Goal: Communication & Community: Participate in discussion

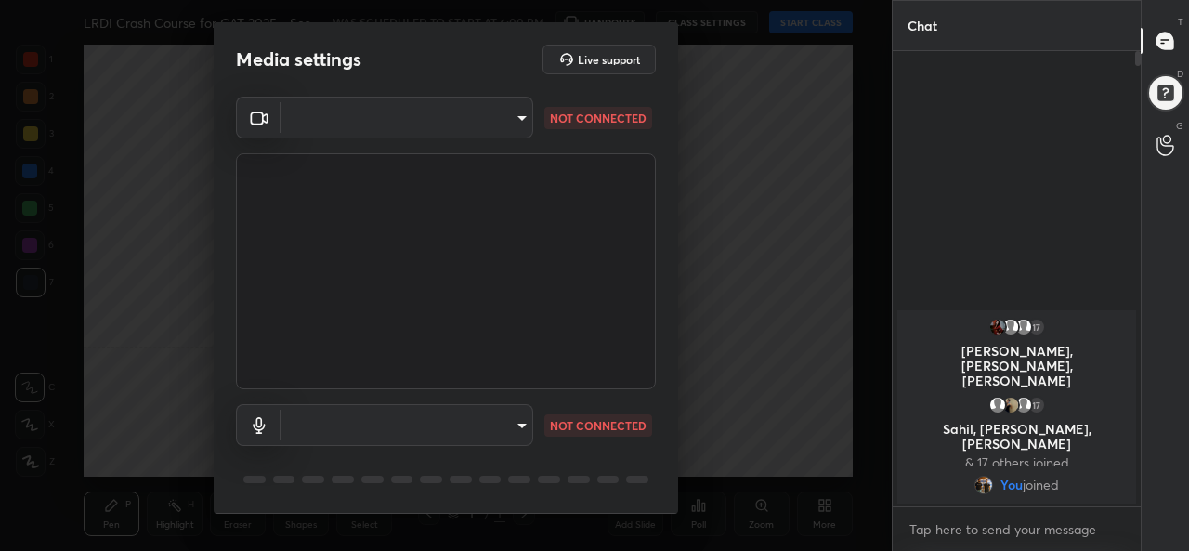
click at [385, 117] on body "1 2 3 4 5 6 7 C X Z C X Z E E Erase all H H LRDI Crash Course for CAT 2025 - Se…" at bounding box center [594, 275] width 1189 height 551
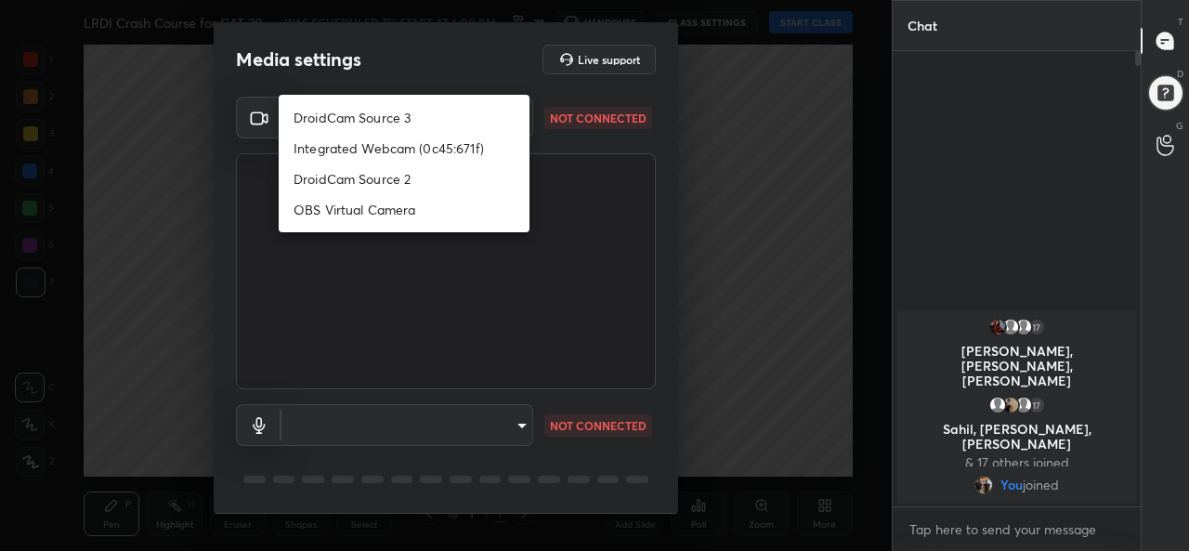
click at [374, 112] on li "DroidCam Source 3" at bounding box center [404, 117] width 251 height 31
type input "5d2ab6254770850da6ae3d280f3b80090f9207a9d9ac109bb24fd35b280ada6f"
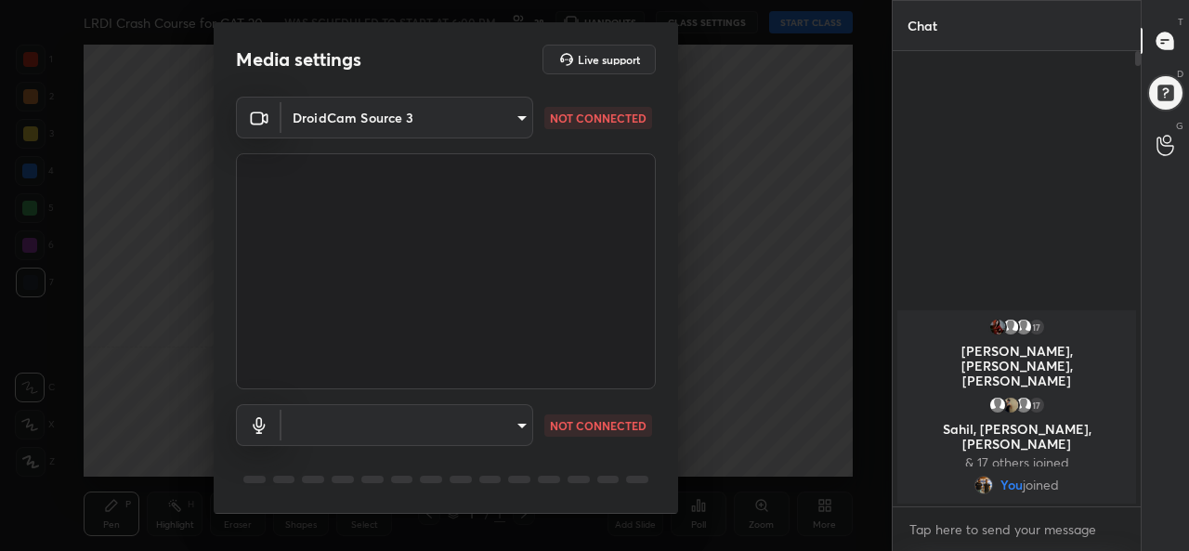
scroll to position [58, 0]
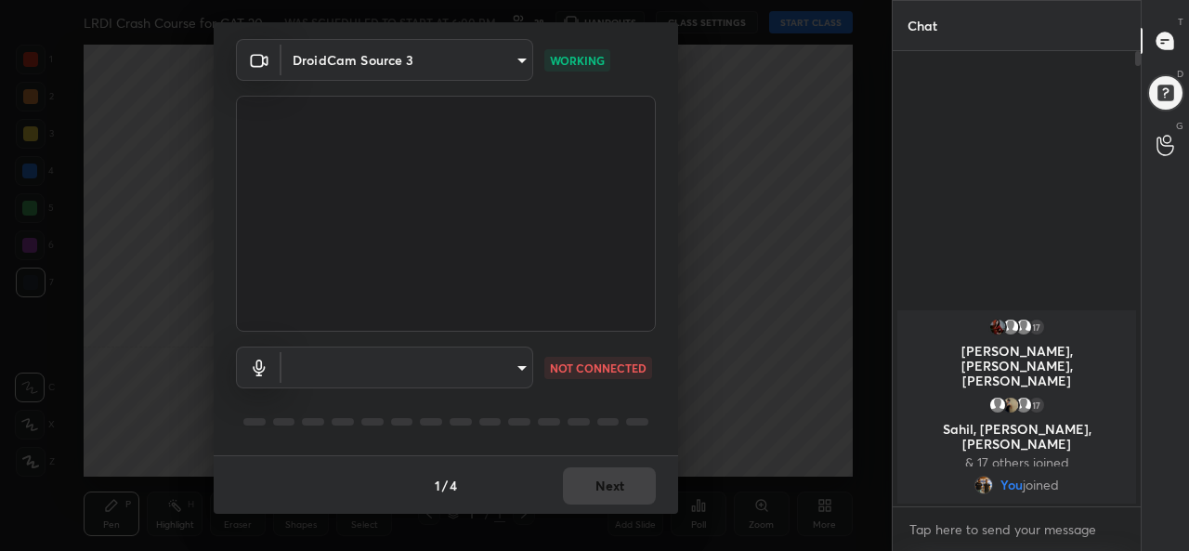
click at [467, 345] on div "​ NOT CONNECTED" at bounding box center [446, 394] width 420 height 124
click at [459, 361] on body "1 2 3 4 5 6 7 C X Z C X Z E E Erase all H H LRDI Crash Course for CAT 2025 - Se…" at bounding box center [594, 275] width 1189 height 551
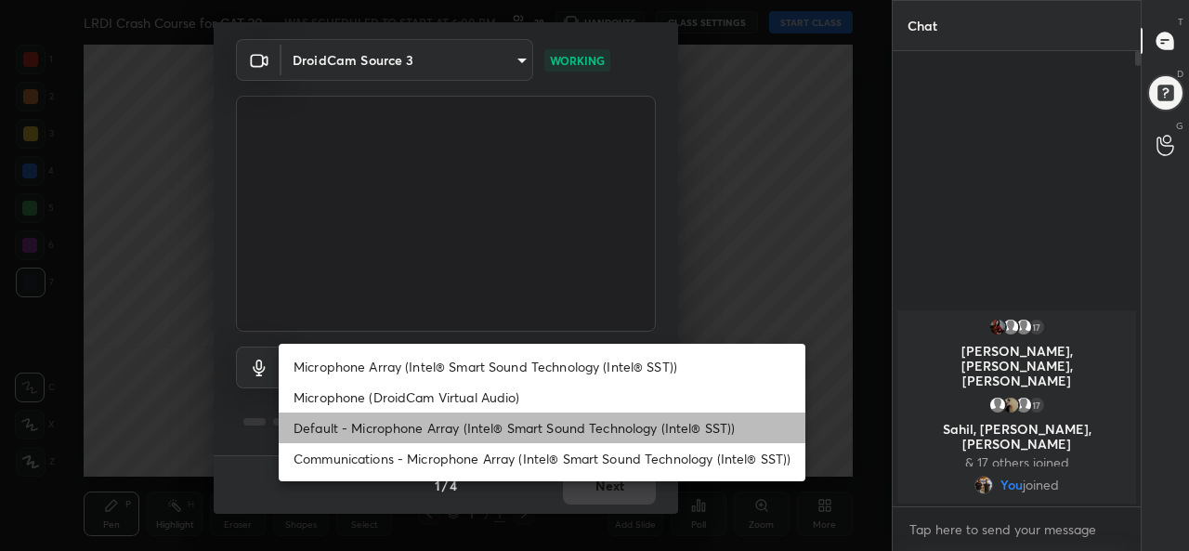
click at [387, 421] on li "Default - Microphone Array (Intel® Smart Sound Technology (Intel® SST))" at bounding box center [542, 428] width 527 height 31
type input "default"
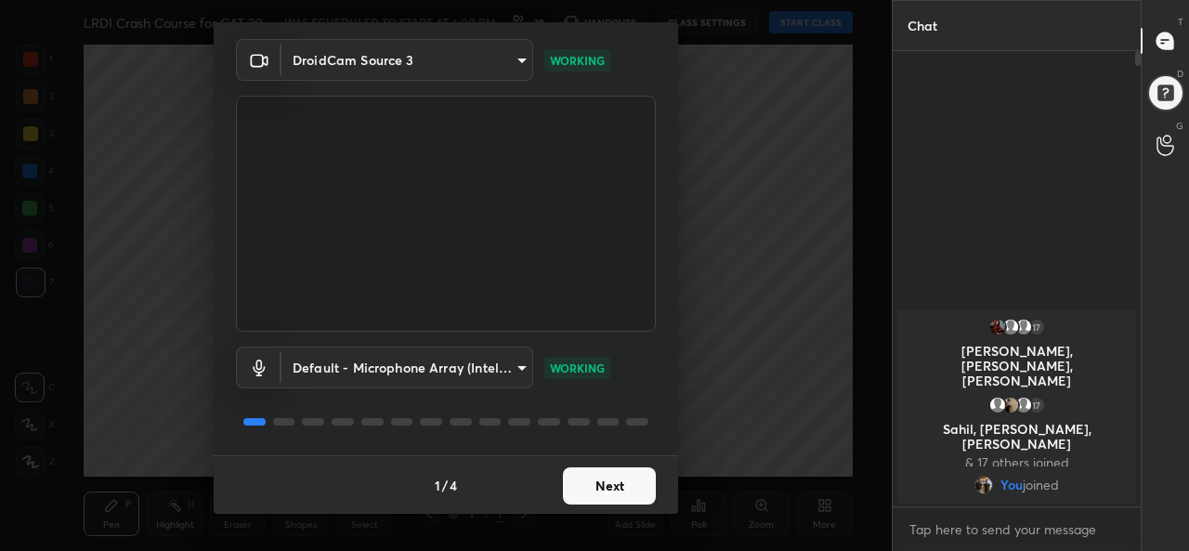
click at [611, 486] on button "Next" at bounding box center [609, 485] width 93 height 37
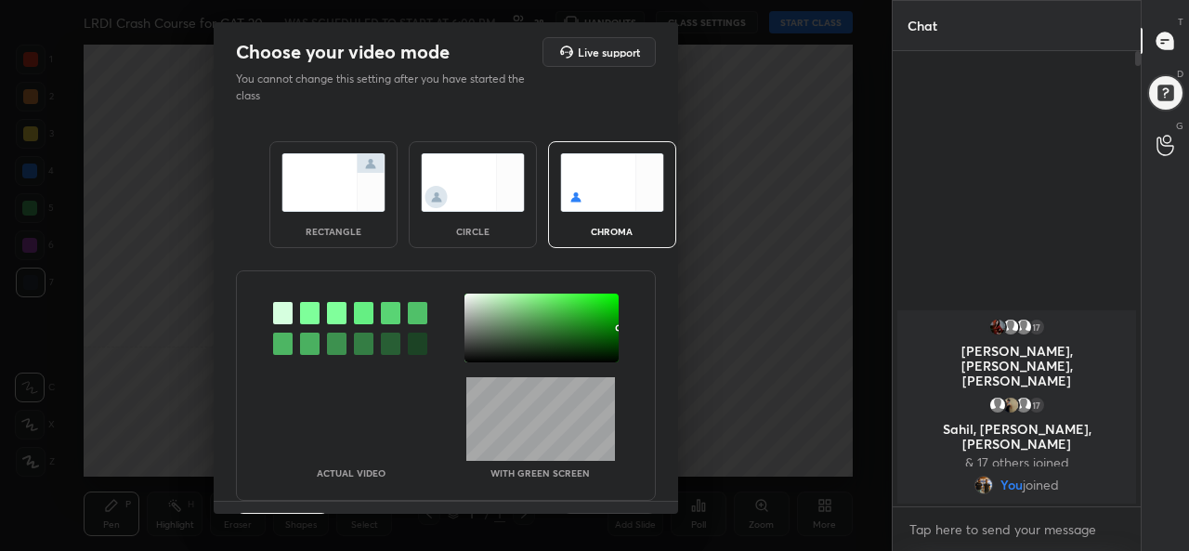
click at [336, 177] on img at bounding box center [334, 182] width 104 height 59
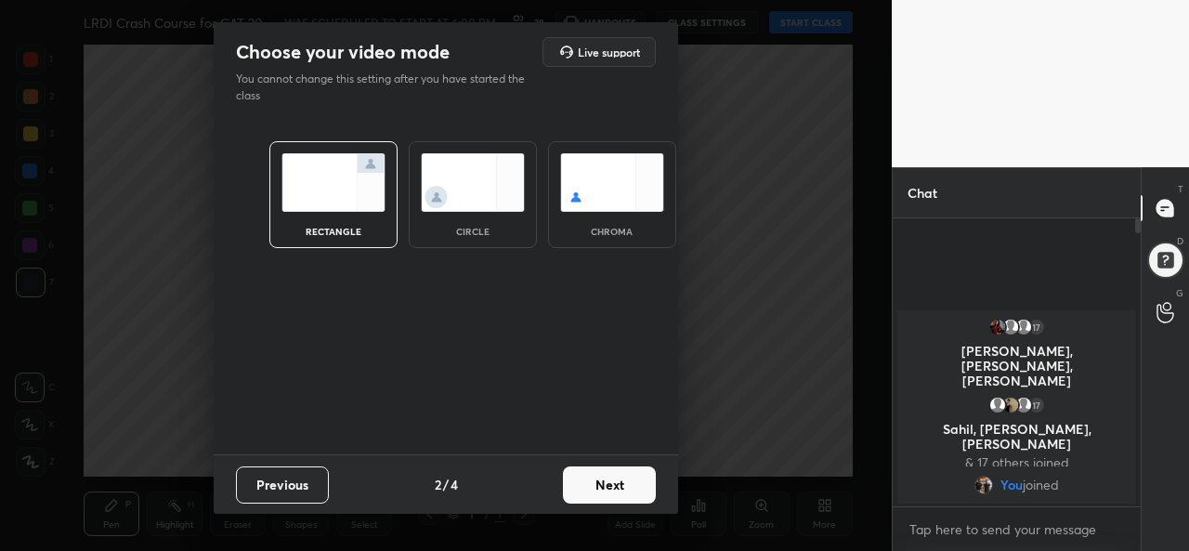
scroll to position [128, 243]
click at [602, 480] on button "Next" at bounding box center [609, 484] width 93 height 37
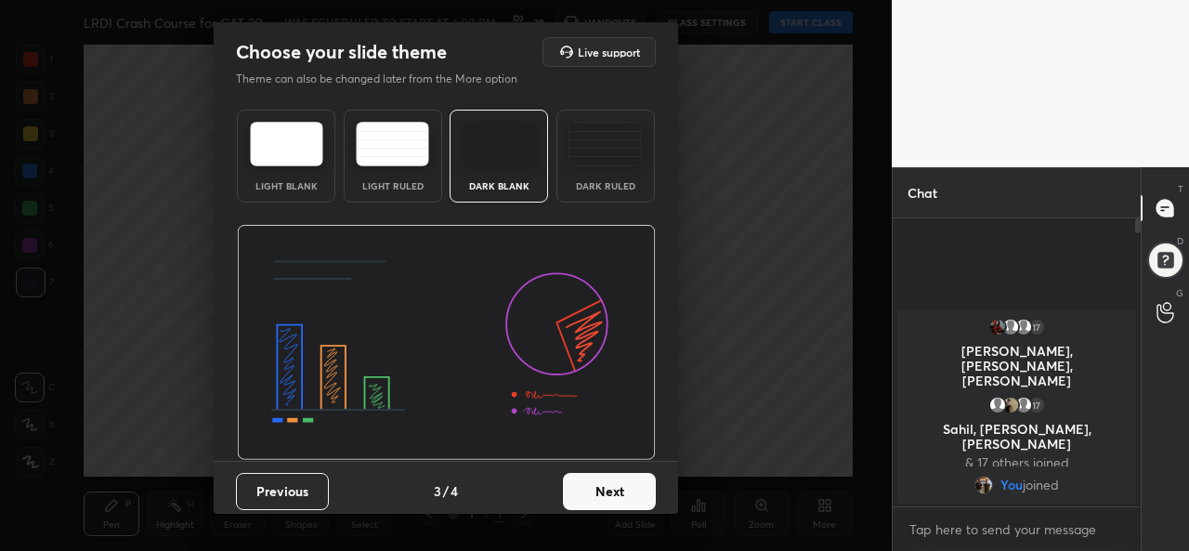
click at [642, 487] on button "Next" at bounding box center [609, 491] width 93 height 37
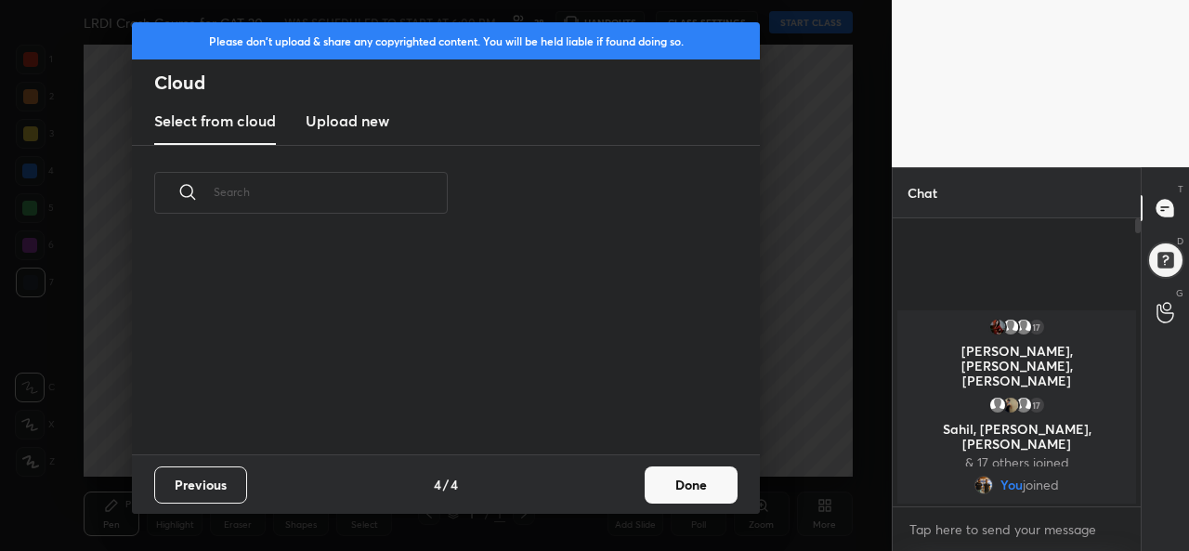
click at [699, 492] on button "Done" at bounding box center [691, 484] width 93 height 37
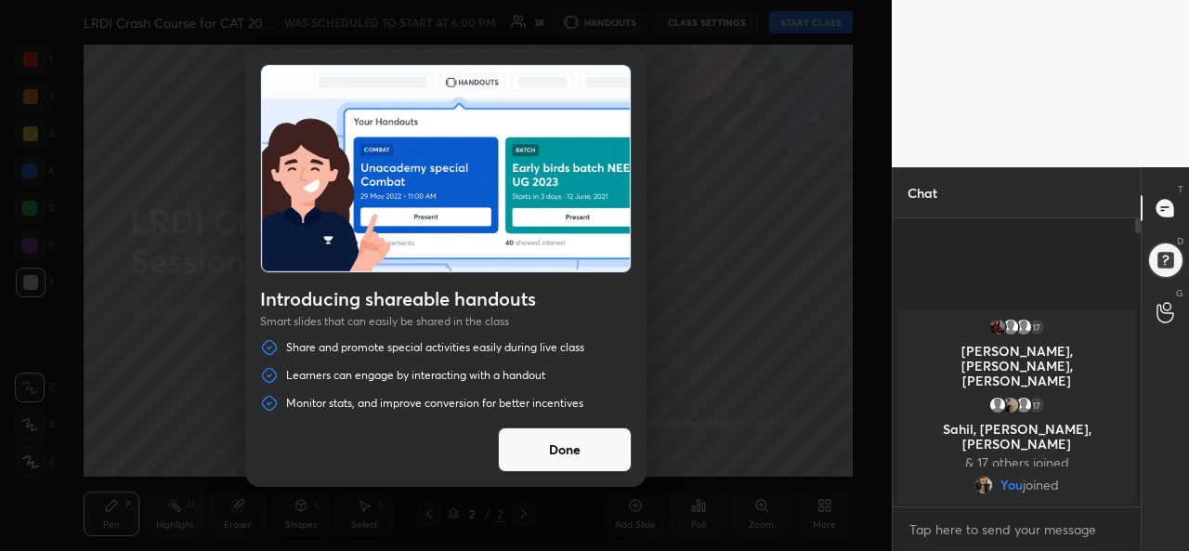
click at [540, 446] on button "Done" at bounding box center [565, 449] width 134 height 45
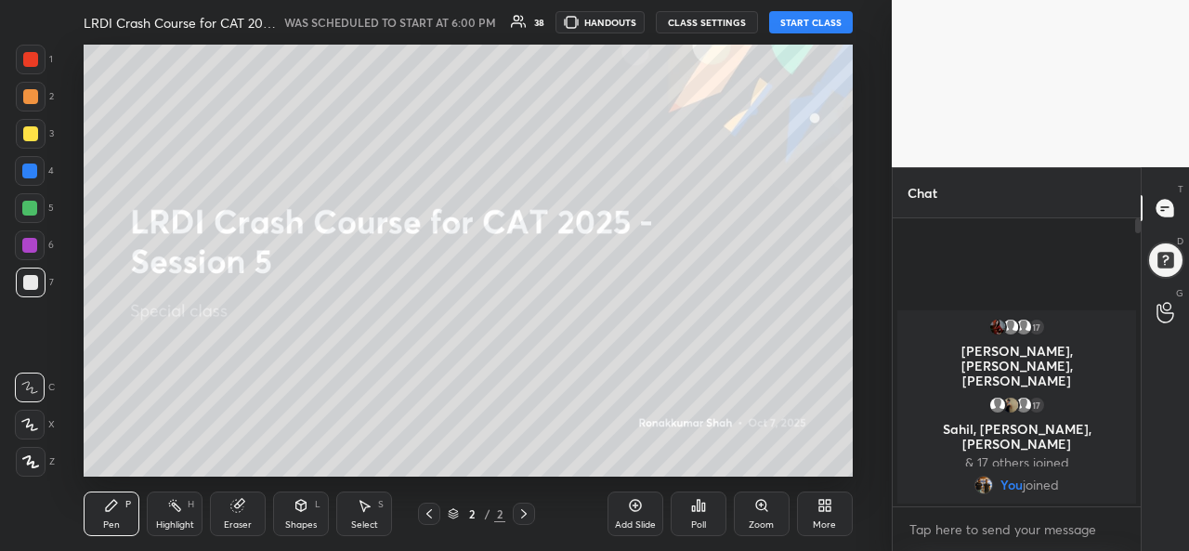
click at [797, 20] on button "START CLASS" at bounding box center [811, 22] width 84 height 22
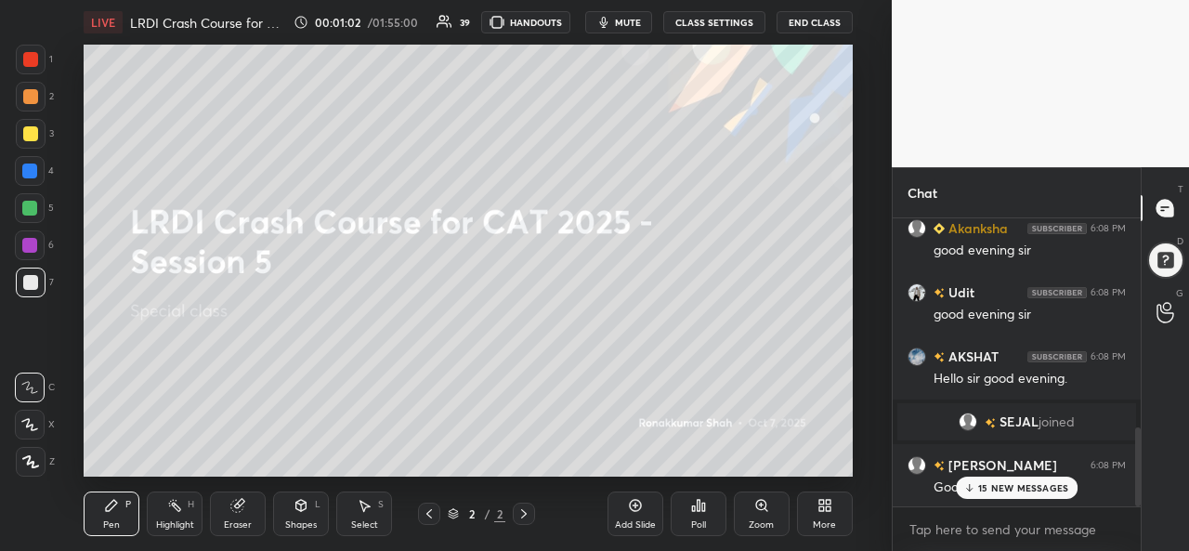
scroll to position [834, 0]
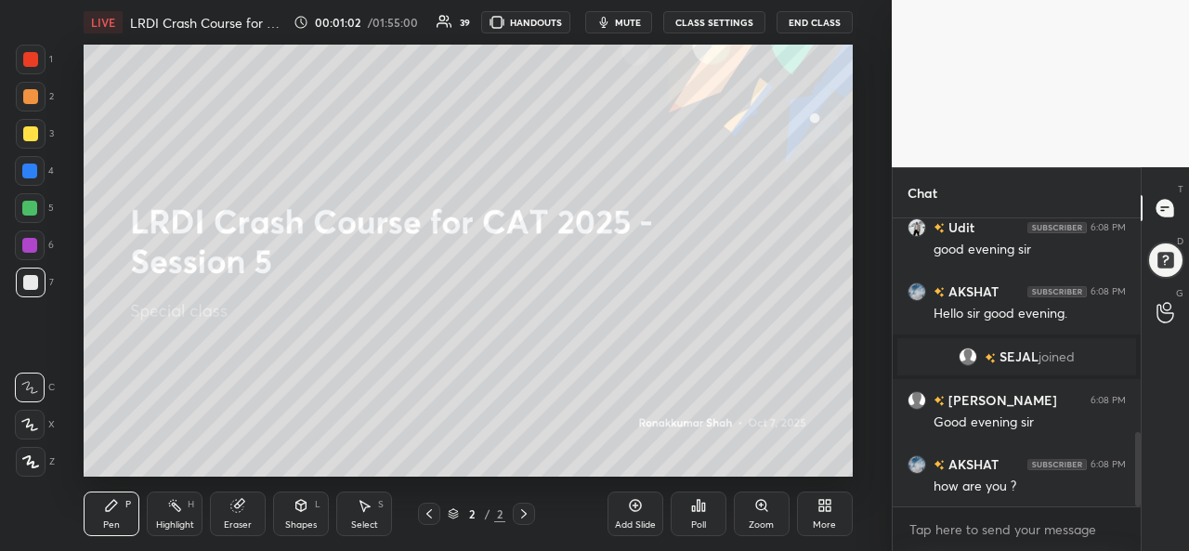
click at [1017, 494] on div "how are you ?" at bounding box center [1030, 487] width 192 height 19
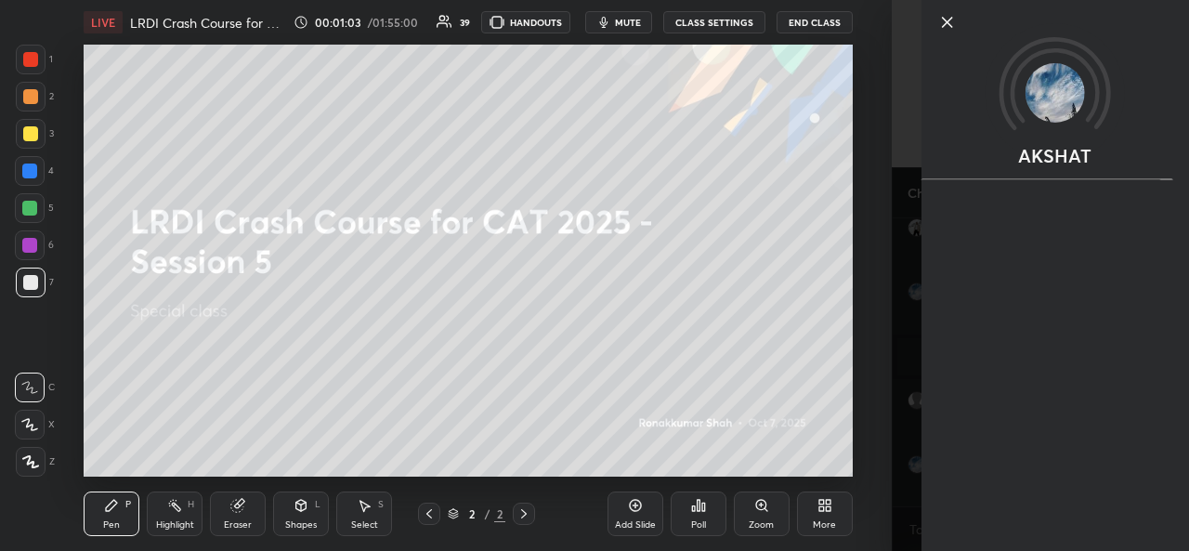
scroll to position [898, 0]
click at [950, 22] on icon at bounding box center [948, 22] width 22 height 22
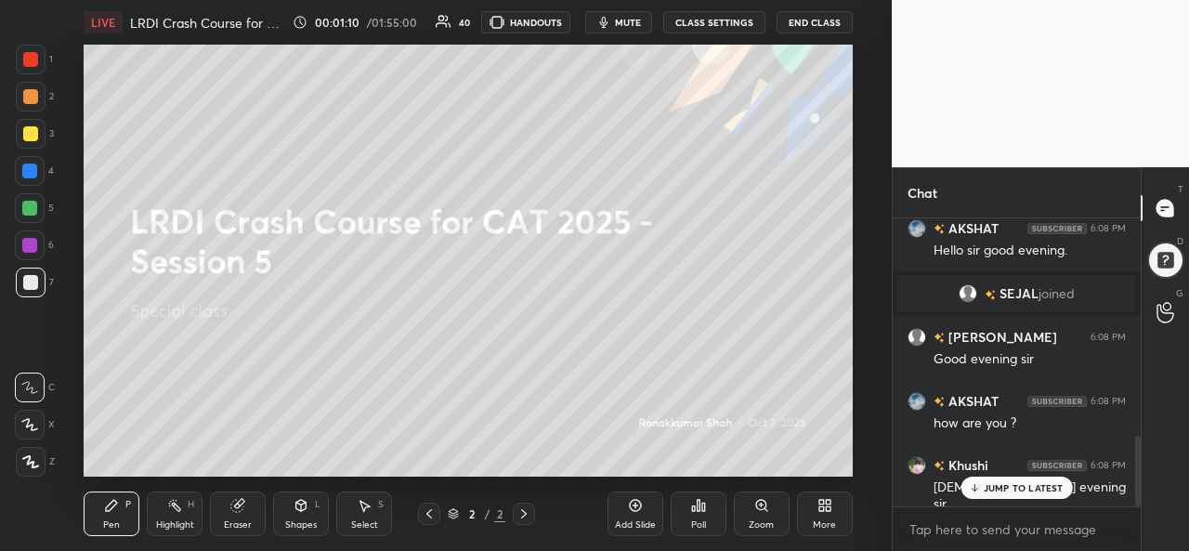
click at [1020, 485] on p "JUMP TO LATEST" at bounding box center [1024, 487] width 80 height 11
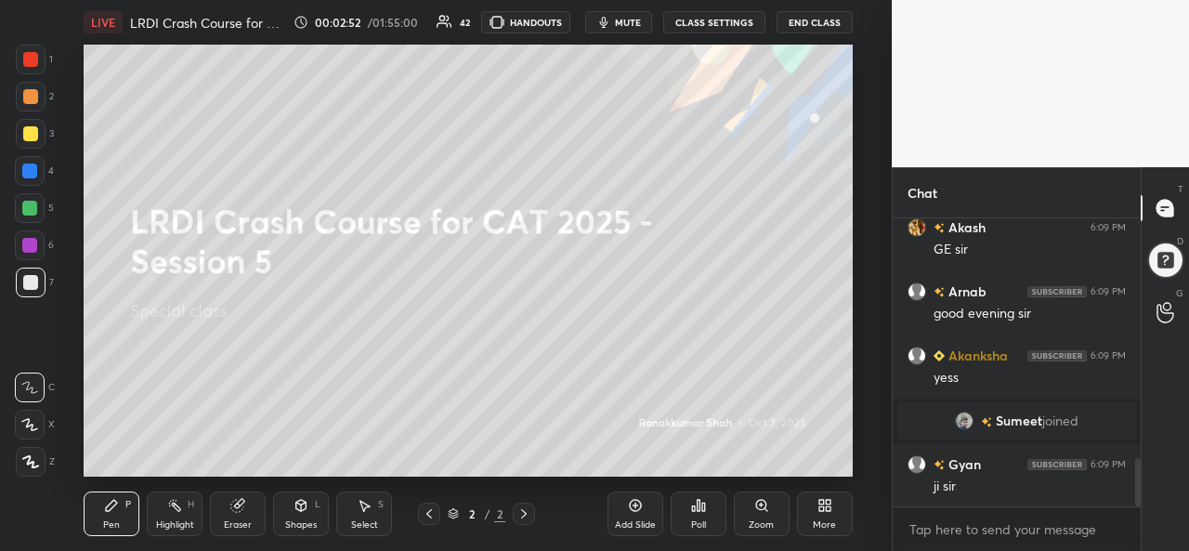
scroll to position [1485, 0]
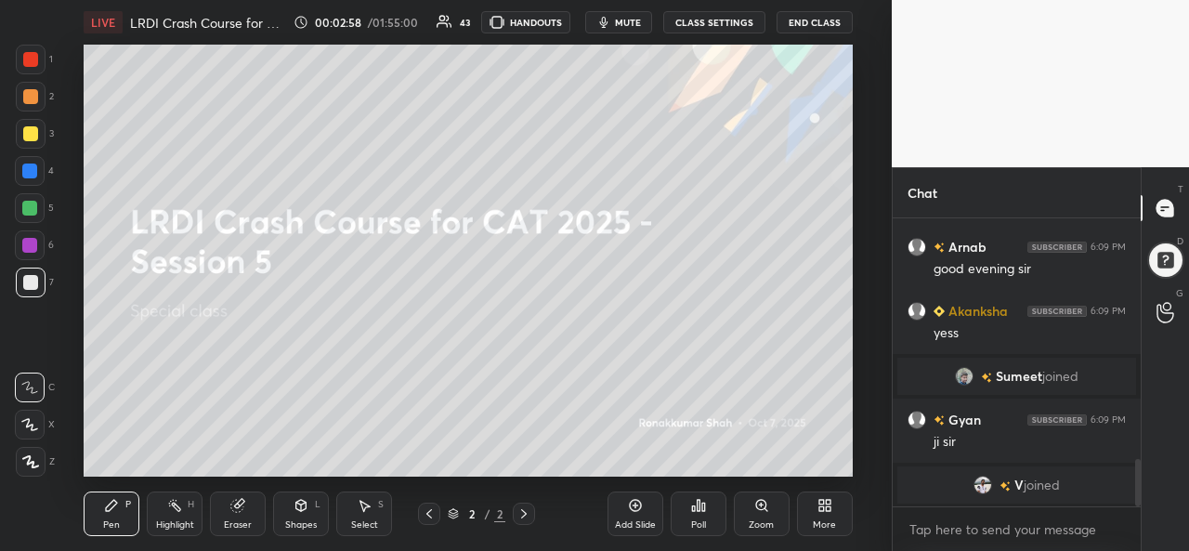
click at [839, 508] on div "More" at bounding box center [825, 514] width 56 height 45
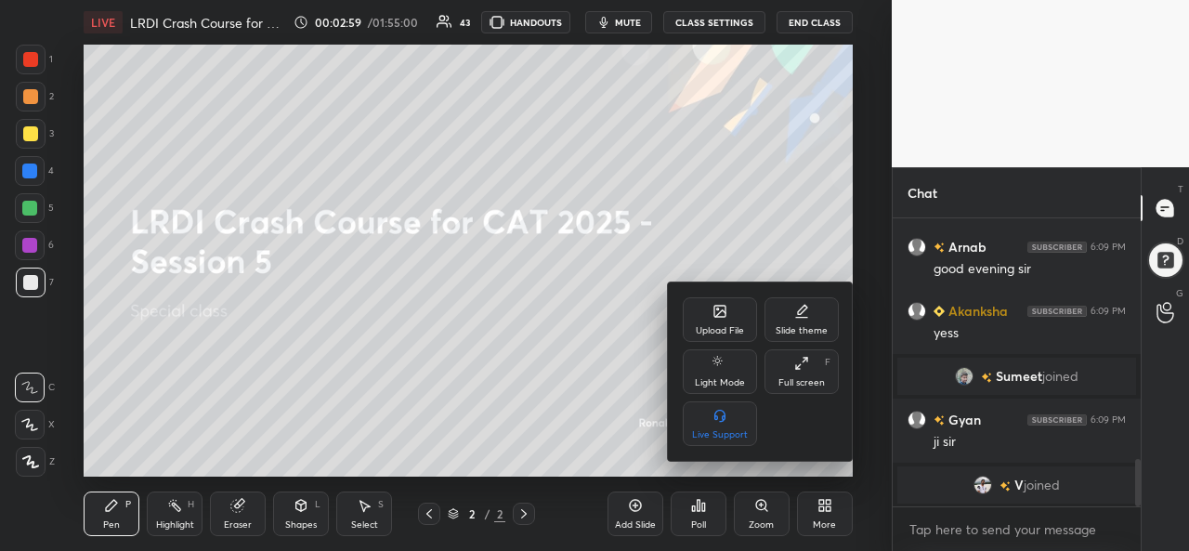
click at [728, 315] on div "Upload File" at bounding box center [720, 319] width 74 height 45
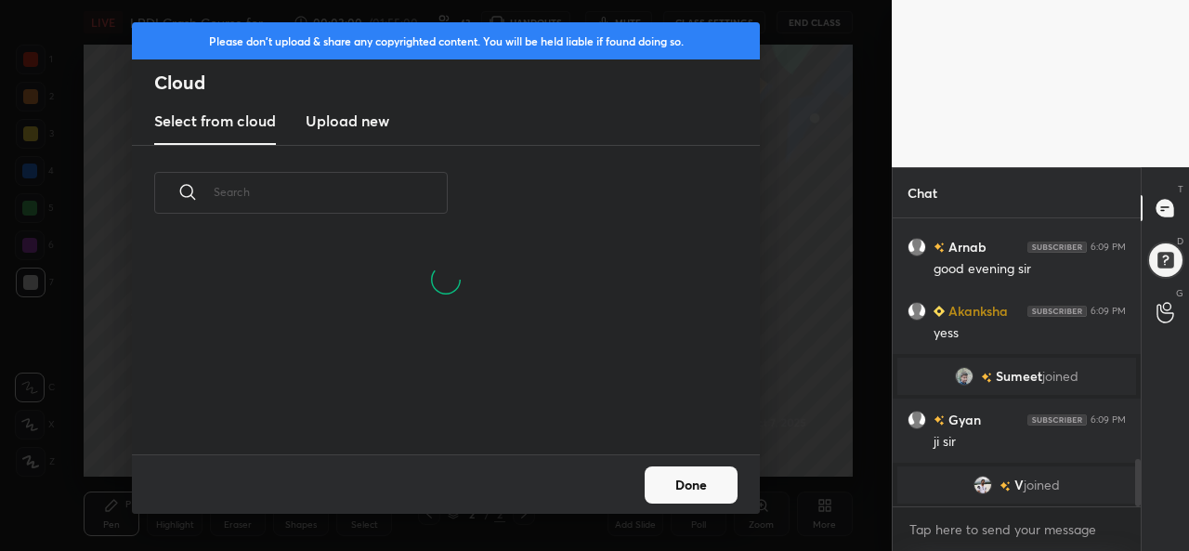
scroll to position [125, 597]
click at [335, 118] on h3 "Upload new" at bounding box center [348, 121] width 84 height 22
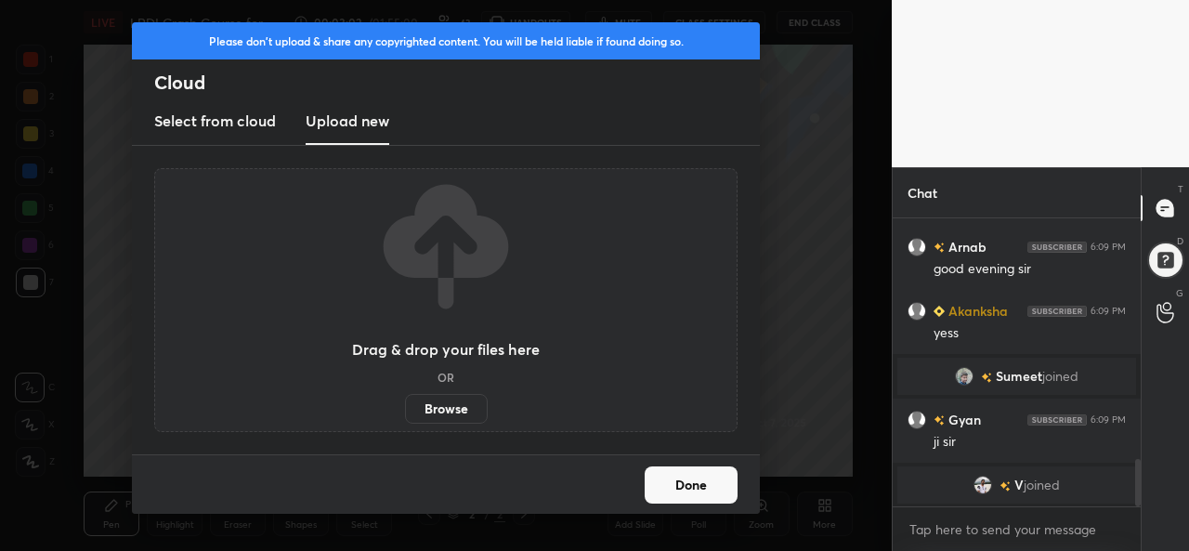
click at [429, 407] on label "Browse" at bounding box center [446, 409] width 83 height 30
click at [405, 407] on input "Browse" at bounding box center [405, 409] width 0 height 30
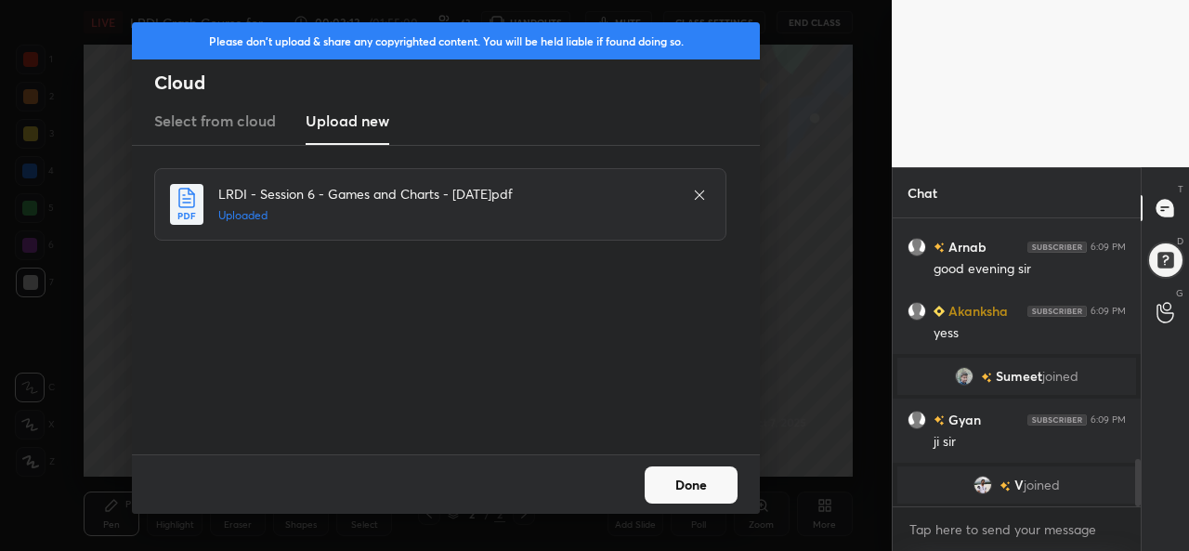
click at [695, 486] on button "Done" at bounding box center [691, 484] width 93 height 37
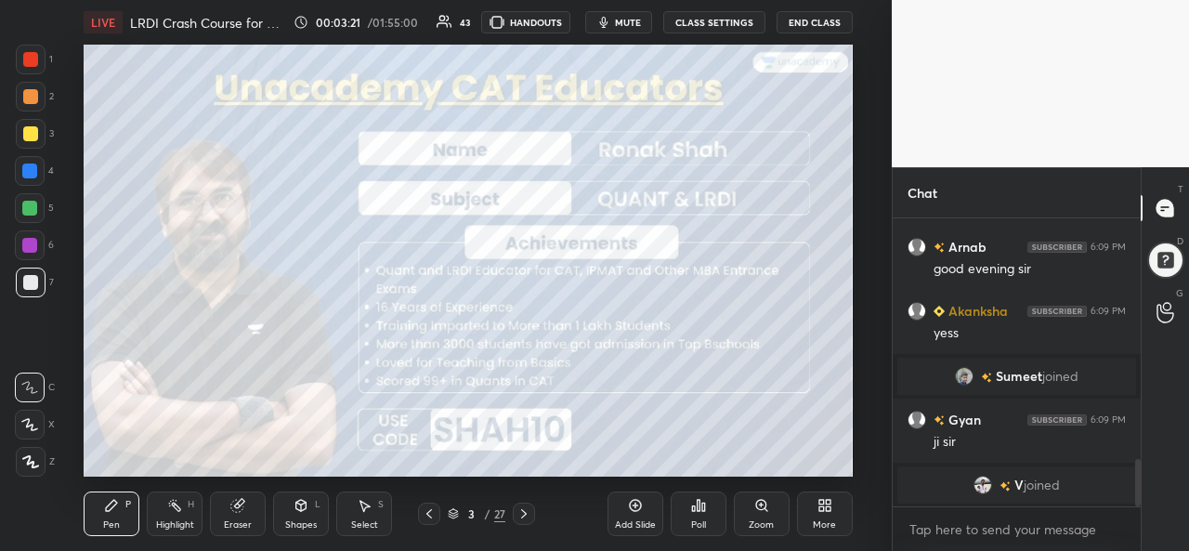
click at [20, 62] on div at bounding box center [31, 60] width 30 height 30
click at [25, 132] on div at bounding box center [30, 133] width 15 height 15
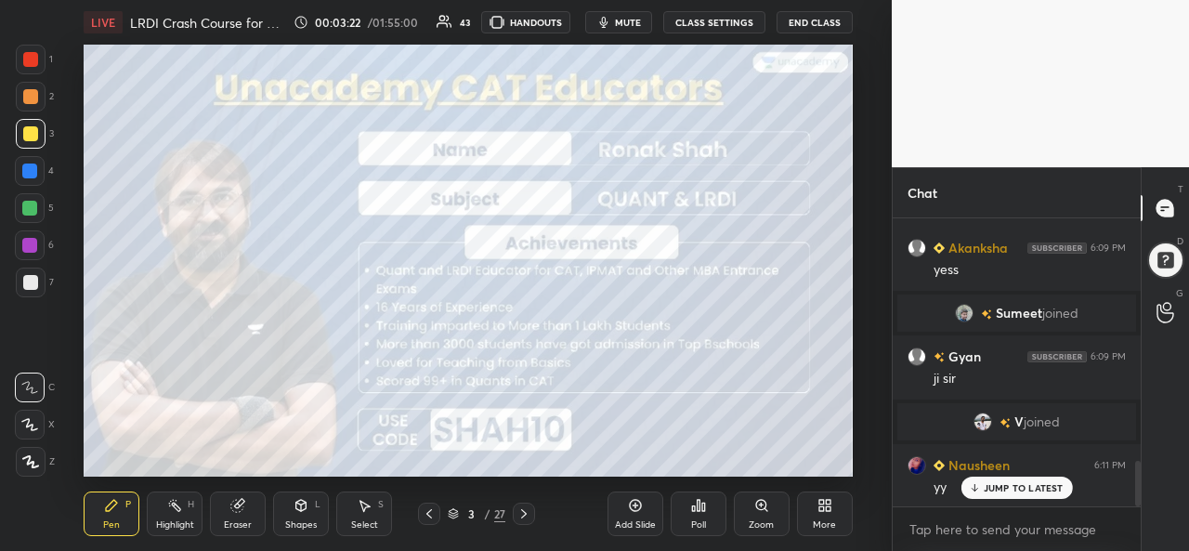
click at [35, 426] on icon at bounding box center [29, 424] width 17 height 13
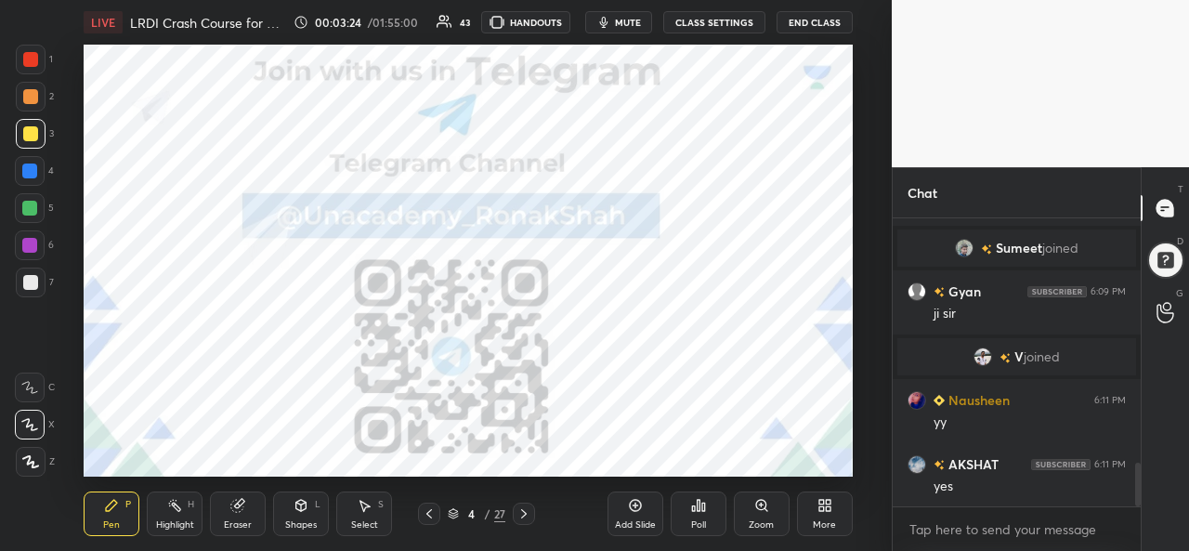
click at [25, 64] on div at bounding box center [30, 59] width 15 height 15
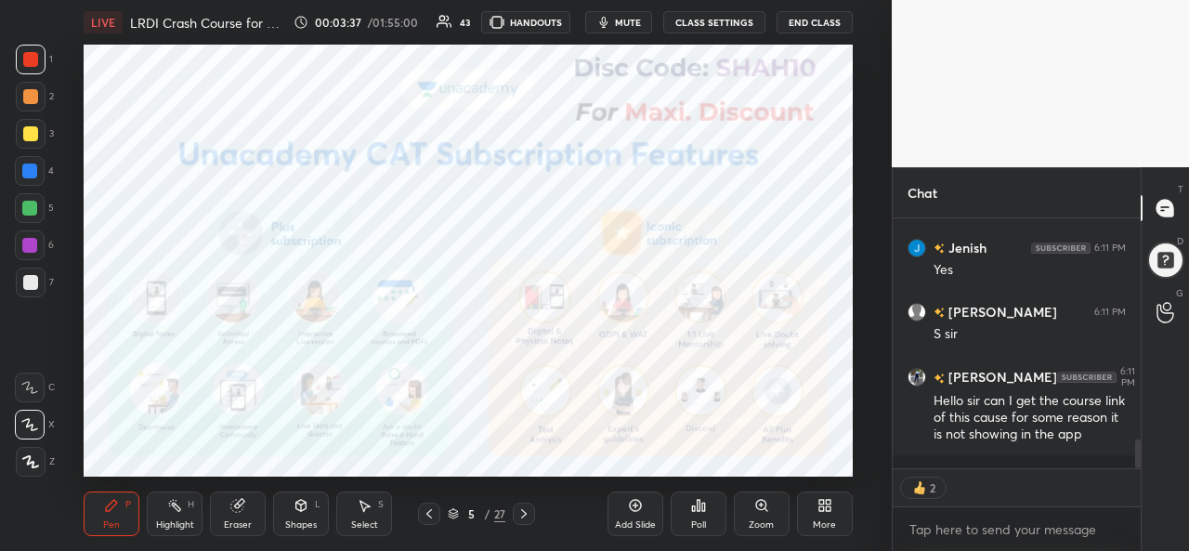
scroll to position [1958, 0]
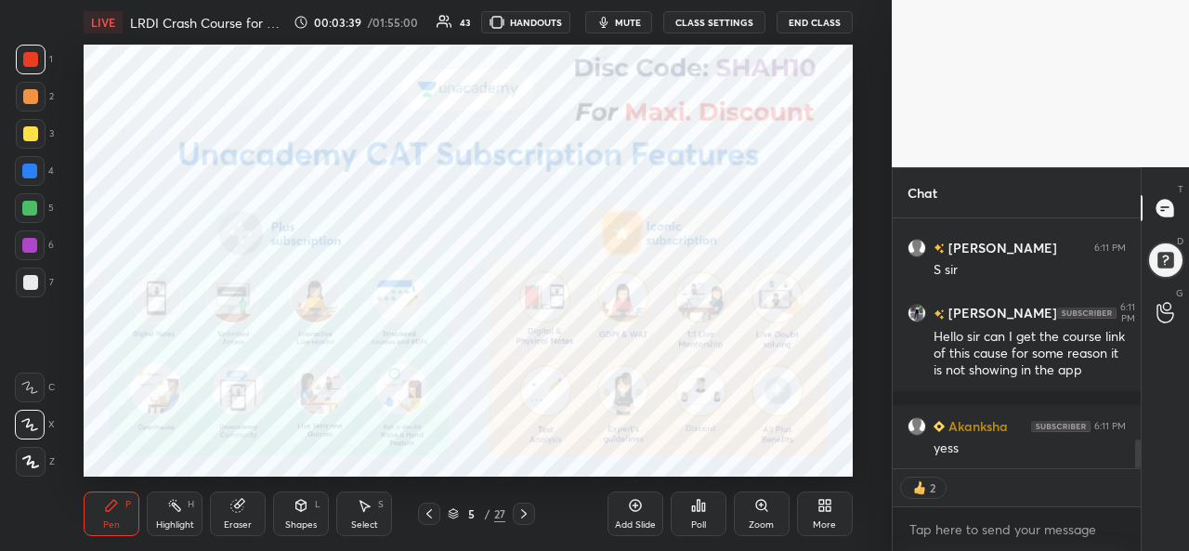
click at [26, 169] on div at bounding box center [29, 171] width 15 height 15
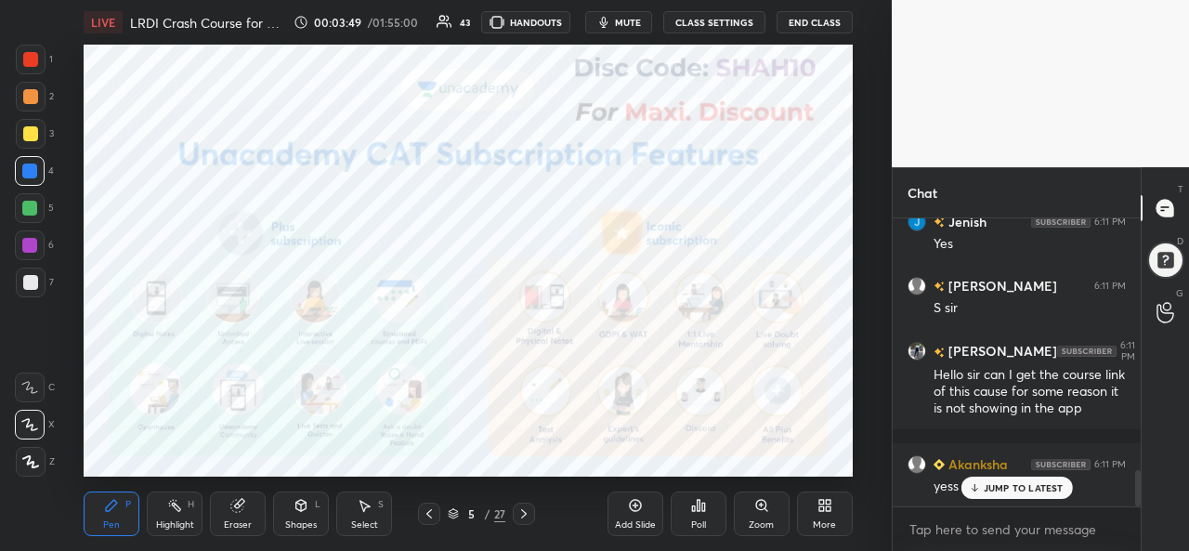
scroll to position [1983, 0]
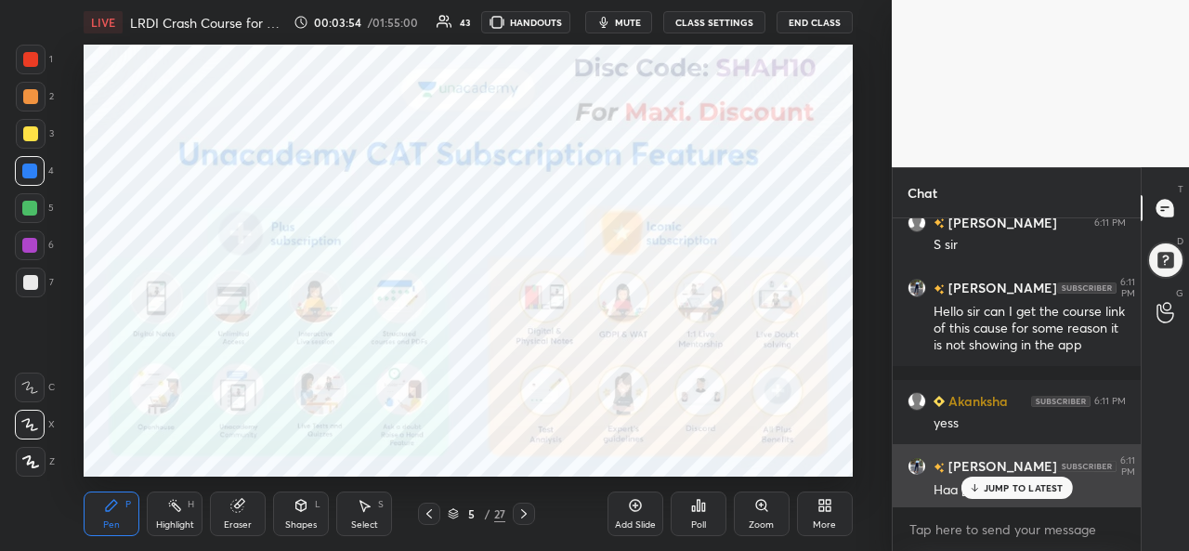
click at [1000, 486] on p "JUMP TO LATEST" at bounding box center [1024, 487] width 80 height 11
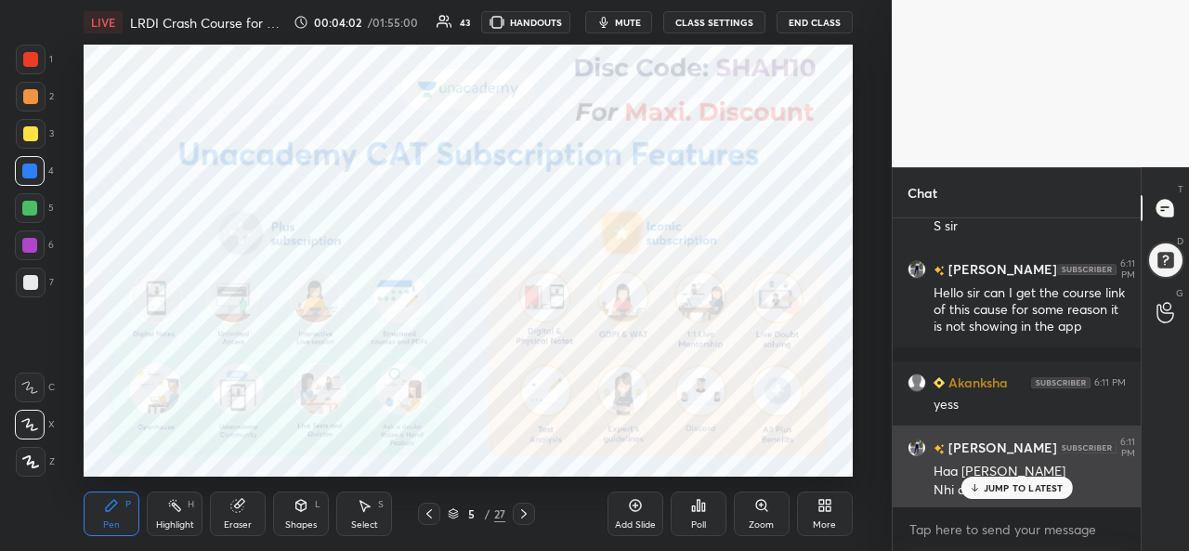
click at [1005, 488] on p "JUMP TO LATEST" at bounding box center [1024, 487] width 80 height 11
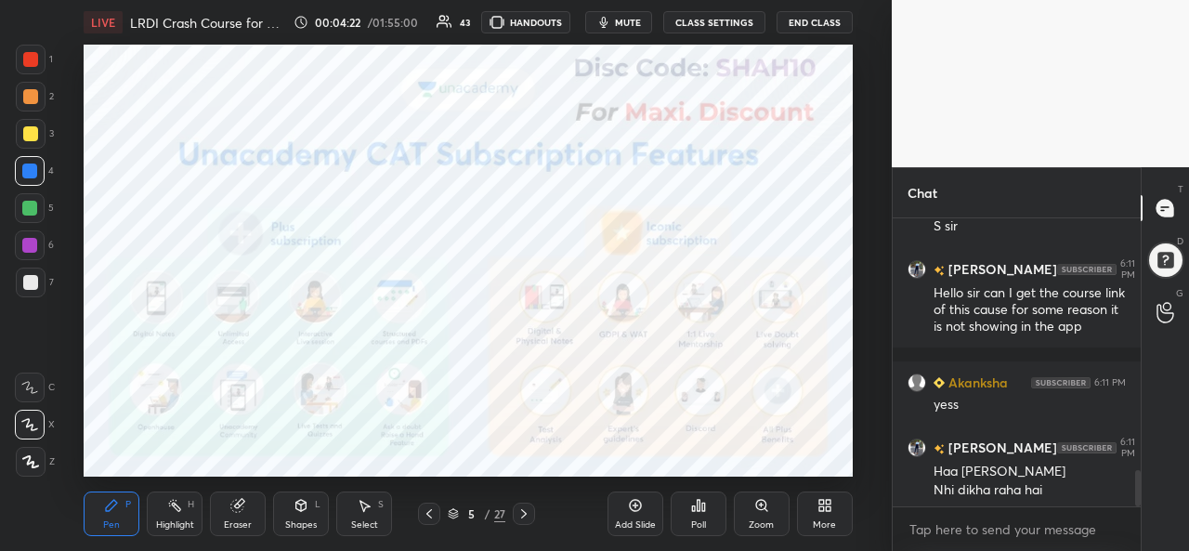
scroll to position [2046, 0]
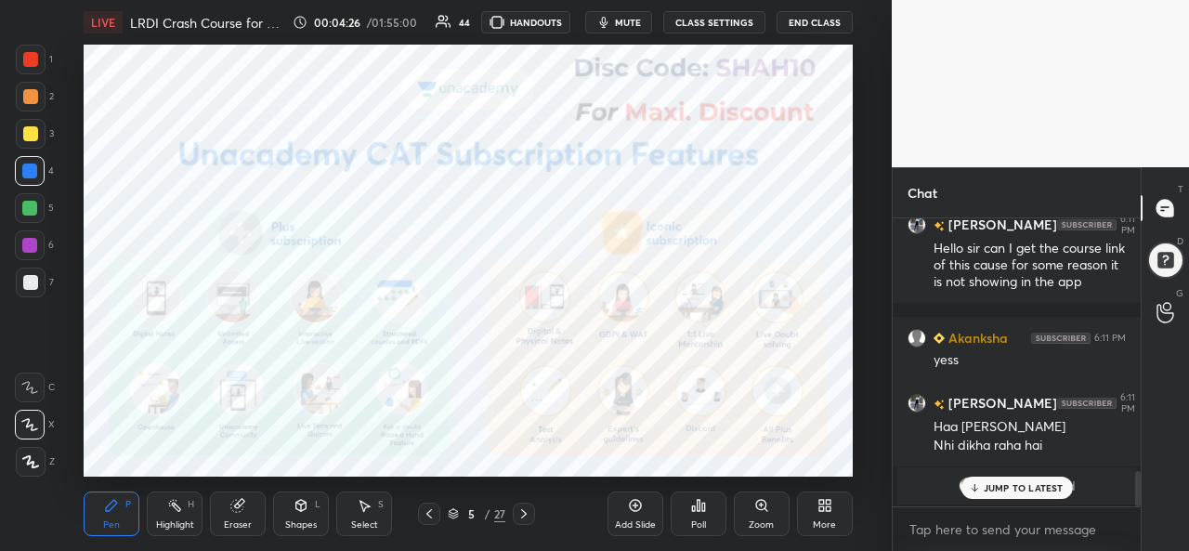
click at [976, 485] on icon at bounding box center [974, 487] width 12 height 11
click at [971, 524] on body "1 2 3 4 5 6 7 C X Z C X Z E E Erase all H H LIVE LRDI Crash Course for CAT 2025…" at bounding box center [594, 275] width 1189 height 551
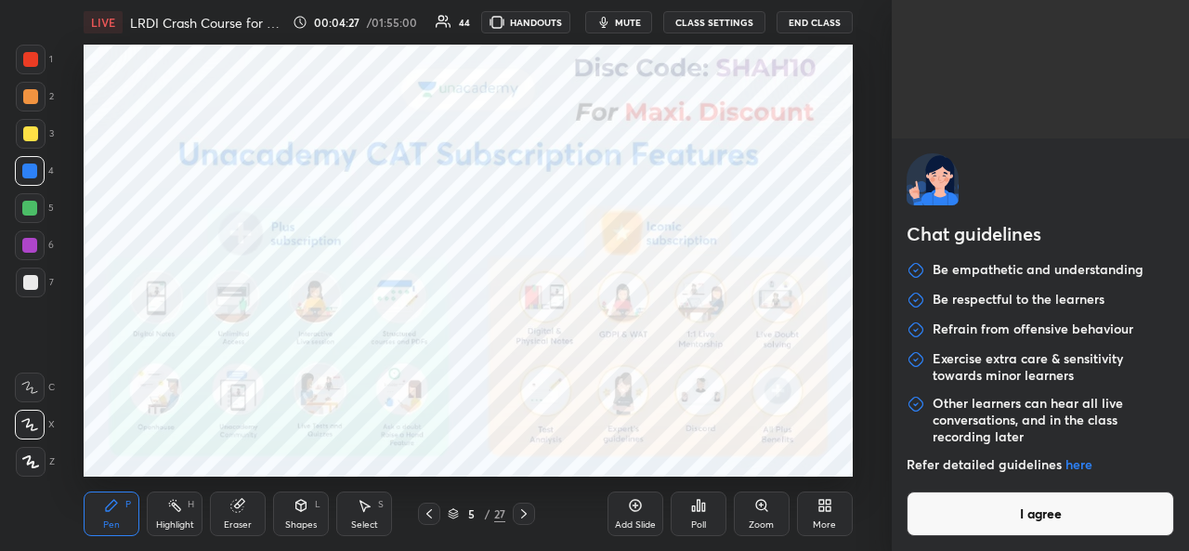
drag, startPoint x: 1005, startPoint y: 518, endPoint x: 971, endPoint y: 524, distance: 34.8
click at [971, 524] on button "I agree" at bounding box center [1041, 514] width 268 height 45
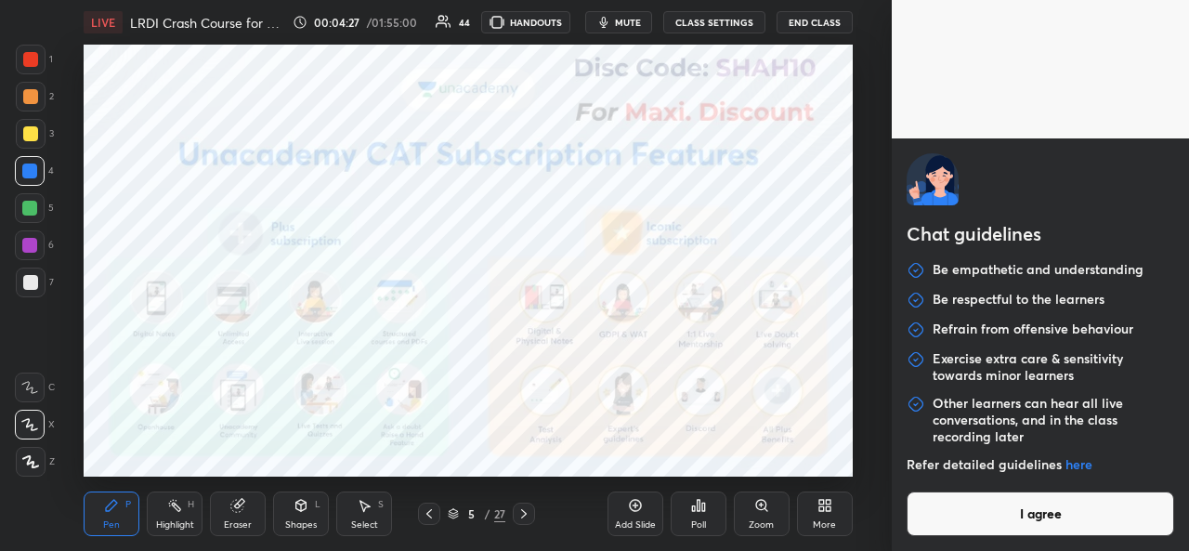
type textarea "x"
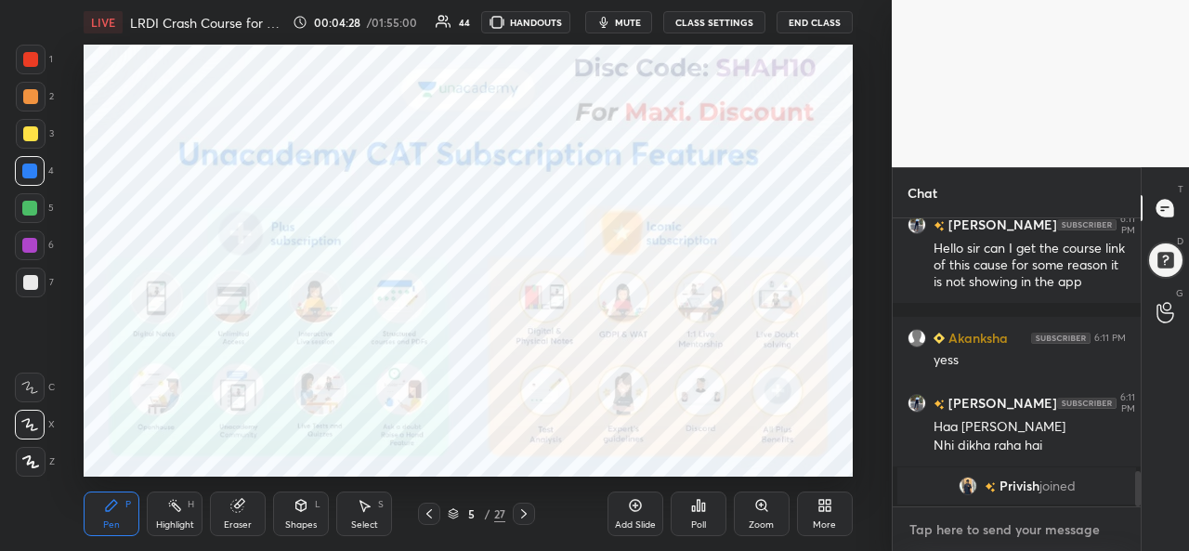
paste textarea "https://unacademy.com/content/ronakshah/"
type textarea "https://unacademy.com/content/ronakshah/"
type textarea "x"
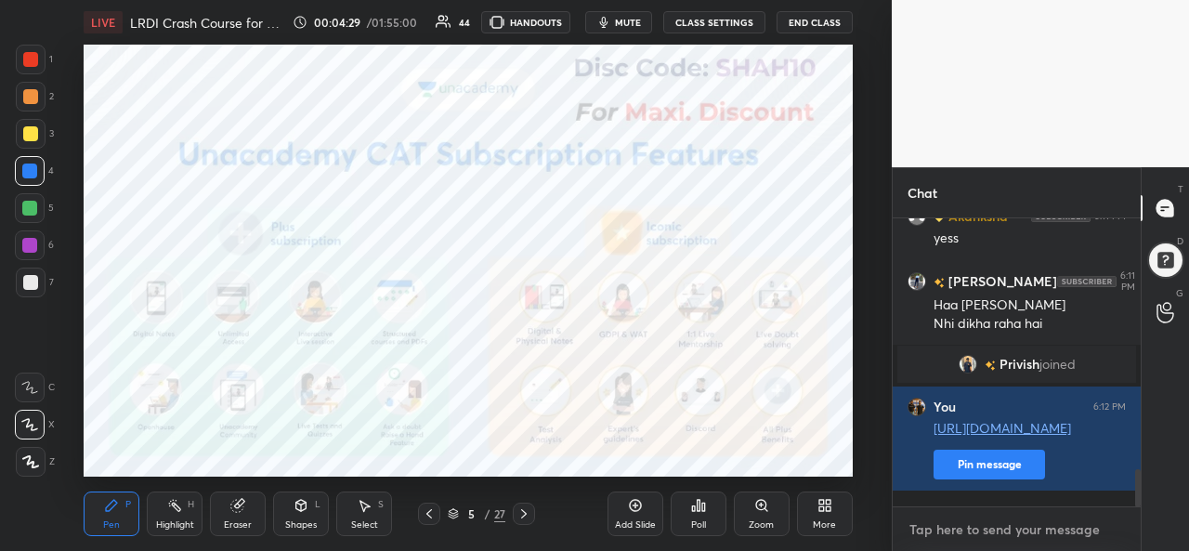
scroll to position [282, 243]
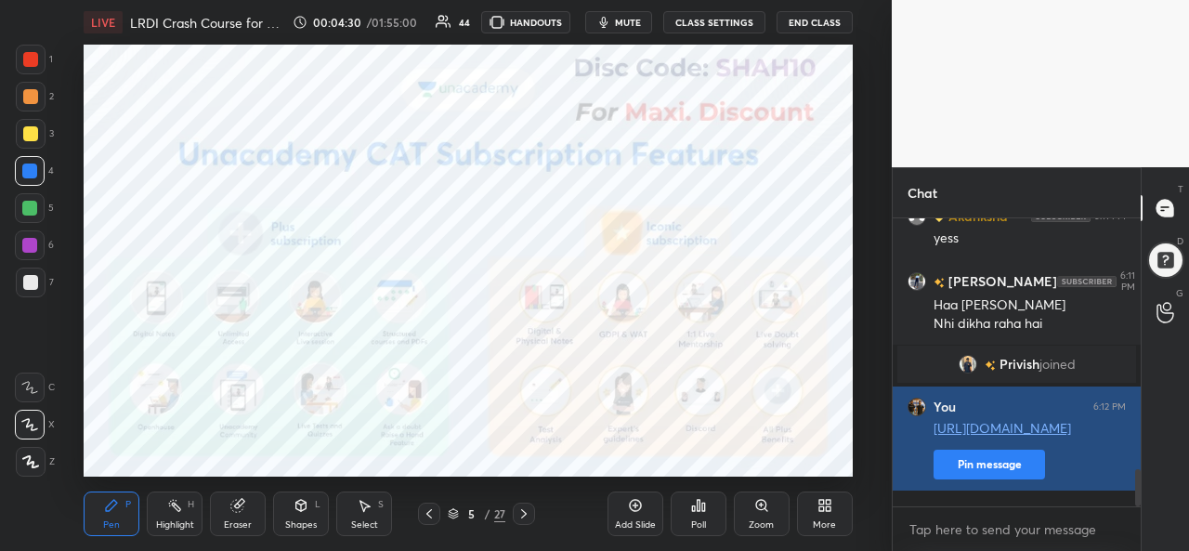
type textarea "x"
click at [971, 478] on button "Pin message" at bounding box center [990, 465] width 112 height 30
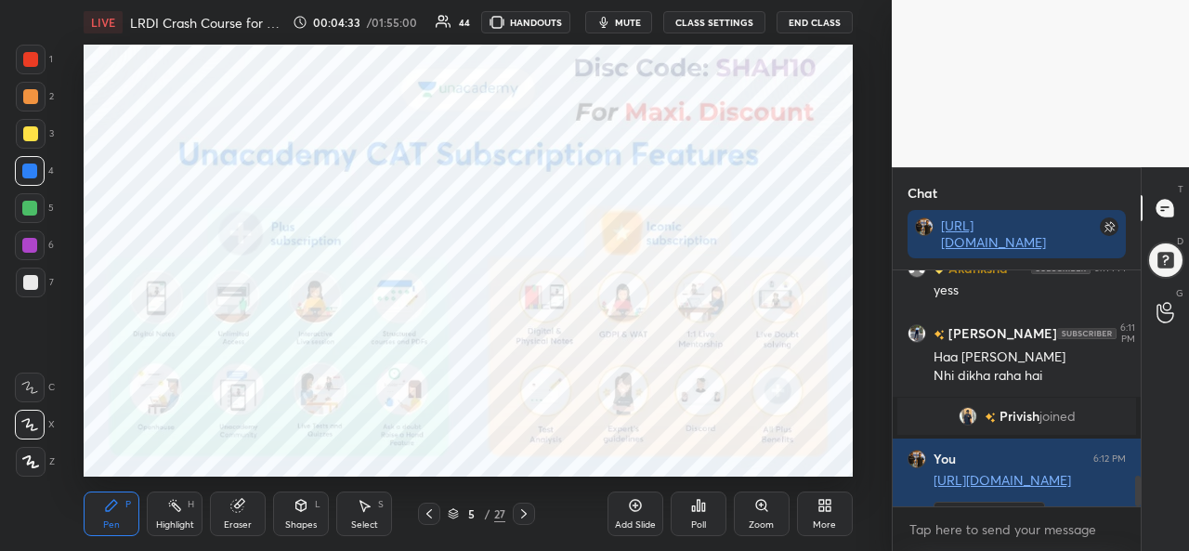
click at [35, 59] on div at bounding box center [30, 59] width 15 height 15
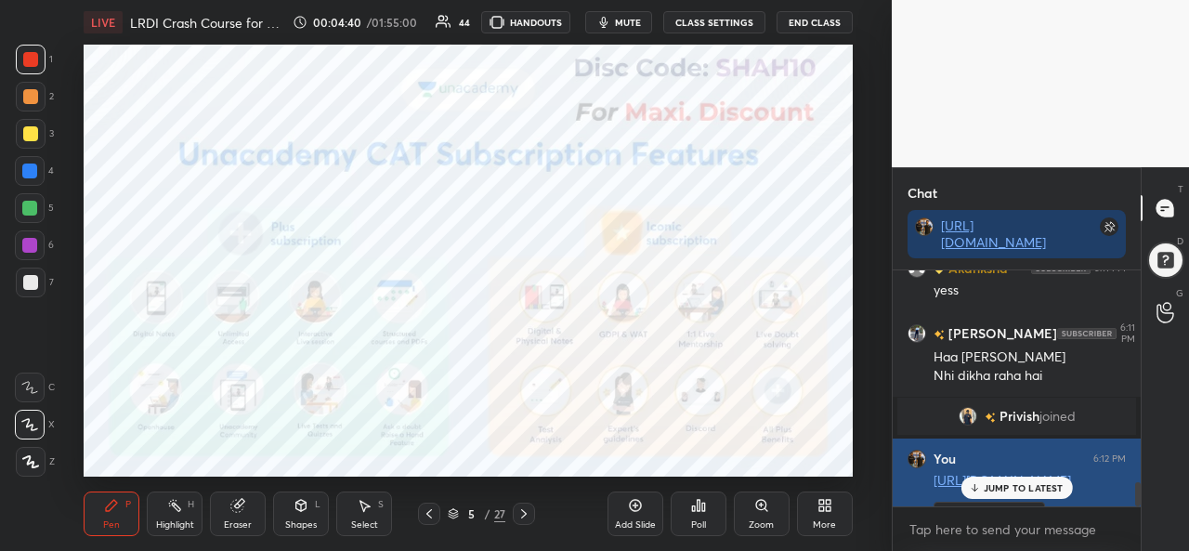
scroll to position [2080, 0]
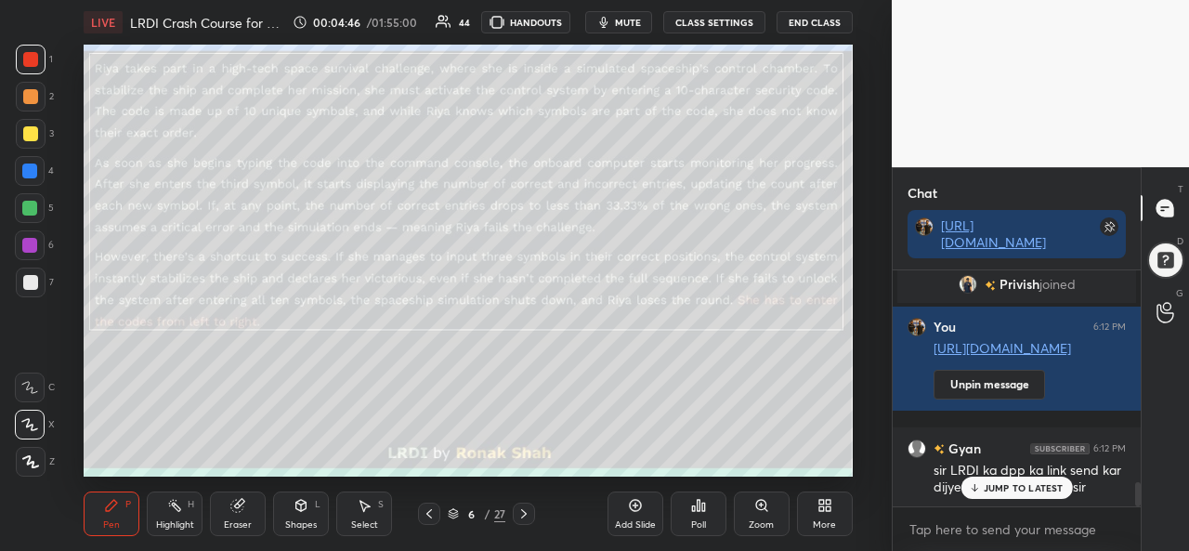
click at [24, 138] on div at bounding box center [30, 133] width 15 height 15
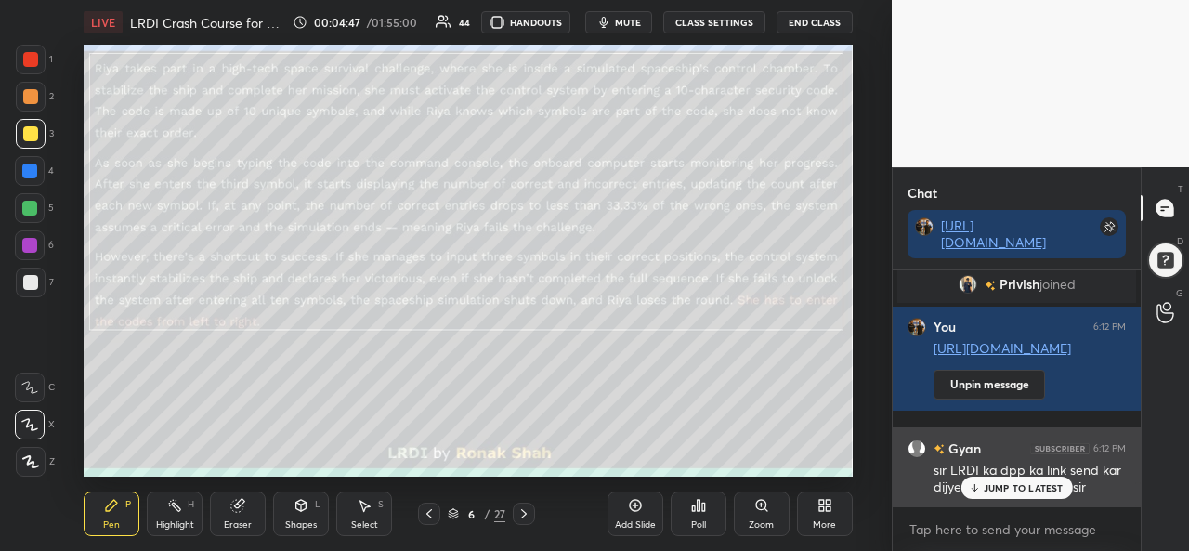
click at [1004, 484] on p "JUMP TO LATEST" at bounding box center [1024, 487] width 80 height 11
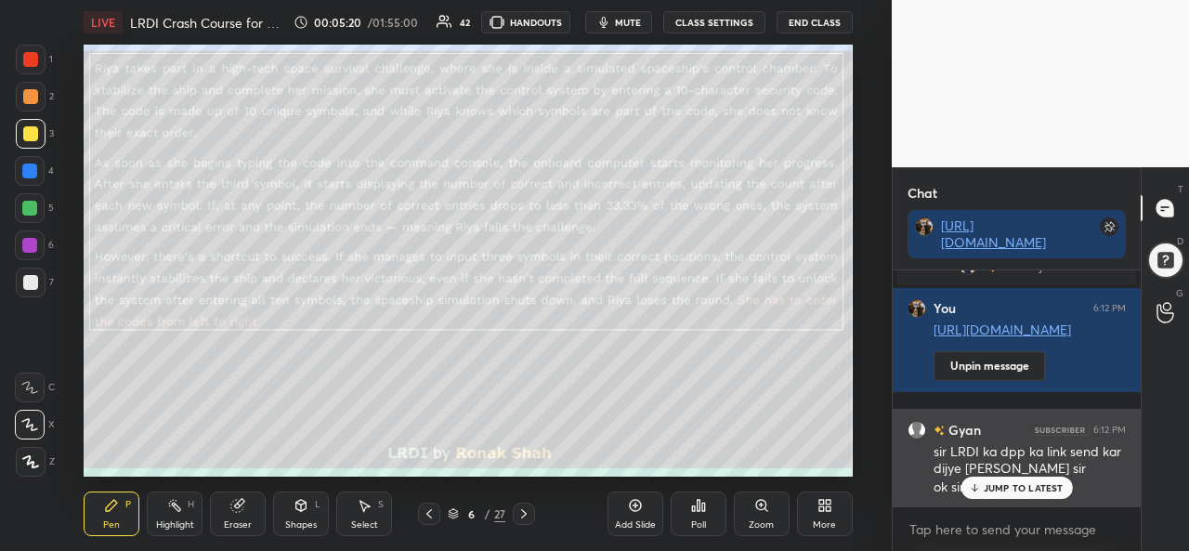
click at [996, 482] on p "JUMP TO LATEST" at bounding box center [1024, 487] width 80 height 11
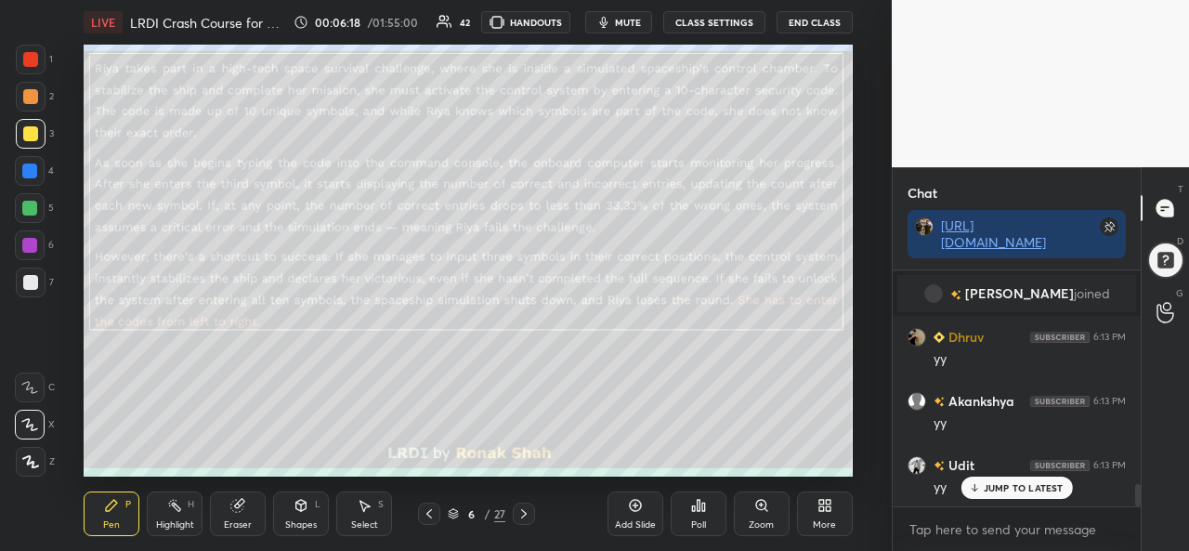
scroll to position [2329, 0]
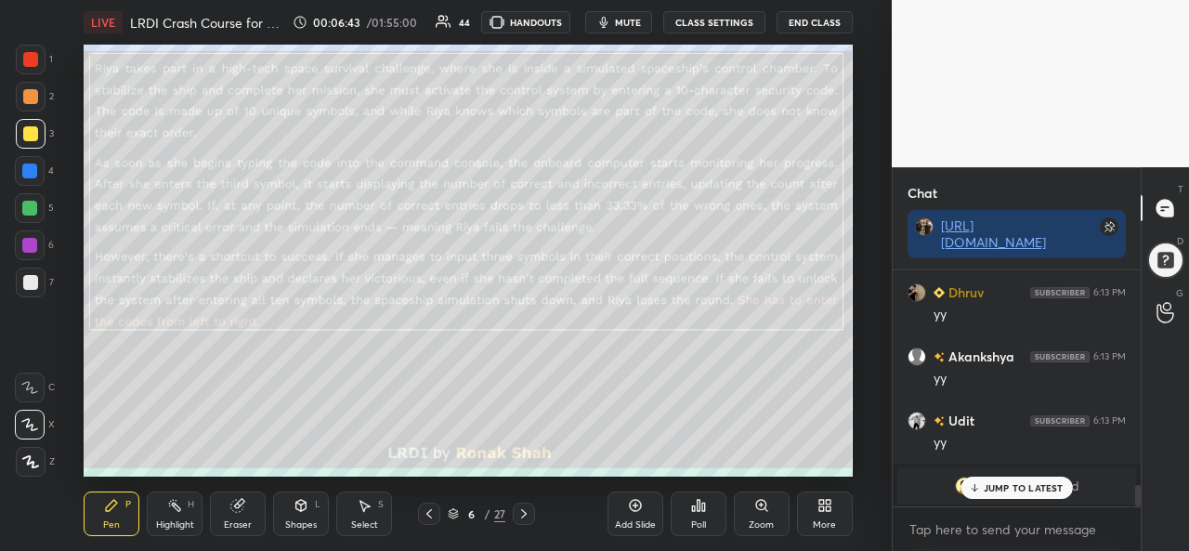
click at [356, 512] on div "Select S" at bounding box center [364, 514] width 56 height 45
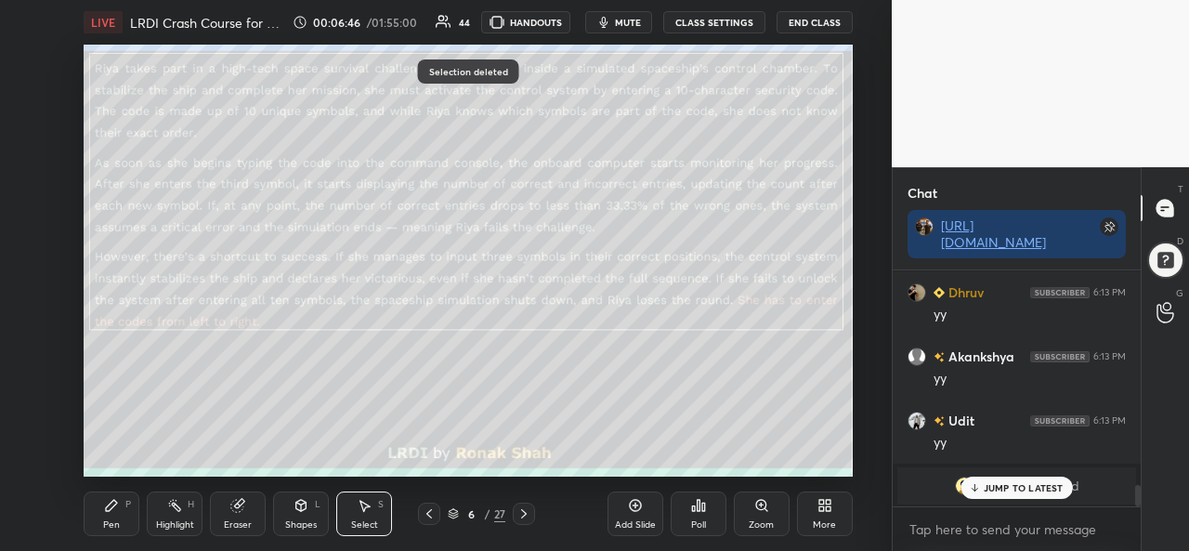
click at [113, 517] on div "Pen P" at bounding box center [112, 514] width 56 height 45
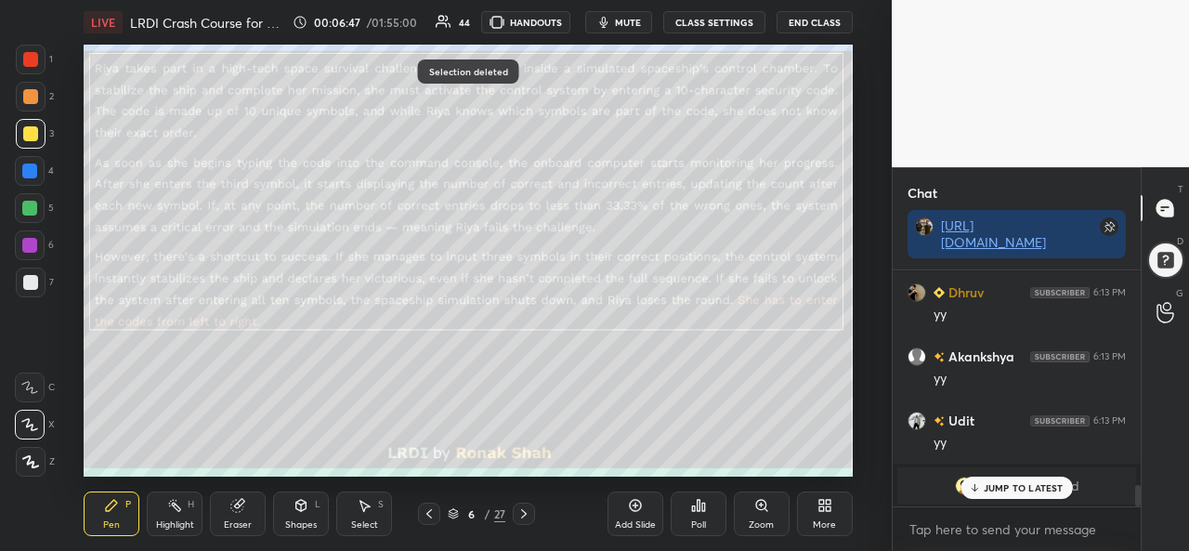
click at [1024, 480] on div "JUMP TO LATEST" at bounding box center [1017, 488] width 112 height 22
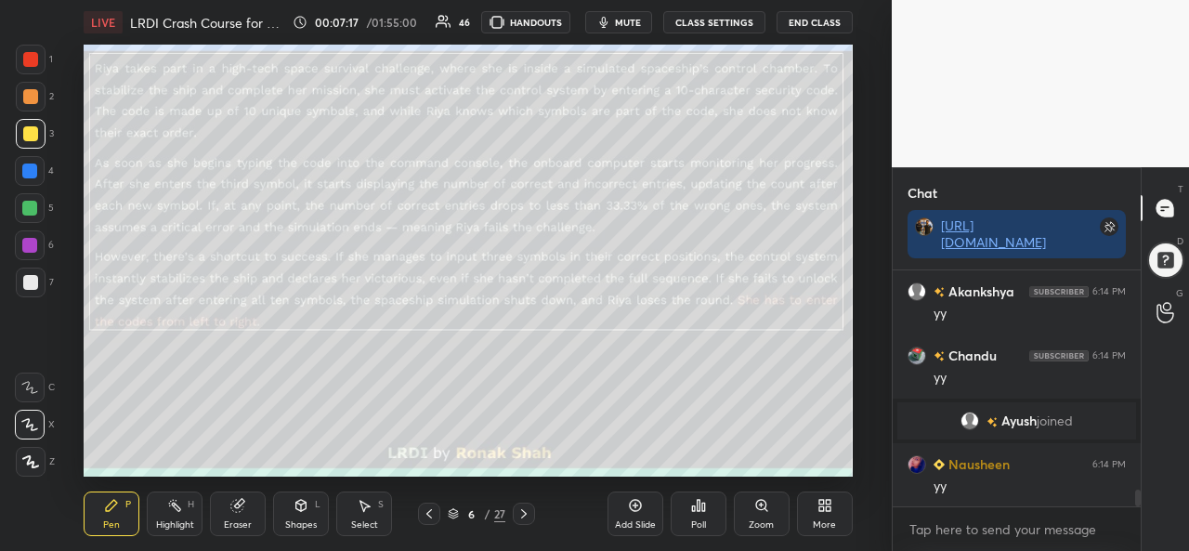
scroll to position [3128, 0]
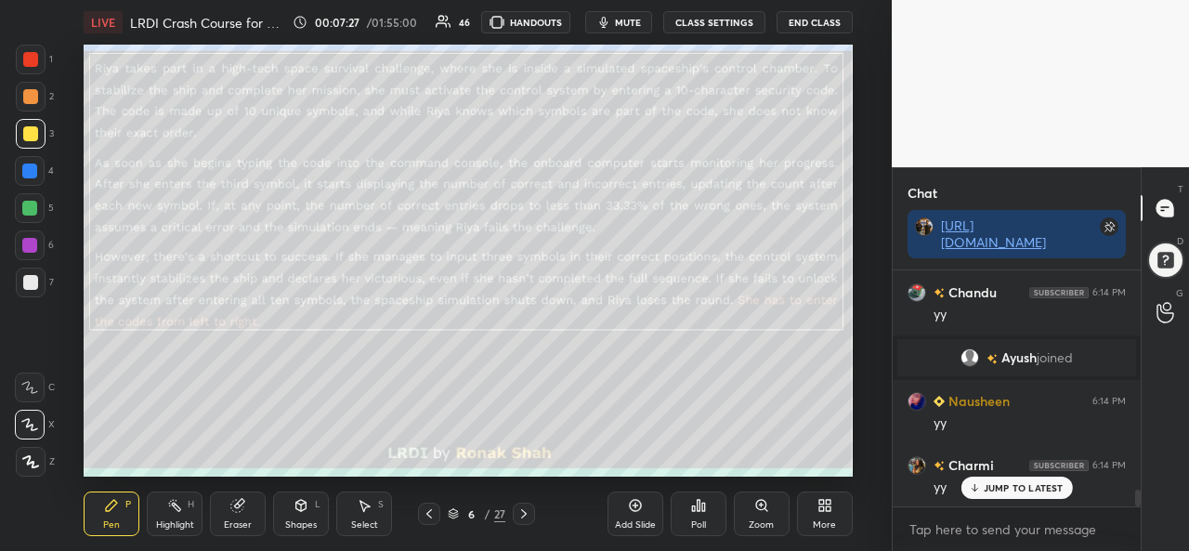
click at [32, 206] on div at bounding box center [29, 208] width 15 height 15
click at [30, 128] on div at bounding box center [30, 133] width 15 height 15
click at [32, 59] on div at bounding box center [30, 59] width 15 height 15
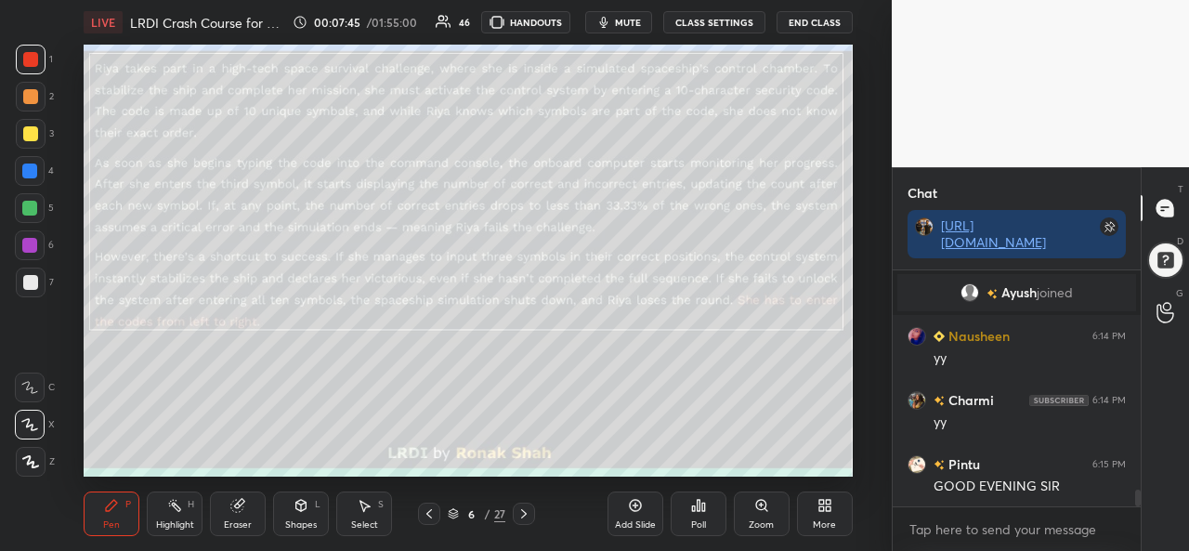
scroll to position [3237, 0]
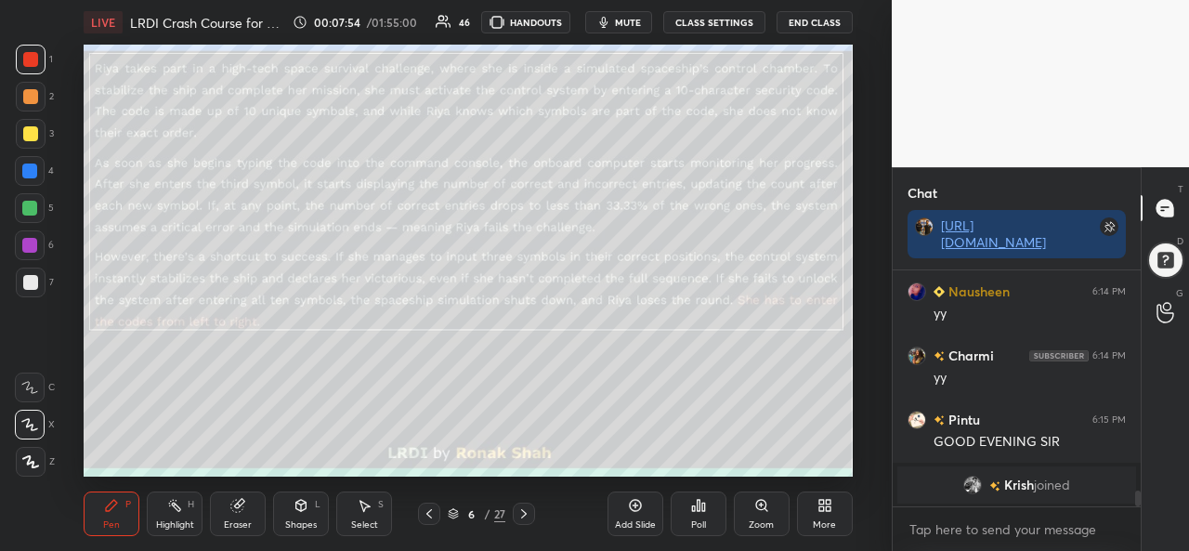
click at [28, 203] on div at bounding box center [29, 208] width 15 height 15
click at [30, 53] on div at bounding box center [30, 59] width 15 height 15
click at [32, 127] on div at bounding box center [30, 133] width 15 height 15
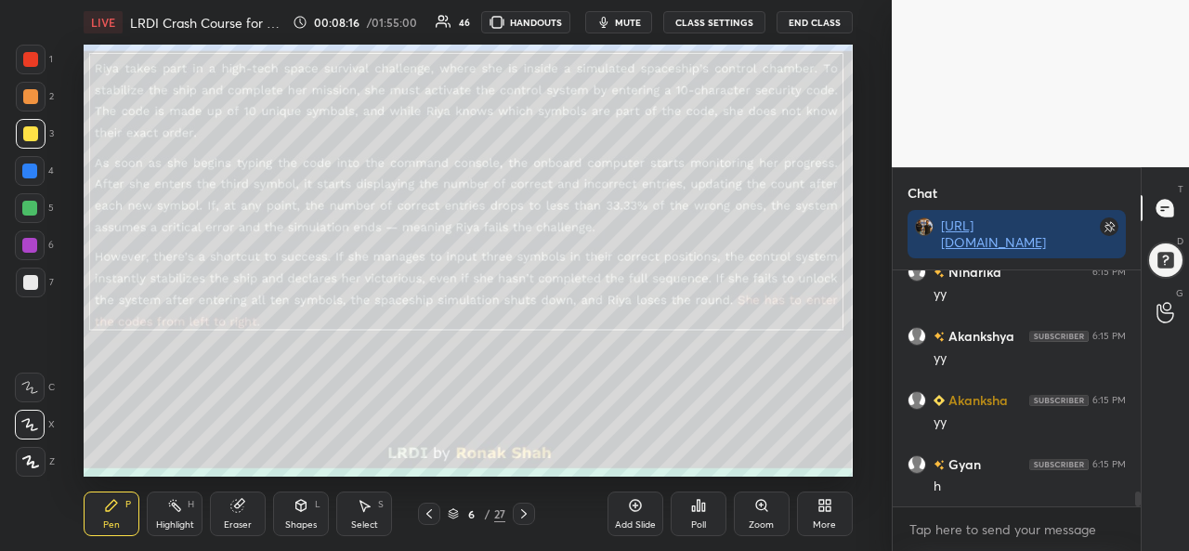
scroll to position [3533, 0]
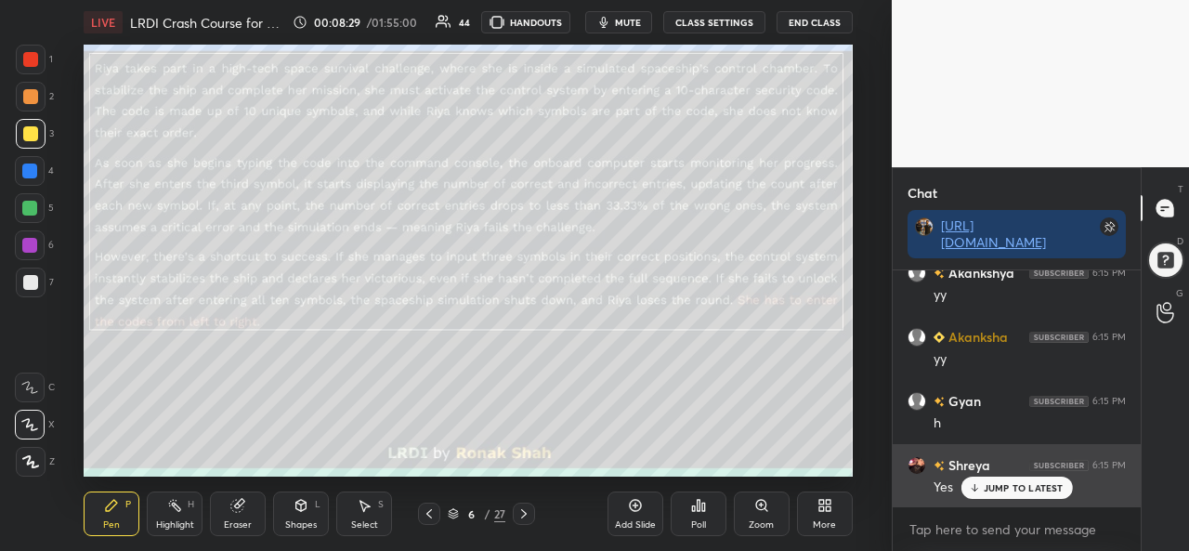
click at [1002, 484] on p "JUMP TO LATEST" at bounding box center [1024, 487] width 80 height 11
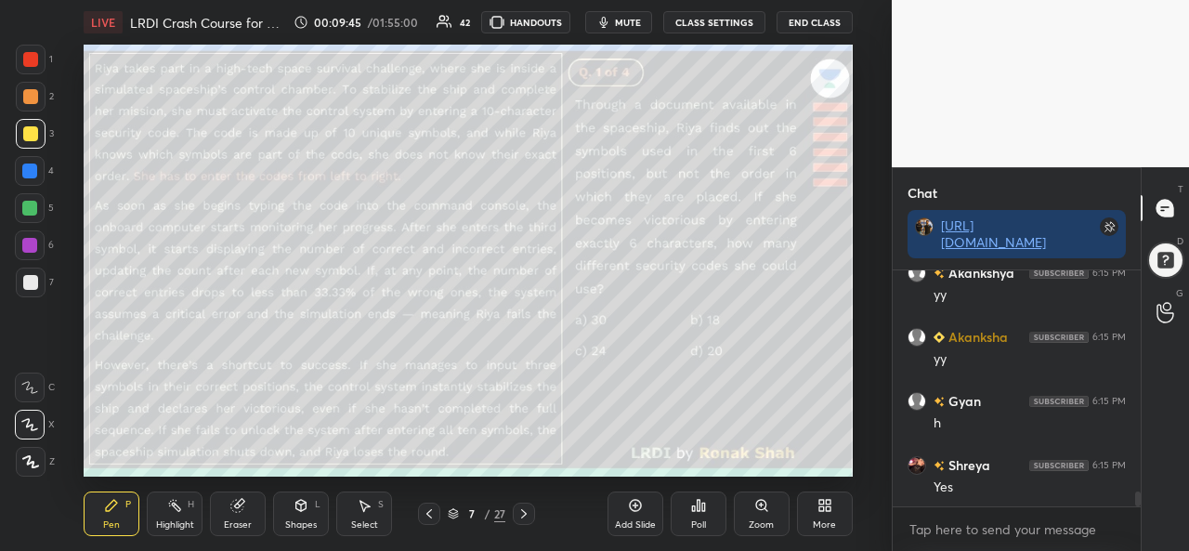
click at [695, 523] on div "Poll" at bounding box center [698, 524] width 15 height 9
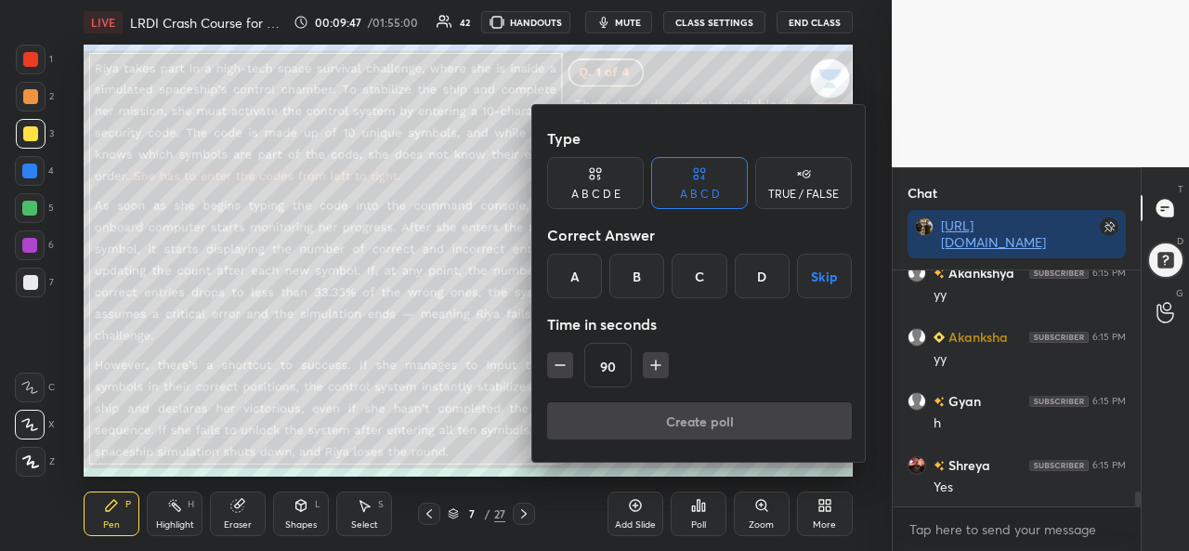
drag, startPoint x: 635, startPoint y: 278, endPoint x: 655, endPoint y: 364, distance: 88.8
click at [655, 364] on div "Type A B C D E A B C D TRUE / FALSE Correct Answer A B C D Skip Time in seconds…" at bounding box center [699, 261] width 305 height 282
click at [637, 281] on div "B" at bounding box center [637, 276] width 55 height 45
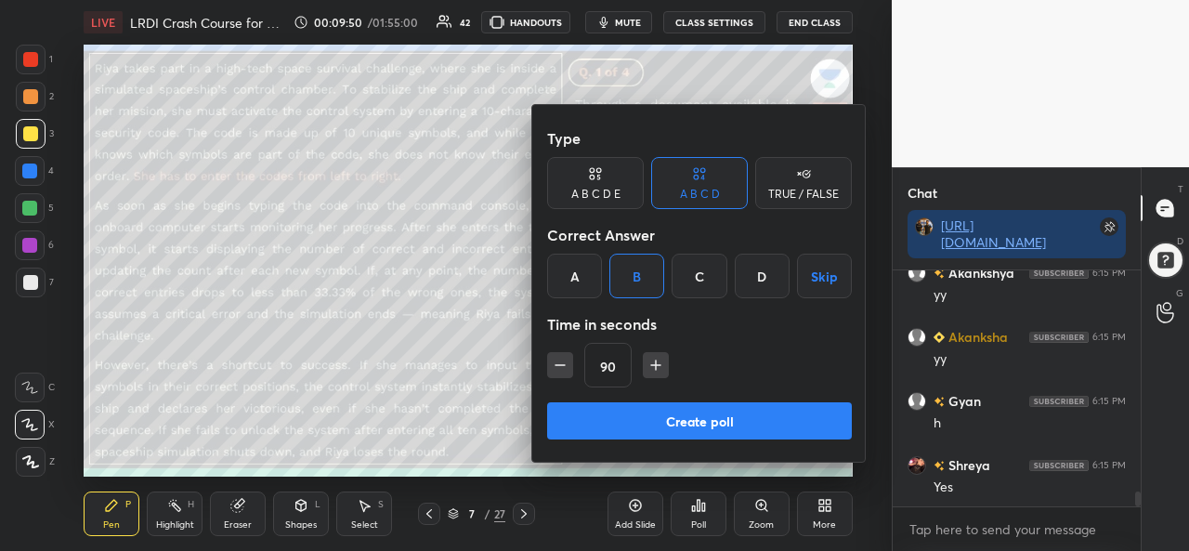
click at [655, 376] on button "button" at bounding box center [656, 365] width 26 height 26
click at [655, 376] on button "button" at bounding box center [664, 365] width 26 height 26
type input "135"
click at [675, 415] on button "Create poll" at bounding box center [699, 420] width 305 height 37
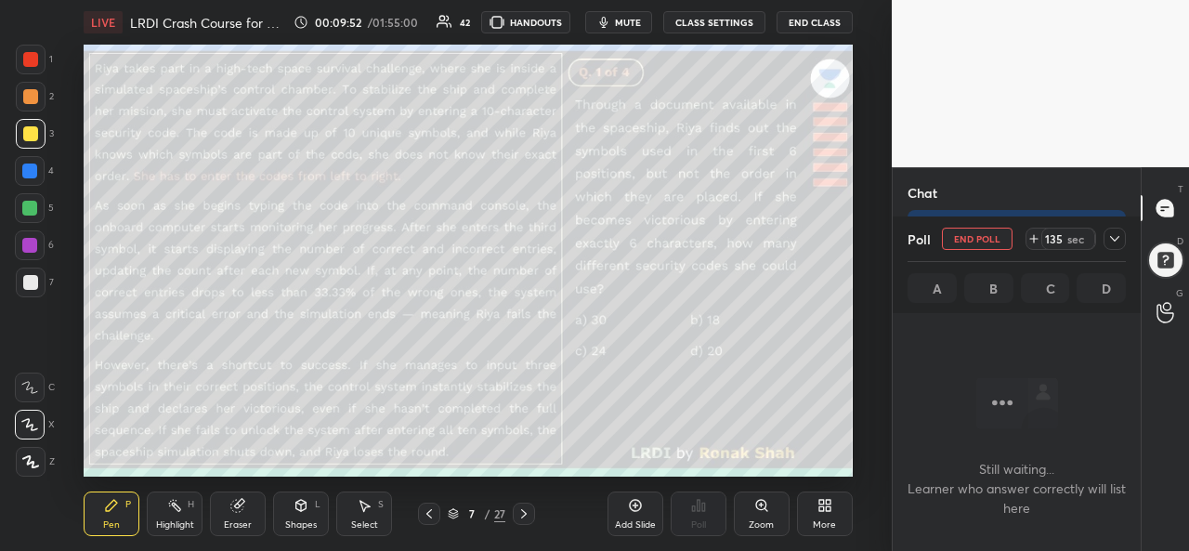
scroll to position [1, 6]
click at [1118, 238] on icon at bounding box center [1114, 239] width 9 height 6
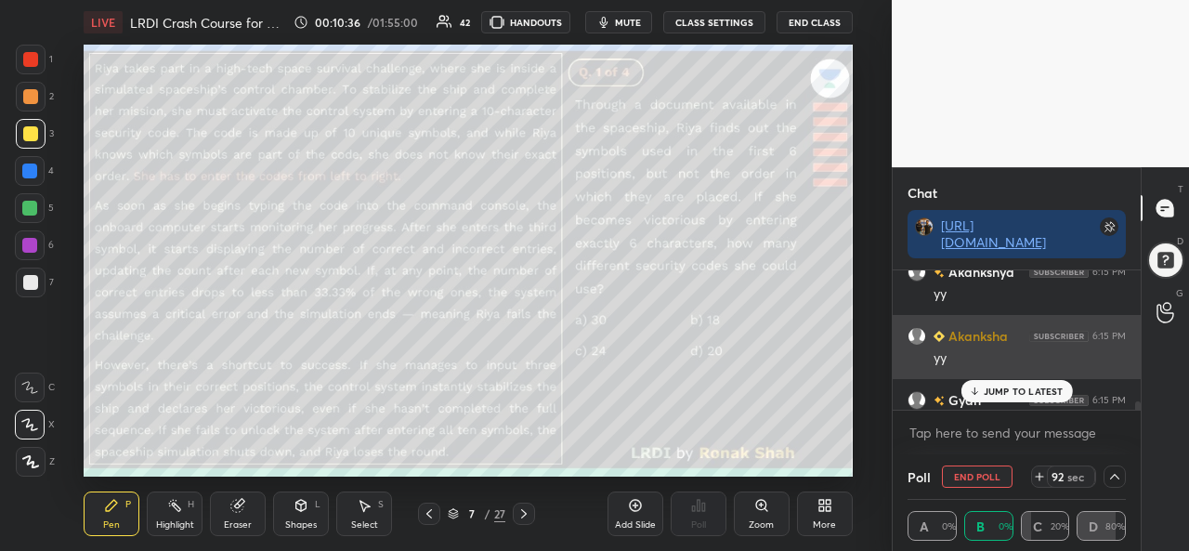
scroll to position [3629, 0]
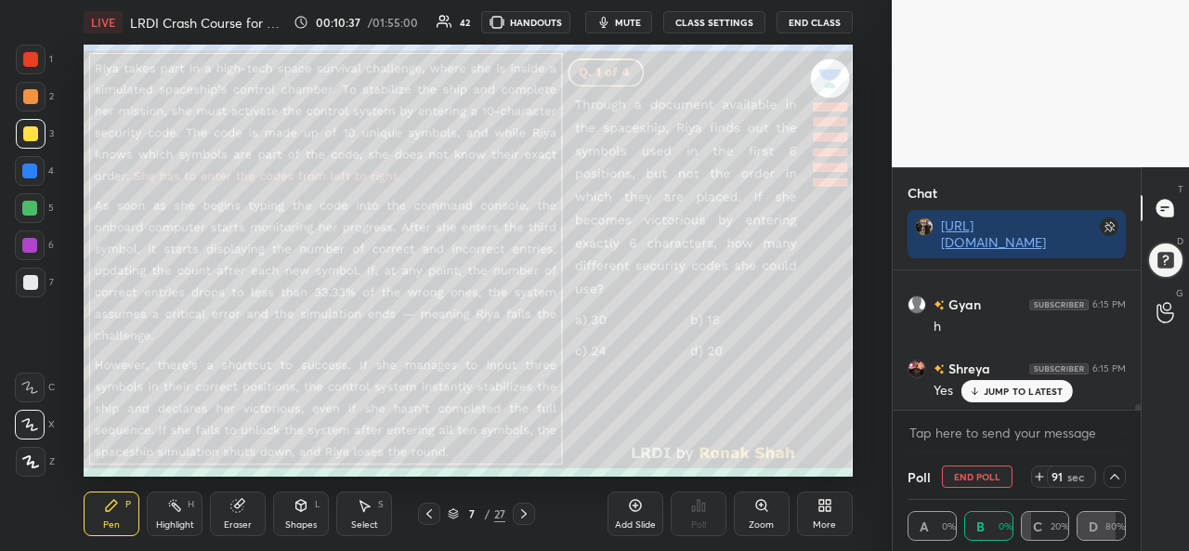
click at [1026, 393] on p "JUMP TO LATEST" at bounding box center [1024, 391] width 80 height 11
click at [1117, 480] on icon at bounding box center [1115, 476] width 15 height 15
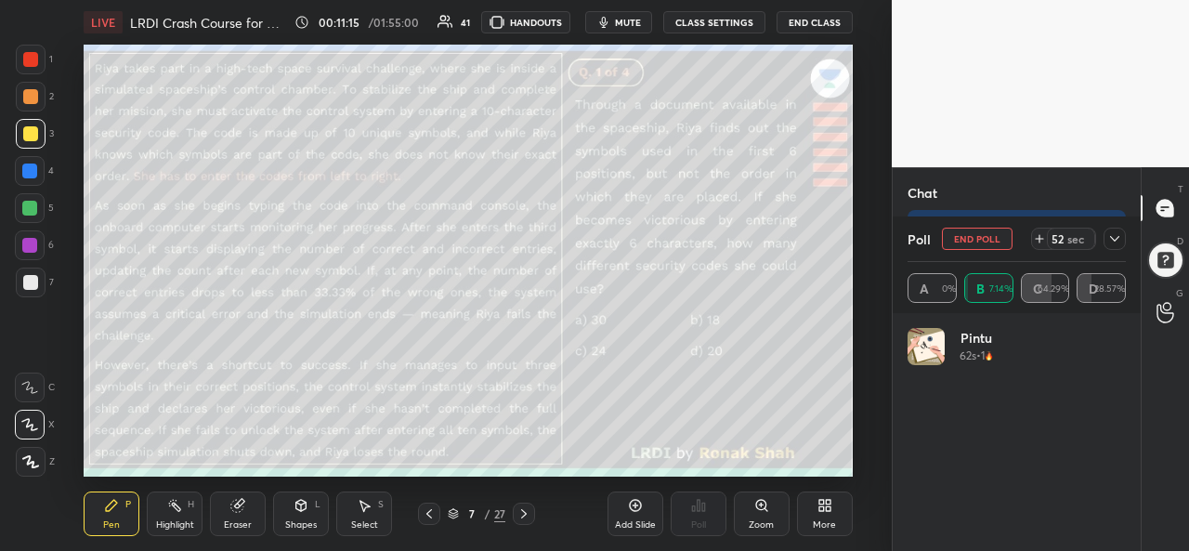
scroll to position [217, 213]
click at [1119, 238] on icon at bounding box center [1115, 238] width 15 height 15
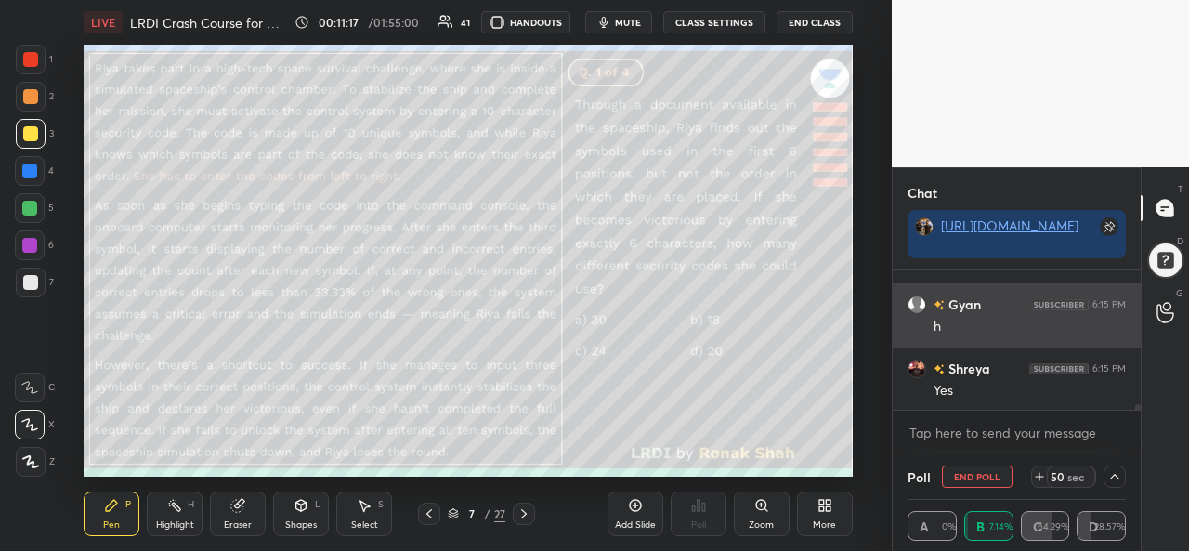
scroll to position [1, 6]
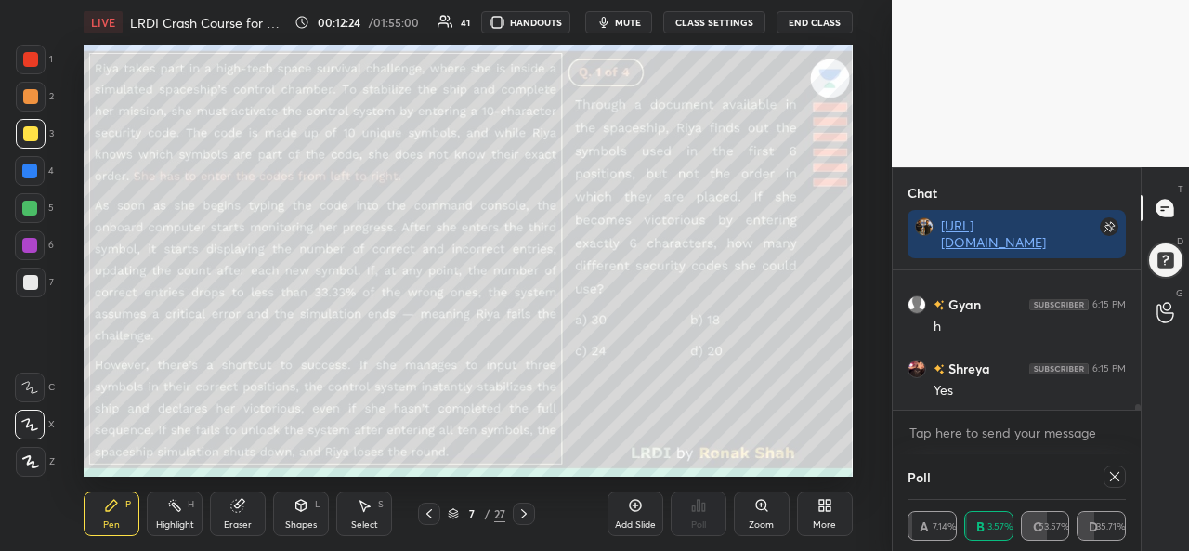
drag, startPoint x: 369, startPoint y: 529, endPoint x: 367, endPoint y: 519, distance: 9.5
click at [362, 507] on icon at bounding box center [366, 506] width 10 height 11
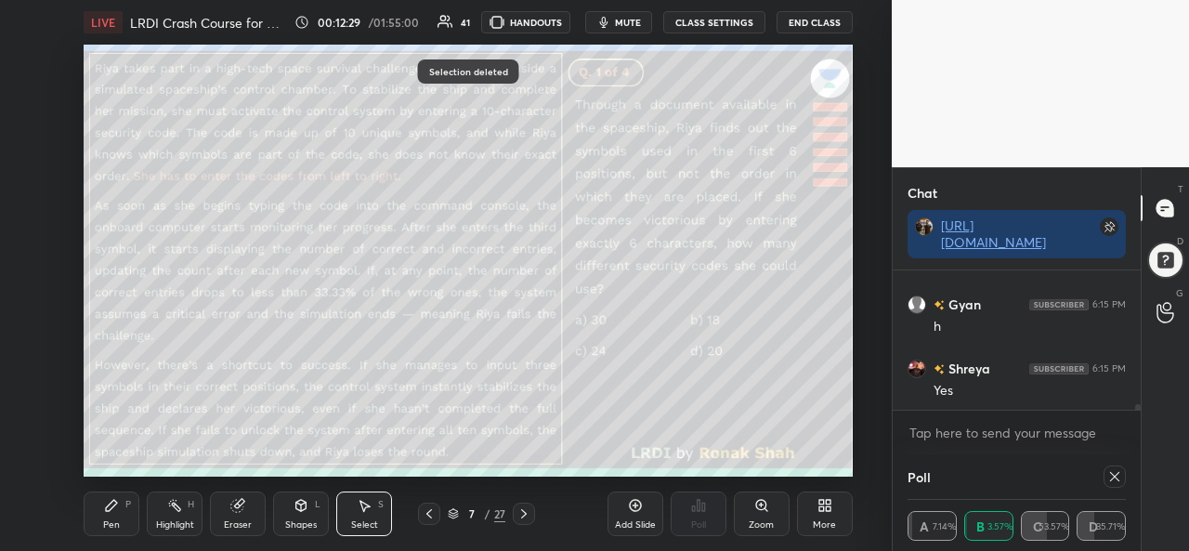
click at [1117, 474] on icon at bounding box center [1114, 476] width 9 height 9
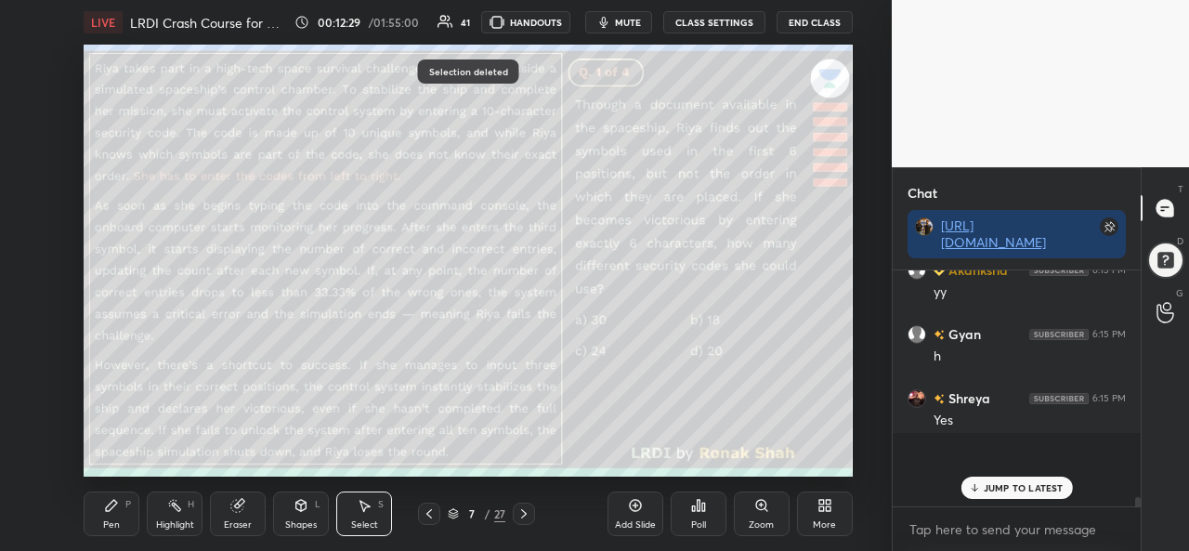
scroll to position [7, 6]
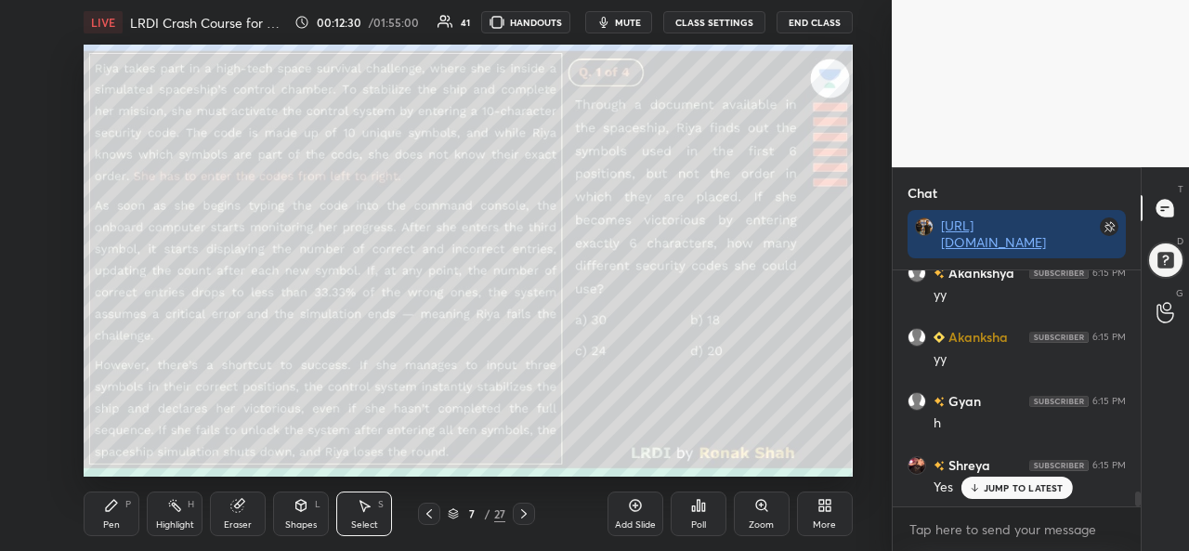
click at [98, 516] on div "Pen P" at bounding box center [112, 514] width 56 height 45
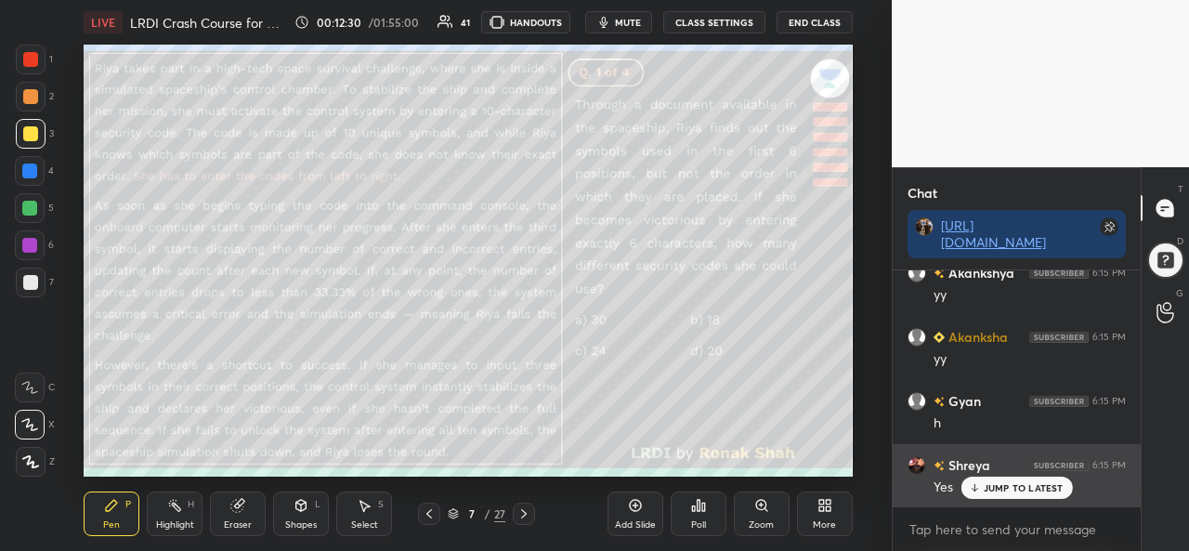
click at [997, 479] on div "JUMP TO LATEST" at bounding box center [1017, 488] width 112 height 22
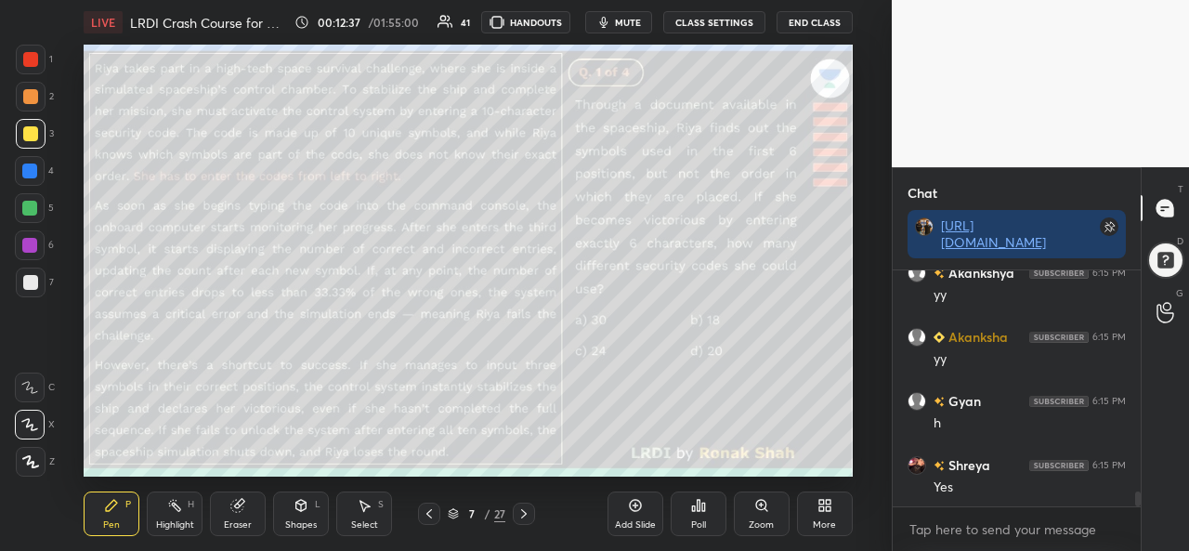
click at [632, 512] on icon at bounding box center [635, 505] width 15 height 15
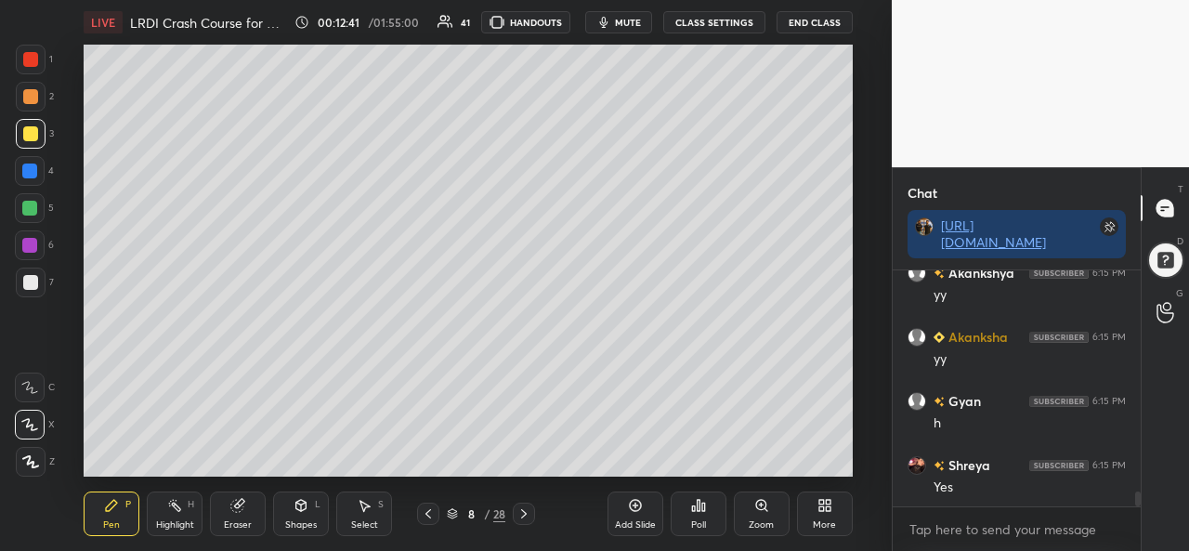
scroll to position [3598, 0]
click at [40, 59] on div at bounding box center [31, 60] width 30 height 30
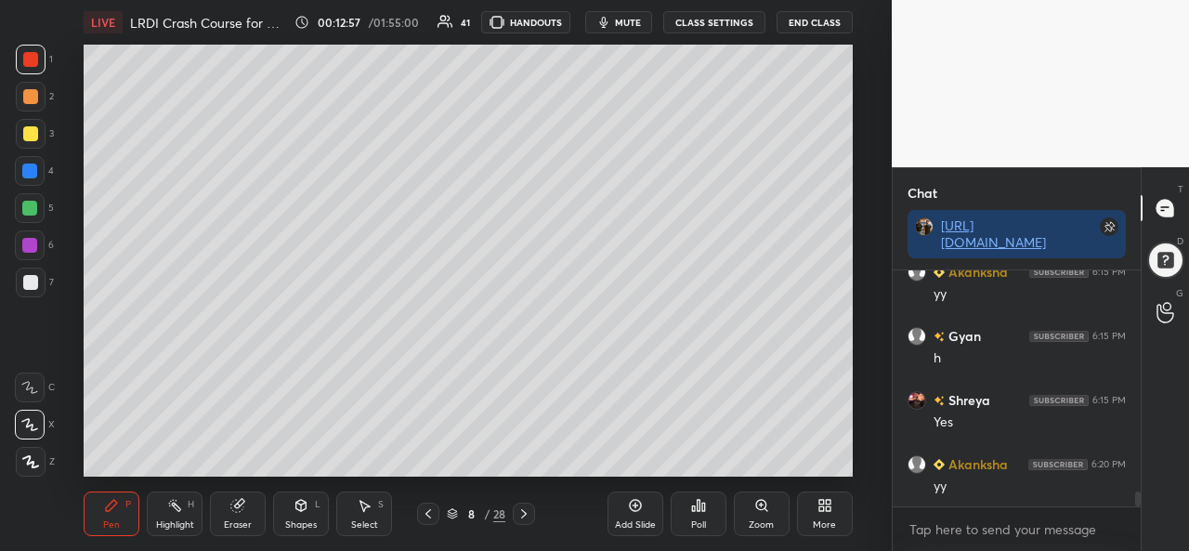
click at [27, 172] on div at bounding box center [29, 171] width 15 height 15
click at [33, 208] on div at bounding box center [29, 208] width 15 height 15
click at [30, 243] on div at bounding box center [29, 245] width 15 height 15
click at [32, 135] on div at bounding box center [30, 133] width 15 height 15
click at [28, 162] on div at bounding box center [30, 171] width 30 height 30
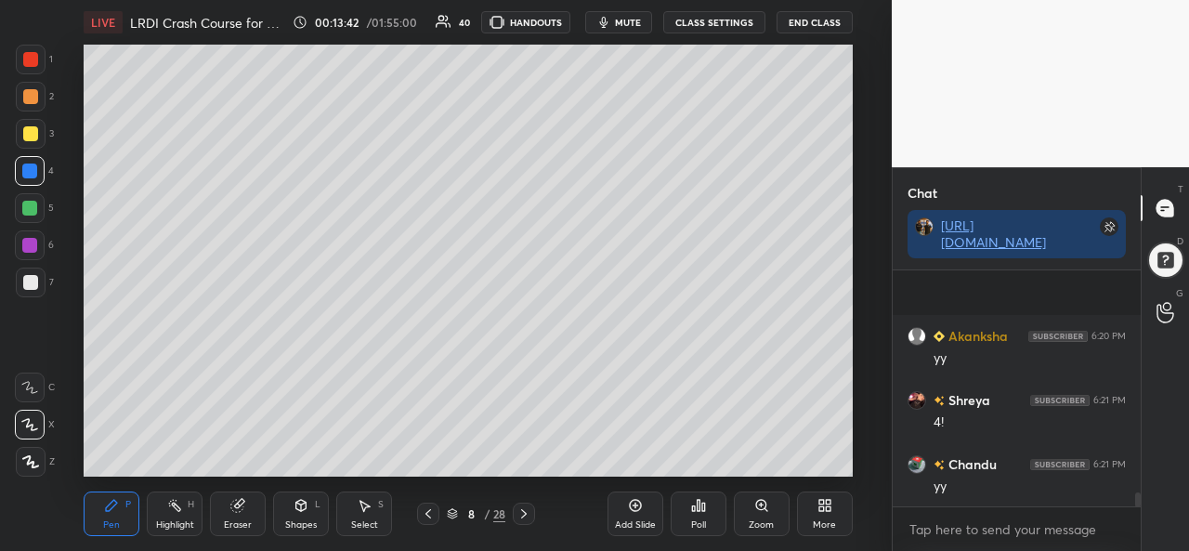
scroll to position [3854, 0]
click at [24, 207] on div at bounding box center [29, 208] width 15 height 15
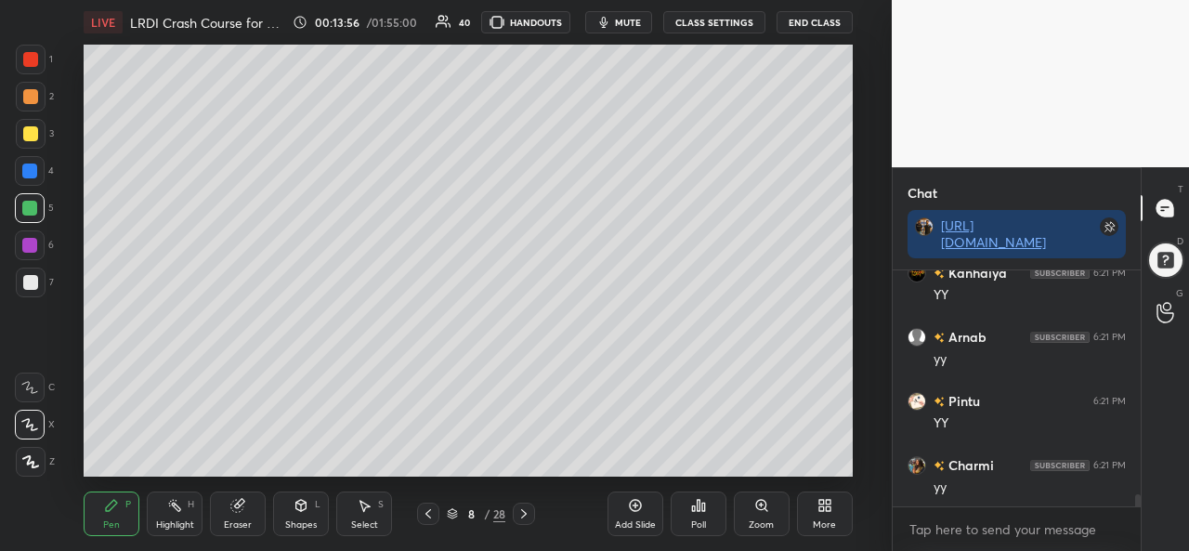
scroll to position [4367, 0]
click at [26, 133] on div at bounding box center [30, 133] width 15 height 15
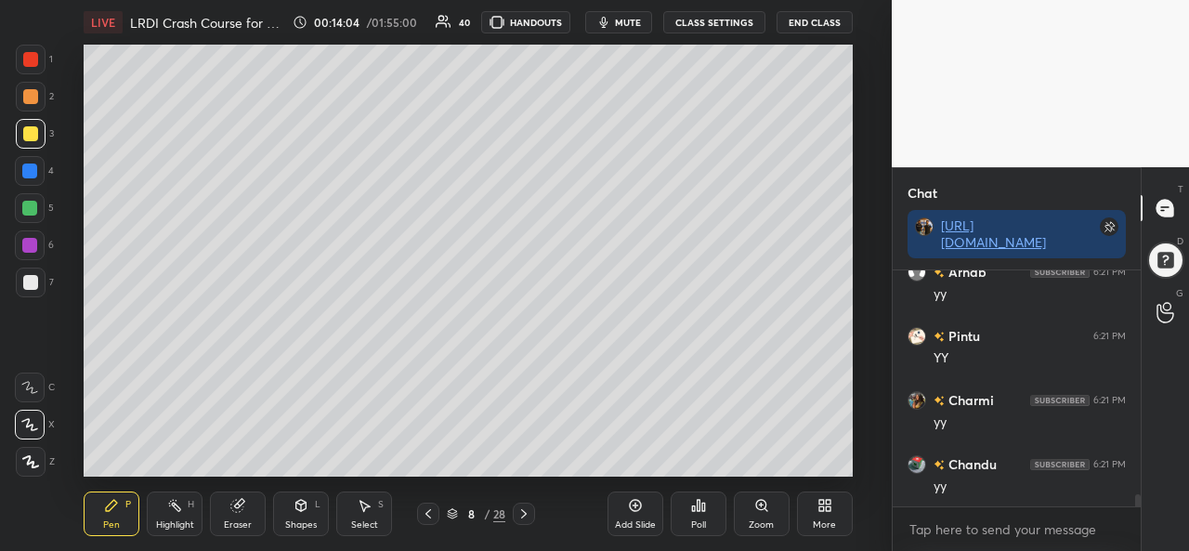
click at [35, 172] on div at bounding box center [29, 171] width 15 height 15
click at [32, 61] on div at bounding box center [30, 59] width 15 height 15
click at [30, 208] on div at bounding box center [29, 208] width 15 height 15
click at [33, 131] on div at bounding box center [30, 133] width 15 height 15
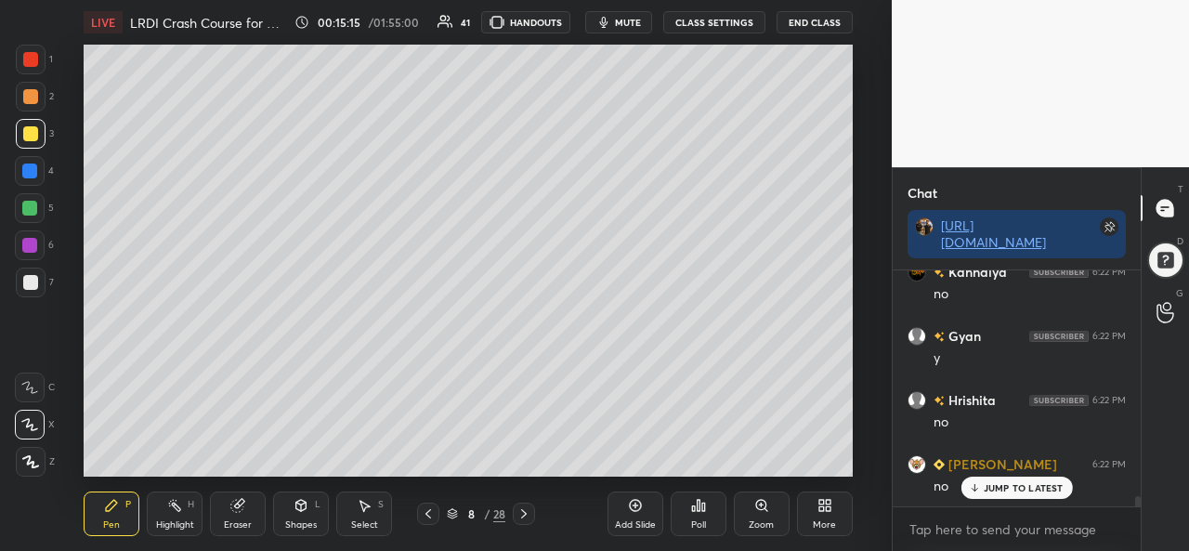
scroll to position [5072, 0]
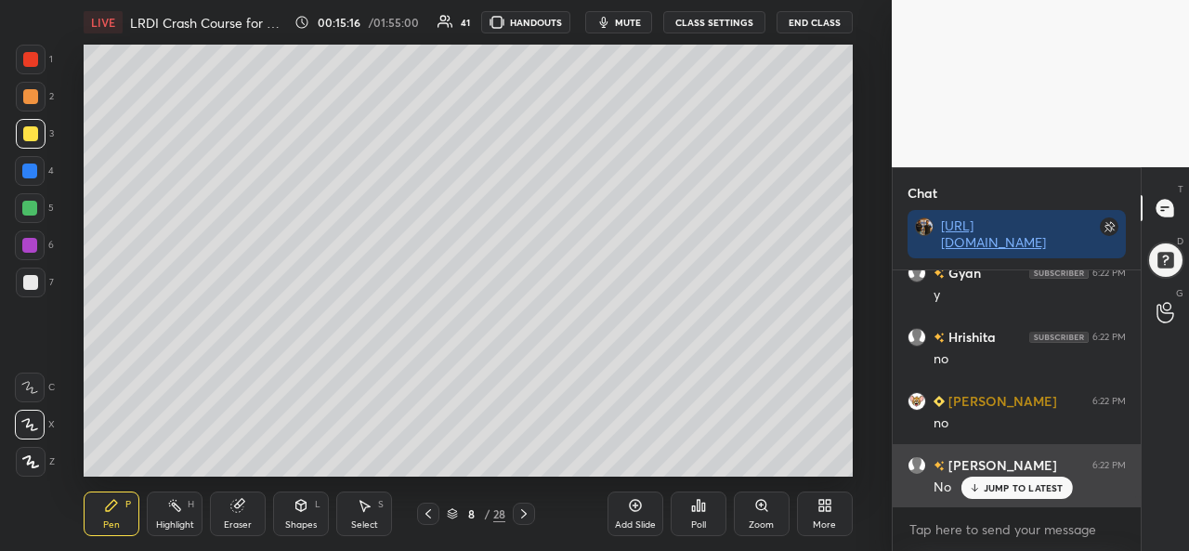
click at [990, 490] on p "JUMP TO LATEST" at bounding box center [1024, 487] width 80 height 11
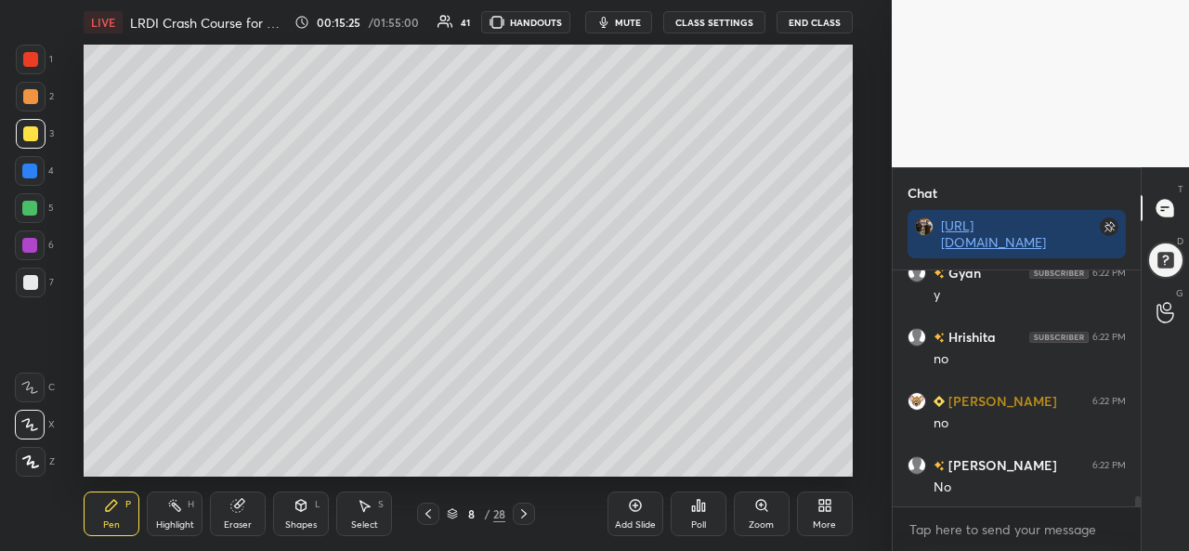
click at [28, 281] on div at bounding box center [30, 282] width 15 height 15
click at [625, 520] on div "Add Slide" at bounding box center [635, 524] width 41 height 9
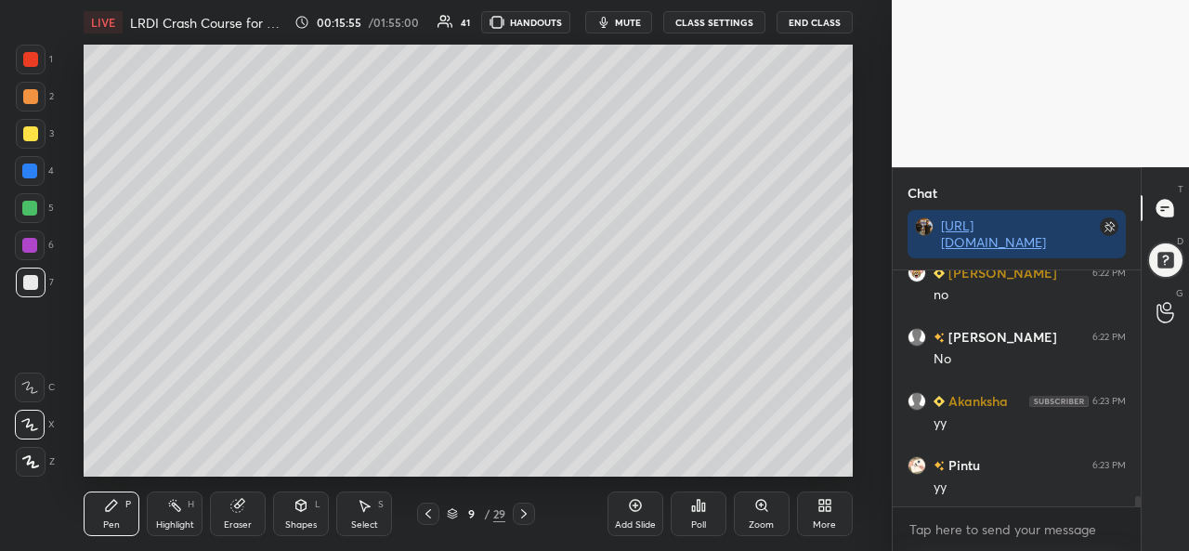
scroll to position [5265, 0]
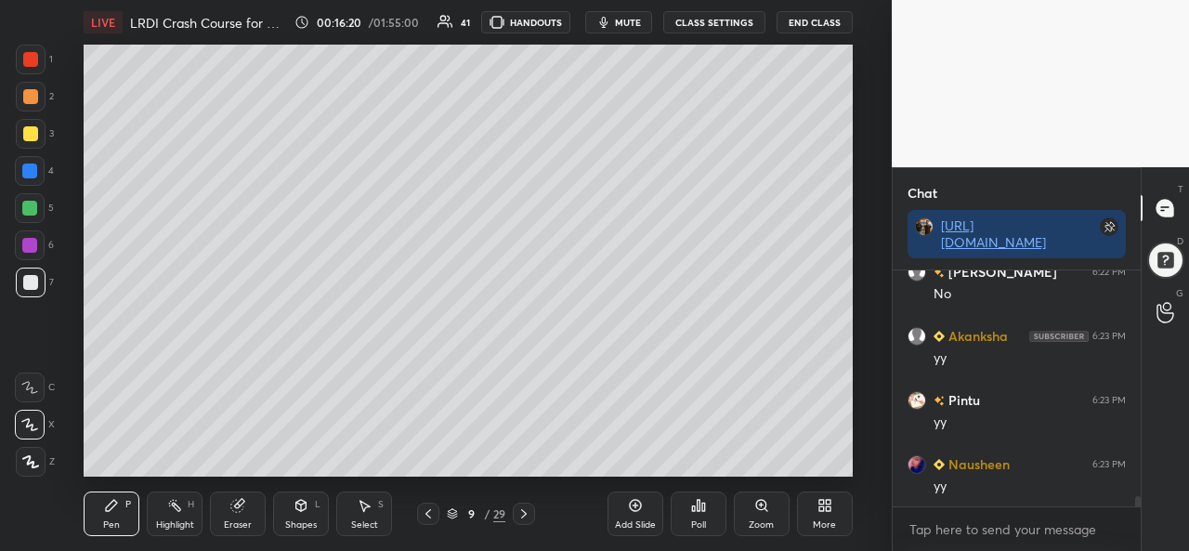
click at [26, 164] on div at bounding box center [29, 171] width 15 height 15
click at [31, 212] on div at bounding box center [29, 208] width 15 height 15
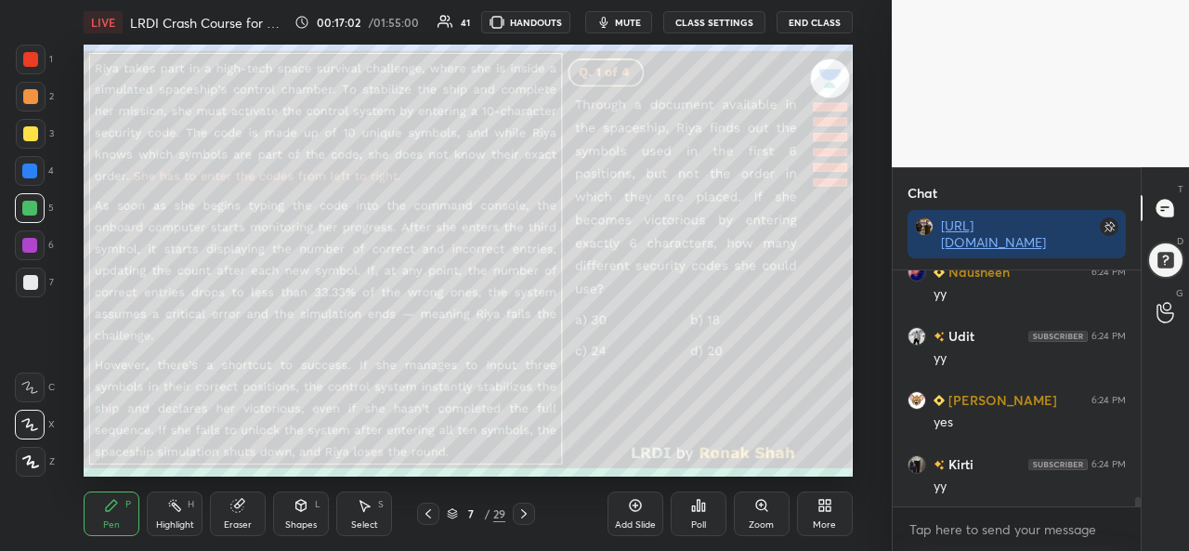
scroll to position [5969, 0]
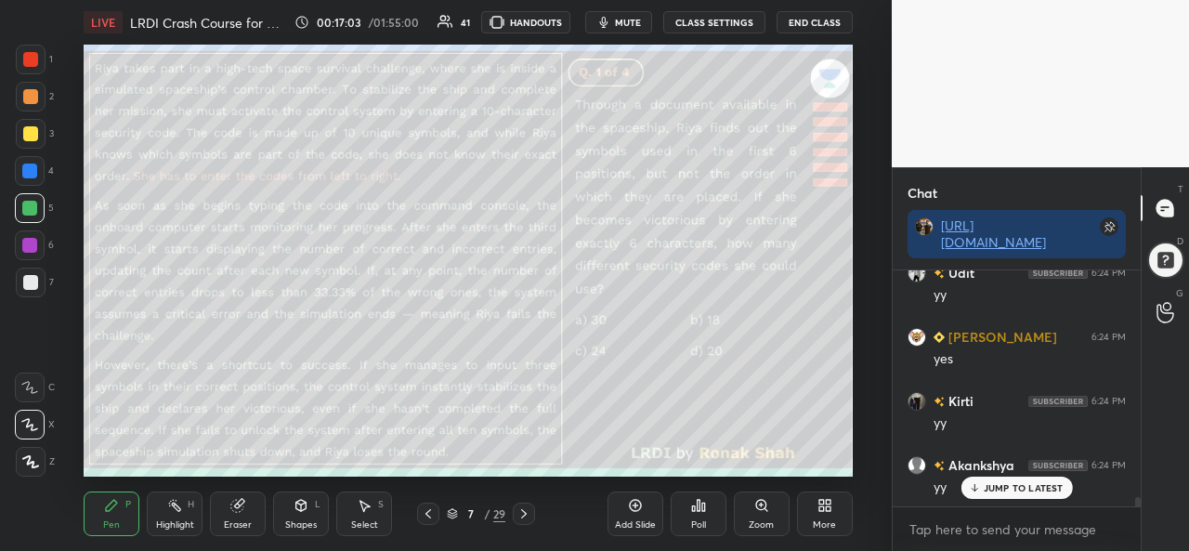
click at [169, 520] on div "Highlight" at bounding box center [175, 524] width 38 height 9
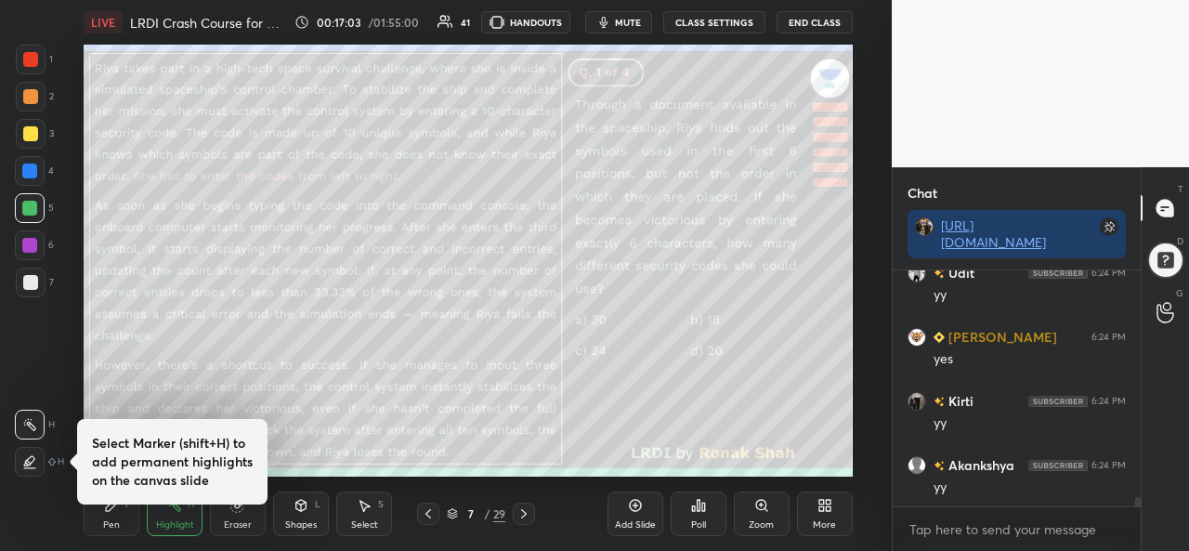
scroll to position [6034, 0]
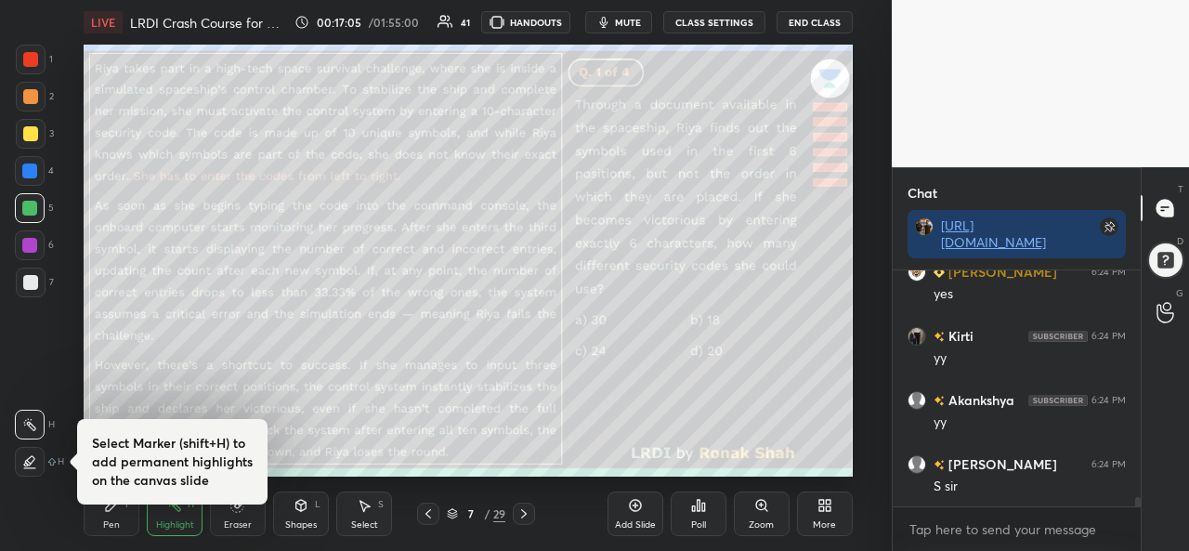
click at [28, 124] on div at bounding box center [31, 134] width 30 height 30
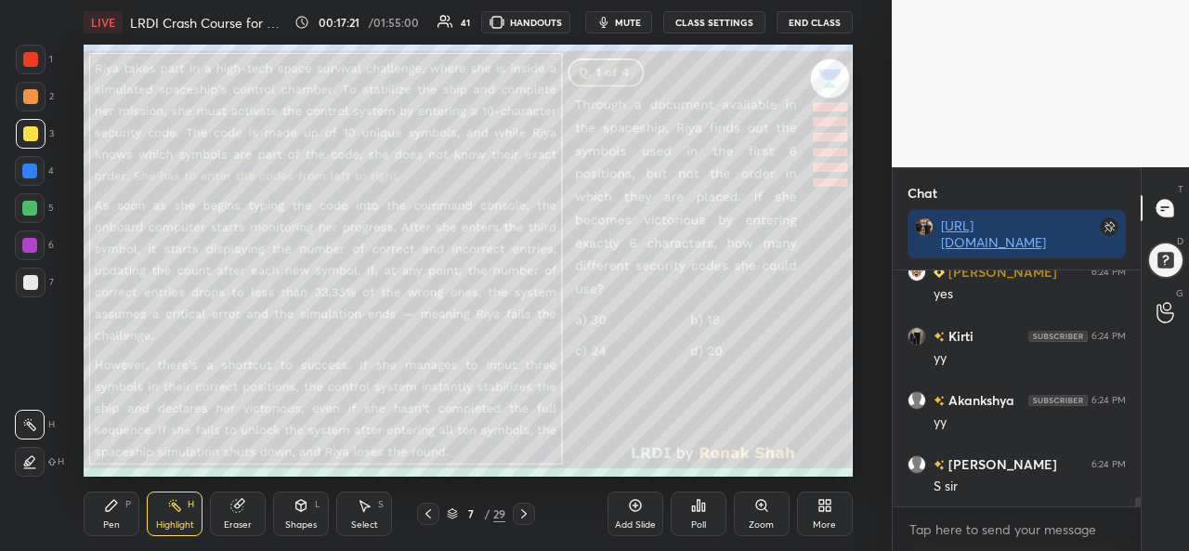
scroll to position [6079, 0]
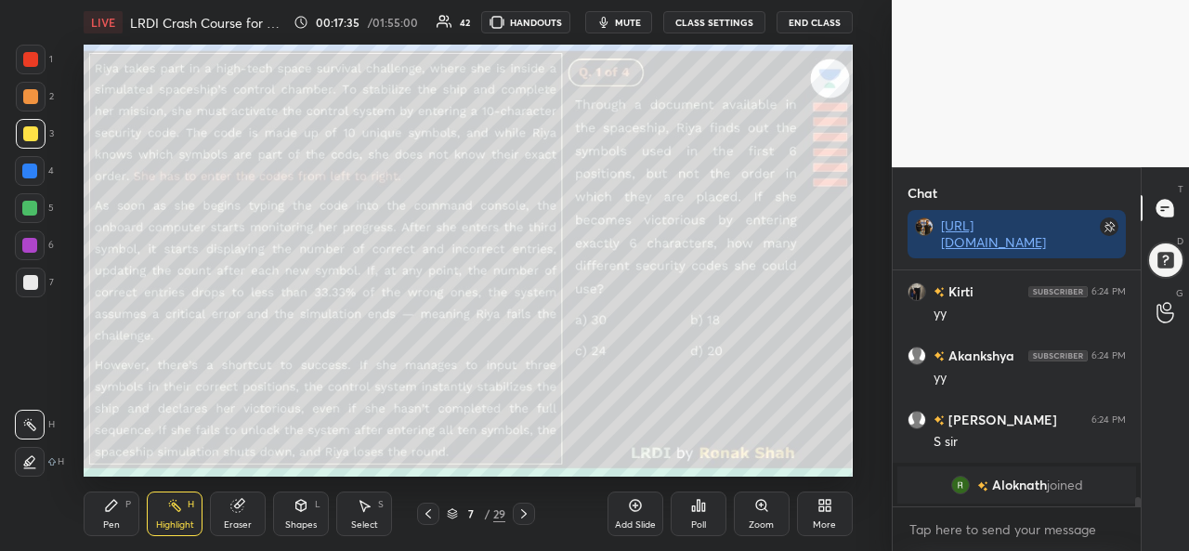
click at [116, 514] on div "Pen P" at bounding box center [112, 514] width 56 height 45
click at [28, 204] on div at bounding box center [29, 208] width 15 height 15
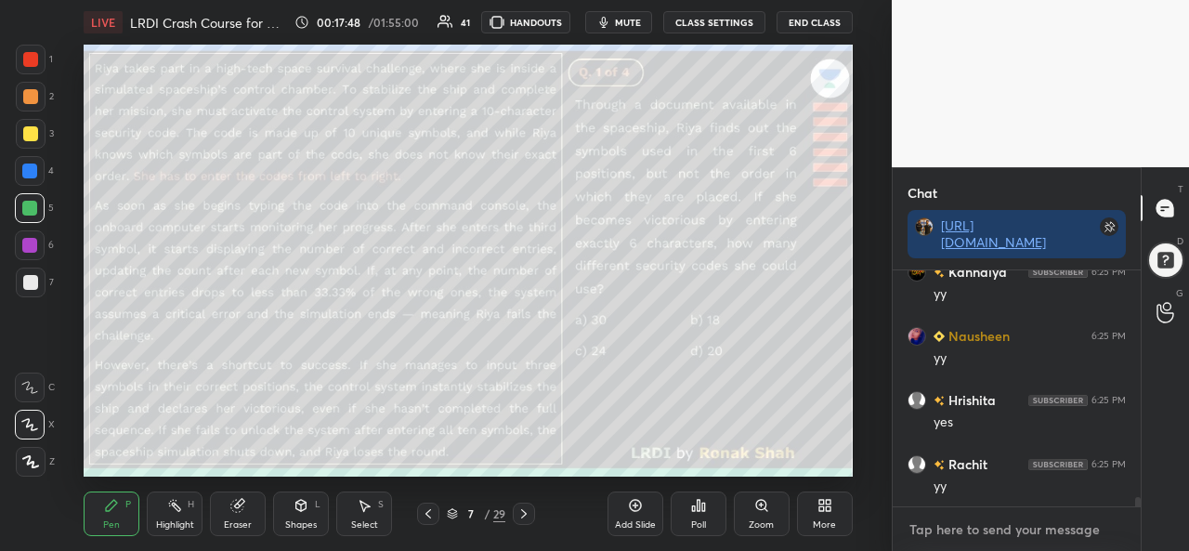
scroll to position [5934, 0]
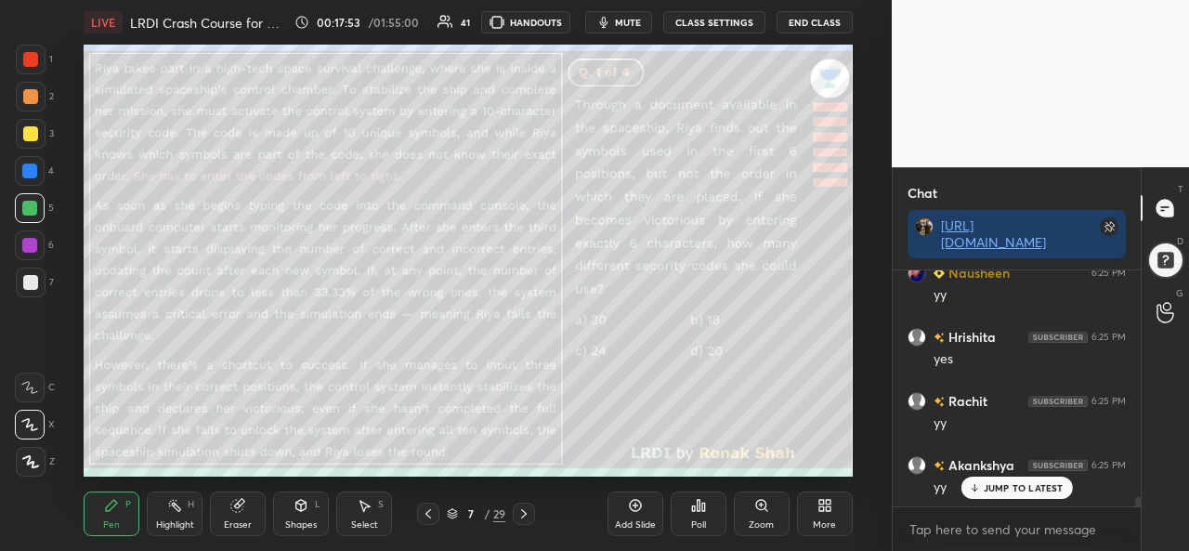
click at [634, 518] on div "Add Slide" at bounding box center [636, 514] width 56 height 45
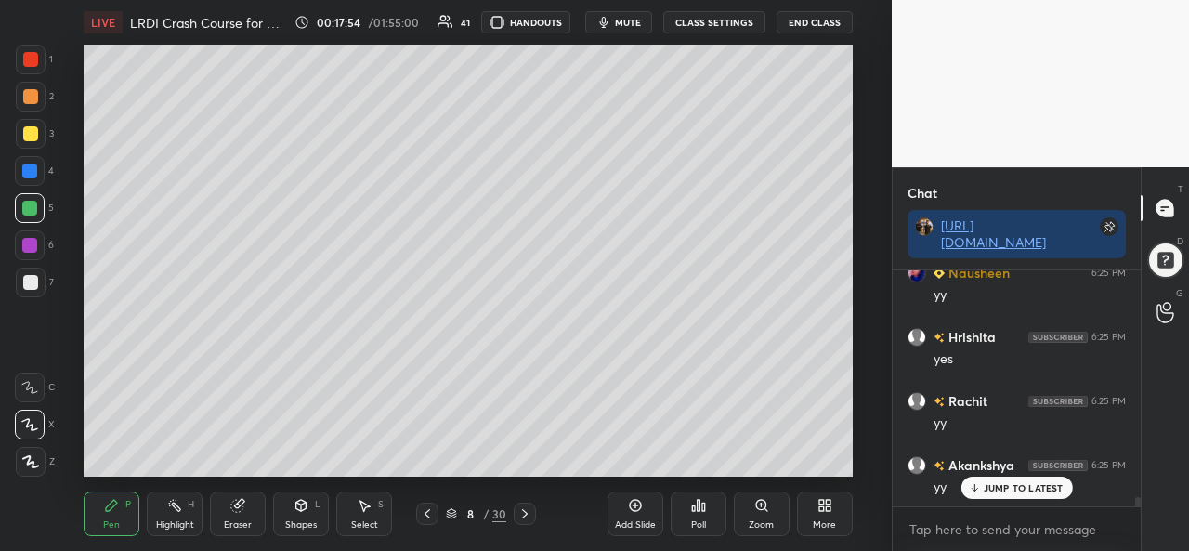
click at [33, 133] on div at bounding box center [30, 133] width 15 height 15
click at [33, 53] on div at bounding box center [30, 59] width 15 height 15
click at [37, 163] on div at bounding box center [30, 171] width 30 height 30
click at [25, 205] on div at bounding box center [29, 208] width 15 height 15
click at [30, 138] on div at bounding box center [30, 133] width 15 height 15
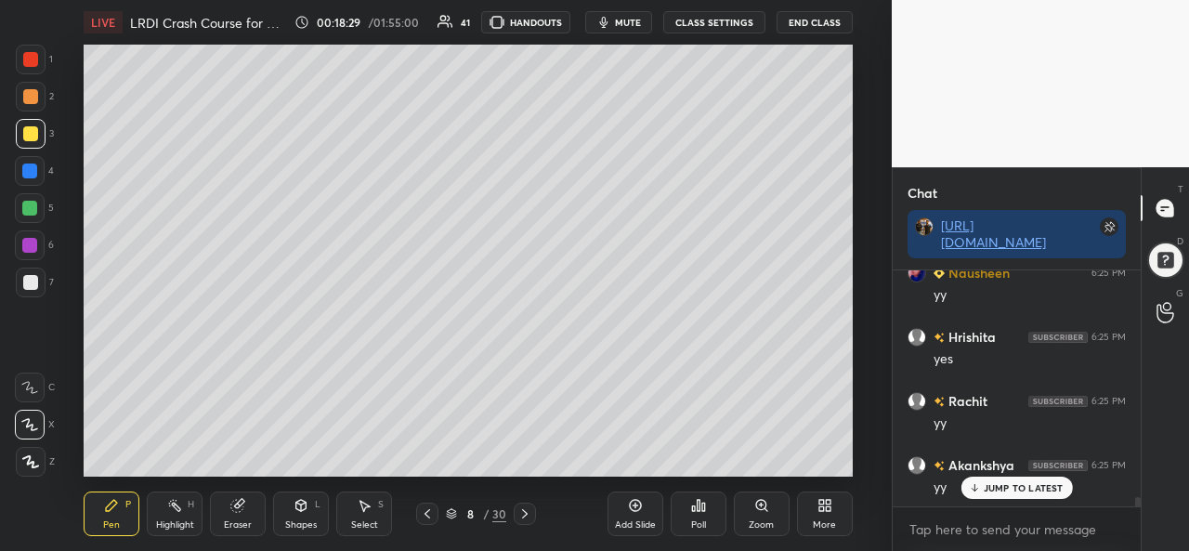
click at [32, 170] on div at bounding box center [29, 171] width 15 height 15
click at [26, 203] on div at bounding box center [29, 208] width 15 height 15
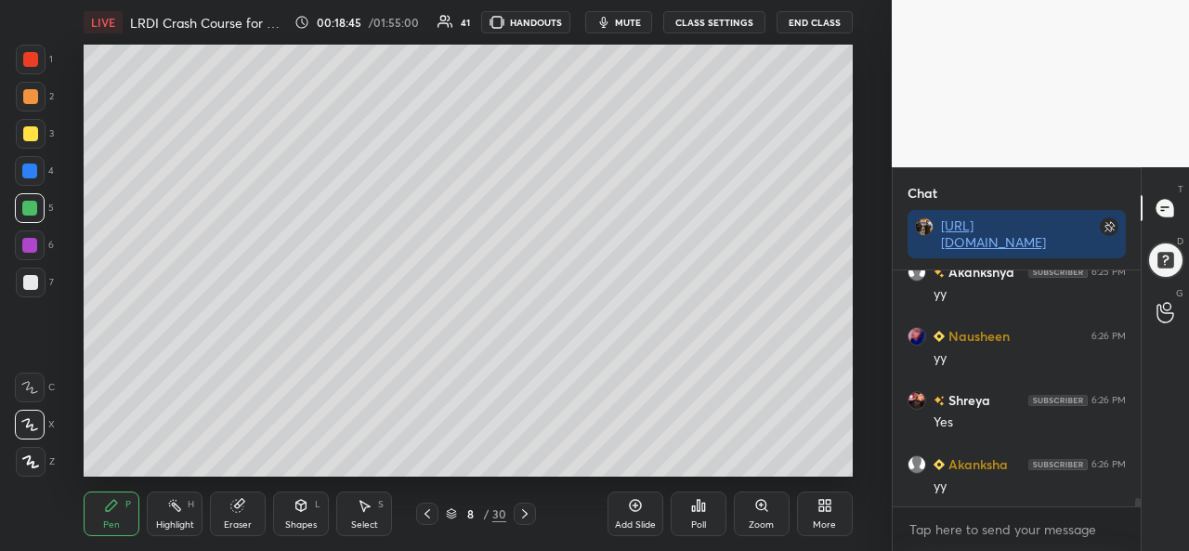
scroll to position [6190, 0]
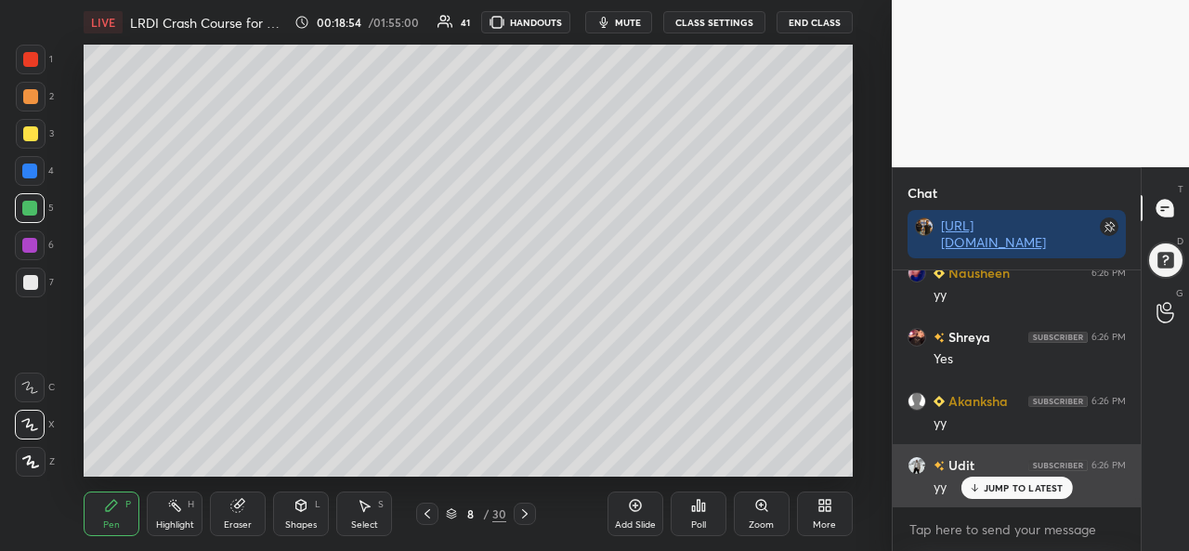
click at [998, 490] on p "JUMP TO LATEST" at bounding box center [1024, 487] width 80 height 11
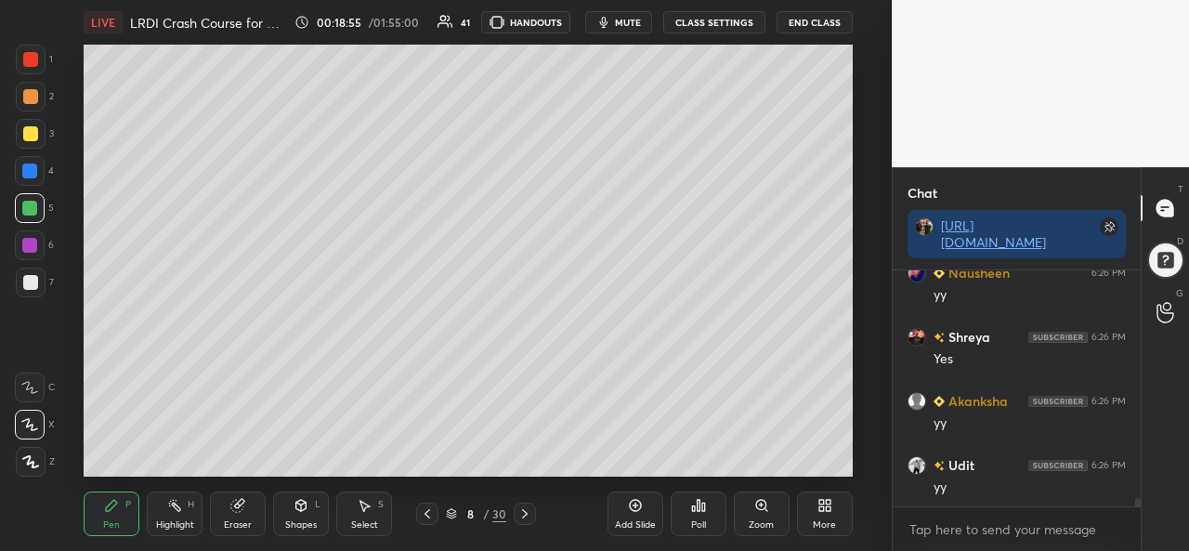
click at [23, 132] on div at bounding box center [30, 133] width 15 height 15
click at [30, 88] on div at bounding box center [31, 97] width 30 height 30
click at [32, 168] on div at bounding box center [29, 171] width 15 height 15
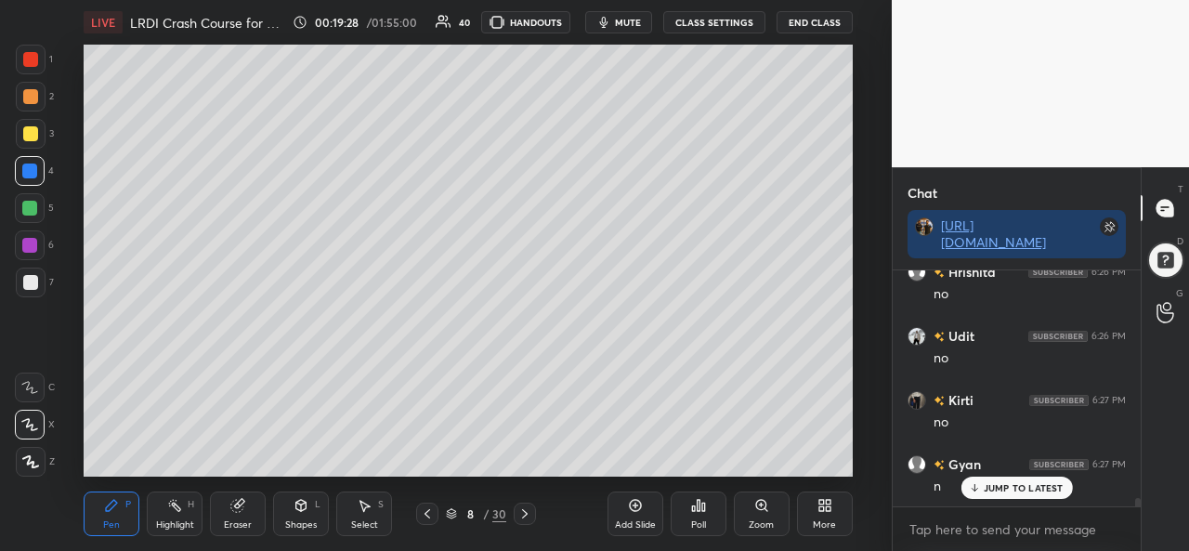
scroll to position [6575, 0]
click at [30, 59] on div at bounding box center [30, 59] width 15 height 15
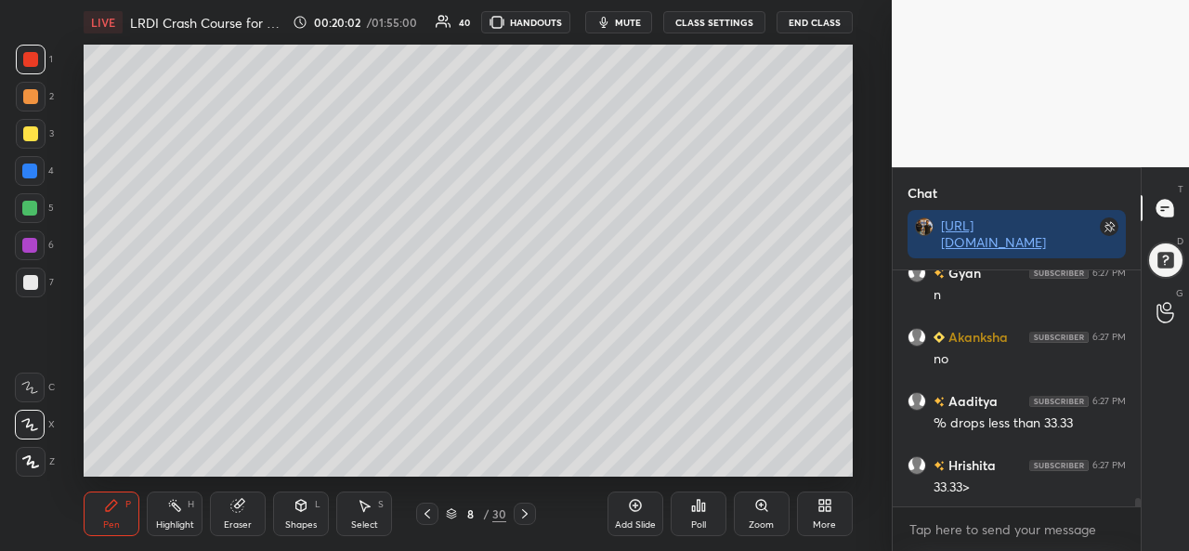
scroll to position [6768, 0]
click at [364, 515] on div "Select S" at bounding box center [364, 514] width 56 height 45
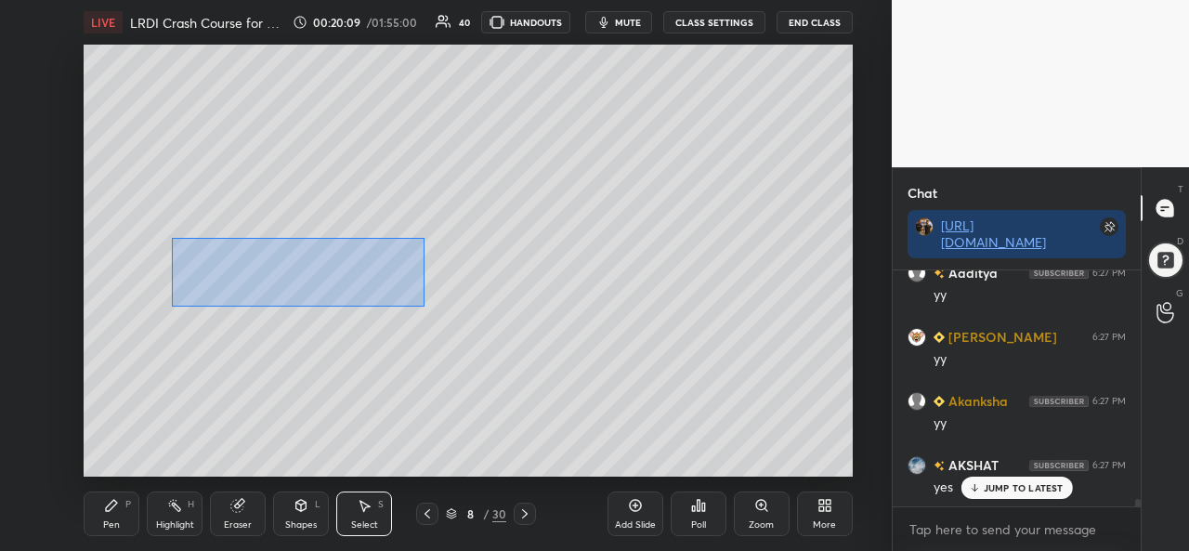
scroll to position [7025, 0]
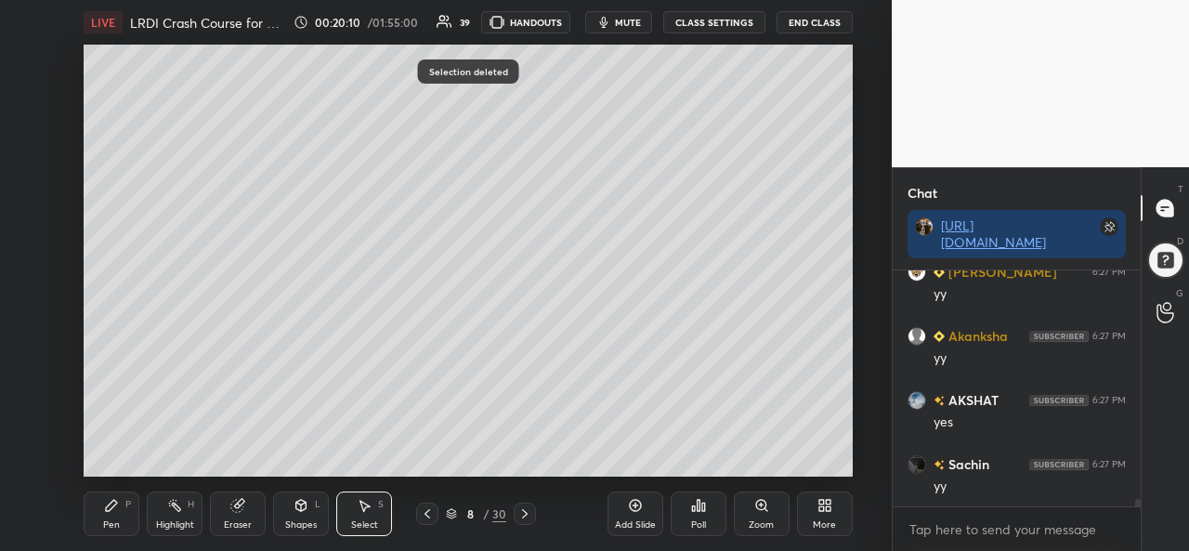
click at [128, 509] on div "P" at bounding box center [128, 504] width 6 height 9
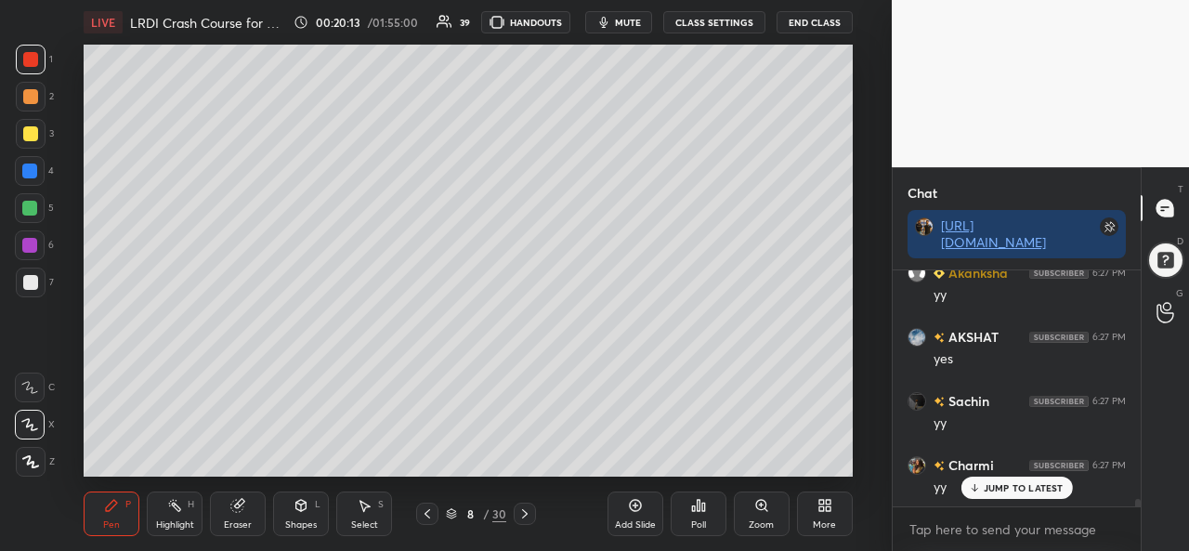
click at [32, 207] on div at bounding box center [29, 208] width 15 height 15
click at [23, 284] on div at bounding box center [30, 282] width 15 height 15
click at [26, 54] on div at bounding box center [30, 59] width 15 height 15
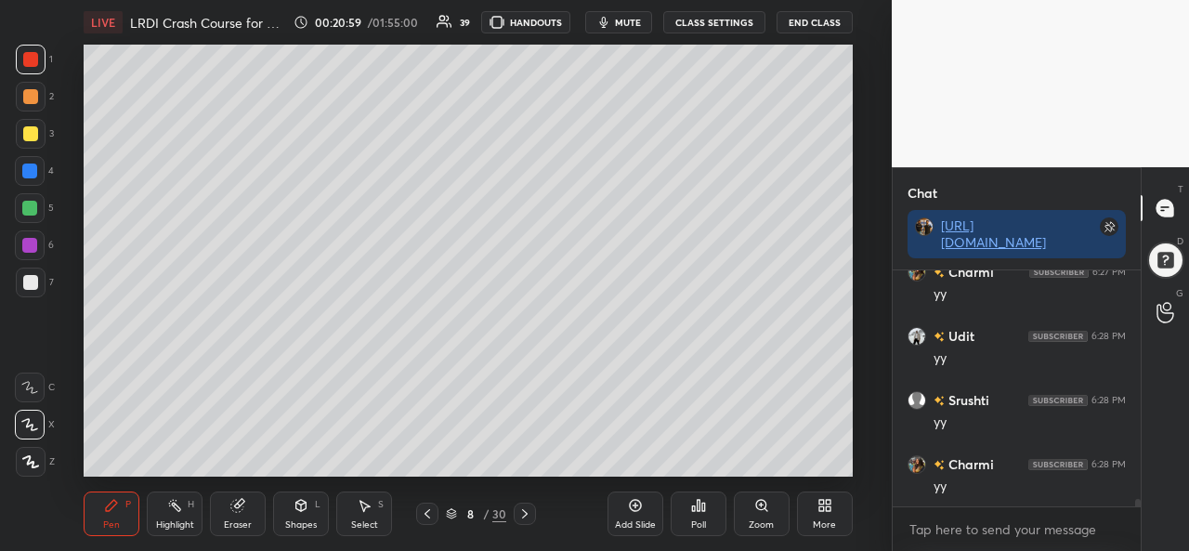
click at [28, 239] on div at bounding box center [29, 245] width 15 height 15
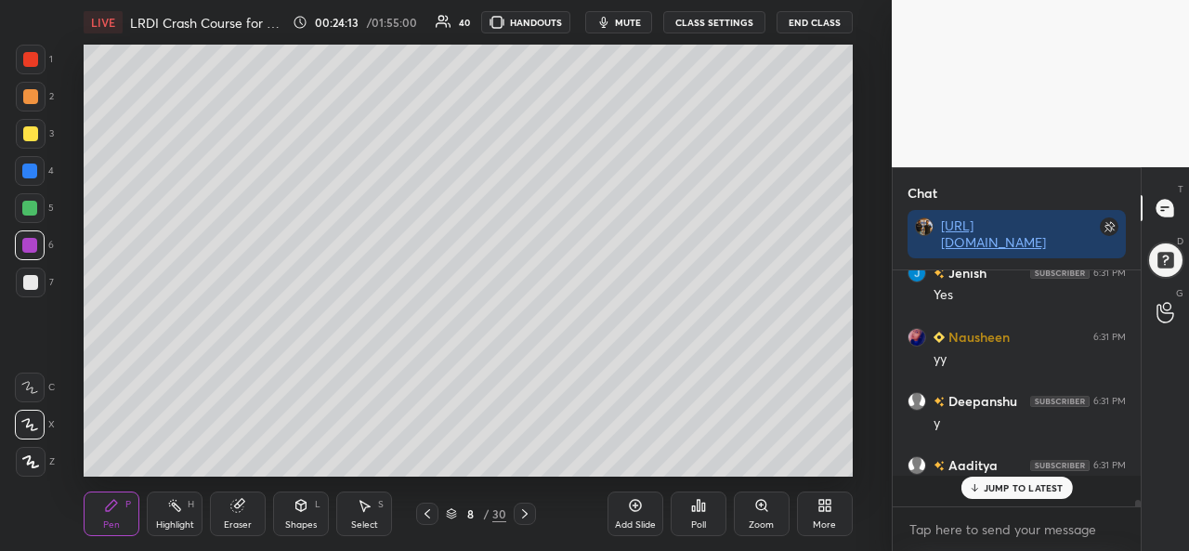
scroll to position [8489, 0]
type textarea "x"
click at [935, 526] on textarea at bounding box center [1017, 530] width 218 height 30
paste textarea "https://www.youtube.com/live/Dg2ZCEJnFHI?si=gUlgqXpfjrMEzif_"
type textarea "https://www.youtube.com/live/Dg2ZCEJnFHI?si=gUlgqXpfjrMEzif_"
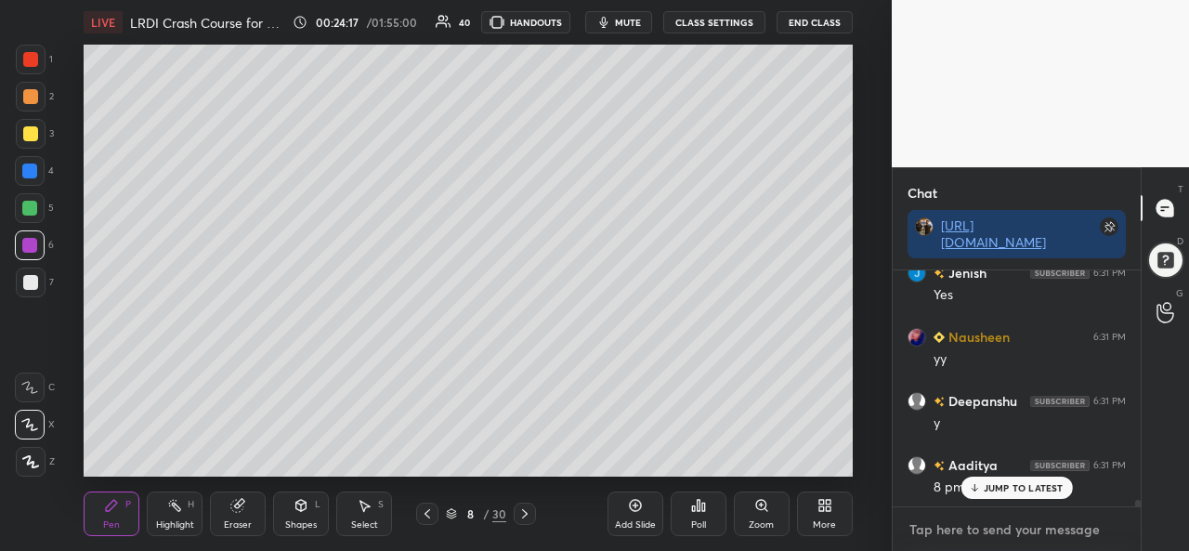
type textarea "x"
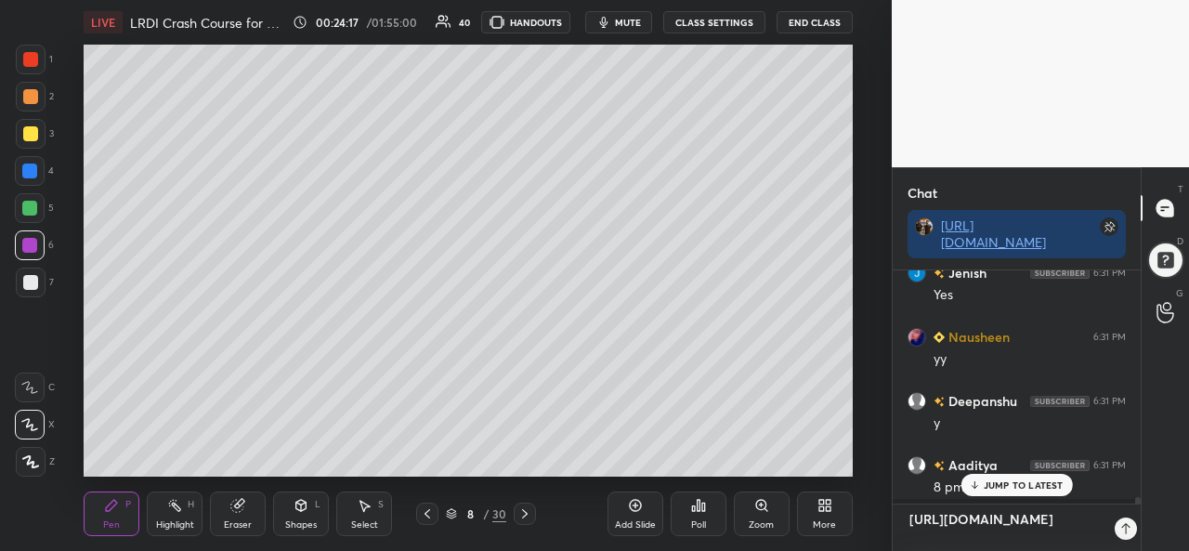
scroll to position [76, 243]
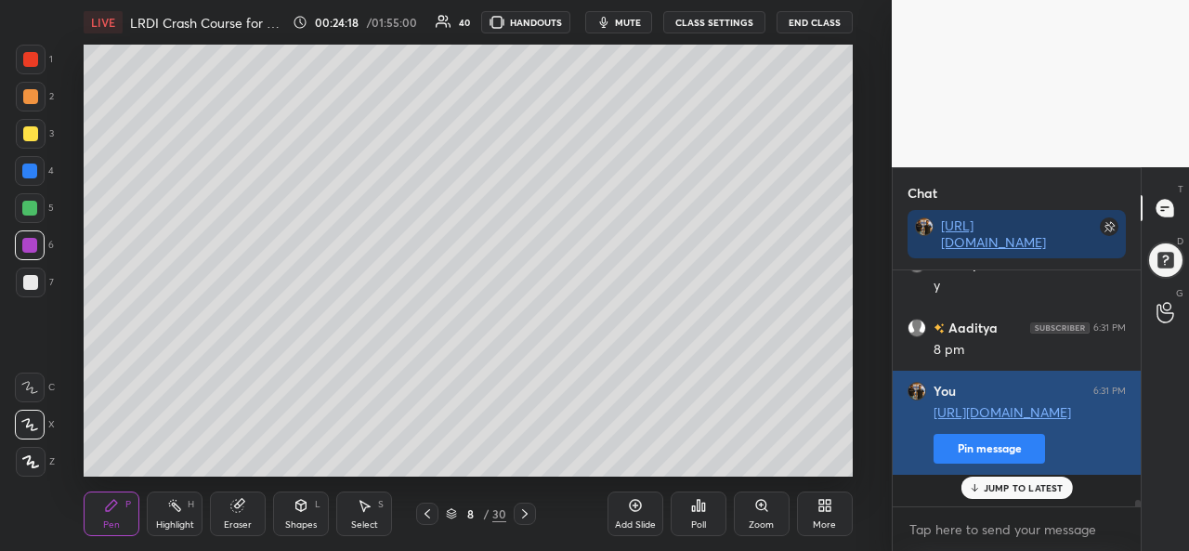
type textarea "x"
click at [950, 464] on button "Pin message" at bounding box center [990, 449] width 112 height 30
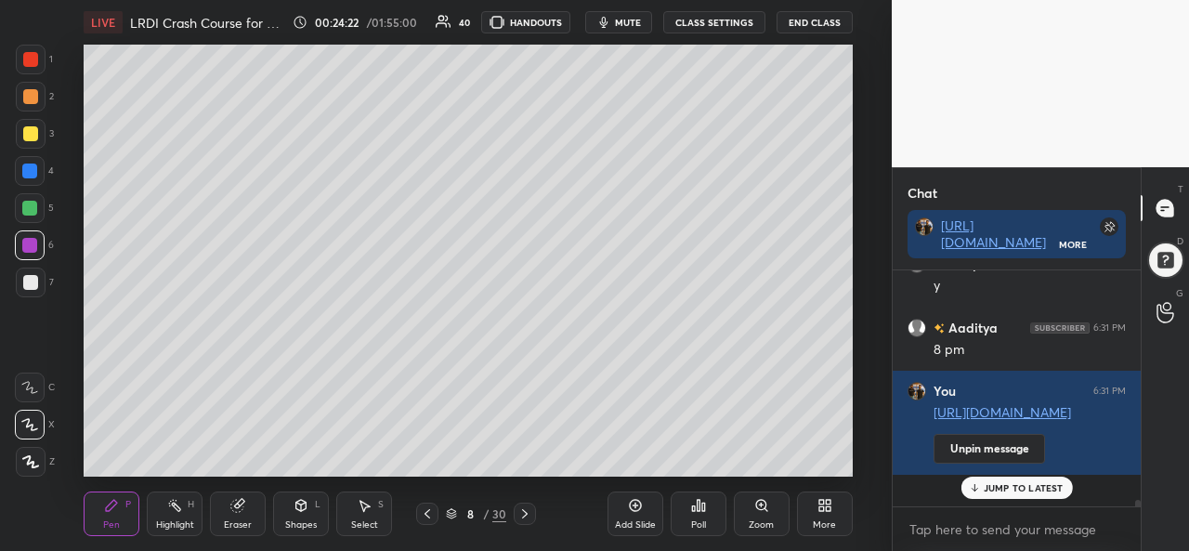
click at [622, 518] on div "Add Slide" at bounding box center [636, 514] width 56 height 45
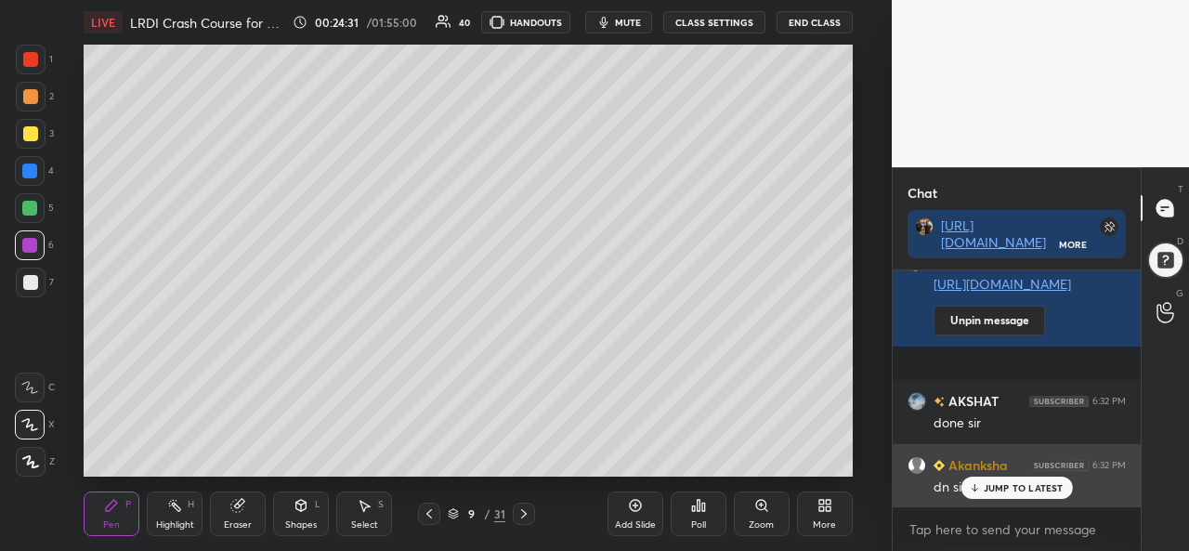
click at [1000, 487] on p "JUMP TO LATEST" at bounding box center [1024, 487] width 80 height 11
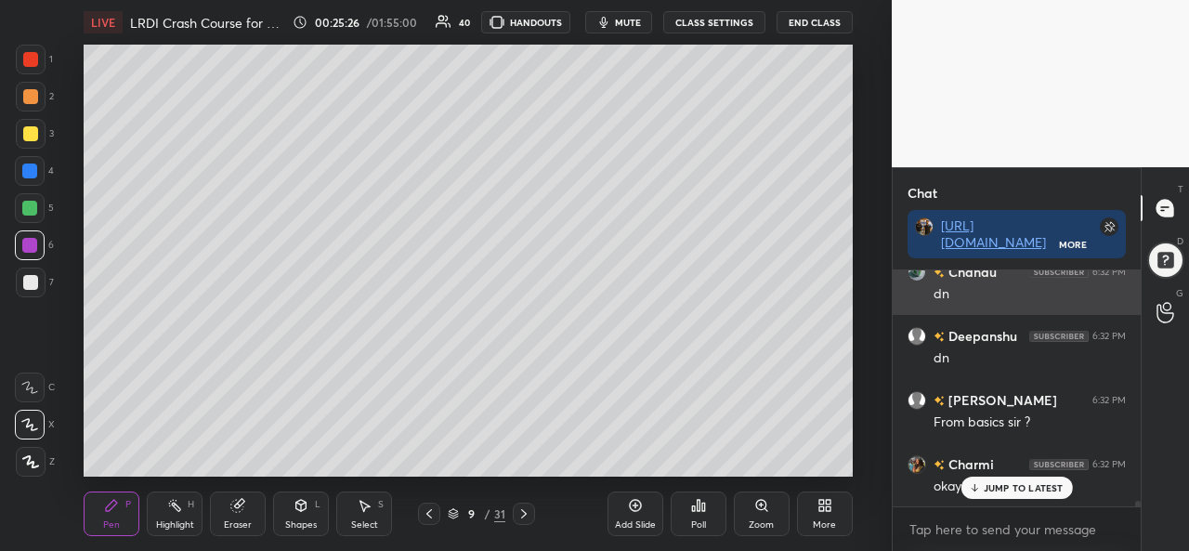
scroll to position [9814, 0]
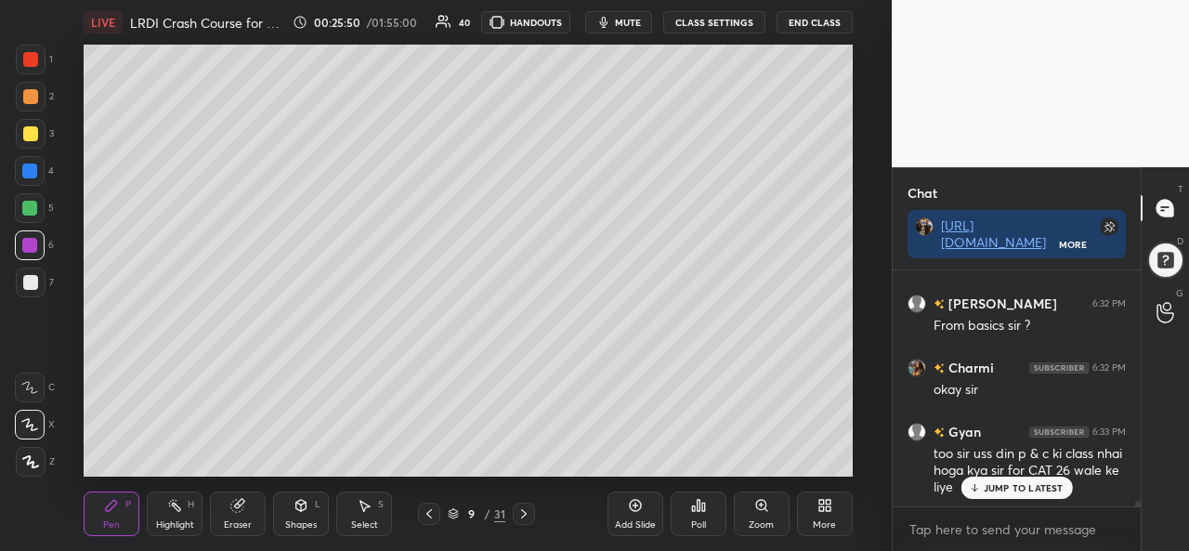
click at [360, 524] on div "Select" at bounding box center [364, 524] width 27 height 9
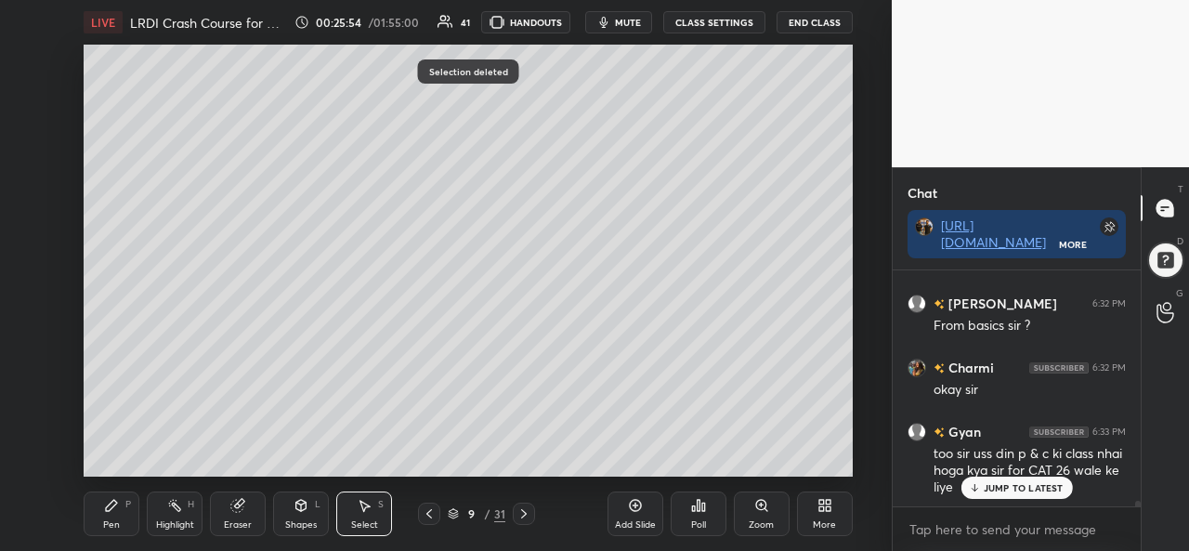
click at [112, 514] on div "Pen P" at bounding box center [112, 514] width 56 height 45
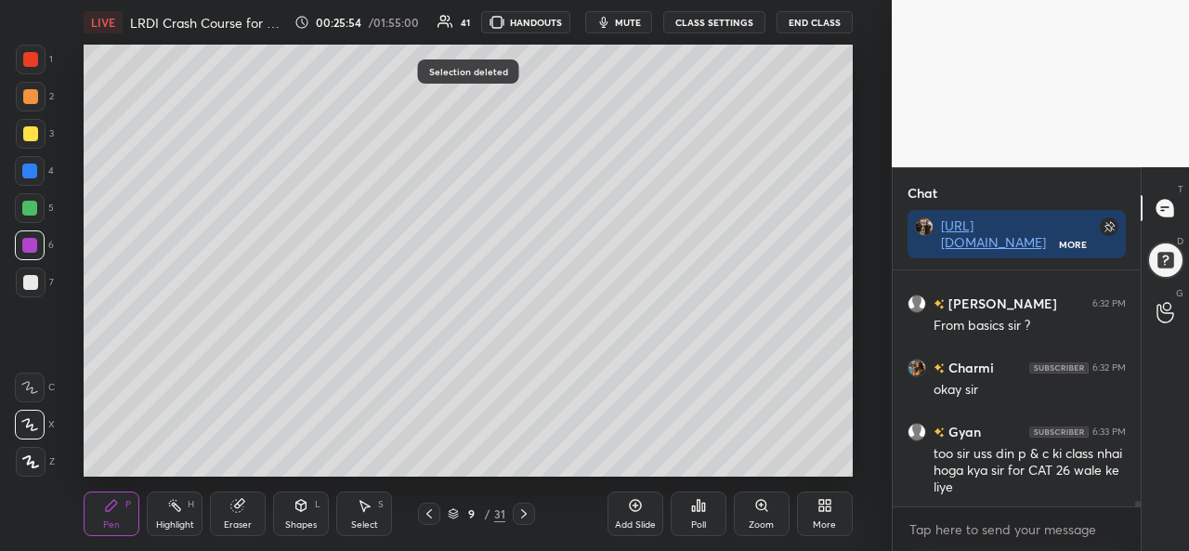
scroll to position [9859, 0]
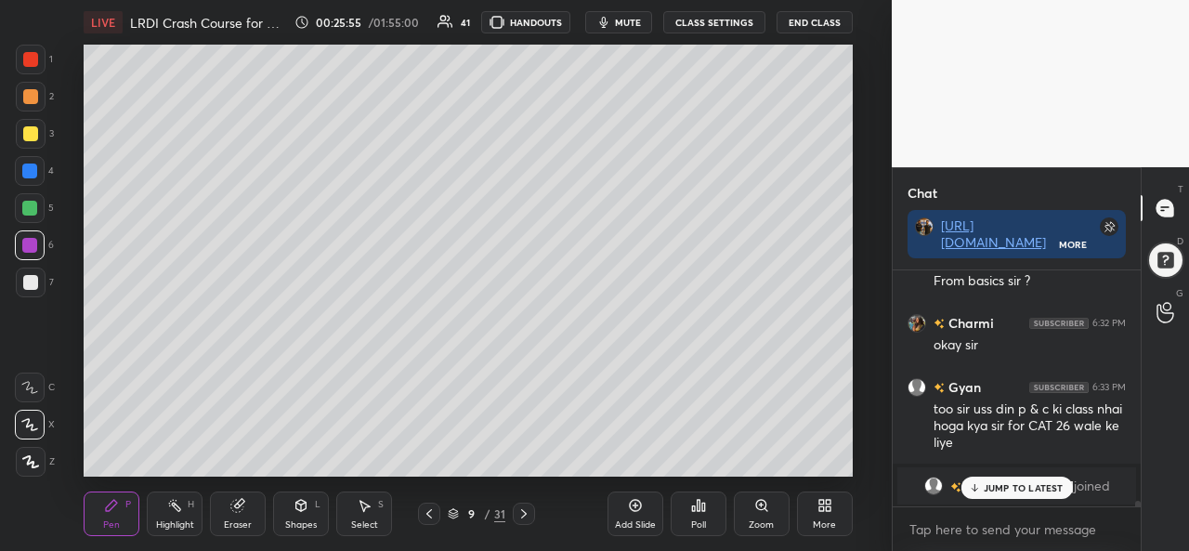
click at [1004, 484] on p "JUMP TO LATEST" at bounding box center [1024, 487] width 80 height 11
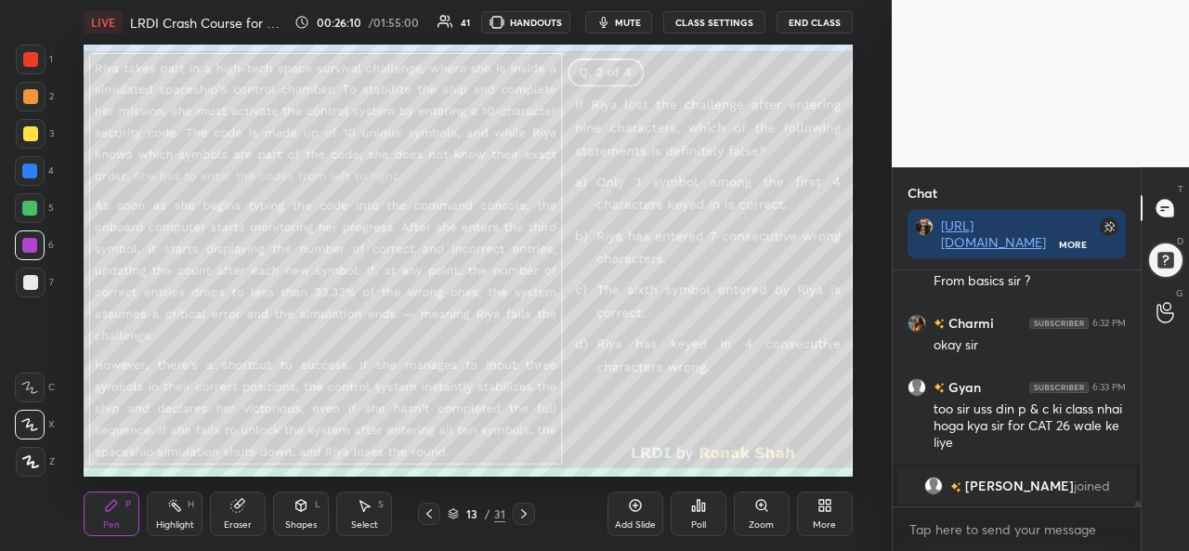
click at [37, 62] on div at bounding box center [30, 59] width 15 height 15
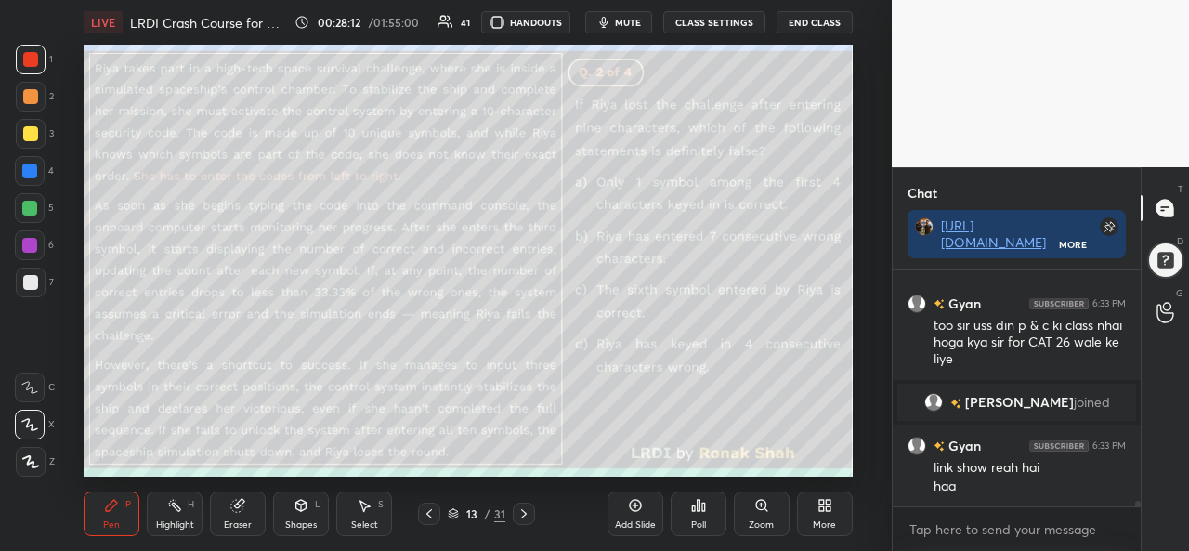
scroll to position [10006, 0]
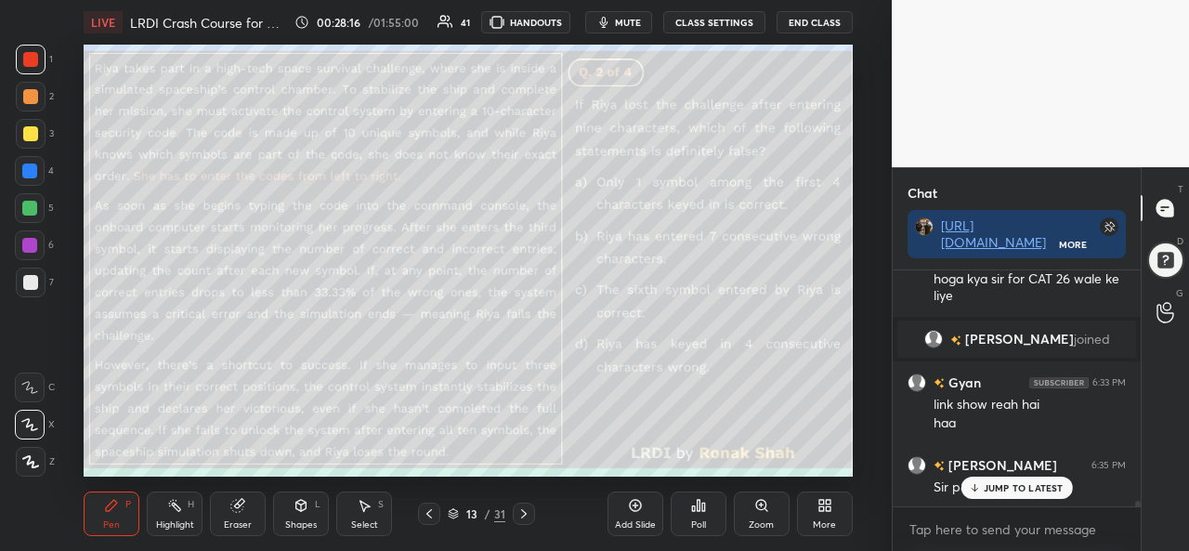
click at [1002, 486] on p "JUMP TO LATEST" at bounding box center [1024, 487] width 80 height 11
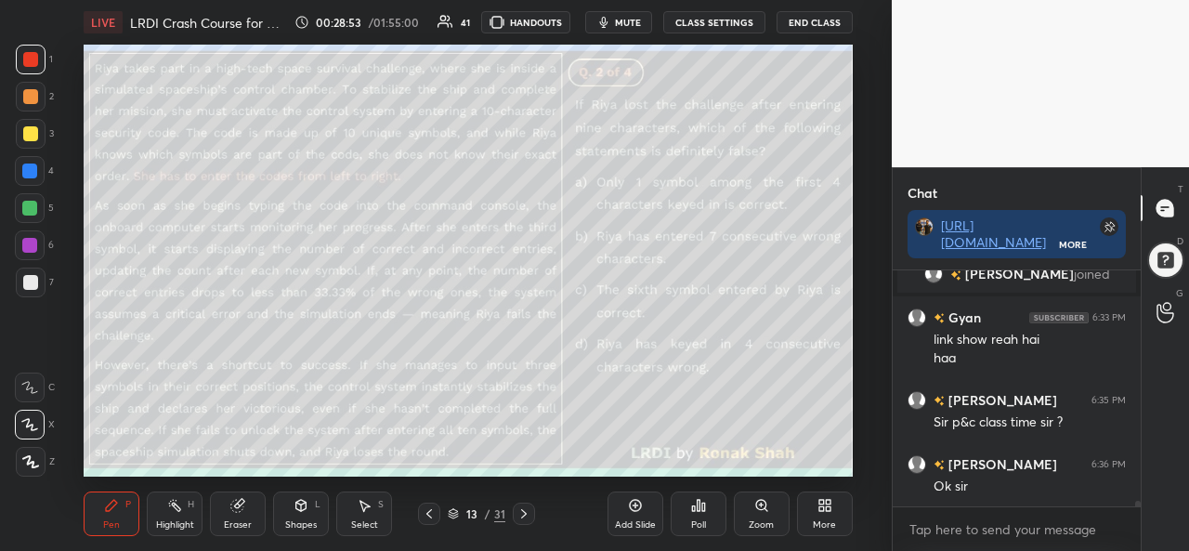
click at [696, 521] on div "Poll" at bounding box center [698, 524] width 15 height 9
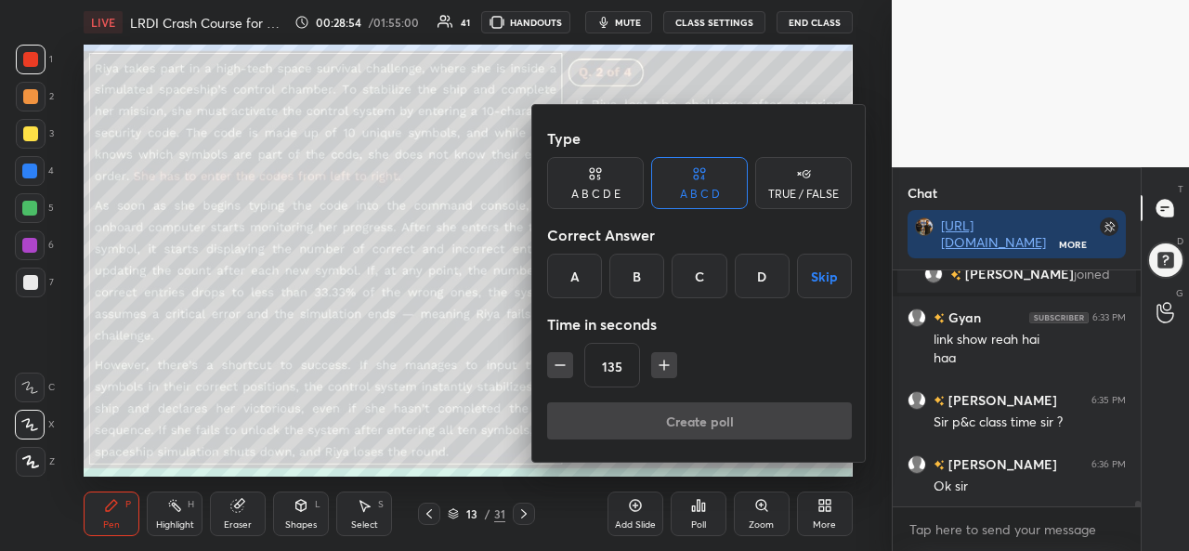
click at [699, 276] on div "C" at bounding box center [699, 276] width 55 height 45
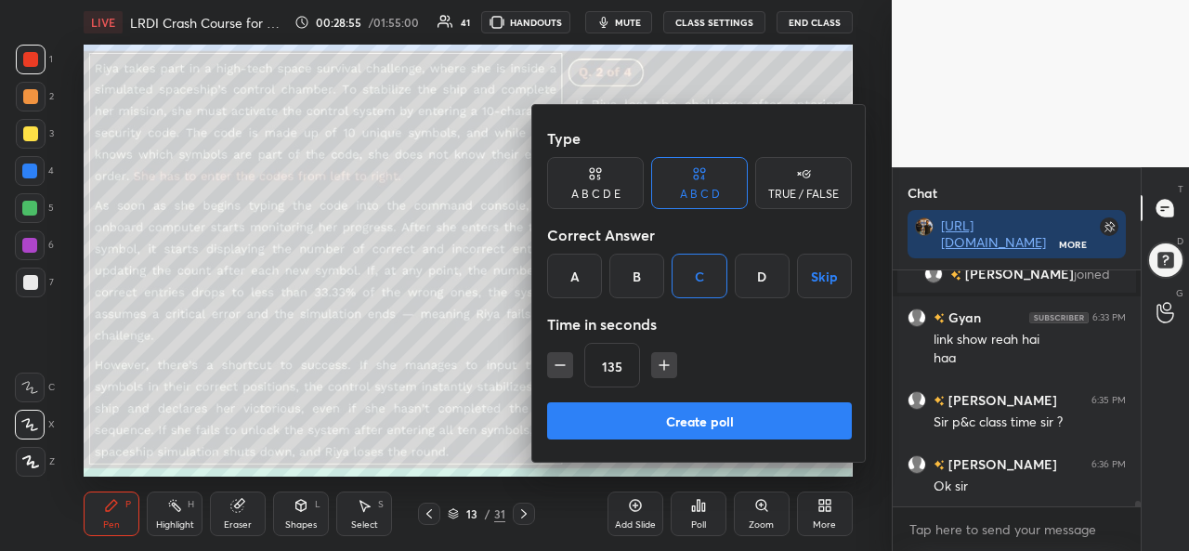
click at [560, 361] on icon "button" at bounding box center [560, 365] width 19 height 19
click at [561, 363] on icon "button" at bounding box center [560, 365] width 19 height 19
click at [558, 361] on icon "button" at bounding box center [560, 365] width 19 height 19
type input "90"
click at [693, 417] on button "Create poll" at bounding box center [699, 420] width 305 height 37
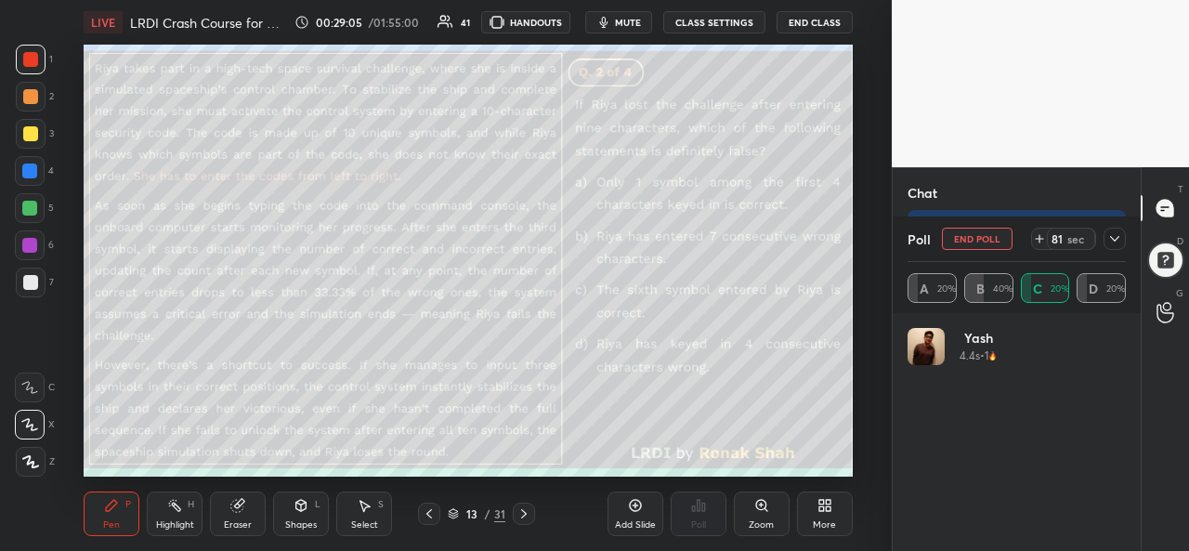
scroll to position [10212, 0]
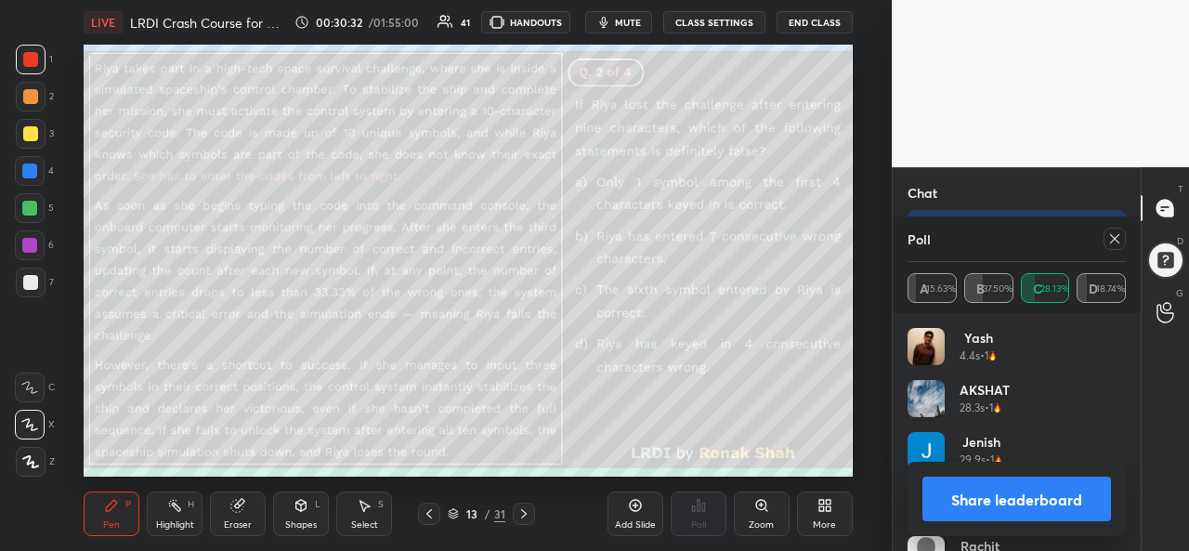
click at [1113, 233] on icon at bounding box center [1115, 238] width 15 height 15
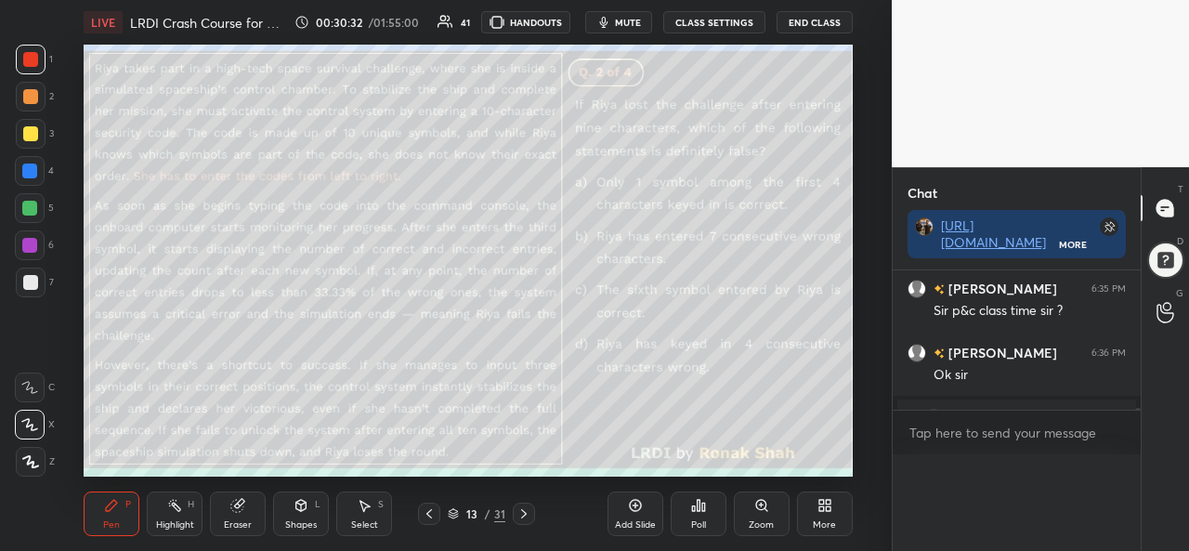
scroll to position [7, 6]
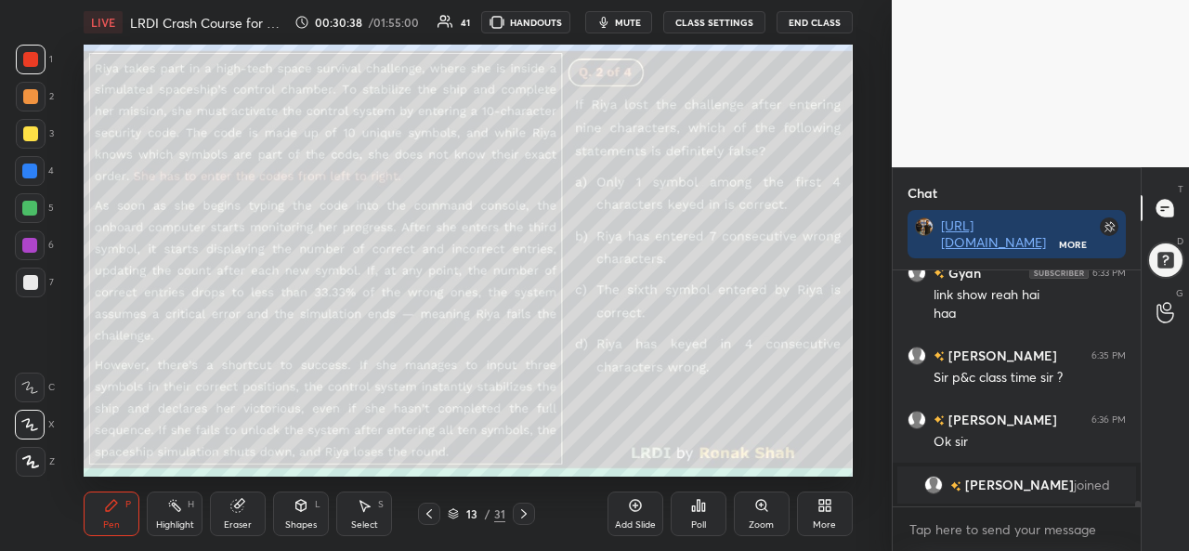
click at [28, 129] on div at bounding box center [30, 133] width 15 height 15
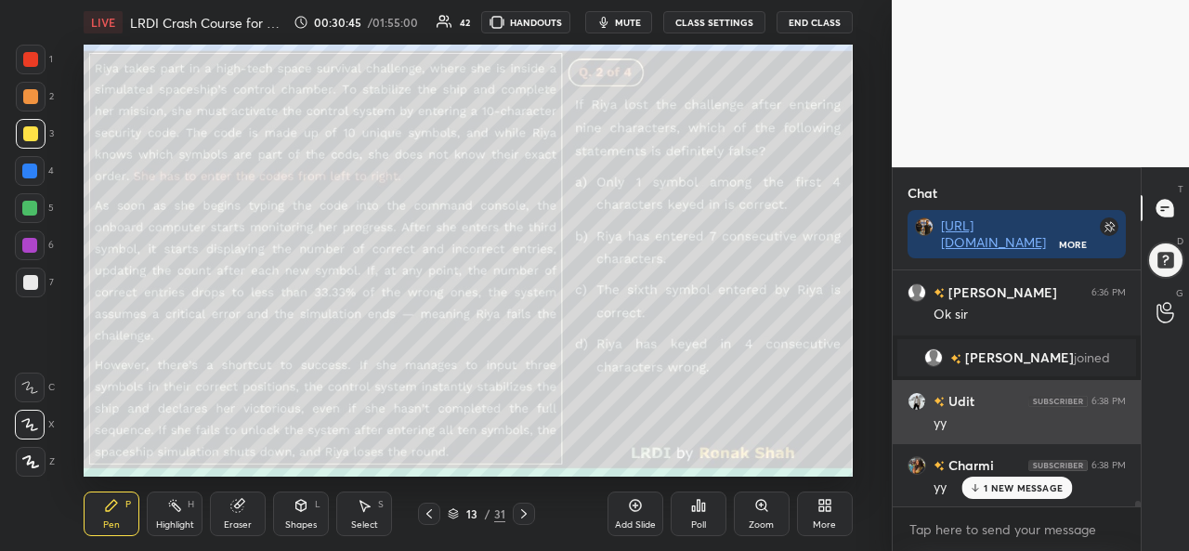
scroll to position [9461, 0]
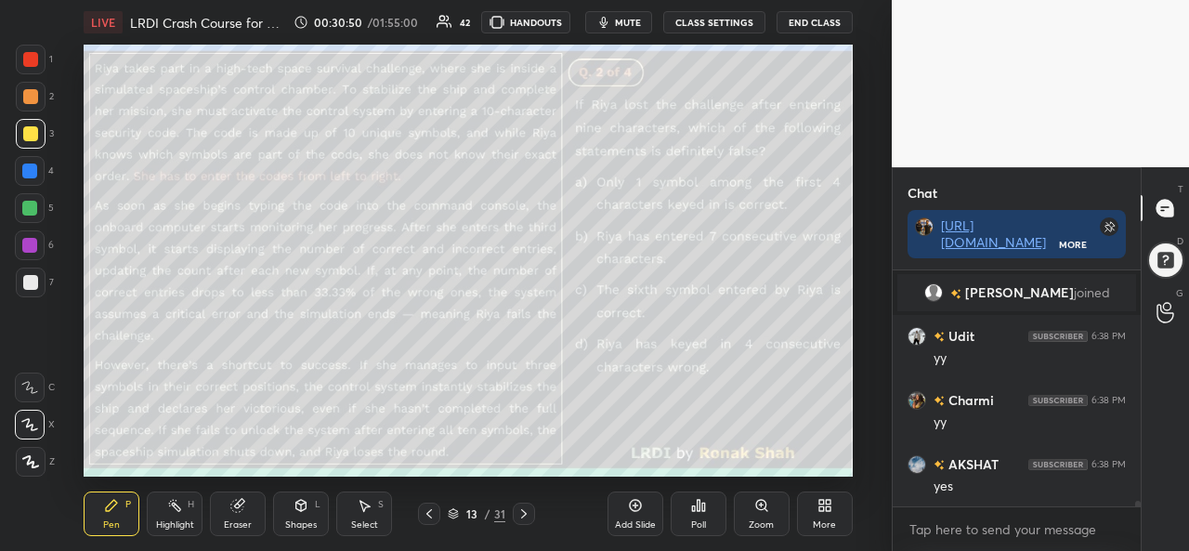
click at [631, 510] on icon at bounding box center [635, 506] width 12 height 12
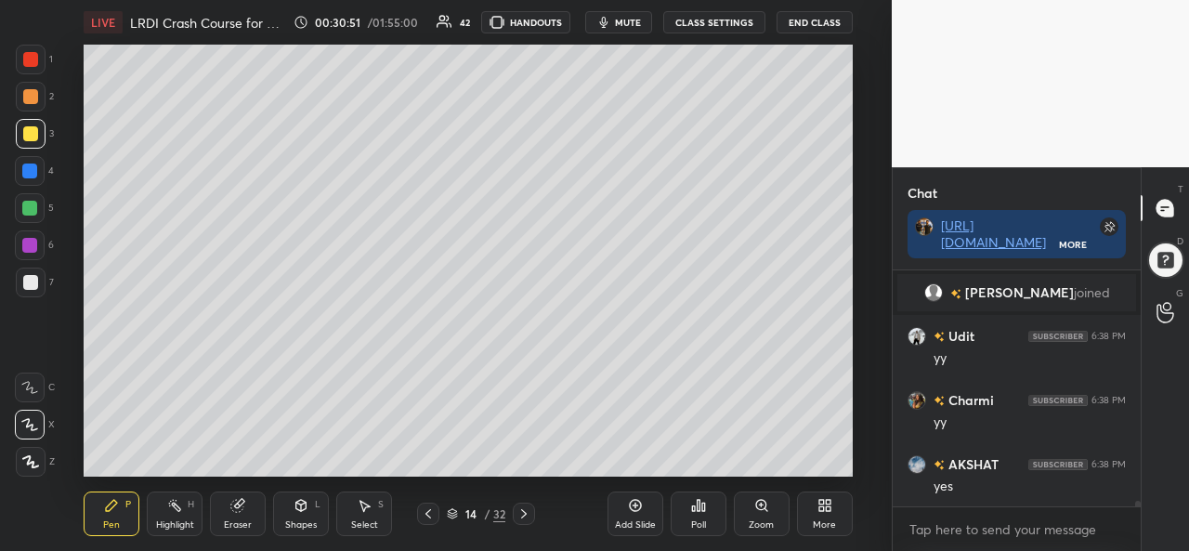
click at [427, 510] on icon at bounding box center [428, 513] width 15 height 15
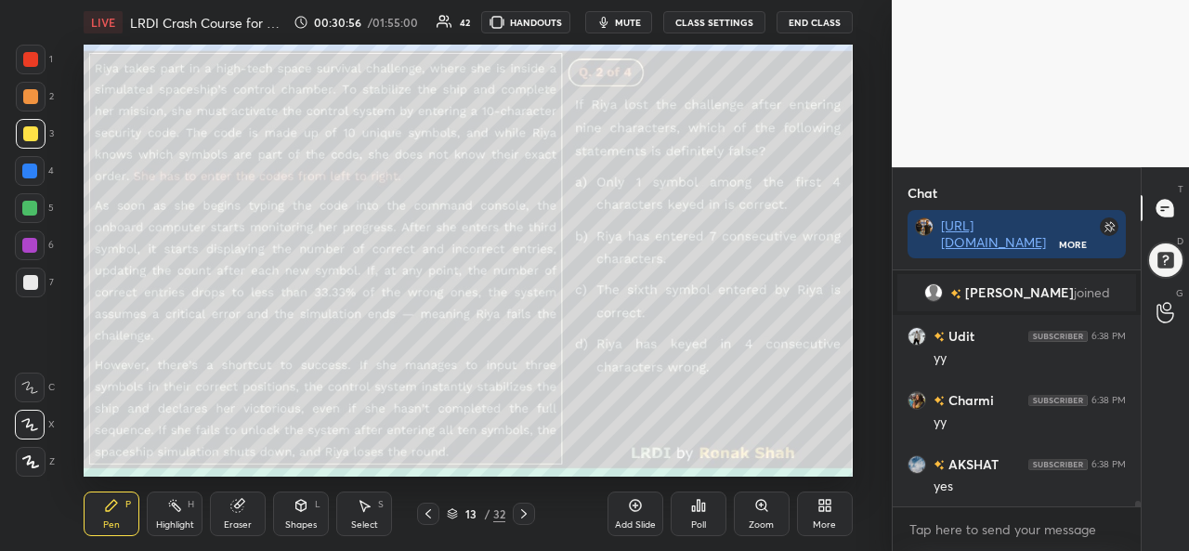
click at [522, 515] on icon at bounding box center [524, 513] width 15 height 15
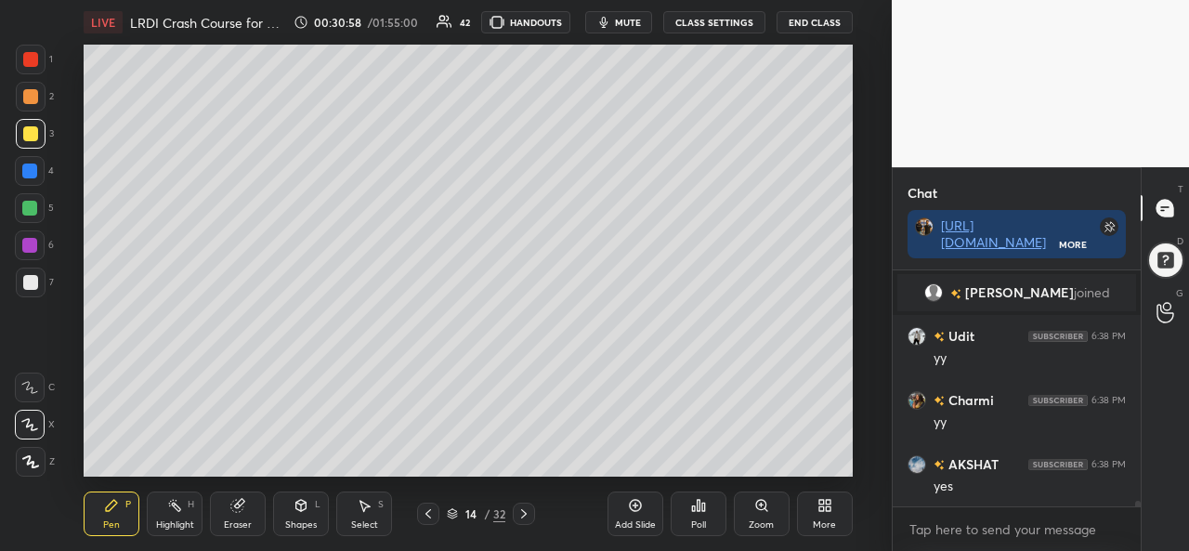
click at [31, 203] on div at bounding box center [29, 208] width 15 height 15
click at [32, 171] on div at bounding box center [29, 171] width 15 height 15
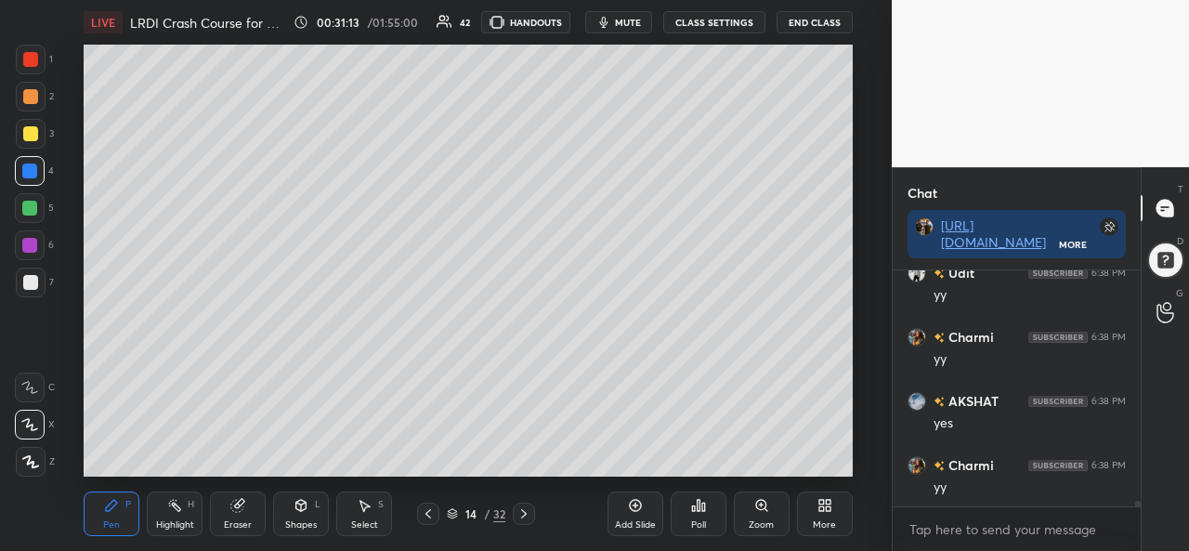
scroll to position [9589, 0]
click at [33, 134] on div at bounding box center [30, 133] width 15 height 15
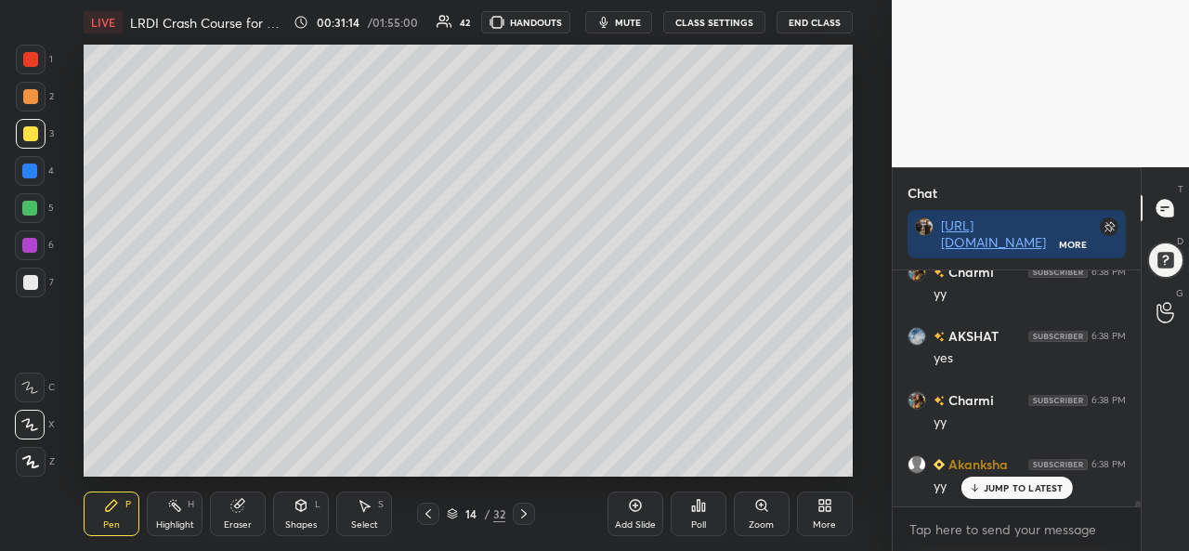
scroll to position [9652, 0]
click at [862, 113] on div "Setting up your live class Poll for secs No correct answer Start poll" at bounding box center [468, 261] width 818 height 432
click at [883, 116] on div "1 2 3 4 5 6 7 C X Z C X Z E E Erase all H H LIVE LRDI Crash Course for CAT 2025…" at bounding box center [446, 275] width 892 height 551
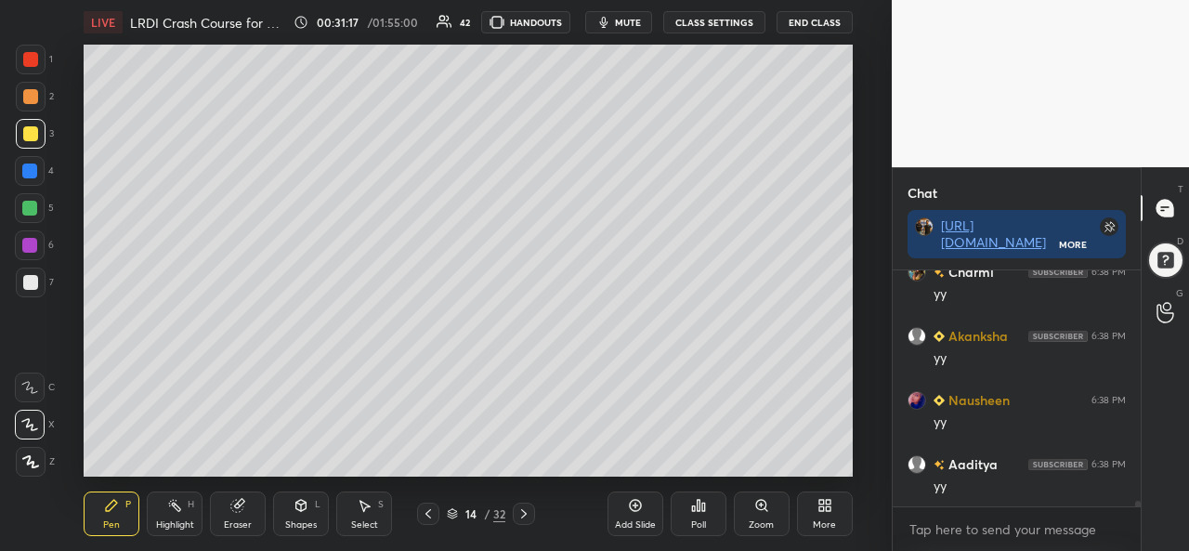
click at [375, 510] on div "Select S" at bounding box center [364, 514] width 56 height 45
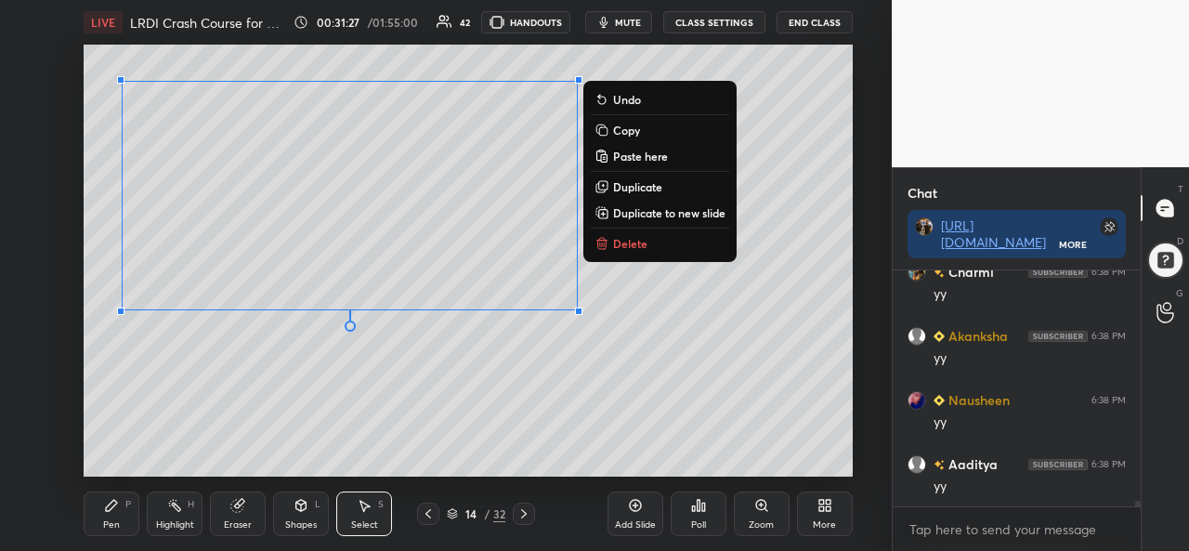
click at [505, 399] on div "0 ° Undo Copy Paste here Duplicate Duplicate to new slide Delete" at bounding box center [468, 261] width 768 height 432
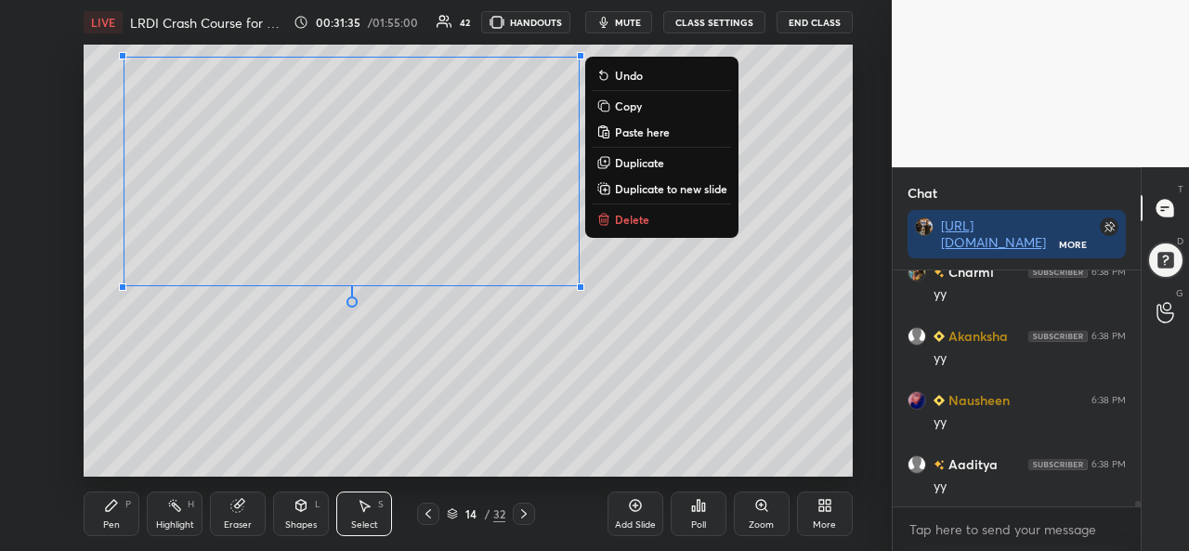
click at [106, 521] on div "Pen" at bounding box center [111, 524] width 17 height 9
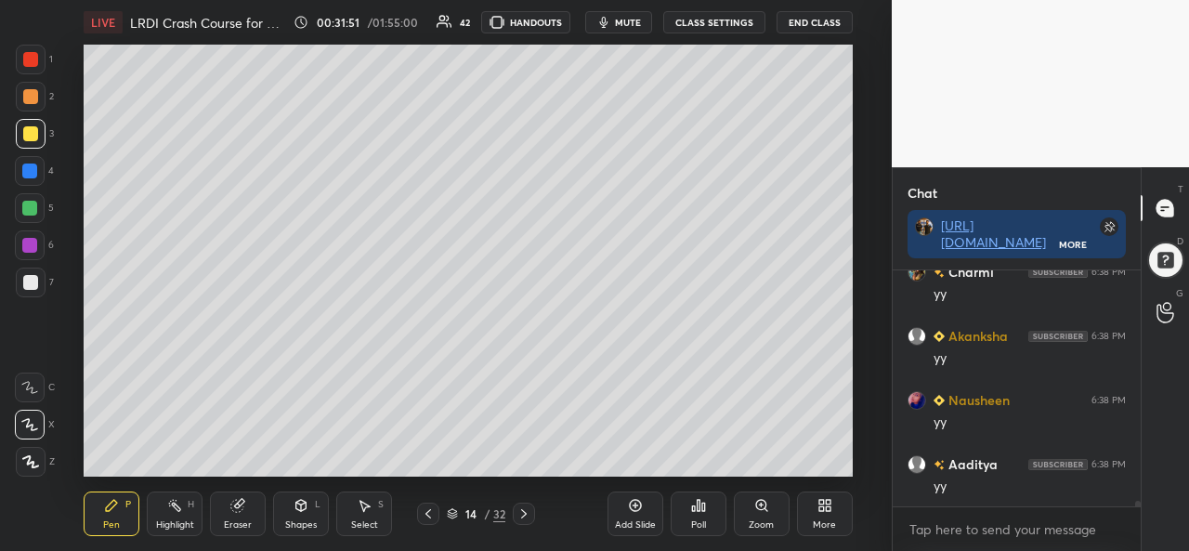
click at [33, 161] on div at bounding box center [30, 171] width 30 height 30
click at [23, 130] on div at bounding box center [30, 133] width 15 height 15
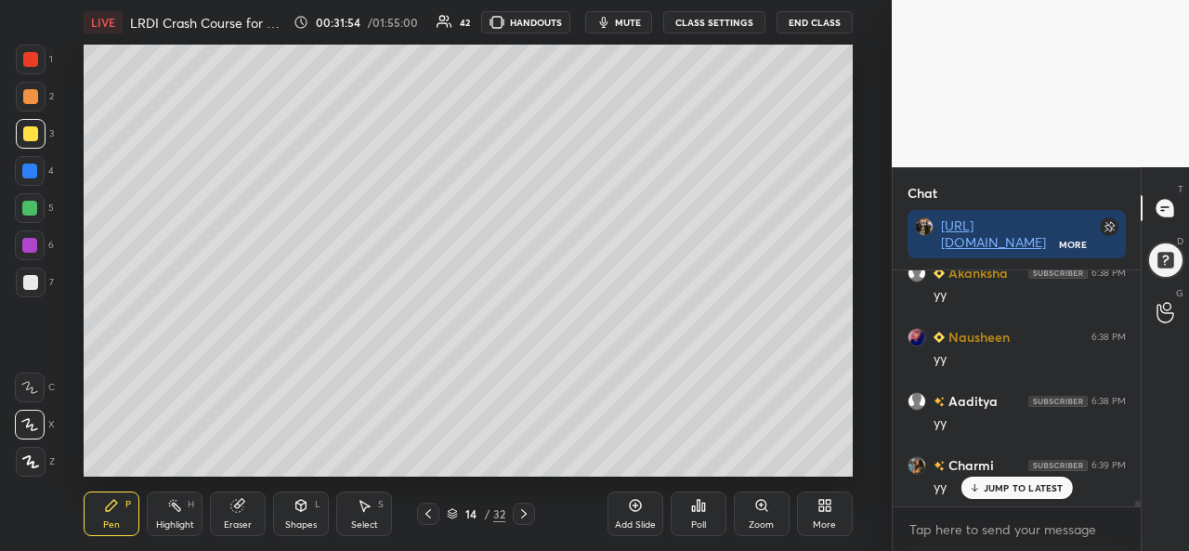
click at [31, 55] on div at bounding box center [30, 59] width 15 height 15
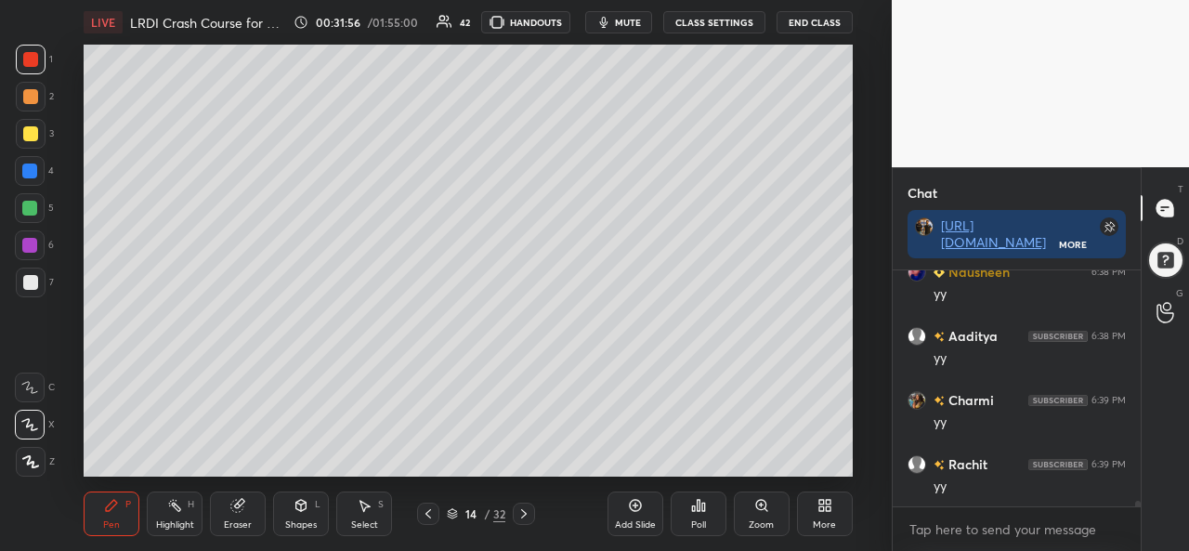
click at [25, 166] on div at bounding box center [29, 171] width 15 height 15
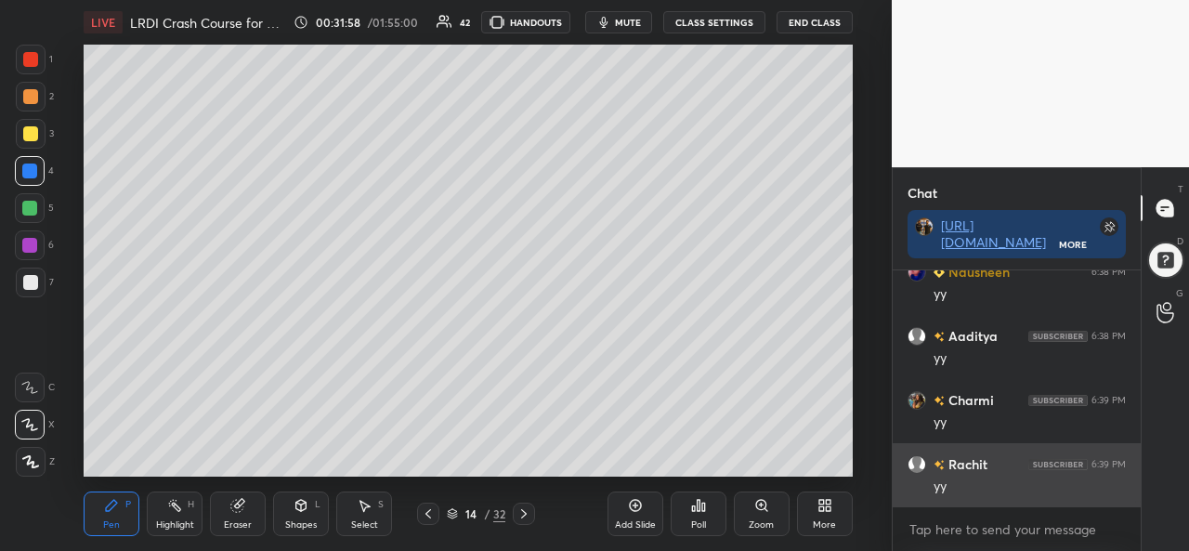
scroll to position [9909, 0]
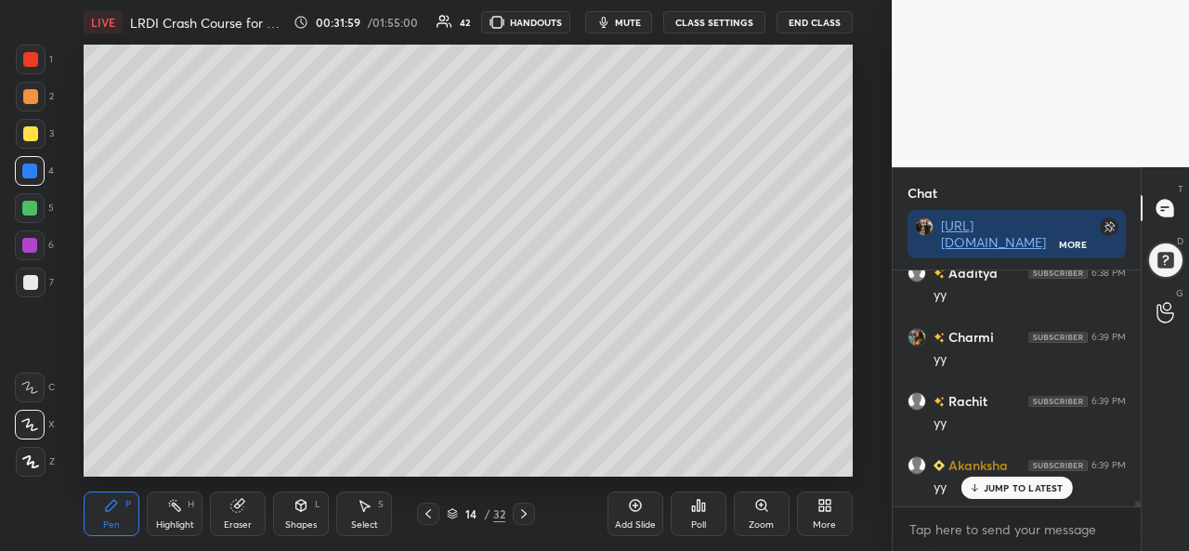
click at [23, 133] on div at bounding box center [30, 133] width 15 height 15
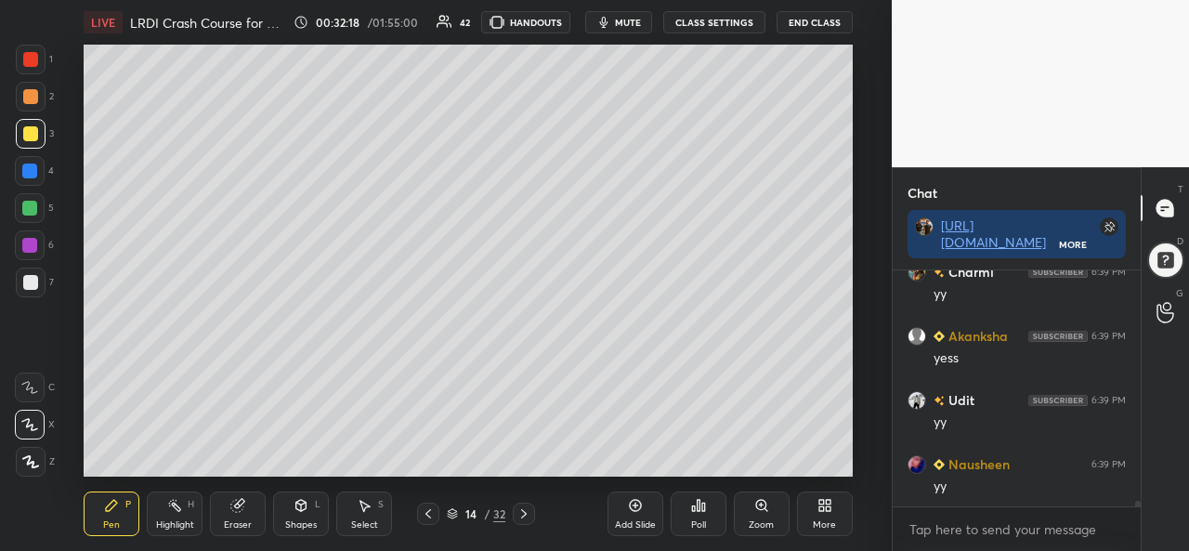
scroll to position [10294, 0]
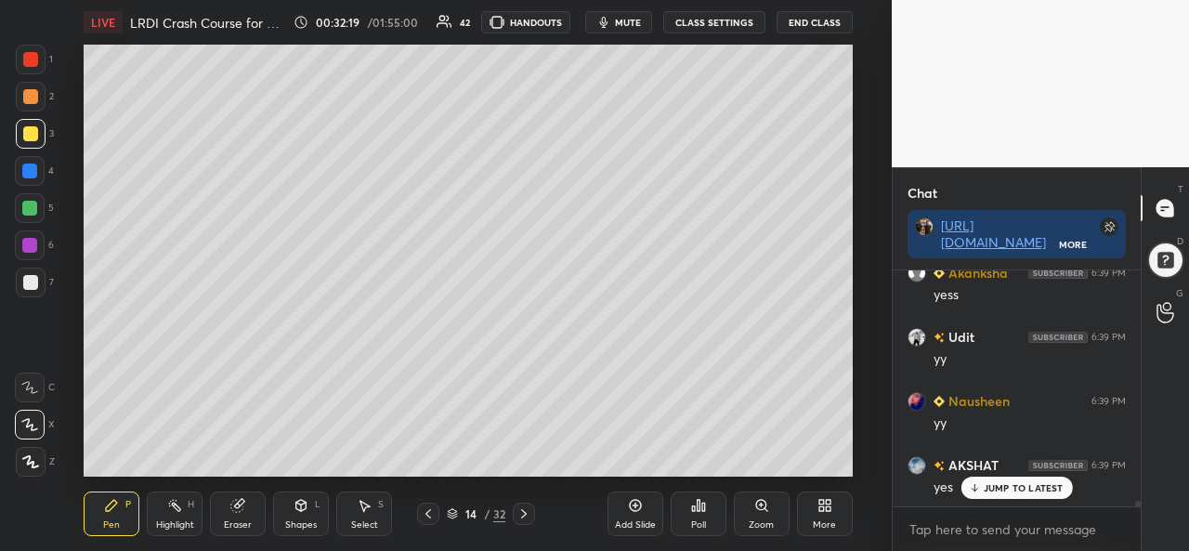
click at [25, 174] on div at bounding box center [29, 171] width 15 height 15
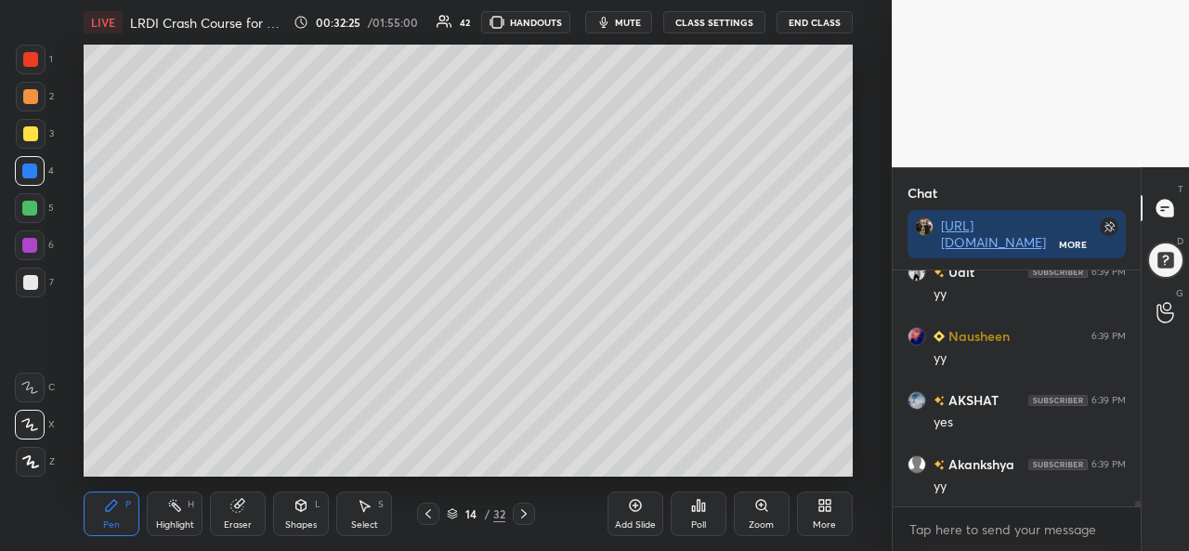
click at [26, 132] on div at bounding box center [30, 133] width 15 height 15
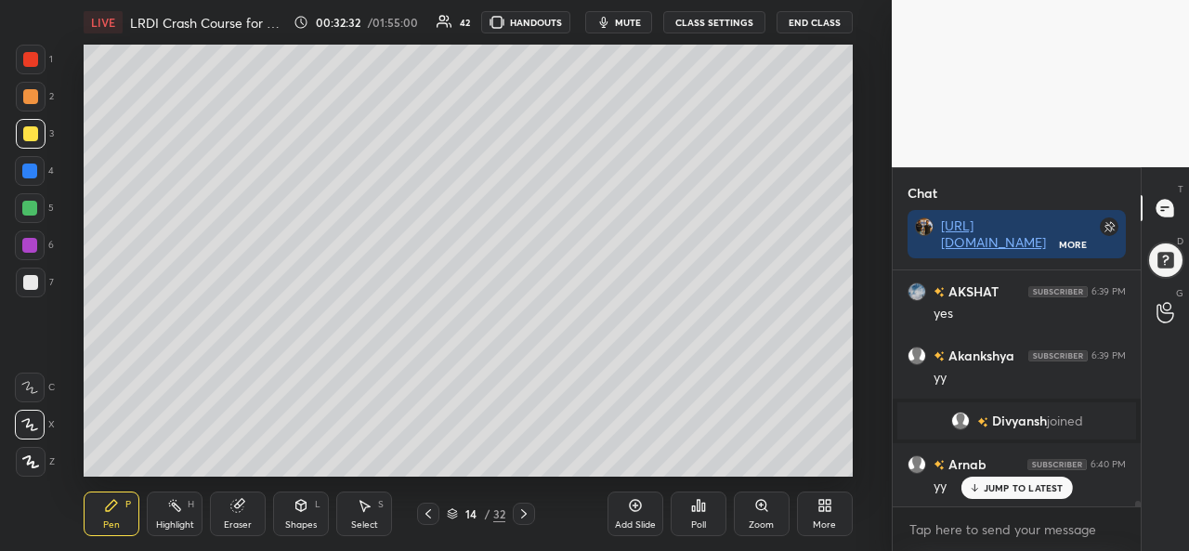
scroll to position [10171, 0]
click at [35, 166] on div at bounding box center [29, 171] width 15 height 15
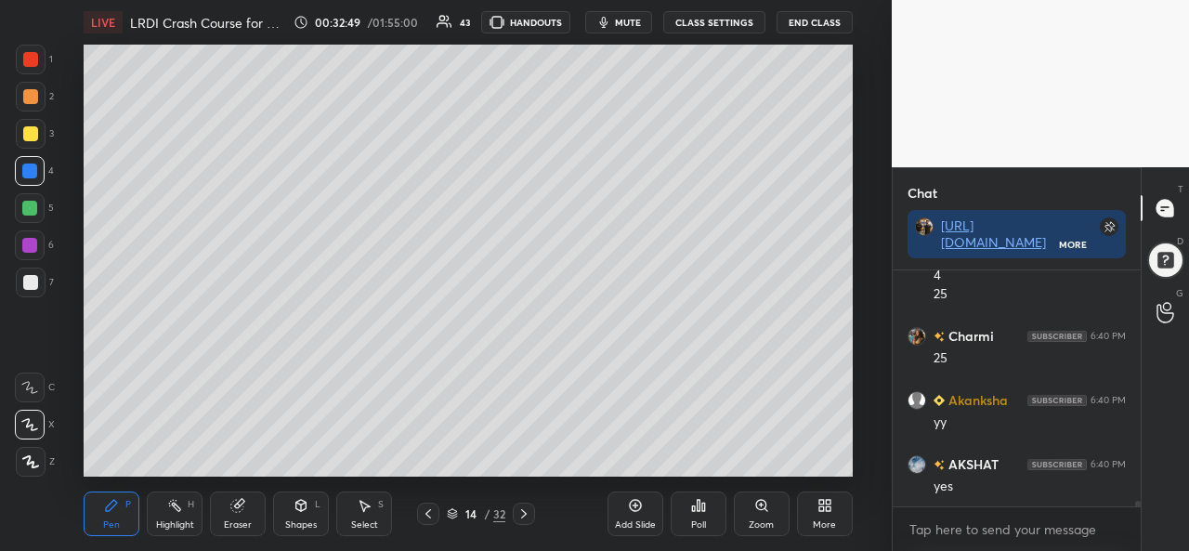
scroll to position [10465, 0]
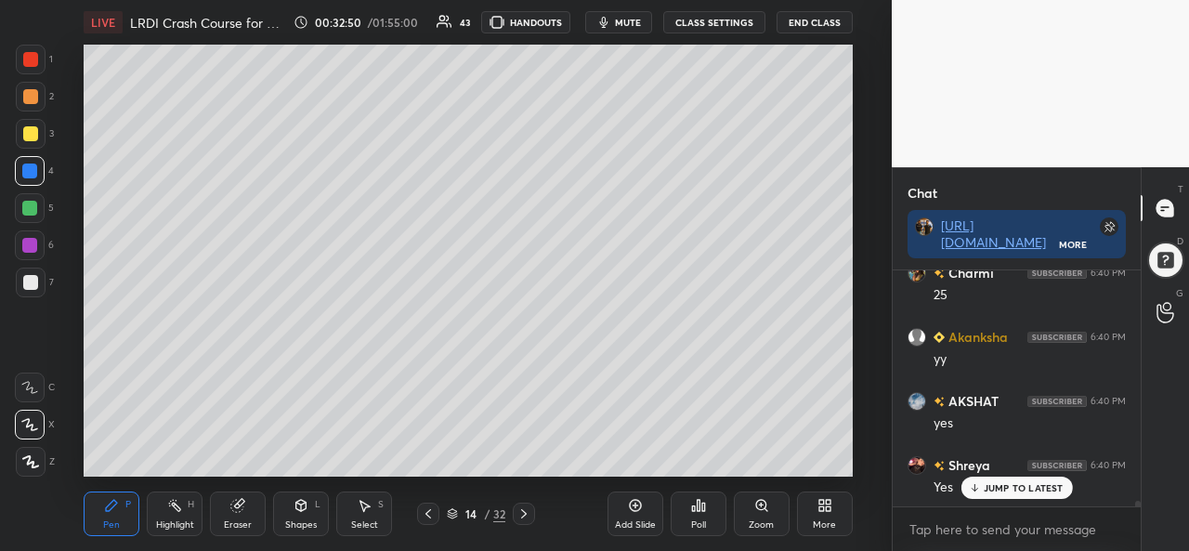
click at [240, 517] on div "Eraser" at bounding box center [238, 514] width 56 height 45
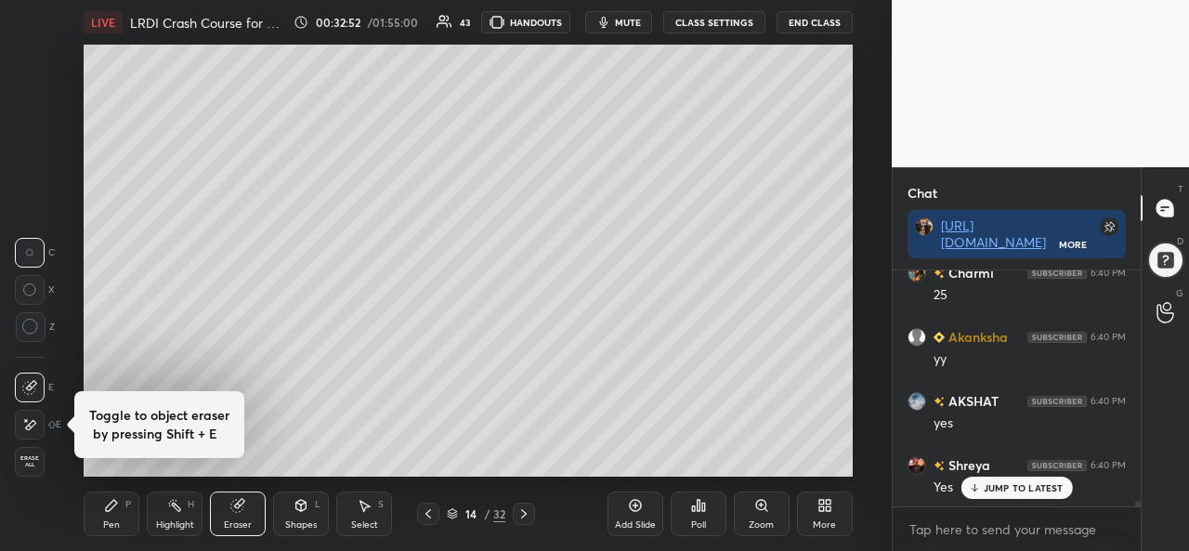
click at [105, 512] on icon at bounding box center [111, 505] width 15 height 15
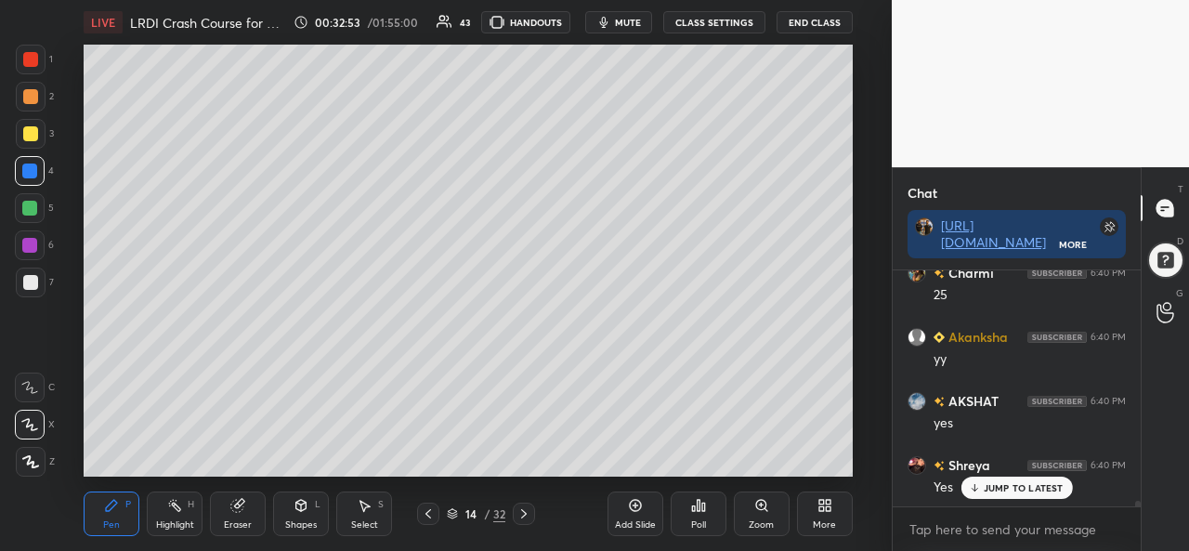
click at [24, 129] on div at bounding box center [30, 133] width 15 height 15
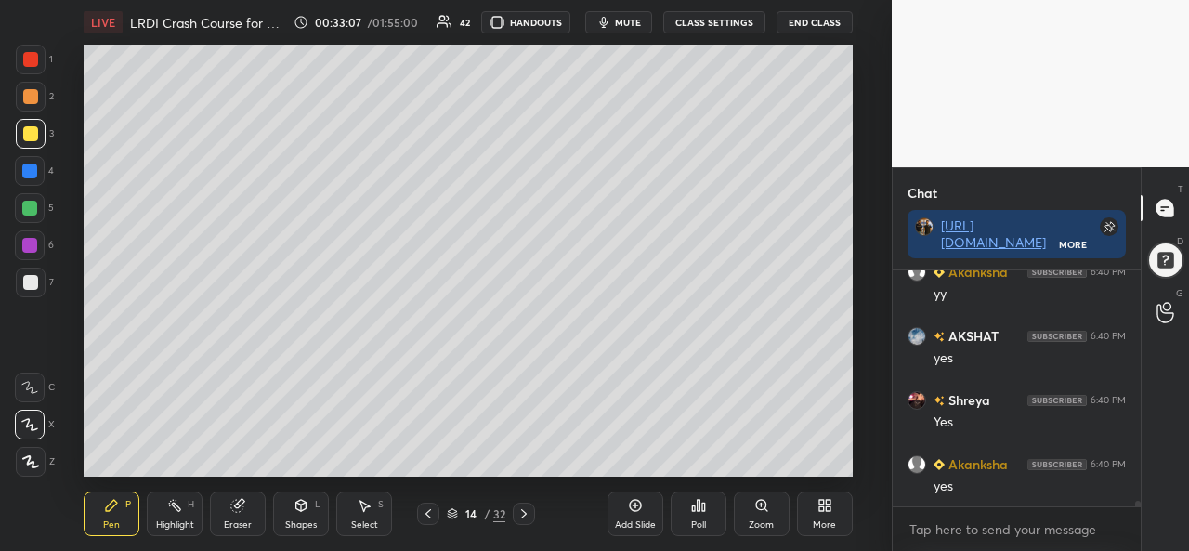
click at [32, 165] on div at bounding box center [29, 171] width 15 height 15
click at [24, 135] on div at bounding box center [30, 133] width 15 height 15
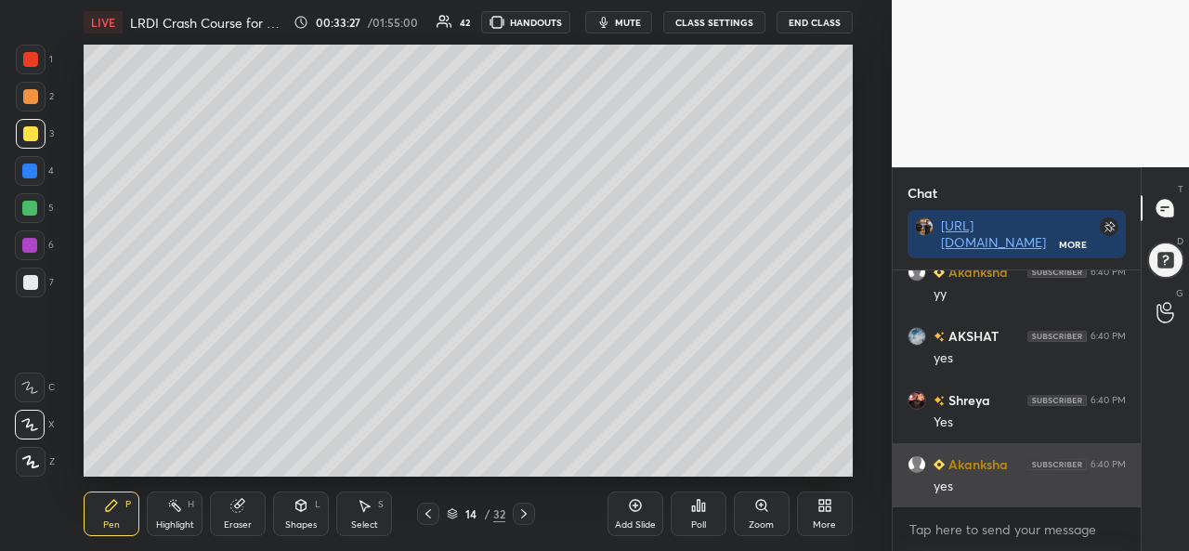
click at [32, 170] on div at bounding box center [29, 171] width 15 height 15
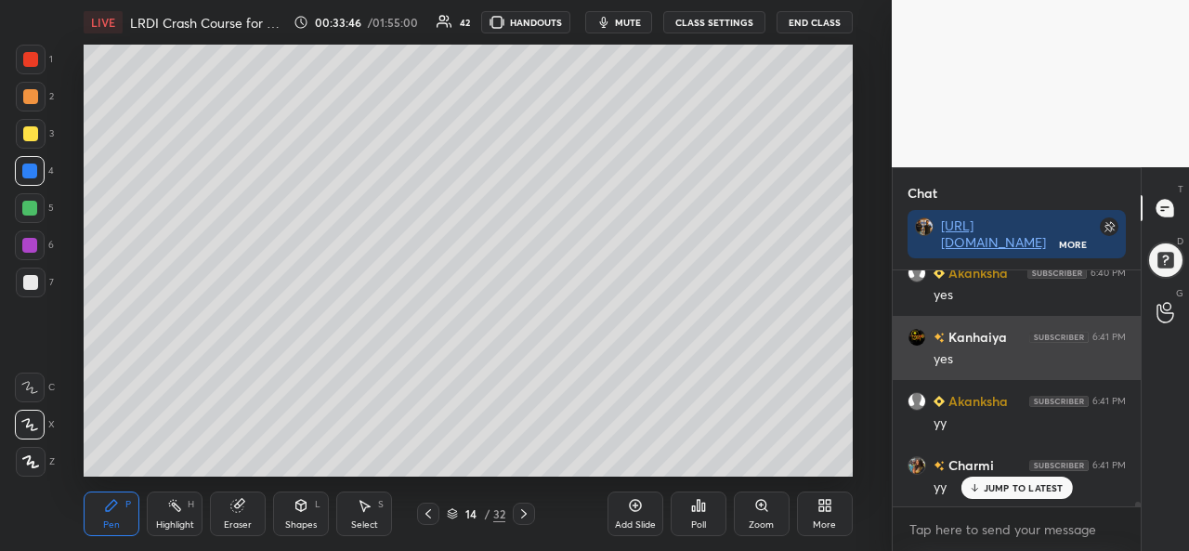
scroll to position [10786, 0]
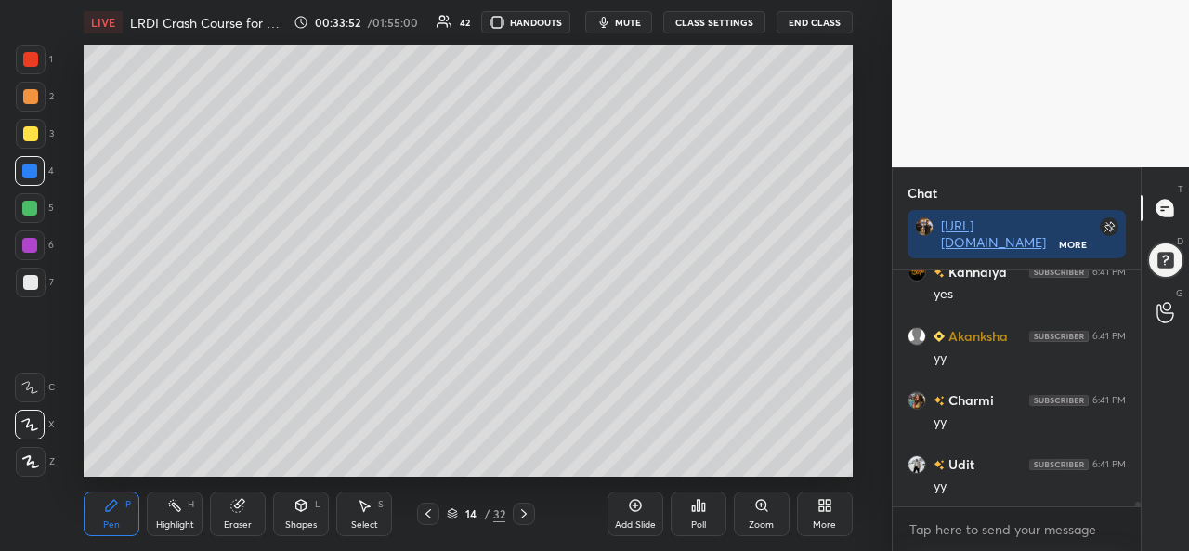
click at [30, 132] on div at bounding box center [30, 133] width 15 height 15
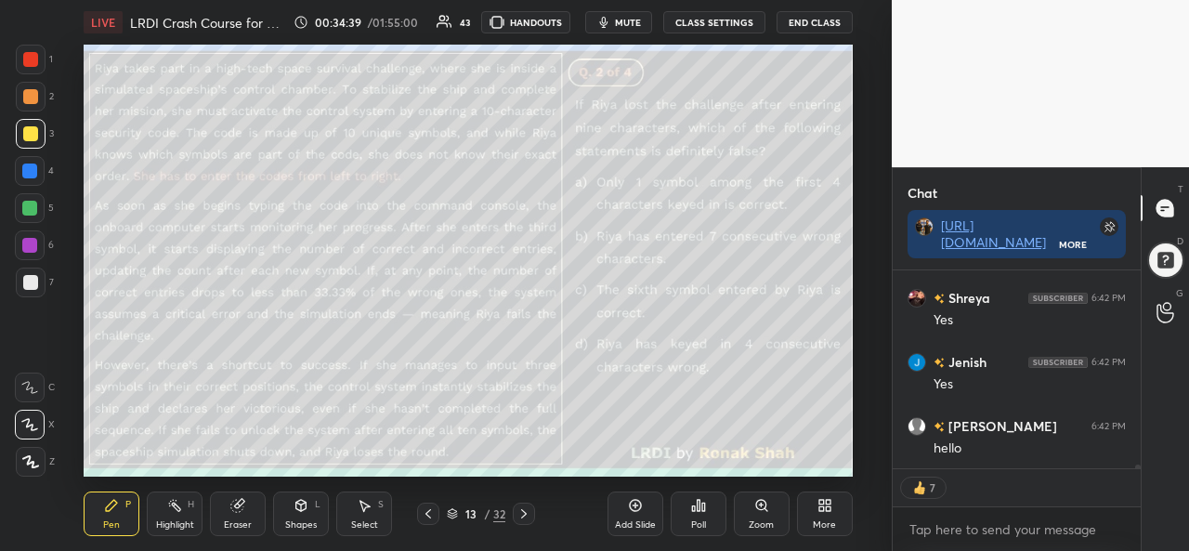
scroll to position [11358, 0]
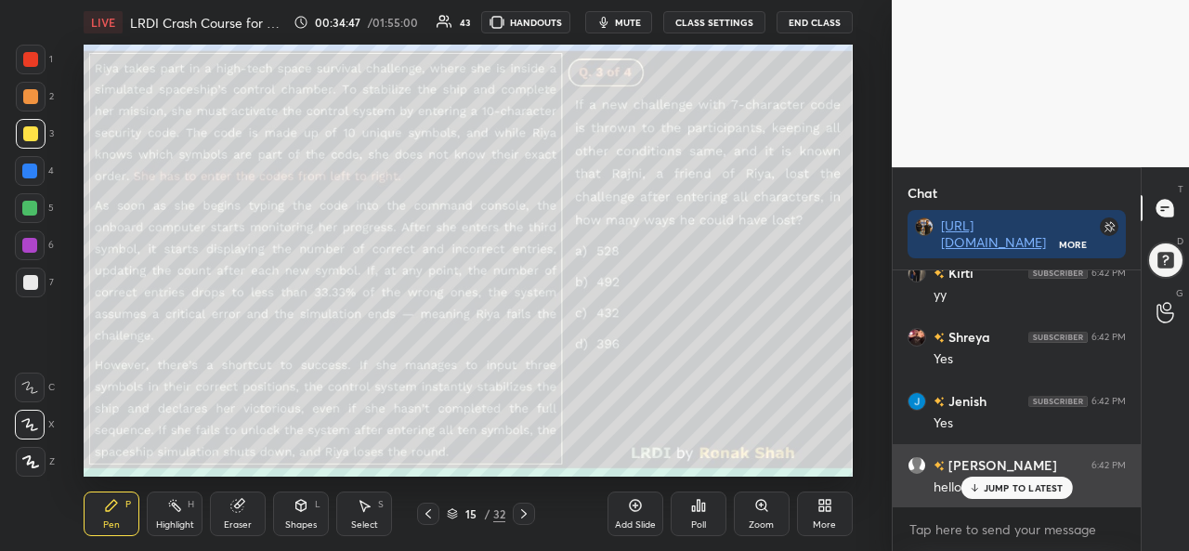
click at [1000, 489] on p "JUMP TO LATEST" at bounding box center [1024, 487] width 80 height 11
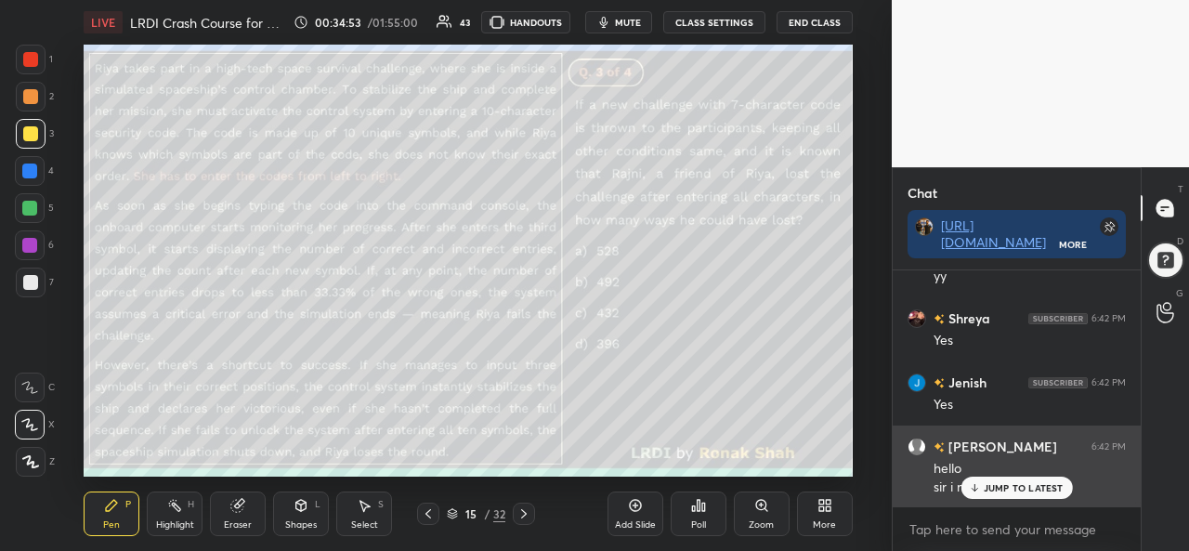
click at [992, 486] on p "JUMP TO LATEST" at bounding box center [1024, 487] width 80 height 11
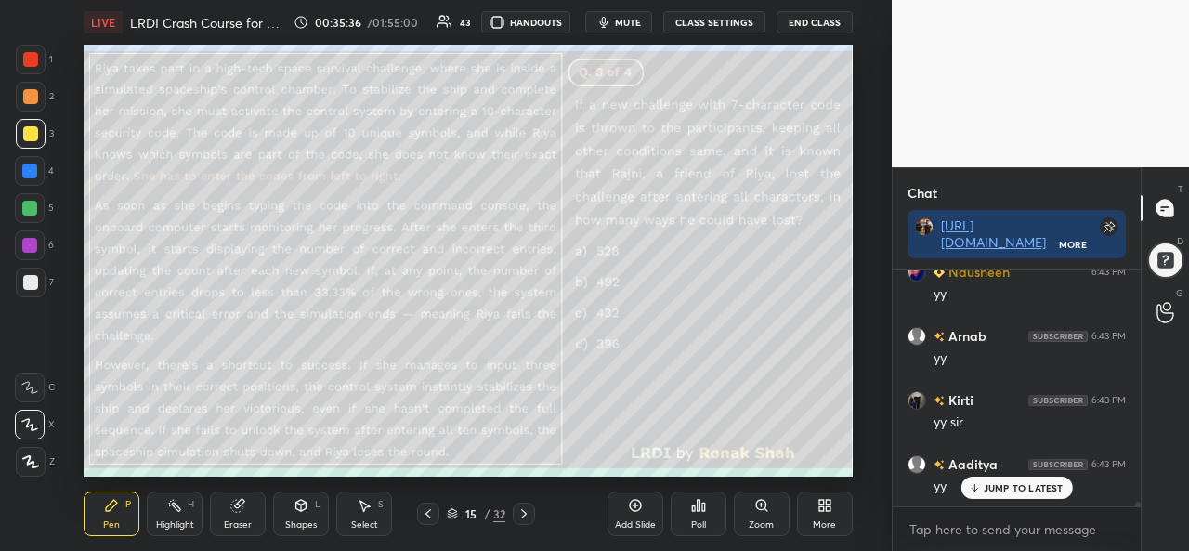
scroll to position [12146, 0]
click at [366, 525] on div "Select" at bounding box center [364, 524] width 27 height 9
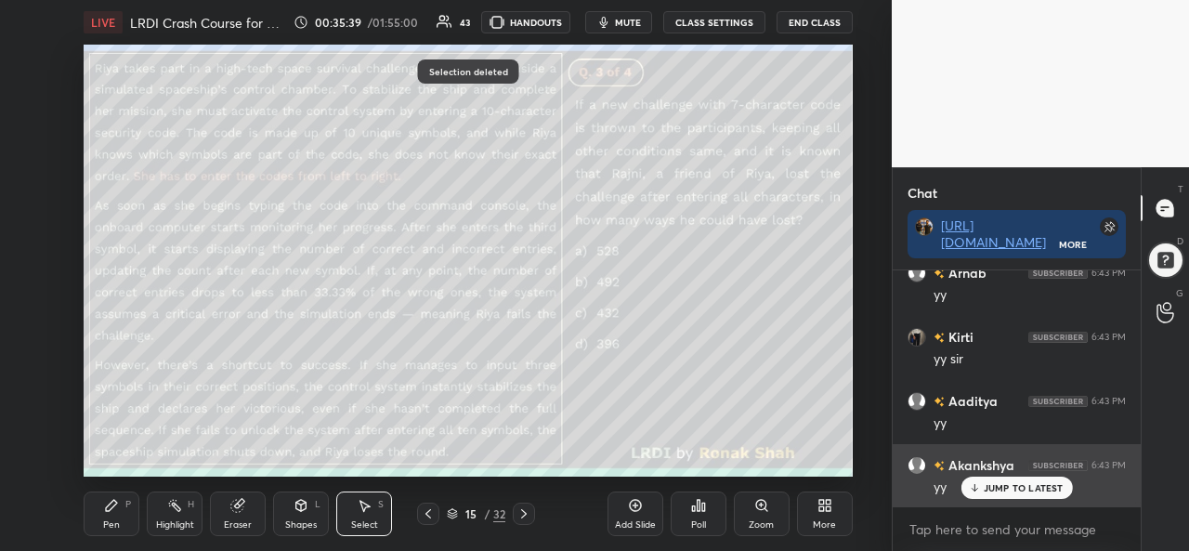
click at [1015, 489] on p "JUMP TO LATEST" at bounding box center [1024, 487] width 80 height 11
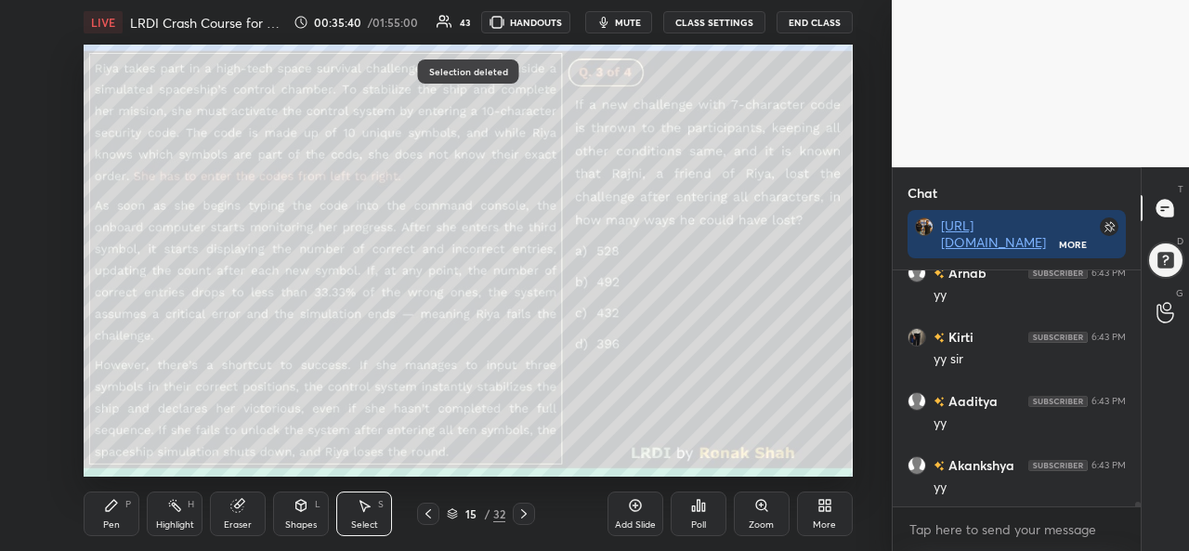
scroll to position [12211, 0]
click at [105, 514] on div "Pen P" at bounding box center [112, 514] width 56 height 45
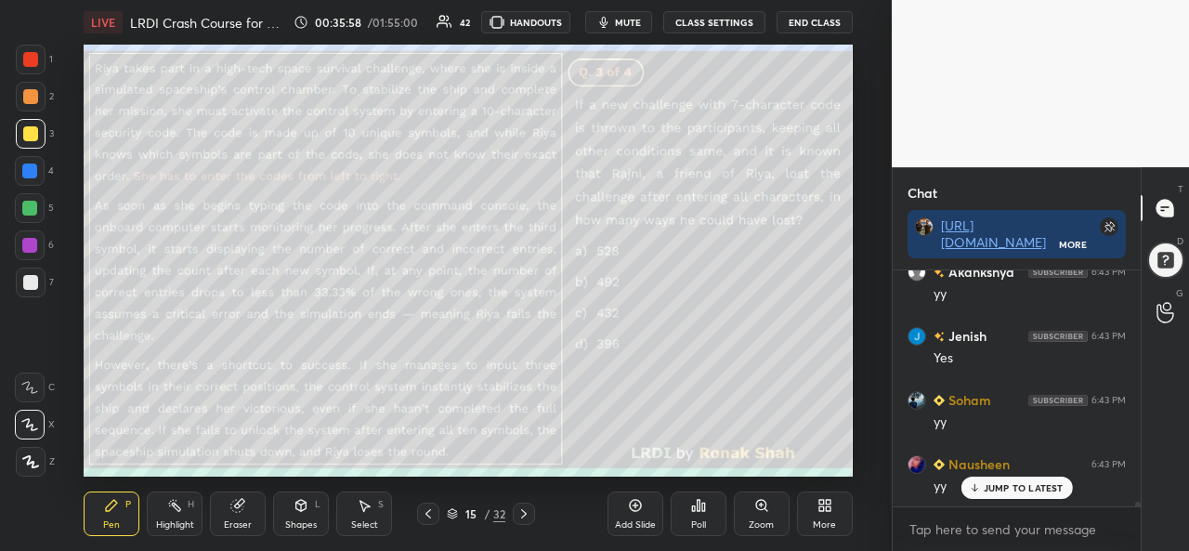
scroll to position [12403, 0]
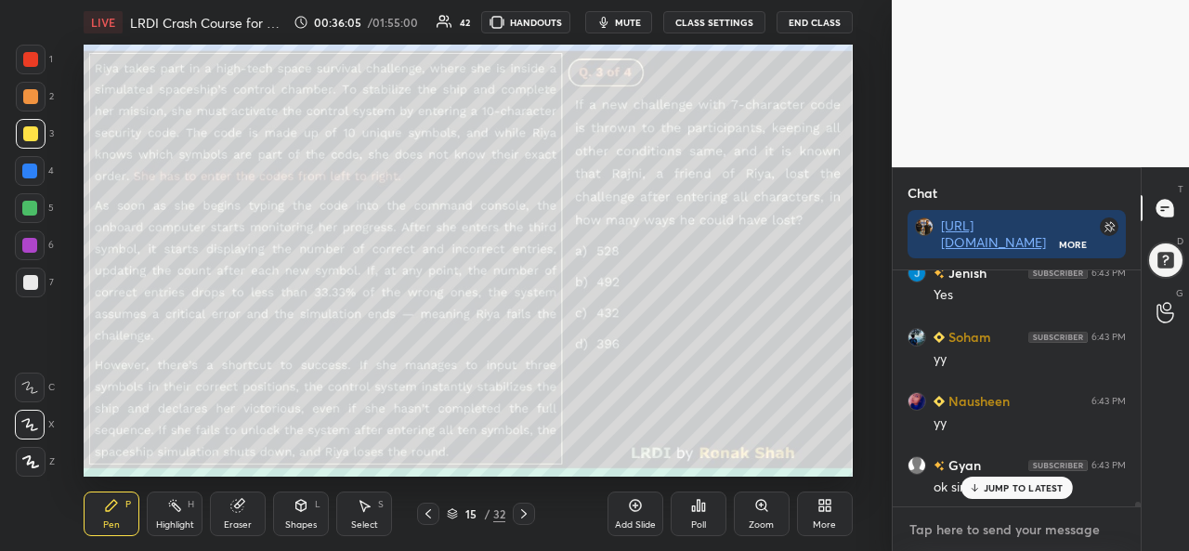
type textarea "x"
click at [995, 542] on textarea at bounding box center [1017, 530] width 218 height 30
paste textarea "https://unacademy.com/content/ronakshah/"
type textarea "https://unacademy.com/content/ronakshah/"
type textarea "x"
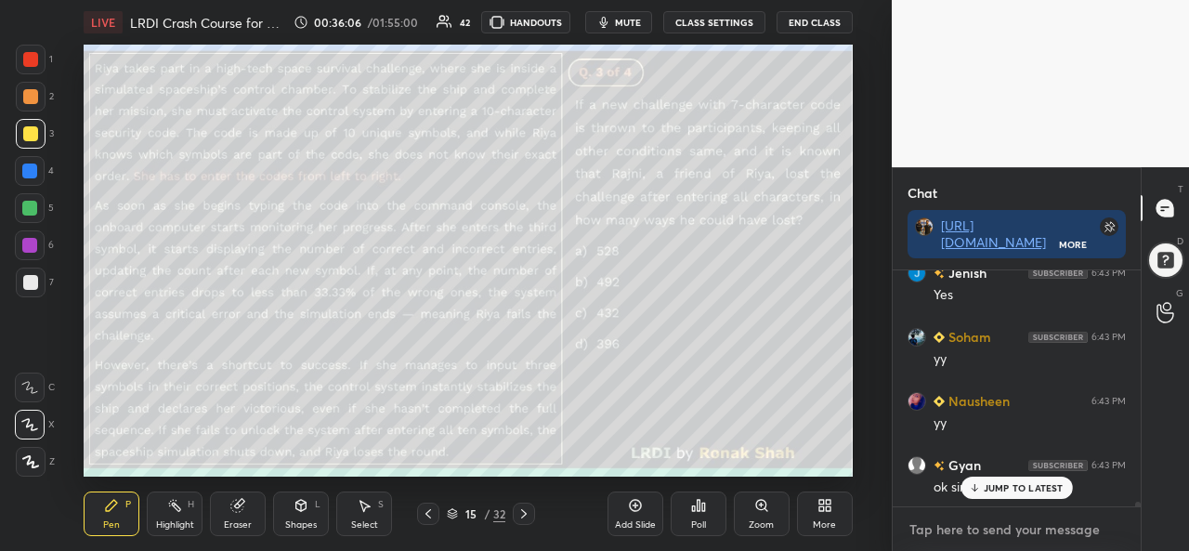
scroll to position [230, 243]
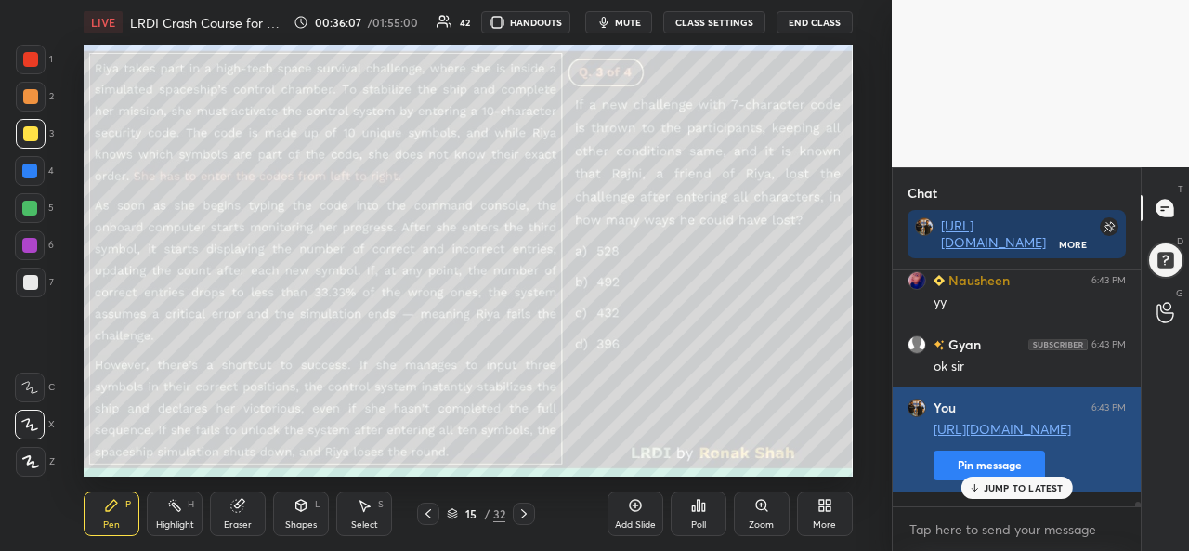
click at [950, 479] on button "Pin message" at bounding box center [990, 466] width 112 height 30
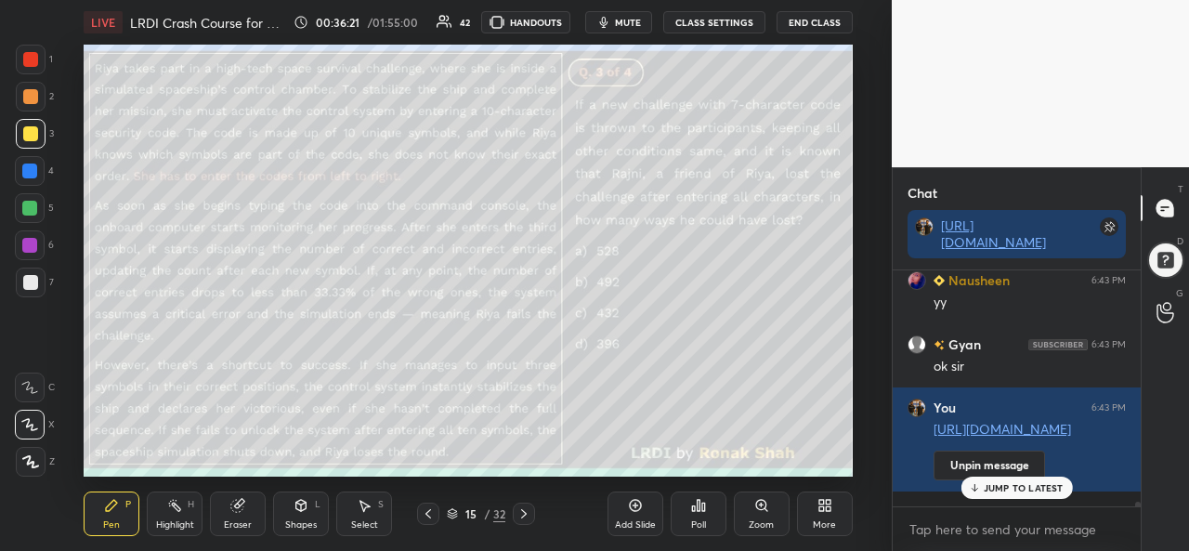
click at [695, 520] on div "Poll" at bounding box center [698, 524] width 15 height 9
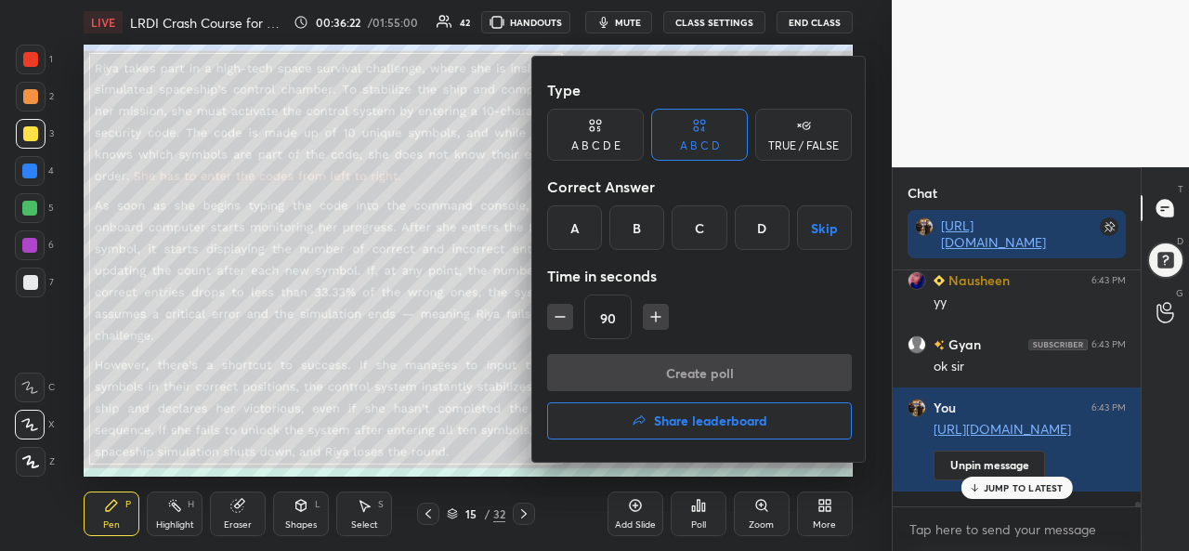
click at [754, 235] on div "D" at bounding box center [762, 227] width 55 height 45
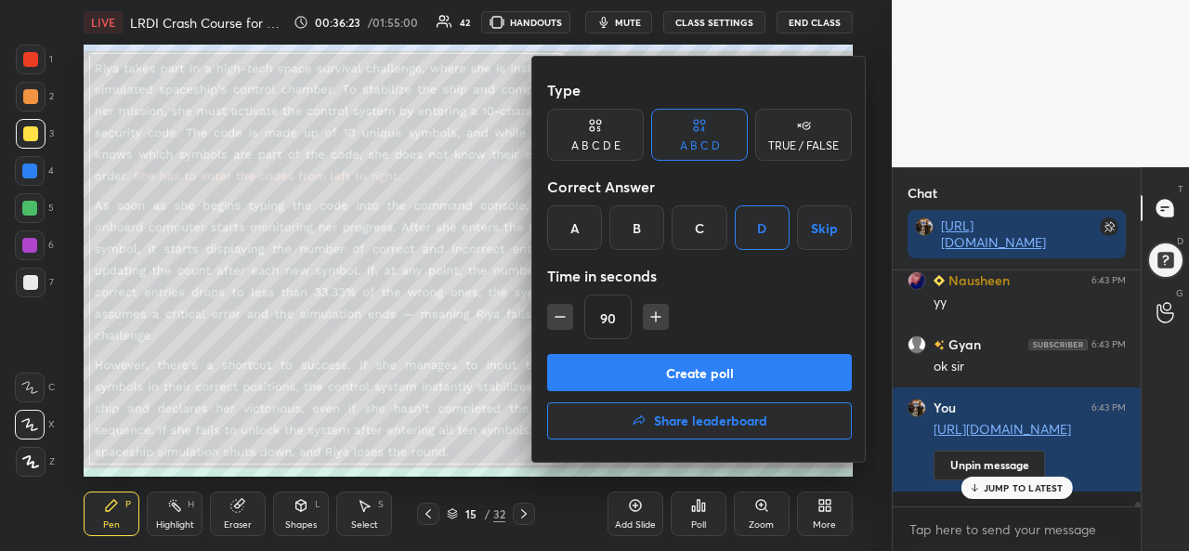
click at [717, 372] on button "Create poll" at bounding box center [699, 372] width 305 height 37
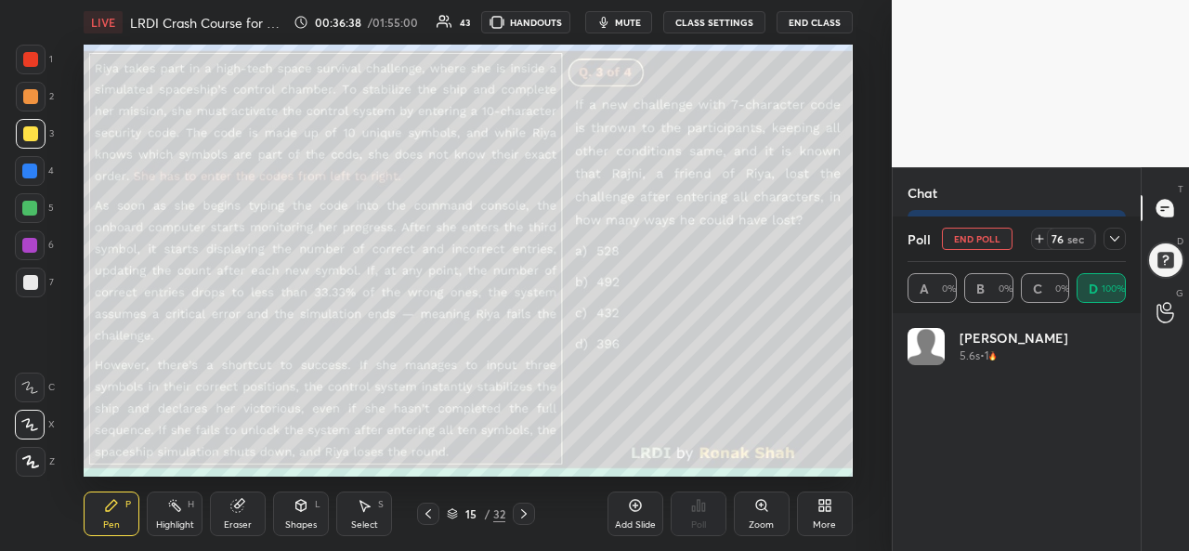
scroll to position [12665, 0]
click at [1041, 239] on icon at bounding box center [1039, 239] width 7 height 0
click at [1115, 241] on icon at bounding box center [1114, 239] width 9 height 6
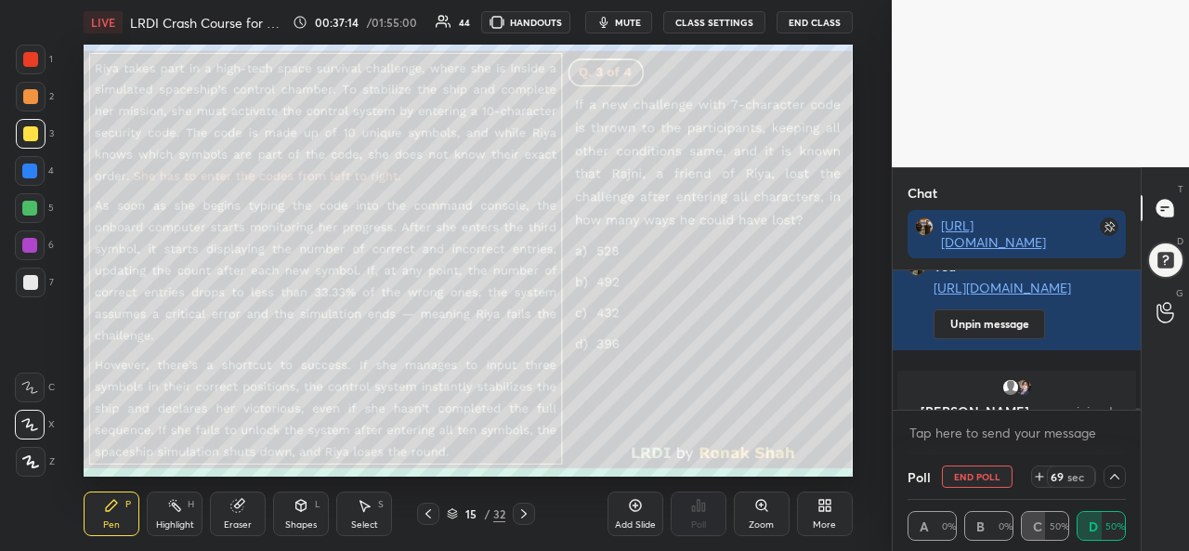
scroll to position [1, 6]
click at [1121, 474] on icon at bounding box center [1115, 476] width 15 height 15
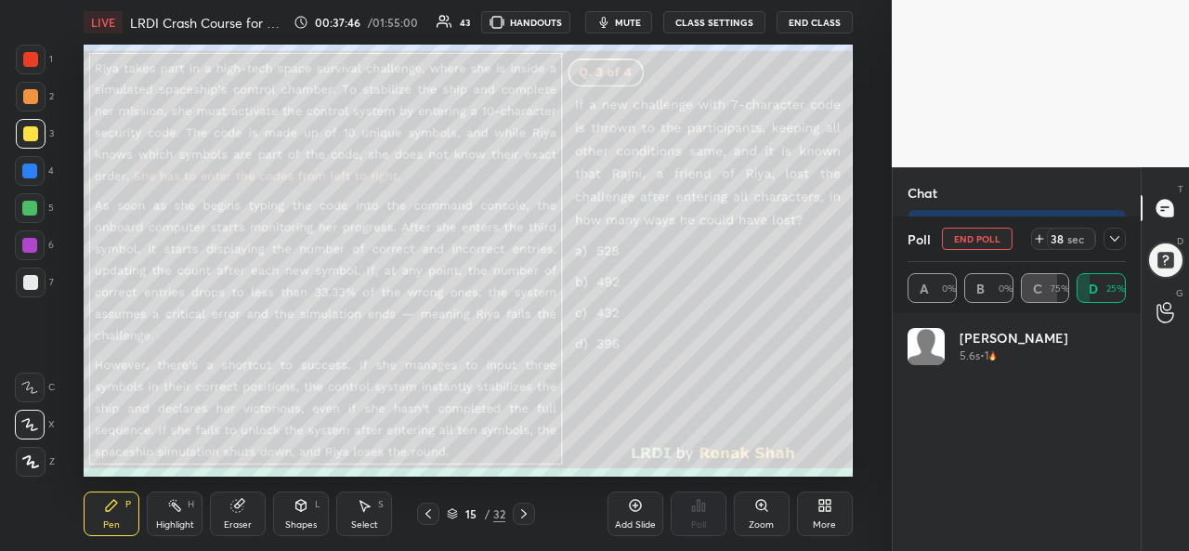
scroll to position [217, 213]
click at [1111, 243] on icon at bounding box center [1115, 238] width 15 height 15
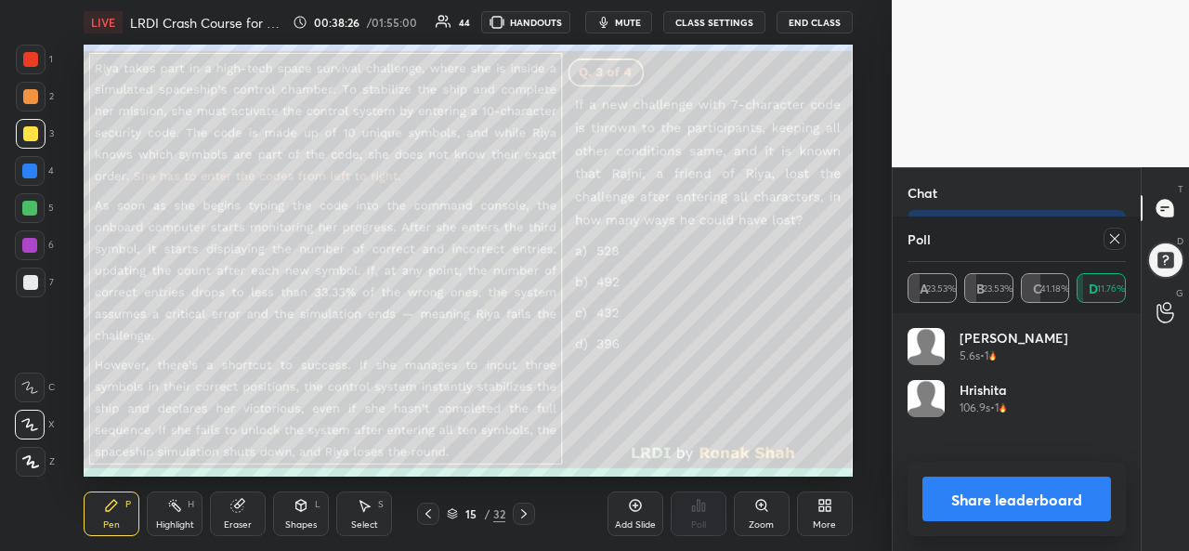
click at [1111, 241] on icon at bounding box center [1115, 238] width 15 height 15
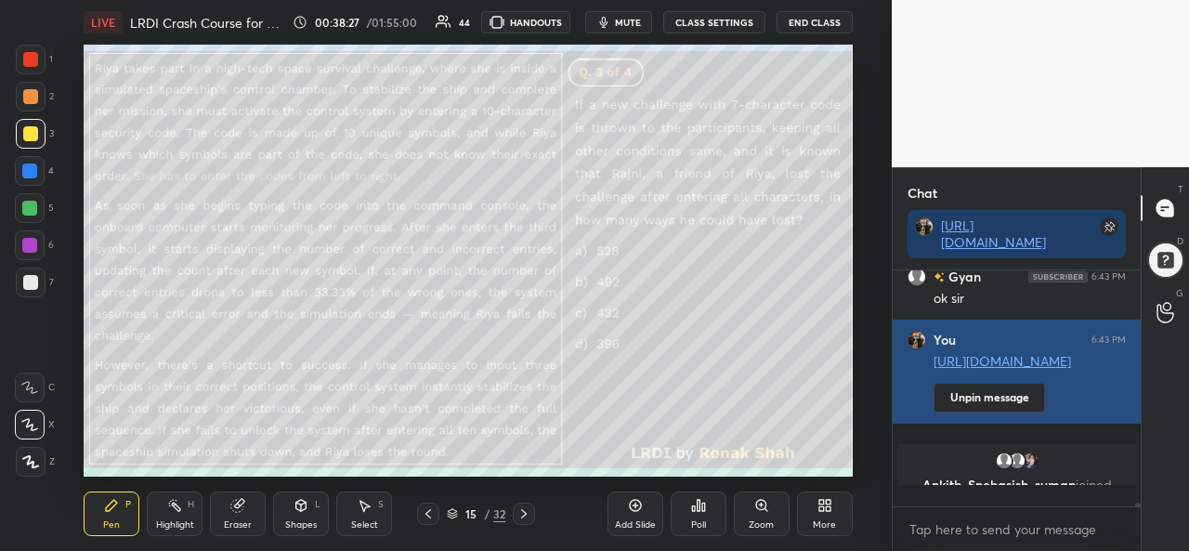
scroll to position [7, 6]
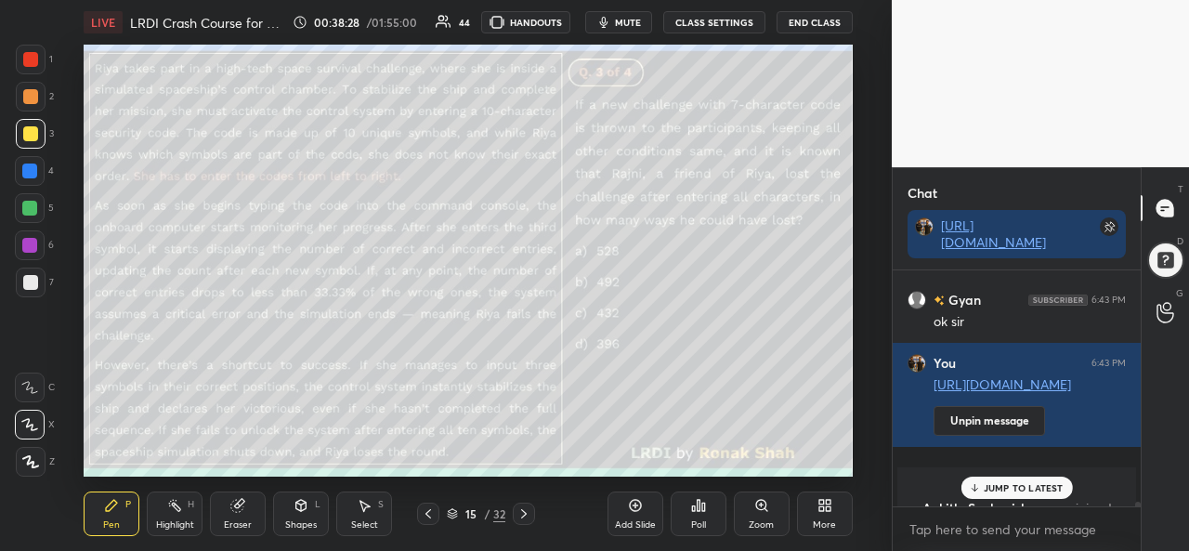
click at [1004, 483] on p "JUMP TO LATEST" at bounding box center [1024, 487] width 80 height 11
click at [646, 518] on div "Add Slide" at bounding box center [636, 514] width 56 height 45
click at [163, 525] on div "Highlight" at bounding box center [175, 524] width 38 height 9
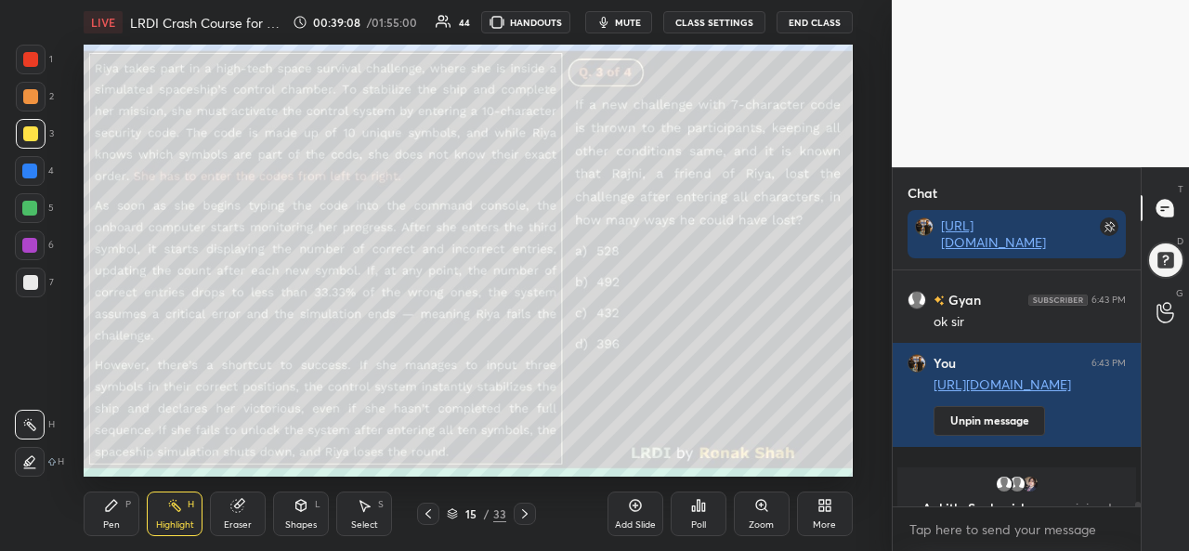
click at [521, 510] on icon at bounding box center [525, 513] width 15 height 15
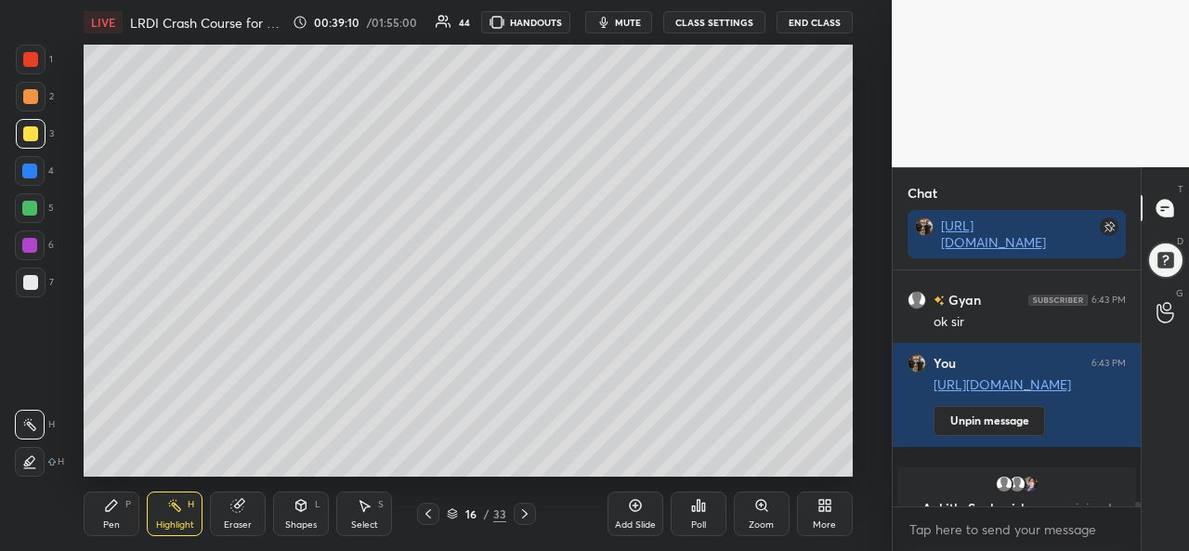
click at [31, 167] on div at bounding box center [29, 171] width 15 height 15
click at [25, 94] on div at bounding box center [30, 96] width 15 height 15
click at [109, 511] on icon at bounding box center [111, 505] width 11 height 11
click at [24, 175] on div at bounding box center [29, 171] width 15 height 15
click at [30, 98] on div at bounding box center [30, 96] width 15 height 15
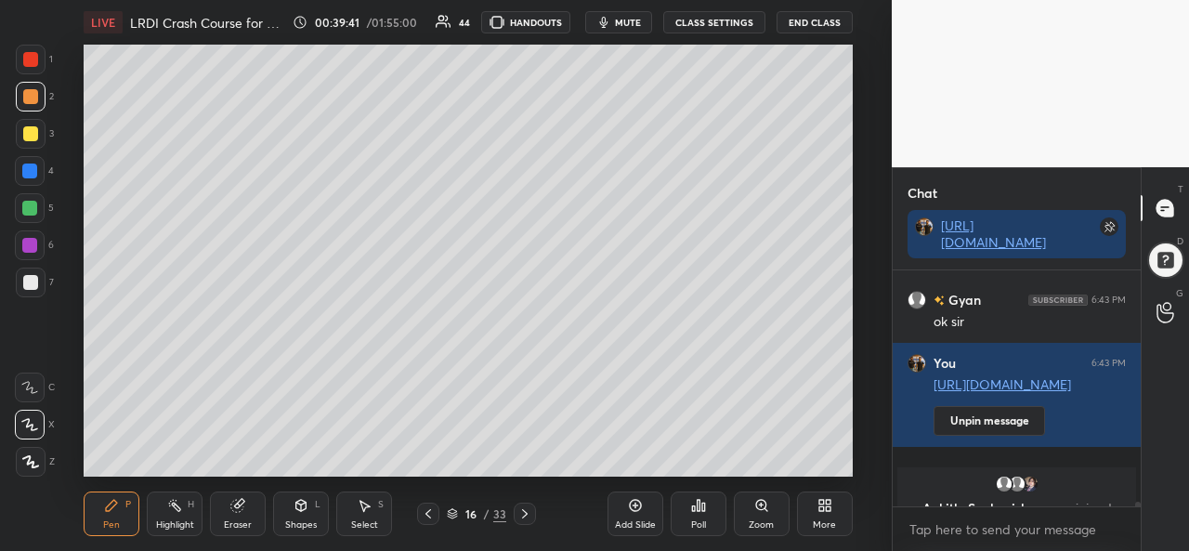
click at [37, 170] on div at bounding box center [29, 171] width 15 height 15
click at [28, 206] on div at bounding box center [29, 208] width 15 height 15
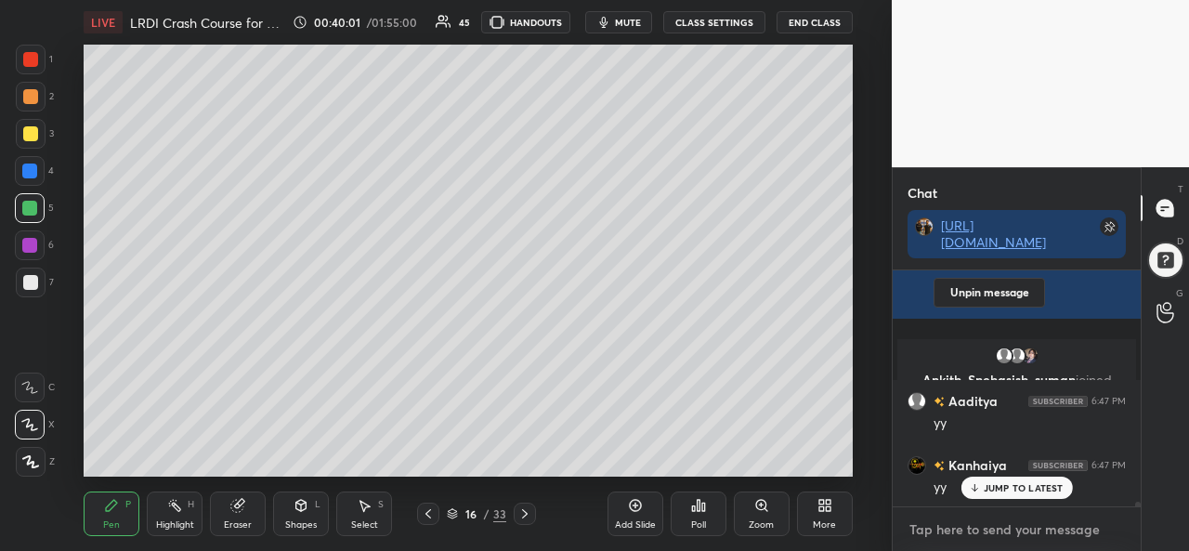
scroll to position [12762, 0]
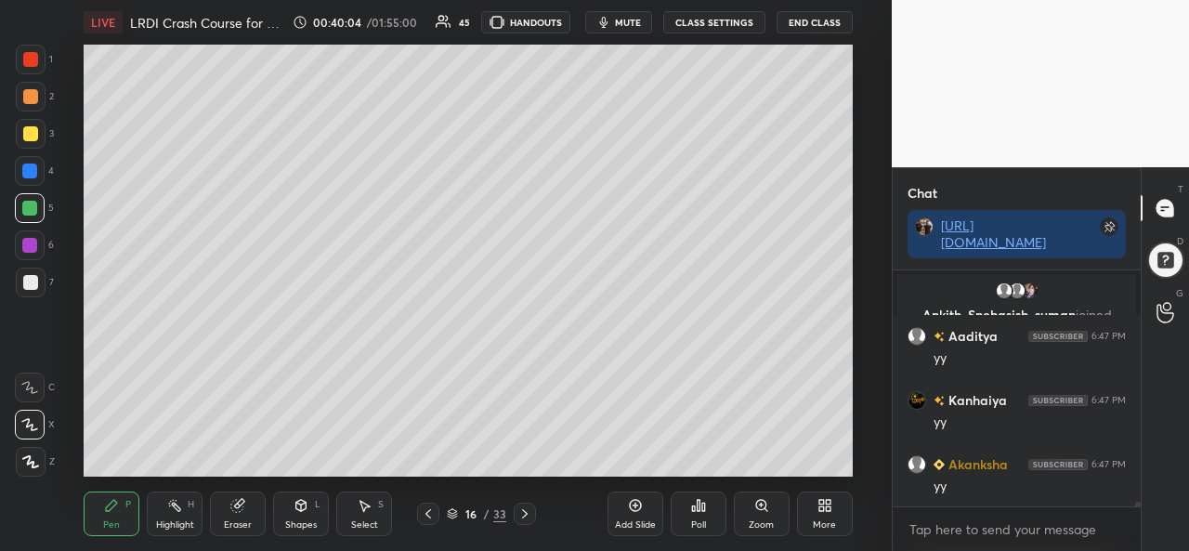
click at [24, 167] on div at bounding box center [29, 171] width 15 height 15
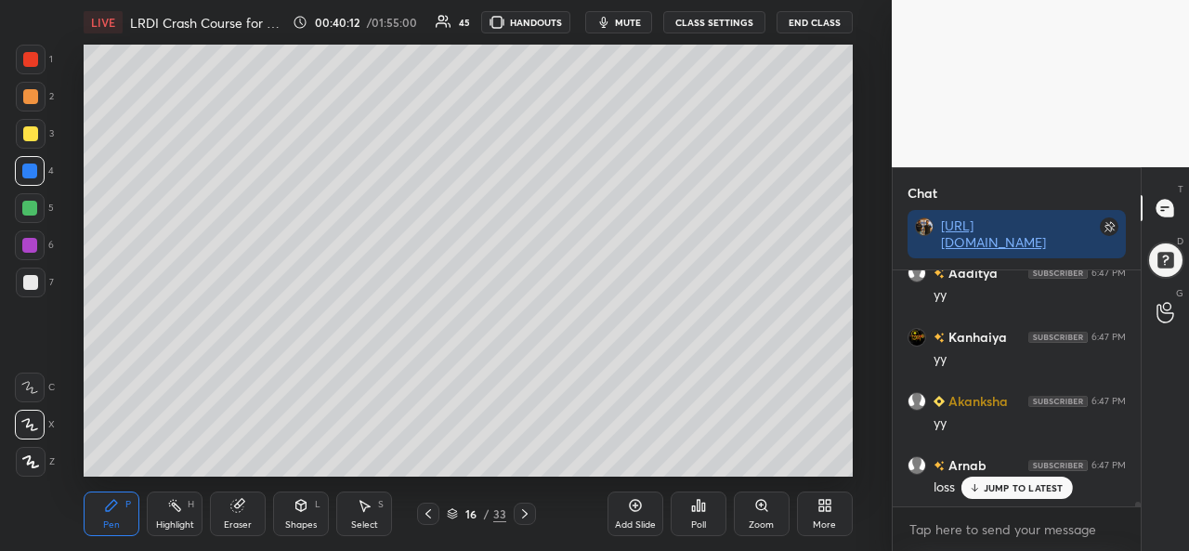
click at [34, 137] on div at bounding box center [30, 133] width 15 height 15
click at [33, 98] on div at bounding box center [30, 96] width 15 height 15
click at [26, 131] on div at bounding box center [30, 133] width 15 height 15
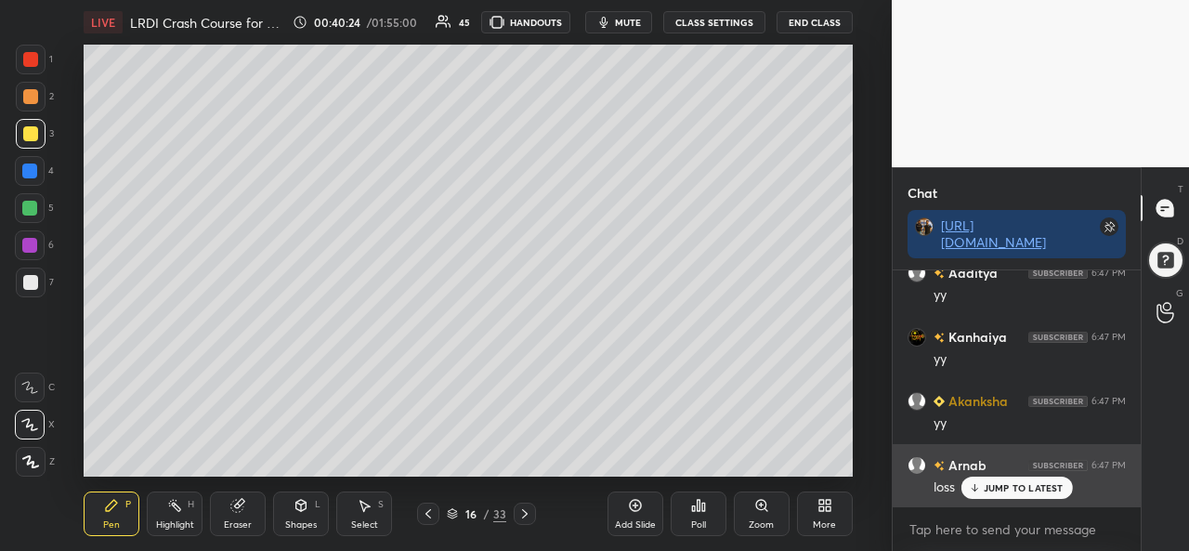
click at [1002, 487] on p "JUMP TO LATEST" at bounding box center [1024, 487] width 80 height 11
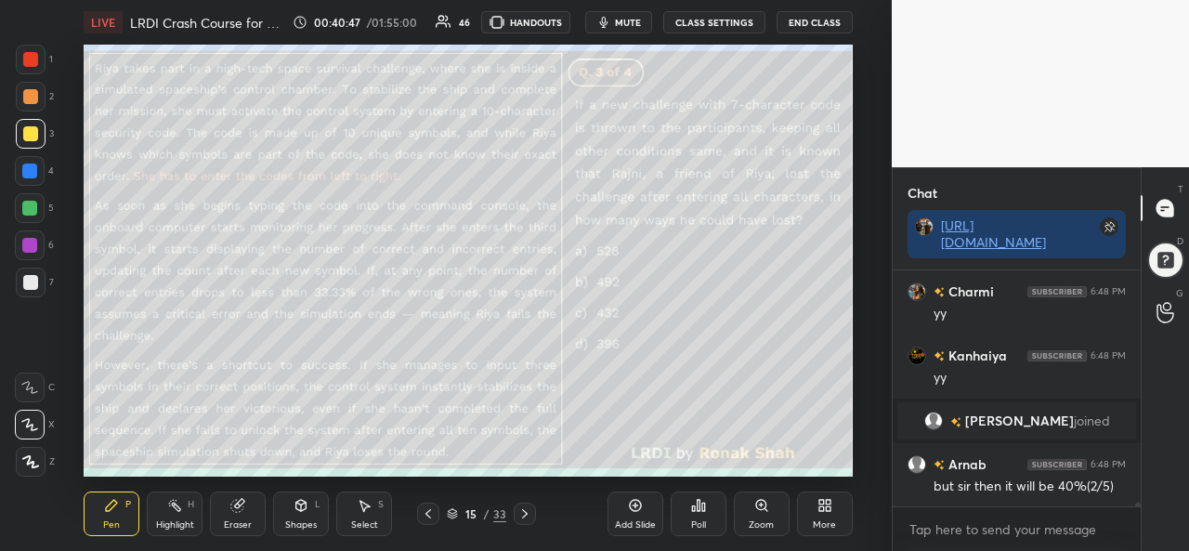
scroll to position [13254, 0]
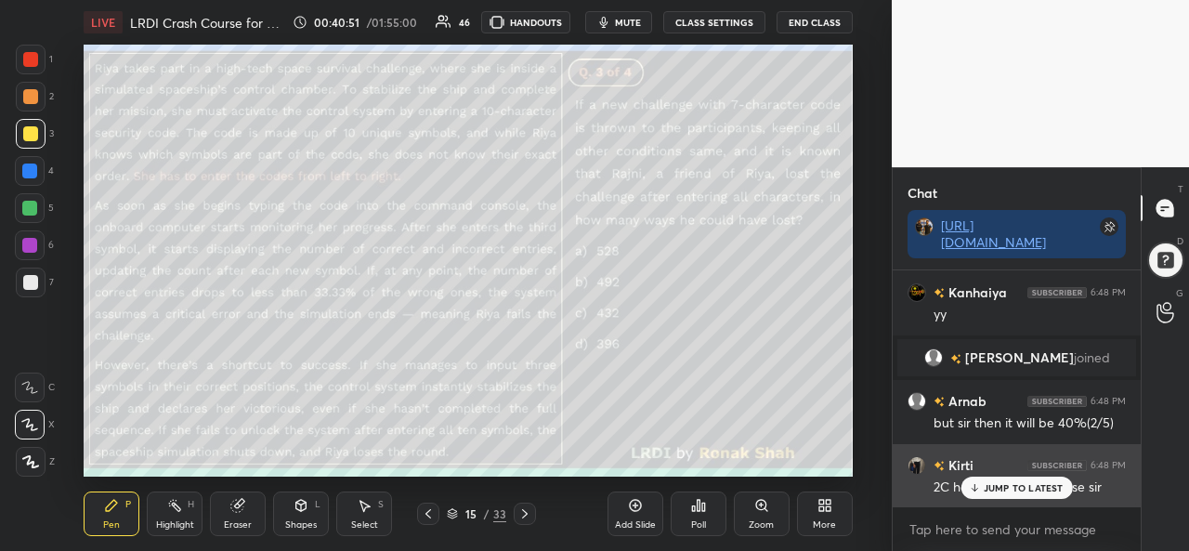
click at [980, 490] on icon at bounding box center [974, 487] width 12 height 11
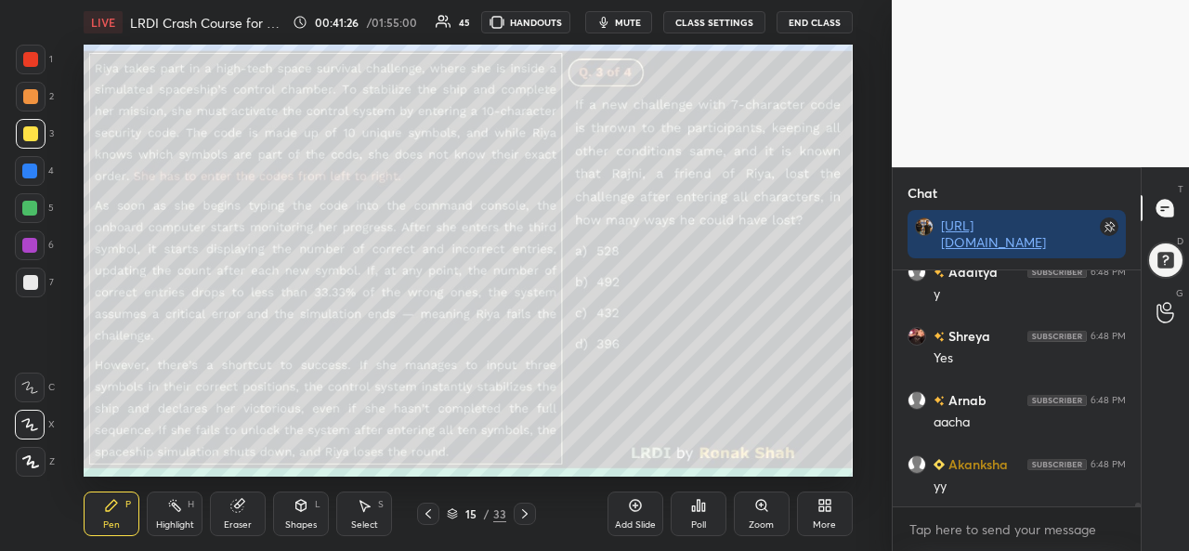
scroll to position [13895, 0]
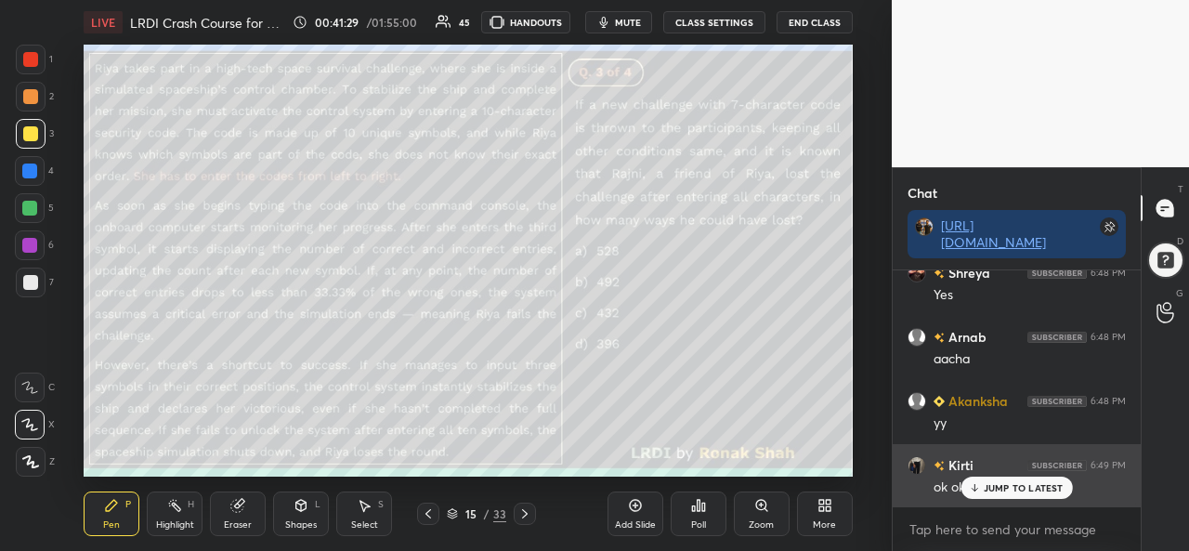
click at [994, 488] on p "JUMP TO LATEST" at bounding box center [1024, 487] width 80 height 11
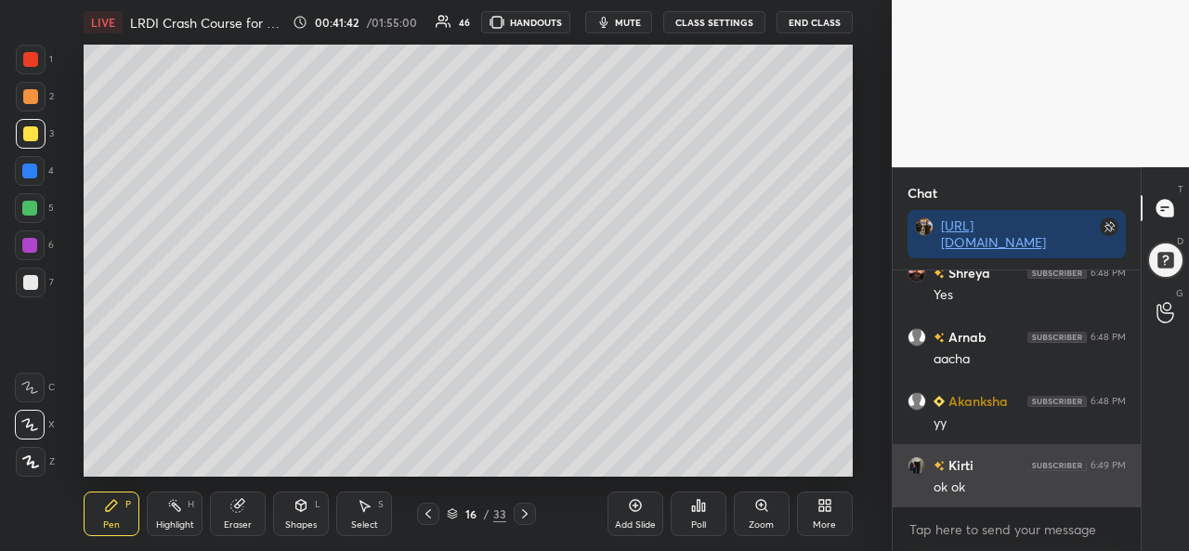
scroll to position [13960, 0]
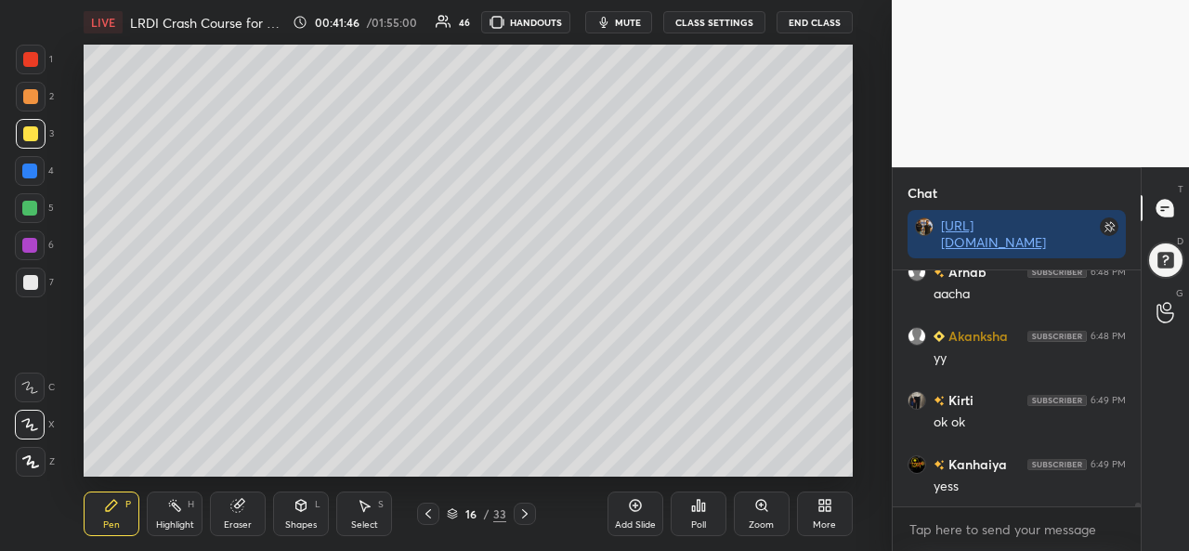
click at [32, 167] on div at bounding box center [29, 171] width 15 height 15
click at [232, 508] on icon at bounding box center [237, 506] width 12 height 12
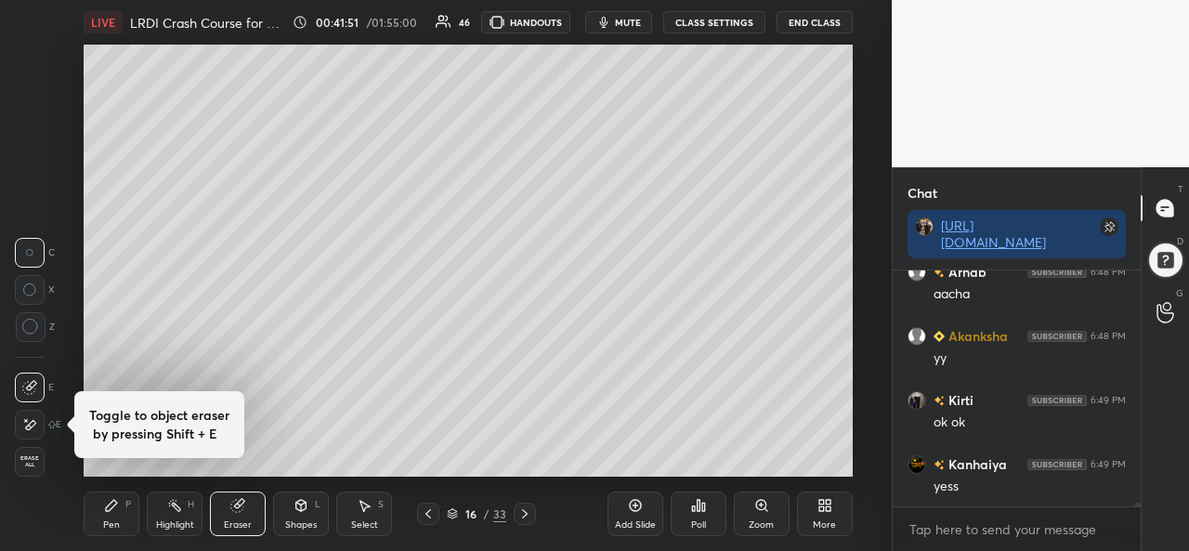
click at [104, 517] on div "Pen P" at bounding box center [112, 514] width 56 height 45
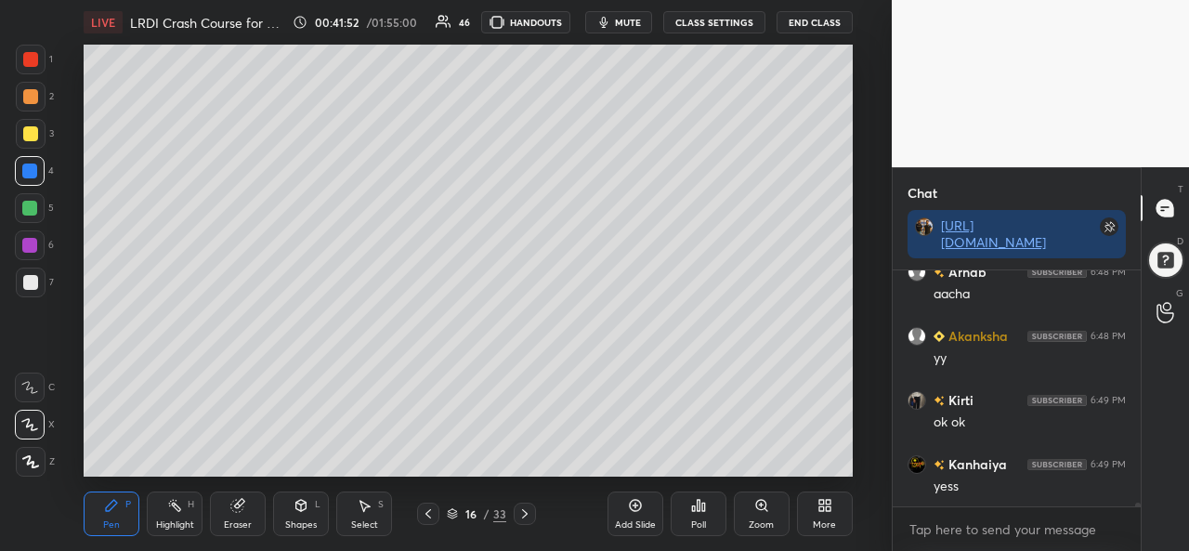
click at [25, 125] on div at bounding box center [31, 134] width 30 height 30
click at [28, 161] on div at bounding box center [30, 171] width 30 height 30
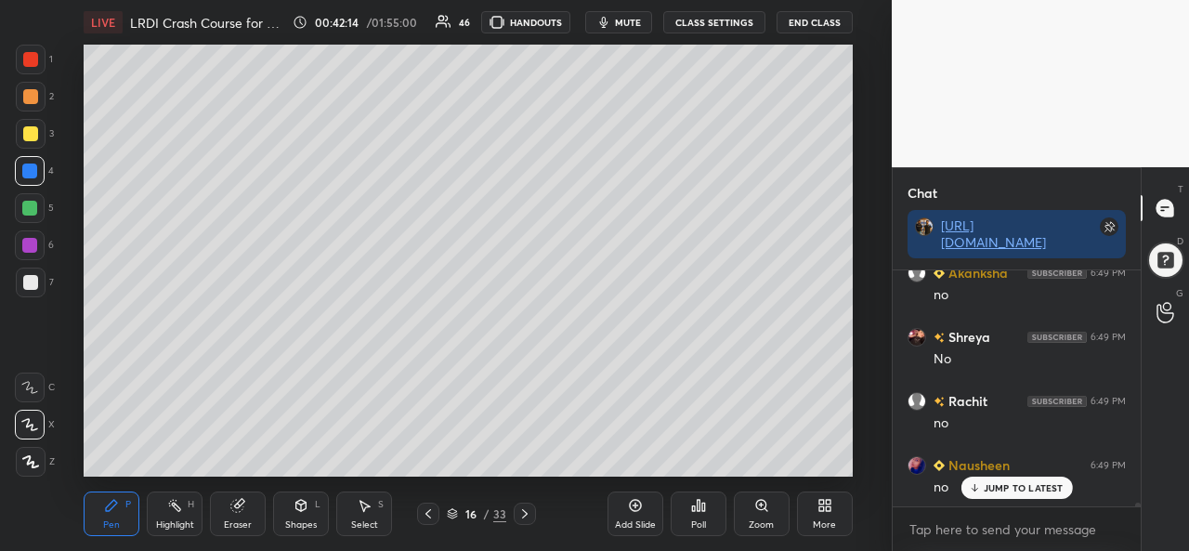
scroll to position [14492, 0]
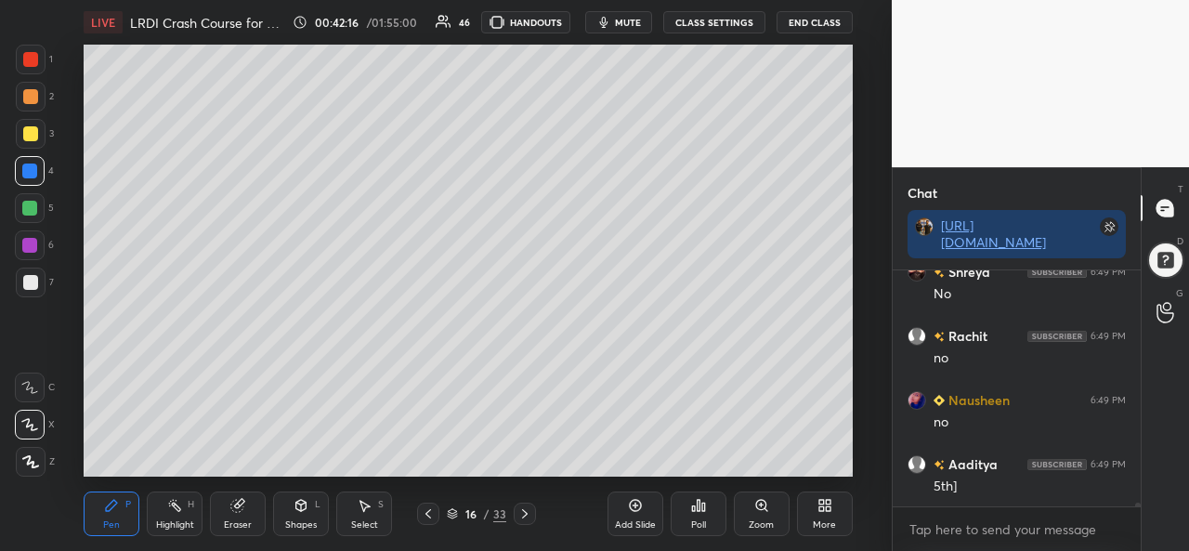
click at [30, 201] on div at bounding box center [29, 208] width 15 height 15
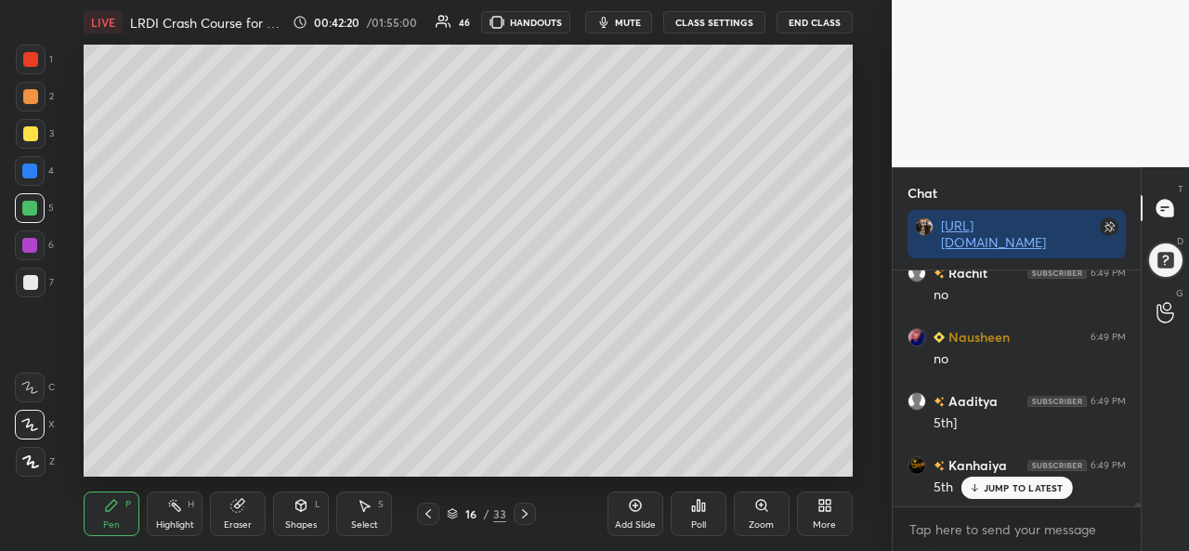
click at [27, 170] on div at bounding box center [29, 171] width 15 height 15
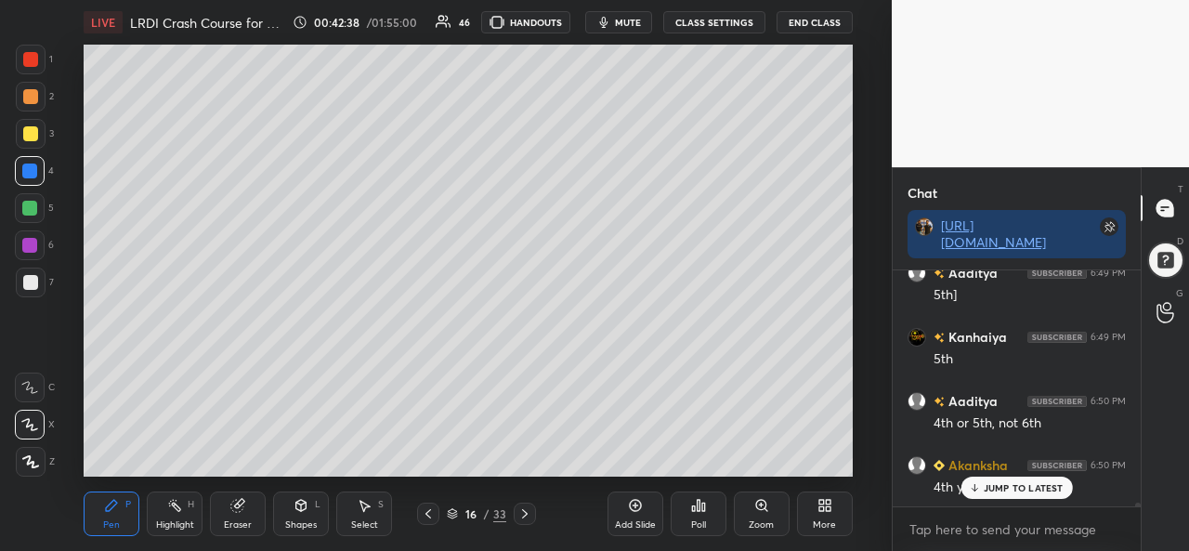
scroll to position [14748, 0]
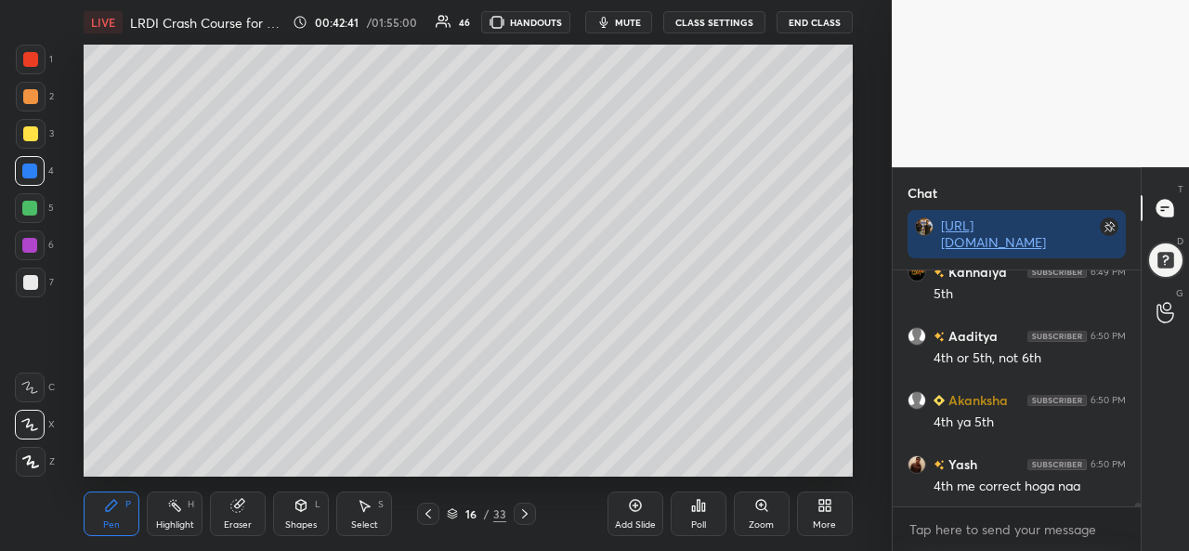
click at [31, 130] on div at bounding box center [30, 133] width 15 height 15
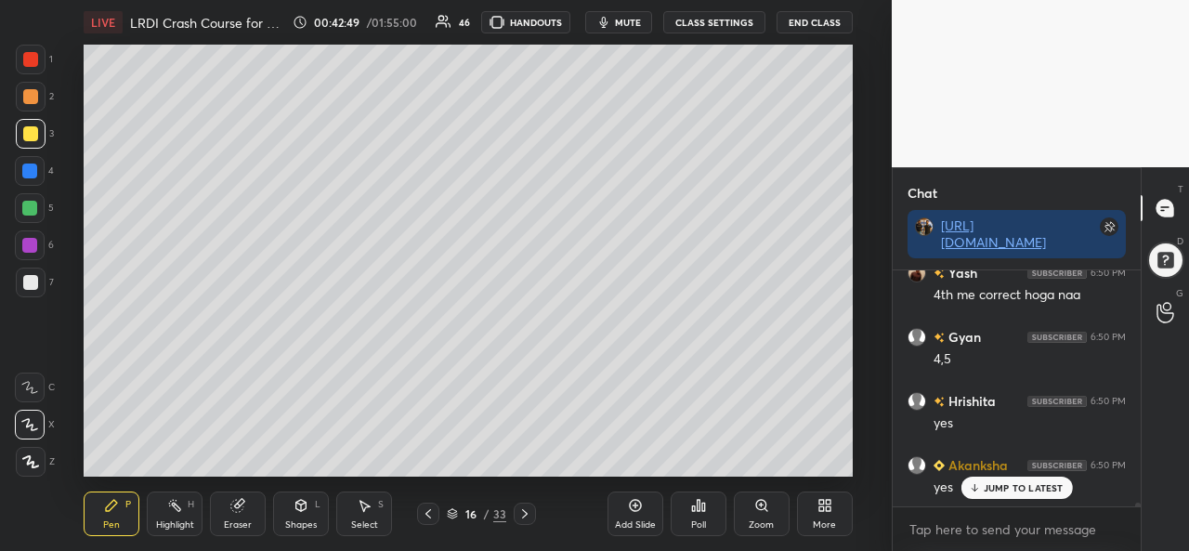
scroll to position [15005, 0]
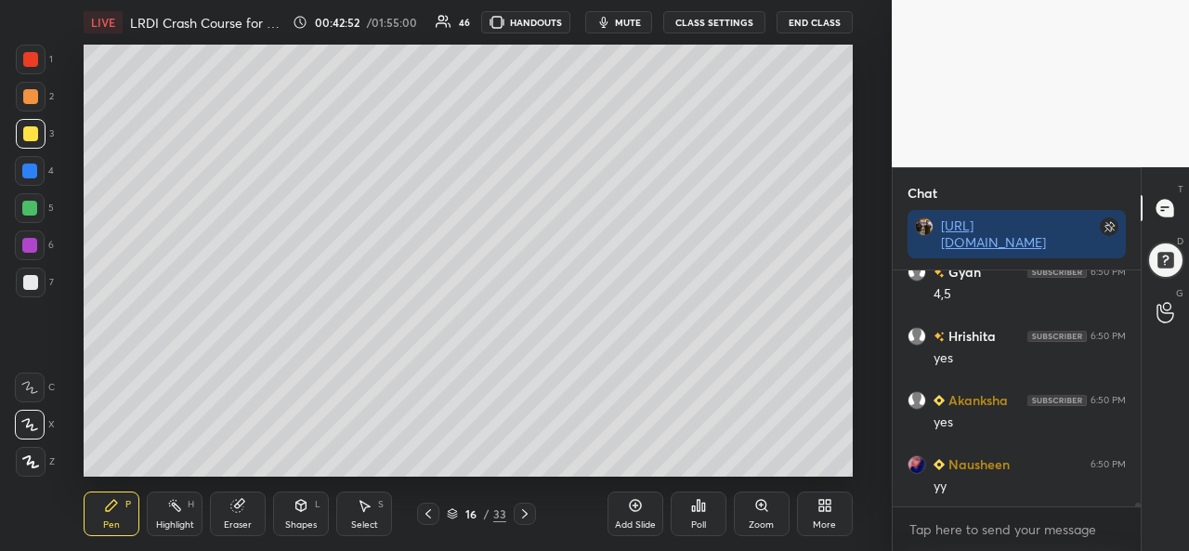
click at [362, 518] on div "Select S" at bounding box center [364, 514] width 56 height 45
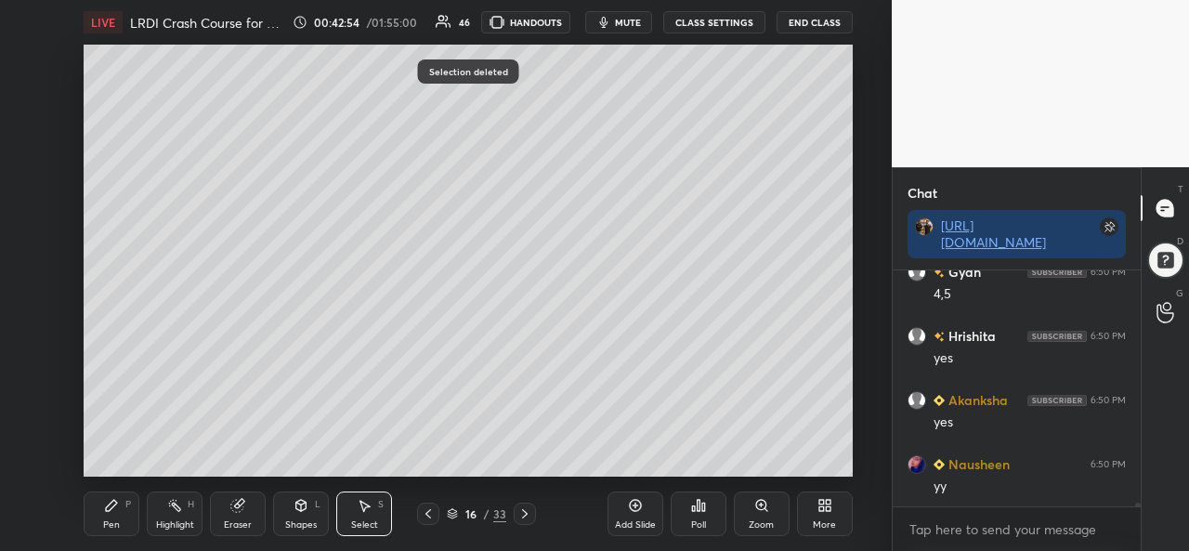
click at [119, 516] on div "Pen P" at bounding box center [112, 514] width 56 height 45
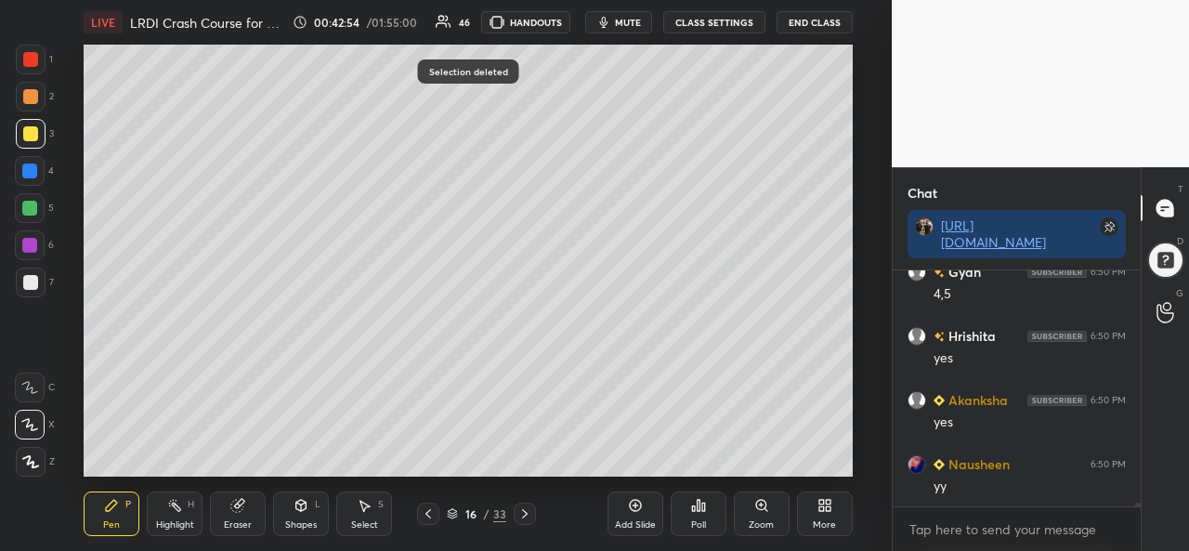
click at [24, 168] on div at bounding box center [29, 171] width 15 height 15
click at [374, 520] on div "Select" at bounding box center [364, 524] width 27 height 9
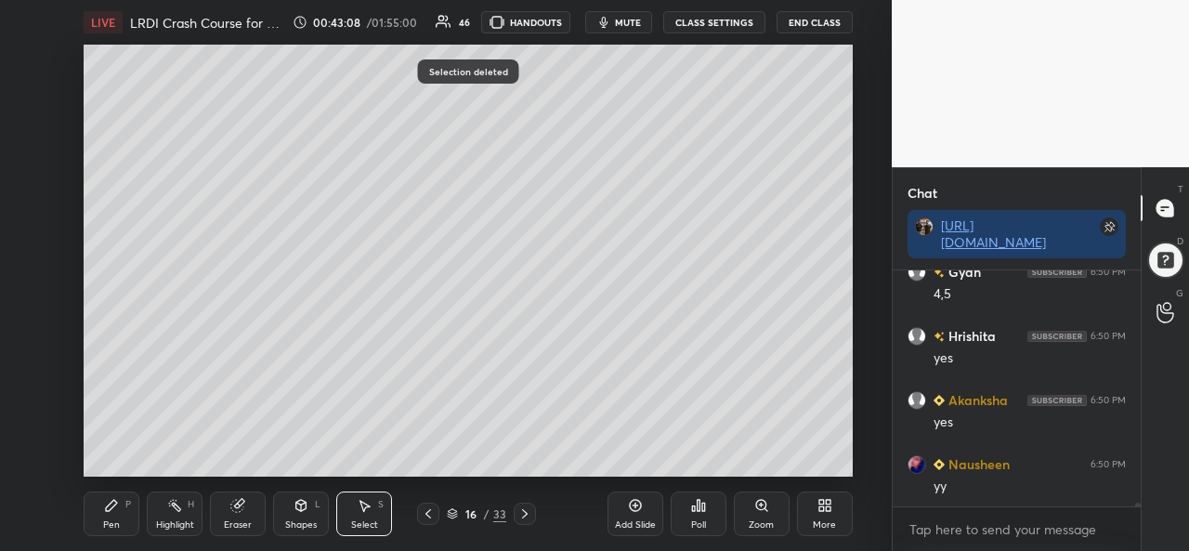
click at [115, 513] on icon at bounding box center [111, 505] width 15 height 15
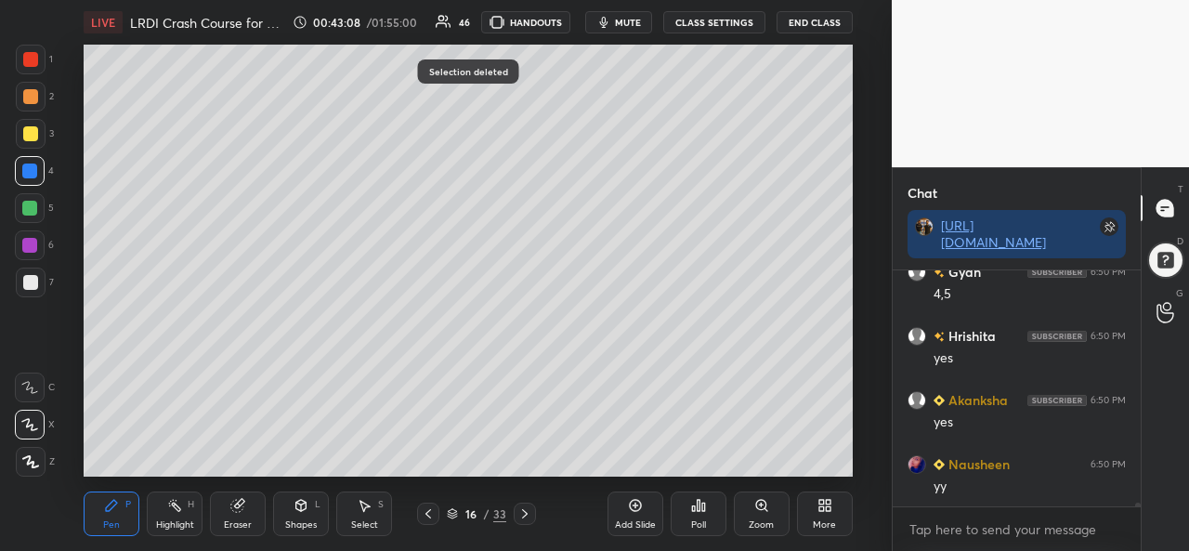
click at [24, 130] on div at bounding box center [30, 133] width 15 height 15
click at [361, 516] on div "Select S" at bounding box center [364, 514] width 56 height 45
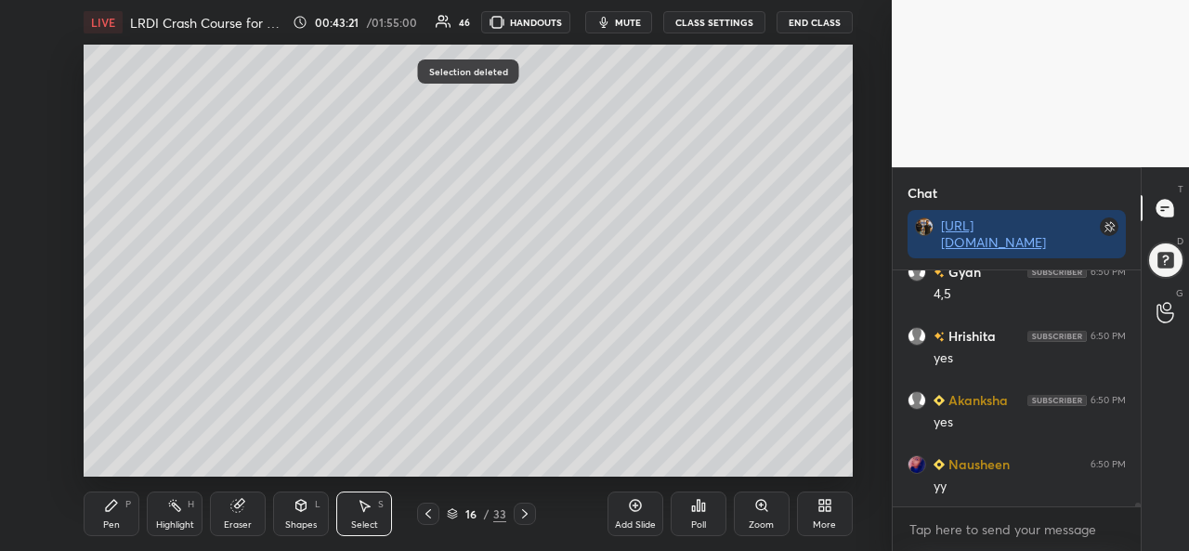
click at [98, 510] on div "Pen P" at bounding box center [112, 514] width 56 height 45
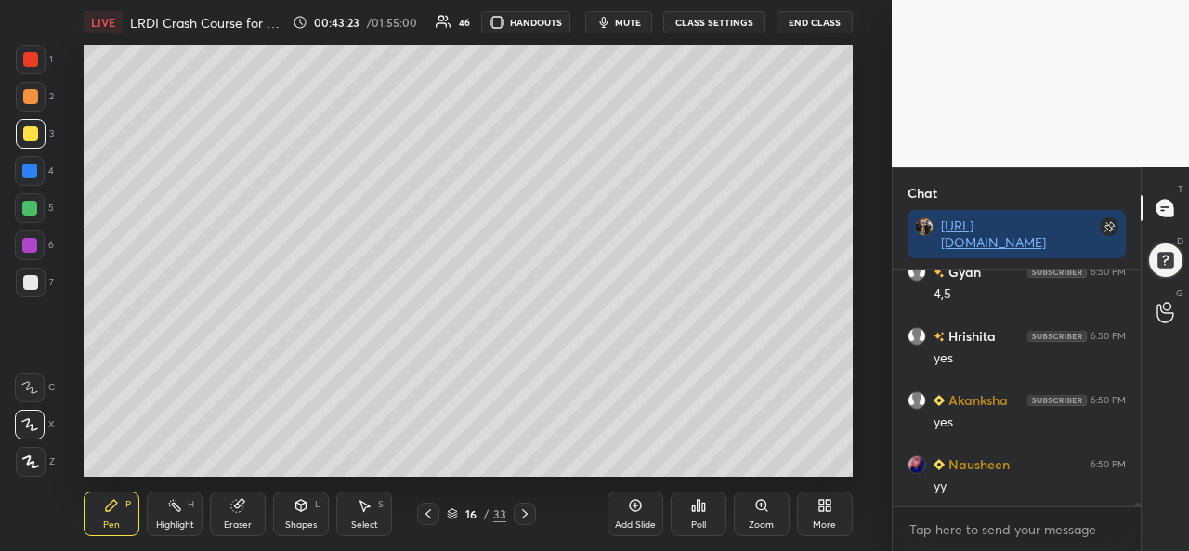
click at [32, 168] on div at bounding box center [29, 171] width 15 height 15
click at [25, 208] on div at bounding box center [29, 208] width 15 height 15
click at [32, 136] on div at bounding box center [30, 133] width 15 height 15
click at [35, 163] on div at bounding box center [30, 171] width 30 height 30
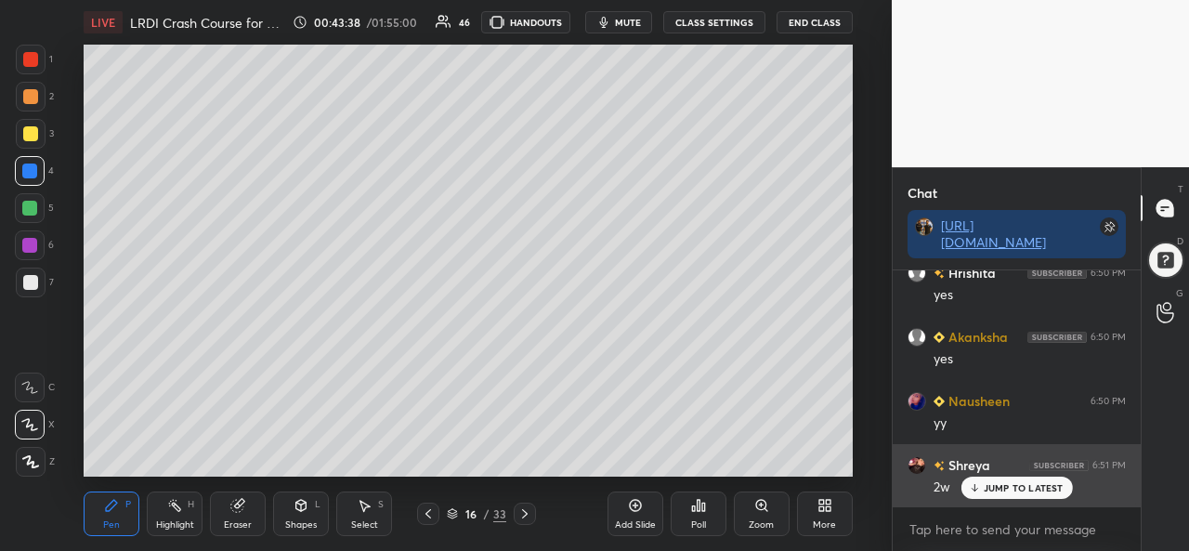
click at [1019, 493] on p "JUMP TO LATEST" at bounding box center [1024, 487] width 80 height 11
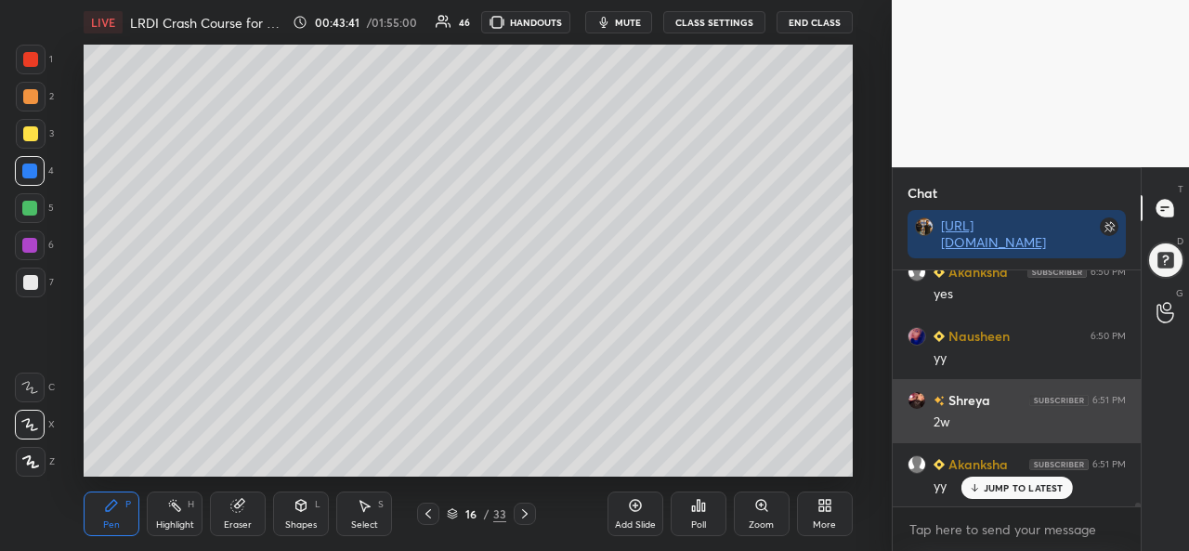
scroll to position [15196, 0]
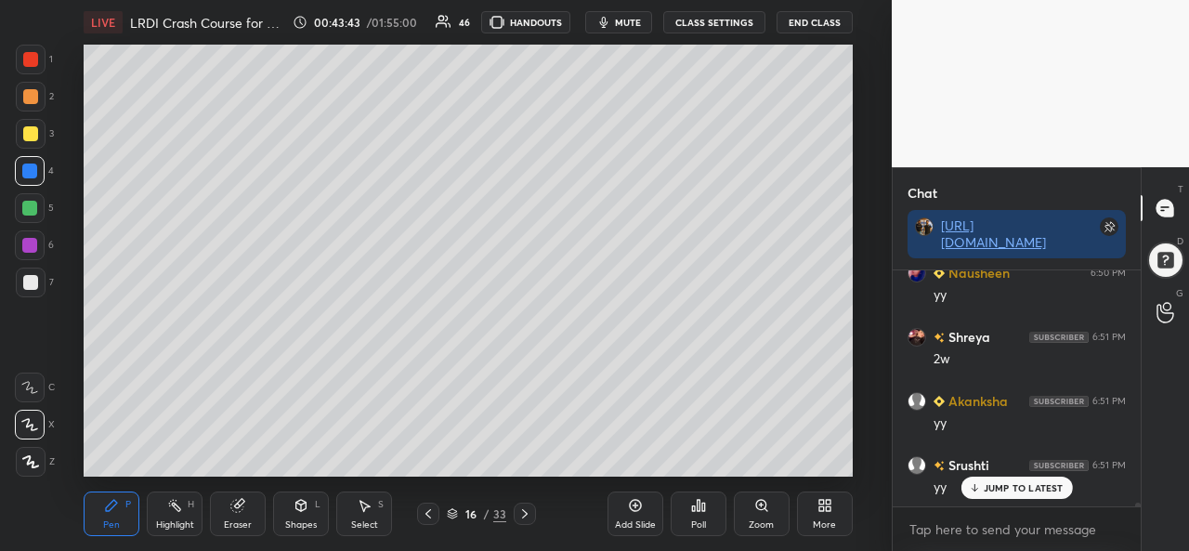
click at [362, 521] on div "Select" at bounding box center [364, 524] width 27 height 9
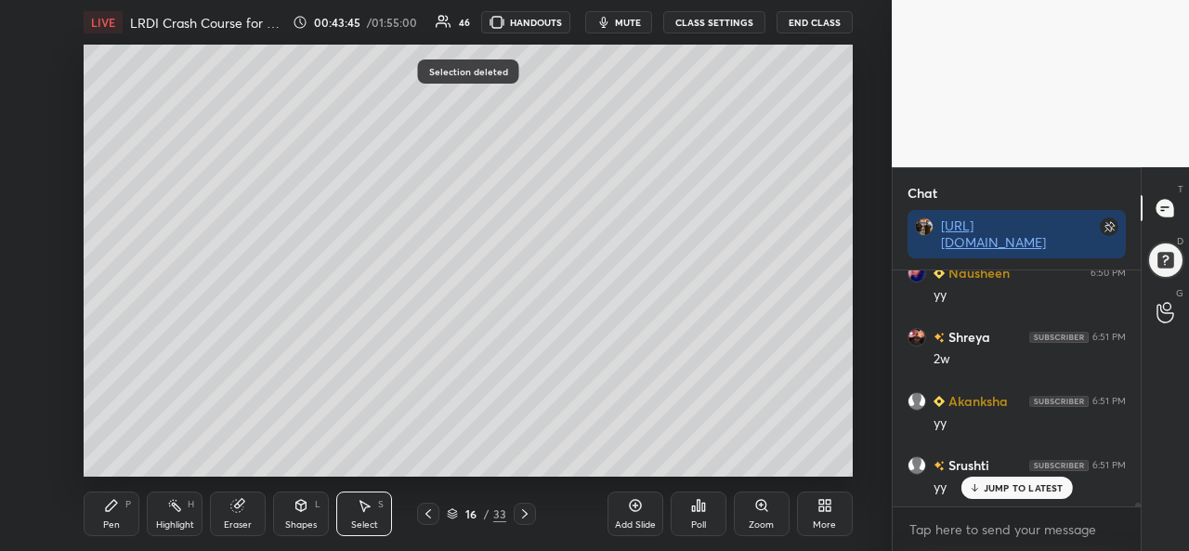
click at [112, 509] on icon at bounding box center [111, 505] width 11 height 11
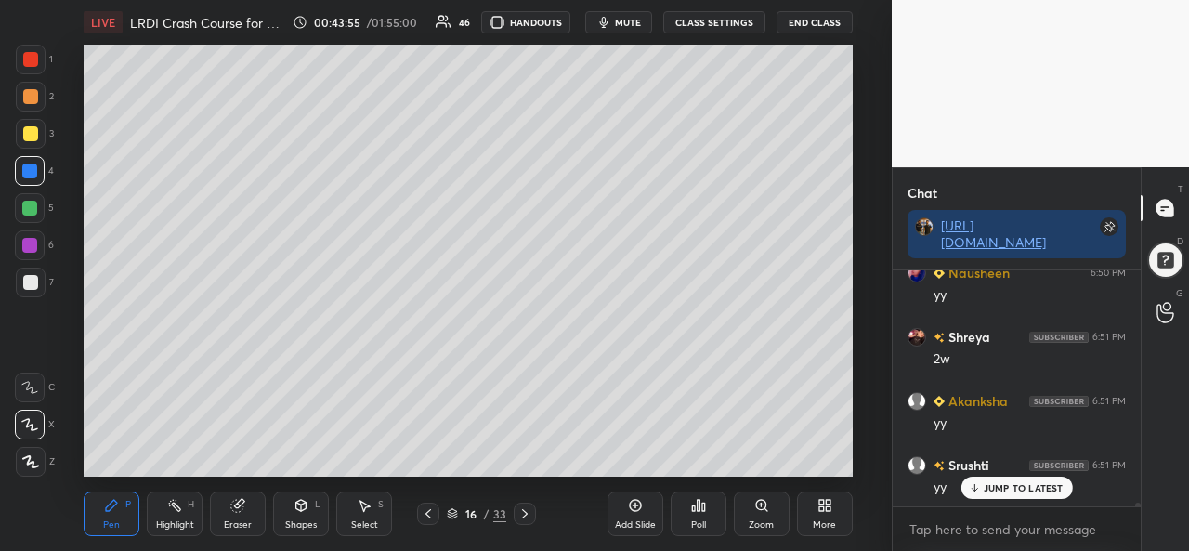
click at [364, 516] on div "Select S" at bounding box center [364, 514] width 56 height 45
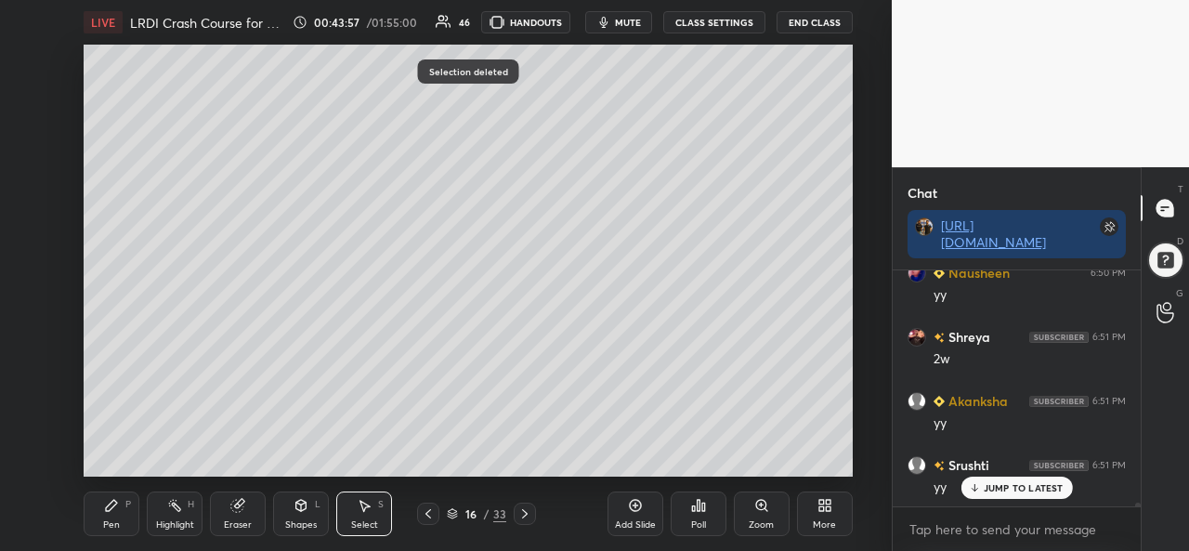
click at [122, 515] on div "Pen P" at bounding box center [112, 514] width 56 height 45
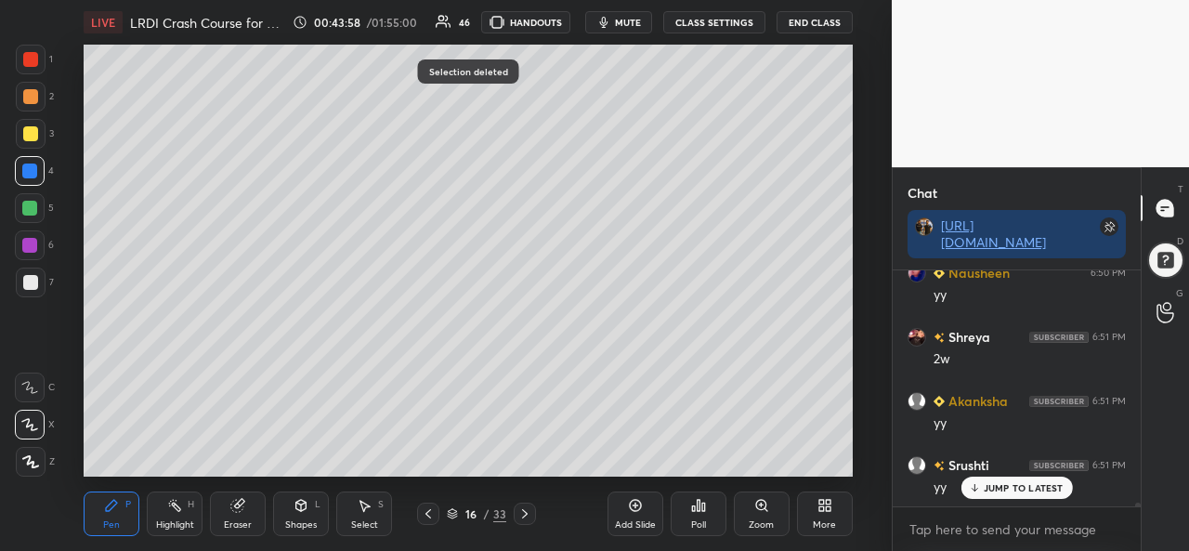
click at [37, 135] on div at bounding box center [31, 134] width 30 height 30
click at [30, 242] on div at bounding box center [29, 245] width 15 height 15
click at [24, 280] on div at bounding box center [30, 282] width 15 height 15
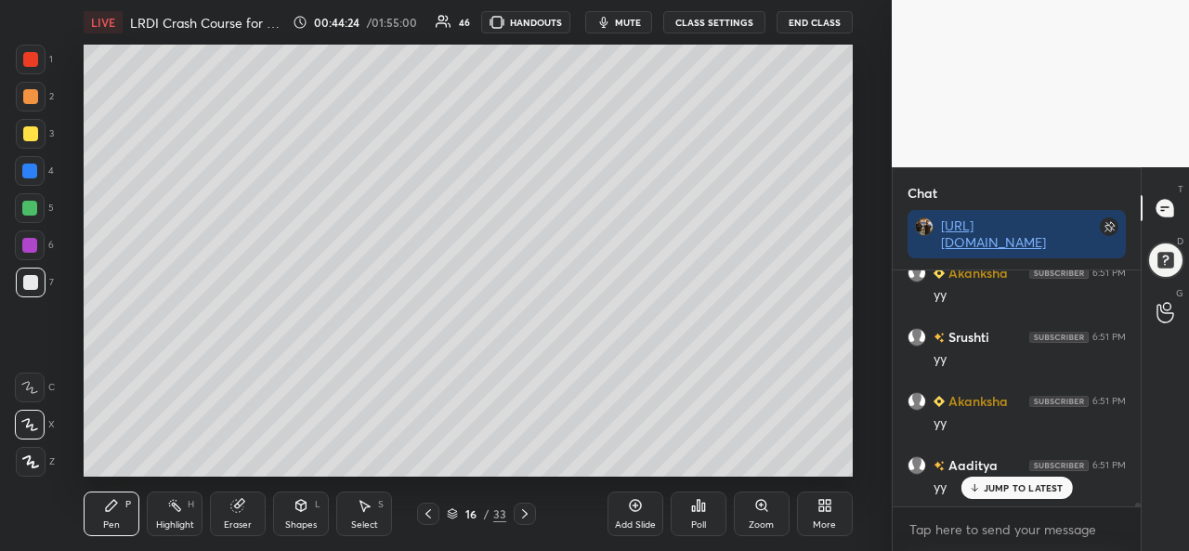
scroll to position [15389, 0]
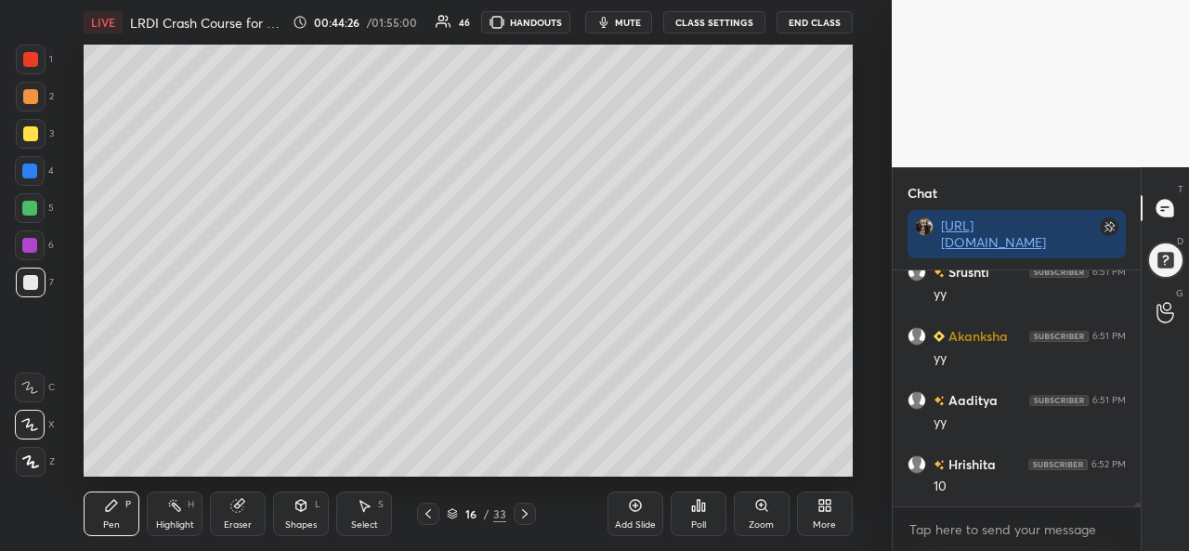
click at [32, 173] on div at bounding box center [29, 171] width 15 height 15
click at [23, 122] on div at bounding box center [31, 134] width 30 height 30
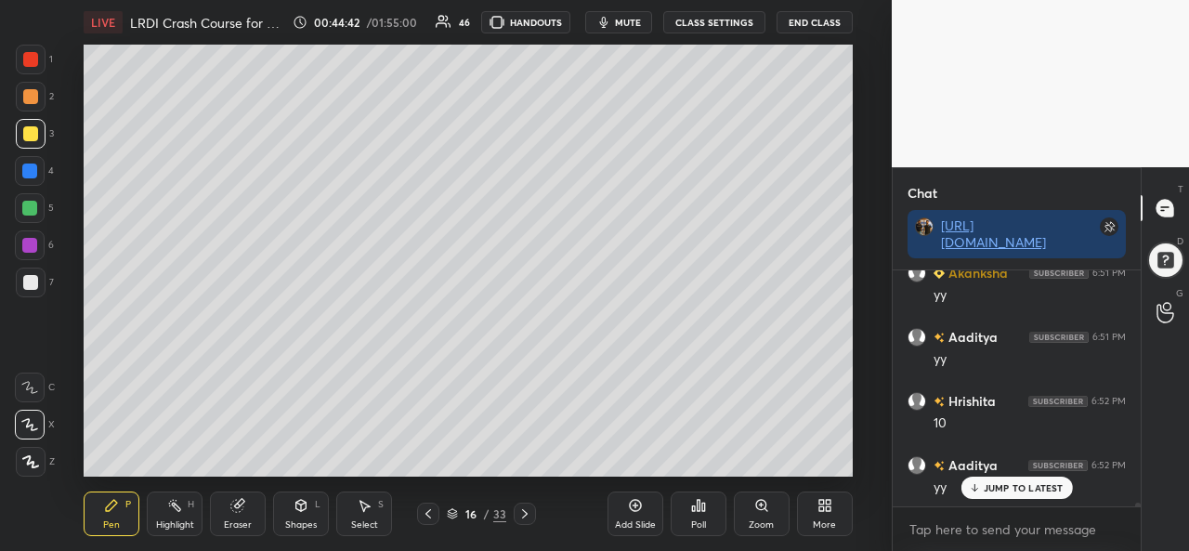
scroll to position [15517, 0]
click at [33, 166] on div at bounding box center [29, 171] width 15 height 15
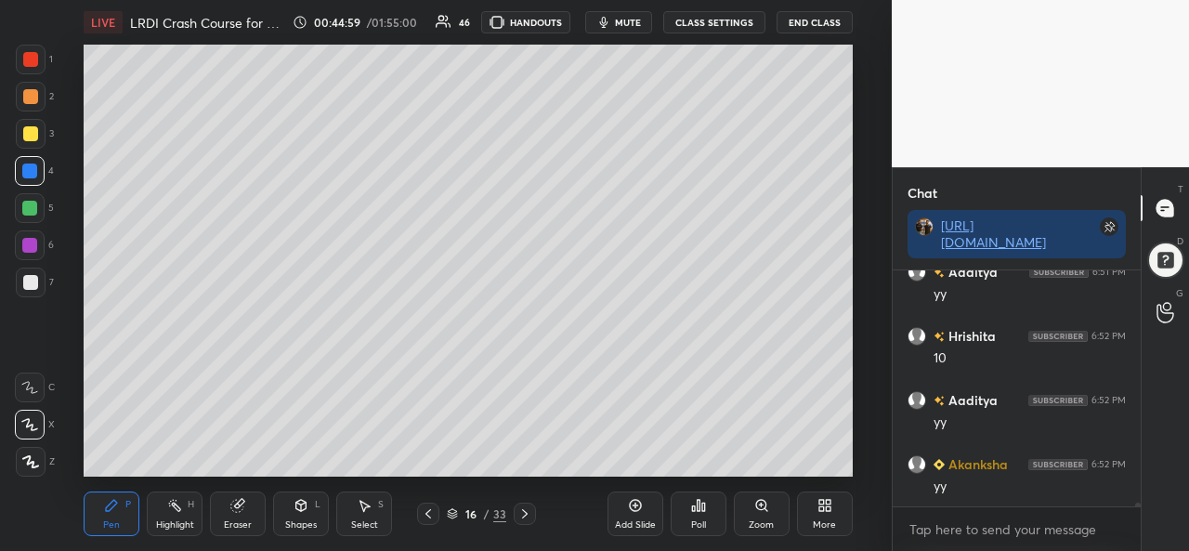
click at [33, 204] on div at bounding box center [29, 208] width 15 height 15
click at [33, 92] on div at bounding box center [30, 96] width 15 height 15
click at [365, 516] on div "Select S" at bounding box center [364, 514] width 56 height 45
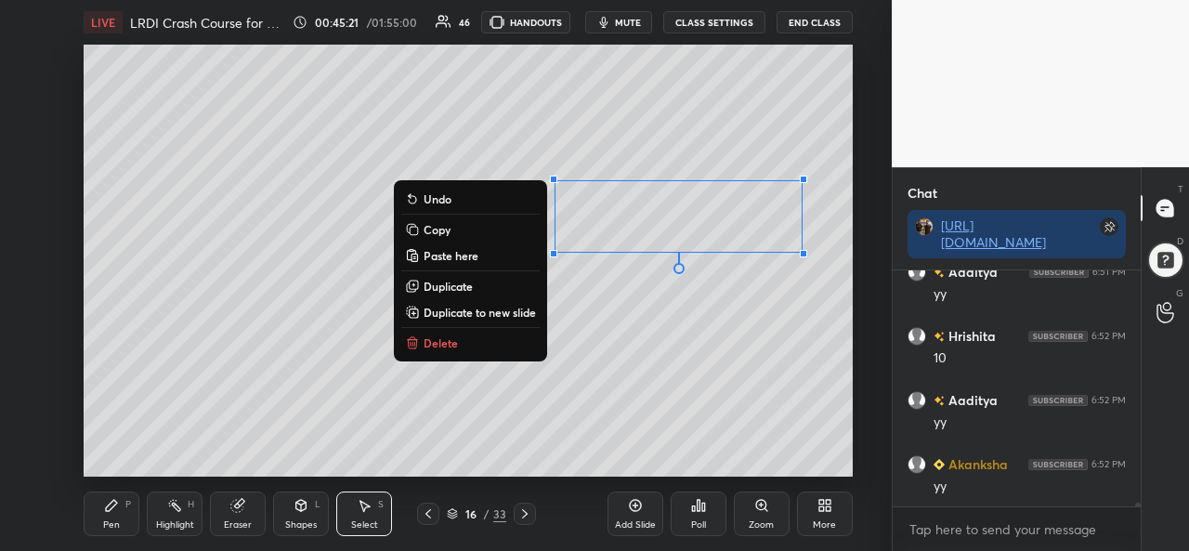
click at [115, 510] on icon at bounding box center [111, 505] width 15 height 15
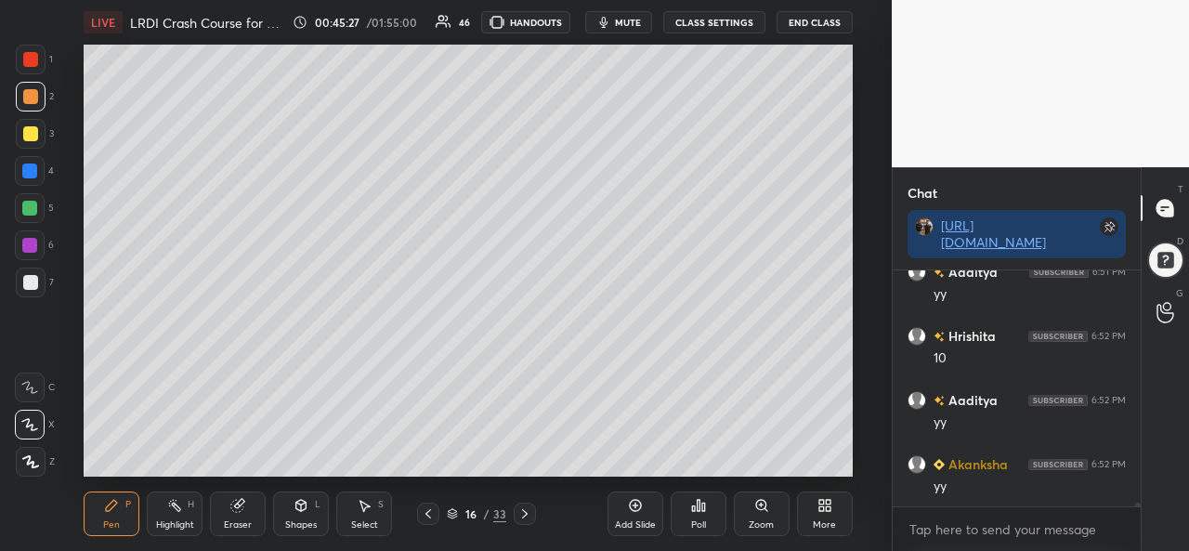
click at [25, 203] on div at bounding box center [29, 208] width 15 height 15
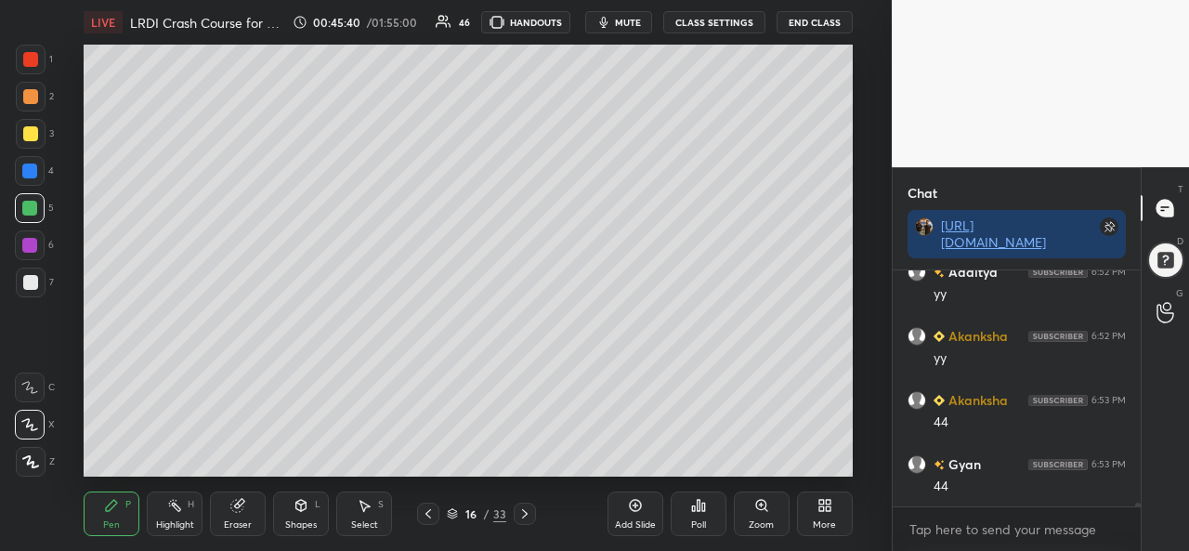
scroll to position [15709, 0]
click at [33, 275] on div at bounding box center [30, 282] width 15 height 15
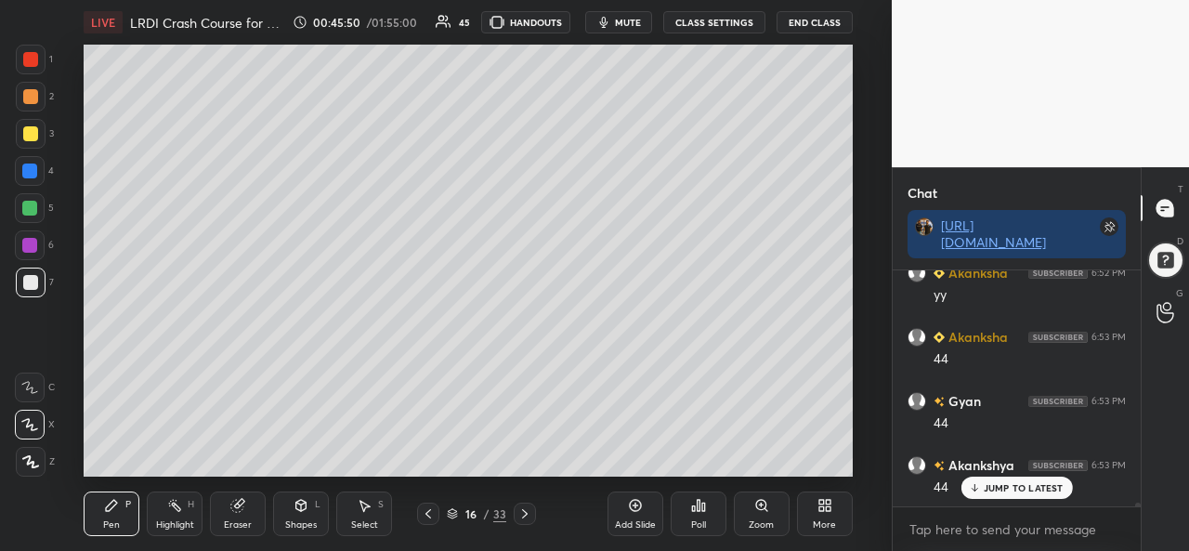
click at [610, 469] on div "Add Slide Poll Zoom More" at bounding box center [730, 514] width 245 height 104
click at [616, 467] on div "Add Slide Poll Zoom More" at bounding box center [730, 514] width 245 height 104
click at [710, 464] on div "Poll" at bounding box center [699, 514] width 56 height 104
click at [725, 464] on div "Poll" at bounding box center [699, 514] width 56 height 104
click at [749, 469] on div "Add Slide Poll Zoom More" at bounding box center [730, 514] width 245 height 104
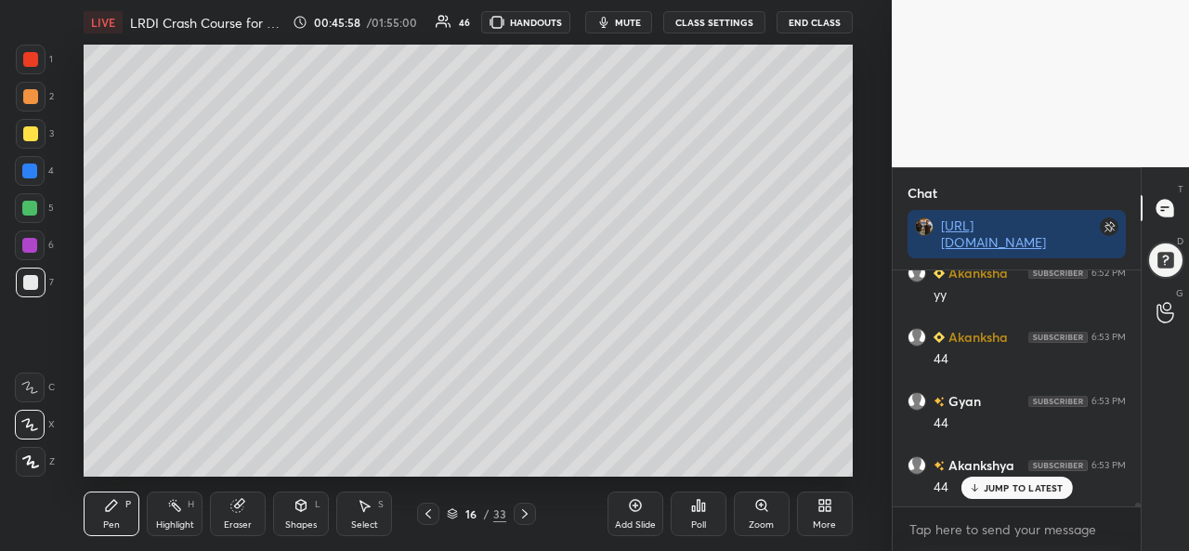
click at [833, 467] on div "Add Slide Poll Zoom More" at bounding box center [730, 514] width 245 height 104
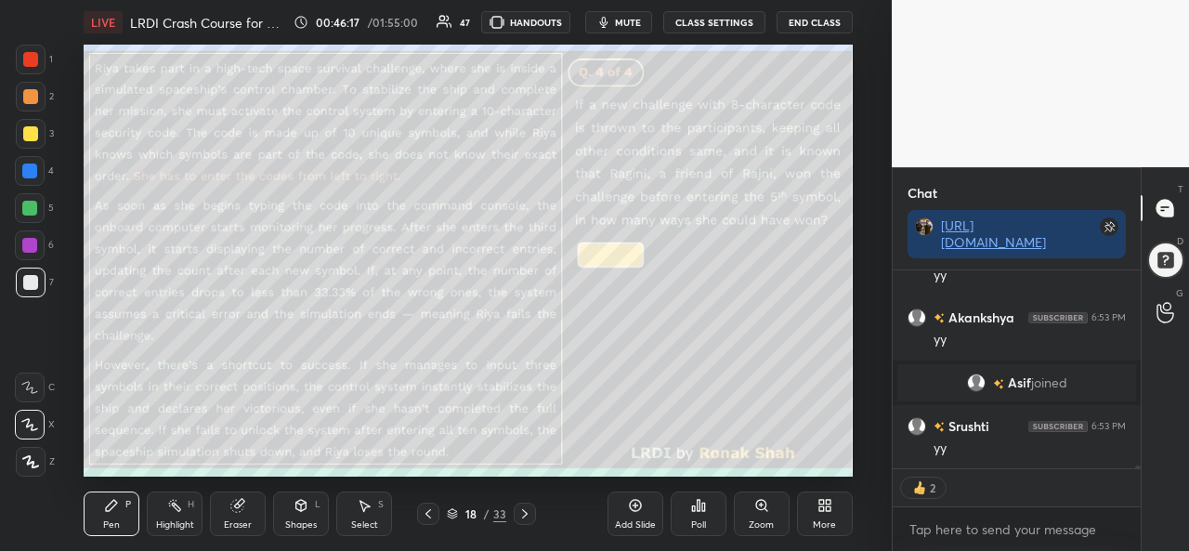
scroll to position [14604, 0]
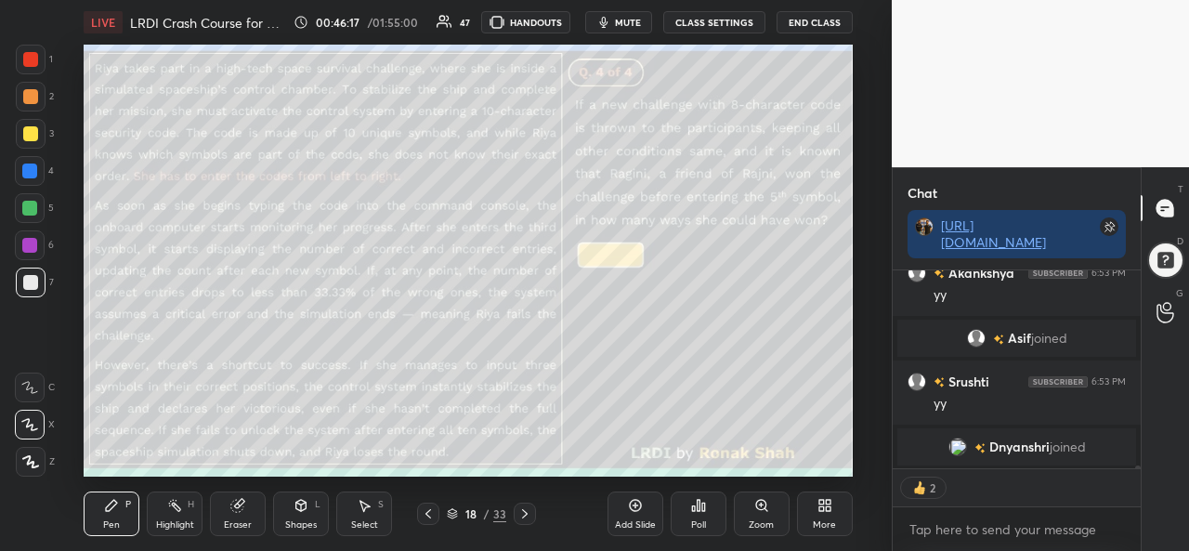
type textarea "x"
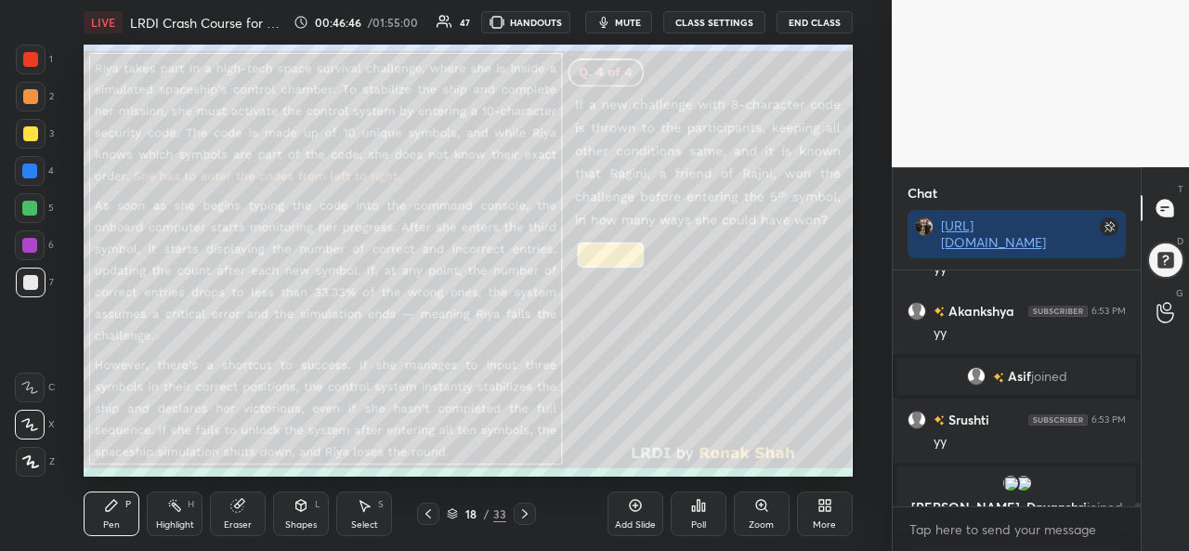
scroll to position [14588, 0]
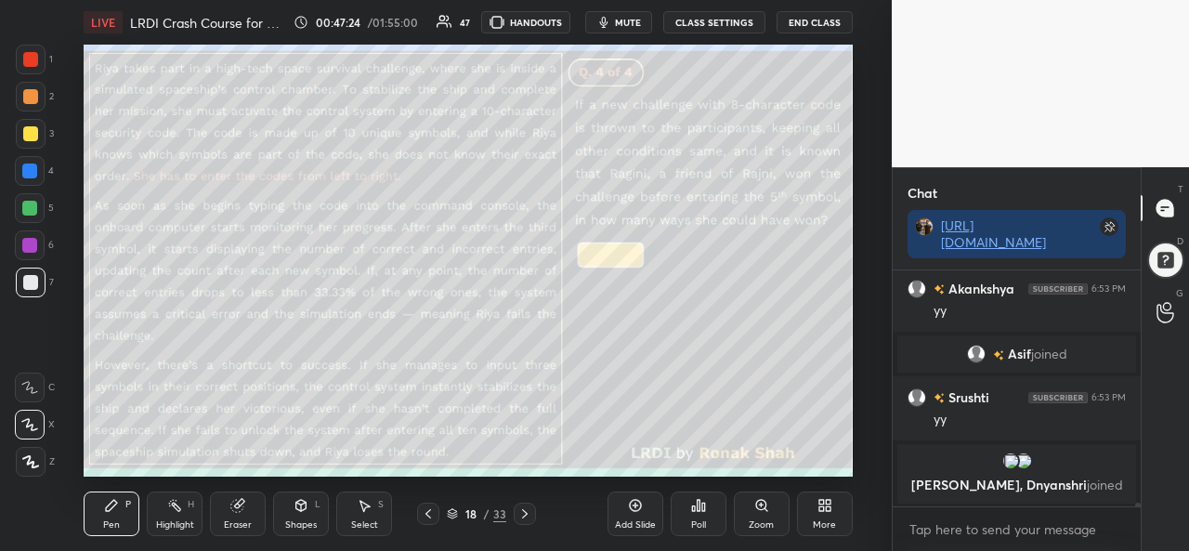
click at [367, 517] on div "Select S" at bounding box center [364, 514] width 56 height 45
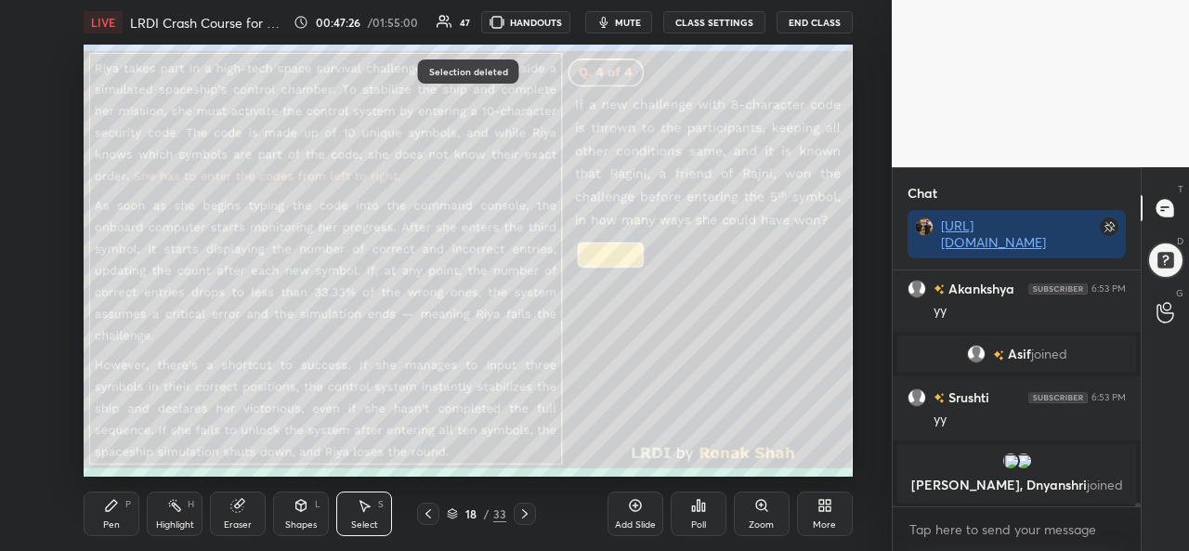
click at [102, 518] on div "Pen P" at bounding box center [112, 514] width 56 height 45
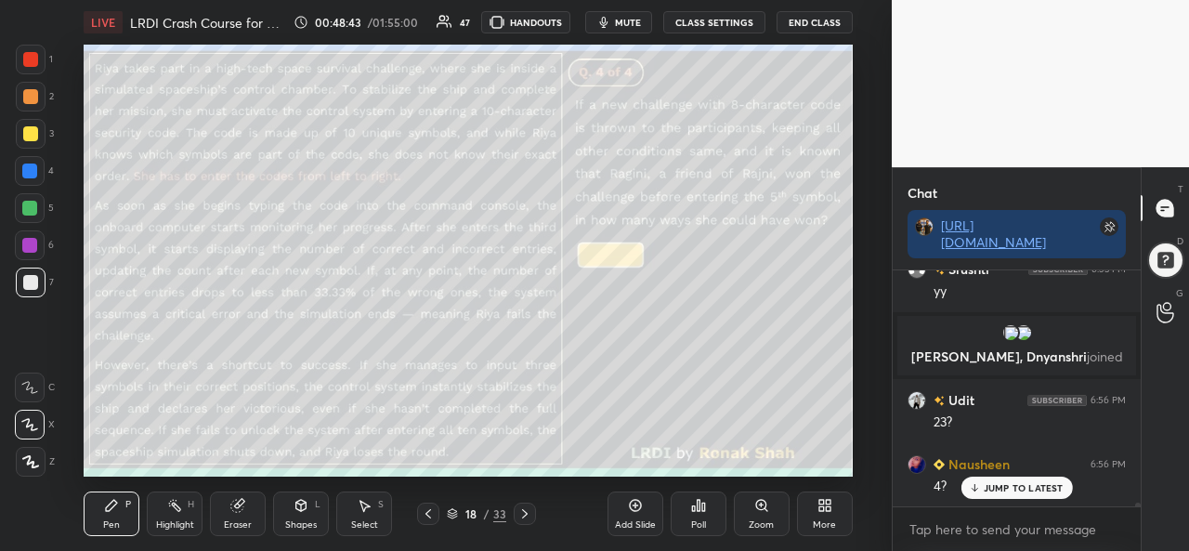
scroll to position [14744, 0]
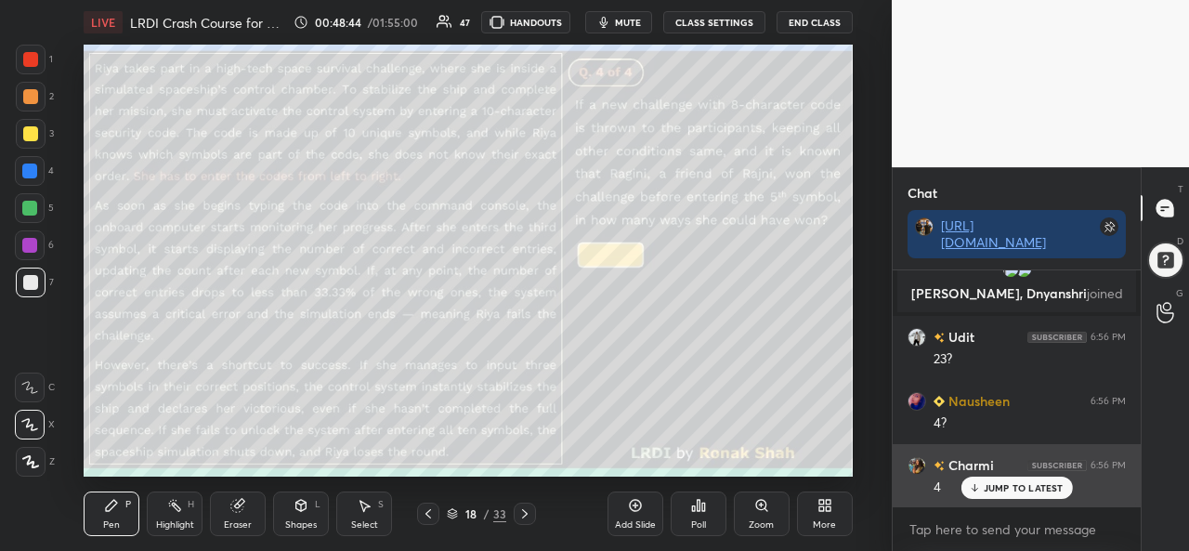
click at [998, 484] on p "JUMP TO LATEST" at bounding box center [1024, 487] width 80 height 11
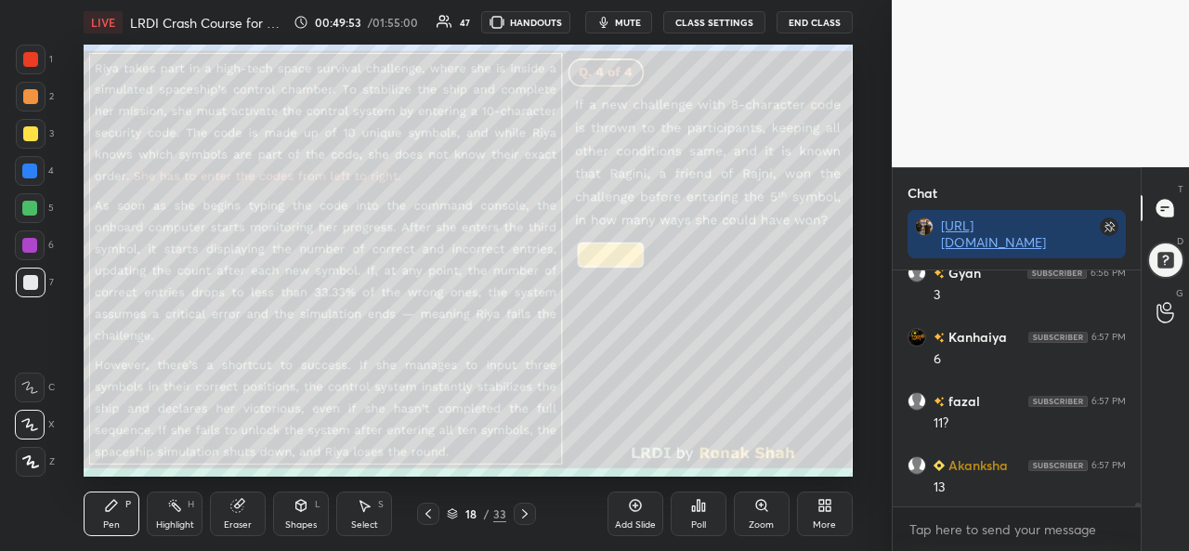
scroll to position [15707, 0]
click at [36, 136] on div at bounding box center [30, 133] width 15 height 15
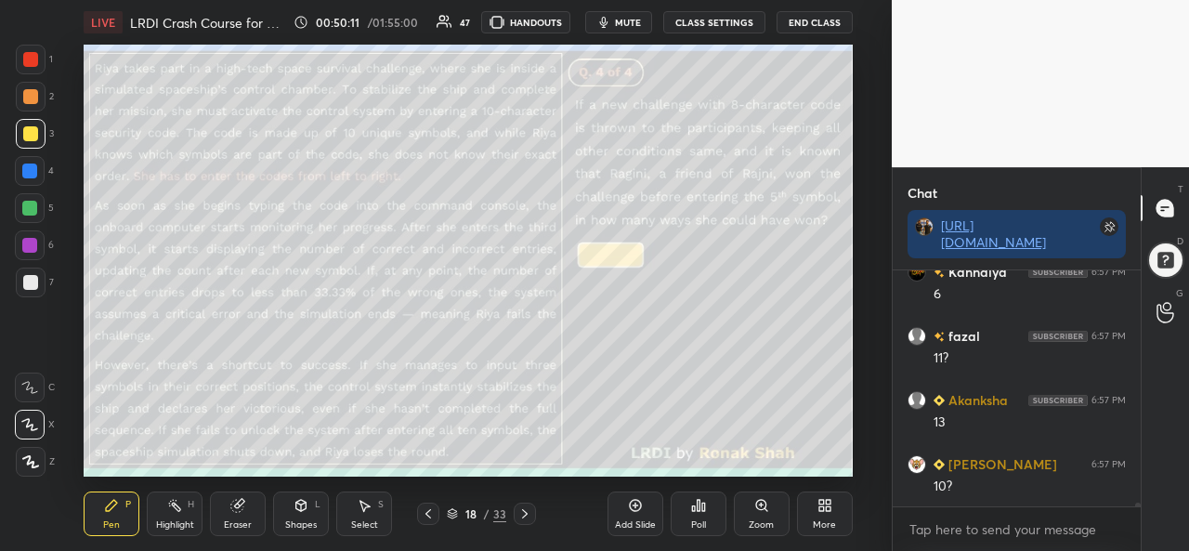
click at [26, 54] on div at bounding box center [30, 59] width 15 height 15
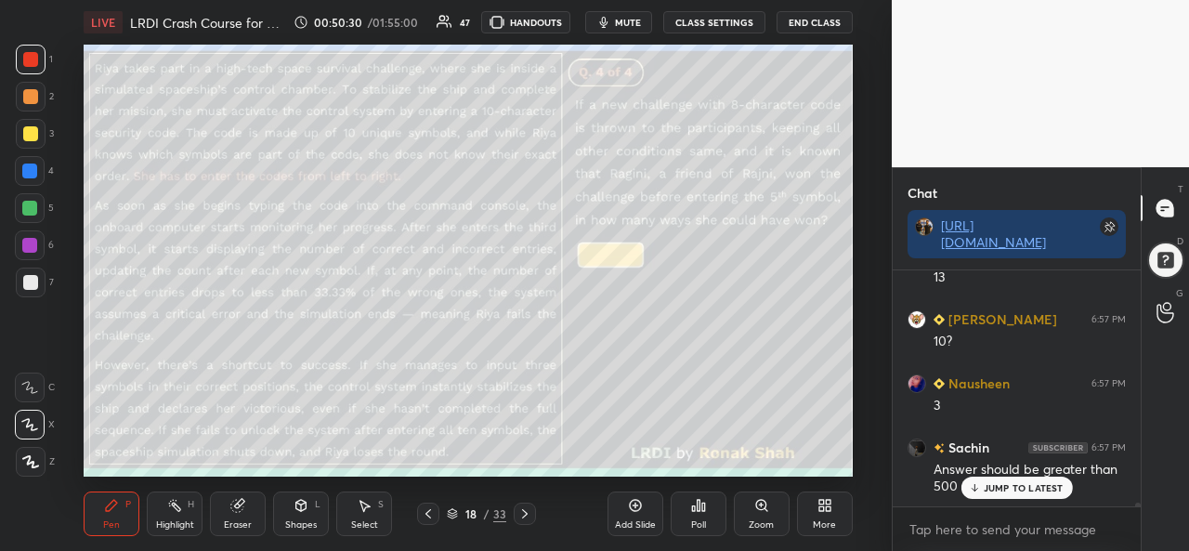
scroll to position [15915, 0]
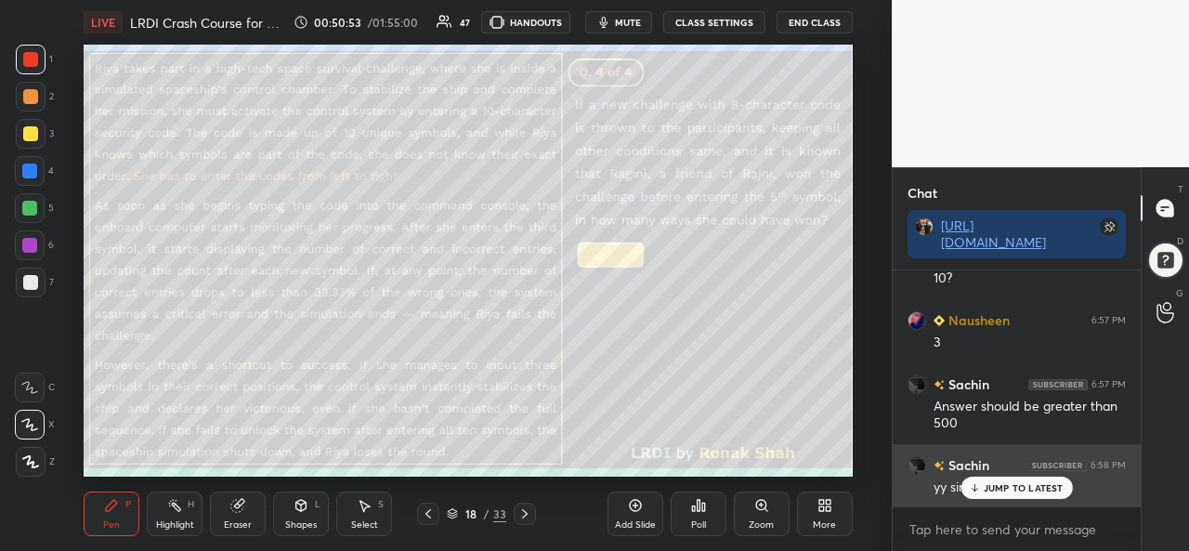
click at [1004, 492] on p "JUMP TO LATEST" at bounding box center [1024, 487] width 80 height 11
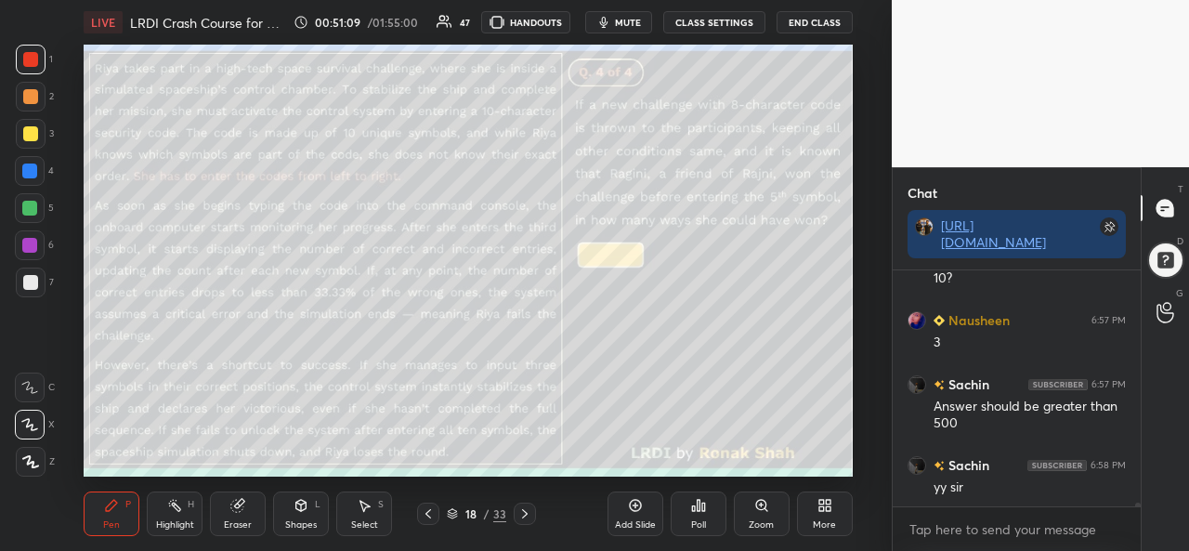
click at [632, 513] on icon at bounding box center [635, 505] width 15 height 15
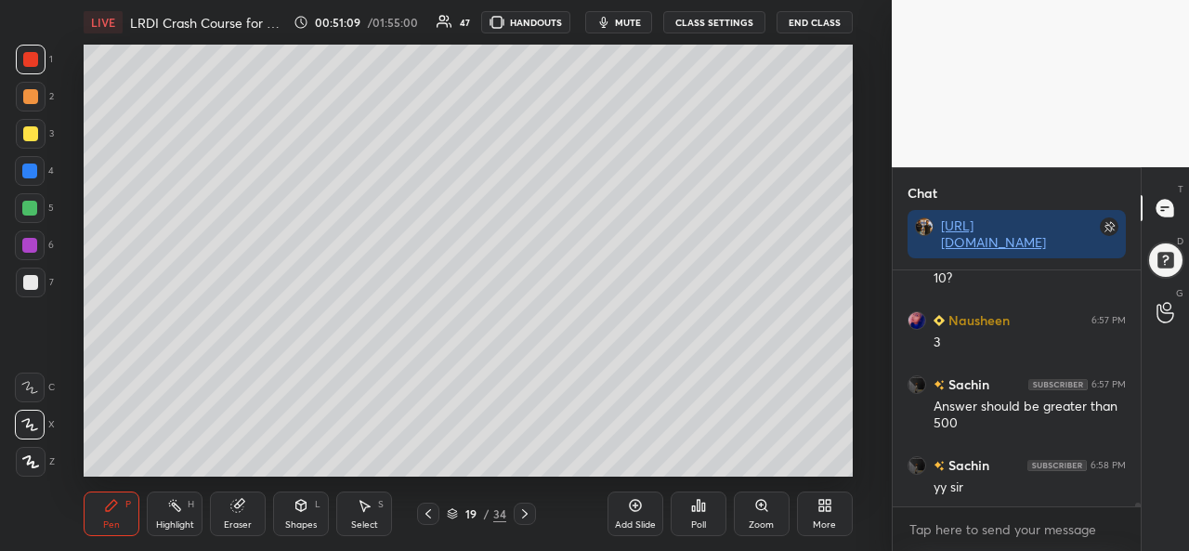
click at [32, 132] on div at bounding box center [30, 133] width 15 height 15
click at [23, 164] on div at bounding box center [29, 171] width 15 height 15
click at [33, 126] on div at bounding box center [30, 133] width 15 height 15
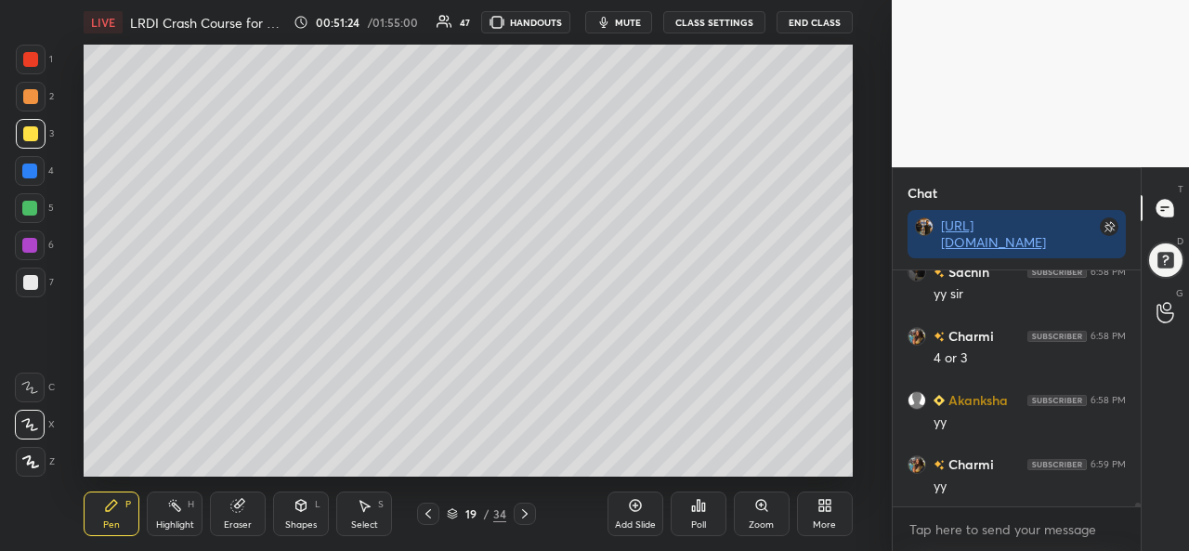
scroll to position [16172, 0]
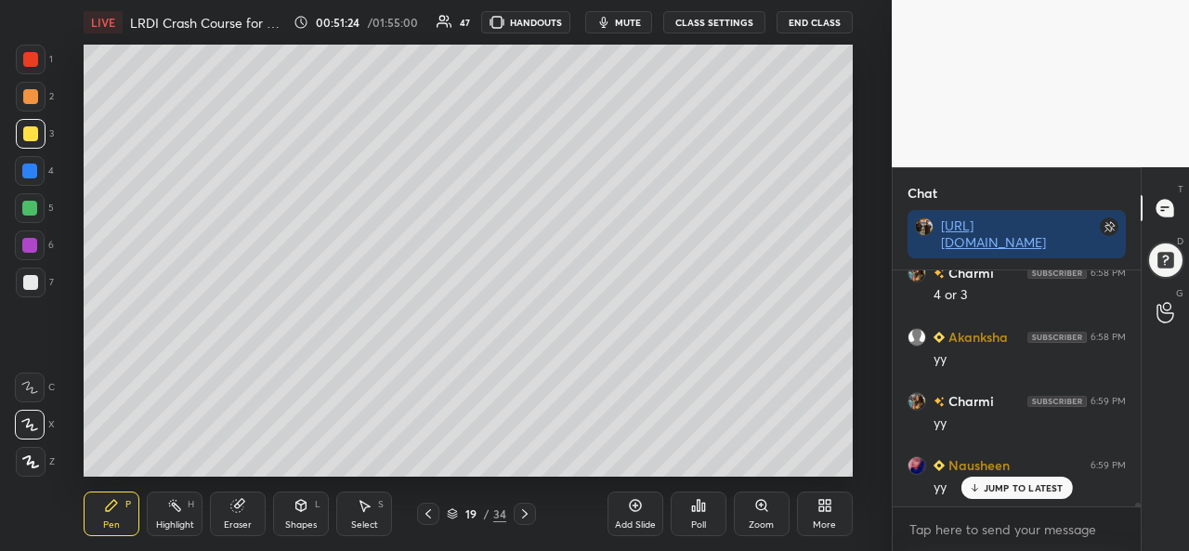
click at [26, 98] on div at bounding box center [30, 96] width 15 height 15
click at [28, 170] on div at bounding box center [29, 171] width 15 height 15
click at [30, 203] on div at bounding box center [29, 208] width 15 height 15
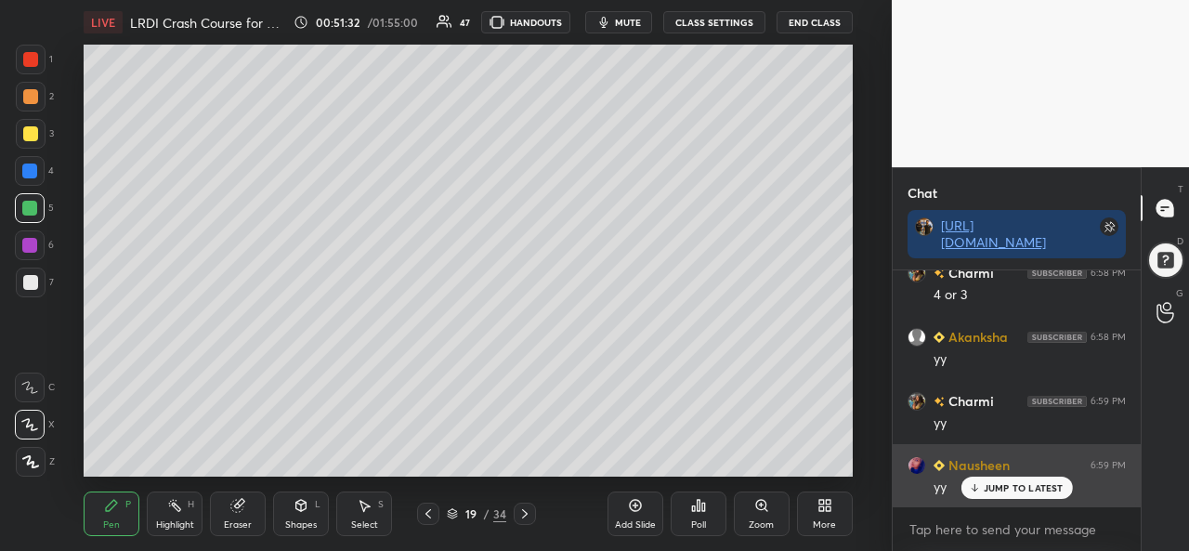
click at [996, 490] on p "JUMP TO LATEST" at bounding box center [1024, 487] width 80 height 11
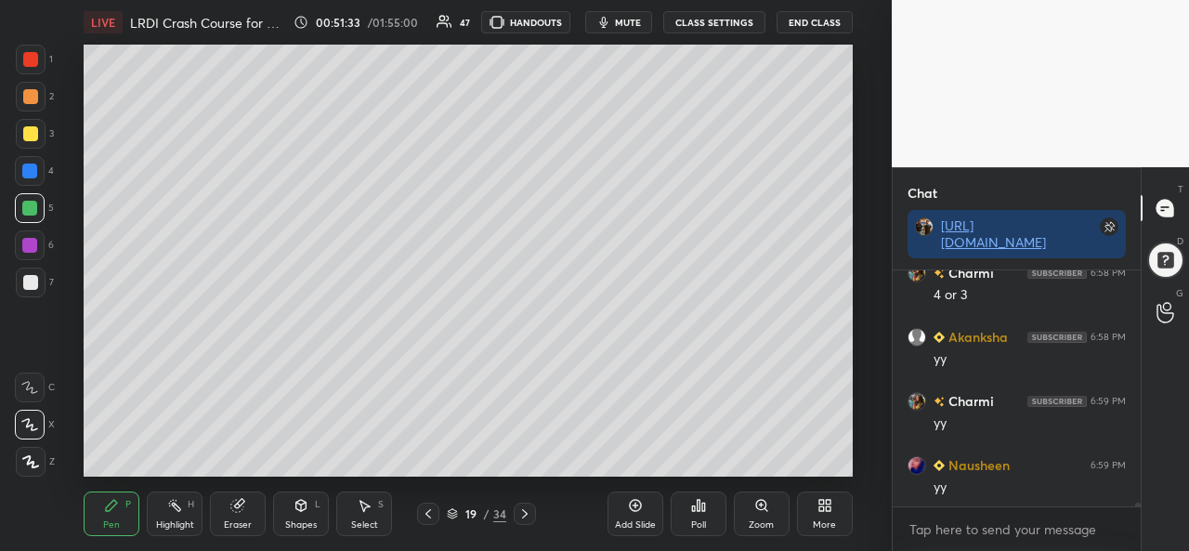
click at [30, 124] on div at bounding box center [31, 134] width 30 height 30
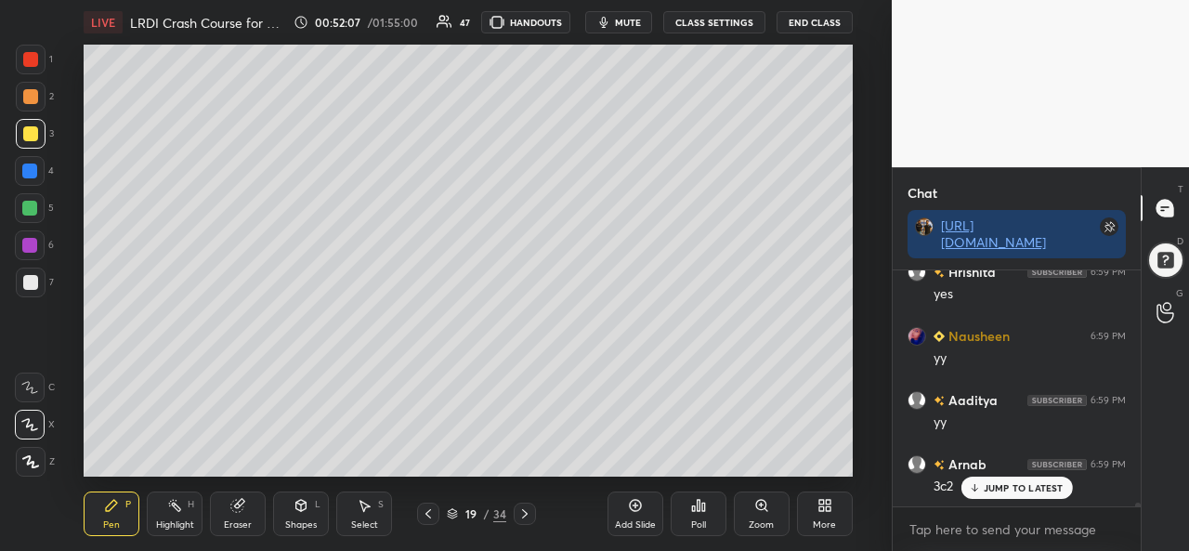
scroll to position [16685, 0]
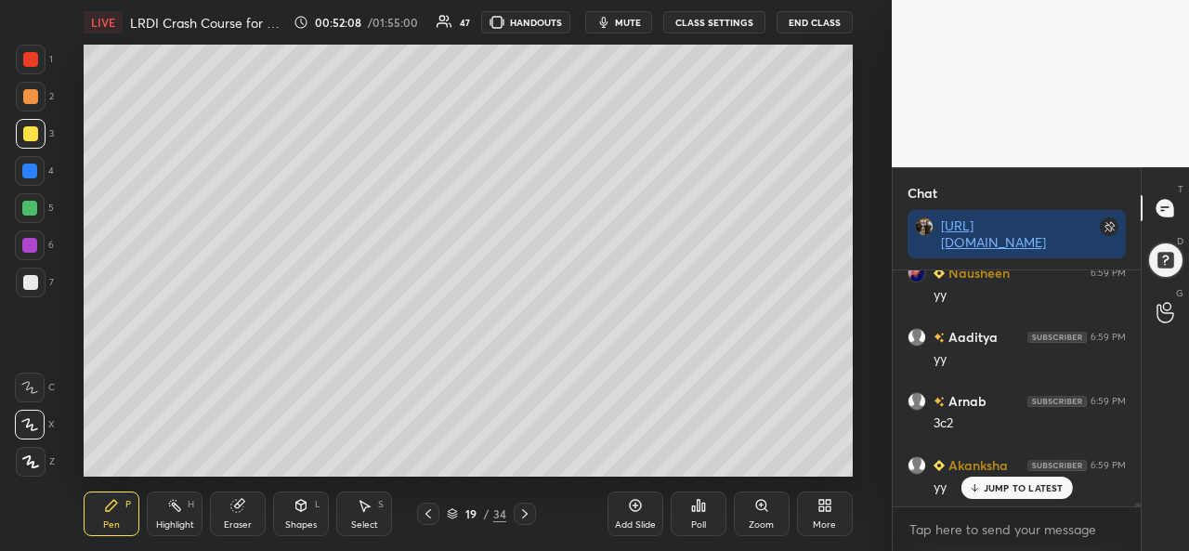
click at [30, 167] on div at bounding box center [29, 171] width 15 height 15
click at [35, 47] on div at bounding box center [31, 60] width 30 height 30
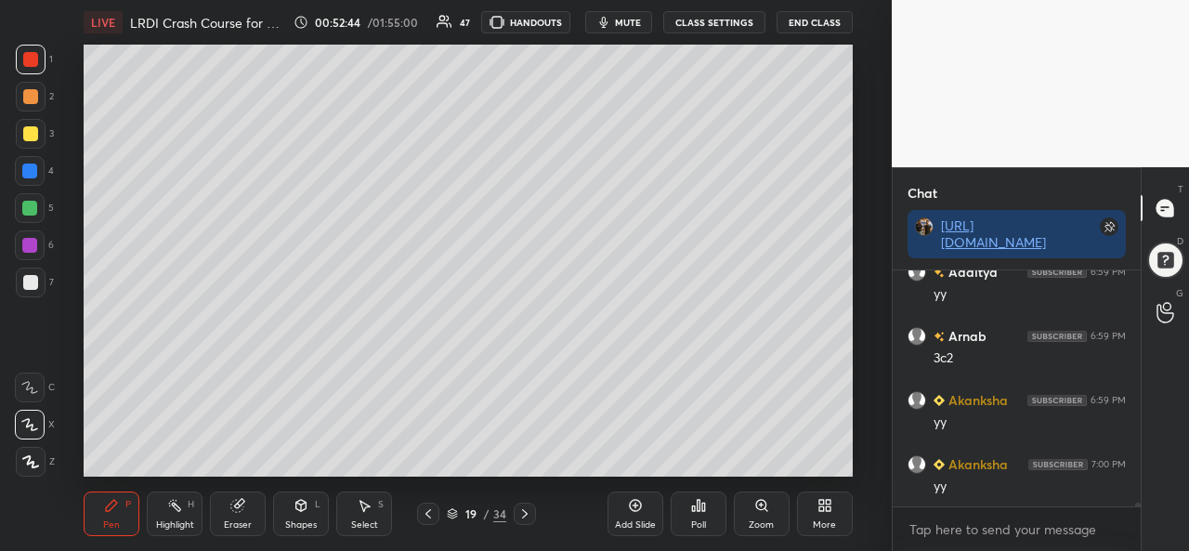
click at [30, 279] on div at bounding box center [30, 282] width 15 height 15
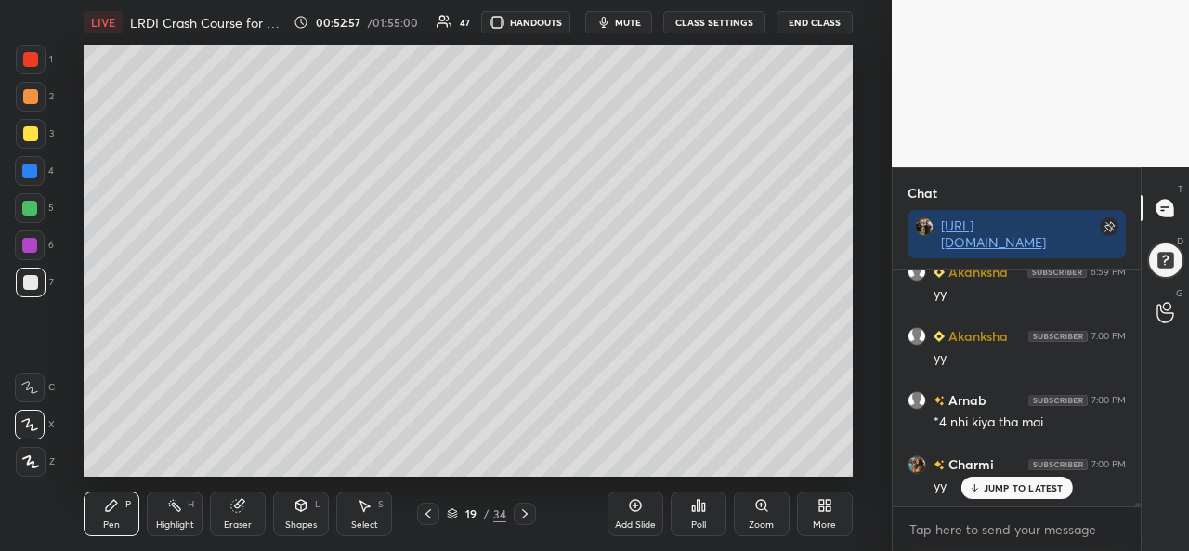
scroll to position [16941, 0]
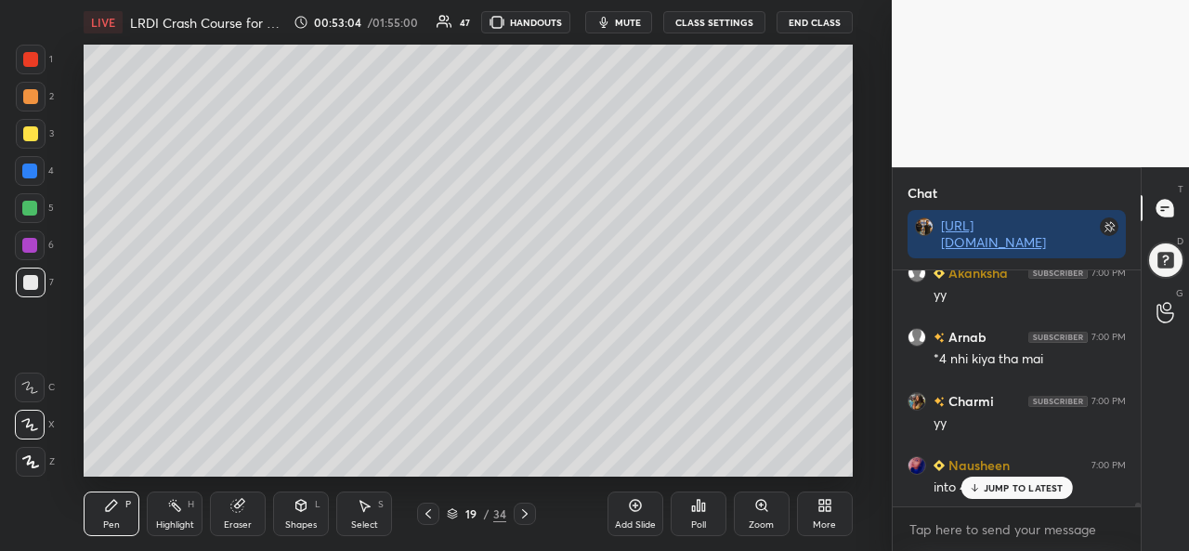
click at [983, 485] on div "JUMP TO LATEST" at bounding box center [1017, 488] width 112 height 22
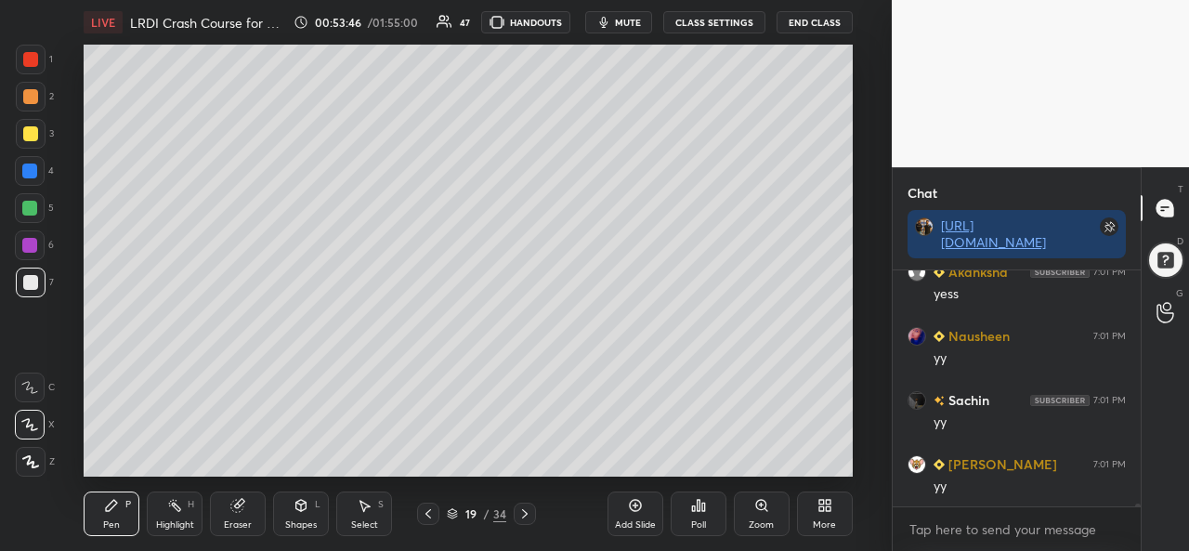
scroll to position [17344, 0]
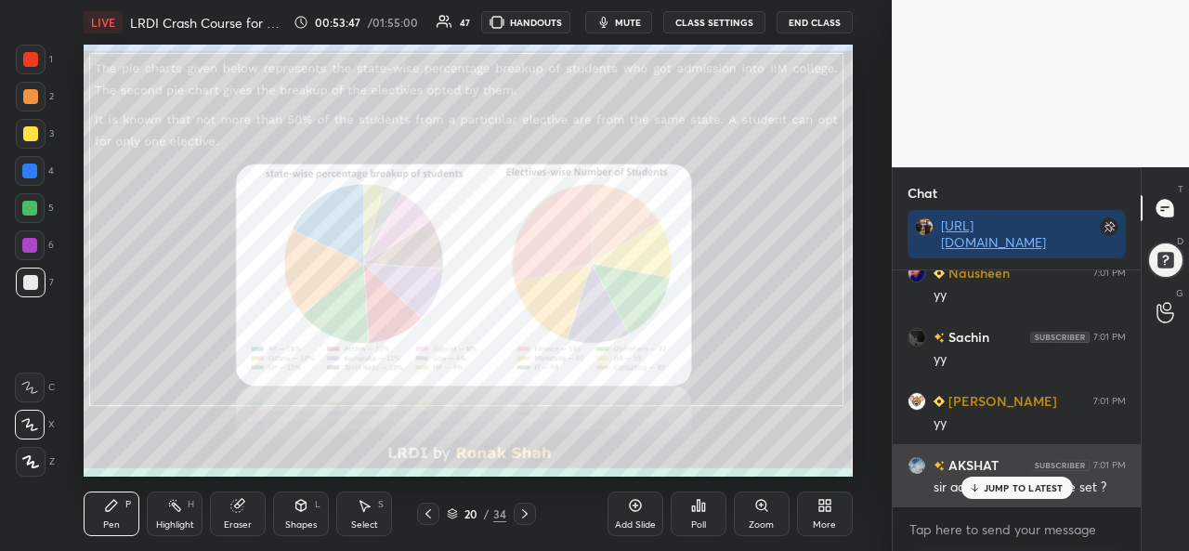
click at [1033, 490] on p "JUMP TO LATEST" at bounding box center [1024, 487] width 80 height 11
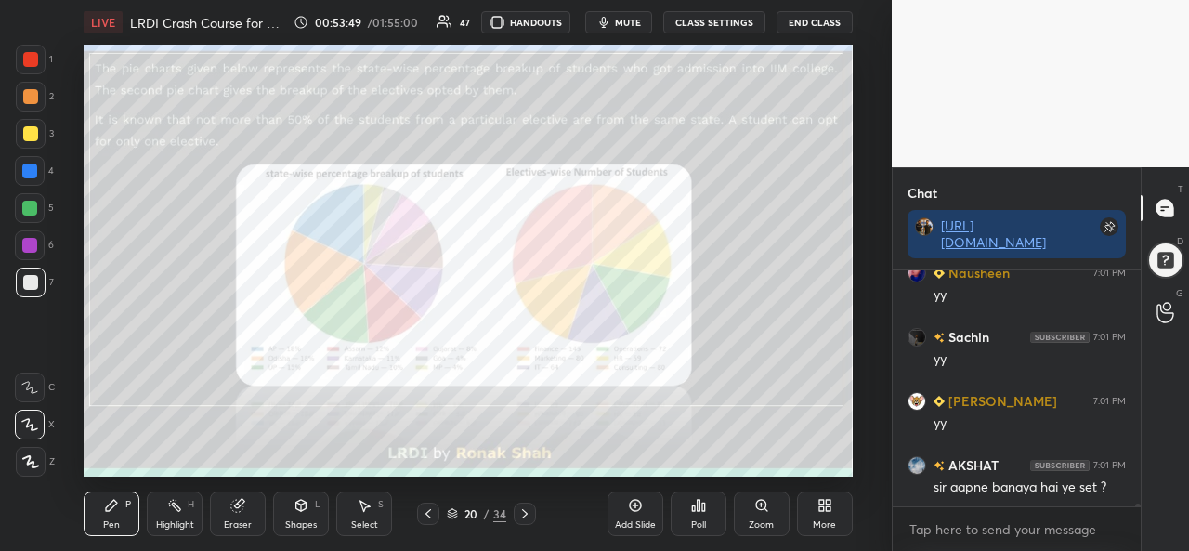
click at [24, 166] on div at bounding box center [29, 171] width 15 height 15
click at [26, 127] on div at bounding box center [30, 133] width 15 height 15
click at [765, 505] on icon at bounding box center [761, 505] width 10 height 10
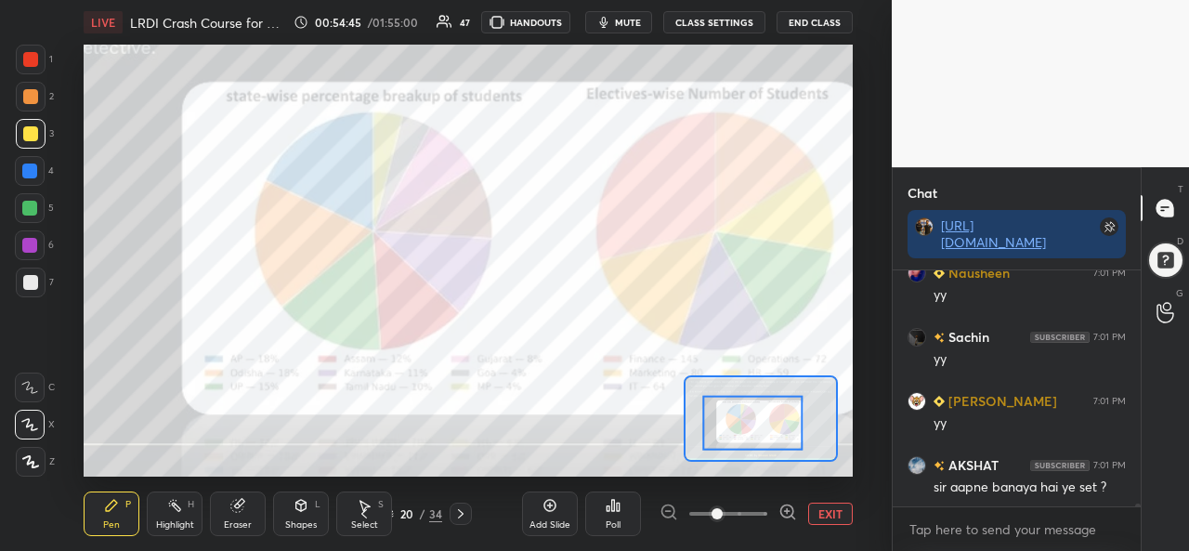
click at [22, 171] on div at bounding box center [29, 171] width 15 height 15
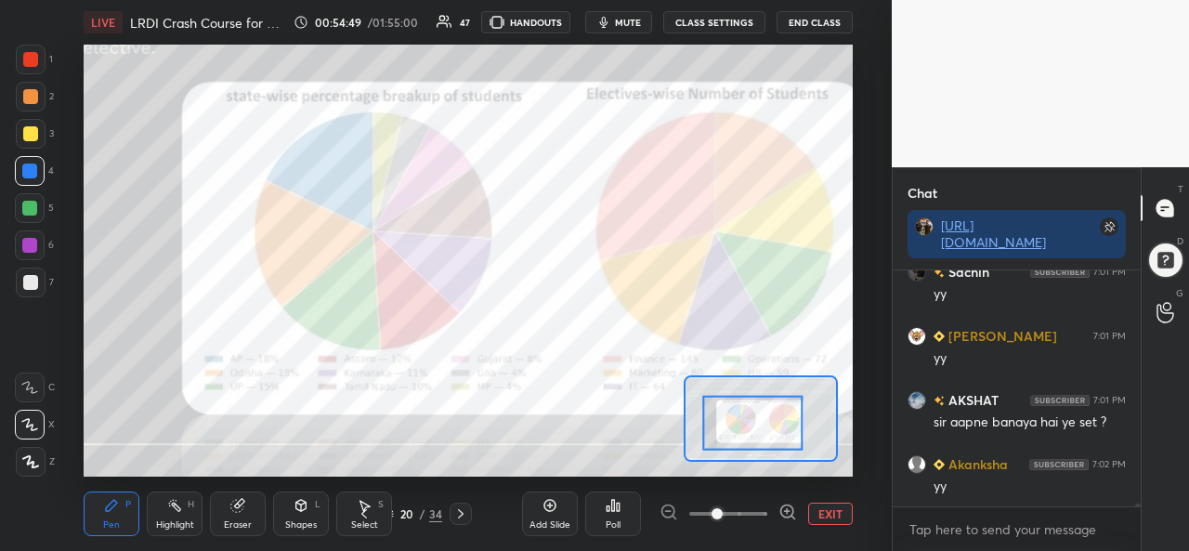
scroll to position [17473, 0]
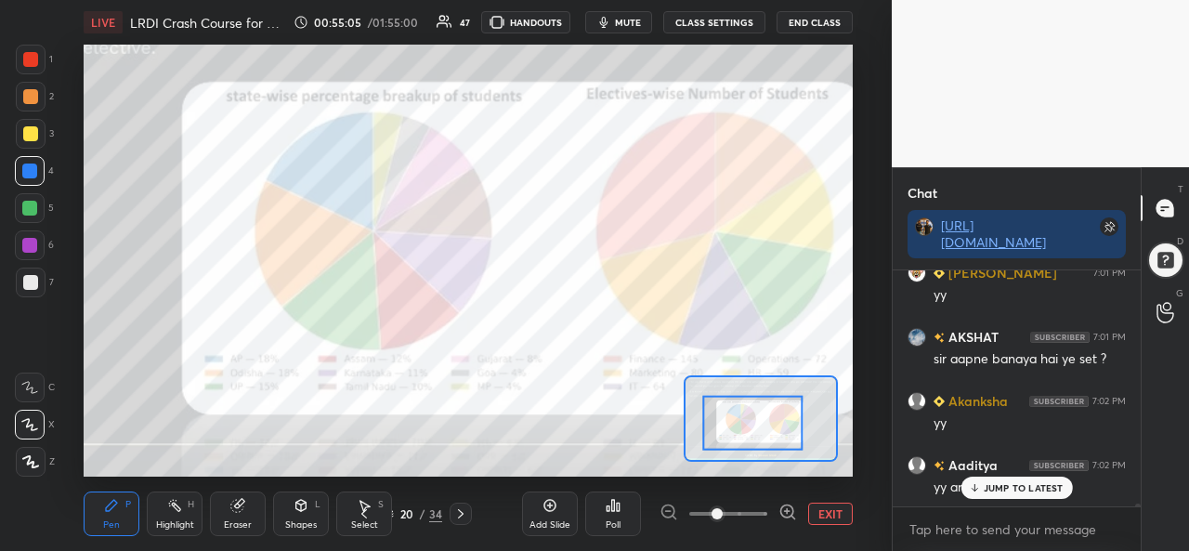
click at [370, 514] on icon at bounding box center [364, 513] width 15 height 15
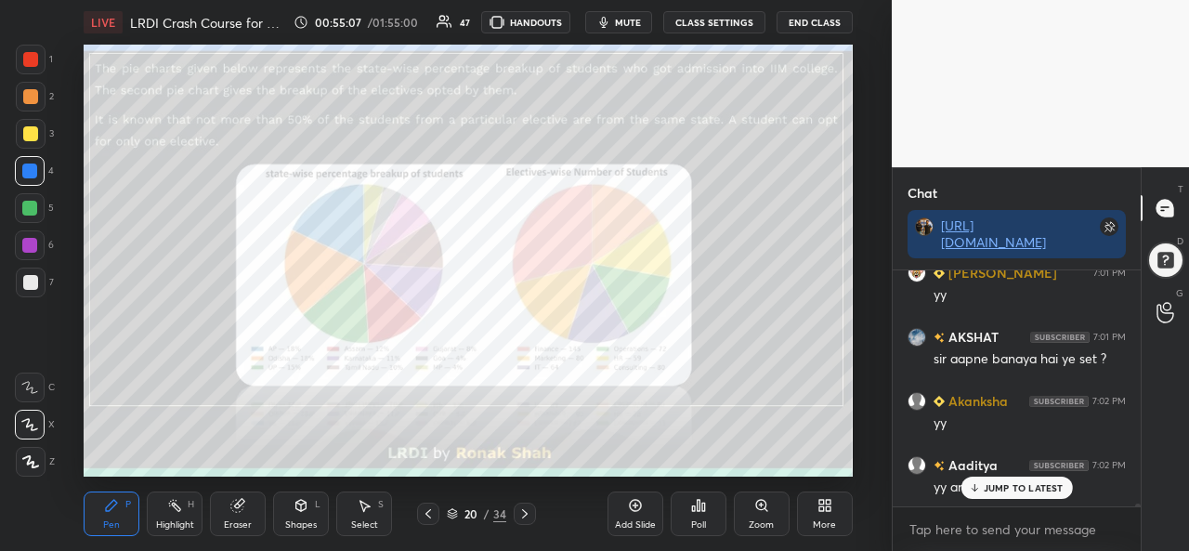
click at [375, 510] on div "Select S" at bounding box center [364, 514] width 56 height 45
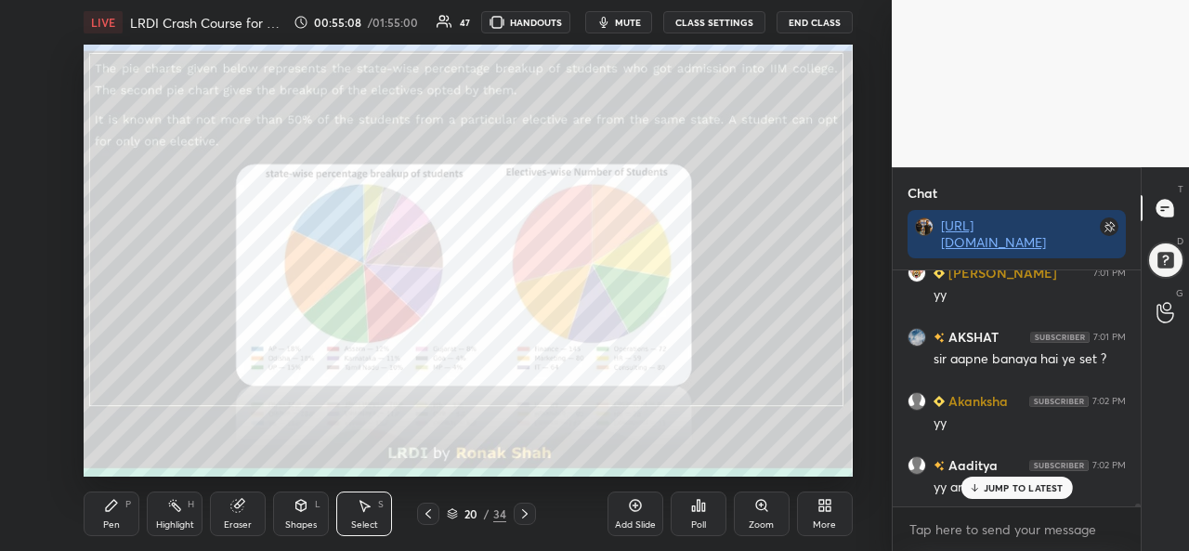
click at [165, 157] on div "0 ° Undo Copy Paste here Duplicate Duplicate to new slide Delete" at bounding box center [468, 261] width 768 height 432
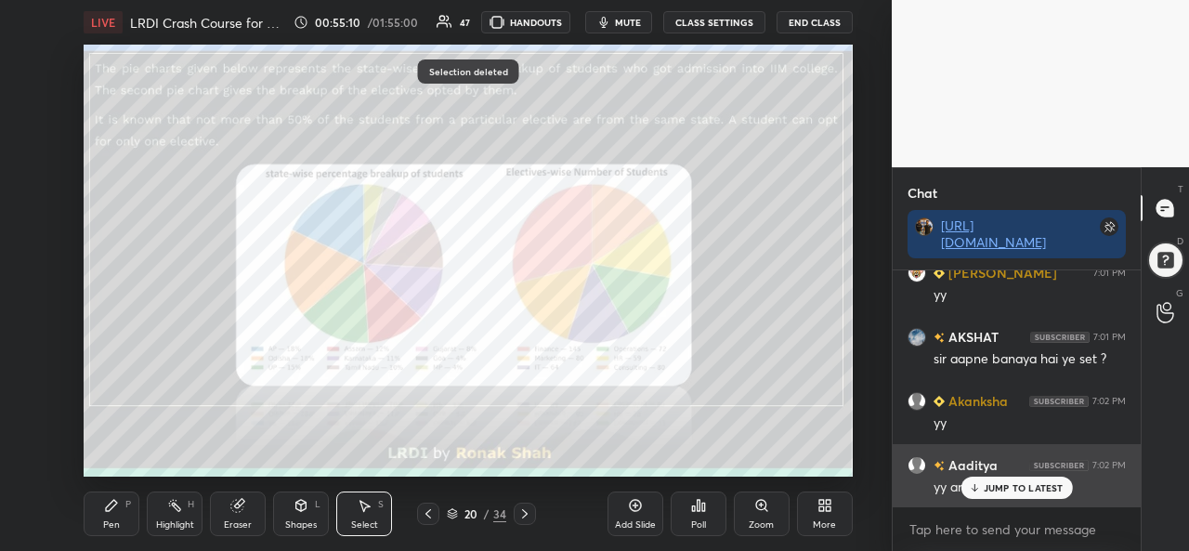
click at [992, 485] on p "JUMP TO LATEST" at bounding box center [1024, 487] width 80 height 11
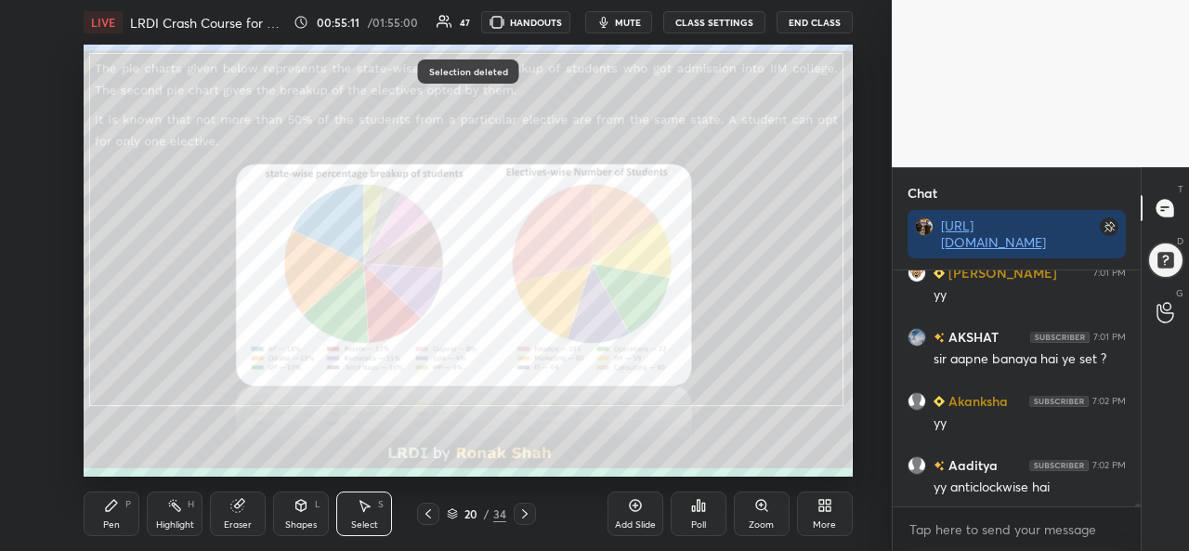
click at [109, 520] on div "Pen" at bounding box center [111, 524] width 17 height 9
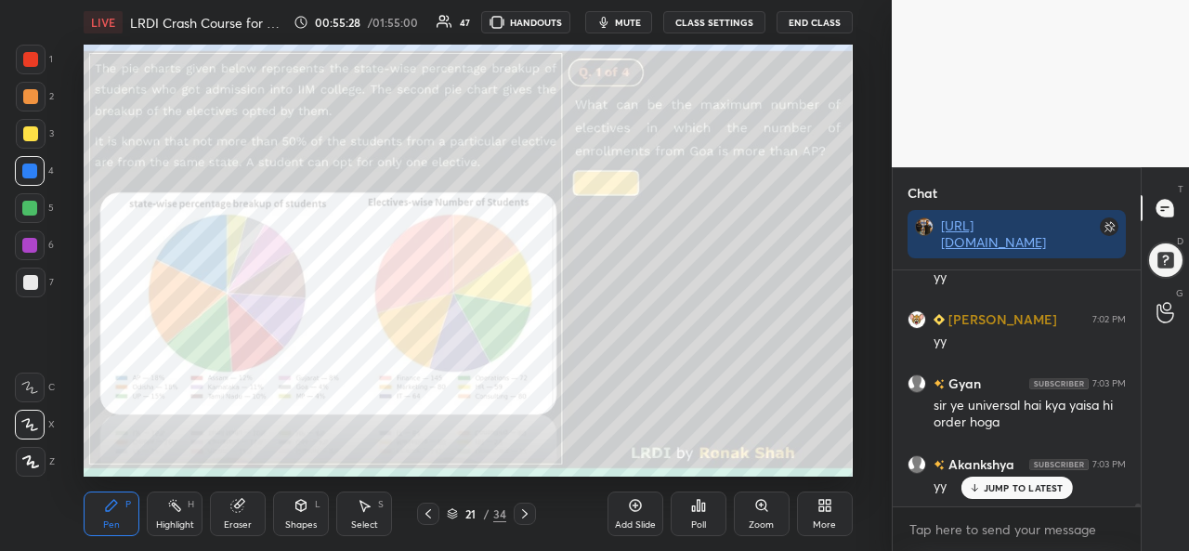
scroll to position [18259, 0]
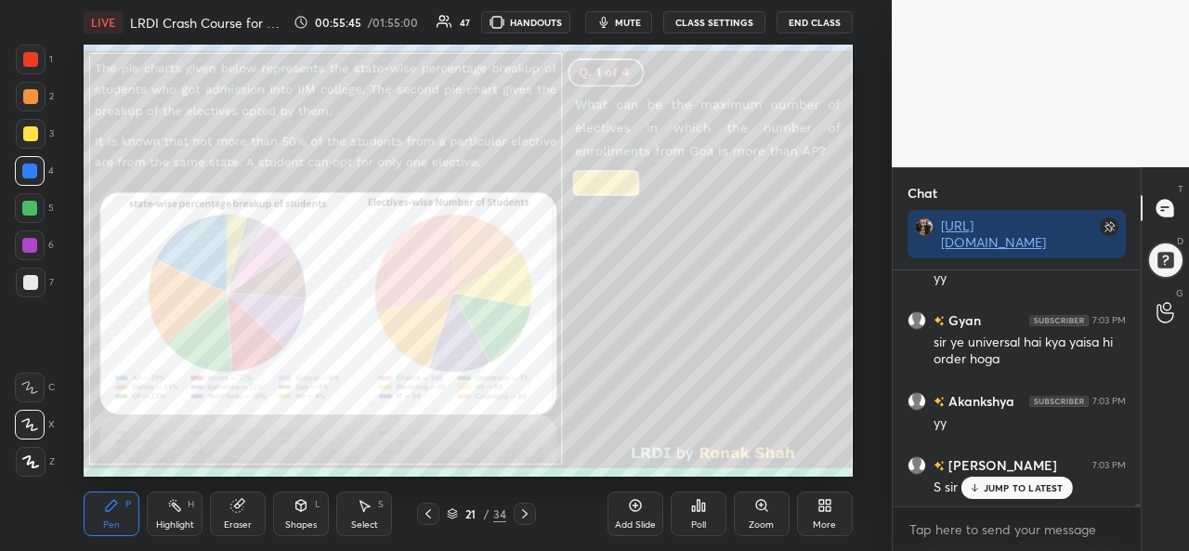
click at [368, 521] on div "Select" at bounding box center [364, 524] width 27 height 9
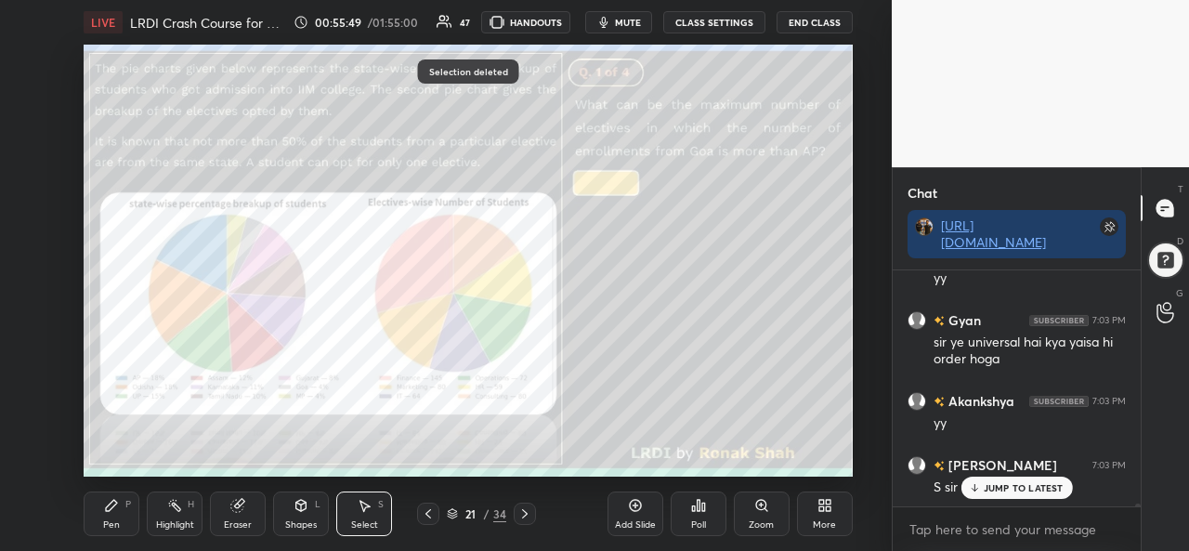
click at [100, 518] on div "Pen P" at bounding box center [112, 514] width 56 height 45
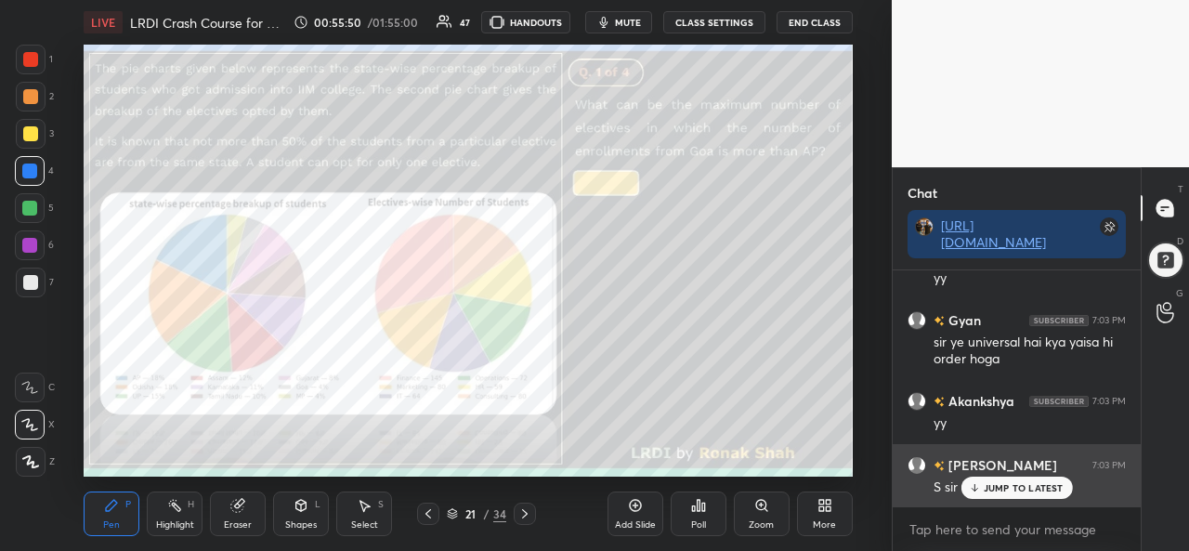
click at [984, 487] on p "JUMP TO LATEST" at bounding box center [1024, 487] width 80 height 11
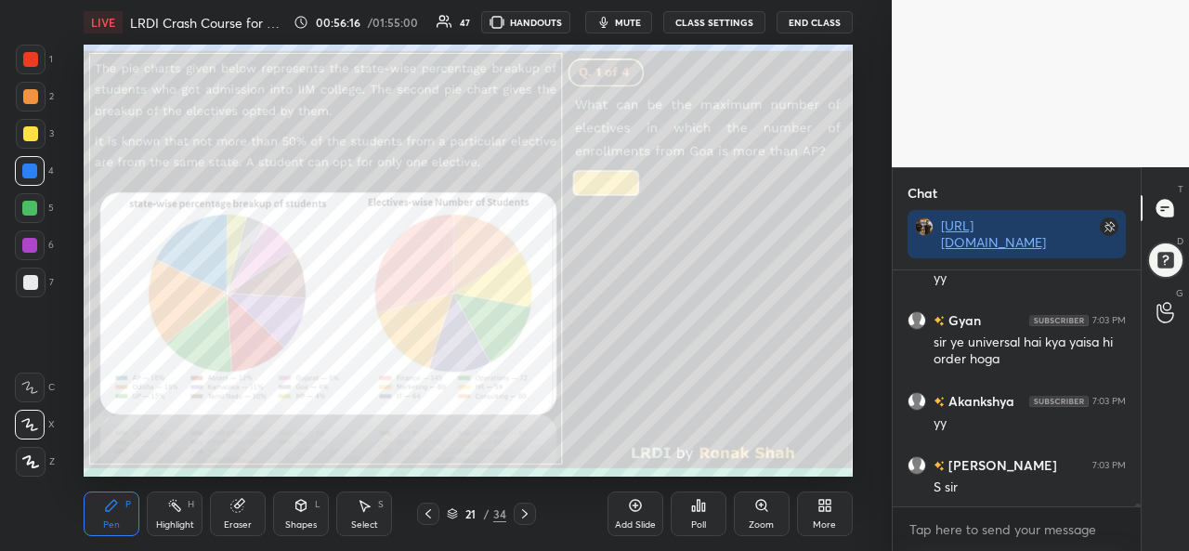
click at [368, 512] on icon at bounding box center [364, 505] width 15 height 15
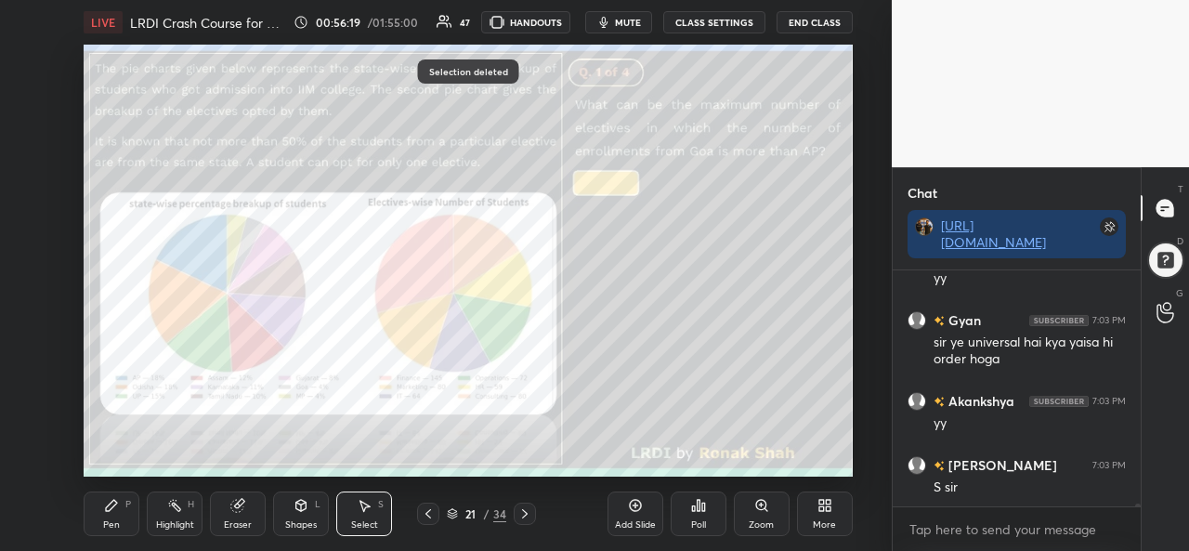
click at [108, 523] on div "Pen" at bounding box center [111, 524] width 17 height 9
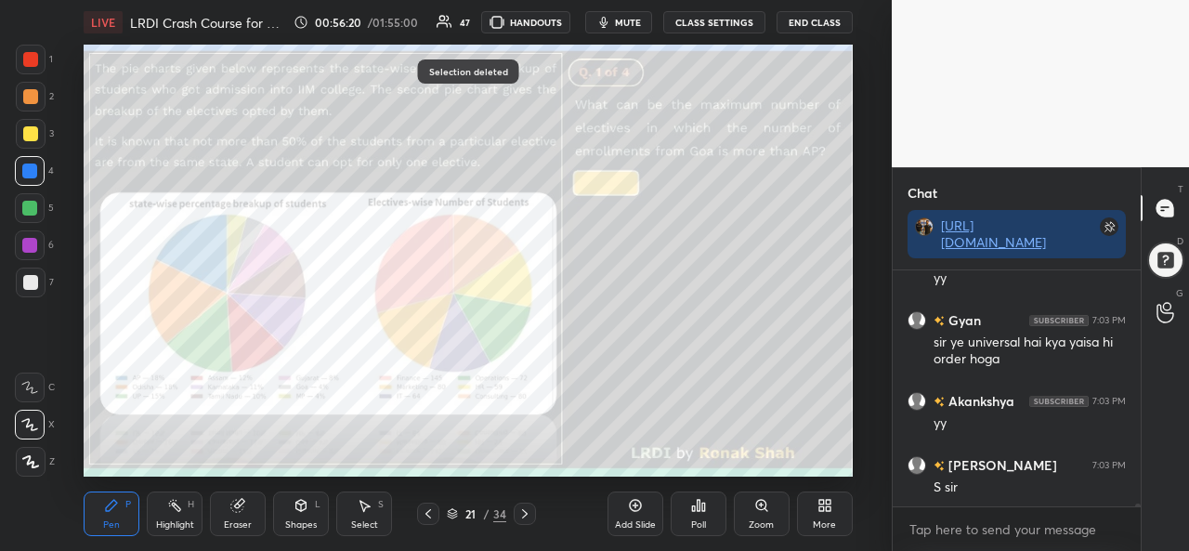
click at [33, 135] on div at bounding box center [30, 133] width 15 height 15
click at [700, 521] on div "Poll" at bounding box center [698, 524] width 15 height 9
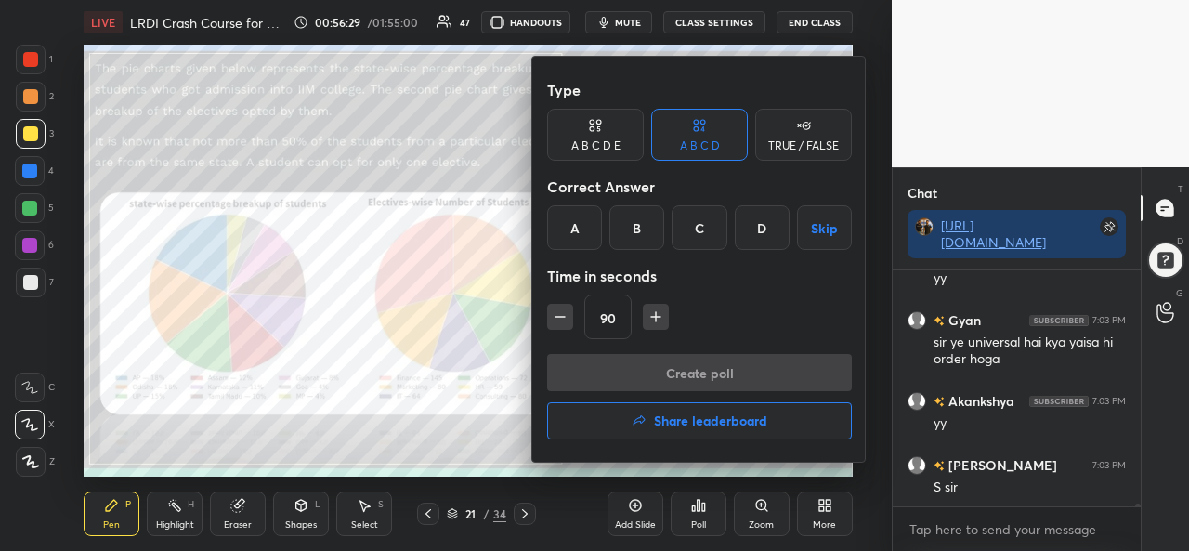
click at [704, 231] on div "C" at bounding box center [699, 227] width 55 height 45
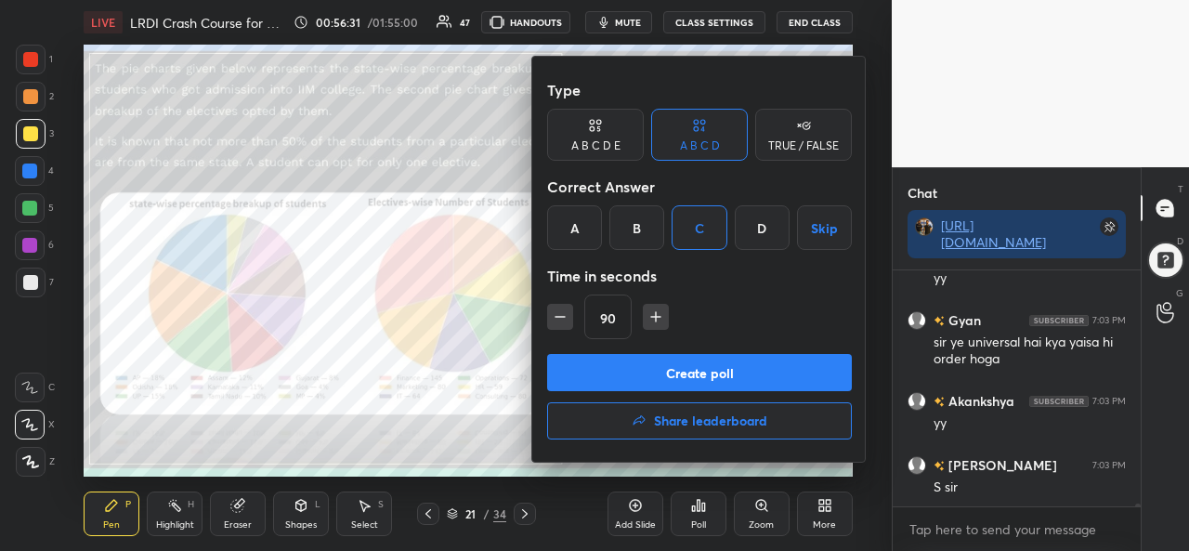
click at [650, 313] on icon "button" at bounding box center [656, 317] width 19 height 19
click at [650, 311] on button "button" at bounding box center [656, 317] width 26 height 26
click at [656, 312] on icon "button" at bounding box center [664, 317] width 19 height 19
type input "135"
click at [717, 372] on button "Create poll" at bounding box center [699, 372] width 305 height 37
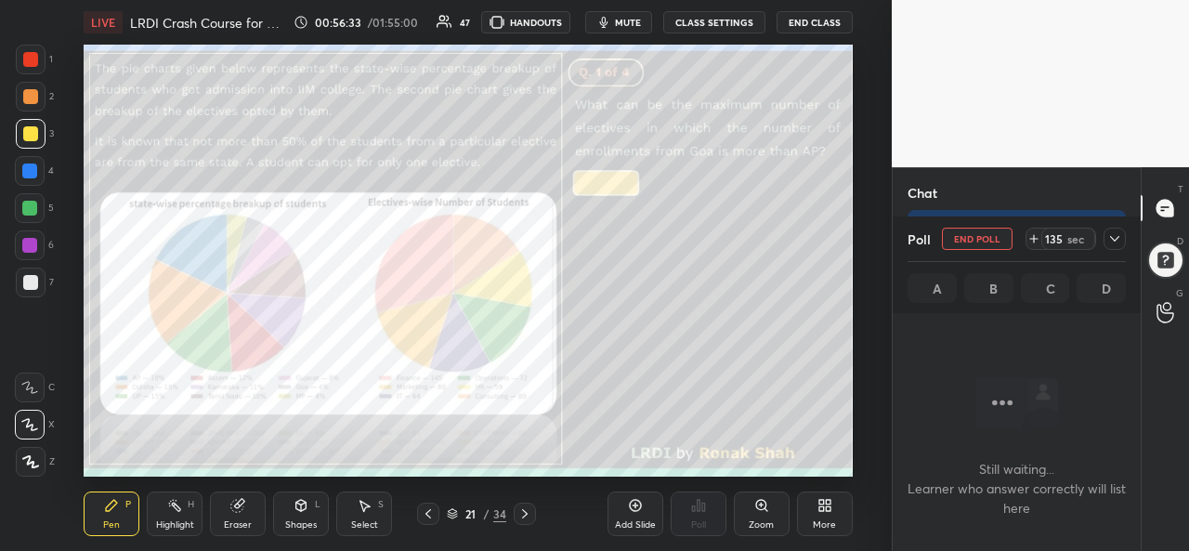
scroll to position [134, 243]
click at [362, 508] on icon at bounding box center [366, 506] width 10 height 11
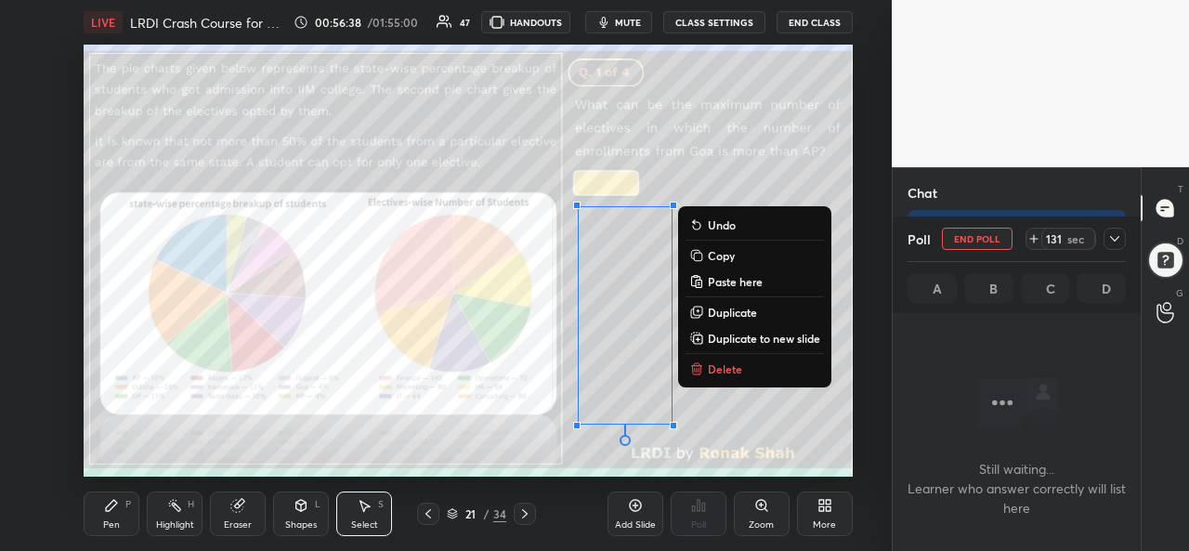
click at [117, 517] on div "Pen P" at bounding box center [112, 514] width 56 height 45
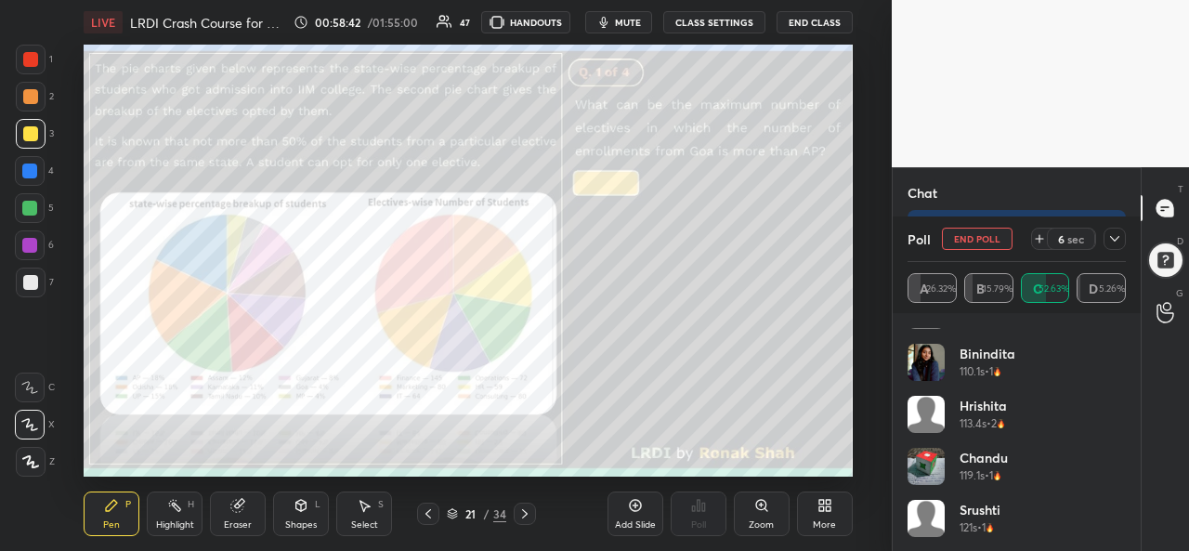
scroll to position [297, 0]
click at [1115, 239] on icon at bounding box center [1115, 238] width 15 height 15
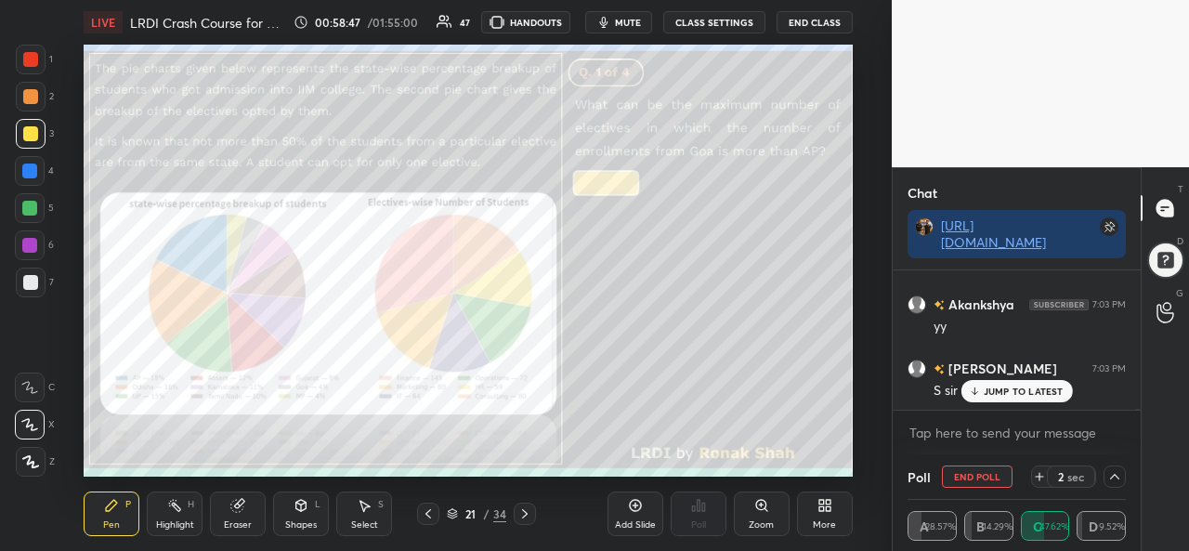
scroll to position [0, 0]
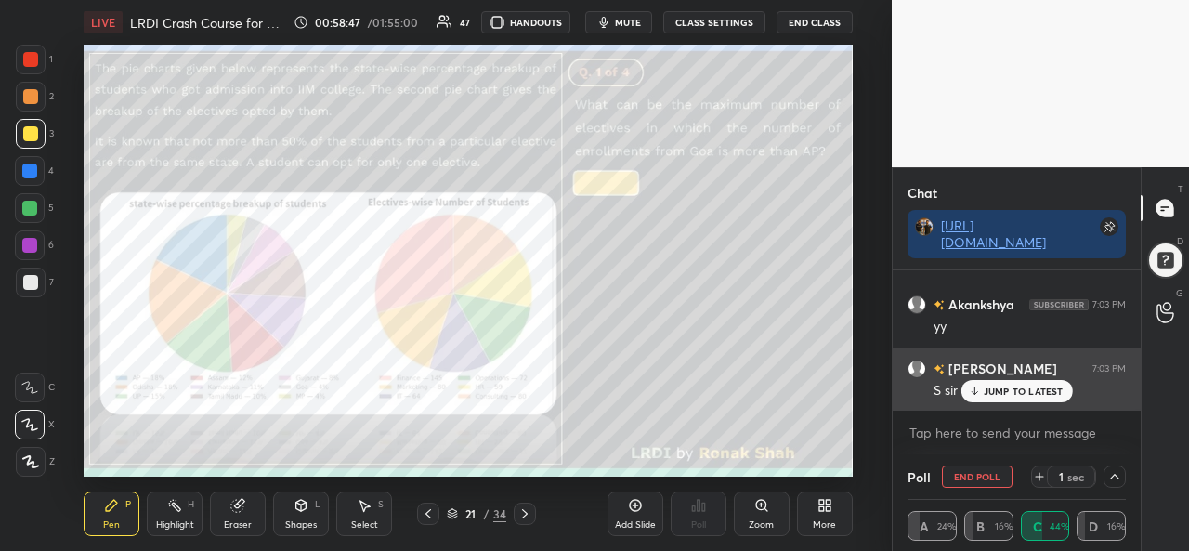
click at [1022, 397] on p "JUMP TO LATEST" at bounding box center [1024, 391] width 80 height 11
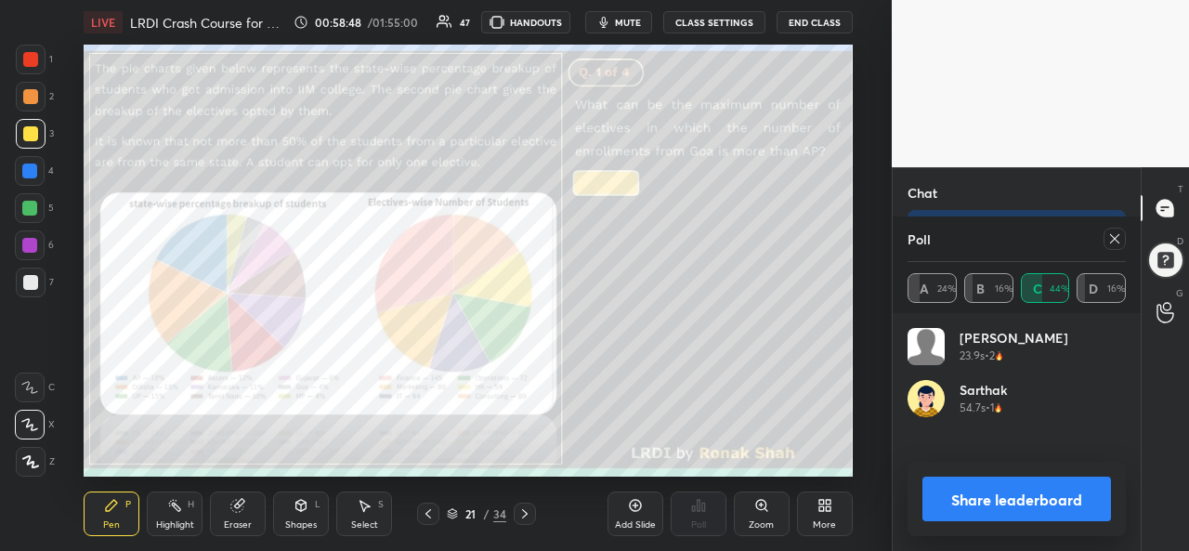
scroll to position [7, 6]
click at [1112, 237] on icon at bounding box center [1114, 238] width 9 height 9
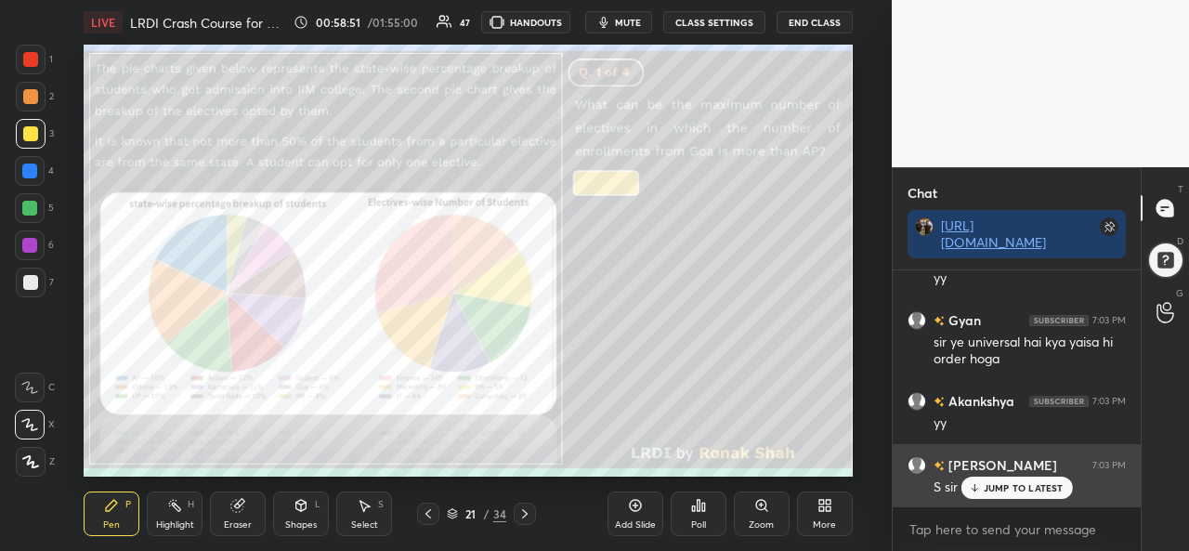
click at [1017, 490] on p "JUMP TO LATEST" at bounding box center [1024, 487] width 80 height 11
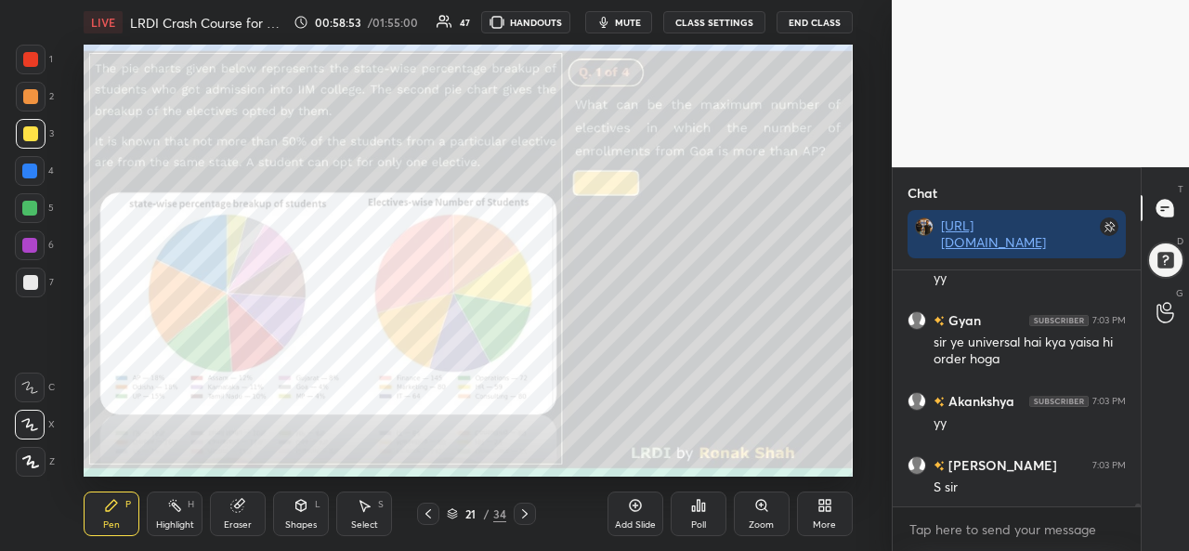
click at [31, 50] on div at bounding box center [31, 60] width 30 height 30
click at [188, 524] on div "Highlight" at bounding box center [175, 524] width 38 height 9
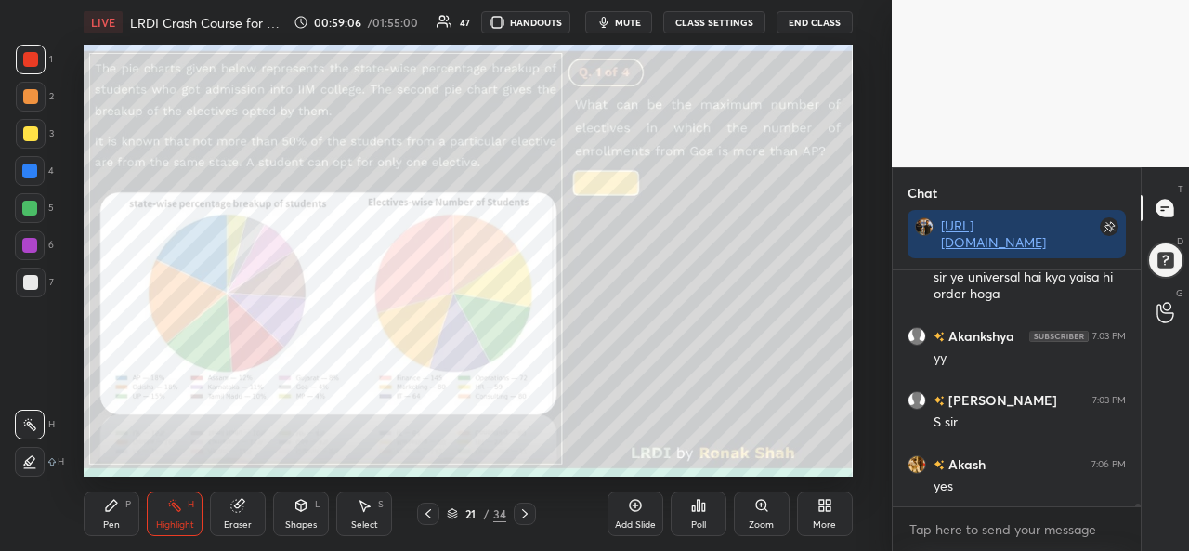
click at [108, 518] on div "Pen P" at bounding box center [112, 514] width 56 height 45
click at [190, 512] on div "Highlight H" at bounding box center [175, 514] width 56 height 45
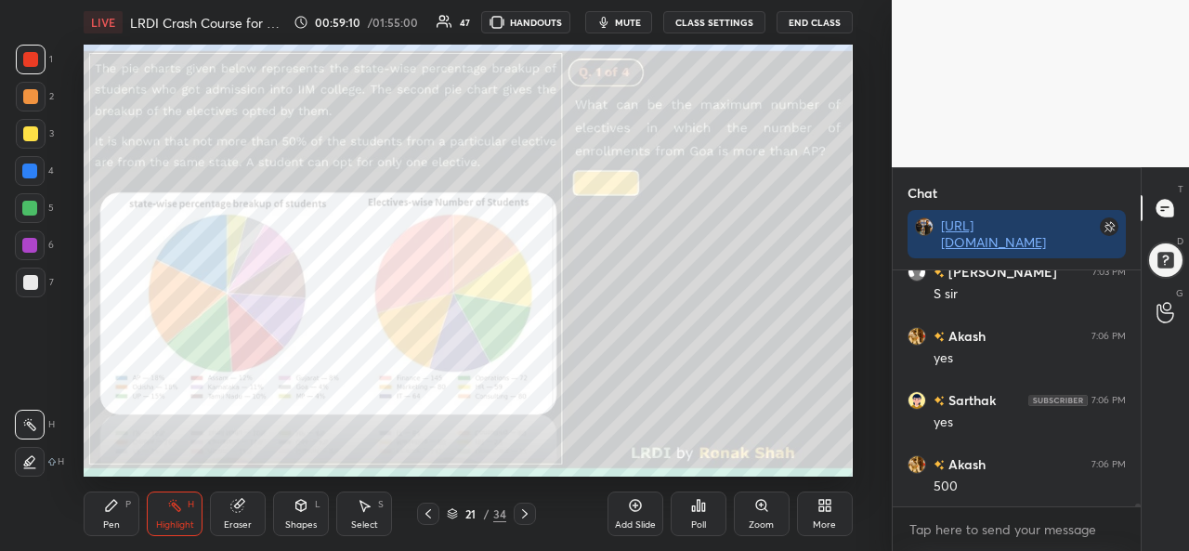
click at [108, 524] on div "Pen" at bounding box center [111, 524] width 17 height 9
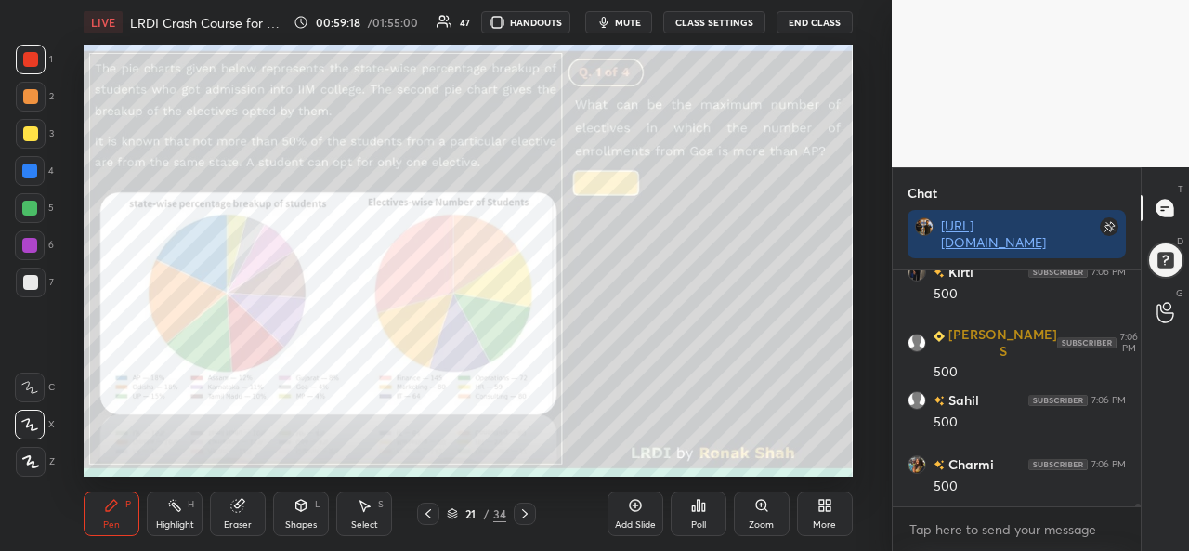
click at [26, 281] on div at bounding box center [30, 282] width 15 height 15
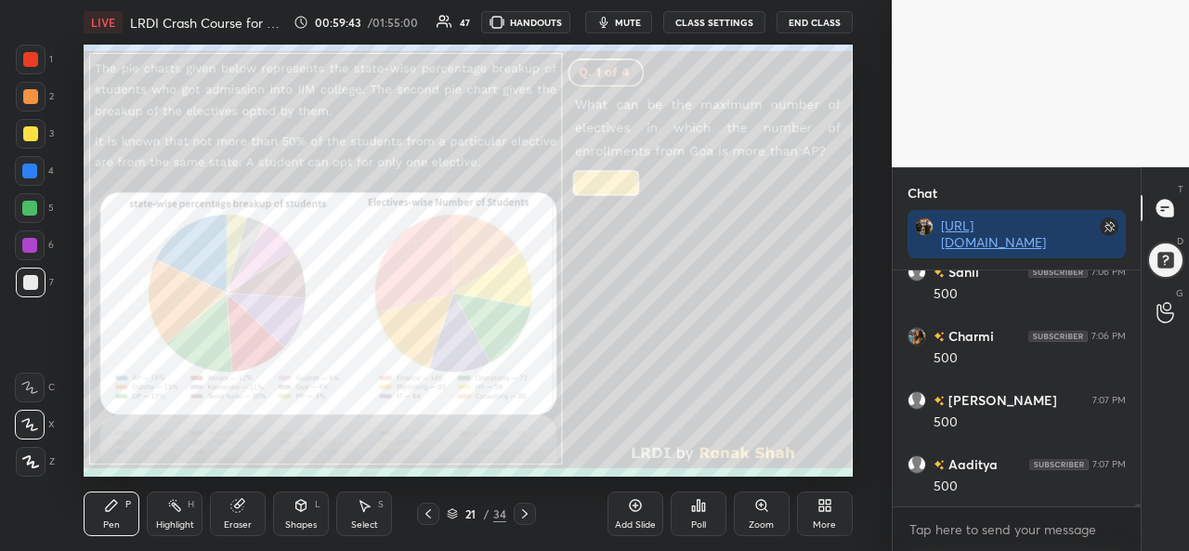
click at [27, 247] on div at bounding box center [29, 245] width 15 height 15
click at [30, 55] on div at bounding box center [30, 59] width 15 height 15
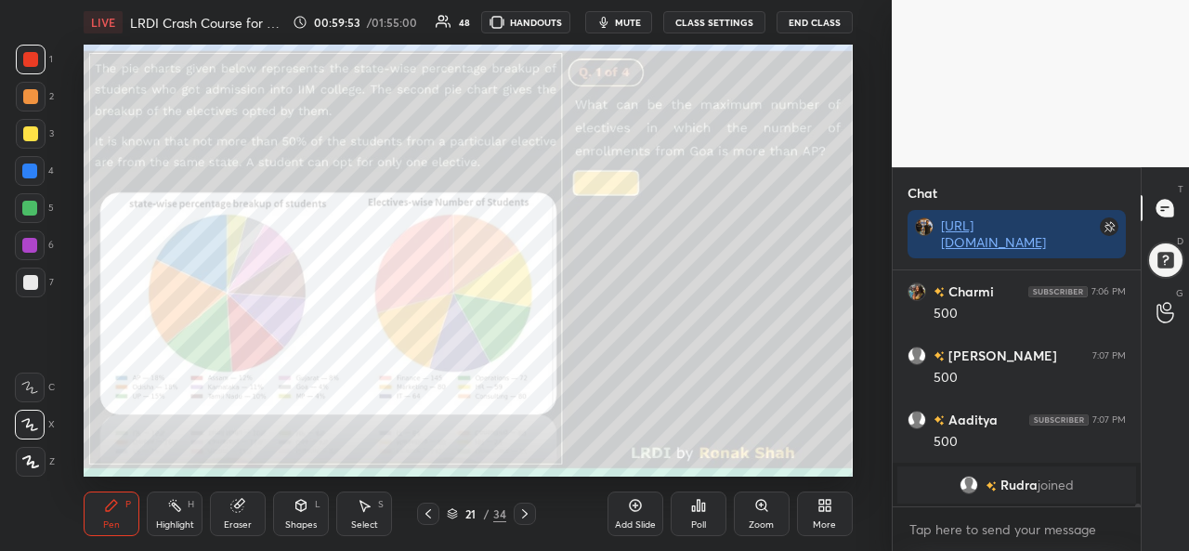
click at [33, 280] on div at bounding box center [30, 282] width 15 height 15
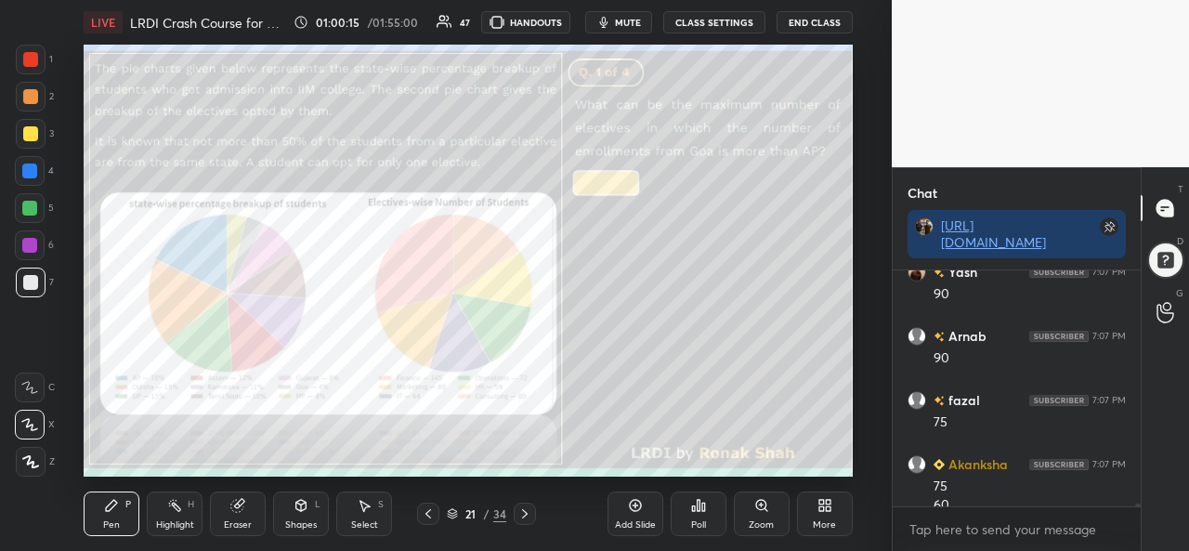
scroll to position [18898, 0]
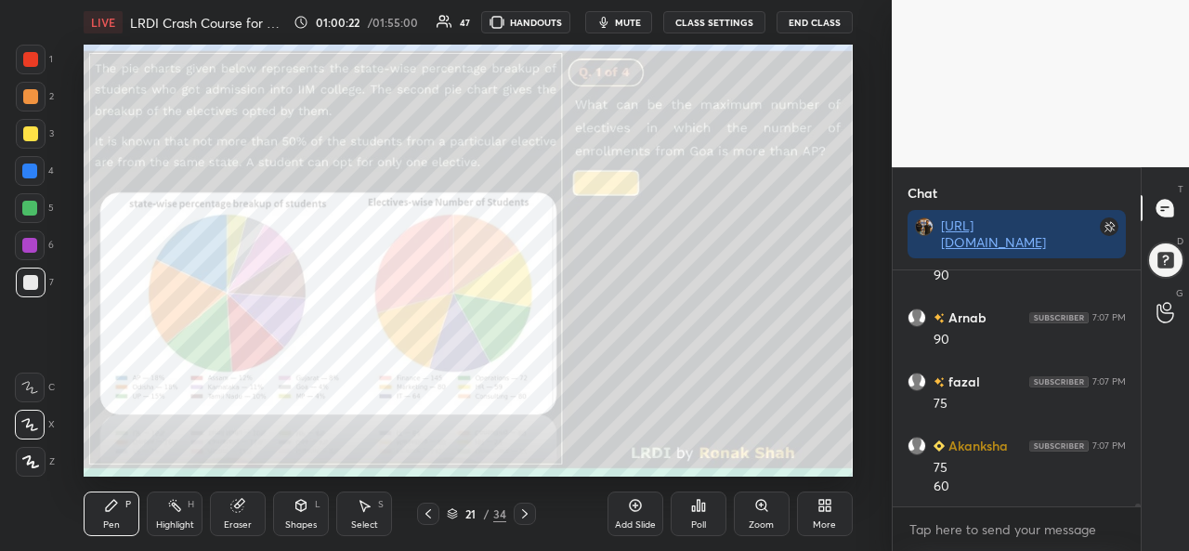
click at [775, 512] on div "Zoom" at bounding box center [762, 514] width 56 height 45
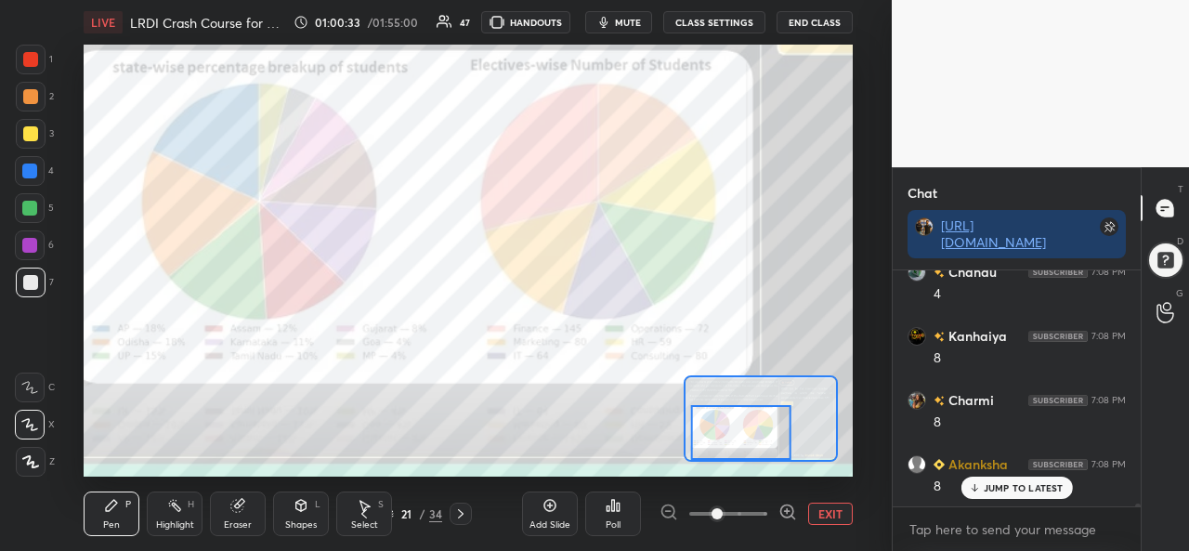
scroll to position [19218, 0]
click at [826, 512] on button "EXIT" at bounding box center [830, 514] width 45 height 22
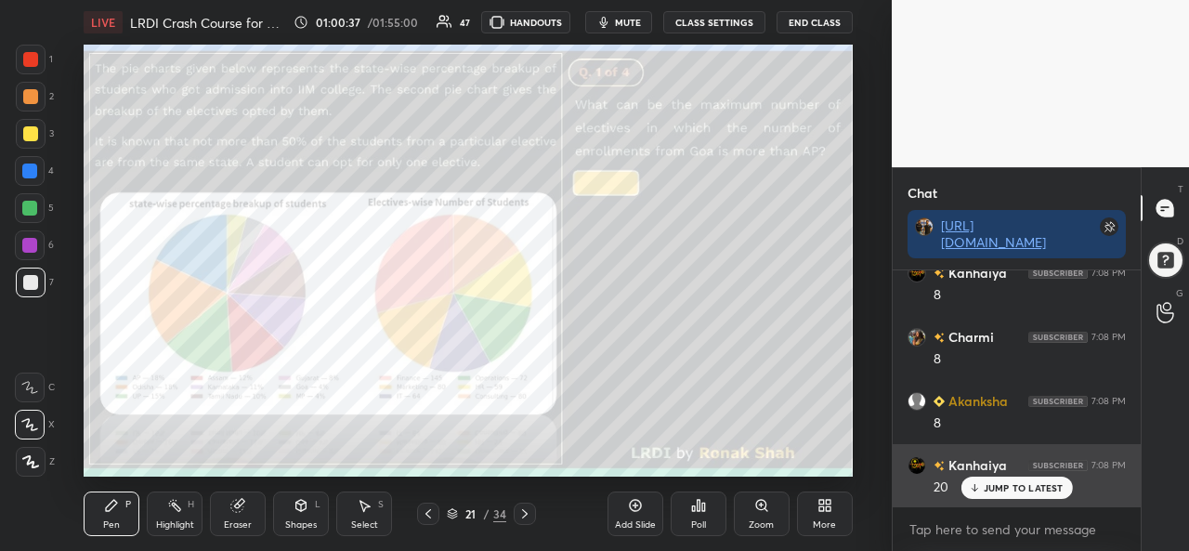
click at [1008, 487] on p "JUMP TO LATEST" at bounding box center [1024, 487] width 80 height 11
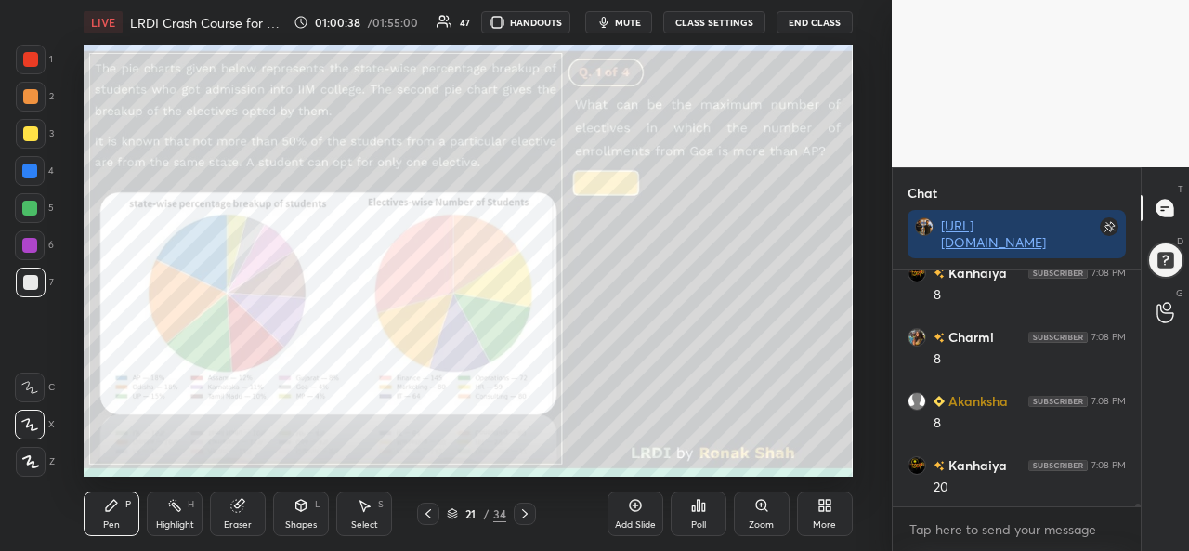
scroll to position [19283, 0]
click at [383, 510] on div "Select S" at bounding box center [364, 514] width 56 height 45
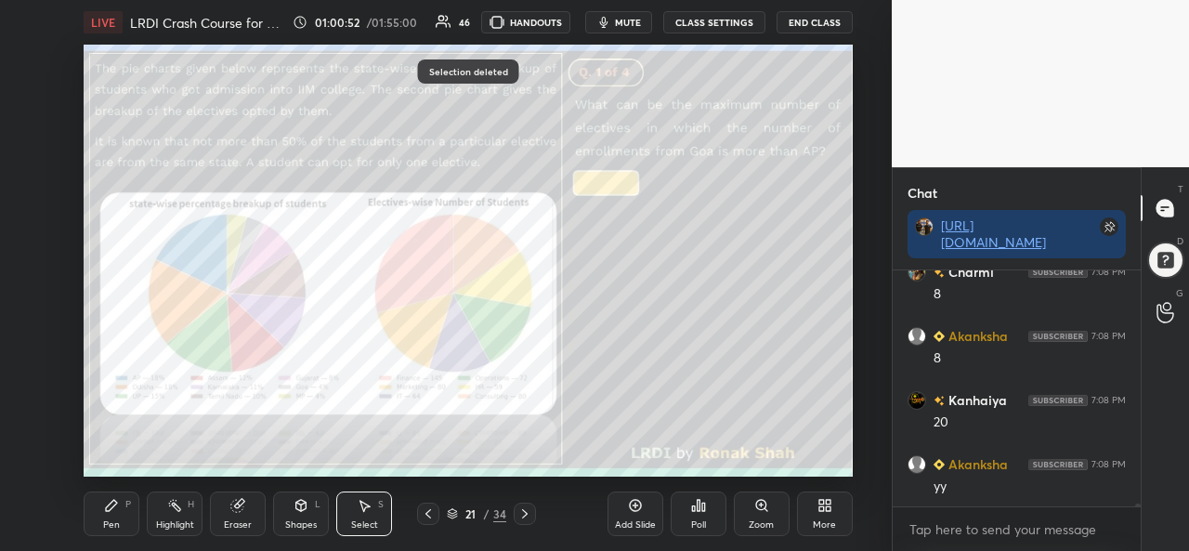
click at [98, 503] on div "Pen P" at bounding box center [112, 514] width 56 height 45
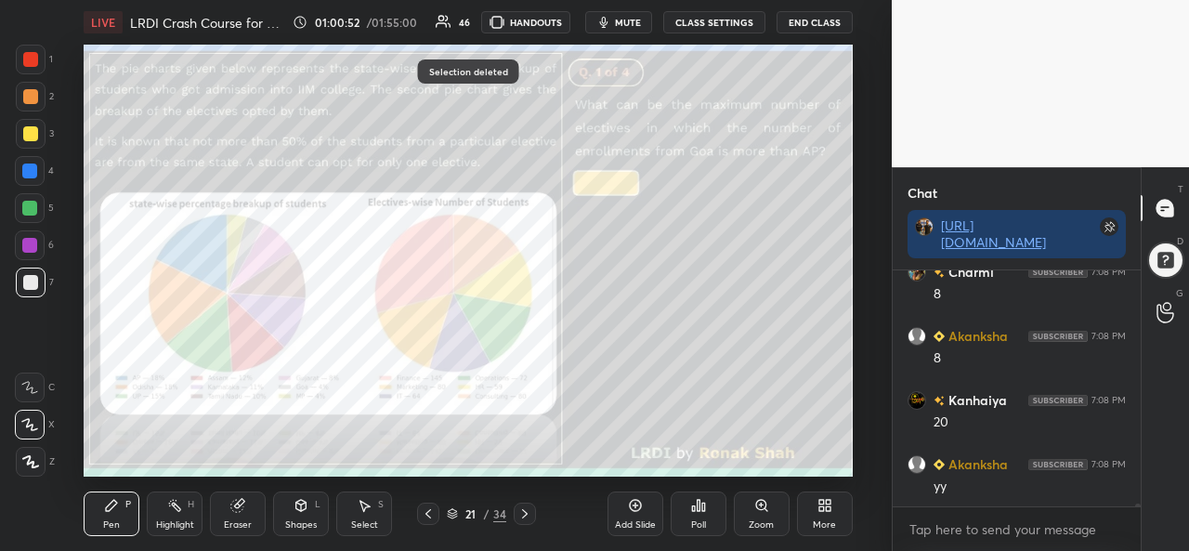
click at [28, 59] on div at bounding box center [30, 59] width 15 height 15
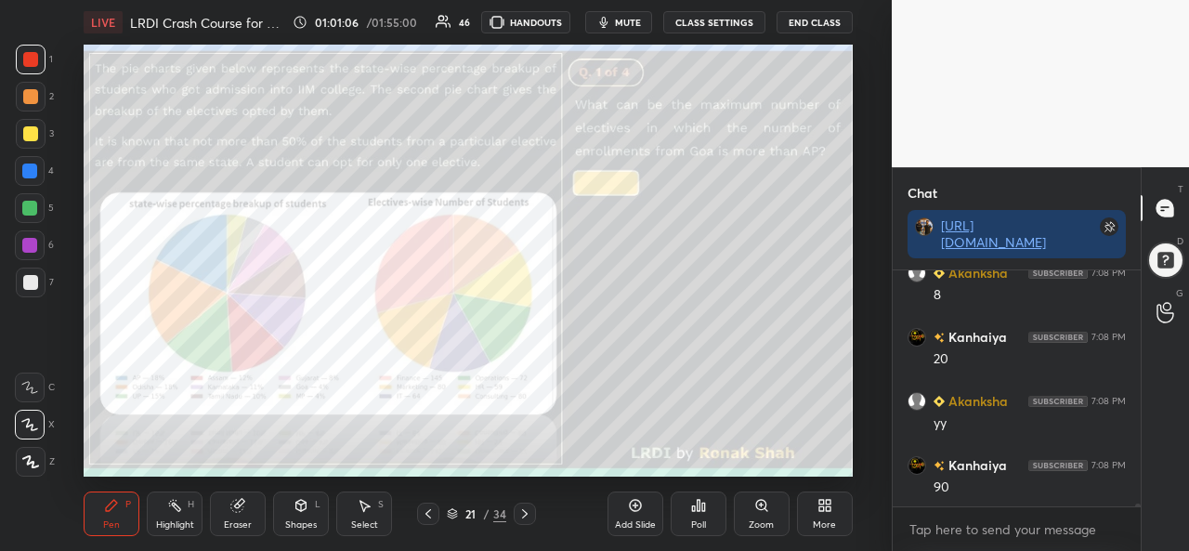
scroll to position [19411, 0]
click at [33, 138] on div at bounding box center [30, 133] width 15 height 15
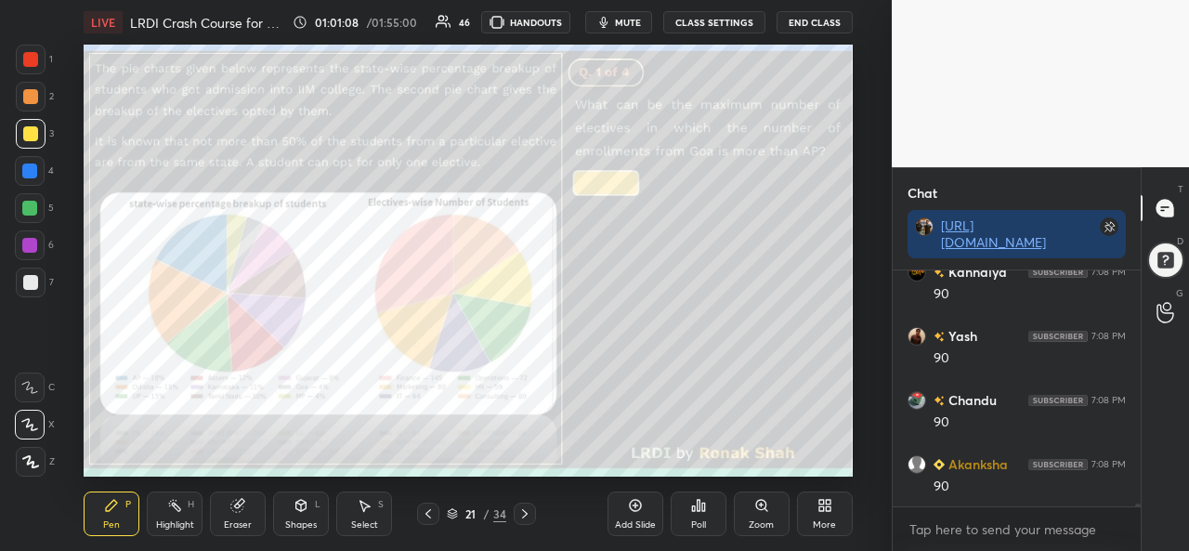
scroll to position [19602, 0]
click at [30, 172] on div at bounding box center [29, 171] width 15 height 15
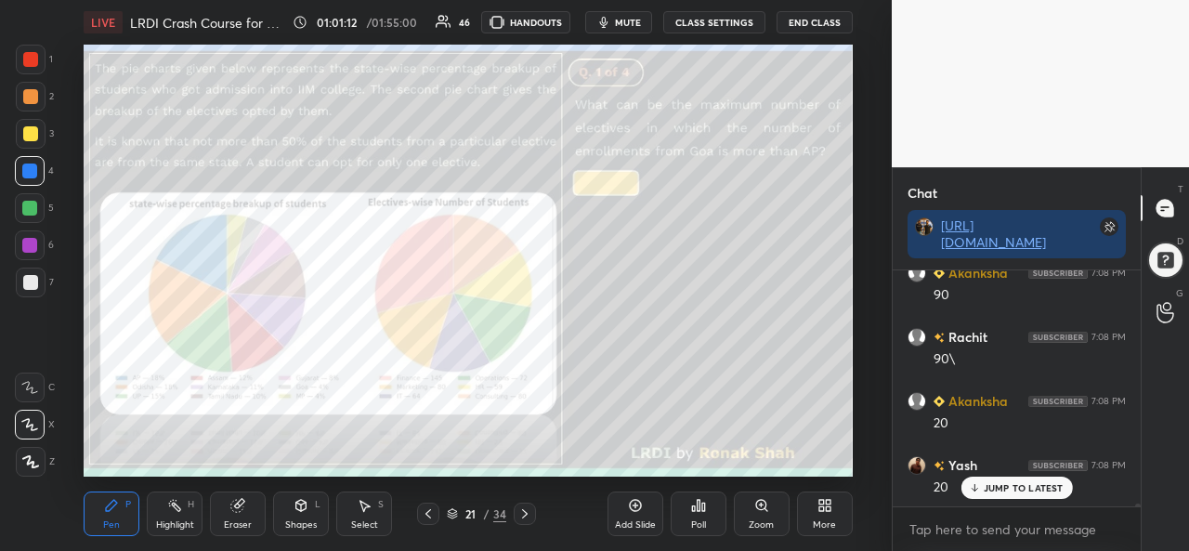
click at [27, 209] on div at bounding box center [29, 208] width 15 height 15
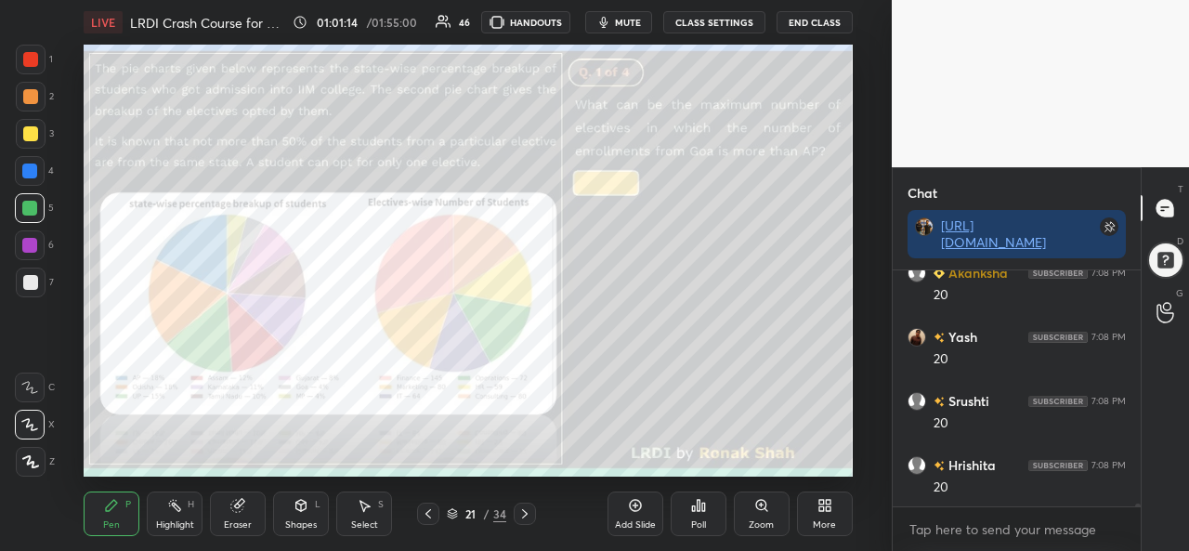
scroll to position [20052, 0]
click at [32, 52] on div at bounding box center [30, 59] width 15 height 15
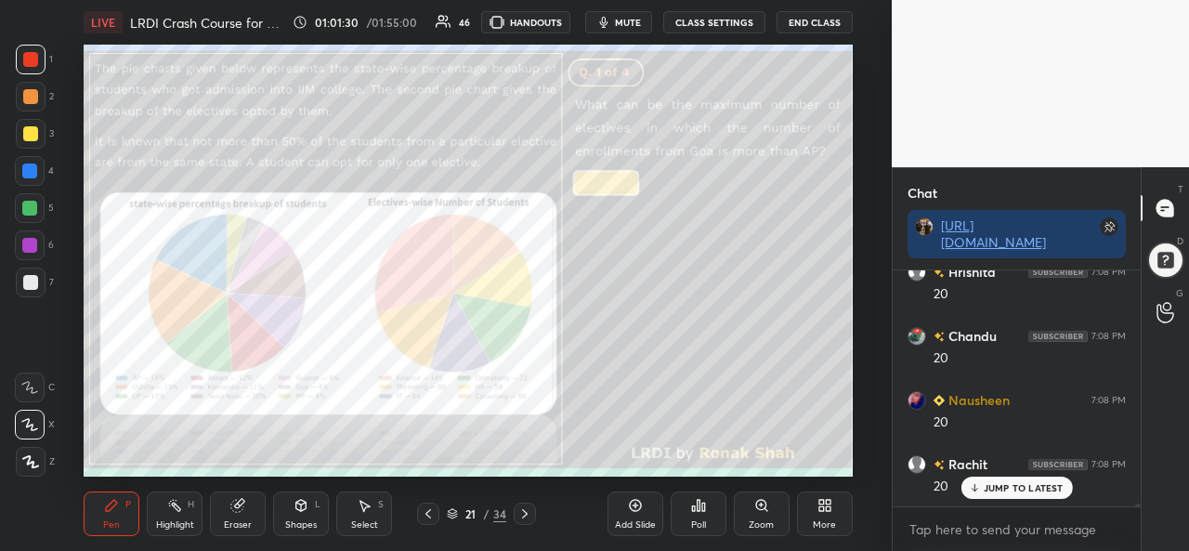
scroll to position [20115, 0]
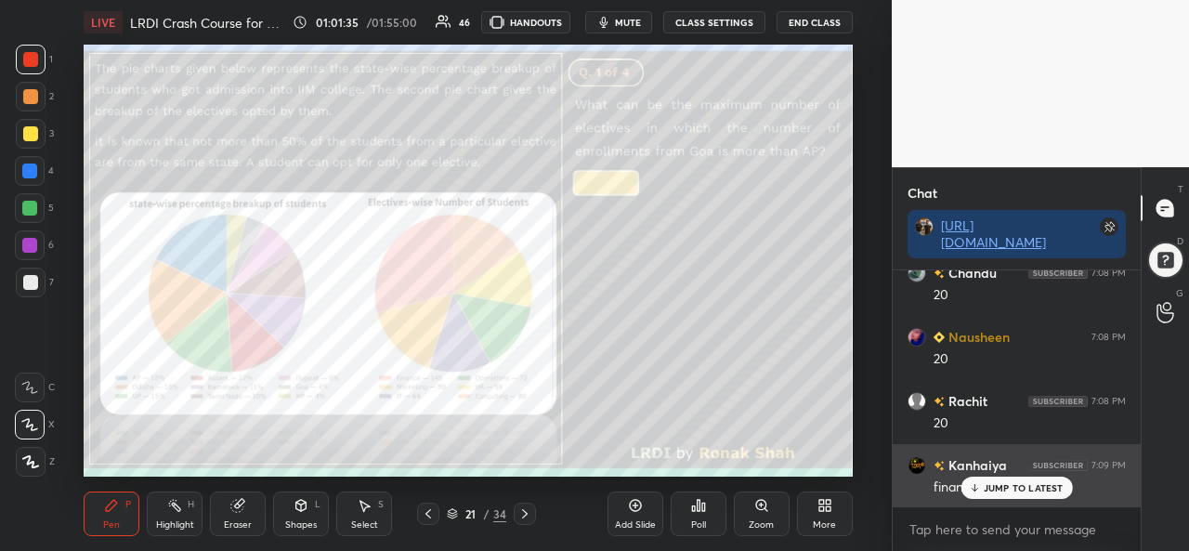
click at [984, 486] on p "JUMP TO LATEST" at bounding box center [1024, 487] width 80 height 11
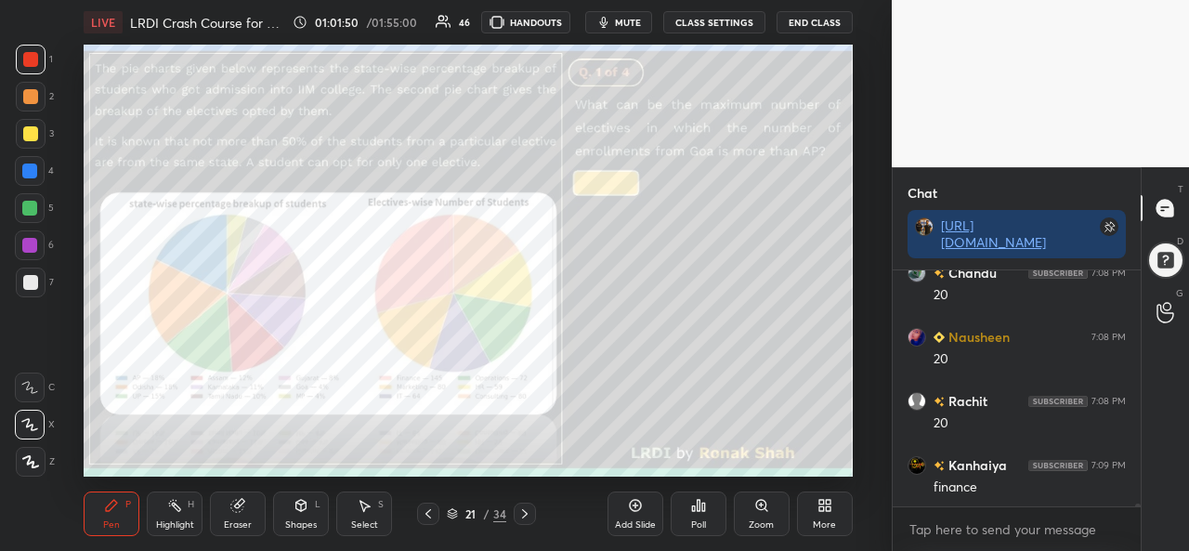
click at [32, 241] on div at bounding box center [29, 245] width 15 height 15
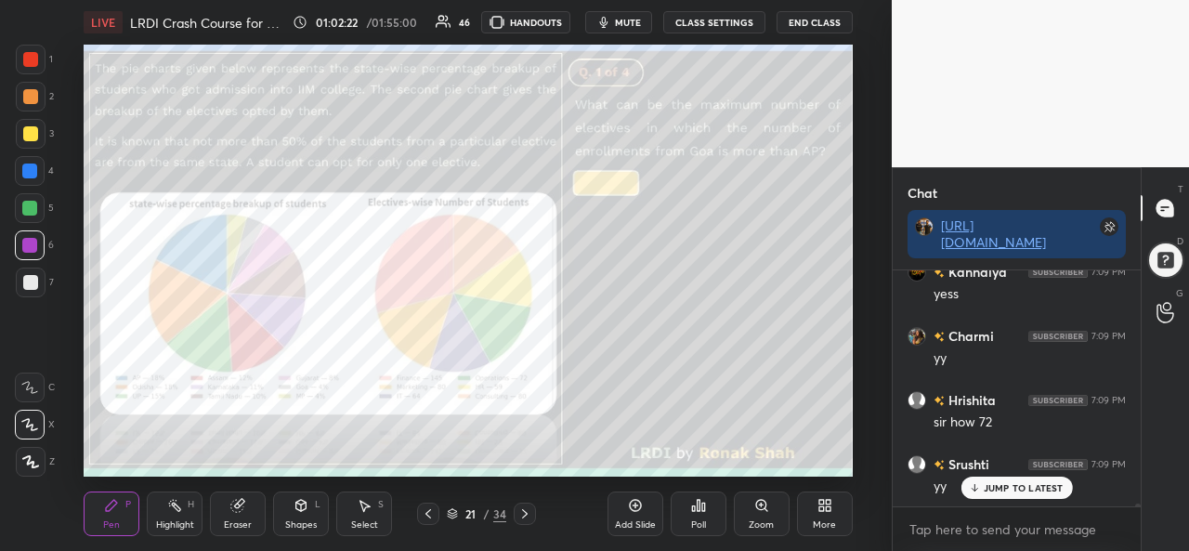
scroll to position [20628, 0]
click at [28, 60] on div at bounding box center [30, 59] width 15 height 15
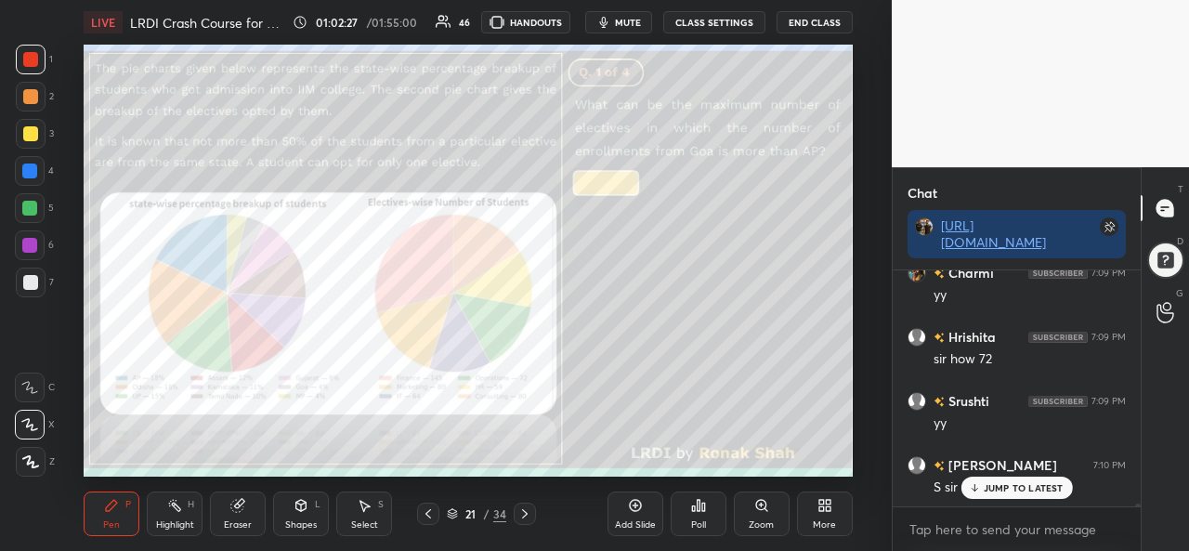
click at [632, 518] on div "Add Slide" at bounding box center [636, 514] width 56 height 45
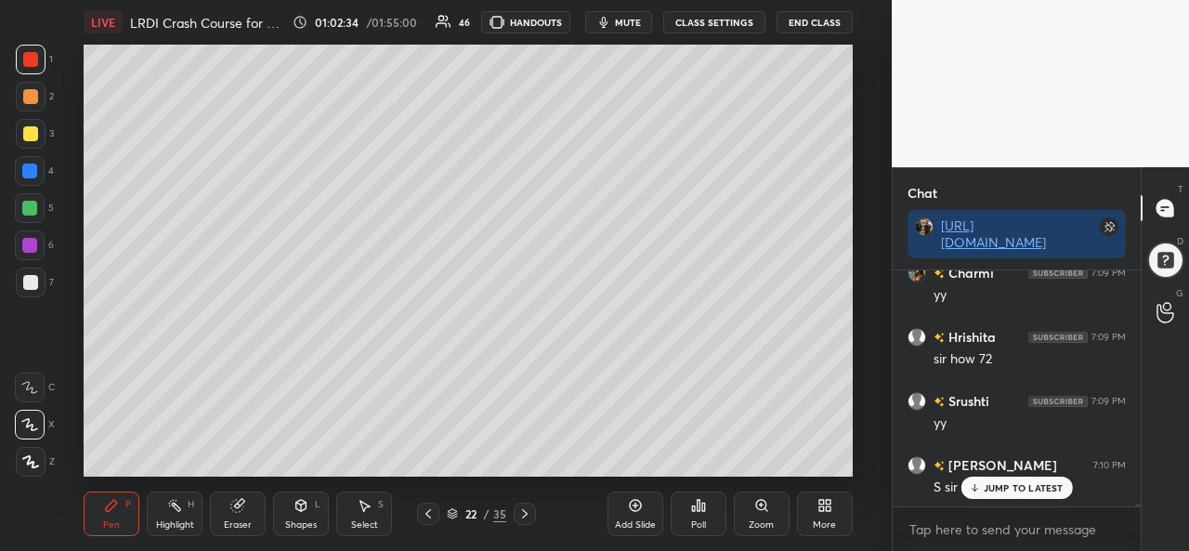
click at [28, 205] on div at bounding box center [29, 208] width 15 height 15
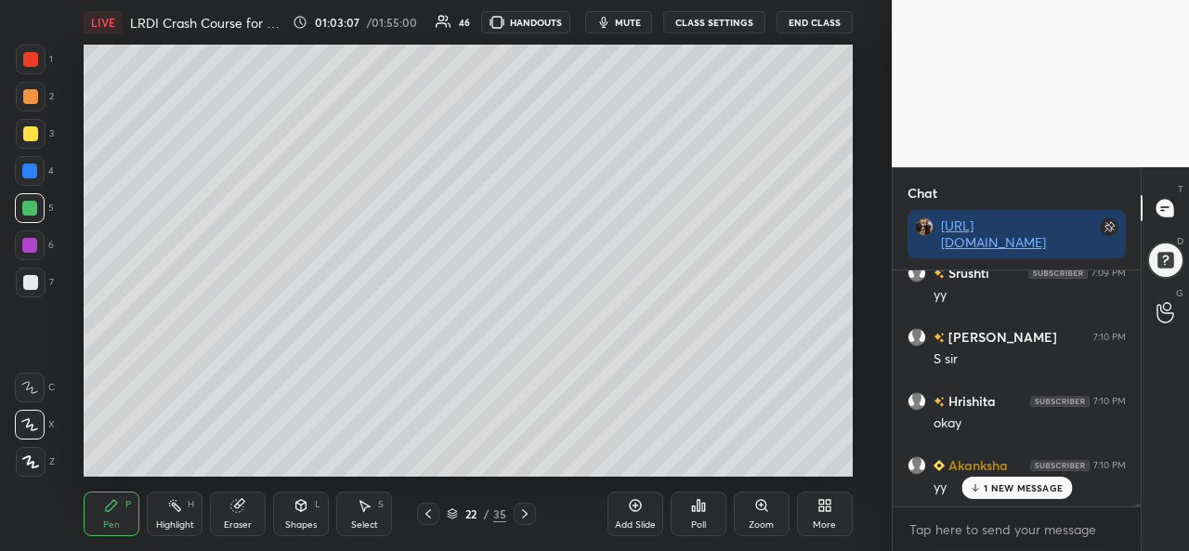
scroll to position [20821, 0]
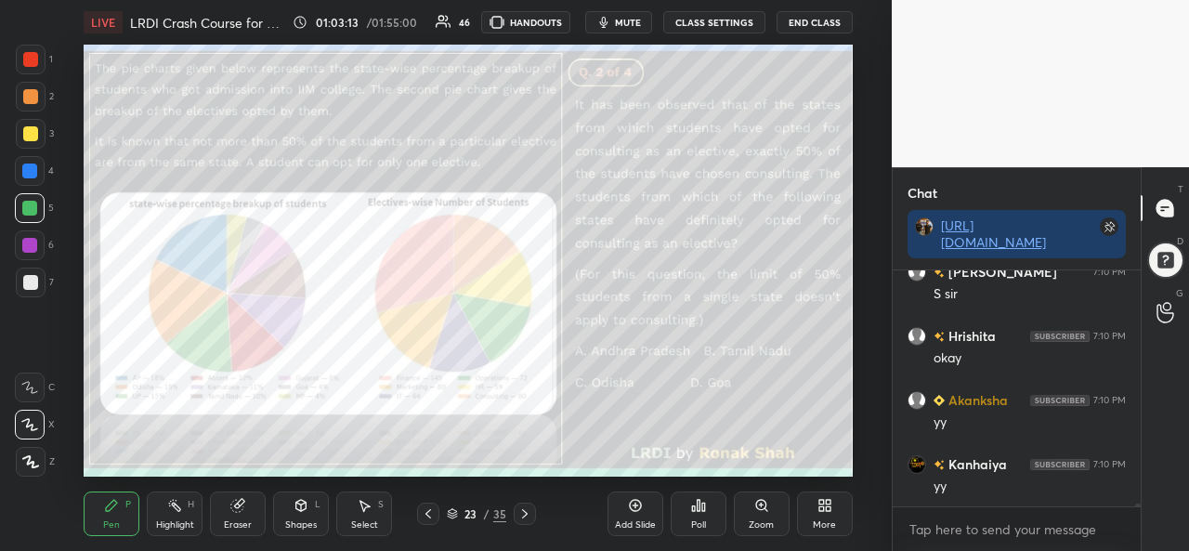
click at [23, 57] on div at bounding box center [30, 59] width 15 height 15
click at [702, 525] on div "Poll" at bounding box center [698, 524] width 15 height 9
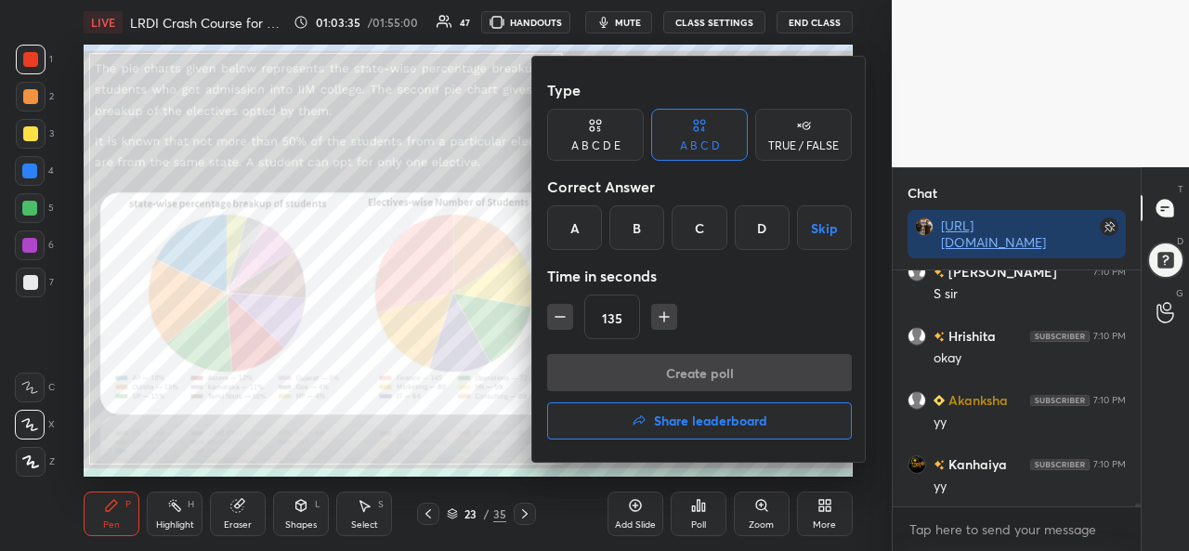
click at [643, 220] on div "B" at bounding box center [637, 227] width 55 height 45
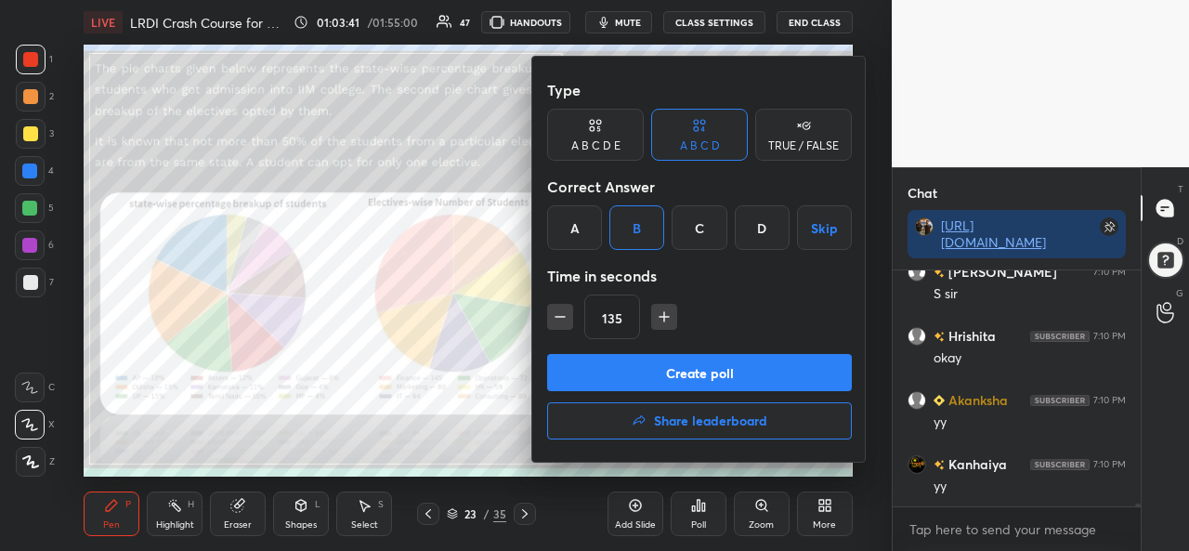
click at [709, 374] on button "Create poll" at bounding box center [699, 372] width 305 height 37
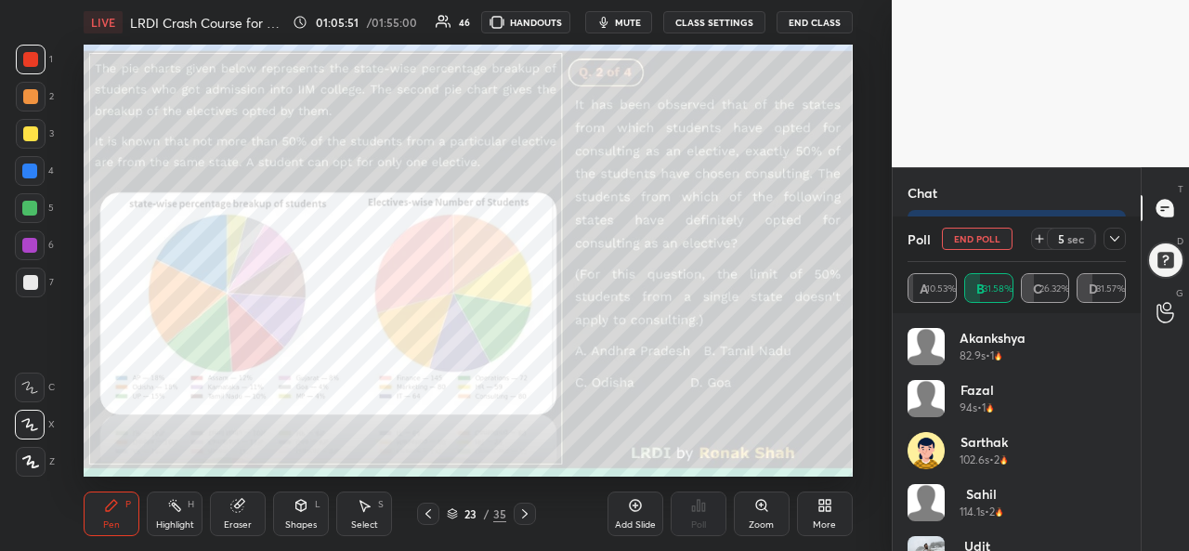
scroll to position [89, 0]
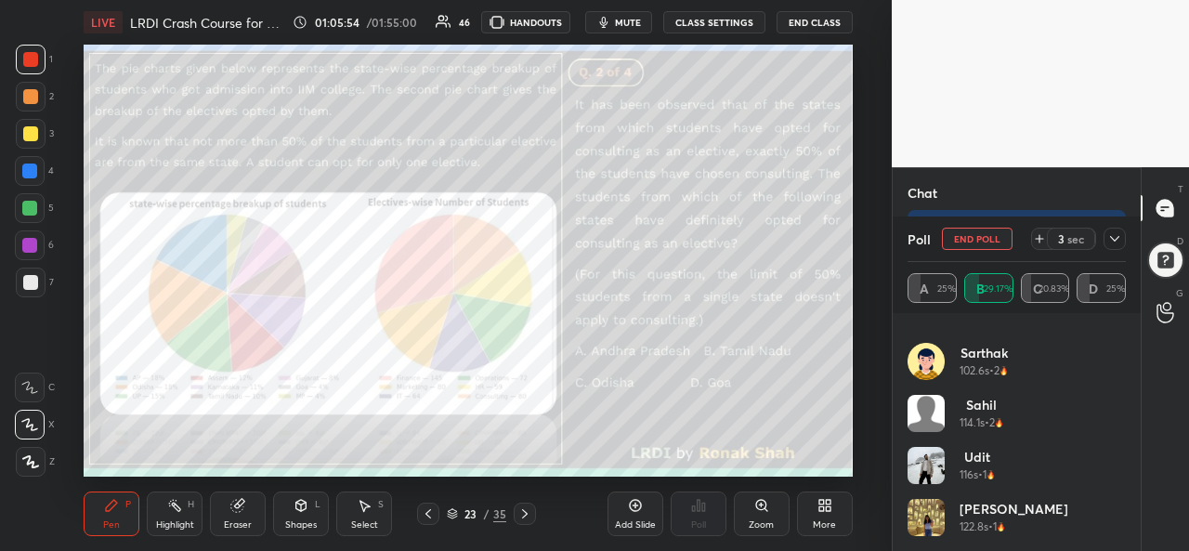
click at [1111, 240] on icon at bounding box center [1115, 238] width 15 height 15
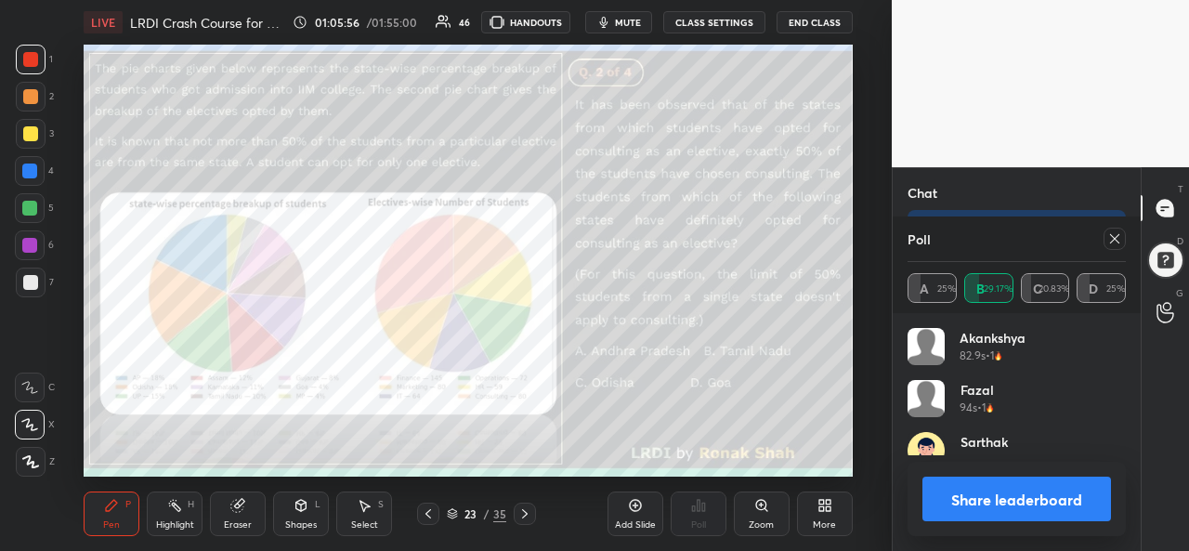
scroll to position [217, 213]
click at [1120, 239] on icon at bounding box center [1115, 238] width 15 height 15
type textarea "x"
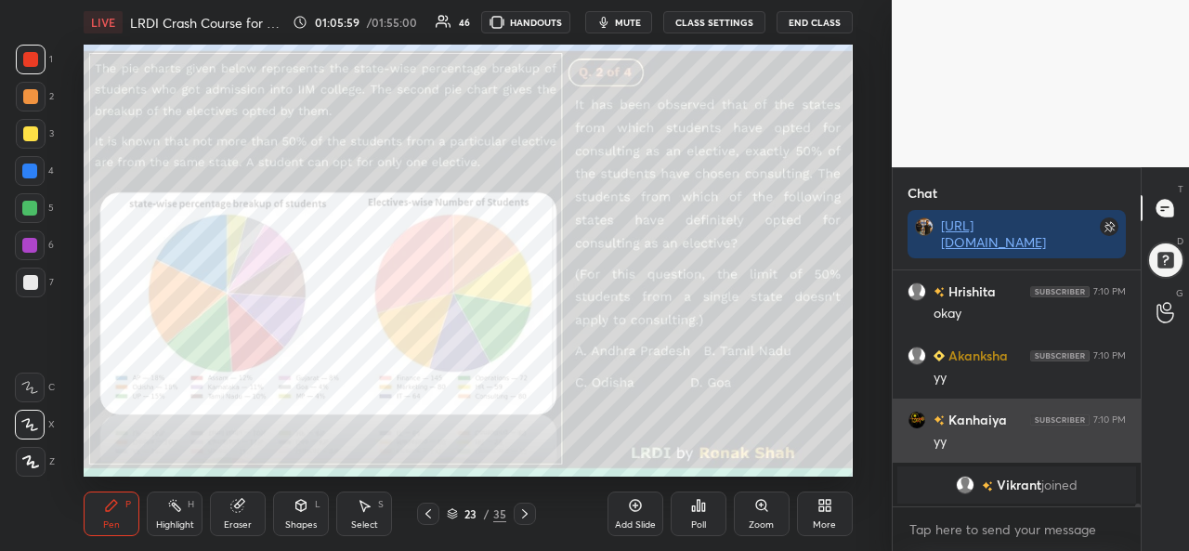
scroll to position [230, 243]
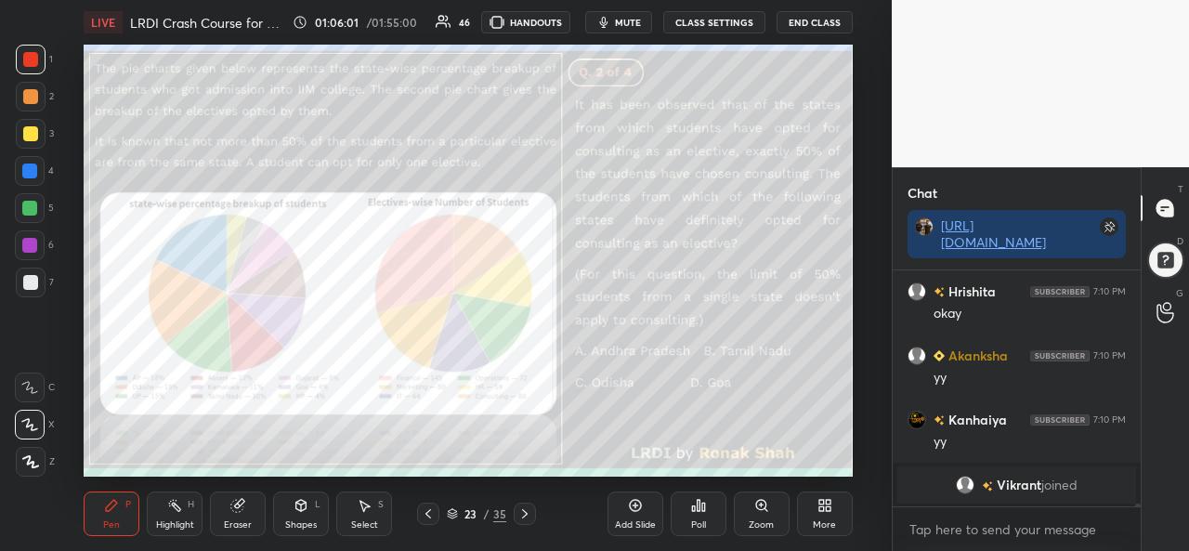
click at [361, 520] on div "Select" at bounding box center [364, 524] width 27 height 9
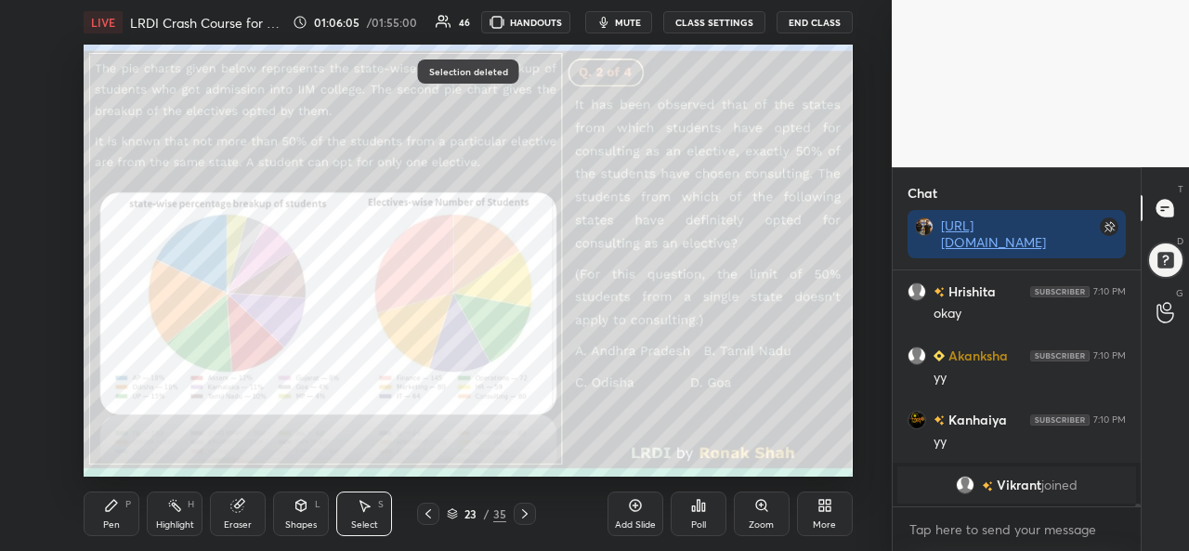
click at [114, 520] on div "Pen" at bounding box center [111, 524] width 17 height 9
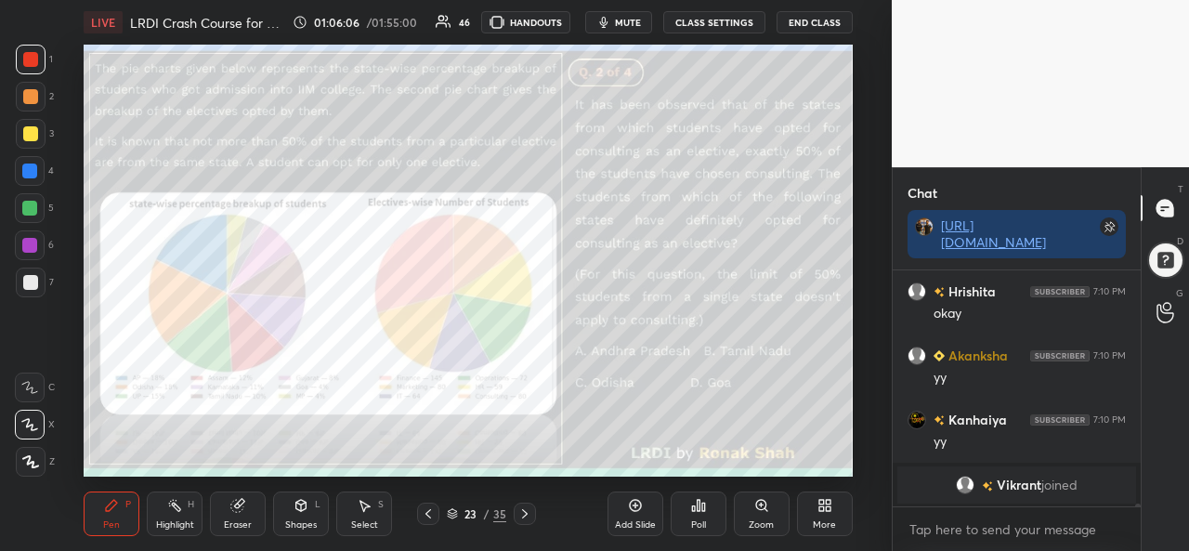
click at [179, 518] on div "Highlight H" at bounding box center [175, 514] width 56 height 45
click at [20, 123] on div at bounding box center [31, 134] width 30 height 30
click at [110, 516] on div "Pen P" at bounding box center [112, 514] width 56 height 45
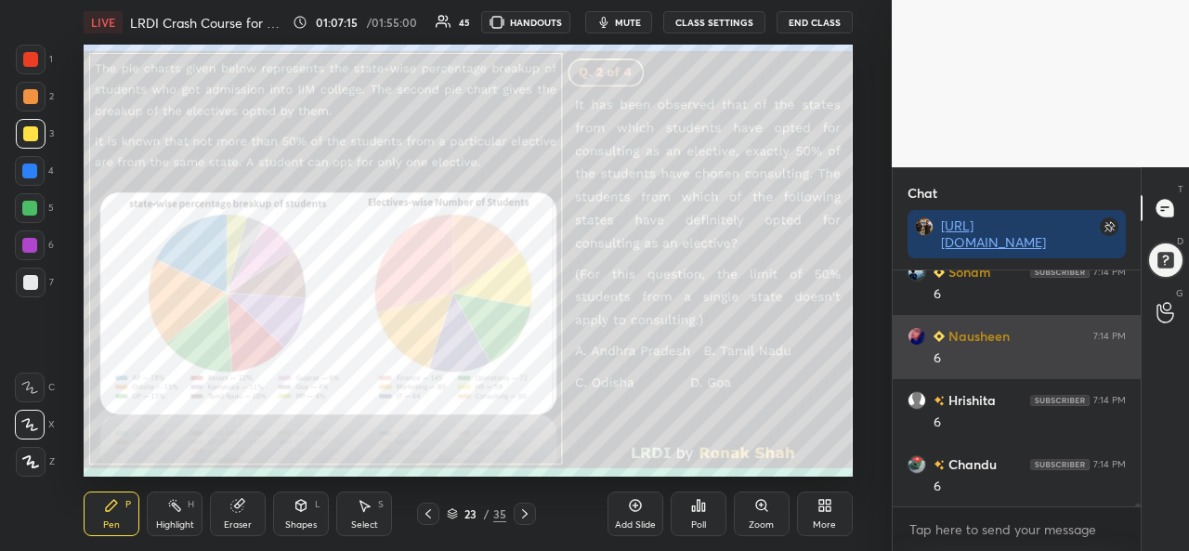
scroll to position [21516, 0]
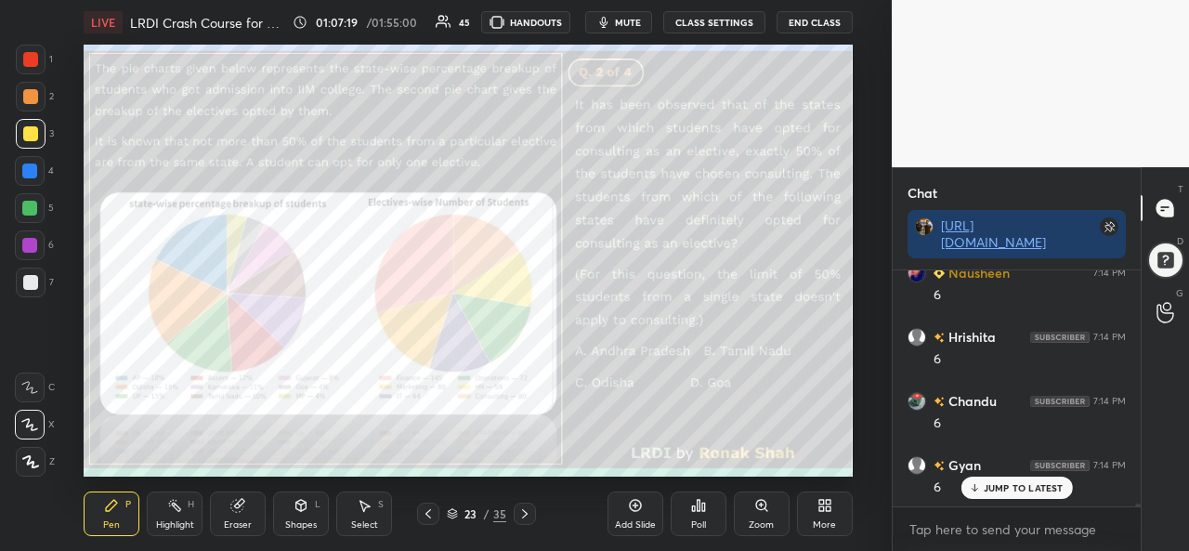
click at [362, 517] on div "Select S" at bounding box center [364, 514] width 56 height 45
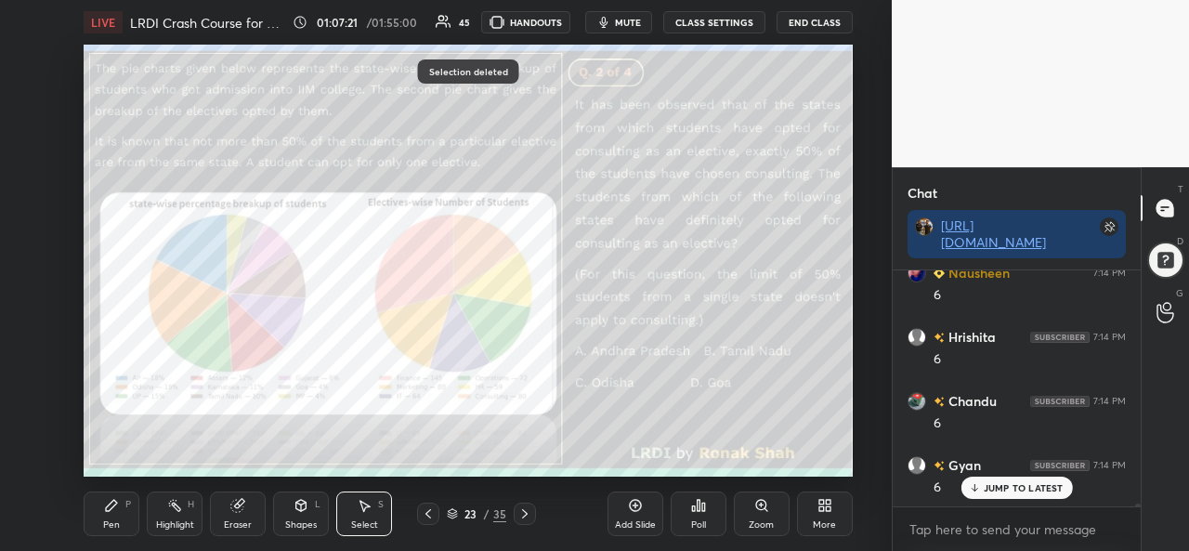
click at [119, 518] on div "Pen P" at bounding box center [112, 514] width 56 height 45
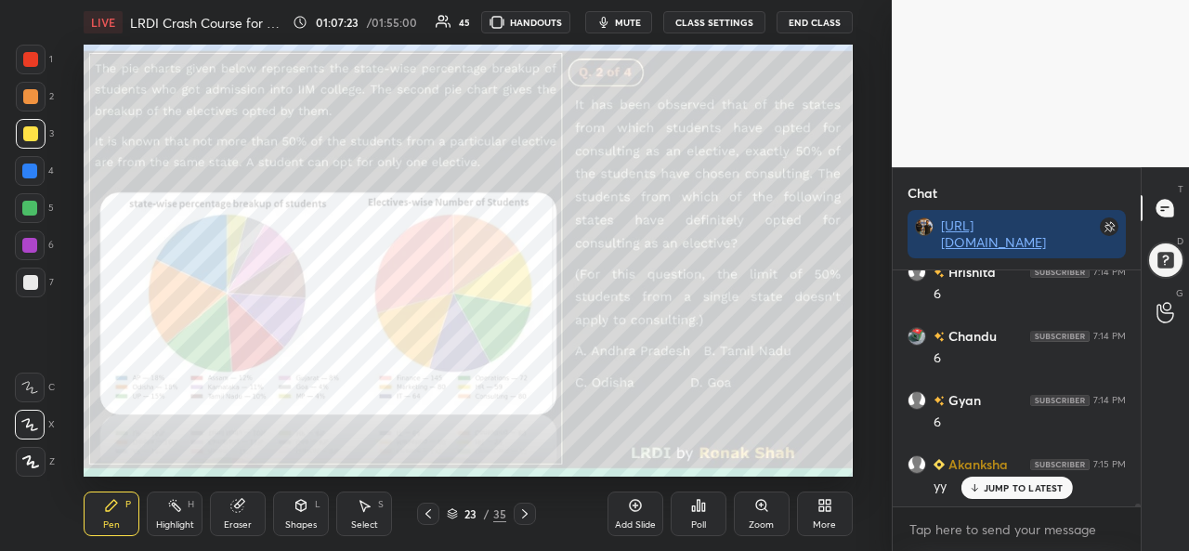
scroll to position [21645, 0]
click at [385, 509] on div "Select S" at bounding box center [364, 514] width 56 height 45
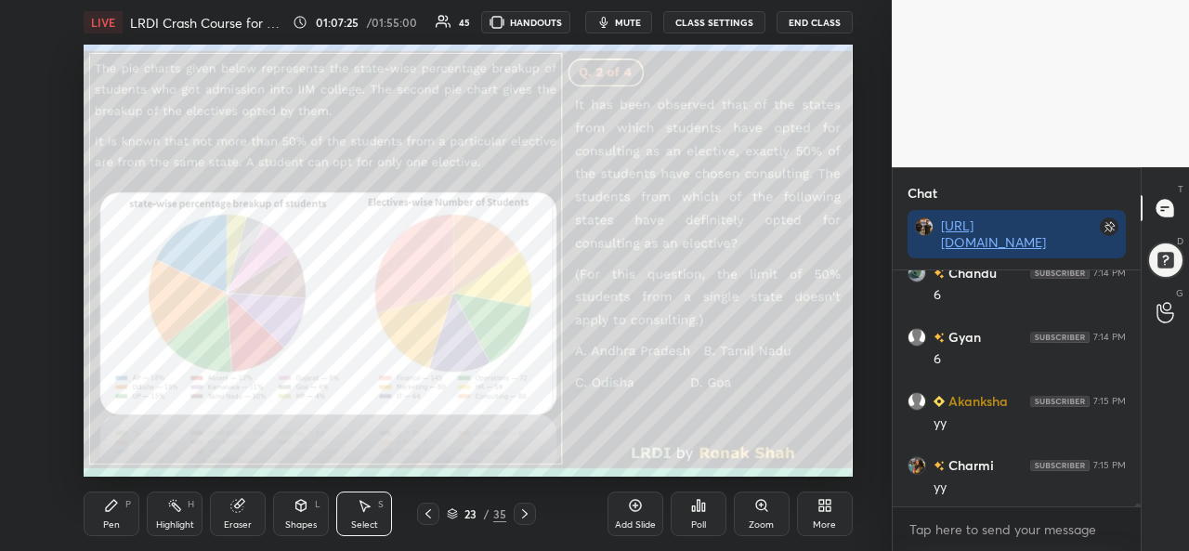
scroll to position [21710, 0]
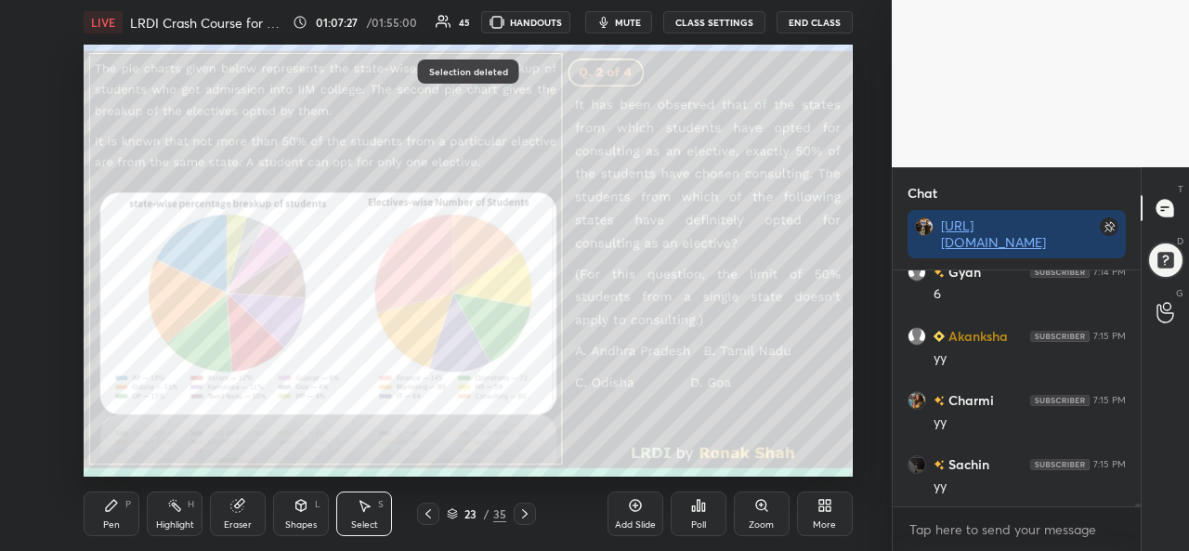
click at [128, 515] on div "Pen P" at bounding box center [112, 514] width 56 height 45
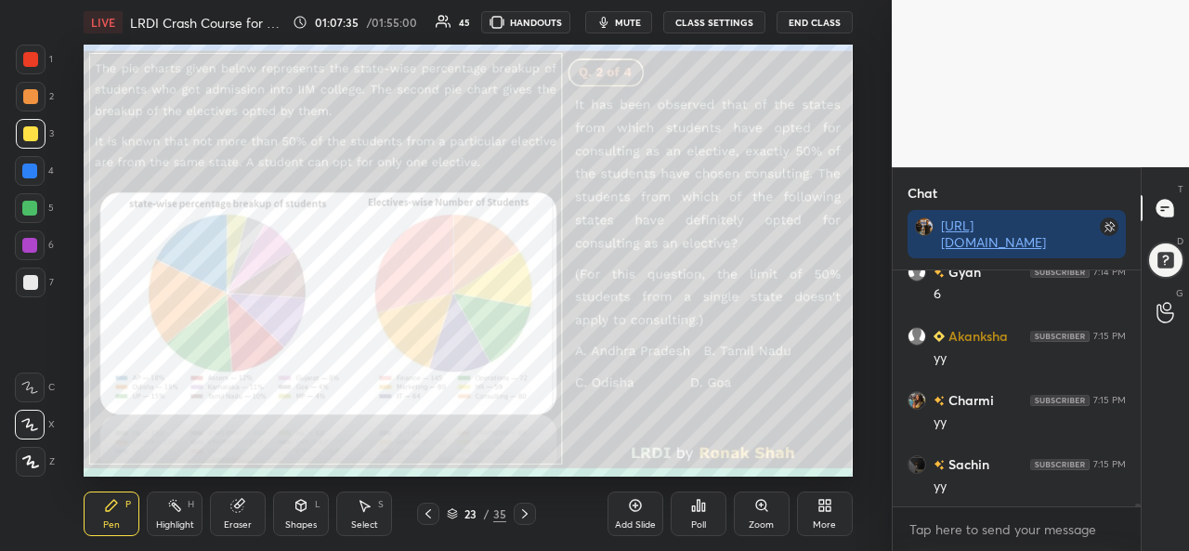
click at [33, 68] on div at bounding box center [31, 60] width 30 height 30
click at [367, 514] on div "Select S" at bounding box center [364, 514] width 56 height 45
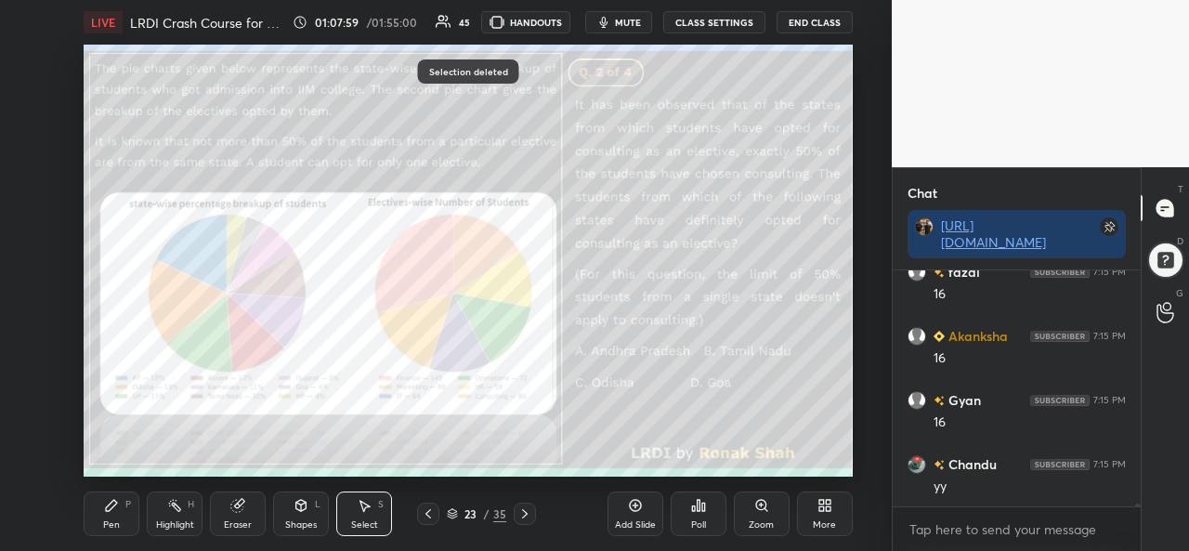
click at [107, 515] on div "Pen P" at bounding box center [112, 514] width 56 height 45
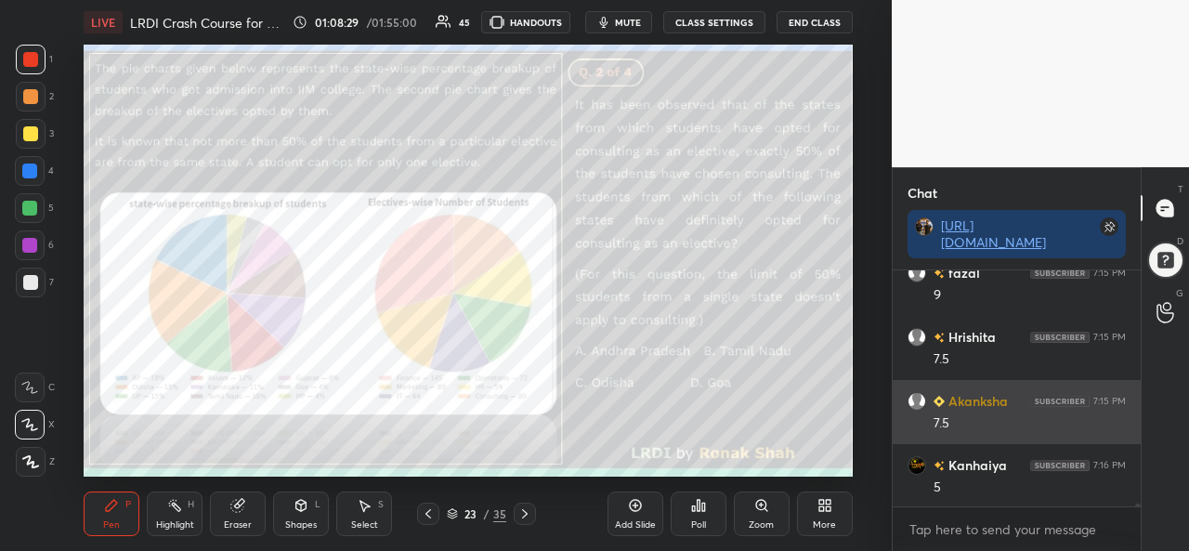
scroll to position [22754, 0]
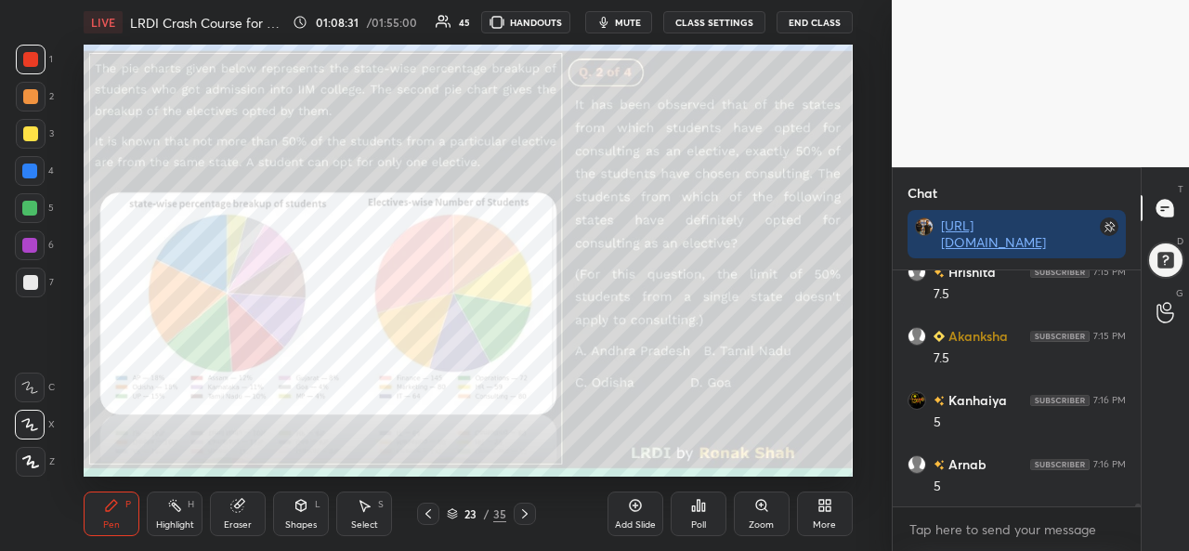
click at [383, 519] on div "Select S" at bounding box center [364, 514] width 56 height 45
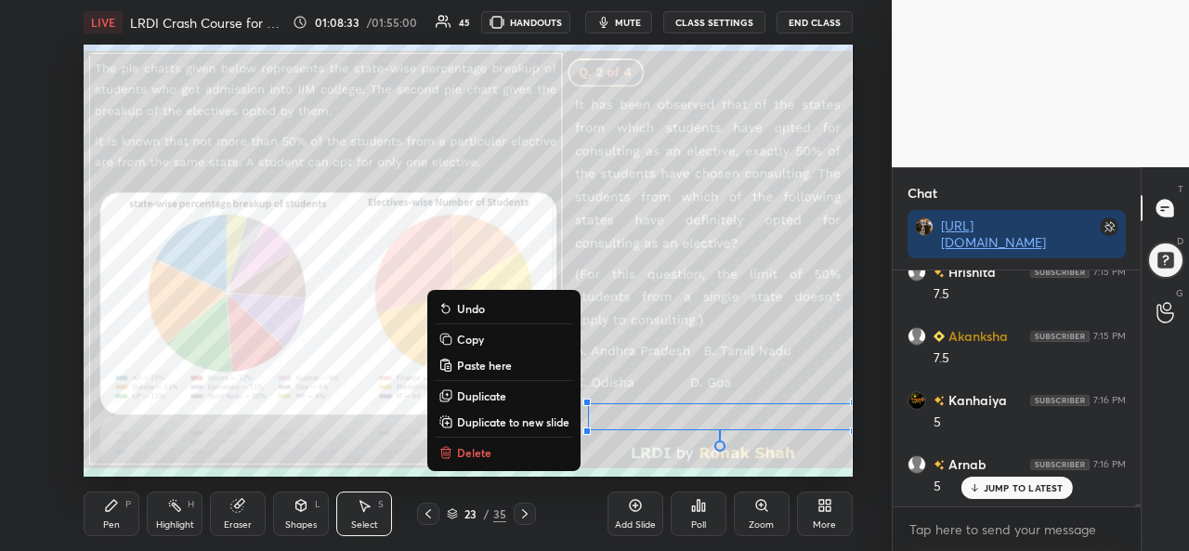
scroll to position [22817, 0]
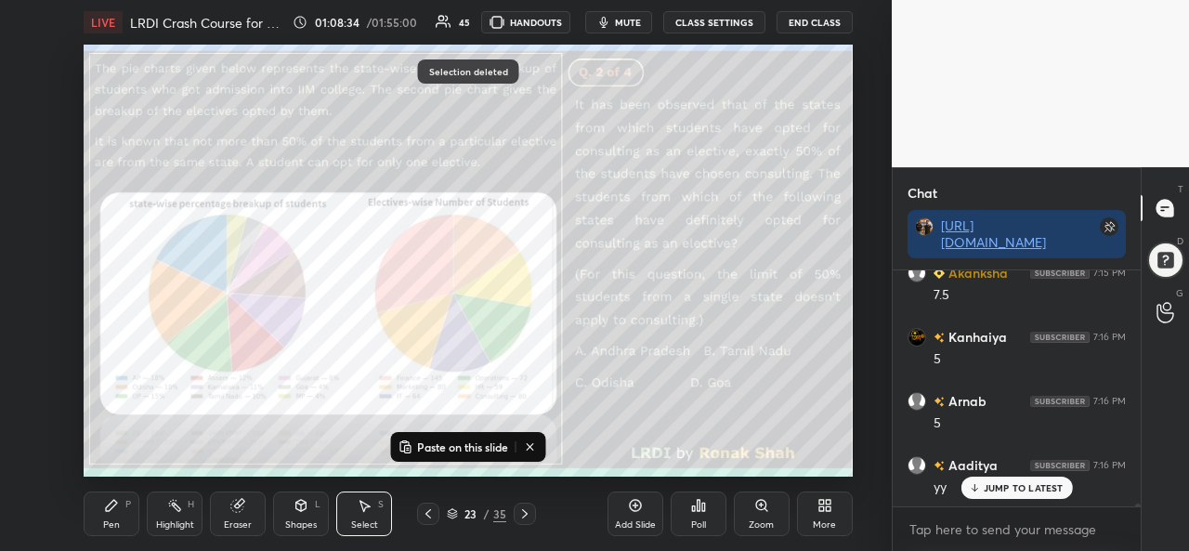
click at [634, 517] on div "Add Slide" at bounding box center [636, 514] width 56 height 45
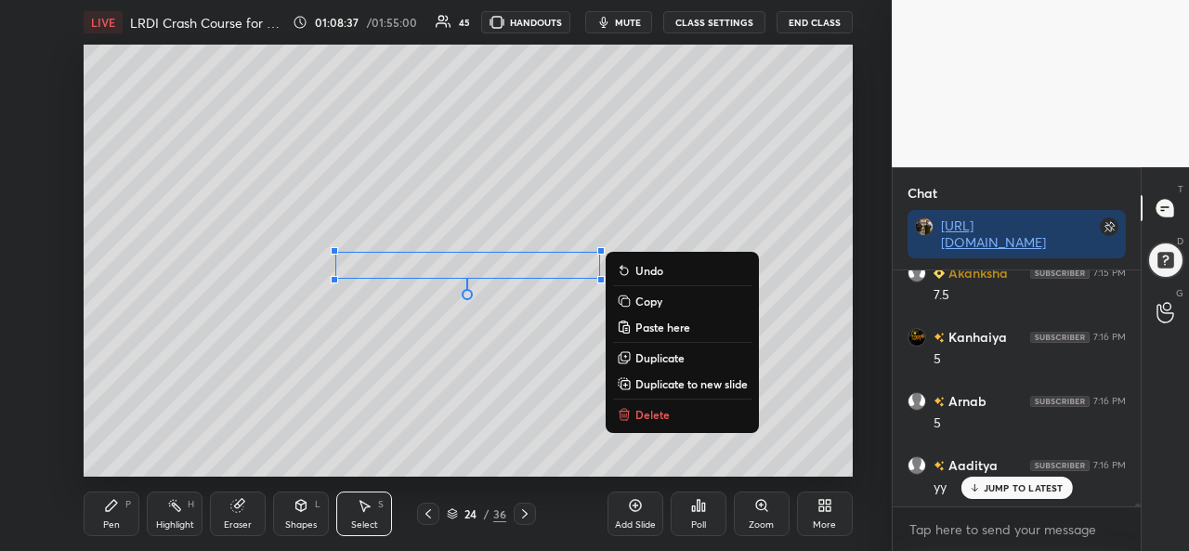
click at [104, 523] on div "Pen" at bounding box center [111, 524] width 17 height 9
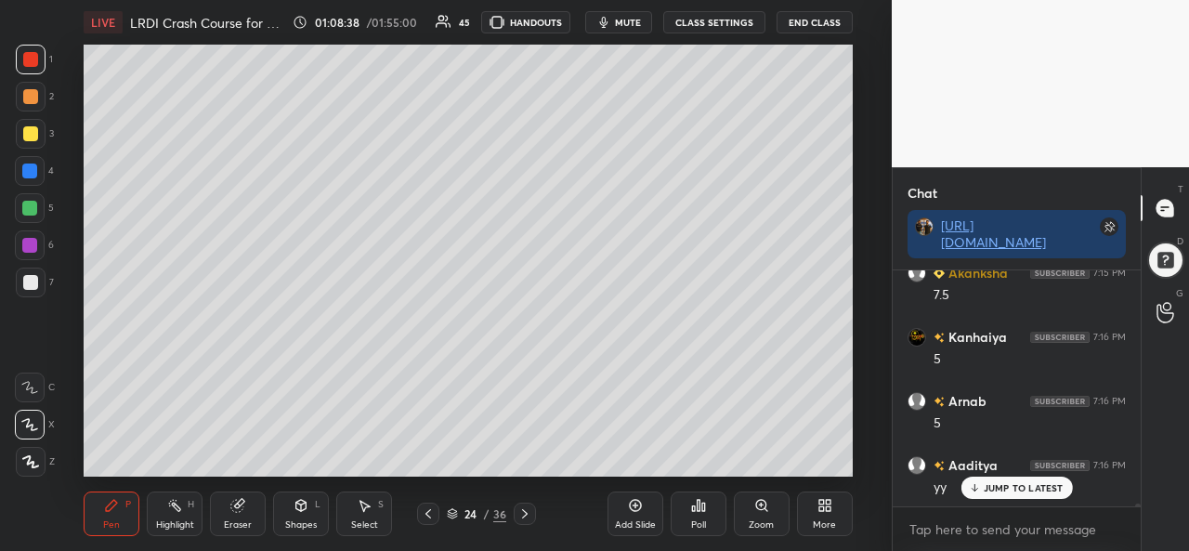
click at [26, 164] on div at bounding box center [29, 171] width 15 height 15
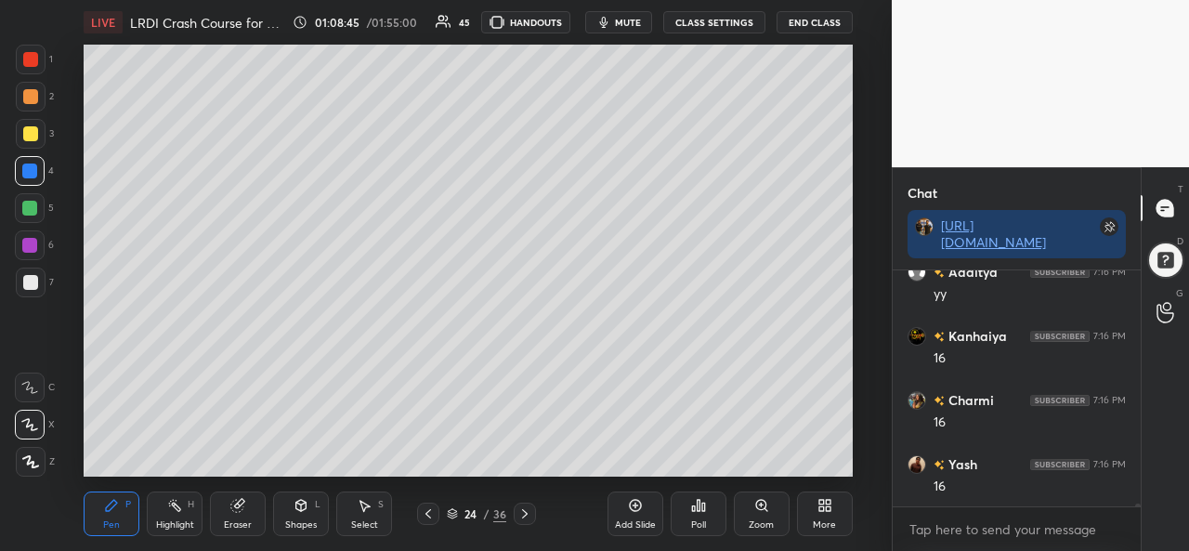
scroll to position [23139, 0]
click at [242, 512] on icon at bounding box center [237, 505] width 15 height 15
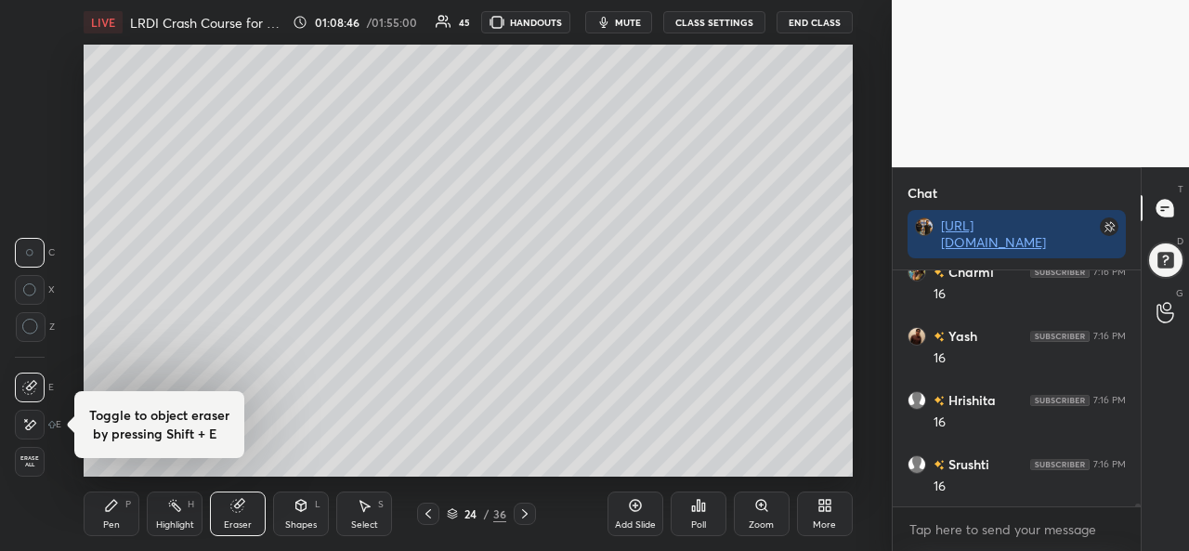
scroll to position [23202, 0]
click at [117, 506] on icon at bounding box center [111, 505] width 15 height 15
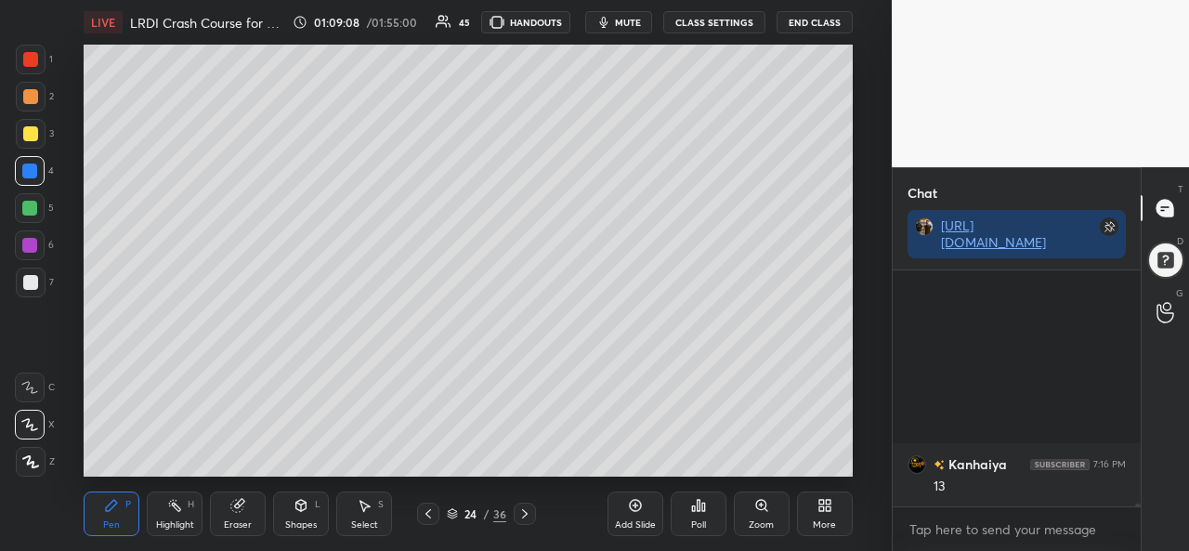
scroll to position [23568, 0]
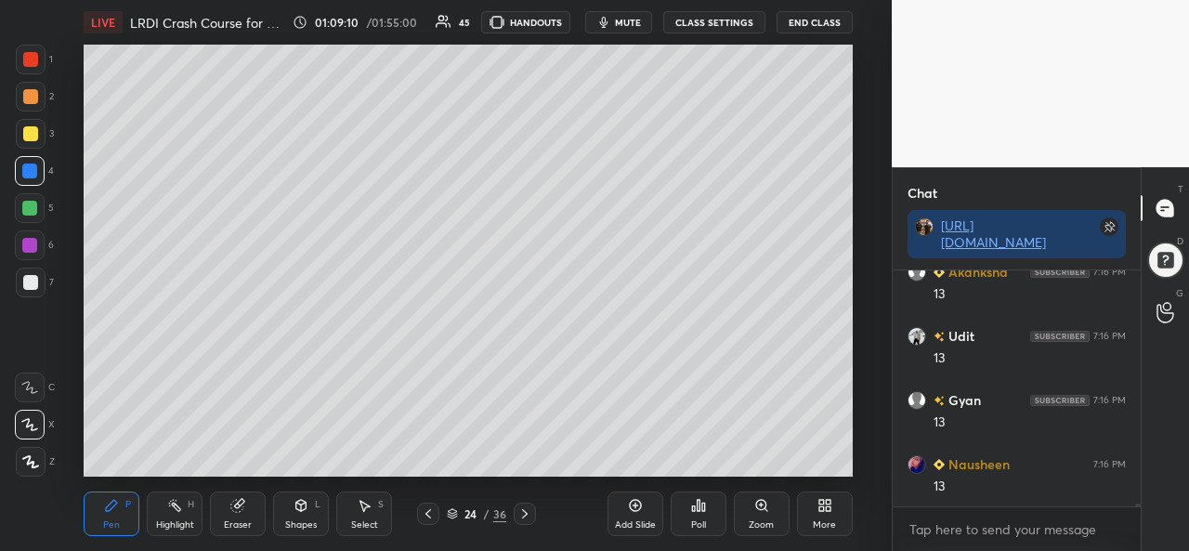
click at [28, 59] on div at bounding box center [30, 59] width 15 height 15
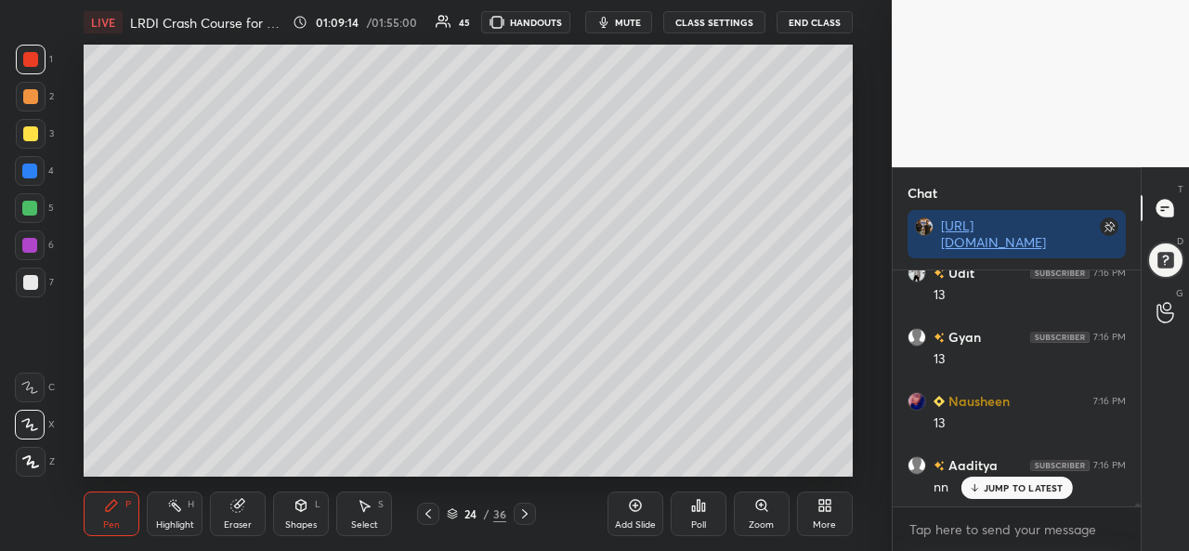
click at [35, 130] on div at bounding box center [30, 133] width 15 height 15
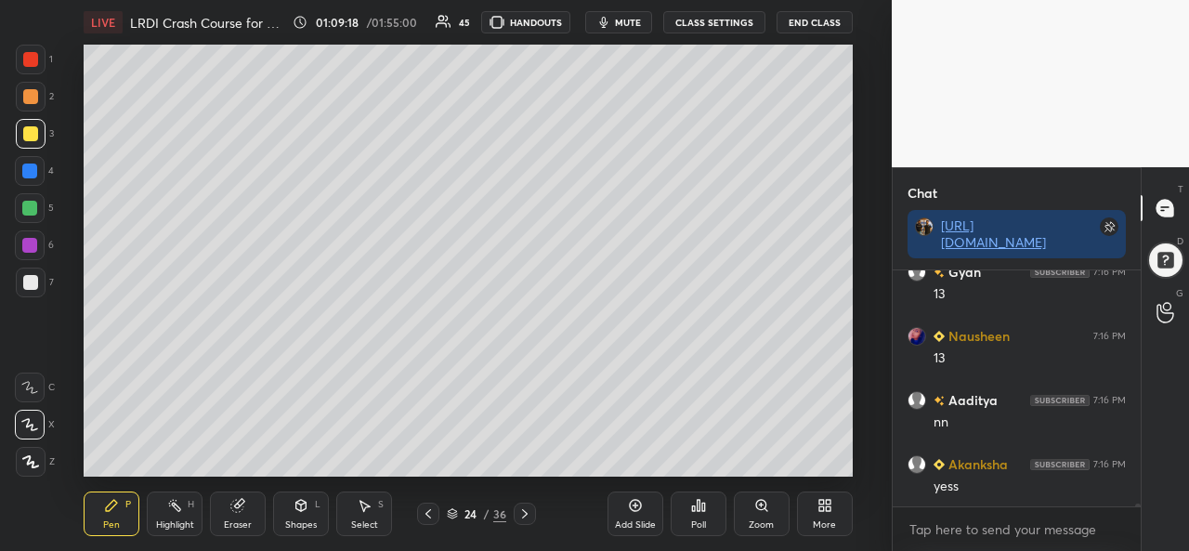
scroll to position [23759, 0]
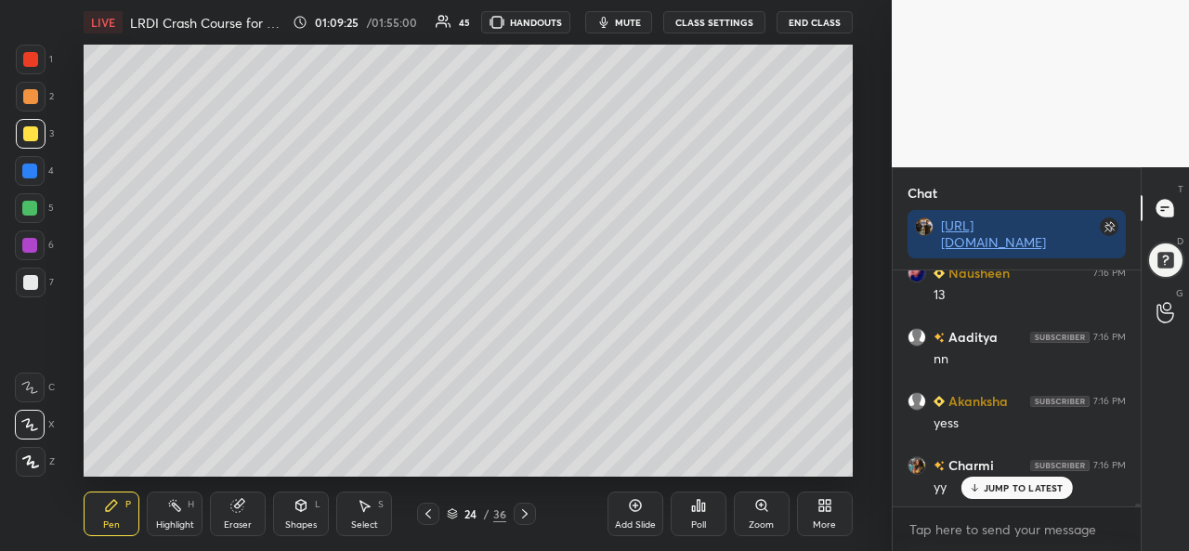
click at [33, 172] on div at bounding box center [29, 171] width 15 height 15
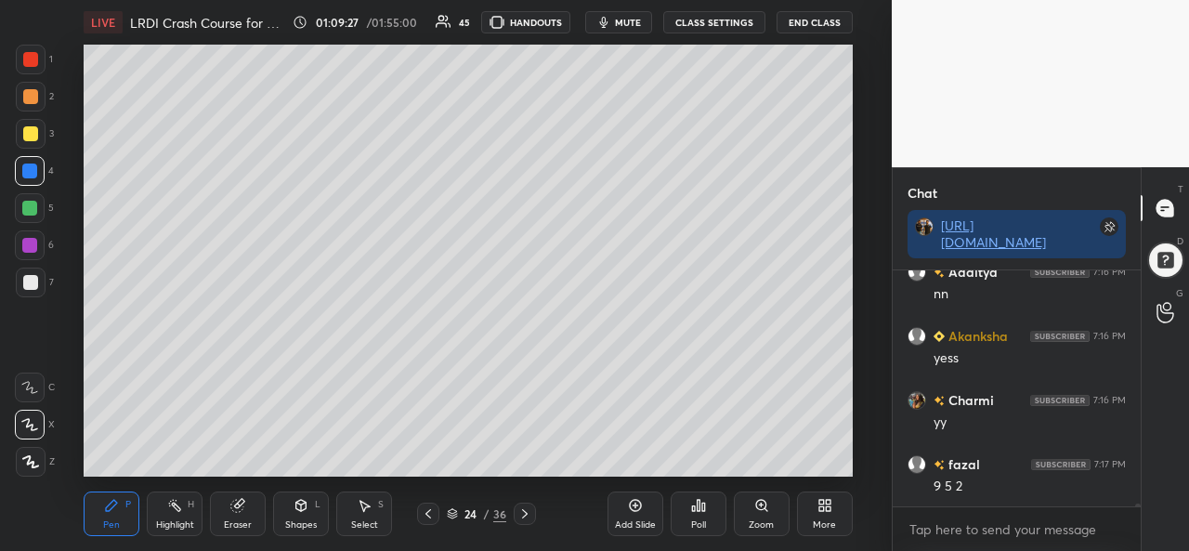
scroll to position [23888, 0]
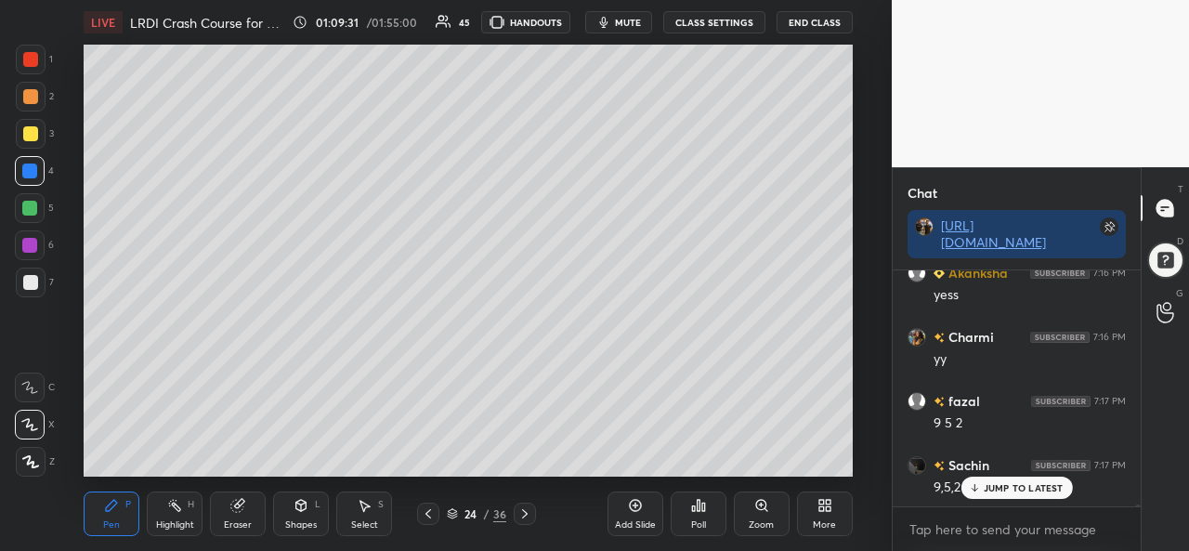
click at [29, 129] on div at bounding box center [30, 133] width 15 height 15
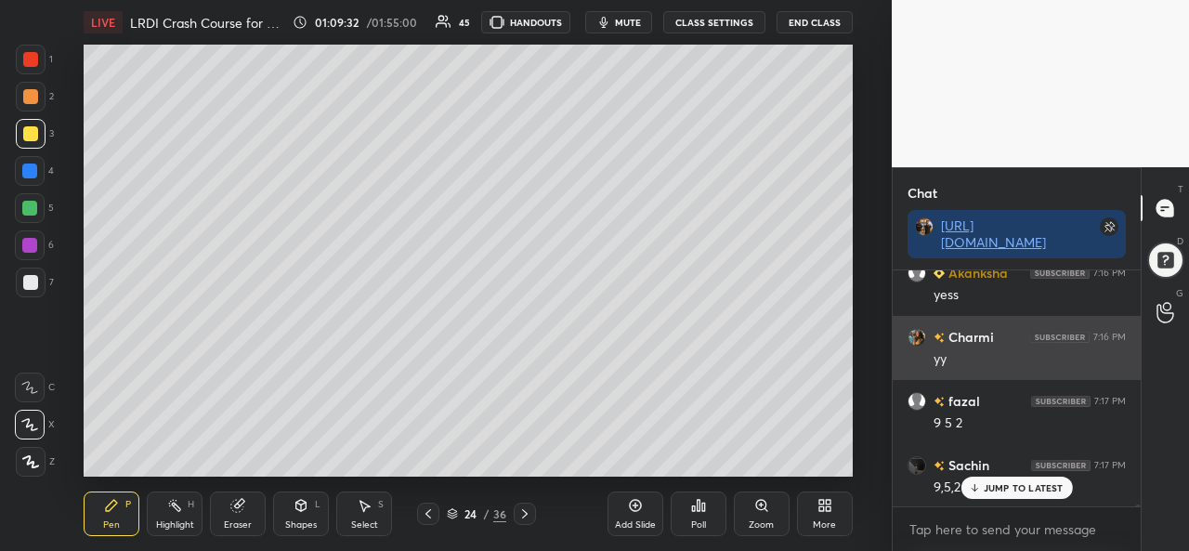
scroll to position [23953, 0]
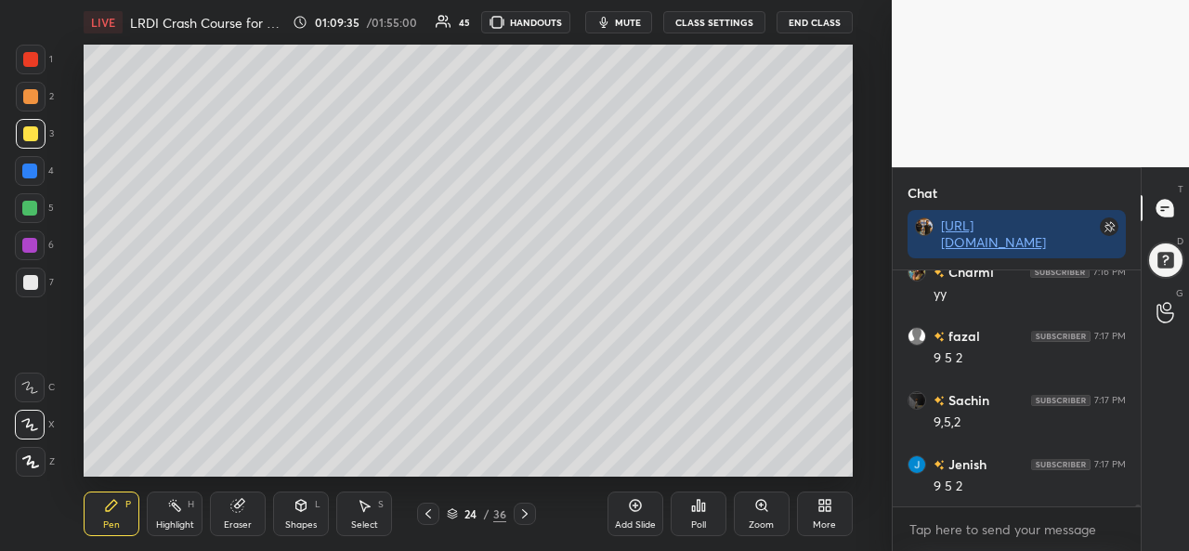
click at [28, 206] on div at bounding box center [29, 208] width 15 height 15
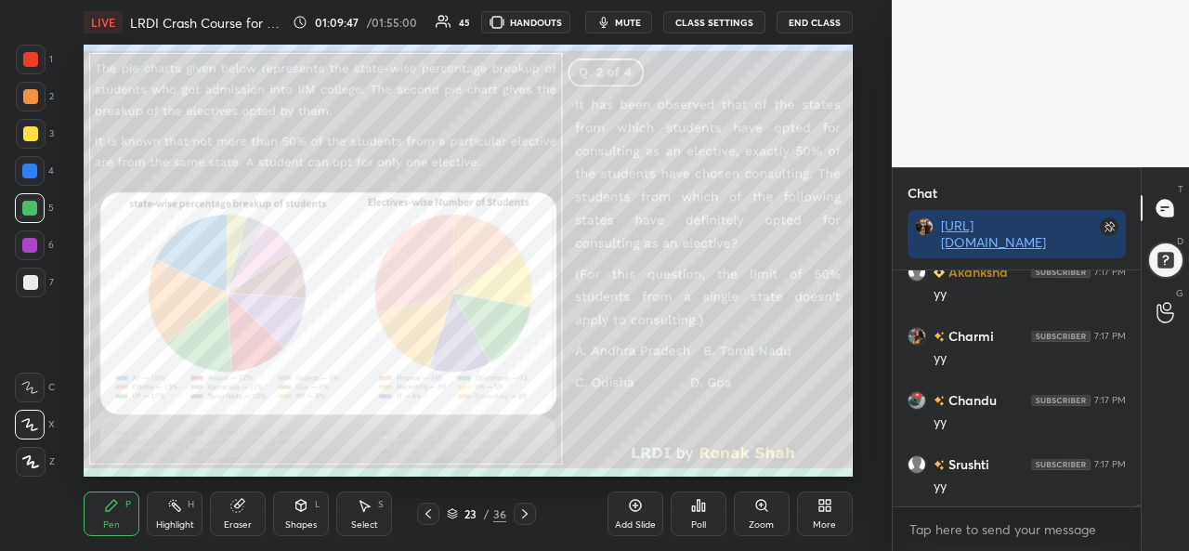
scroll to position [24657, 0]
click at [28, 164] on div at bounding box center [29, 171] width 15 height 15
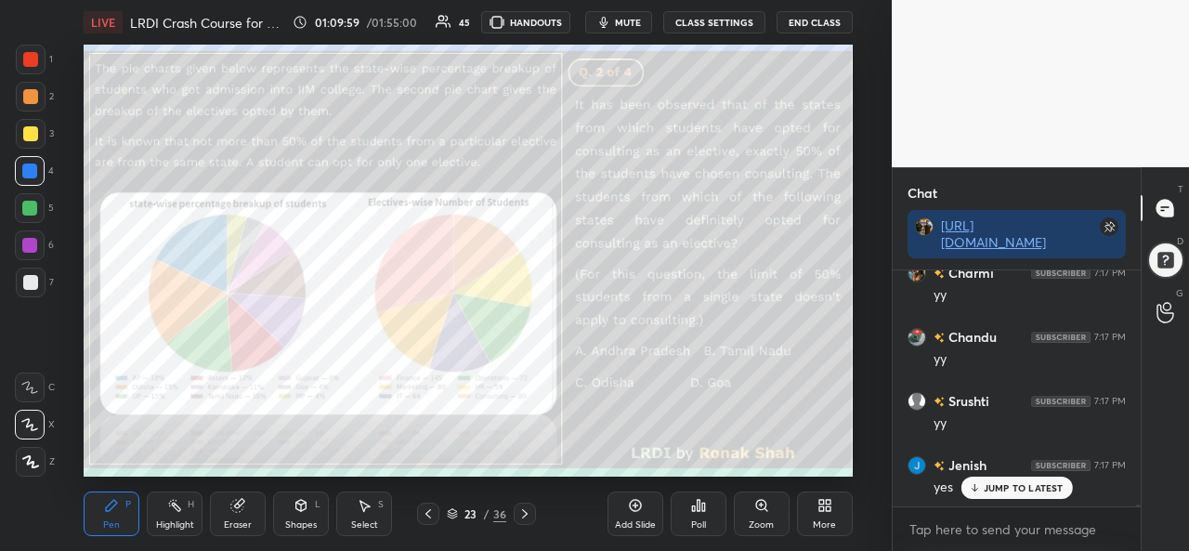
click at [375, 518] on div "Select S" at bounding box center [364, 514] width 56 height 45
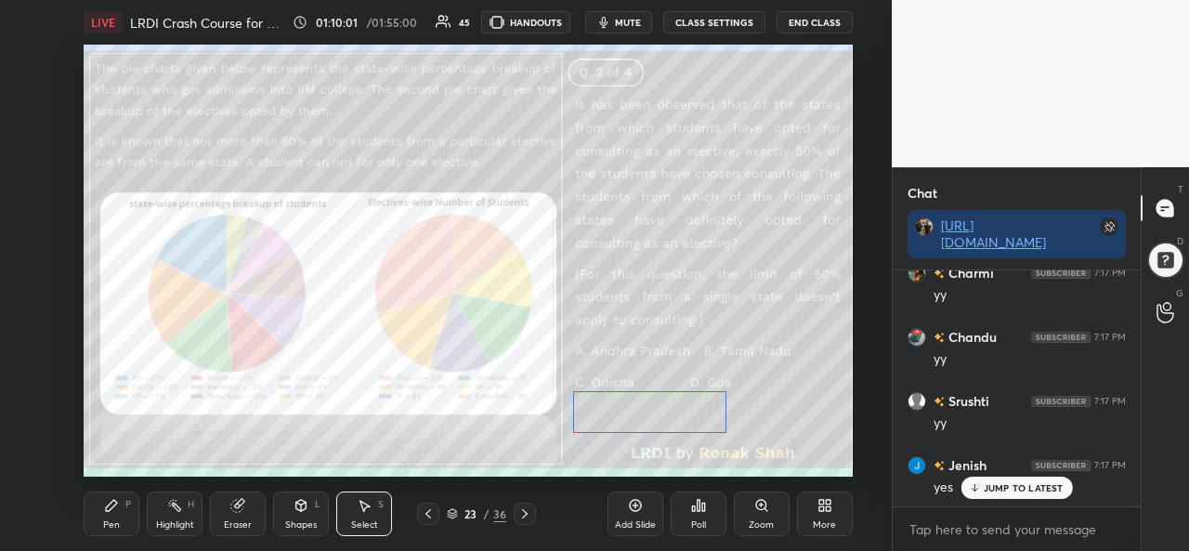
click at [664, 421] on div "0 ° Undo Copy Paste here Duplicate Duplicate to new slide Delete" at bounding box center [468, 261] width 768 height 432
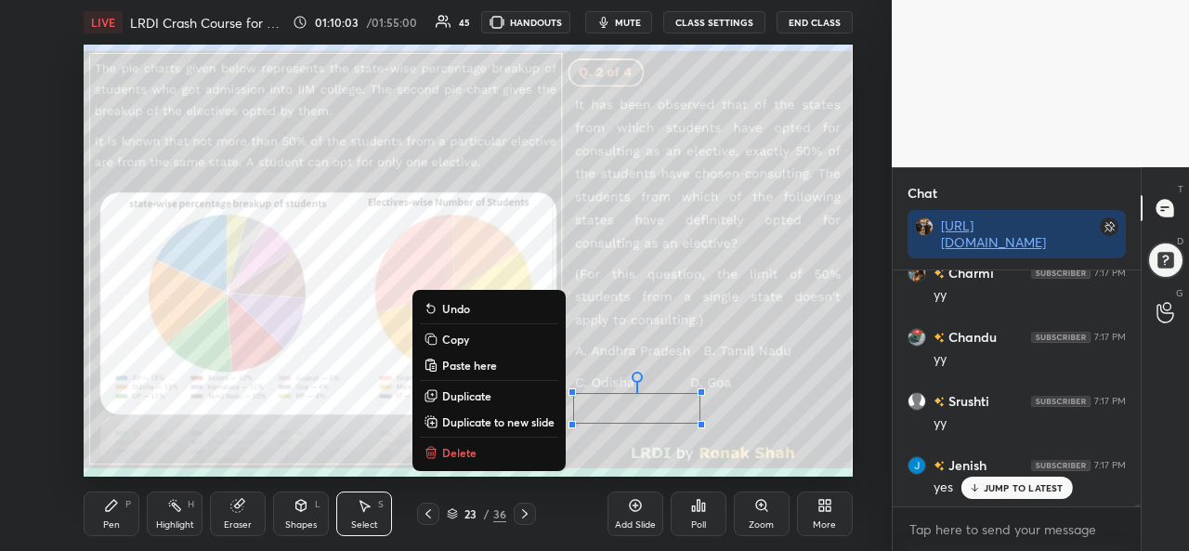
click at [113, 518] on div "Pen P" at bounding box center [112, 514] width 56 height 45
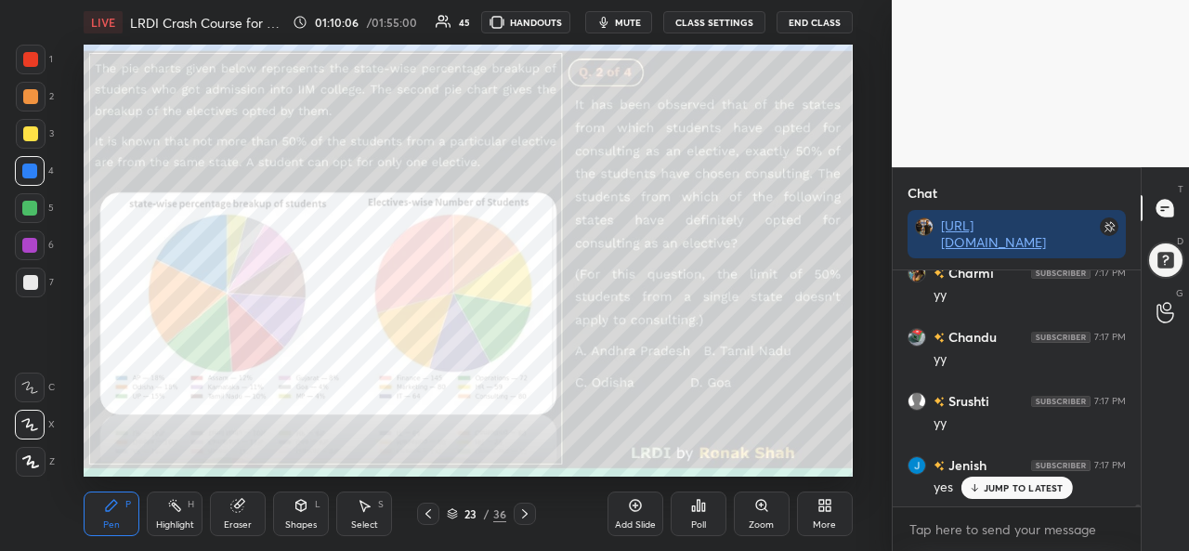
click at [26, 208] on div at bounding box center [29, 208] width 15 height 15
click at [32, 172] on div at bounding box center [29, 171] width 15 height 15
click at [26, 202] on div at bounding box center [29, 208] width 15 height 15
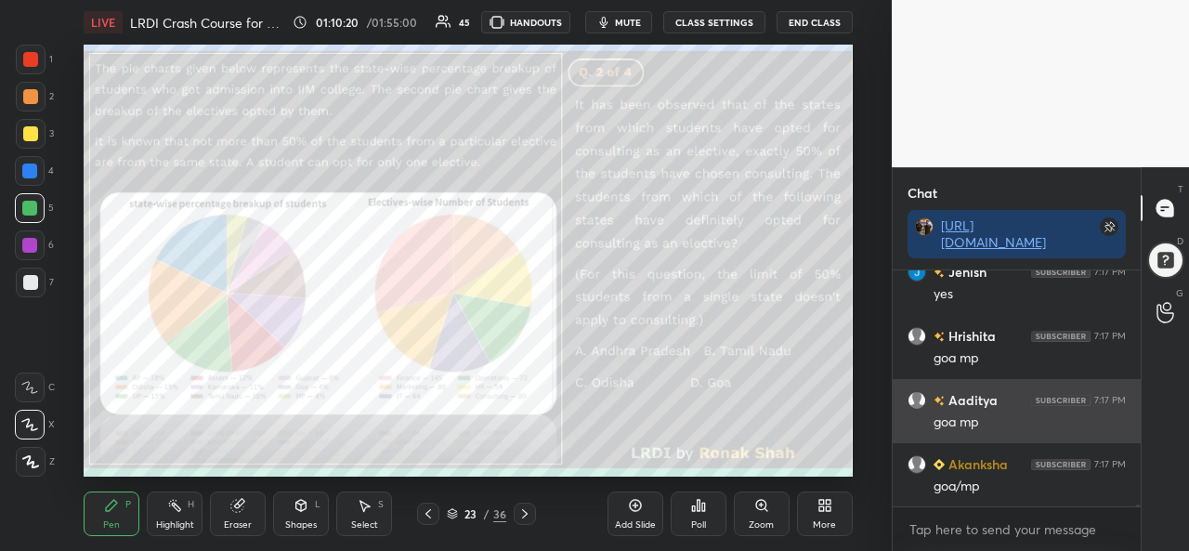
scroll to position [24913, 0]
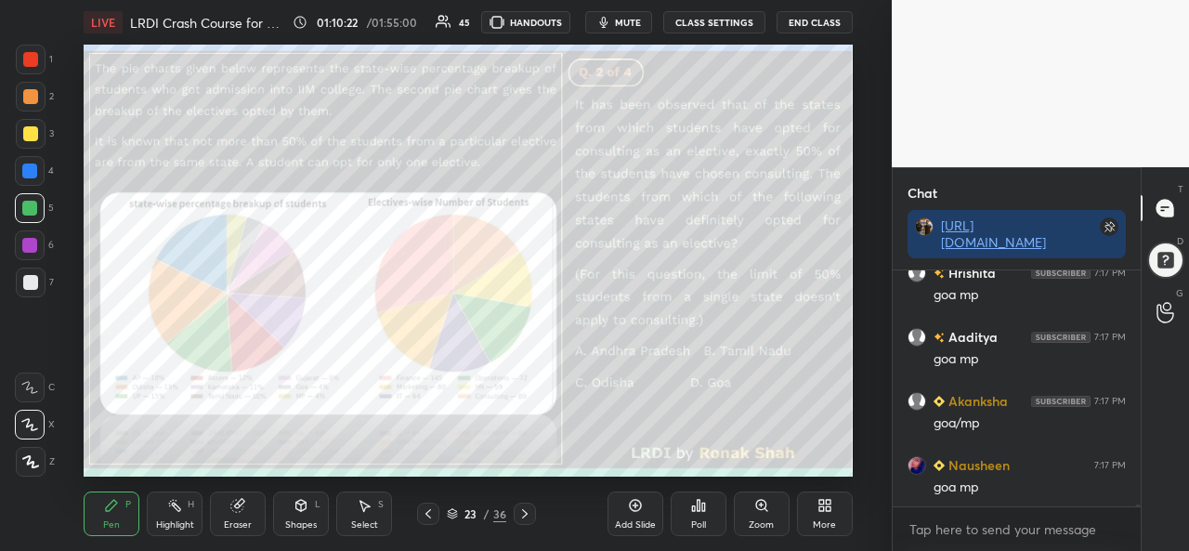
click at [32, 172] on div at bounding box center [29, 171] width 15 height 15
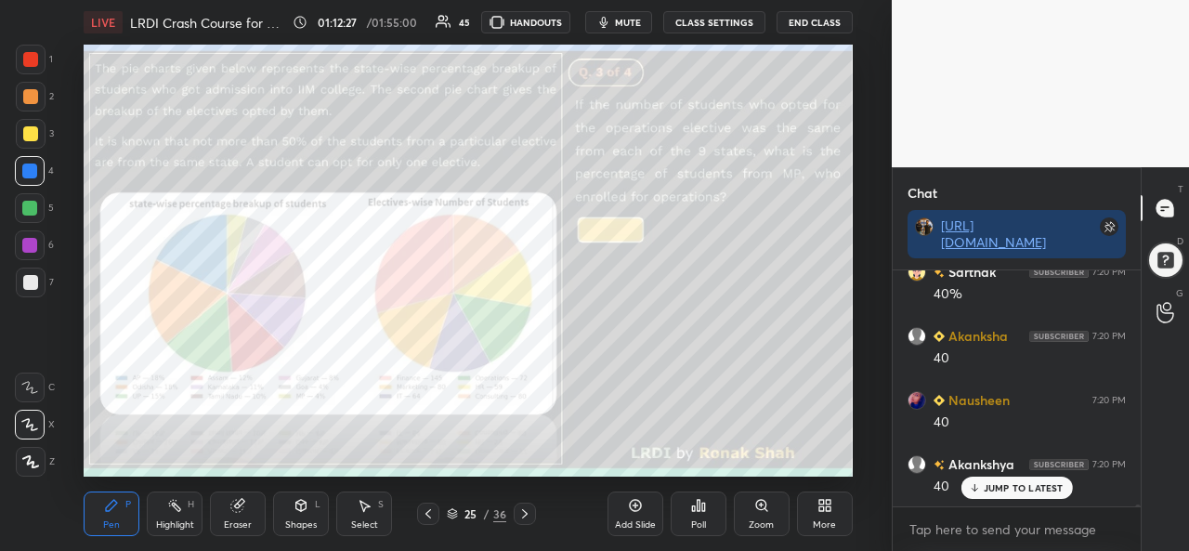
scroll to position [25939, 0]
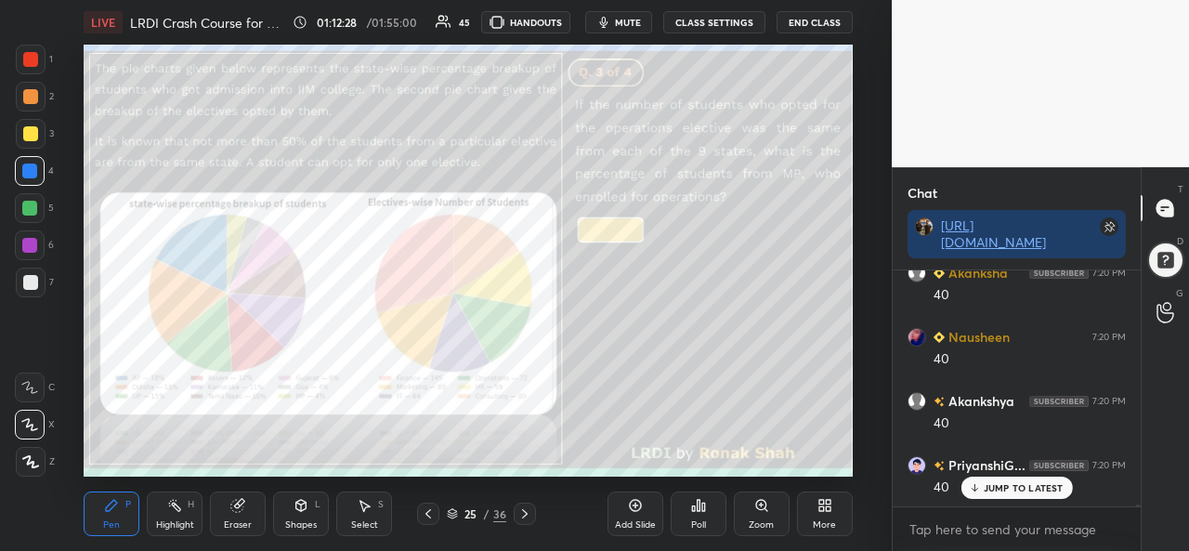
click at [32, 200] on div at bounding box center [30, 208] width 30 height 30
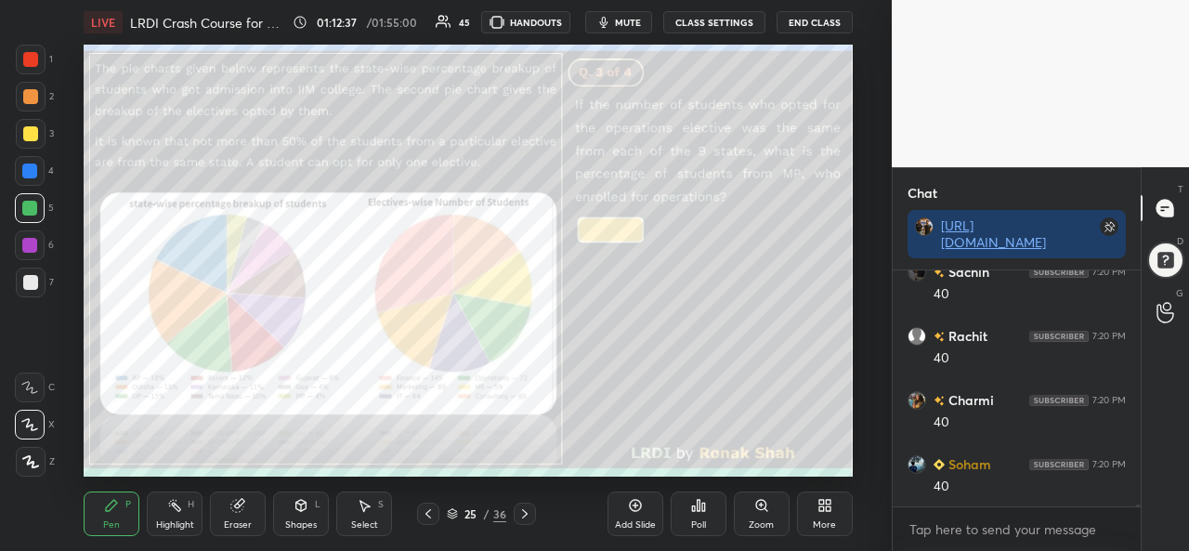
scroll to position [26580, 0]
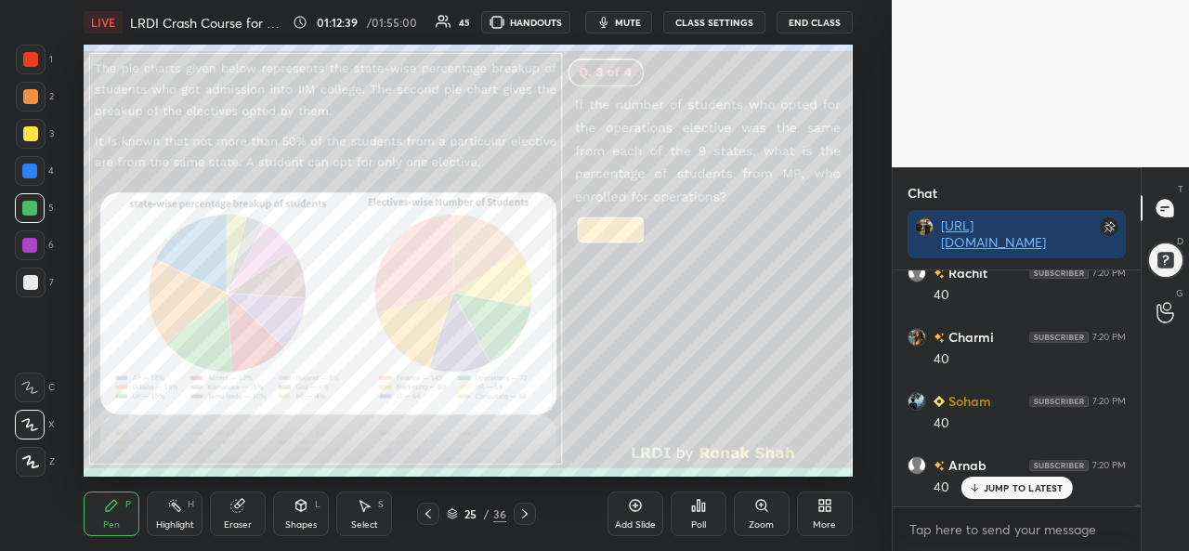
click at [33, 90] on div at bounding box center [30, 96] width 15 height 15
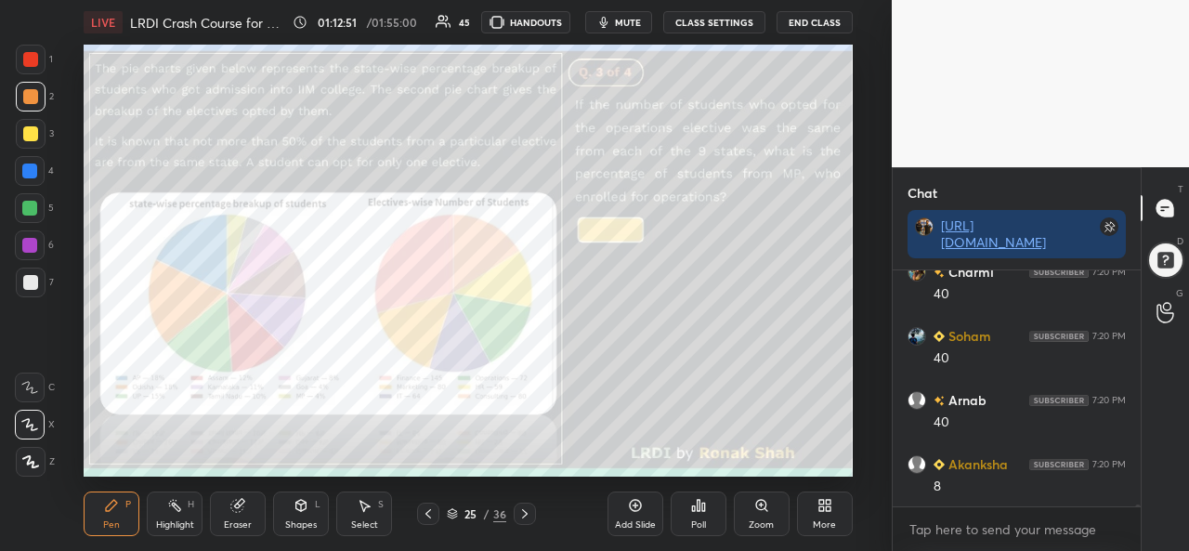
click at [28, 239] on div at bounding box center [29, 245] width 15 height 15
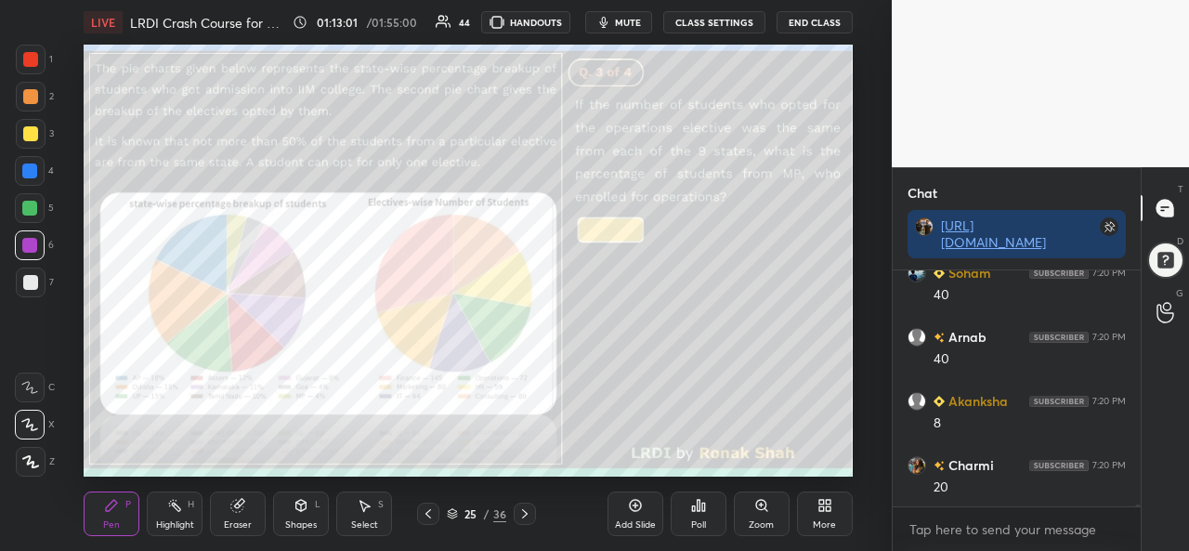
scroll to position [26774, 0]
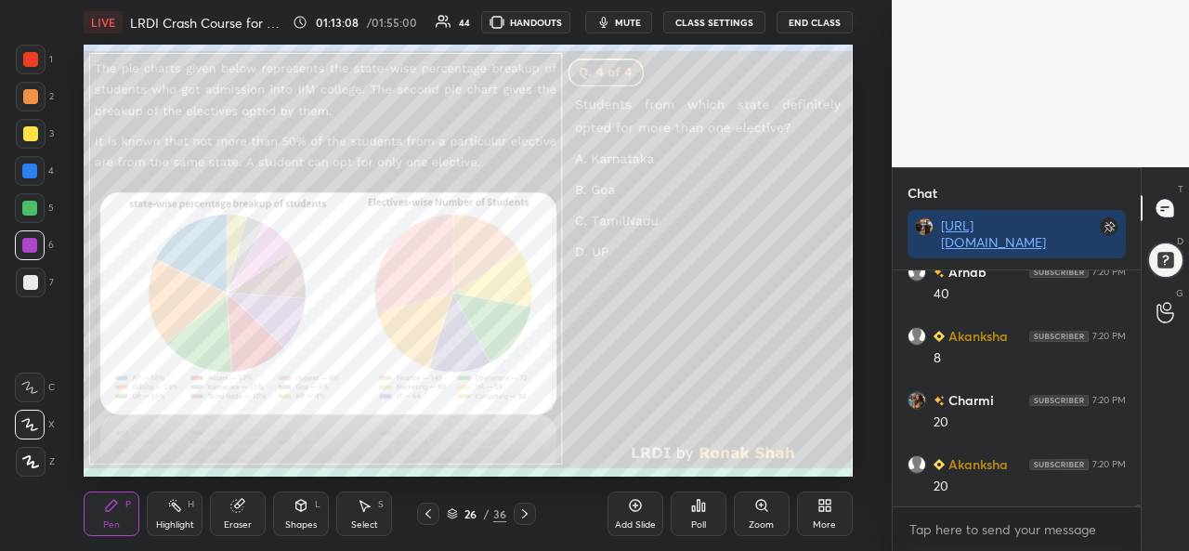
click at [32, 63] on div at bounding box center [30, 59] width 15 height 15
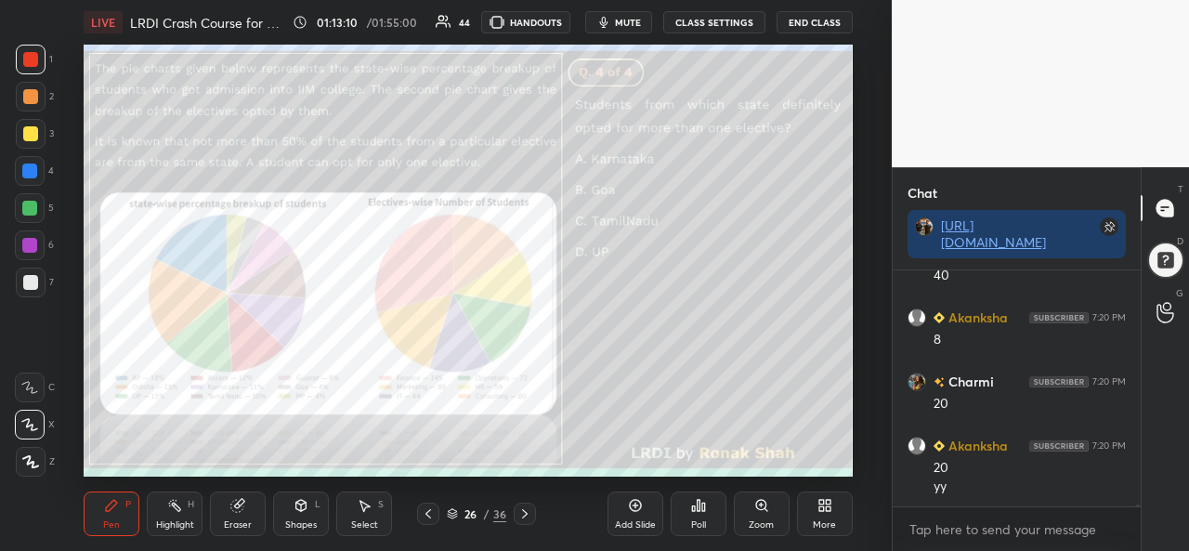
scroll to position [26855, 0]
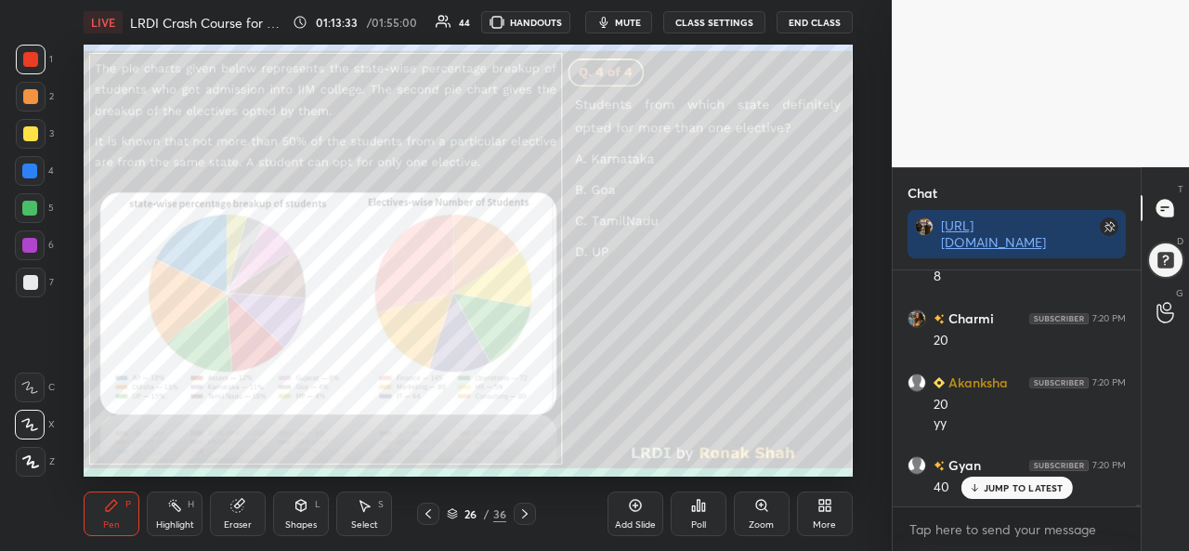
click at [701, 523] on div "Poll" at bounding box center [698, 524] width 15 height 9
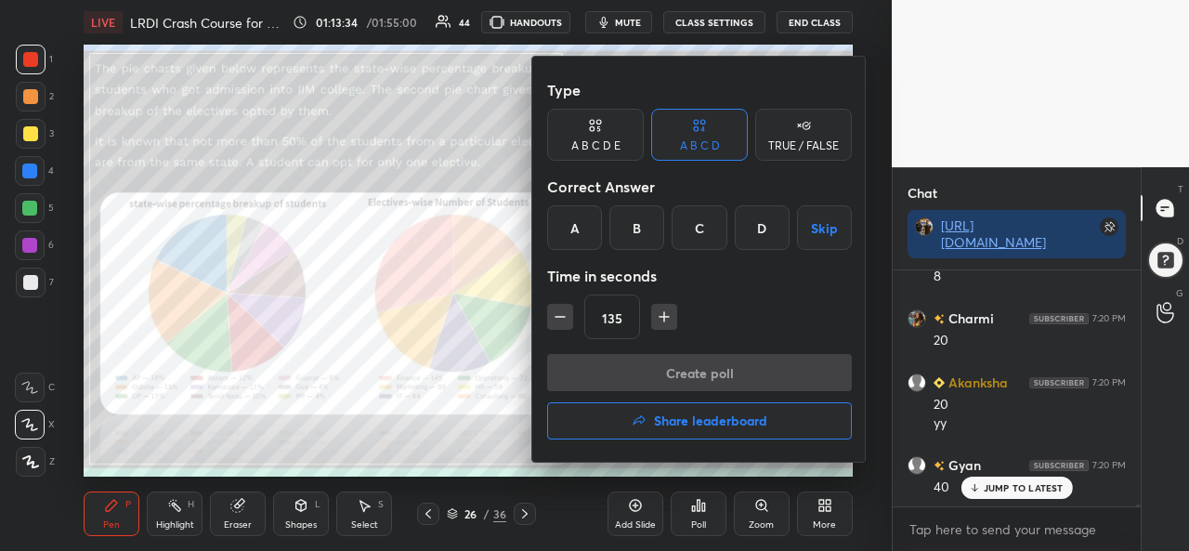
click at [752, 230] on div "D" at bounding box center [762, 227] width 55 height 45
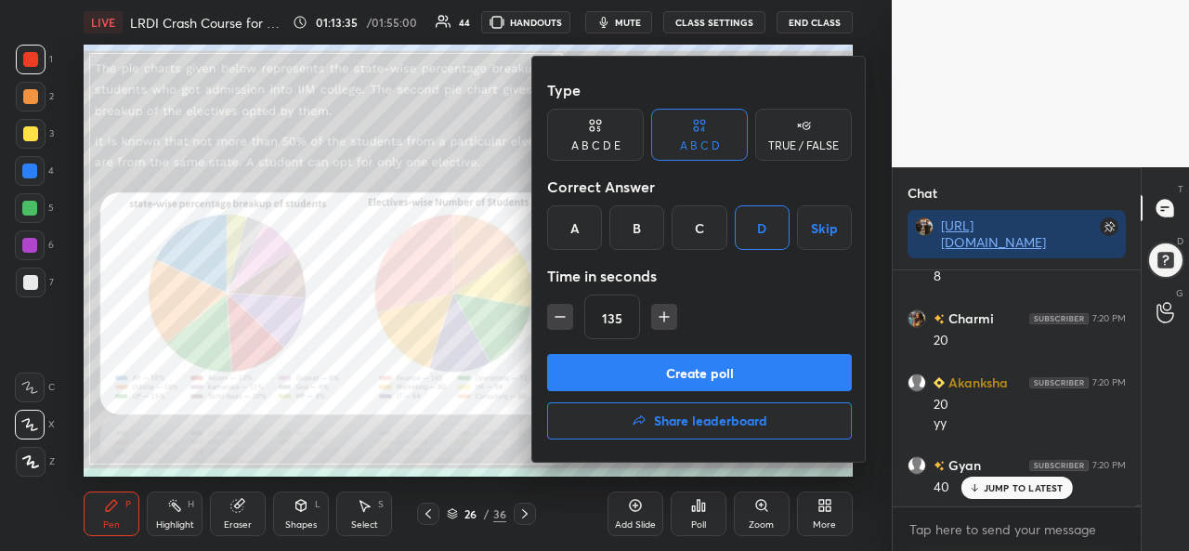
click at [557, 315] on icon "button" at bounding box center [560, 317] width 19 height 19
click at [558, 317] on icon "button" at bounding box center [560, 317] width 9 height 0
click at [559, 315] on icon "button" at bounding box center [560, 317] width 19 height 19
type input "75"
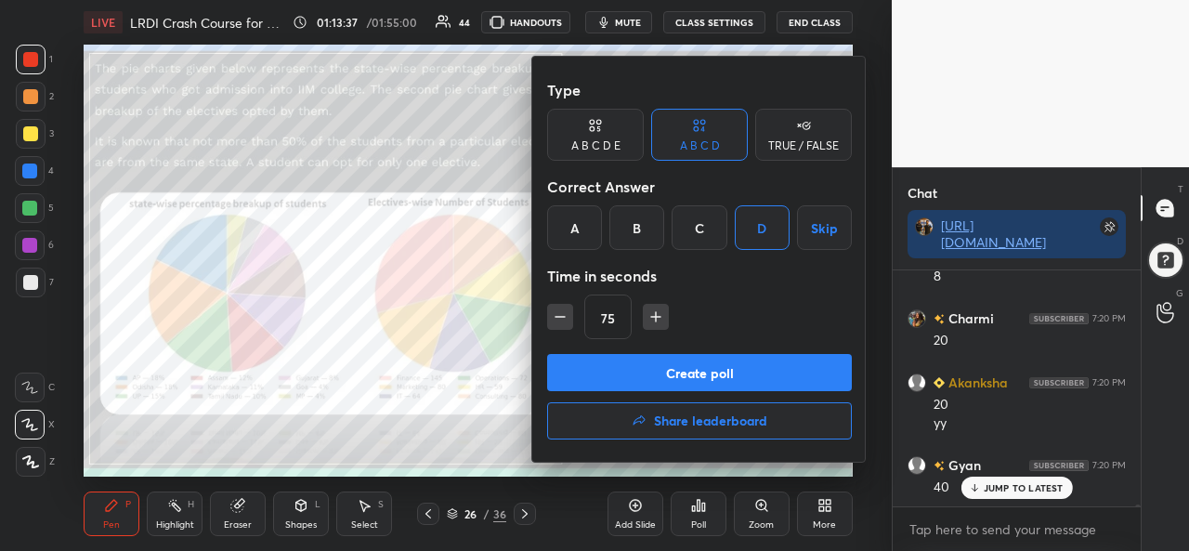
click at [702, 367] on button "Create poll" at bounding box center [699, 372] width 305 height 37
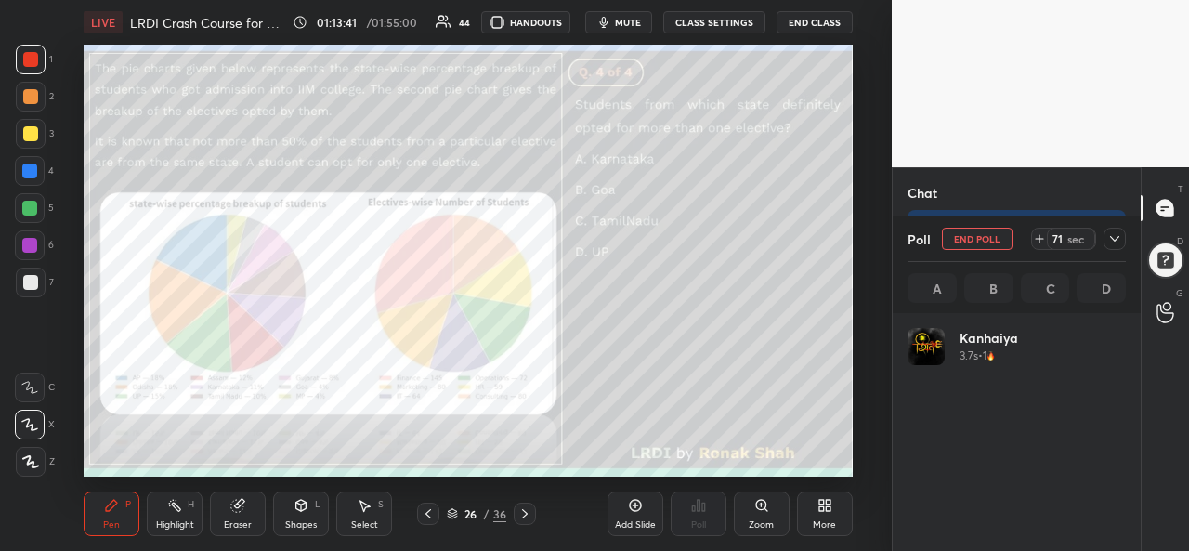
scroll to position [217, 213]
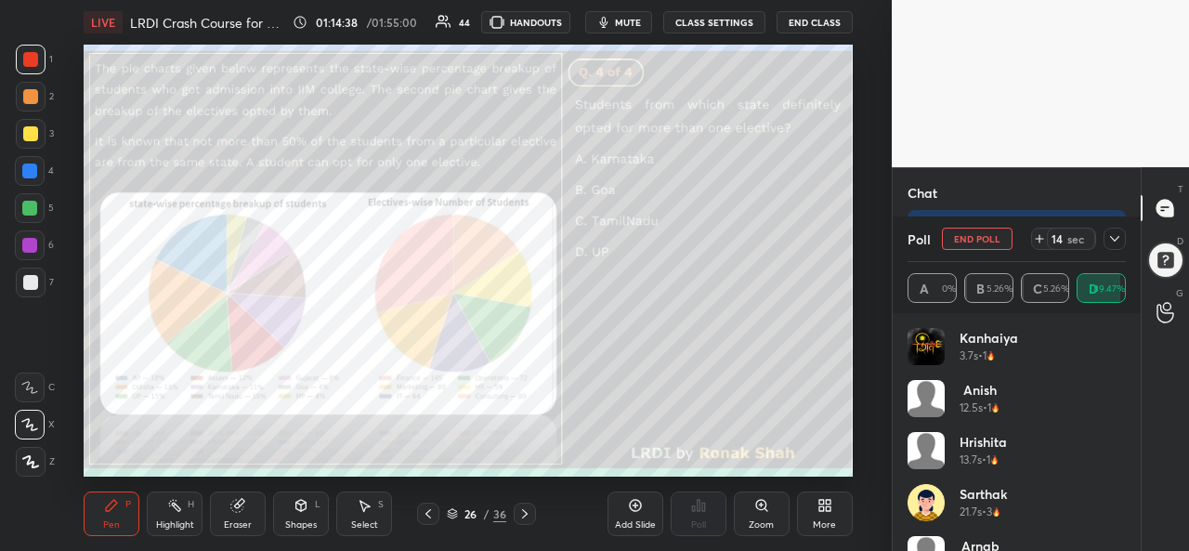
click at [1114, 238] on icon at bounding box center [1115, 238] width 15 height 15
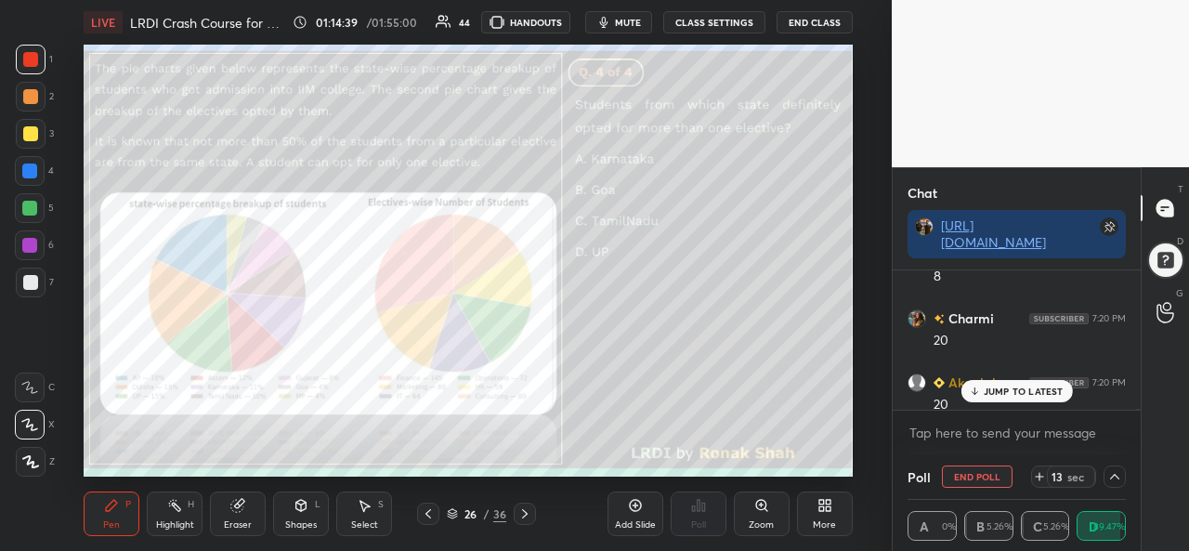
scroll to position [26952, 0]
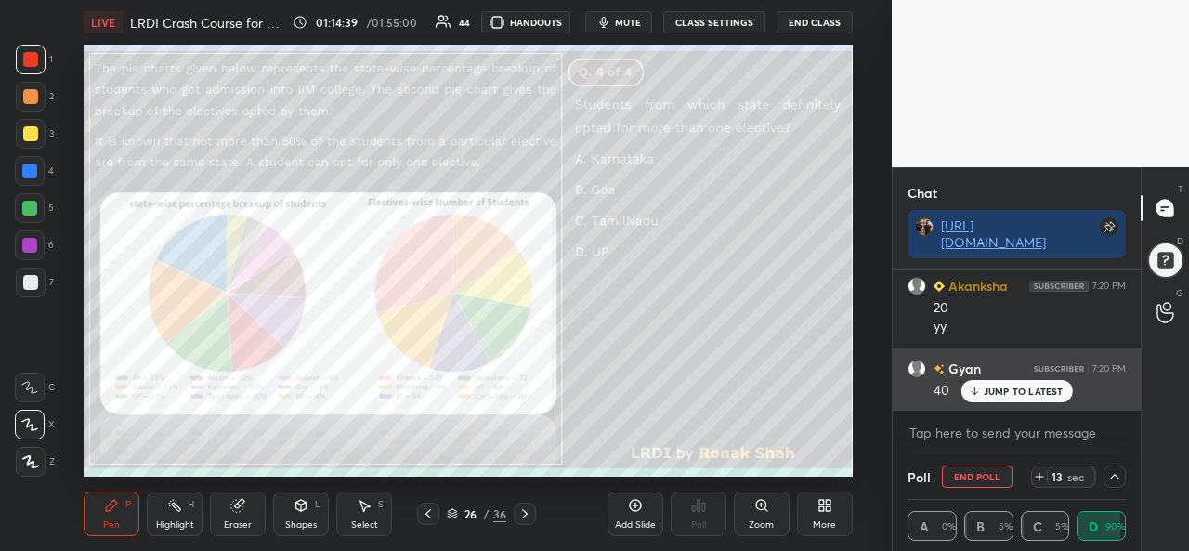
click at [1015, 388] on p "JUMP TO LATEST" at bounding box center [1024, 391] width 80 height 11
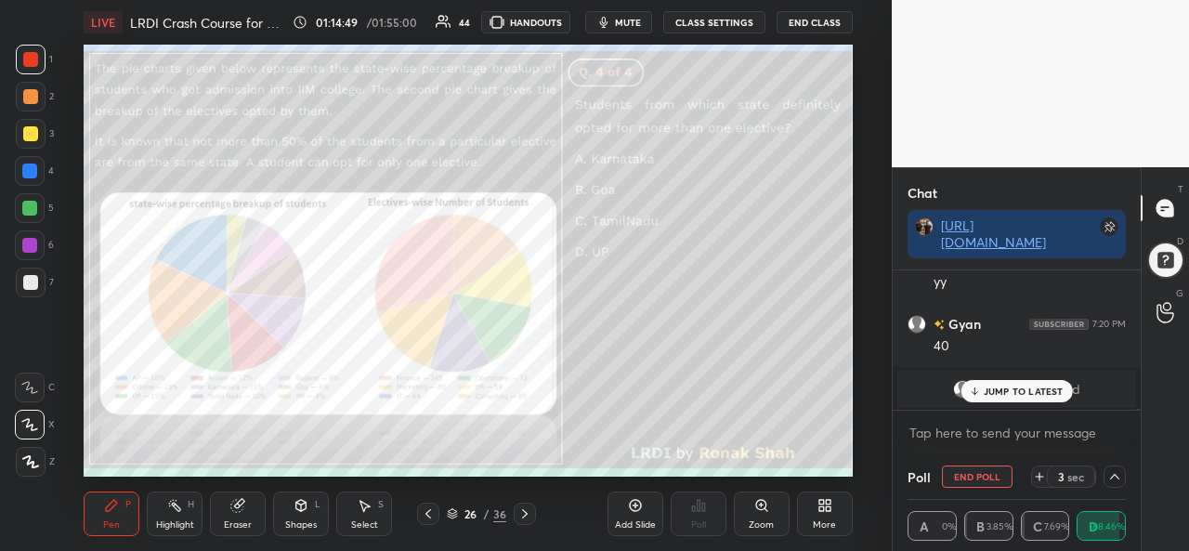
click at [1005, 393] on p "JUMP TO LATEST" at bounding box center [1024, 391] width 80 height 11
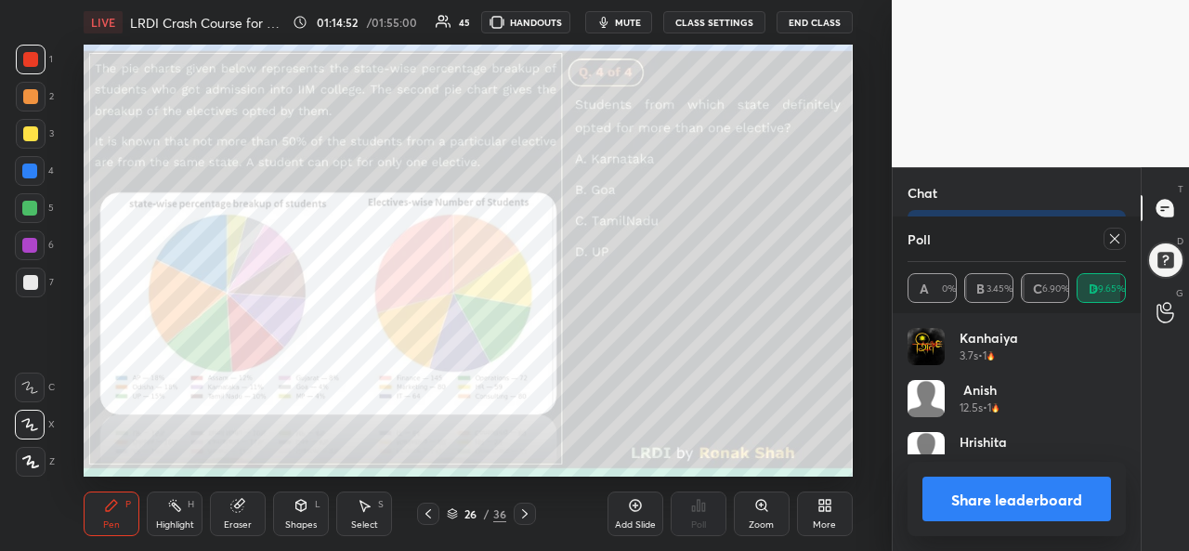
scroll to position [217, 213]
click at [1119, 237] on icon at bounding box center [1115, 238] width 15 height 15
type textarea "x"
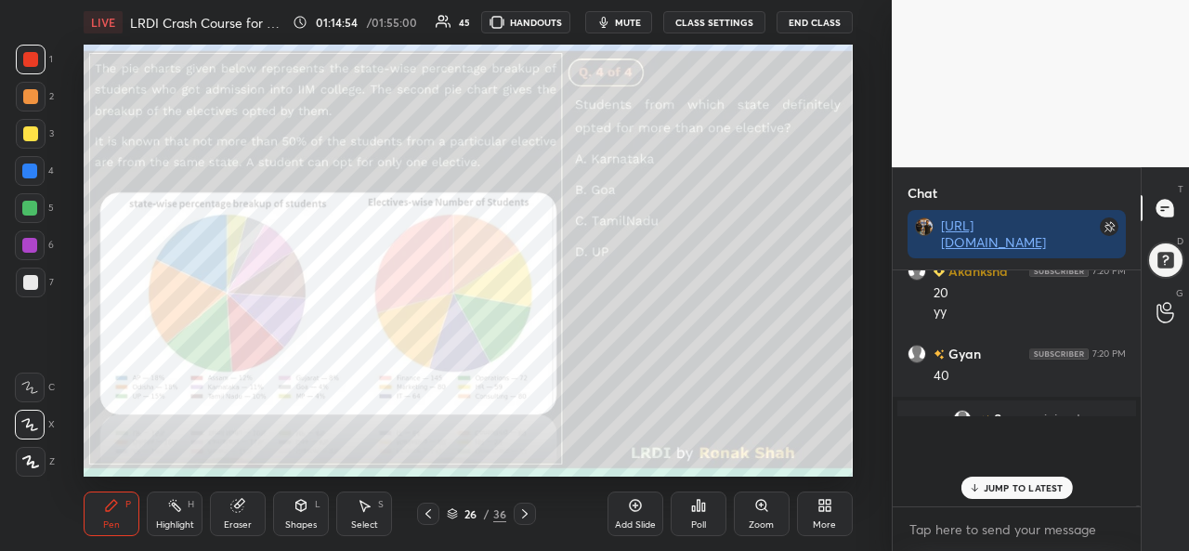
scroll to position [7, 6]
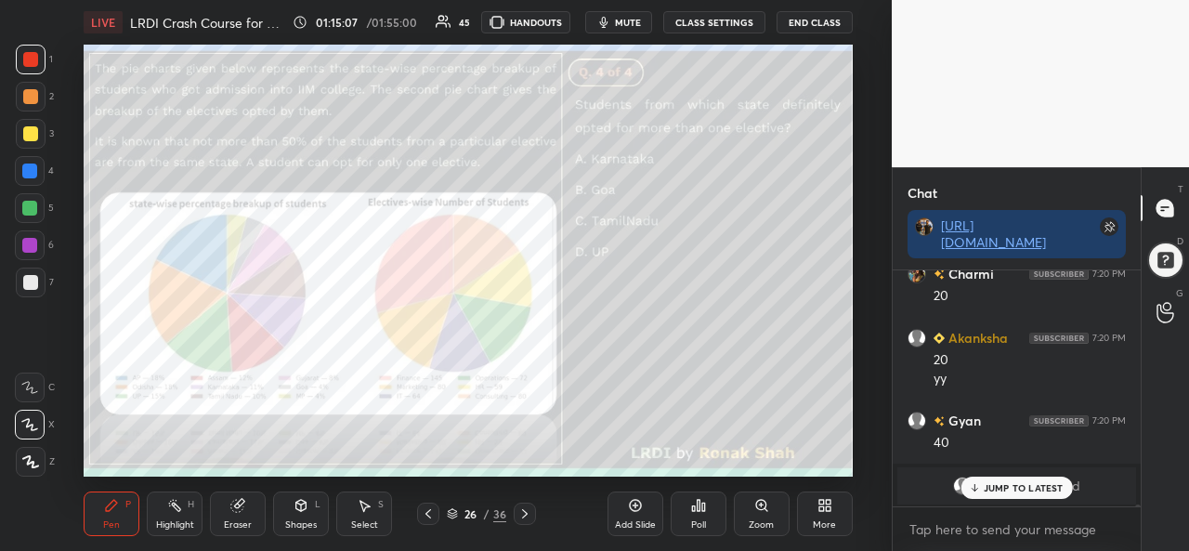
click at [26, 171] on div at bounding box center [29, 171] width 15 height 15
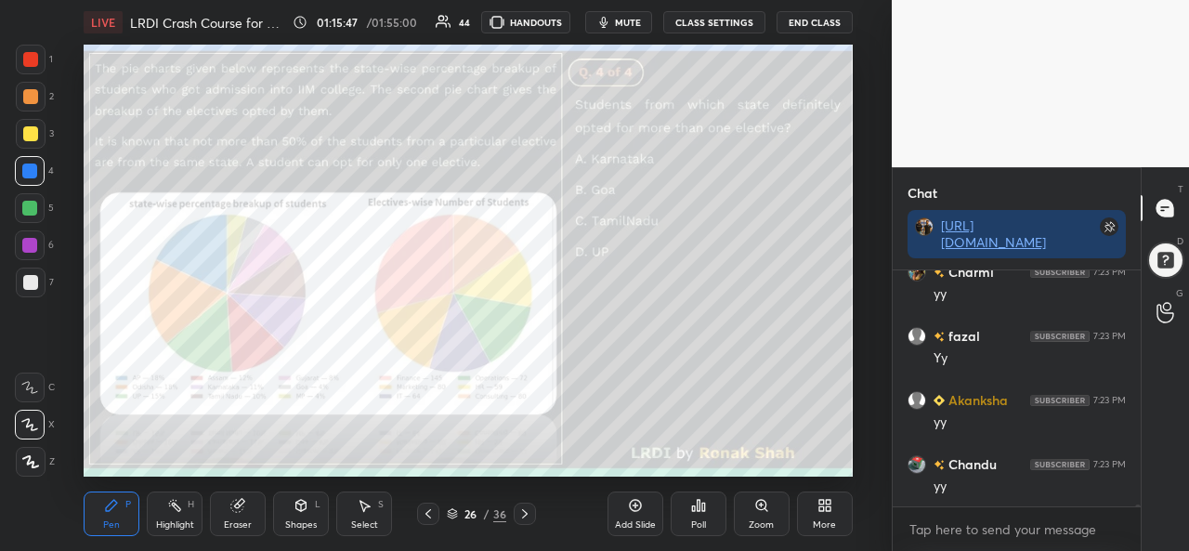
scroll to position [25371, 0]
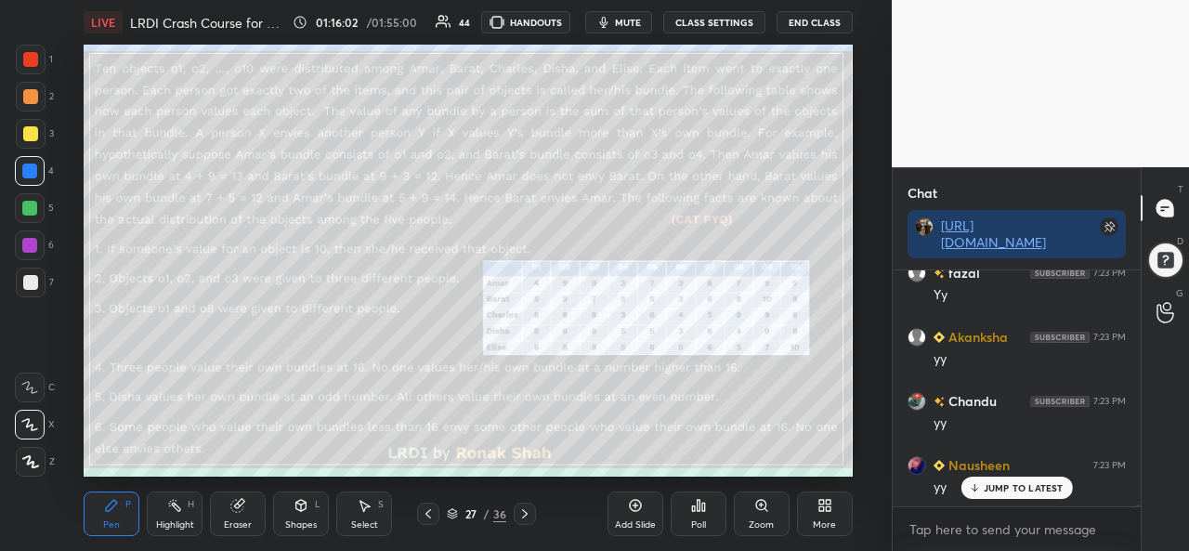
click at [11, 49] on div "1 2 3 4 5 6 7 C X Z C X Z E E Erase all H H" at bounding box center [29, 261] width 59 height 432
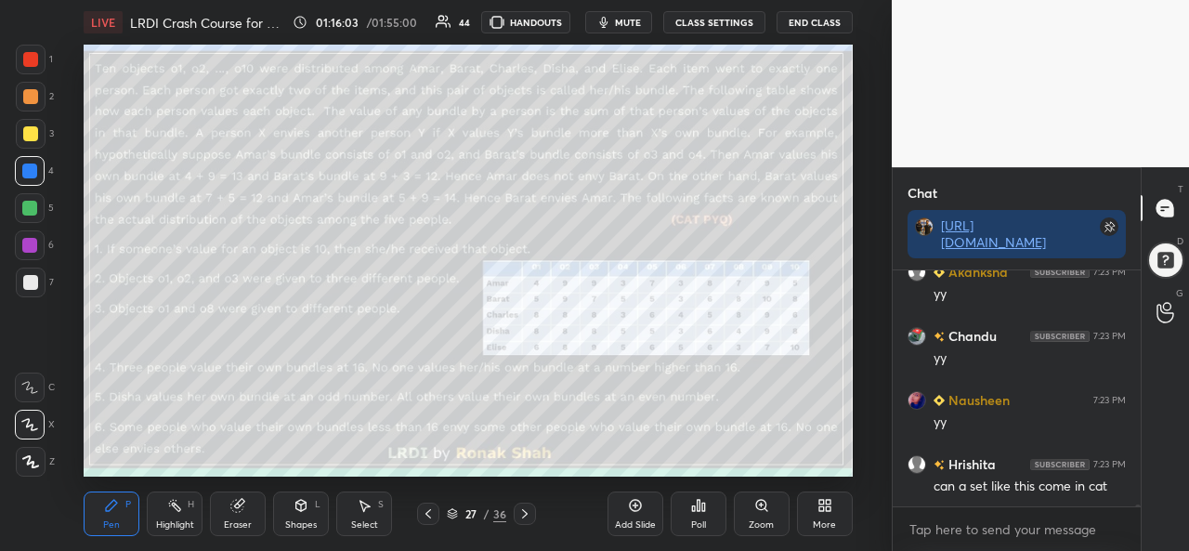
click at [28, 55] on div at bounding box center [30, 59] width 15 height 15
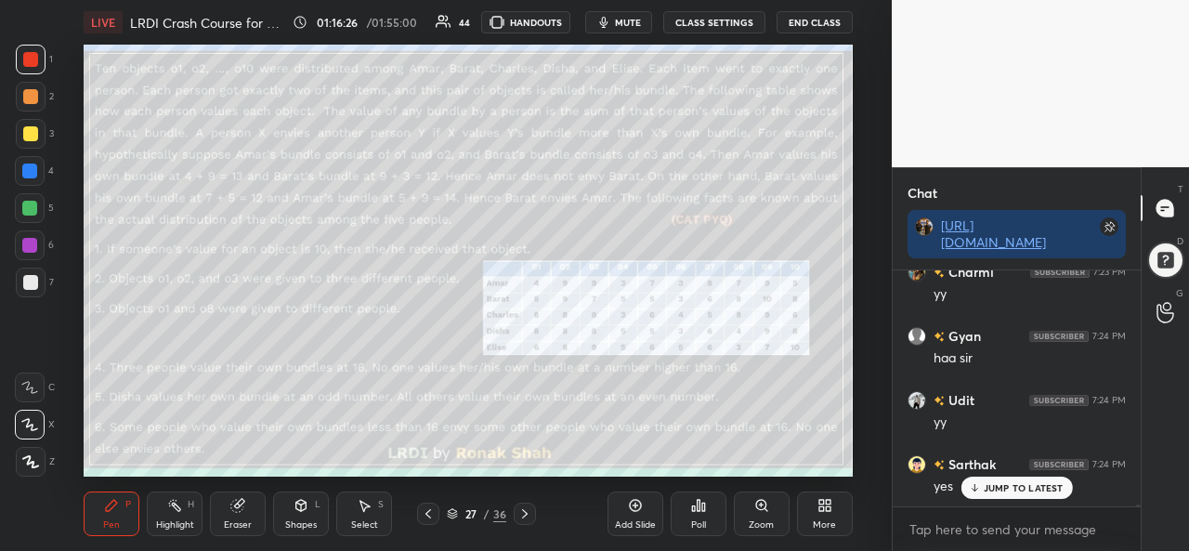
scroll to position [25755, 0]
click at [1021, 492] on p "JUMP TO LATEST" at bounding box center [1024, 487] width 80 height 11
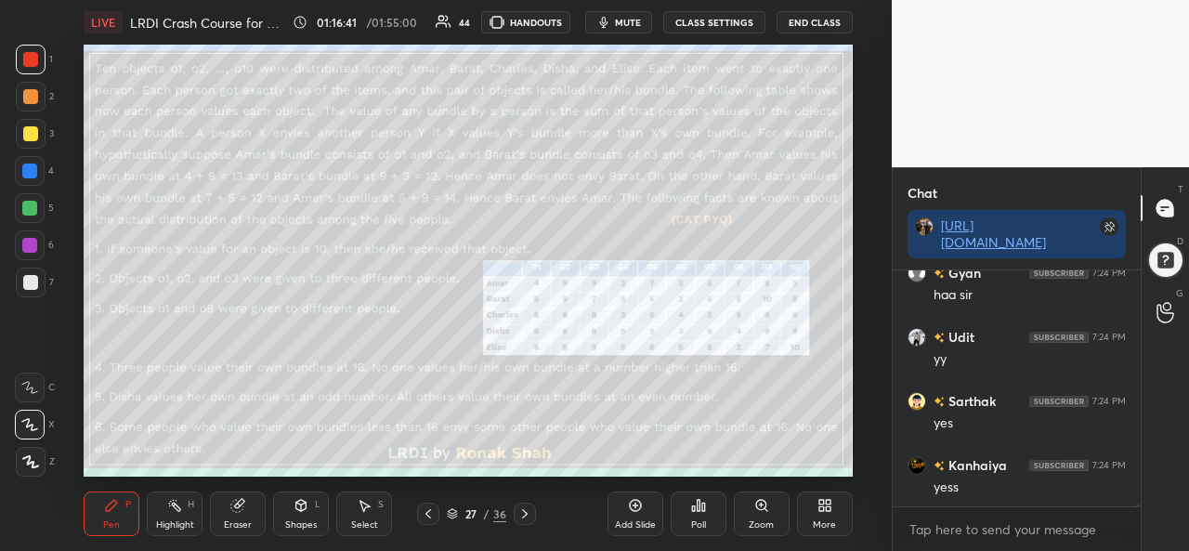
click at [361, 510] on icon at bounding box center [364, 505] width 15 height 15
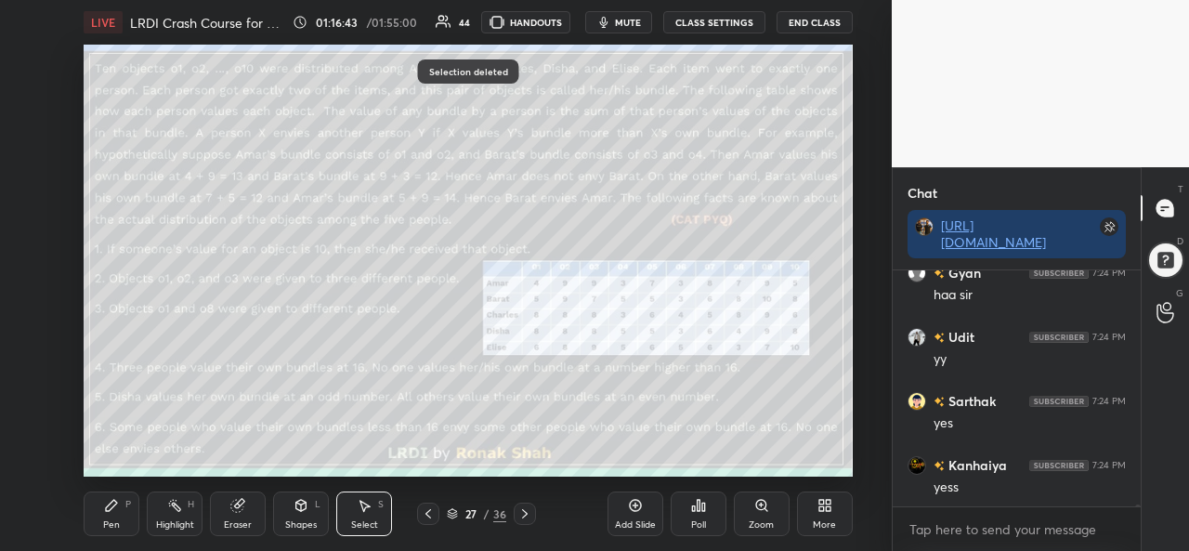
click at [115, 516] on div "Pen P" at bounding box center [112, 514] width 56 height 45
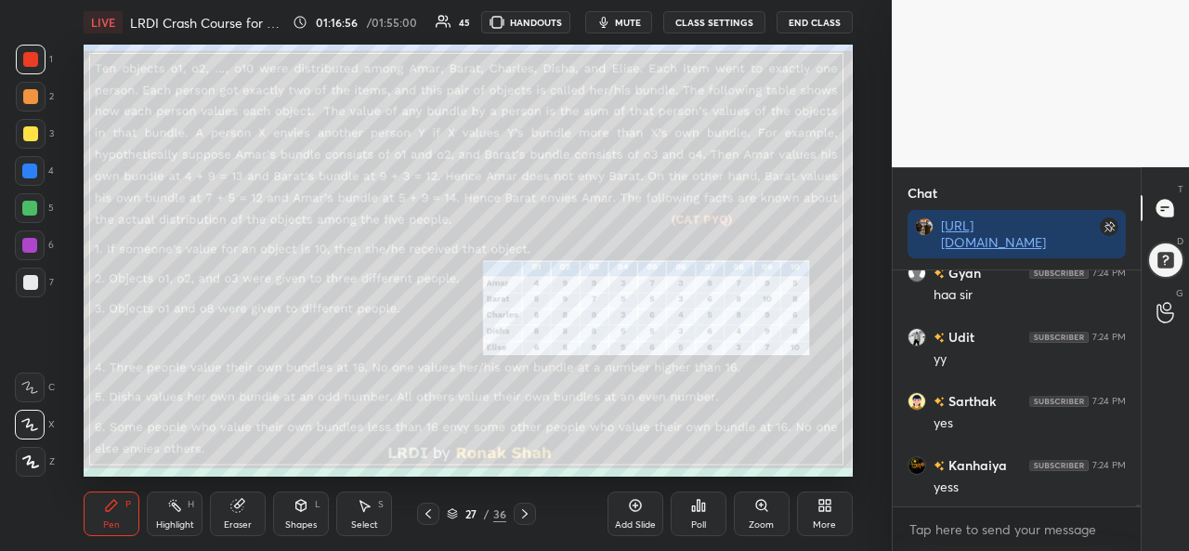
click at [702, 520] on div "Poll" at bounding box center [698, 524] width 15 height 9
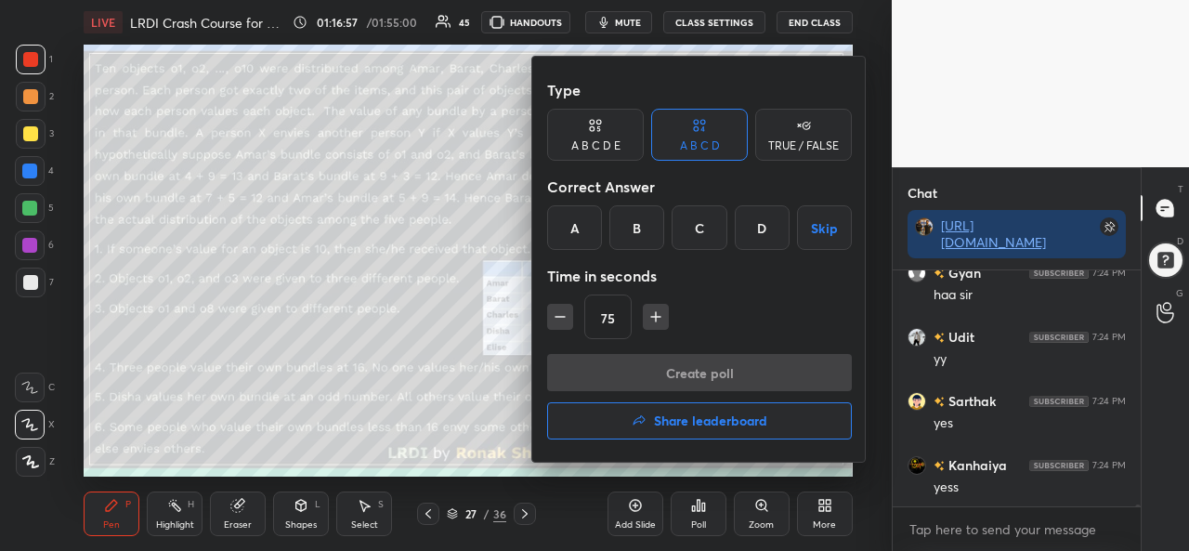
scroll to position [25837, 0]
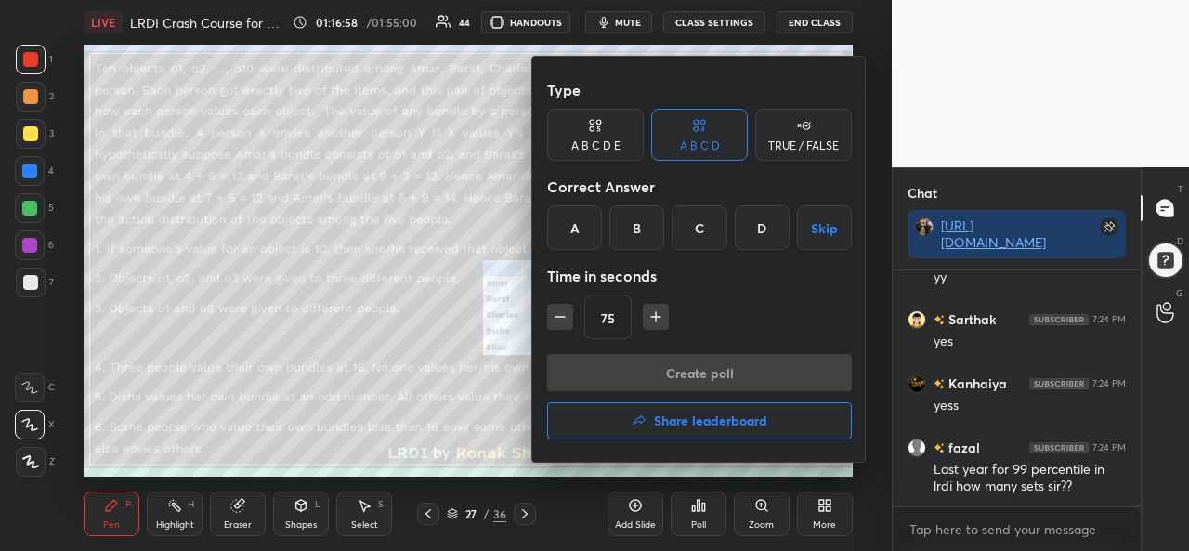
click at [758, 229] on div "D" at bounding box center [762, 227] width 55 height 45
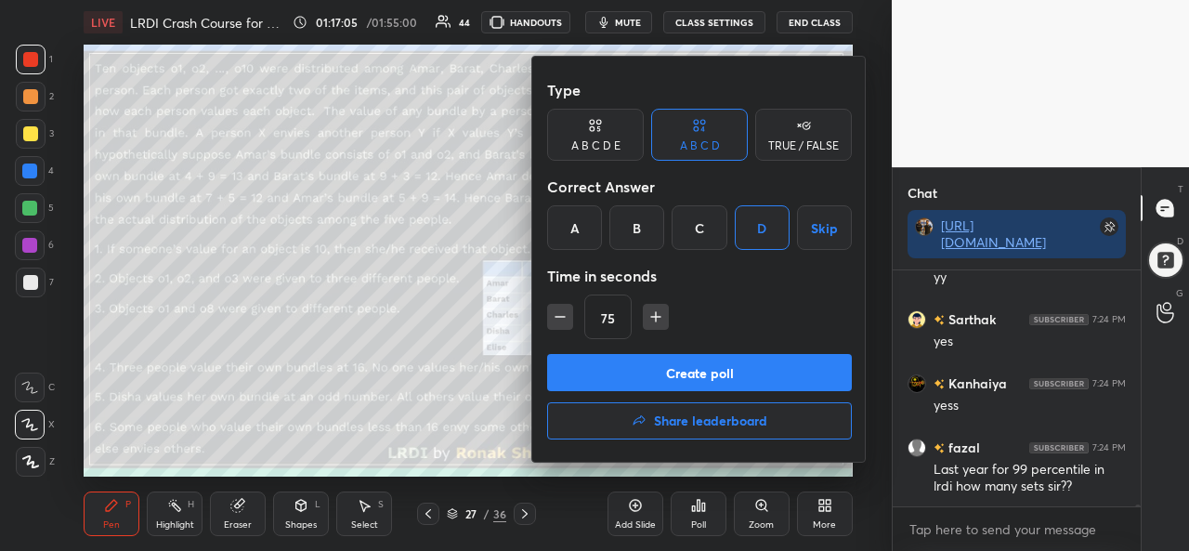
click at [549, 324] on button "button" at bounding box center [560, 317] width 26 height 26
click at [558, 319] on icon "button" at bounding box center [560, 317] width 19 height 19
type input "45"
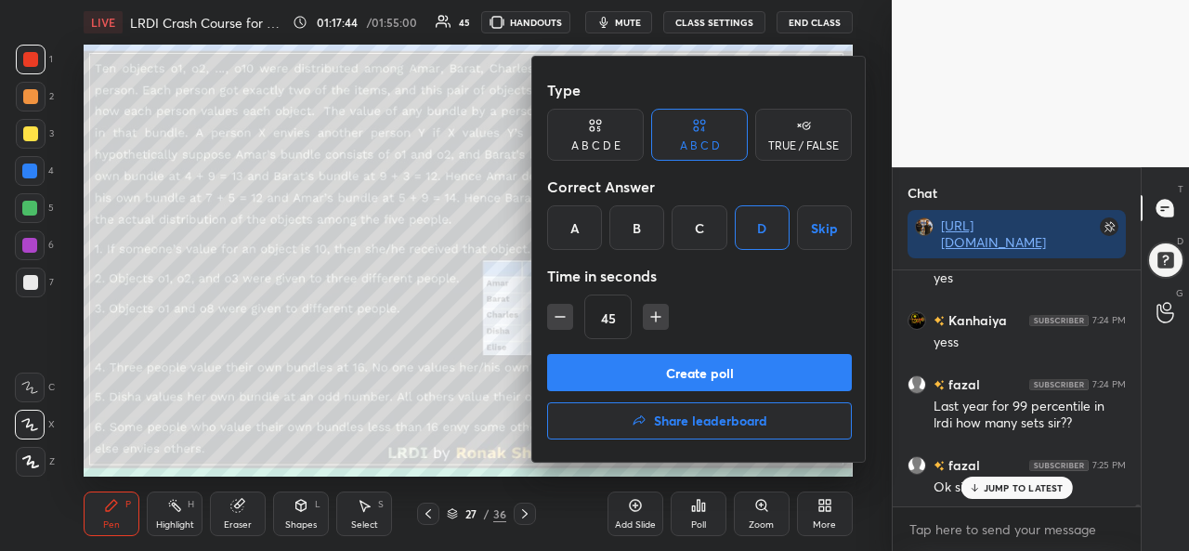
click at [1020, 495] on div at bounding box center [594, 275] width 1189 height 551
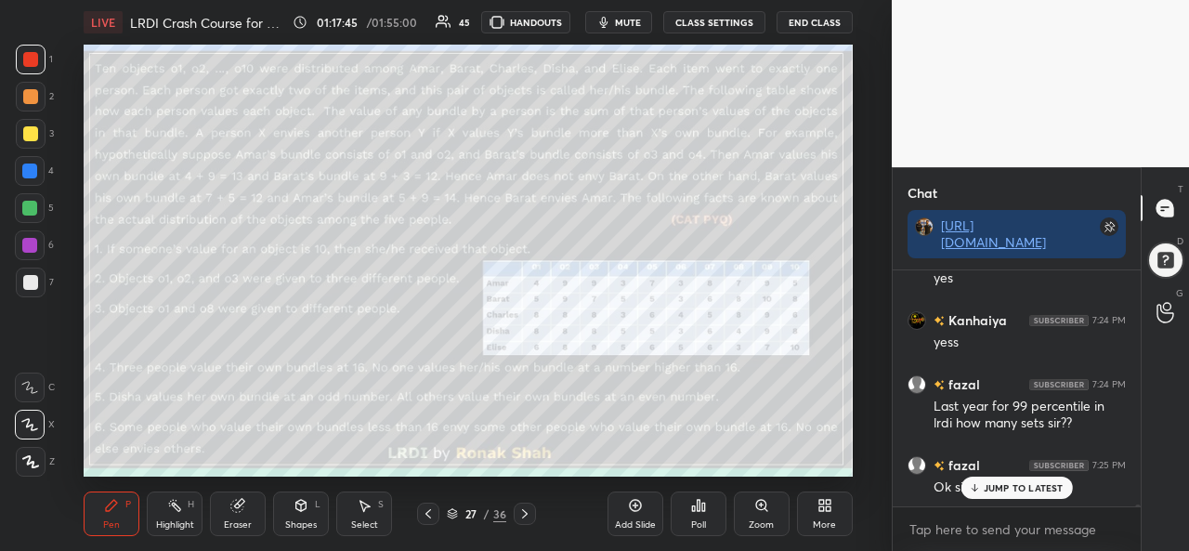
click at [1013, 490] on p "JUMP TO LATEST" at bounding box center [1024, 487] width 80 height 11
click at [702, 512] on icon at bounding box center [698, 505] width 15 height 15
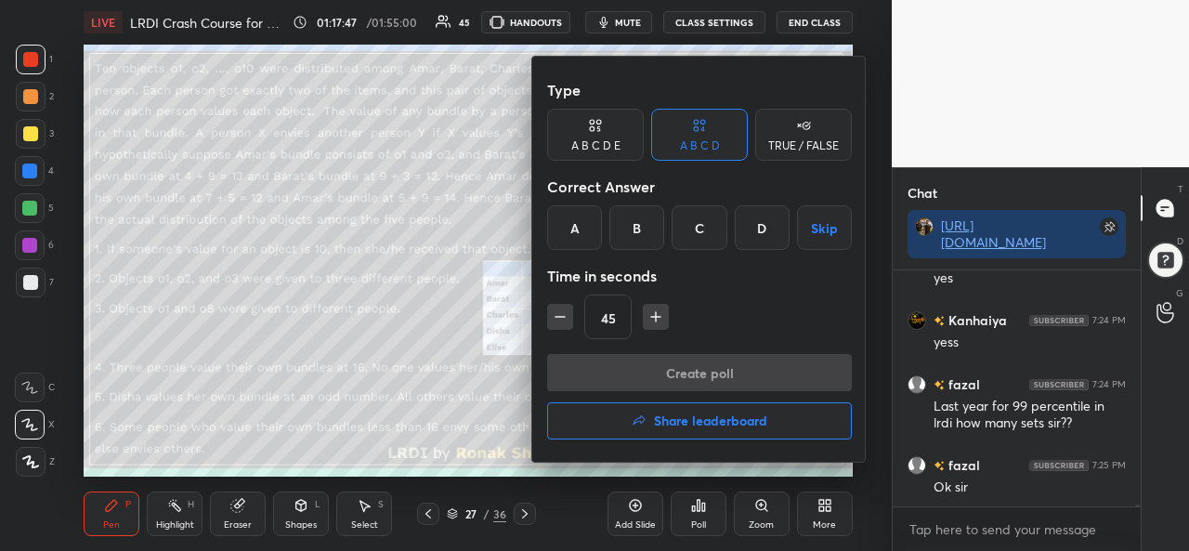
click at [619, 321] on input "45" at bounding box center [608, 317] width 46 height 45
click at [769, 224] on div "D" at bounding box center [762, 227] width 55 height 45
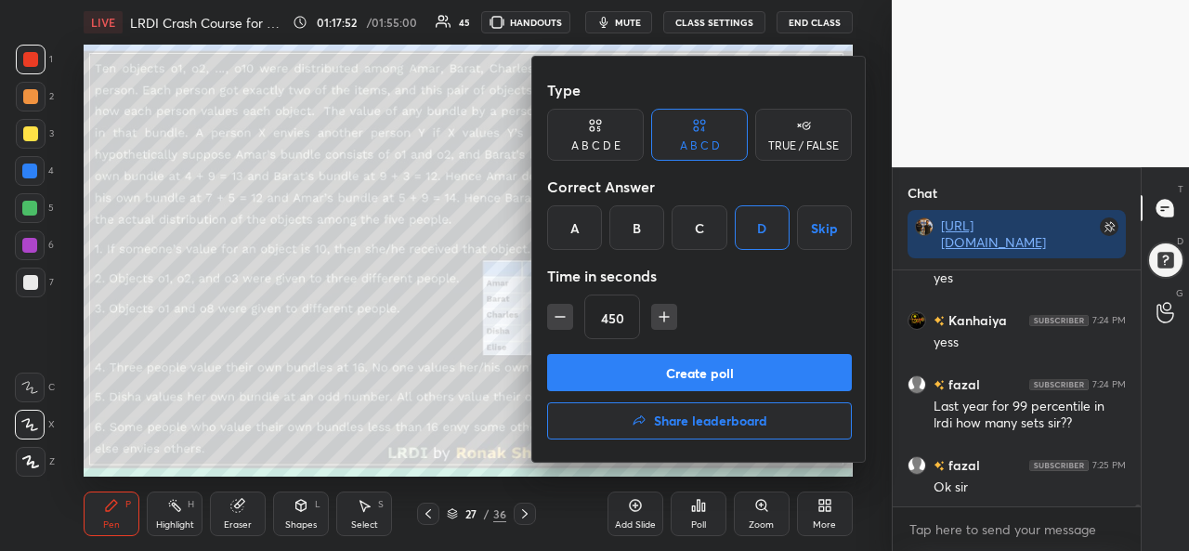
click at [557, 306] on button "button" at bounding box center [560, 317] width 26 height 26
click at [562, 315] on icon "button" at bounding box center [560, 317] width 19 height 19
type input "420"
click at [725, 371] on button "Create poll" at bounding box center [699, 372] width 305 height 37
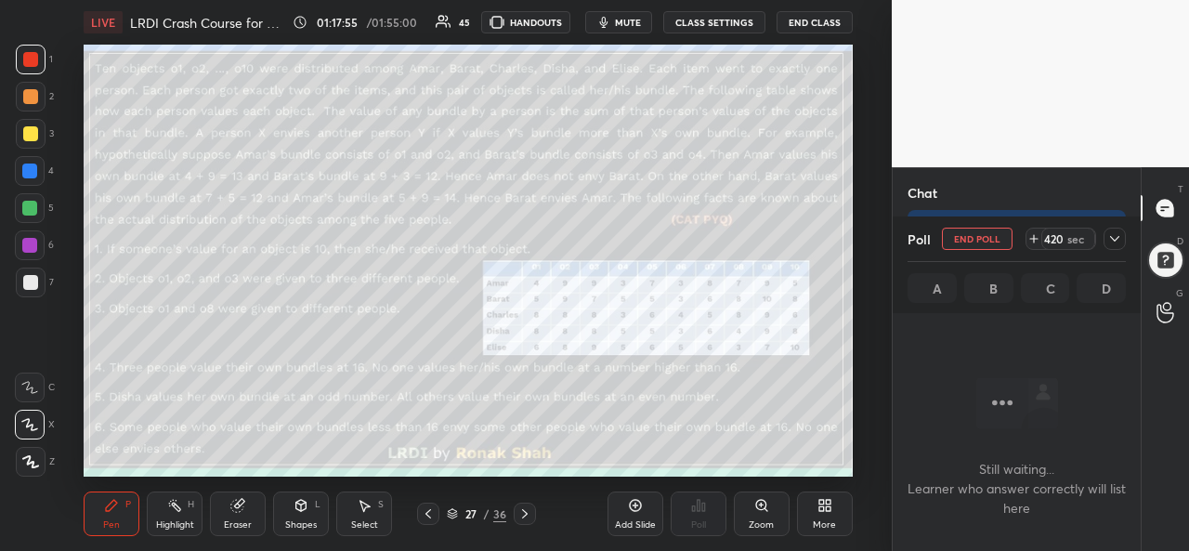
scroll to position [7, 6]
click at [368, 504] on icon at bounding box center [364, 505] width 15 height 15
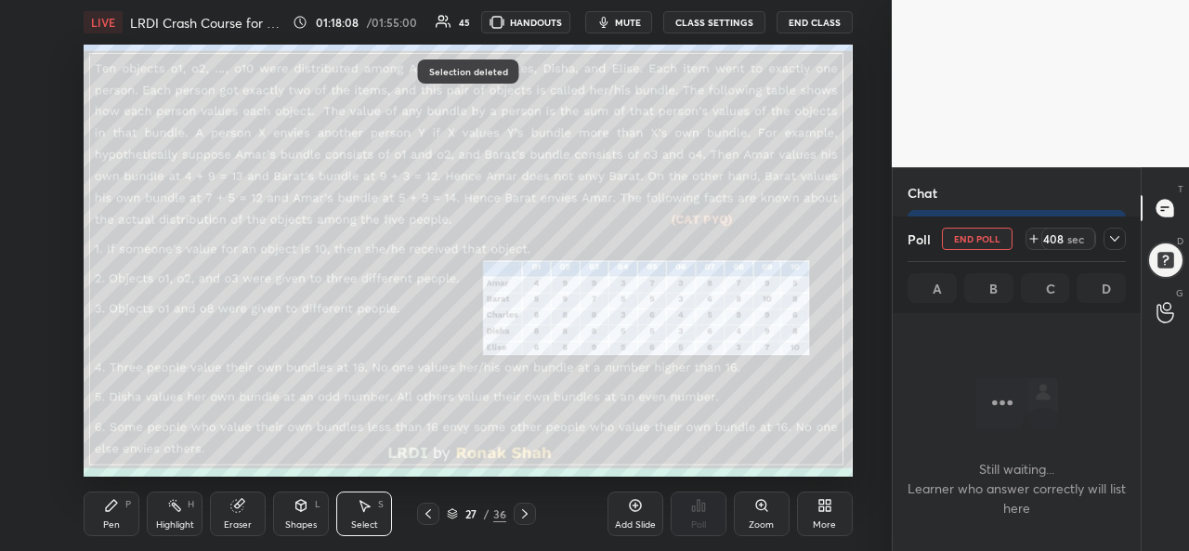
click at [113, 510] on icon at bounding box center [111, 505] width 15 height 15
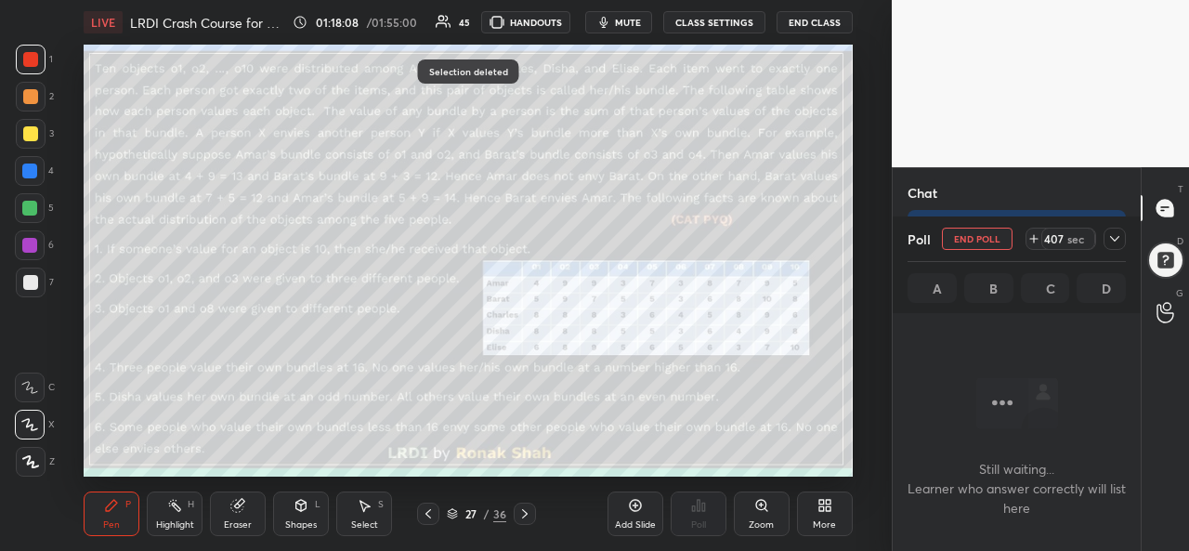
click at [23, 130] on div at bounding box center [30, 133] width 15 height 15
click at [1115, 237] on icon at bounding box center [1115, 238] width 15 height 15
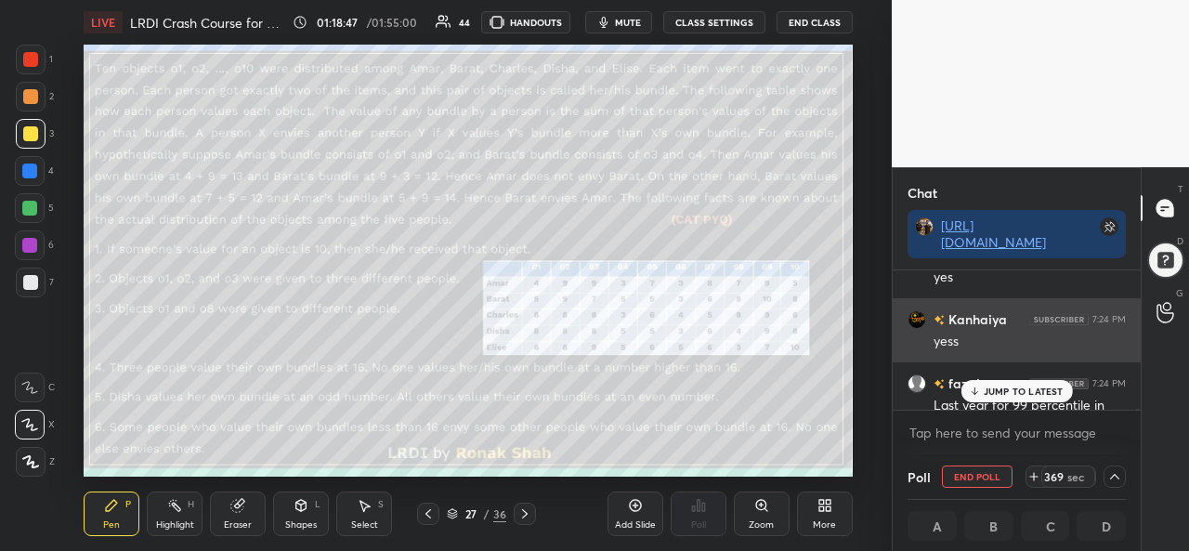
scroll to position [25997, 0]
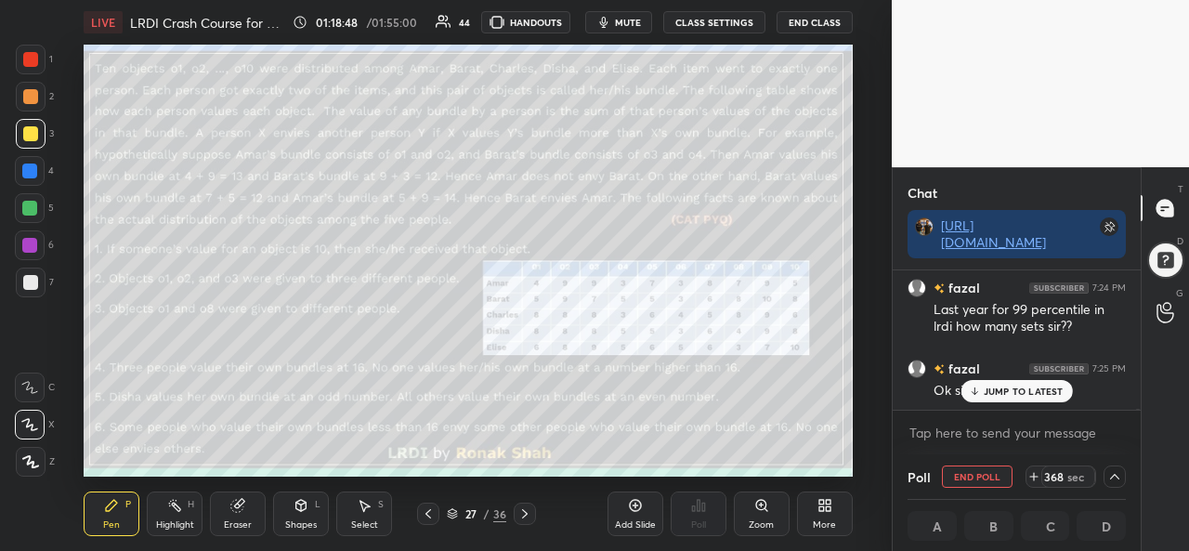
click at [1041, 390] on p "JUMP TO LATEST" at bounding box center [1024, 391] width 80 height 11
click at [626, 13] on button "mute" at bounding box center [618, 22] width 67 height 22
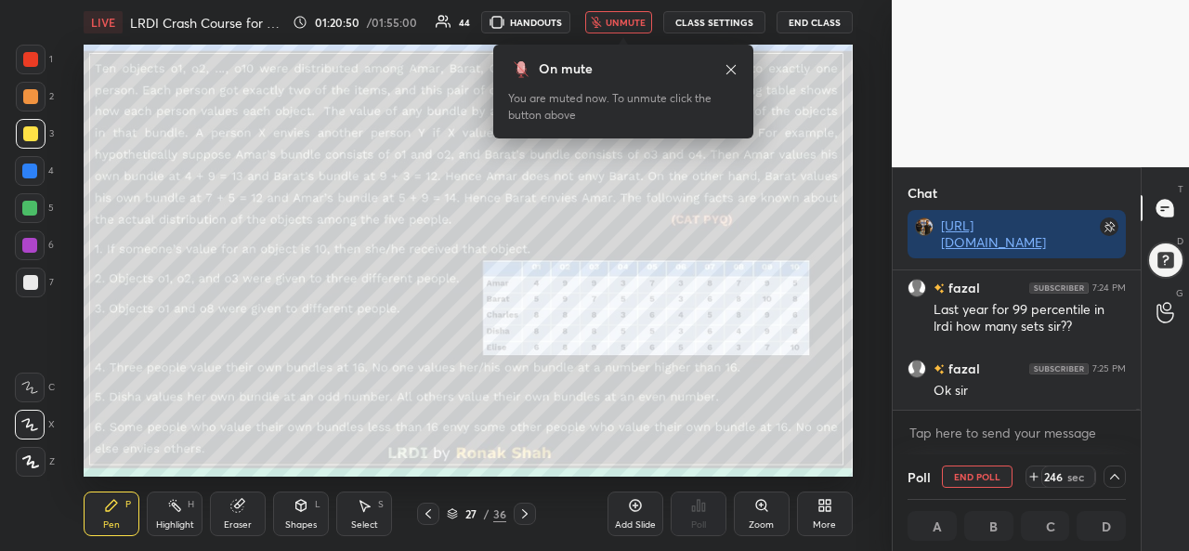
click at [623, 20] on span "unmute" at bounding box center [626, 22] width 40 height 13
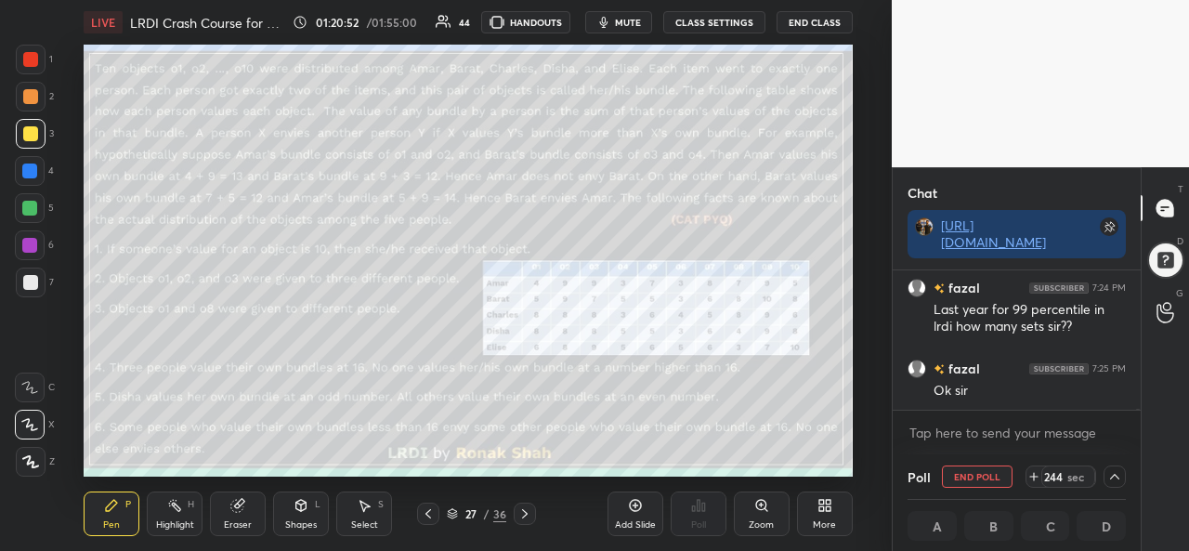
click at [633, 23] on span "mute" at bounding box center [628, 22] width 26 height 13
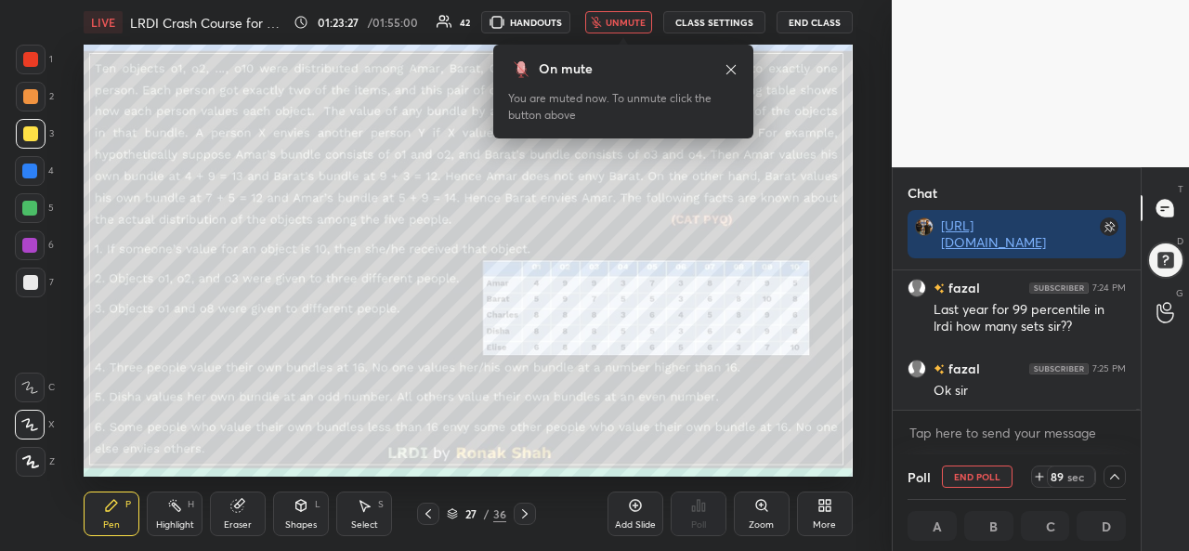
click at [630, 20] on span "unmute" at bounding box center [626, 22] width 40 height 13
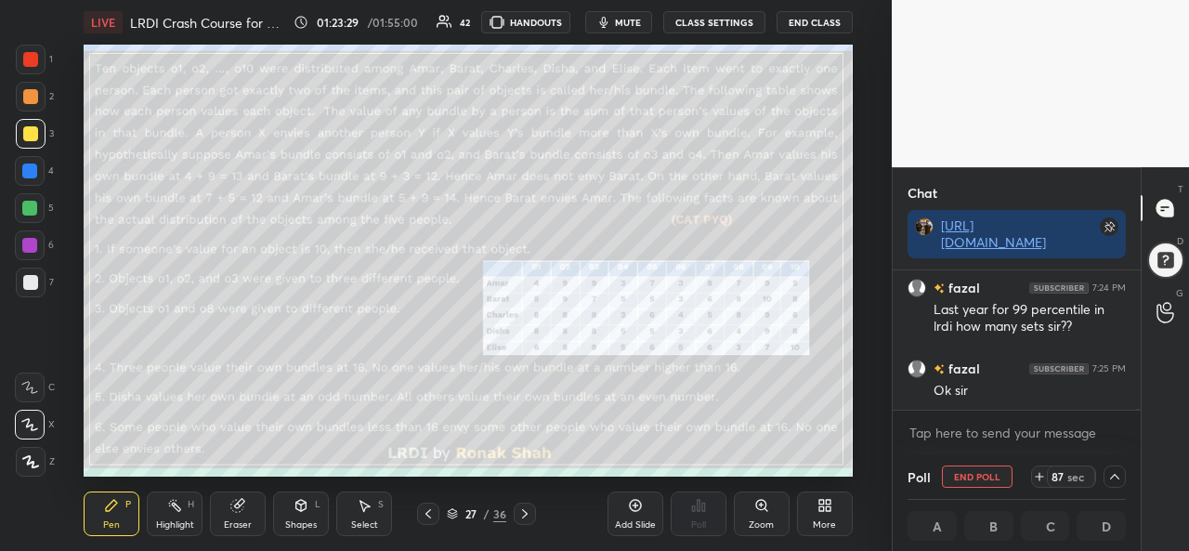
click at [1114, 471] on icon at bounding box center [1115, 476] width 15 height 15
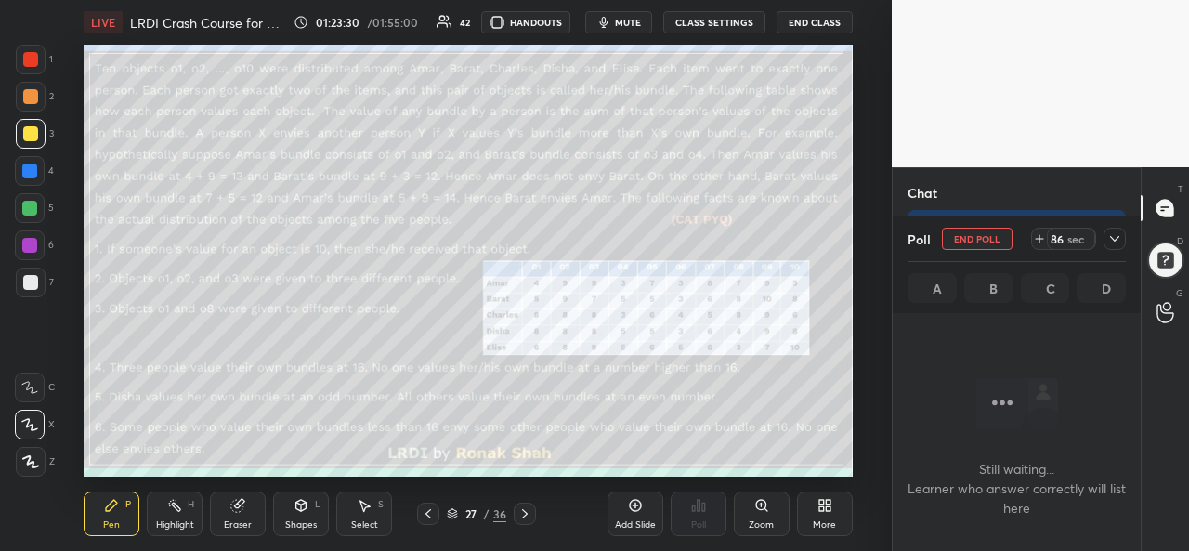
click at [1115, 231] on icon at bounding box center [1115, 238] width 15 height 15
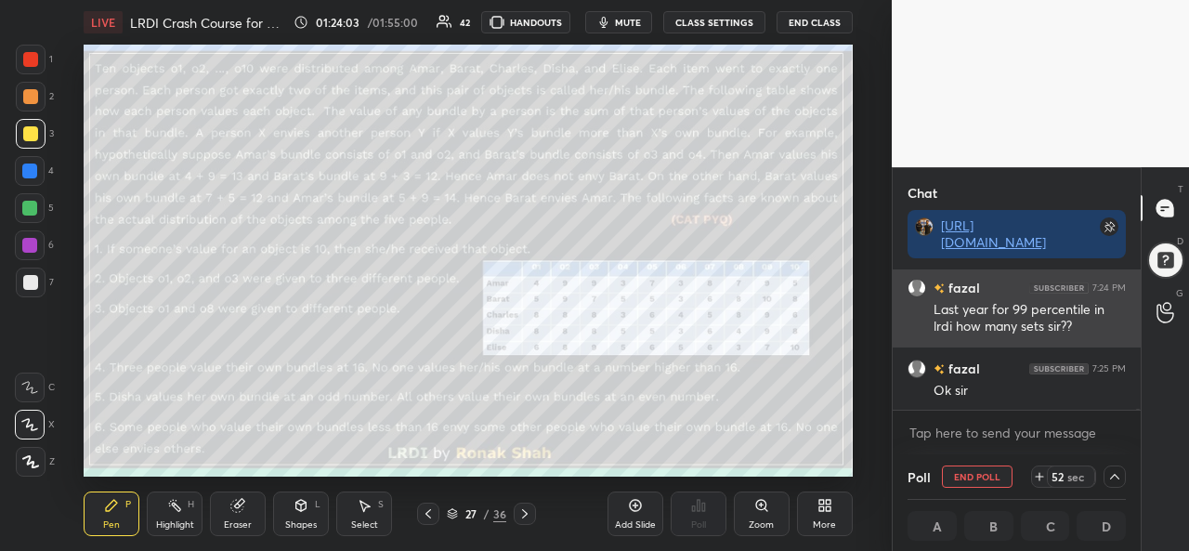
scroll to position [1, 6]
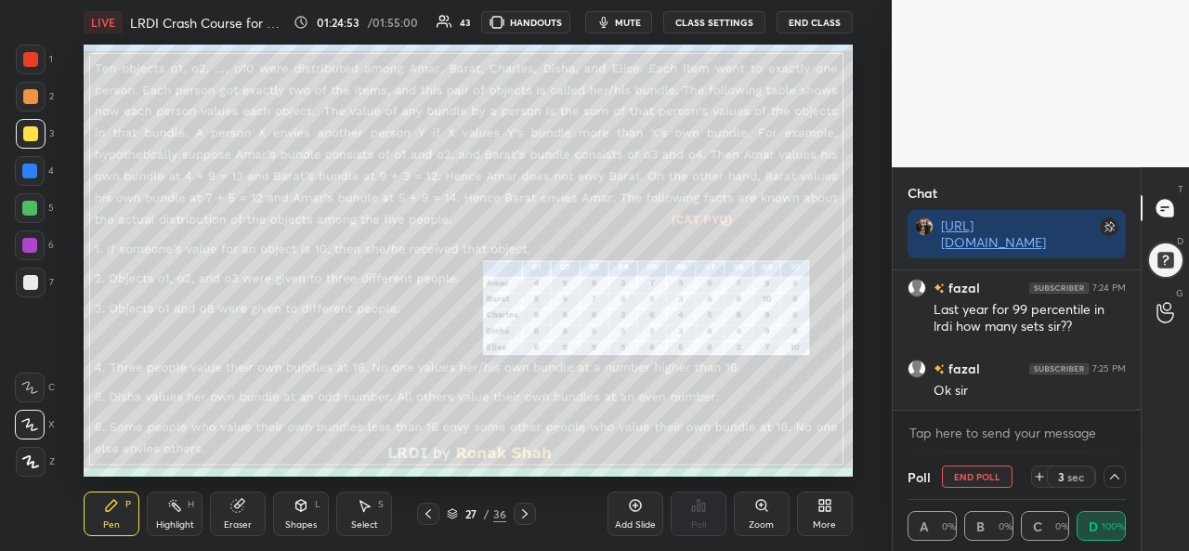
click at [1112, 477] on icon at bounding box center [1114, 477] width 9 height 6
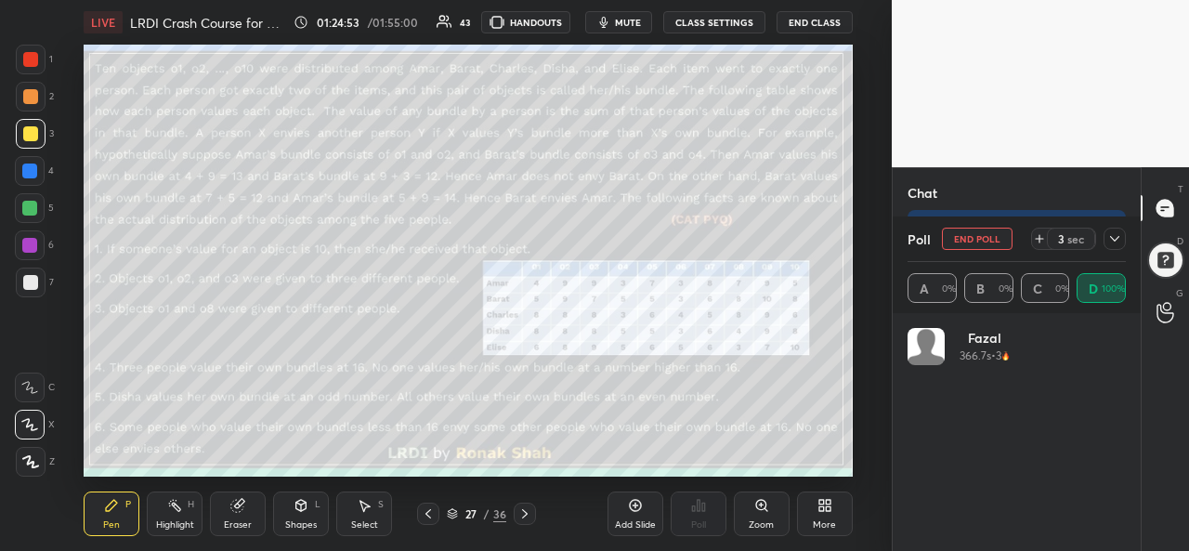
scroll to position [217, 213]
click at [1116, 247] on div at bounding box center [1115, 239] width 22 height 22
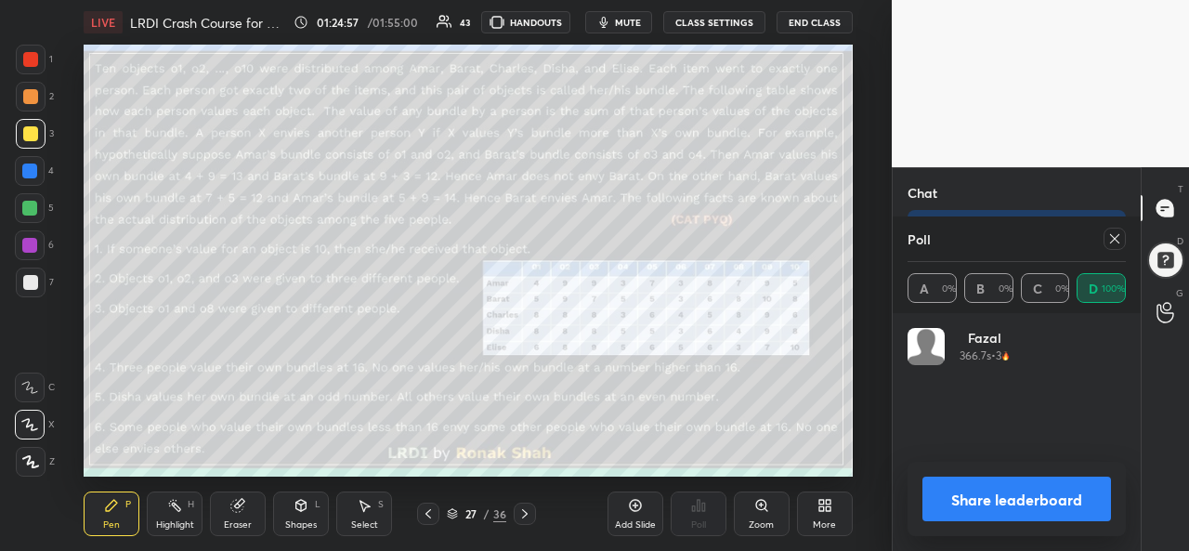
click at [1117, 233] on icon at bounding box center [1115, 238] width 15 height 15
type textarea "x"
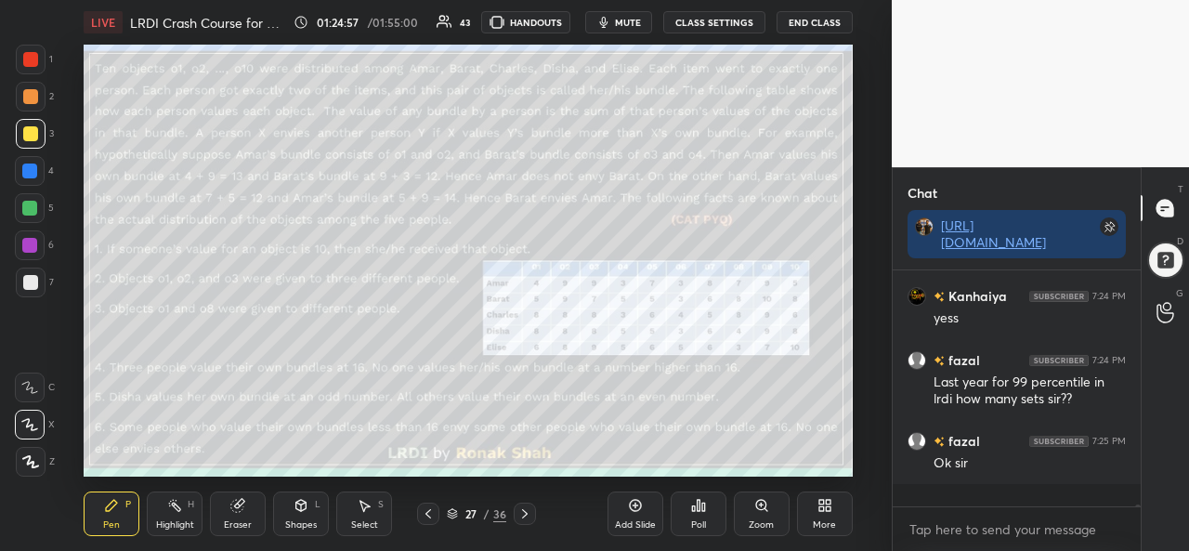
scroll to position [216, 243]
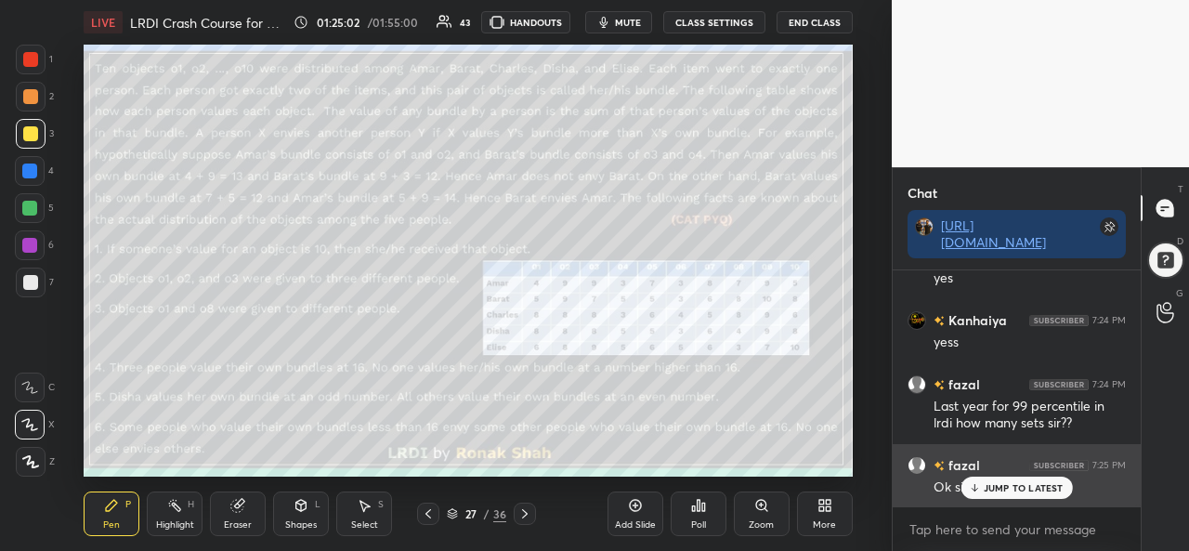
click at [1026, 482] on p "JUMP TO LATEST" at bounding box center [1024, 487] width 80 height 11
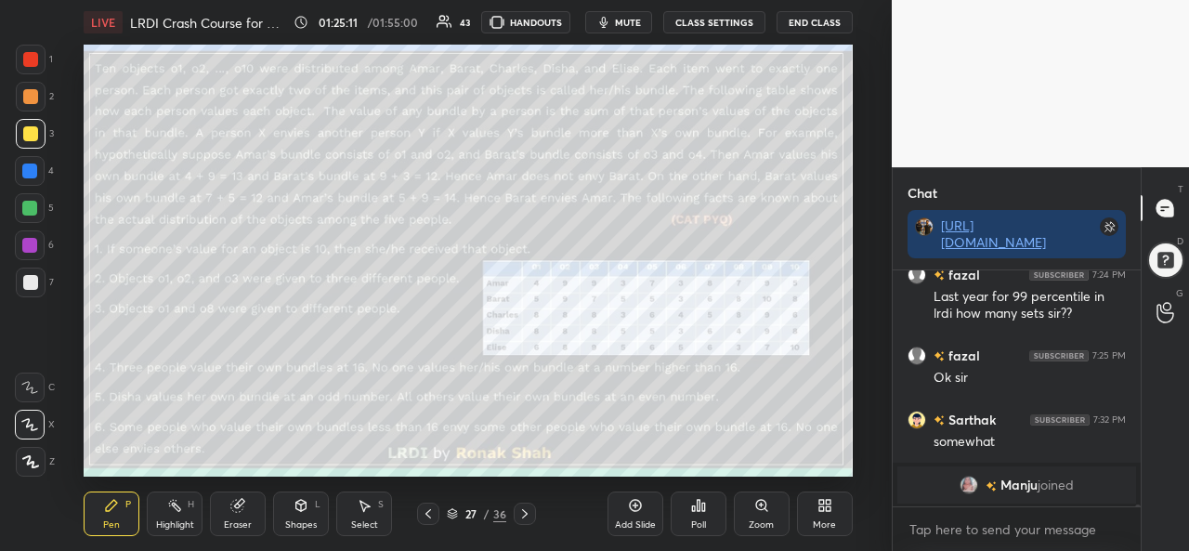
click at [366, 516] on div "Select S" at bounding box center [364, 514] width 56 height 45
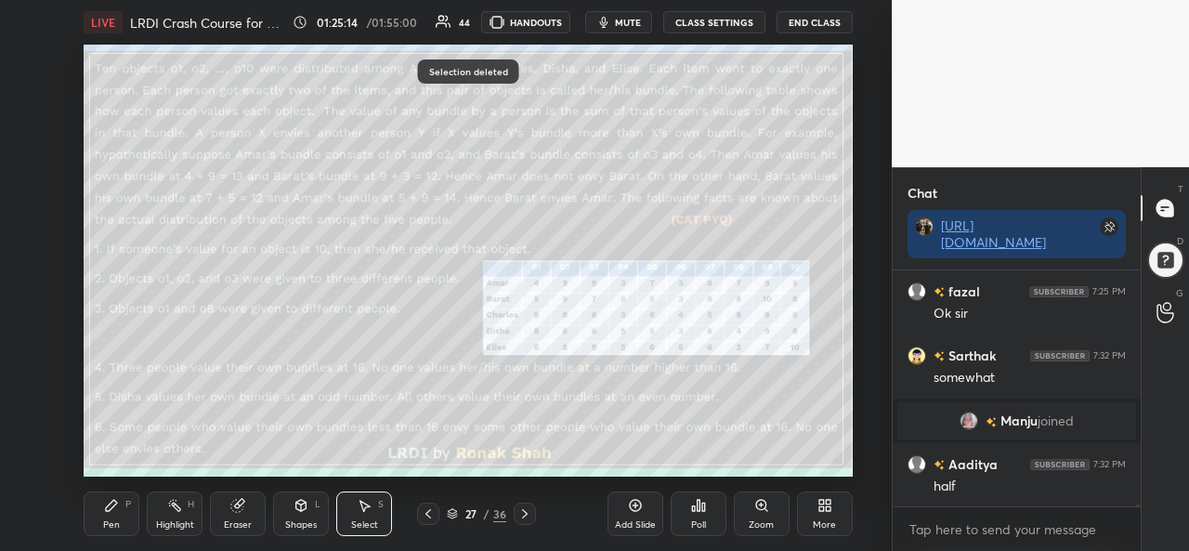
click at [97, 514] on div "Pen P" at bounding box center [112, 514] width 56 height 45
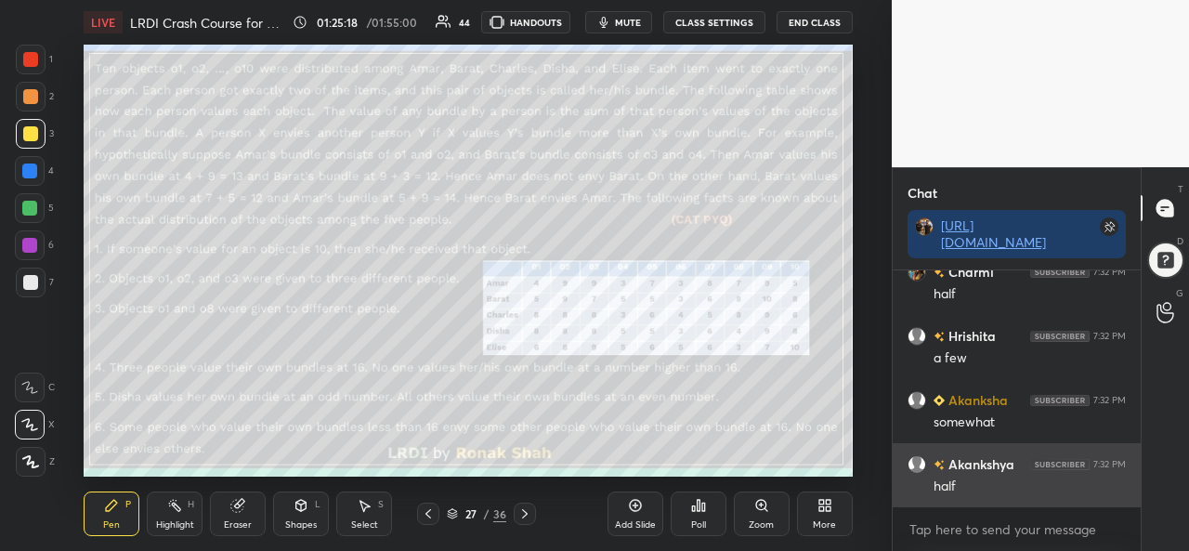
click at [1004, 492] on div "half" at bounding box center [1030, 487] width 192 height 19
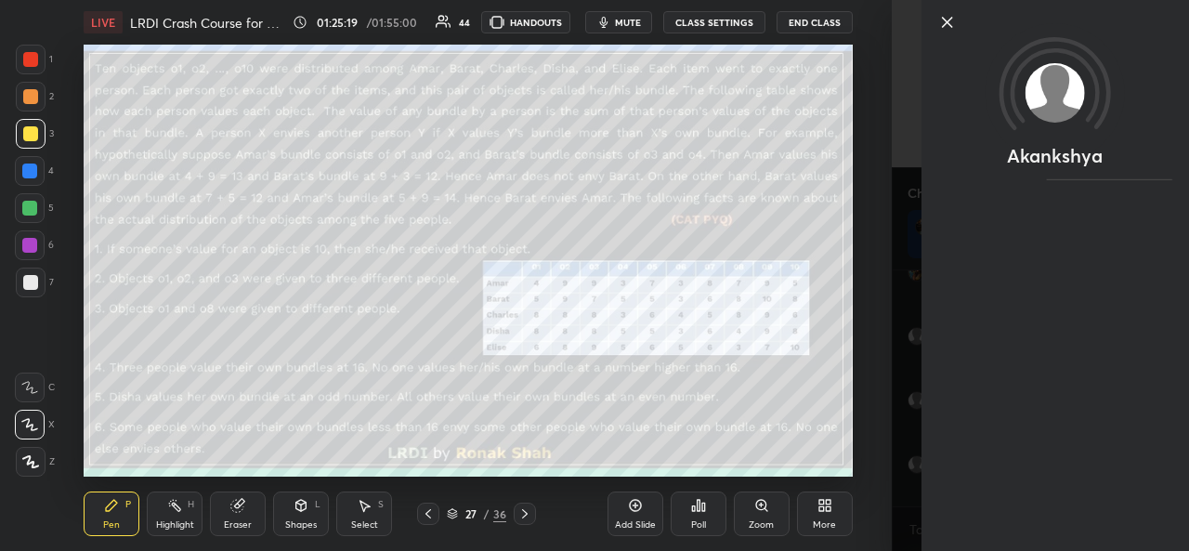
click at [943, 18] on icon at bounding box center [947, 22] width 9 height 9
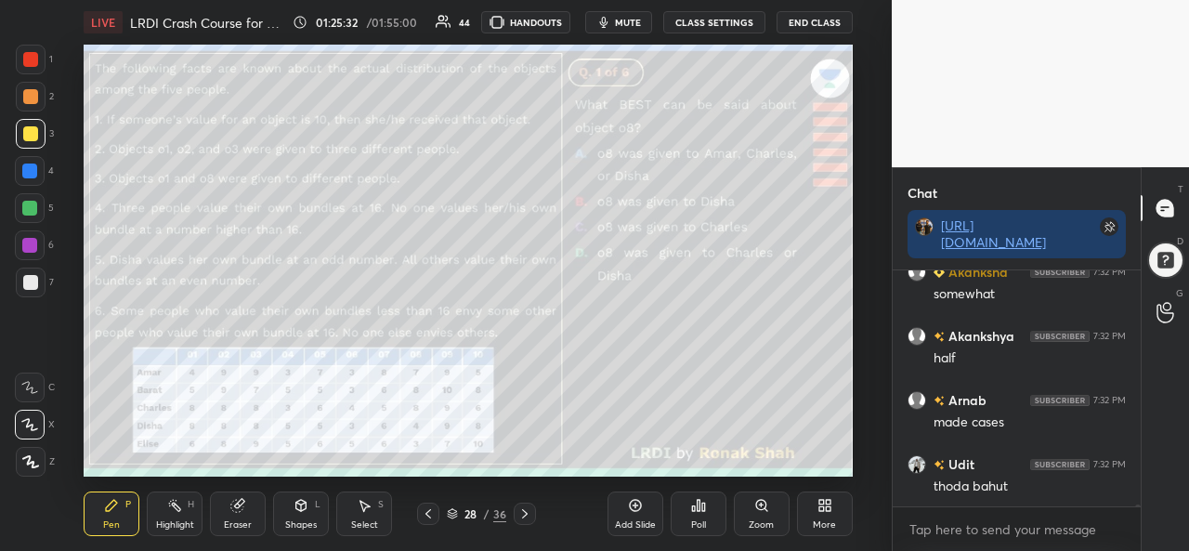
click at [697, 518] on div "Poll" at bounding box center [699, 514] width 56 height 45
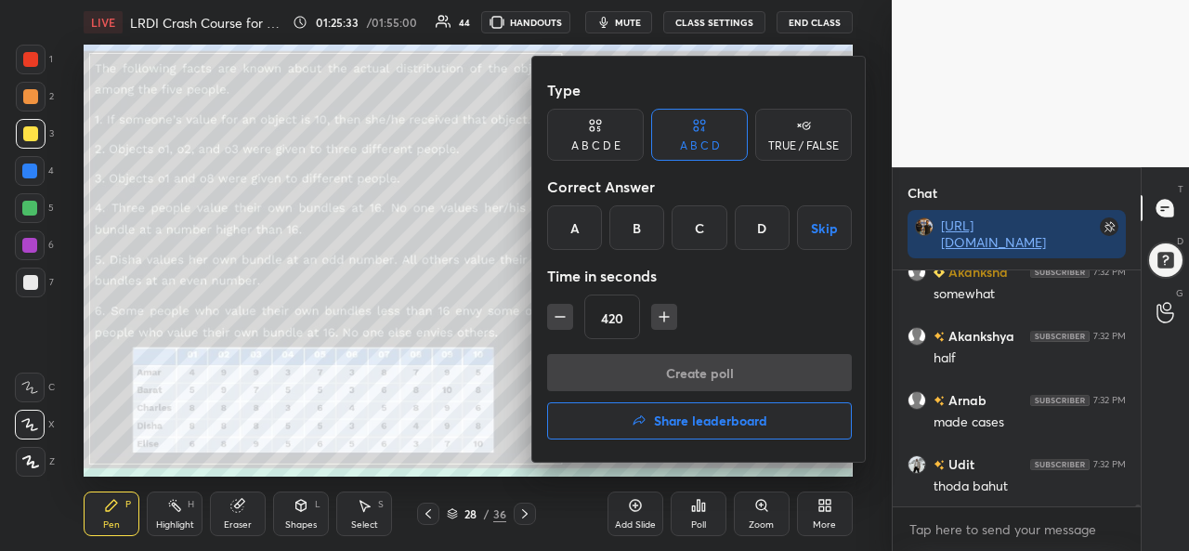
click at [691, 226] on div "C" at bounding box center [699, 227] width 55 height 45
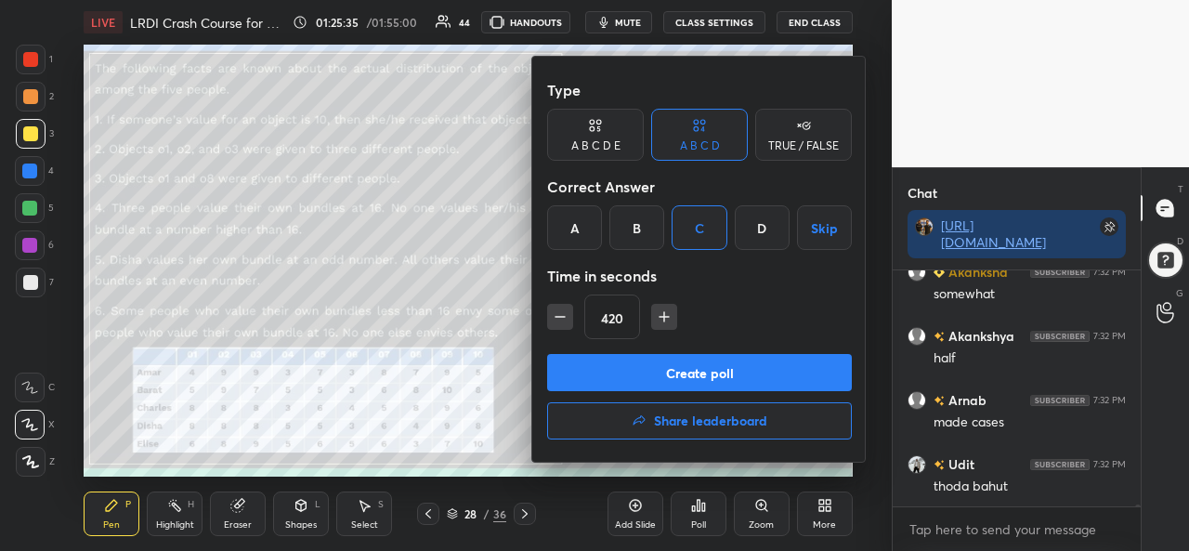
click at [663, 317] on icon "button" at bounding box center [664, 317] width 9 height 0
click at [667, 314] on icon "button" at bounding box center [664, 317] width 19 height 19
click at [628, 316] on input "450" at bounding box center [612, 317] width 54 height 45
click at [658, 317] on icon "button" at bounding box center [655, 317] width 9 height 0
click at [662, 321] on icon "button" at bounding box center [656, 317] width 19 height 19
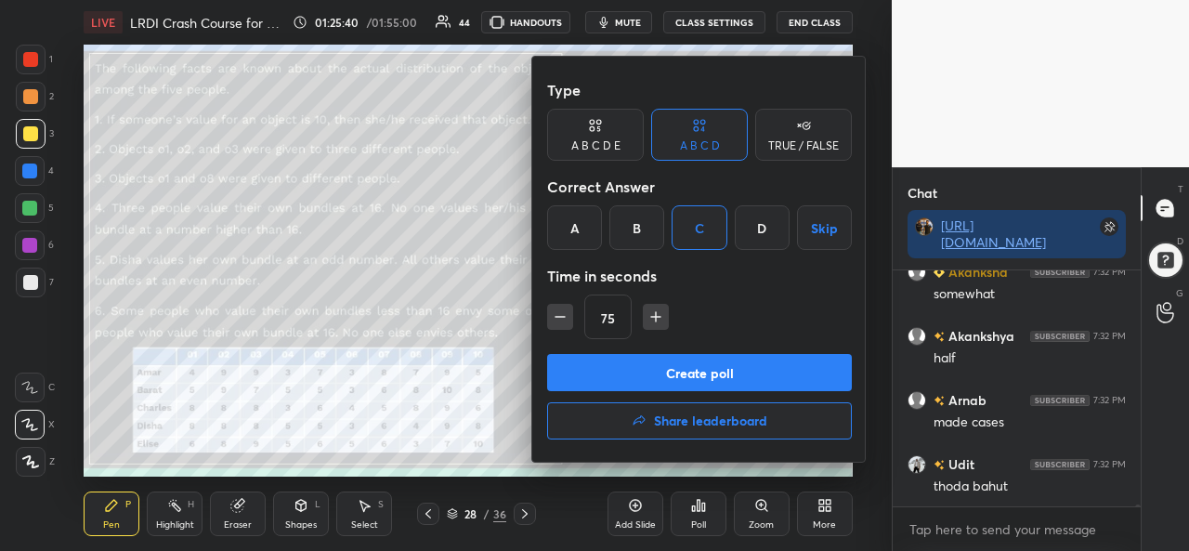
click at [656, 318] on icon "button" at bounding box center [656, 317] width 19 height 19
click at [649, 315] on icon "button" at bounding box center [656, 317] width 19 height 19
click at [655, 317] on icon "button" at bounding box center [664, 317] width 19 height 19
type input "120"
click at [698, 367] on button "Create poll" at bounding box center [699, 372] width 305 height 37
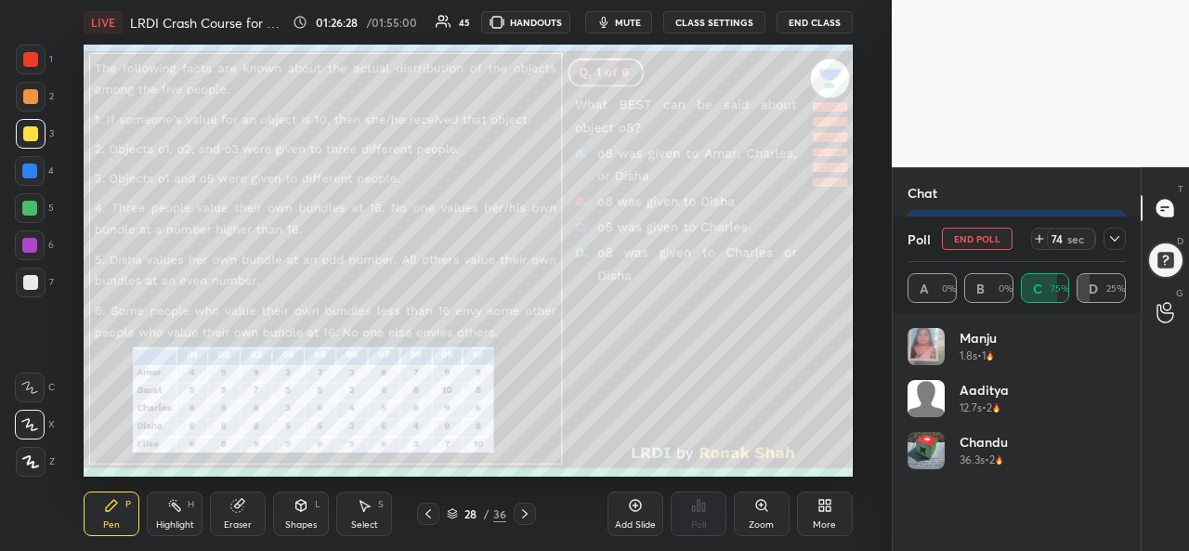
click at [375, 512] on div "Select S" at bounding box center [364, 514] width 56 height 45
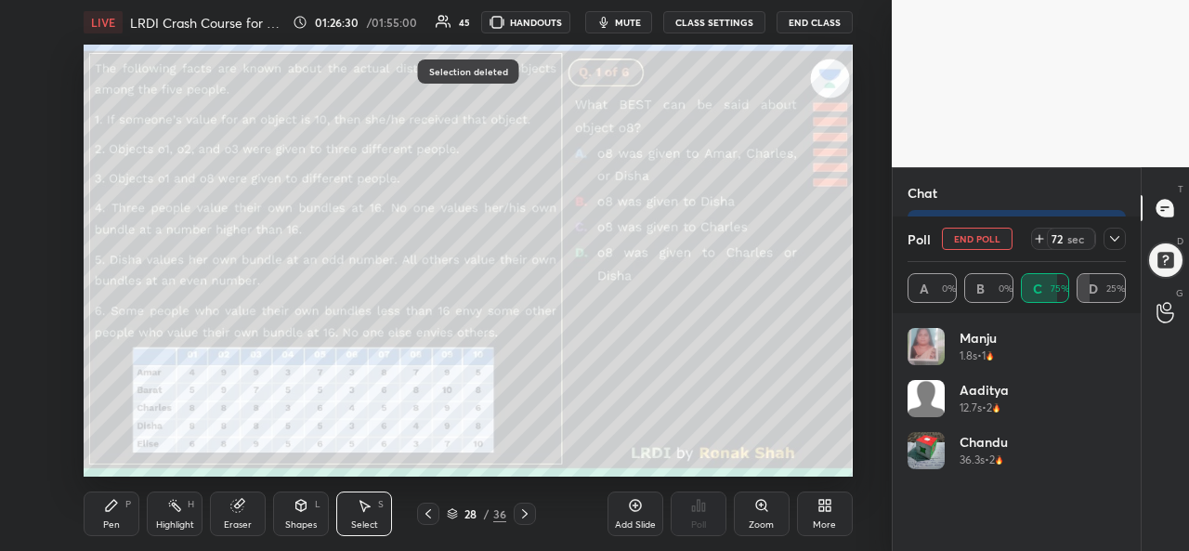
click at [102, 511] on div "Pen P" at bounding box center [112, 514] width 56 height 45
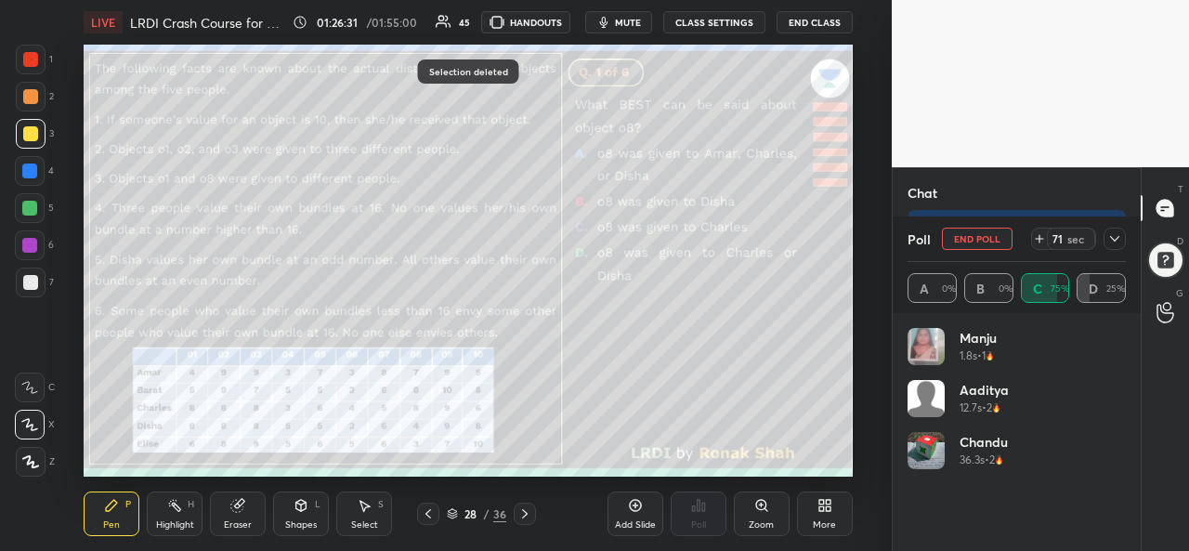
click at [1118, 243] on icon at bounding box center [1115, 238] width 15 height 15
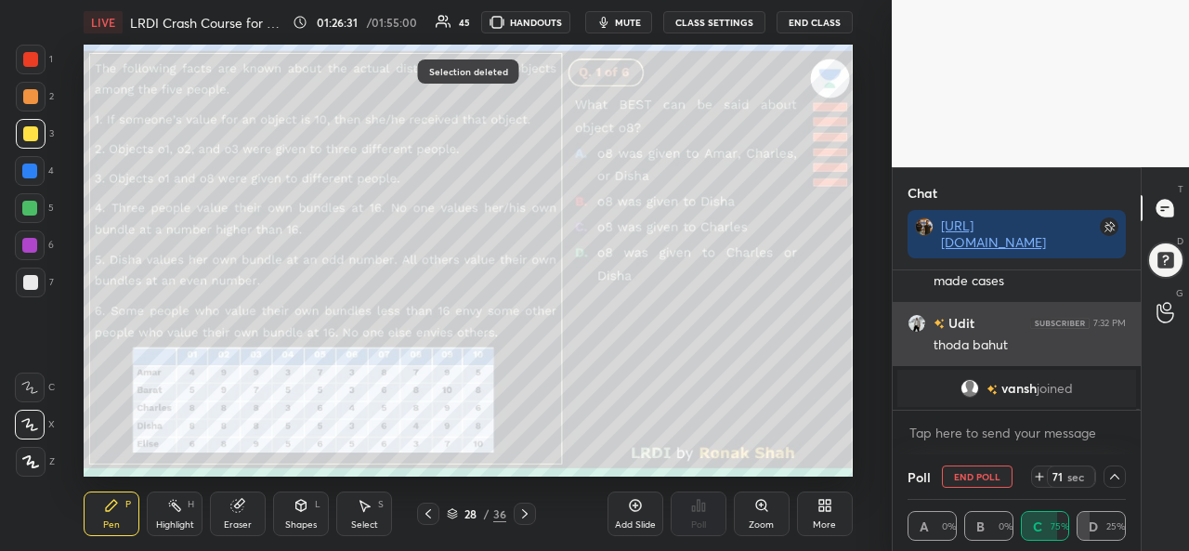
scroll to position [1, 6]
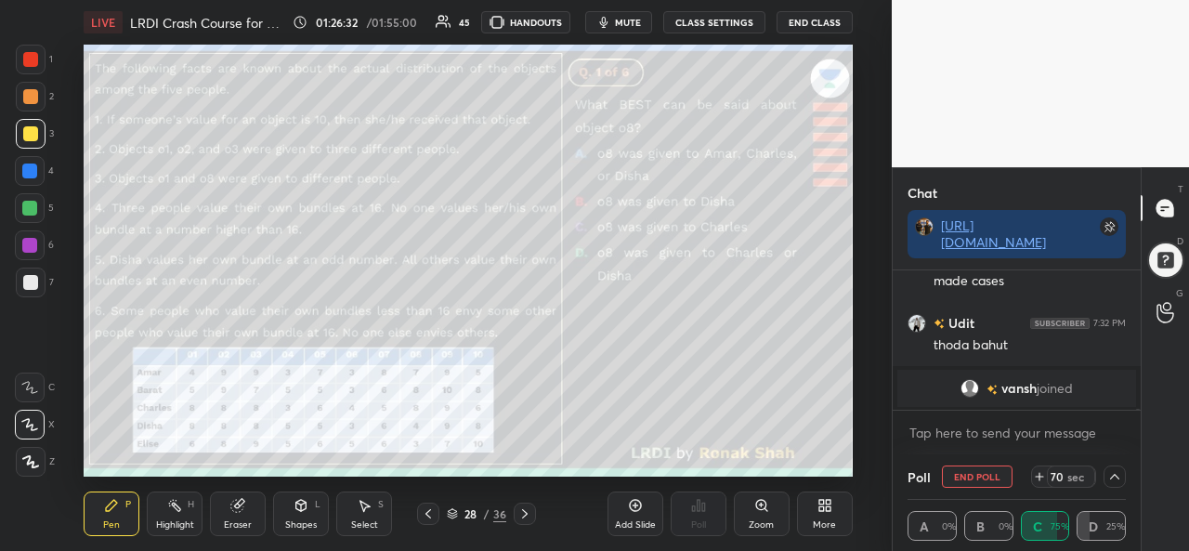
click at [1115, 482] on icon at bounding box center [1115, 476] width 15 height 15
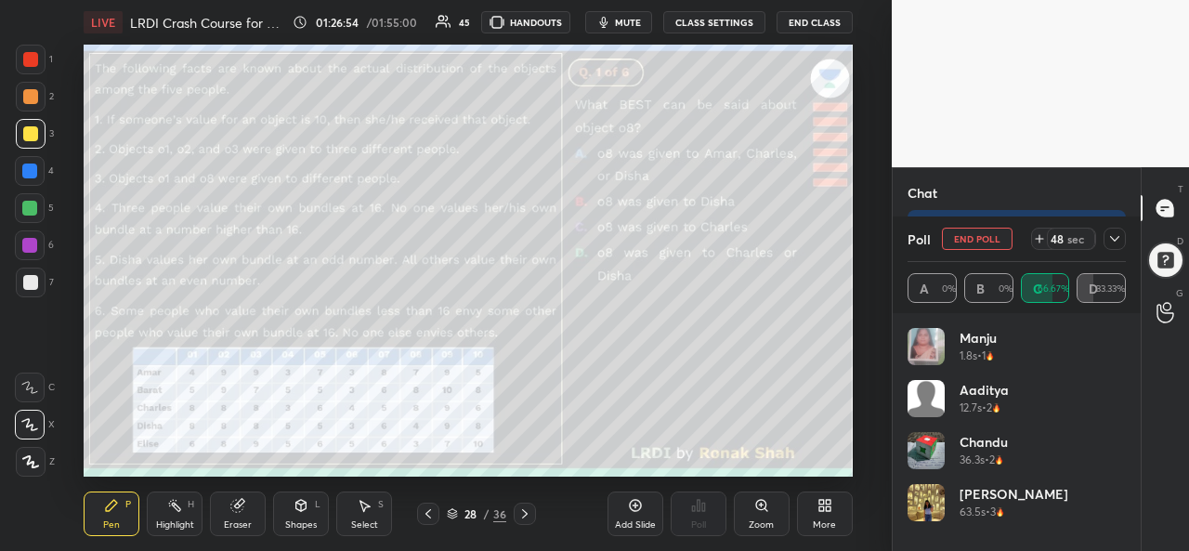
scroll to position [26276, 0]
click at [1113, 241] on icon at bounding box center [1114, 239] width 9 height 6
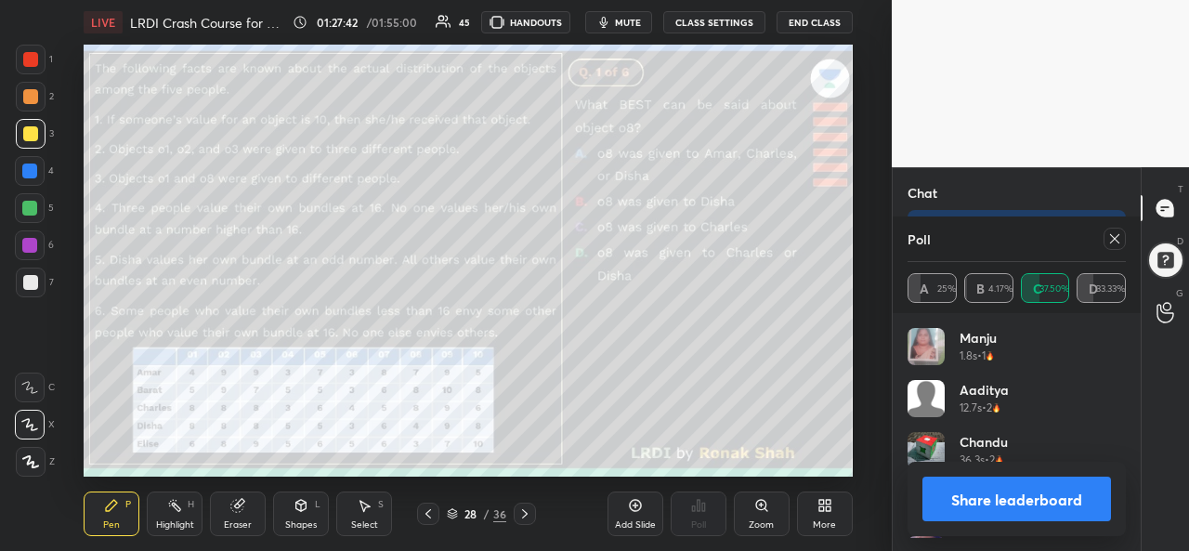
scroll to position [217, 213]
click at [1115, 235] on icon at bounding box center [1115, 238] width 15 height 15
type textarea "x"
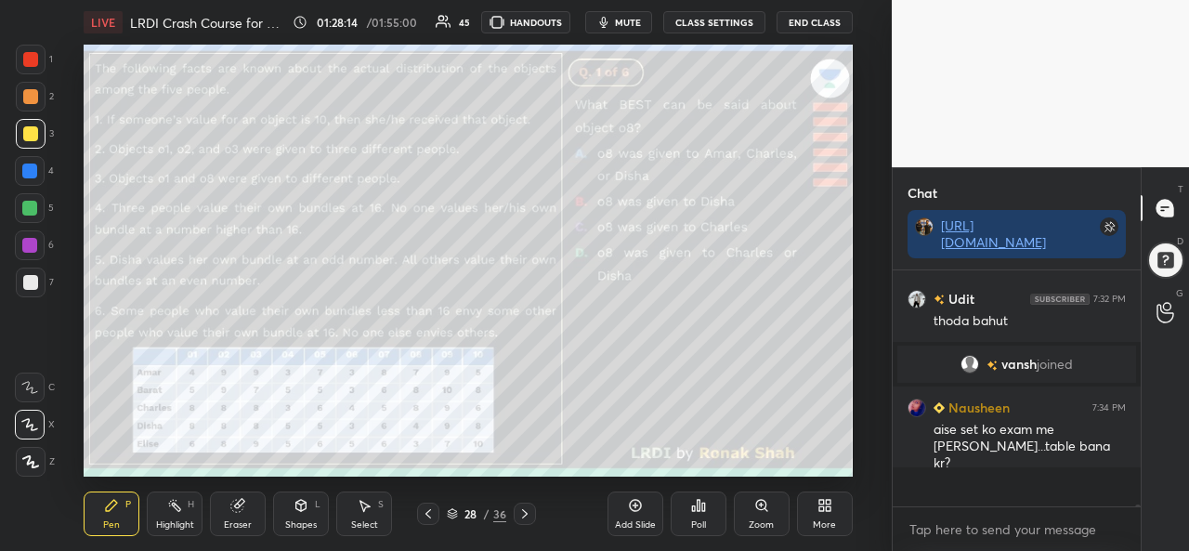
scroll to position [230, 243]
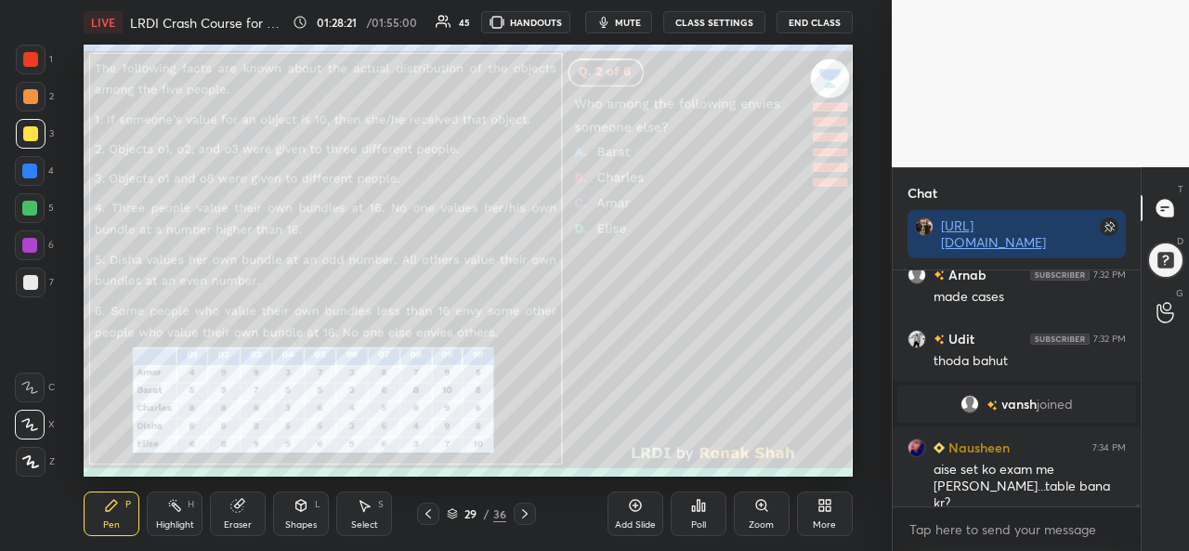
click at [691, 513] on icon at bounding box center [698, 505] width 15 height 15
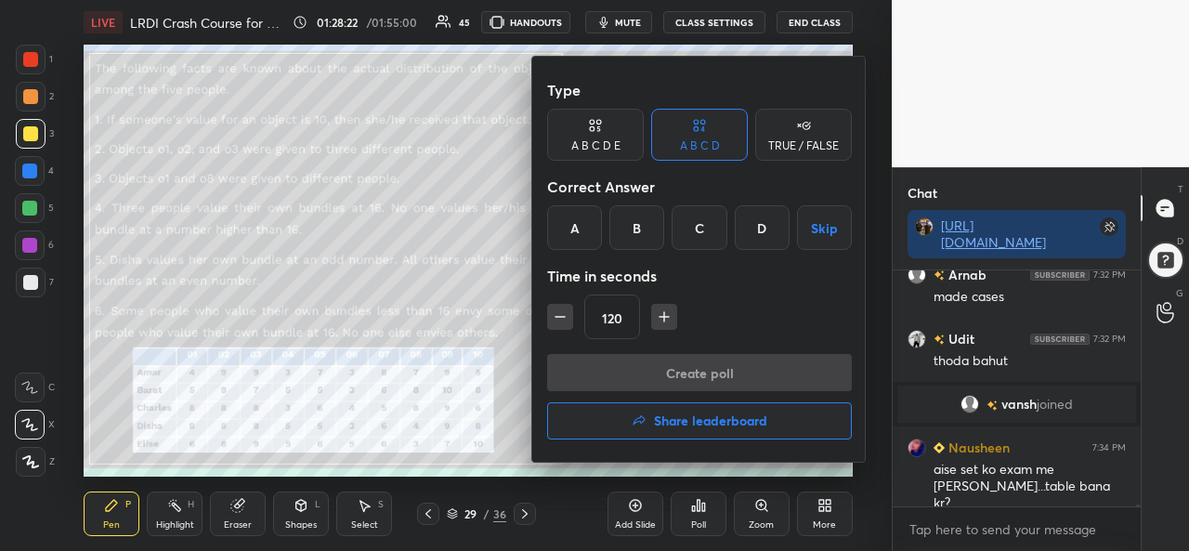
click at [695, 231] on div "C" at bounding box center [699, 227] width 55 height 45
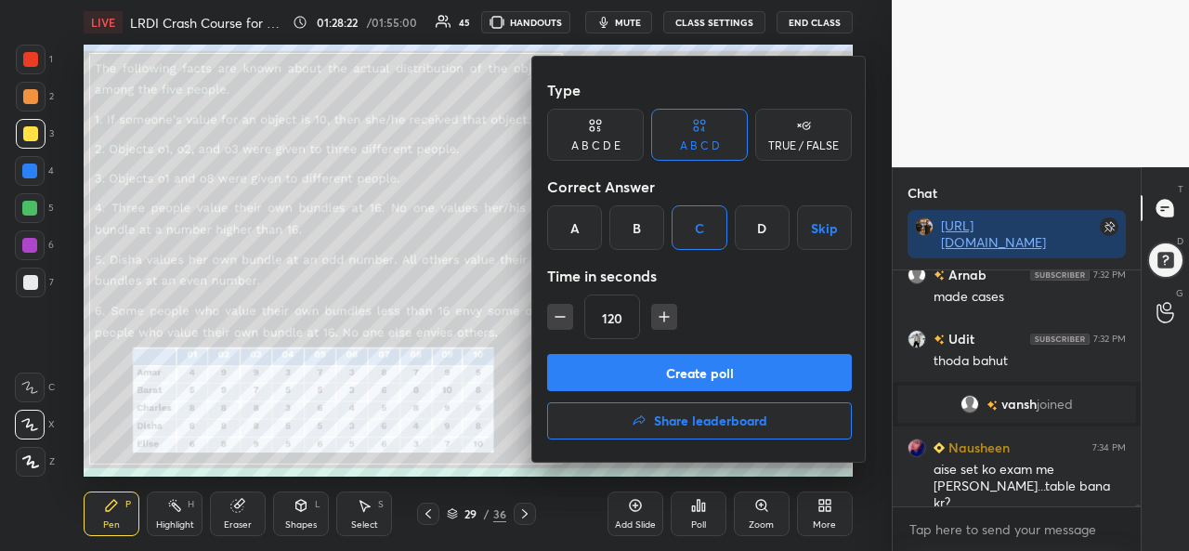
click at [558, 304] on button "button" at bounding box center [560, 317] width 26 height 26
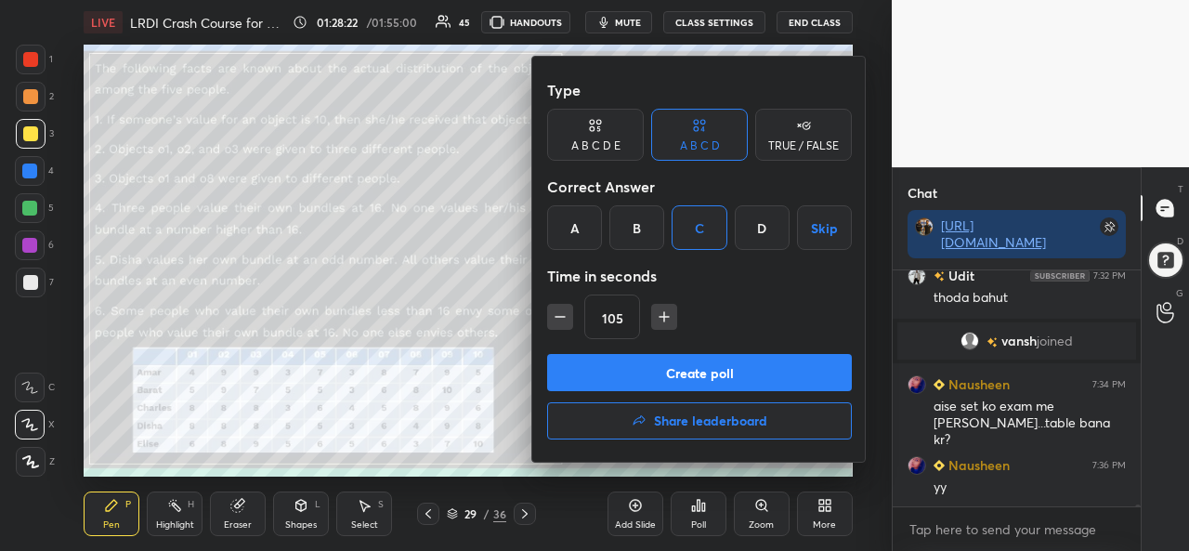
click at [555, 306] on button "button" at bounding box center [560, 317] width 26 height 26
click at [552, 308] on icon "button" at bounding box center [560, 317] width 19 height 19
click at [558, 309] on icon "button" at bounding box center [560, 317] width 19 height 19
type input "60"
click at [699, 374] on button "Create poll" at bounding box center [699, 372] width 305 height 37
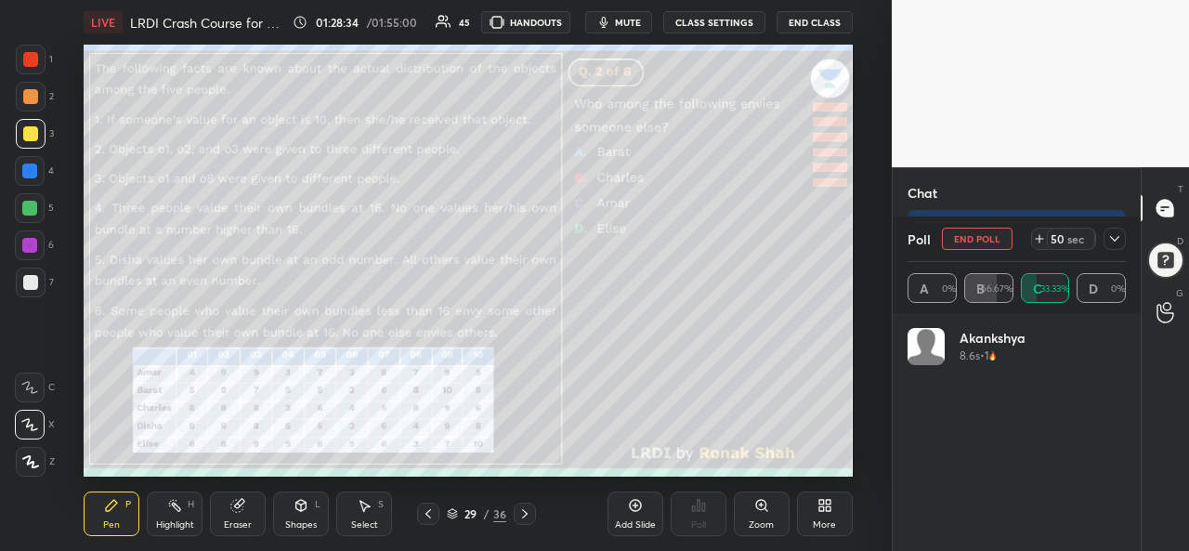
scroll to position [217, 213]
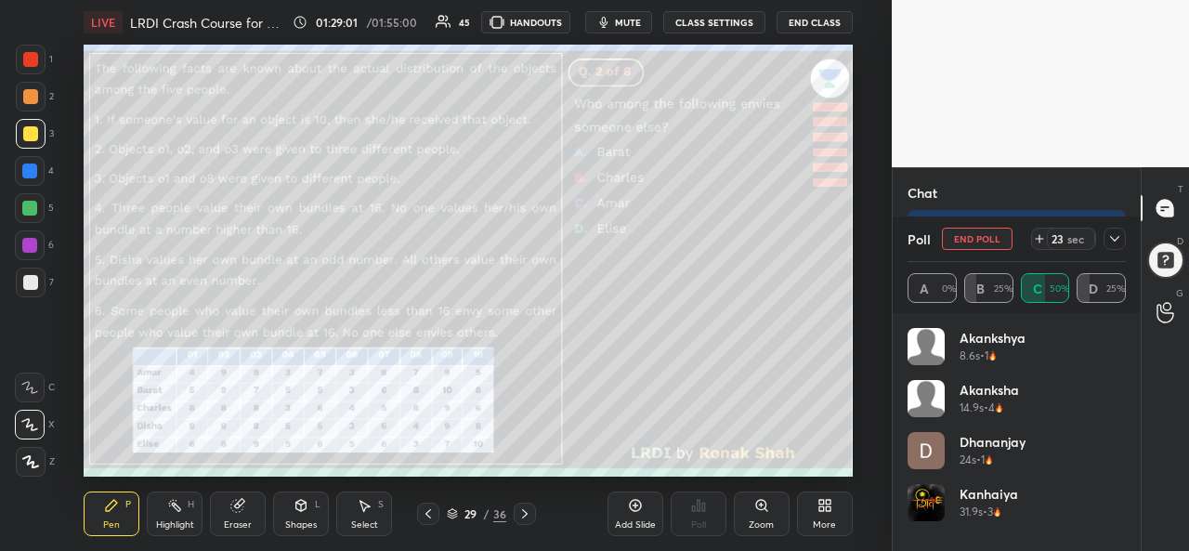
click at [1117, 233] on icon at bounding box center [1115, 238] width 15 height 15
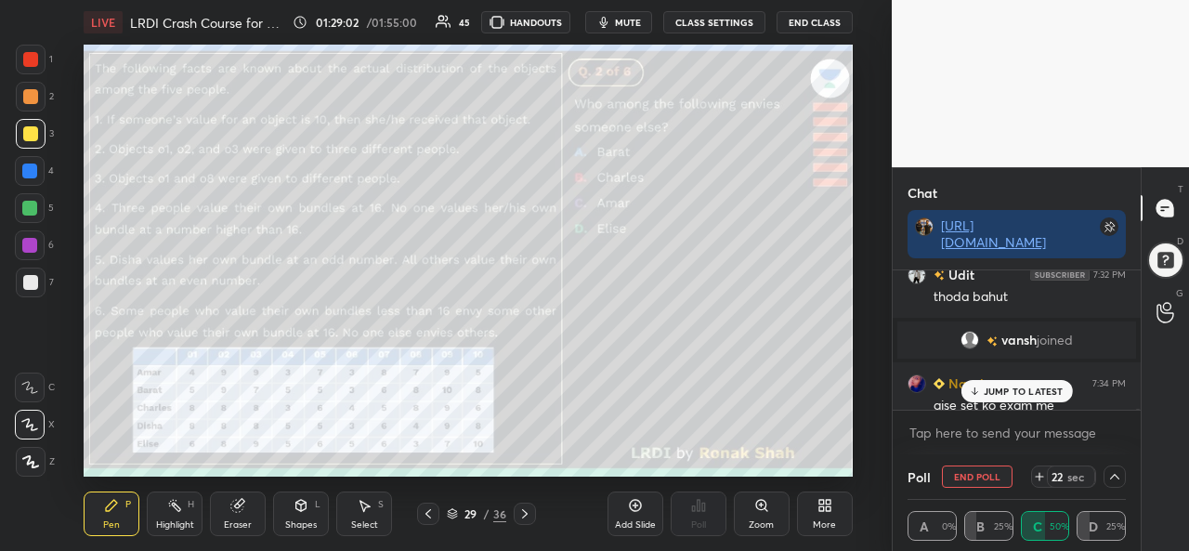
scroll to position [1, 6]
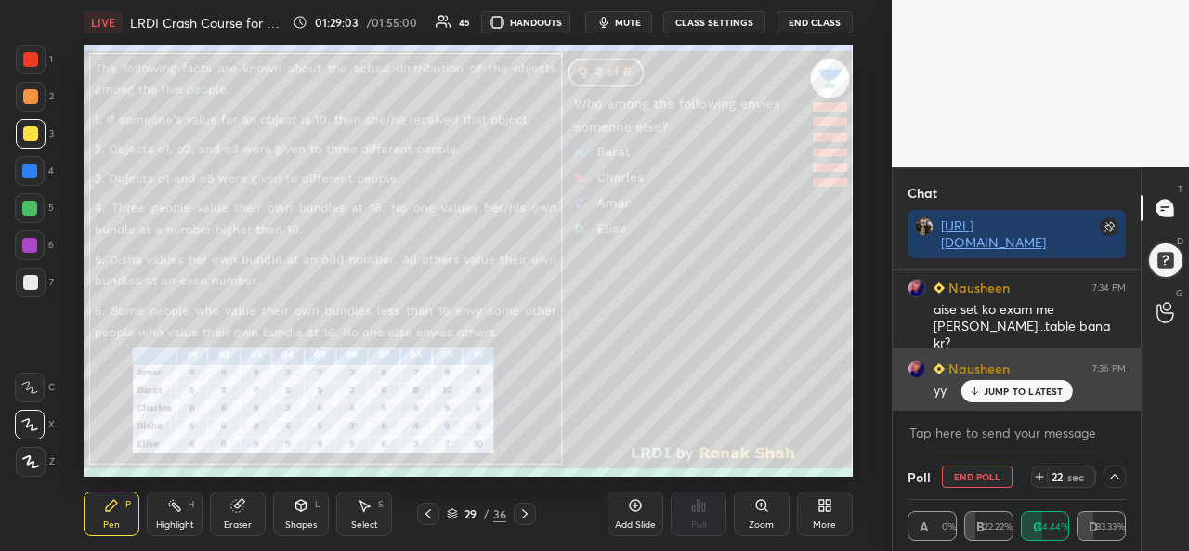
click at [1005, 384] on div "JUMP TO LATEST" at bounding box center [1017, 391] width 112 height 22
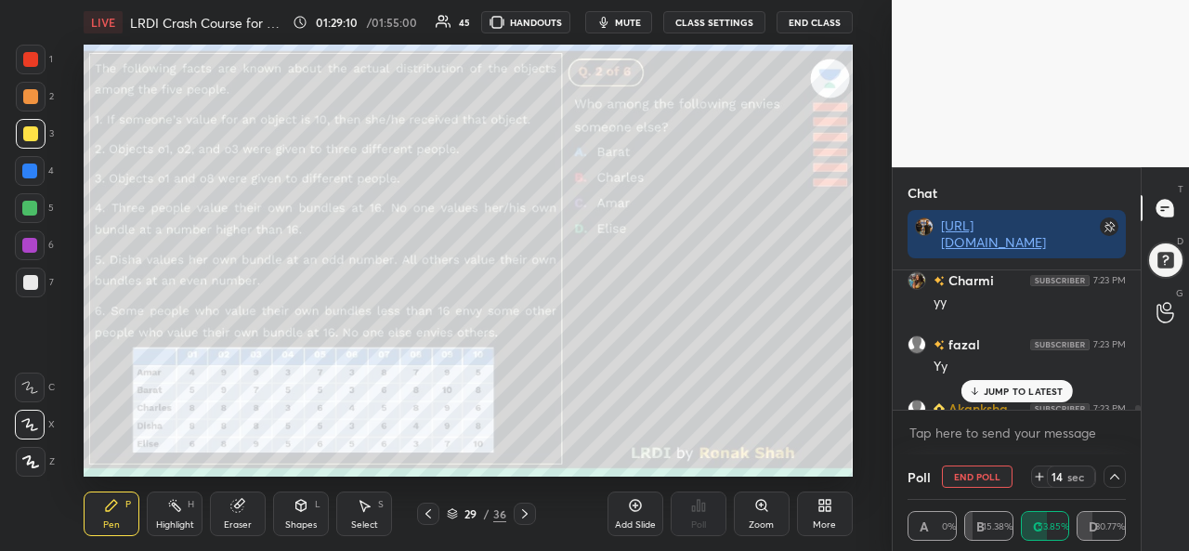
click at [1012, 386] on p "JUMP TO LATEST" at bounding box center [1024, 391] width 80 height 11
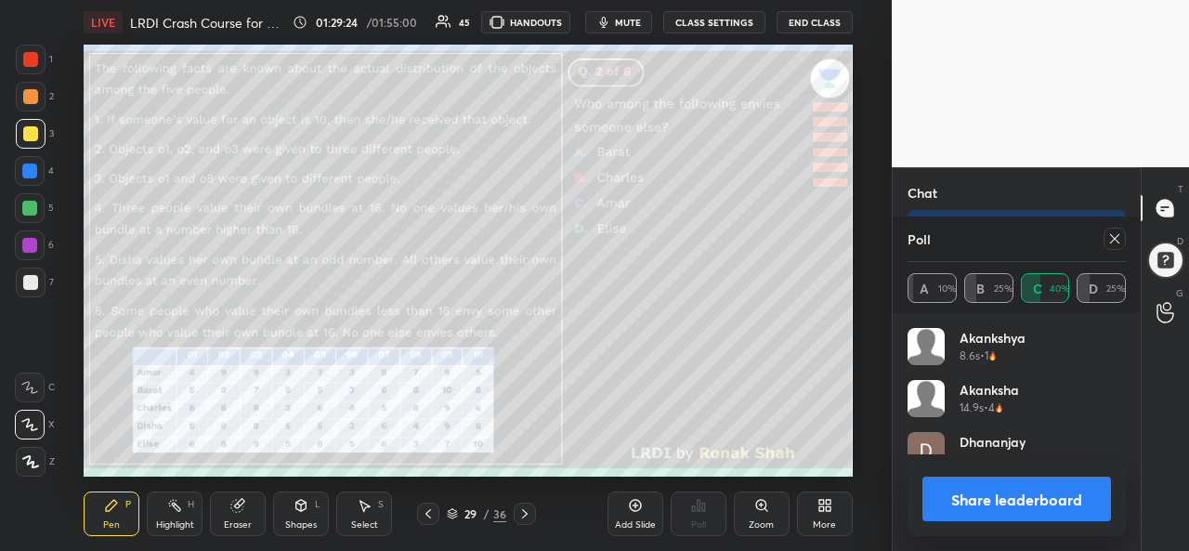
scroll to position [217, 213]
click at [1120, 237] on icon at bounding box center [1115, 238] width 15 height 15
type textarea "x"
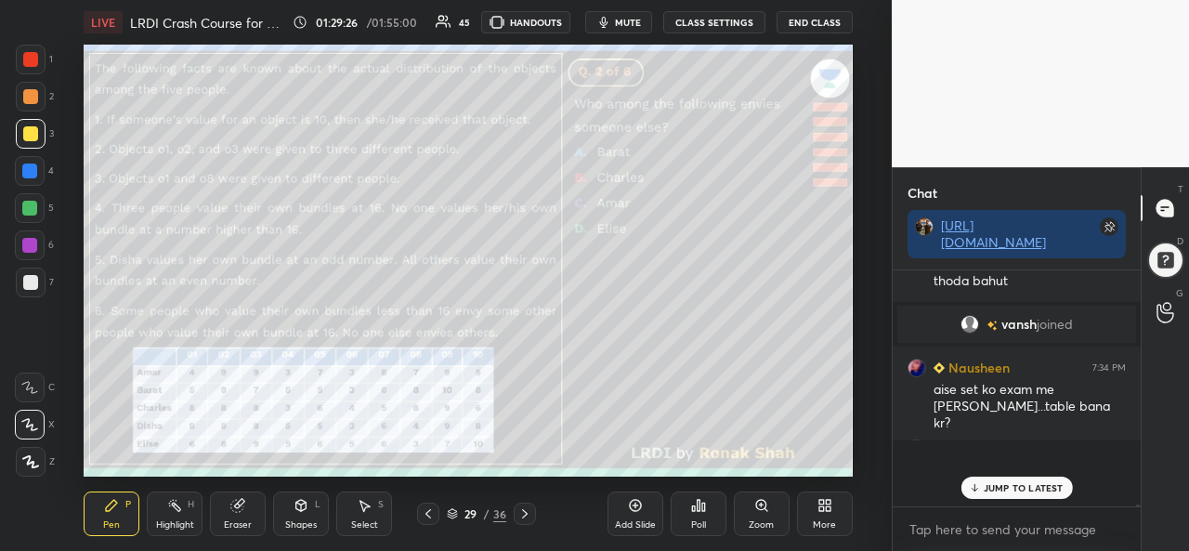
scroll to position [230, 243]
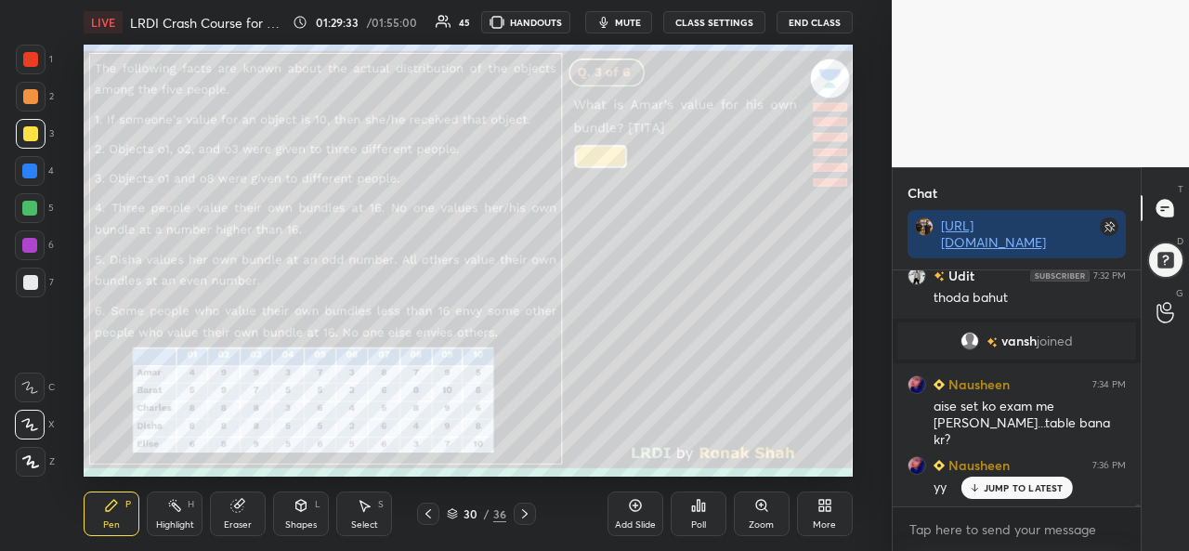
click at [998, 485] on p "JUMP TO LATEST" at bounding box center [1024, 487] width 80 height 11
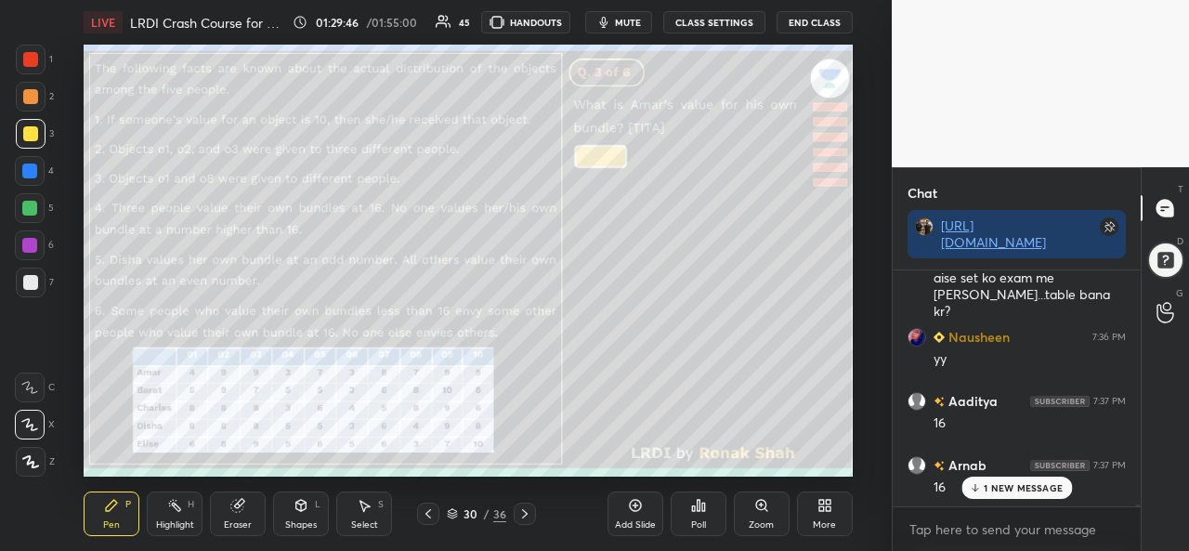
scroll to position [26770, 0]
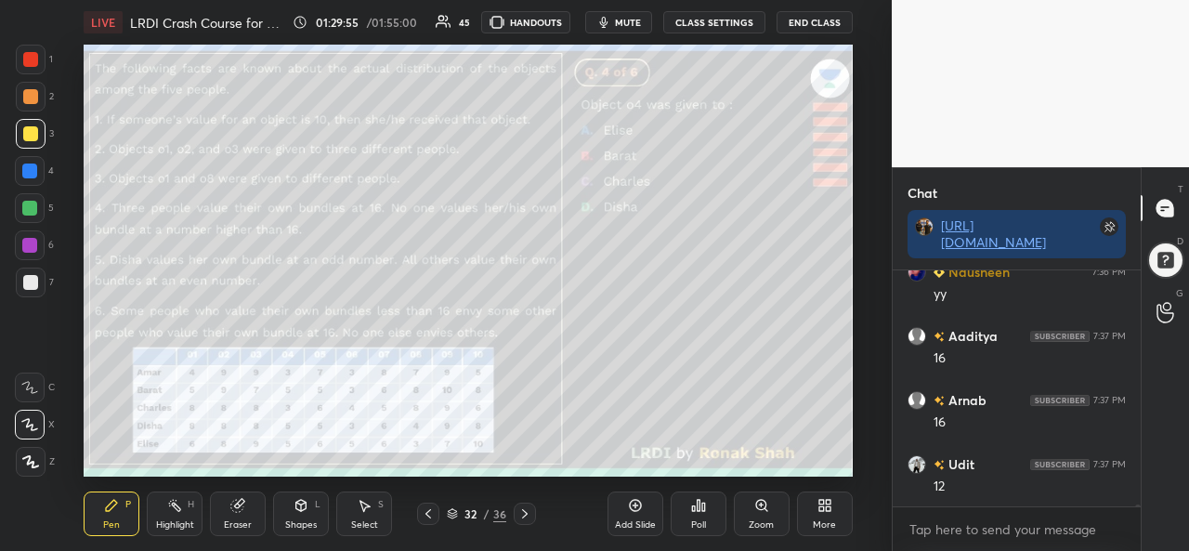
click at [696, 523] on div "Poll" at bounding box center [698, 524] width 15 height 9
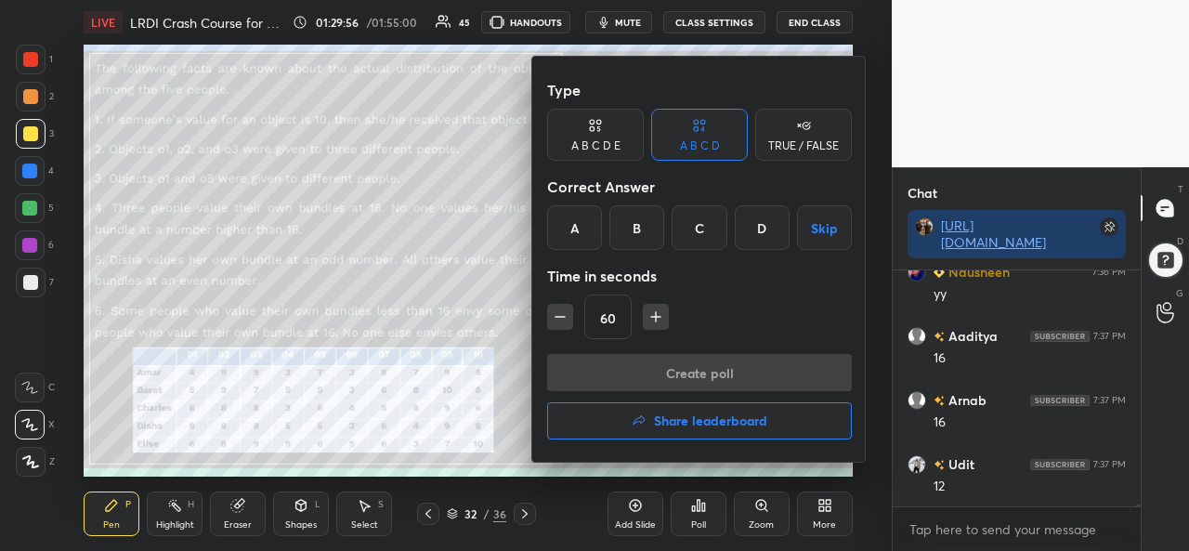
click at [756, 234] on div "D" at bounding box center [762, 227] width 55 height 45
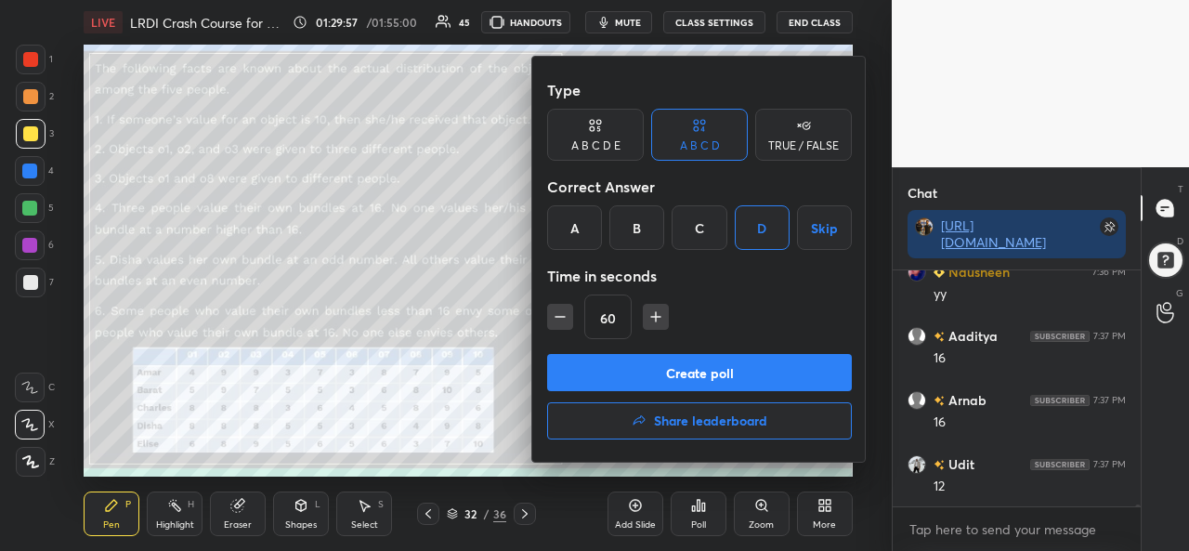
click at [553, 311] on icon "button" at bounding box center [560, 317] width 19 height 19
click at [554, 313] on icon "button" at bounding box center [560, 317] width 19 height 19
type input "30"
click at [700, 374] on button "Create poll" at bounding box center [699, 372] width 305 height 37
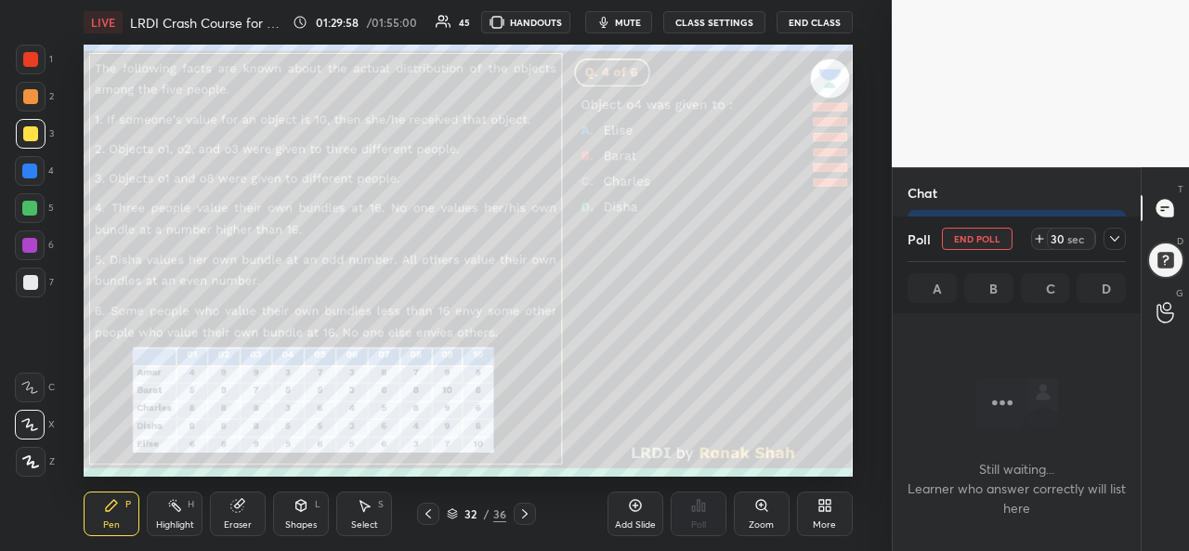
scroll to position [144, 243]
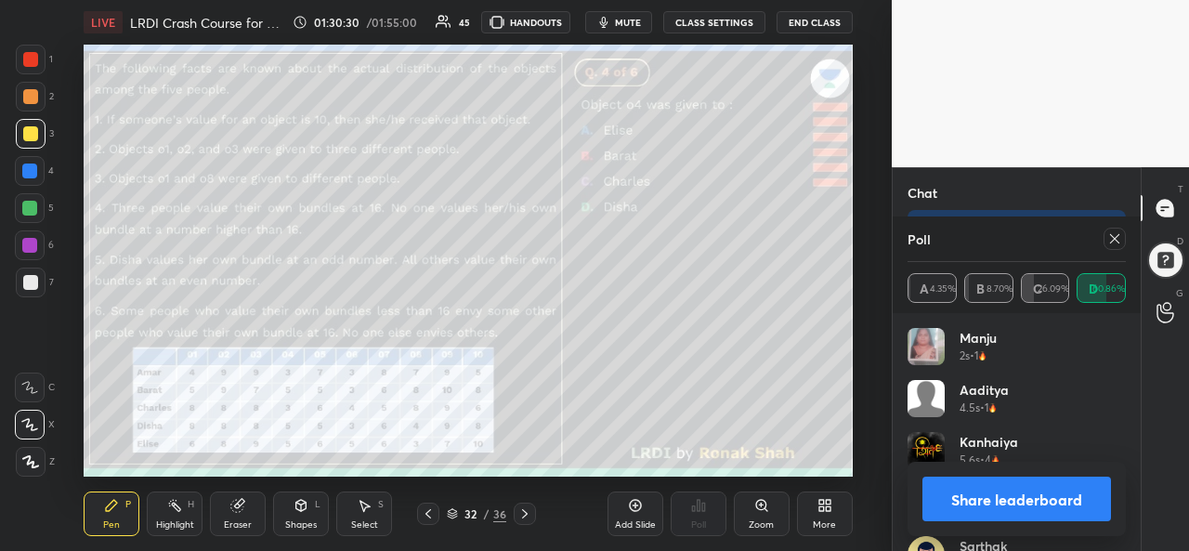
click at [1109, 233] on icon at bounding box center [1115, 238] width 15 height 15
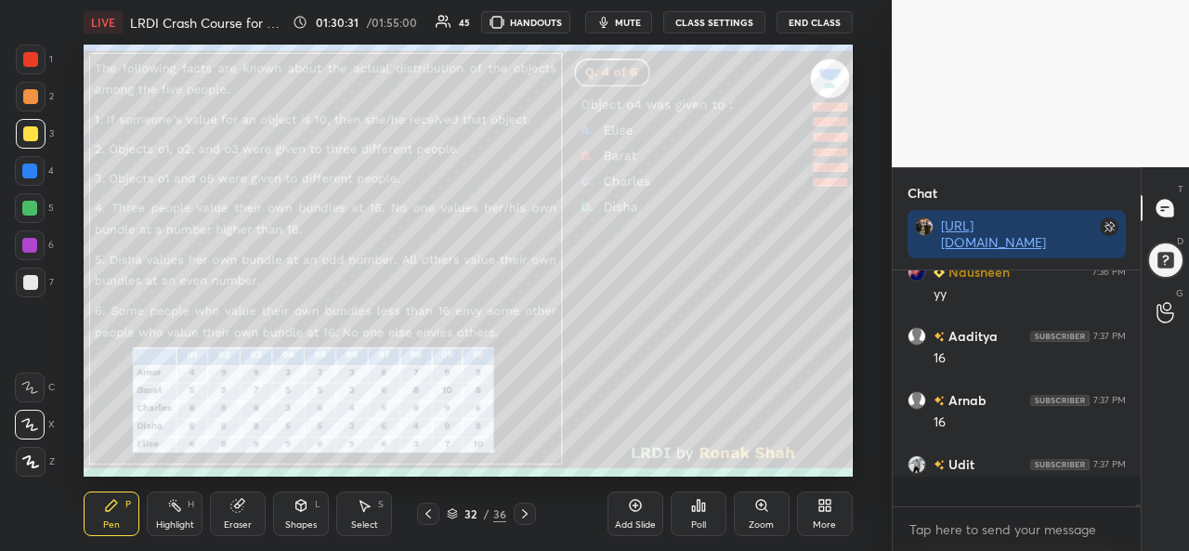
scroll to position [7, 6]
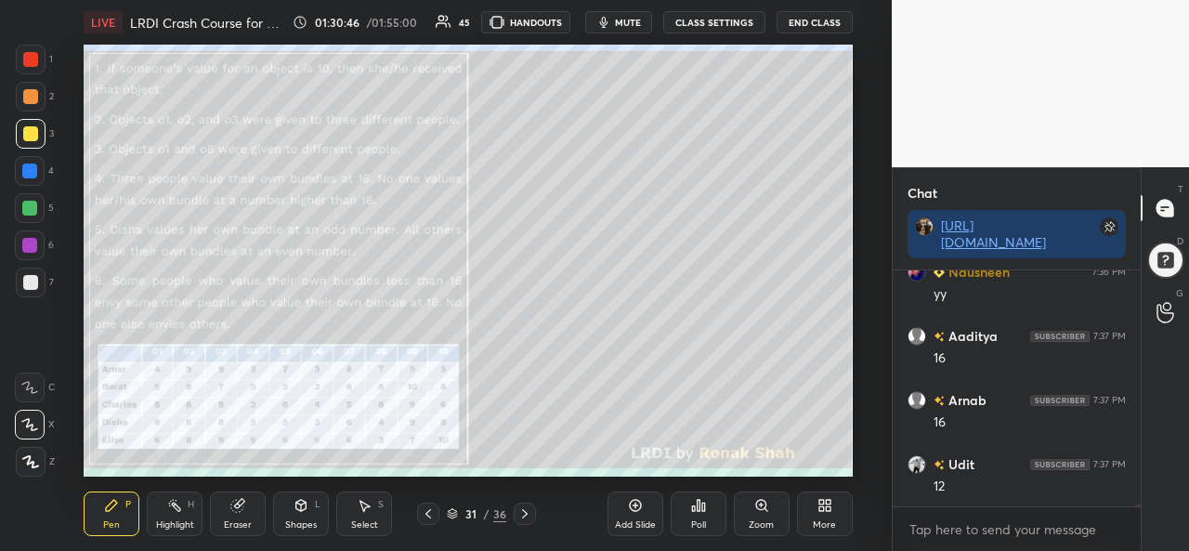
click at [26, 60] on div at bounding box center [30, 59] width 15 height 15
click at [22, 171] on div at bounding box center [29, 171] width 15 height 15
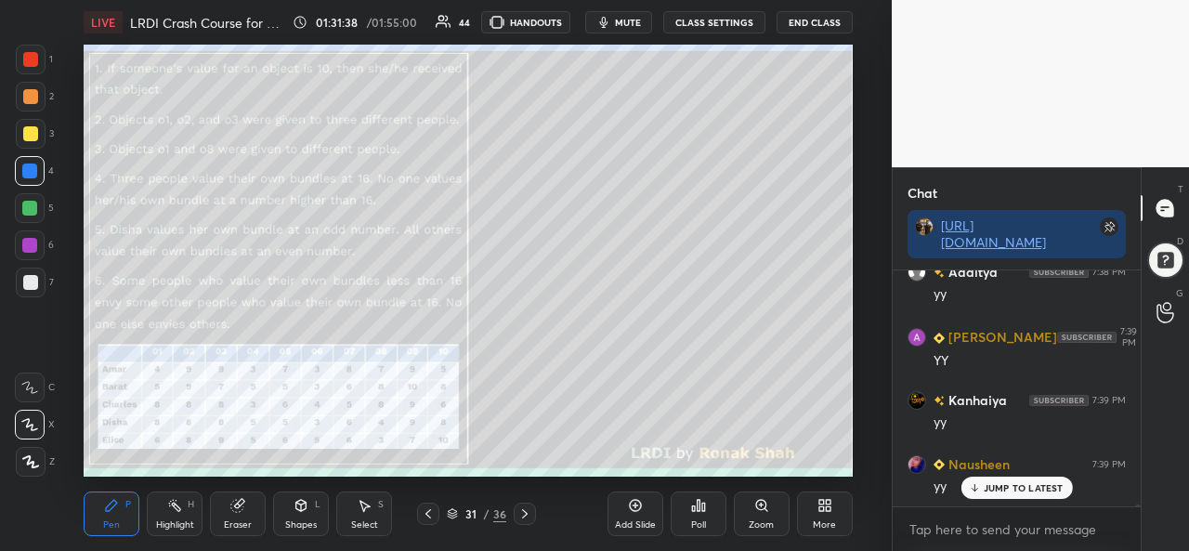
scroll to position [27090, 0]
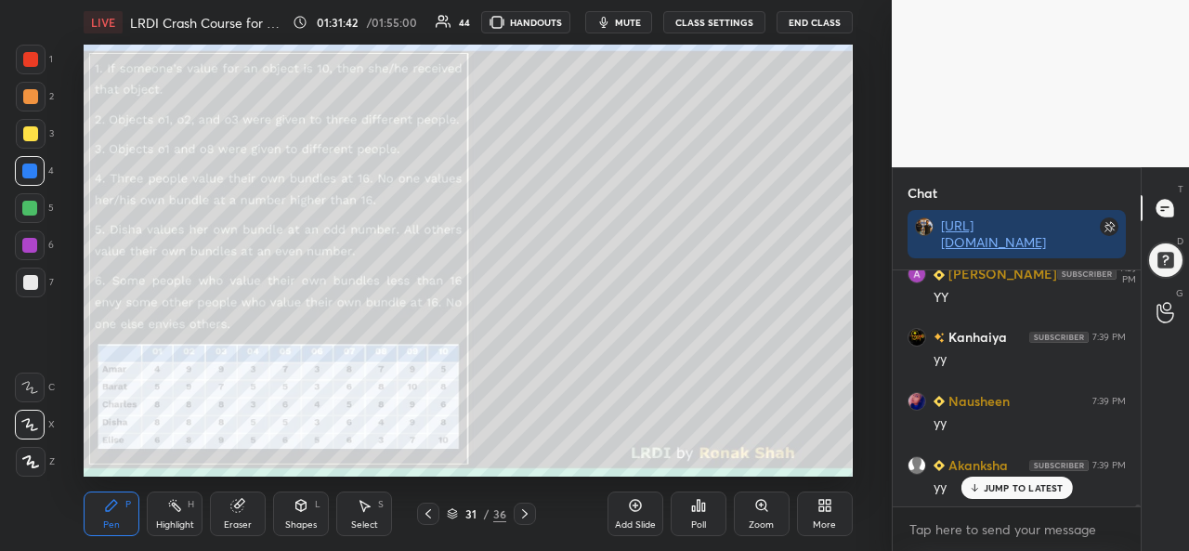
click at [20, 207] on div at bounding box center [30, 208] width 30 height 30
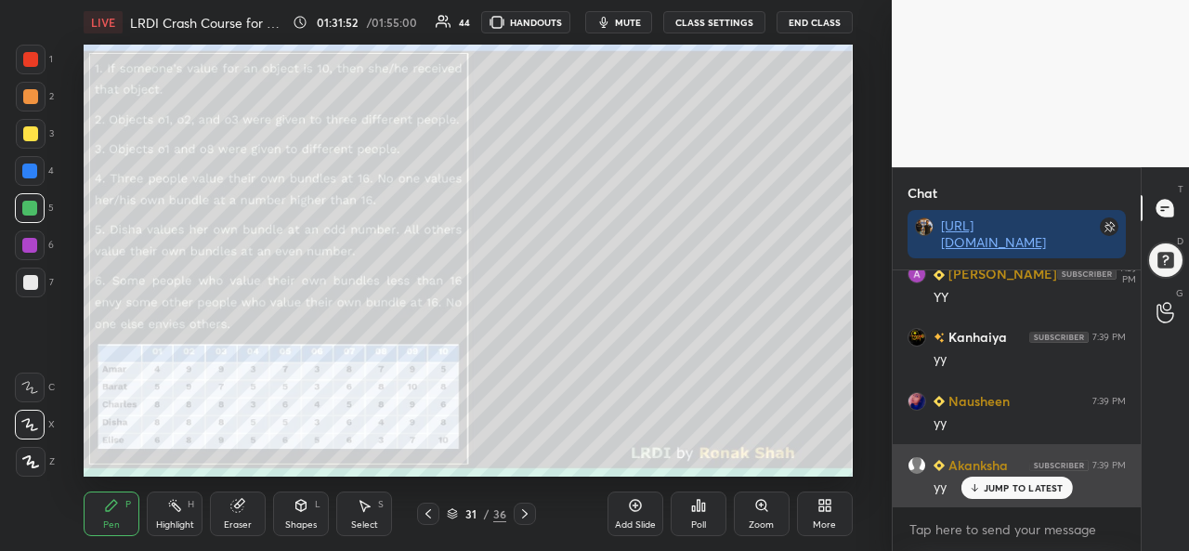
click at [991, 484] on p "JUMP TO LATEST" at bounding box center [1024, 487] width 80 height 11
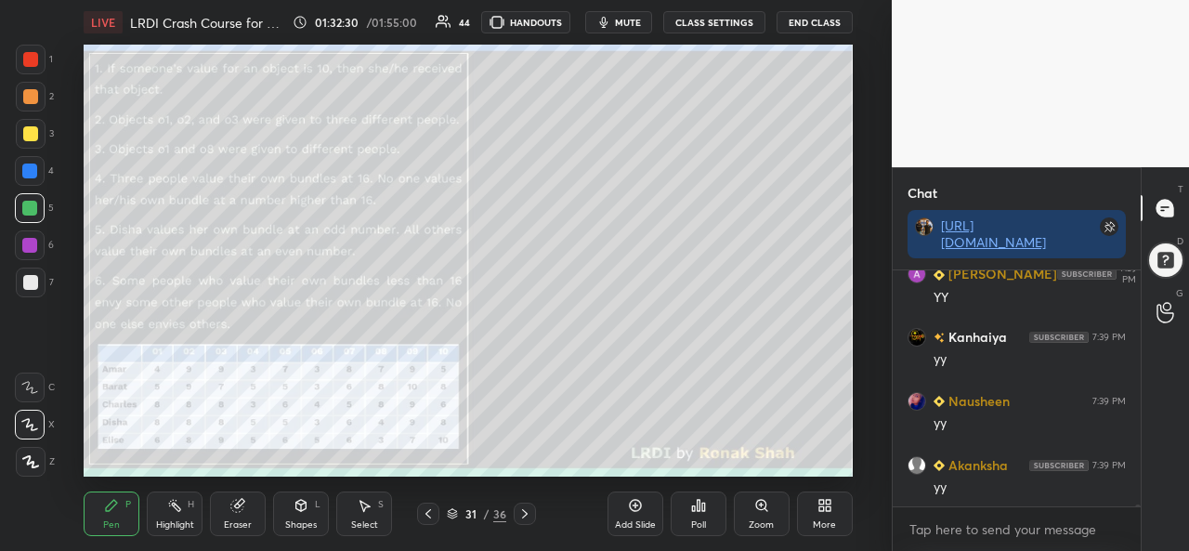
click at [364, 512] on icon at bounding box center [364, 505] width 15 height 15
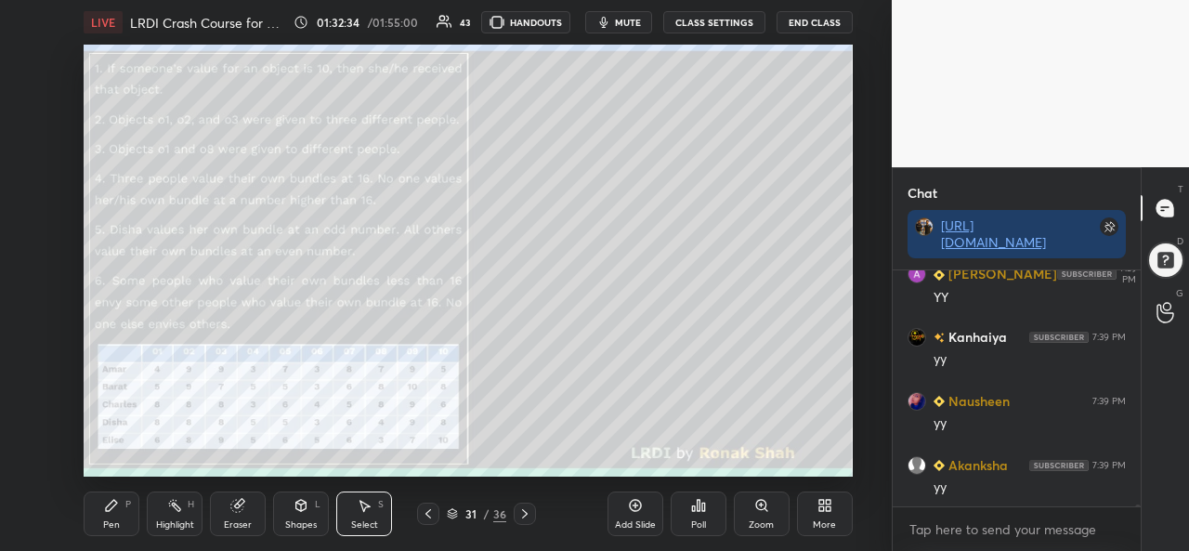
click at [111, 517] on div "Pen P" at bounding box center [112, 514] width 56 height 45
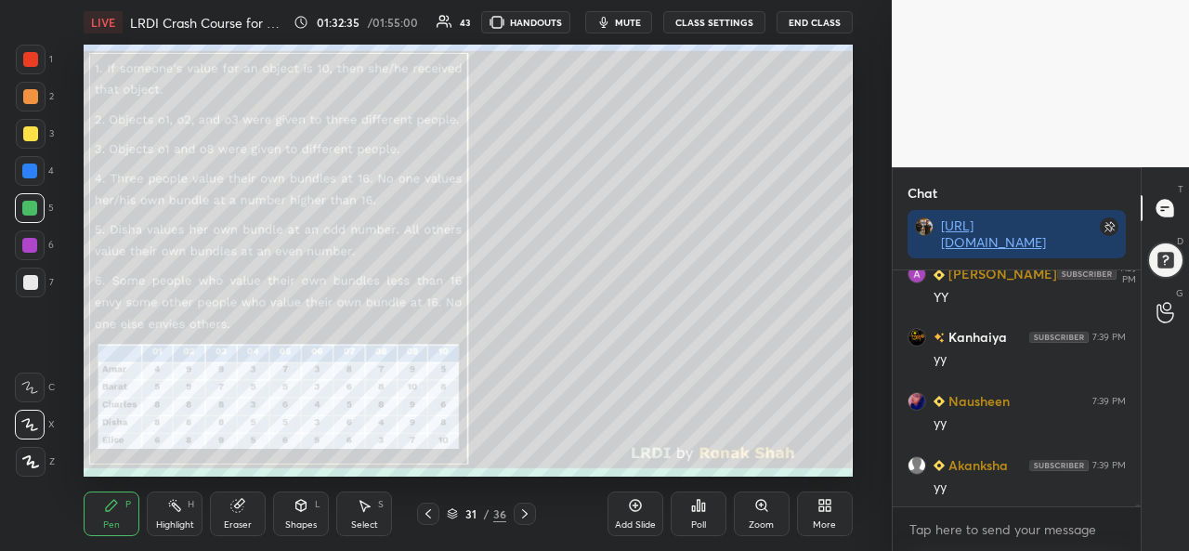
click at [33, 60] on div at bounding box center [30, 59] width 15 height 15
click at [363, 523] on div "Select" at bounding box center [364, 524] width 27 height 9
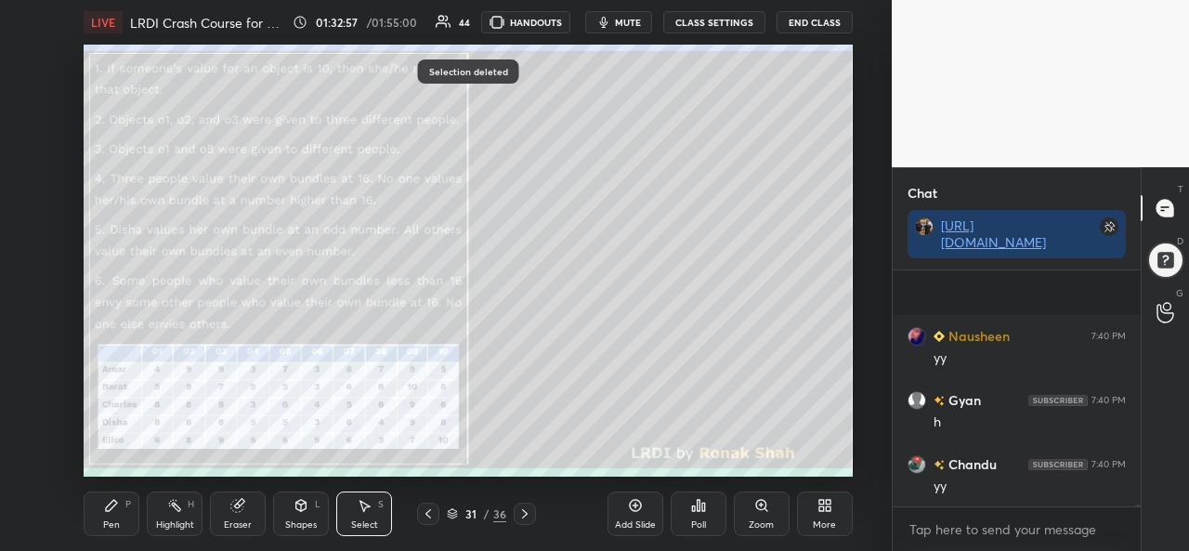
scroll to position [27539, 0]
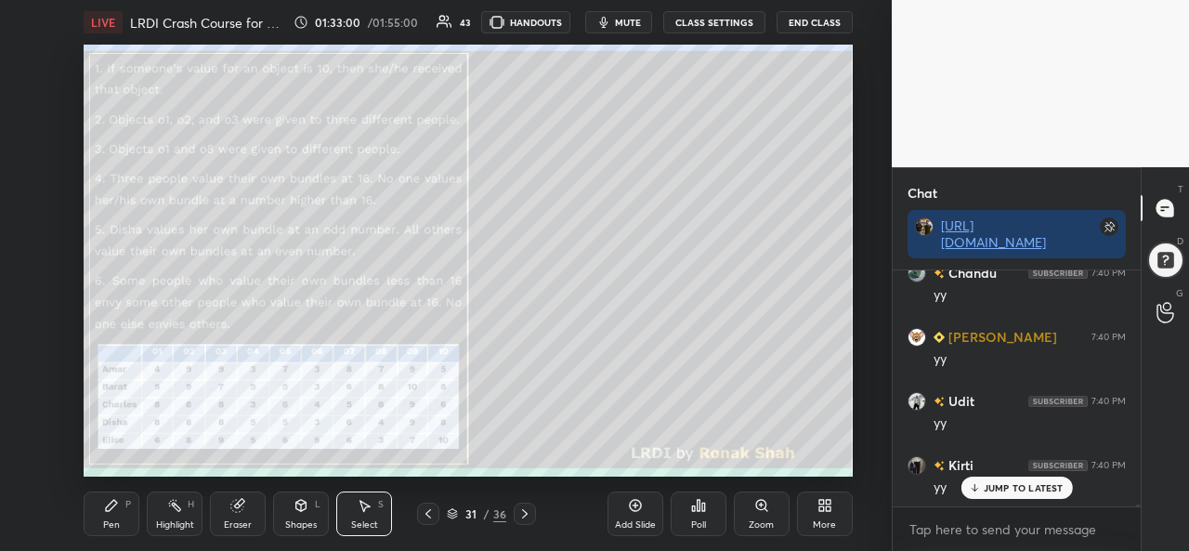
click at [102, 529] on div "Pen P" at bounding box center [112, 514] width 56 height 45
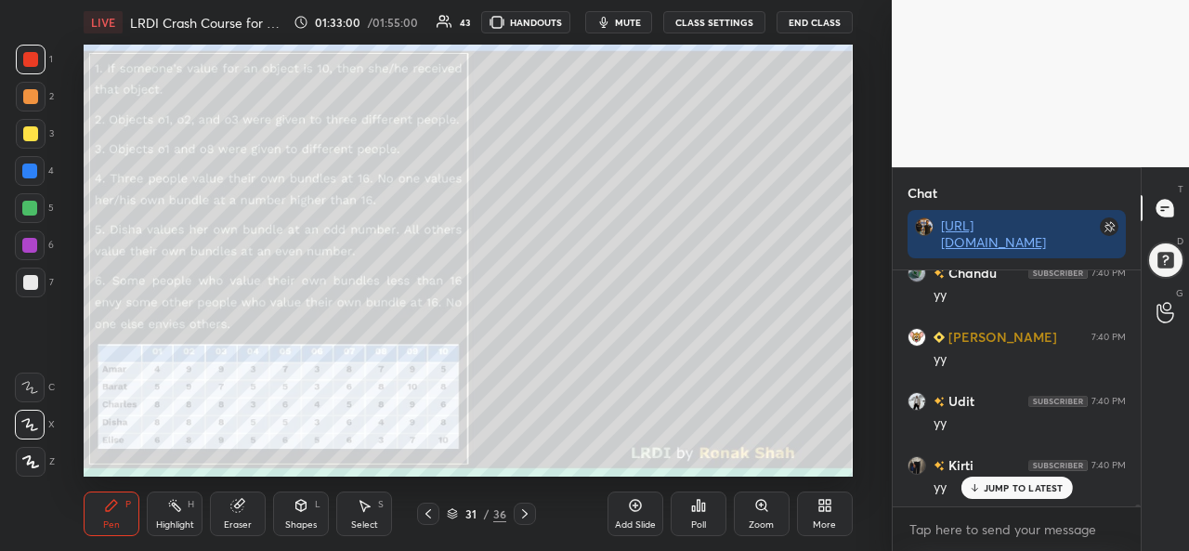
scroll to position [27668, 0]
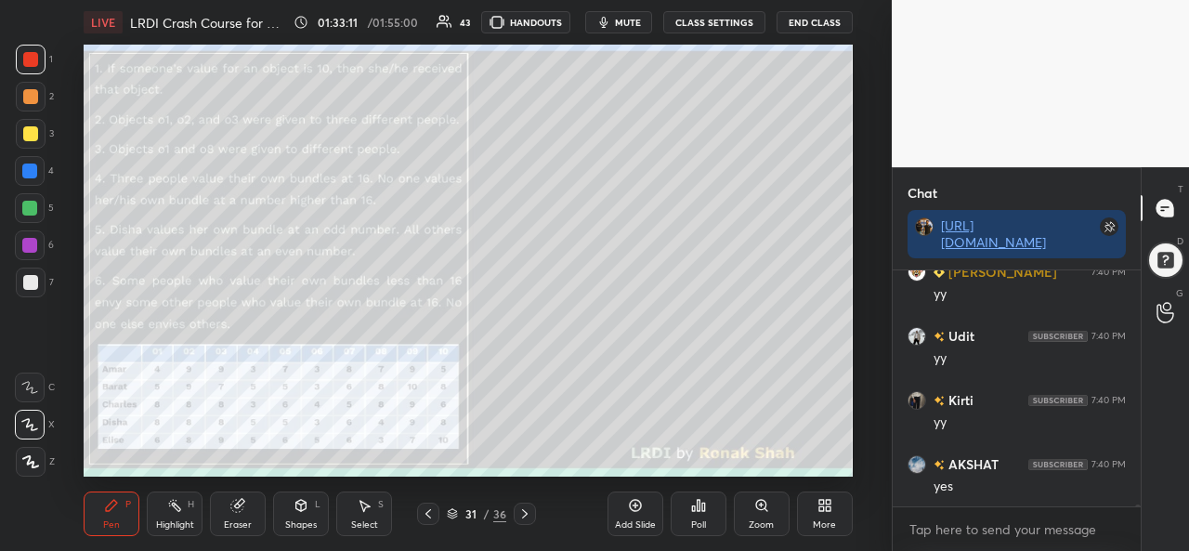
click at [32, 168] on div at bounding box center [29, 171] width 15 height 15
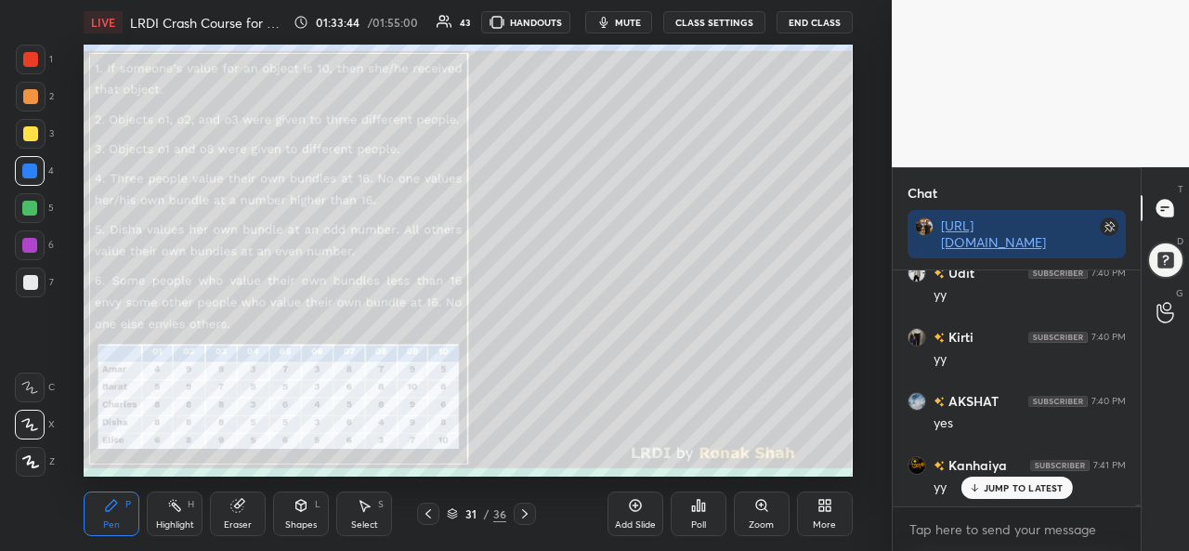
click at [232, 523] on div "Eraser" at bounding box center [238, 524] width 28 height 9
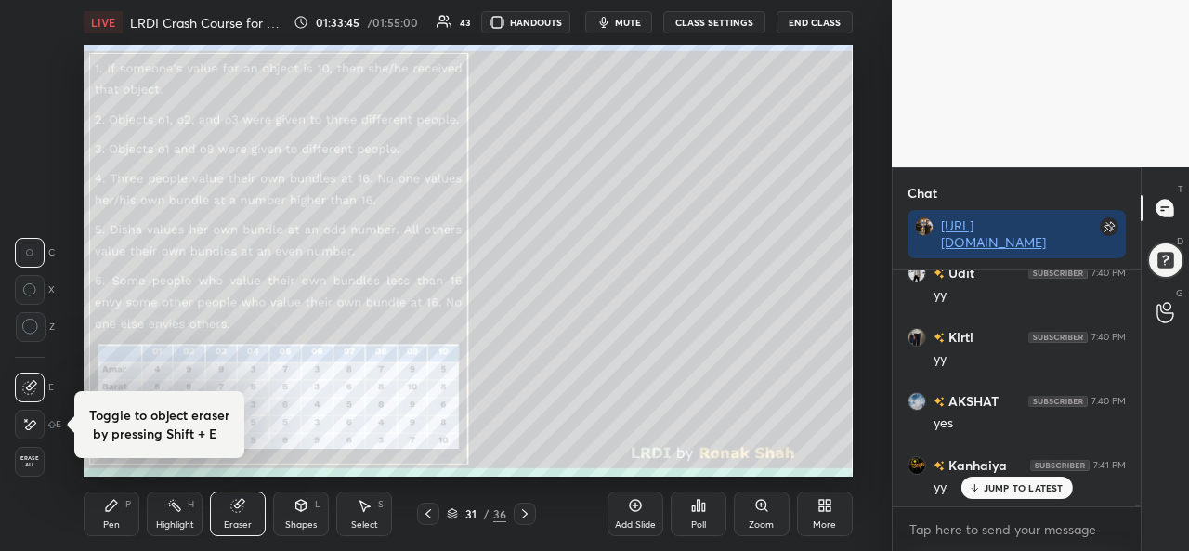
scroll to position [27796, 0]
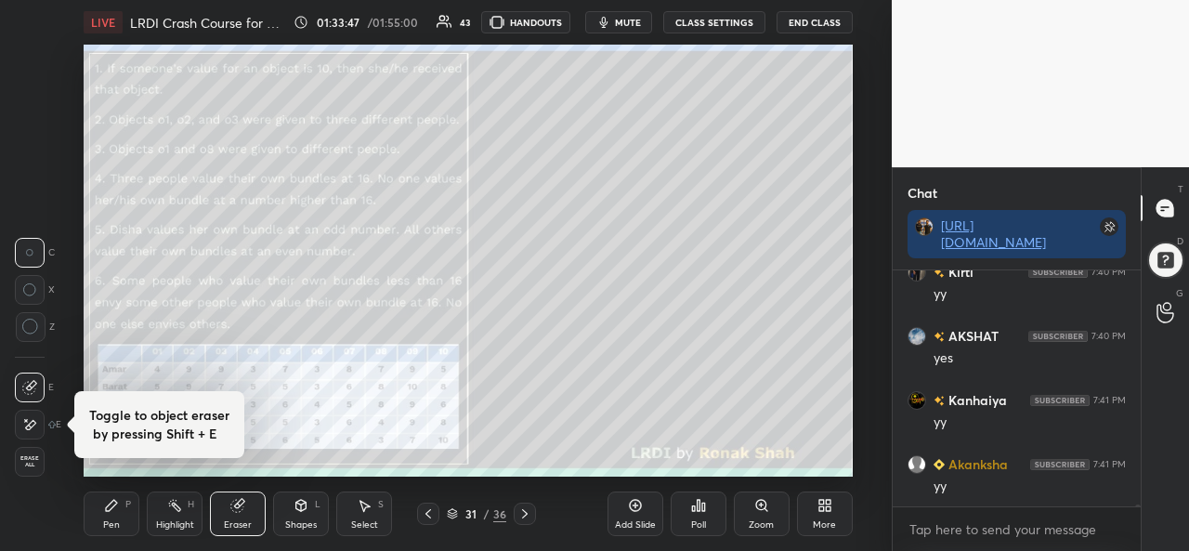
click at [103, 518] on div "Pen P" at bounding box center [112, 514] width 56 height 45
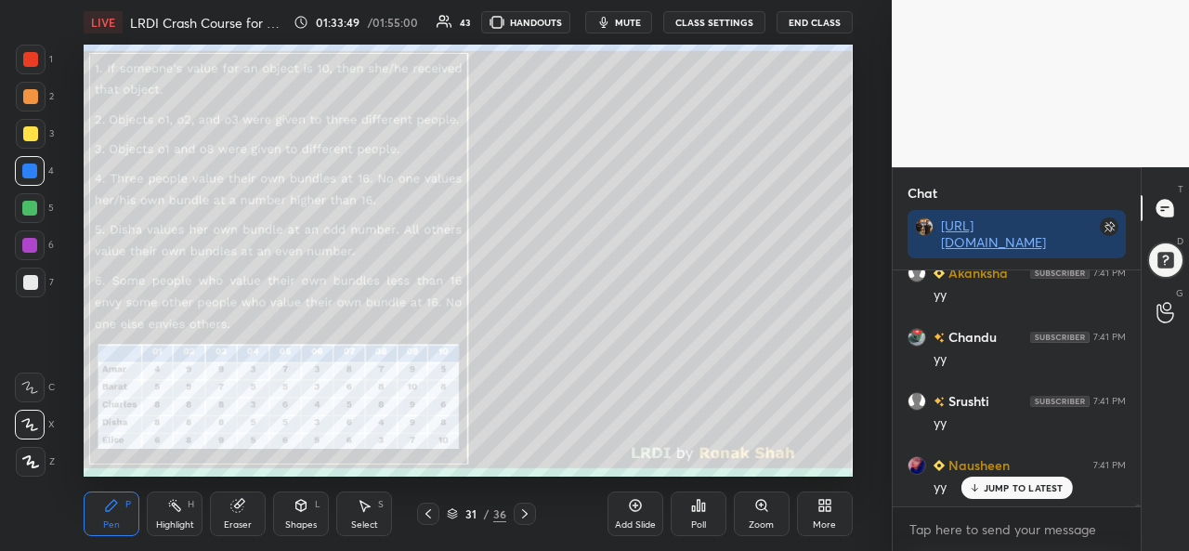
scroll to position [28052, 0]
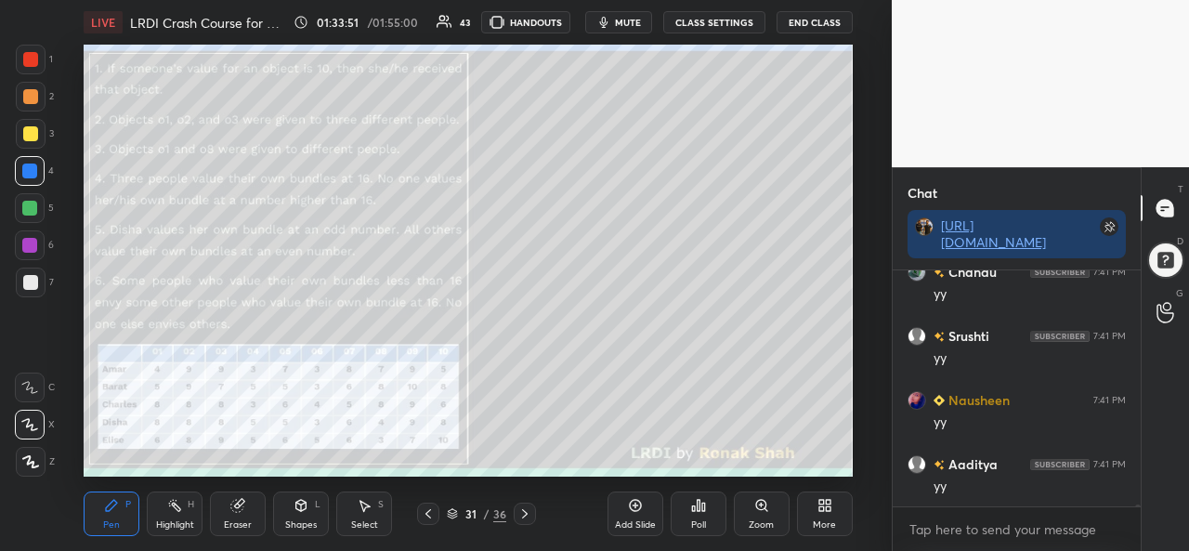
click at [372, 510] on div "Select S" at bounding box center [364, 514] width 56 height 45
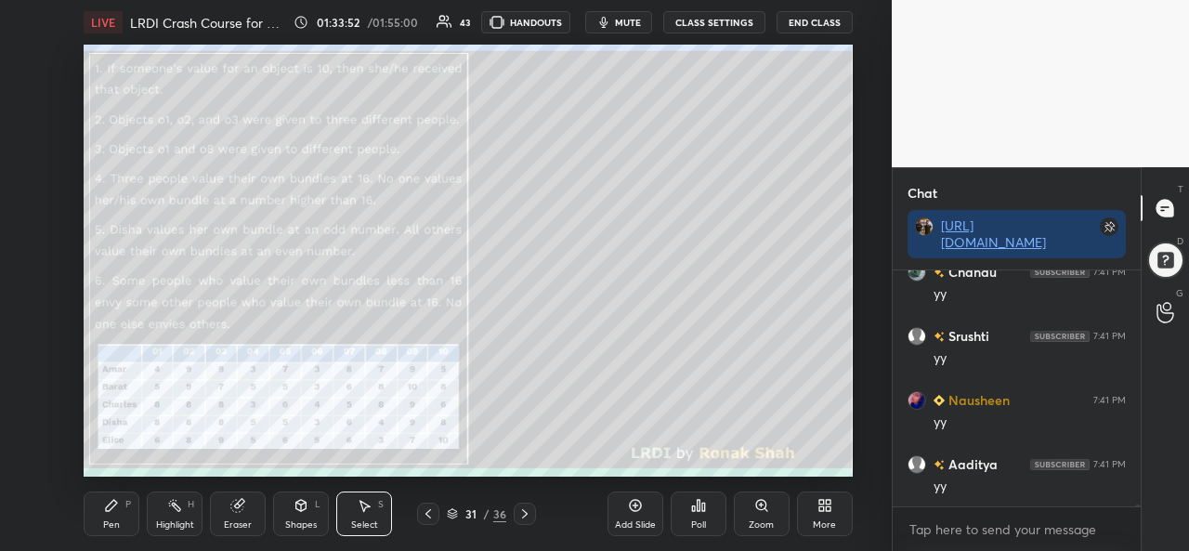
scroll to position [28115, 0]
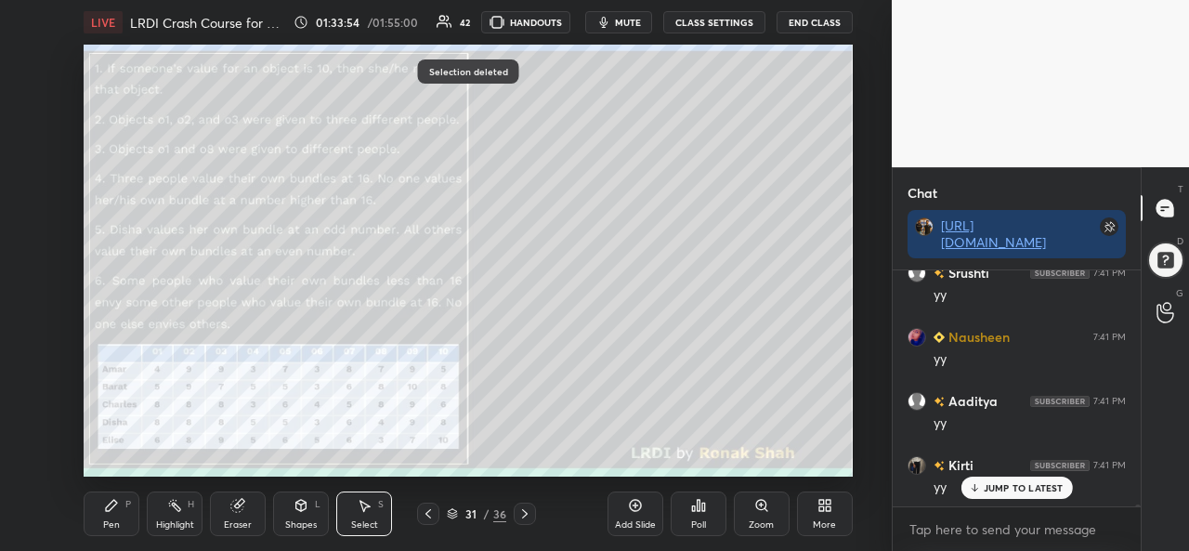
click at [114, 523] on div "Pen" at bounding box center [111, 524] width 17 height 9
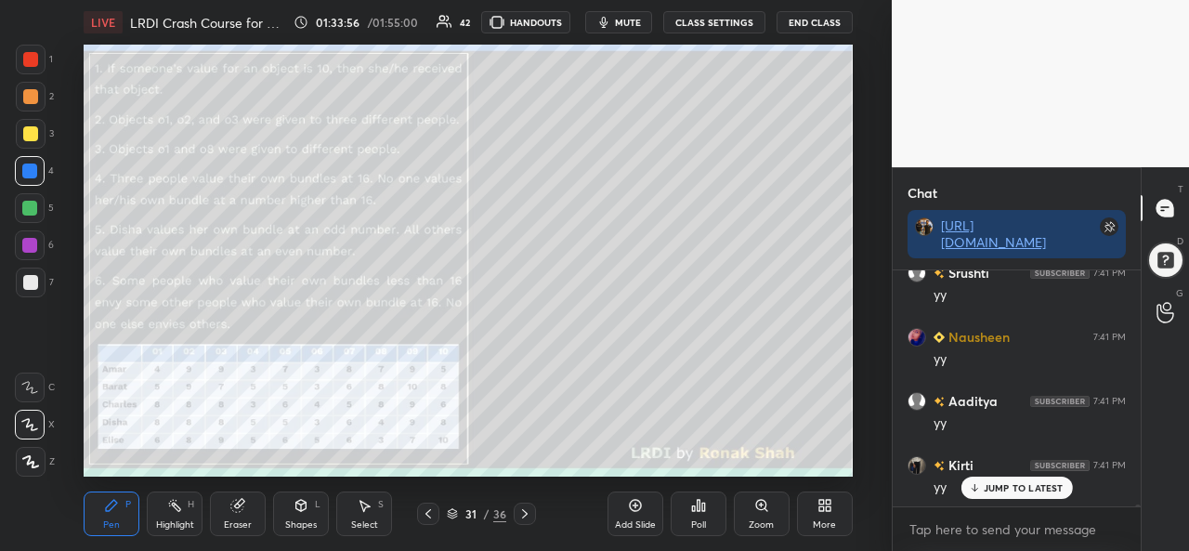
scroll to position [28160, 0]
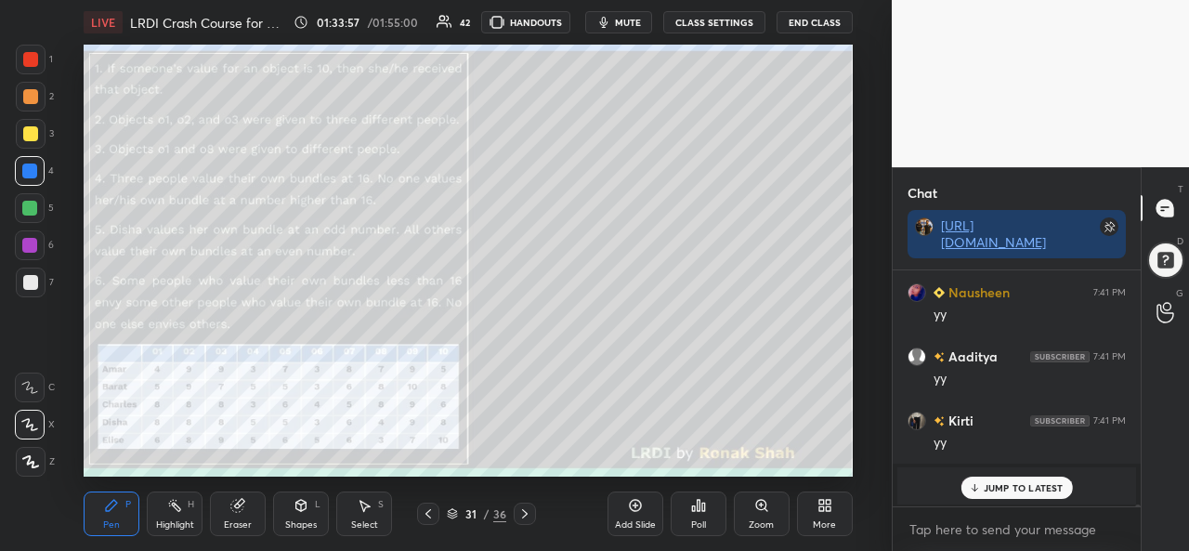
click at [32, 207] on div at bounding box center [29, 208] width 15 height 15
click at [761, 521] on div "Zoom" at bounding box center [761, 524] width 25 height 9
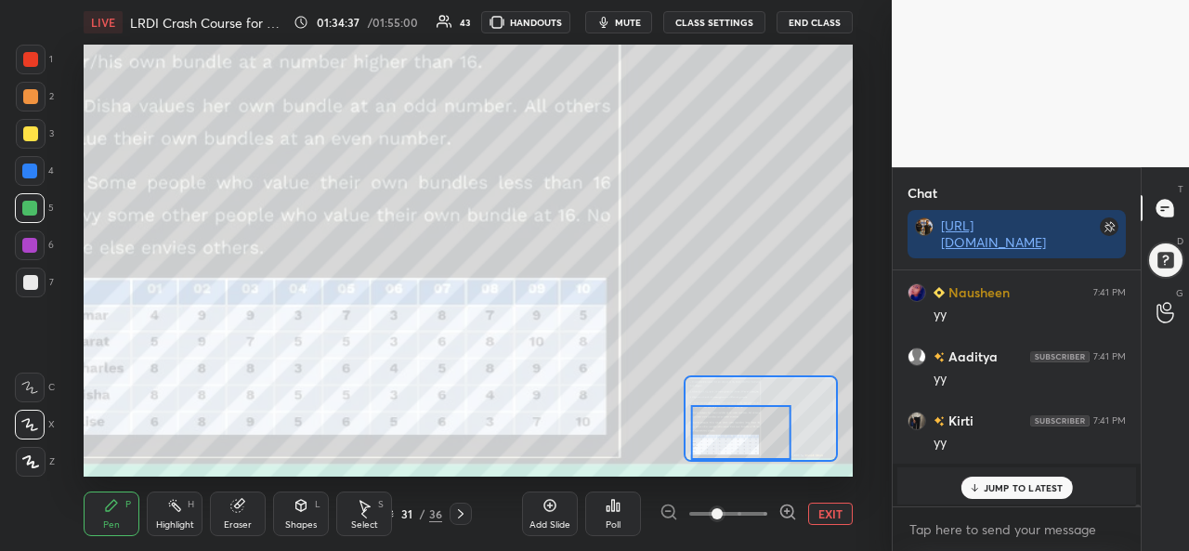
click at [825, 514] on button "EXIT" at bounding box center [830, 514] width 45 height 22
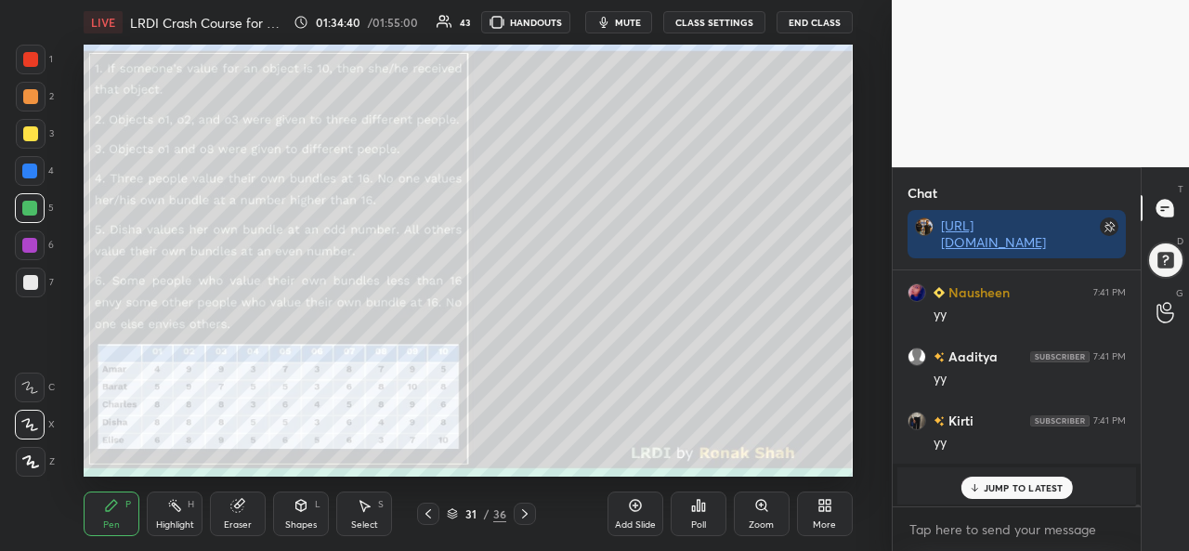
click at [30, 171] on div at bounding box center [29, 171] width 15 height 15
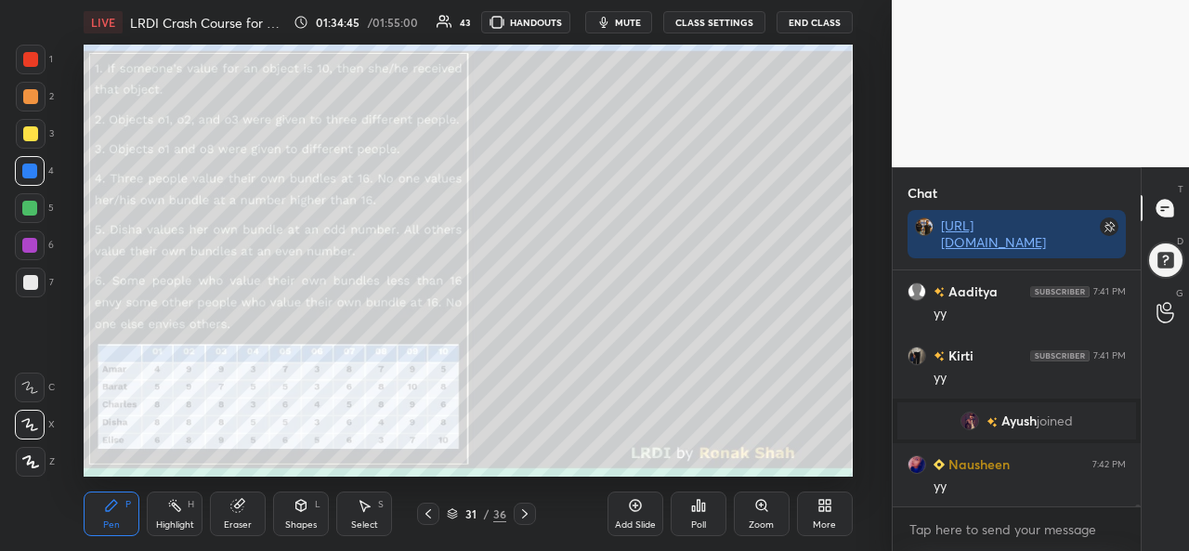
click at [22, 205] on div at bounding box center [29, 208] width 15 height 15
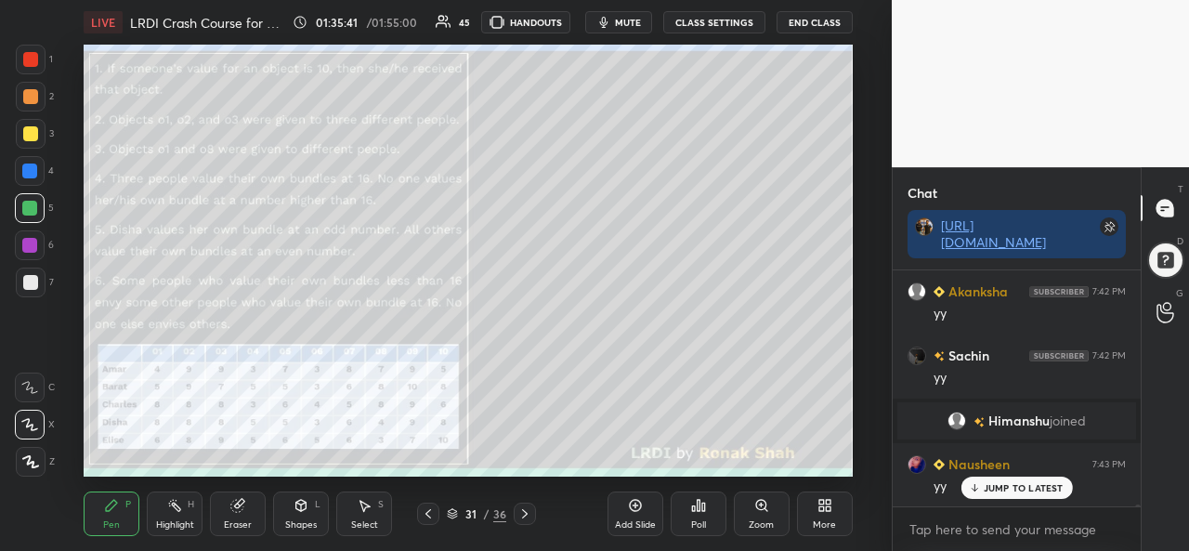
scroll to position [28056, 0]
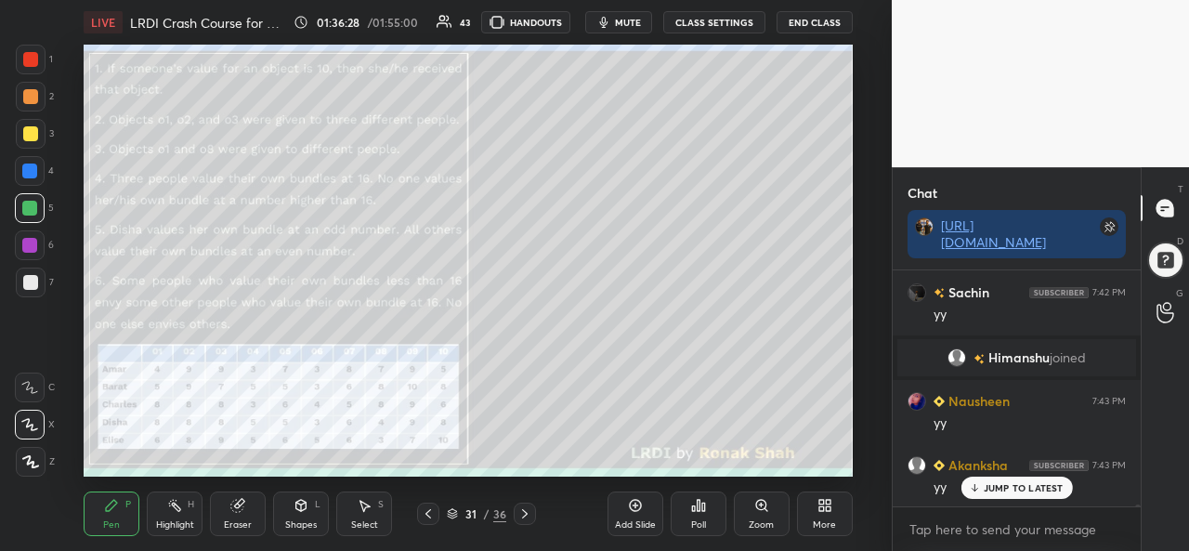
click at [20, 53] on div at bounding box center [31, 60] width 30 height 30
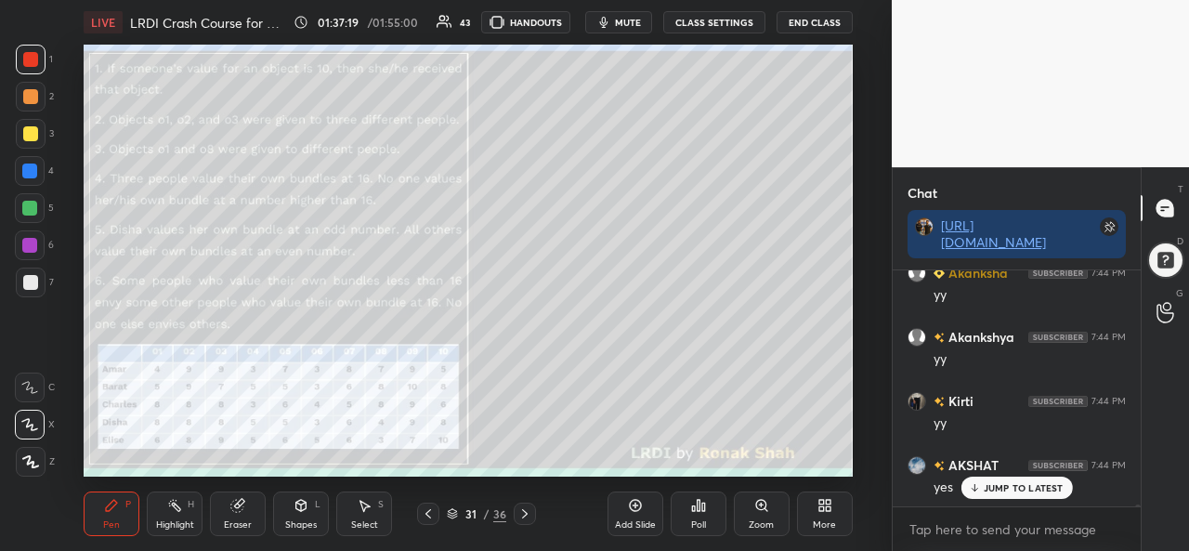
scroll to position [28762, 0]
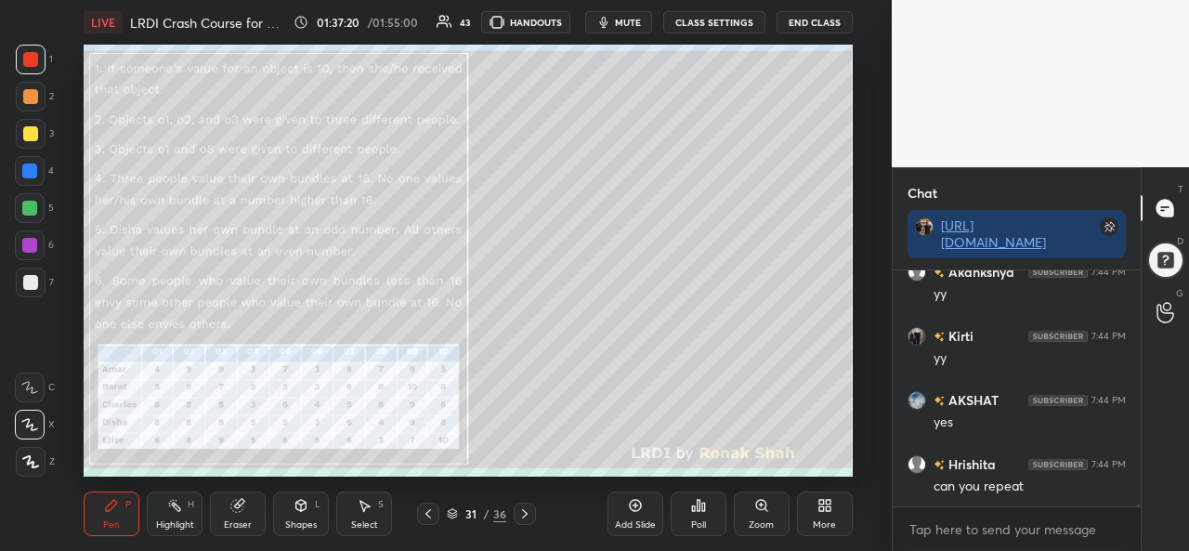
click at [29, 126] on div at bounding box center [30, 133] width 15 height 15
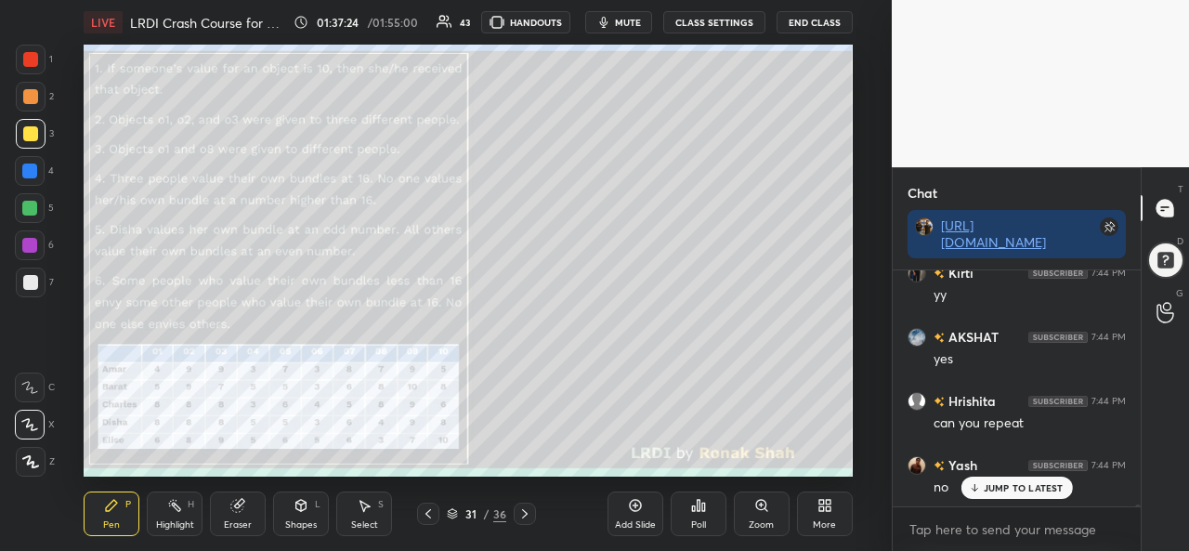
click at [30, 204] on div at bounding box center [29, 208] width 15 height 15
click at [239, 503] on icon at bounding box center [237, 506] width 12 height 12
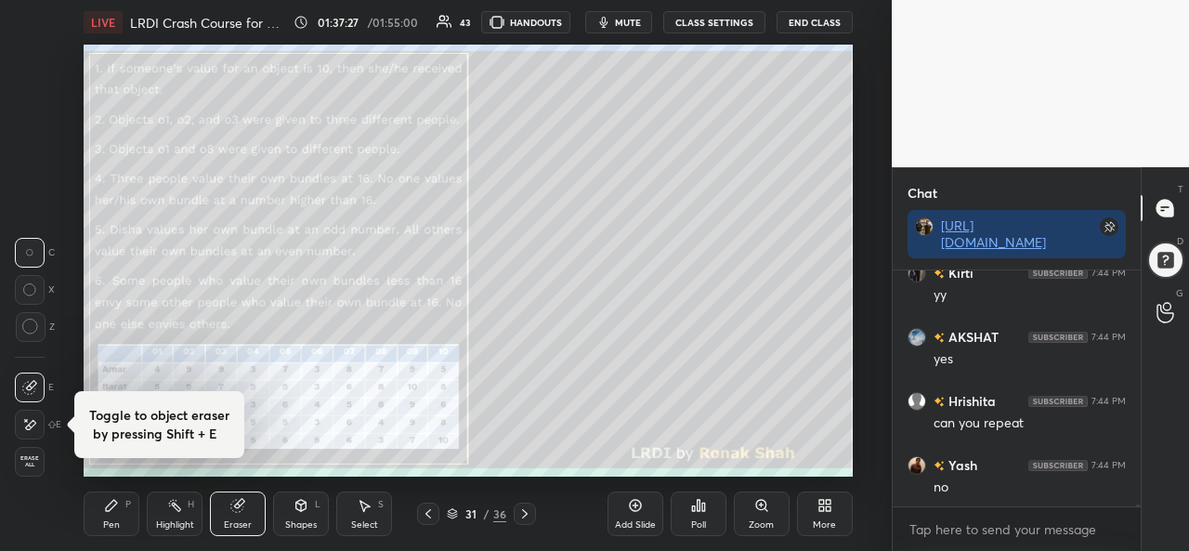
scroll to position [28890, 0]
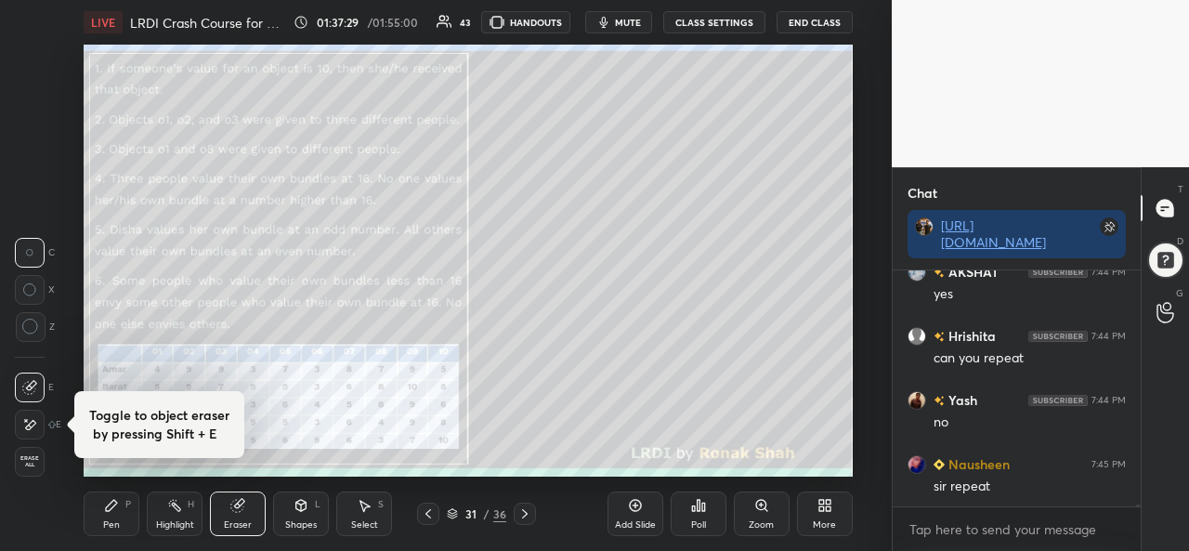
click at [108, 514] on div "Pen P" at bounding box center [112, 514] width 56 height 45
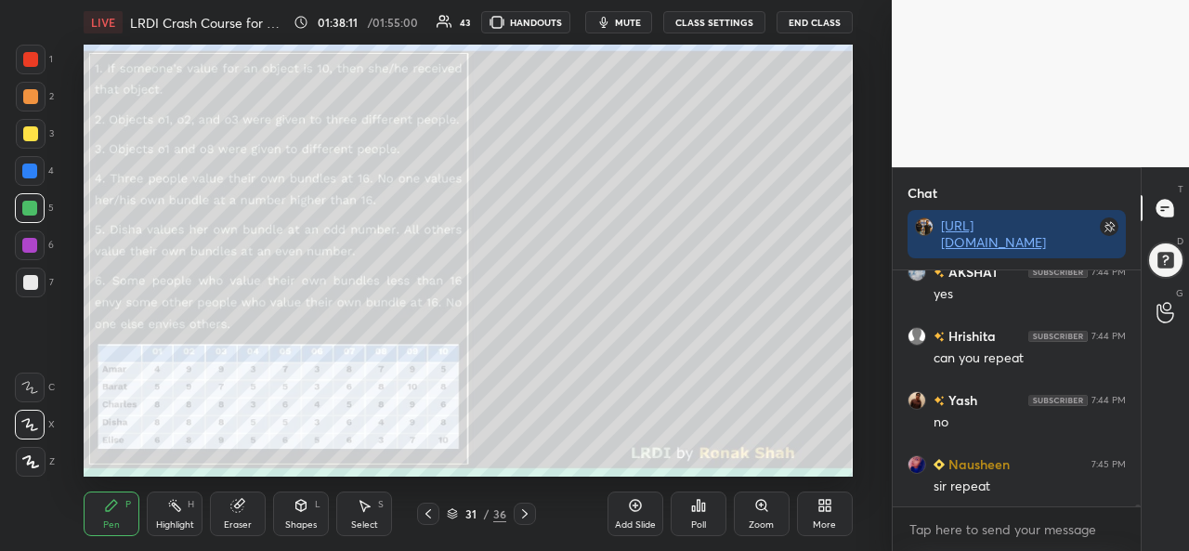
scroll to position [28935, 0]
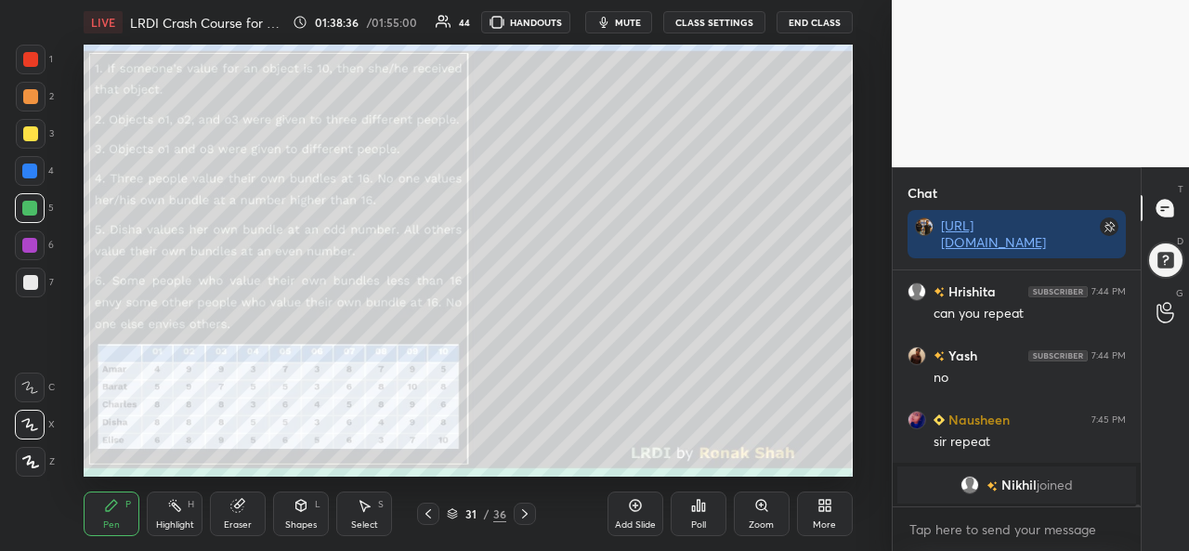
click at [234, 515] on div "Eraser" at bounding box center [238, 514] width 56 height 45
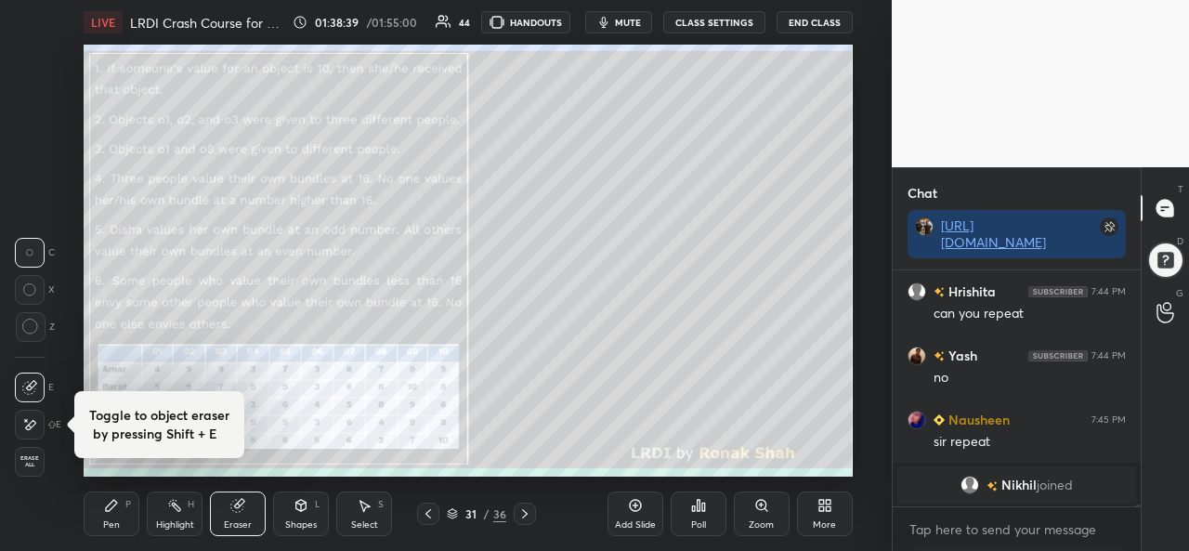
click at [119, 512] on icon at bounding box center [111, 505] width 15 height 15
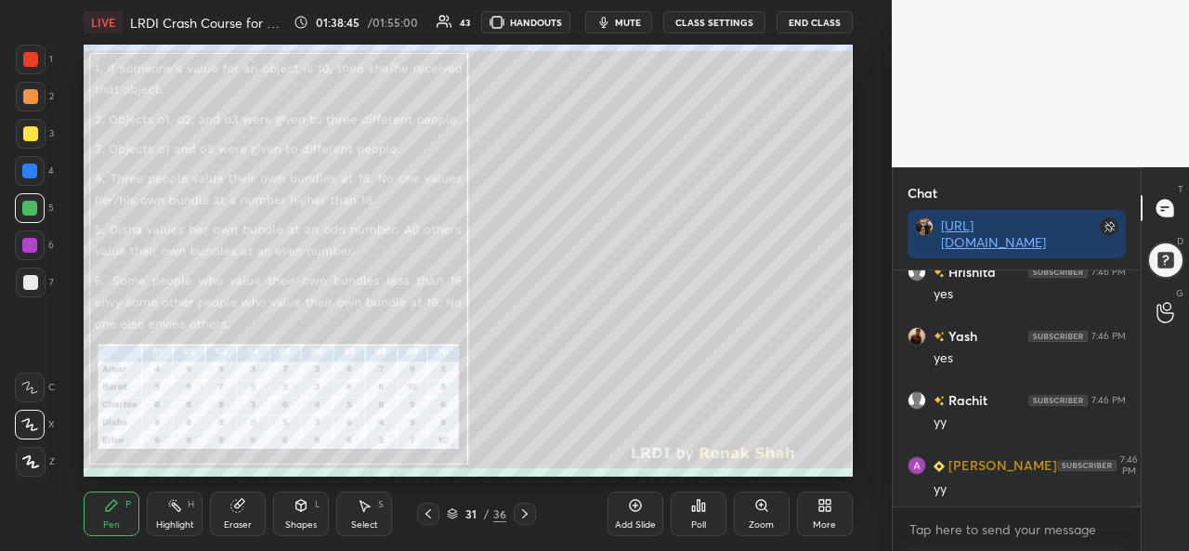
scroll to position [29139, 0]
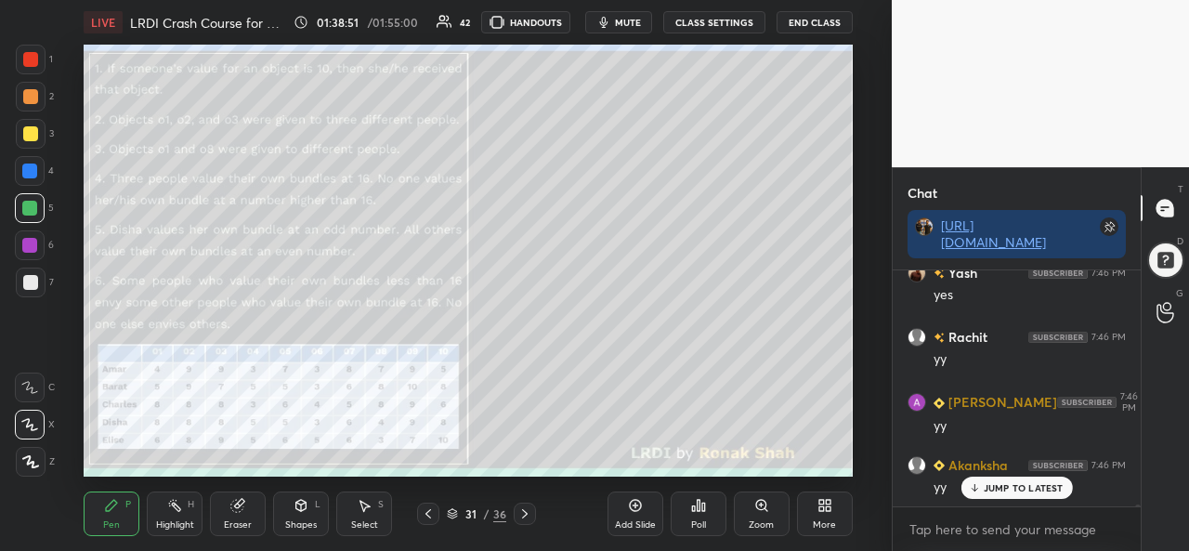
click at [762, 517] on div "Zoom" at bounding box center [762, 514] width 56 height 45
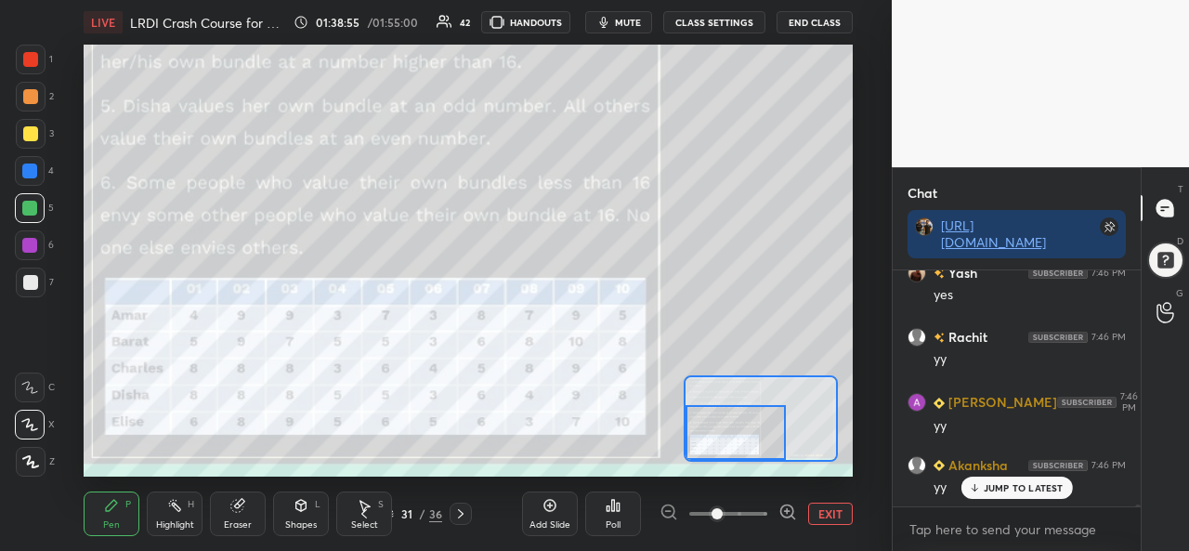
click at [364, 526] on div "Select" at bounding box center [364, 524] width 27 height 9
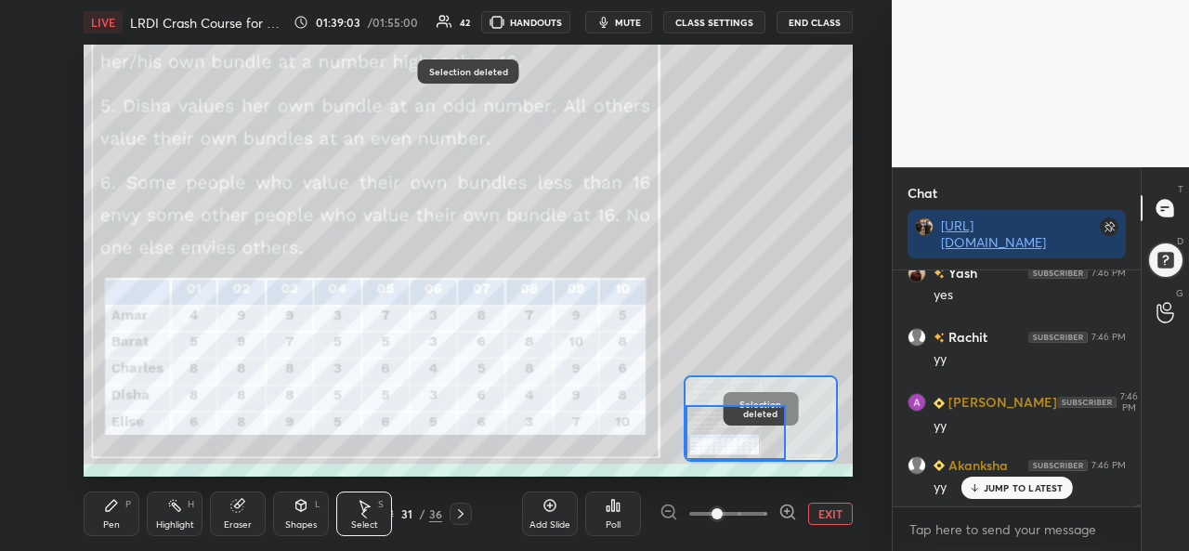
click at [110, 518] on div "Pen P" at bounding box center [112, 514] width 56 height 45
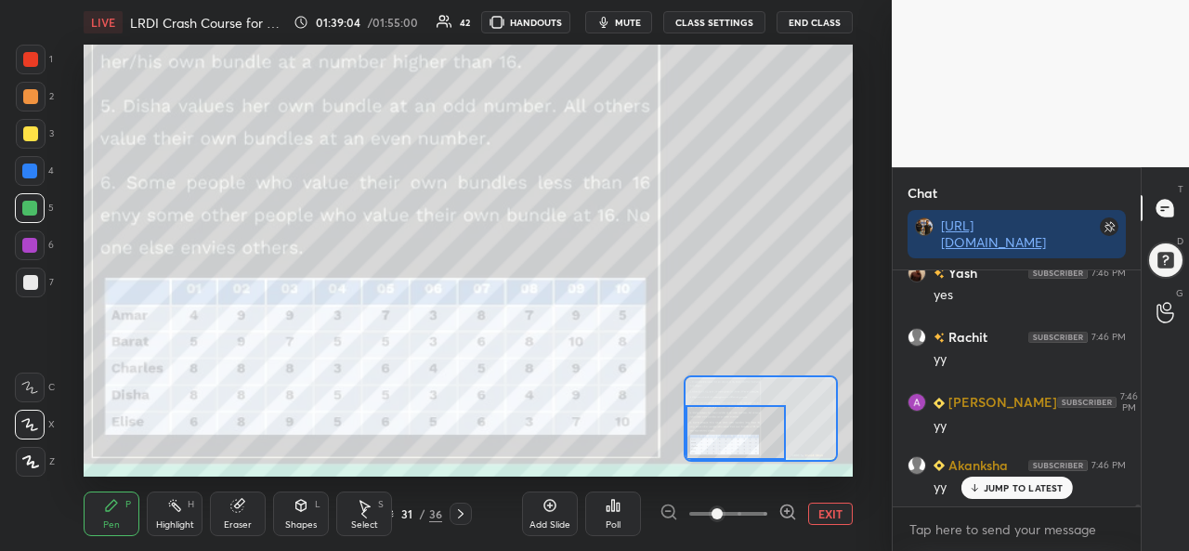
click at [24, 166] on div at bounding box center [29, 171] width 15 height 15
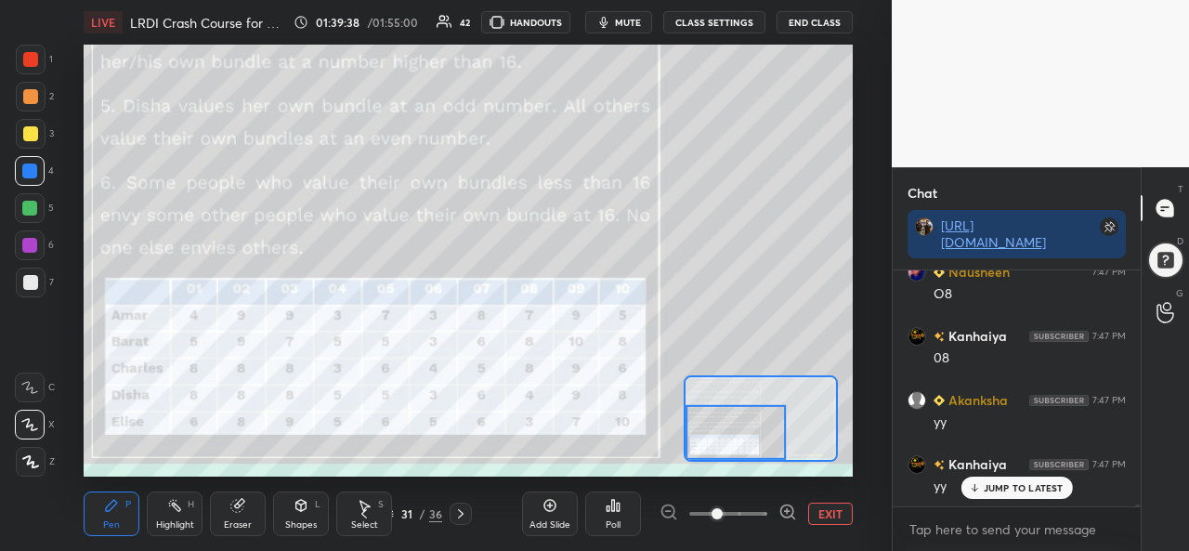
scroll to position [30037, 0]
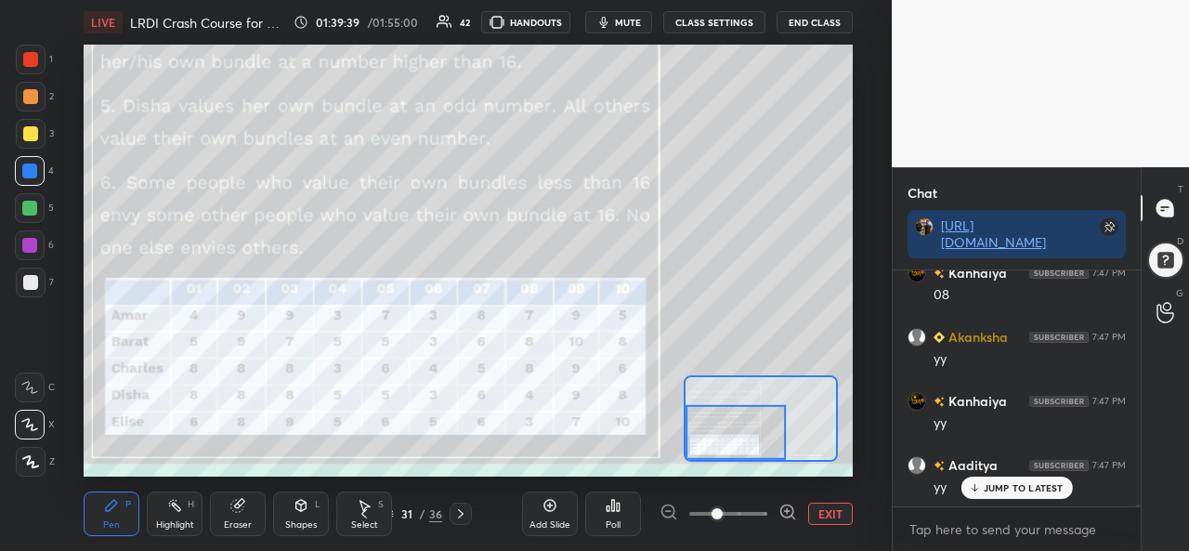
click at [833, 510] on button "EXIT" at bounding box center [830, 514] width 45 height 22
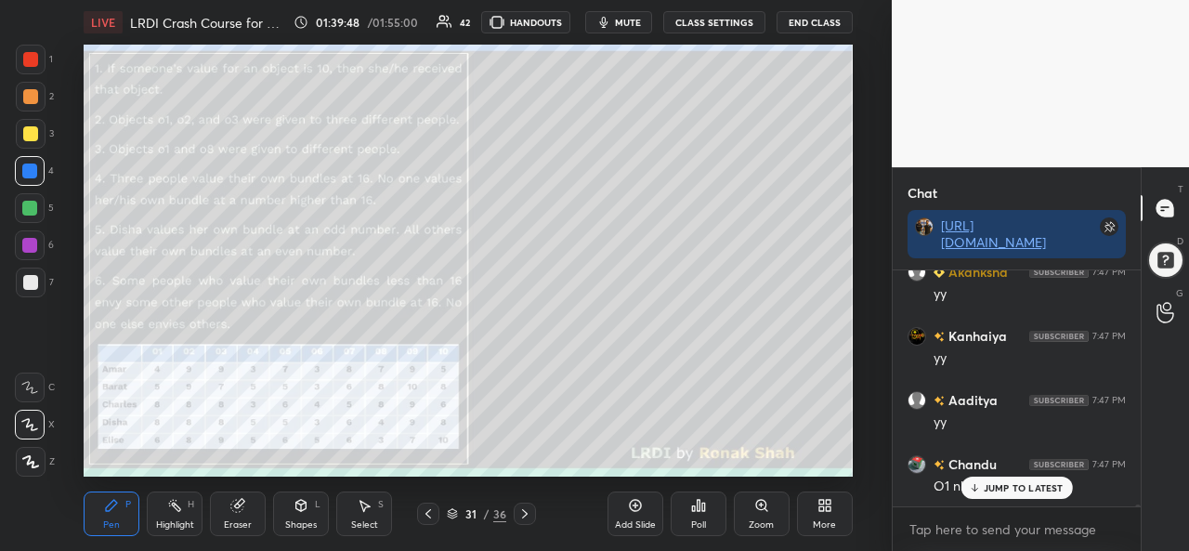
scroll to position [30165, 0]
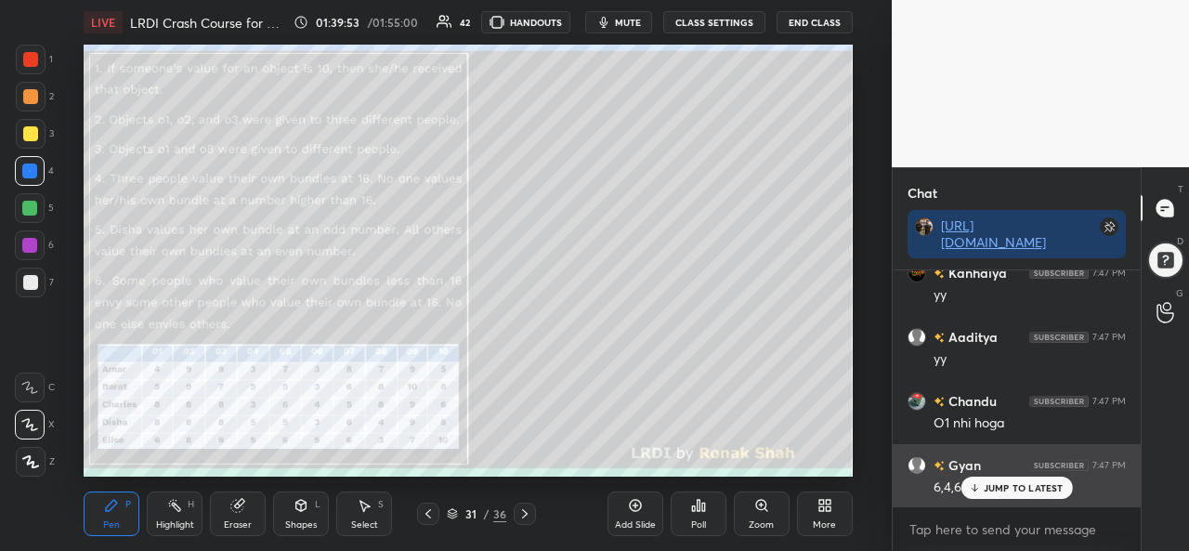
click at [1002, 484] on p "JUMP TO LATEST" at bounding box center [1024, 487] width 80 height 11
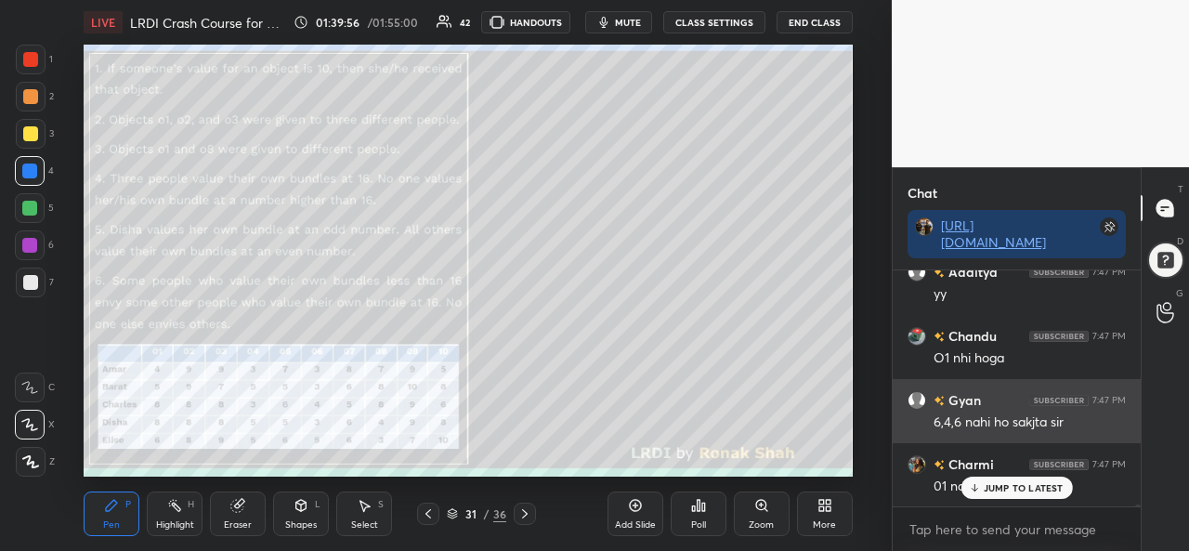
scroll to position [30293, 0]
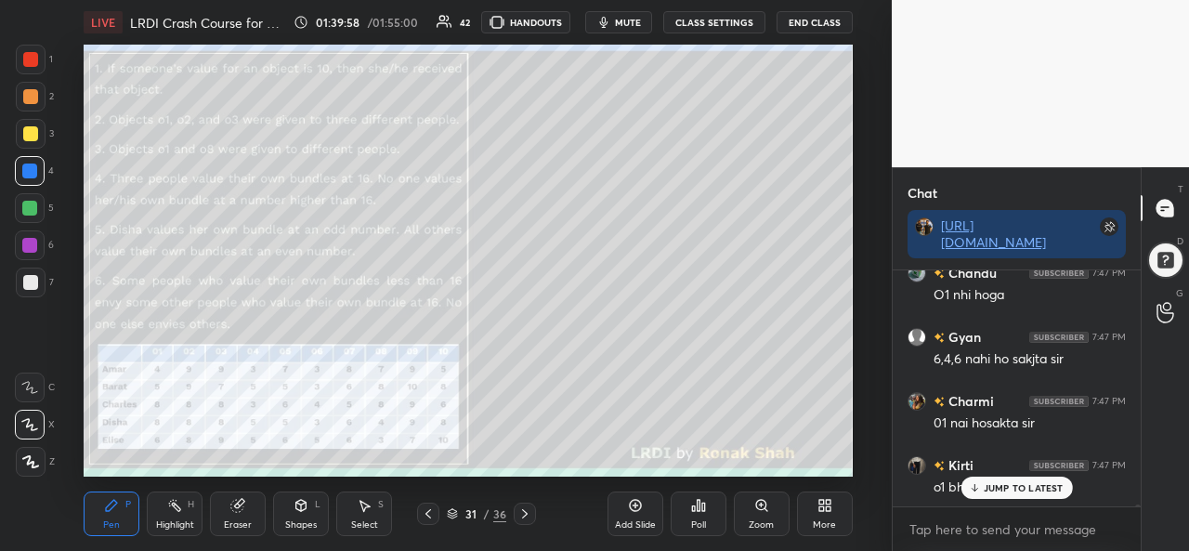
click at [1000, 488] on p "JUMP TO LATEST" at bounding box center [1024, 487] width 80 height 11
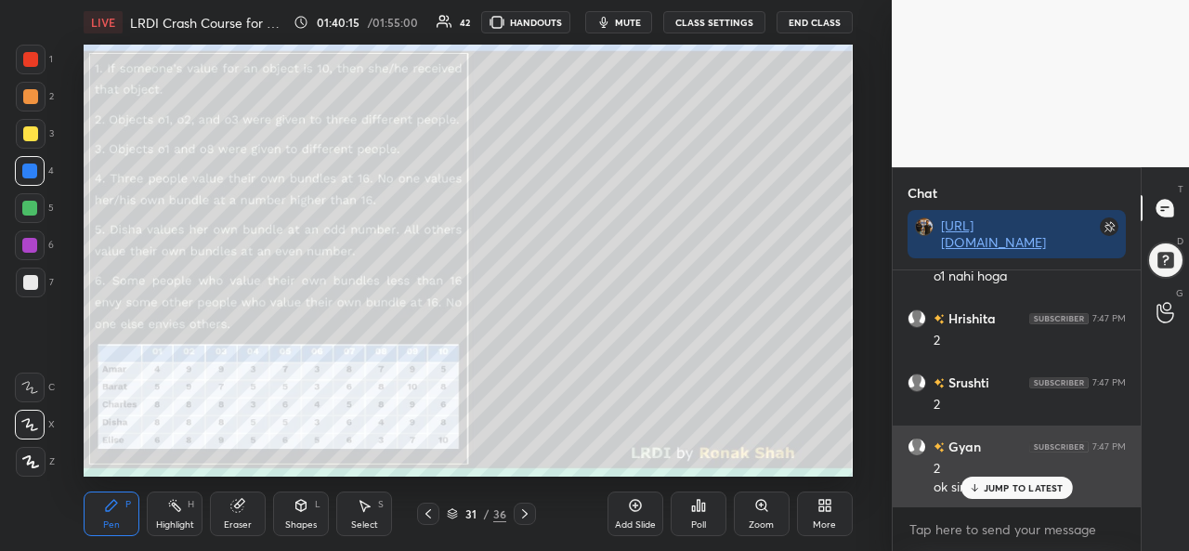
click at [987, 490] on p "JUMP TO LATEST" at bounding box center [1024, 487] width 80 height 11
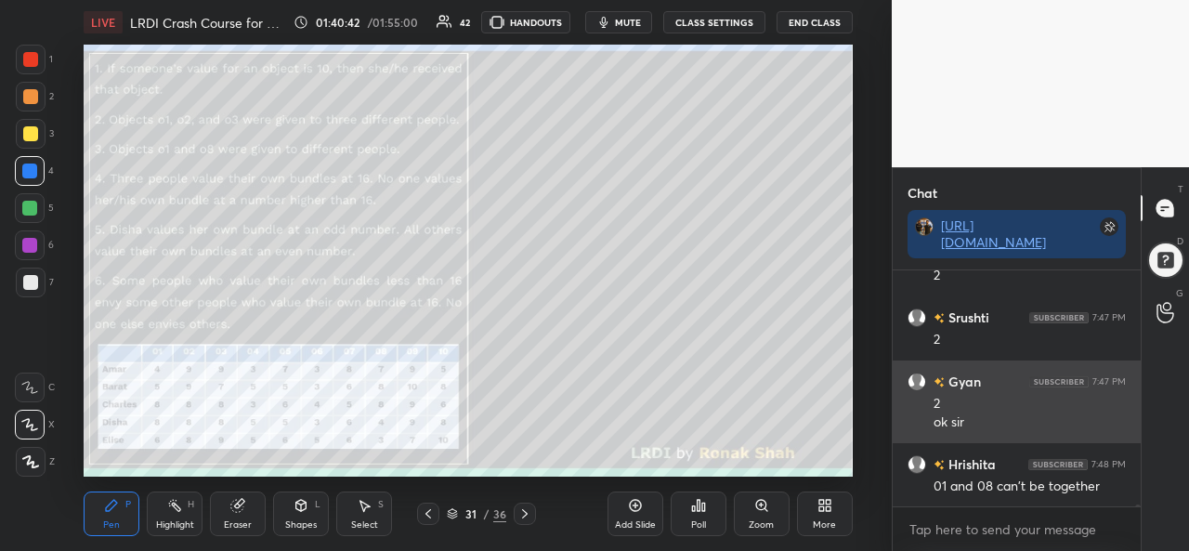
scroll to position [30697, 0]
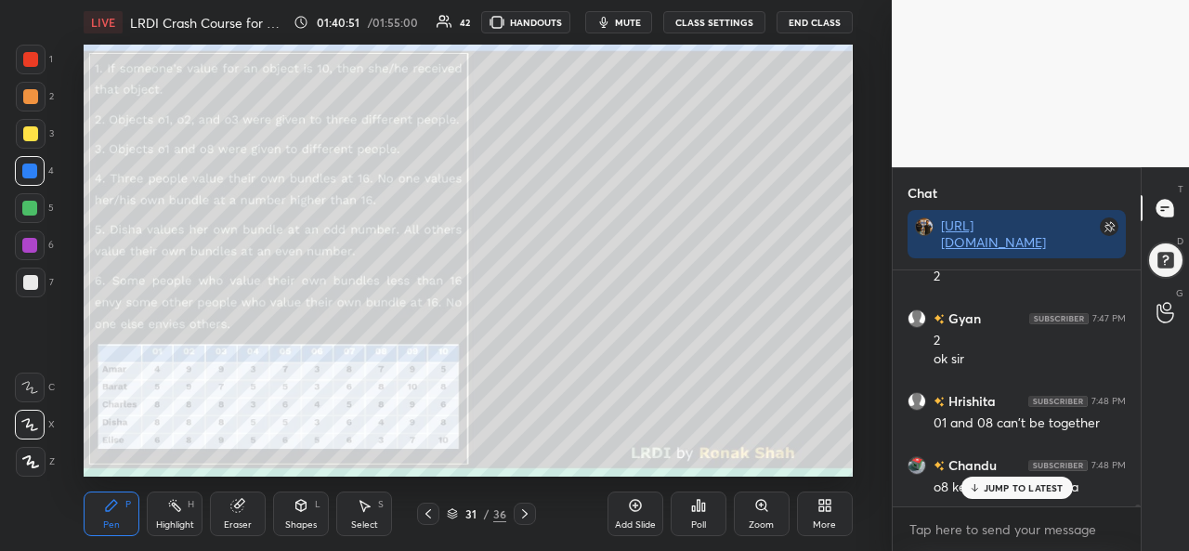
click at [241, 521] on div "Eraser" at bounding box center [238, 524] width 28 height 9
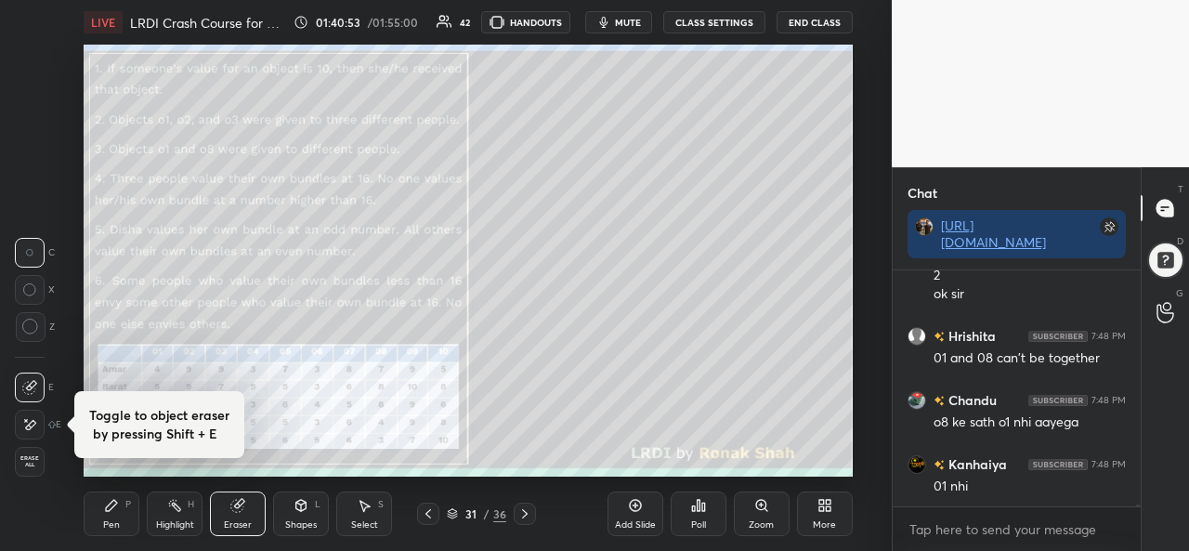
scroll to position [30825, 0]
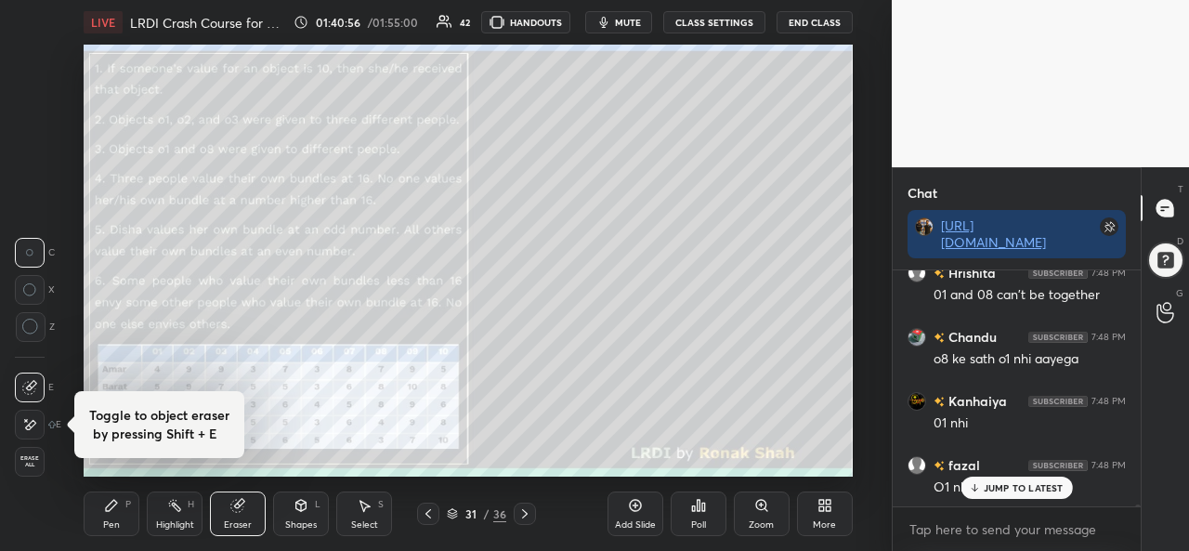
click at [100, 513] on div "Pen P" at bounding box center [112, 514] width 56 height 45
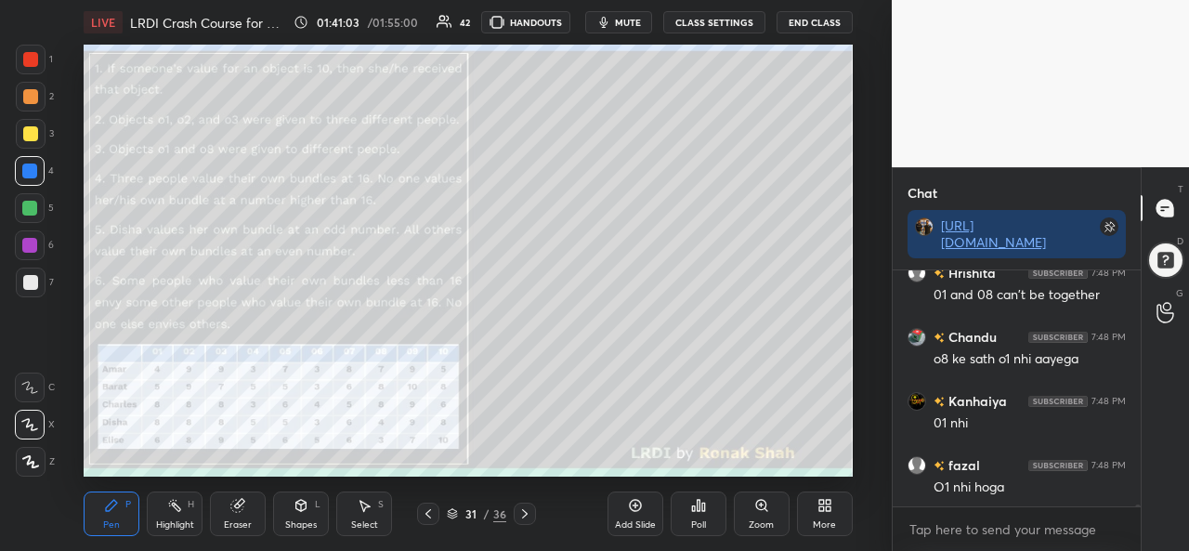
scroll to position [30890, 0]
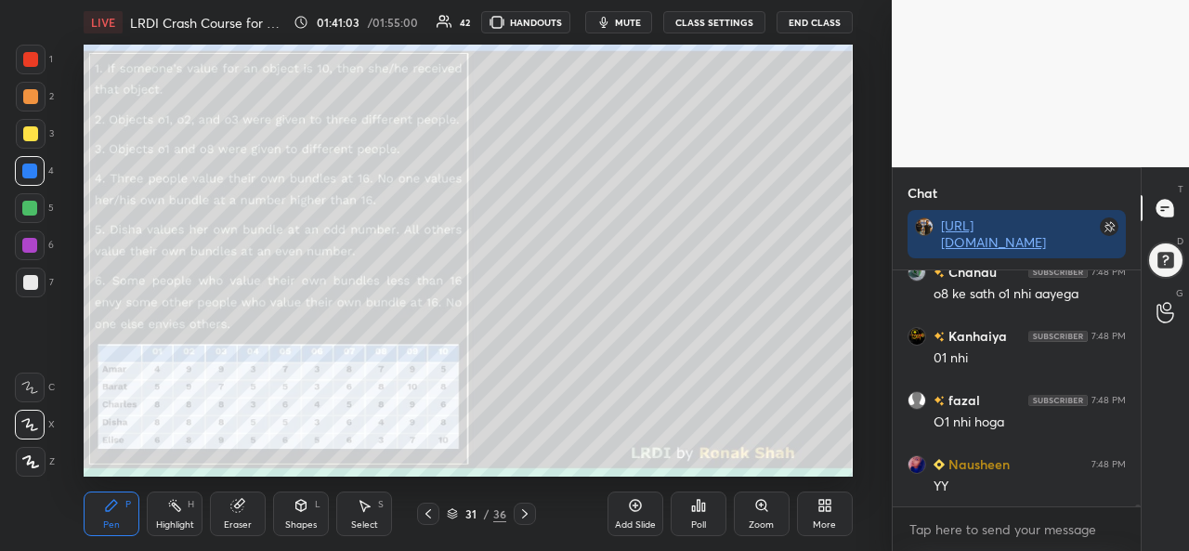
click at [989, 484] on div "YY" at bounding box center [1030, 487] width 192 height 19
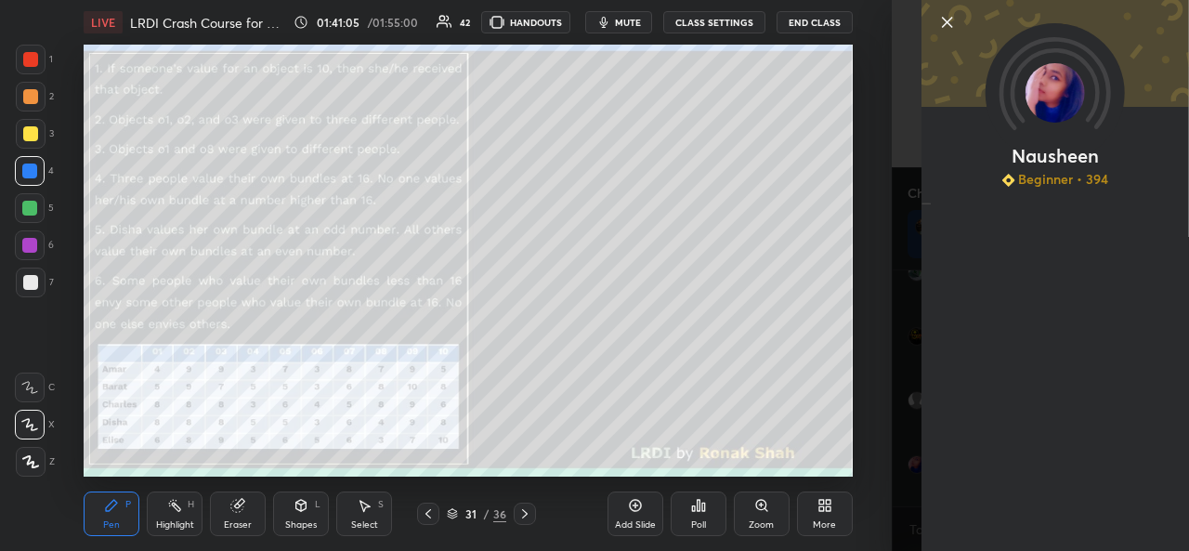
click at [942, 23] on icon at bounding box center [948, 22] width 22 height 22
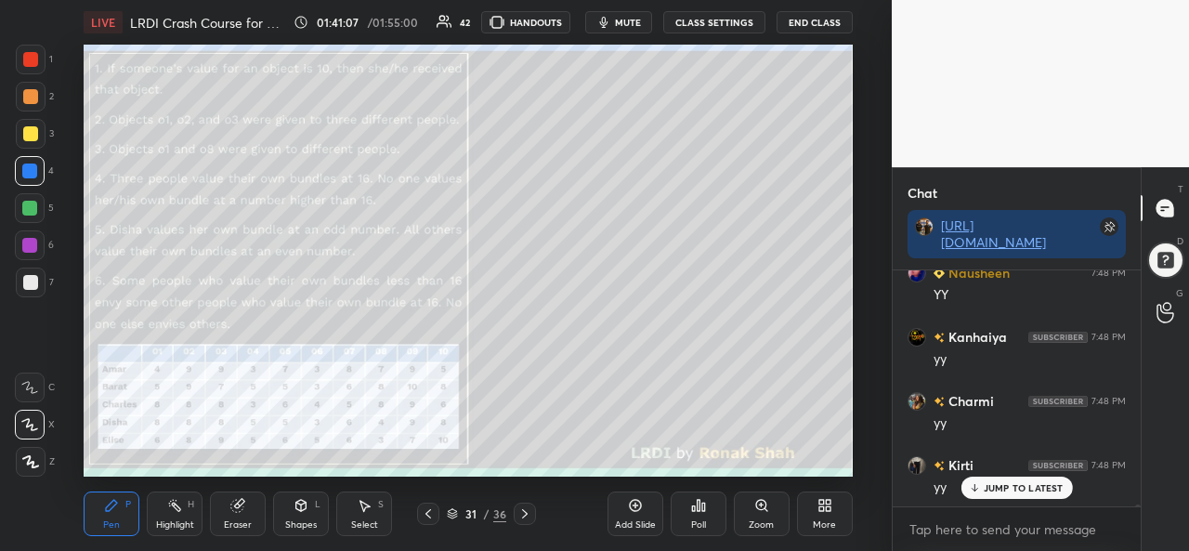
scroll to position [31146, 0]
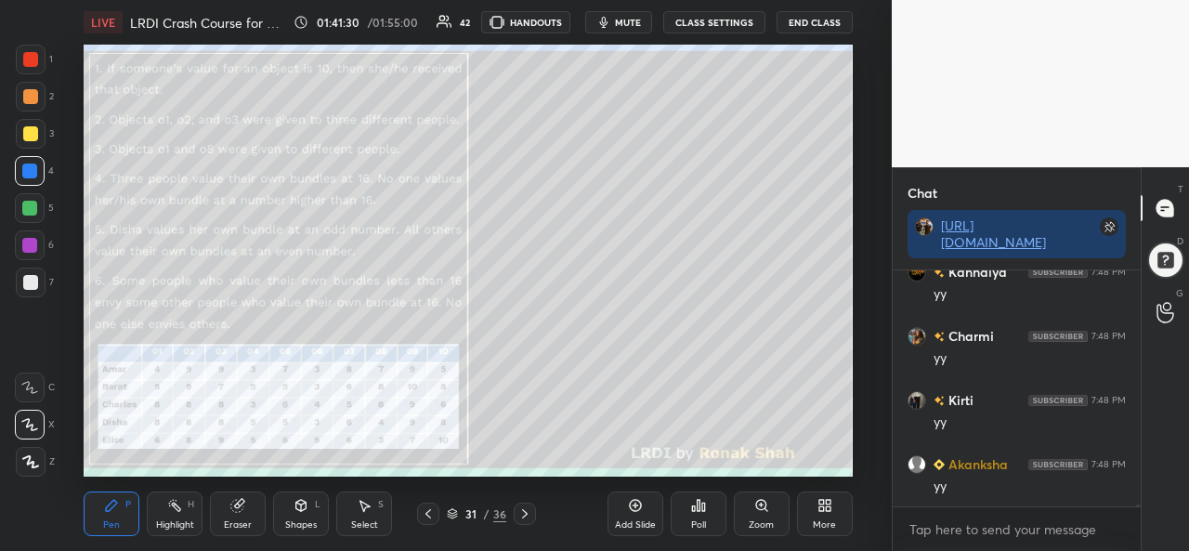
click at [763, 514] on div "Zoom" at bounding box center [762, 514] width 56 height 45
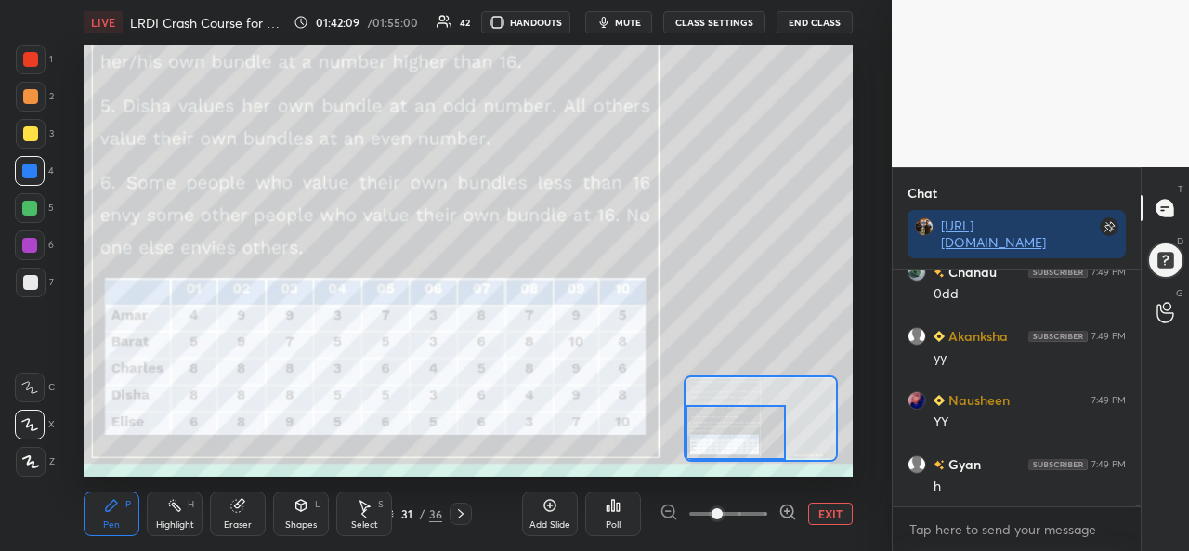
scroll to position [31723, 0]
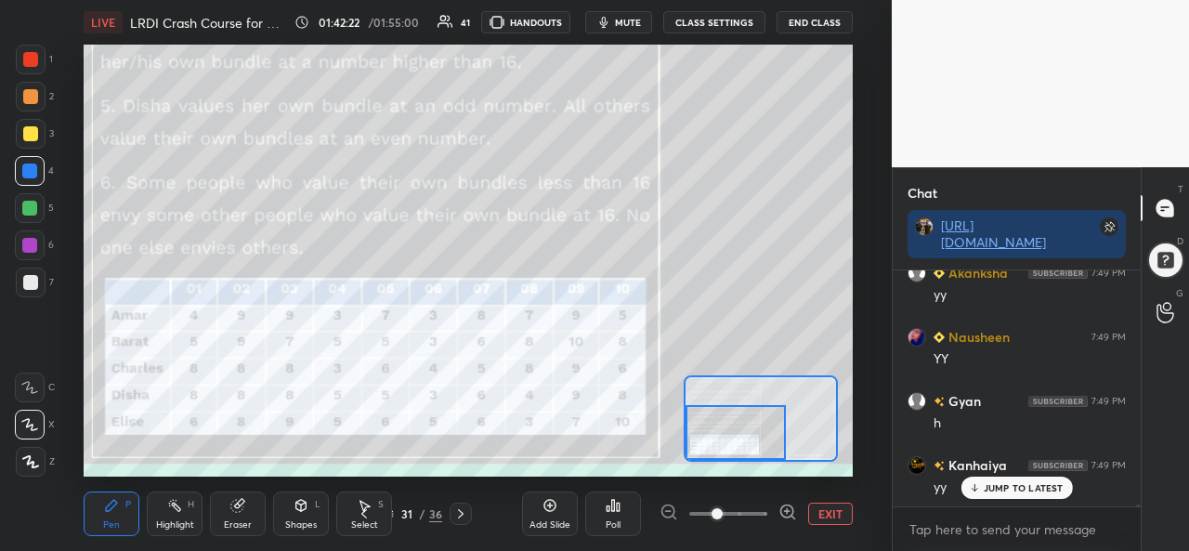
click at [825, 512] on button "EXIT" at bounding box center [830, 514] width 45 height 22
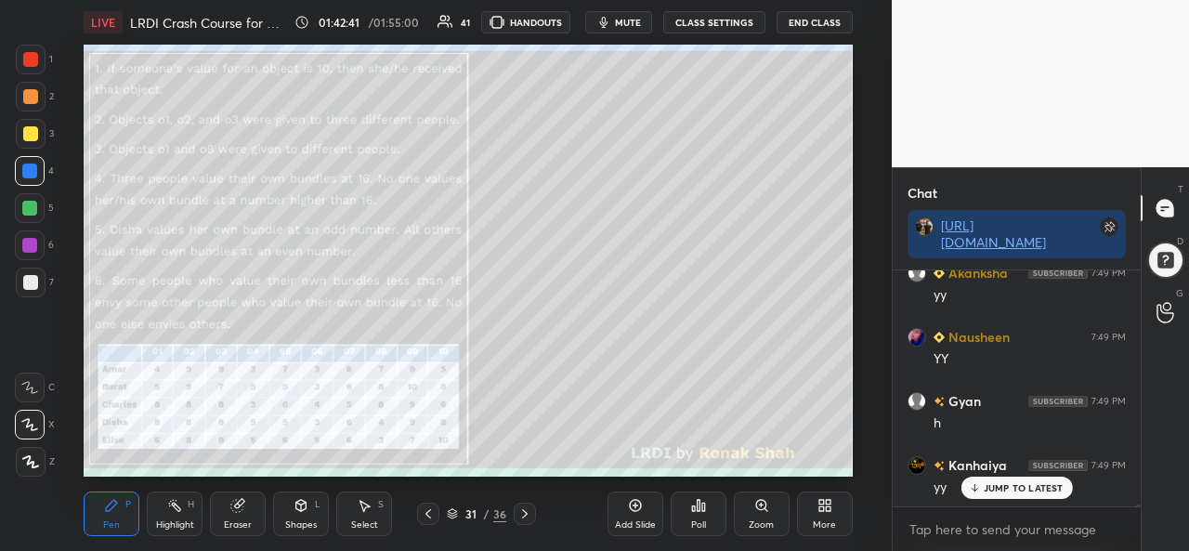
click at [229, 514] on div "Eraser" at bounding box center [238, 514] width 56 height 45
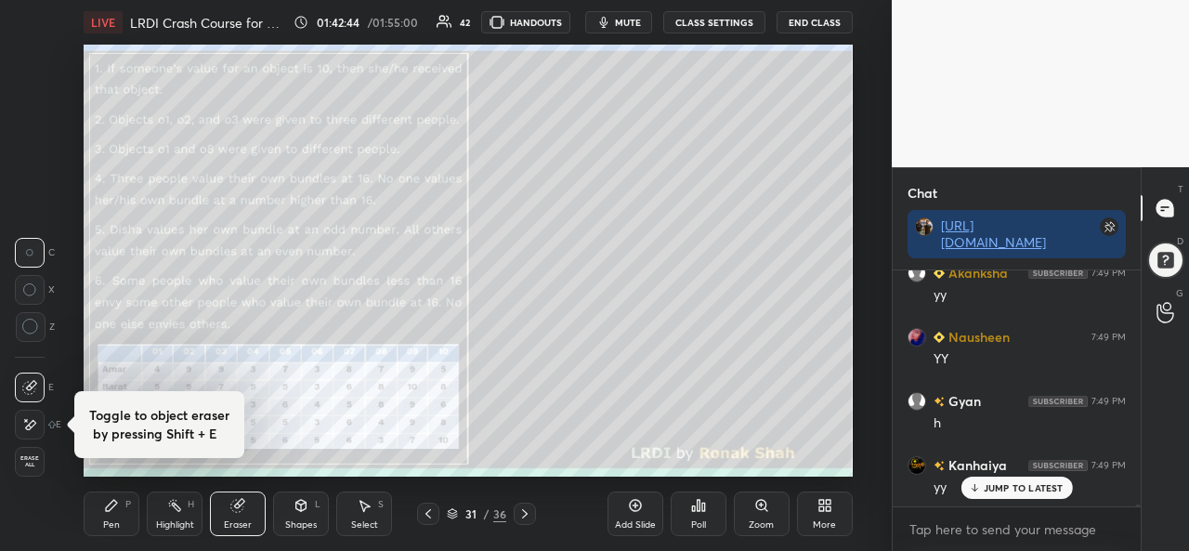
click at [104, 523] on div "Pen" at bounding box center [111, 524] width 17 height 9
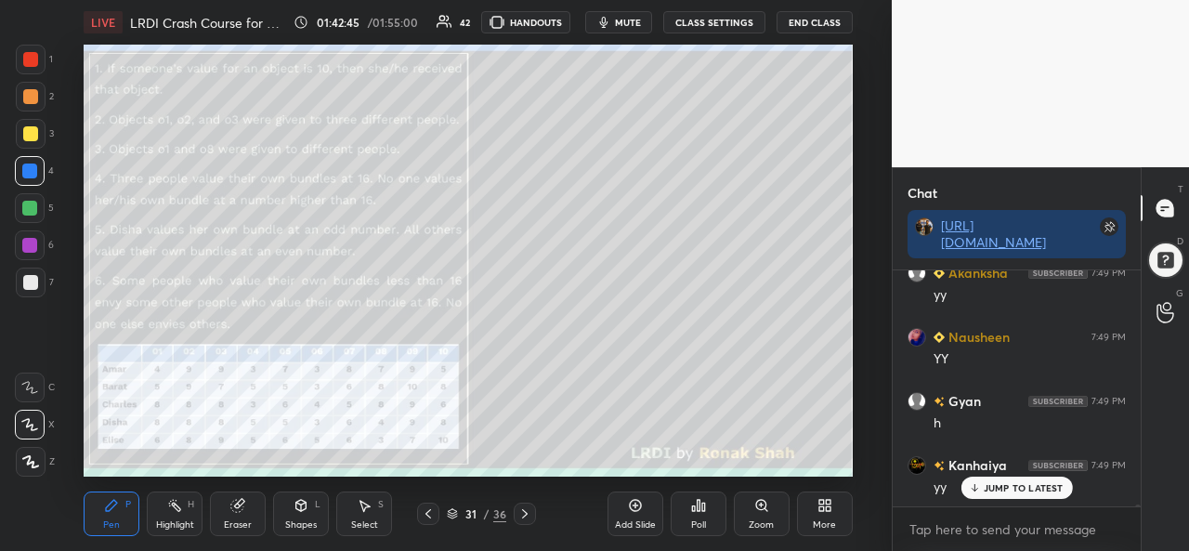
scroll to position [31767, 0]
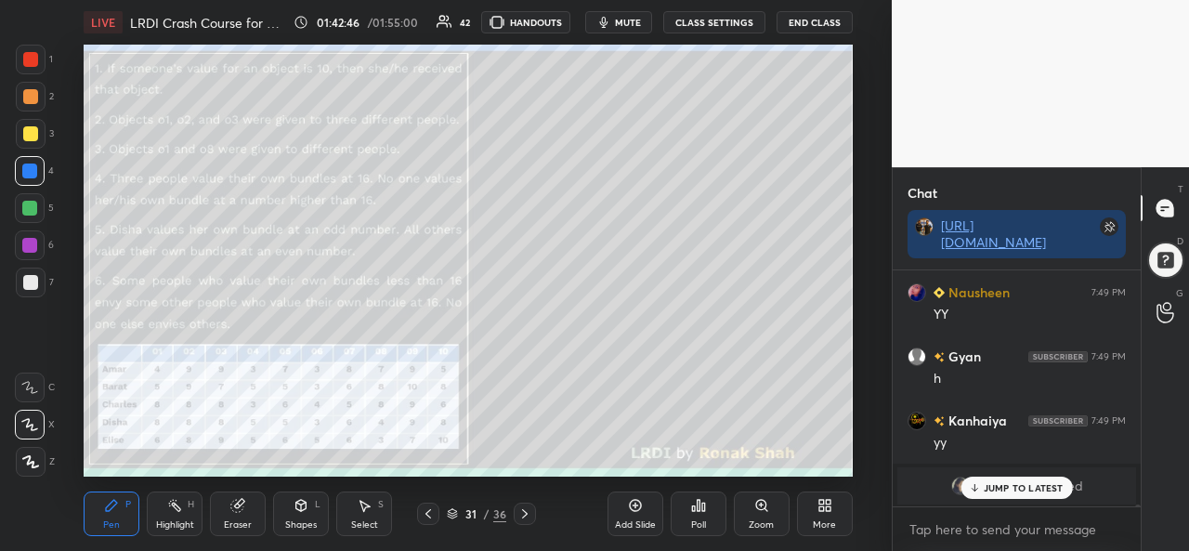
click at [1001, 488] on p "JUMP TO LATEST" at bounding box center [1024, 487] width 80 height 11
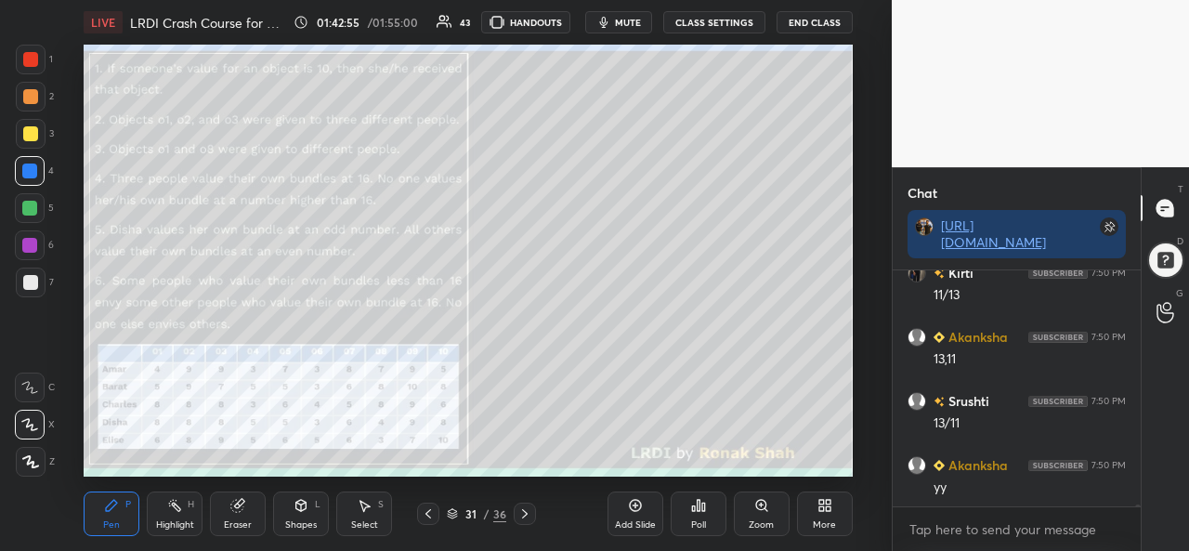
scroll to position [32217, 0]
click at [764, 517] on div "Zoom" at bounding box center [762, 514] width 56 height 45
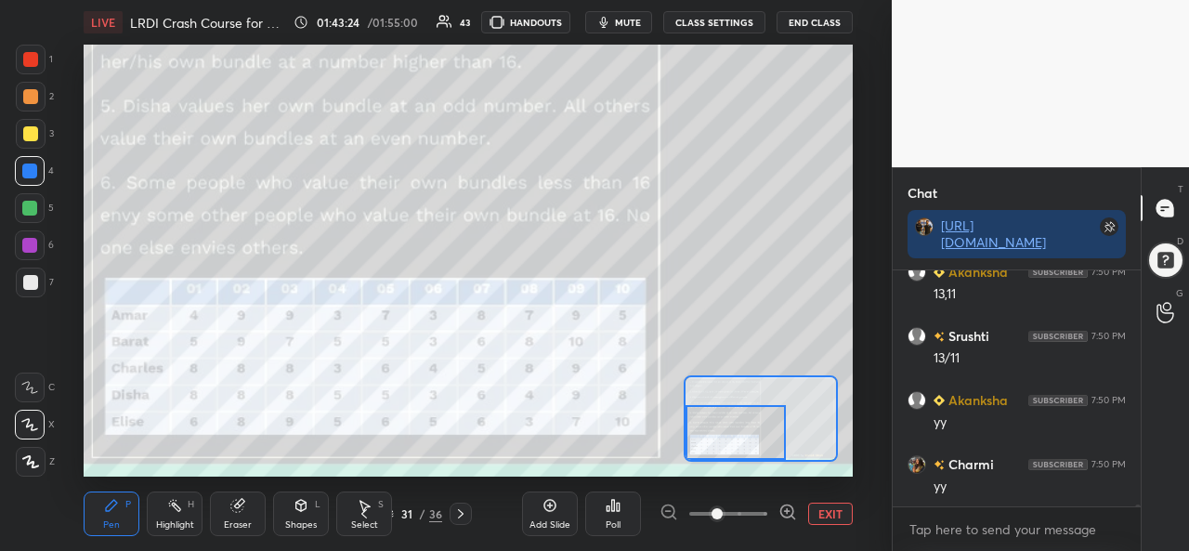
click at [41, 55] on div at bounding box center [31, 60] width 30 height 30
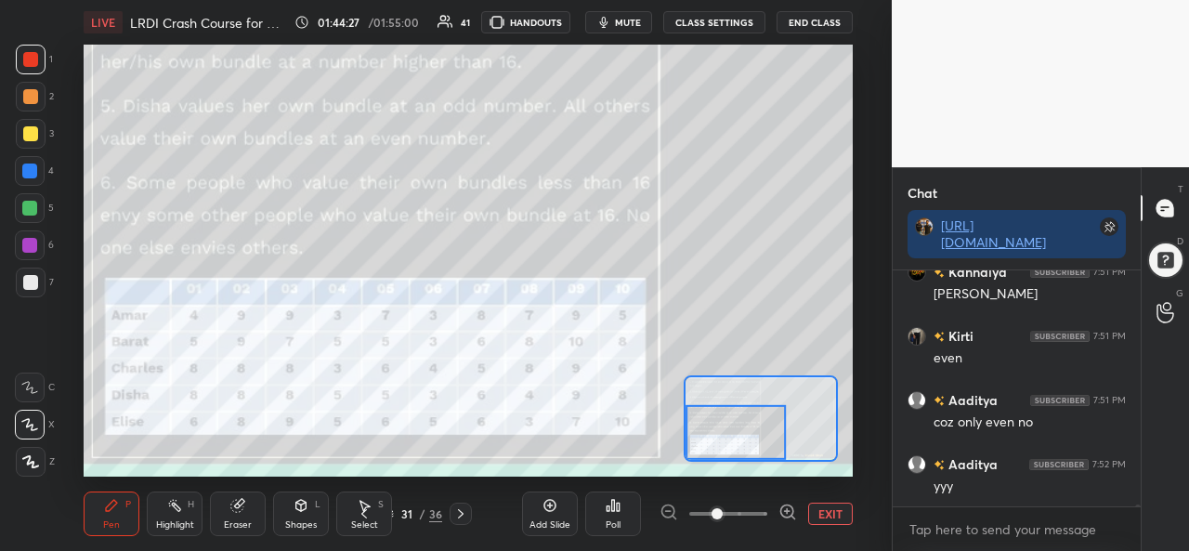
scroll to position [33049, 0]
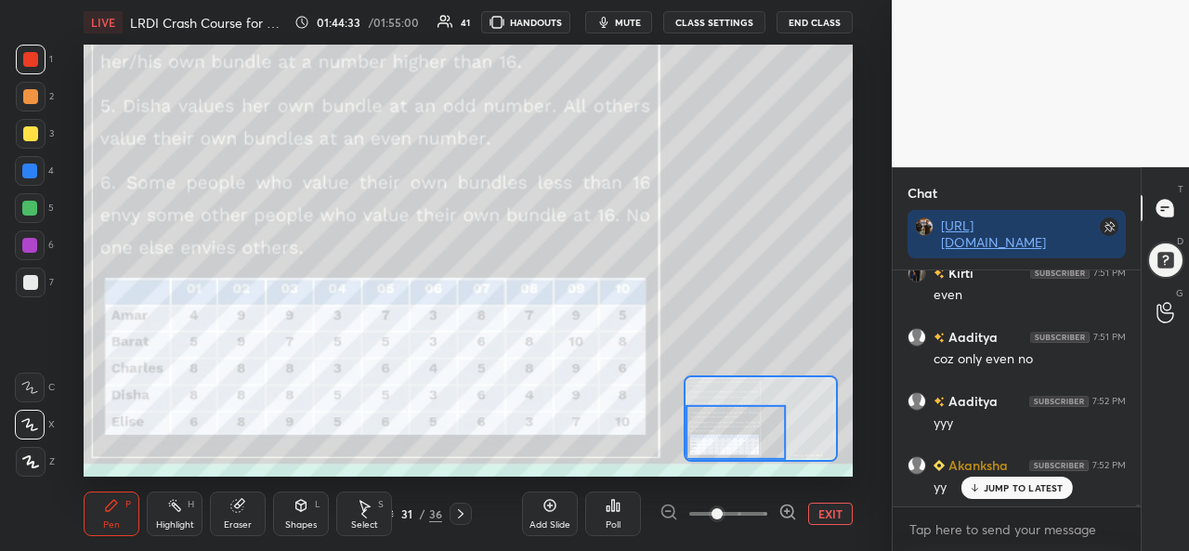
click at [836, 512] on button "EXIT" at bounding box center [830, 514] width 45 height 22
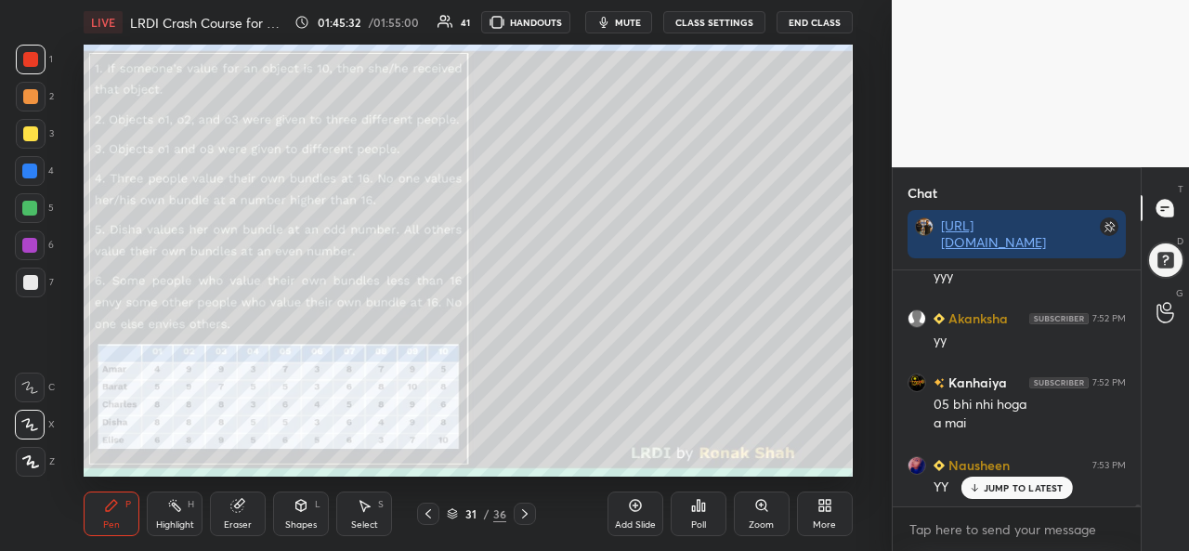
scroll to position [33261, 0]
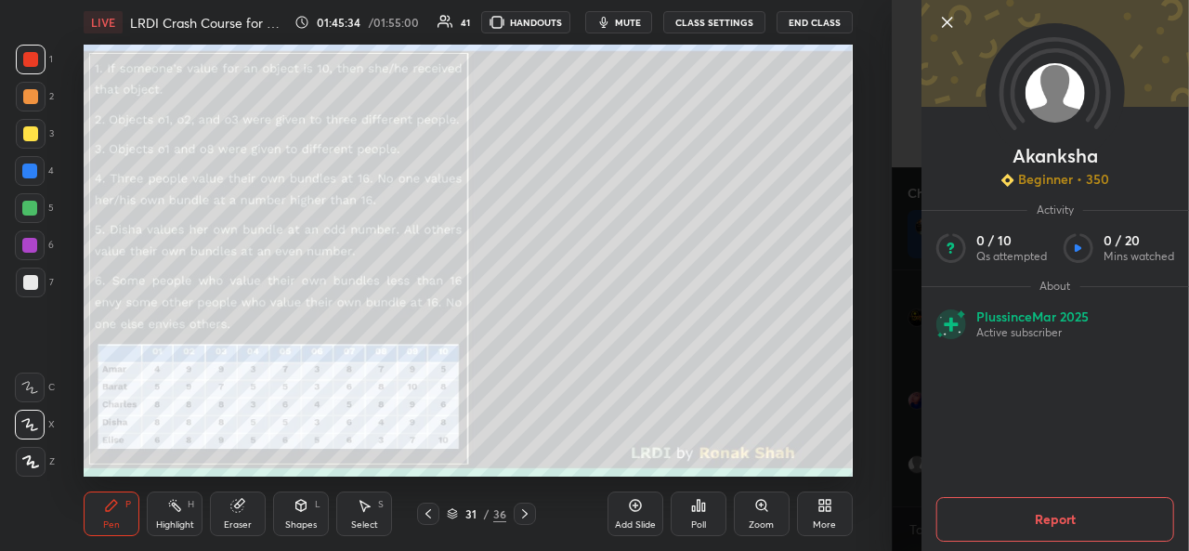
click at [950, 20] on icon at bounding box center [947, 22] width 9 height 9
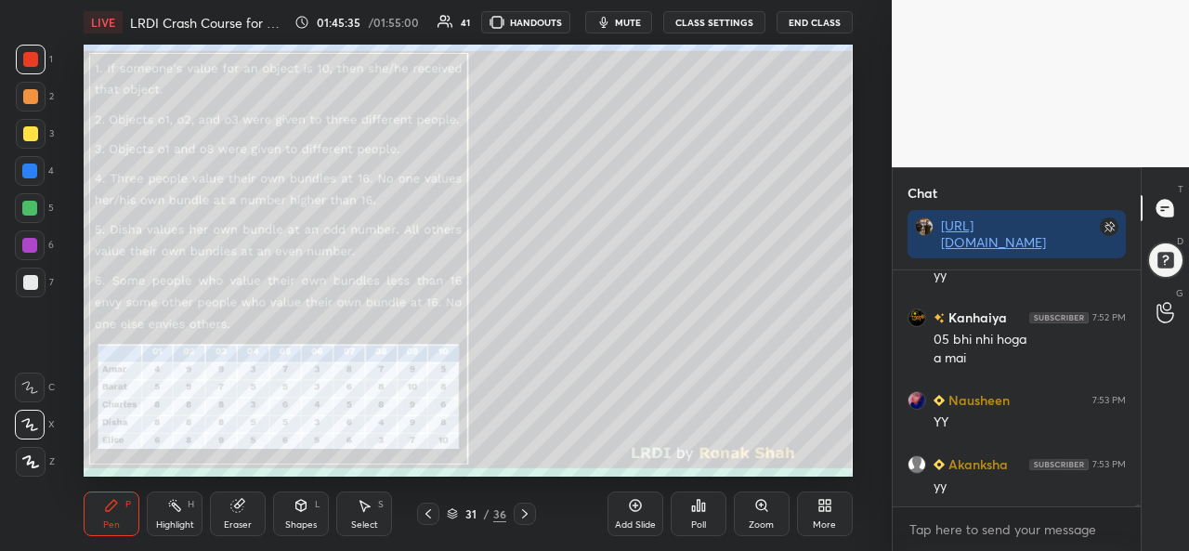
click at [175, 521] on div "Highlight" at bounding box center [175, 524] width 38 height 9
click at [30, 128] on div at bounding box center [30, 133] width 15 height 15
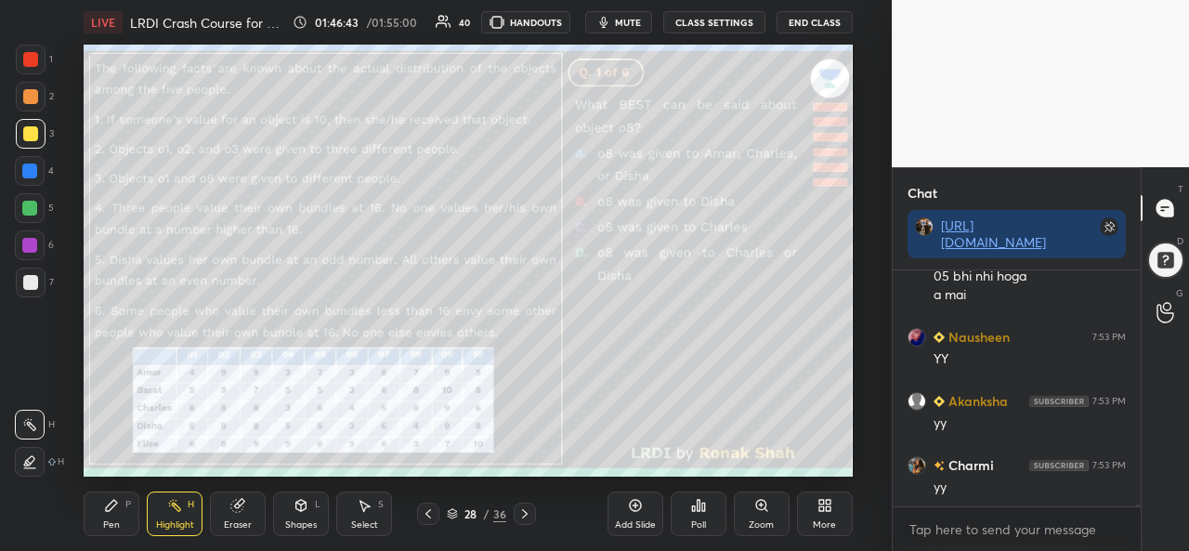
click at [118, 508] on icon at bounding box center [111, 505] width 15 height 15
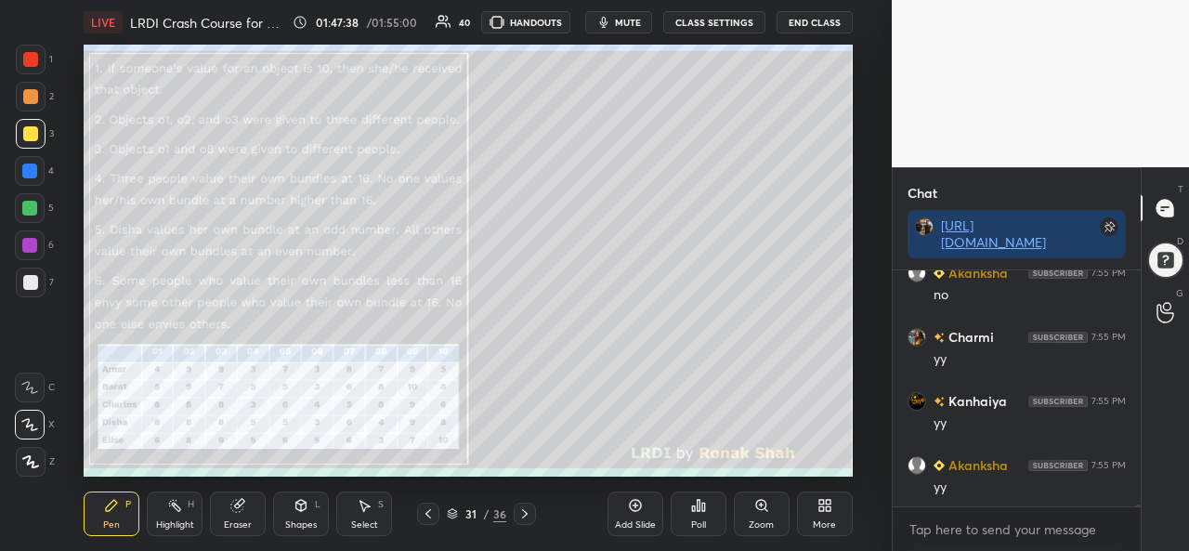
scroll to position [34415, 0]
click at [364, 524] on div "Select" at bounding box center [364, 524] width 27 height 9
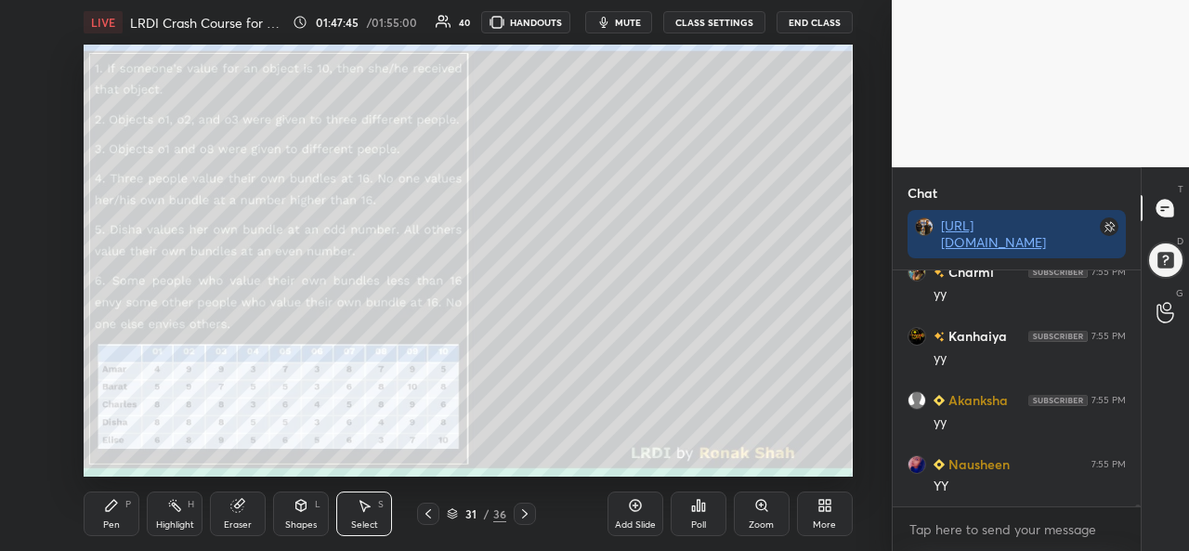
click at [118, 513] on icon at bounding box center [111, 505] width 15 height 15
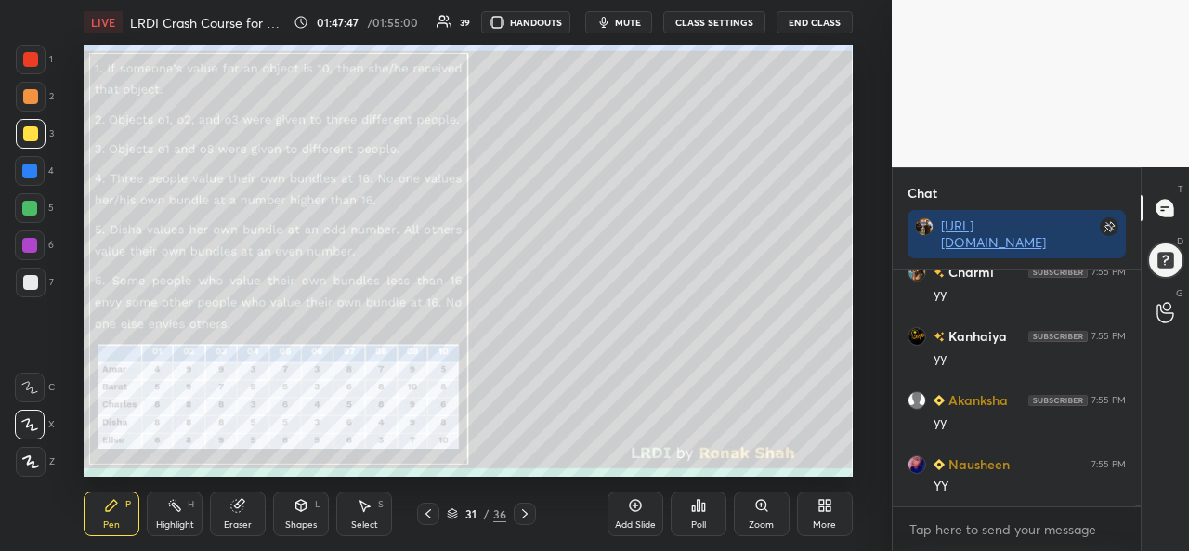
click at [370, 515] on div "Select S" at bounding box center [364, 514] width 56 height 45
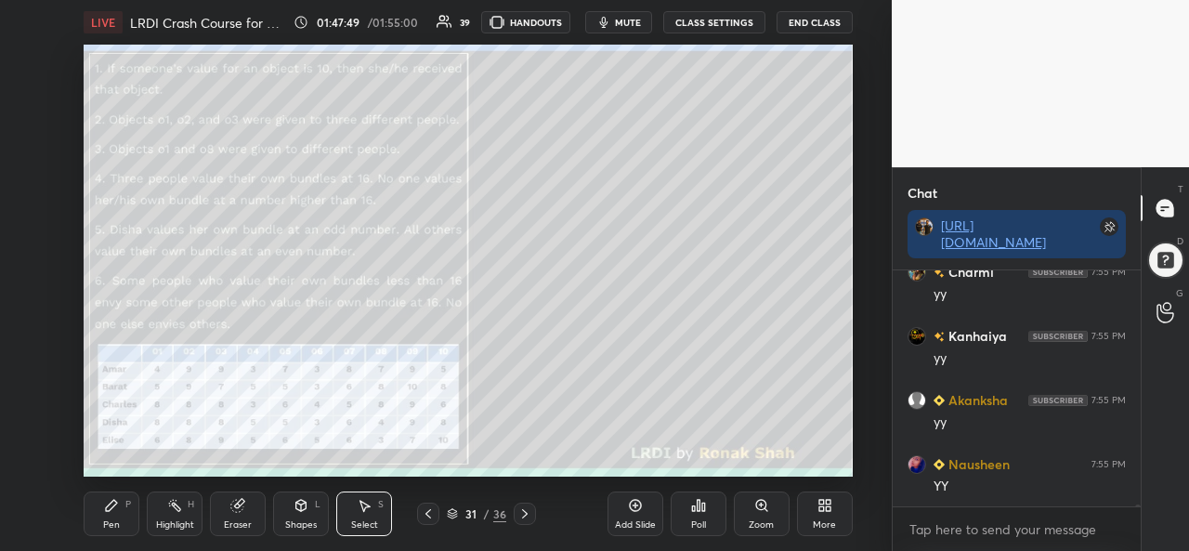
scroll to position [34479, 0]
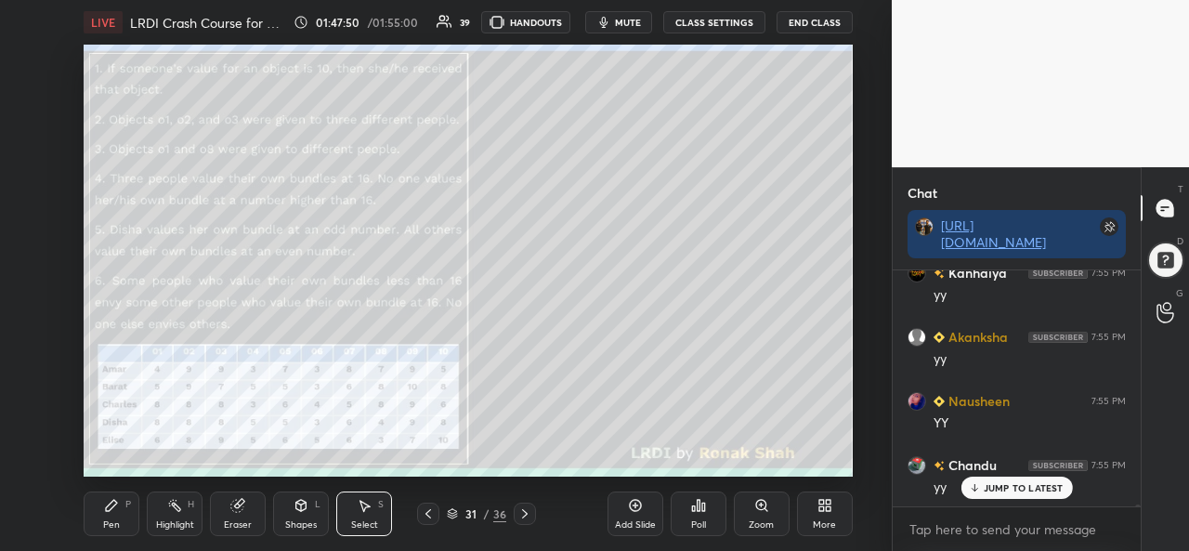
click at [110, 506] on icon at bounding box center [111, 505] width 11 height 11
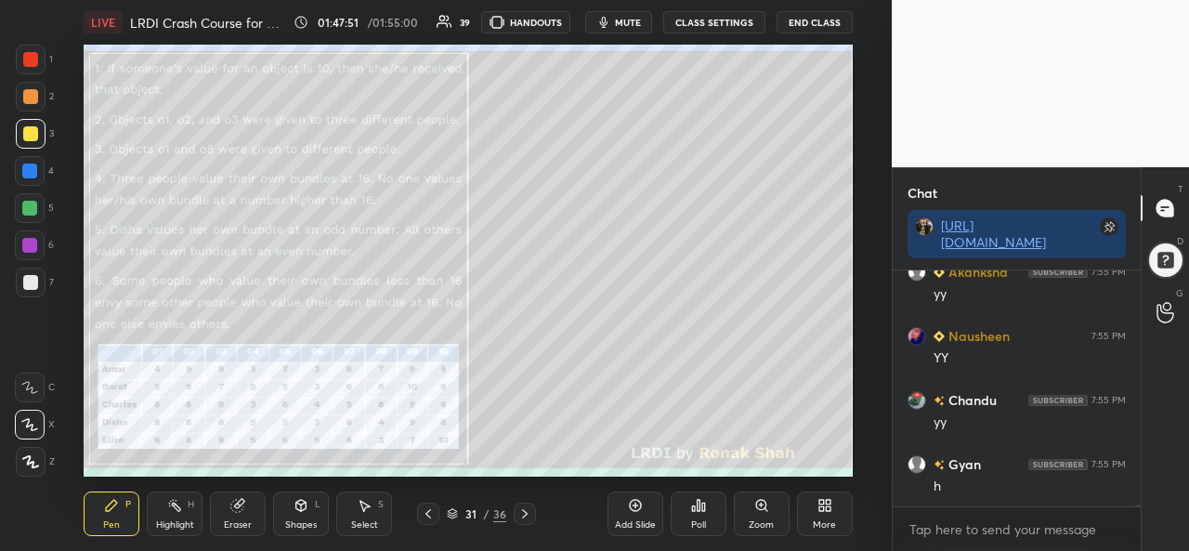
click at [26, 131] on div at bounding box center [30, 133] width 15 height 15
click at [34, 57] on div at bounding box center [30, 59] width 15 height 15
click at [364, 514] on div "Select S" at bounding box center [364, 514] width 56 height 45
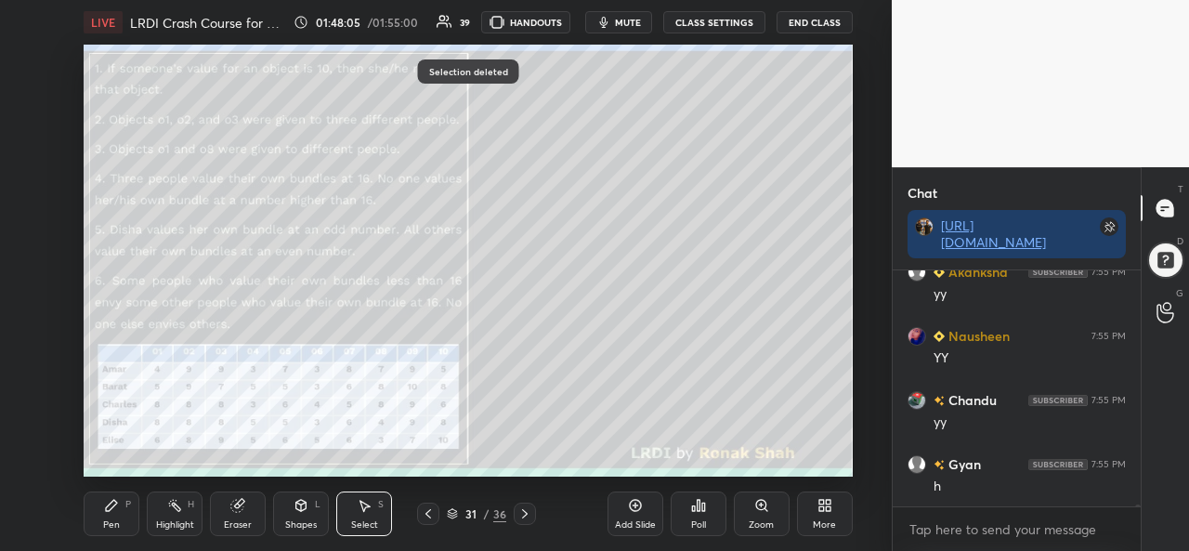
click at [106, 520] on div "Pen" at bounding box center [111, 524] width 17 height 9
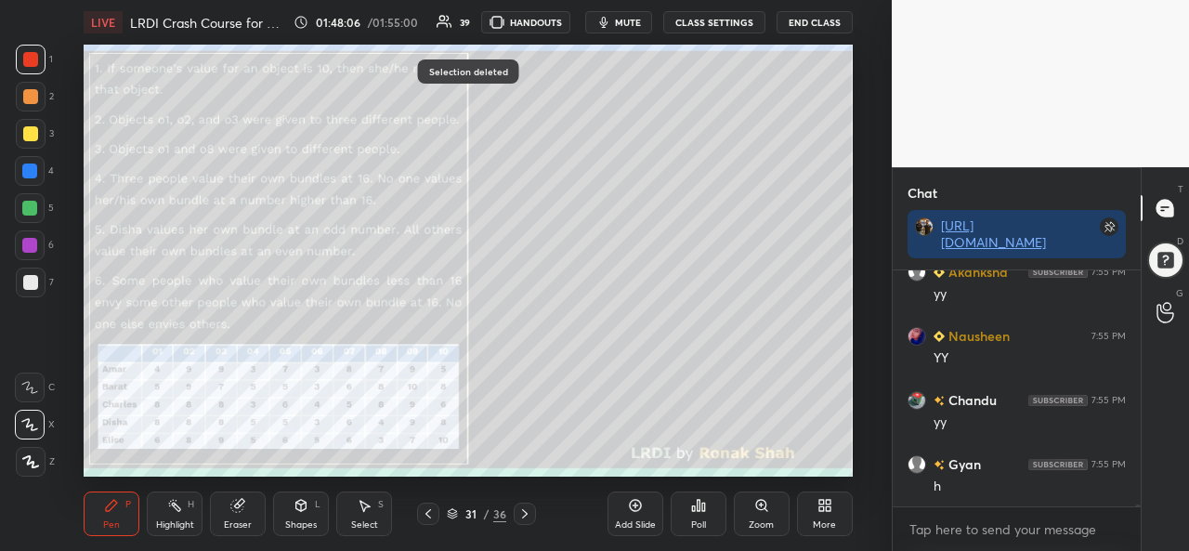
click at [24, 172] on div at bounding box center [29, 171] width 15 height 15
click at [366, 525] on div "Select" at bounding box center [364, 524] width 27 height 9
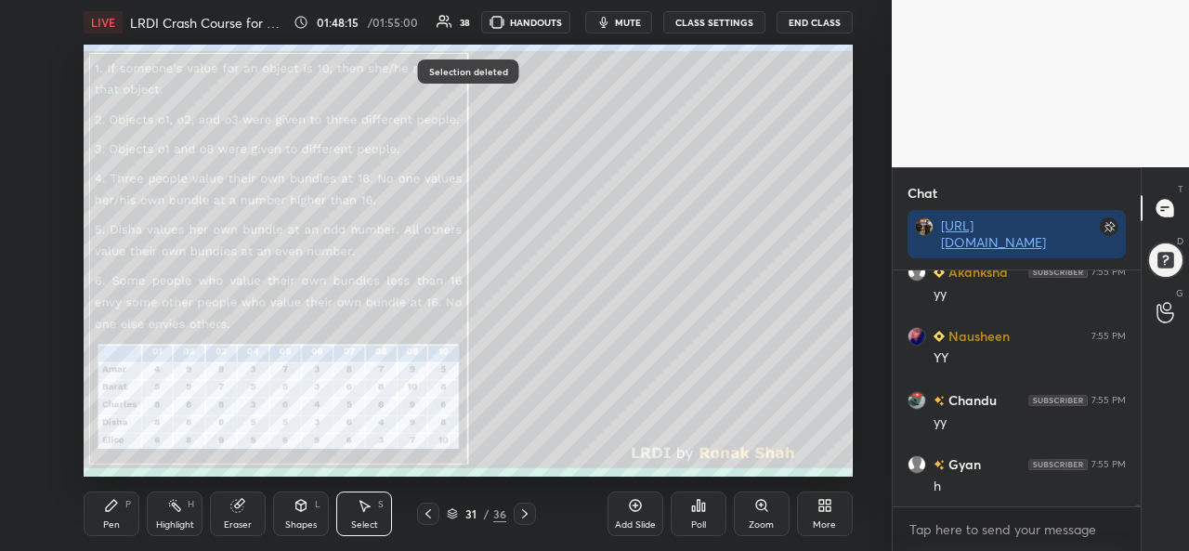
click at [111, 520] on div "Pen" at bounding box center [111, 524] width 17 height 9
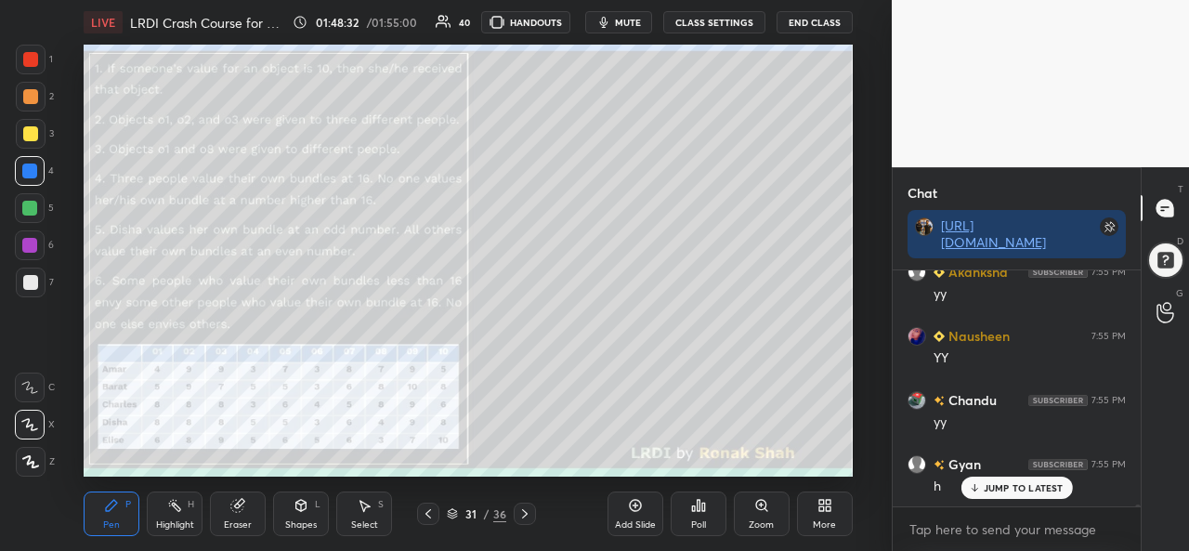
scroll to position [34607, 0]
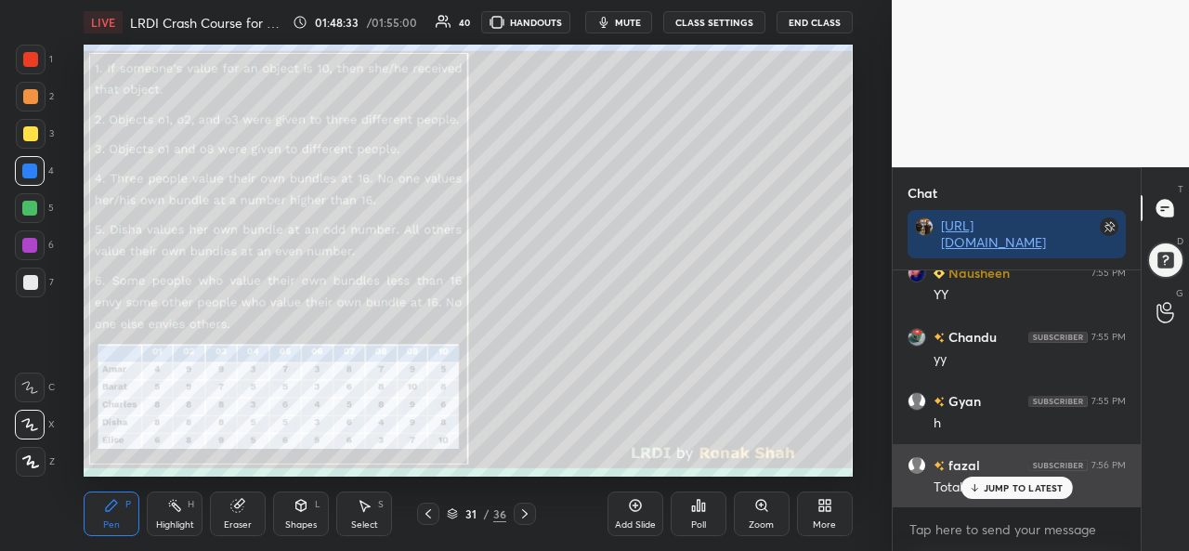
click at [992, 486] on p "JUMP TO LATEST" at bounding box center [1024, 487] width 80 height 11
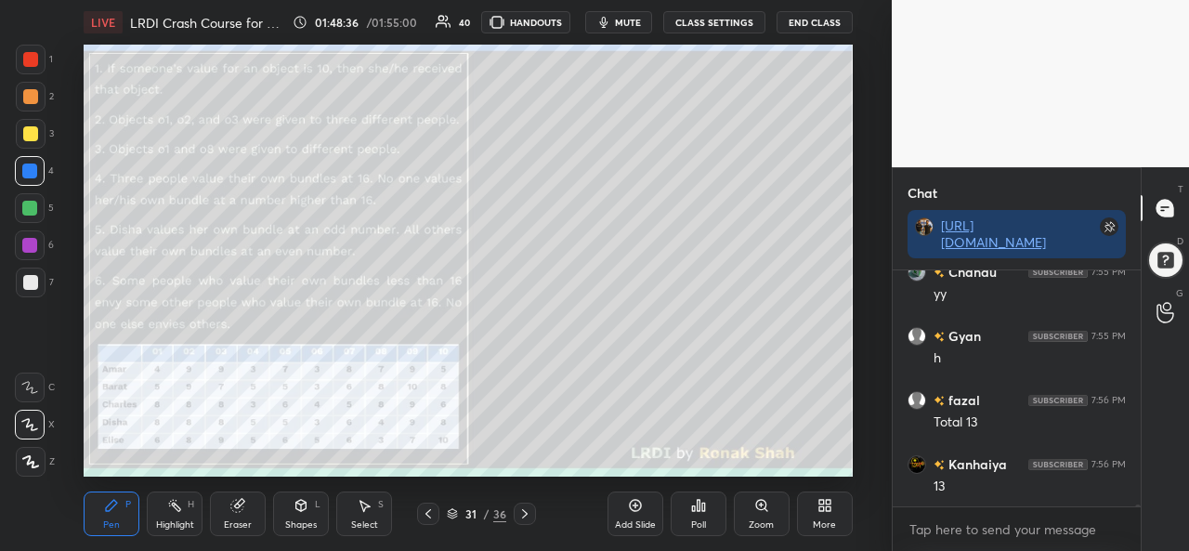
click at [238, 513] on icon at bounding box center [237, 505] width 15 height 15
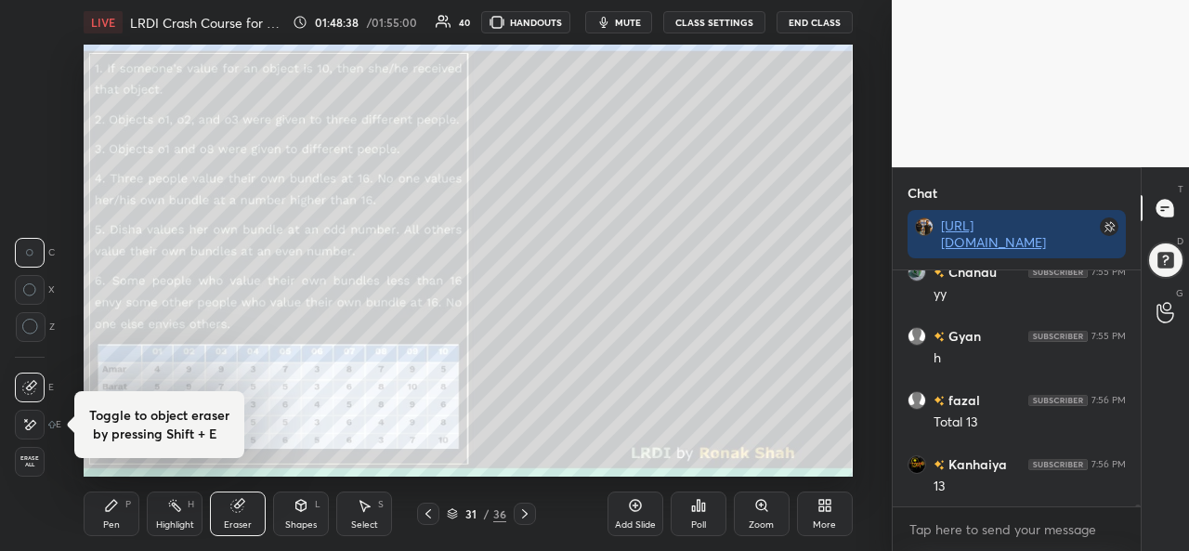
click at [106, 510] on icon at bounding box center [111, 505] width 11 height 11
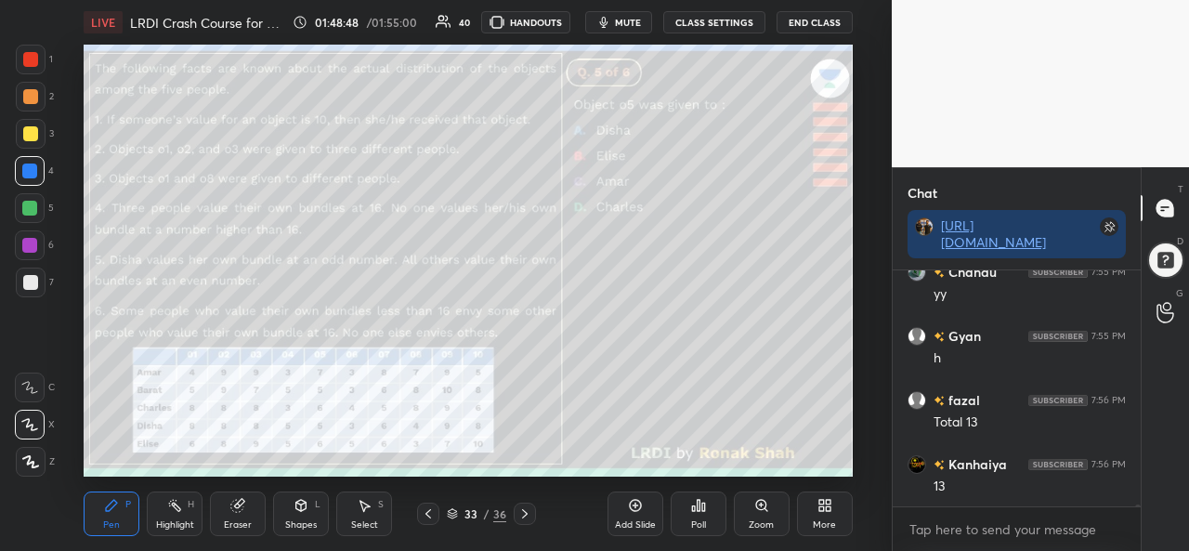
click at [26, 129] on div at bounding box center [30, 133] width 15 height 15
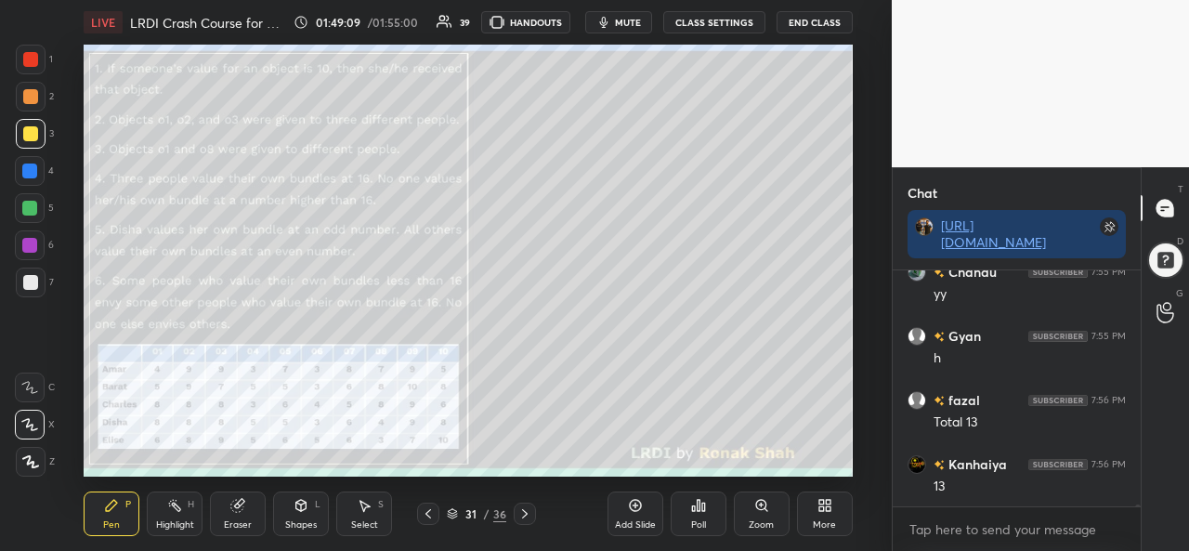
scroll to position [34735, 0]
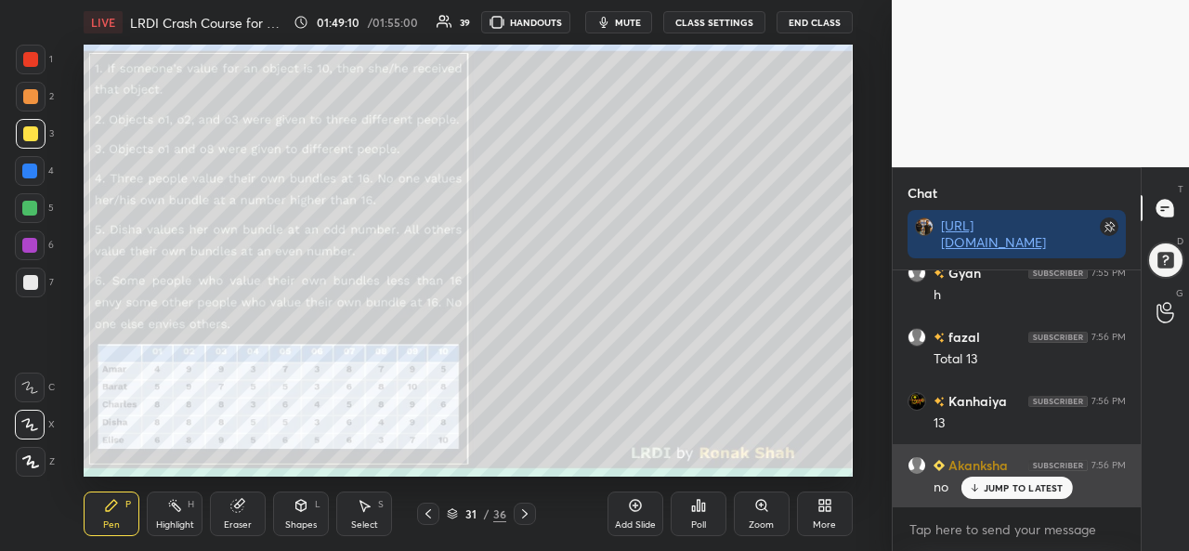
click at [1004, 486] on p "JUMP TO LATEST" at bounding box center [1024, 487] width 80 height 11
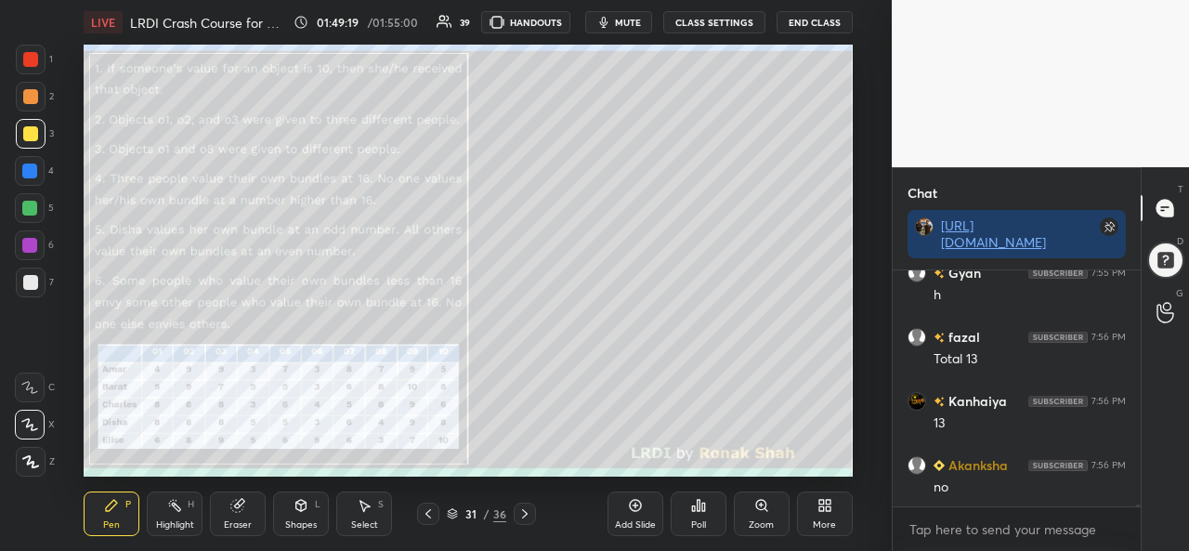
scroll to position [34754, 0]
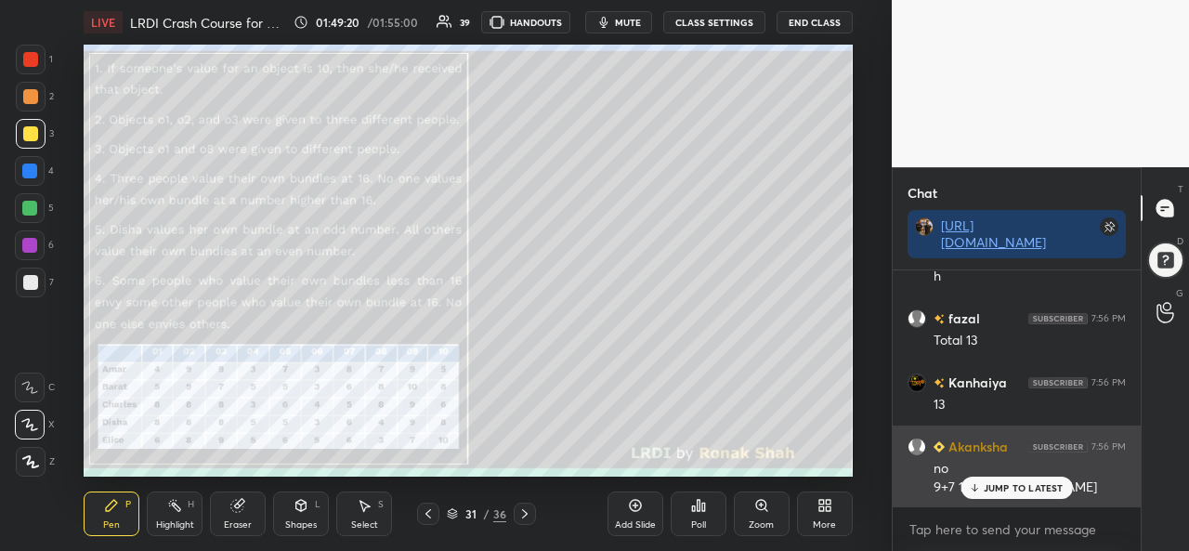
click at [1005, 489] on p "JUMP TO LATEST" at bounding box center [1024, 487] width 80 height 11
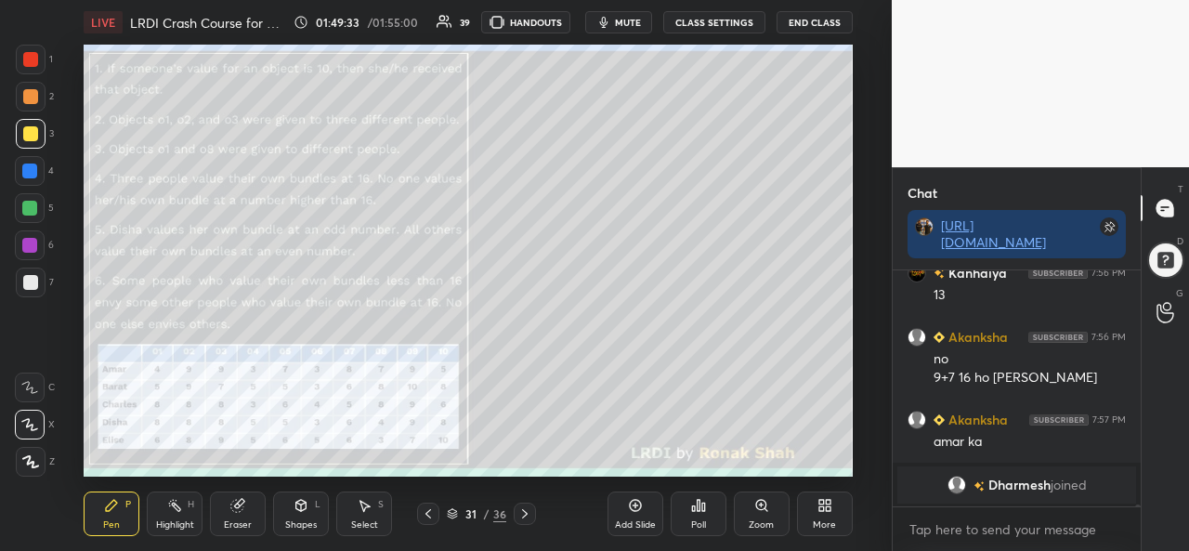
scroll to position [33233, 0]
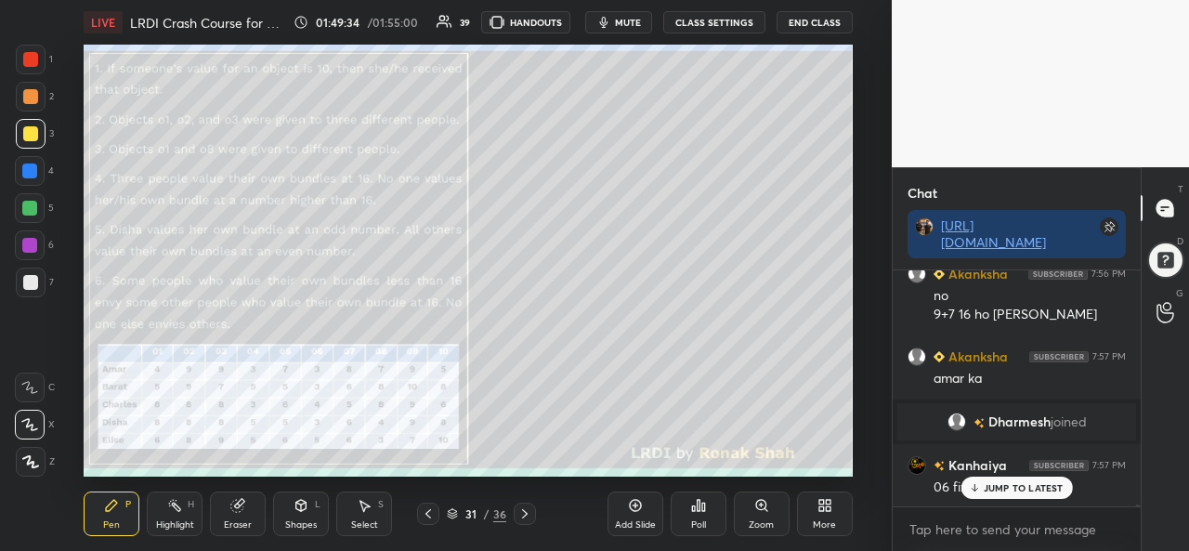
click at [992, 482] on p "JUMP TO LATEST" at bounding box center [1024, 487] width 80 height 11
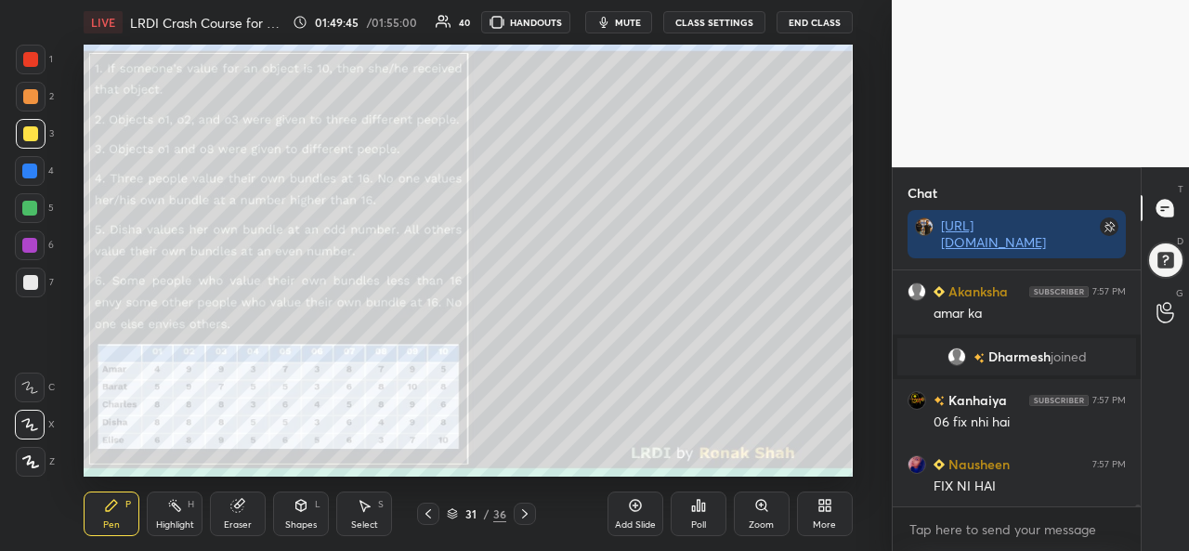
click at [30, 57] on div at bounding box center [30, 59] width 15 height 15
click at [30, 130] on div at bounding box center [30, 133] width 15 height 15
click at [29, 163] on div at bounding box center [30, 171] width 30 height 30
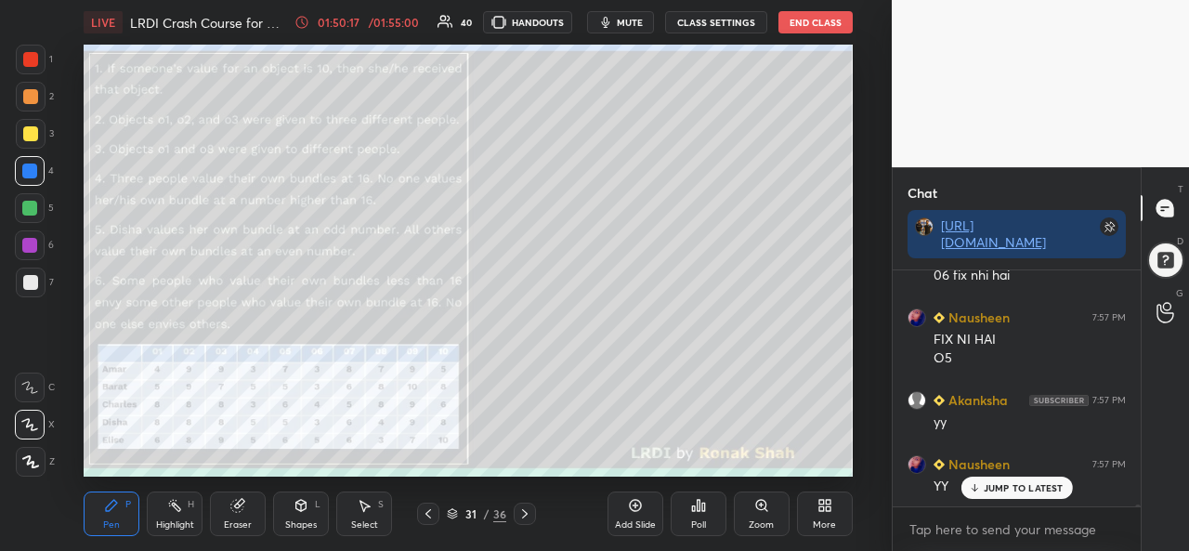
scroll to position [33508, 0]
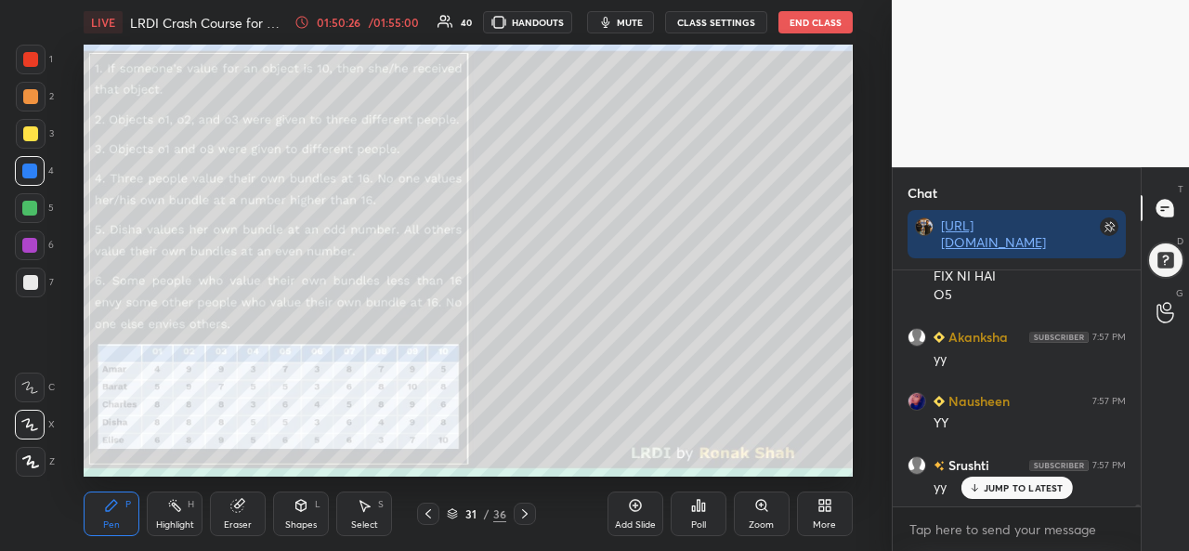
click at [359, 523] on div "Select" at bounding box center [364, 524] width 27 height 9
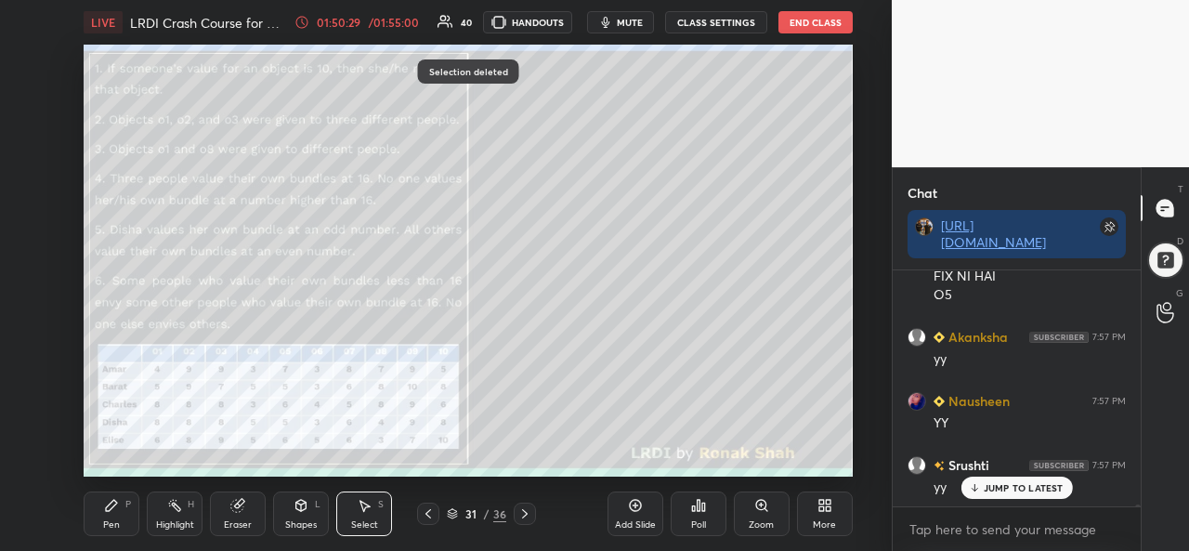
click at [102, 512] on div "Pen P" at bounding box center [112, 514] width 56 height 45
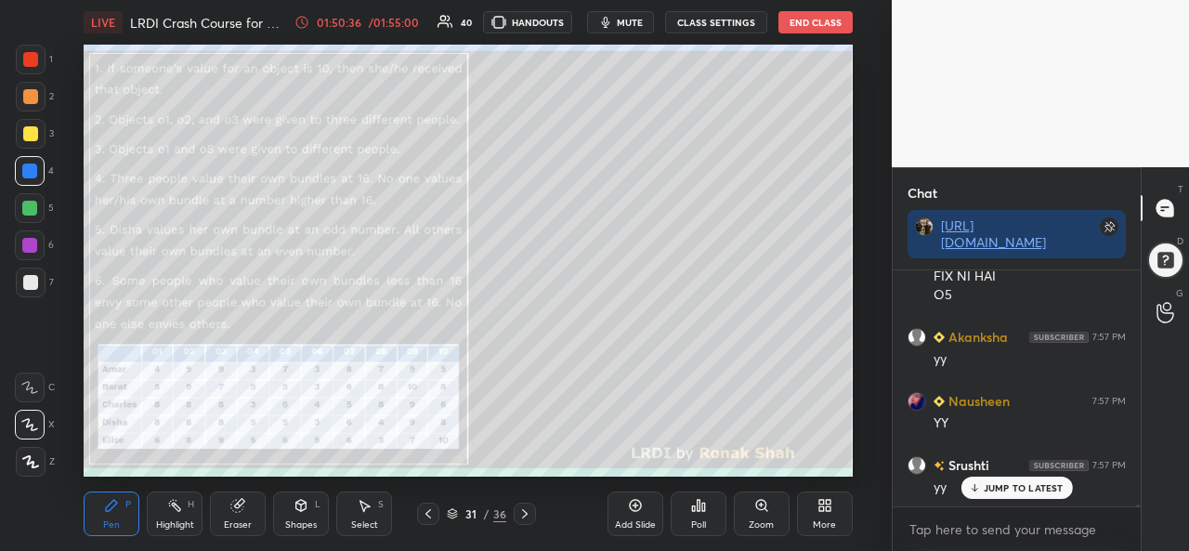
scroll to position [33574, 0]
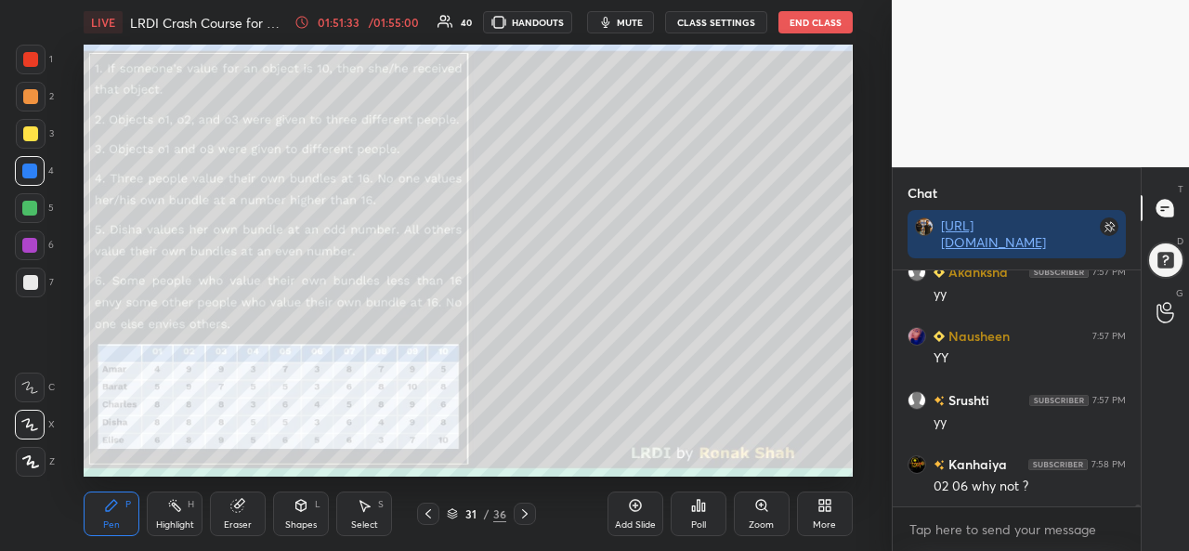
click at [362, 514] on div "Select S" at bounding box center [364, 514] width 56 height 45
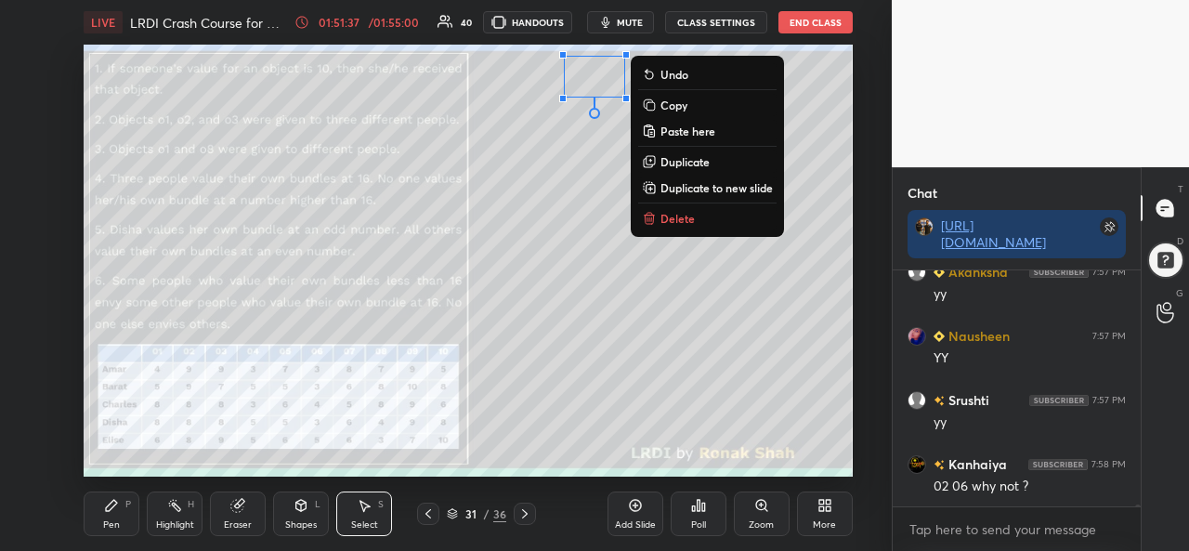
click at [113, 521] on div "Pen" at bounding box center [111, 524] width 17 height 9
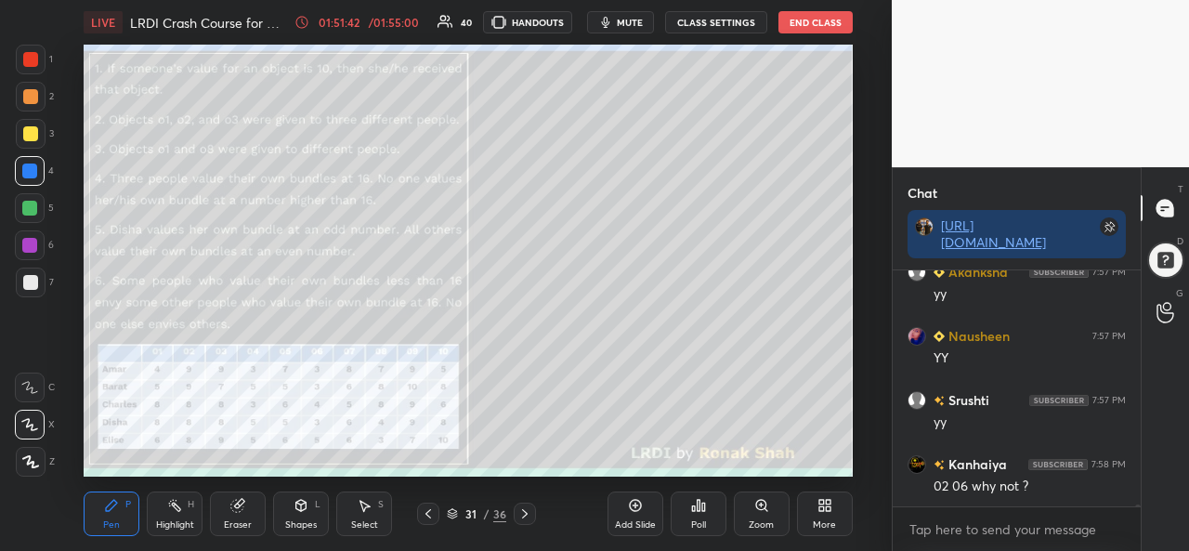
click at [228, 518] on div "Eraser" at bounding box center [238, 514] width 56 height 45
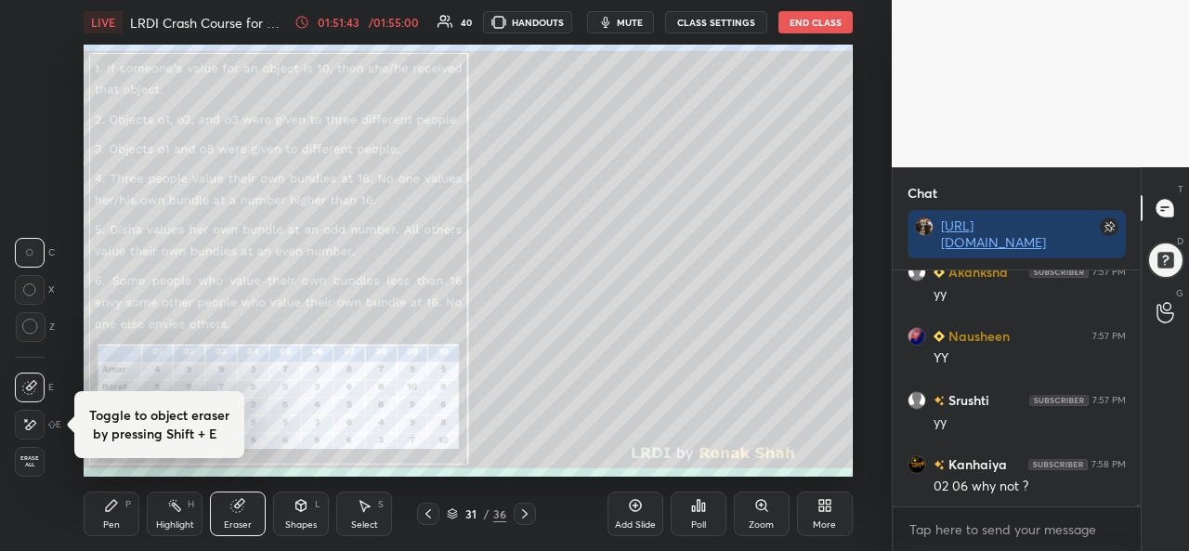
click at [107, 513] on icon at bounding box center [111, 505] width 15 height 15
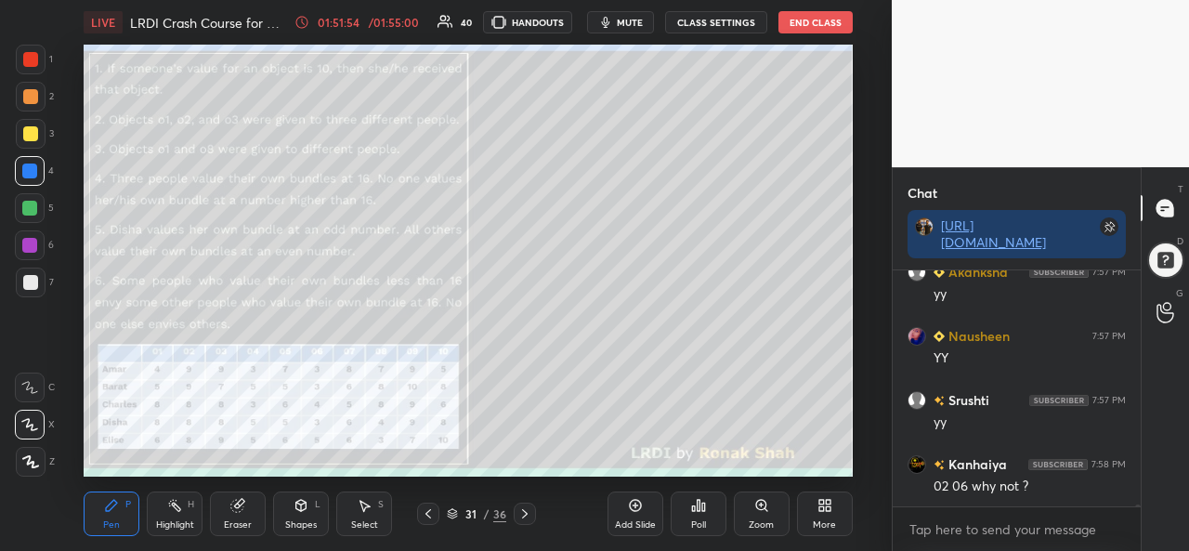
click at [32, 203] on div at bounding box center [29, 208] width 15 height 15
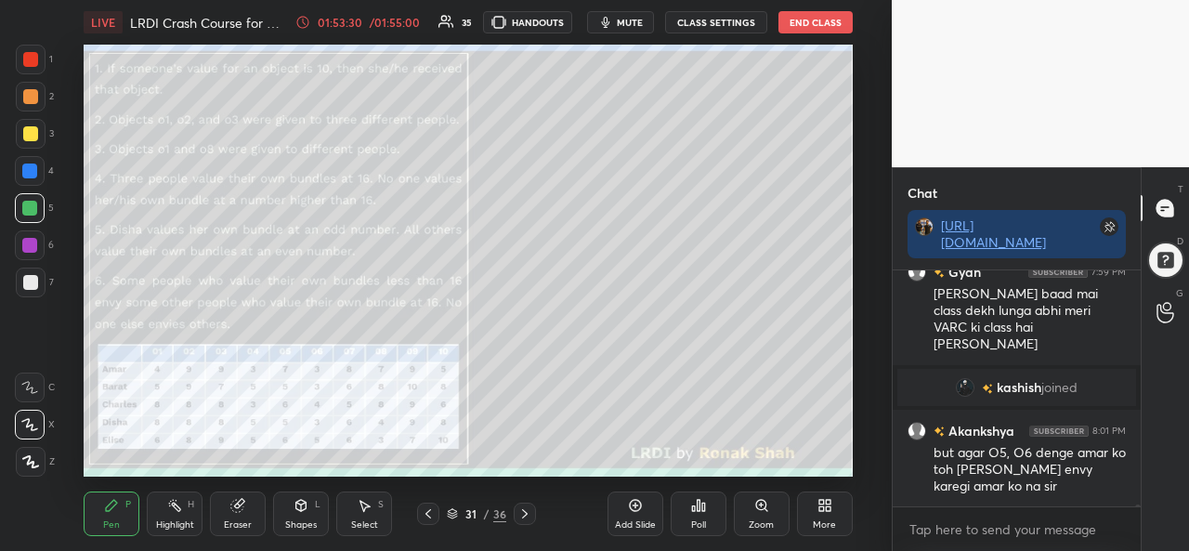
scroll to position [33717, 0]
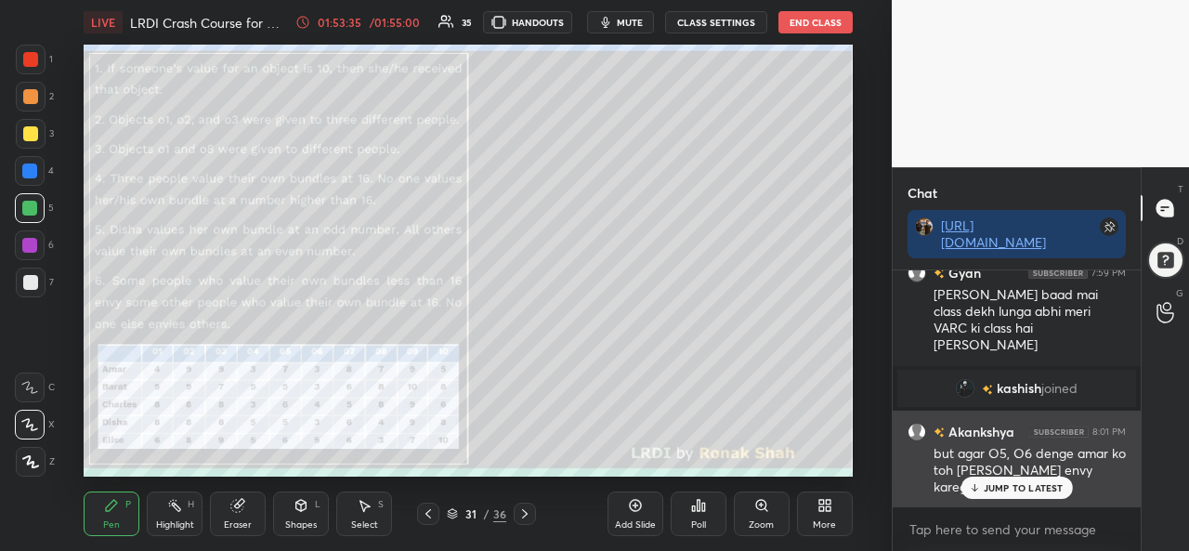
click at [994, 484] on p "JUMP TO LATEST" at bounding box center [1024, 487] width 80 height 11
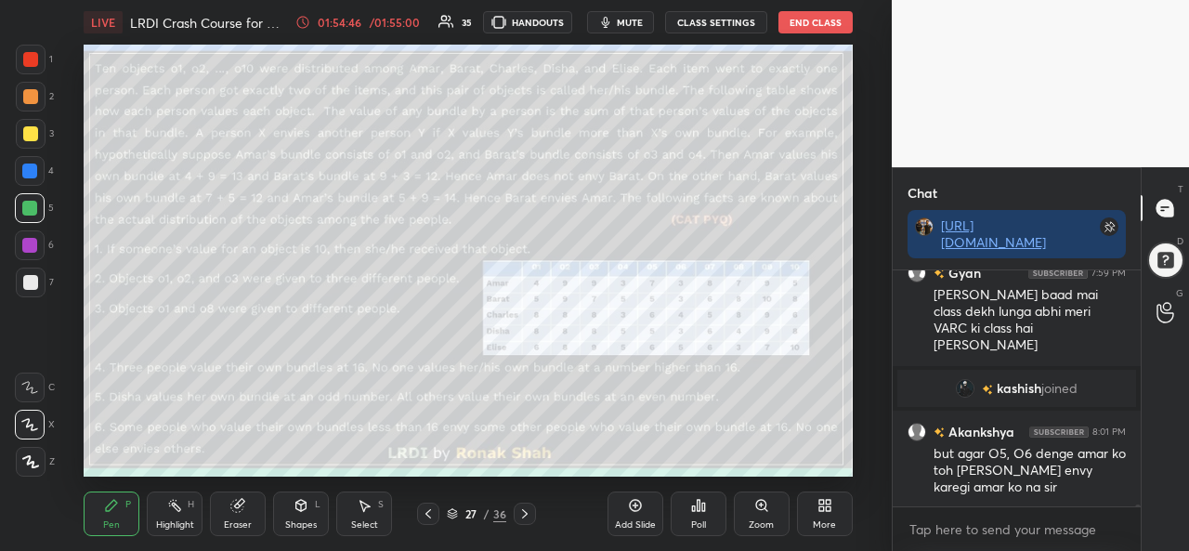
click at [389, 20] on div "/ 01:55:00" at bounding box center [395, 22] width 58 height 11
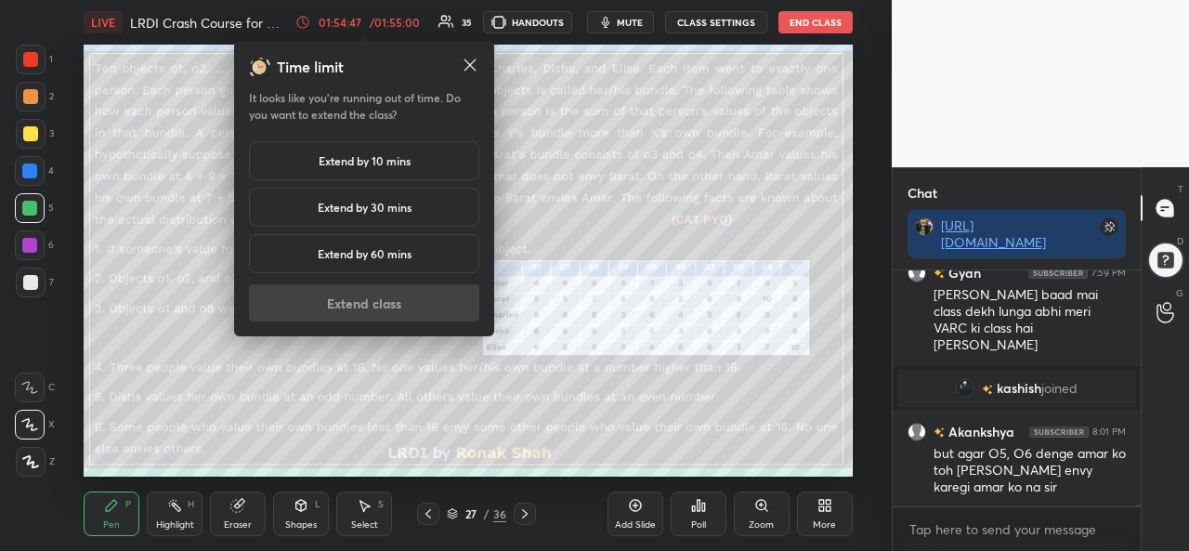
click at [388, 162] on h5 "Extend by 10 mins" at bounding box center [365, 160] width 92 height 17
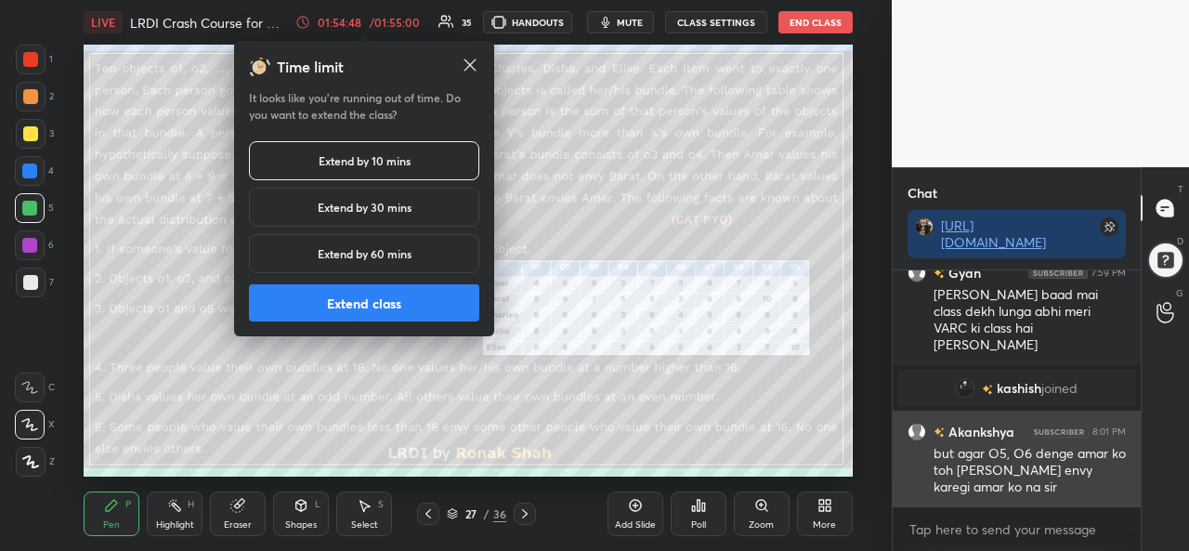
click at [376, 301] on button "Extend class" at bounding box center [364, 302] width 230 height 37
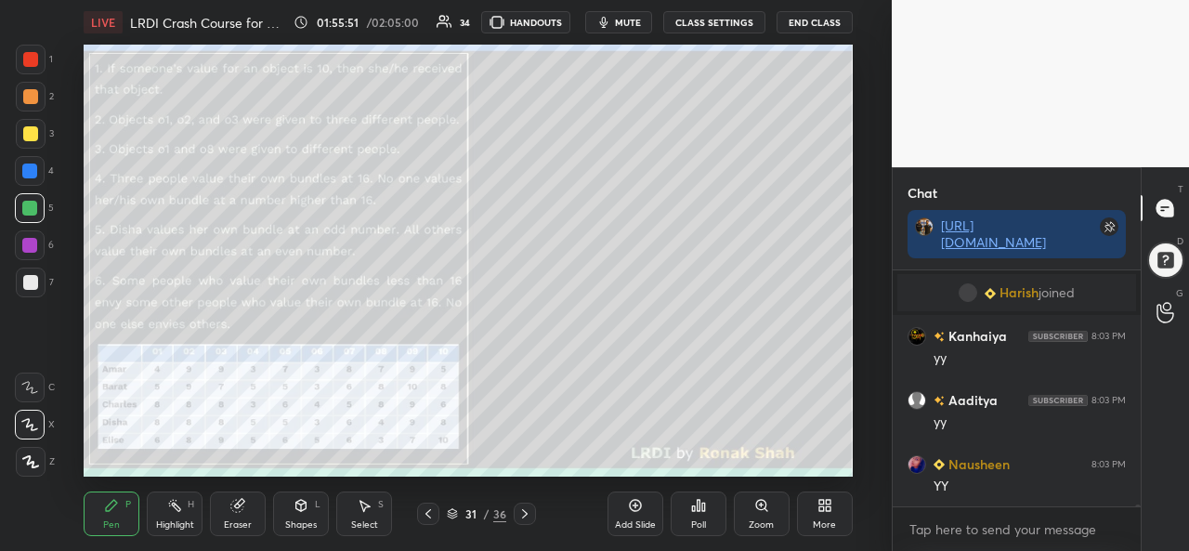
scroll to position [34029, 0]
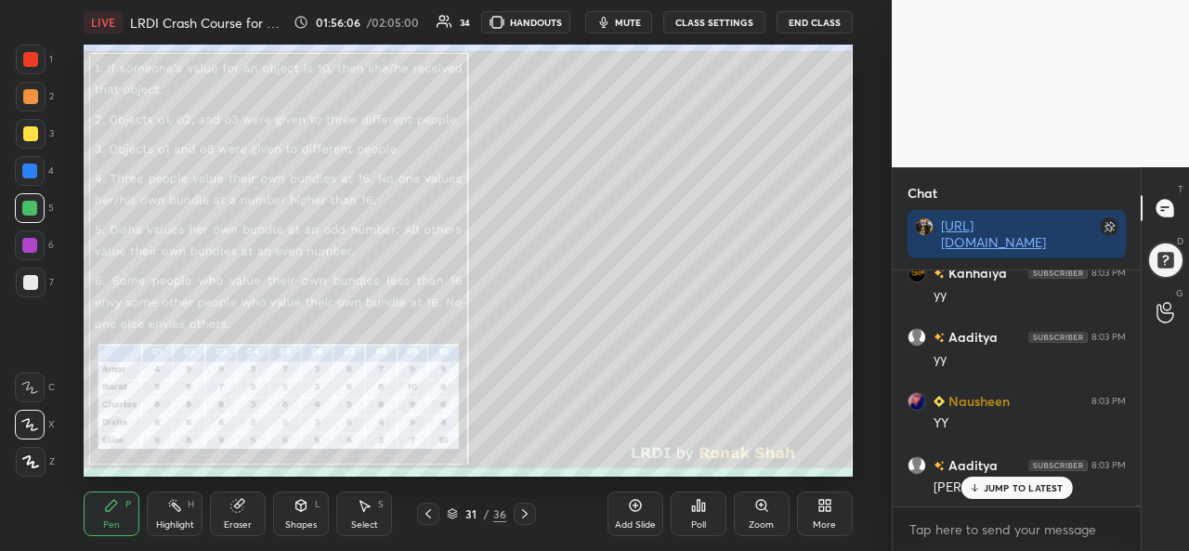
click at [980, 490] on icon at bounding box center [974, 487] width 12 height 11
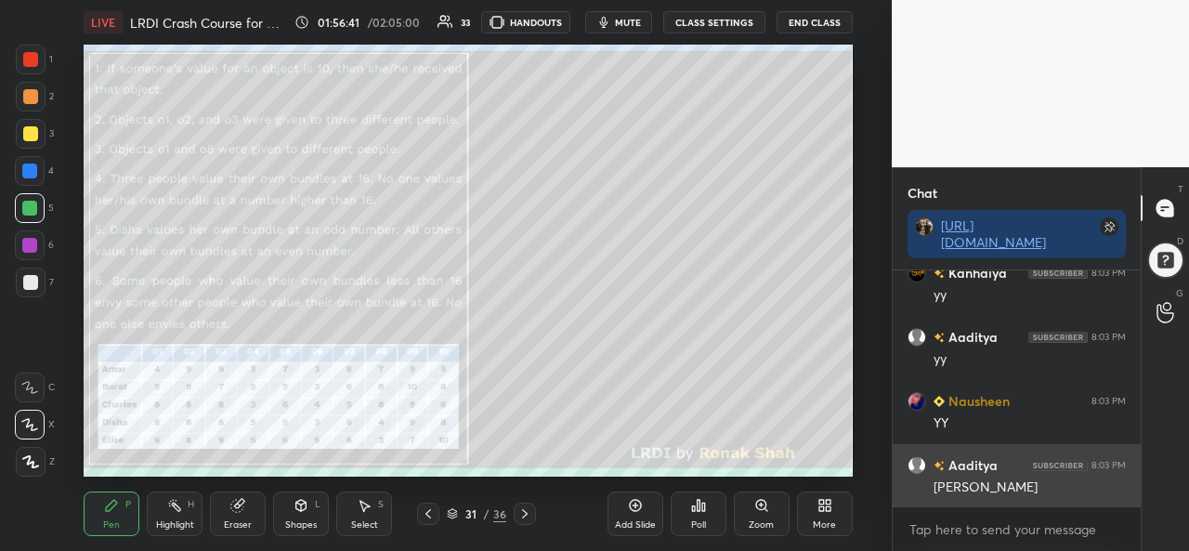
scroll to position [34073, 0]
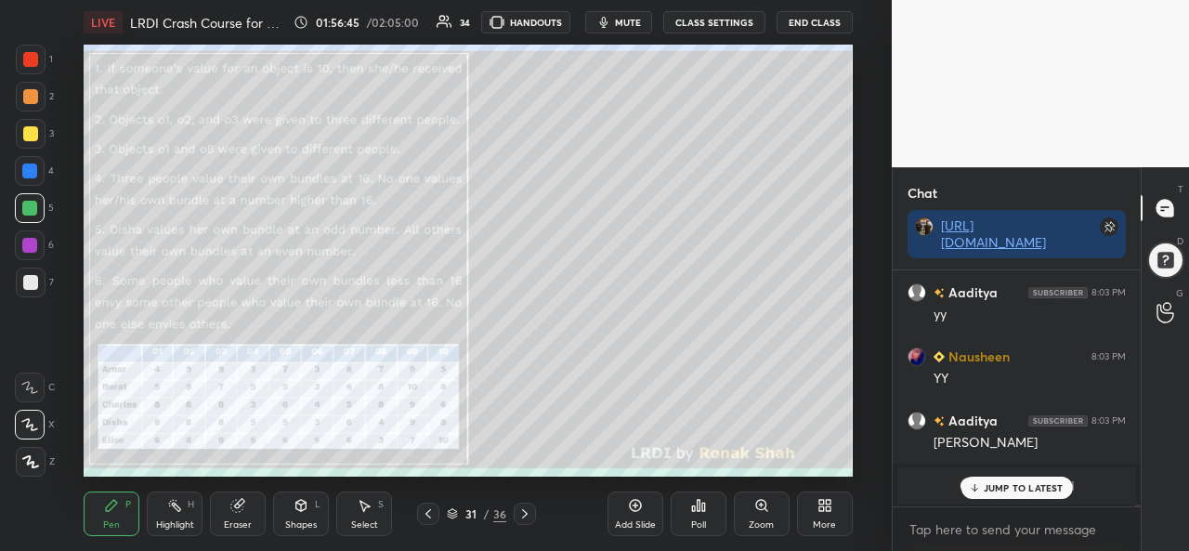
click at [368, 525] on div "Select" at bounding box center [364, 524] width 27 height 9
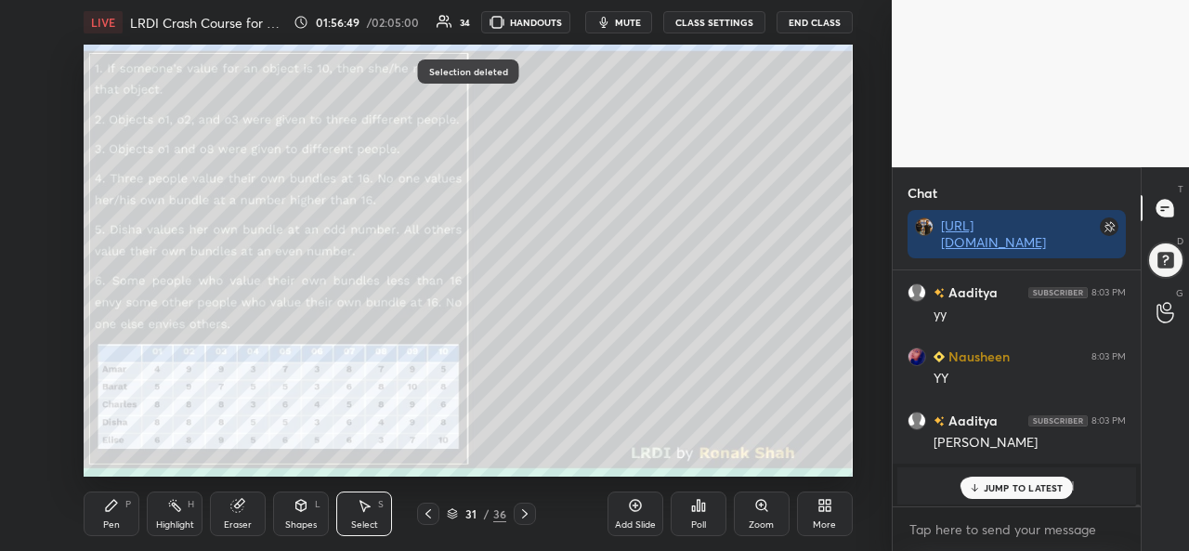
click at [110, 523] on div "Pen" at bounding box center [111, 524] width 17 height 9
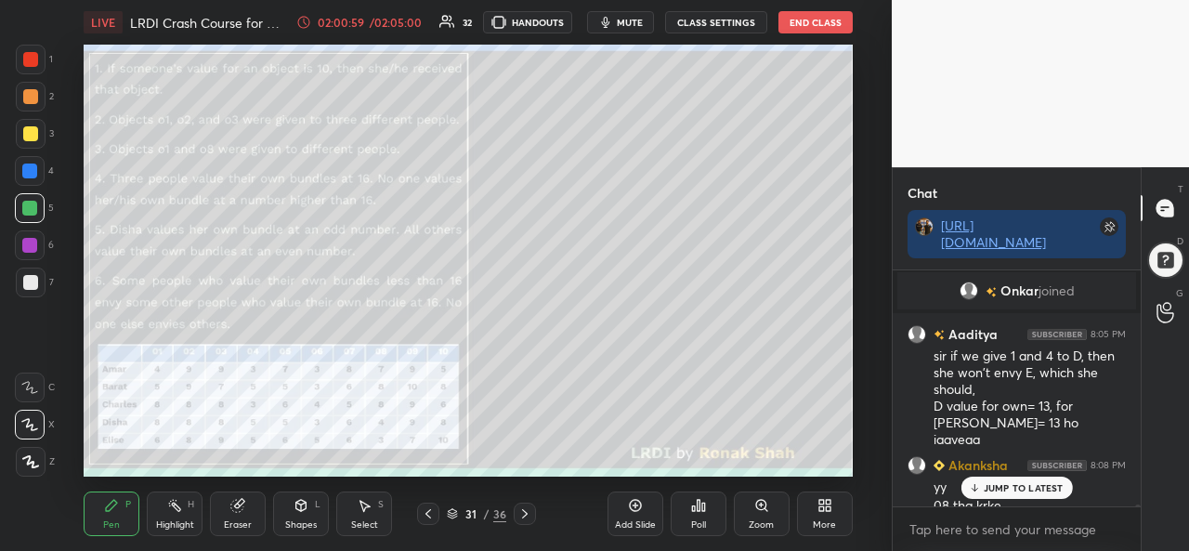
scroll to position [34181, 0]
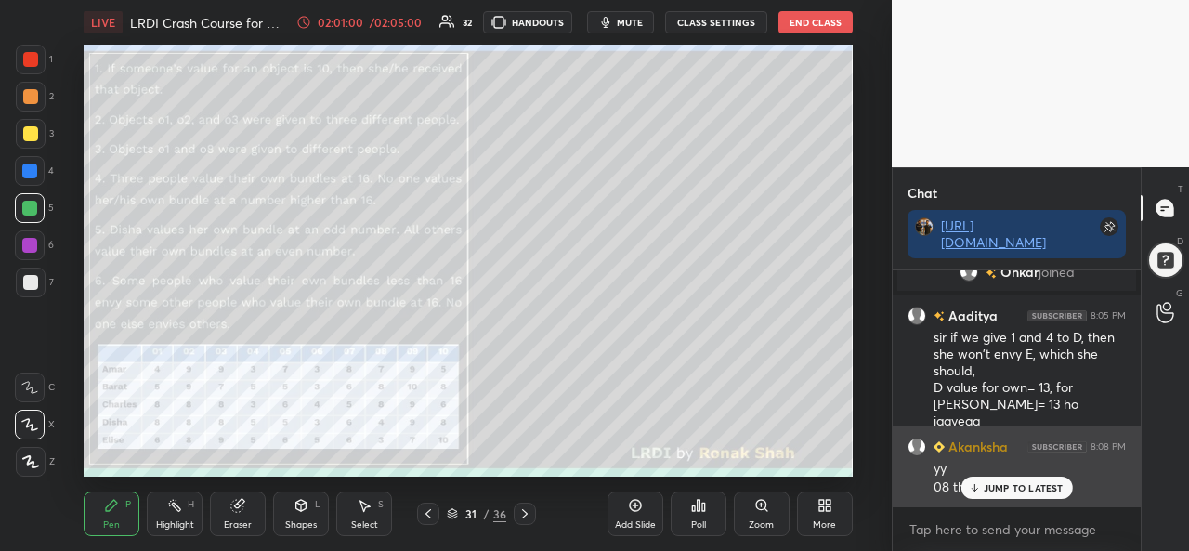
click at [993, 494] on div "JUMP TO LATEST" at bounding box center [1017, 488] width 112 height 22
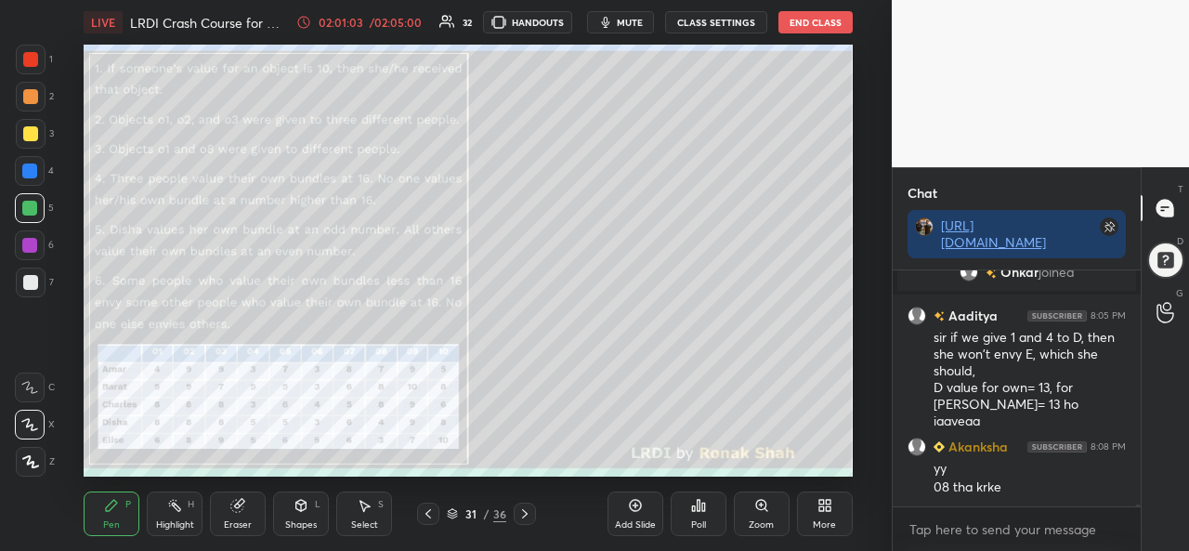
scroll to position [34246, 0]
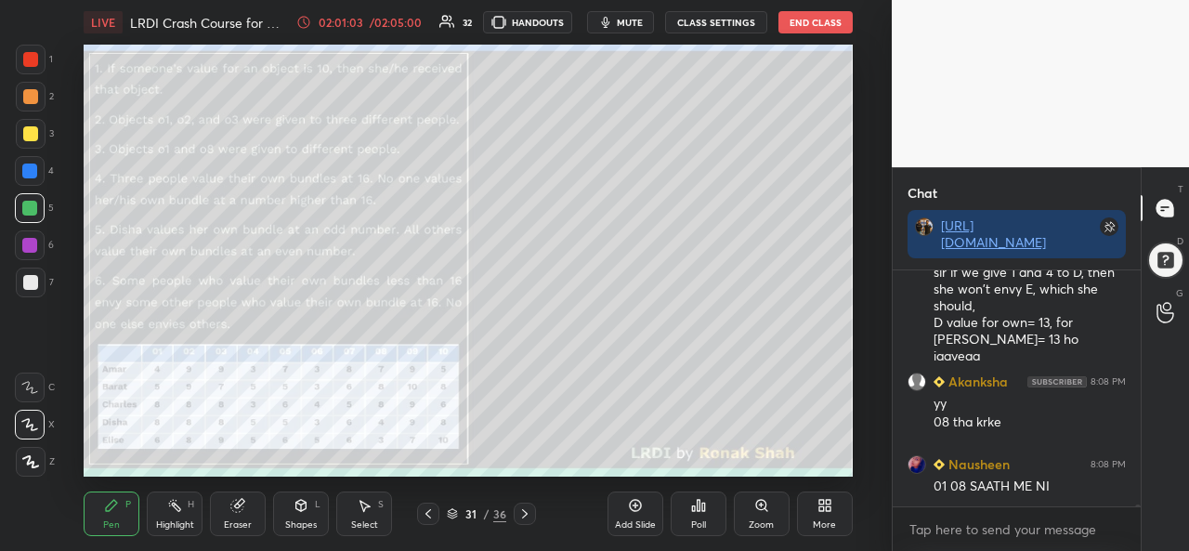
click at [238, 514] on div "Eraser" at bounding box center [238, 514] width 56 height 45
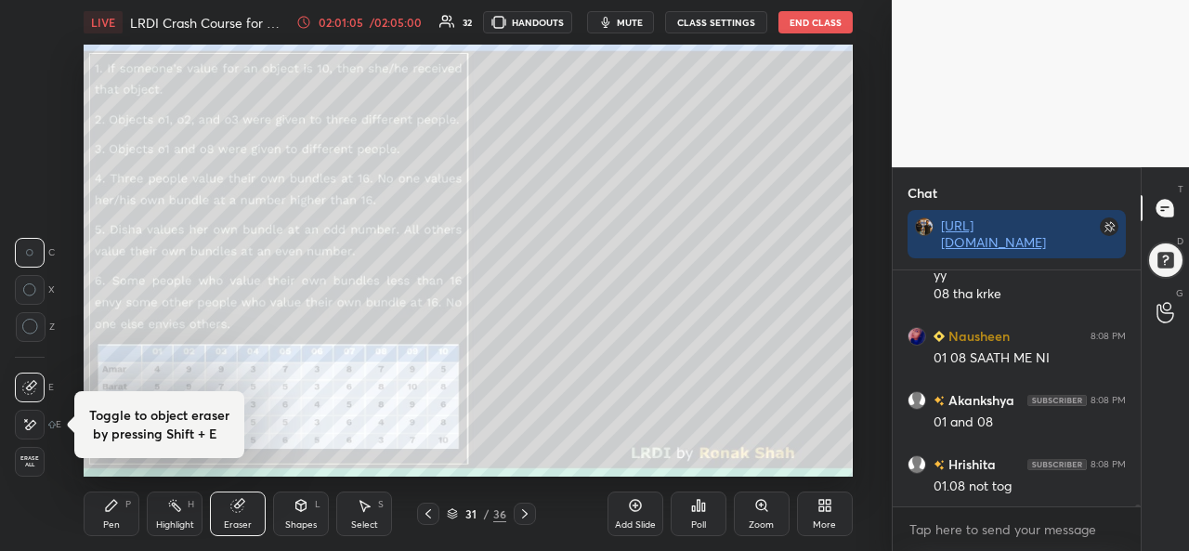
scroll to position [34438, 0]
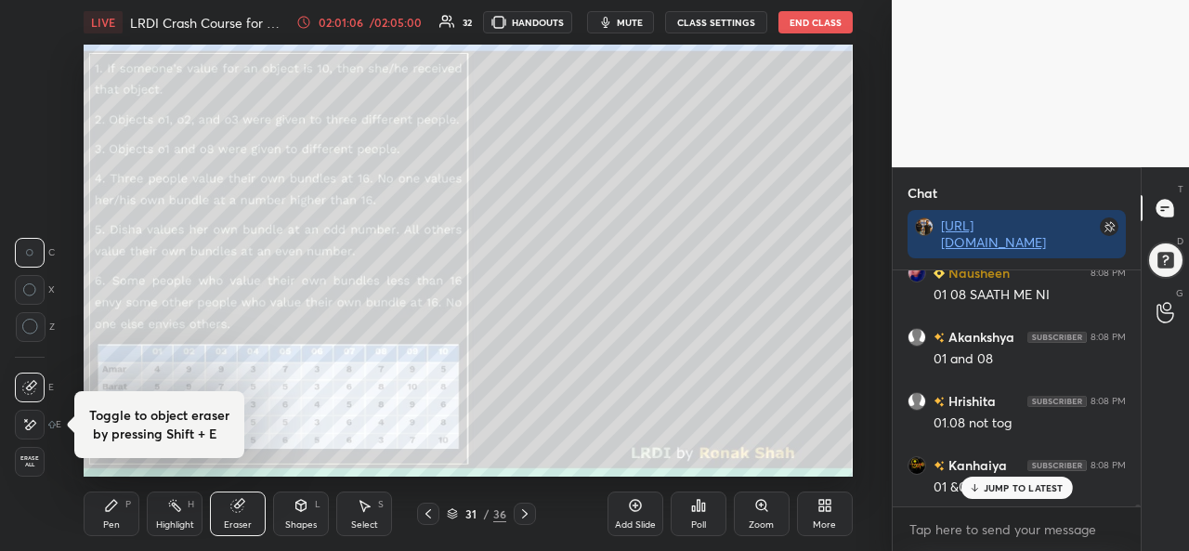
click at [113, 510] on icon at bounding box center [111, 505] width 15 height 15
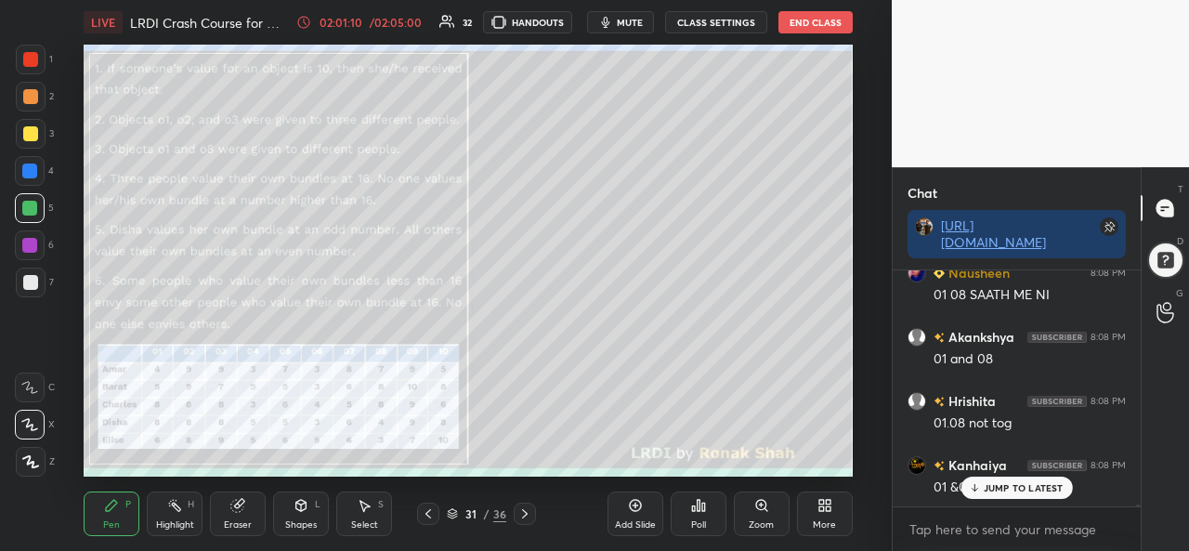
click at [234, 520] on div "Eraser" at bounding box center [238, 524] width 28 height 9
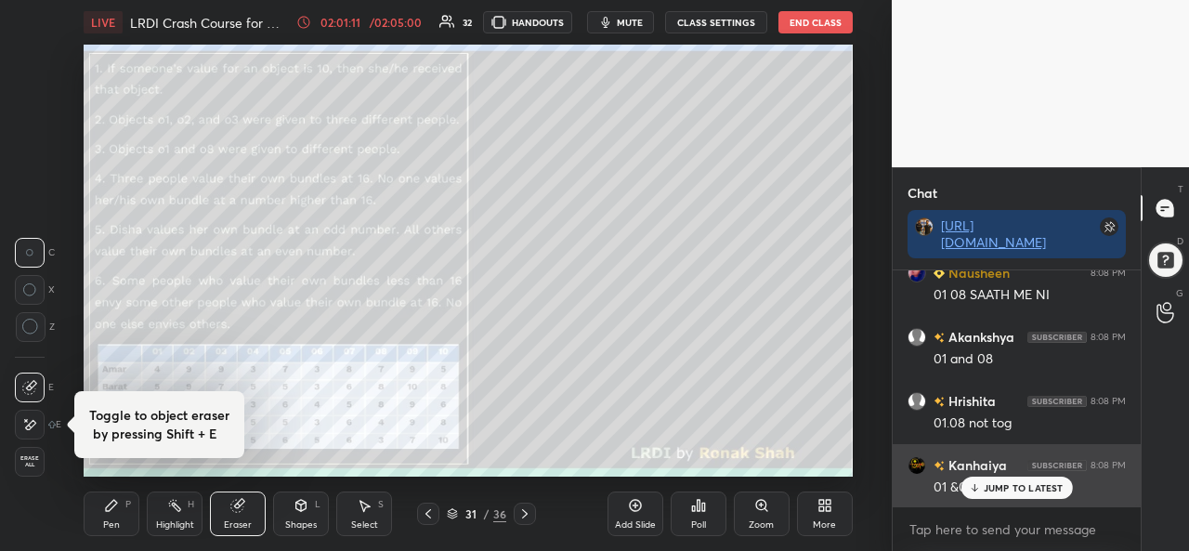
click at [996, 488] on p "JUMP TO LATEST" at bounding box center [1024, 487] width 80 height 11
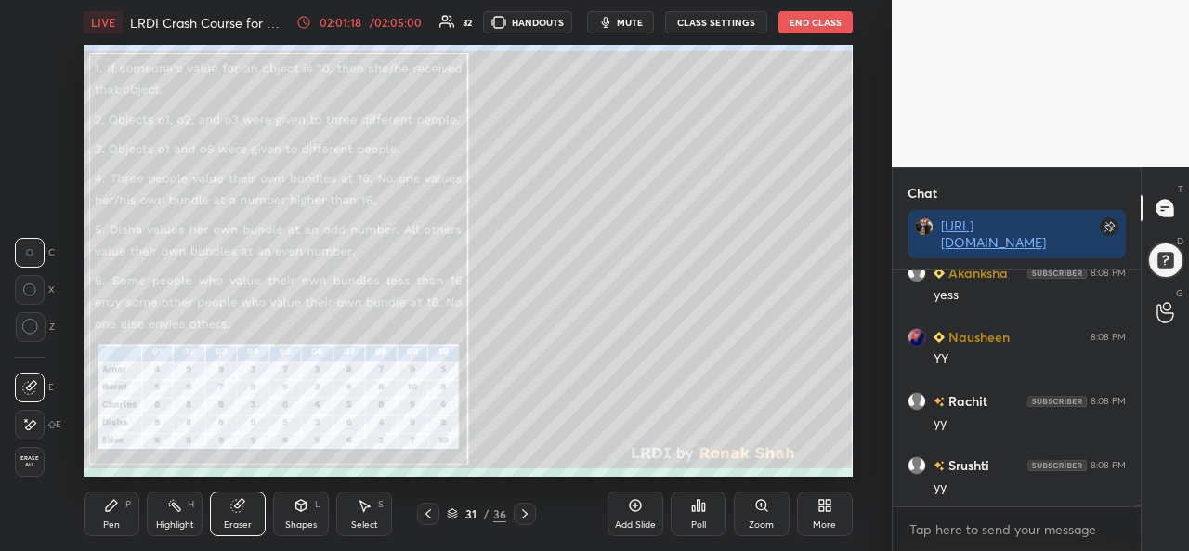
scroll to position [34759, 0]
click at [102, 507] on div "Pen P" at bounding box center [112, 514] width 56 height 45
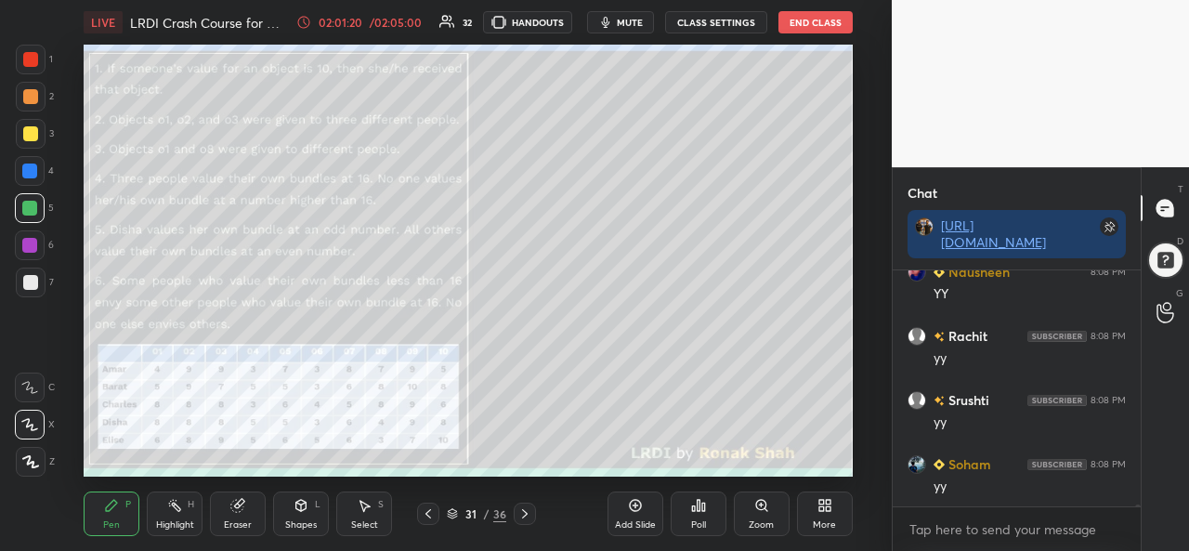
click at [30, 169] on div at bounding box center [29, 171] width 15 height 15
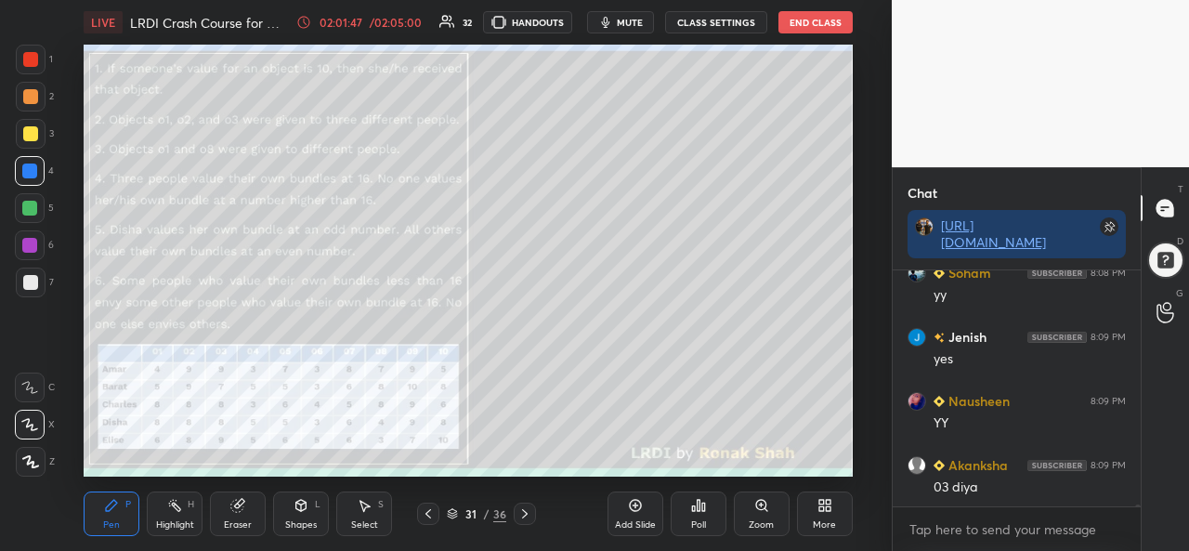
scroll to position [35016, 0]
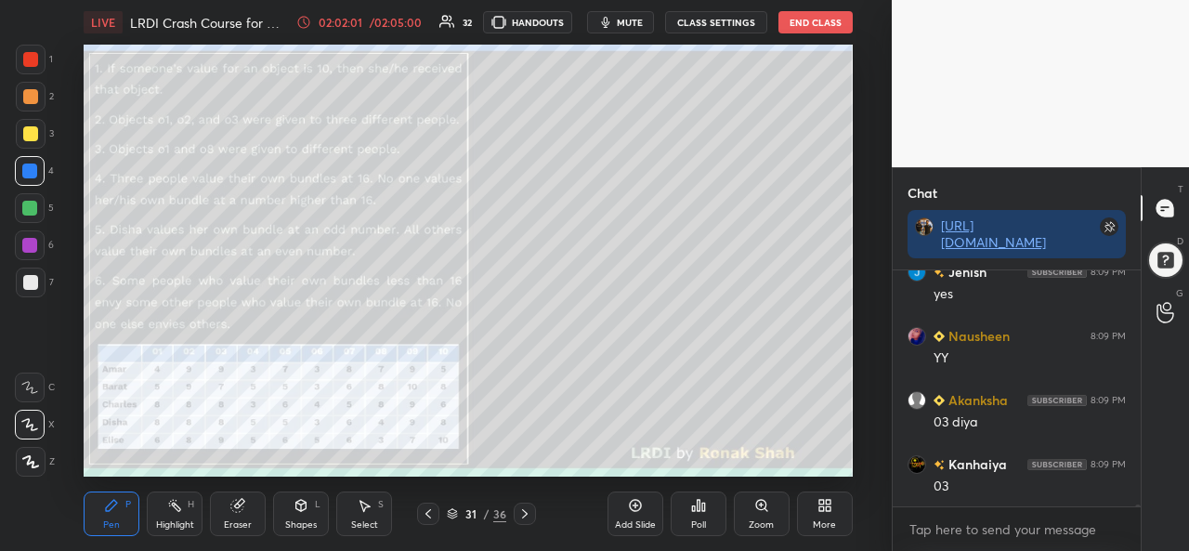
click at [240, 515] on div "Eraser" at bounding box center [238, 514] width 56 height 45
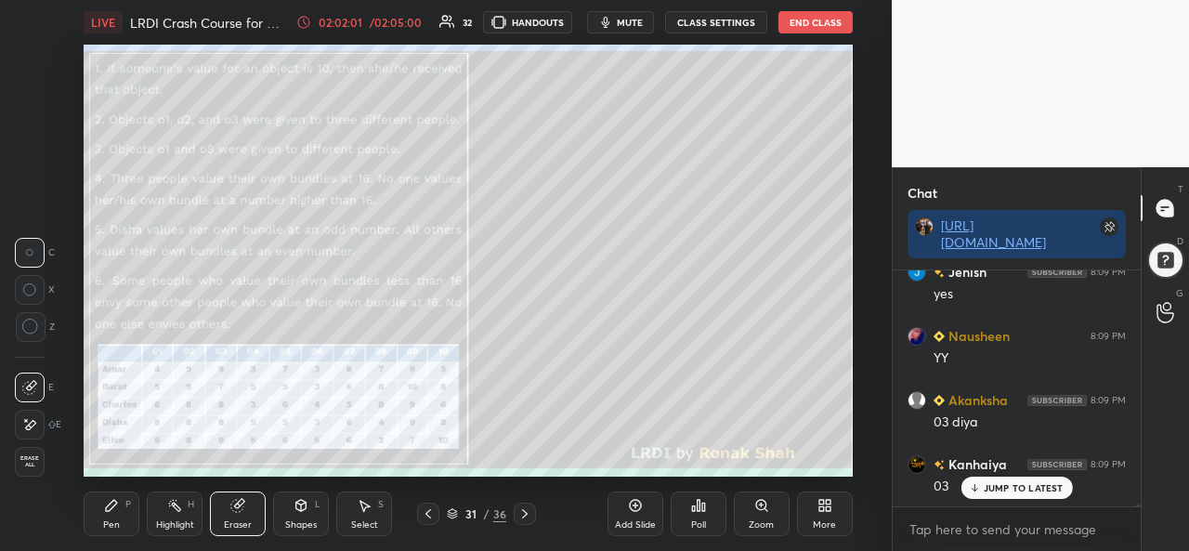
scroll to position [35079, 0]
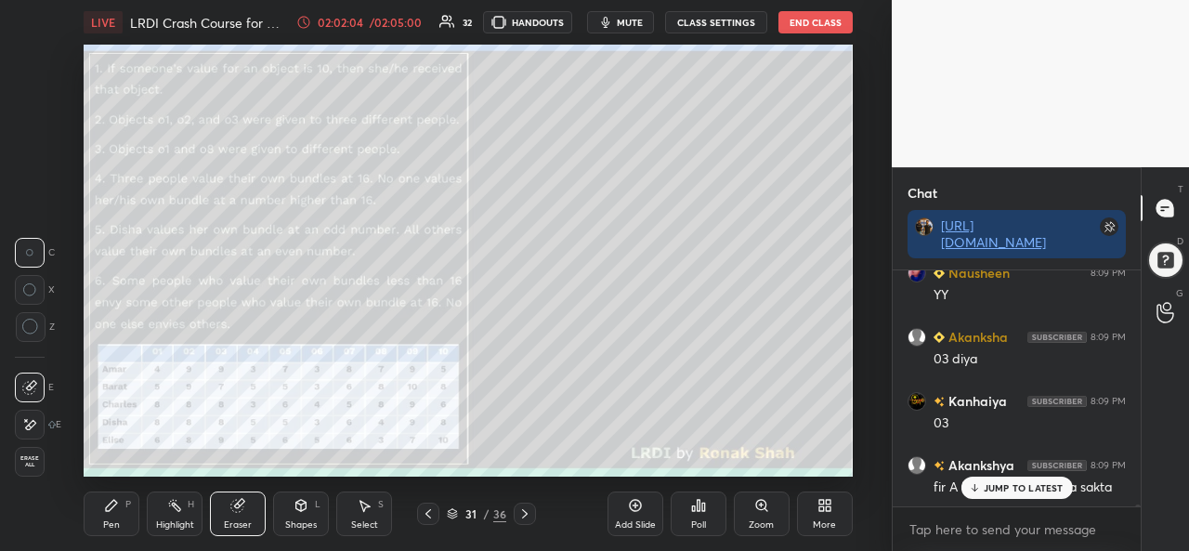
click at [116, 512] on icon at bounding box center [111, 505] width 15 height 15
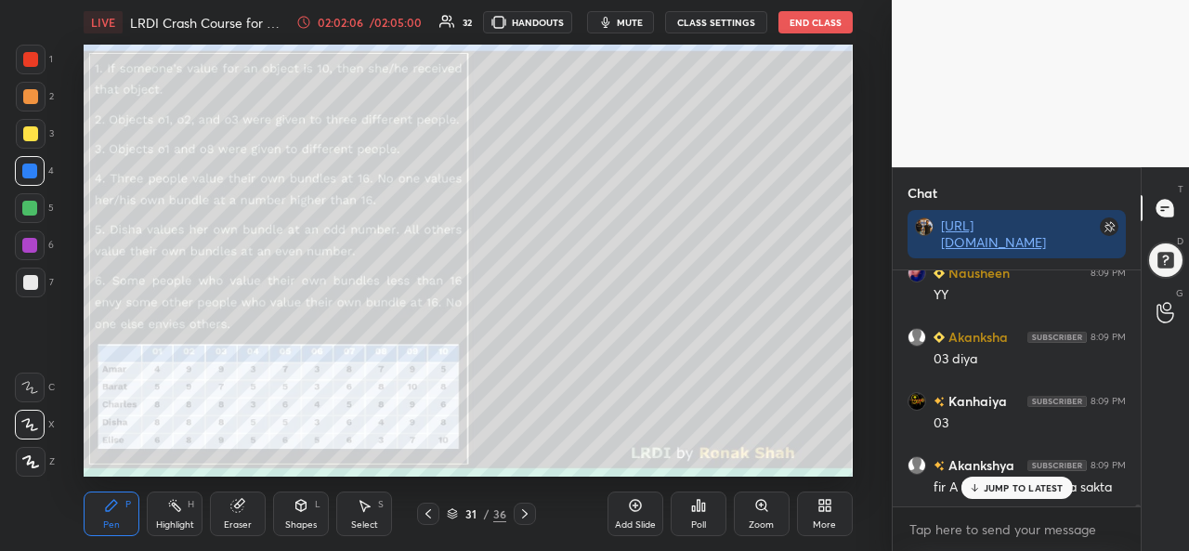
click at [25, 127] on div at bounding box center [30, 133] width 15 height 15
click at [26, 165] on div at bounding box center [29, 171] width 15 height 15
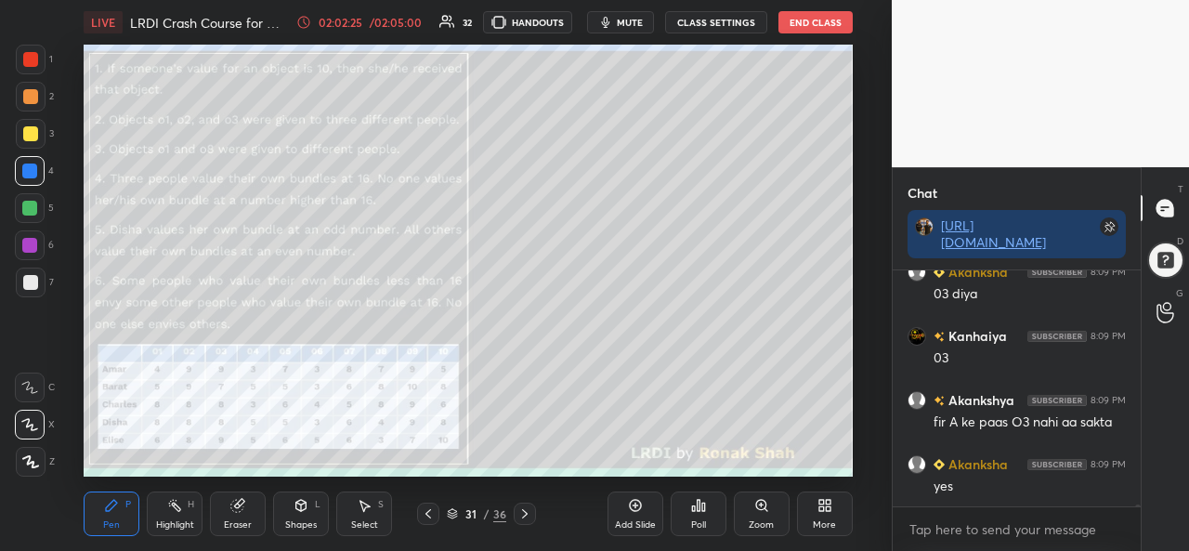
click at [230, 524] on div "Eraser" at bounding box center [238, 524] width 28 height 9
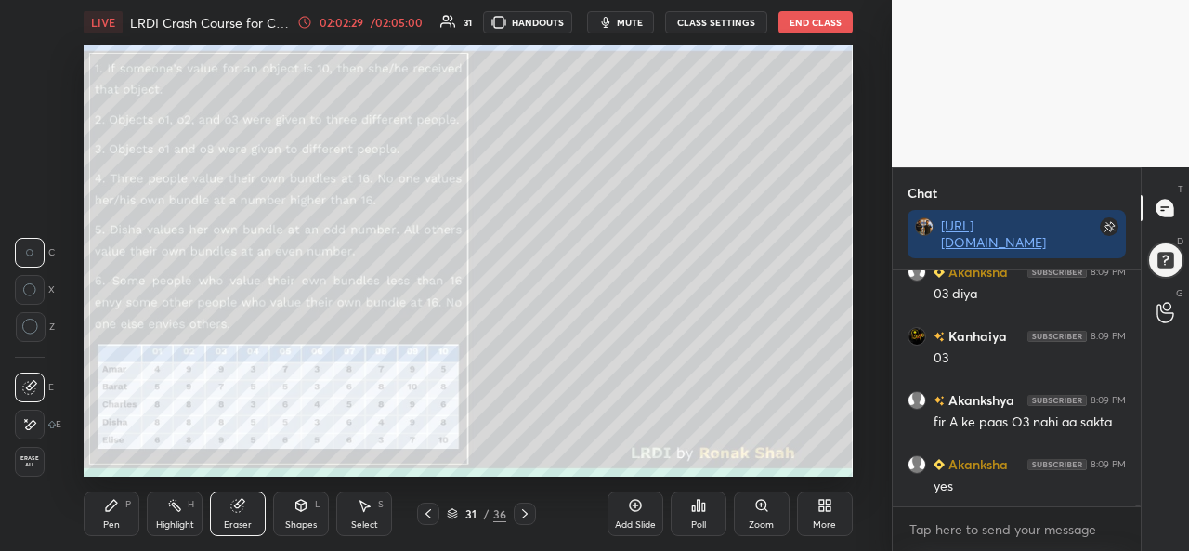
click at [361, 515] on div "Select S" at bounding box center [364, 514] width 56 height 45
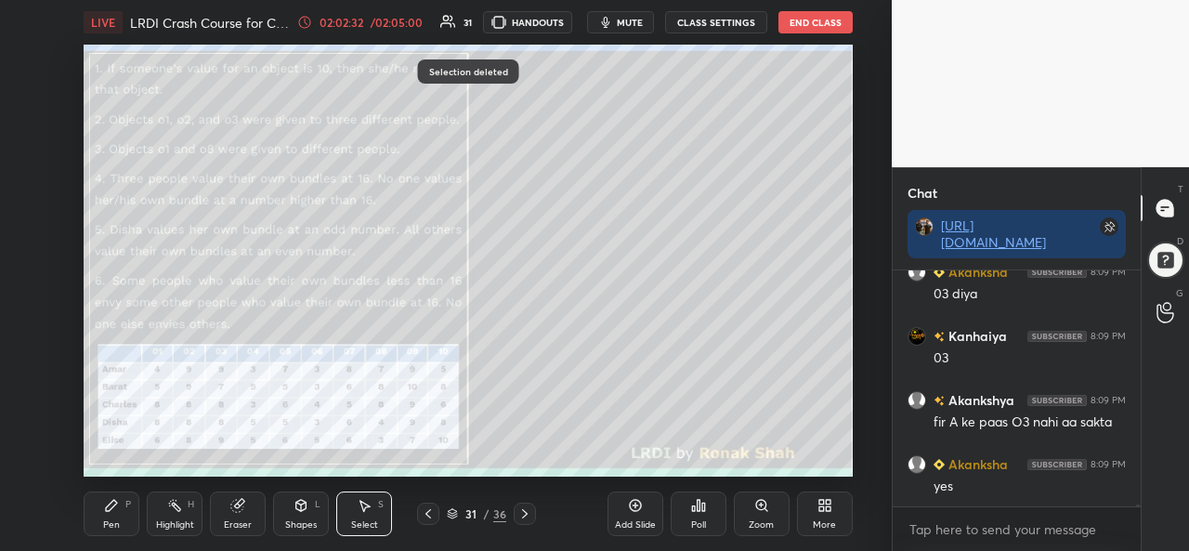
click at [121, 518] on div "Pen P" at bounding box center [112, 514] width 56 height 45
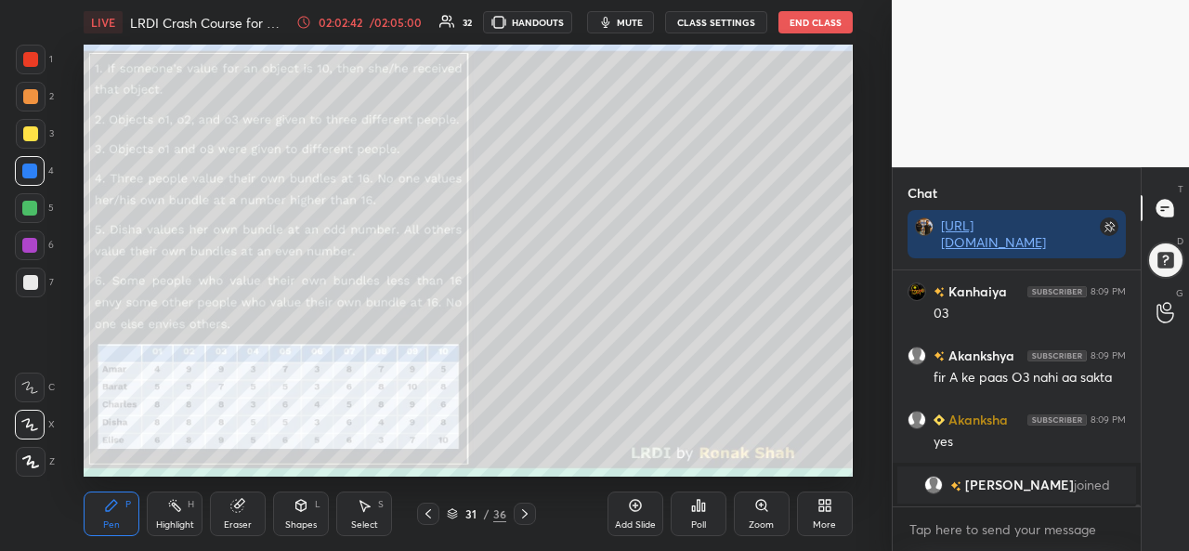
scroll to position [34841, 0]
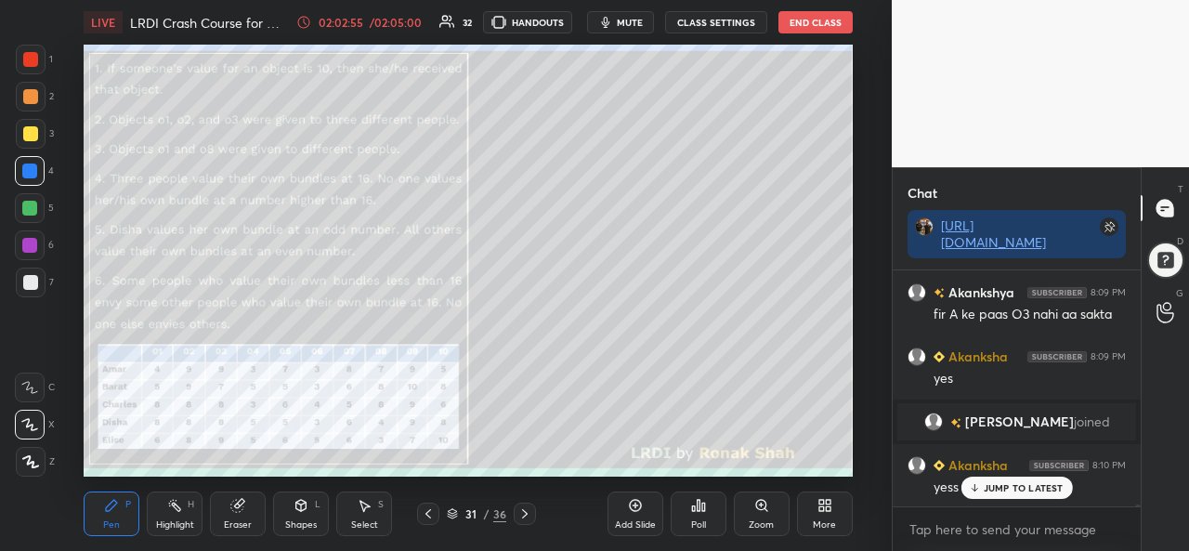
click at [242, 523] on div "Eraser" at bounding box center [238, 524] width 28 height 9
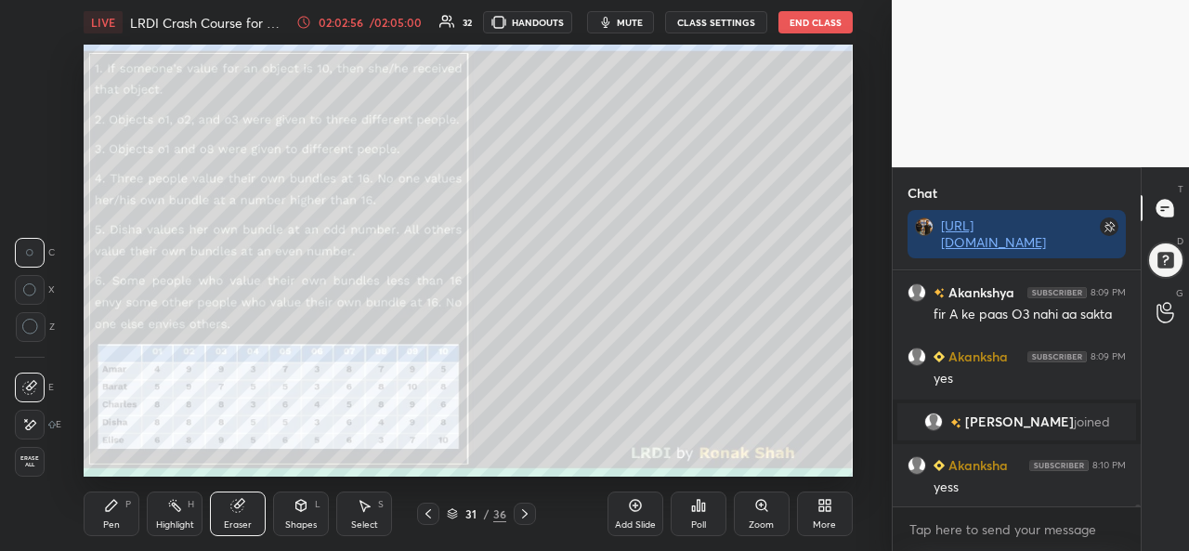
scroll to position [34906, 0]
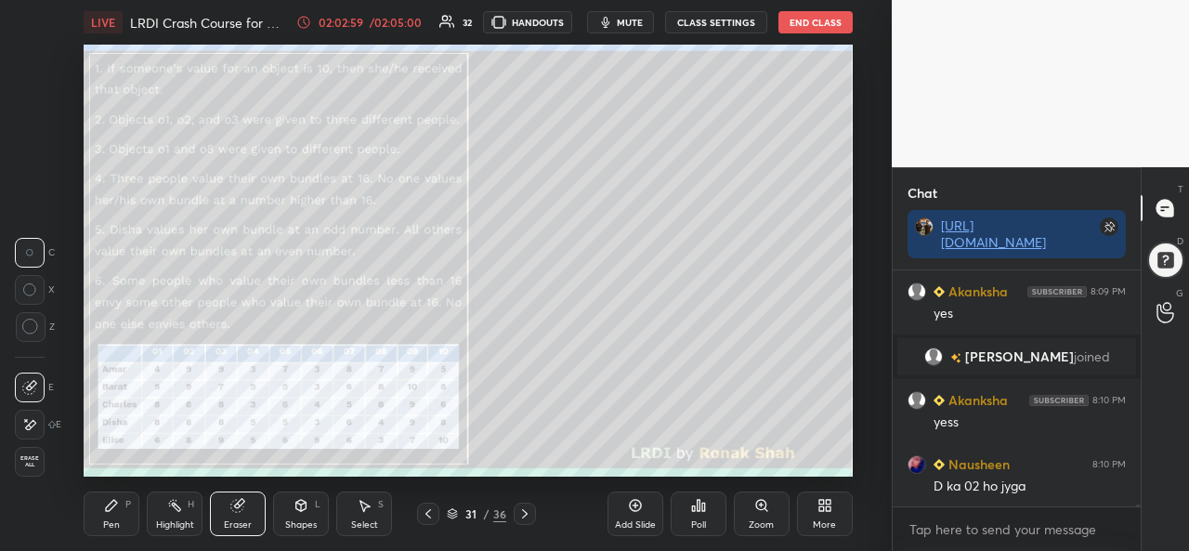
click at [112, 508] on icon at bounding box center [111, 505] width 11 height 11
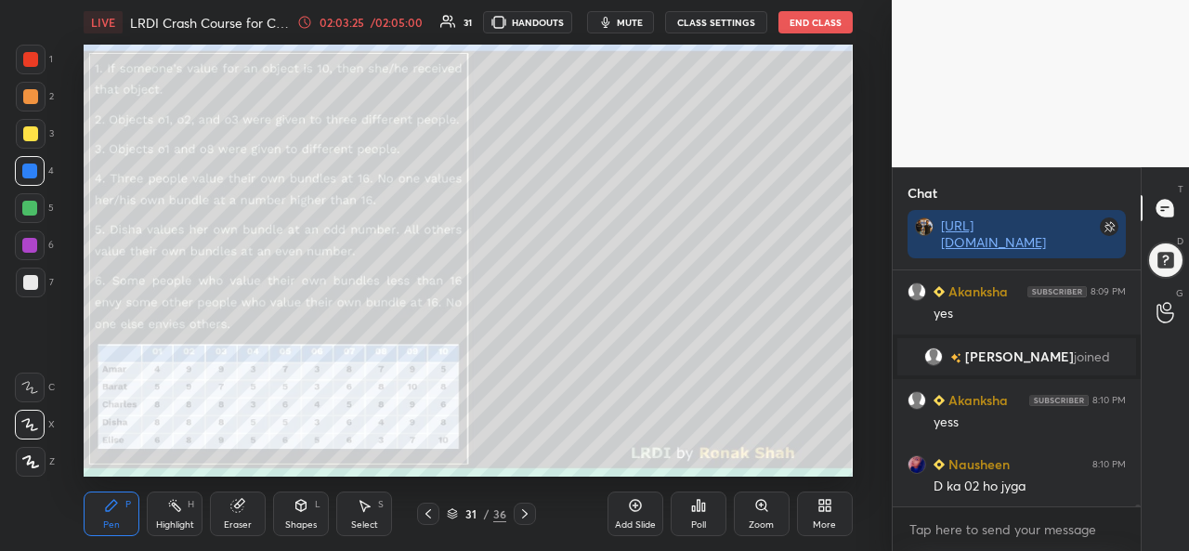
scroll to position [34969, 0]
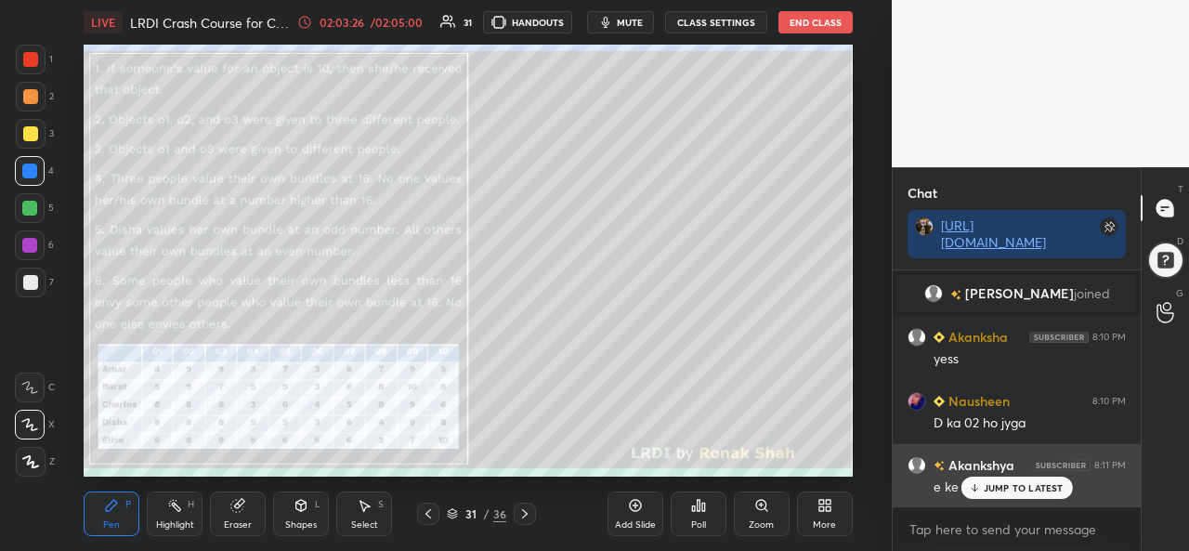
click at [996, 489] on p "JUMP TO LATEST" at bounding box center [1024, 487] width 80 height 11
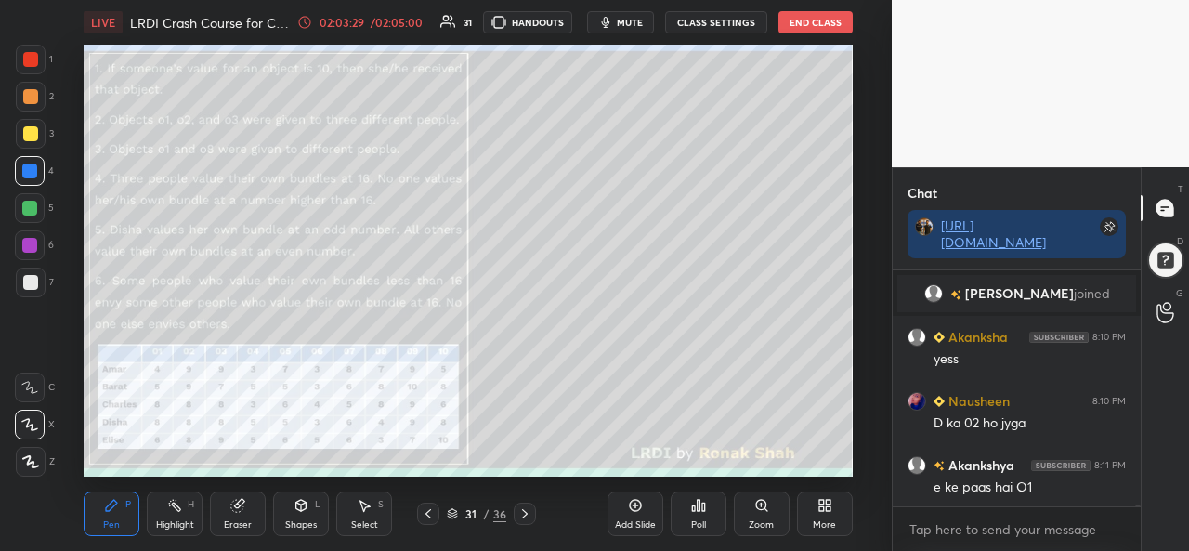
scroll to position [35034, 0]
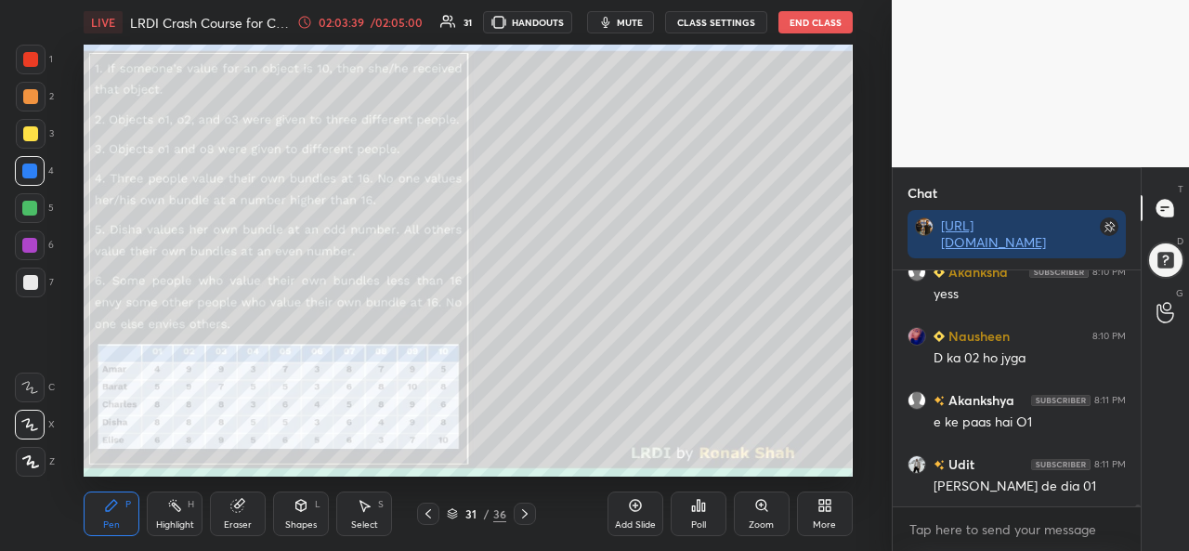
click at [370, 518] on div "Select S" at bounding box center [364, 514] width 56 height 45
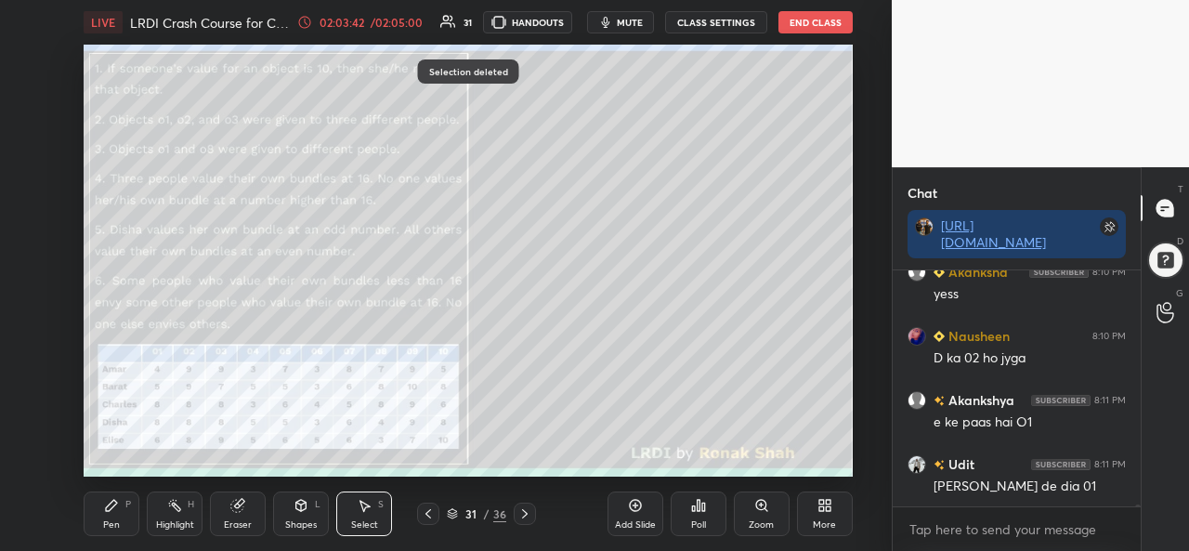
click at [110, 513] on icon at bounding box center [111, 505] width 15 height 15
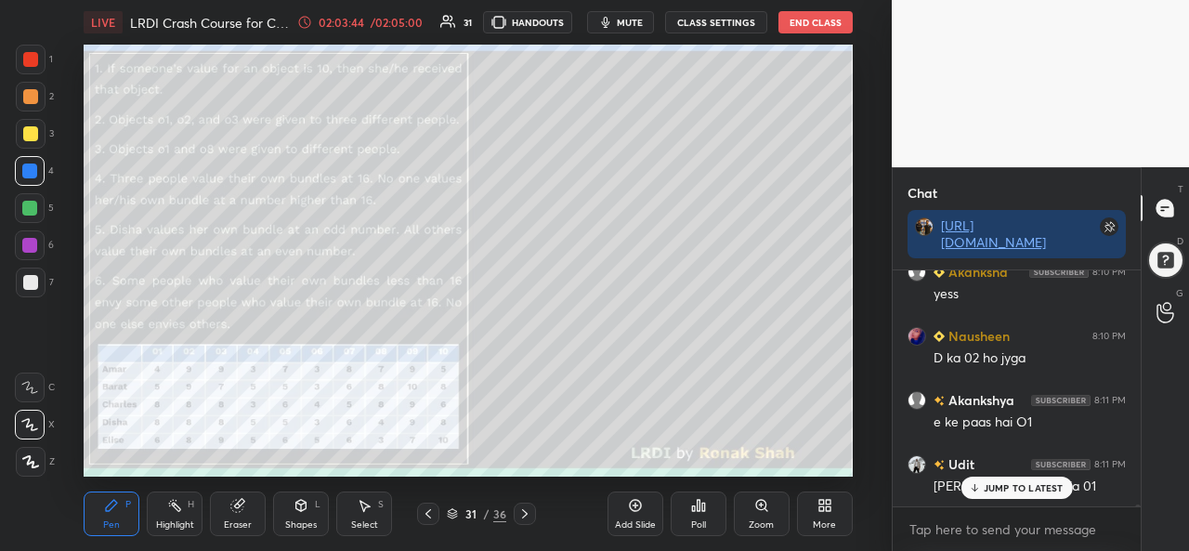
scroll to position [35097, 0]
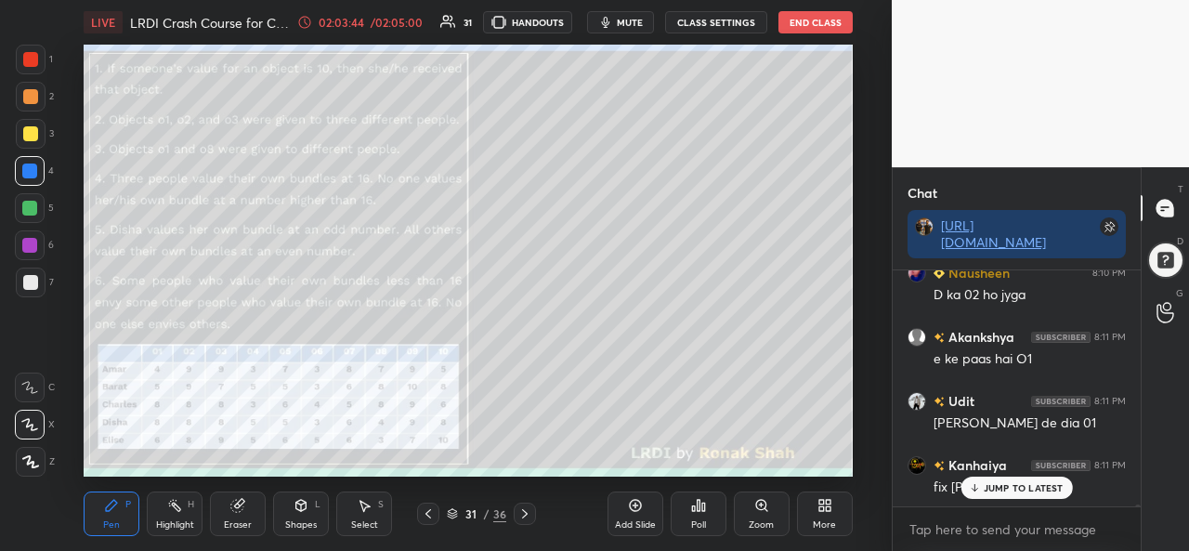
click at [364, 514] on div "Select S" at bounding box center [364, 514] width 56 height 45
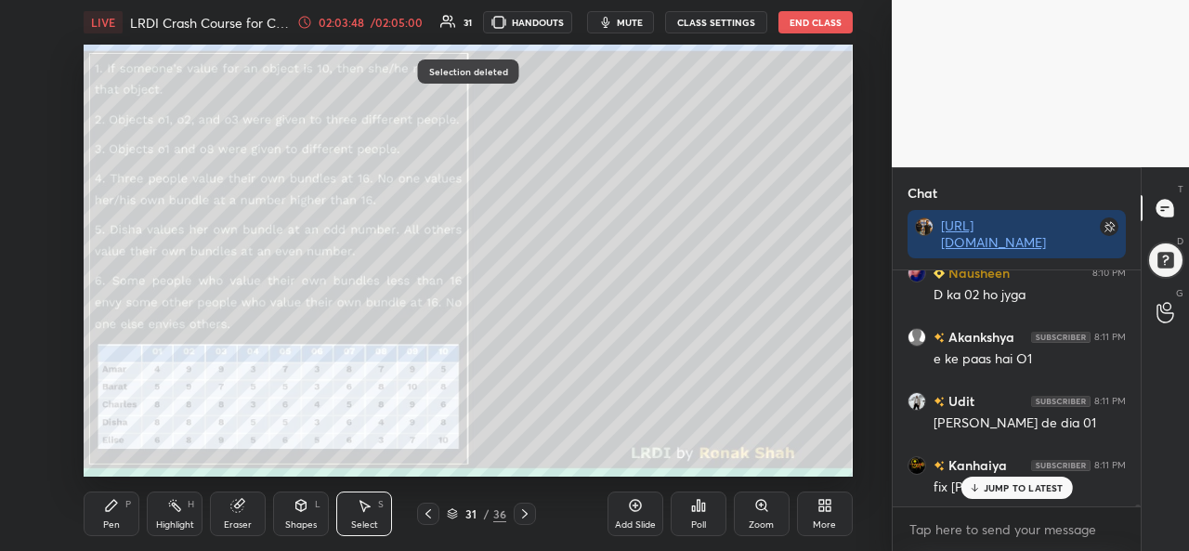
scroll to position [35162, 0]
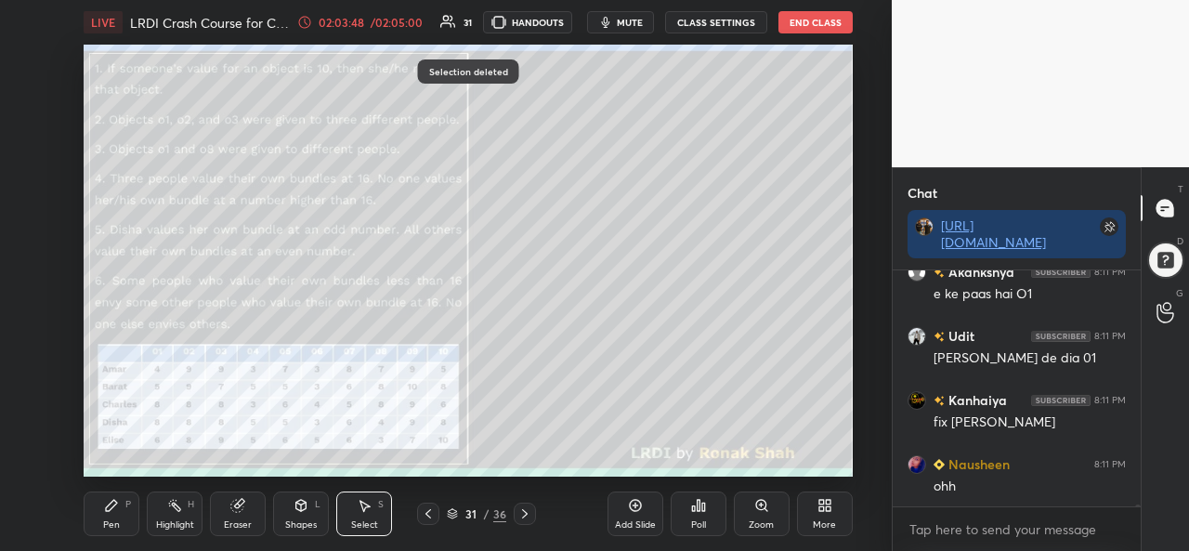
click at [106, 514] on div "Pen P" at bounding box center [112, 514] width 56 height 45
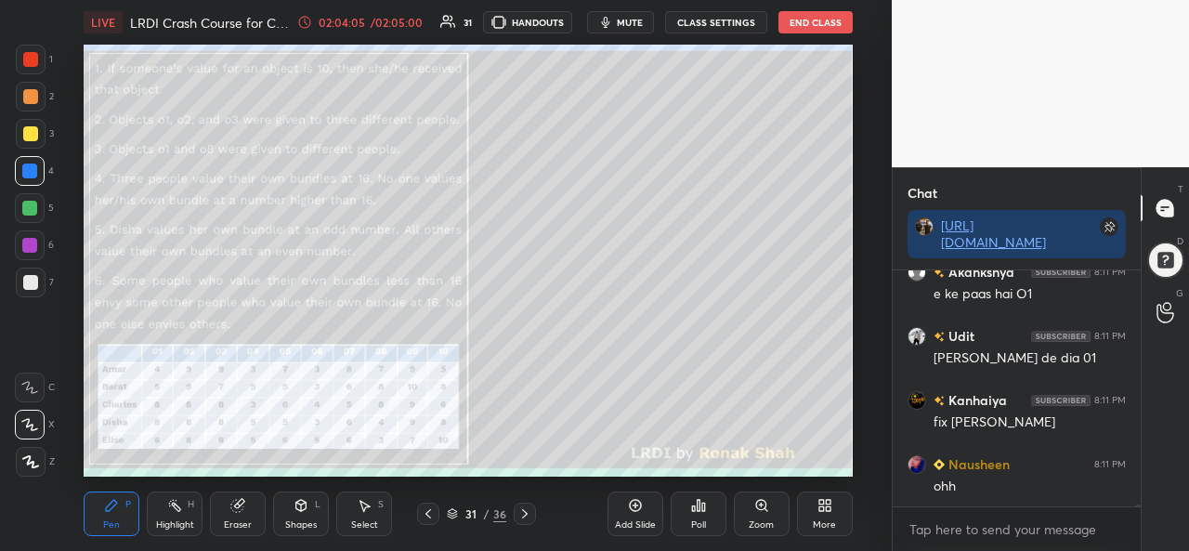
click at [239, 518] on div "Eraser" at bounding box center [238, 514] width 56 height 45
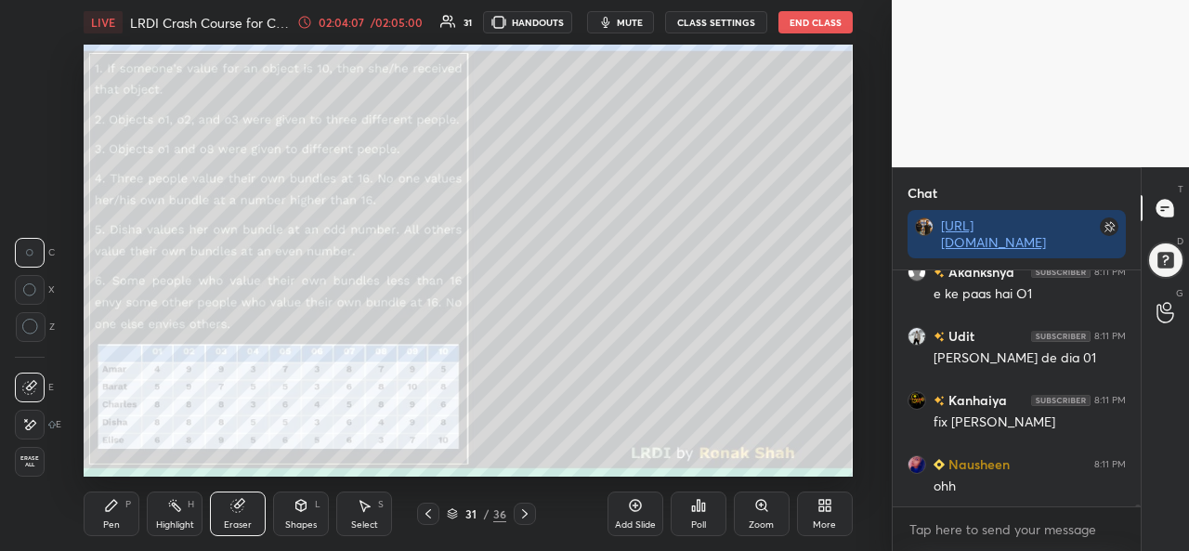
click at [120, 505] on div "Pen P" at bounding box center [112, 514] width 56 height 45
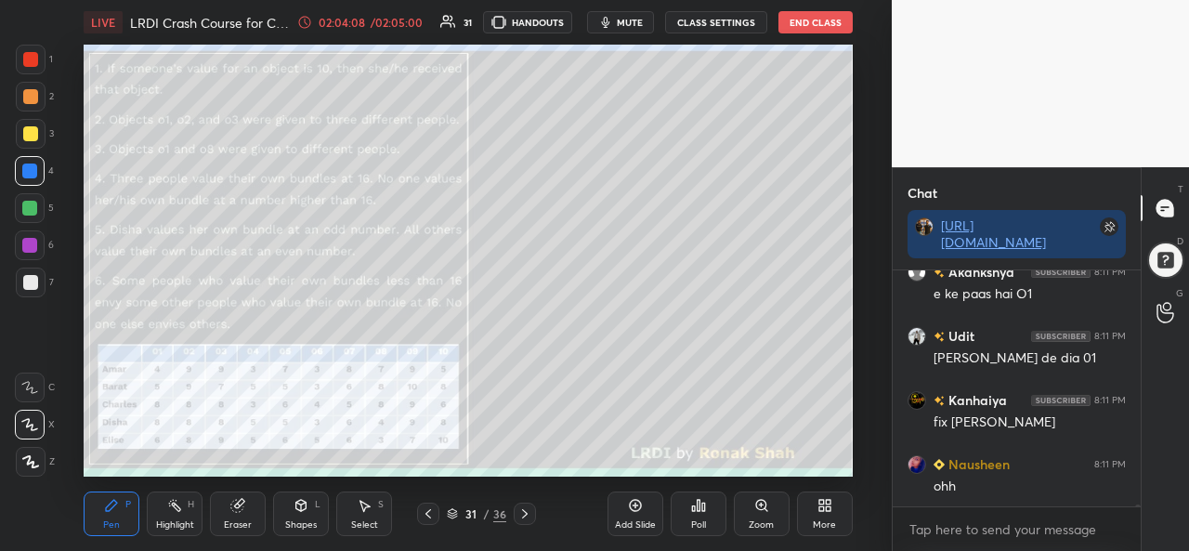
click at [23, 163] on div at bounding box center [30, 171] width 30 height 30
click at [247, 520] on div "Eraser" at bounding box center [238, 524] width 28 height 9
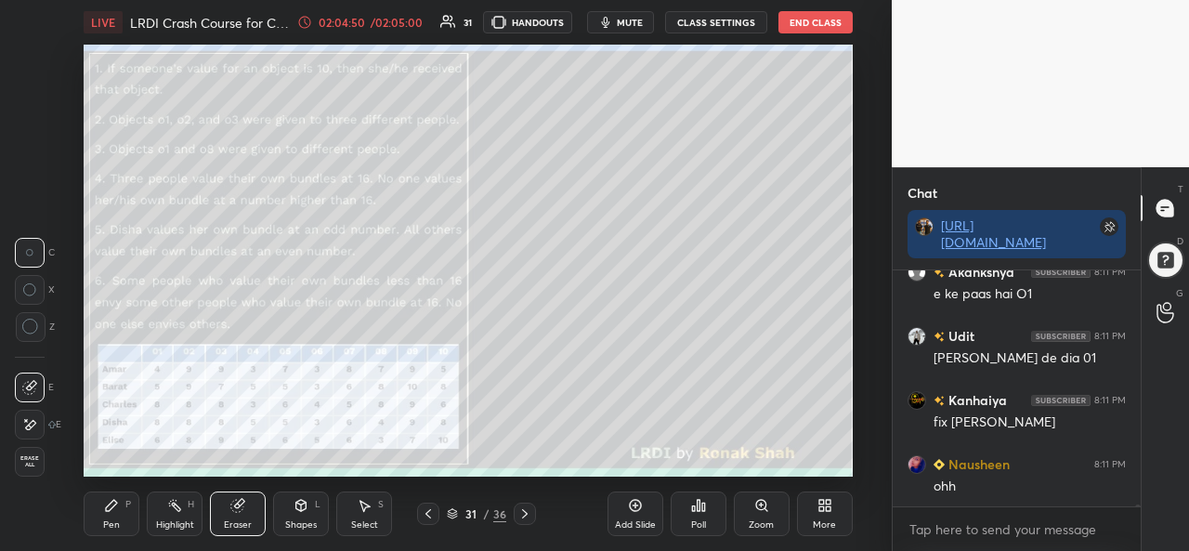
click at [104, 516] on div "Pen P" at bounding box center [112, 514] width 56 height 45
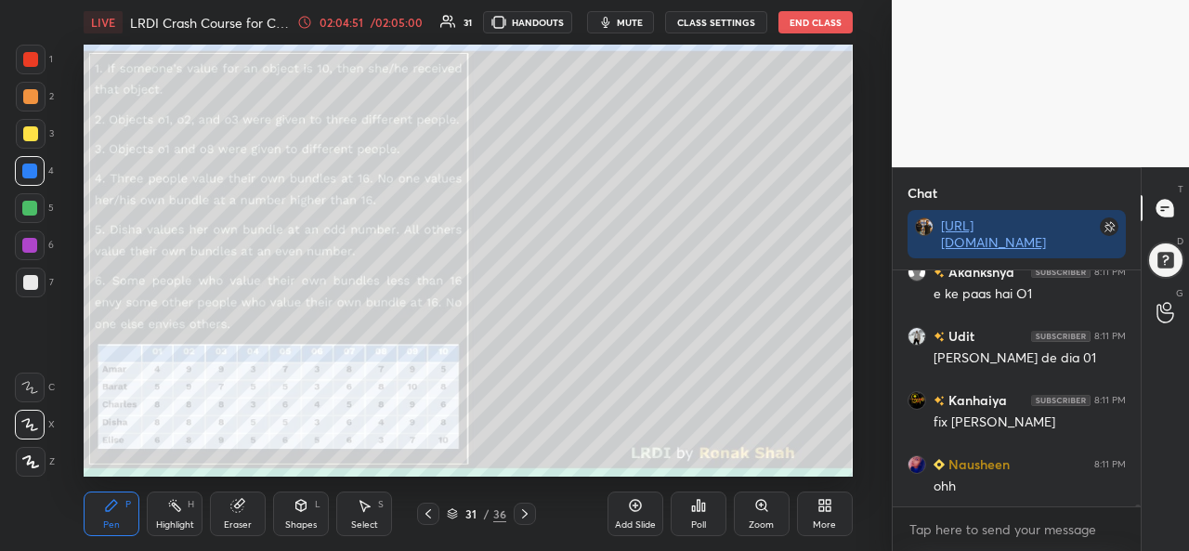
click at [234, 520] on div "Eraser" at bounding box center [238, 524] width 28 height 9
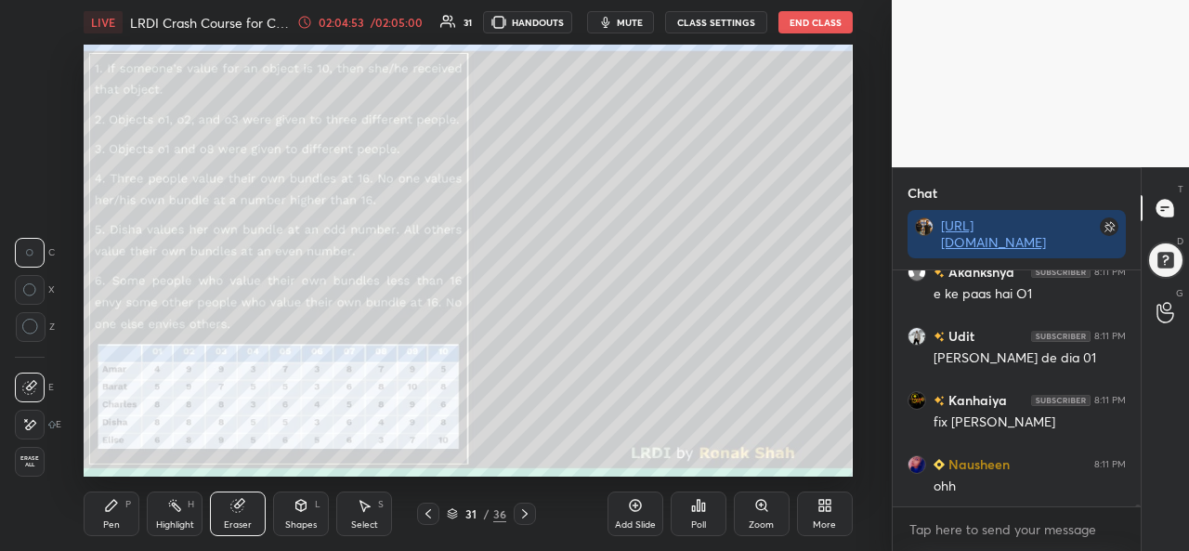
click at [102, 513] on div "Pen P" at bounding box center [112, 514] width 56 height 45
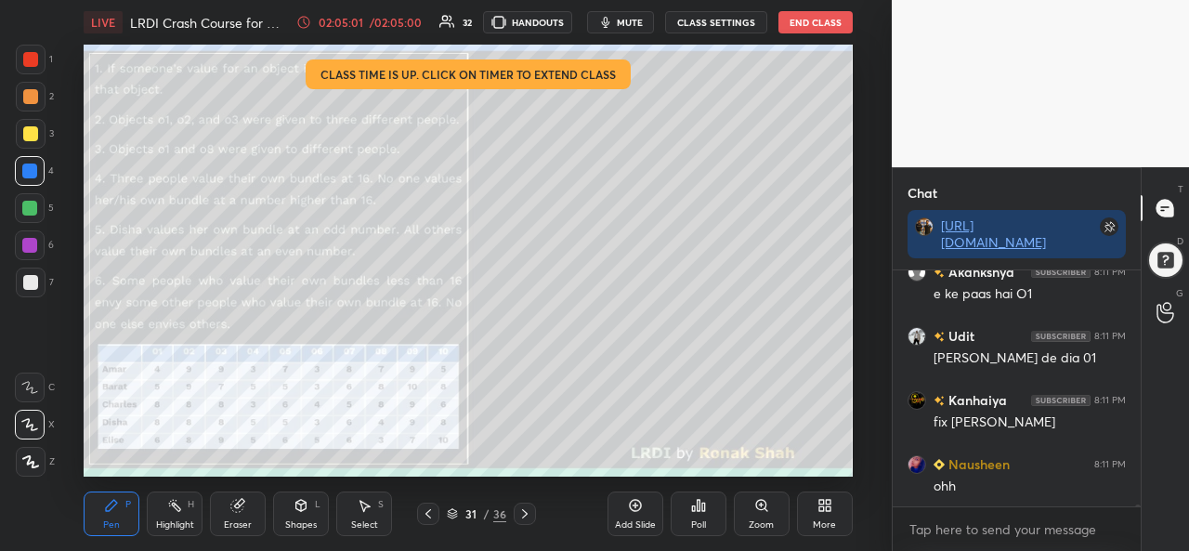
click at [381, 18] on div "/ 02:05:00" at bounding box center [396, 22] width 58 height 11
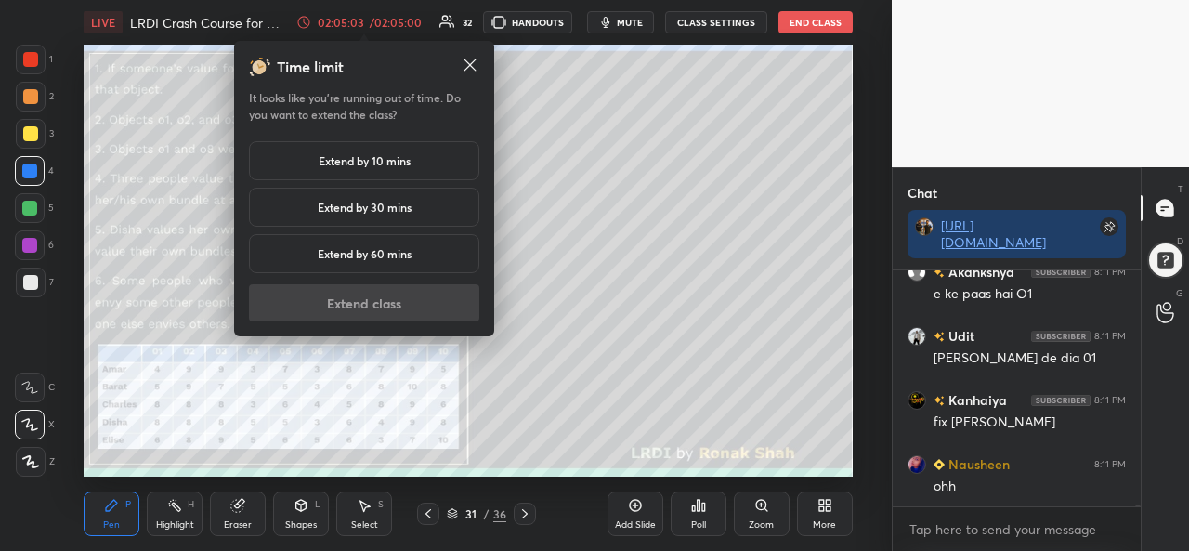
click at [387, 164] on h5 "Extend by 10 mins" at bounding box center [365, 160] width 92 height 17
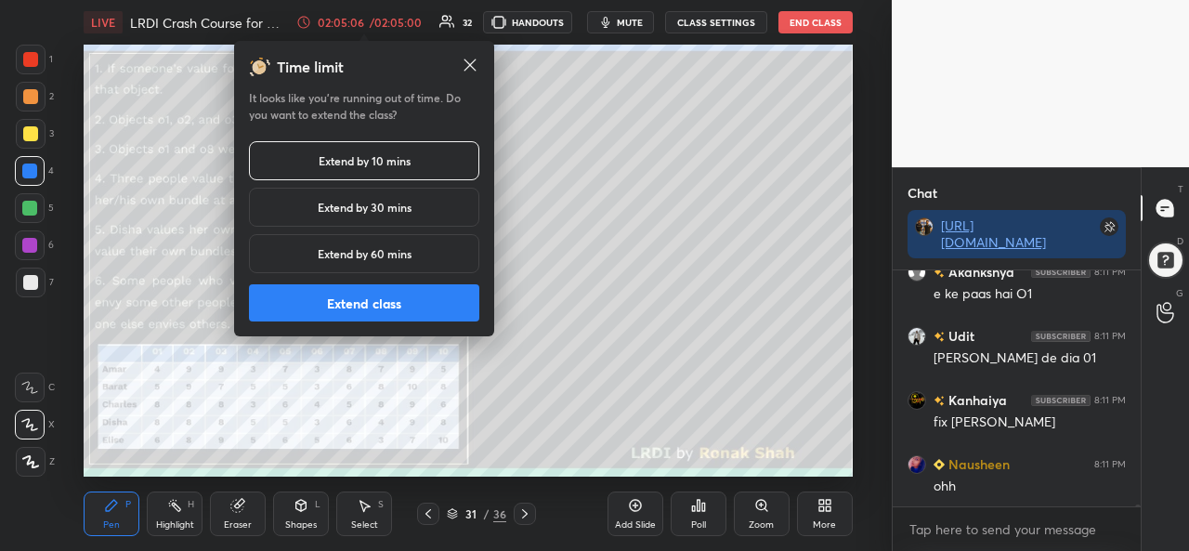
click at [478, 62] on icon at bounding box center [470, 65] width 19 height 19
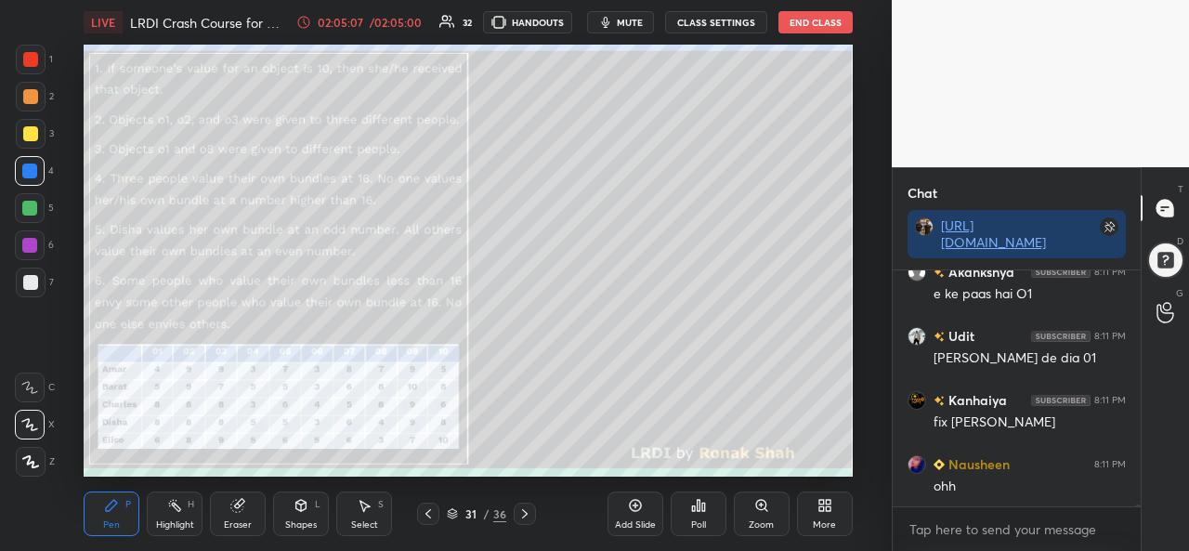
click at [95, 507] on div "Pen P" at bounding box center [112, 514] width 56 height 45
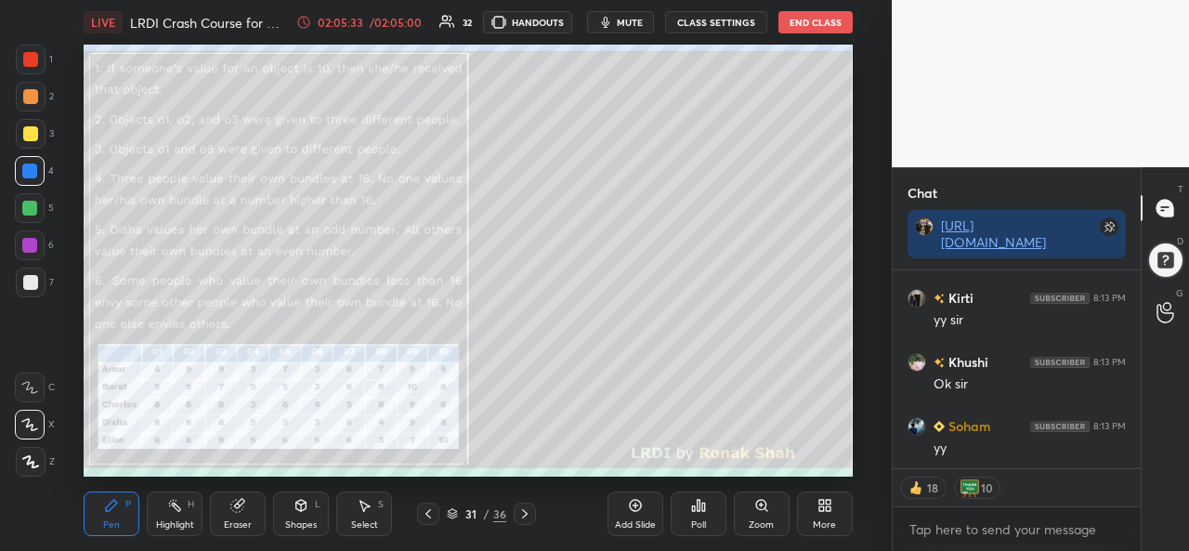
scroll to position [35822, 0]
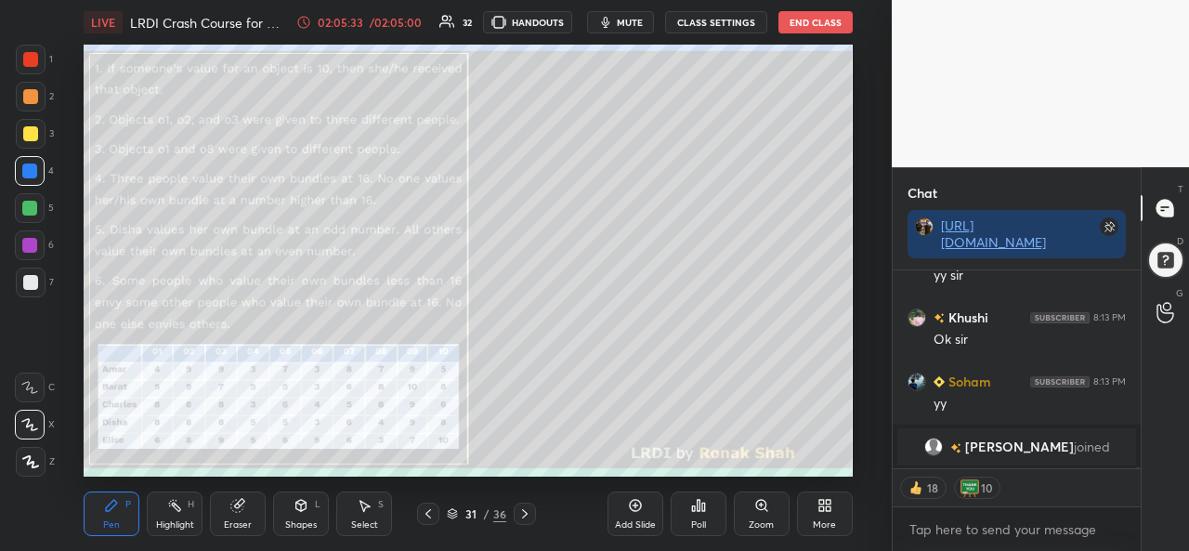
click at [818, 24] on button "End Class" at bounding box center [816, 22] width 74 height 22
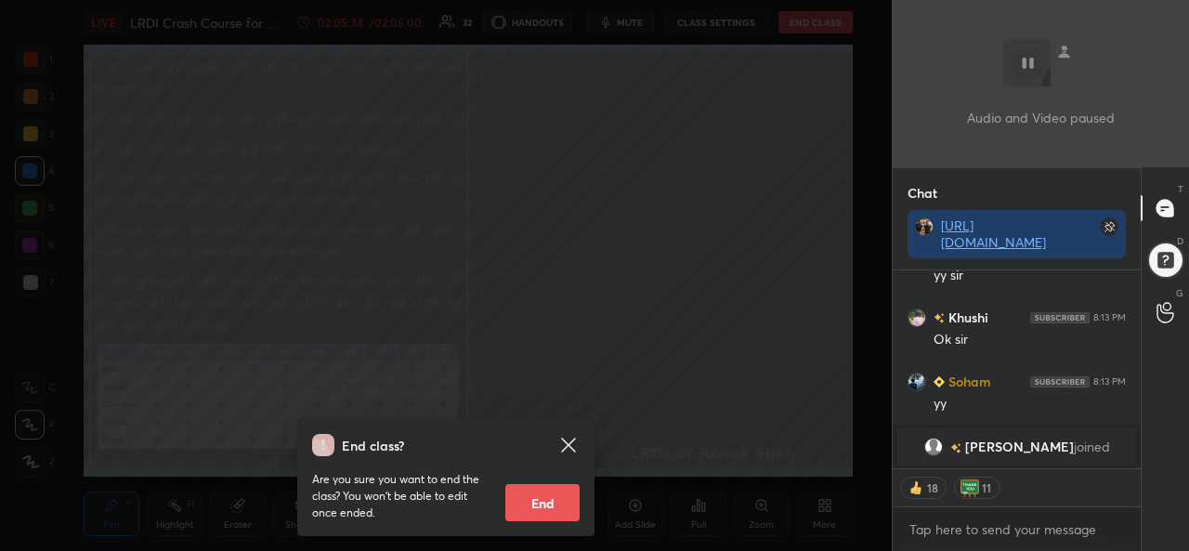
click at [551, 501] on button "End" at bounding box center [542, 502] width 74 height 37
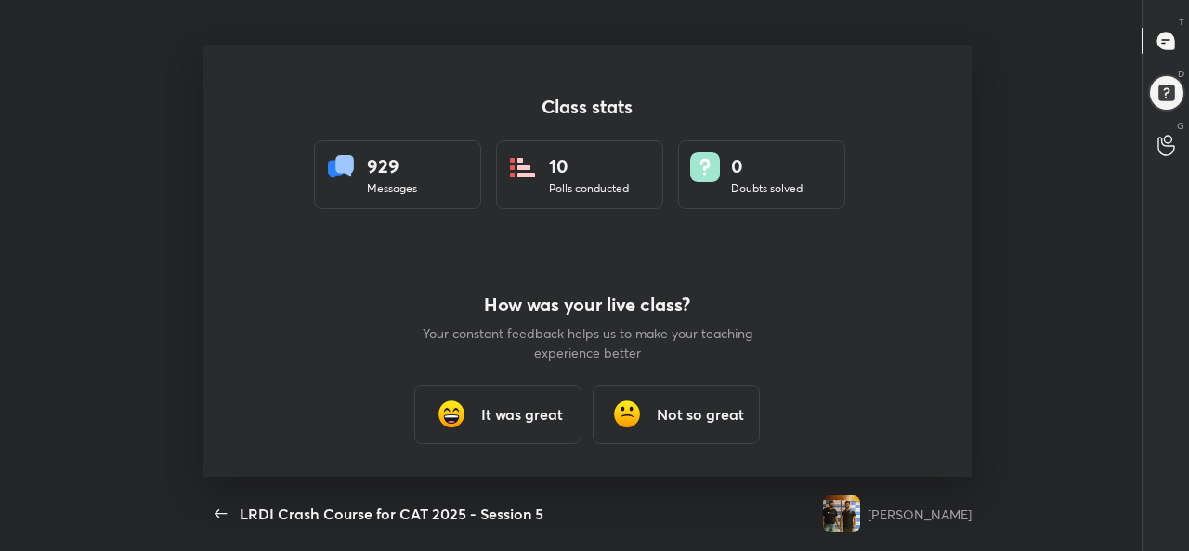
scroll to position [92486, 91745]
click at [495, 413] on h3 "It was great" at bounding box center [522, 414] width 82 height 22
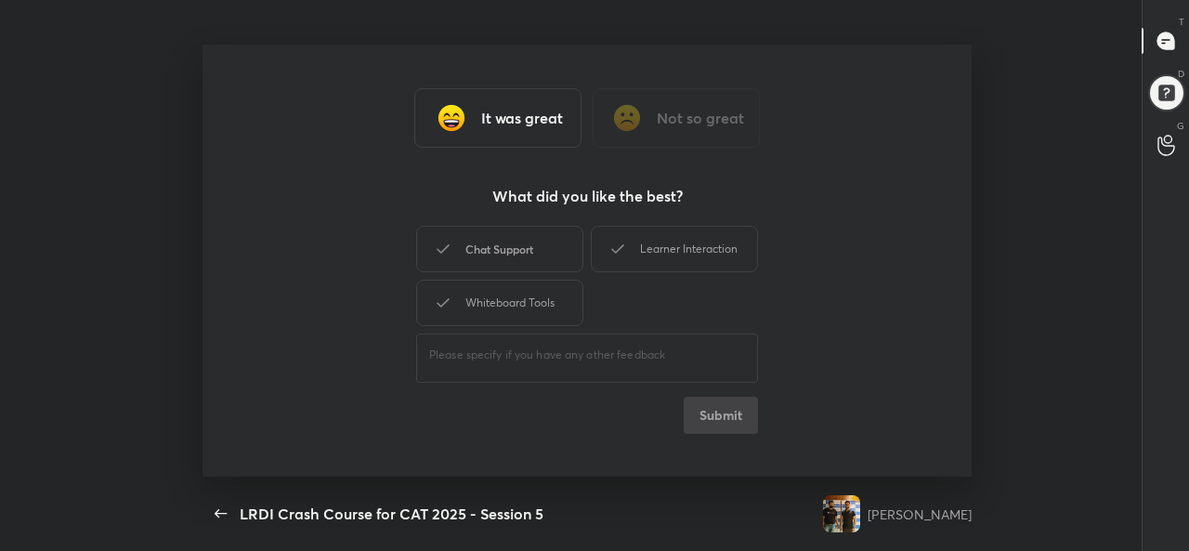
click at [505, 248] on div "Chat Support" at bounding box center [499, 249] width 167 height 46
click at [720, 414] on button "Submit" at bounding box center [721, 415] width 74 height 37
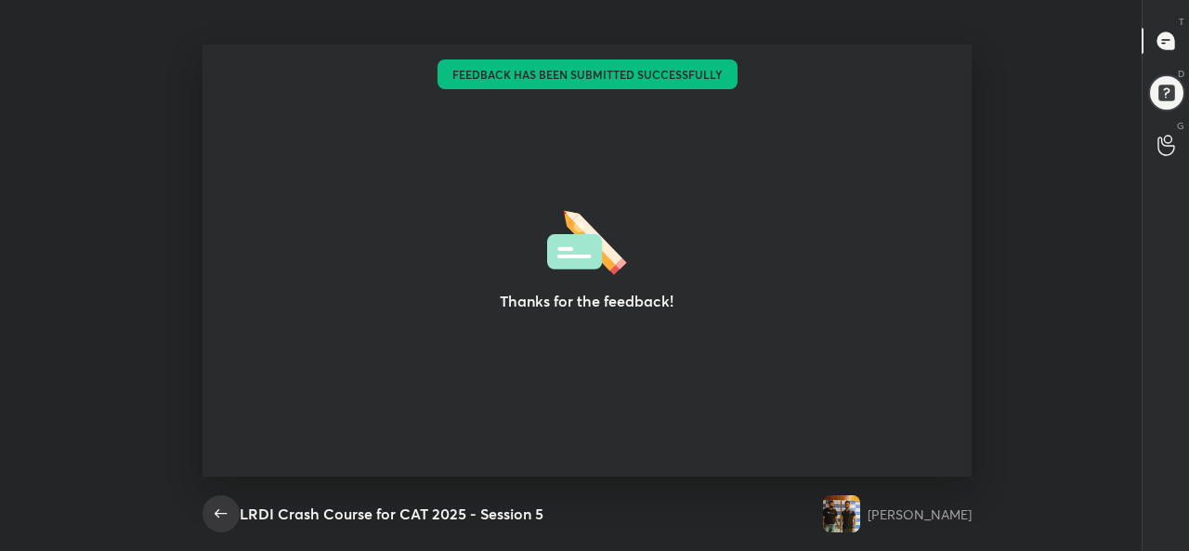
click at [217, 508] on icon "button" at bounding box center [221, 514] width 22 height 22
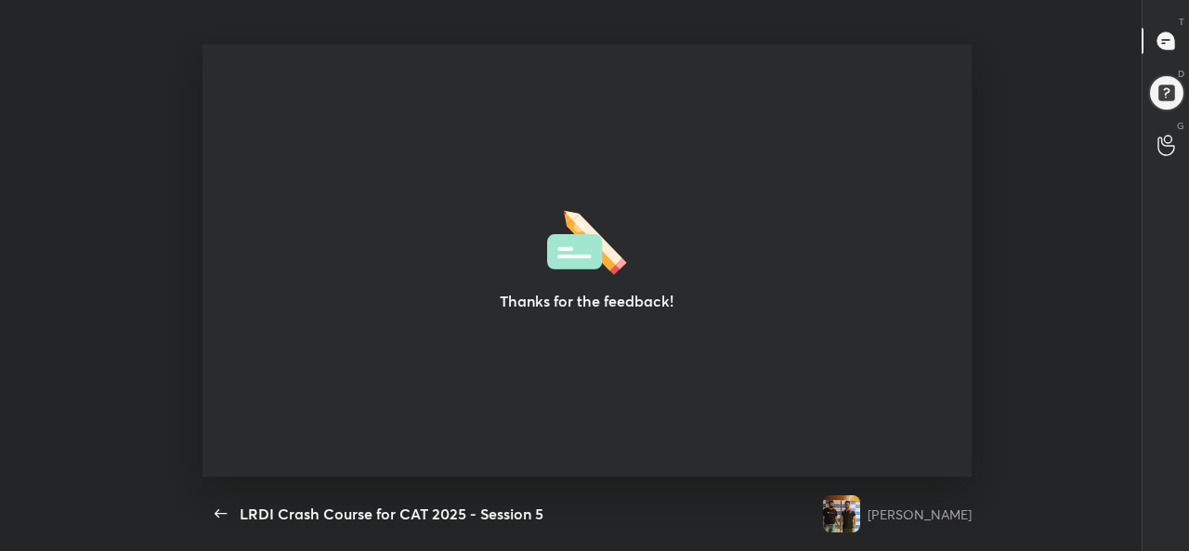
type textarea "x"
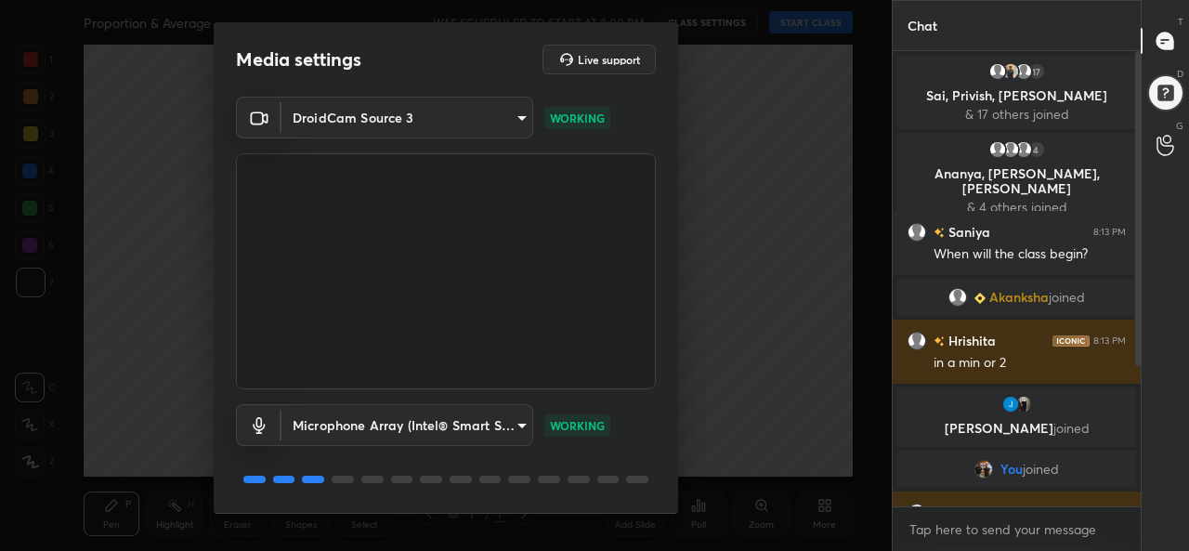
scroll to position [58, 0]
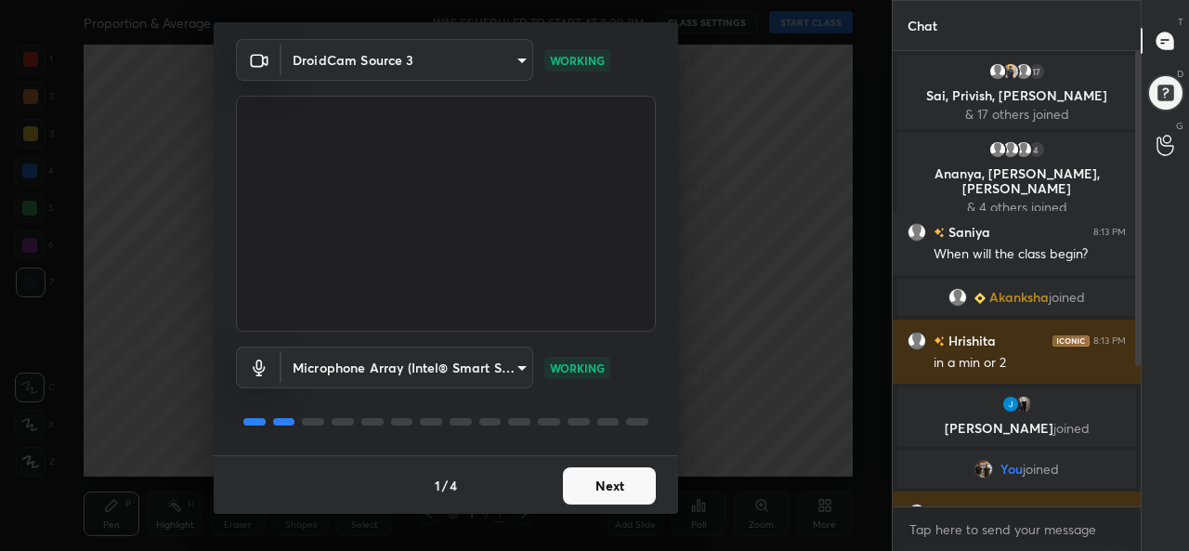
click at [434, 365] on body "1 2 3 4 5 6 7 C X Z C X Z E E Erase all H H Proportion & Average WAS SCHEDULED …" at bounding box center [594, 275] width 1189 height 551
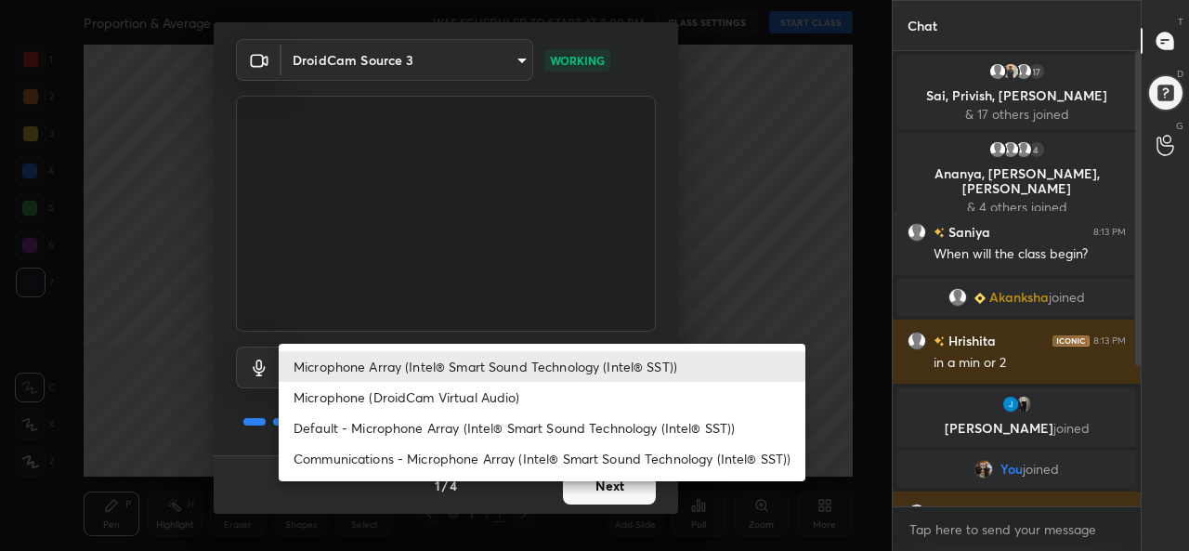
click at [372, 428] on li "Default - Microphone Array (Intel® Smart Sound Technology (Intel® SST))" at bounding box center [542, 428] width 527 height 31
type input "default"
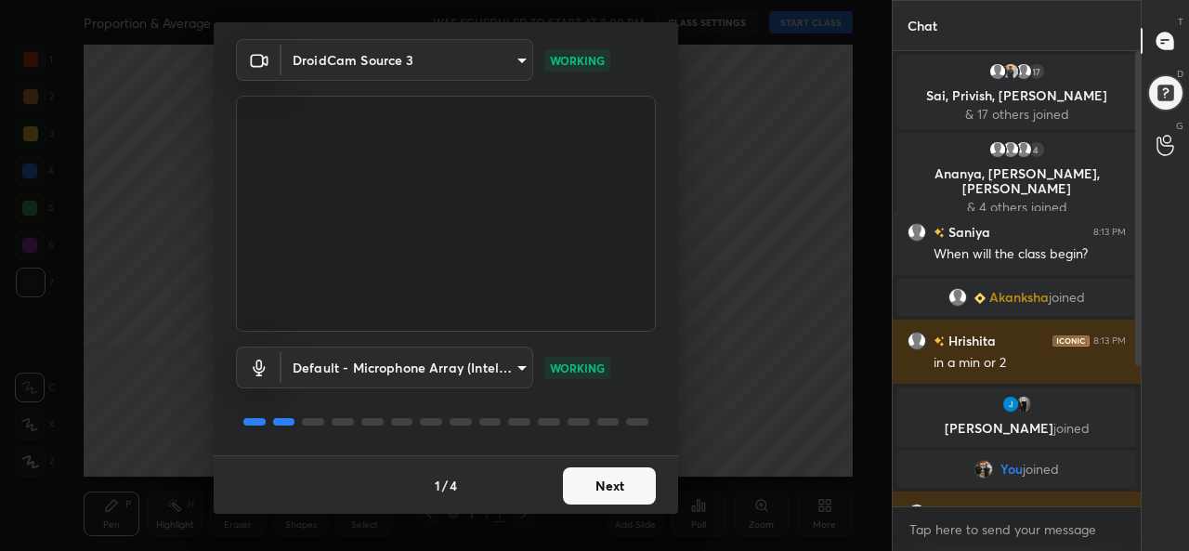
click at [606, 471] on button "Next" at bounding box center [609, 485] width 93 height 37
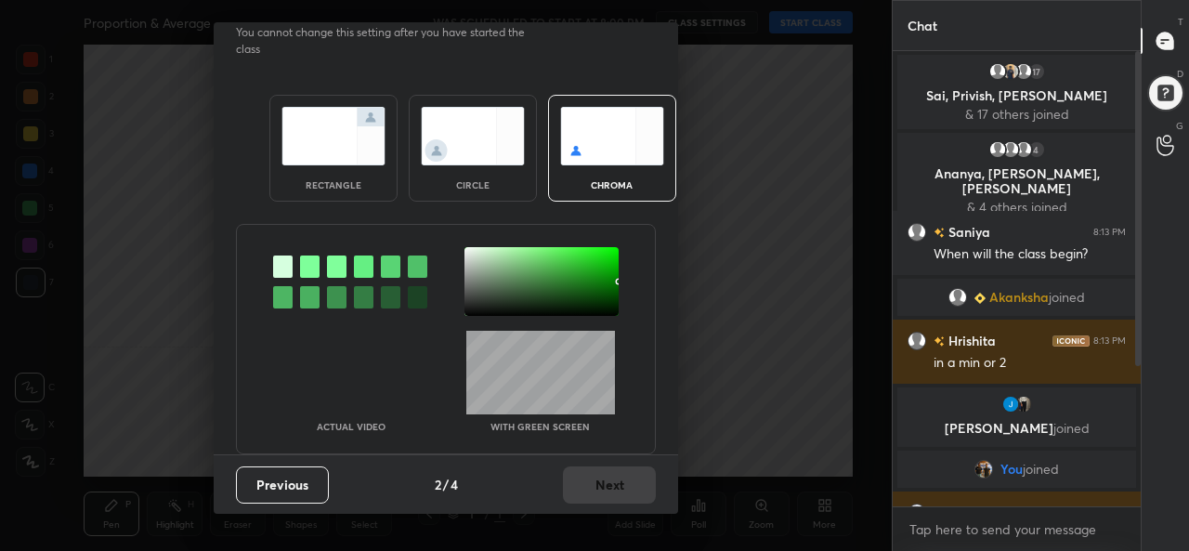
scroll to position [0, 0]
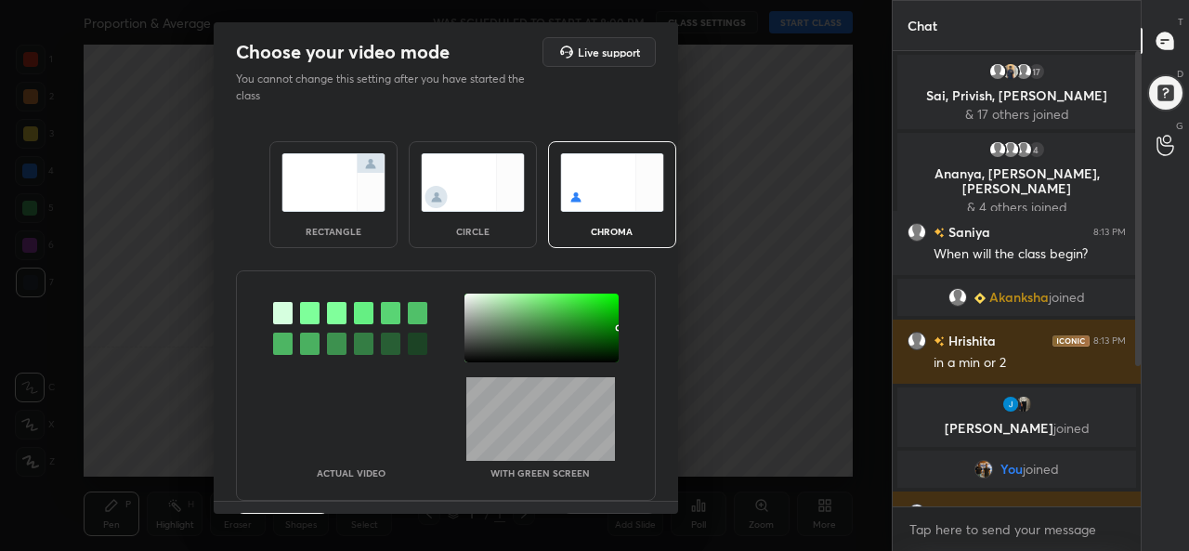
click at [329, 209] on img at bounding box center [334, 182] width 104 height 59
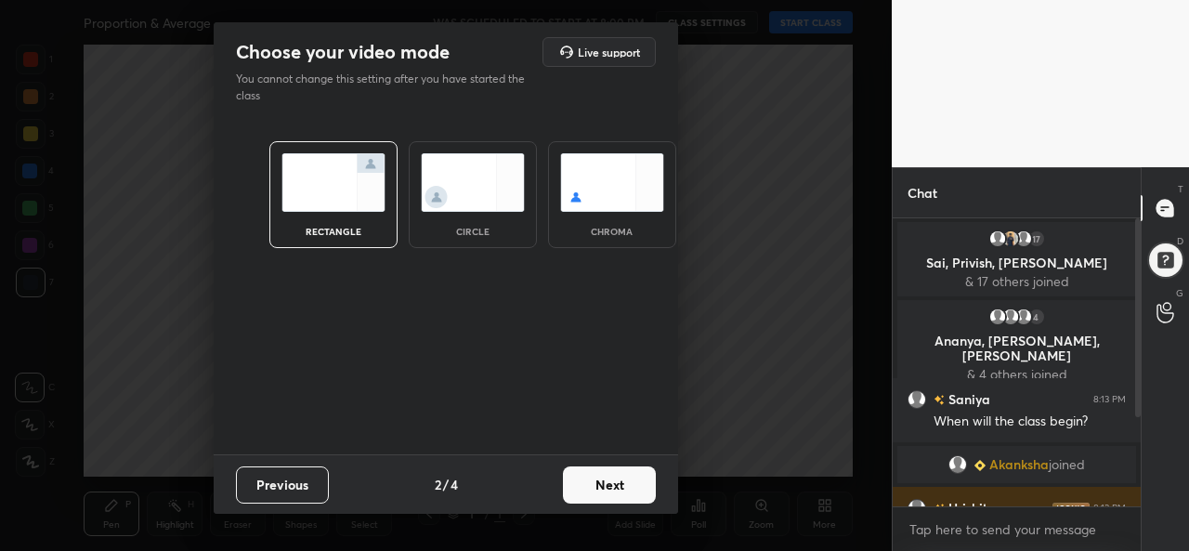
click at [608, 484] on button "Next" at bounding box center [609, 484] width 93 height 37
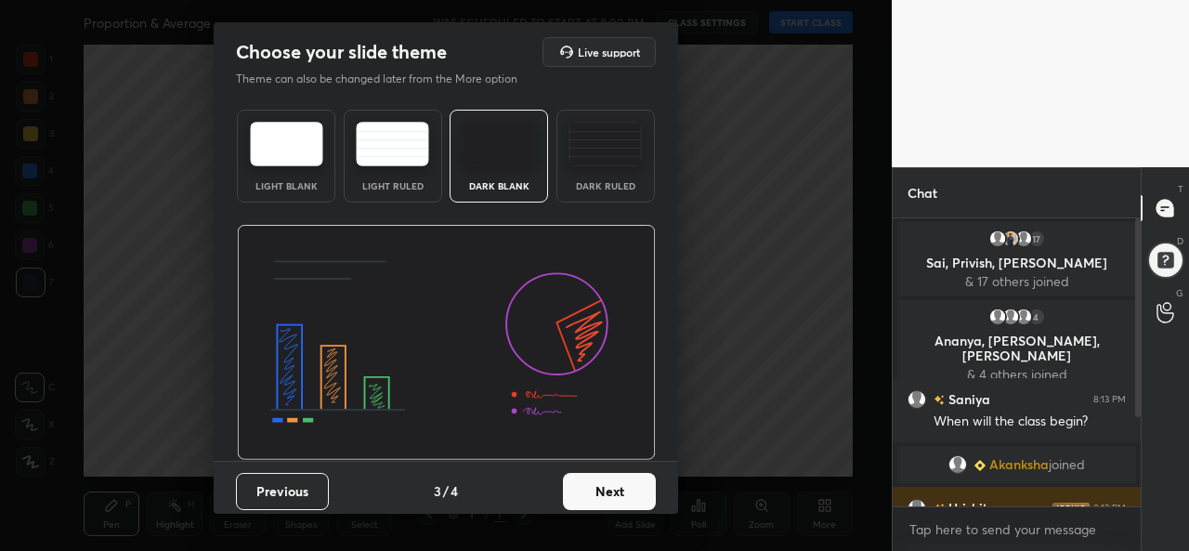
click at [635, 490] on button "Next" at bounding box center [609, 491] width 93 height 37
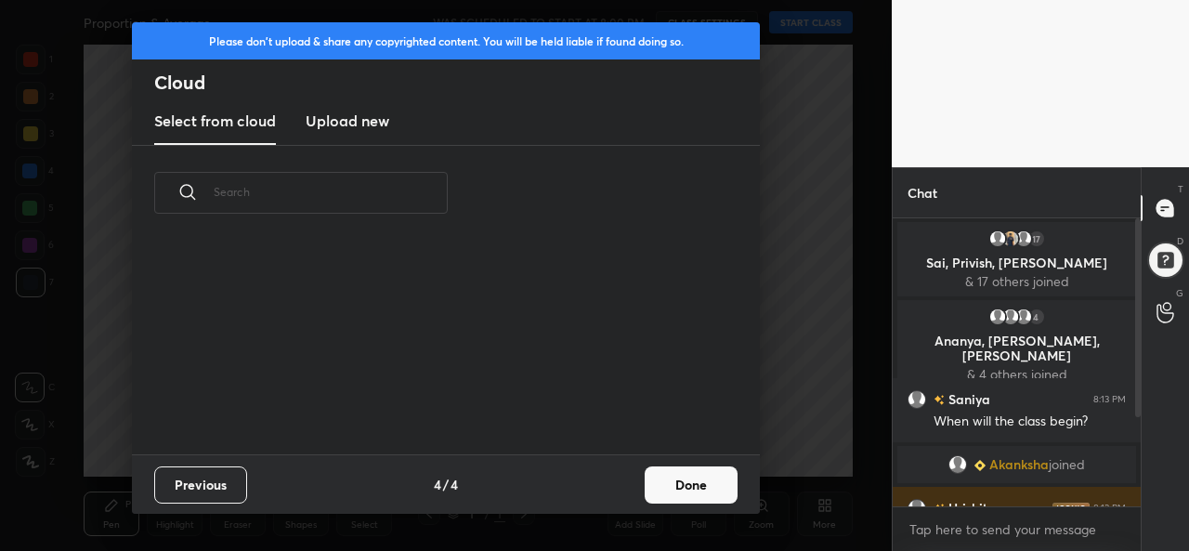
click at [688, 488] on button "Done" at bounding box center [691, 484] width 93 height 37
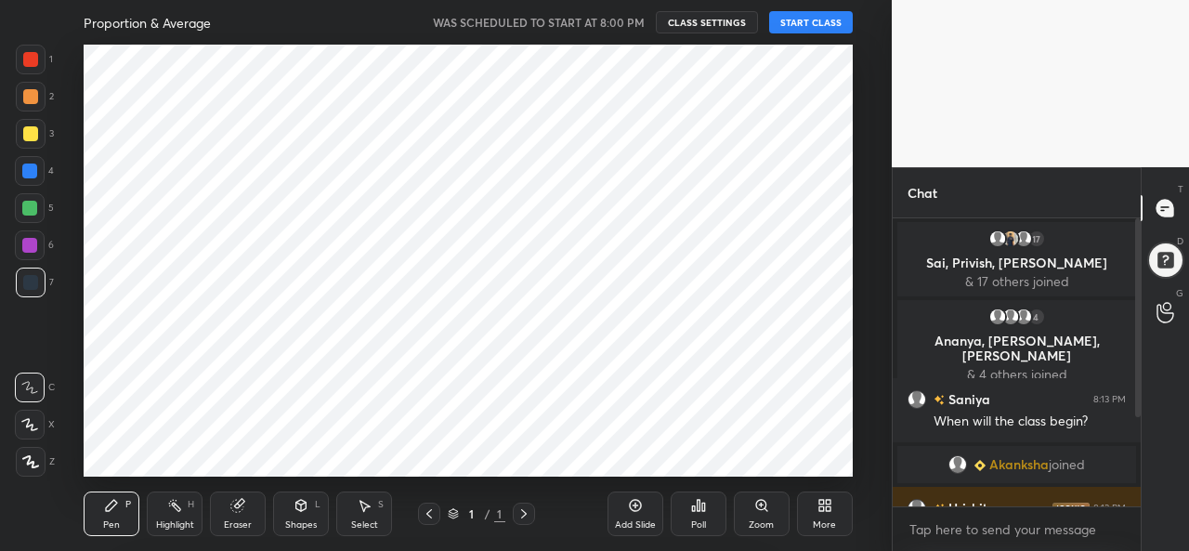
scroll to position [214, 597]
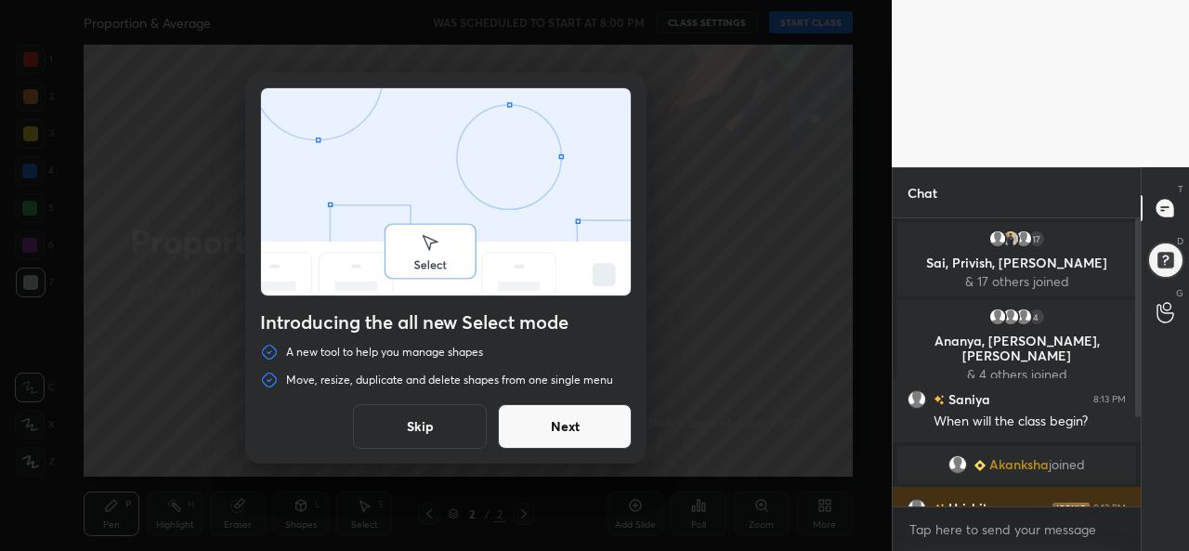
click at [402, 426] on button "Skip" at bounding box center [420, 426] width 134 height 45
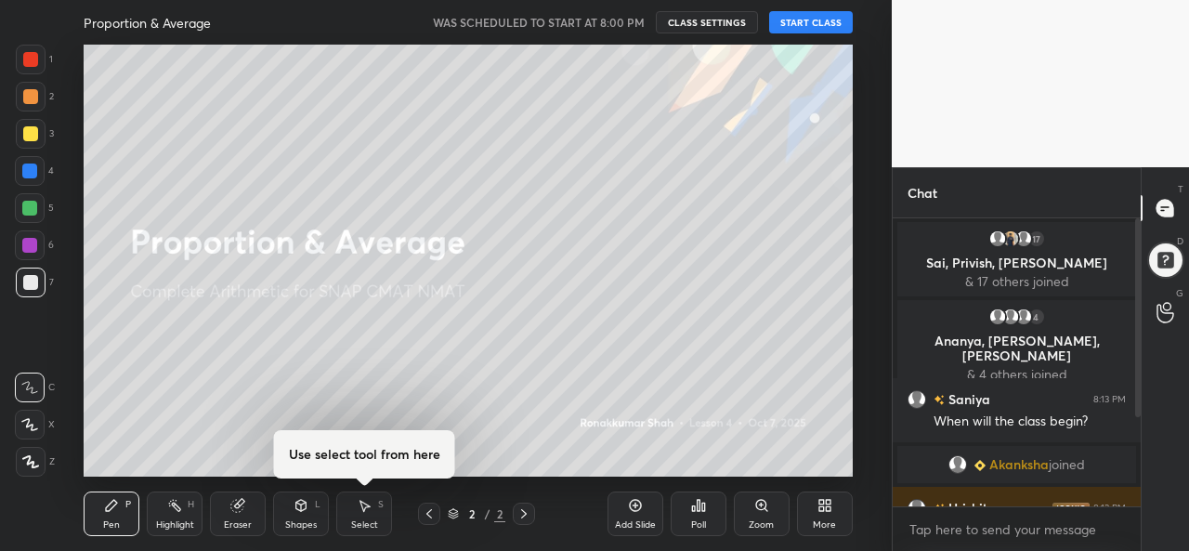
click at [810, 20] on button "START CLASS" at bounding box center [811, 22] width 84 height 22
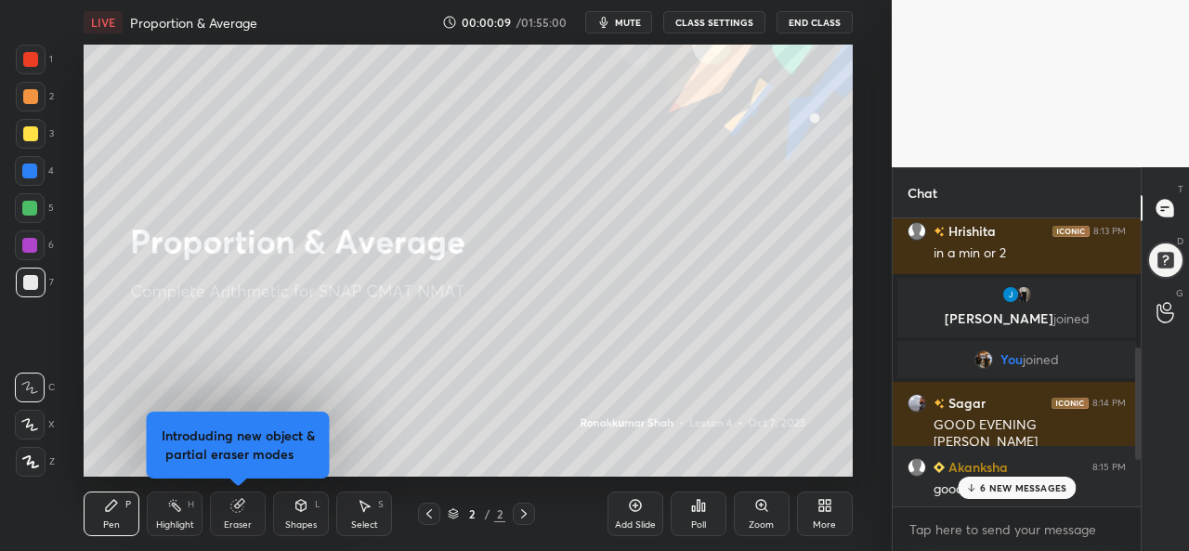
scroll to position [452, 0]
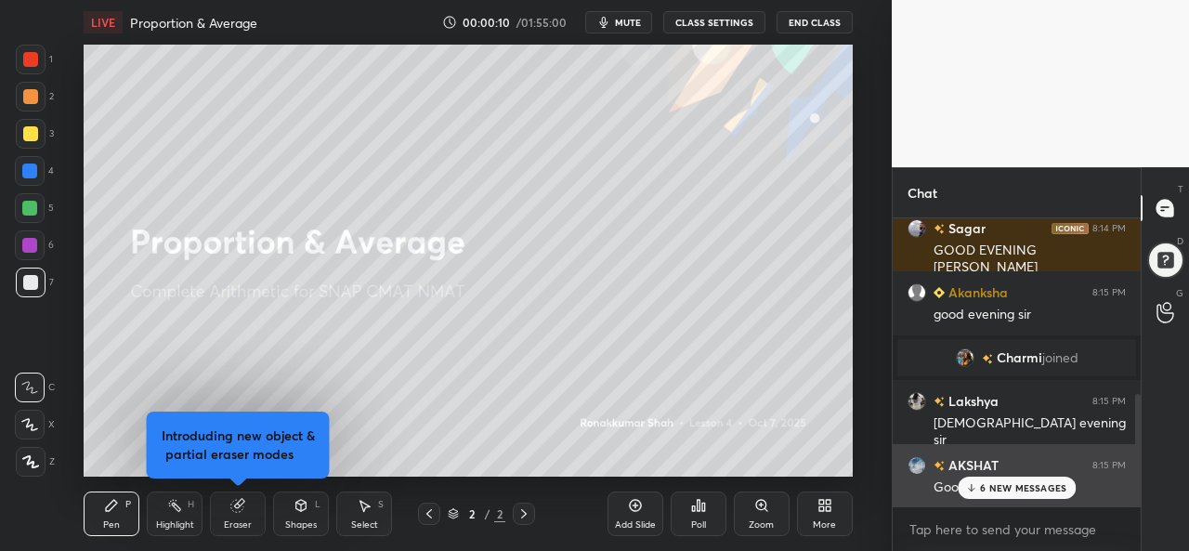
click at [1020, 483] on p "6 NEW MESSAGES" at bounding box center [1023, 487] width 86 height 11
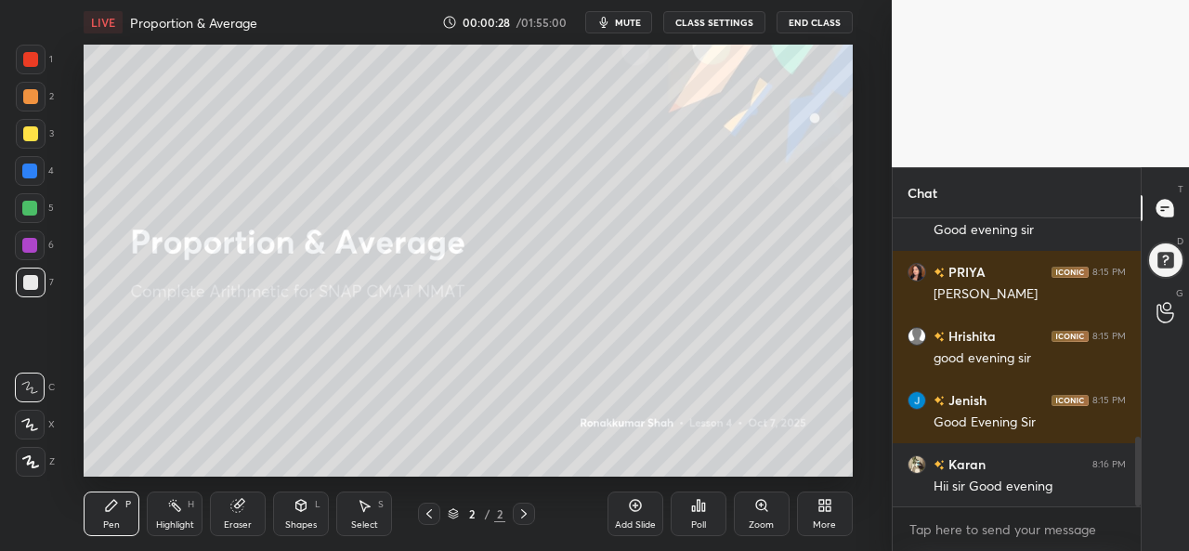
scroll to position [965, 0]
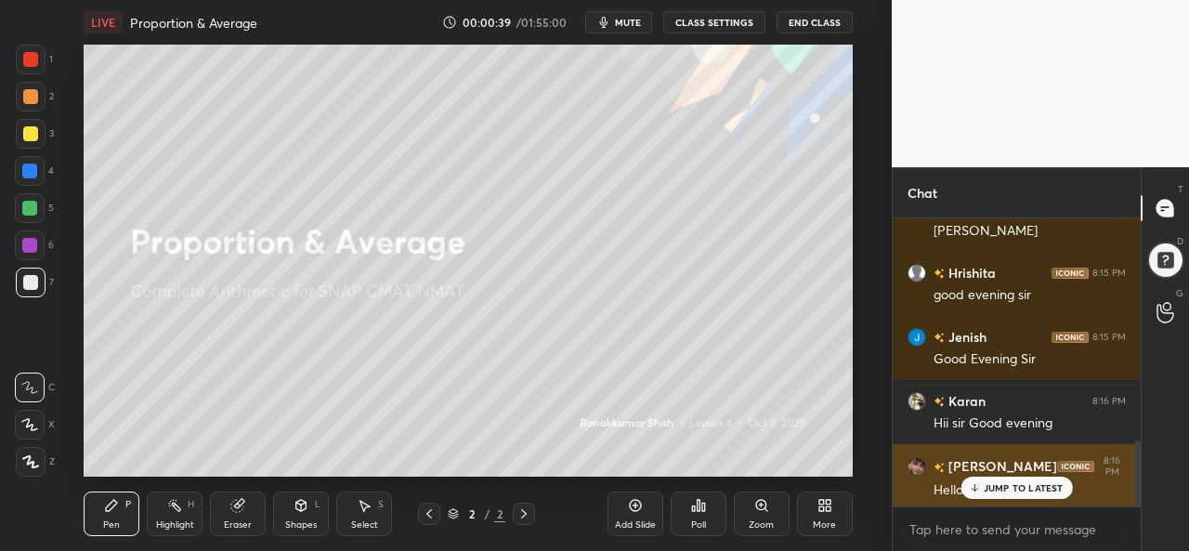
click at [998, 482] on p "JUMP TO LATEST" at bounding box center [1024, 487] width 80 height 11
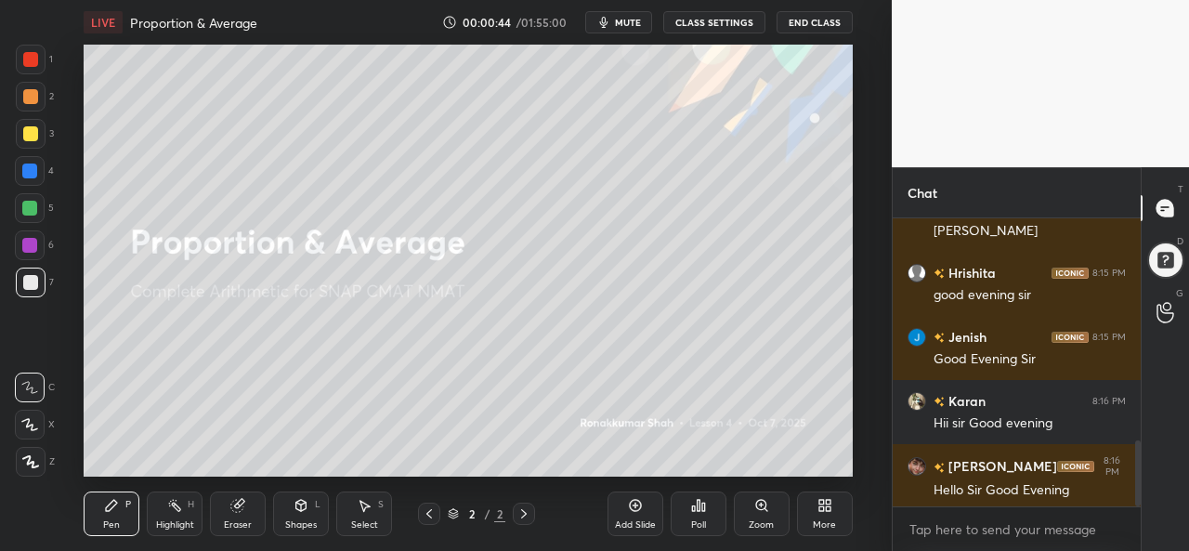
click at [820, 518] on div "More" at bounding box center [825, 514] width 56 height 45
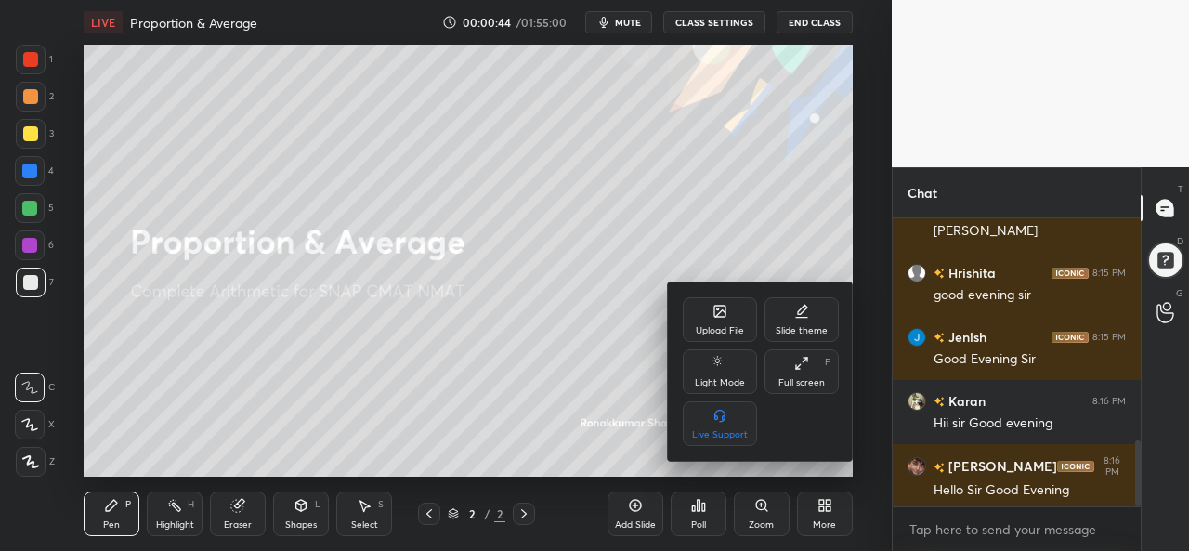
click at [719, 321] on div "Upload File" at bounding box center [720, 319] width 74 height 45
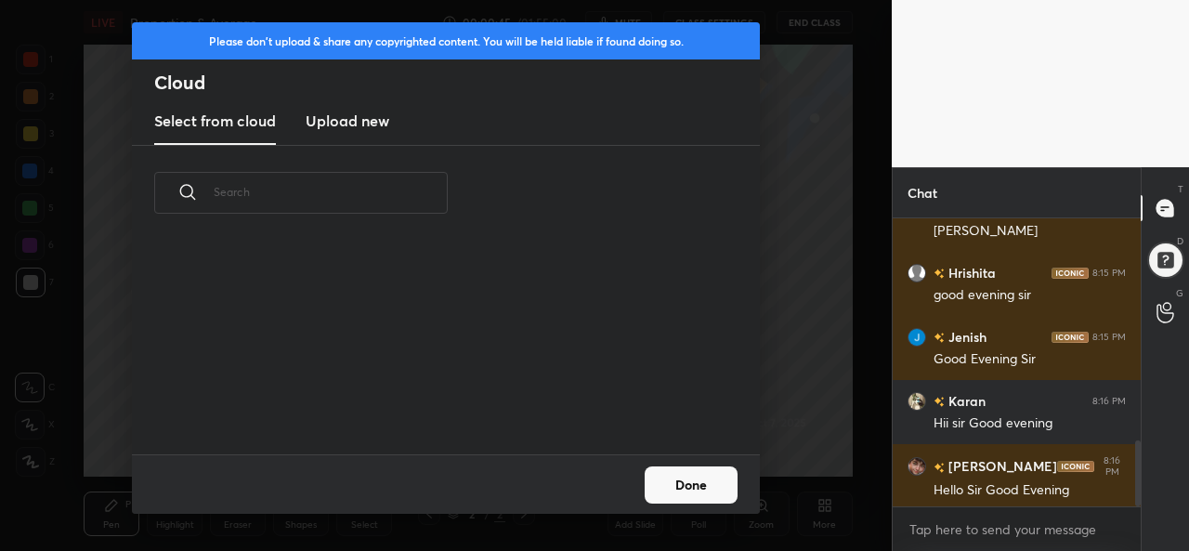
scroll to position [214, 597]
click at [377, 122] on h3 "Upload new" at bounding box center [348, 121] width 84 height 22
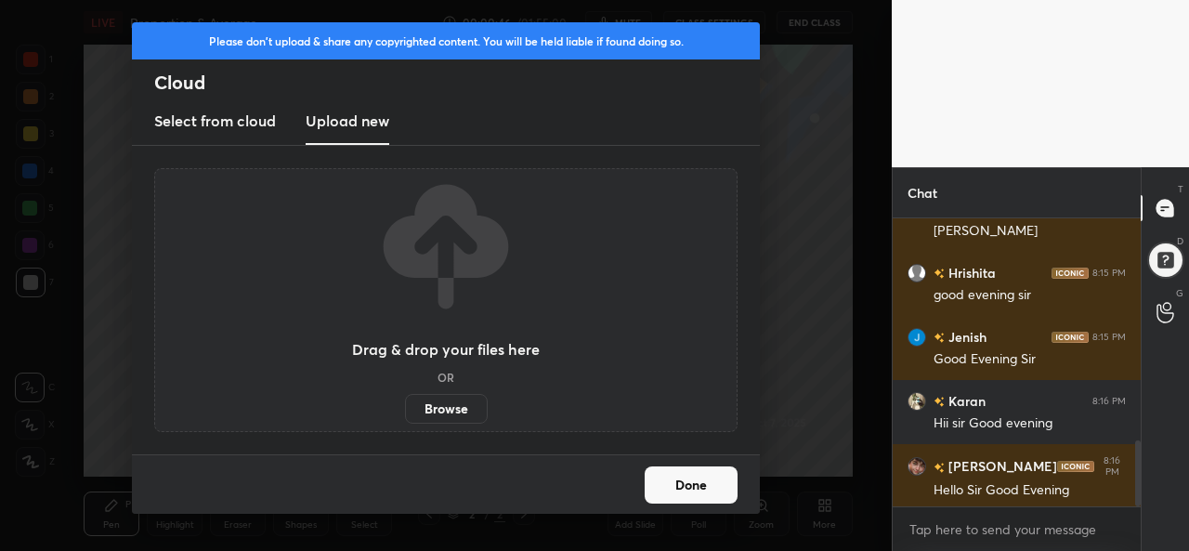
click at [446, 399] on label "Browse" at bounding box center [446, 409] width 83 height 30
click at [405, 399] on input "Browse" at bounding box center [405, 409] width 0 height 30
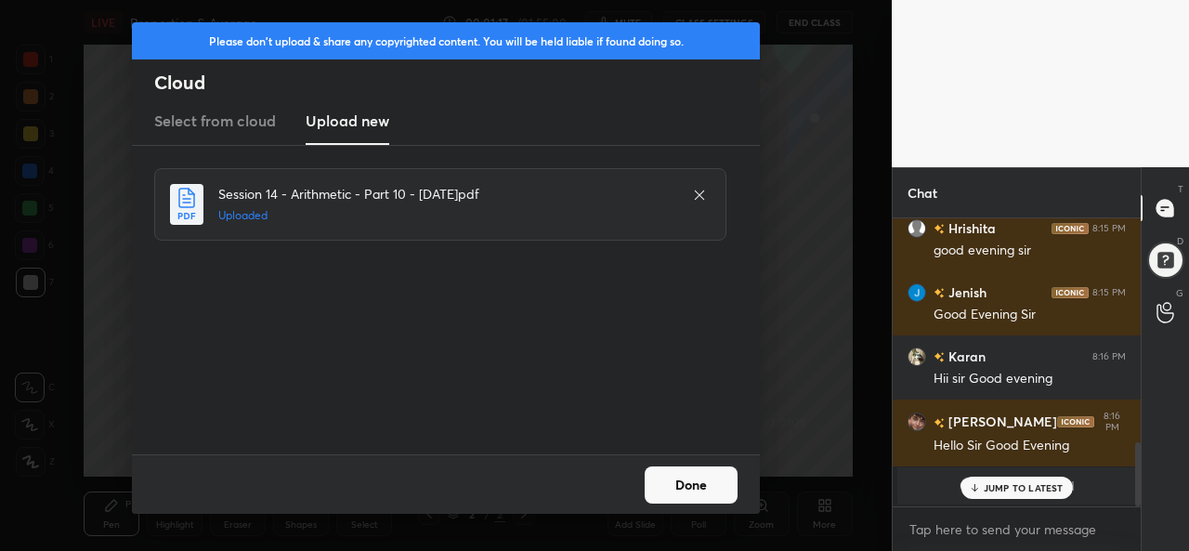
scroll to position [953, 0]
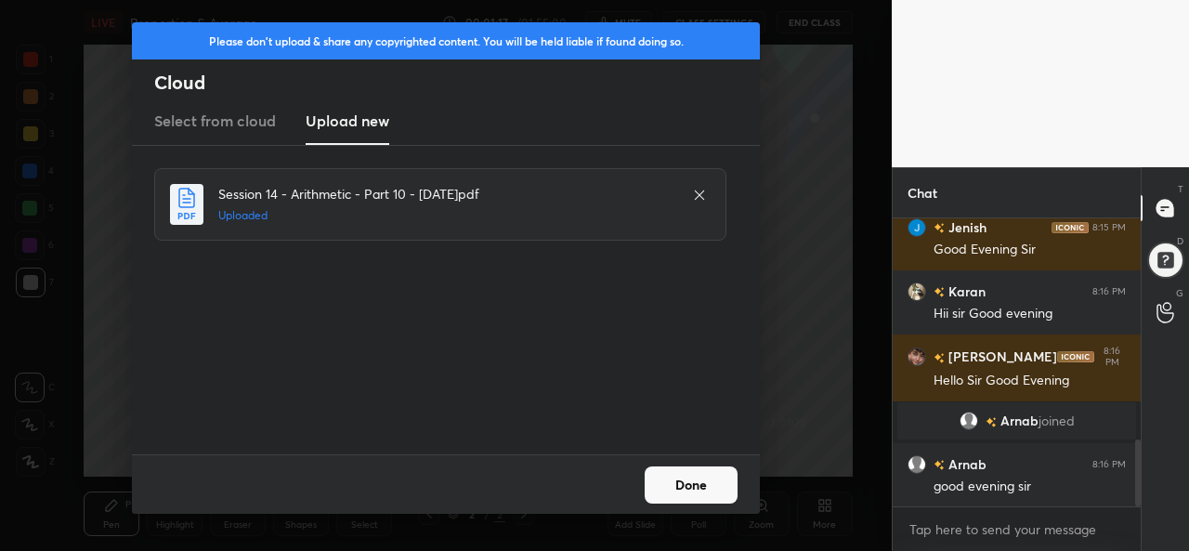
click at [691, 482] on button "Done" at bounding box center [691, 484] width 93 height 37
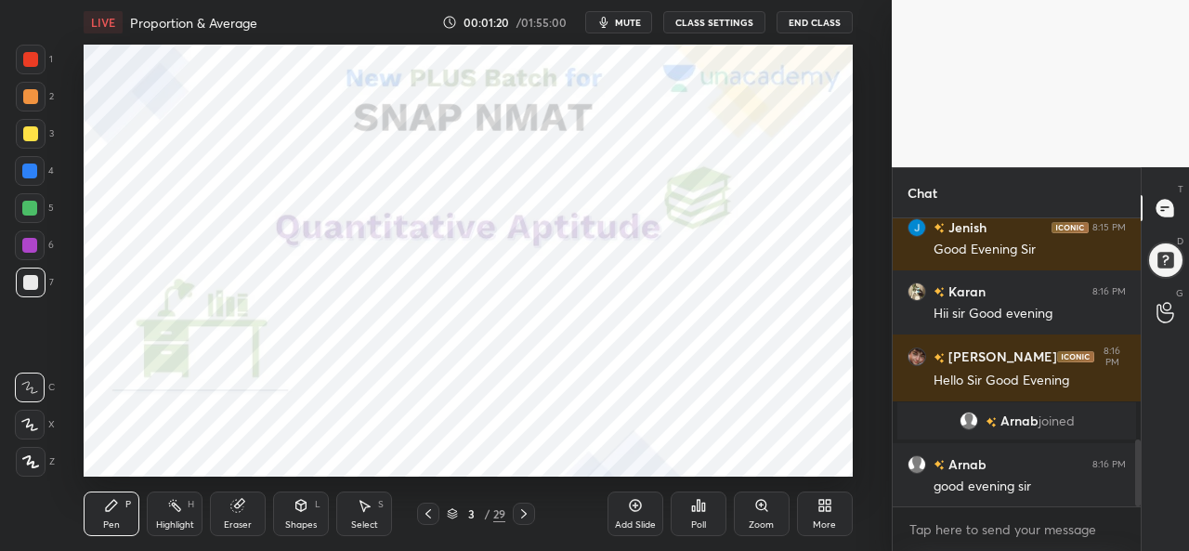
click at [26, 56] on div at bounding box center [30, 59] width 15 height 15
click at [618, 18] on button "mute" at bounding box center [618, 22] width 67 height 22
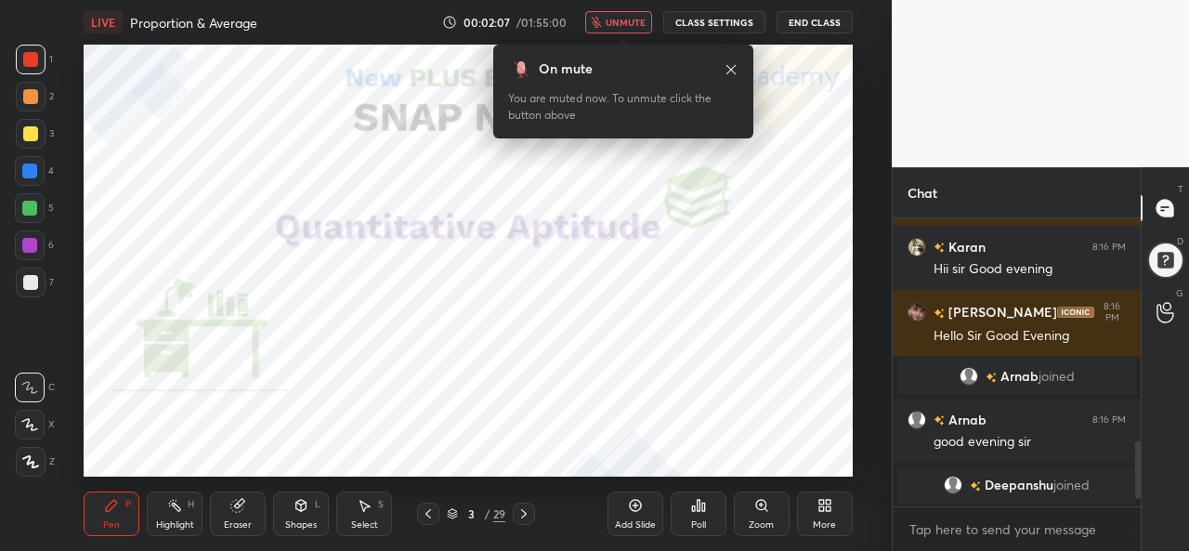
scroll to position [1067, 0]
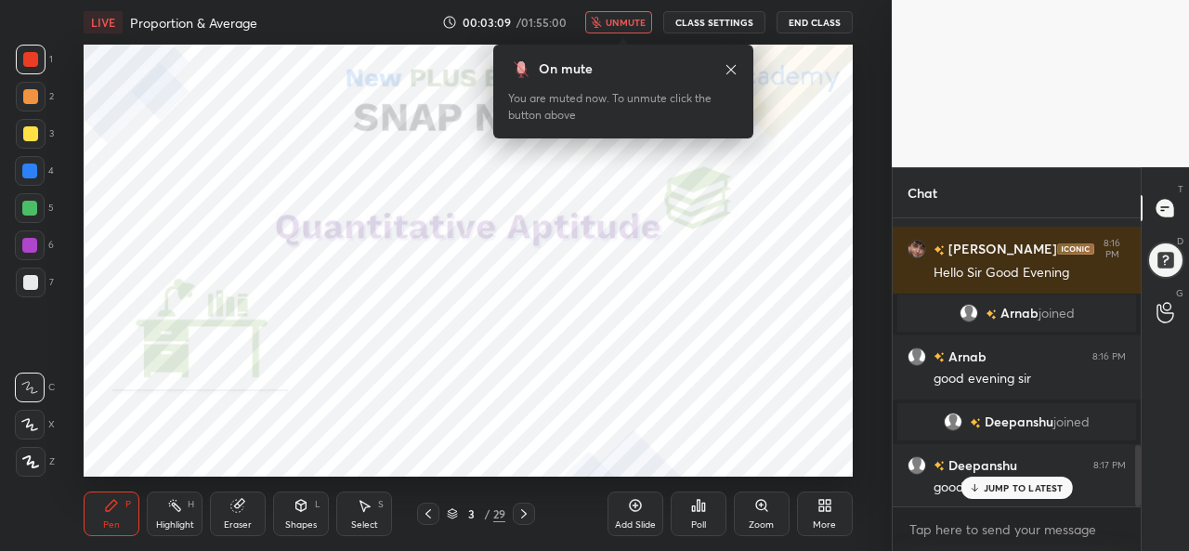
click at [623, 31] on button "unmute" at bounding box center [618, 22] width 67 height 22
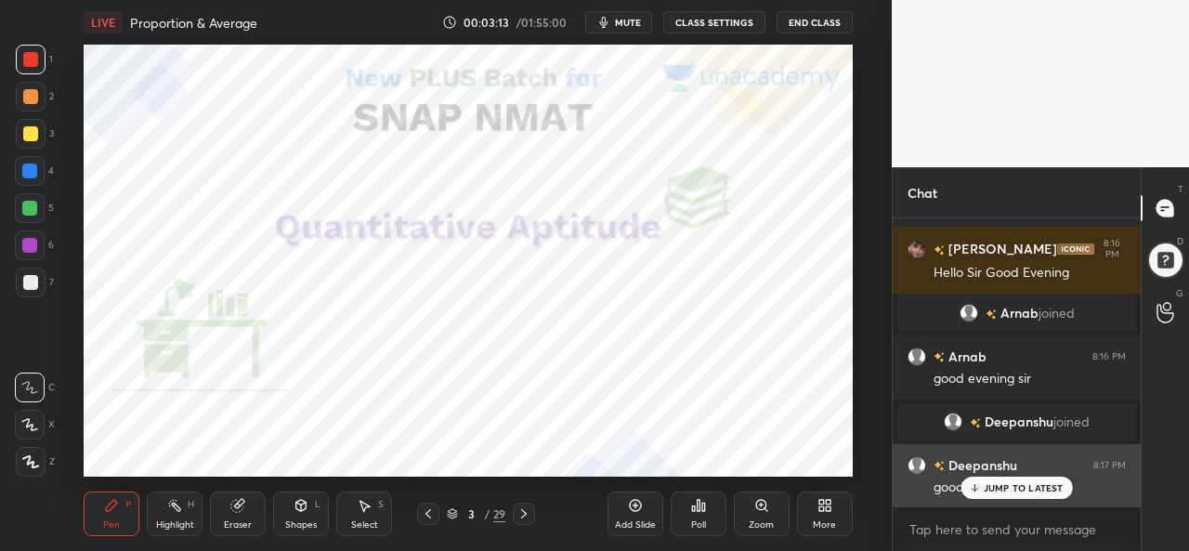
click at [1002, 484] on p "JUMP TO LATEST" at bounding box center [1024, 487] width 80 height 11
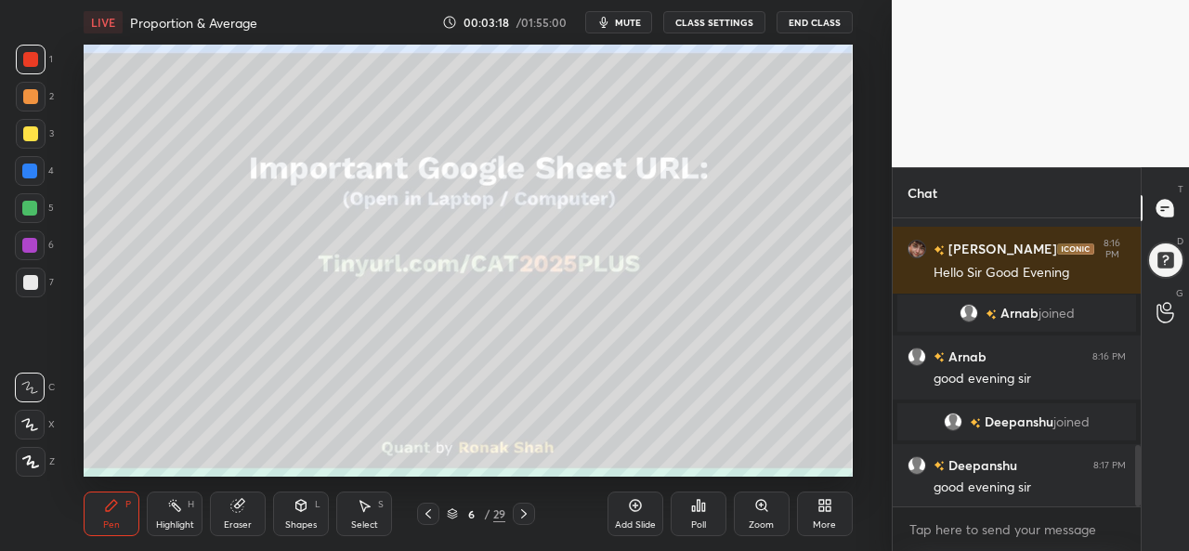
click at [32, 135] on div at bounding box center [30, 133] width 15 height 15
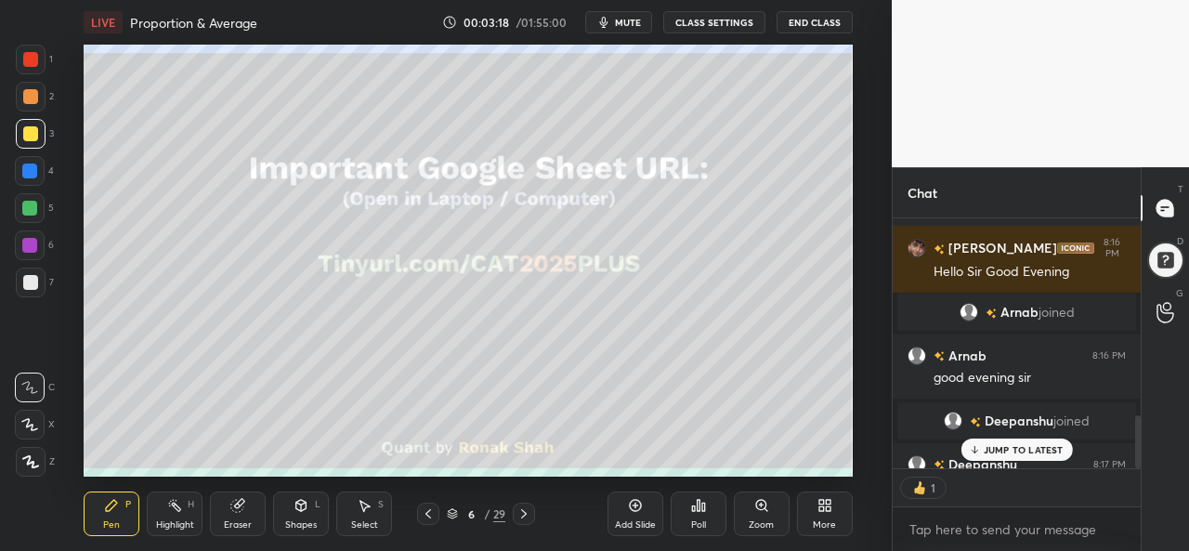
scroll to position [244, 243]
click at [33, 169] on div at bounding box center [29, 171] width 15 height 15
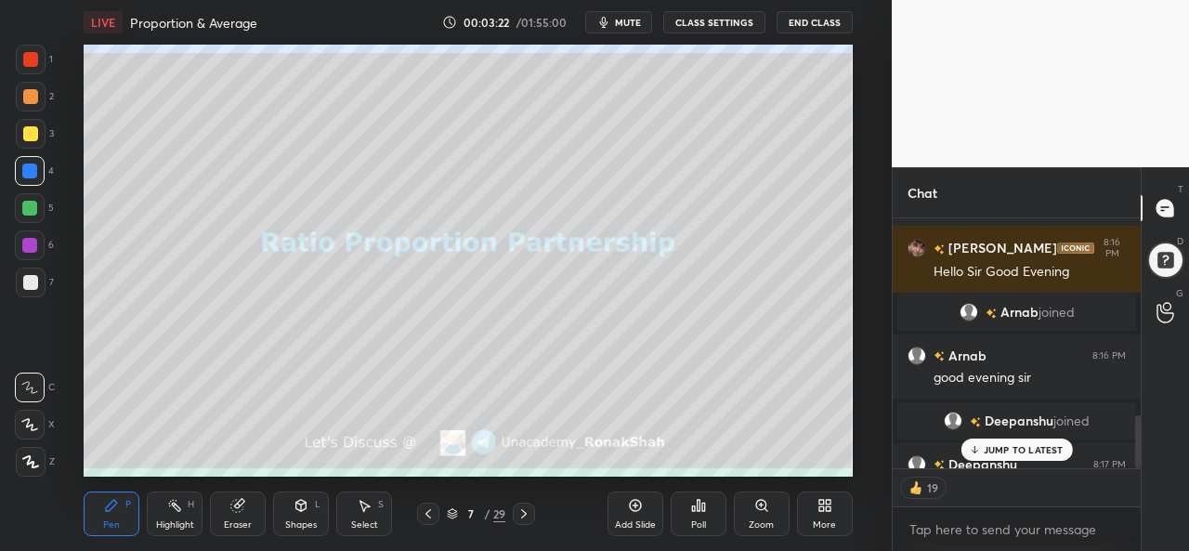
click at [29, 53] on div at bounding box center [30, 59] width 15 height 15
click at [32, 420] on icon at bounding box center [29, 424] width 17 height 13
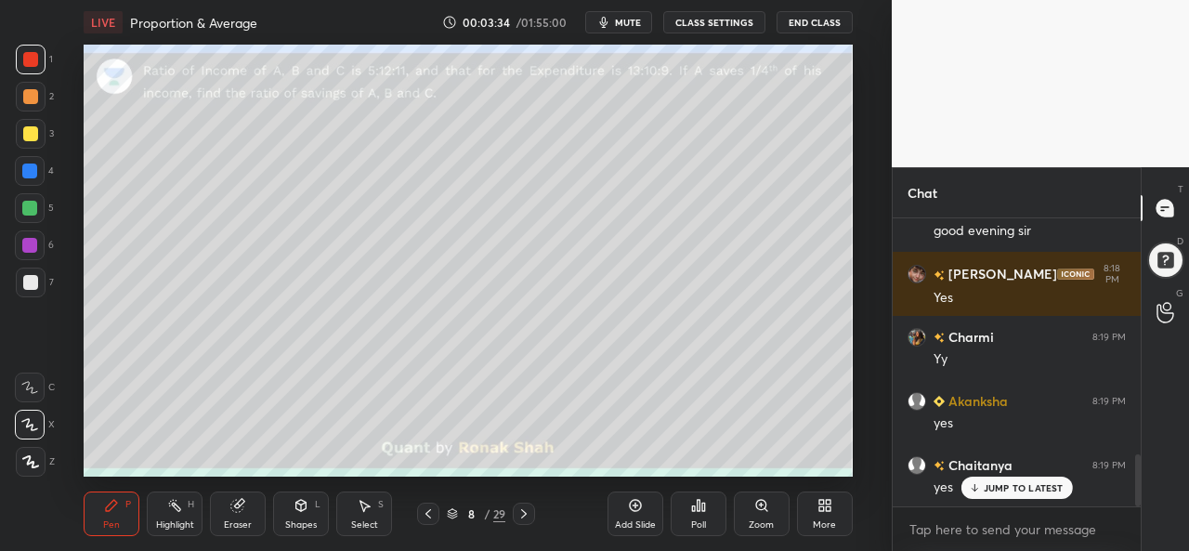
scroll to position [1323, 0]
click at [28, 132] on div at bounding box center [30, 133] width 15 height 15
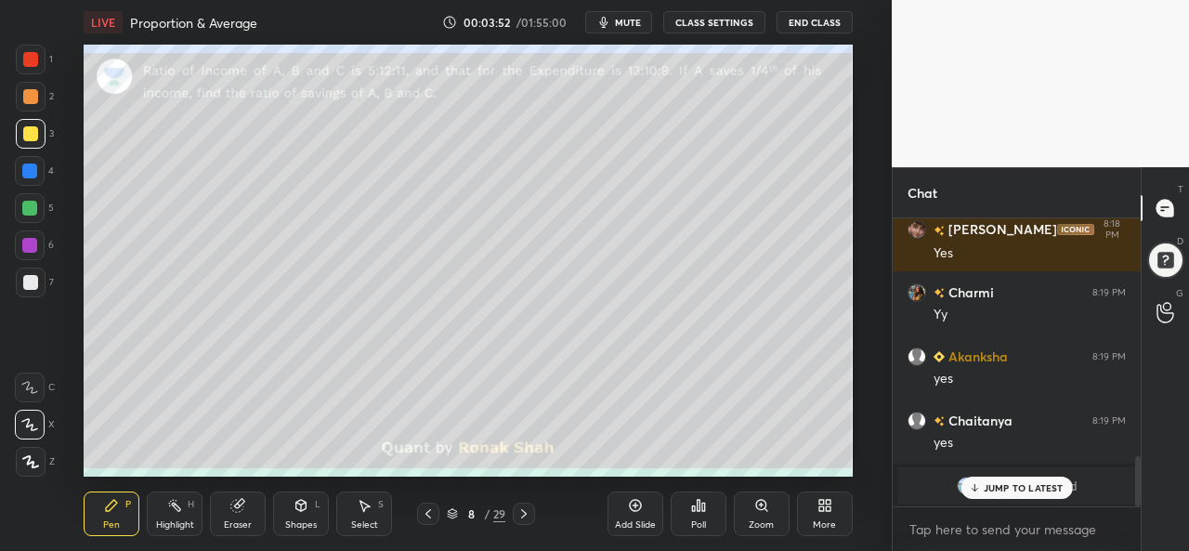
click at [25, 163] on div at bounding box center [30, 171] width 30 height 30
click at [35, 203] on div at bounding box center [29, 208] width 15 height 15
click at [23, 132] on div at bounding box center [30, 133] width 15 height 15
click at [22, 90] on div at bounding box center [31, 97] width 30 height 30
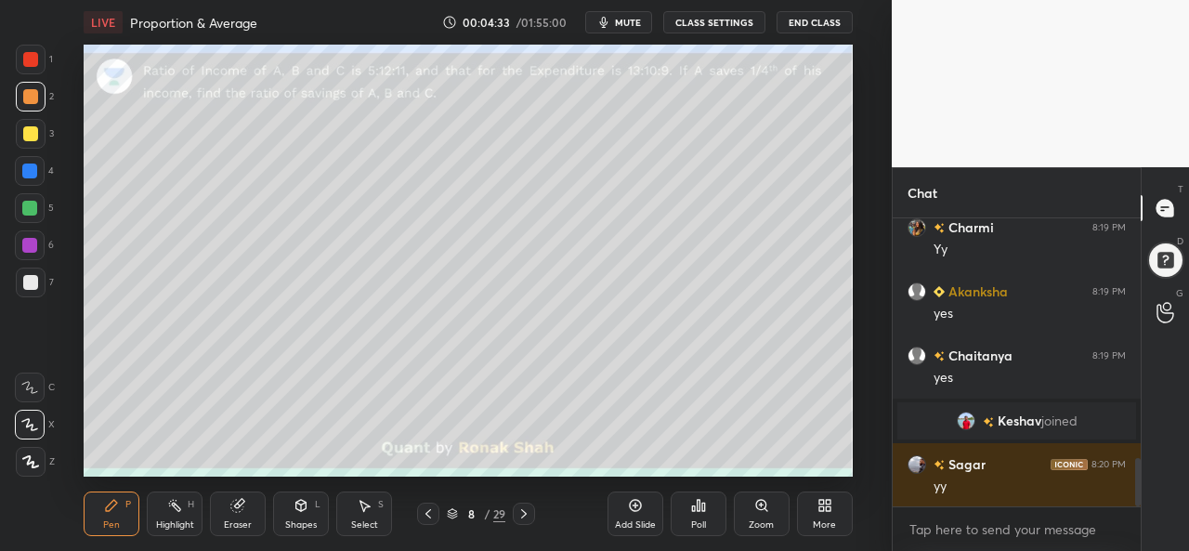
click at [32, 163] on div at bounding box center [30, 171] width 30 height 30
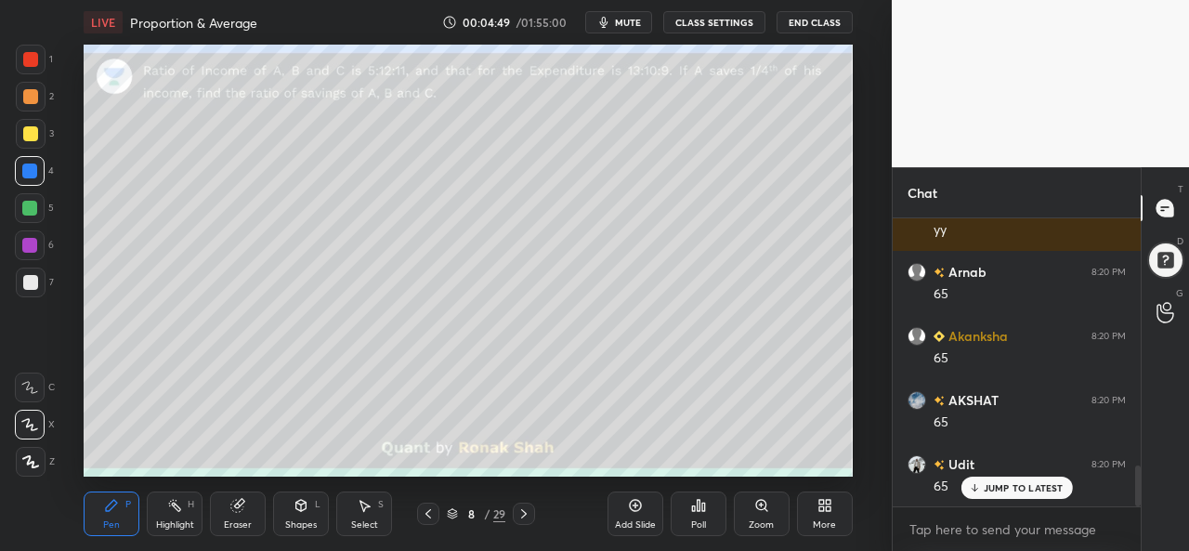
scroll to position [1752, 0]
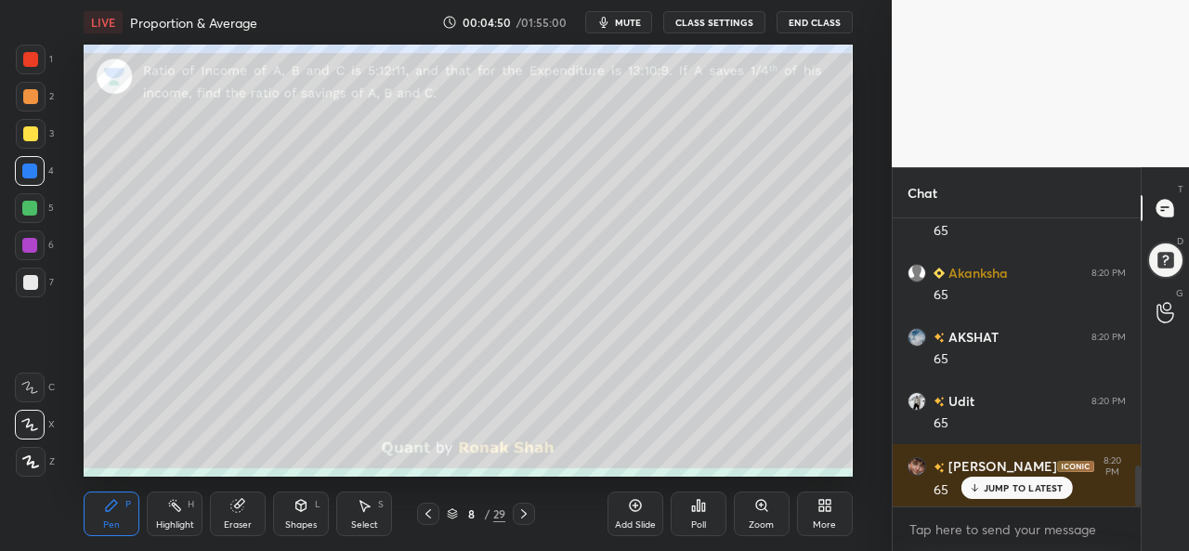
click at [31, 195] on div at bounding box center [30, 208] width 30 height 30
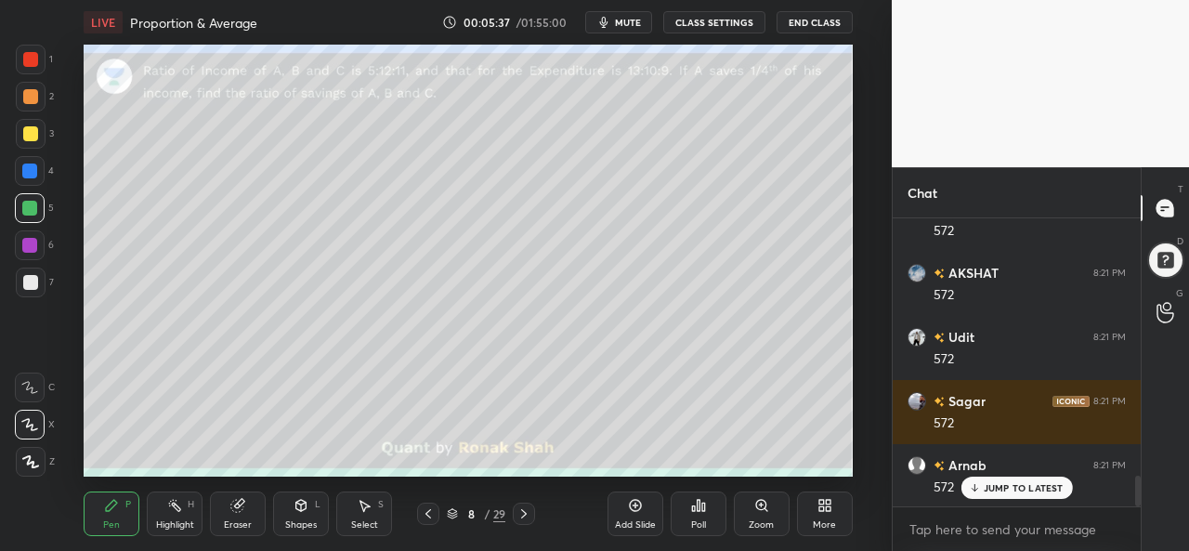
scroll to position [2472, 0]
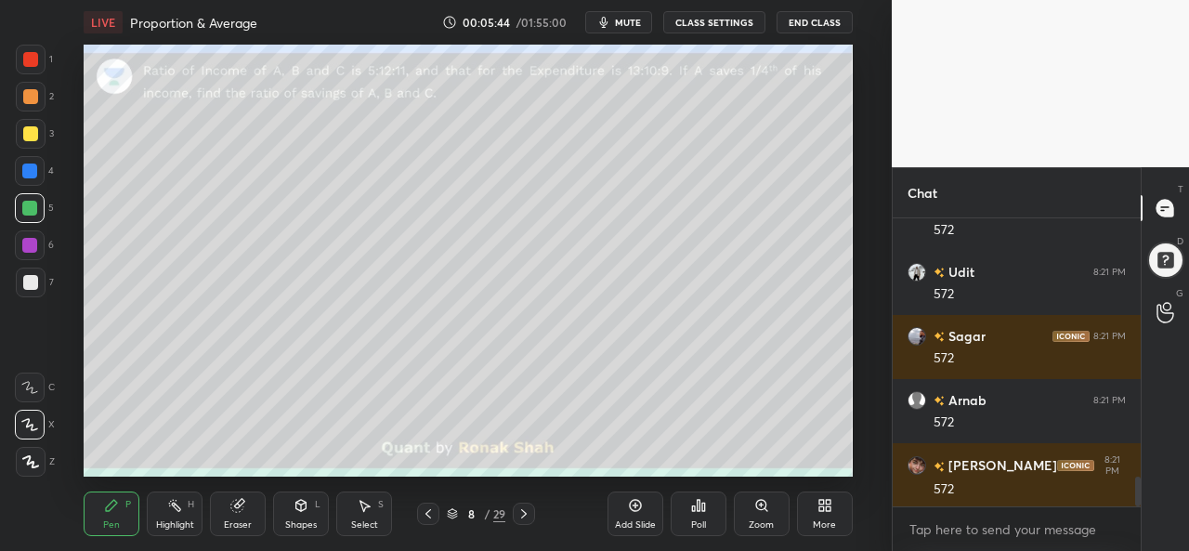
click at [33, 133] on div at bounding box center [30, 133] width 15 height 15
click at [36, 55] on div at bounding box center [30, 59] width 15 height 15
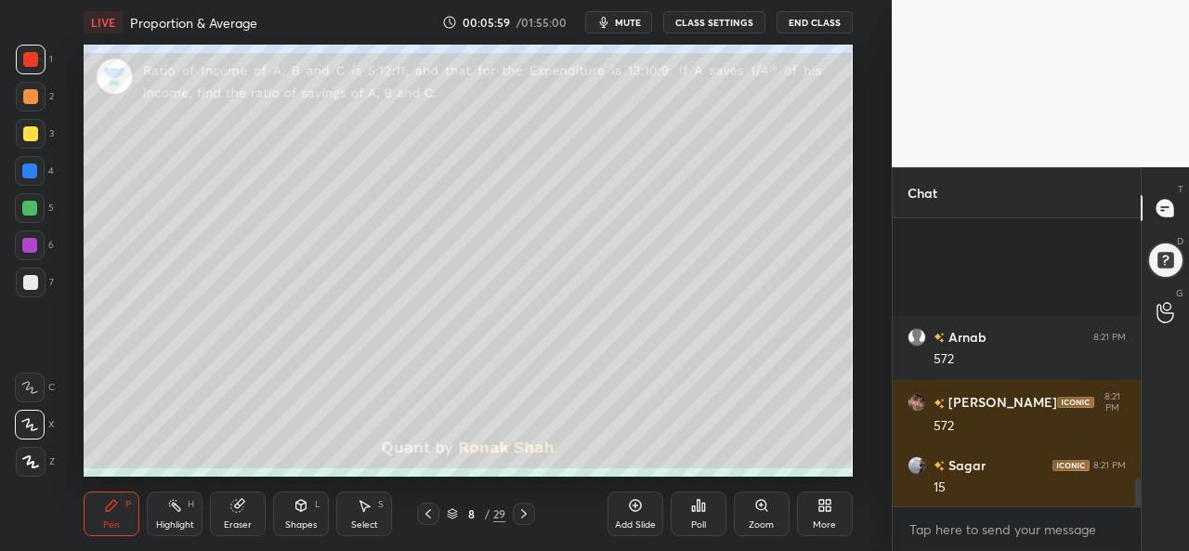
scroll to position [2728, 0]
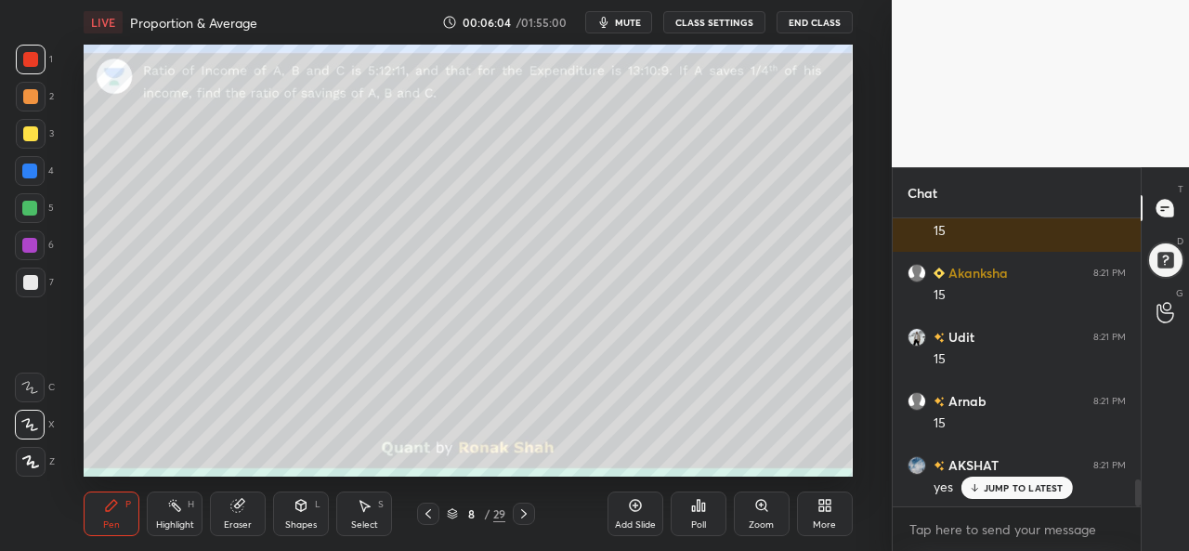
click at [32, 131] on div at bounding box center [30, 133] width 15 height 15
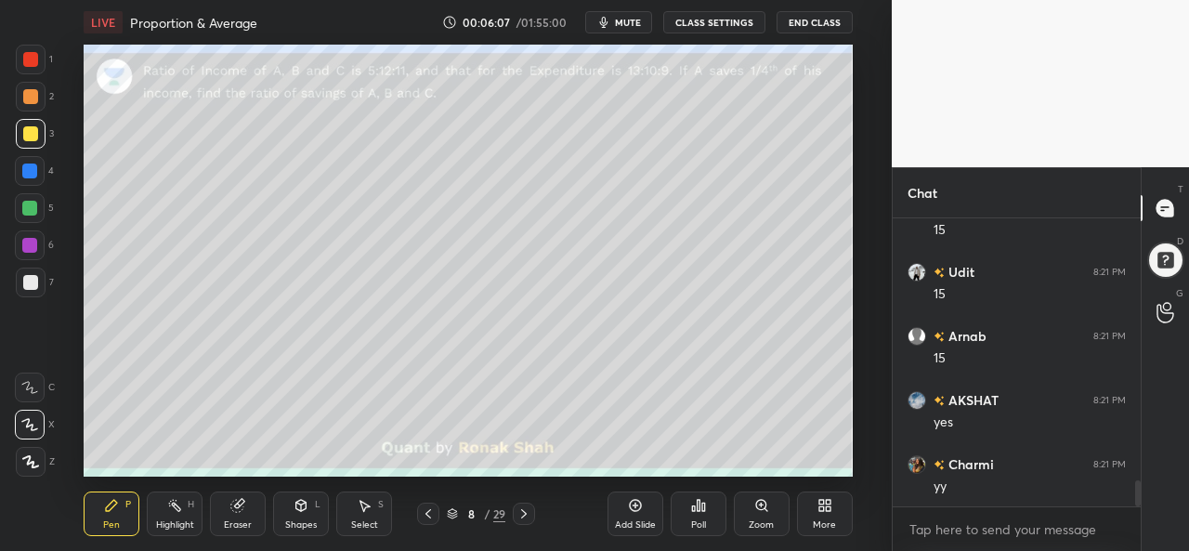
click at [35, 54] on div at bounding box center [30, 59] width 15 height 15
click at [30, 126] on div at bounding box center [30, 133] width 15 height 15
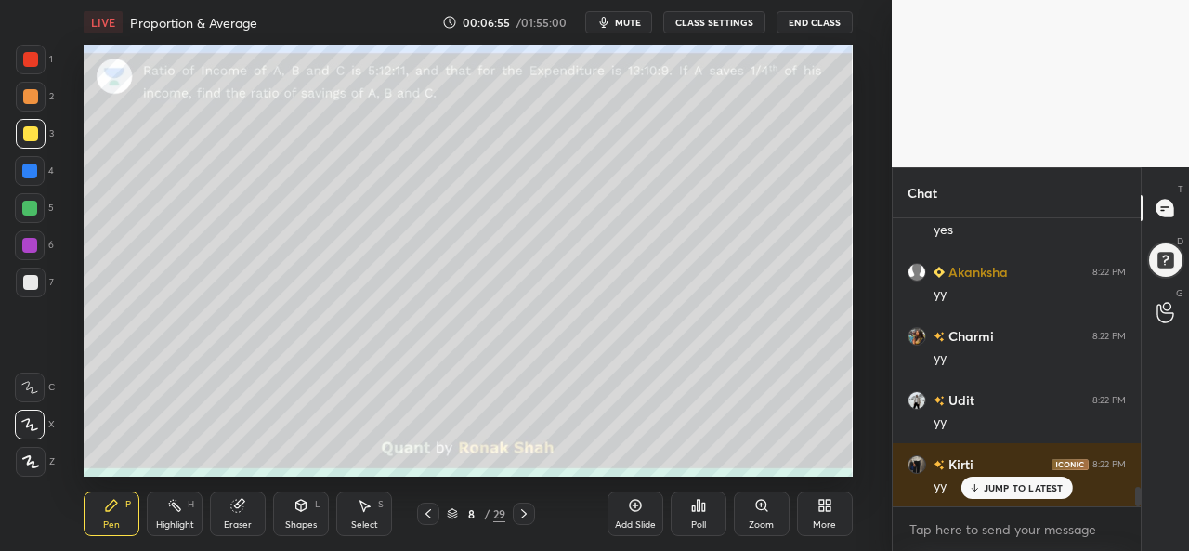
scroll to position [3945, 0]
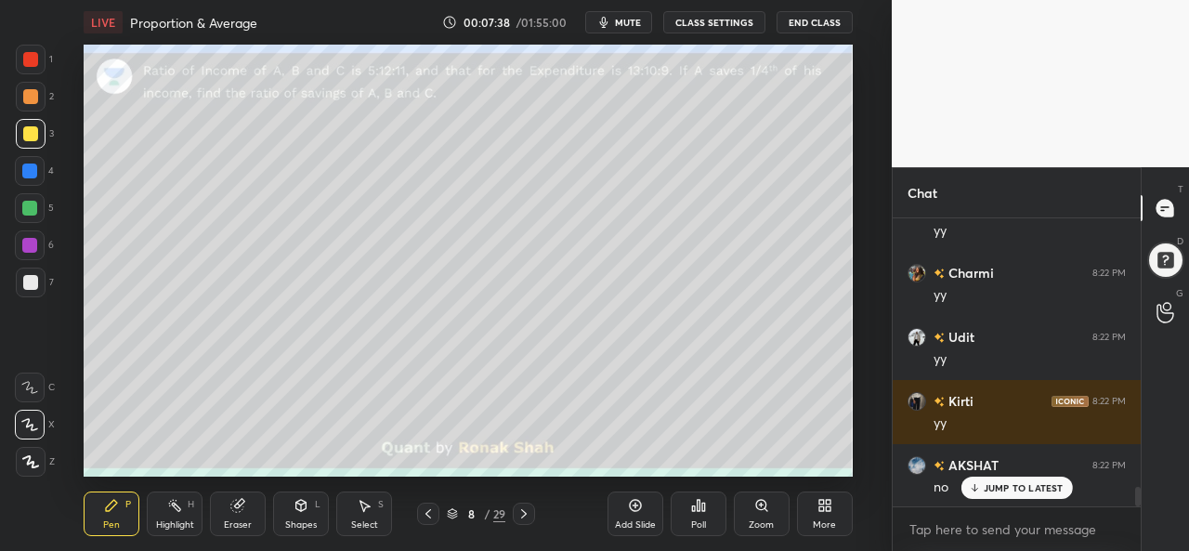
click at [373, 520] on div "Select" at bounding box center [364, 524] width 27 height 9
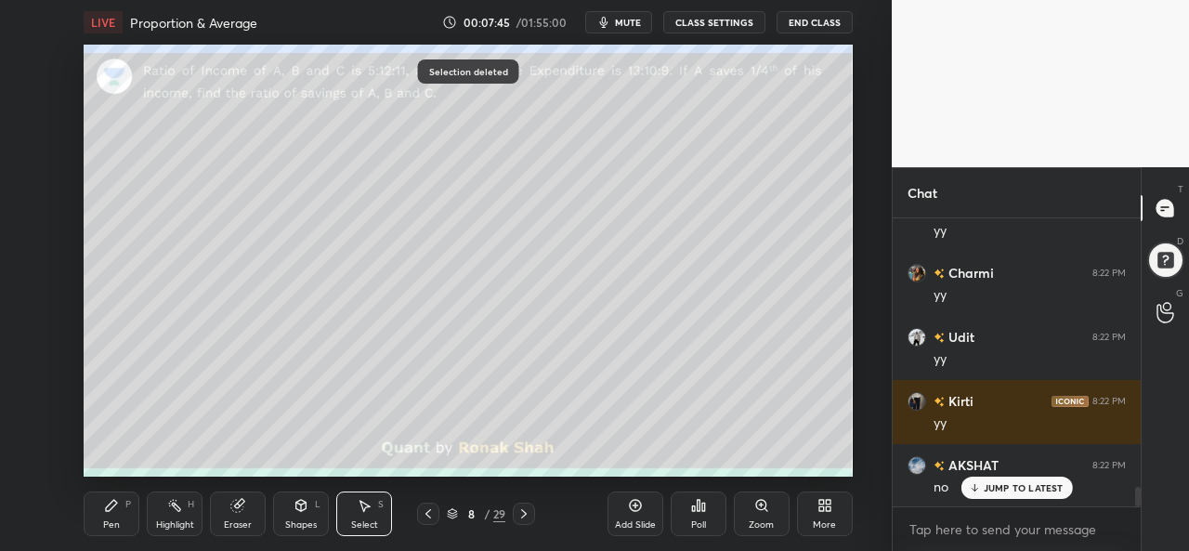
click at [93, 515] on div "Pen P" at bounding box center [112, 514] width 56 height 45
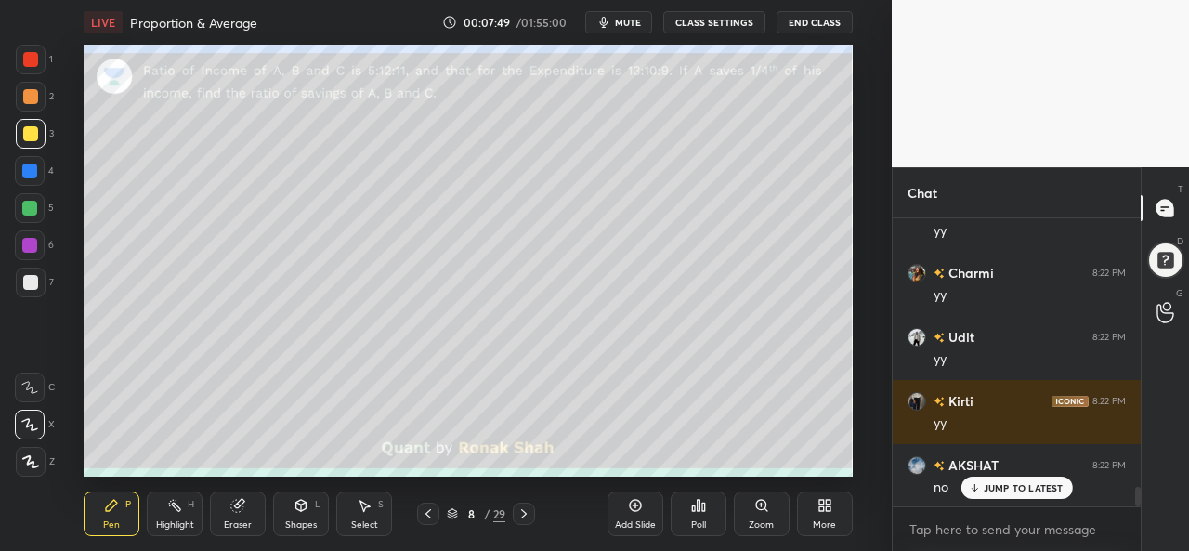
click at [32, 60] on div at bounding box center [30, 59] width 15 height 15
click at [28, 170] on div at bounding box center [29, 171] width 15 height 15
click at [33, 205] on div at bounding box center [29, 208] width 15 height 15
click at [26, 130] on div at bounding box center [30, 133] width 15 height 15
click at [33, 93] on div at bounding box center [30, 96] width 15 height 15
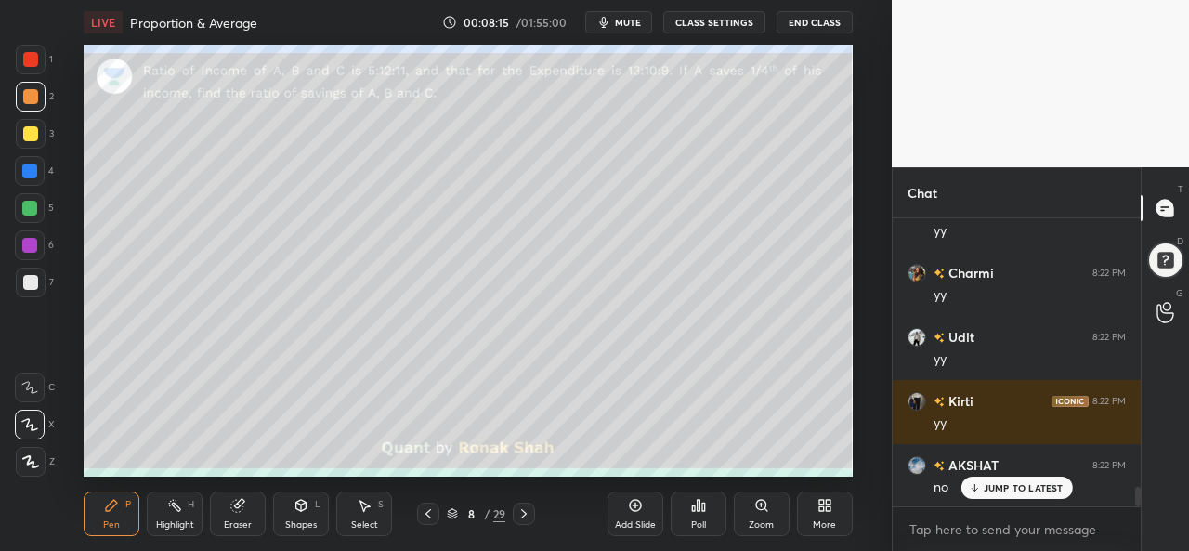
click at [30, 171] on div at bounding box center [29, 171] width 15 height 15
click at [30, 204] on div at bounding box center [29, 208] width 15 height 15
click at [30, 130] on div at bounding box center [30, 133] width 15 height 15
click at [33, 54] on div at bounding box center [30, 59] width 15 height 15
click at [29, 204] on div at bounding box center [29, 208] width 15 height 15
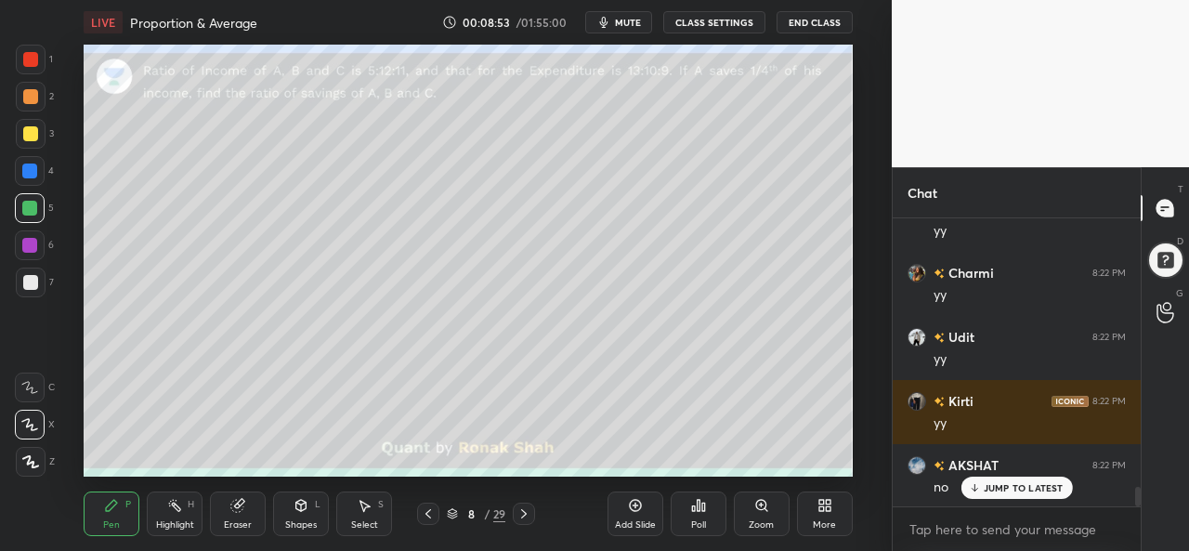
click at [33, 129] on div at bounding box center [30, 133] width 15 height 15
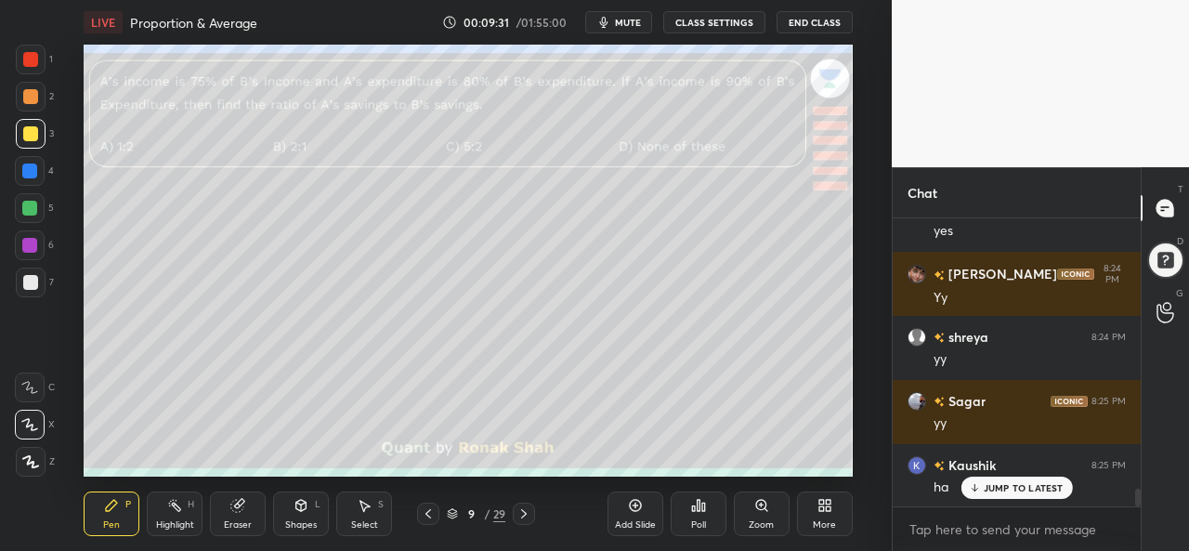
scroll to position [4414, 0]
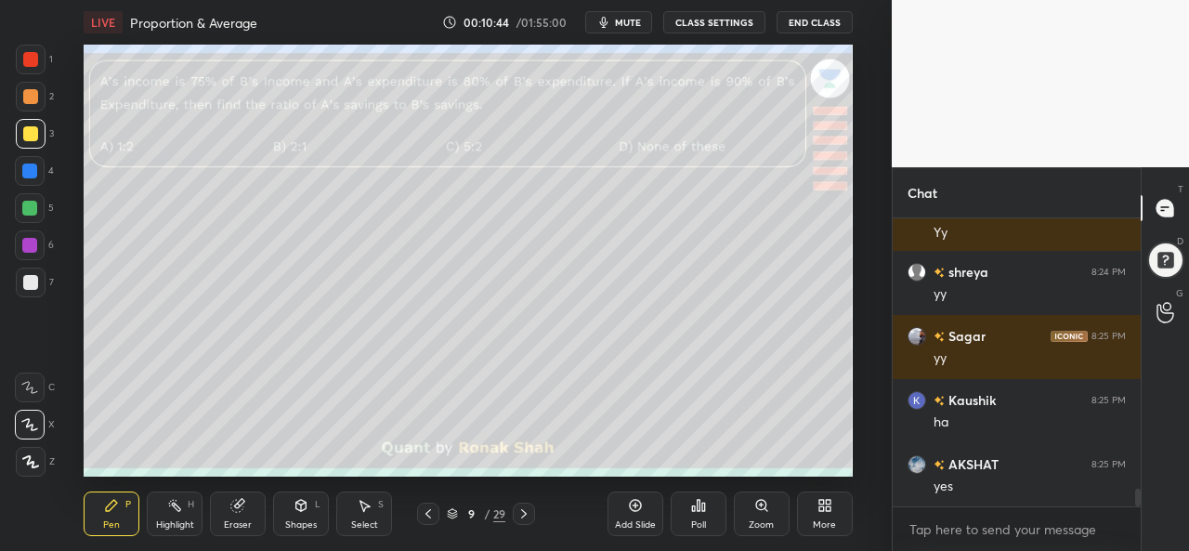
click at [687, 514] on div "Poll" at bounding box center [699, 514] width 56 height 45
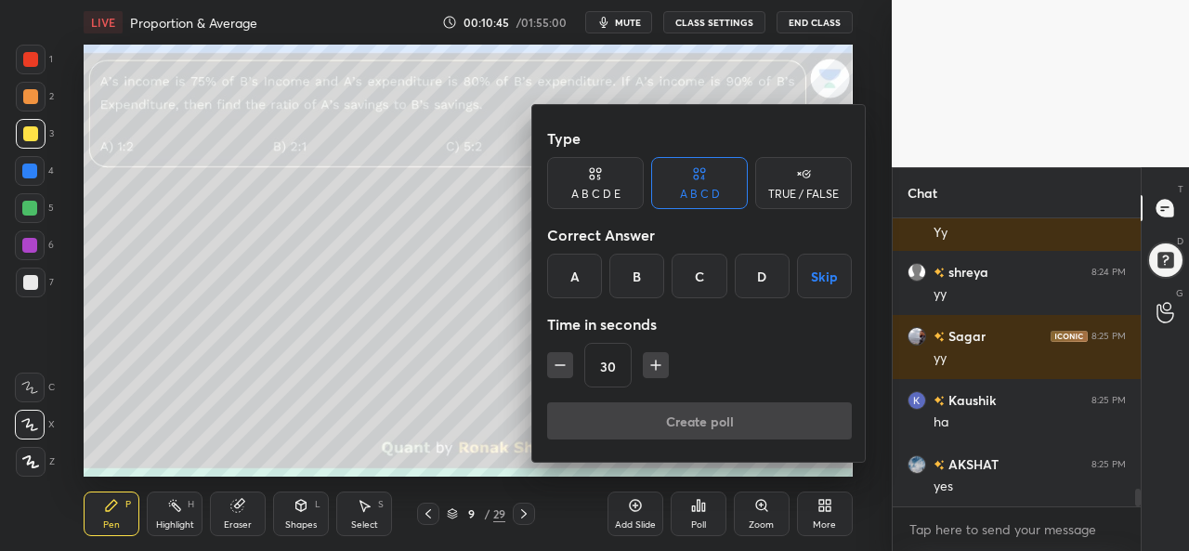
click at [571, 276] on div "A" at bounding box center [574, 276] width 55 height 45
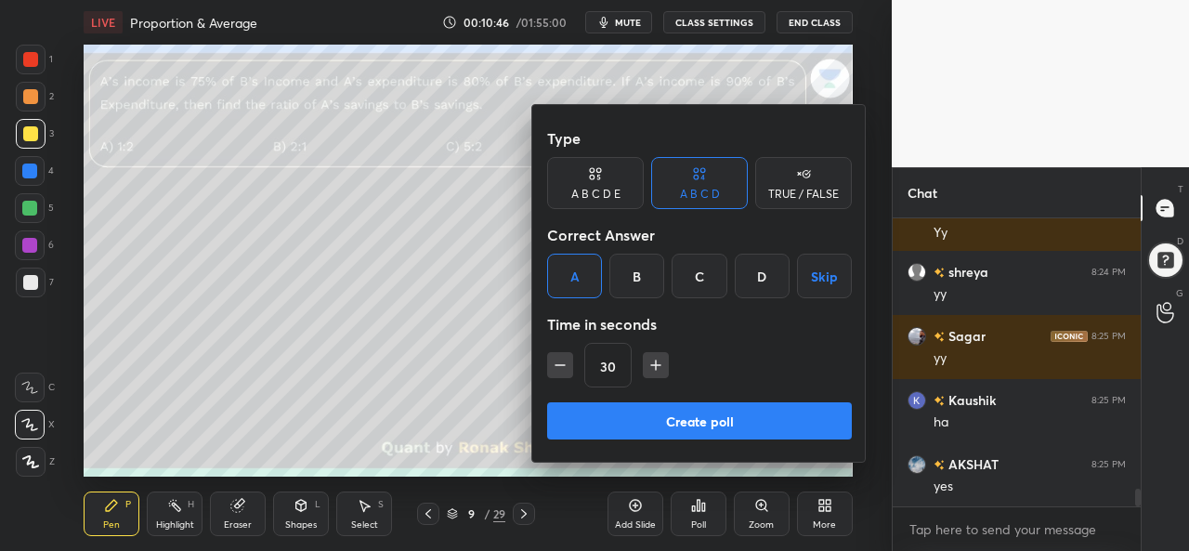
click at [693, 421] on button "Create poll" at bounding box center [699, 420] width 305 height 37
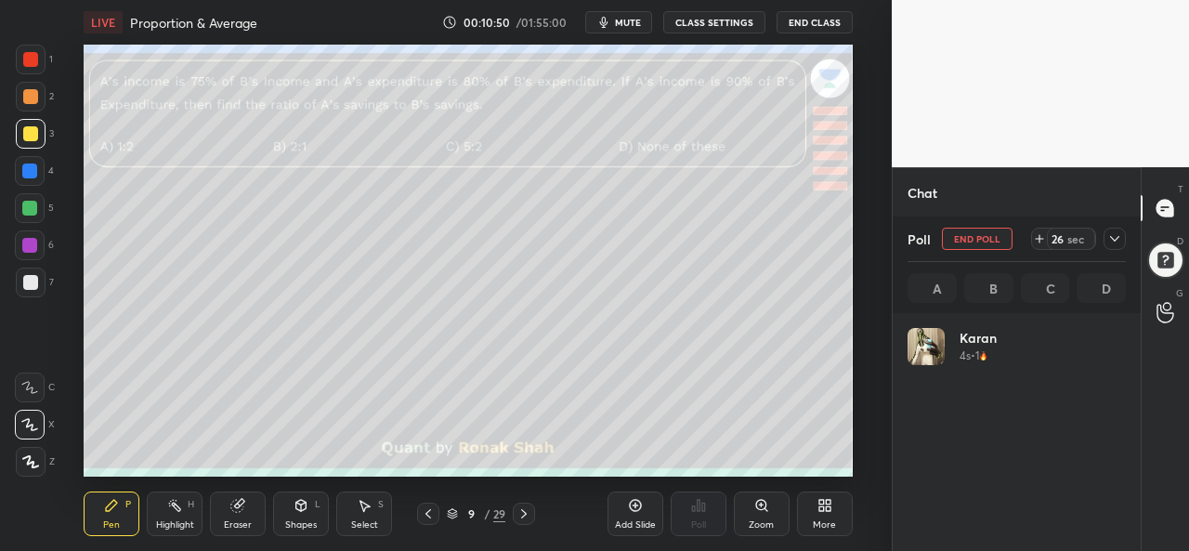
scroll to position [217, 213]
click at [367, 516] on div "Select S" at bounding box center [364, 514] width 56 height 45
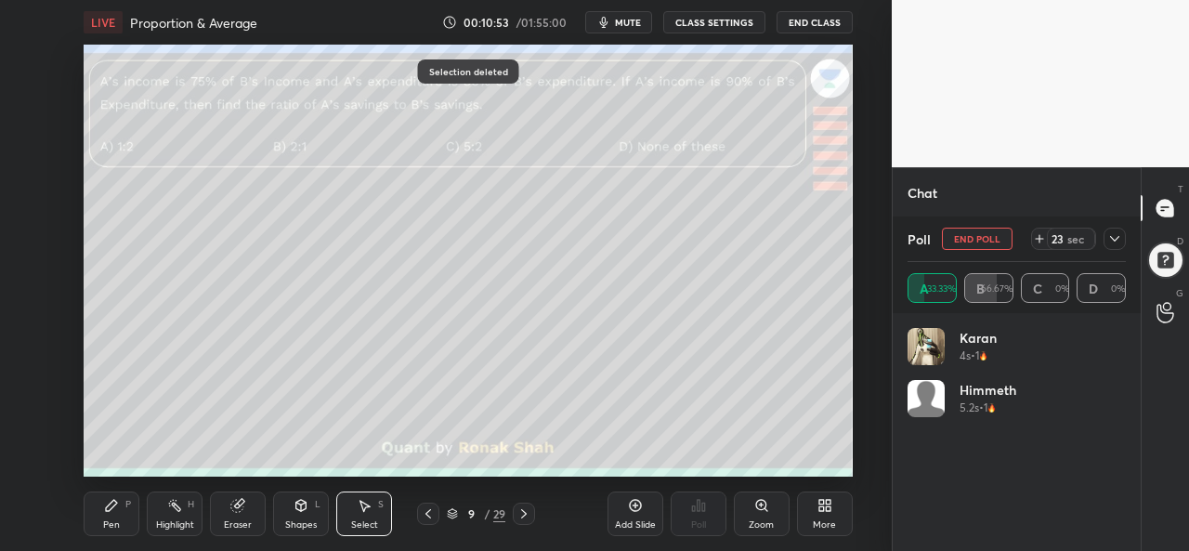
click at [76, 519] on div "LIVE Proportion & Average 00:10:53 / 01:55:00 mute CLASS SETTINGS End Class 0 °…" at bounding box center [468, 275] width 818 height 551
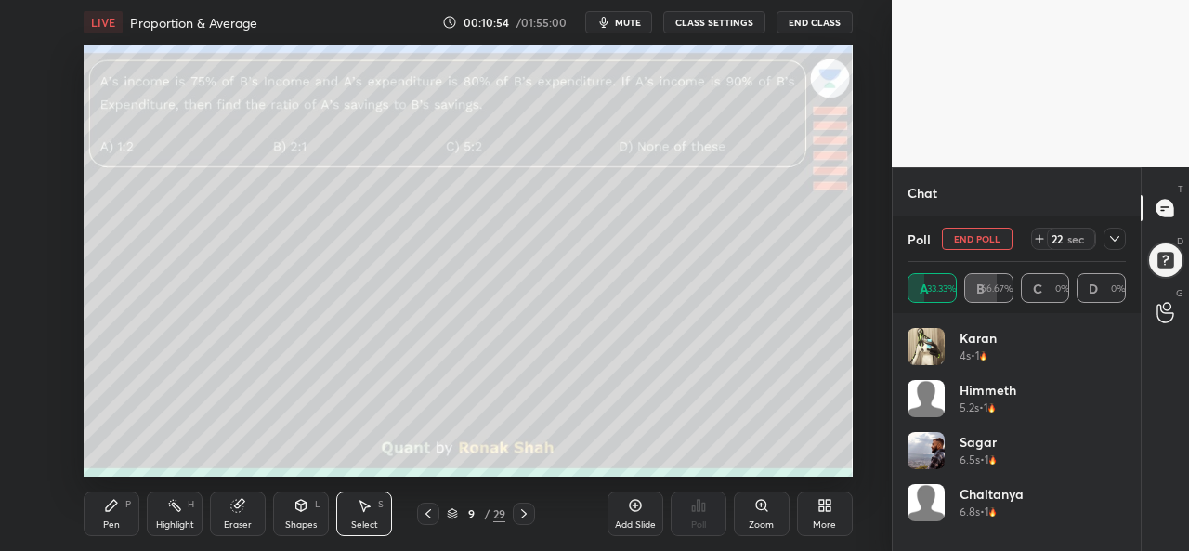
click at [113, 514] on div "Pen P" at bounding box center [112, 514] width 56 height 45
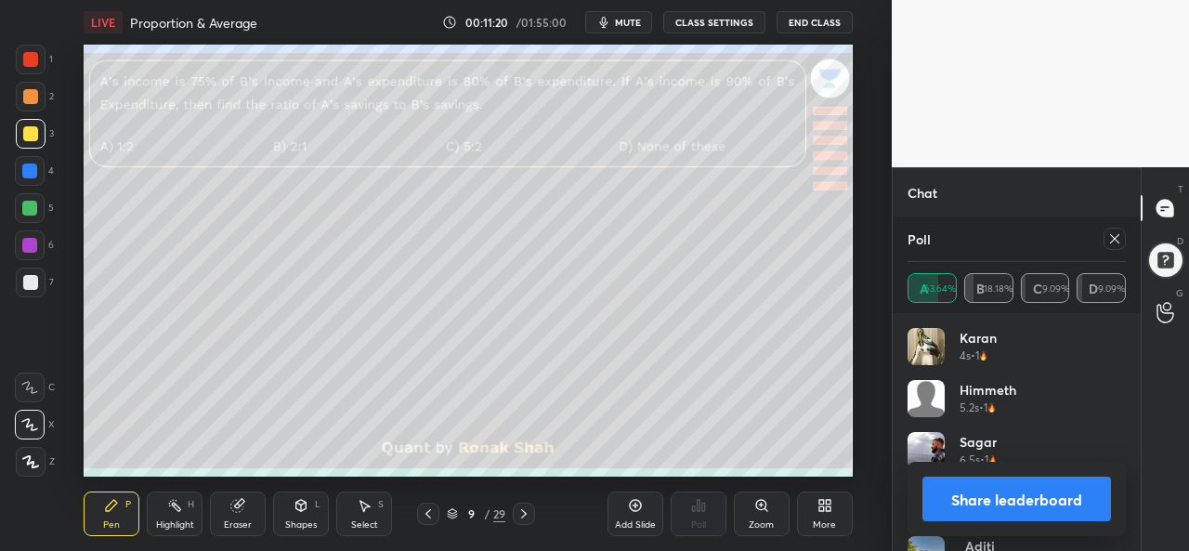
click at [1113, 239] on icon at bounding box center [1115, 238] width 15 height 15
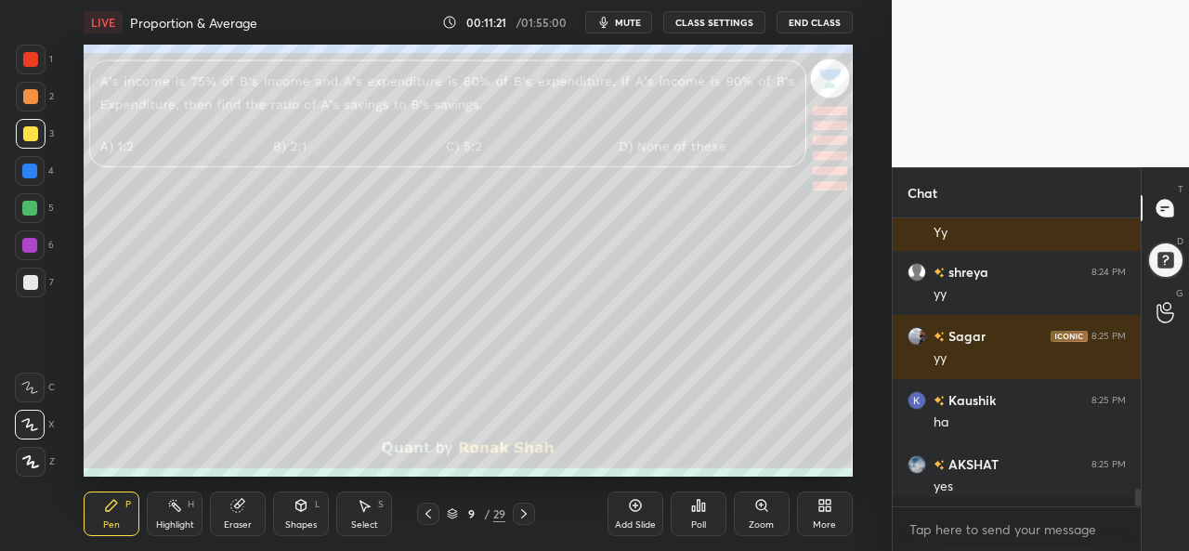
scroll to position [7, 6]
click at [24, 168] on div at bounding box center [29, 171] width 15 height 15
click at [24, 131] on div at bounding box center [30, 133] width 15 height 15
click at [37, 49] on div at bounding box center [31, 60] width 30 height 30
click at [27, 208] on div at bounding box center [29, 208] width 15 height 15
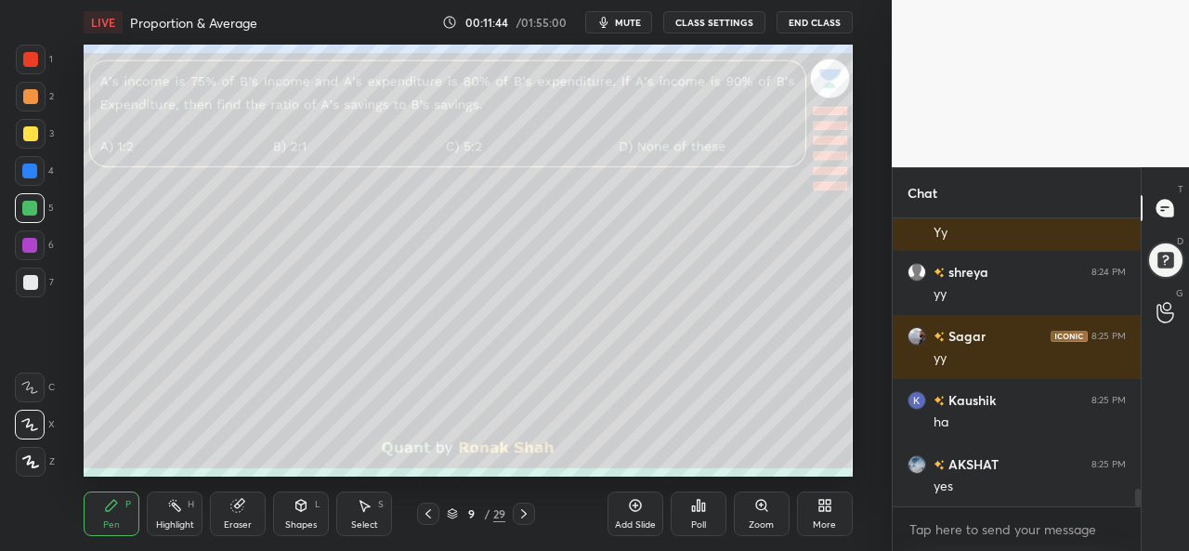
click at [32, 94] on div at bounding box center [30, 96] width 15 height 15
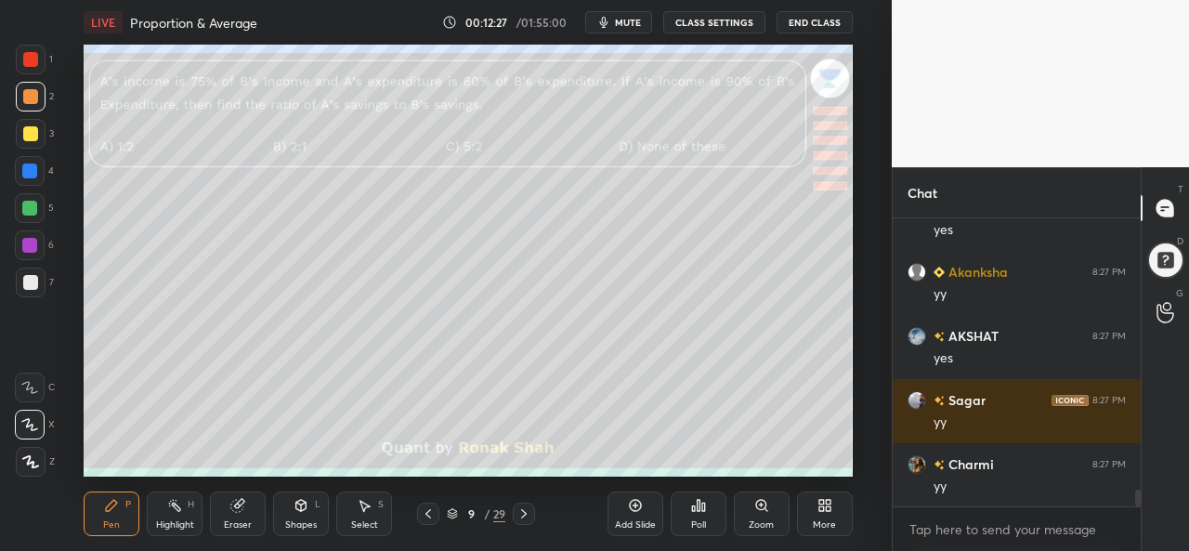
scroll to position [4733, 0]
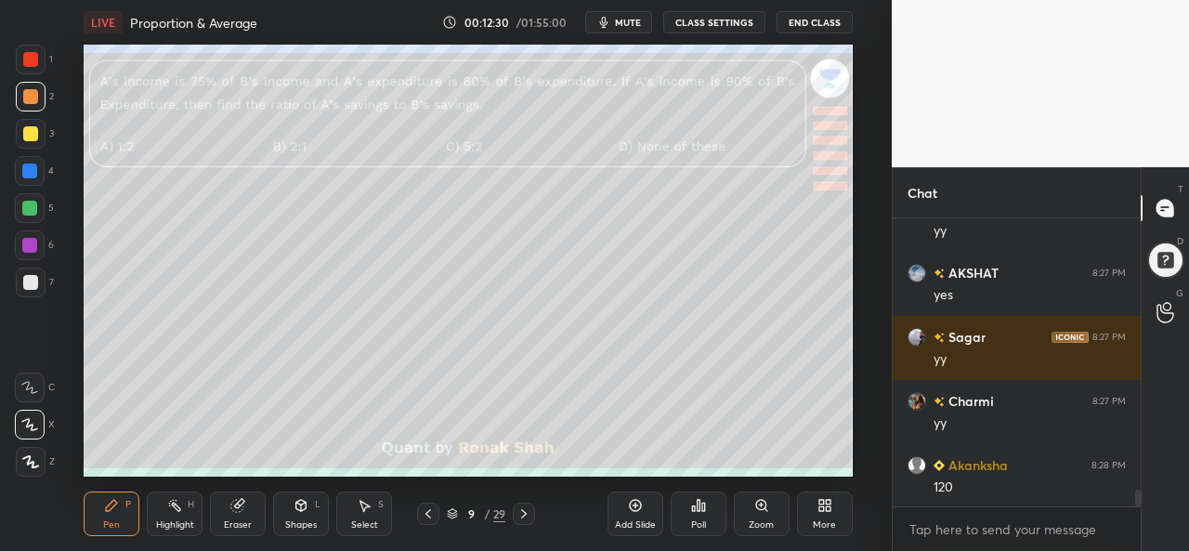
click at [235, 510] on icon at bounding box center [237, 506] width 12 height 12
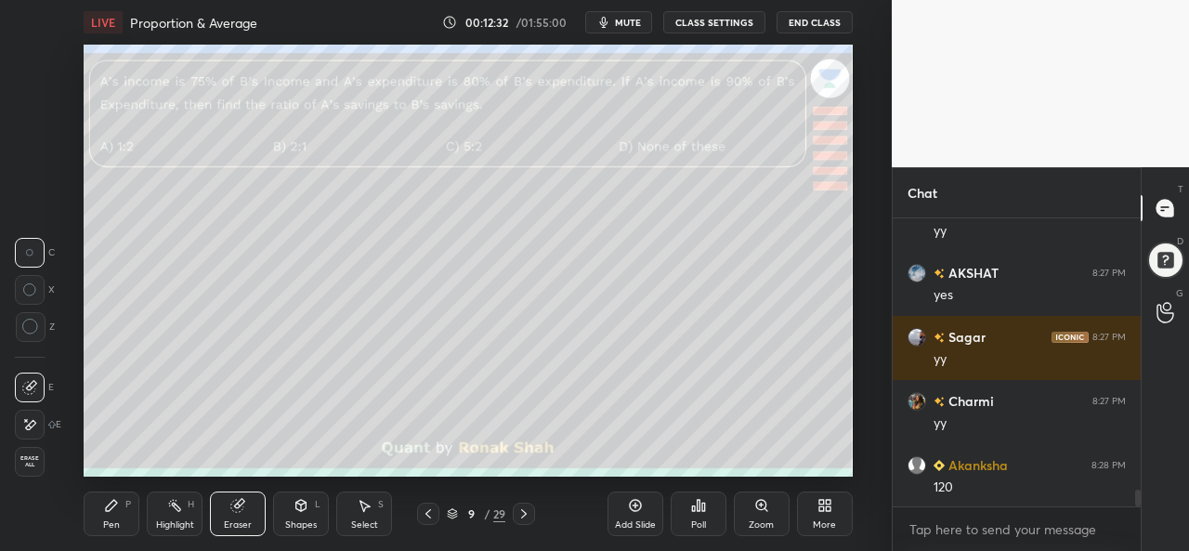
click at [100, 506] on div "Pen P" at bounding box center [112, 514] width 56 height 45
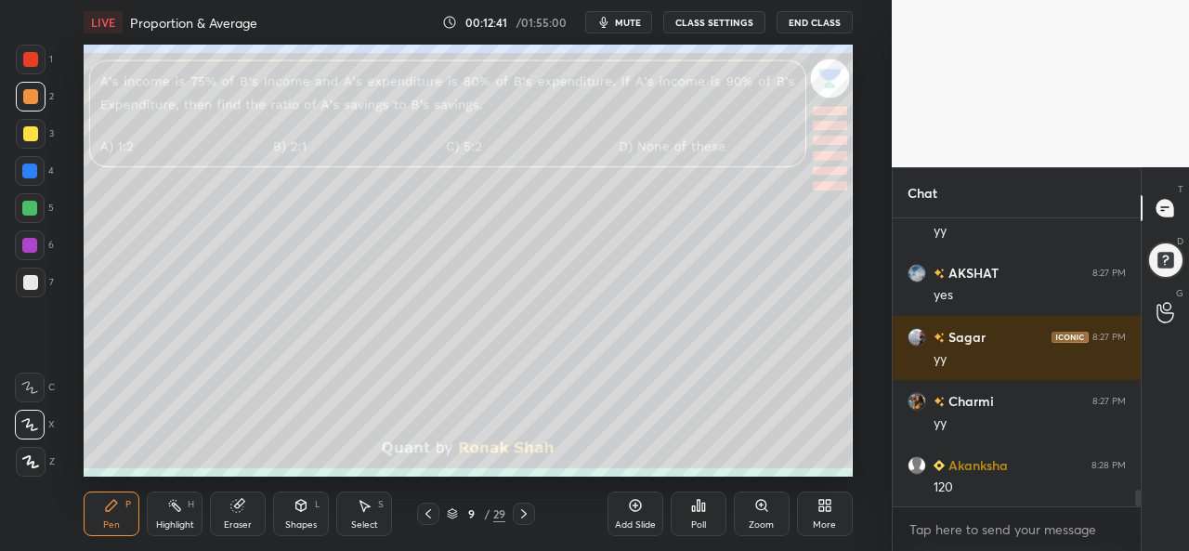
click at [33, 170] on div at bounding box center [29, 171] width 15 height 15
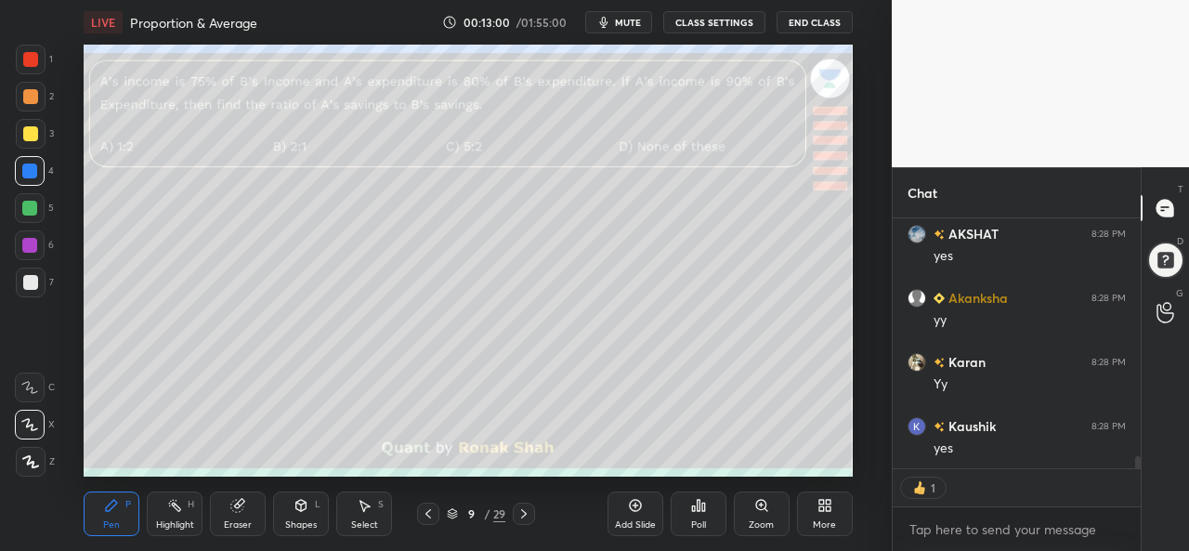
scroll to position [5093, 0]
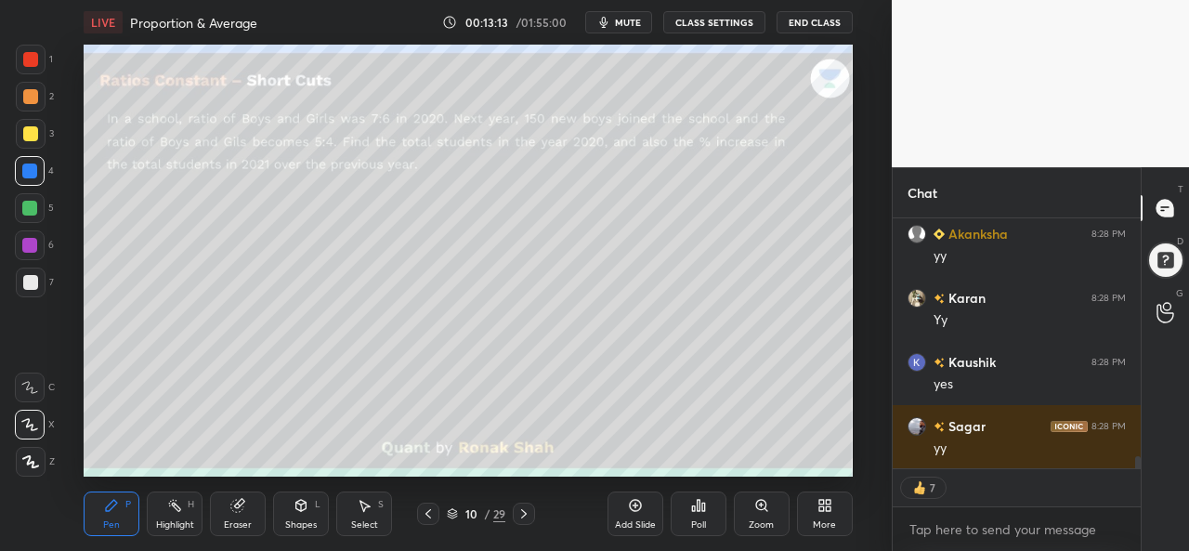
click at [36, 59] on div at bounding box center [30, 59] width 15 height 15
type textarea "x"
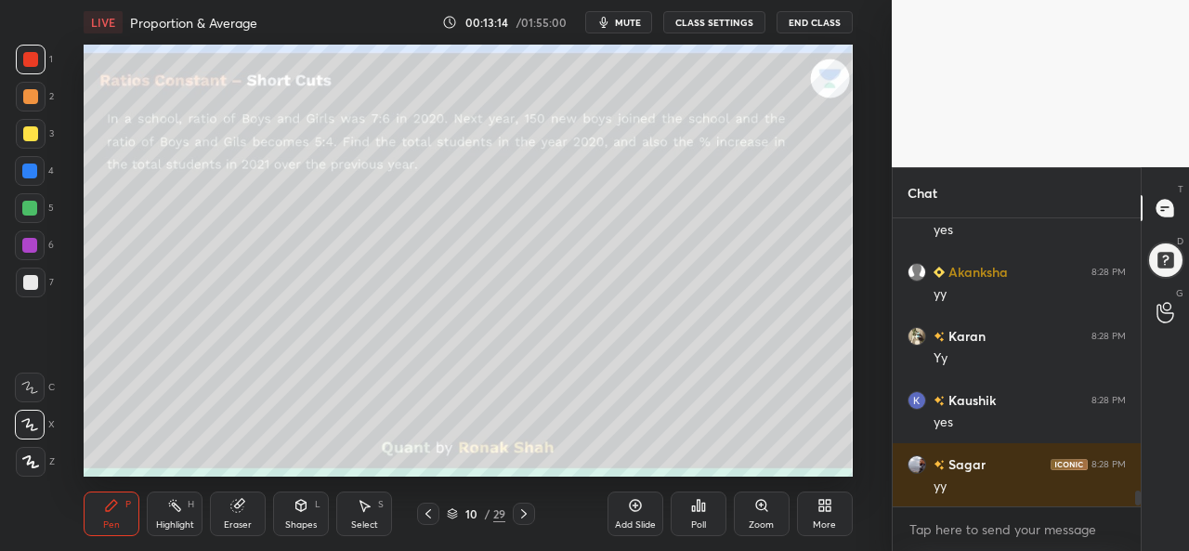
scroll to position [5055, 0]
click at [39, 125] on div at bounding box center [31, 134] width 30 height 30
click at [35, 60] on div at bounding box center [30, 59] width 15 height 15
click at [35, 168] on div at bounding box center [29, 171] width 15 height 15
click at [28, 205] on div at bounding box center [29, 208] width 15 height 15
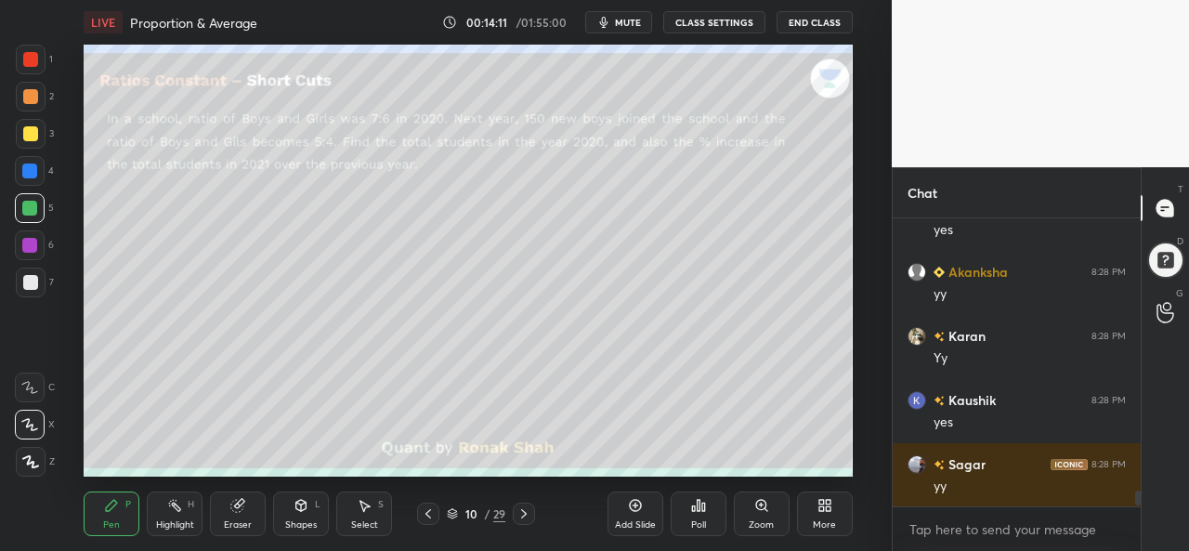
click at [30, 59] on div at bounding box center [30, 59] width 15 height 15
click at [26, 129] on div at bounding box center [30, 133] width 15 height 15
click at [28, 200] on div at bounding box center [30, 208] width 30 height 30
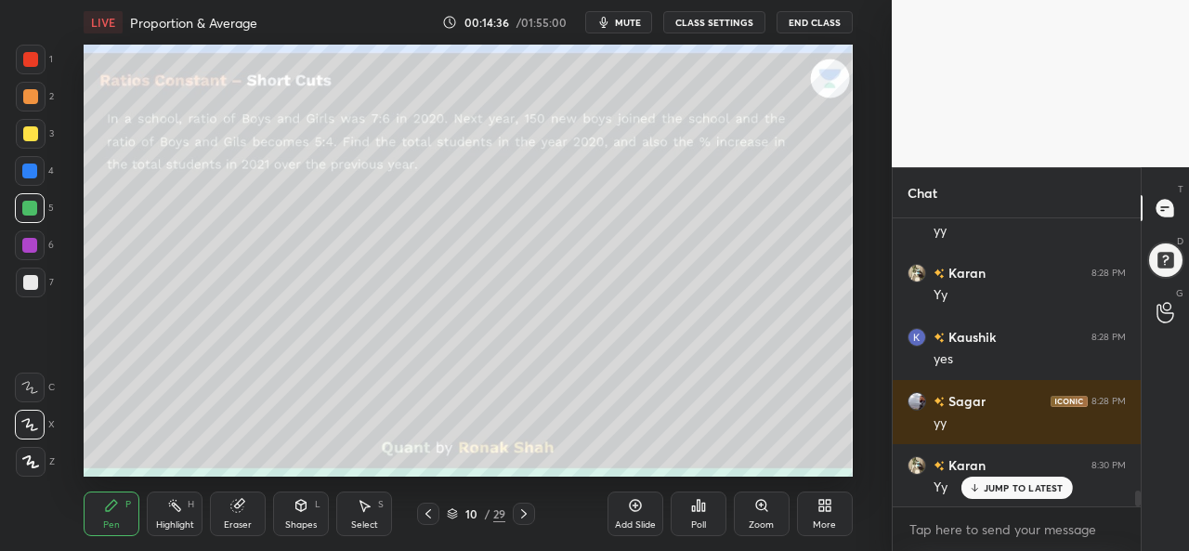
click at [23, 136] on div at bounding box center [30, 133] width 15 height 15
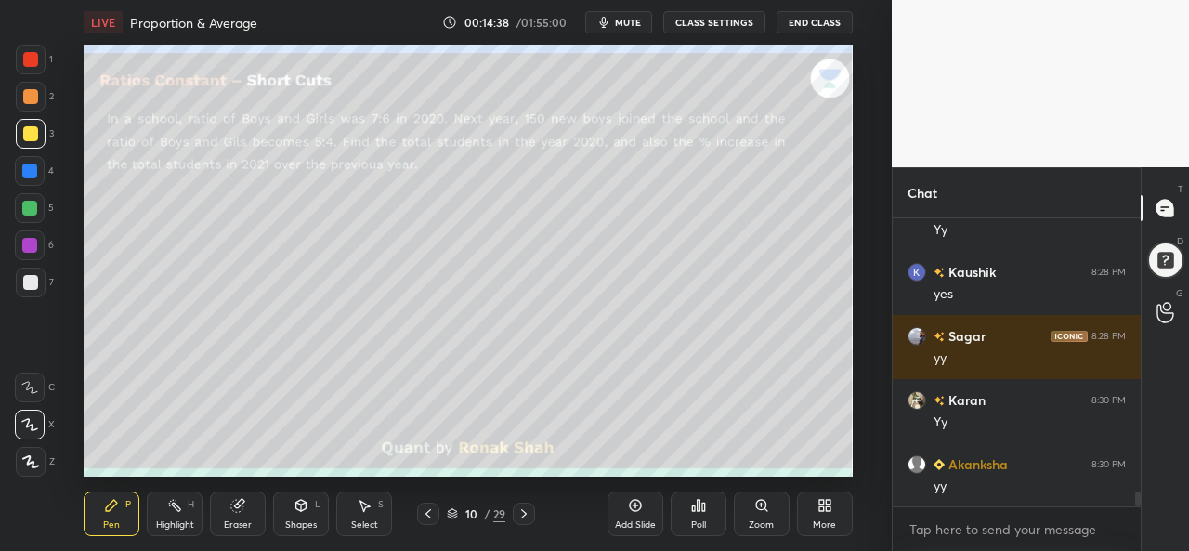
click at [31, 202] on div at bounding box center [29, 208] width 15 height 15
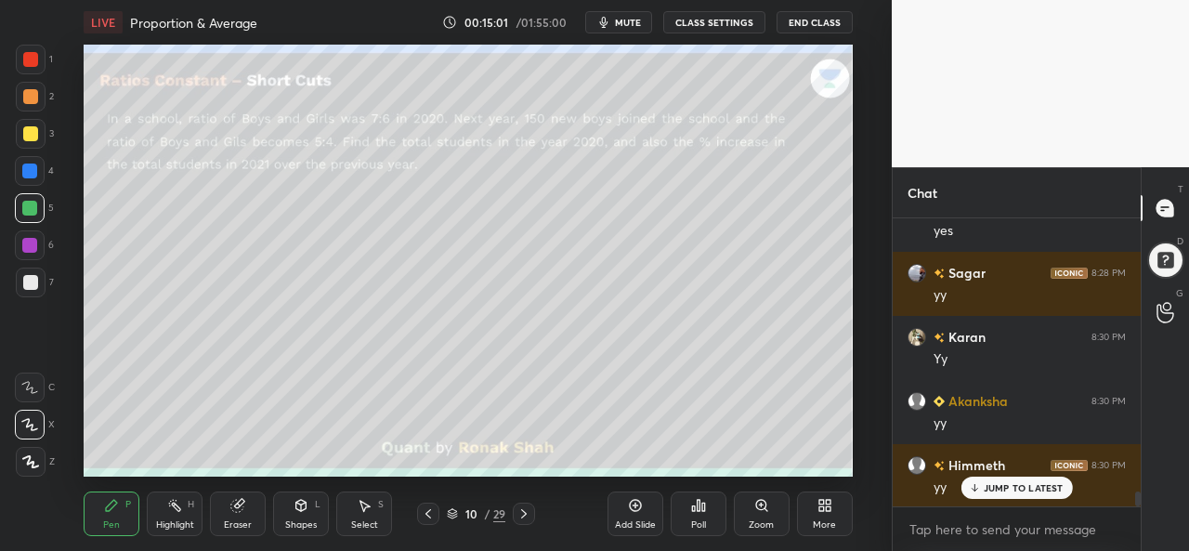
scroll to position [5311, 0]
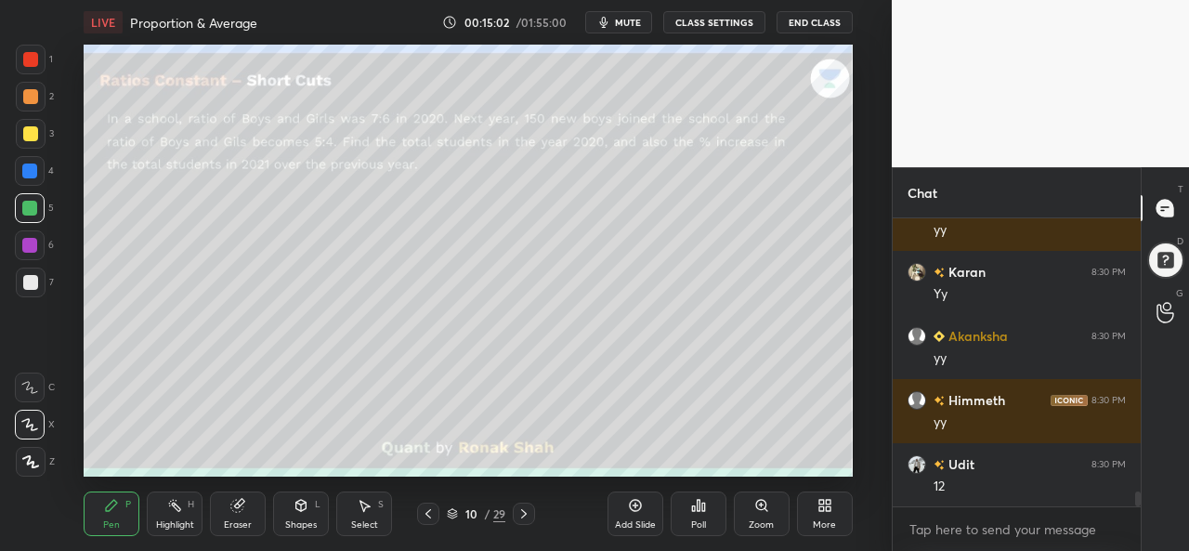
click at [29, 92] on div at bounding box center [30, 96] width 15 height 15
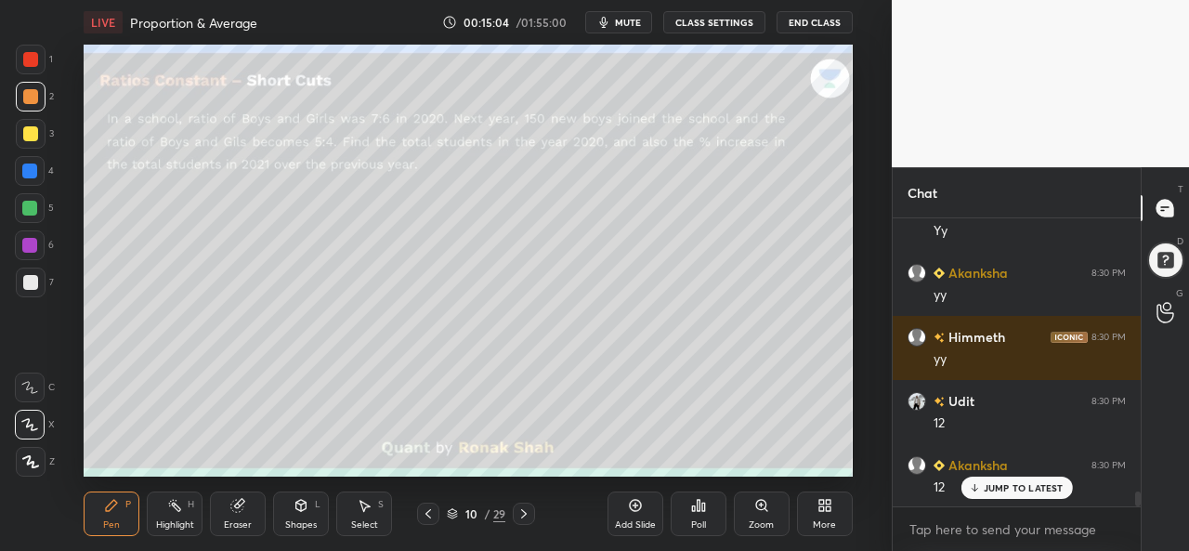
scroll to position [5439, 0]
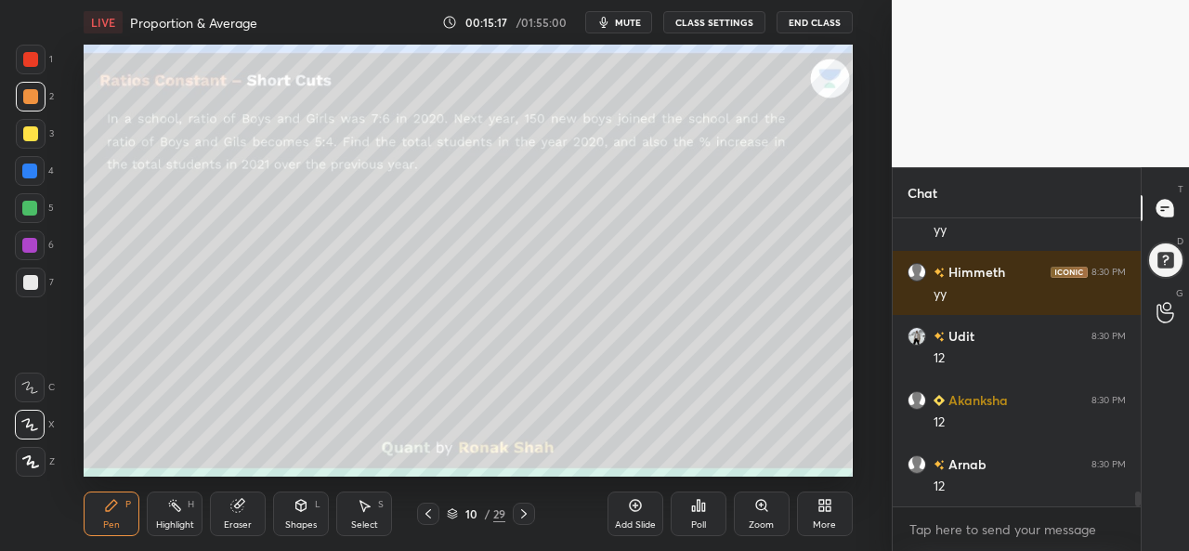
click at [26, 164] on div at bounding box center [29, 171] width 15 height 15
click at [30, 204] on div at bounding box center [29, 208] width 15 height 15
click at [30, 127] on div at bounding box center [30, 133] width 15 height 15
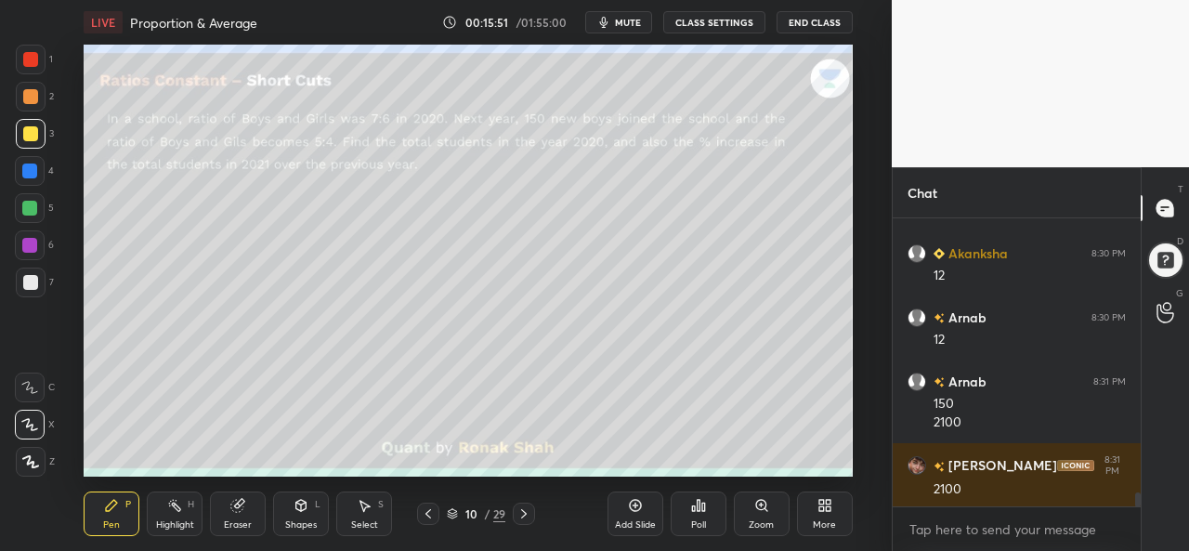
scroll to position [5649, 0]
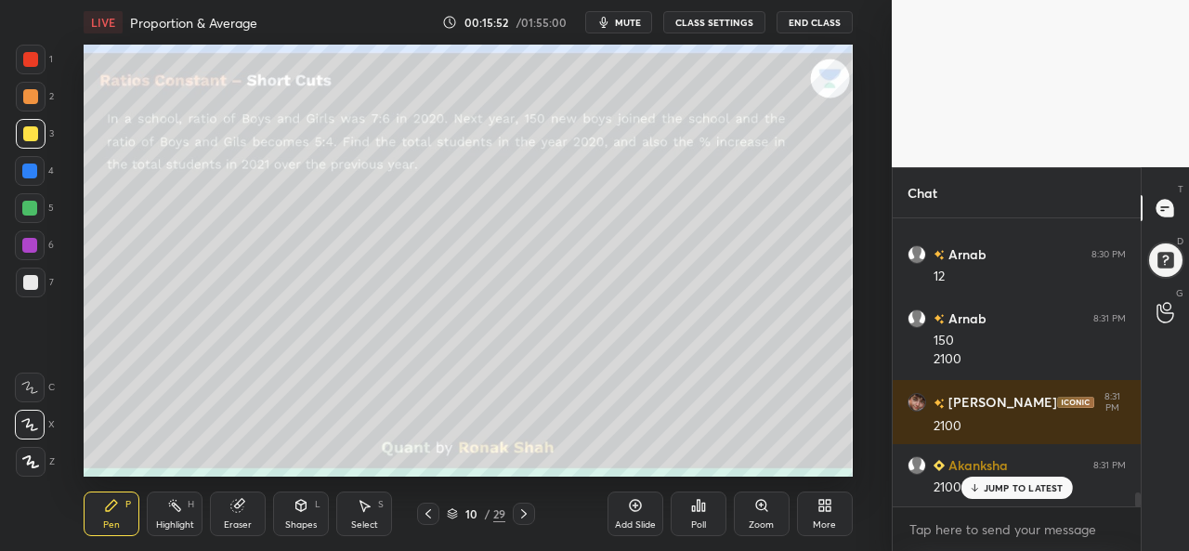
click at [383, 509] on div "S" at bounding box center [381, 504] width 6 height 9
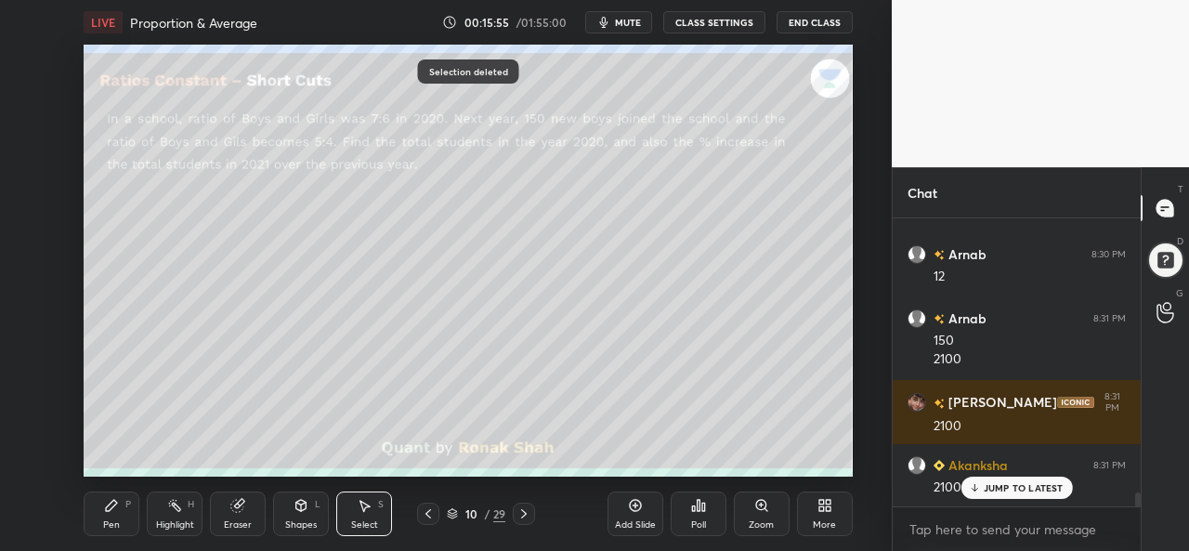
click at [115, 518] on div "Pen P" at bounding box center [112, 514] width 56 height 45
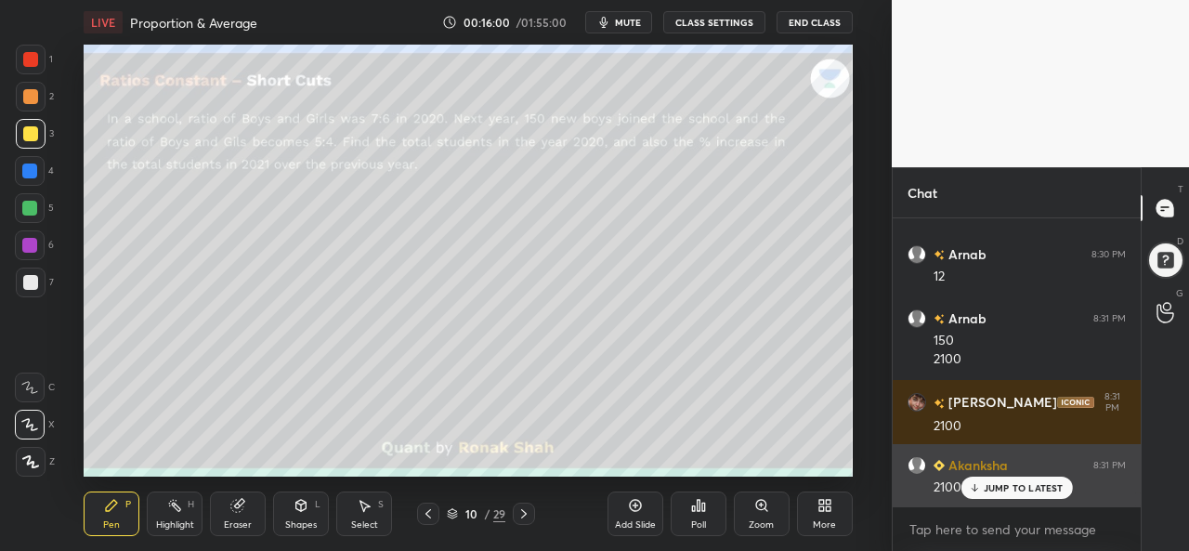
click at [987, 485] on p "JUMP TO LATEST" at bounding box center [1024, 487] width 80 height 11
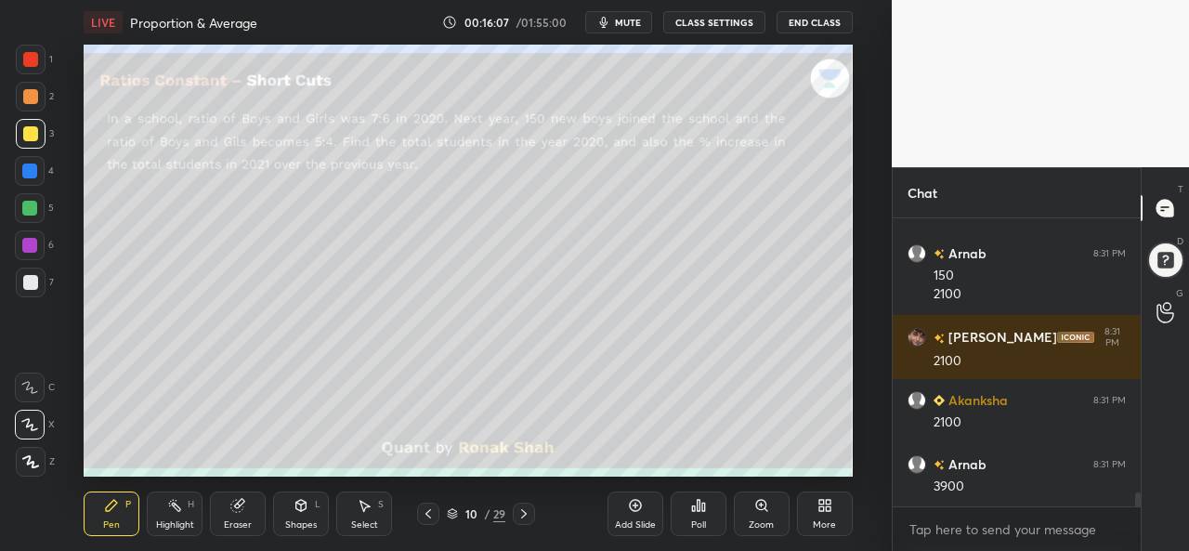
scroll to position [5778, 0]
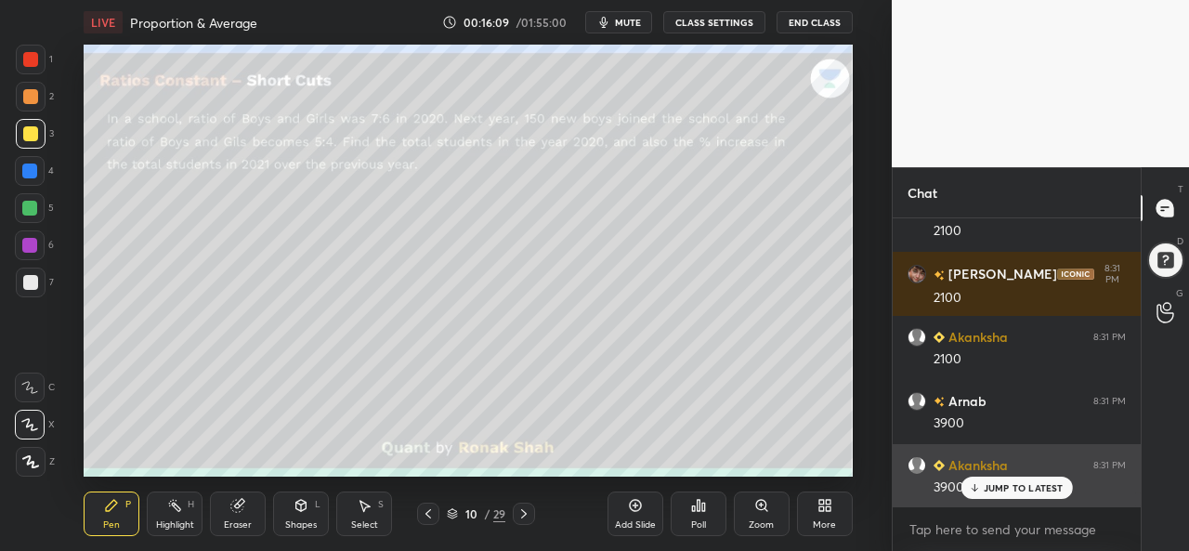
click at [1013, 486] on p "JUMP TO LATEST" at bounding box center [1024, 487] width 80 height 11
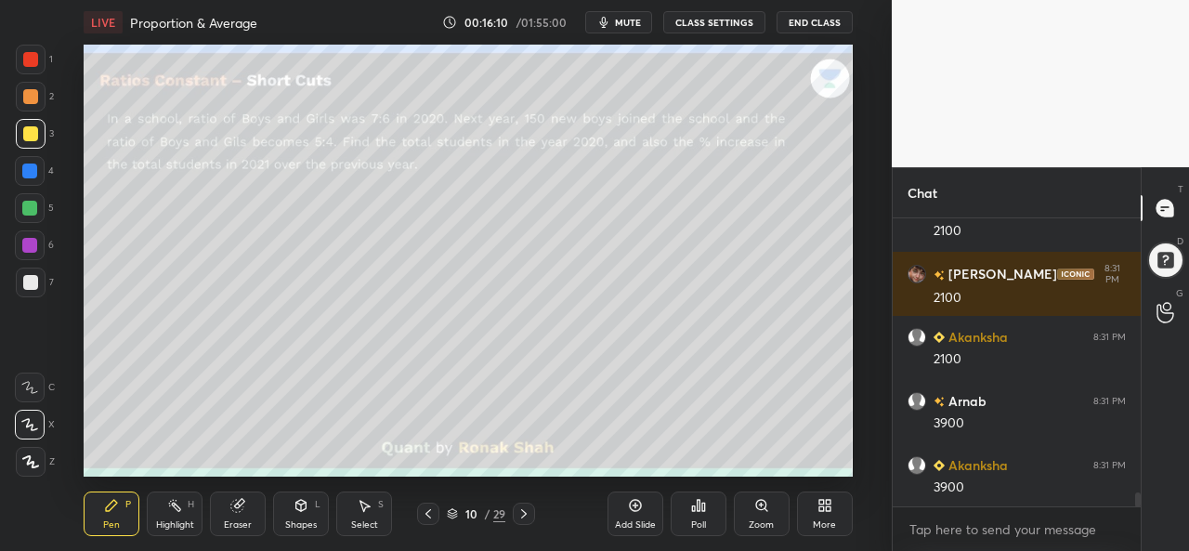
scroll to position [5843, 0]
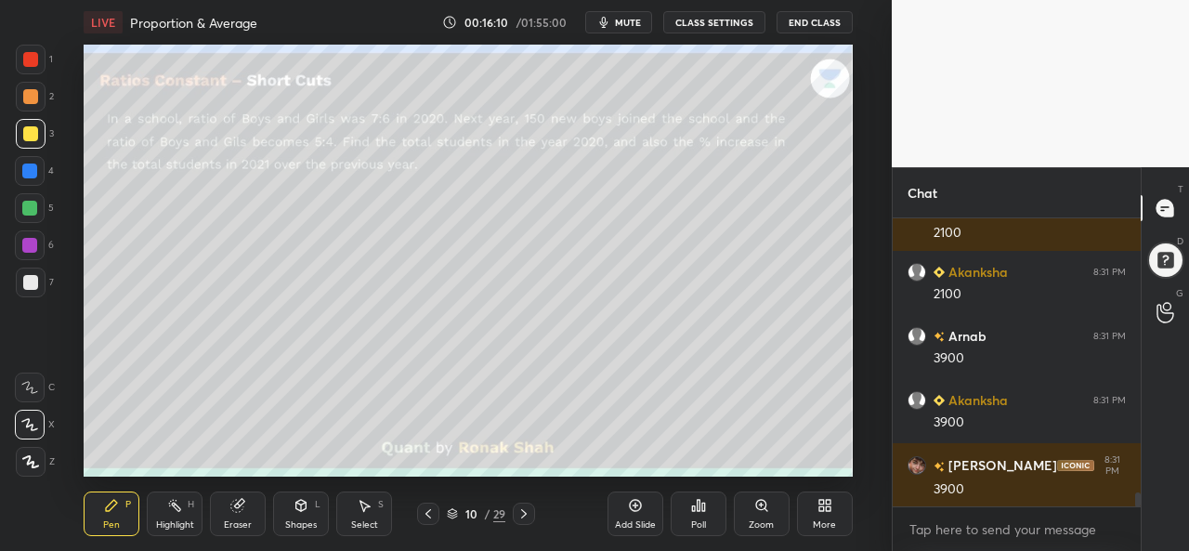
click at [31, 166] on div at bounding box center [29, 171] width 15 height 15
click at [626, 510] on div "Add Slide" at bounding box center [636, 514] width 56 height 45
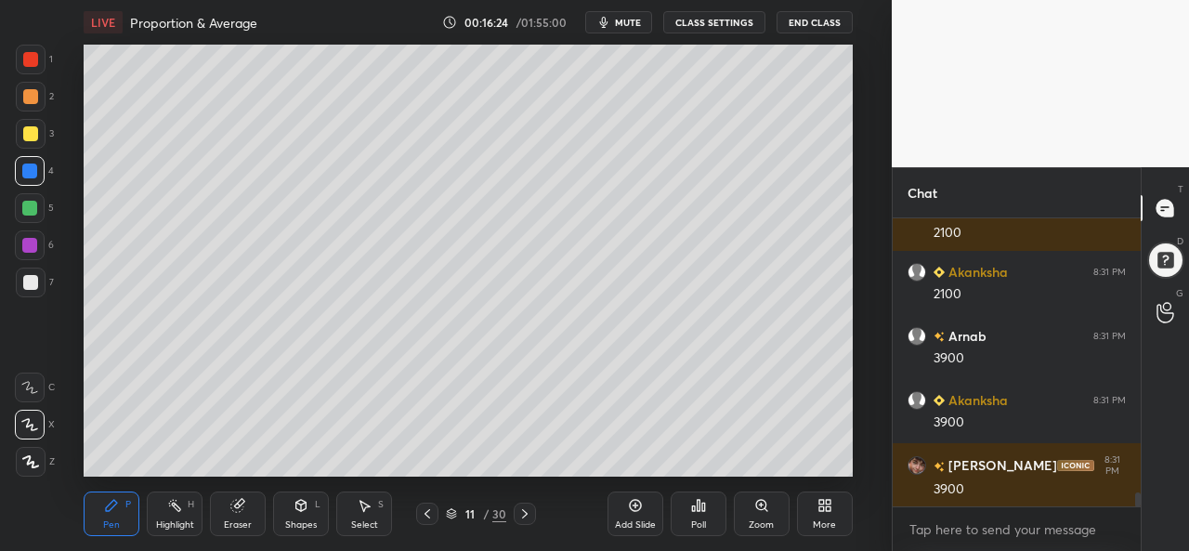
click at [26, 207] on div at bounding box center [29, 208] width 15 height 15
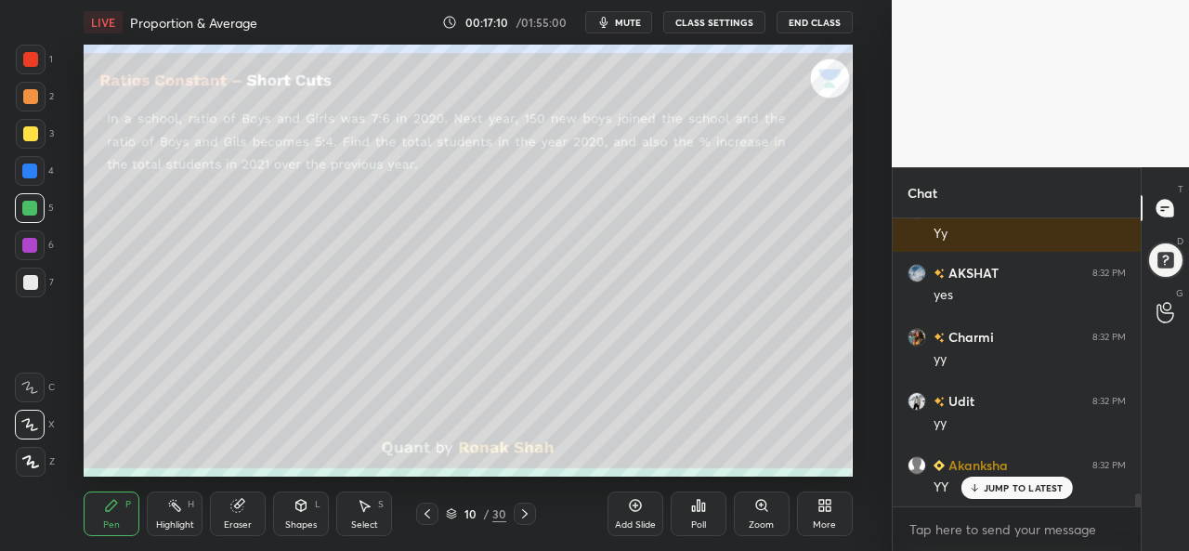
scroll to position [6227, 0]
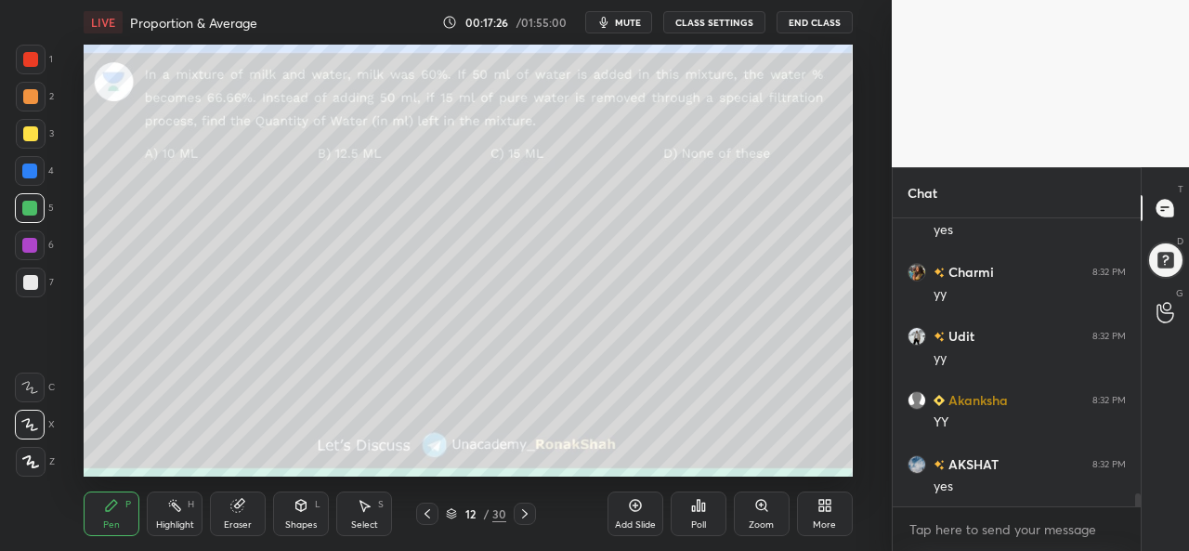
click at [701, 518] on div "Poll" at bounding box center [699, 514] width 56 height 45
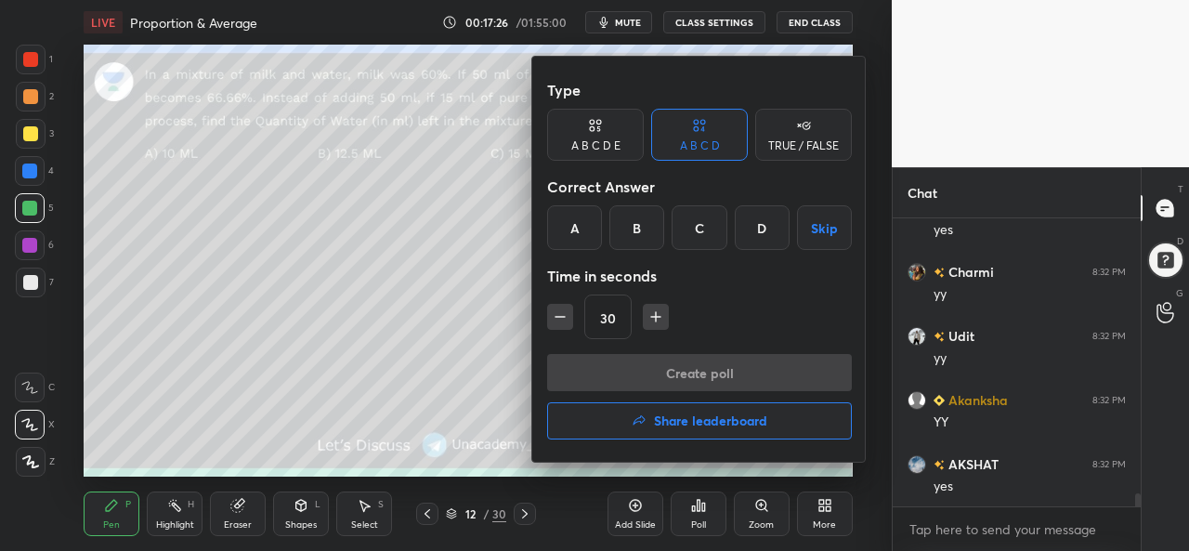
click at [577, 234] on div "A" at bounding box center [574, 227] width 55 height 45
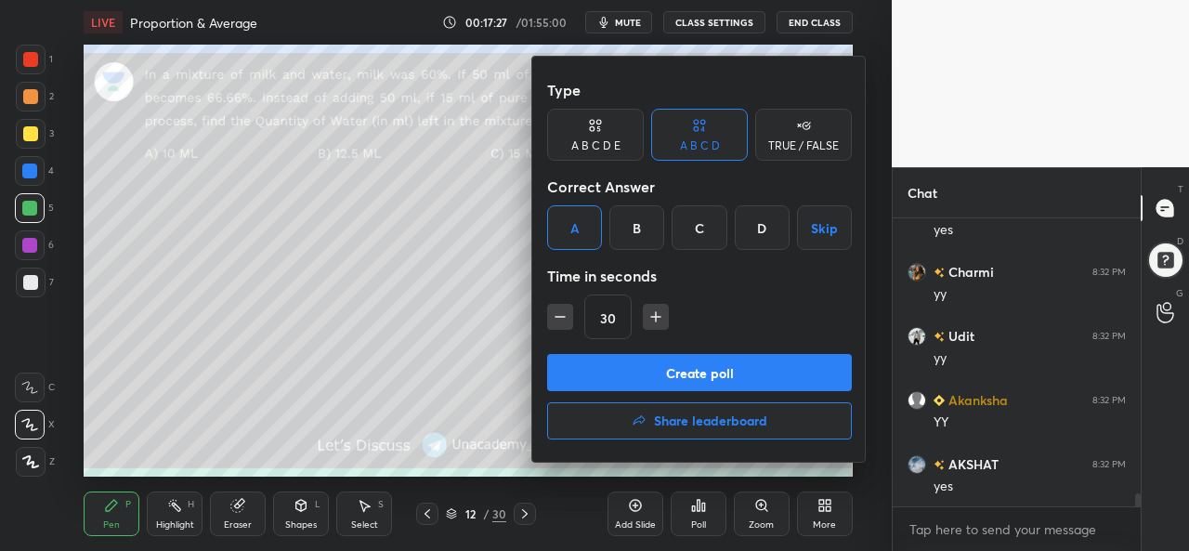
click at [652, 308] on icon "button" at bounding box center [656, 317] width 19 height 19
click at [654, 308] on icon "button" at bounding box center [656, 317] width 19 height 19
click at [658, 310] on icon "button" at bounding box center [656, 317] width 19 height 19
type input "75"
click at [699, 367] on button "Create poll" at bounding box center [699, 372] width 305 height 37
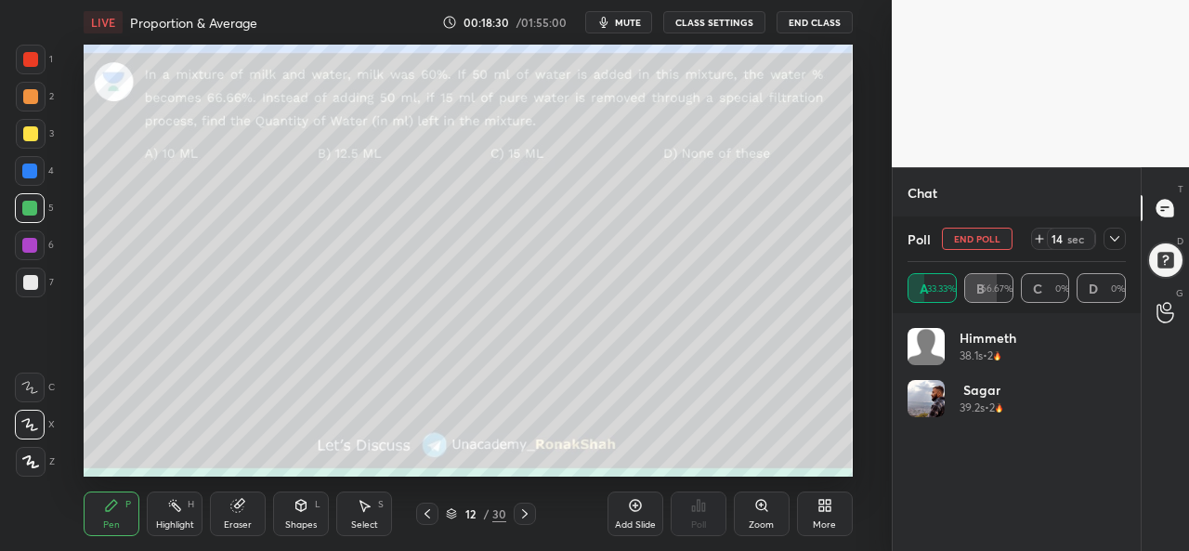
scroll to position [6387, 0]
click at [1115, 239] on icon at bounding box center [1115, 238] width 15 height 15
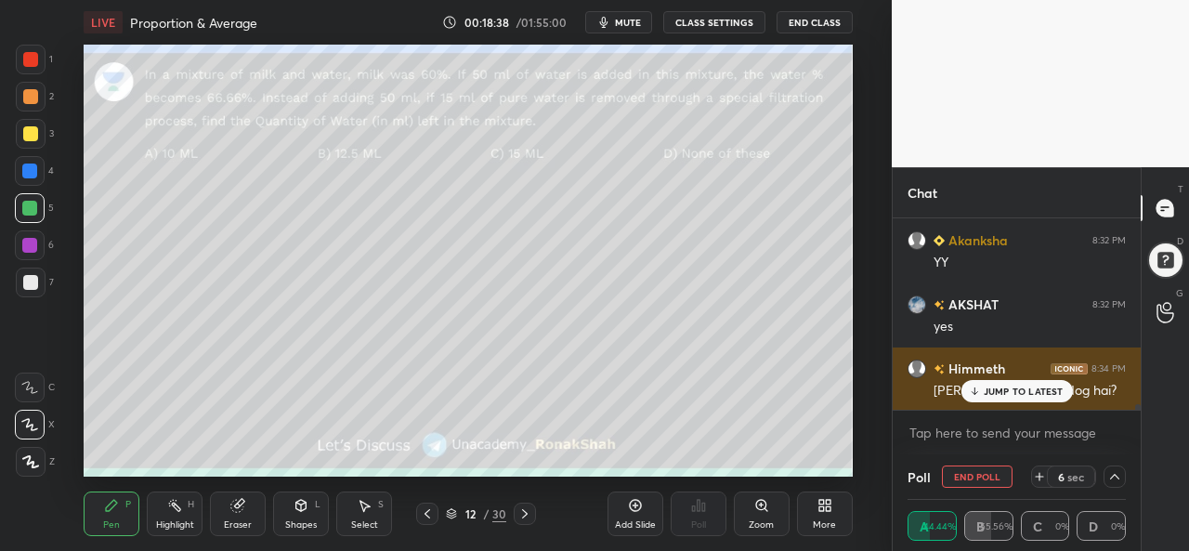
scroll to position [1, 6]
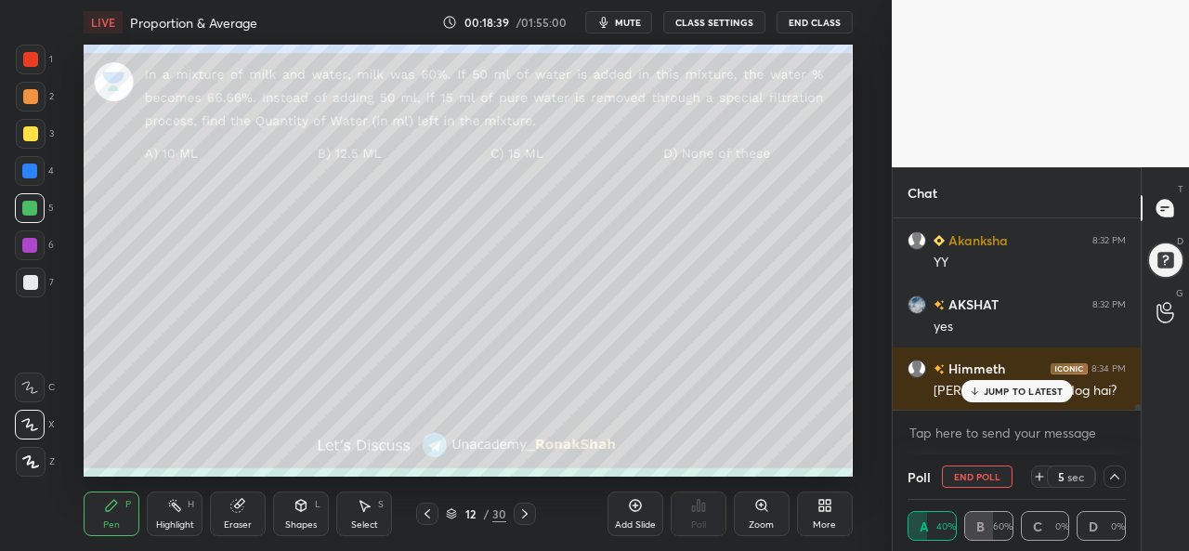
click at [1007, 387] on p "JUMP TO LATEST" at bounding box center [1024, 391] width 80 height 11
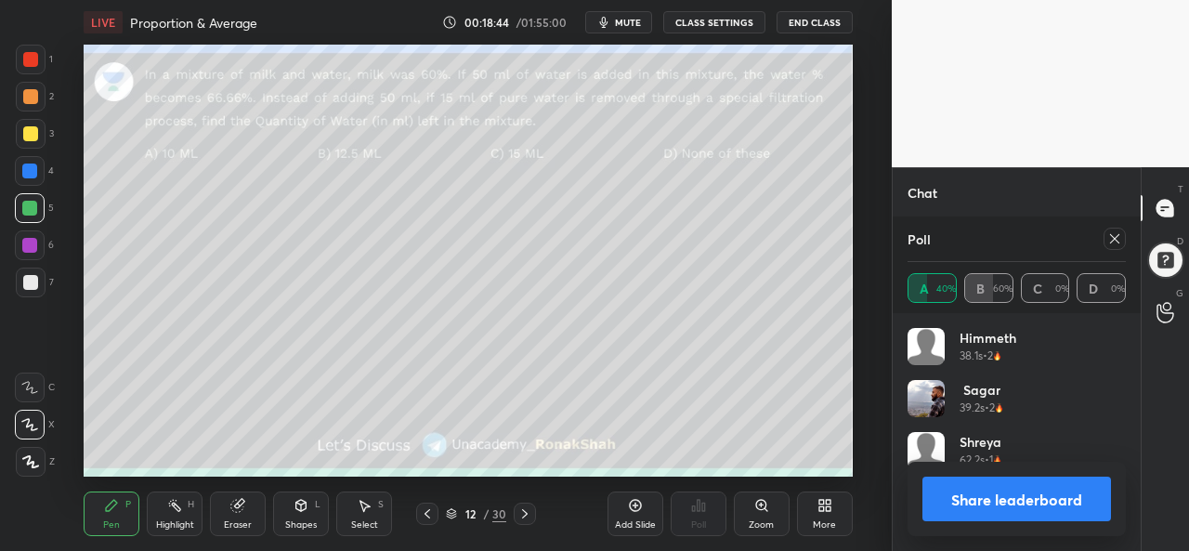
scroll to position [217, 213]
click at [1120, 237] on icon at bounding box center [1115, 238] width 15 height 15
type textarea "x"
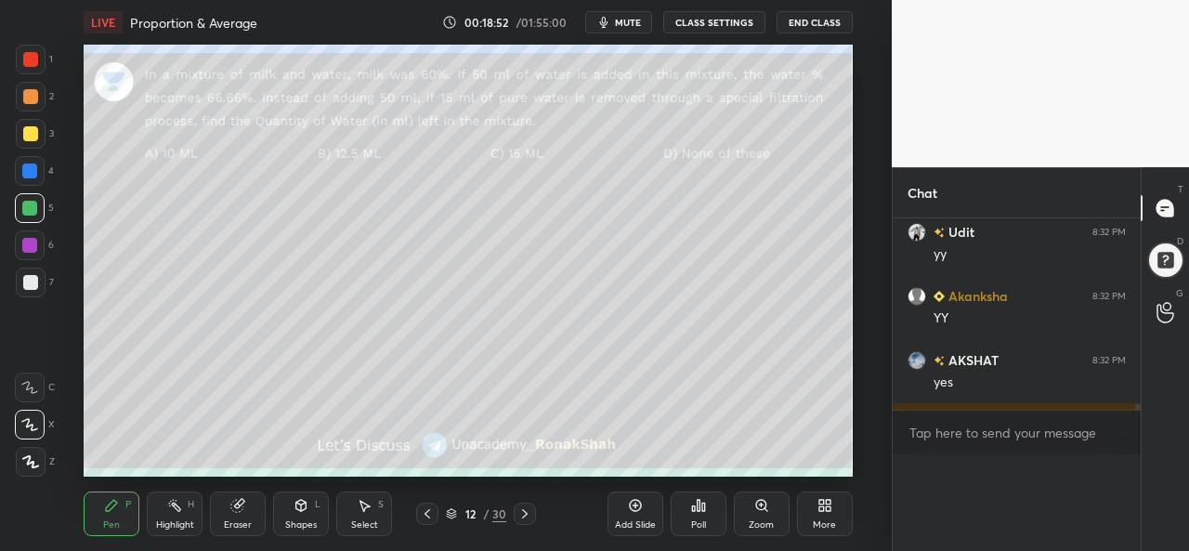
scroll to position [273, 243]
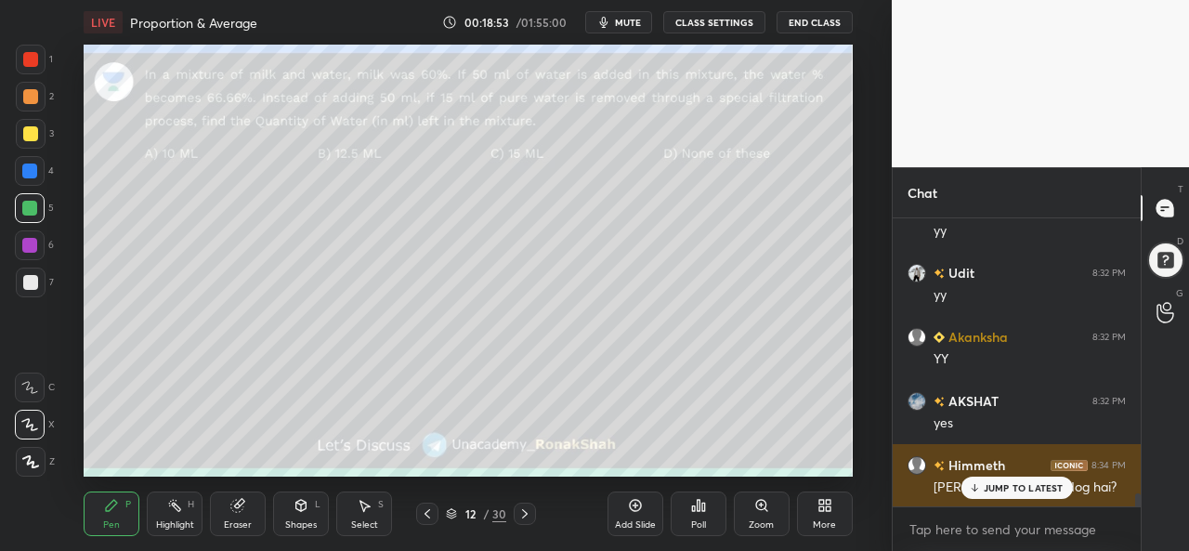
click at [1011, 490] on p "JUMP TO LATEST" at bounding box center [1024, 487] width 80 height 11
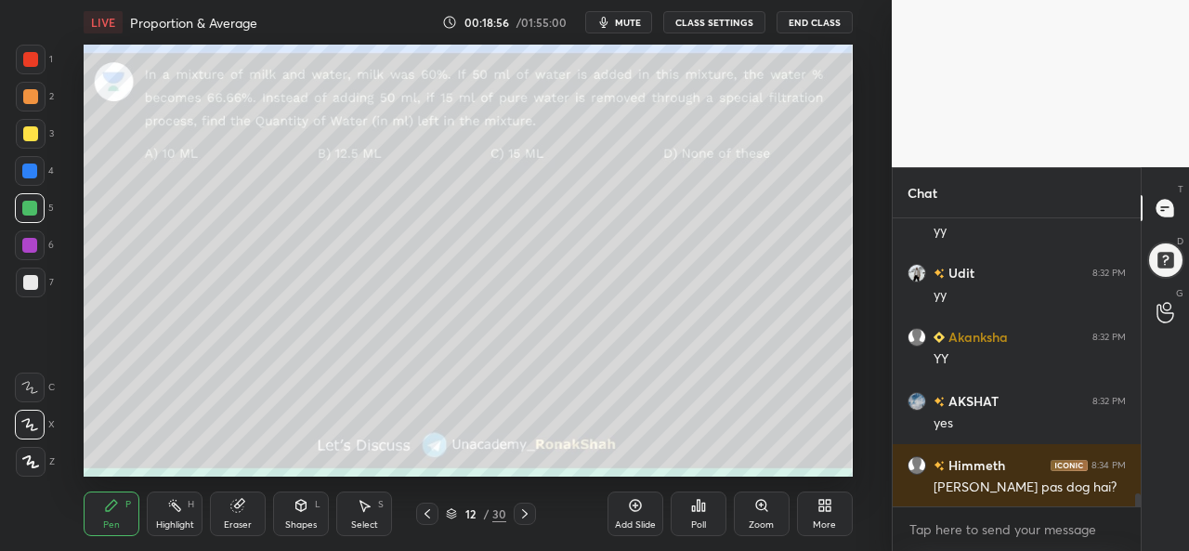
click at [33, 129] on div at bounding box center [30, 133] width 15 height 15
click at [372, 510] on icon at bounding box center [364, 505] width 15 height 15
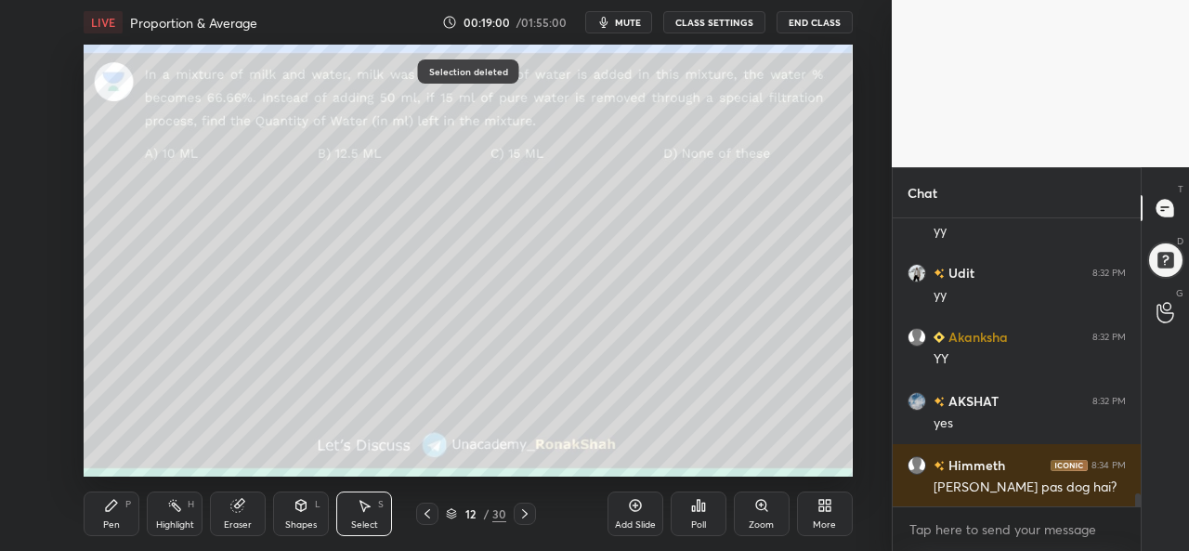
click at [112, 512] on icon at bounding box center [111, 505] width 15 height 15
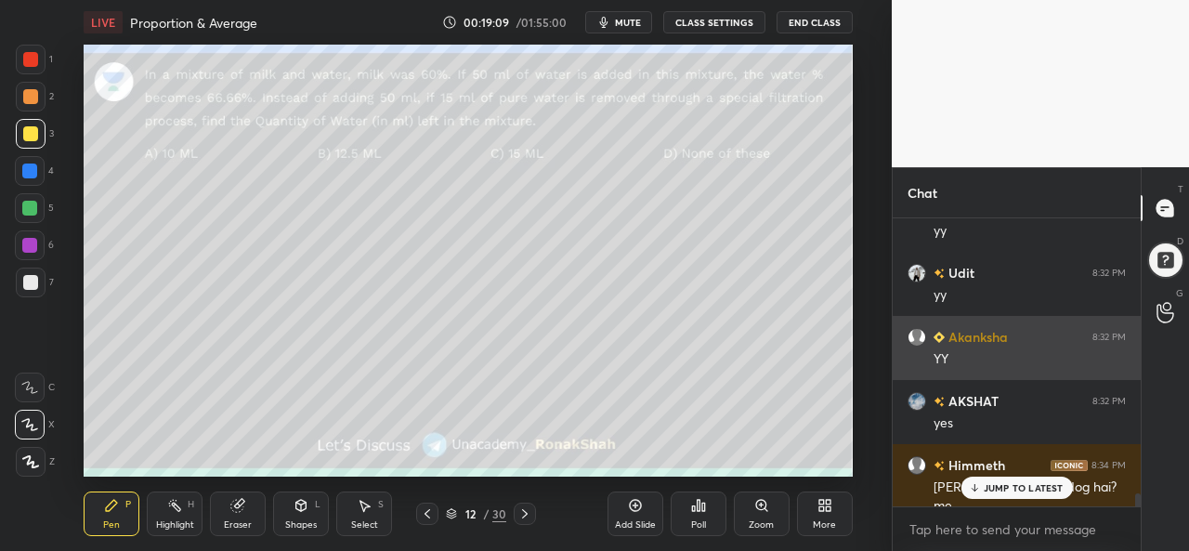
scroll to position [6309, 0]
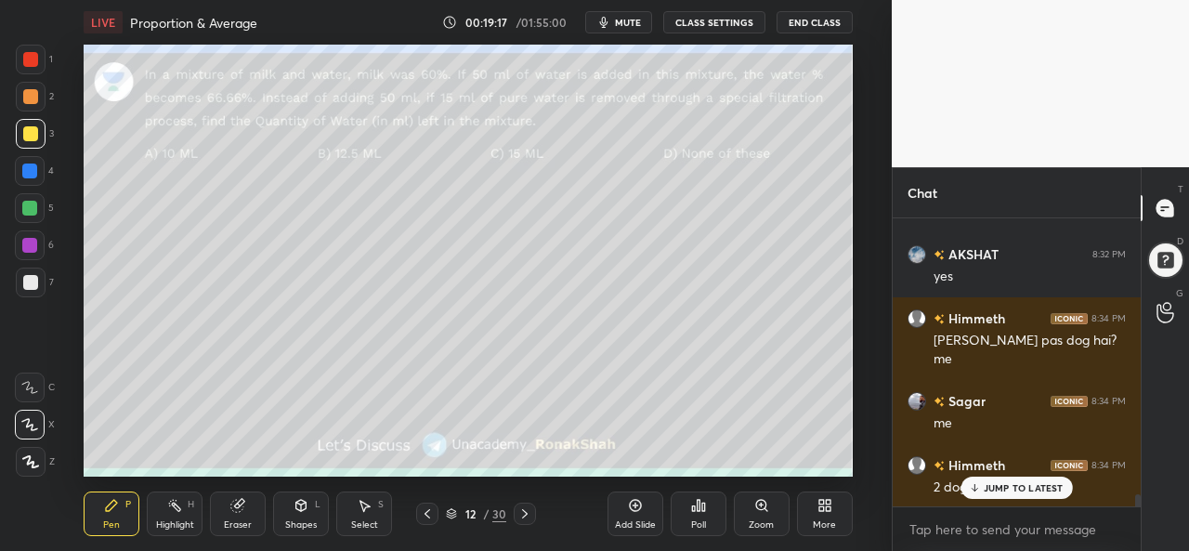
click at [991, 492] on p "JUMP TO LATEST" at bounding box center [1024, 487] width 80 height 11
click at [35, 55] on div at bounding box center [30, 59] width 15 height 15
click at [28, 167] on div at bounding box center [29, 171] width 15 height 15
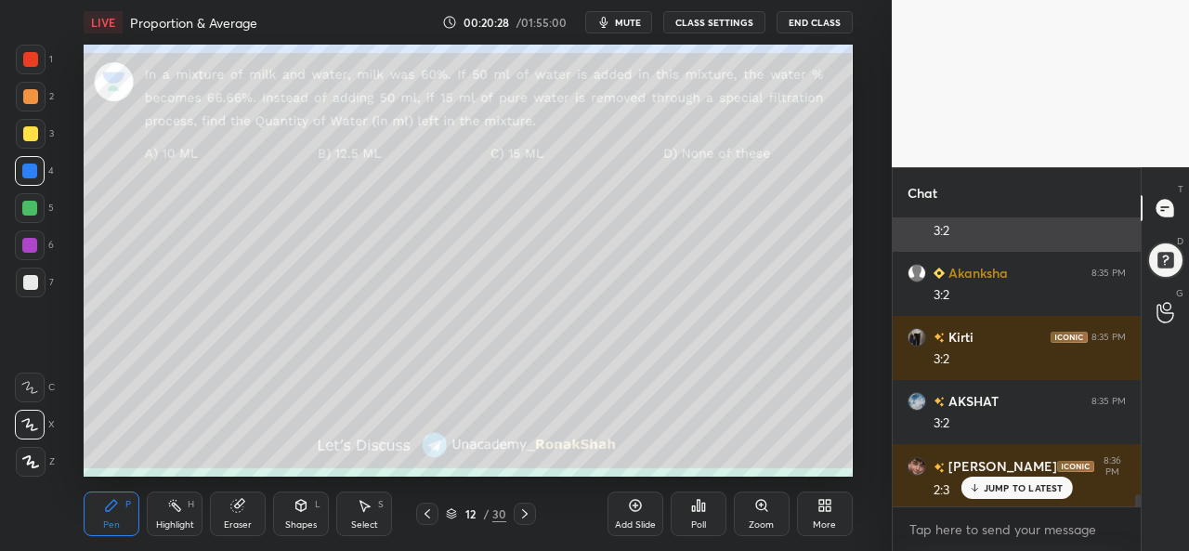
scroll to position [6887, 0]
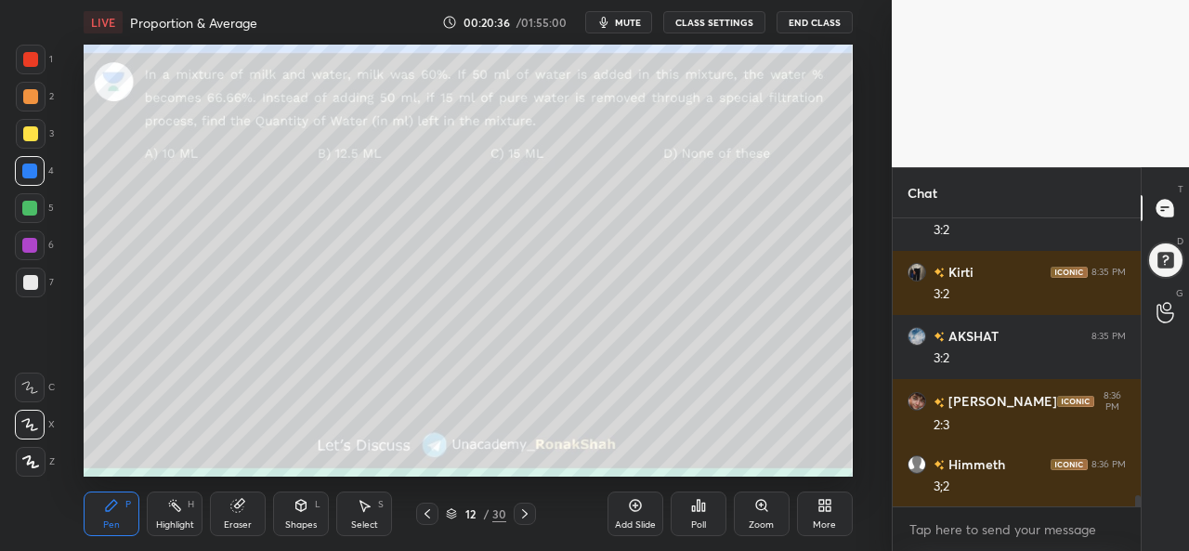
click at [26, 131] on div at bounding box center [30, 133] width 15 height 15
click at [30, 172] on div at bounding box center [29, 171] width 15 height 15
click at [31, 204] on div at bounding box center [29, 208] width 15 height 15
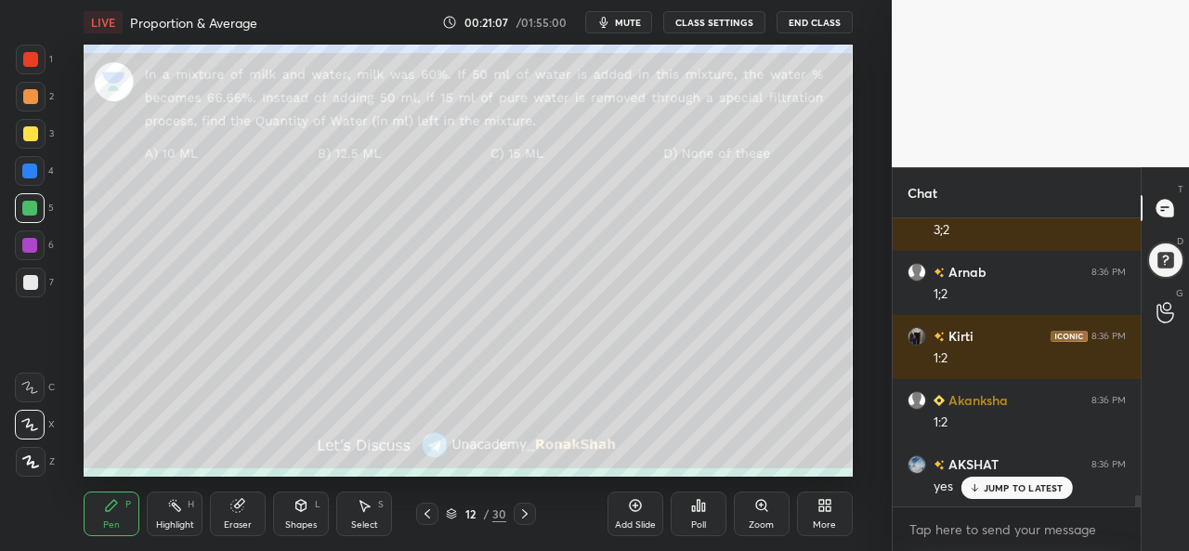
scroll to position [7207, 0]
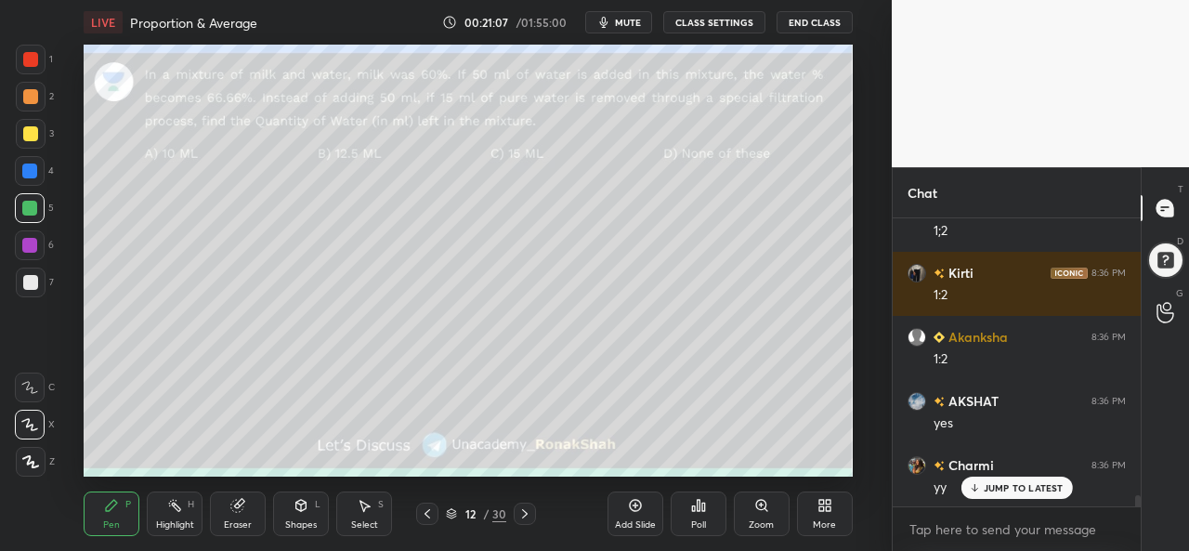
click at [26, 170] on div at bounding box center [29, 171] width 15 height 15
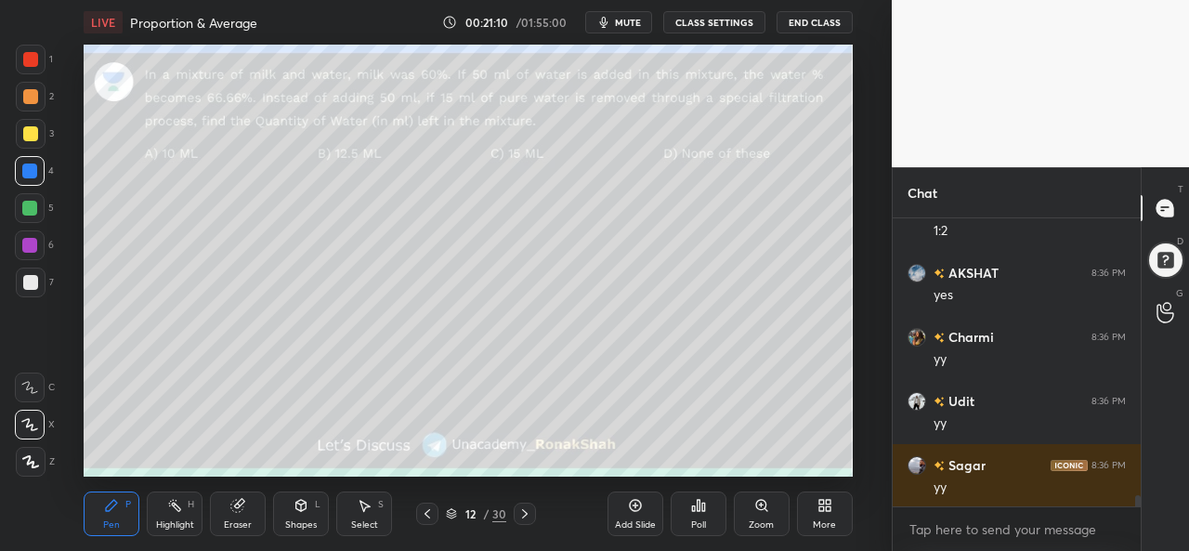
scroll to position [7400, 0]
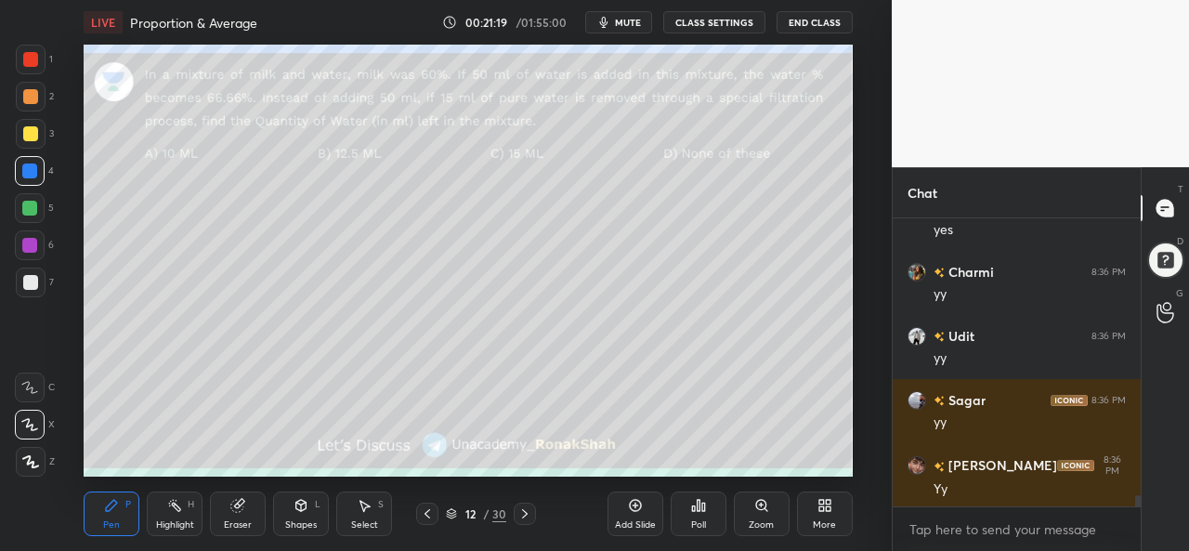
click at [28, 51] on div at bounding box center [31, 60] width 30 height 30
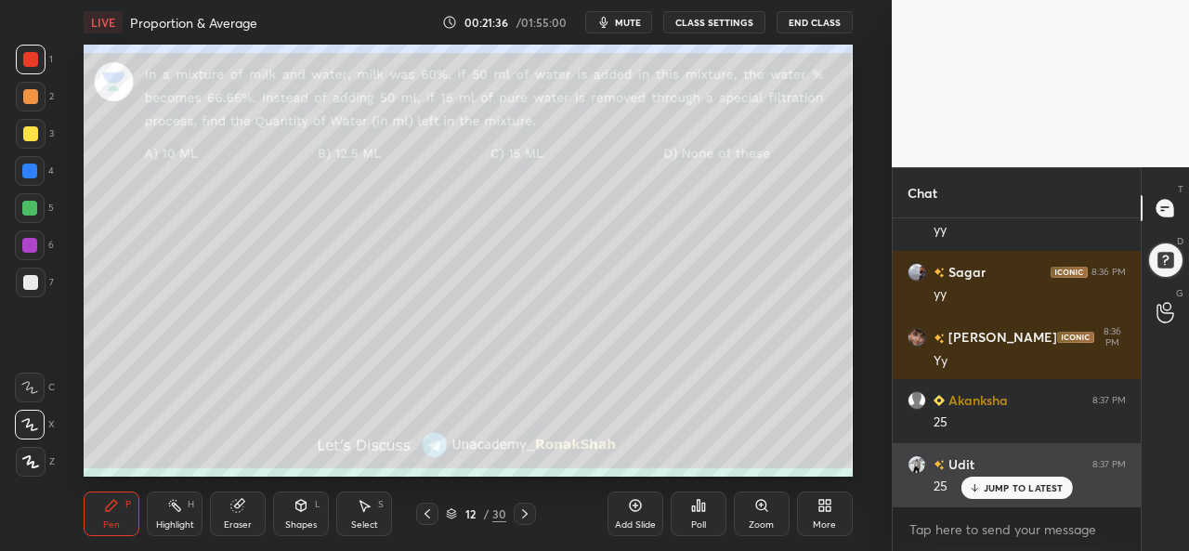
scroll to position [7591, 0]
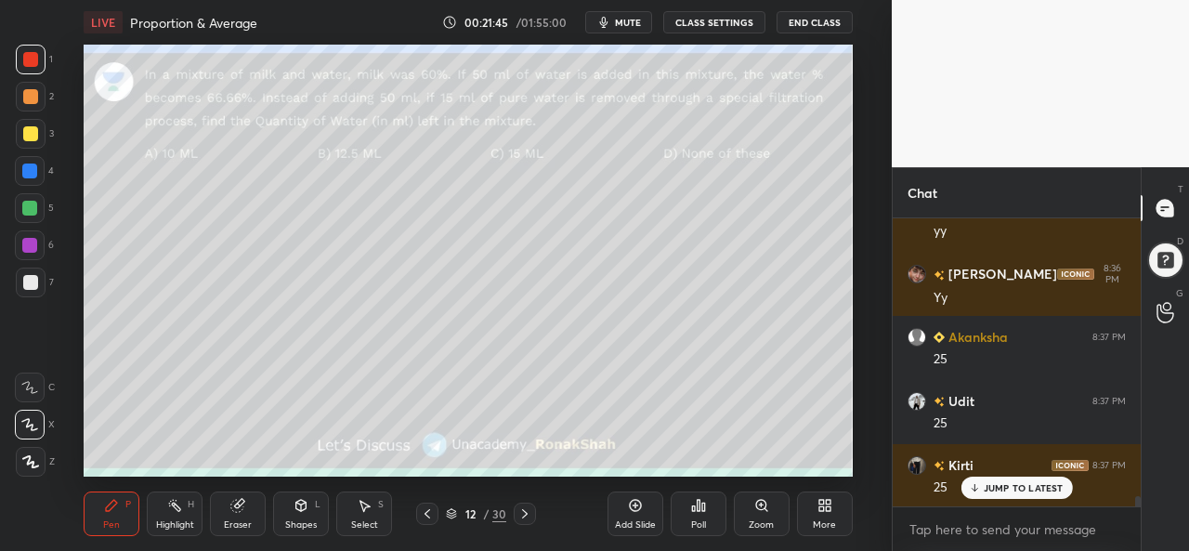
click at [32, 127] on div at bounding box center [30, 133] width 15 height 15
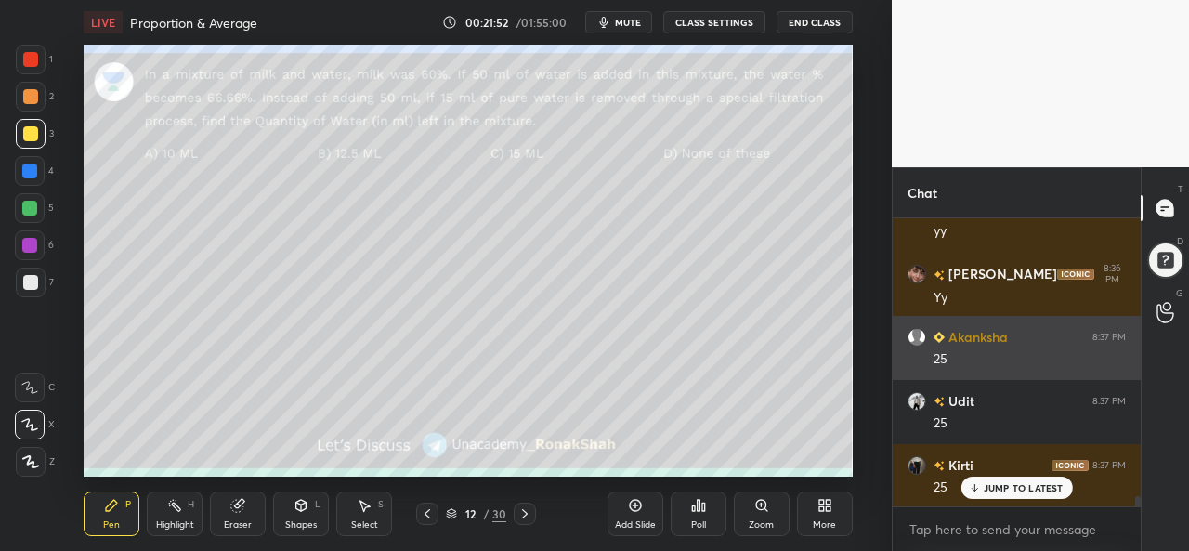
click at [669, 466] on div "Add Slide Poll Zoom More" at bounding box center [730, 514] width 245 height 104
click at [838, 464] on div "Add Slide Poll Zoom More" at bounding box center [730, 514] width 245 height 104
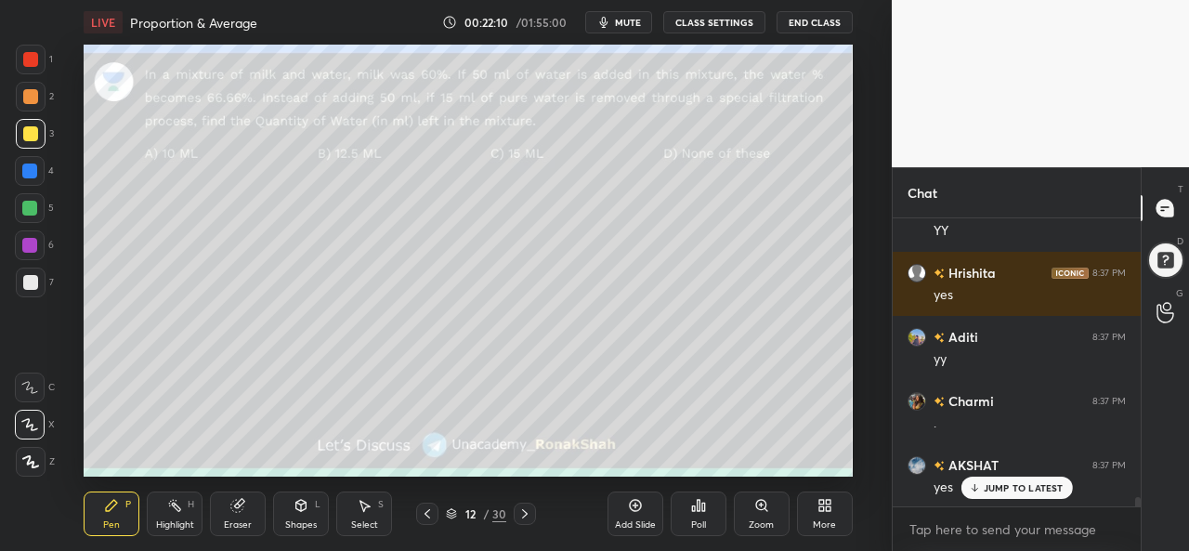
scroll to position [8443, 0]
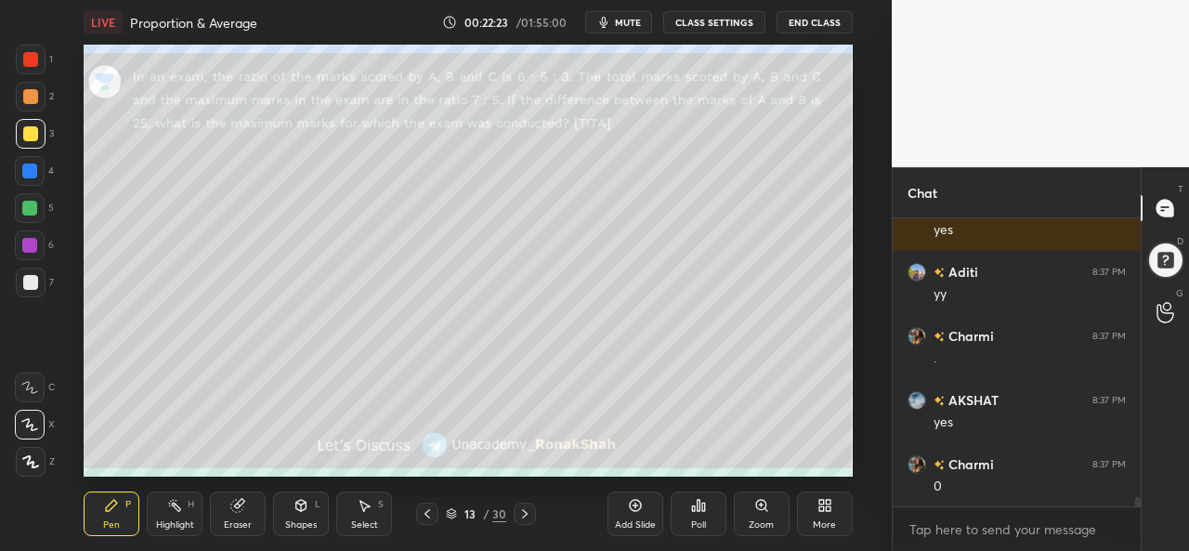
click at [24, 53] on div at bounding box center [30, 59] width 15 height 15
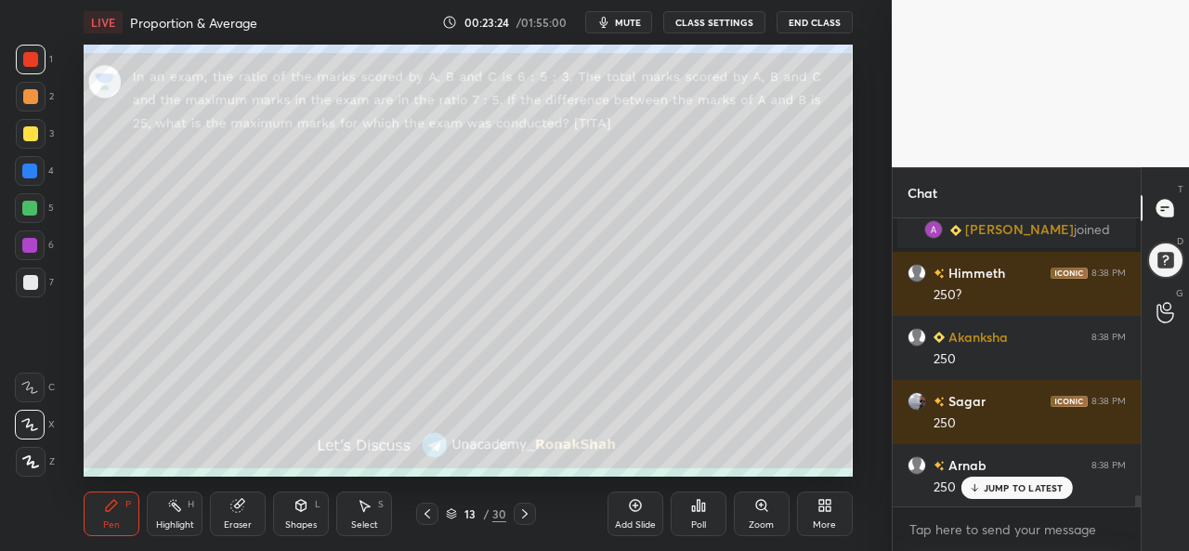
scroll to position [6973, 0]
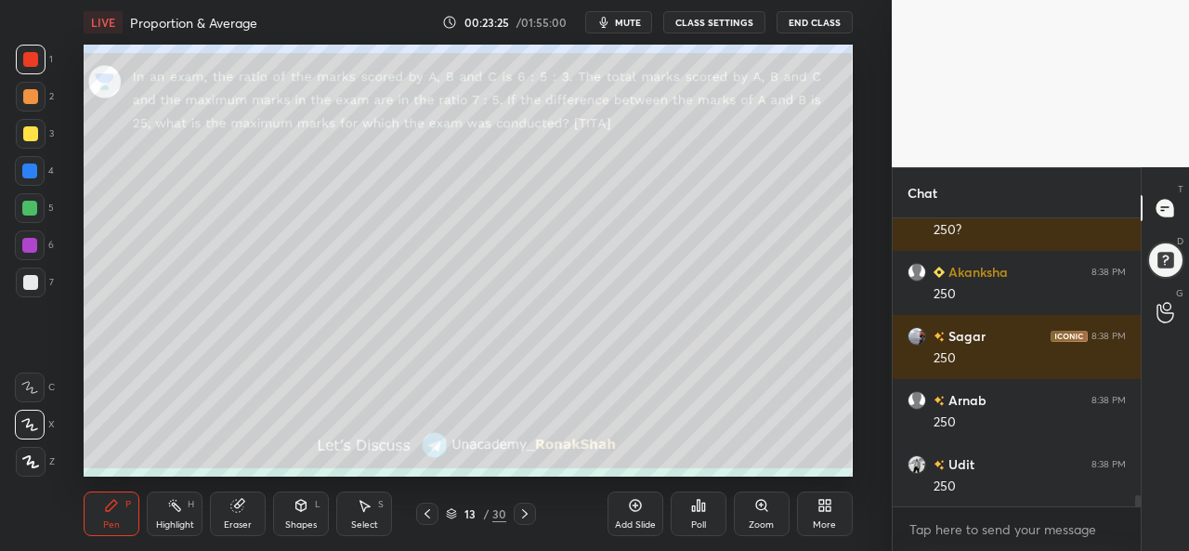
click at [29, 136] on div at bounding box center [30, 133] width 15 height 15
click at [31, 170] on div at bounding box center [29, 171] width 15 height 15
click at [33, 206] on div at bounding box center [29, 208] width 15 height 15
click at [30, 133] on div at bounding box center [30, 133] width 15 height 15
click at [28, 172] on div at bounding box center [29, 171] width 15 height 15
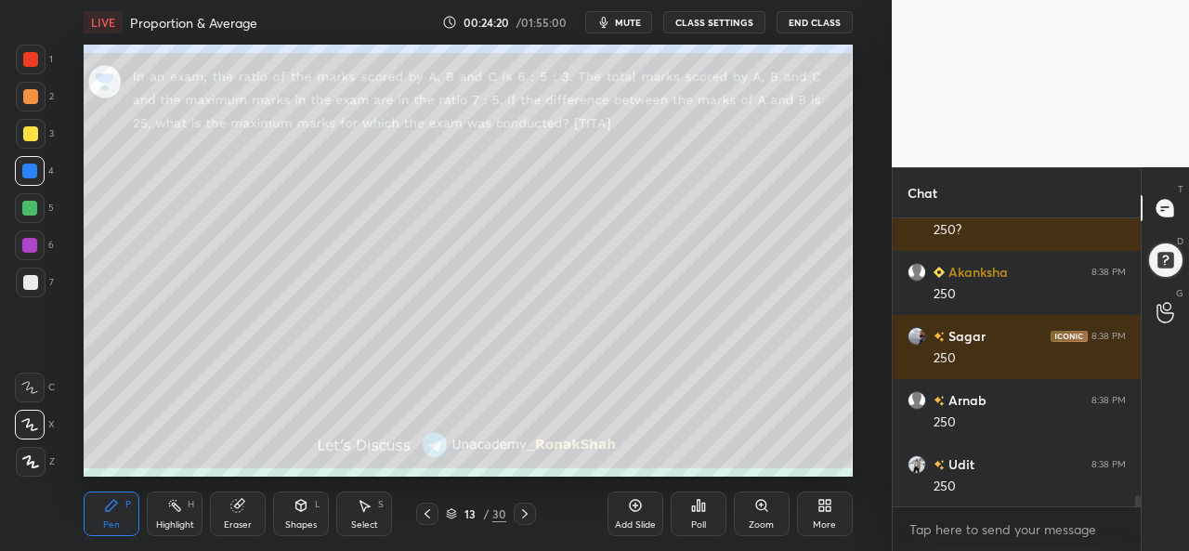
click at [37, 207] on div at bounding box center [30, 208] width 30 height 30
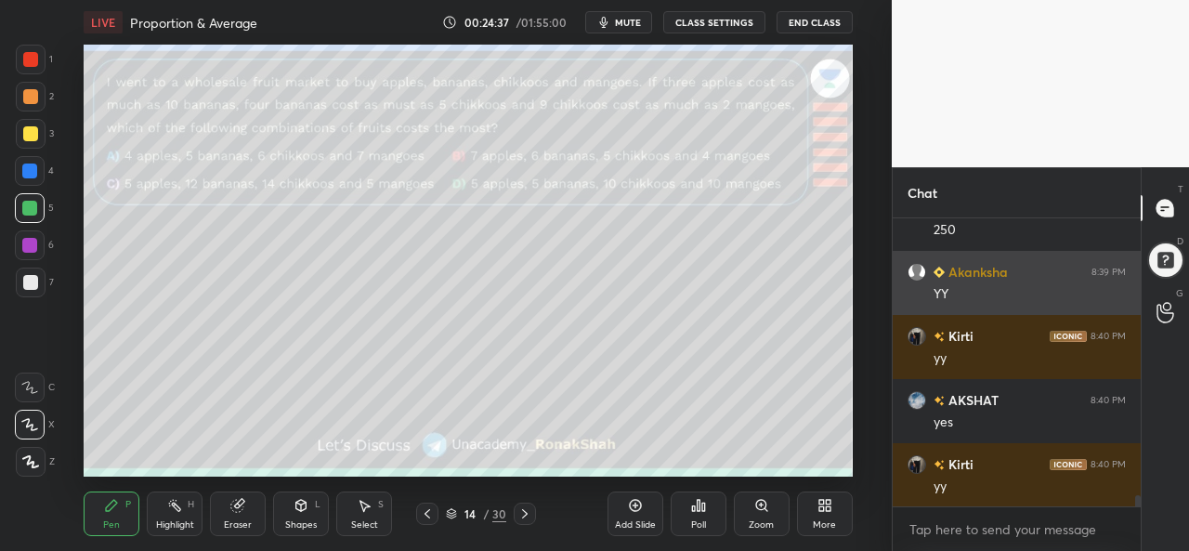
scroll to position [7292, 0]
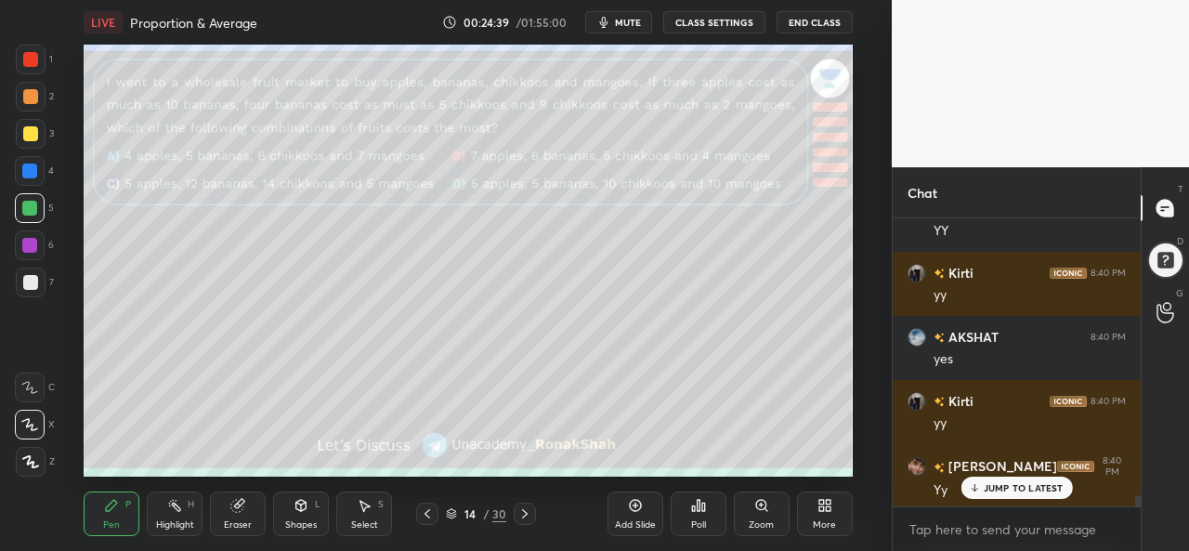
click at [992, 489] on p "JUMP TO LATEST" at bounding box center [1024, 487] width 80 height 11
click at [690, 518] on div "Poll" at bounding box center [699, 514] width 56 height 45
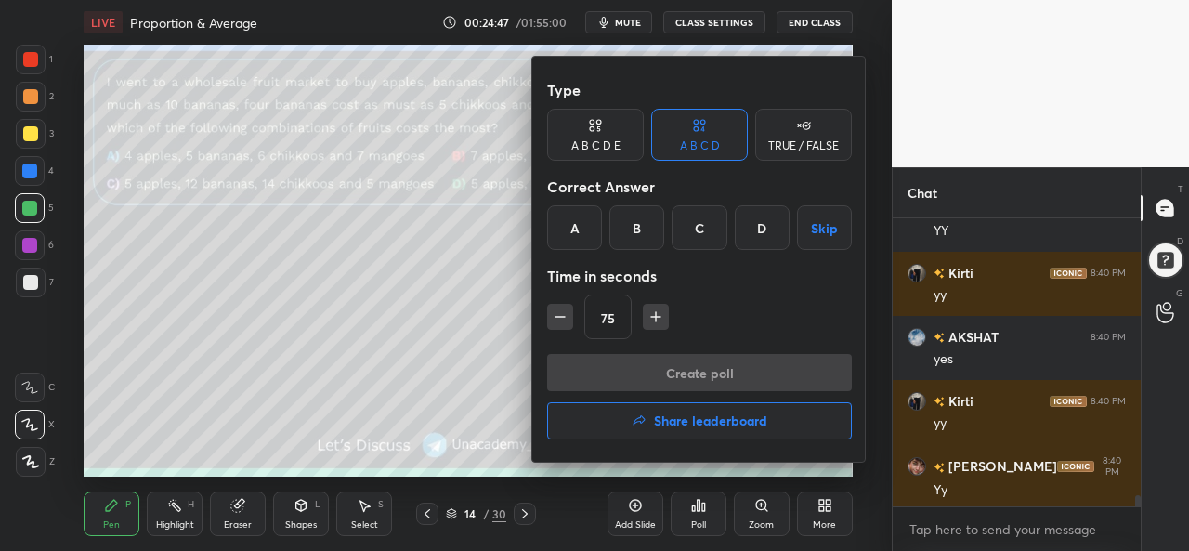
click at [762, 228] on div "D" at bounding box center [762, 227] width 55 height 45
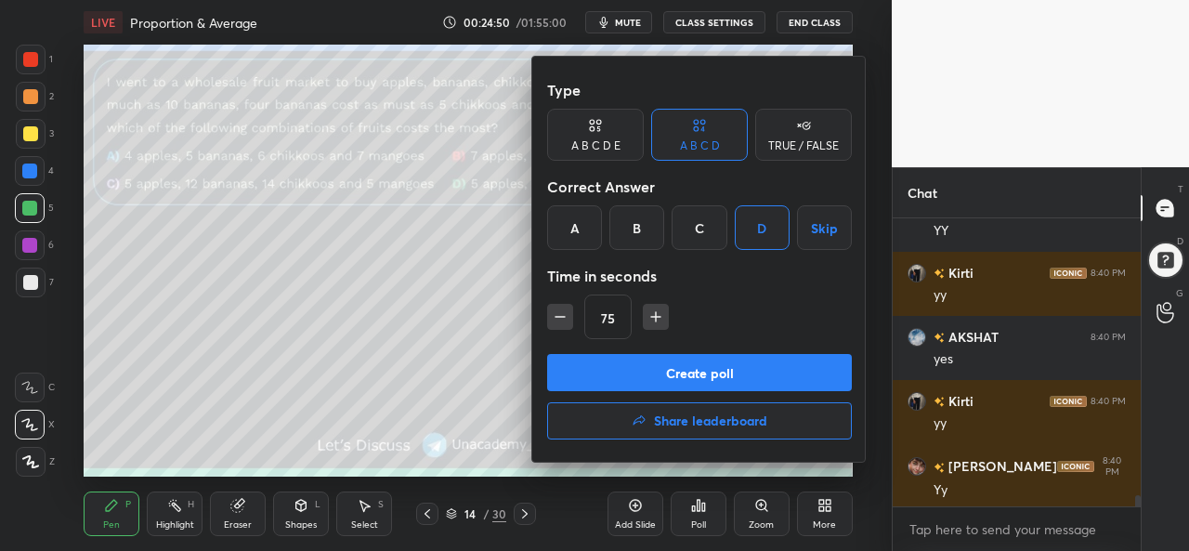
click at [656, 310] on icon "button" at bounding box center [656, 317] width 19 height 19
type input "90"
click at [713, 368] on button "Create poll" at bounding box center [699, 372] width 305 height 37
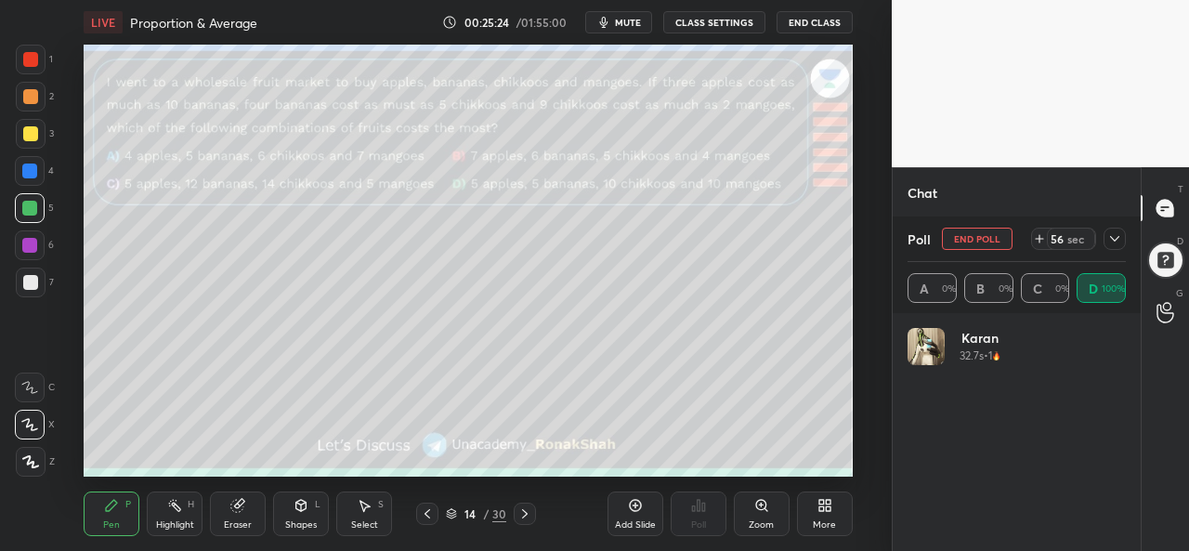
scroll to position [217, 213]
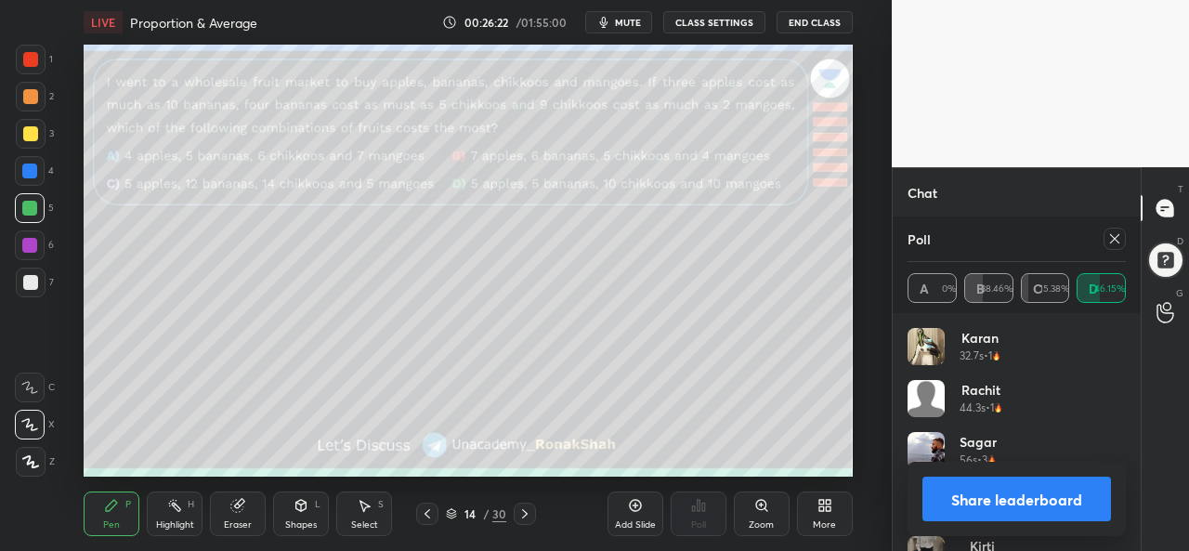
click at [1114, 234] on icon at bounding box center [1115, 238] width 15 height 15
type textarea "x"
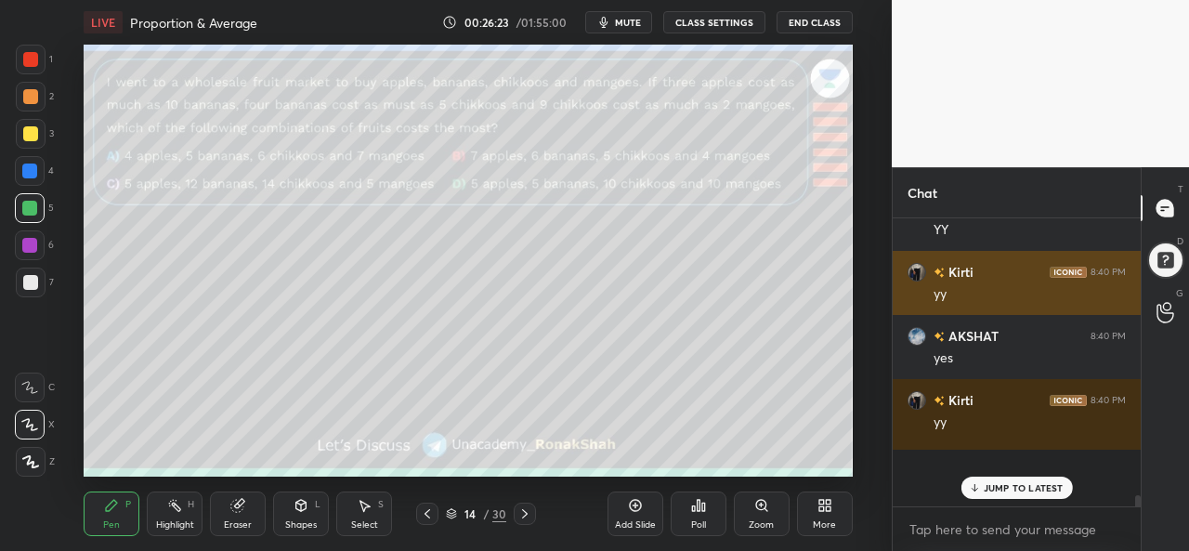
scroll to position [123, 243]
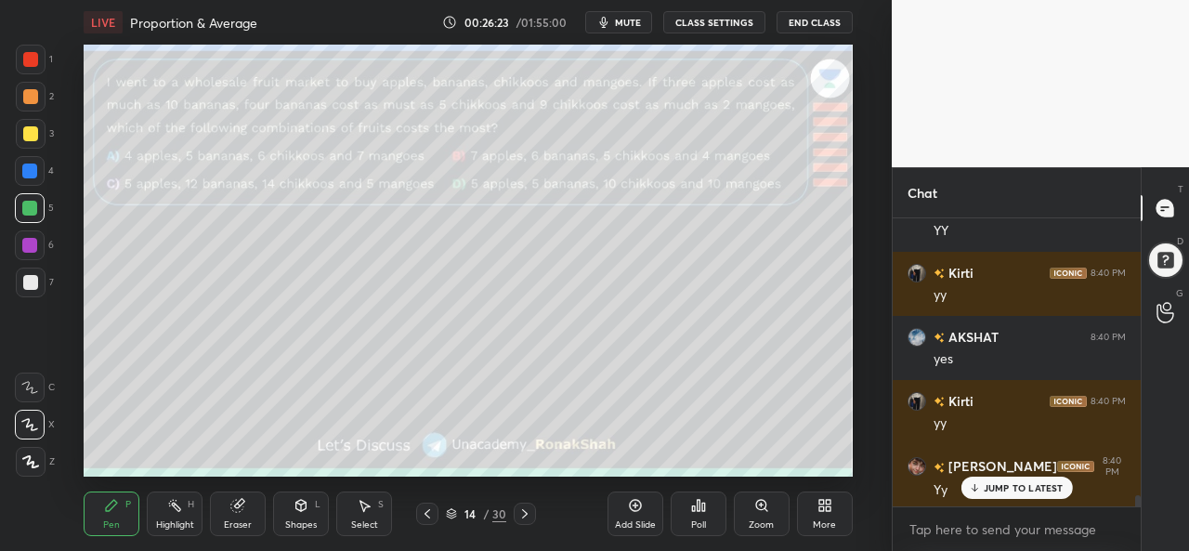
click at [985, 487] on p "JUMP TO LATEST" at bounding box center [1024, 487] width 80 height 11
click at [29, 129] on div at bounding box center [30, 133] width 15 height 15
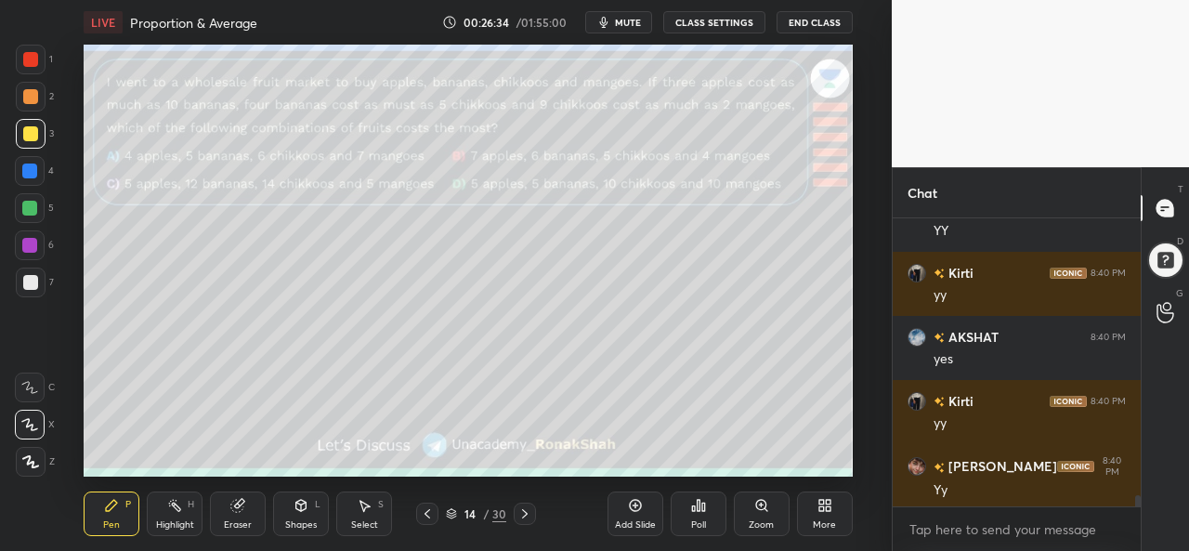
click at [31, 207] on div at bounding box center [29, 208] width 15 height 15
click at [31, 131] on div at bounding box center [30, 133] width 15 height 15
click at [26, 201] on div at bounding box center [29, 208] width 15 height 15
click at [26, 170] on div at bounding box center [29, 171] width 15 height 15
click at [372, 522] on div "Select" at bounding box center [364, 524] width 27 height 9
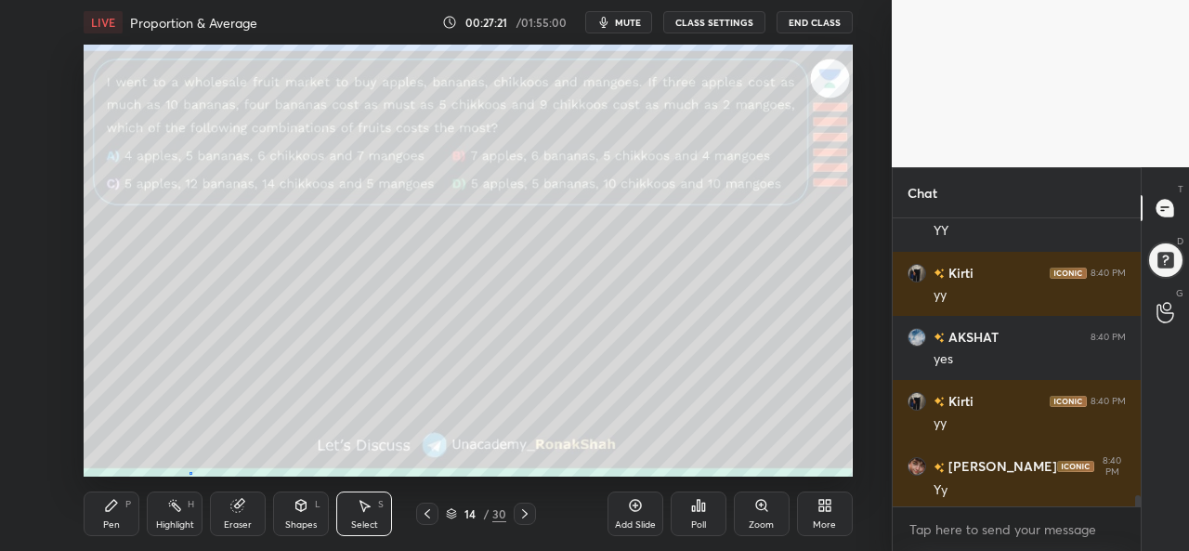
click at [190, 473] on div "0 ° Undo Copy Duplicate Duplicate to new slide Delete" at bounding box center [468, 261] width 768 height 432
click at [98, 525] on div "Pen P" at bounding box center [112, 514] width 56 height 45
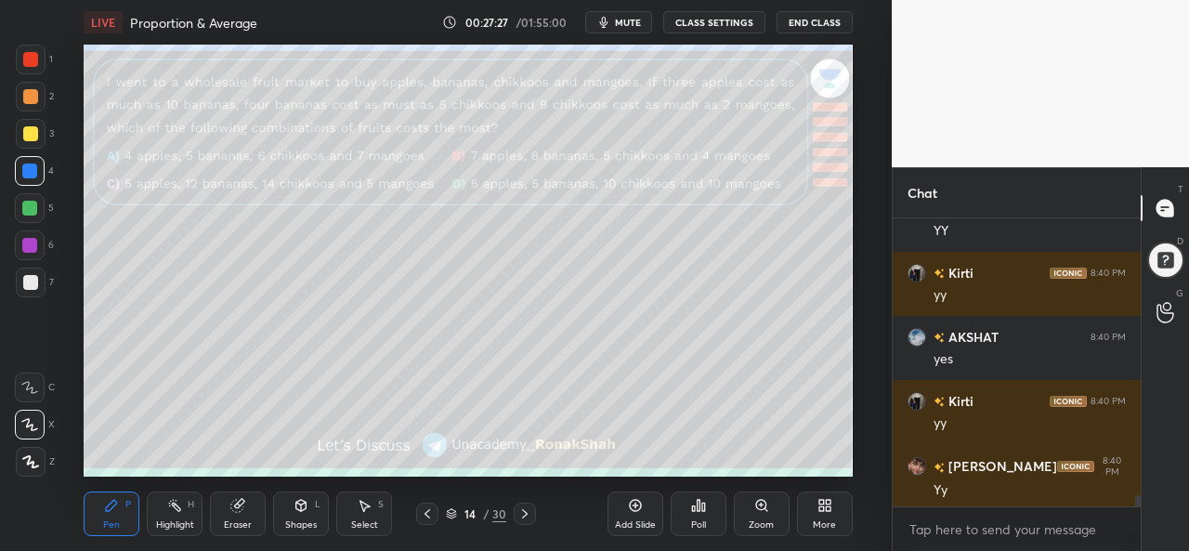
click at [20, 208] on div at bounding box center [30, 208] width 30 height 30
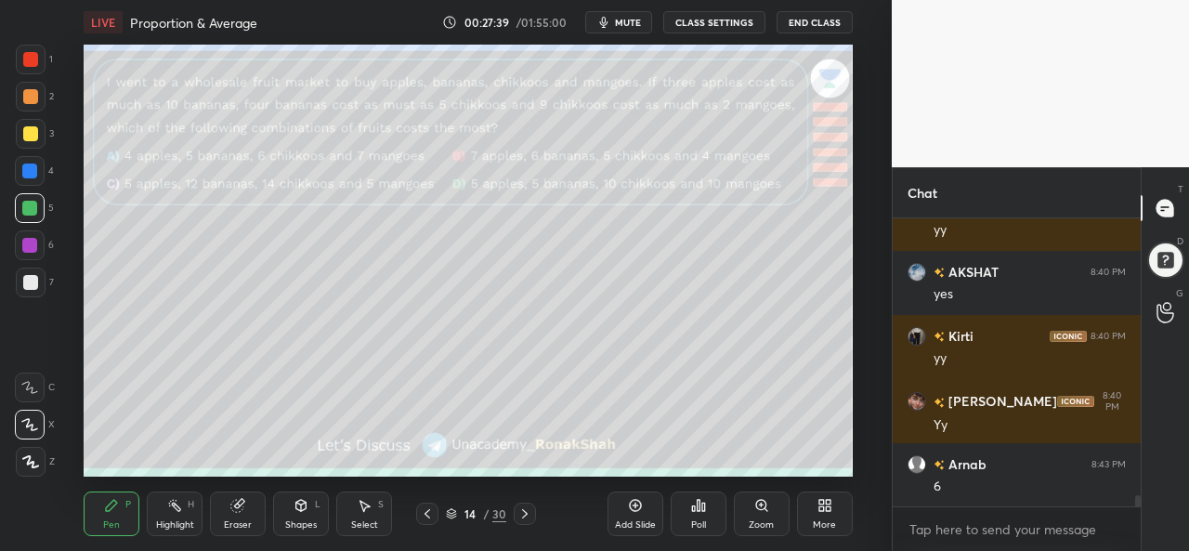
scroll to position [7421, 0]
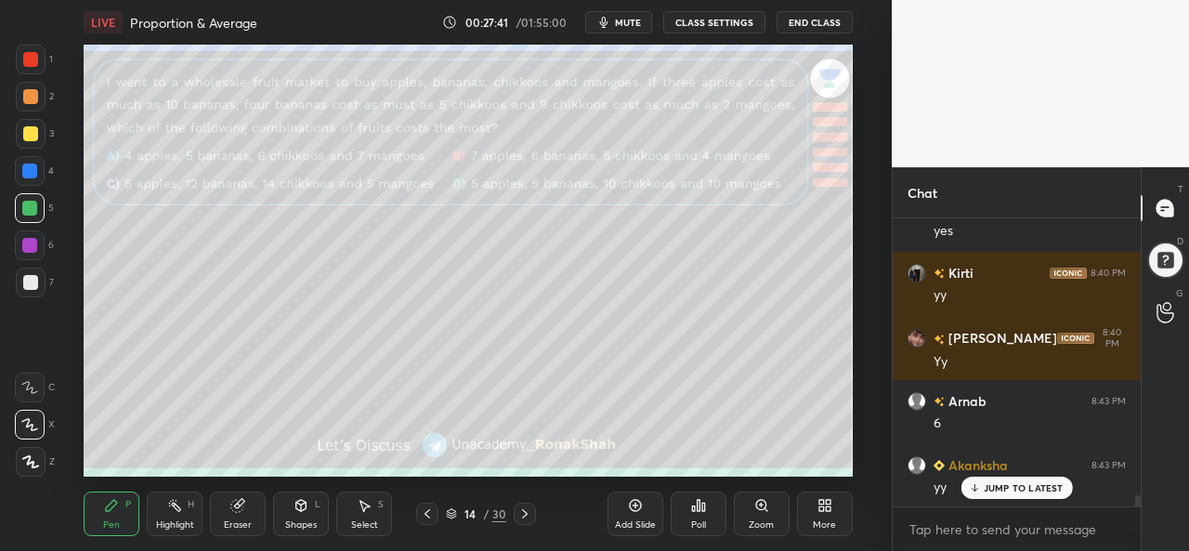
click at [31, 57] on div at bounding box center [30, 59] width 15 height 15
click at [26, 133] on div at bounding box center [30, 133] width 15 height 15
click at [27, 174] on div at bounding box center [29, 171] width 15 height 15
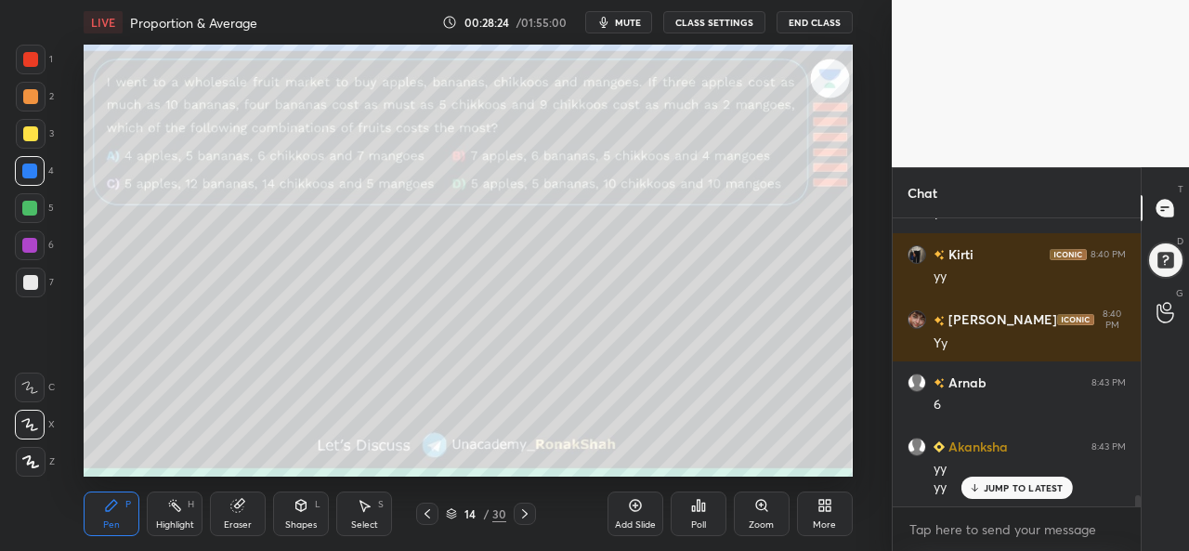
click at [25, 203] on div at bounding box center [29, 208] width 15 height 15
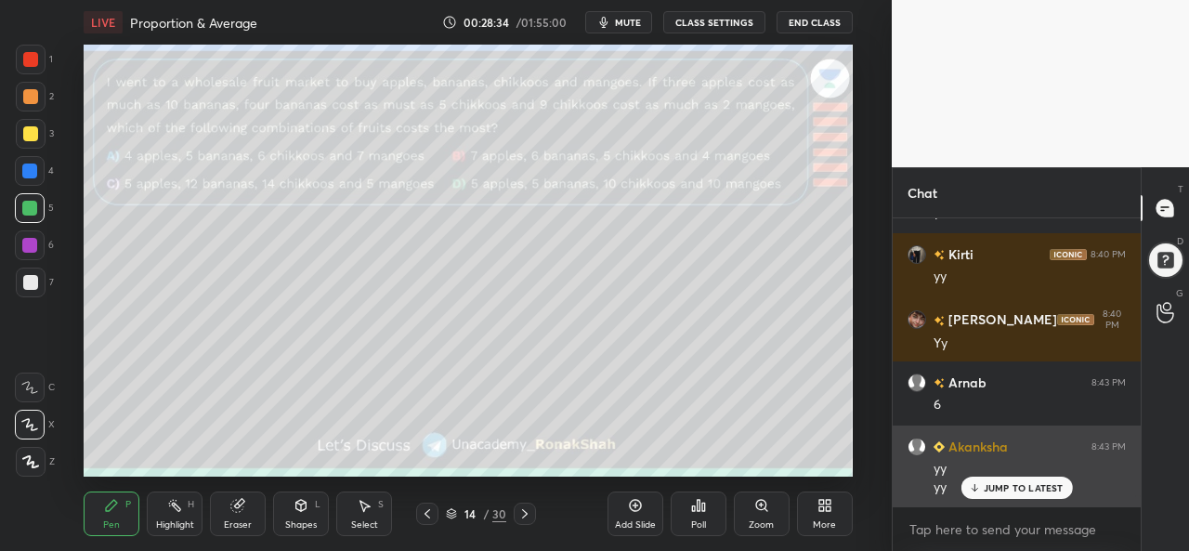
click at [994, 492] on p "JUMP TO LATEST" at bounding box center [1024, 487] width 80 height 11
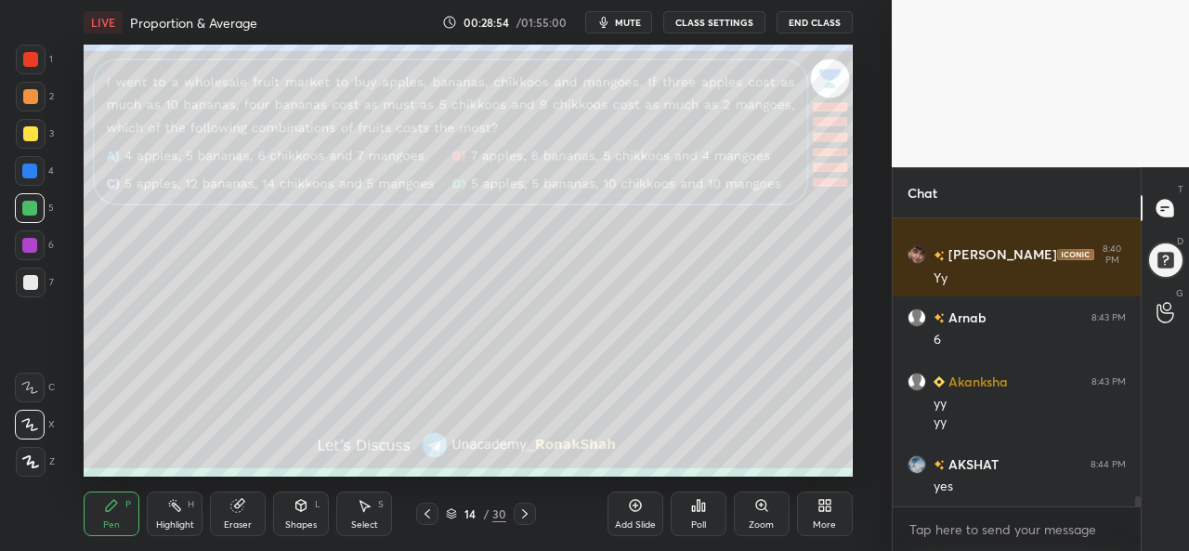
click at [617, 464] on div "Add Slide Poll Zoom More" at bounding box center [730, 514] width 245 height 104
click at [636, 464] on div "Add Slide Poll Zoom More" at bounding box center [730, 514] width 245 height 104
click at [33, 238] on div at bounding box center [29, 245] width 15 height 15
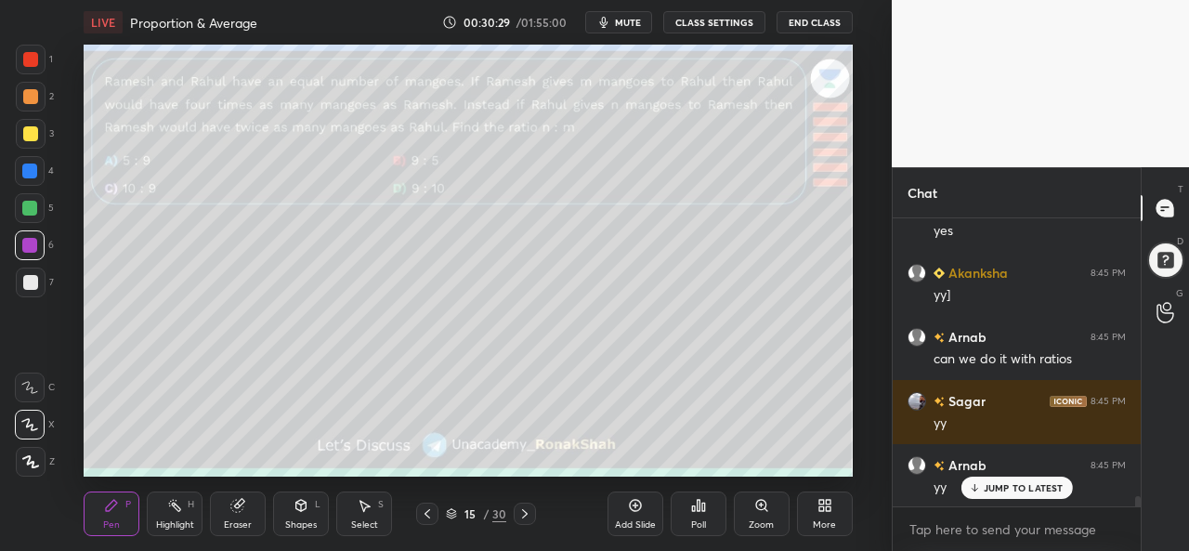
scroll to position [7889, 0]
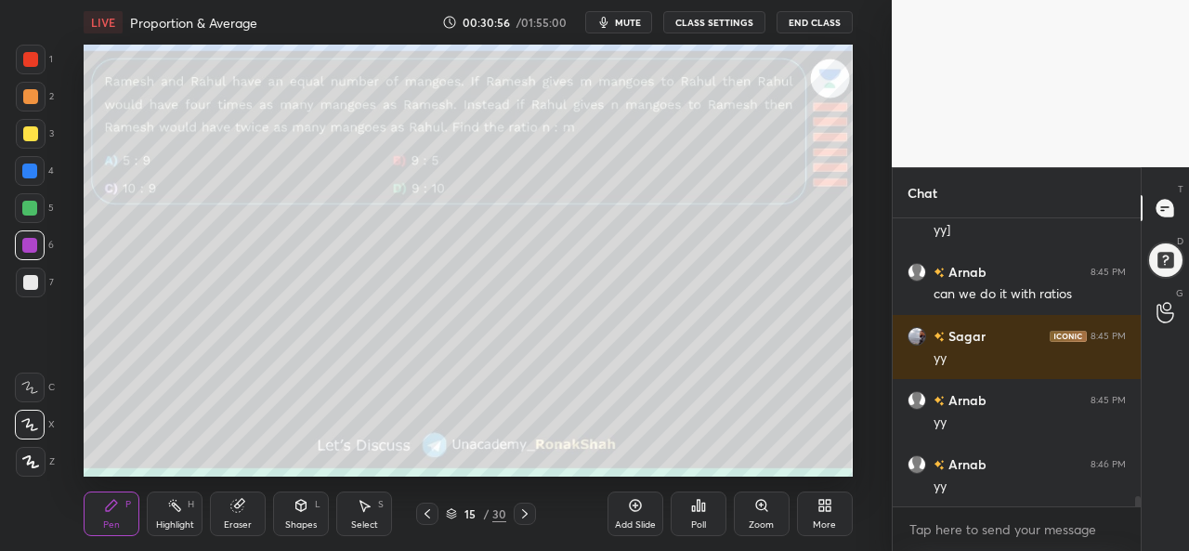
click at [699, 514] on div "Poll" at bounding box center [699, 514] width 56 height 45
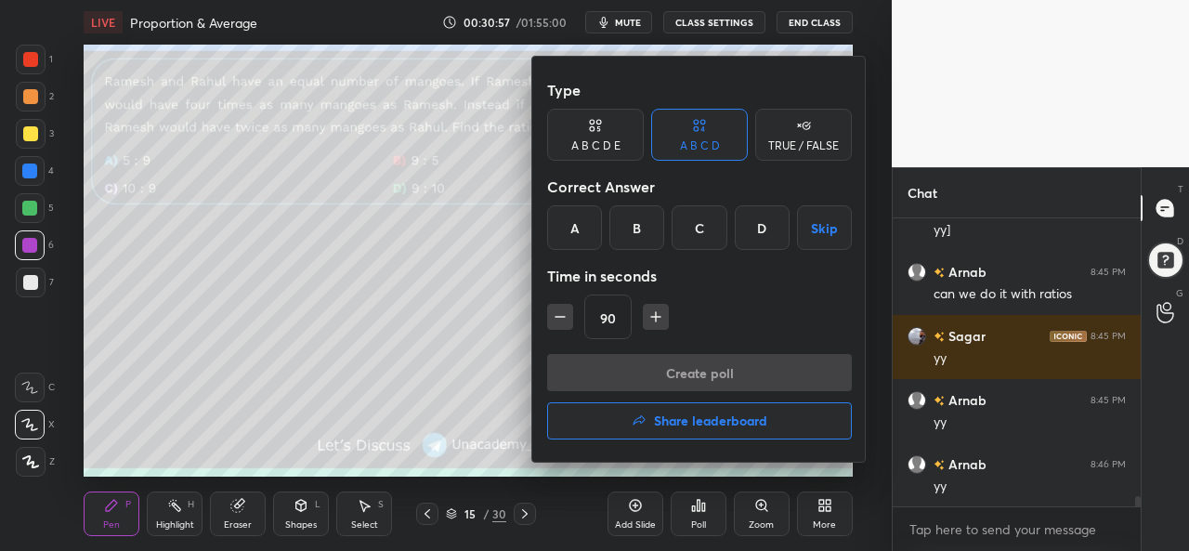
click at [566, 230] on div "A" at bounding box center [574, 227] width 55 height 45
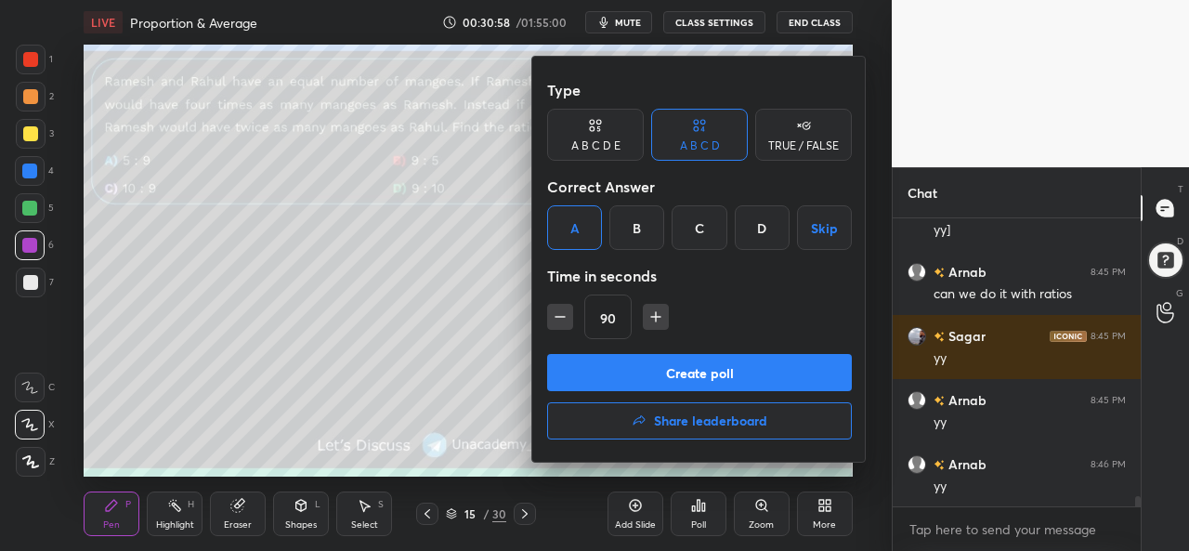
click at [561, 315] on icon "button" at bounding box center [560, 317] width 19 height 19
click at [558, 313] on icon "button" at bounding box center [560, 317] width 19 height 19
type input "60"
click at [684, 361] on button "Create poll" at bounding box center [699, 372] width 305 height 37
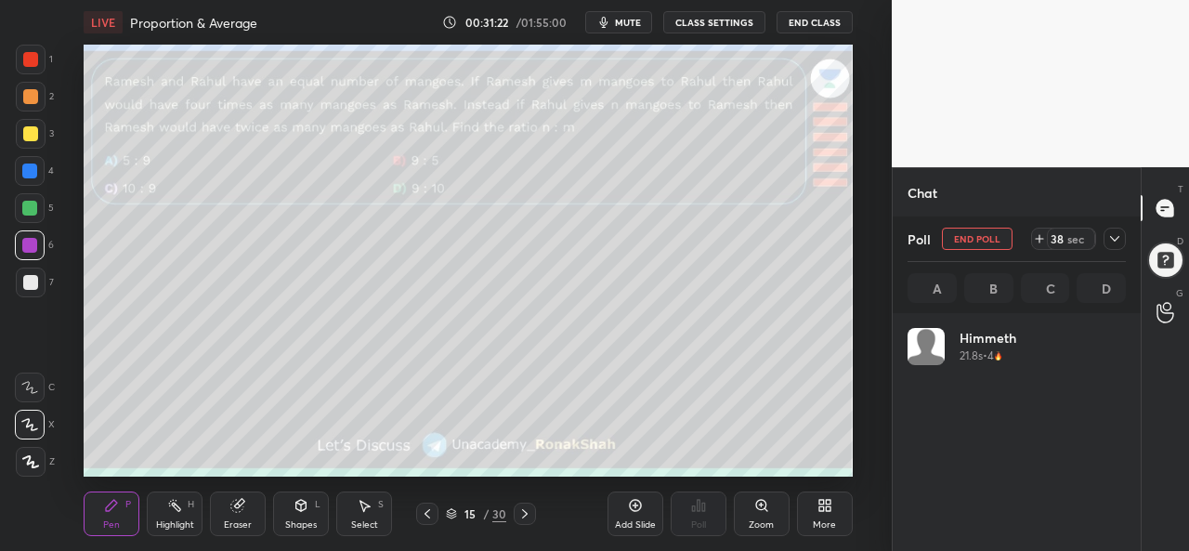
scroll to position [217, 213]
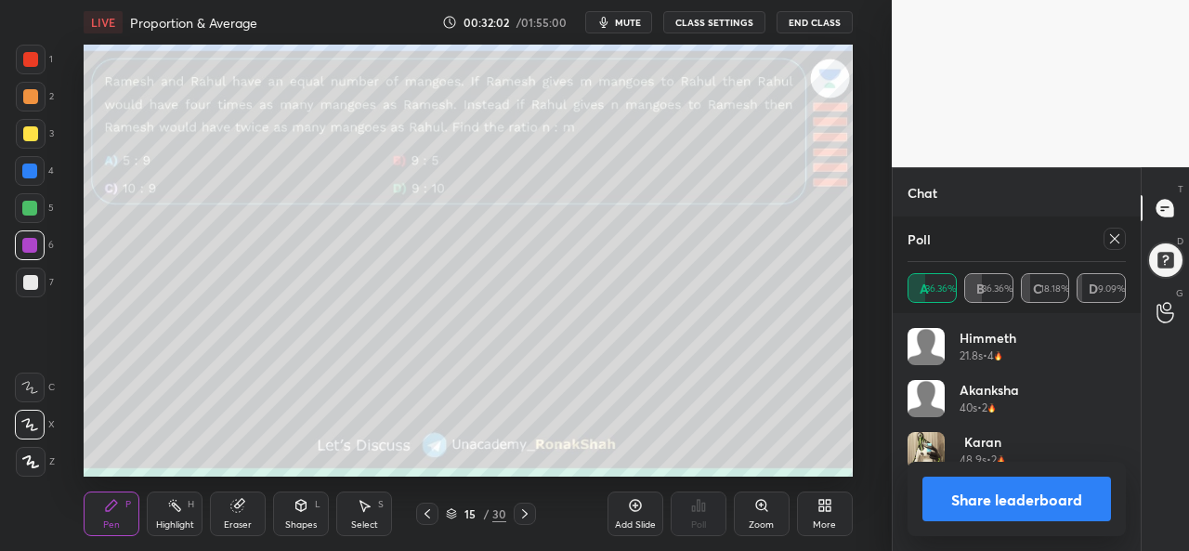
click at [1117, 242] on icon at bounding box center [1114, 238] width 9 height 9
type textarea "x"
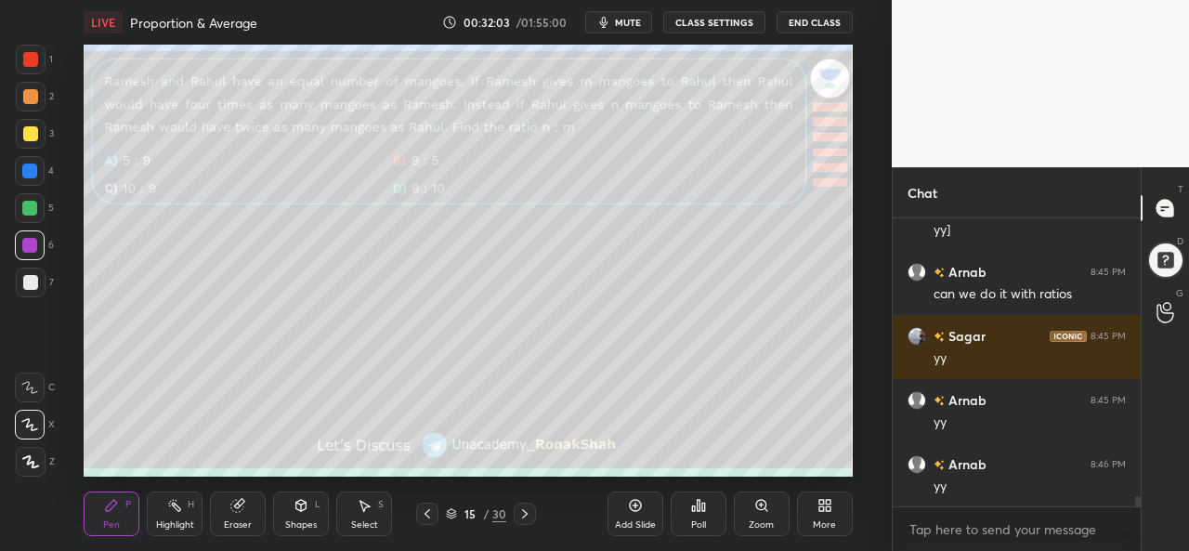
scroll to position [128, 243]
click at [30, 62] on div at bounding box center [30, 59] width 15 height 15
click at [28, 202] on div at bounding box center [29, 208] width 15 height 15
click at [32, 129] on div at bounding box center [30, 133] width 15 height 15
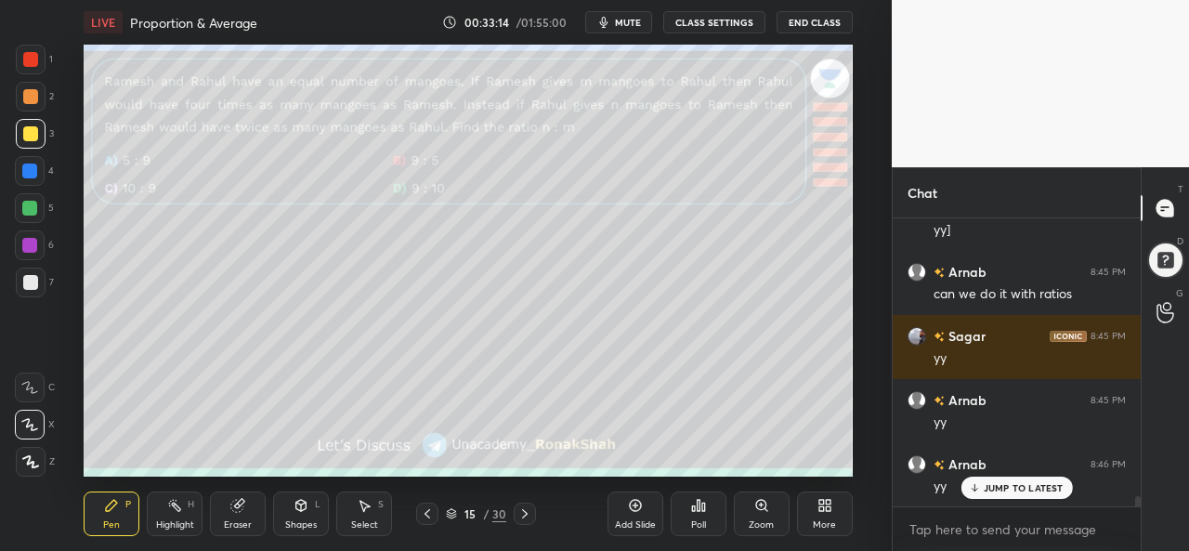
scroll to position [7952, 0]
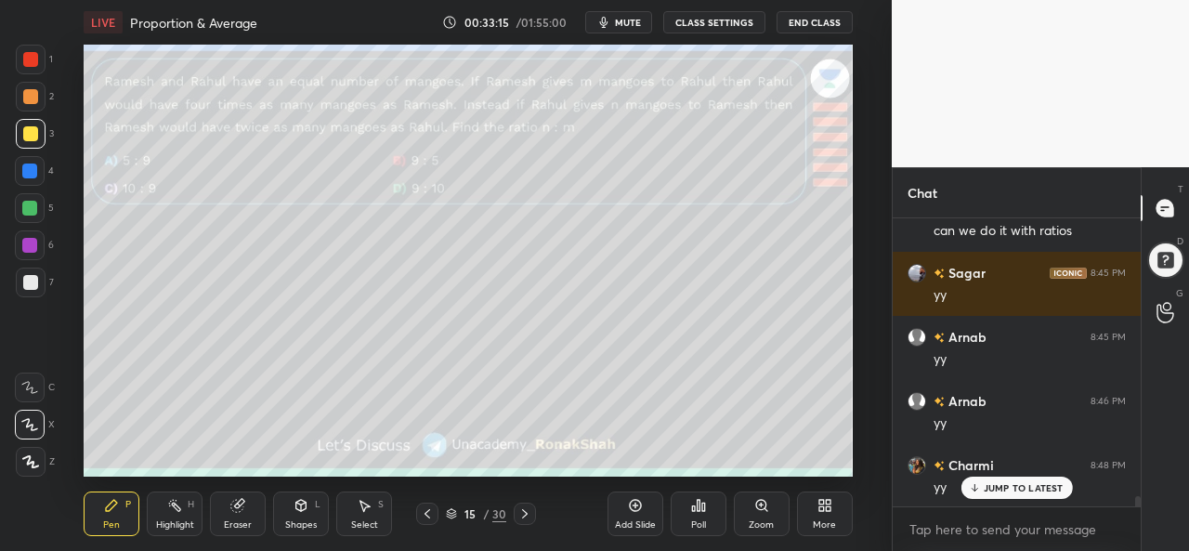
click at [29, 168] on div at bounding box center [29, 171] width 15 height 15
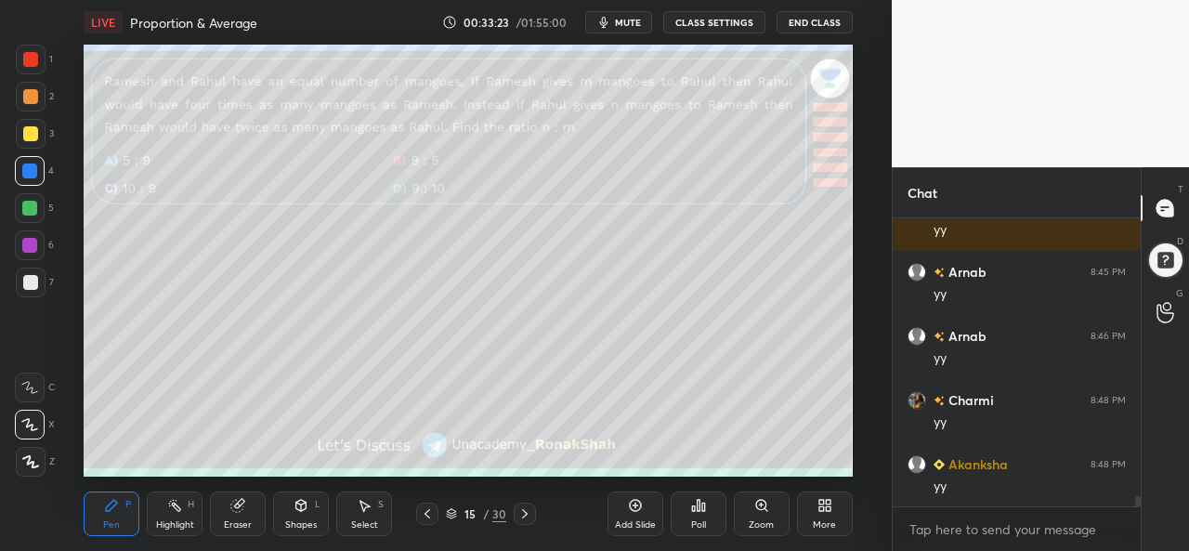
click at [26, 129] on div at bounding box center [30, 133] width 15 height 15
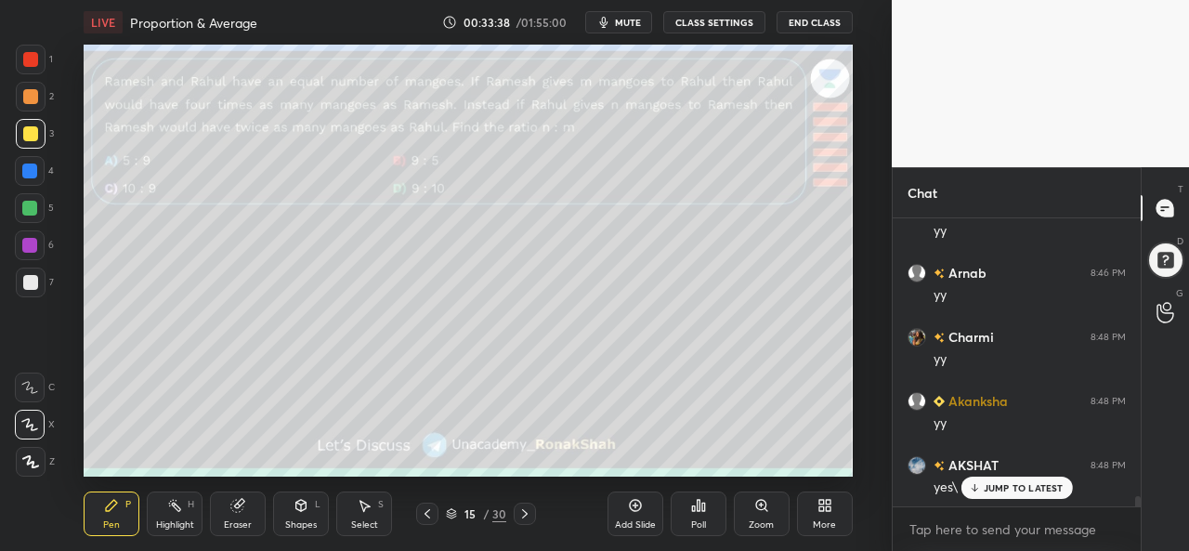
scroll to position [8145, 0]
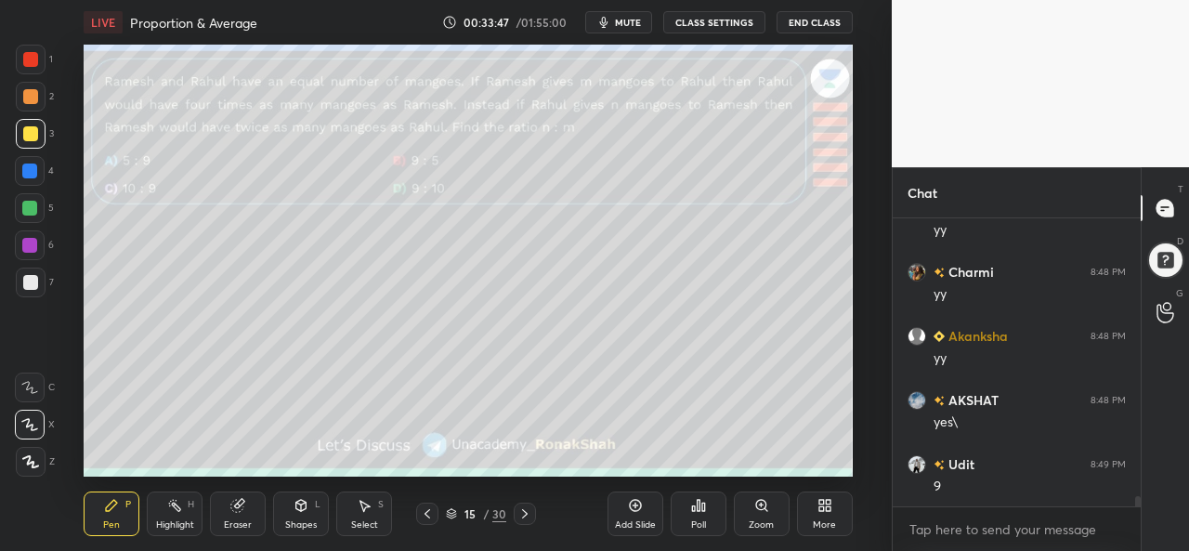
click at [31, 172] on div at bounding box center [29, 171] width 15 height 15
click at [23, 209] on div at bounding box center [29, 208] width 15 height 15
click at [27, 58] on div at bounding box center [30, 59] width 15 height 15
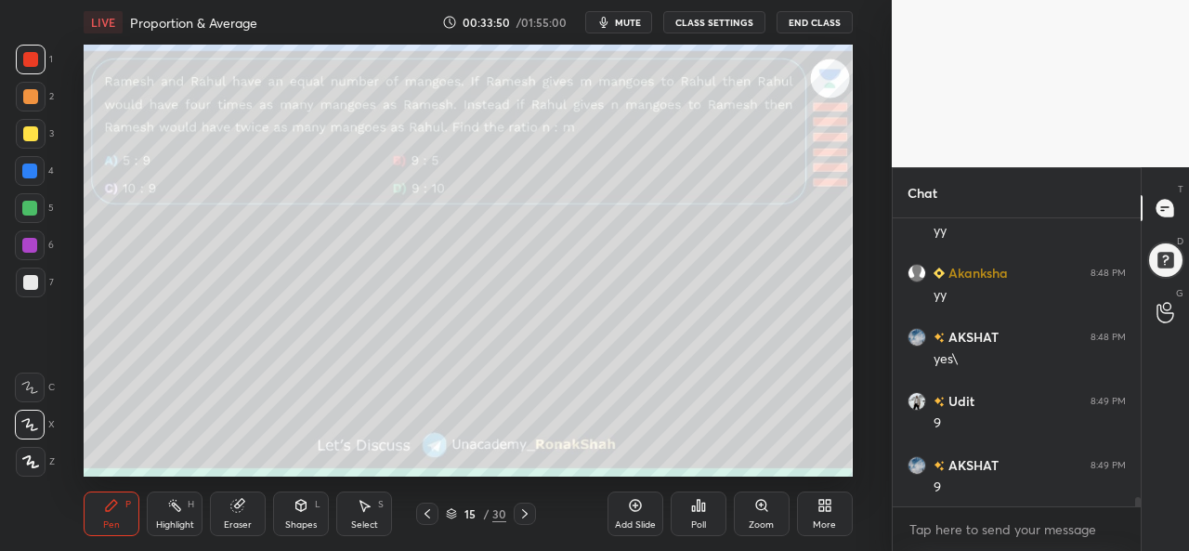
scroll to position [8274, 0]
click at [28, 169] on div at bounding box center [29, 171] width 15 height 15
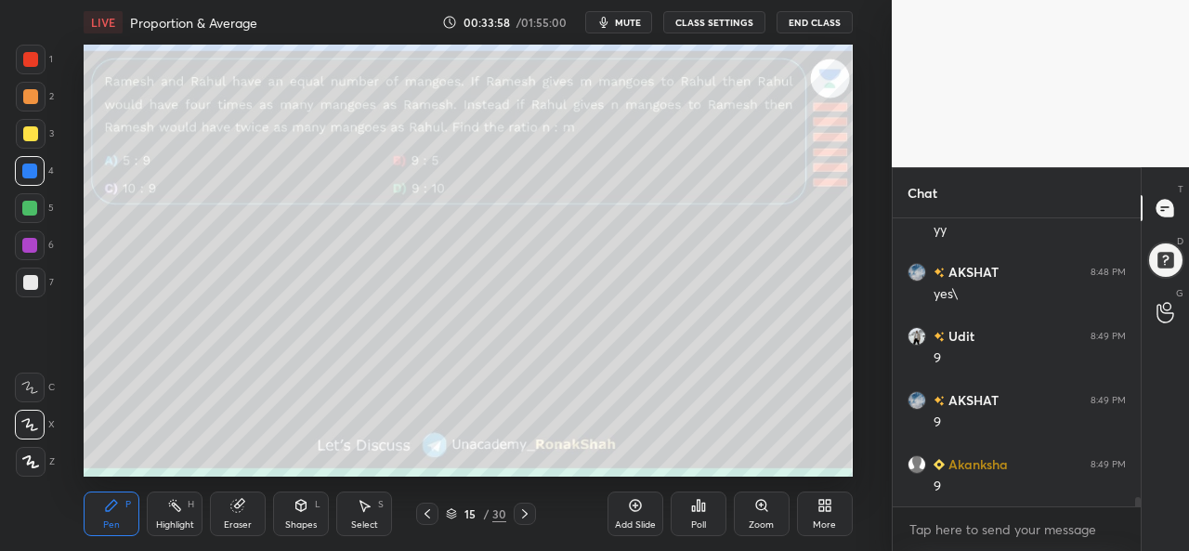
click at [26, 207] on div at bounding box center [29, 208] width 15 height 15
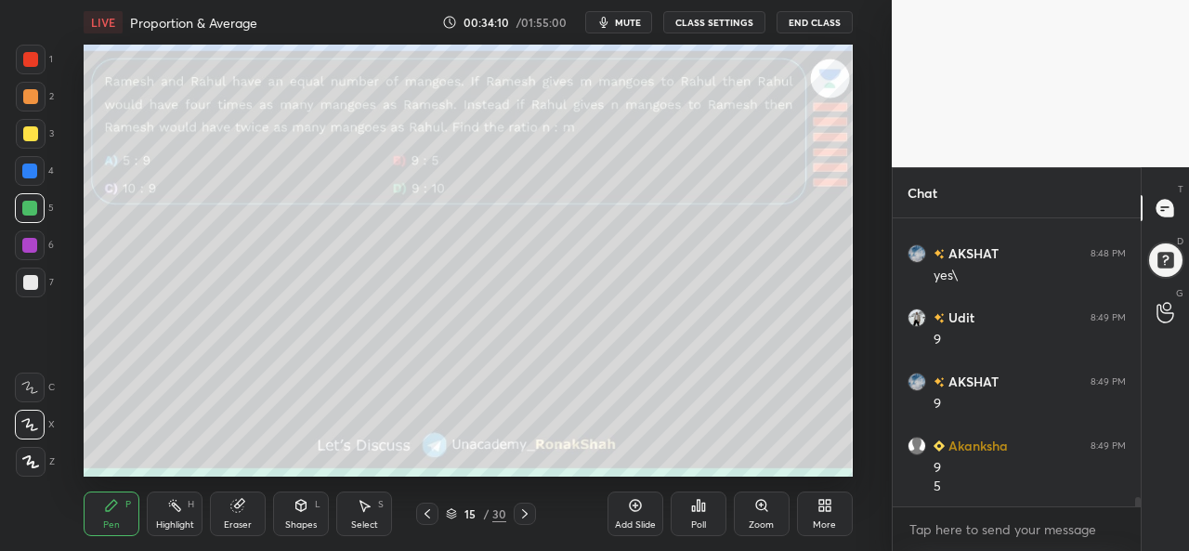
click at [28, 59] on div at bounding box center [30, 59] width 15 height 15
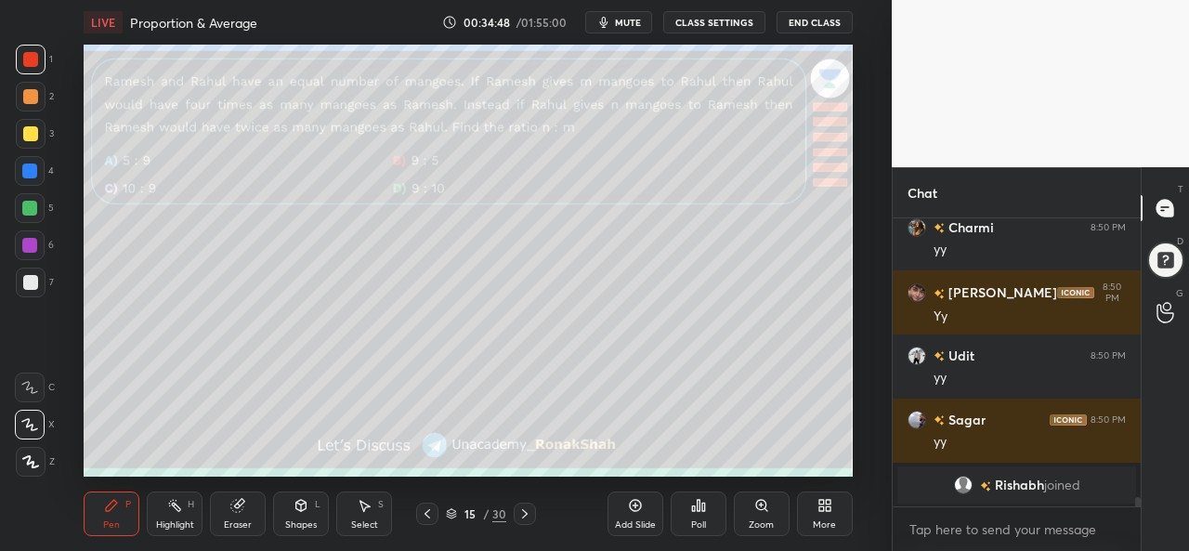
scroll to position [8205, 0]
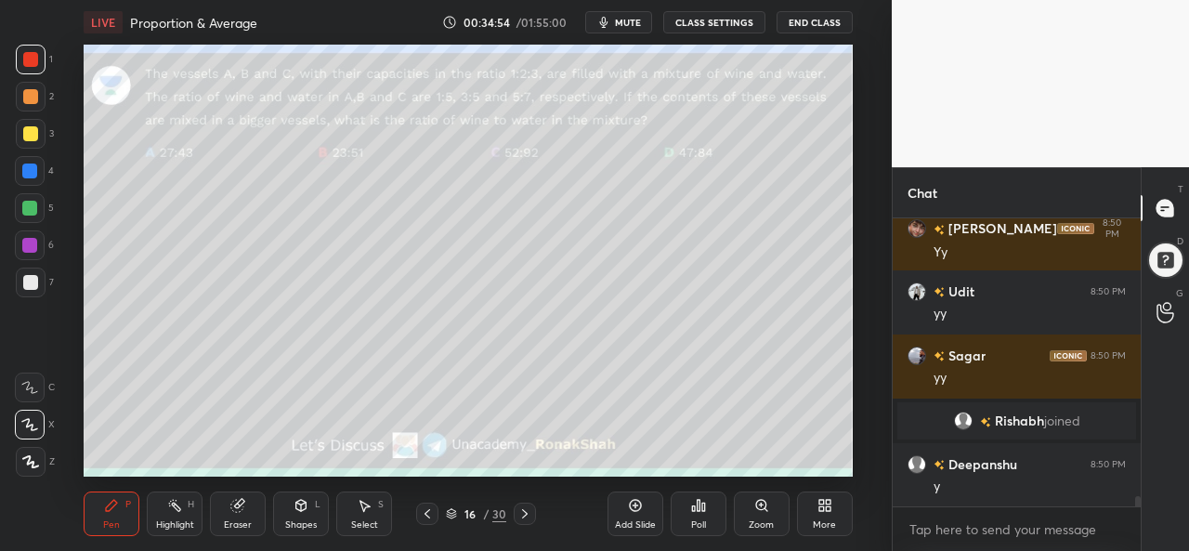
click at [691, 512] on icon at bounding box center [698, 505] width 15 height 15
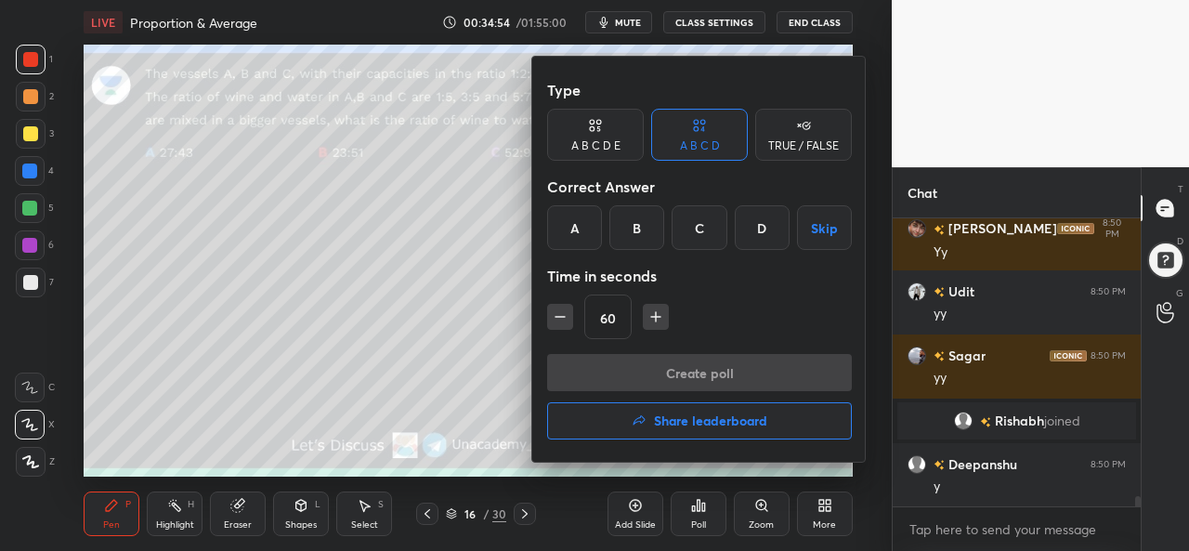
click at [699, 231] on div "C" at bounding box center [699, 227] width 55 height 45
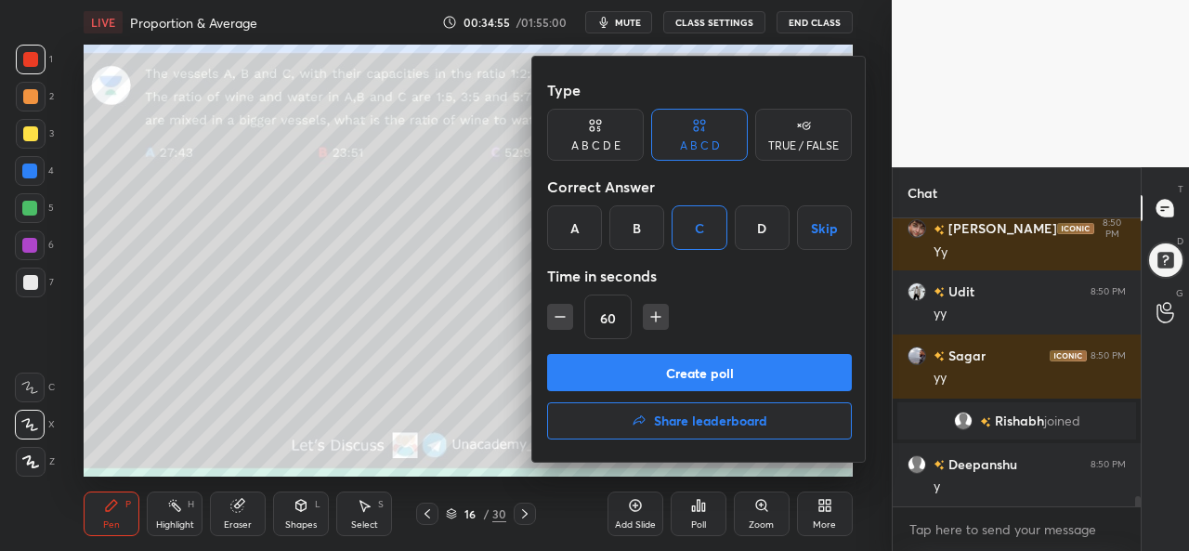
click at [654, 317] on icon "button" at bounding box center [655, 317] width 9 height 0
click at [656, 314] on icon "button" at bounding box center [656, 317] width 19 height 19
type input "90"
click at [695, 366] on button "Create poll" at bounding box center [699, 372] width 305 height 37
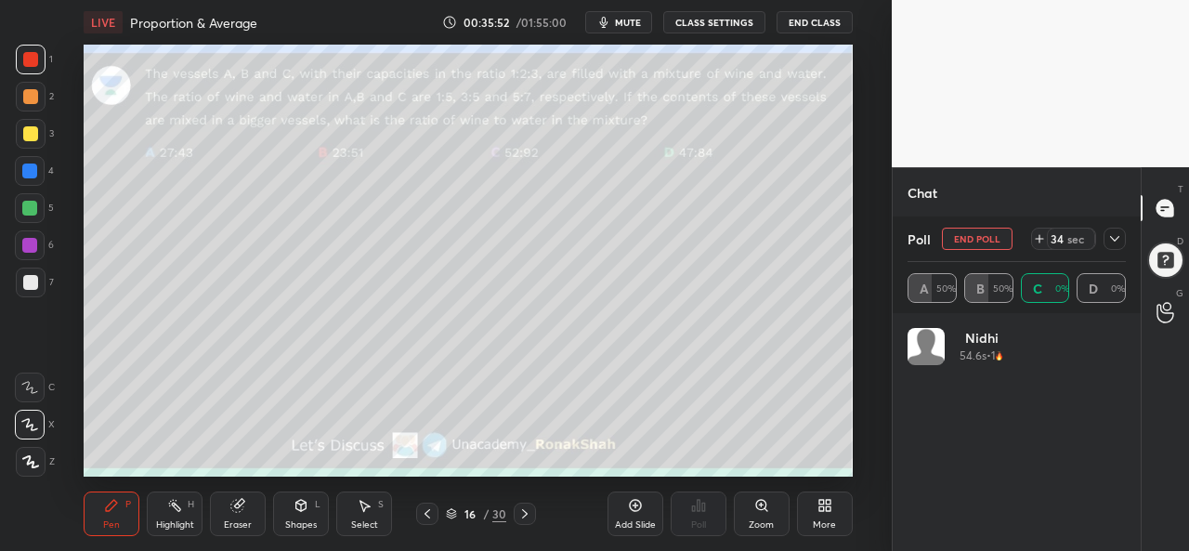
scroll to position [7, 6]
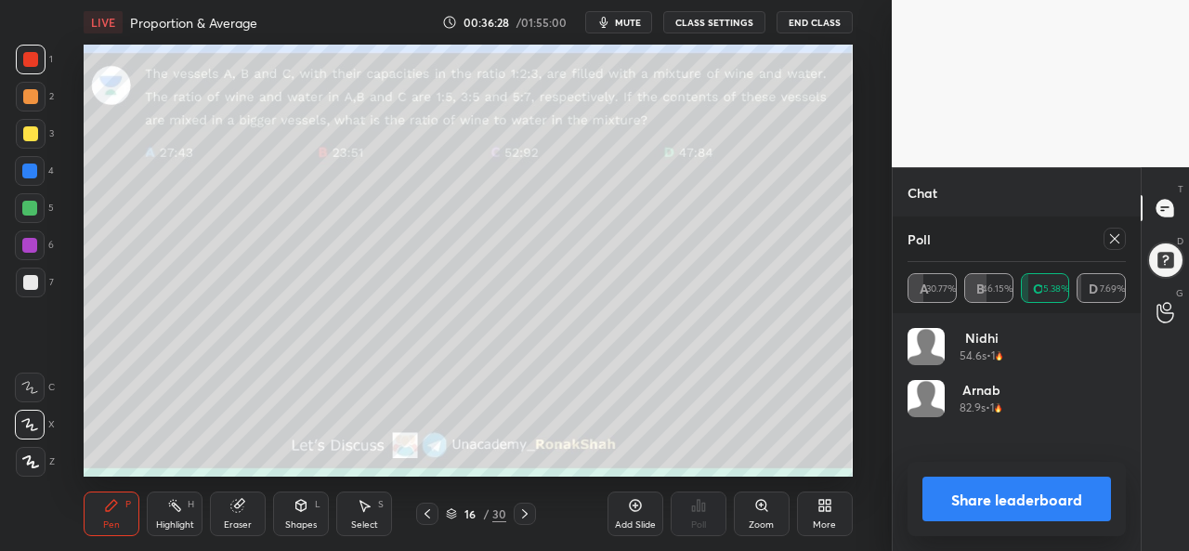
click at [1117, 241] on icon at bounding box center [1115, 238] width 15 height 15
type textarea "x"
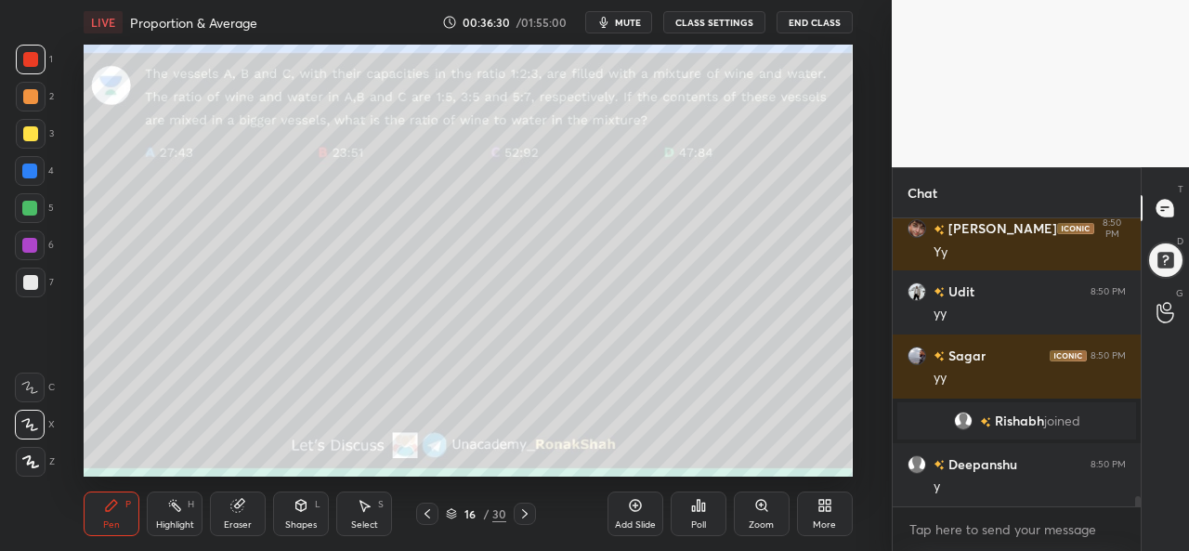
click at [631, 516] on div "Add Slide" at bounding box center [636, 514] width 56 height 45
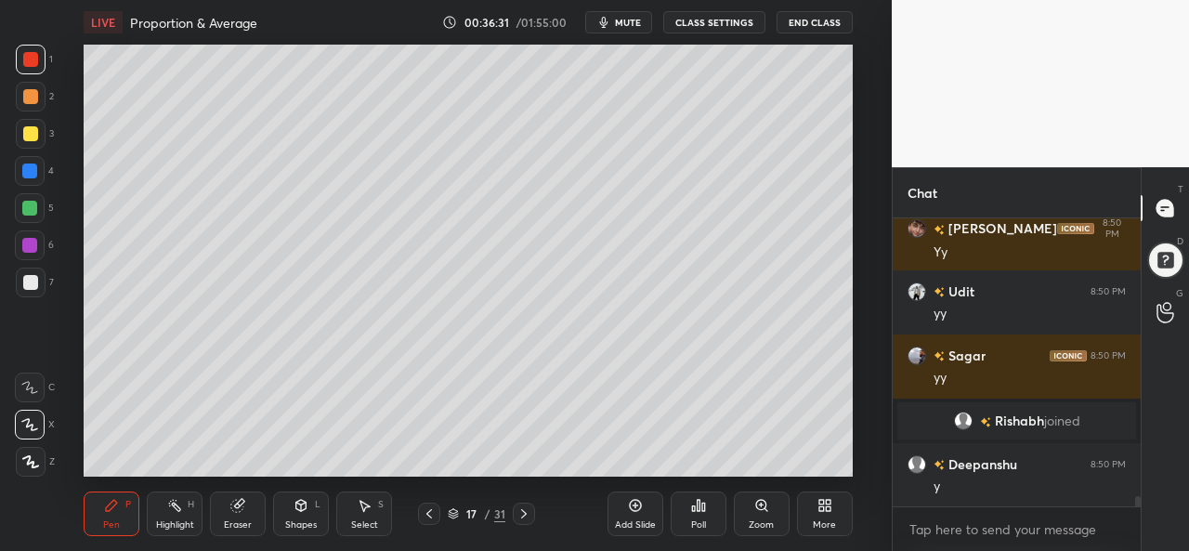
click at [30, 132] on div at bounding box center [30, 133] width 15 height 15
click at [28, 58] on div at bounding box center [30, 59] width 15 height 15
click at [35, 164] on div at bounding box center [29, 171] width 15 height 15
click at [30, 205] on div at bounding box center [29, 208] width 15 height 15
click at [31, 132] on div at bounding box center [30, 133] width 15 height 15
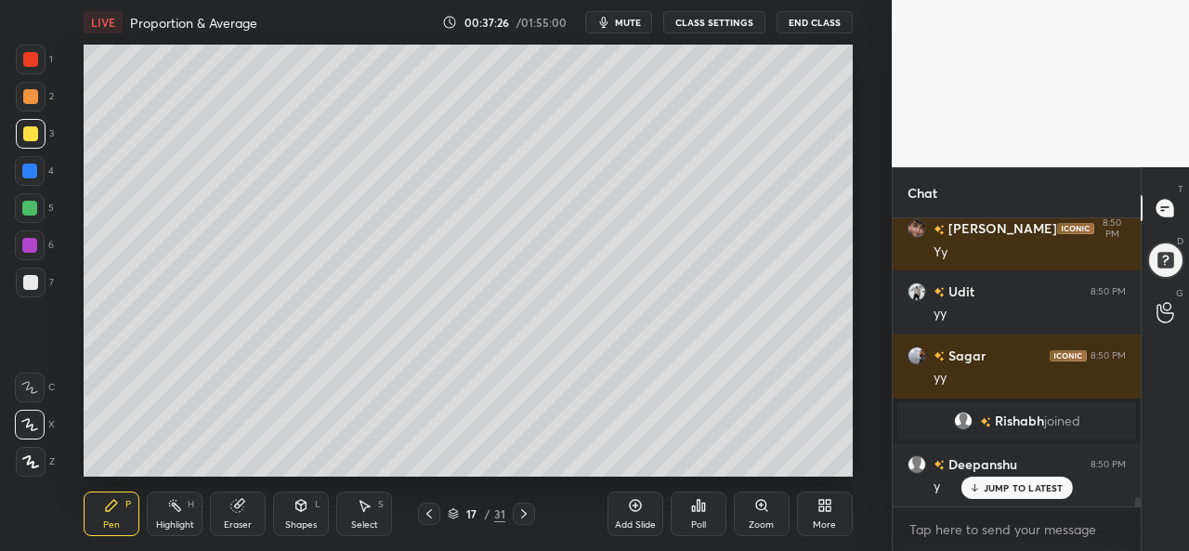
scroll to position [8268, 0]
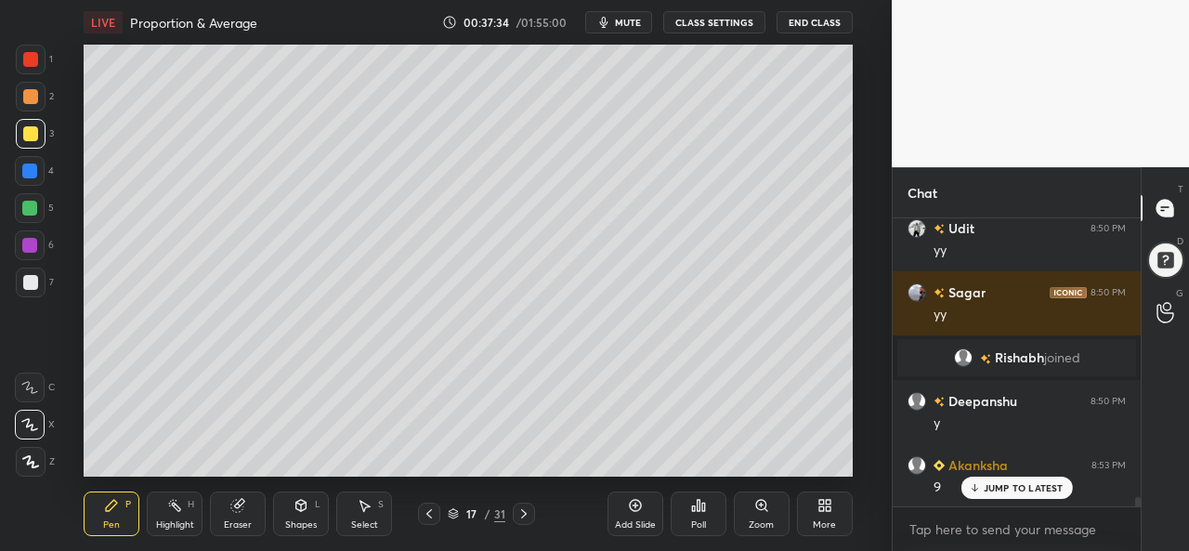
click at [30, 204] on div at bounding box center [29, 208] width 15 height 15
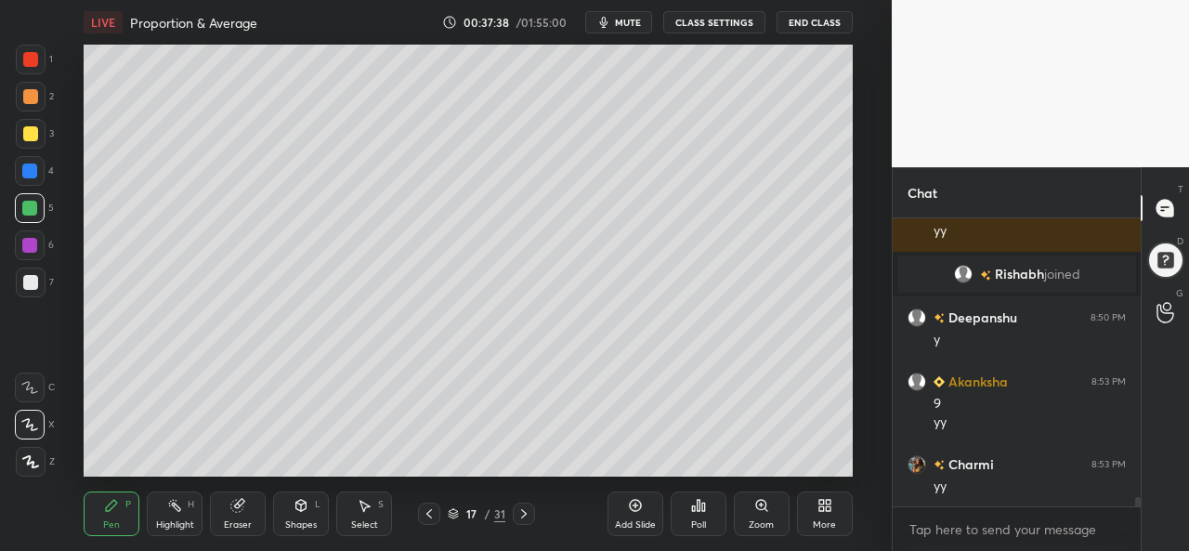
scroll to position [8415, 0]
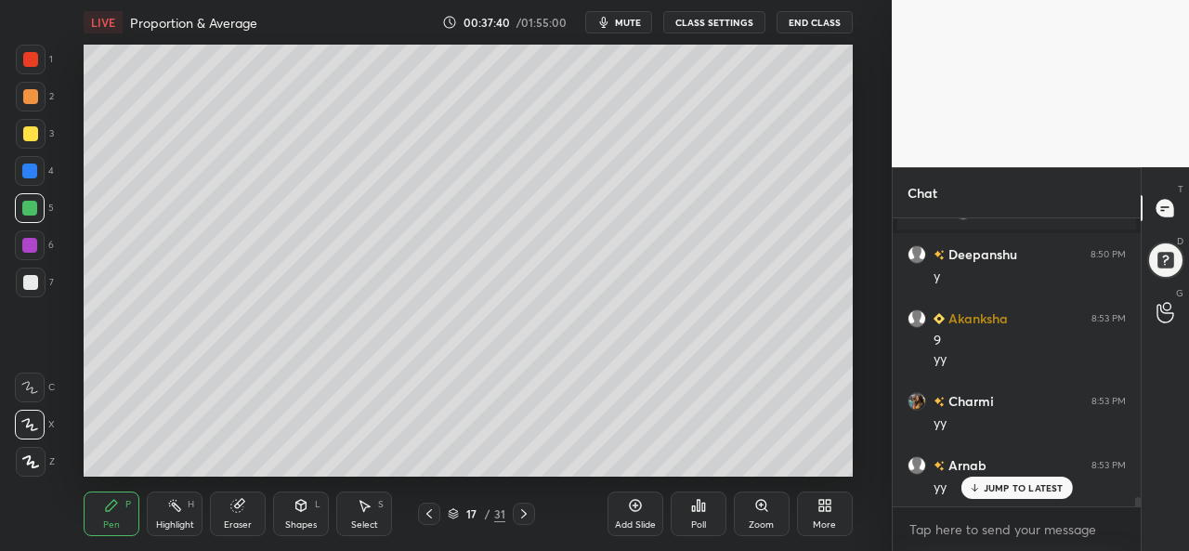
click at [40, 62] on div at bounding box center [31, 60] width 30 height 30
click at [32, 177] on div at bounding box center [29, 171] width 15 height 15
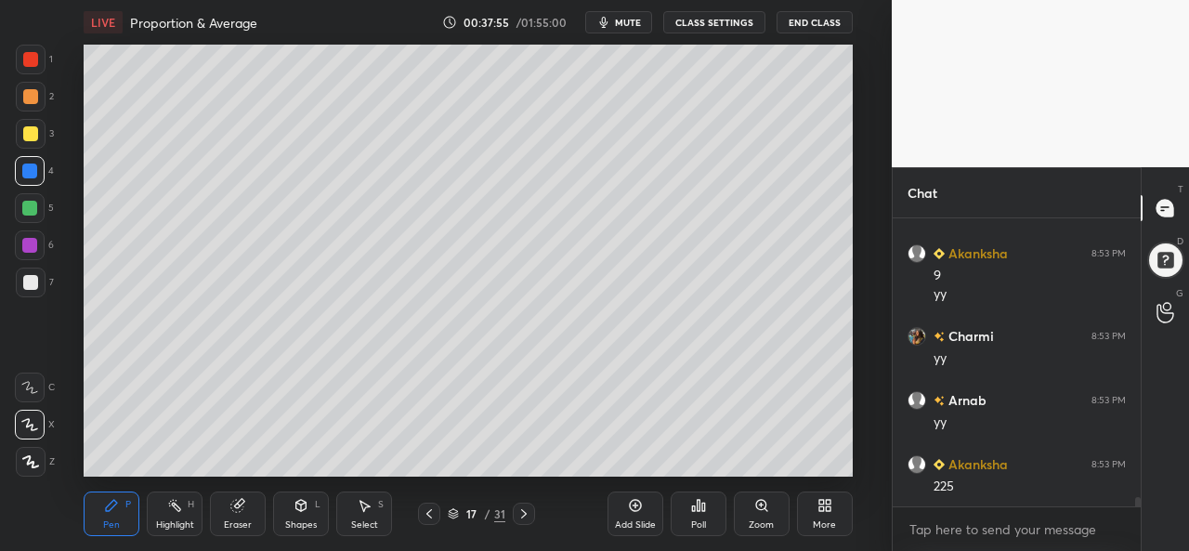
click at [25, 239] on div at bounding box center [29, 245] width 15 height 15
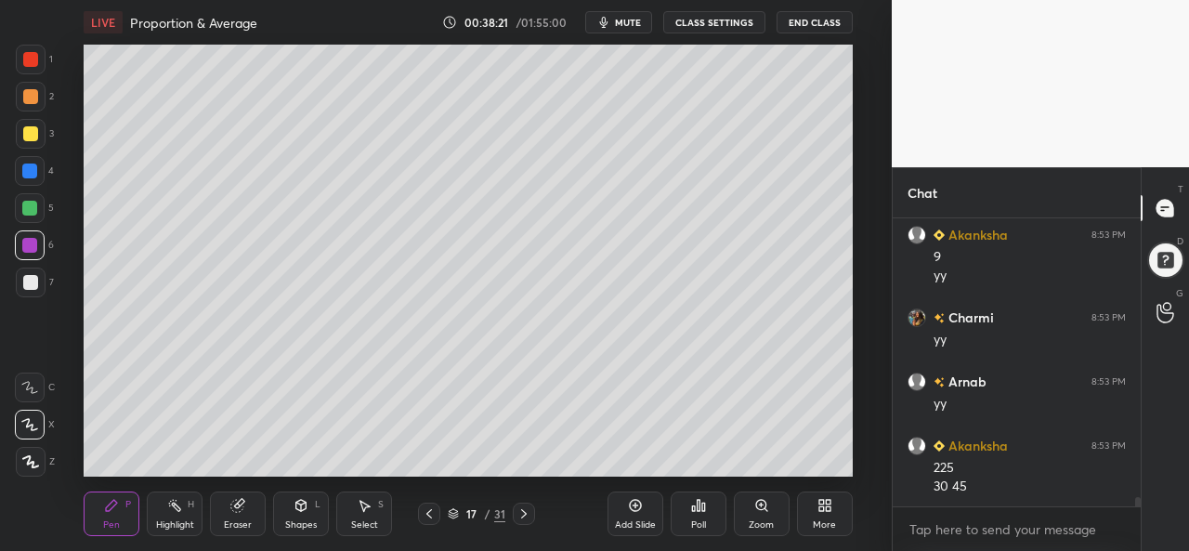
click at [23, 280] on div at bounding box center [30, 282] width 15 height 15
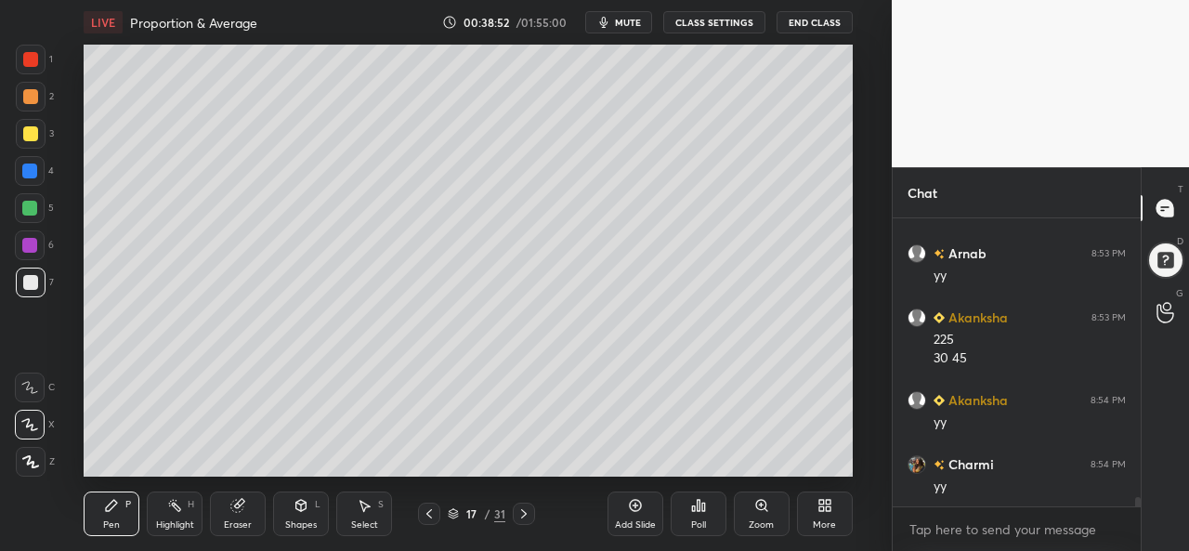
scroll to position [8690, 0]
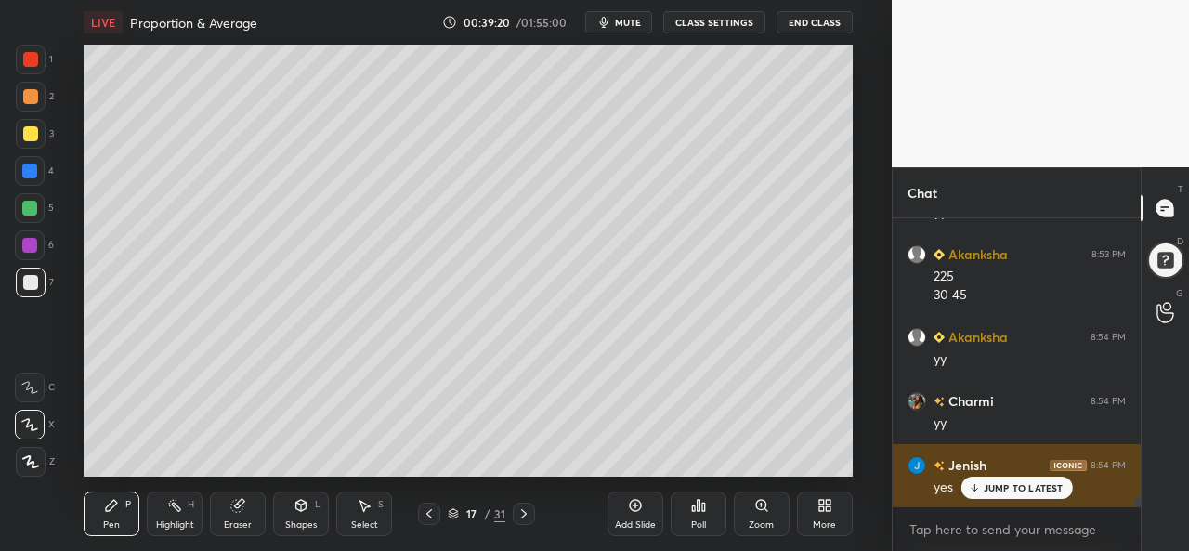
click at [998, 486] on p "JUMP TO LATEST" at bounding box center [1024, 487] width 80 height 11
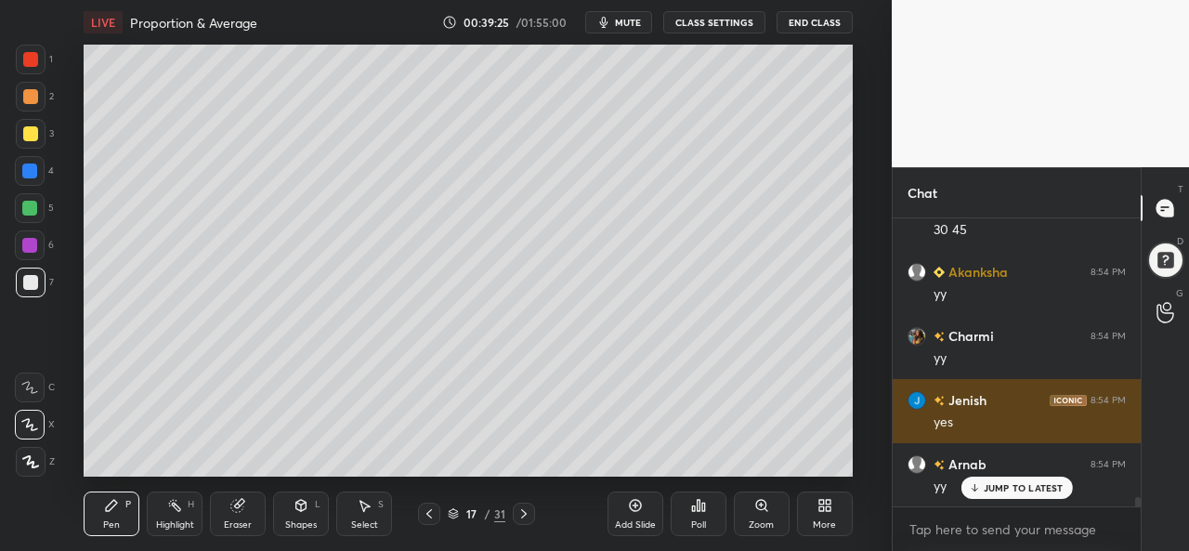
scroll to position [8818, 0]
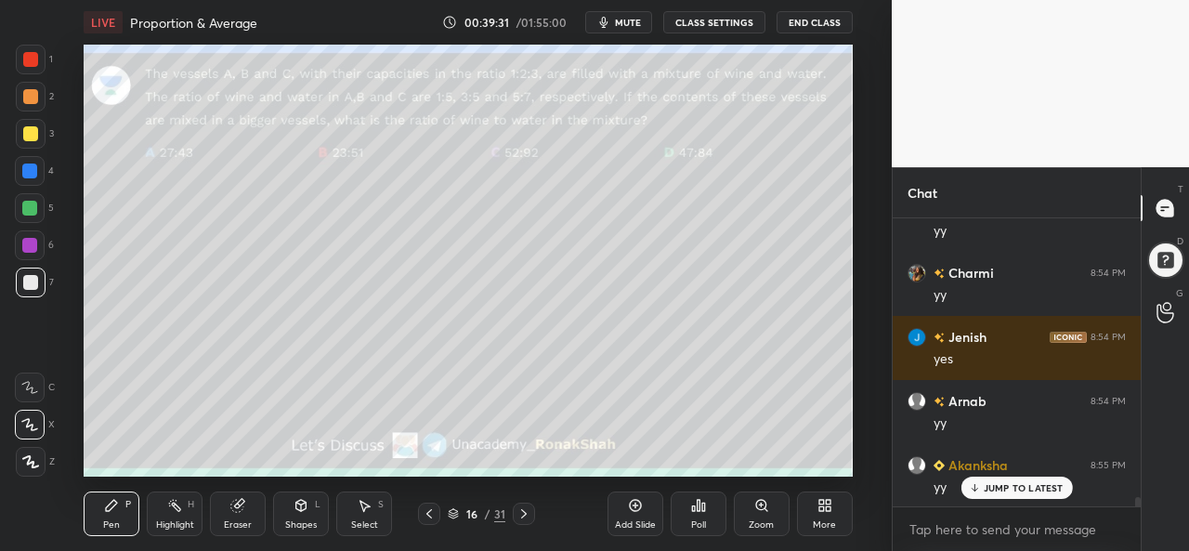
click at [364, 514] on div "Select S" at bounding box center [364, 514] width 56 height 45
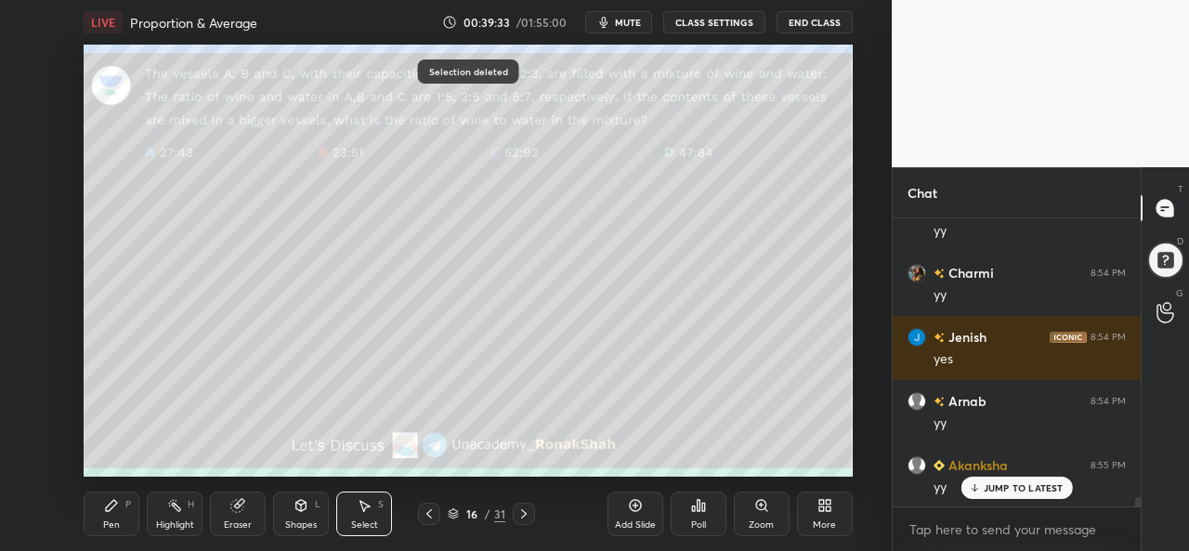
click at [111, 518] on div "Pen P" at bounding box center [112, 514] width 56 height 45
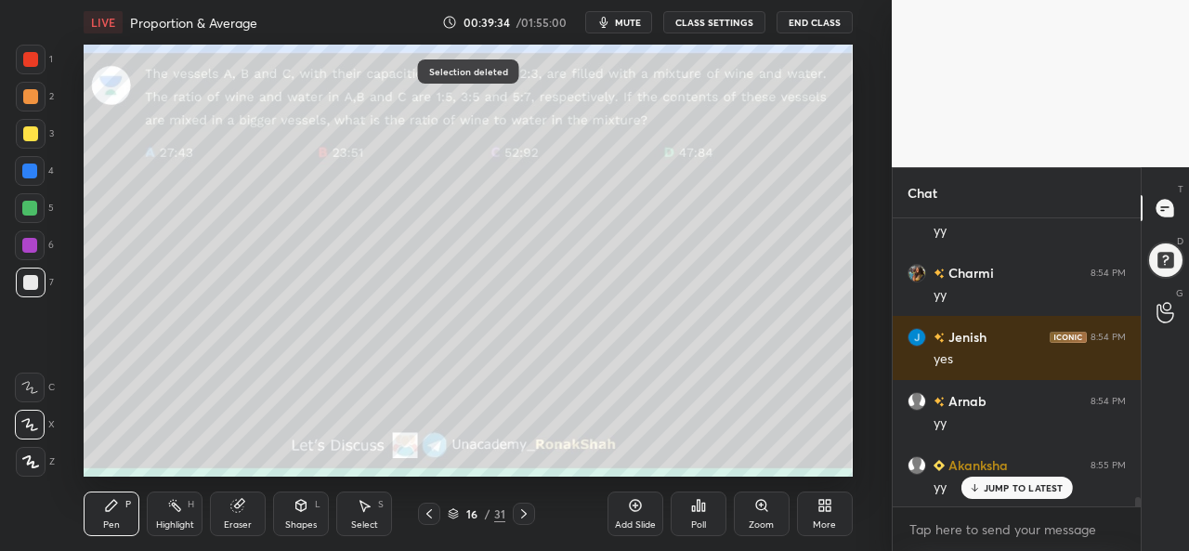
click at [26, 167] on div at bounding box center [29, 171] width 15 height 15
click at [25, 136] on div at bounding box center [30, 133] width 15 height 15
click at [12, 62] on div "1 2 3 4 5 6 7 C X Z C X Z E E Erase all H H" at bounding box center [29, 261] width 59 height 432
click at [24, 169] on div at bounding box center [29, 171] width 15 height 15
click at [22, 205] on div at bounding box center [29, 208] width 15 height 15
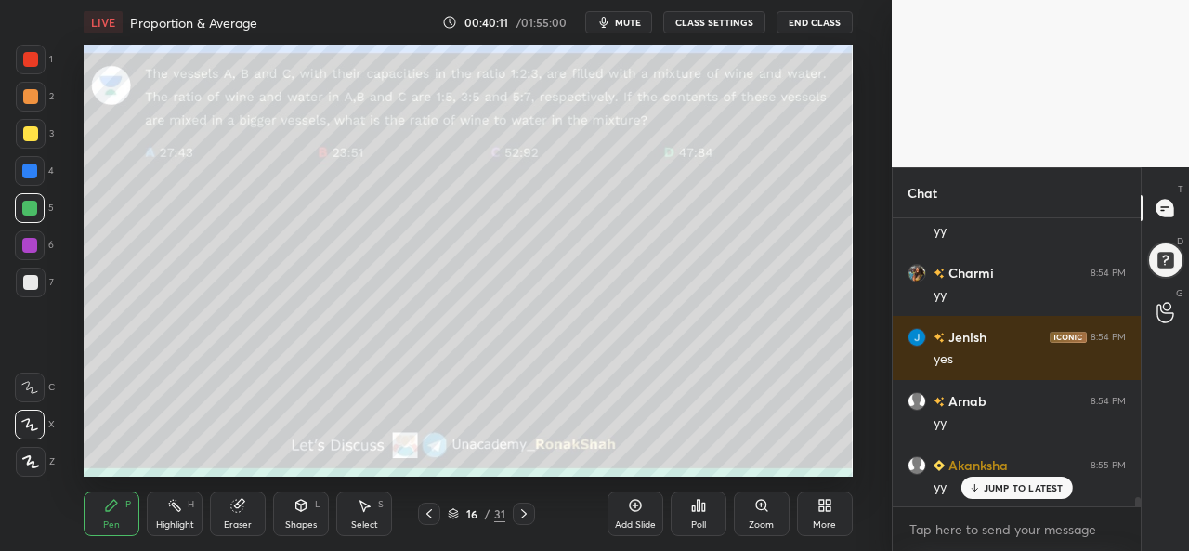
click at [32, 241] on div at bounding box center [29, 245] width 15 height 15
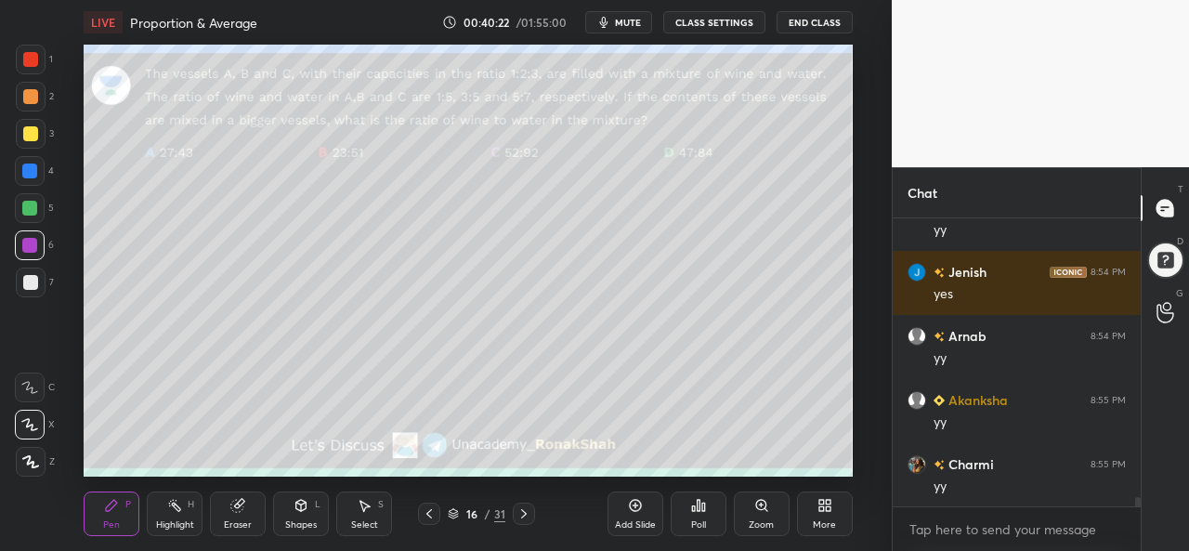
click at [31, 202] on div at bounding box center [29, 208] width 15 height 15
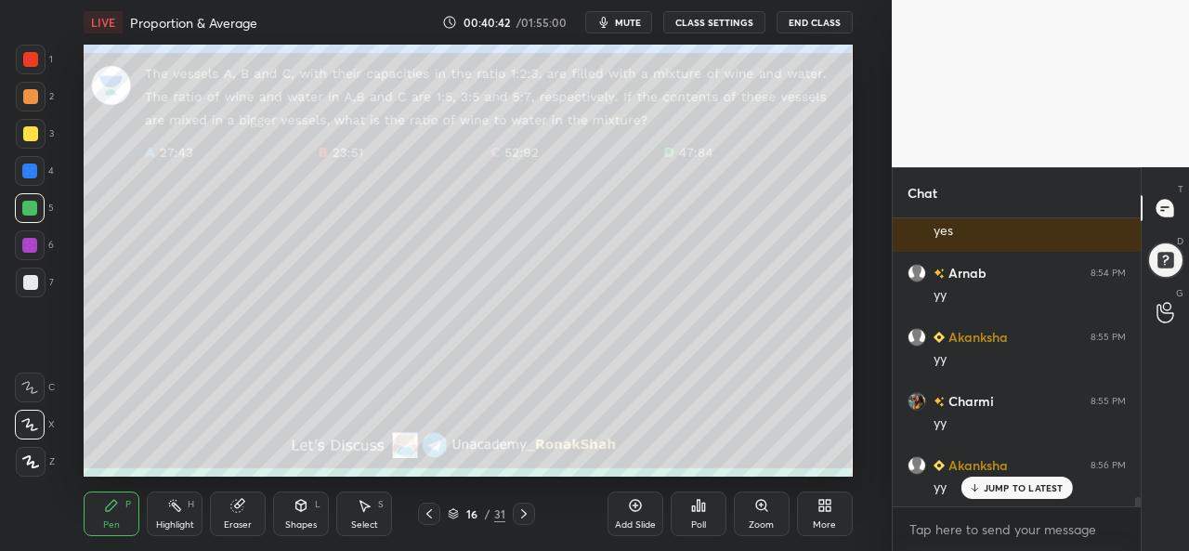
click at [29, 174] on div at bounding box center [29, 171] width 15 height 15
click at [25, 278] on div at bounding box center [30, 282] width 15 height 15
click at [28, 169] on div at bounding box center [29, 171] width 15 height 15
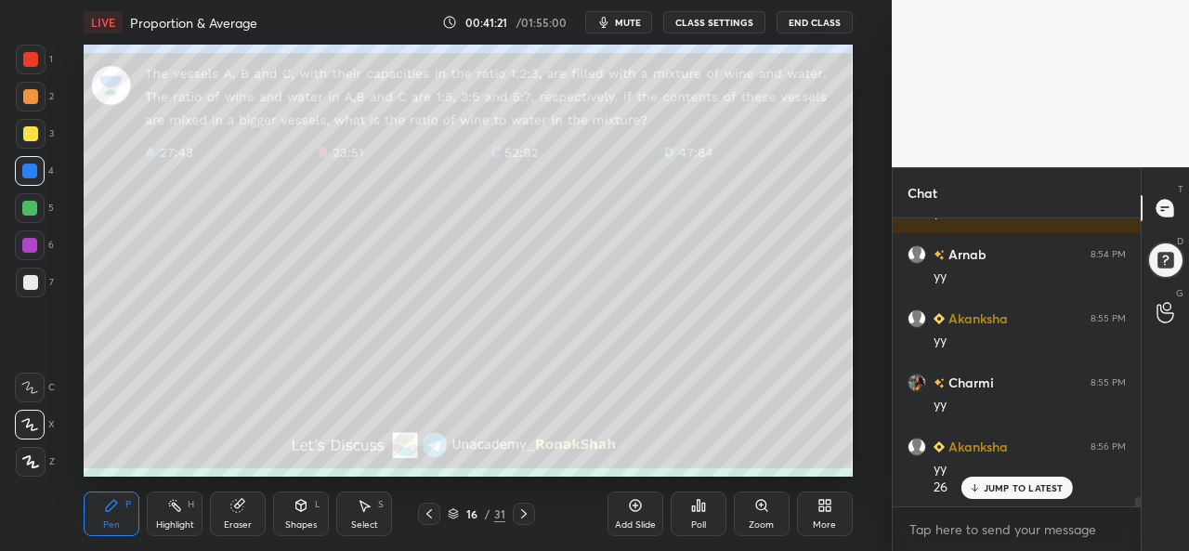
click at [26, 208] on div at bounding box center [29, 208] width 15 height 15
click at [33, 94] on div at bounding box center [30, 96] width 15 height 15
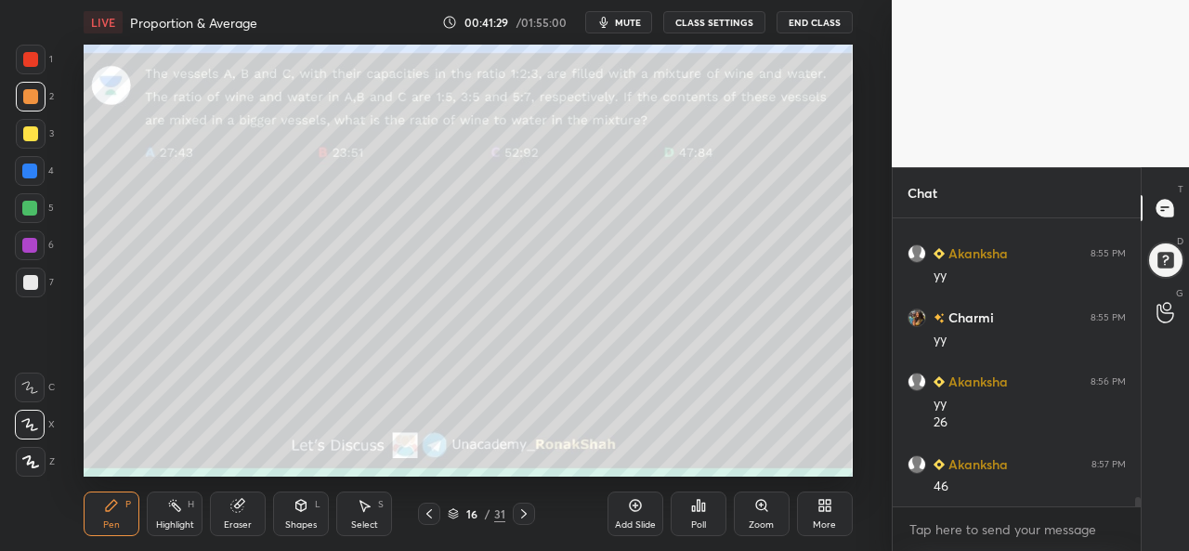
click at [857, 293] on div "Setting up your live class Poll for secs No correct answer Start poll" at bounding box center [468, 261] width 818 height 432
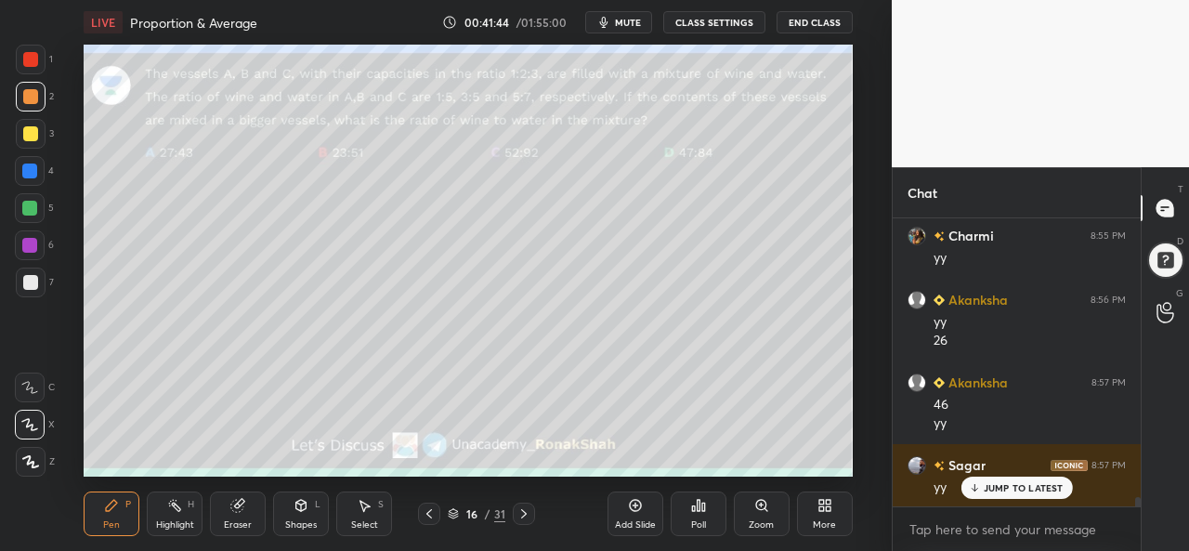
scroll to position [9177, 0]
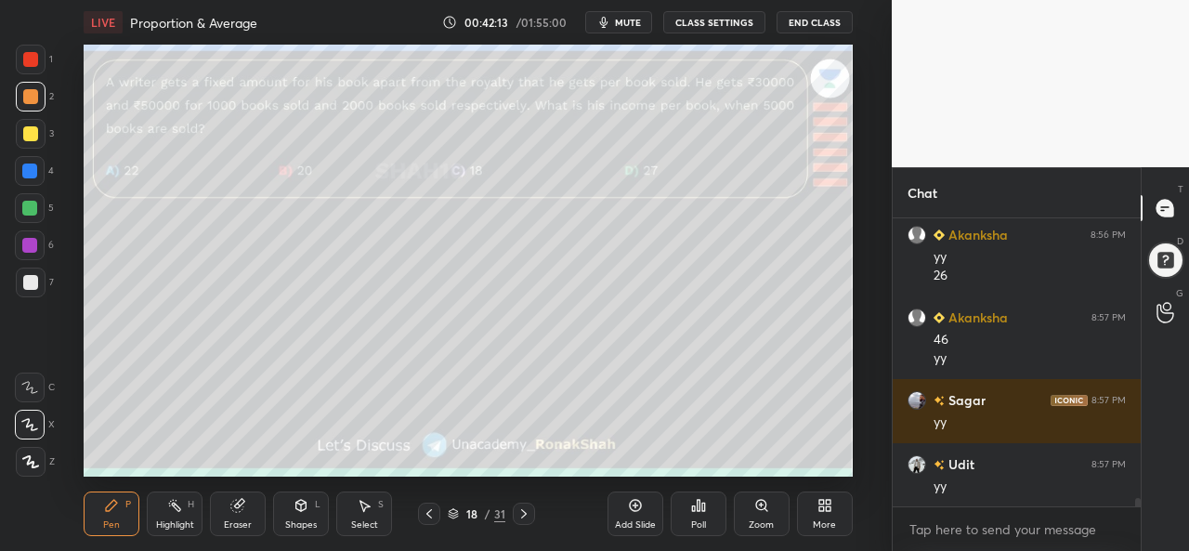
click at [20, 55] on div at bounding box center [31, 60] width 30 height 30
click at [691, 523] on div "Poll" at bounding box center [698, 524] width 15 height 9
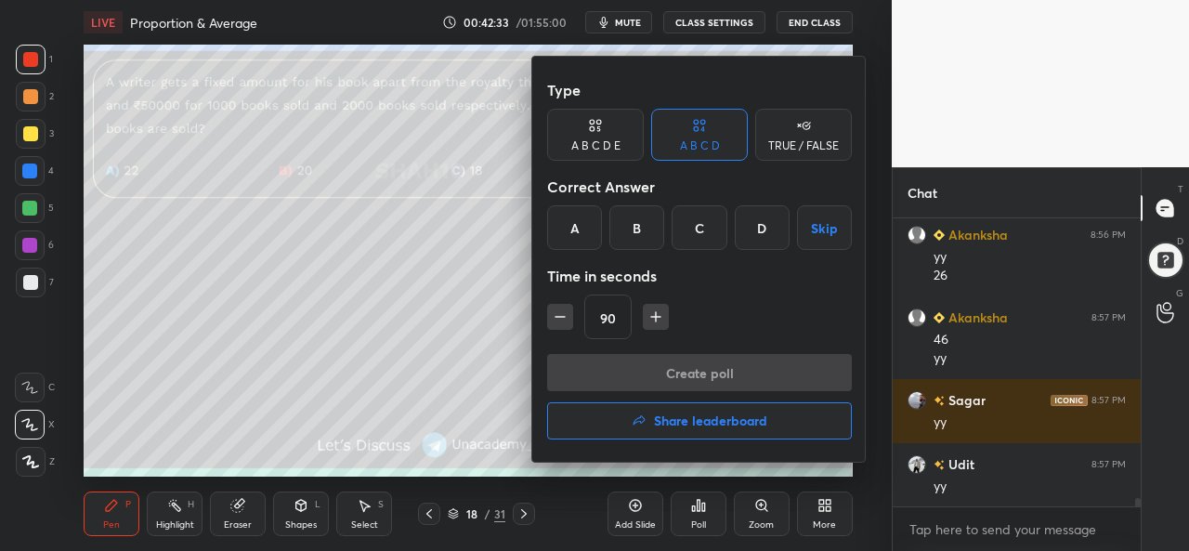
click at [576, 227] on div "A" at bounding box center [574, 227] width 55 height 45
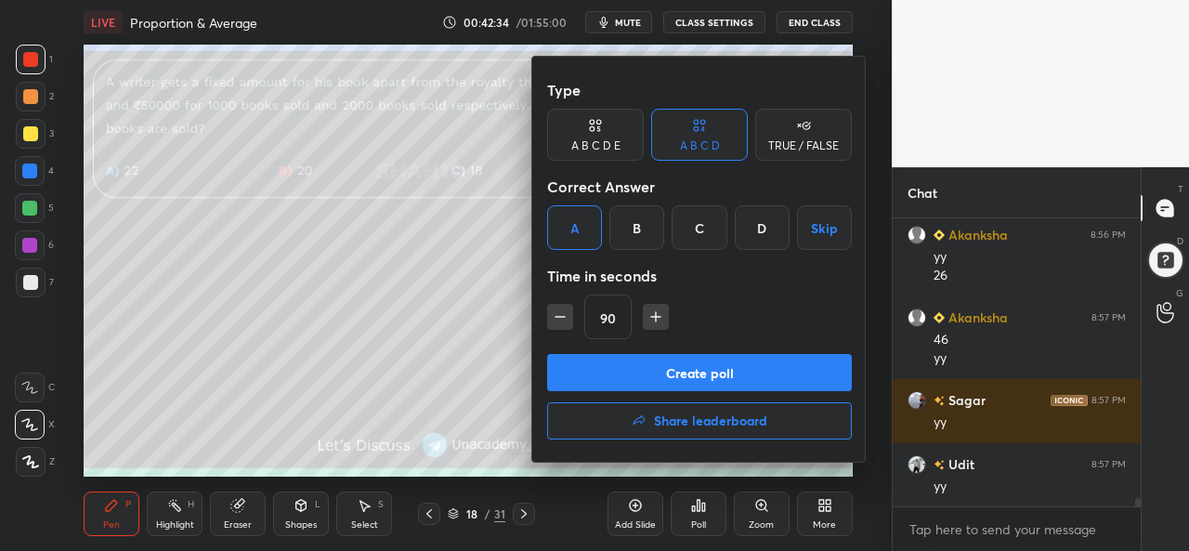
click at [559, 311] on icon "button" at bounding box center [560, 317] width 19 height 19
click at [561, 313] on icon "button" at bounding box center [560, 317] width 19 height 19
type input "60"
click at [697, 360] on button "Create poll" at bounding box center [699, 372] width 305 height 37
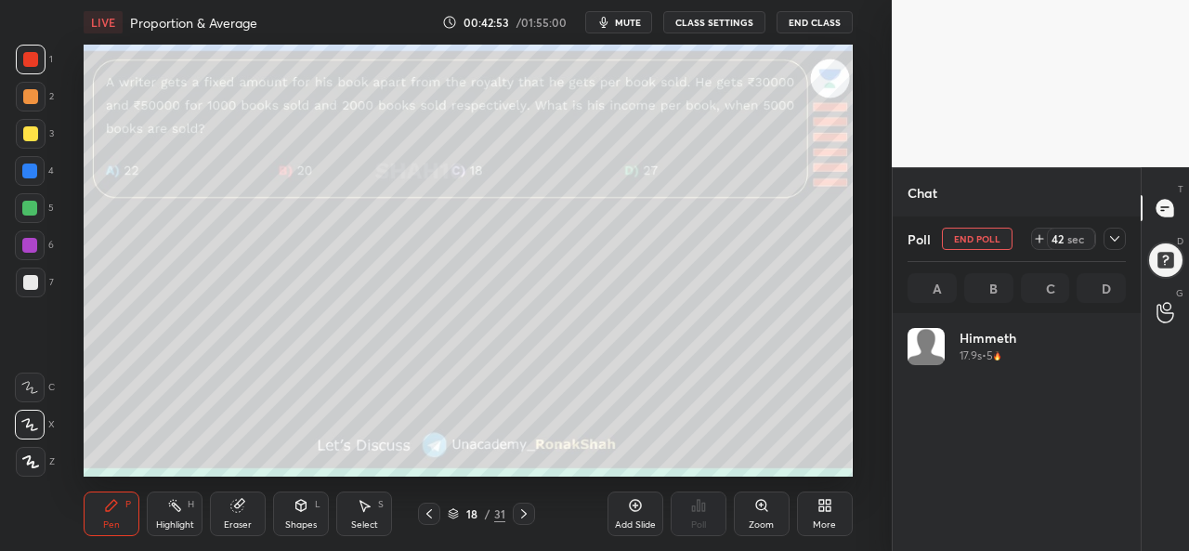
scroll to position [217, 213]
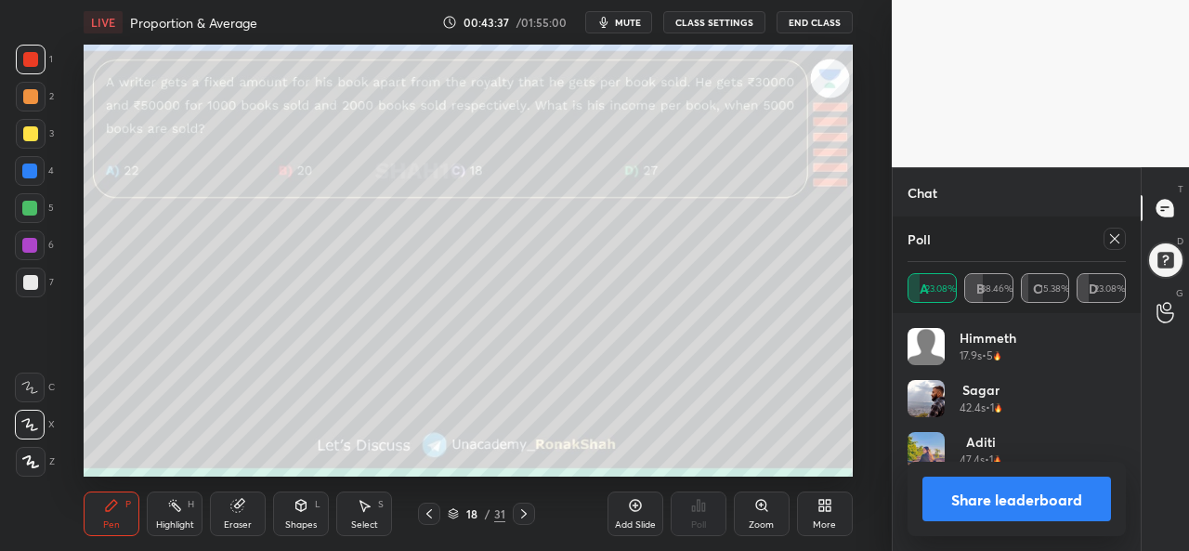
click at [1113, 235] on icon at bounding box center [1115, 238] width 15 height 15
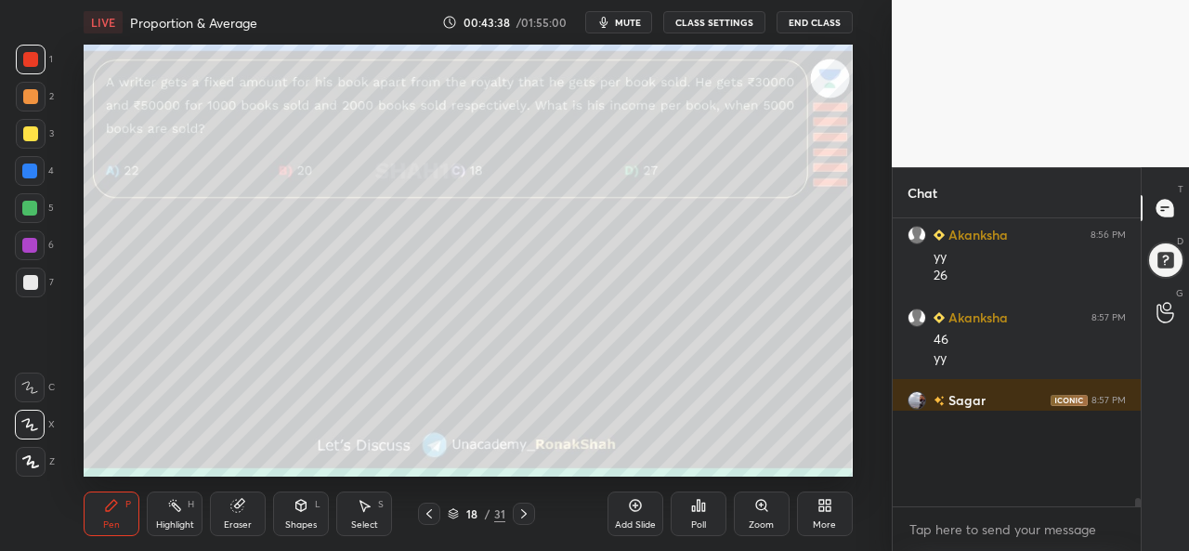
scroll to position [7, 6]
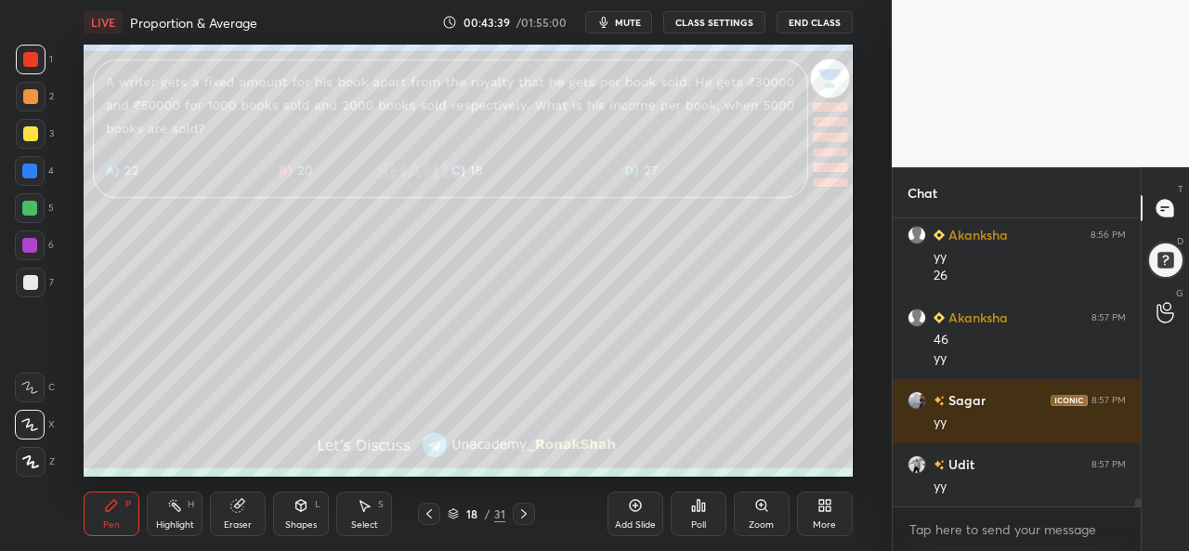
click at [363, 512] on icon at bounding box center [364, 505] width 15 height 15
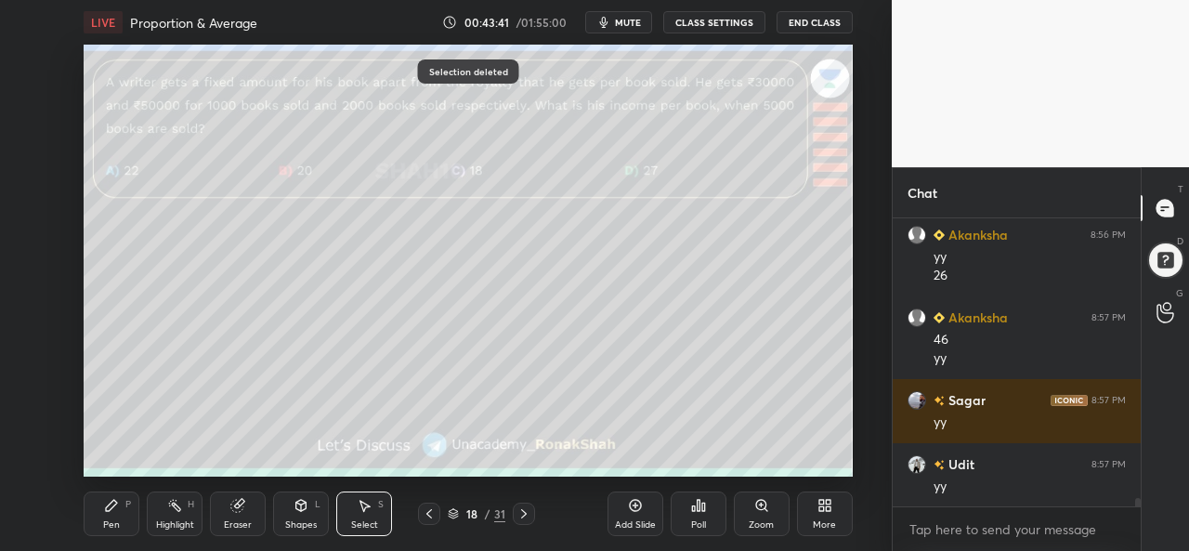
click at [113, 510] on icon at bounding box center [111, 505] width 15 height 15
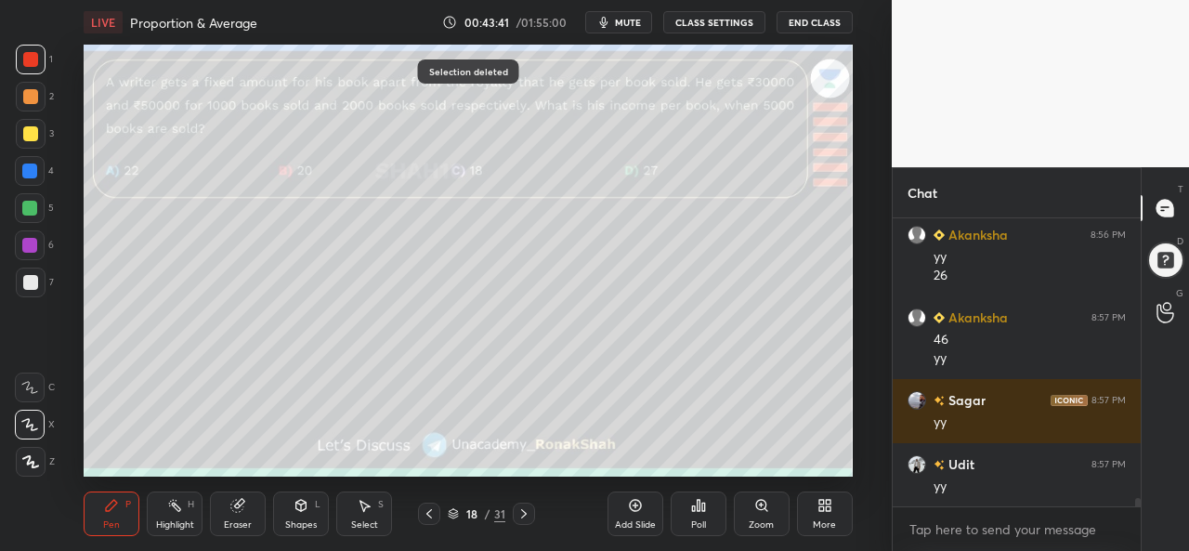
click at [32, 137] on div at bounding box center [30, 133] width 15 height 15
click at [26, 212] on div at bounding box center [29, 208] width 15 height 15
click at [26, 248] on div at bounding box center [29, 245] width 15 height 15
click at [26, 94] on div at bounding box center [30, 96] width 15 height 15
click at [29, 206] on div at bounding box center [29, 208] width 15 height 15
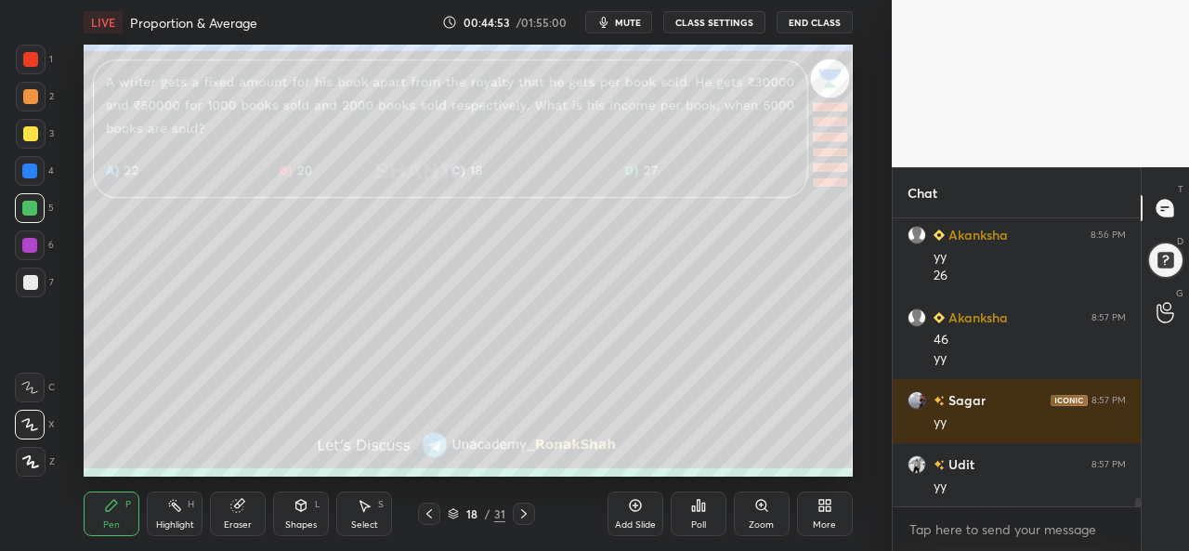
click at [22, 168] on div at bounding box center [29, 171] width 15 height 15
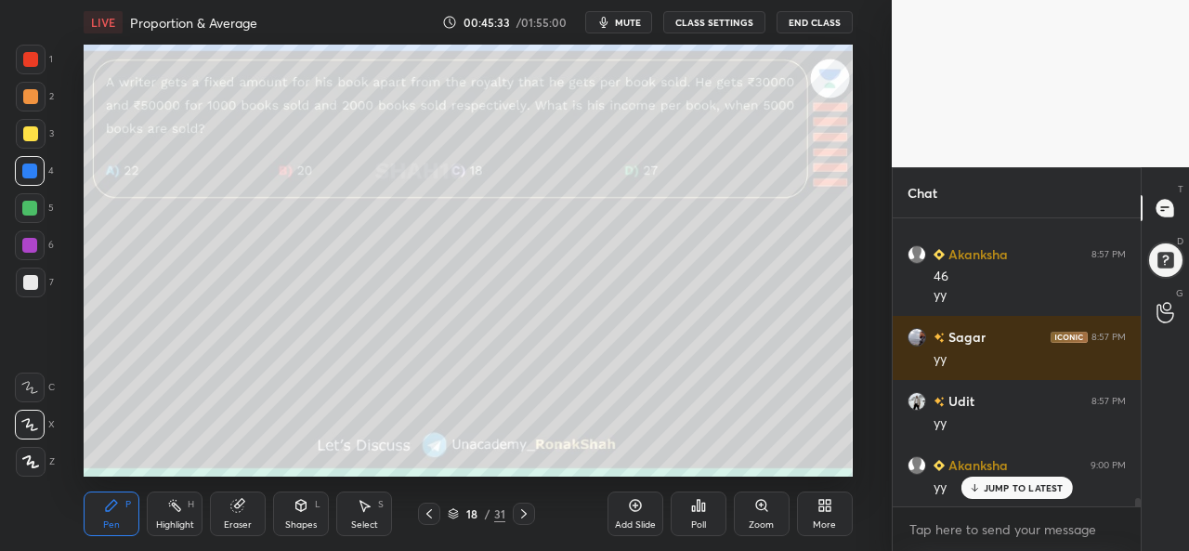
click at [33, 283] on div at bounding box center [30, 282] width 15 height 15
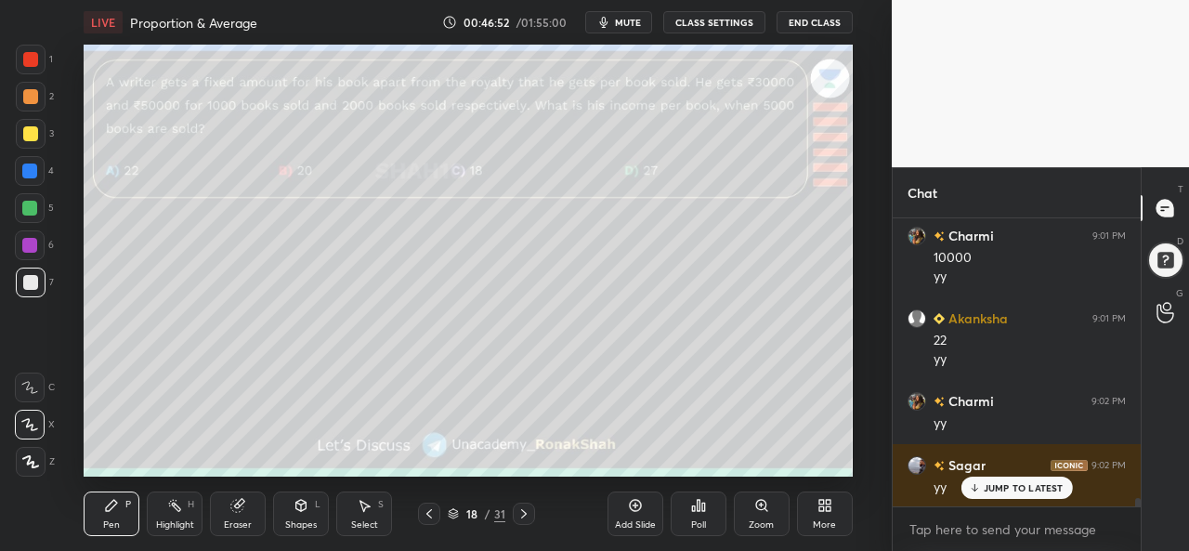
scroll to position [9727, 0]
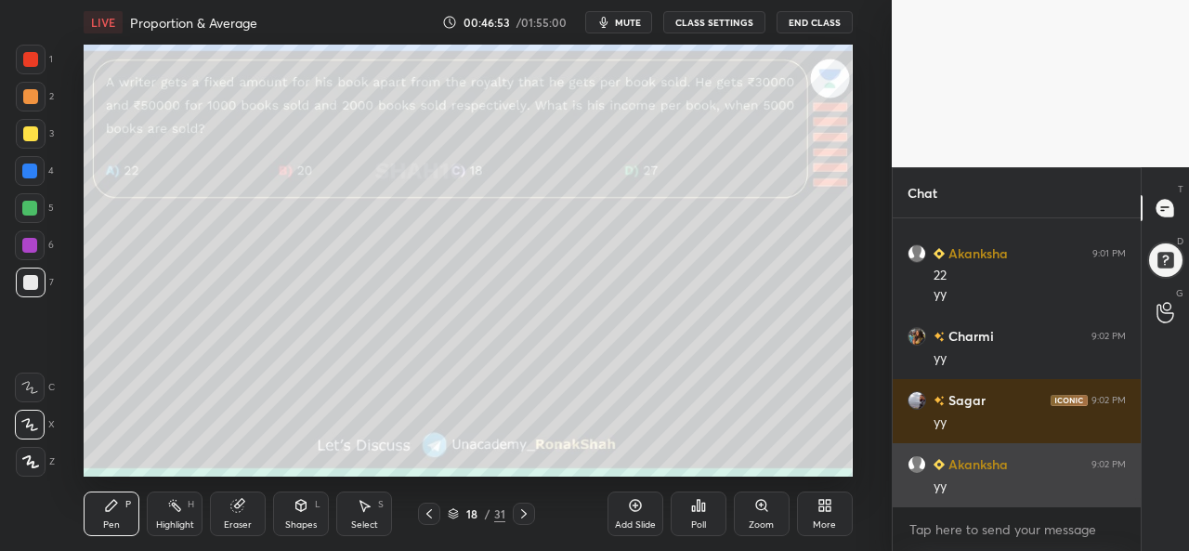
click at [1017, 484] on div "yy" at bounding box center [1030, 487] width 192 height 19
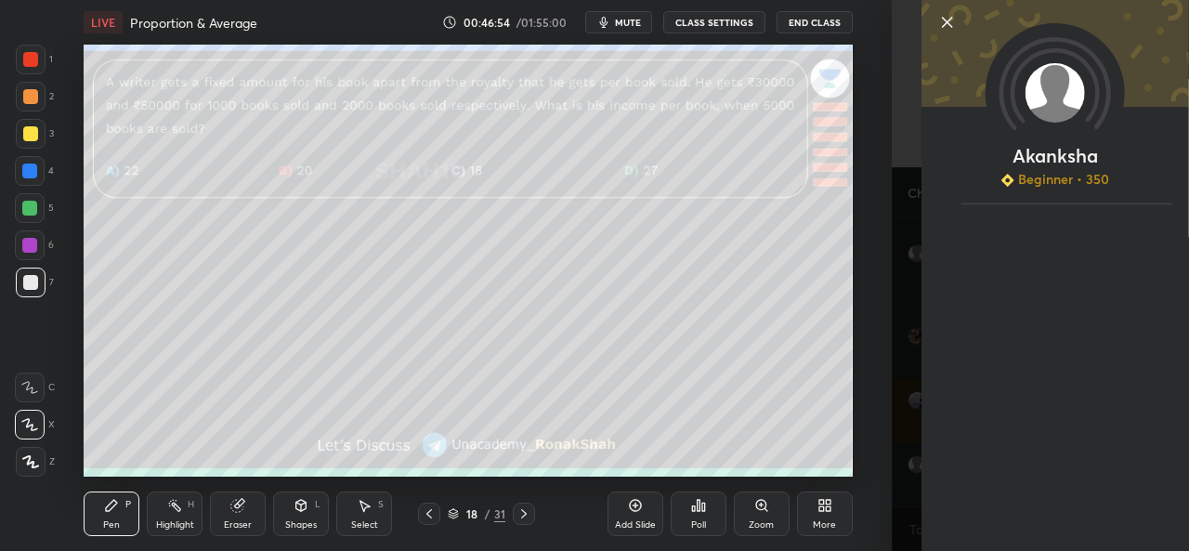
click at [944, 19] on icon at bounding box center [947, 22] width 9 height 9
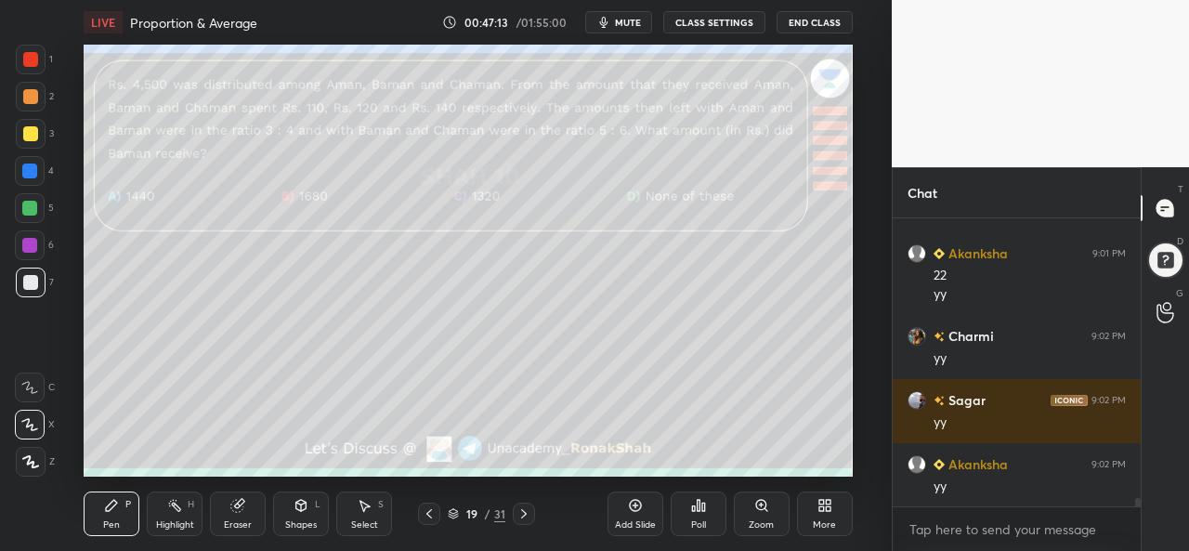
scroll to position [7, 6]
type textarea "x"
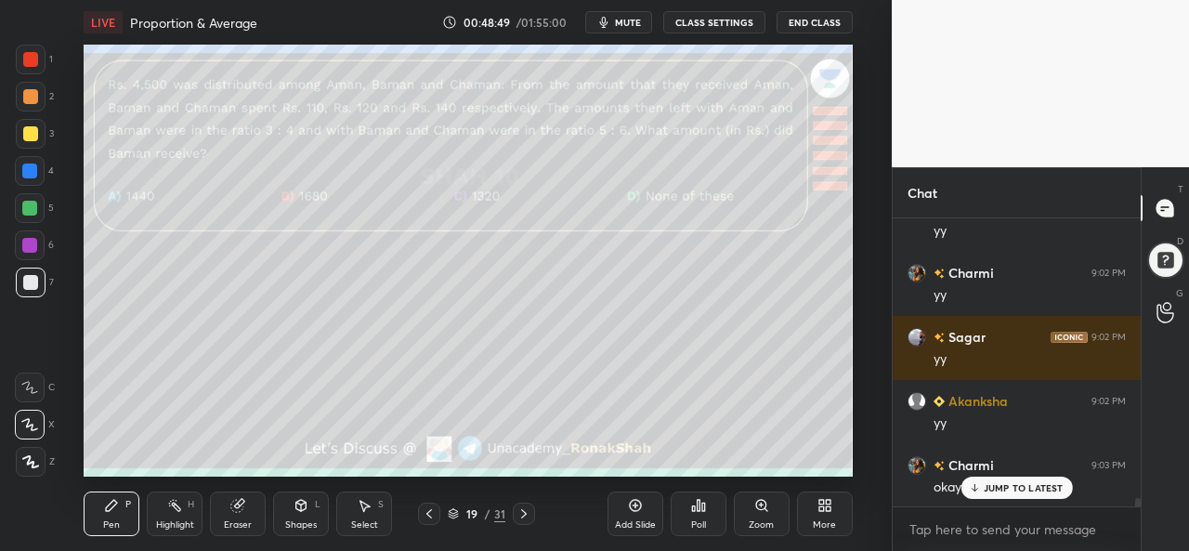
click at [695, 521] on div "Poll" at bounding box center [698, 524] width 15 height 9
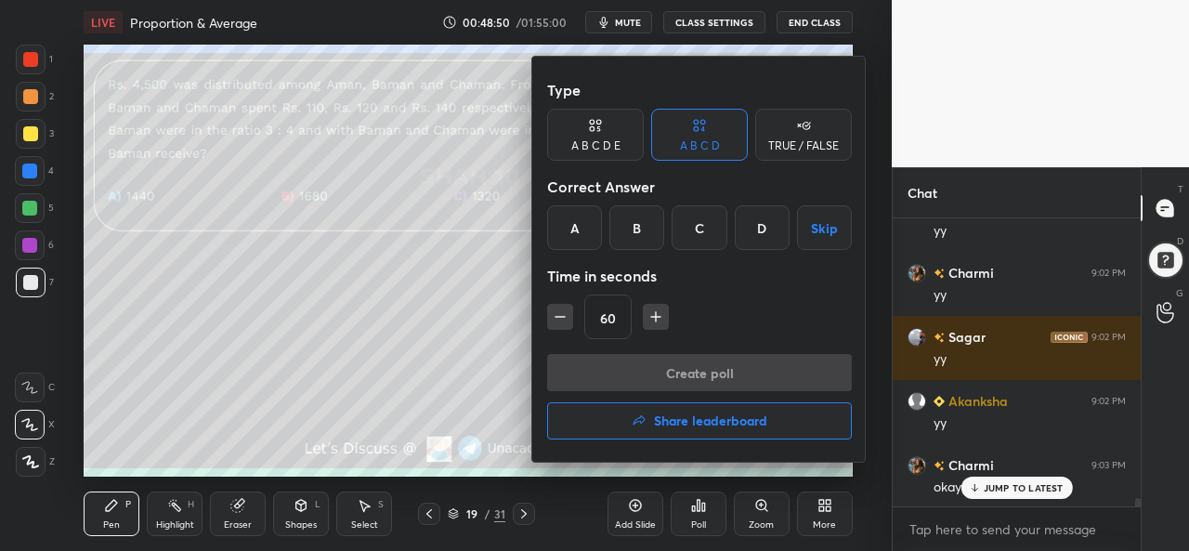
click at [753, 235] on div "D" at bounding box center [762, 227] width 55 height 45
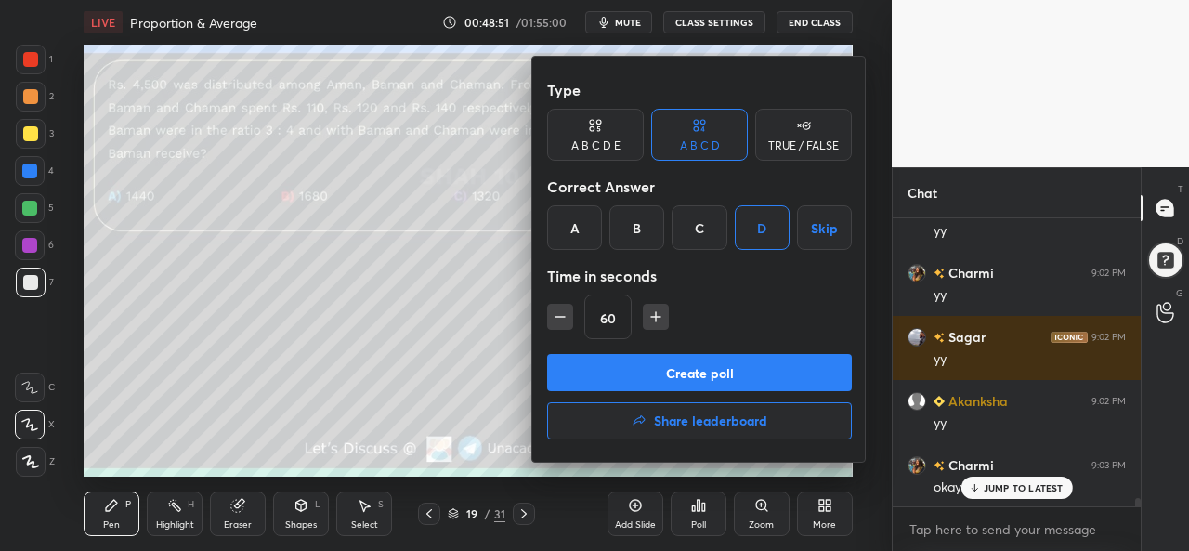
click at [654, 308] on icon "button" at bounding box center [656, 317] width 19 height 19
type input "75"
click at [697, 378] on button "Create poll" at bounding box center [699, 372] width 305 height 37
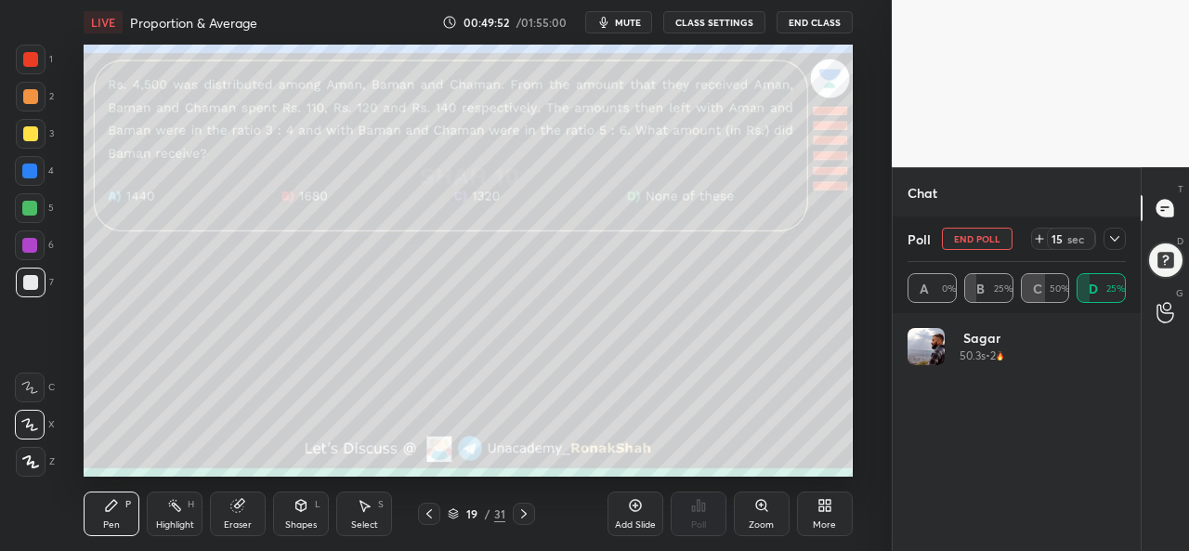
scroll to position [9968, 0]
click at [1115, 238] on icon at bounding box center [1115, 238] width 15 height 15
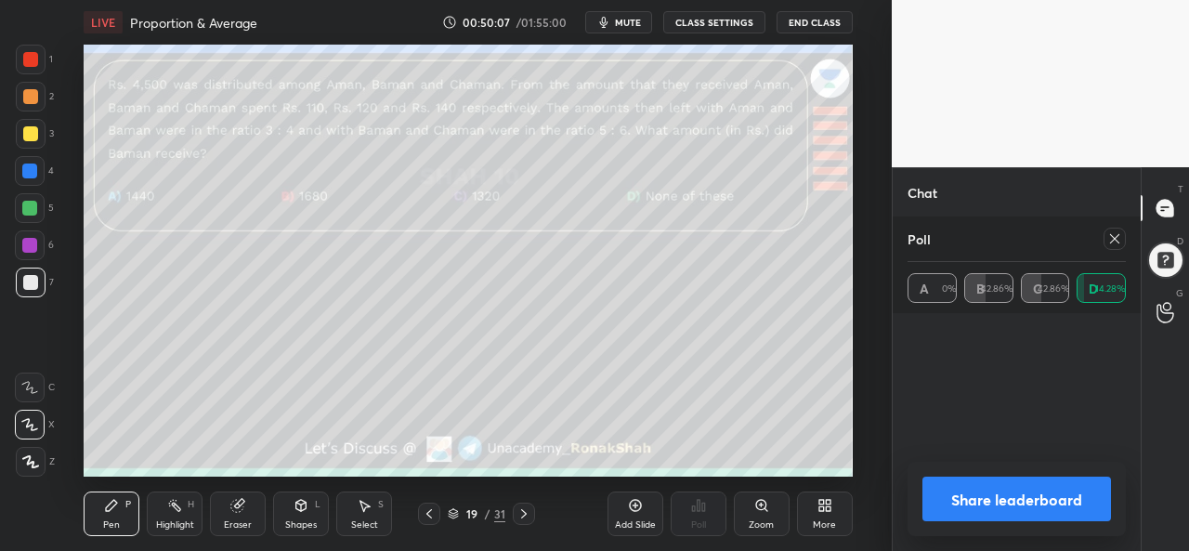
scroll to position [217, 213]
click at [1118, 239] on icon at bounding box center [1115, 238] width 15 height 15
type textarea "x"
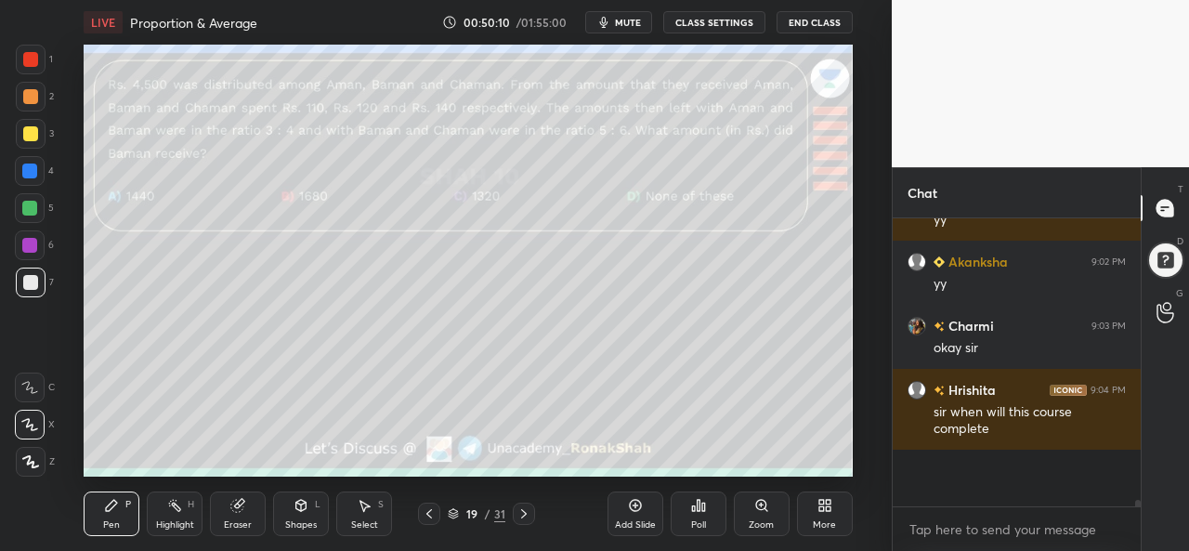
scroll to position [282, 243]
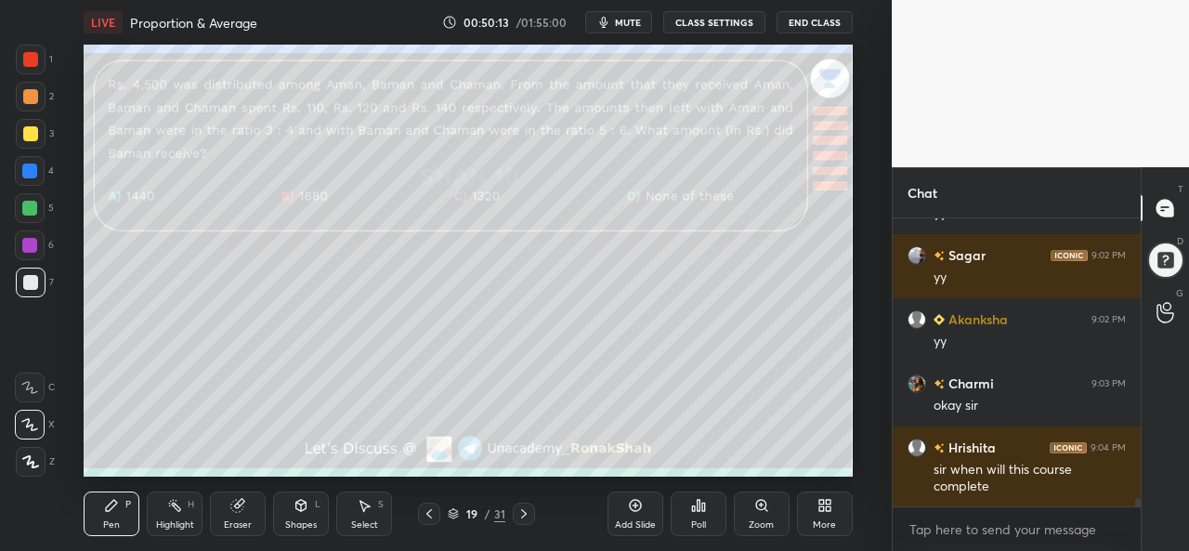
click at [38, 125] on div at bounding box center [31, 134] width 30 height 30
click at [366, 517] on div "Select S" at bounding box center [364, 514] width 56 height 45
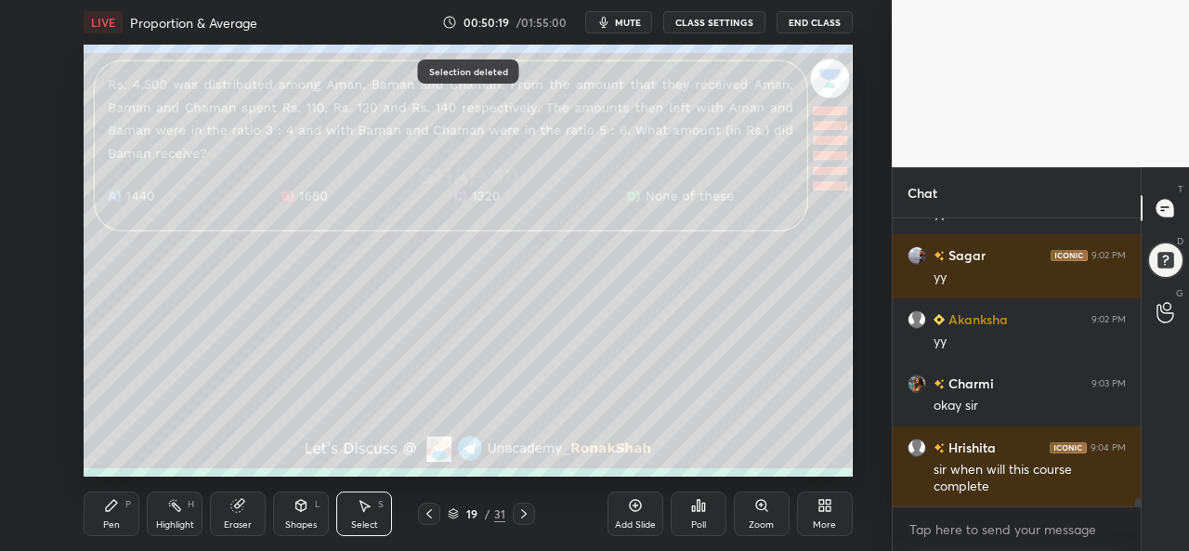
click at [114, 523] on div "Pen" at bounding box center [111, 524] width 17 height 9
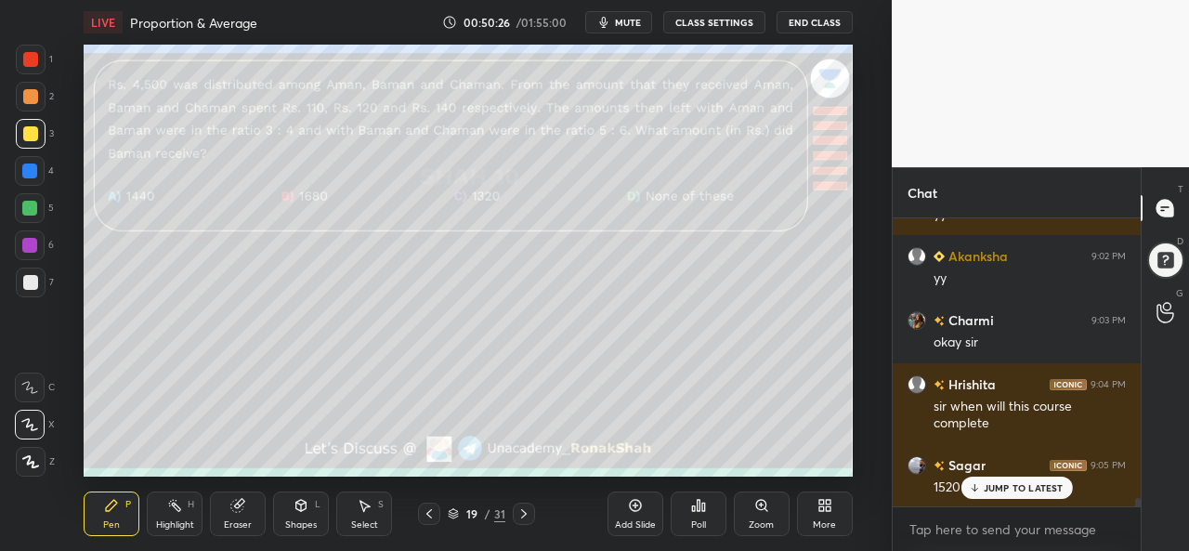
scroll to position [10000, 0]
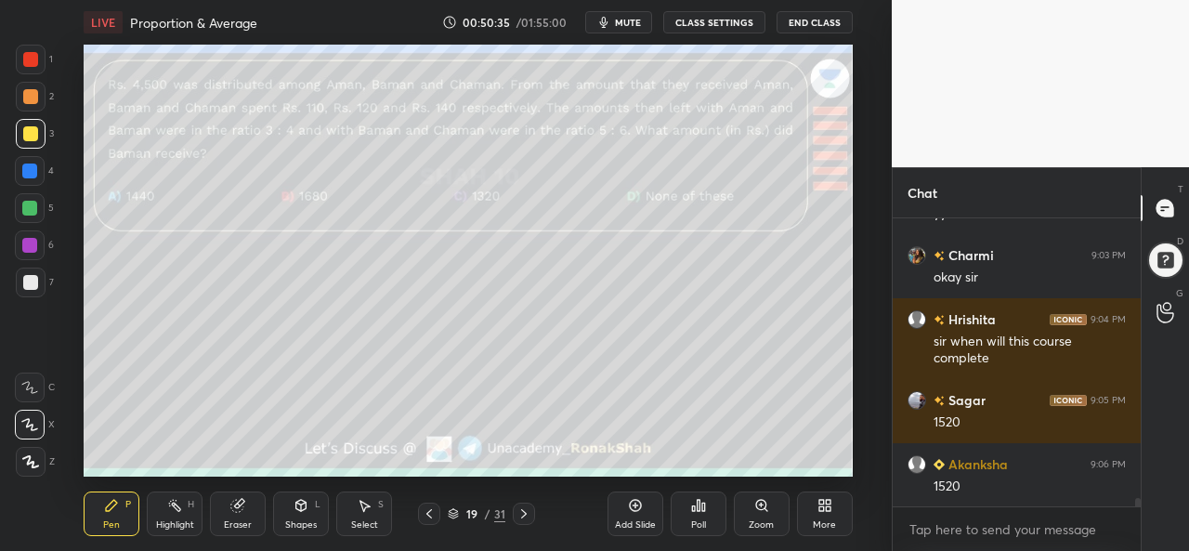
click at [26, 209] on div at bounding box center [29, 208] width 15 height 15
click at [29, 170] on div at bounding box center [29, 171] width 15 height 15
click at [24, 212] on div at bounding box center [29, 208] width 15 height 15
click at [166, 524] on div "Highlight" at bounding box center [175, 524] width 38 height 9
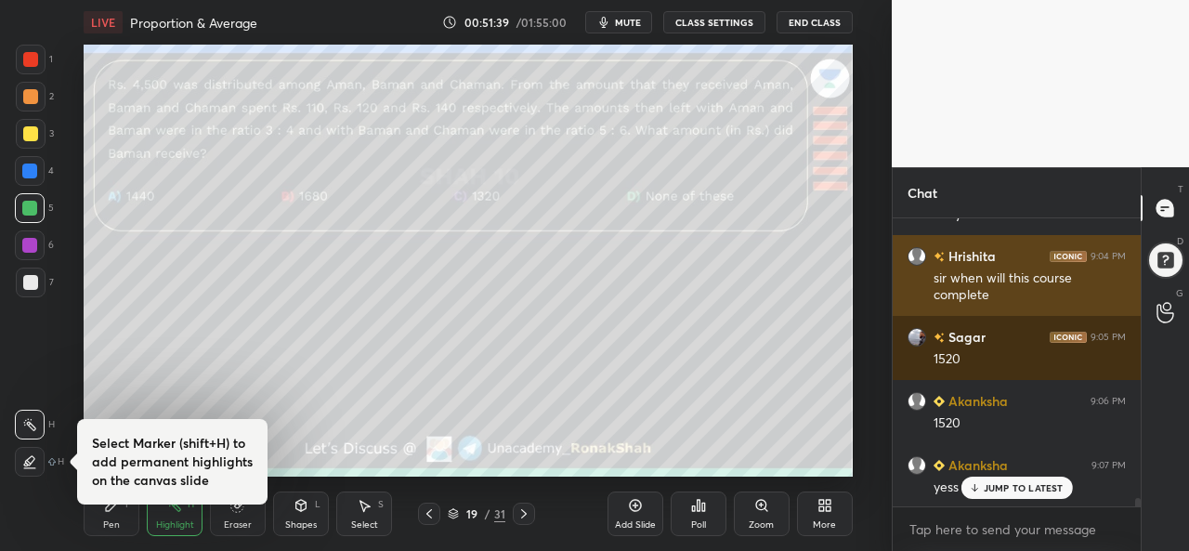
scroll to position [10128, 0]
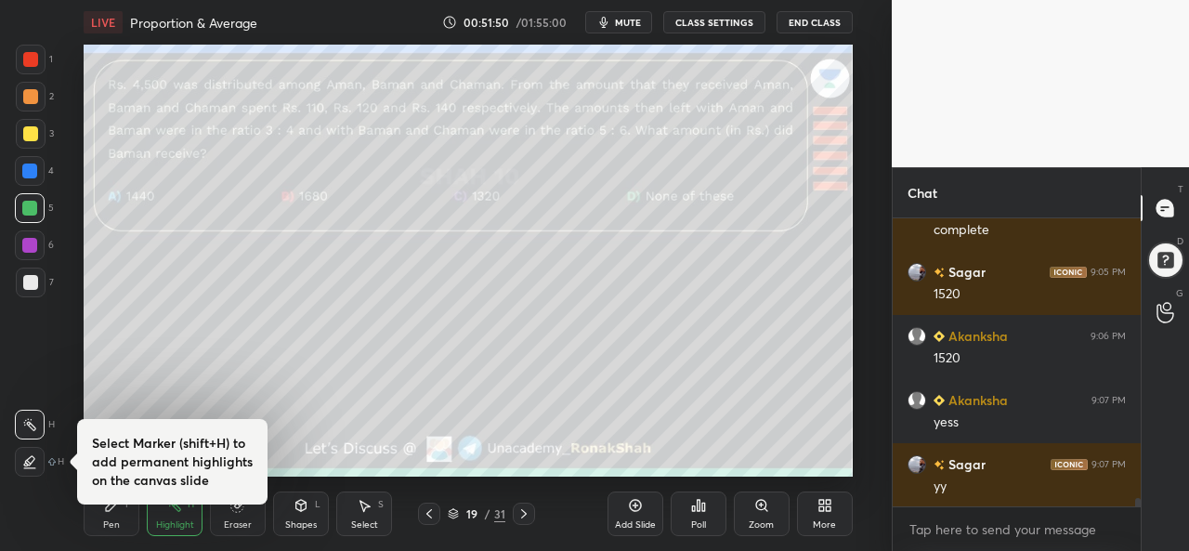
click at [111, 522] on div "Pen" at bounding box center [111, 524] width 17 height 9
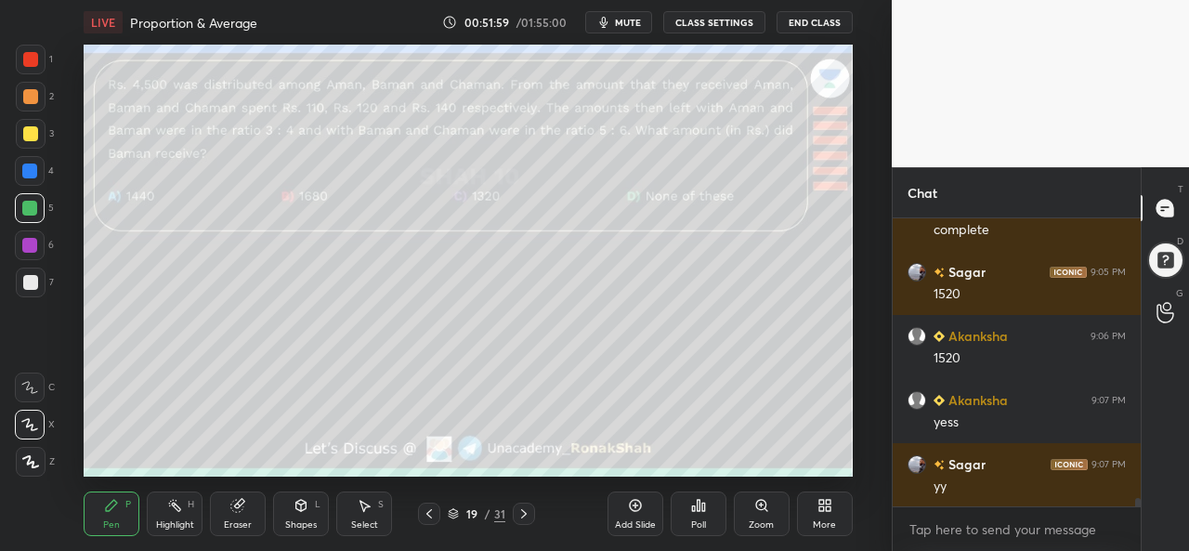
click at [28, 164] on div at bounding box center [29, 171] width 15 height 15
click at [33, 51] on div at bounding box center [31, 60] width 30 height 30
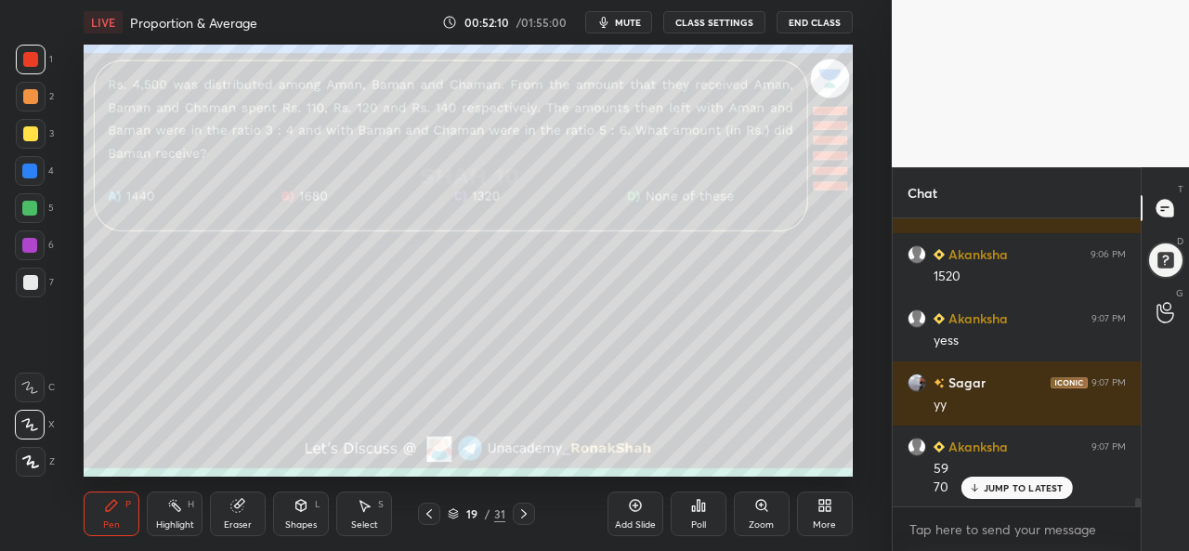
scroll to position [10275, 0]
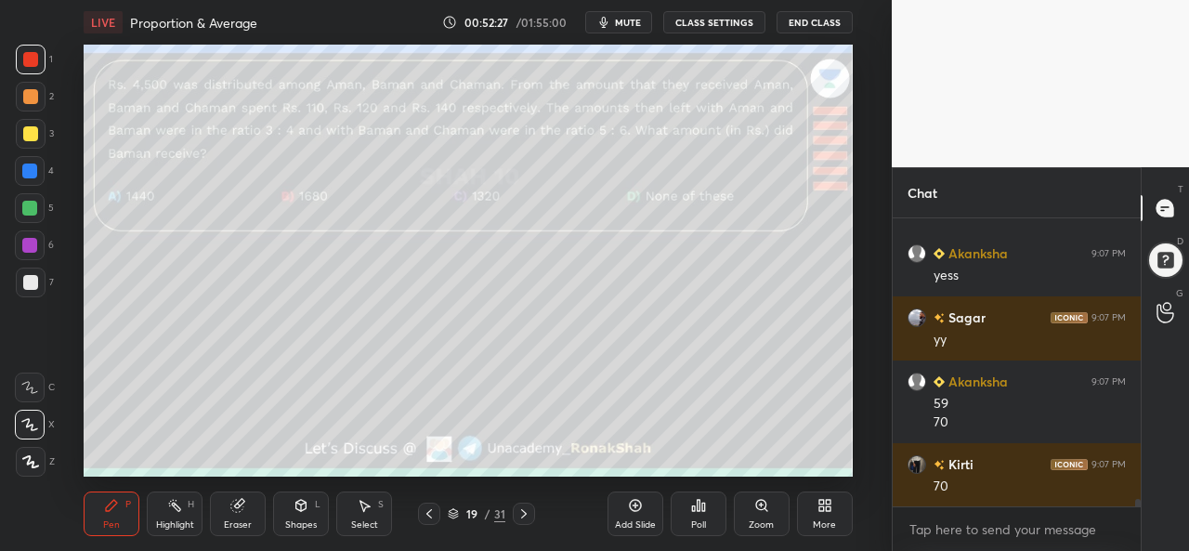
click at [32, 133] on div at bounding box center [30, 133] width 15 height 15
click at [28, 168] on div at bounding box center [29, 171] width 15 height 15
click at [27, 209] on div at bounding box center [29, 208] width 15 height 15
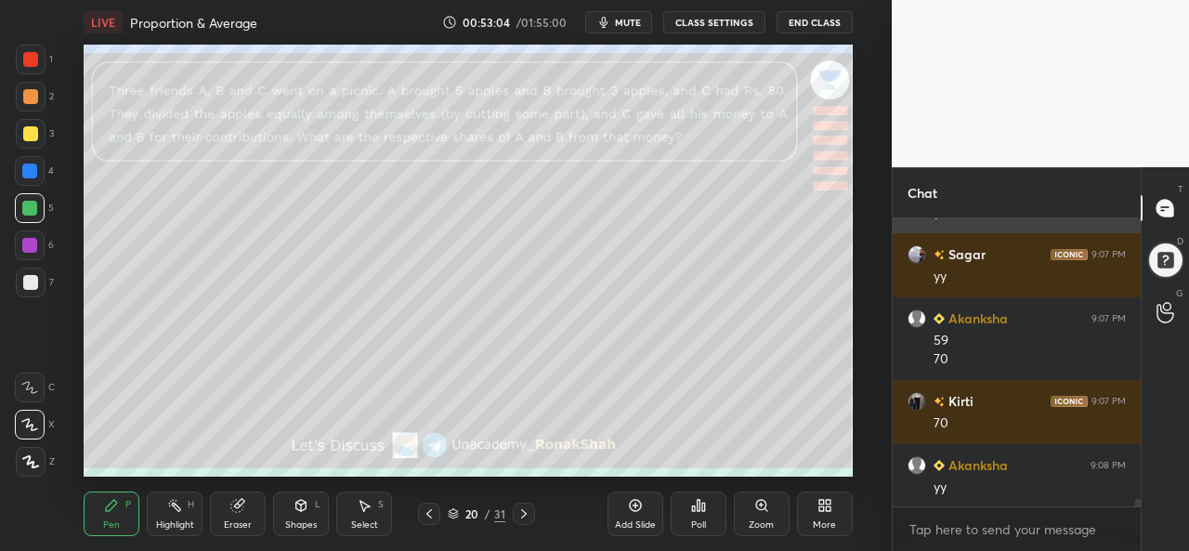
scroll to position [10403, 0]
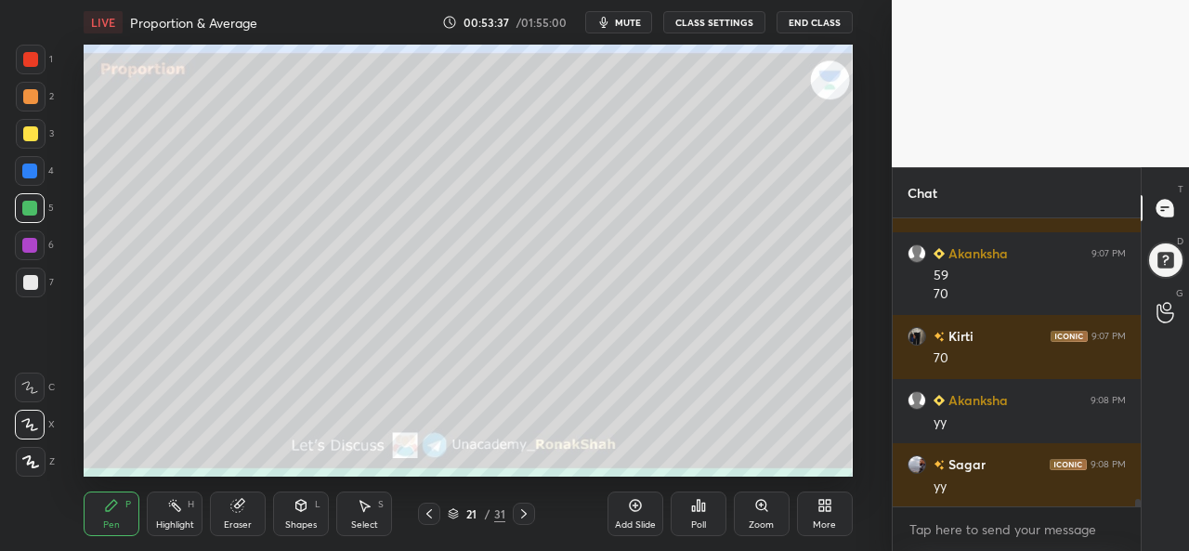
click at [366, 505] on icon at bounding box center [366, 506] width 10 height 11
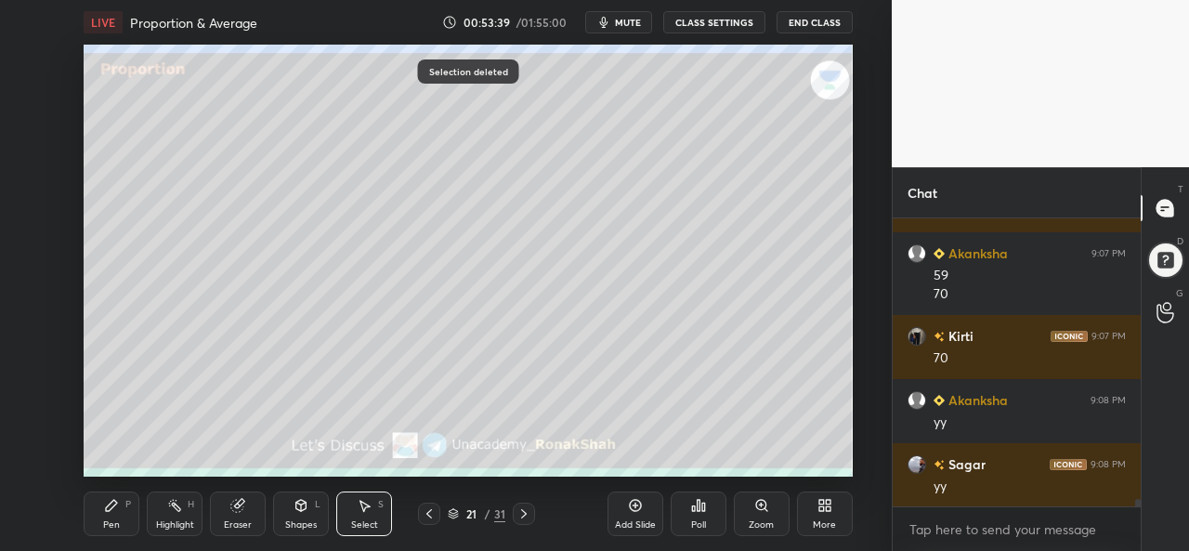
click at [110, 514] on div "Pen P" at bounding box center [112, 514] width 56 height 45
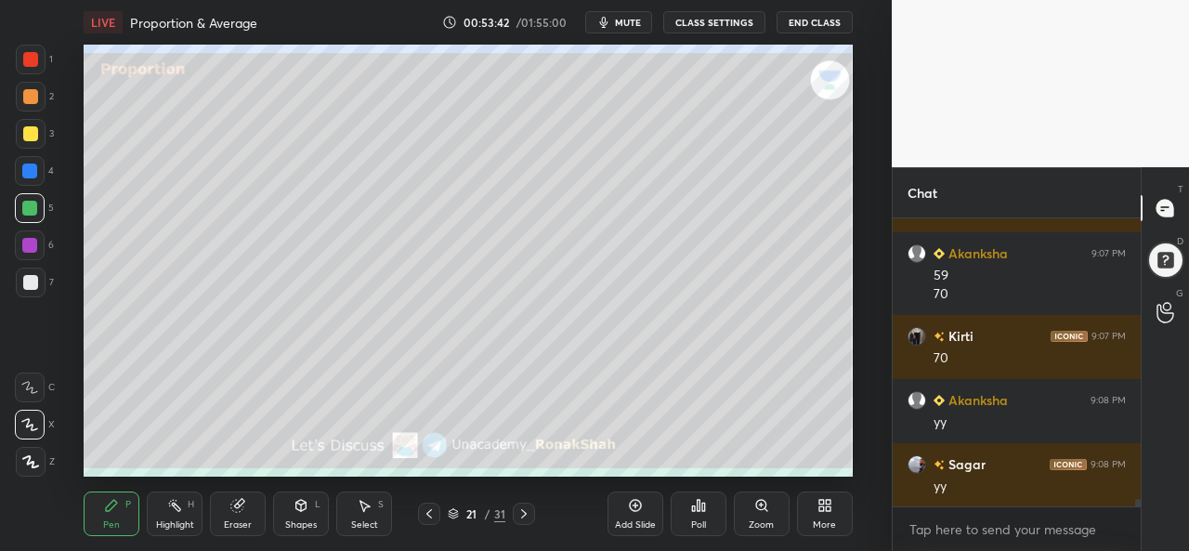
click at [28, 133] on div at bounding box center [30, 133] width 15 height 15
click at [33, 203] on div at bounding box center [29, 208] width 15 height 15
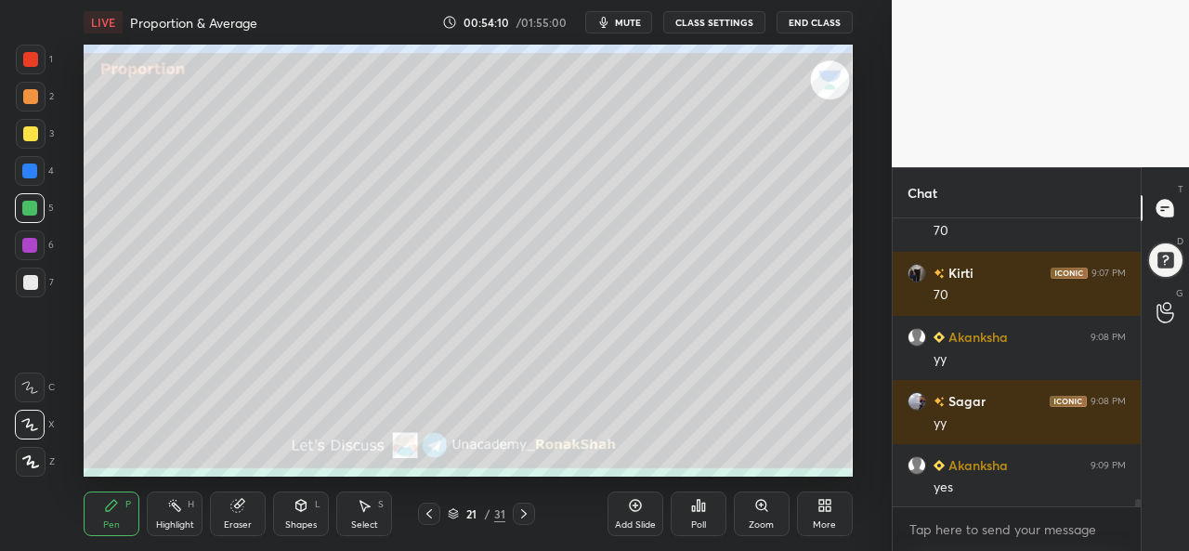
scroll to position [10511, 0]
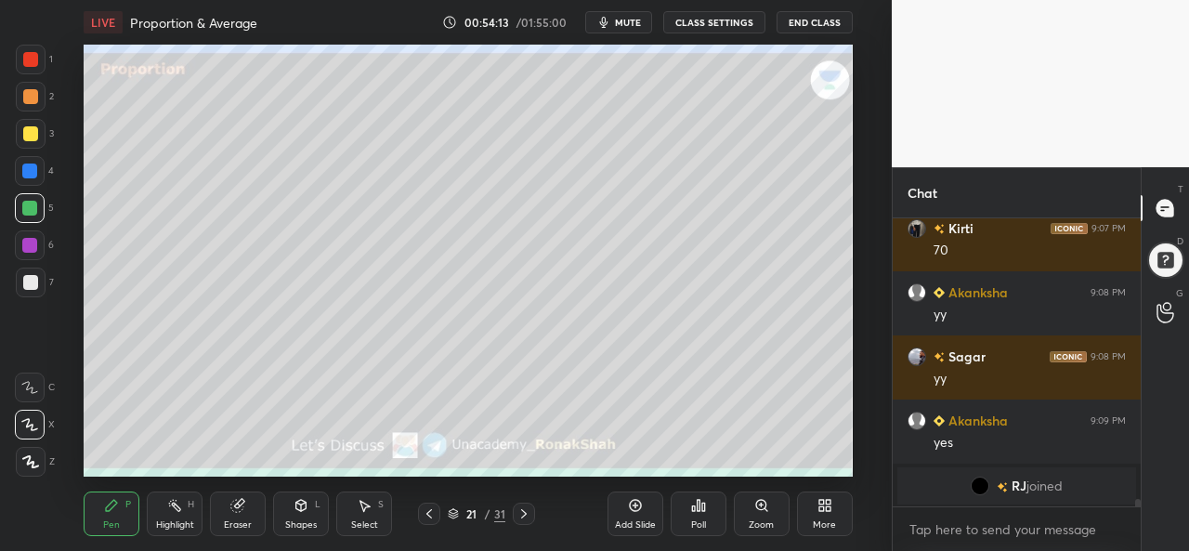
click at [29, 170] on div at bounding box center [29, 171] width 15 height 15
click at [26, 239] on div at bounding box center [29, 245] width 15 height 15
click at [27, 276] on div at bounding box center [30, 282] width 15 height 15
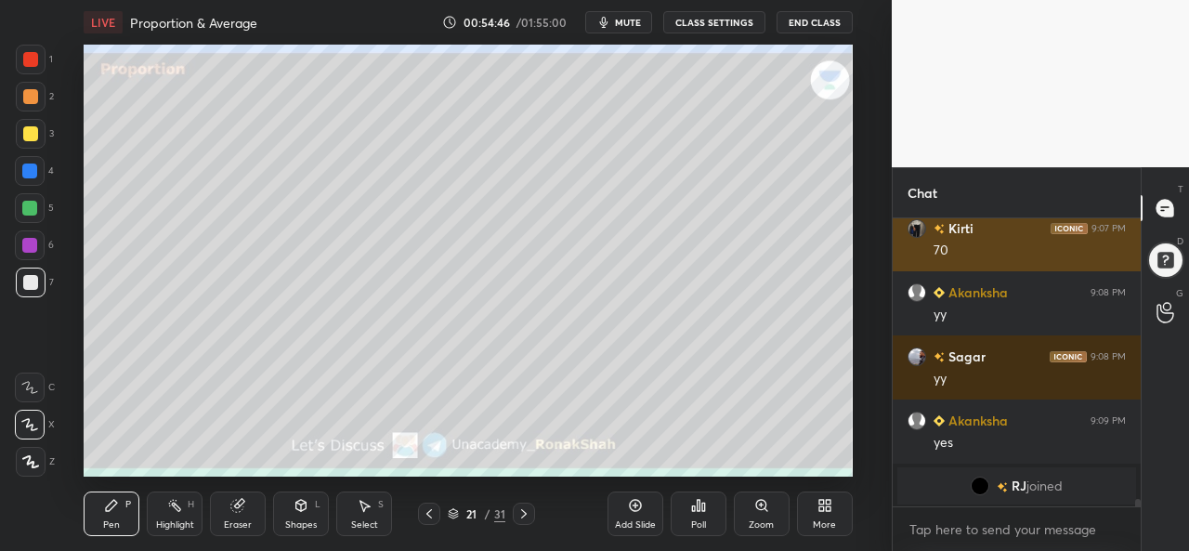
click at [30, 130] on div at bounding box center [30, 133] width 15 height 15
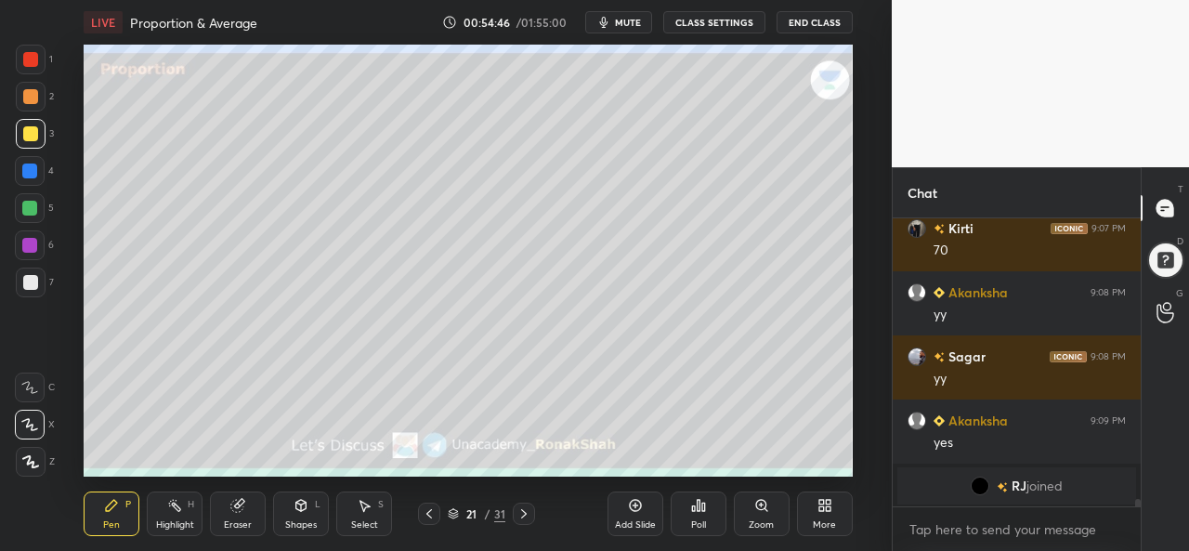
click at [35, 62] on div at bounding box center [30, 59] width 15 height 15
click at [32, 174] on div at bounding box center [29, 171] width 15 height 15
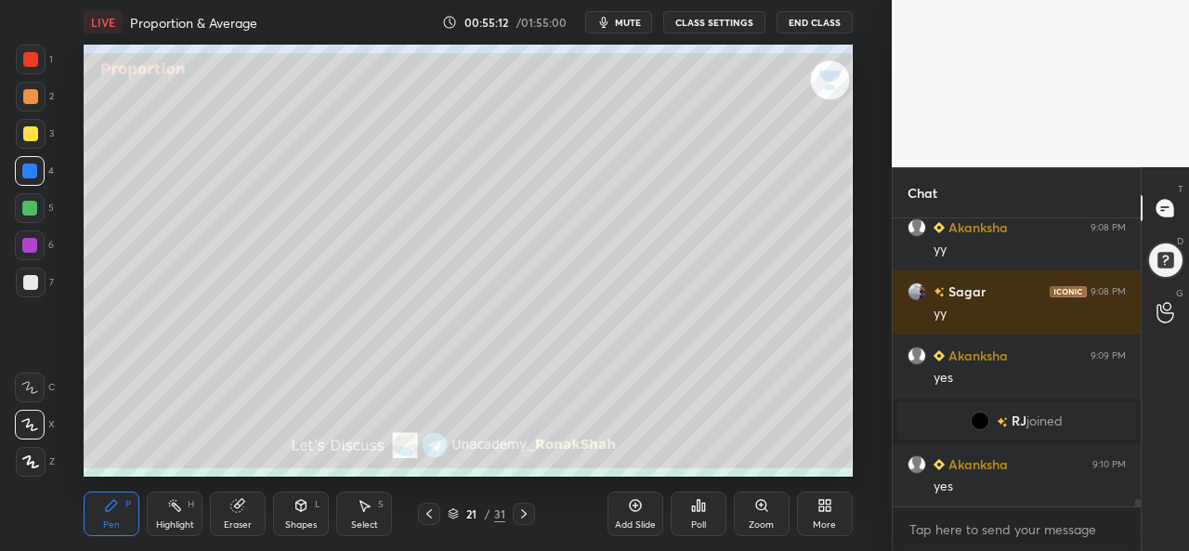
click at [620, 512] on div "Add Slide" at bounding box center [636, 514] width 56 height 45
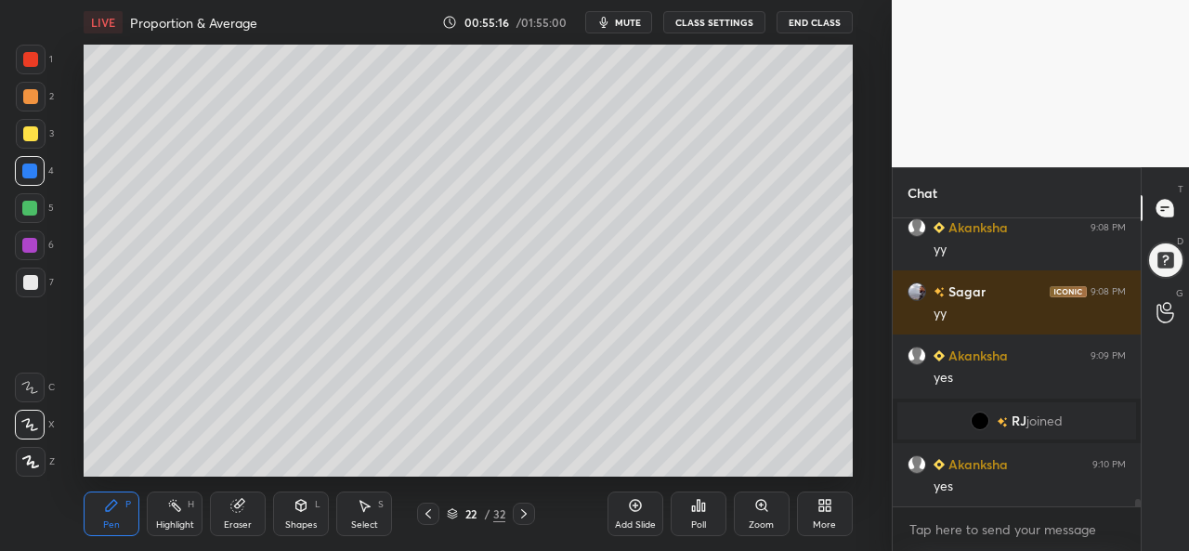
click at [31, 134] on div at bounding box center [30, 133] width 15 height 15
click at [363, 512] on icon at bounding box center [366, 506] width 10 height 11
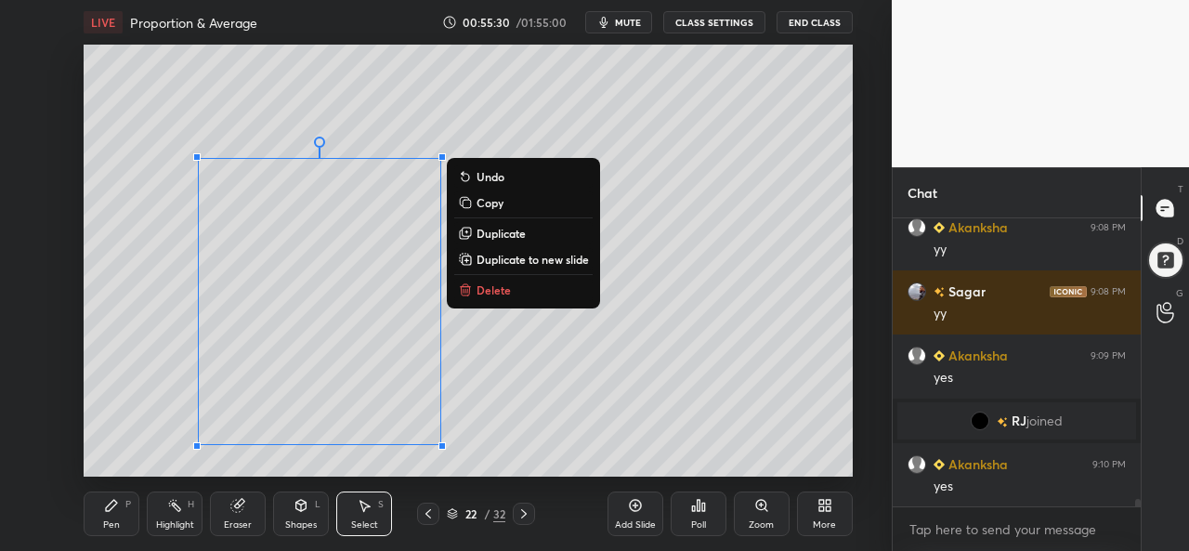
click at [104, 513] on icon at bounding box center [111, 505] width 15 height 15
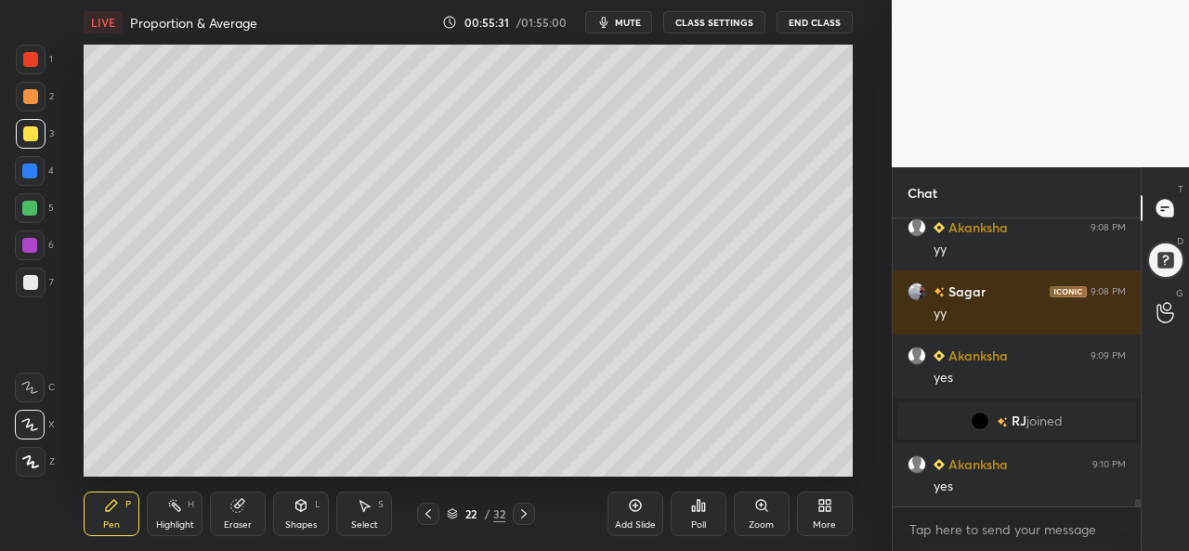
click at [22, 200] on div at bounding box center [30, 208] width 30 height 30
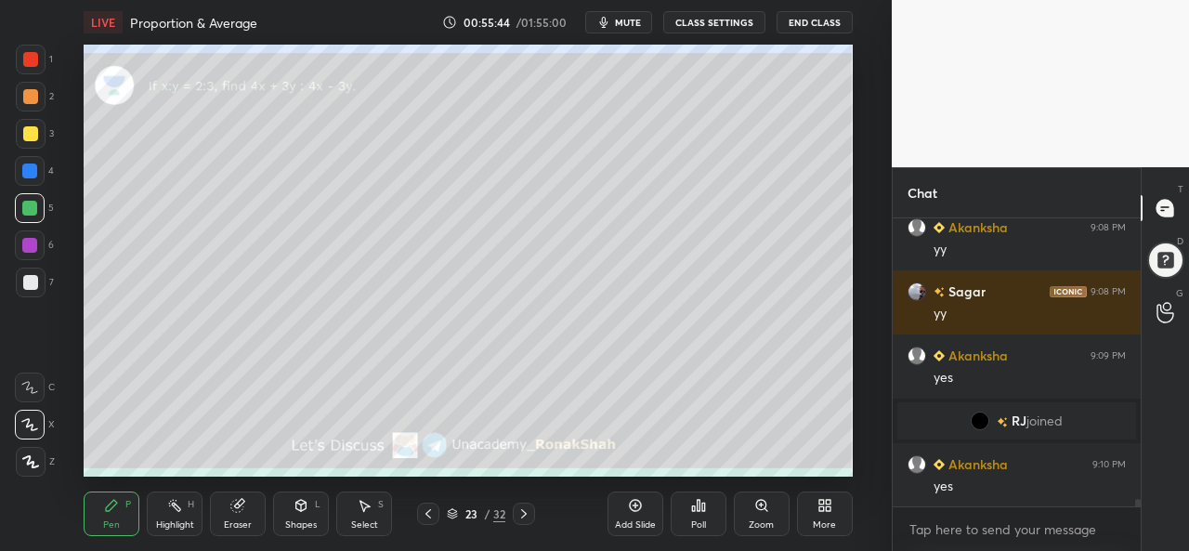
click at [31, 60] on div at bounding box center [30, 59] width 15 height 15
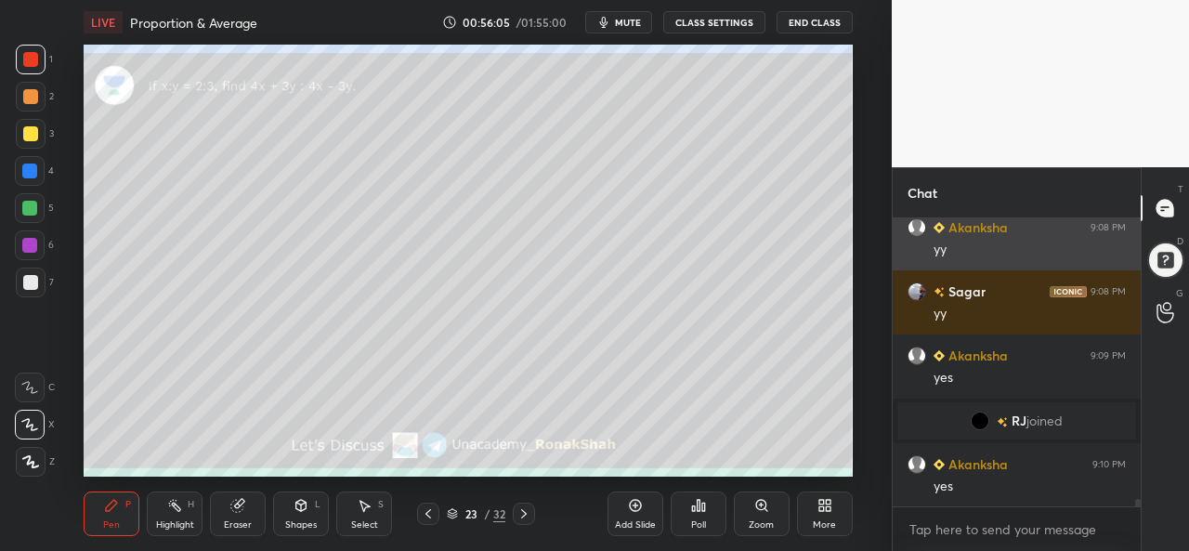
scroll to position [10621, 0]
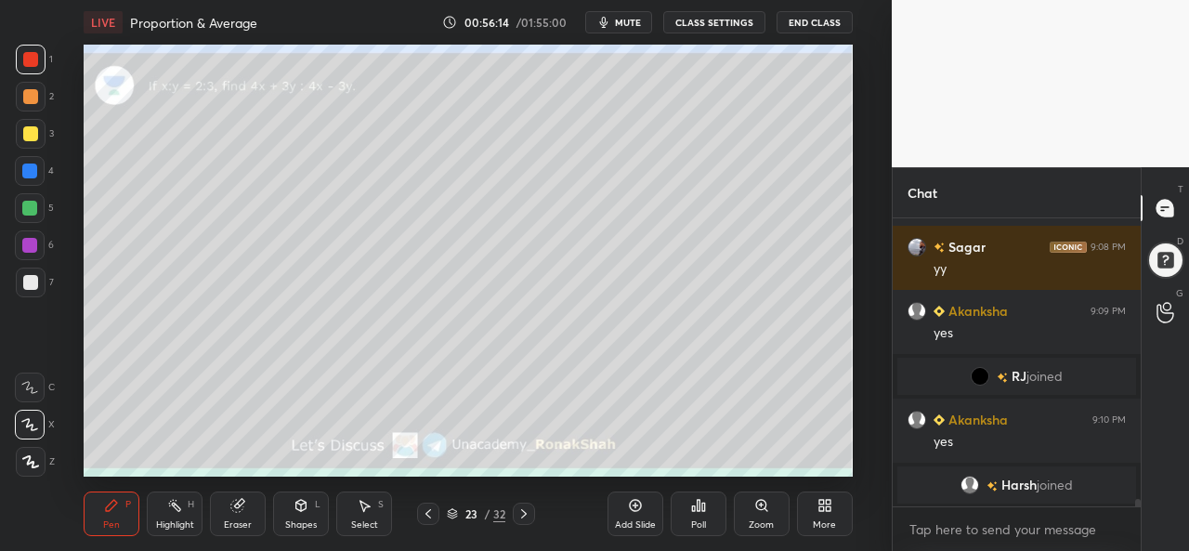
click at [26, 170] on div at bounding box center [29, 171] width 15 height 15
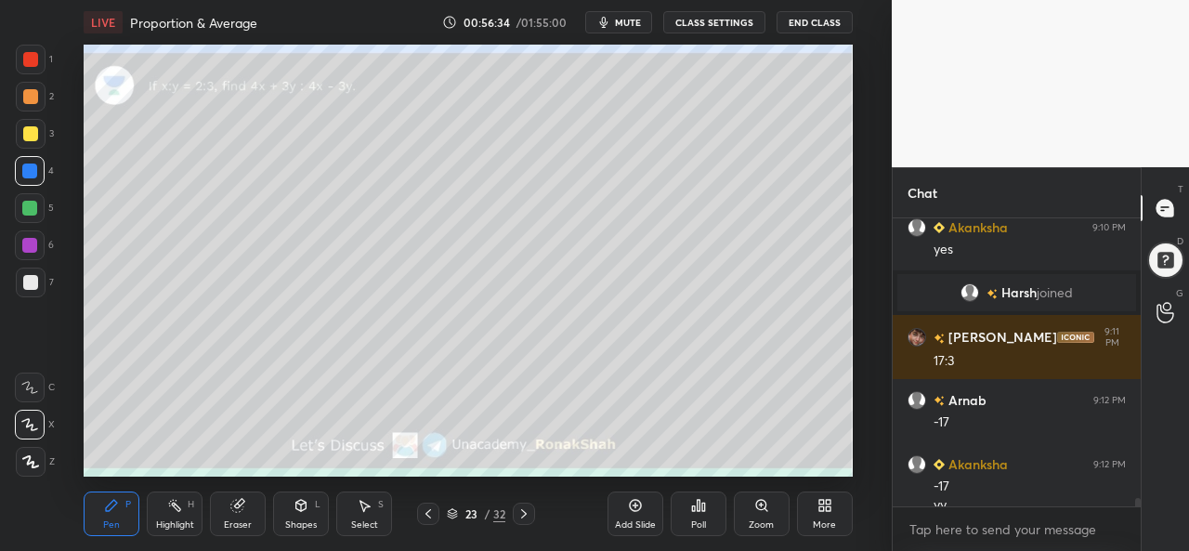
scroll to position [10104, 0]
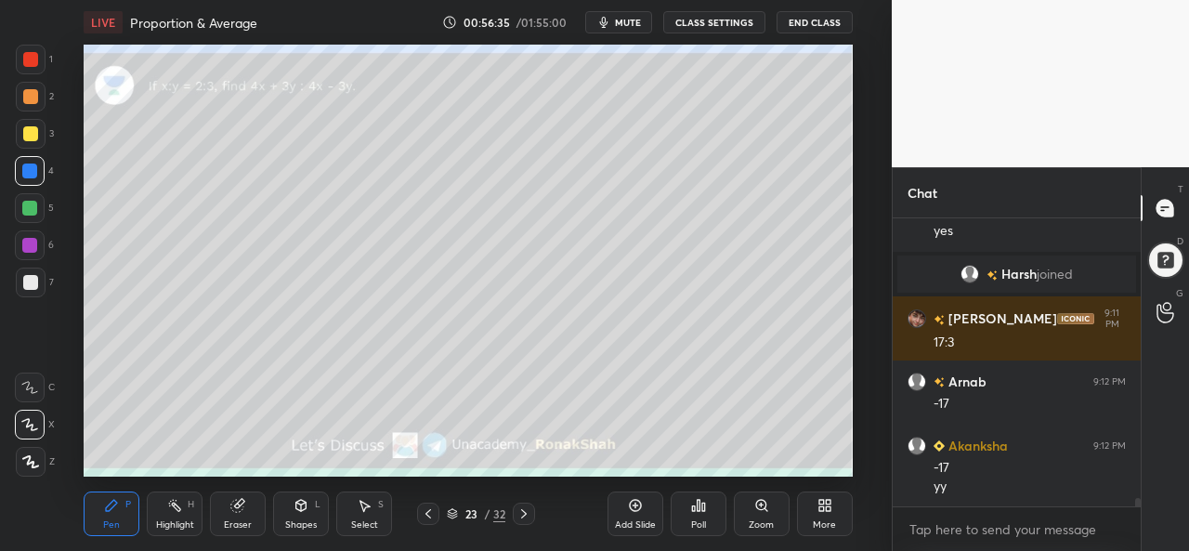
click at [381, 512] on div "Select S" at bounding box center [364, 514] width 56 height 45
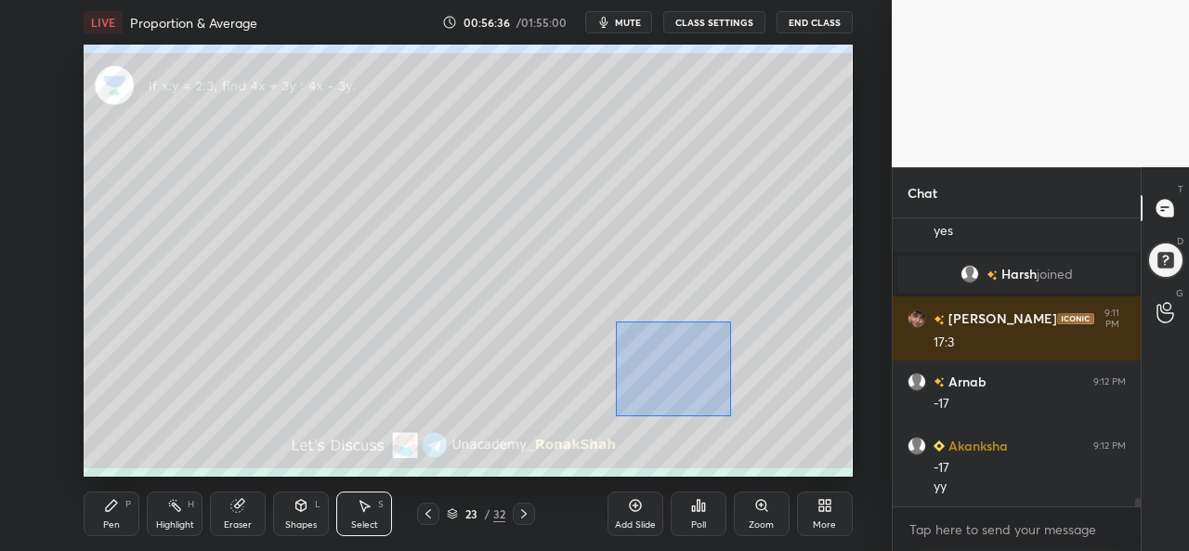
scroll to position [10167, 0]
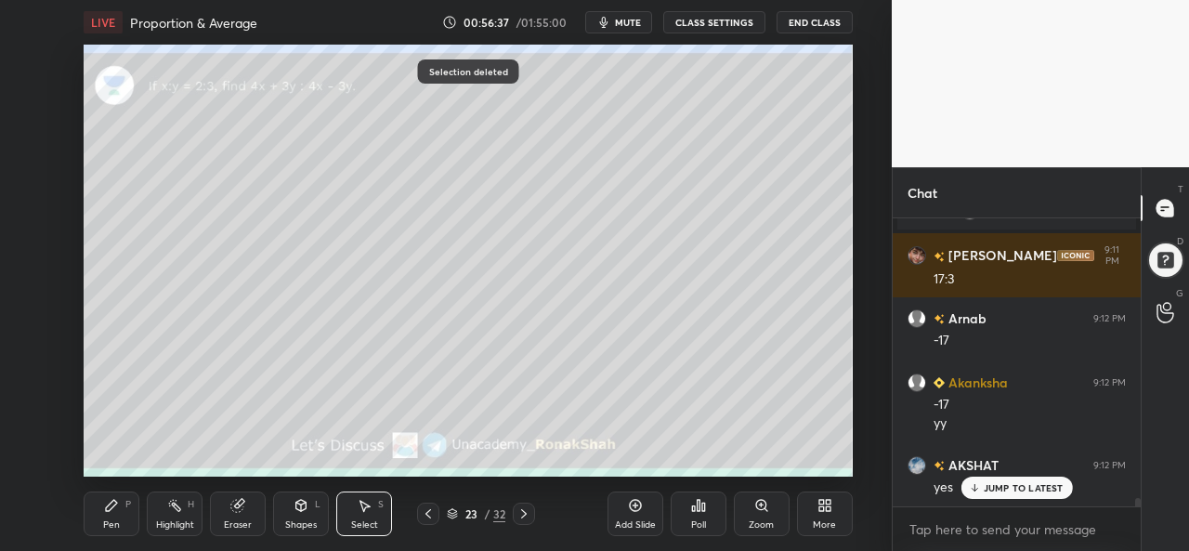
click at [110, 512] on icon at bounding box center [111, 505] width 15 height 15
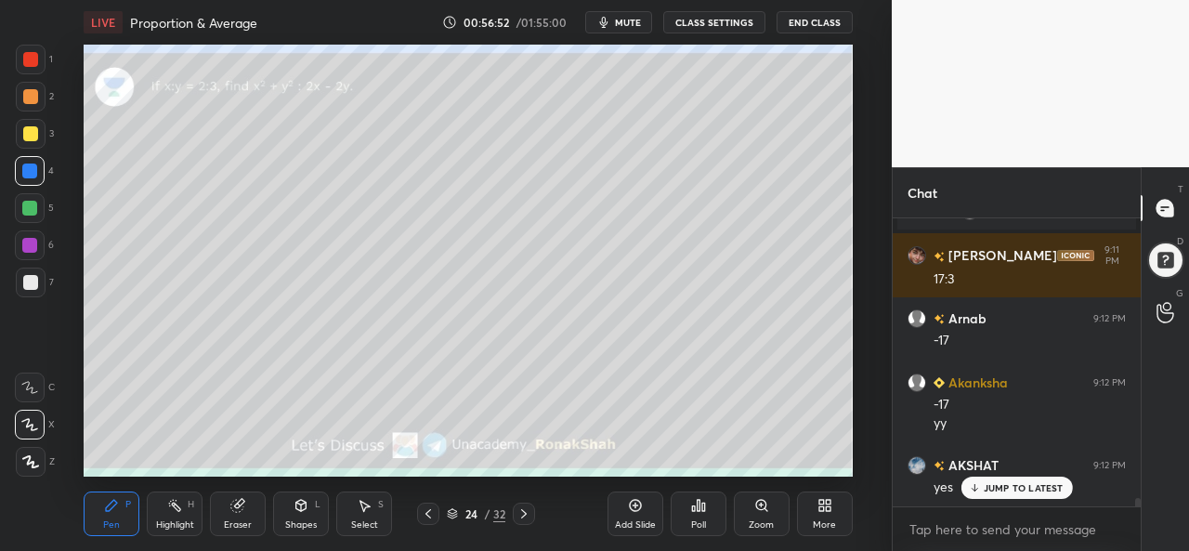
click at [364, 508] on icon at bounding box center [366, 506] width 10 height 11
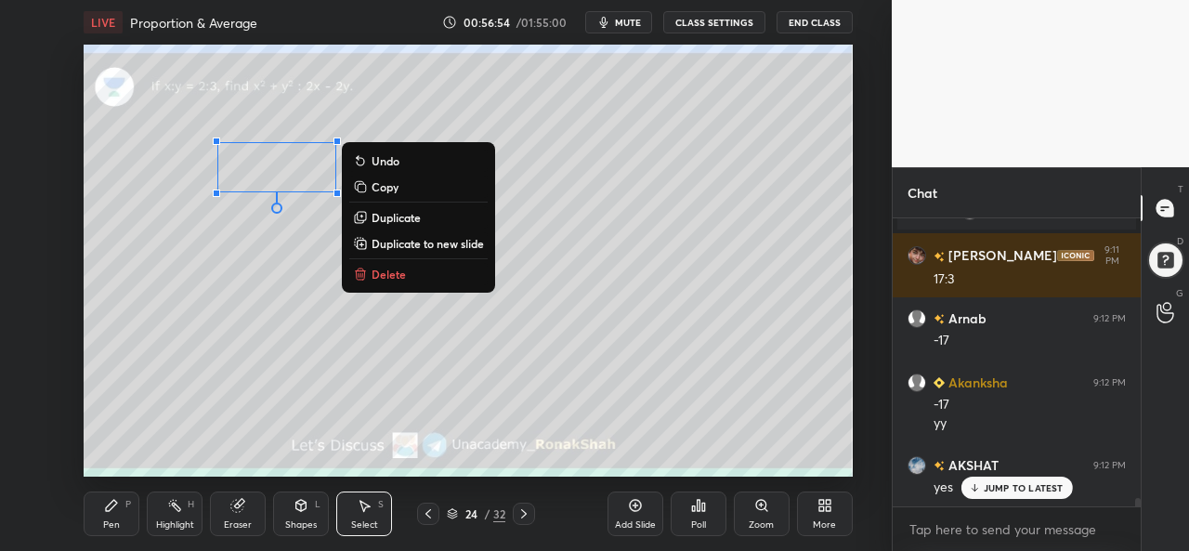
click at [108, 510] on icon at bounding box center [111, 505] width 11 height 11
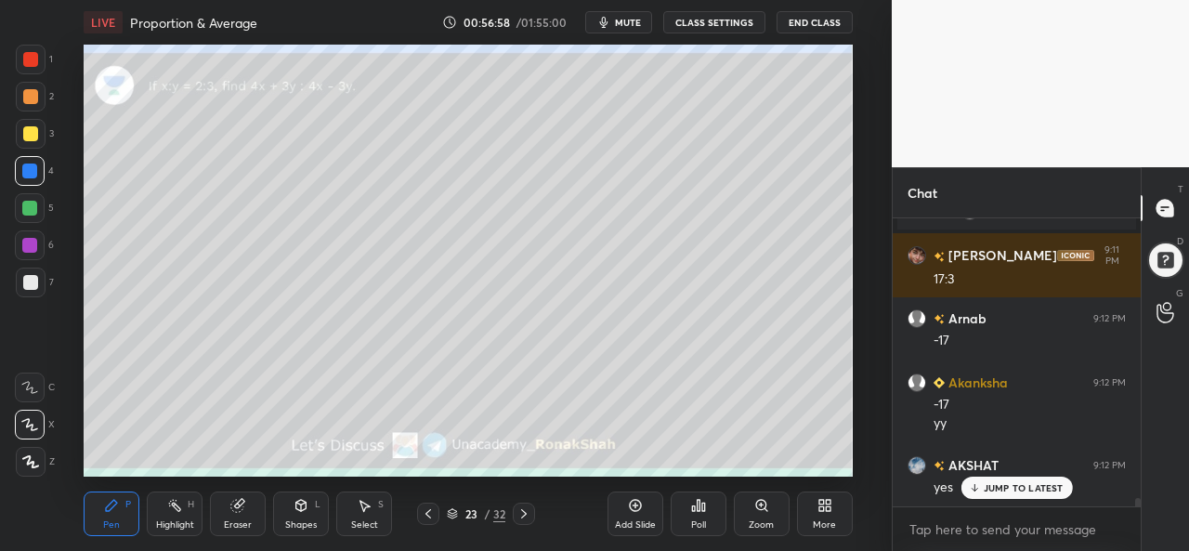
click at [33, 126] on div at bounding box center [30, 133] width 15 height 15
click at [630, 511] on icon at bounding box center [635, 505] width 15 height 15
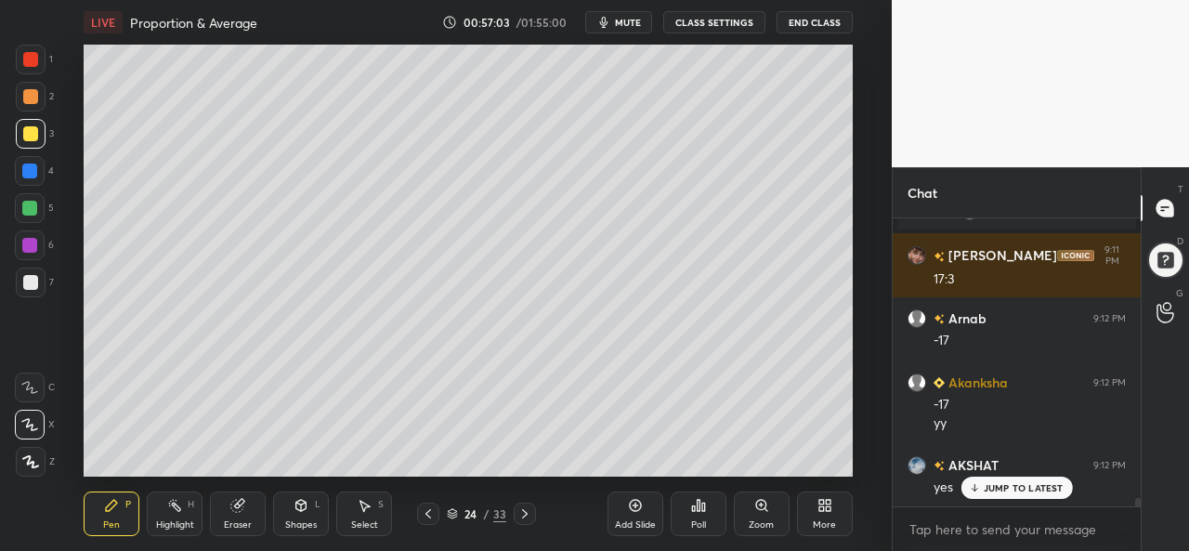
click at [26, 168] on div at bounding box center [29, 171] width 15 height 15
click at [29, 198] on div at bounding box center [30, 208] width 30 height 30
click at [31, 246] on div at bounding box center [29, 245] width 15 height 15
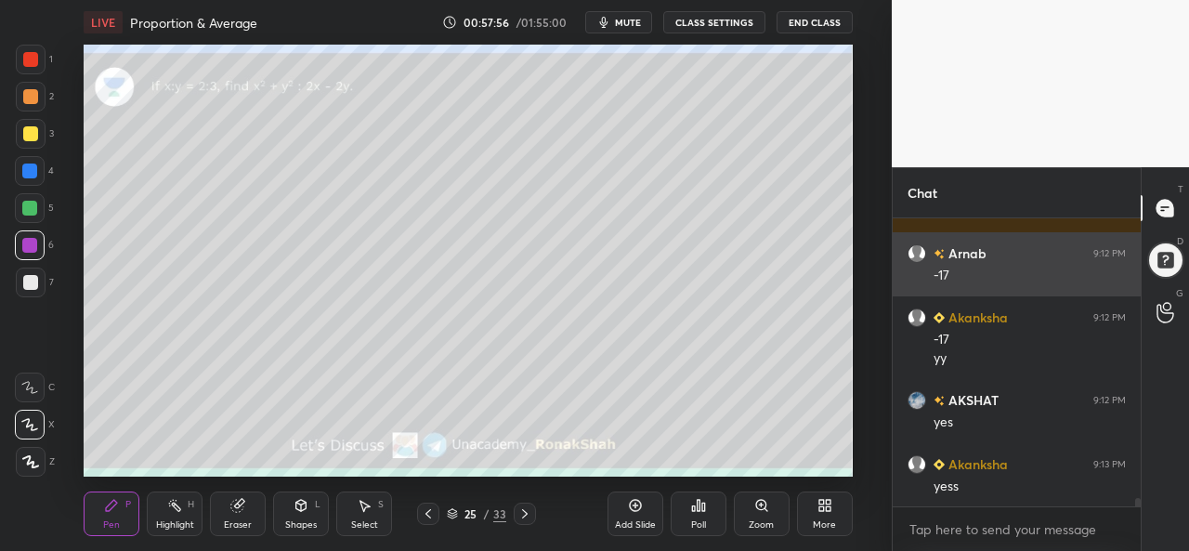
scroll to position [10295, 0]
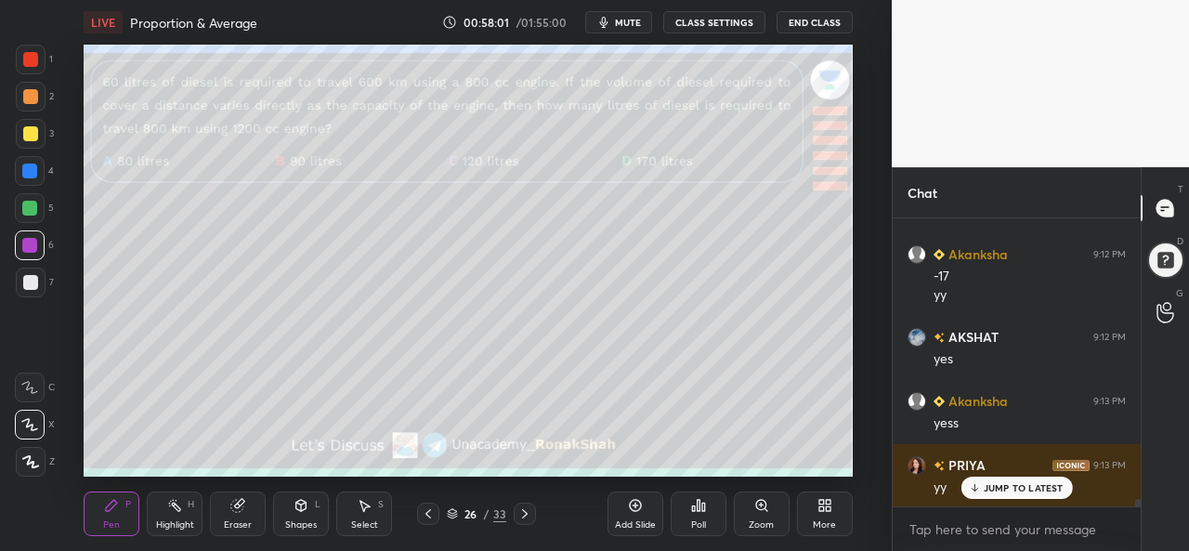
click at [26, 60] on div at bounding box center [30, 59] width 15 height 15
click at [991, 486] on p "JUMP TO LATEST" at bounding box center [1024, 487] width 80 height 11
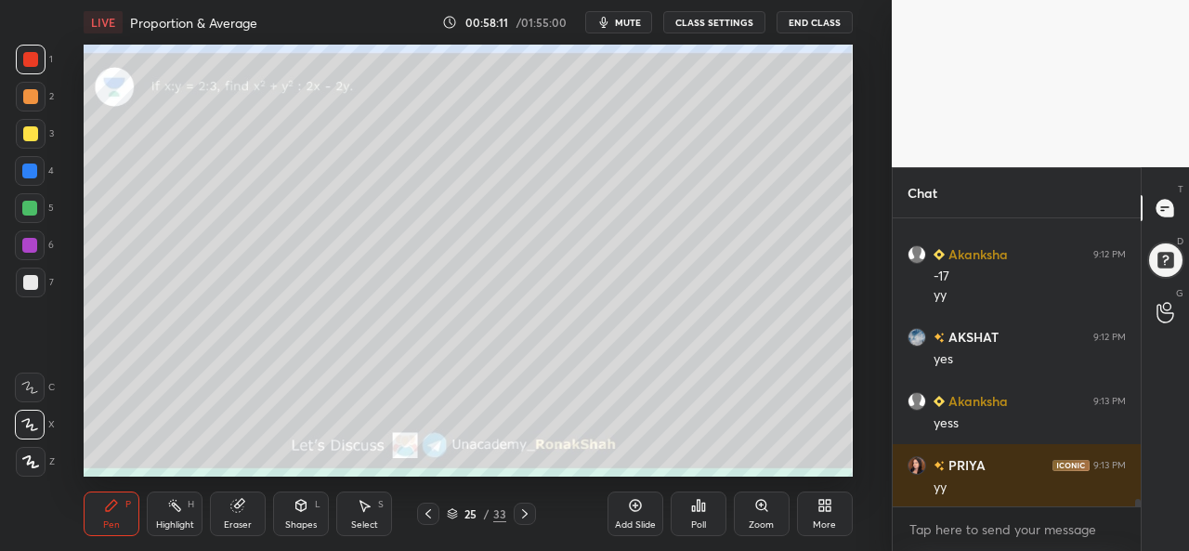
click at [634, 518] on div "Add Slide" at bounding box center [636, 514] width 56 height 45
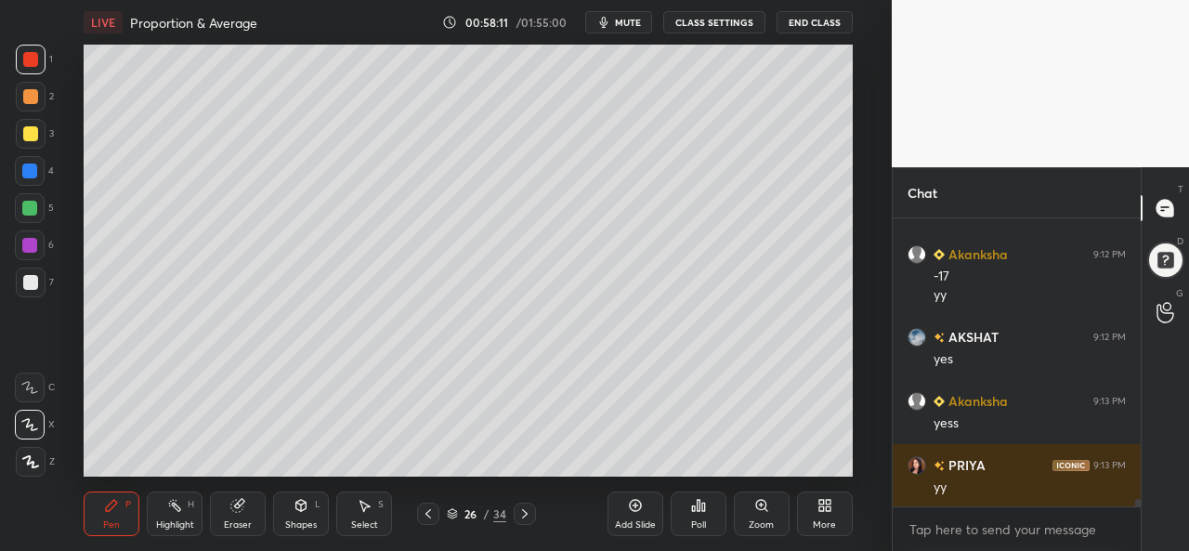
click at [25, 133] on div at bounding box center [30, 133] width 15 height 15
click at [22, 172] on div at bounding box center [29, 171] width 15 height 15
click at [28, 61] on div at bounding box center [30, 59] width 15 height 15
click at [29, 133] on div at bounding box center [30, 133] width 15 height 15
click at [32, 59] on div at bounding box center [30, 59] width 15 height 15
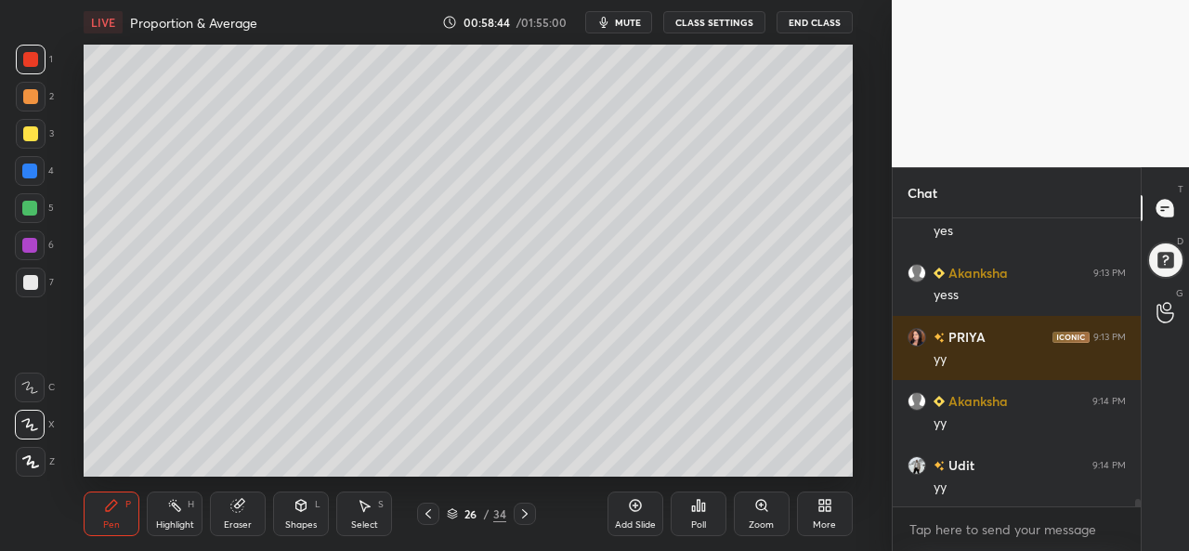
scroll to position [10489, 0]
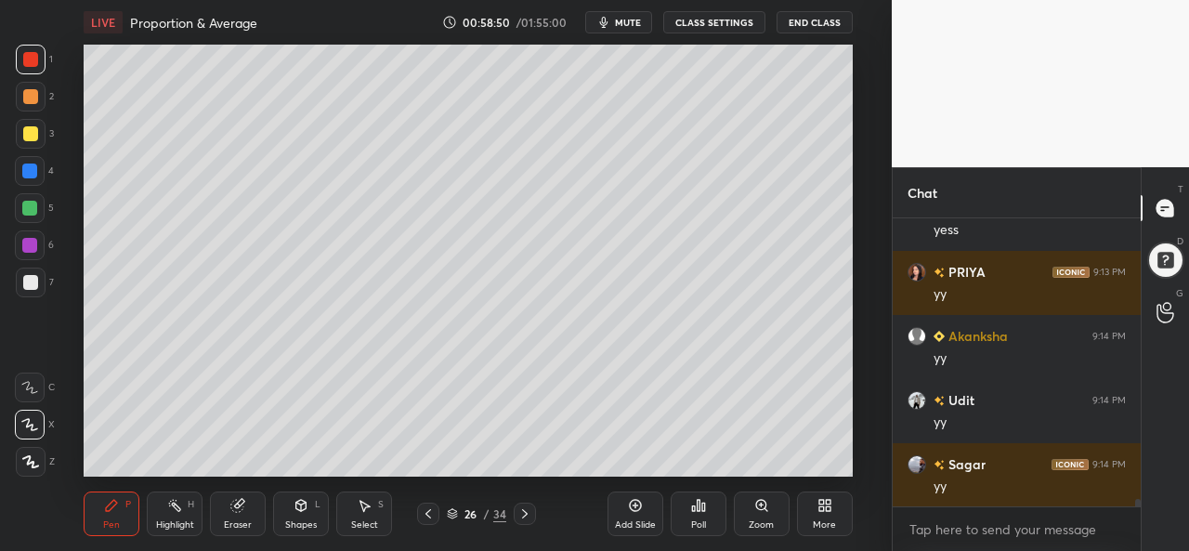
click at [27, 203] on div at bounding box center [29, 208] width 15 height 15
click at [28, 101] on div at bounding box center [30, 96] width 15 height 15
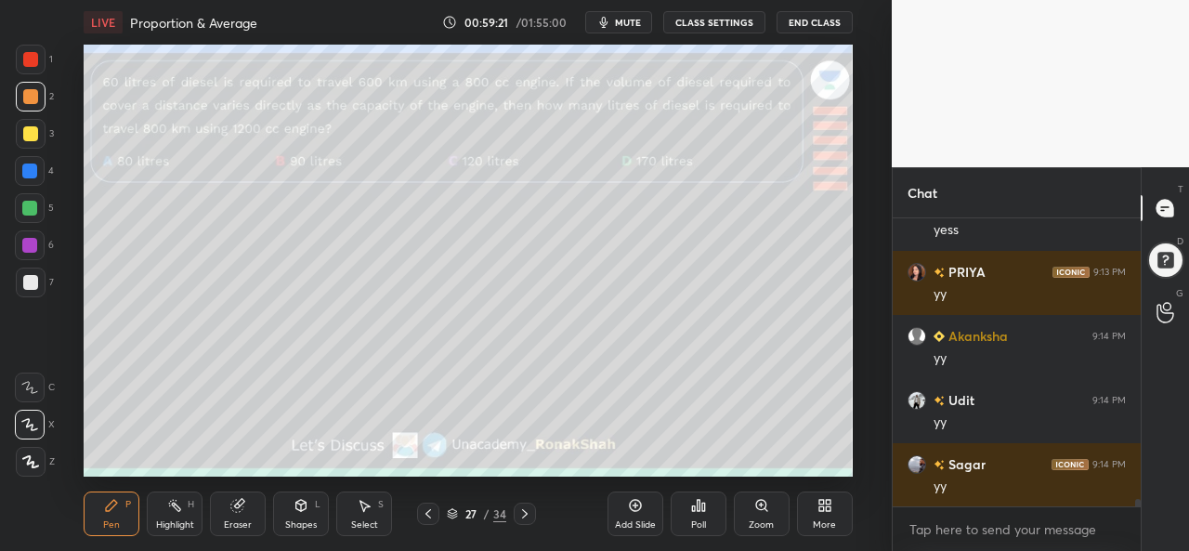
click at [26, 53] on div at bounding box center [30, 59] width 15 height 15
click at [699, 521] on div "Poll" at bounding box center [698, 524] width 15 height 9
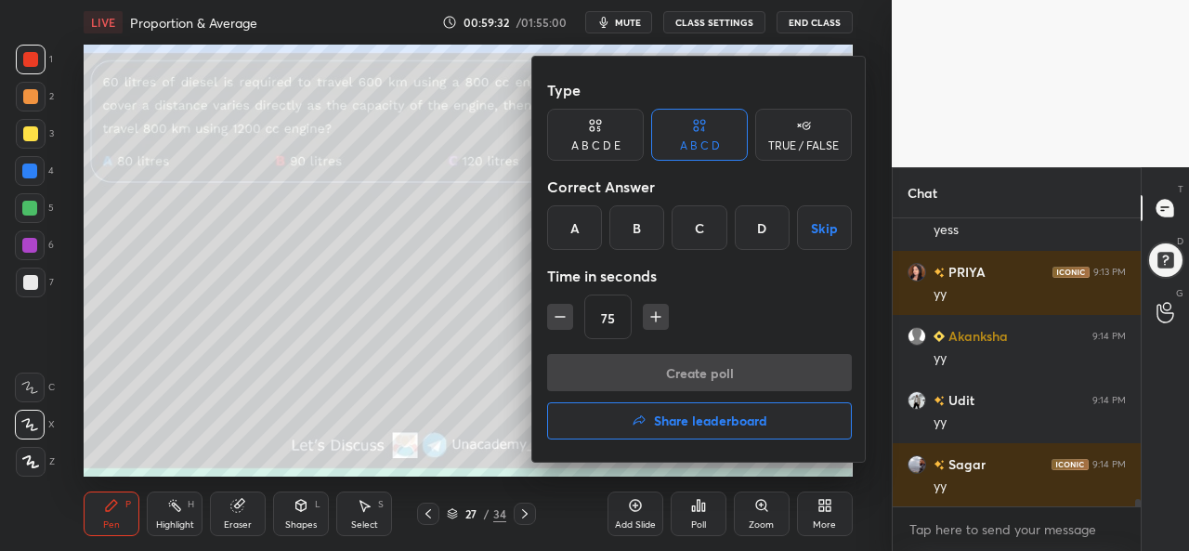
click at [701, 231] on div "C" at bounding box center [699, 227] width 55 height 45
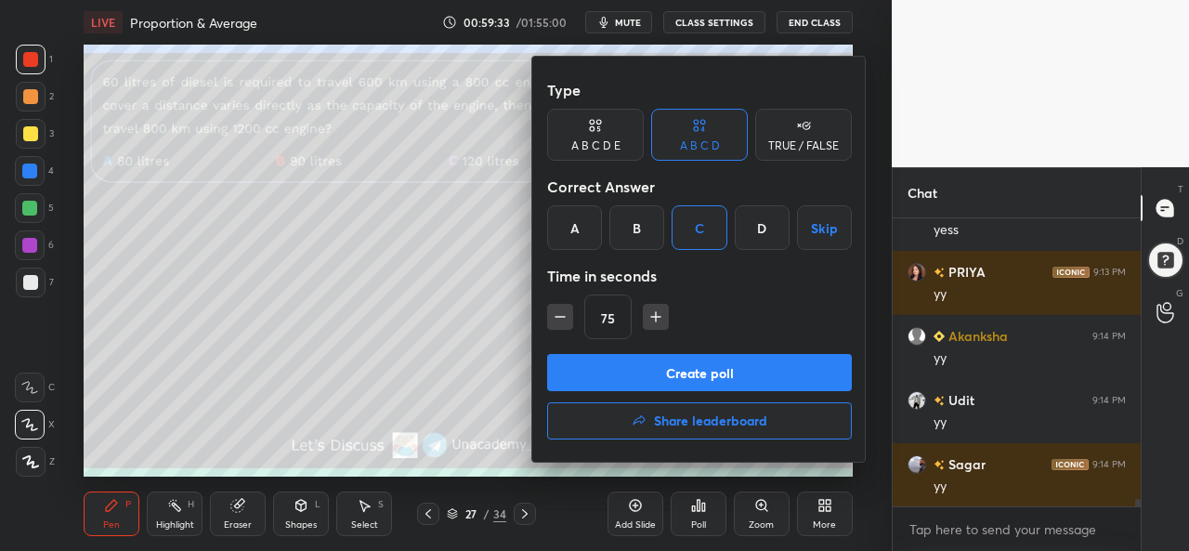
click at [566, 311] on icon "button" at bounding box center [560, 317] width 19 height 19
type input "60"
click at [706, 369] on button "Create poll" at bounding box center [699, 372] width 305 height 37
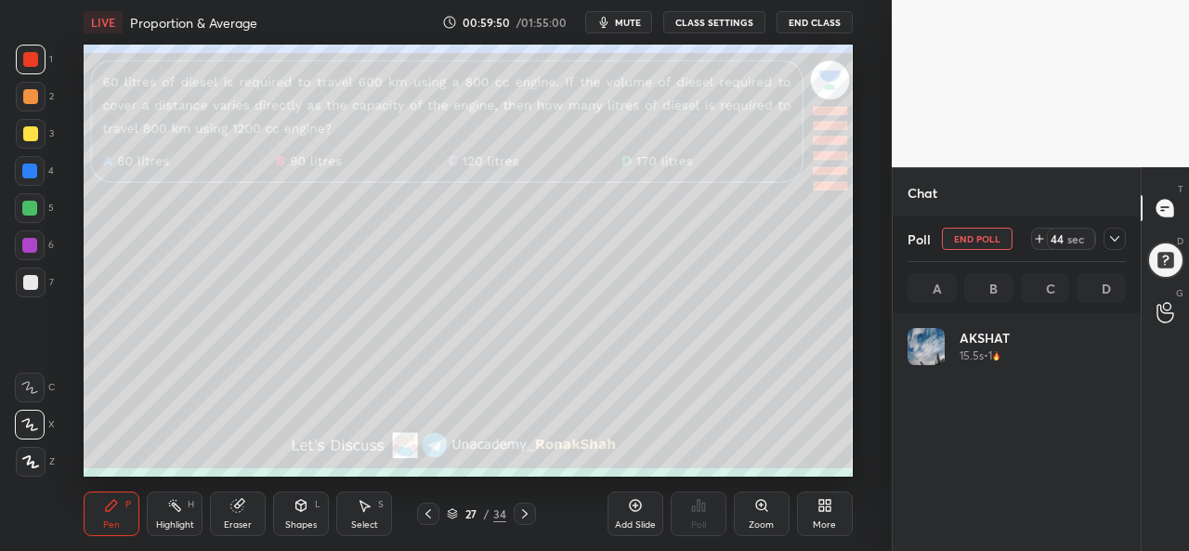
scroll to position [217, 213]
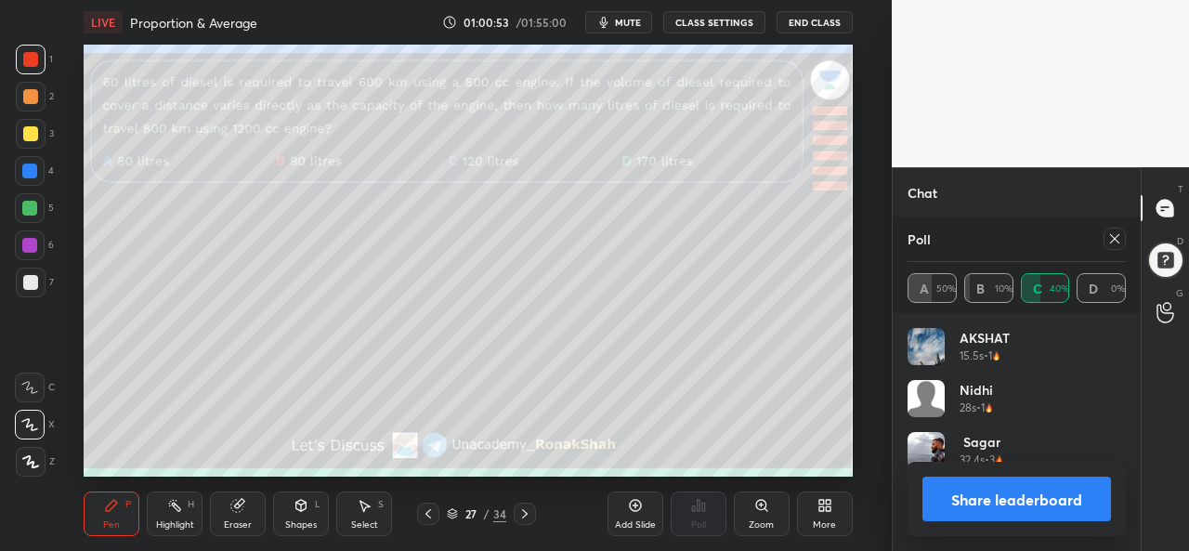
click at [1120, 244] on icon at bounding box center [1115, 238] width 15 height 15
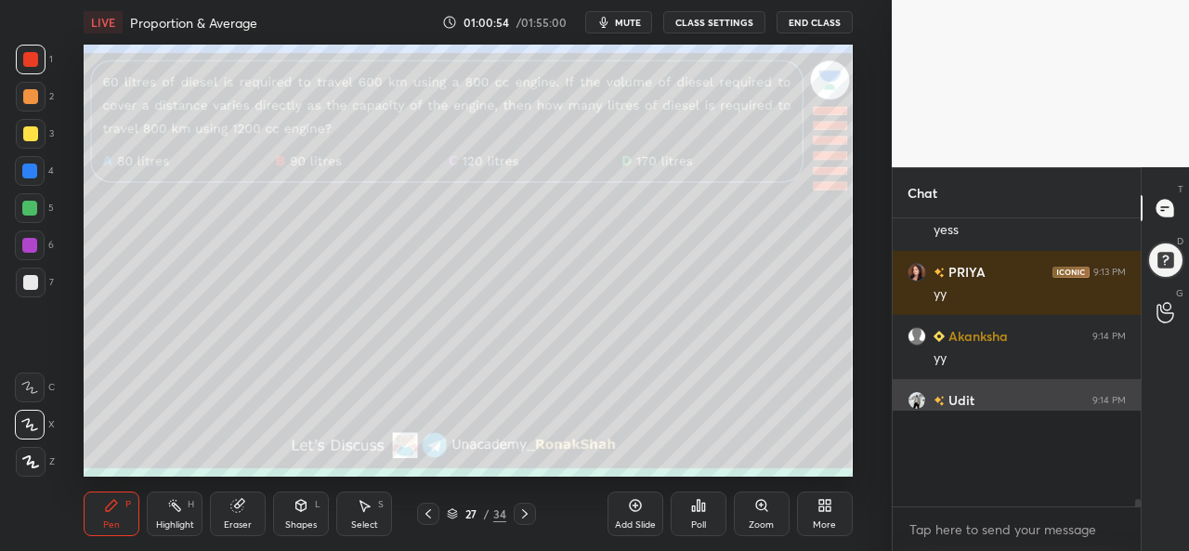
scroll to position [277, 243]
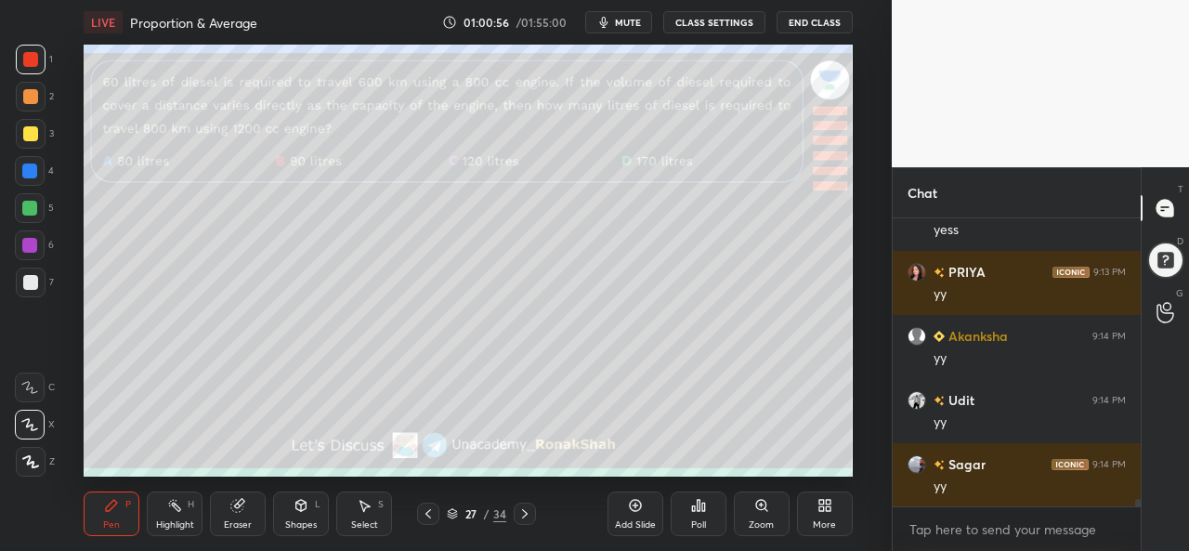
click at [28, 129] on div at bounding box center [30, 133] width 15 height 15
click at [33, 131] on div at bounding box center [30, 133] width 15 height 15
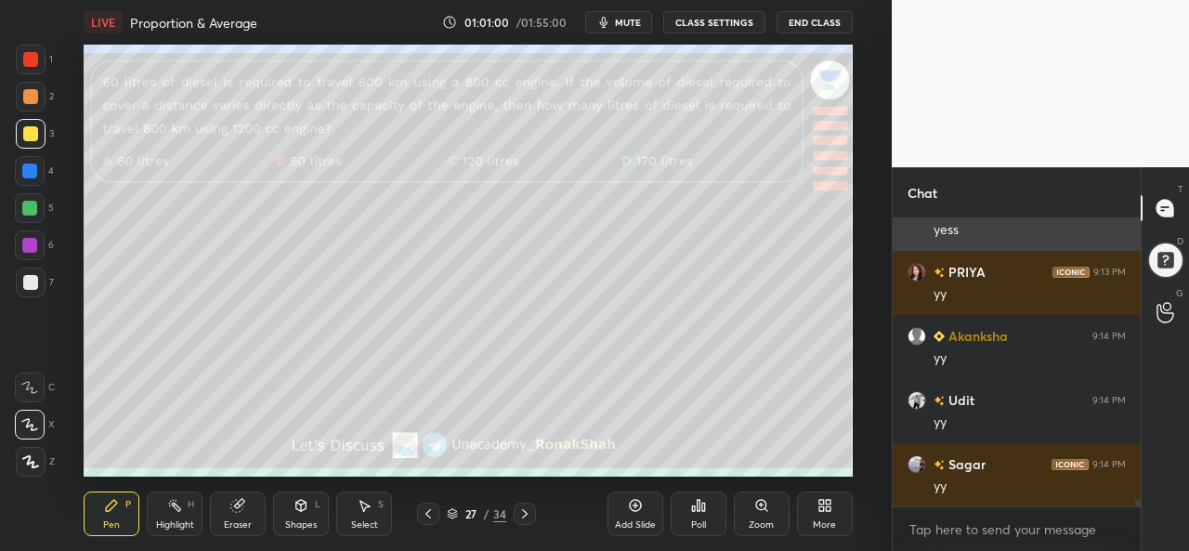
click at [31, 53] on div at bounding box center [30, 59] width 15 height 15
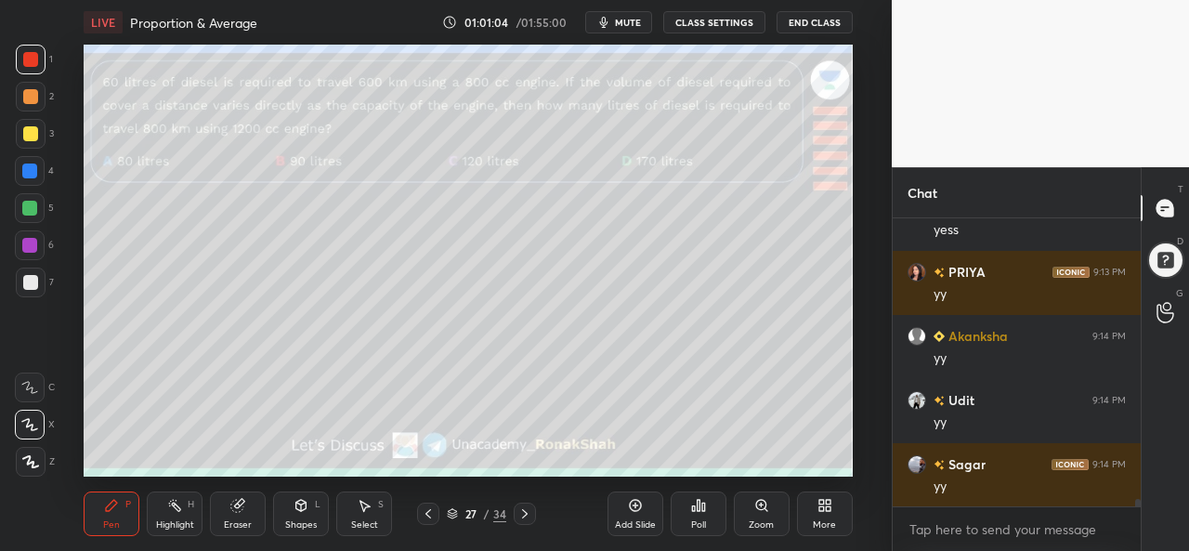
click at [632, 512] on icon at bounding box center [635, 505] width 15 height 15
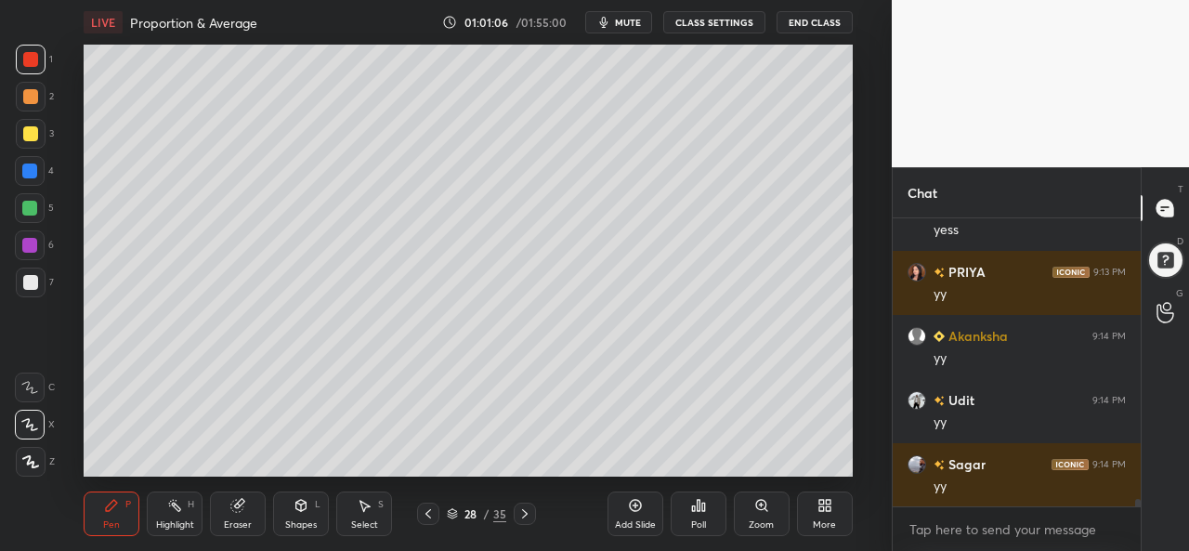
click at [19, 131] on div at bounding box center [31, 134] width 30 height 30
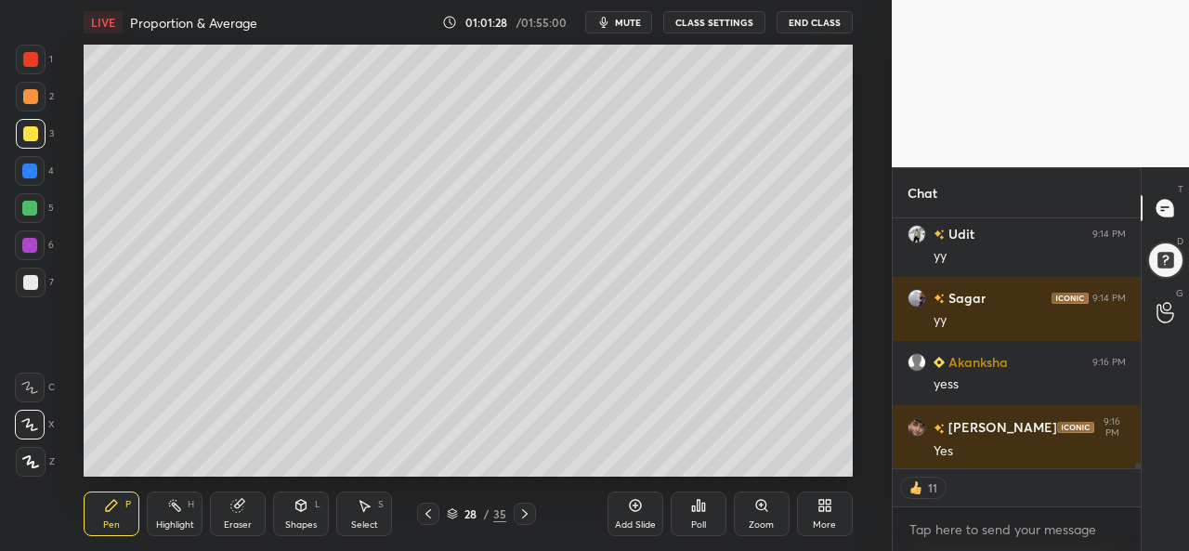
scroll to position [10719, 0]
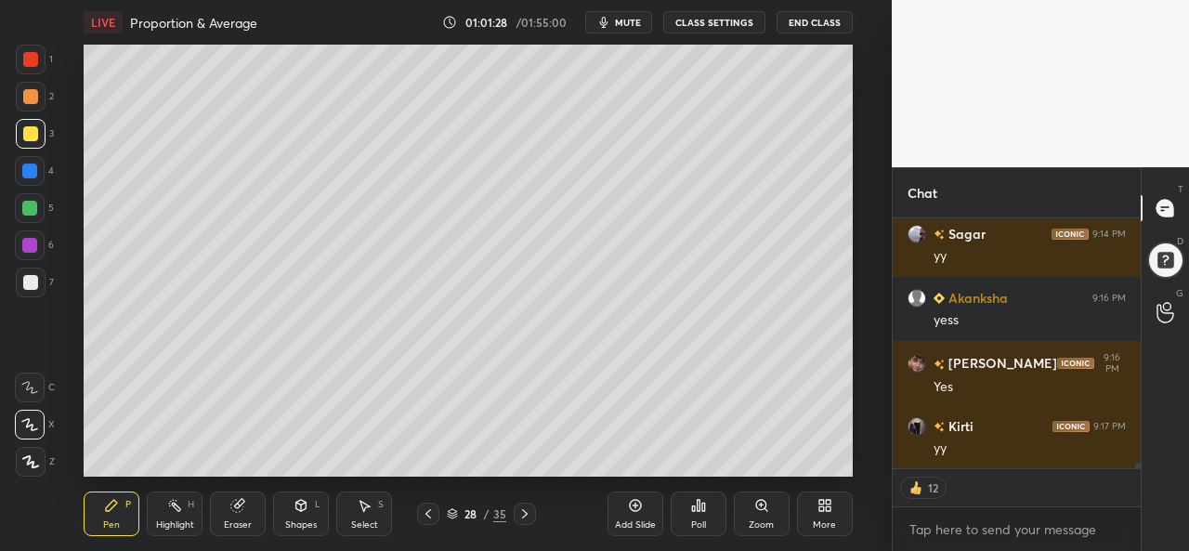
click at [366, 506] on icon at bounding box center [366, 506] width 10 height 11
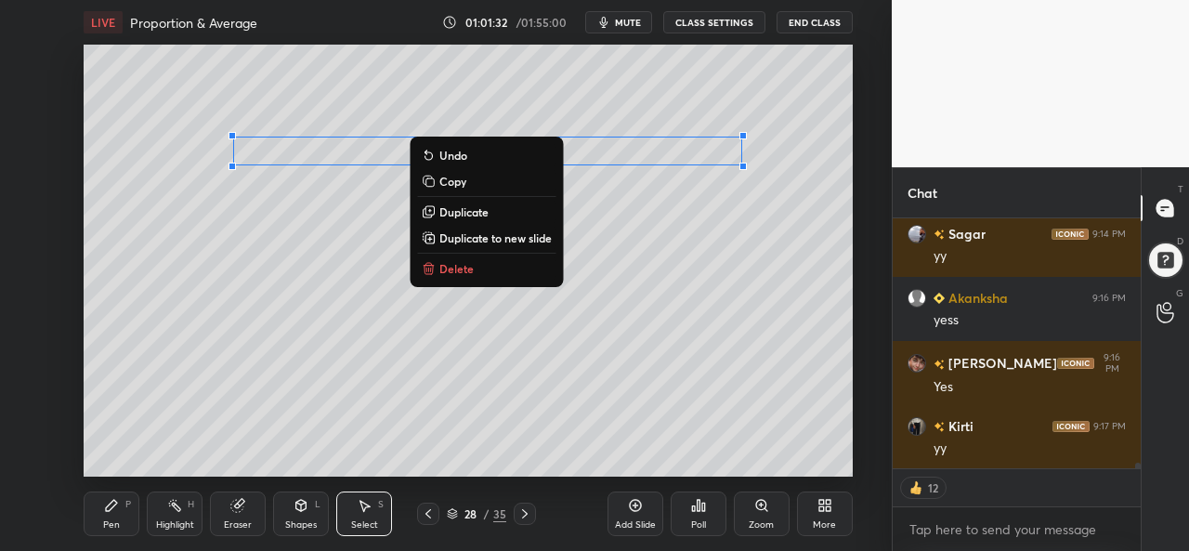
click at [106, 521] on div "Pen" at bounding box center [111, 524] width 17 height 9
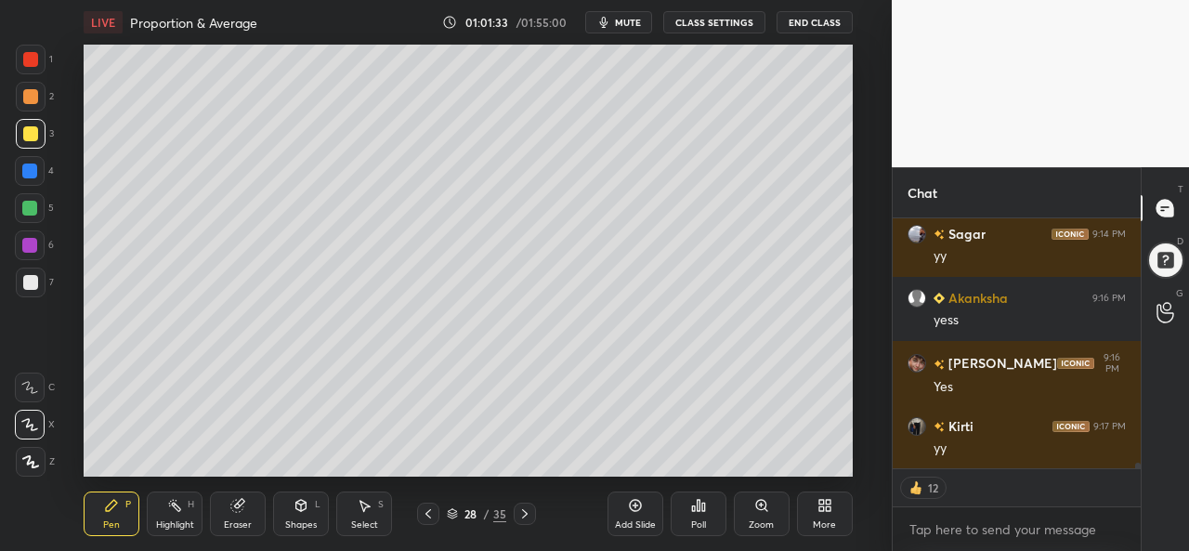
click at [30, 59] on div at bounding box center [30, 59] width 15 height 15
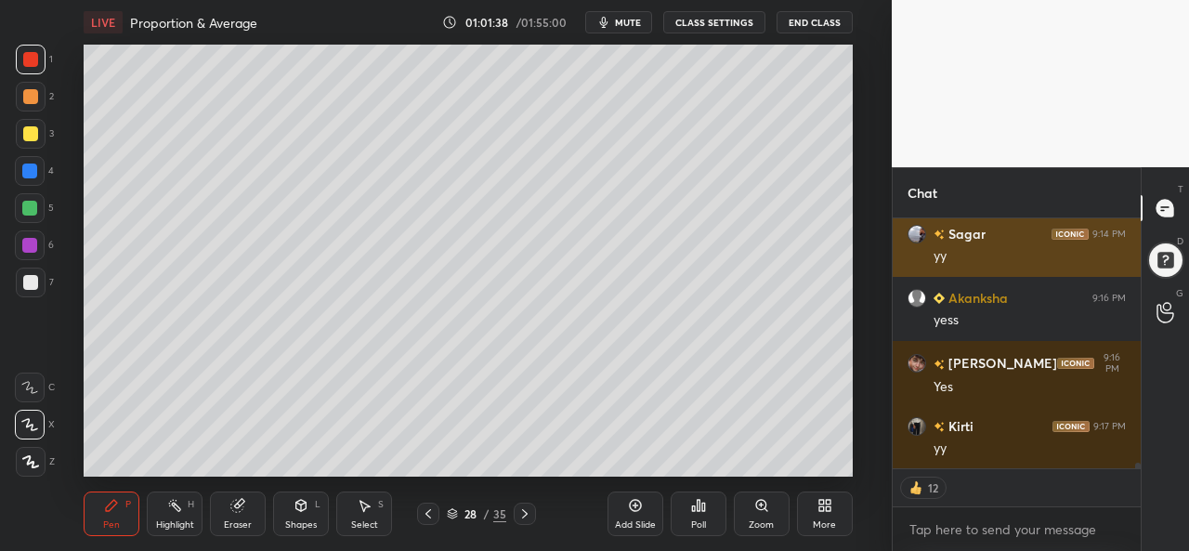
type textarea "x"
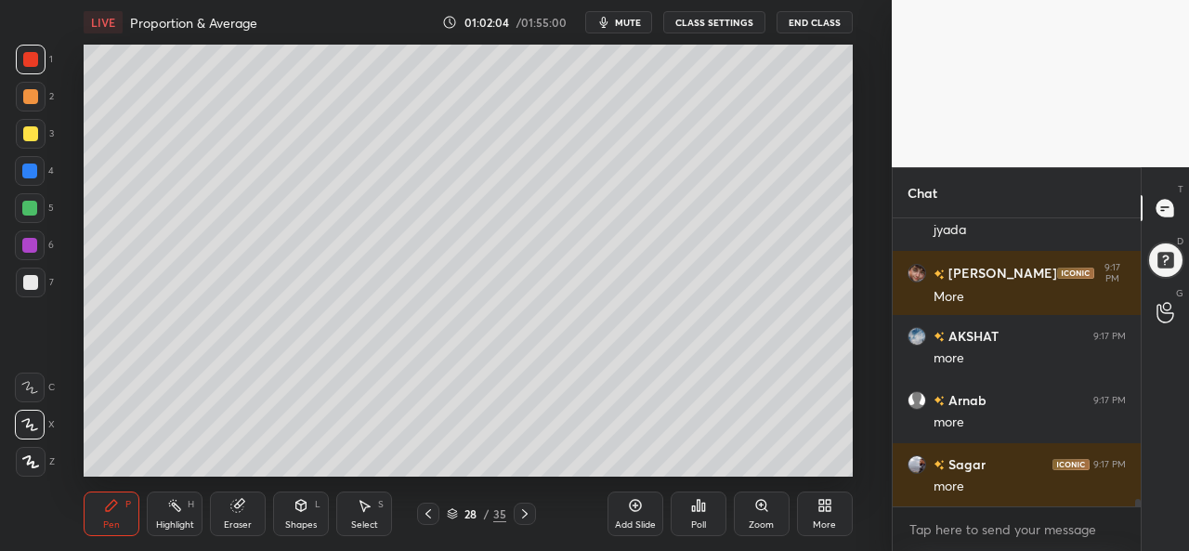
scroll to position [11706, 0]
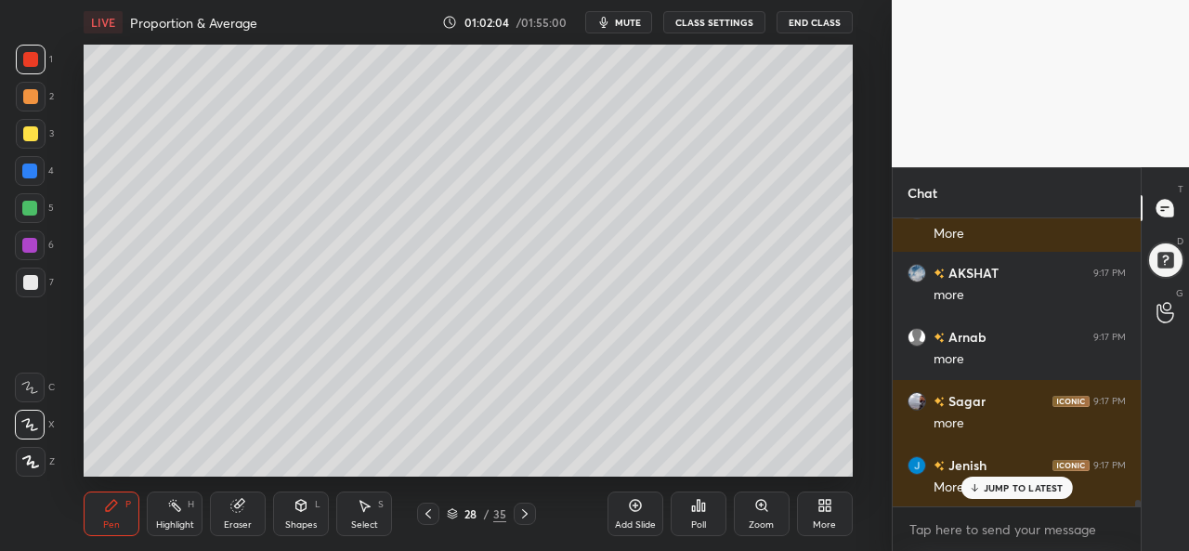
click at [39, 131] on div at bounding box center [31, 134] width 30 height 30
click at [23, 170] on div at bounding box center [29, 171] width 15 height 15
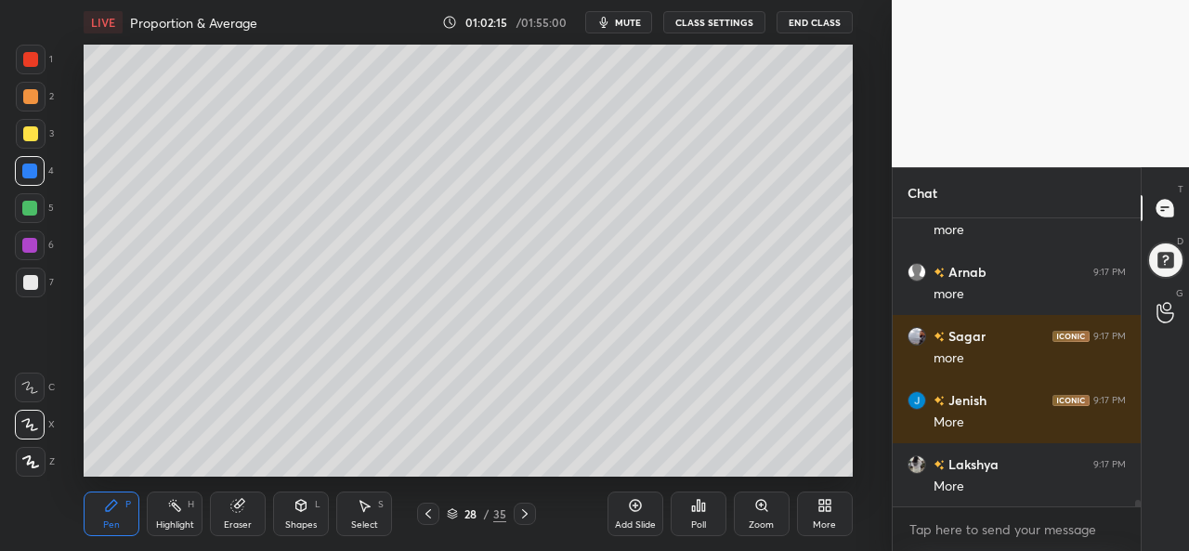
click at [362, 503] on icon at bounding box center [366, 506] width 10 height 11
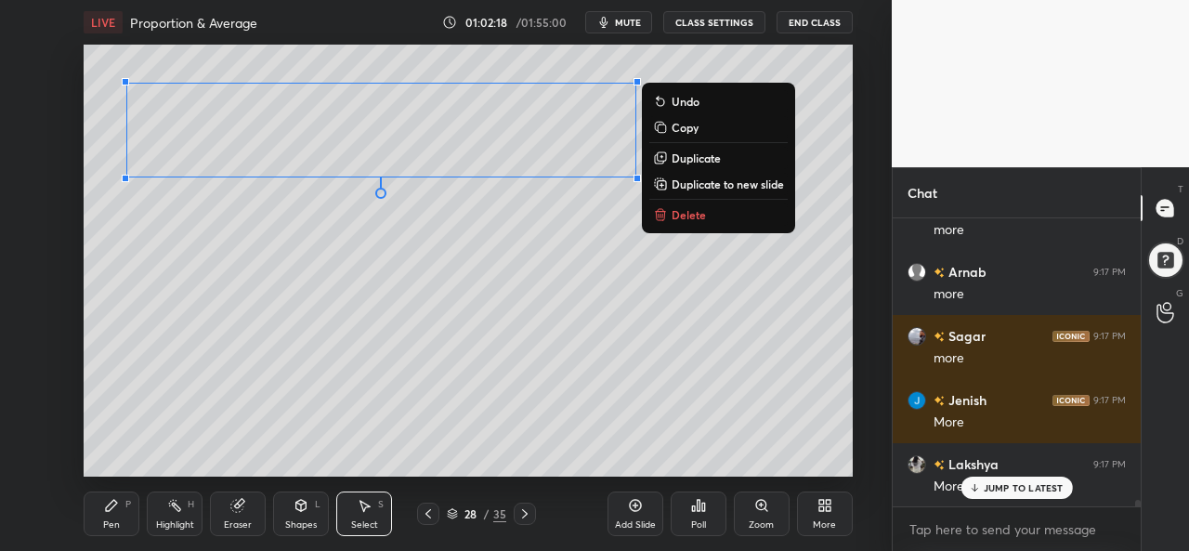
scroll to position [11834, 0]
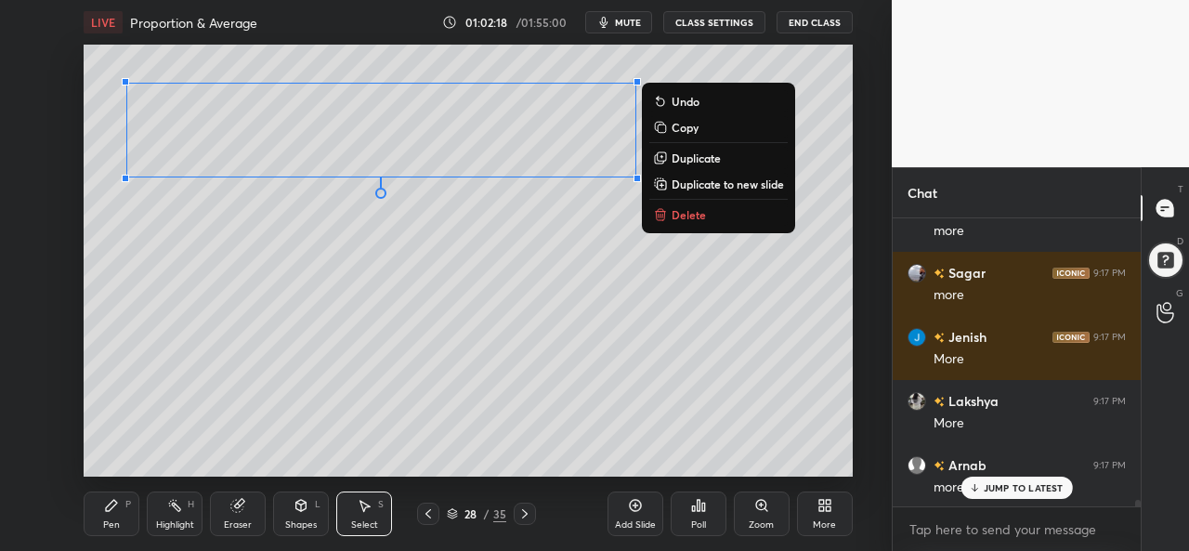
click at [114, 512] on icon at bounding box center [111, 505] width 15 height 15
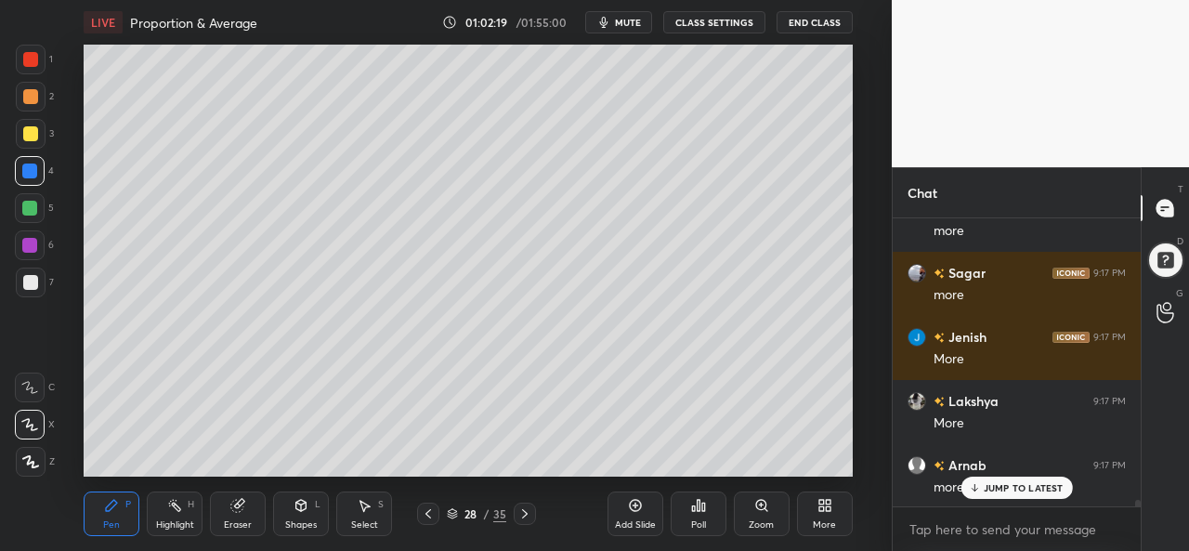
click at [287, 518] on div "Shapes L" at bounding box center [301, 514] width 56 height 45
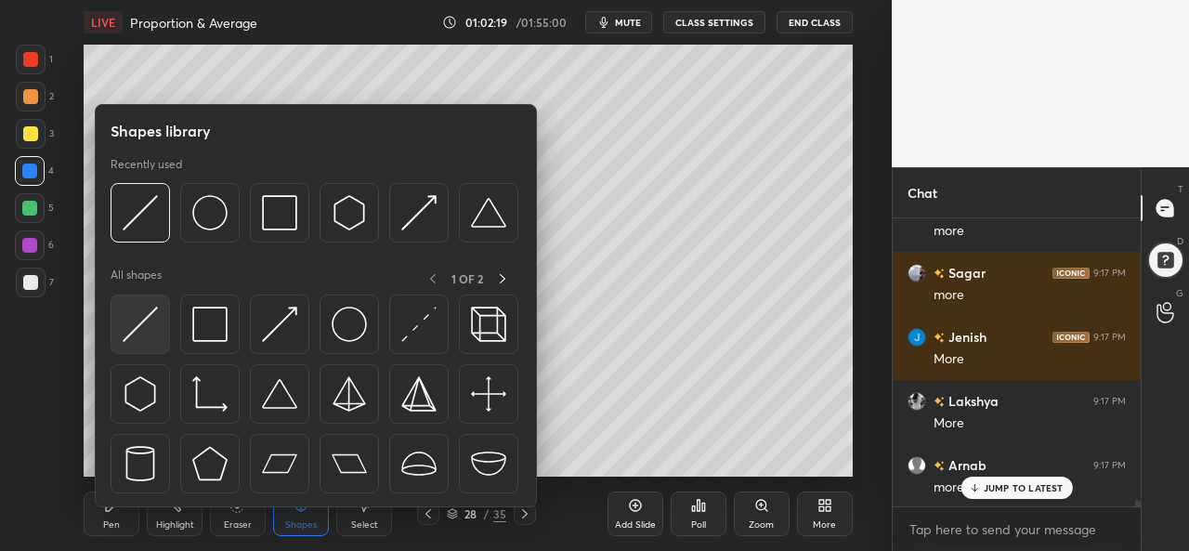
click at [140, 328] on img at bounding box center [140, 324] width 35 height 35
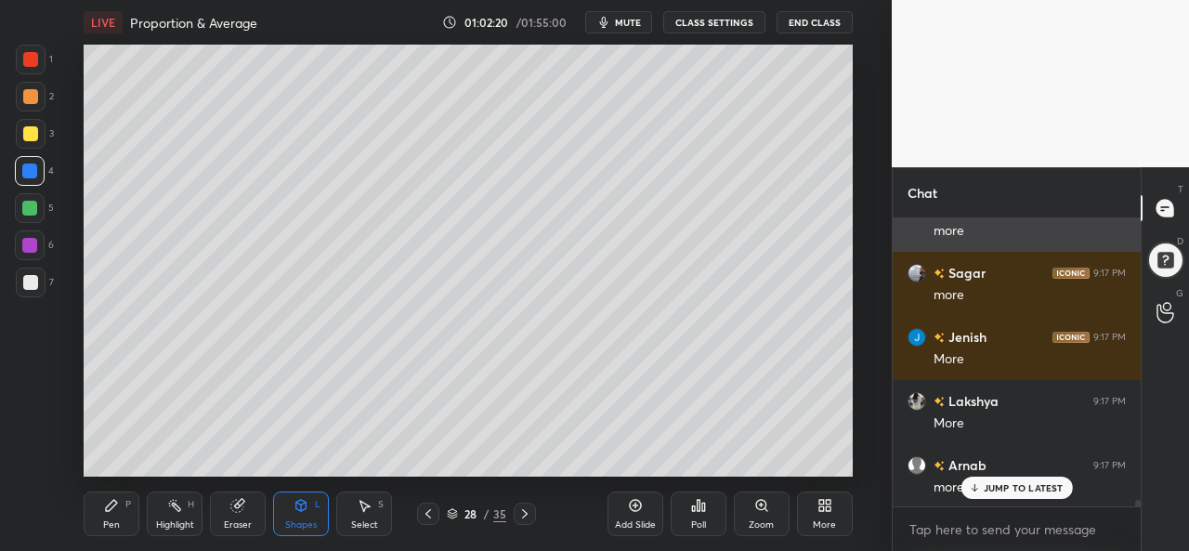
click at [26, 284] on div at bounding box center [30, 282] width 15 height 15
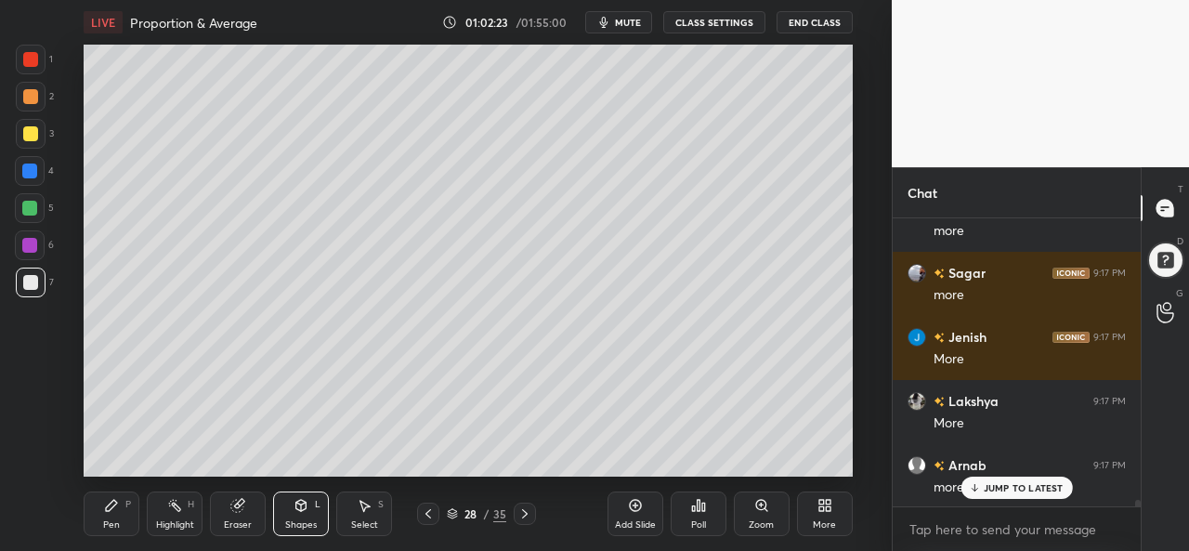
click at [99, 513] on div "Pen P" at bounding box center [112, 514] width 56 height 45
click at [26, 90] on div at bounding box center [30, 96] width 15 height 15
click at [24, 172] on div at bounding box center [29, 171] width 15 height 15
click at [22, 203] on div at bounding box center [29, 208] width 15 height 15
click at [31, 128] on div at bounding box center [30, 133] width 15 height 15
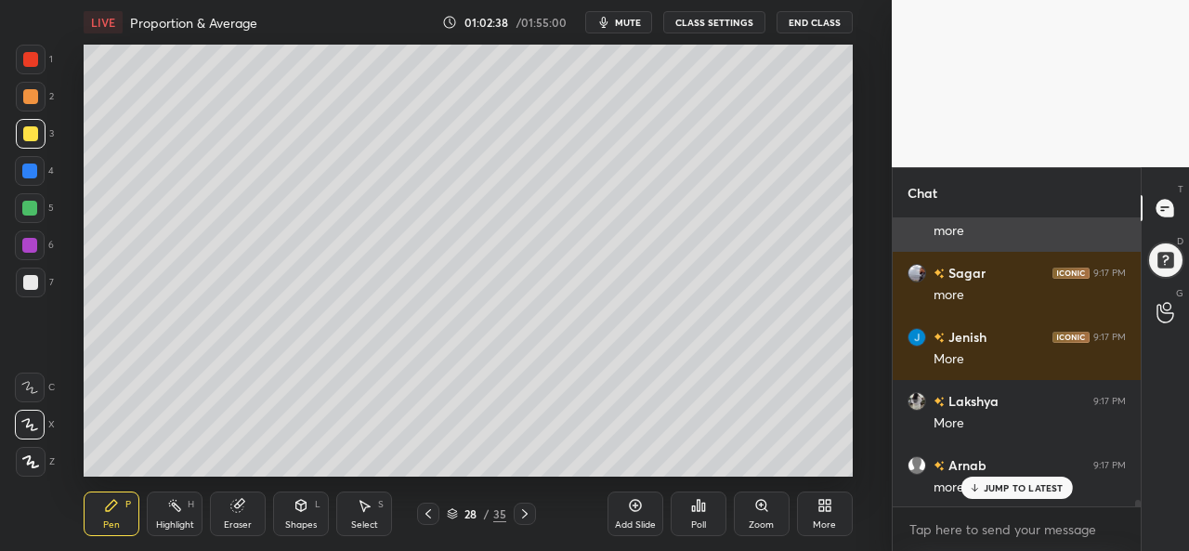
click at [996, 487] on p "JUMP TO LATEST" at bounding box center [1024, 487] width 80 height 11
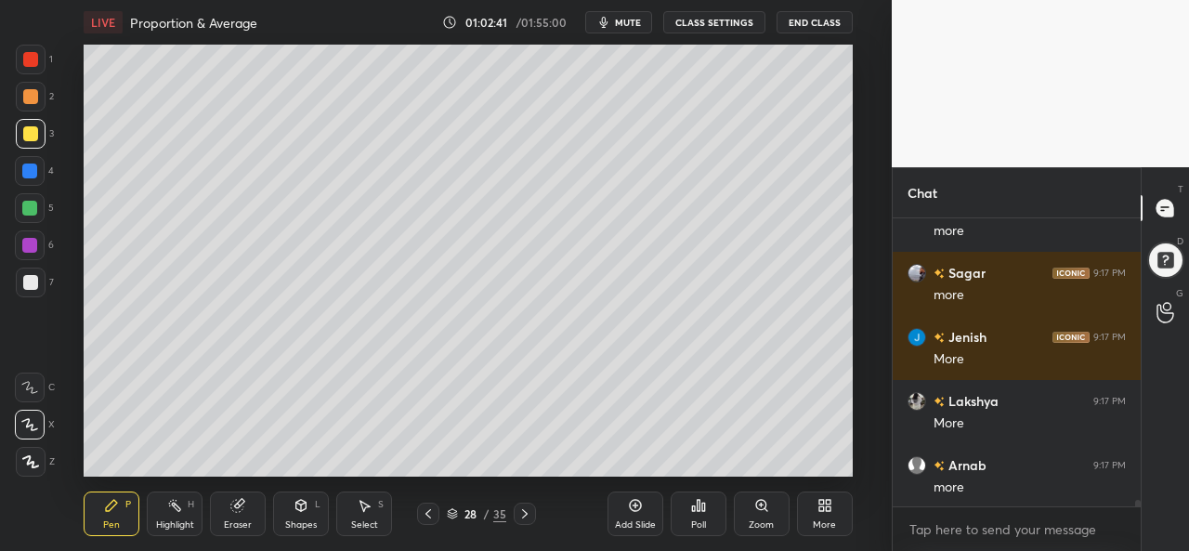
scroll to position [11899, 0]
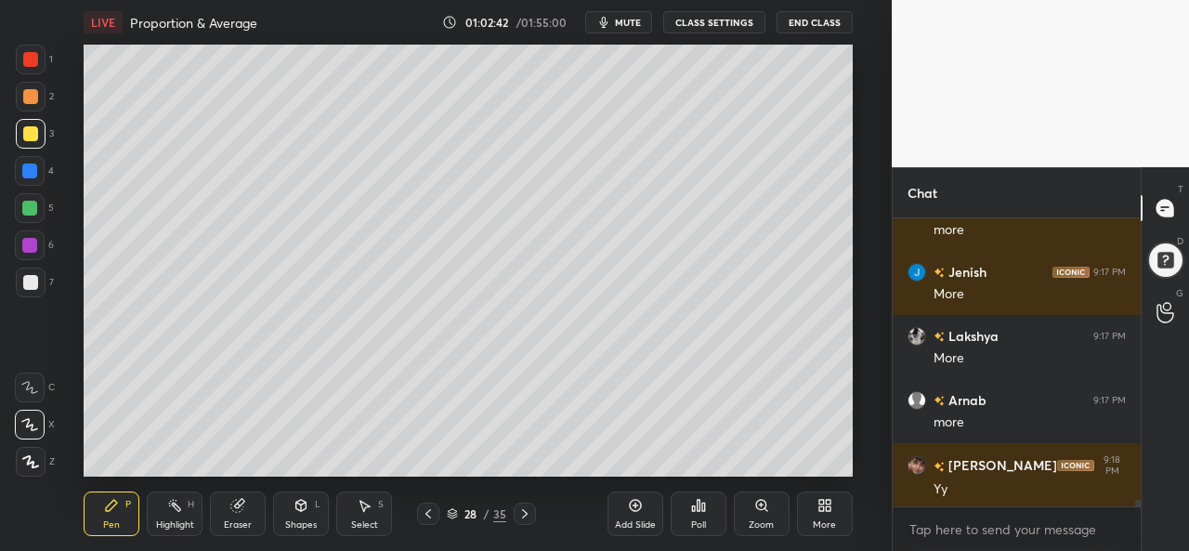
click at [29, 90] on div at bounding box center [30, 96] width 15 height 15
click at [38, 53] on div at bounding box center [31, 60] width 30 height 30
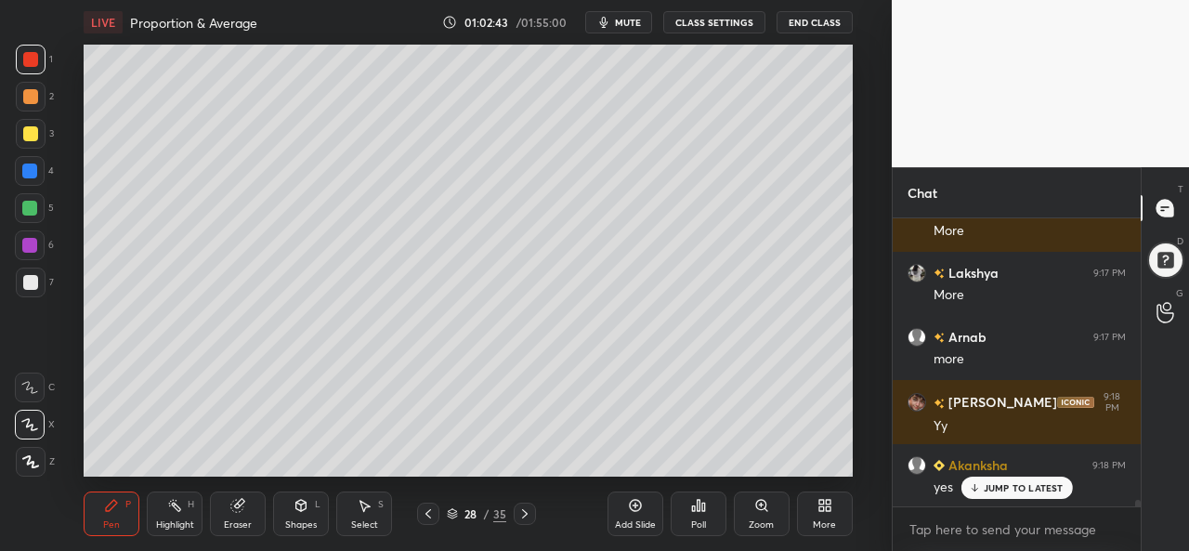
click at [33, 203] on div at bounding box center [29, 208] width 15 height 15
click at [41, 239] on div at bounding box center [30, 245] width 30 height 30
click at [28, 205] on div at bounding box center [29, 208] width 15 height 15
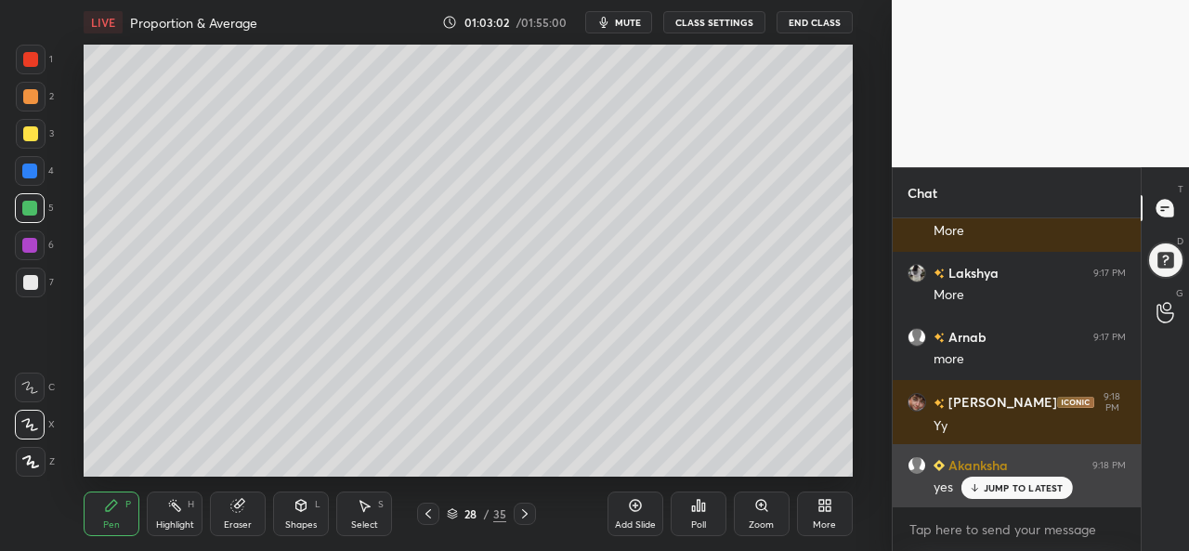
click at [992, 490] on p "JUMP TO LATEST" at bounding box center [1024, 487] width 80 height 11
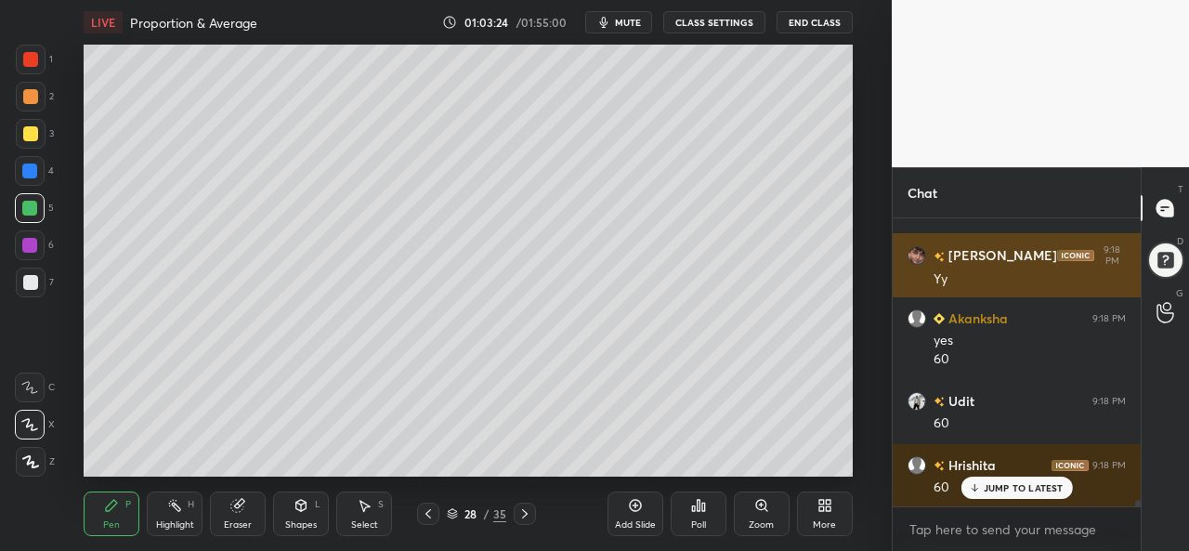
scroll to position [12174, 0]
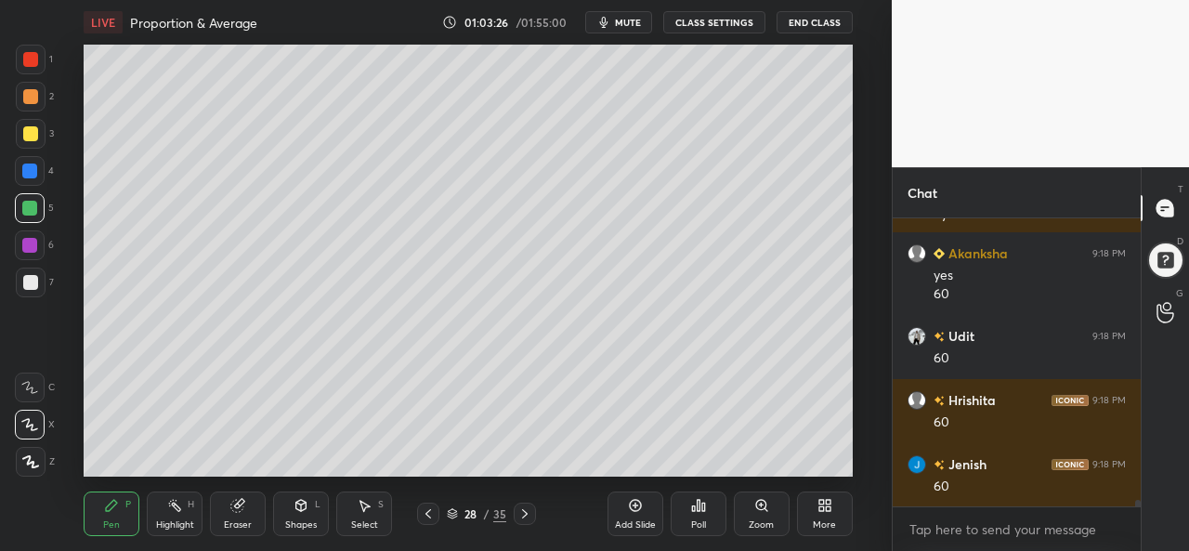
click at [355, 511] on div "Select S" at bounding box center [364, 514] width 56 height 45
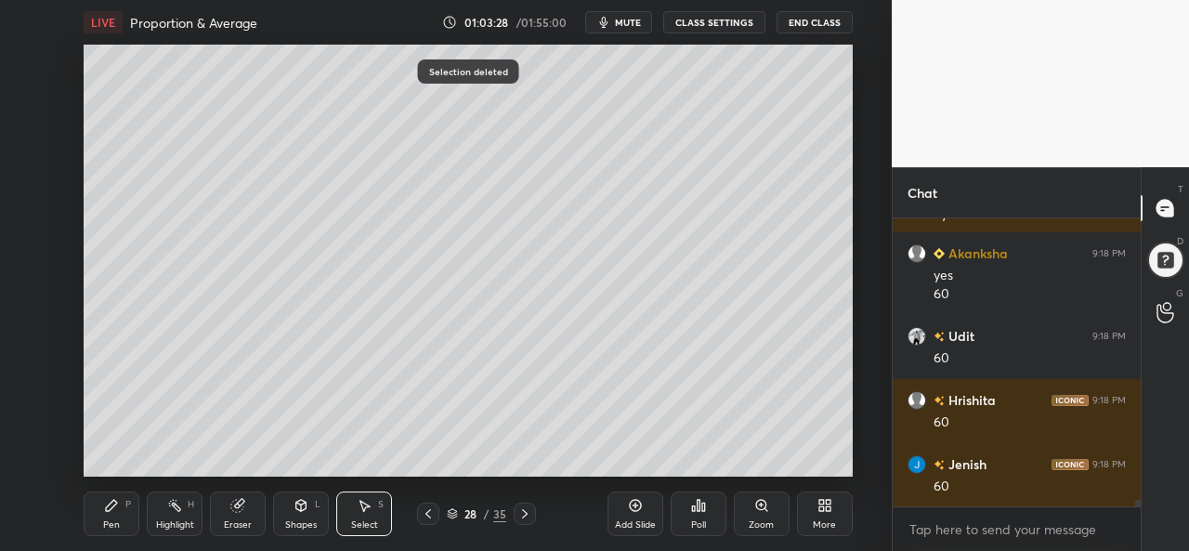
click at [115, 513] on icon at bounding box center [111, 505] width 15 height 15
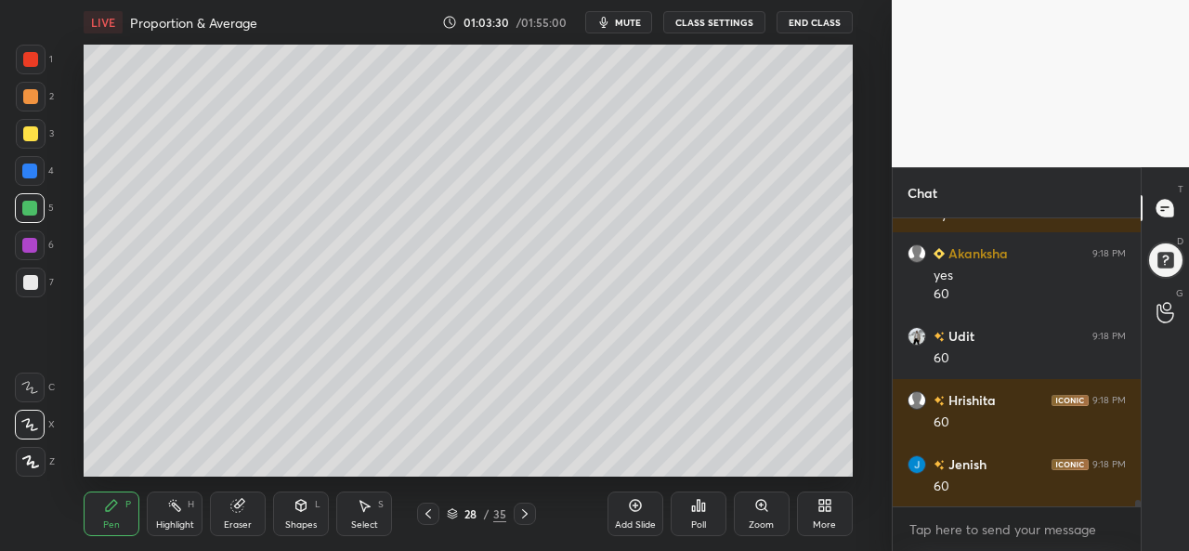
click at [27, 244] on div at bounding box center [29, 245] width 15 height 15
click at [33, 92] on div at bounding box center [30, 96] width 15 height 15
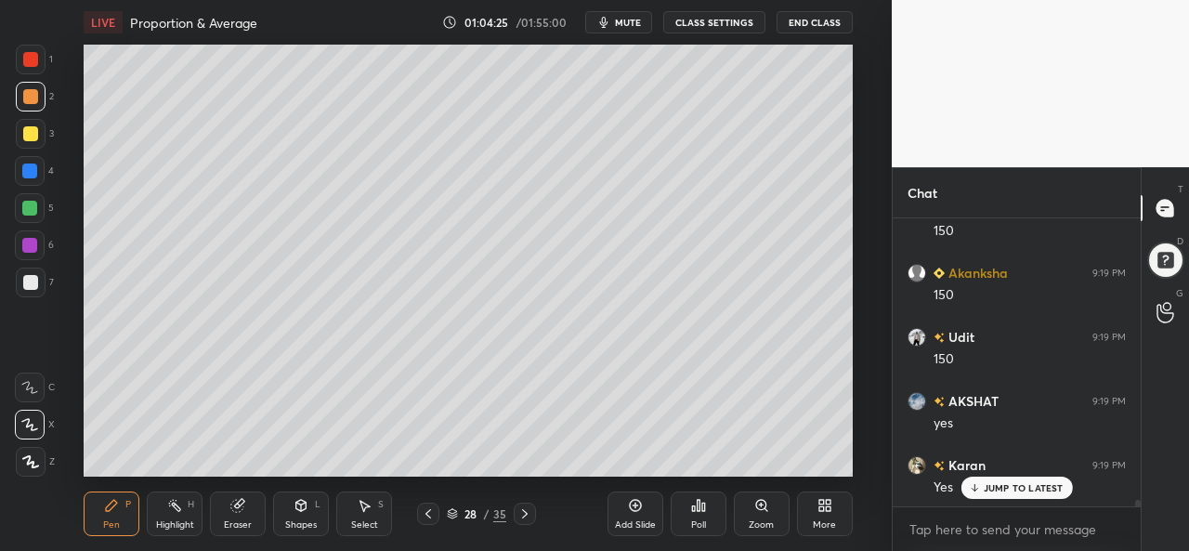
scroll to position [12559, 0]
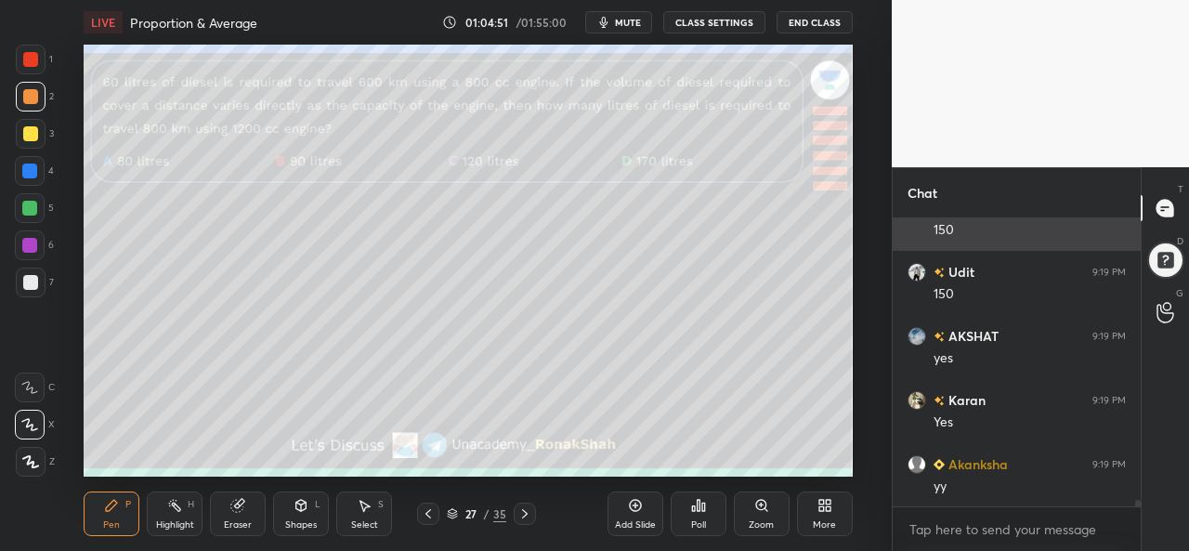
click at [1119, 238] on div "150" at bounding box center [1030, 230] width 192 height 19
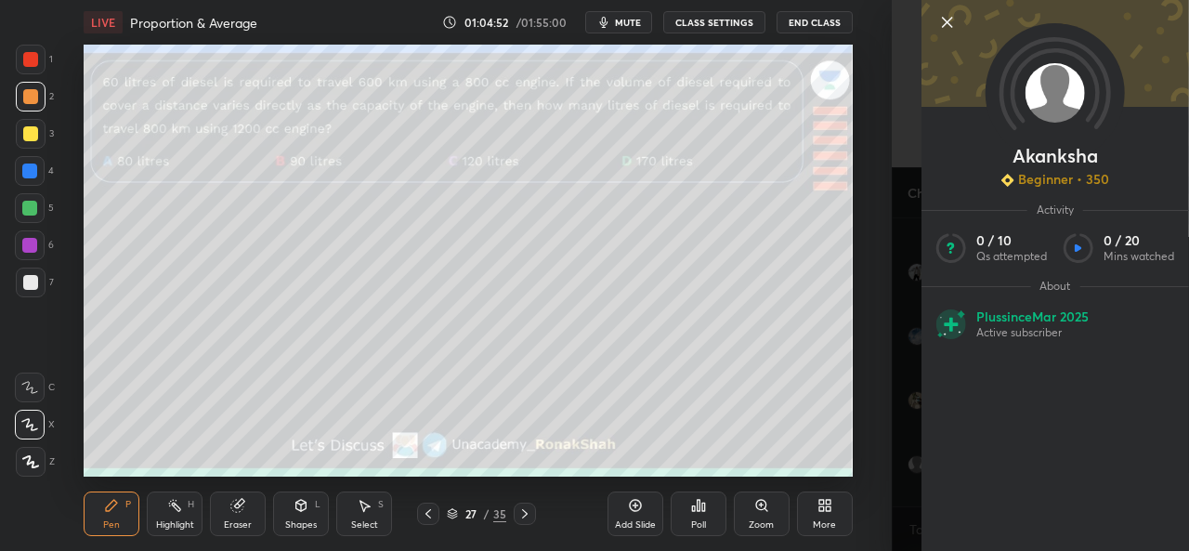
click at [33, 60] on div at bounding box center [30, 59] width 15 height 15
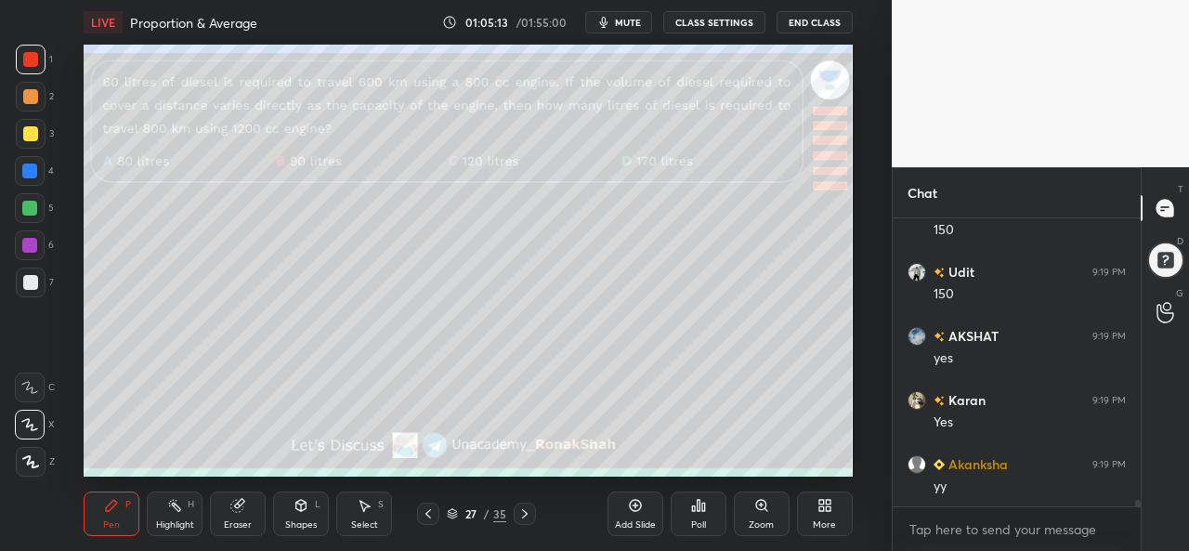
click at [28, 167] on div at bounding box center [29, 171] width 15 height 15
click at [21, 200] on div at bounding box center [30, 208] width 30 height 30
click at [25, 243] on div at bounding box center [29, 245] width 15 height 15
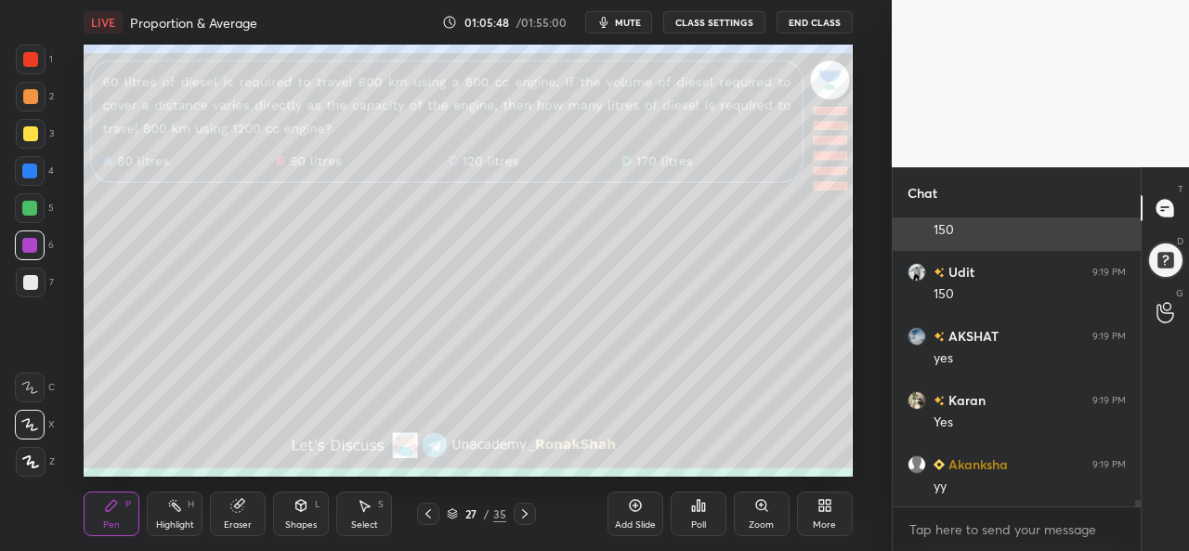
click at [28, 140] on div at bounding box center [30, 133] width 15 height 15
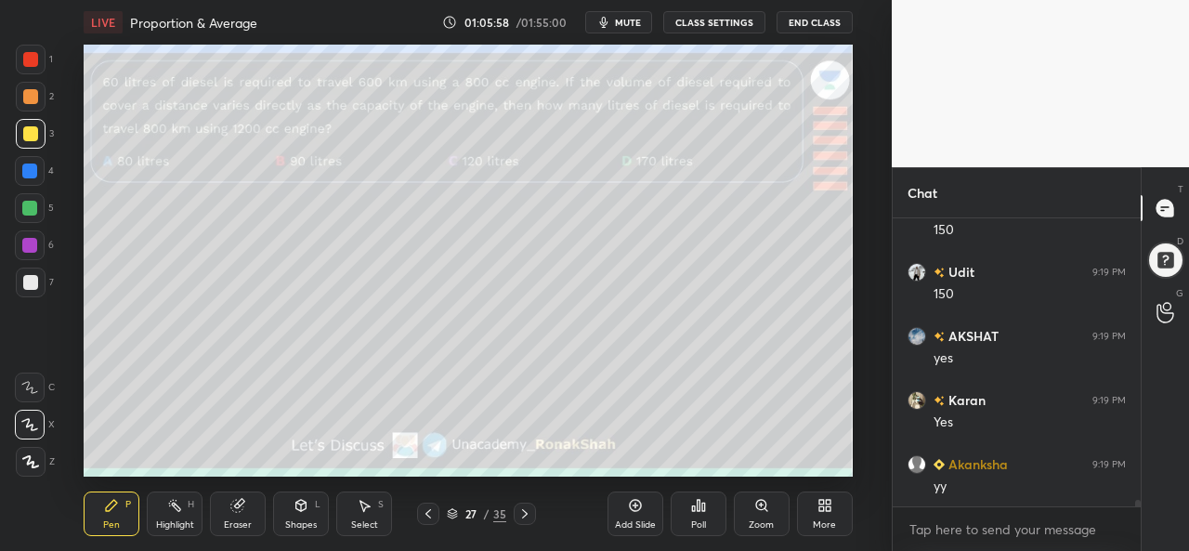
click at [26, 203] on div at bounding box center [29, 208] width 15 height 15
click at [32, 244] on div at bounding box center [29, 245] width 15 height 15
click at [34, 127] on div at bounding box center [30, 133] width 15 height 15
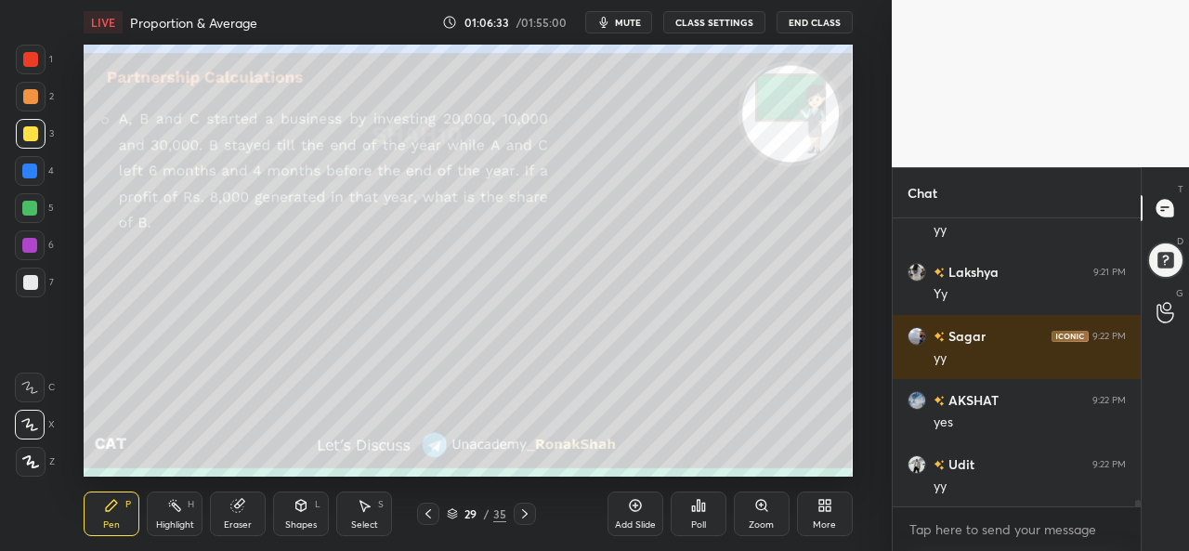
scroll to position [12879, 0]
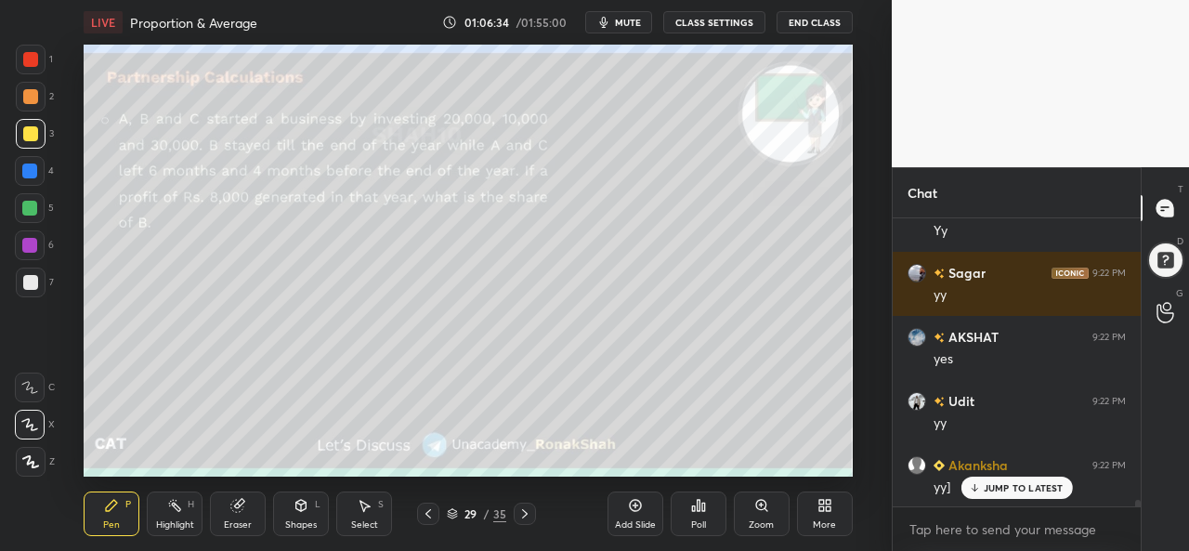
click at [363, 513] on icon at bounding box center [364, 505] width 15 height 15
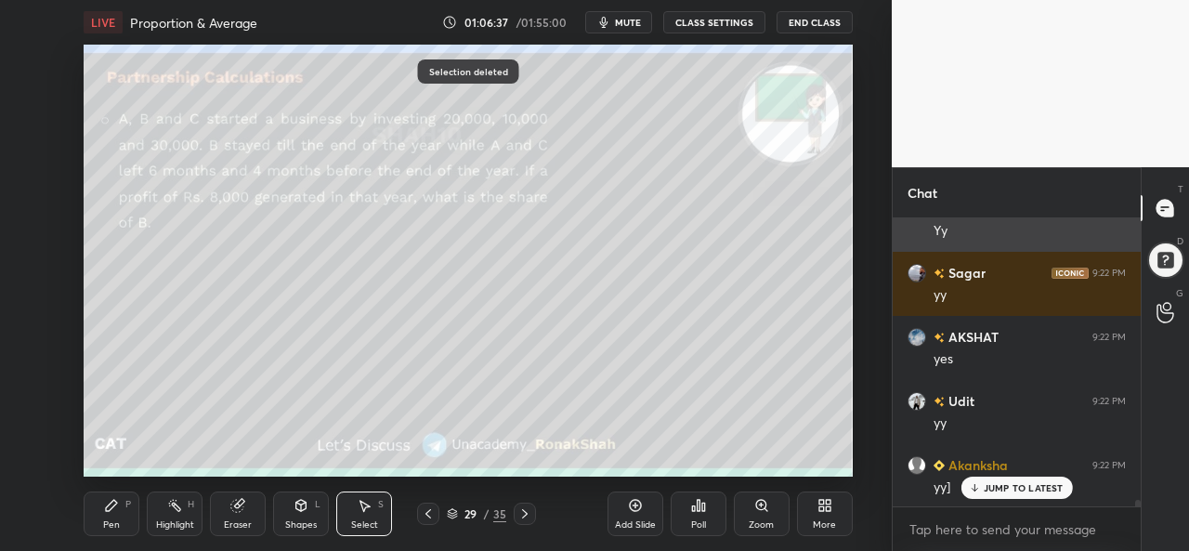
click at [998, 486] on p "JUMP TO LATEST" at bounding box center [1024, 487] width 80 height 11
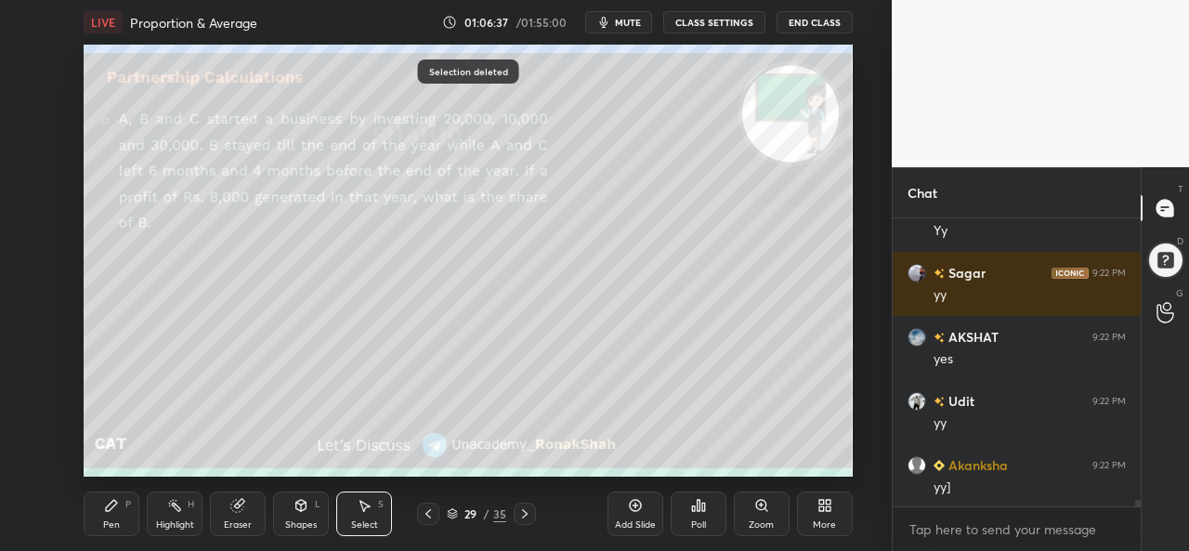
click at [110, 514] on div "Pen P" at bounding box center [112, 514] width 56 height 45
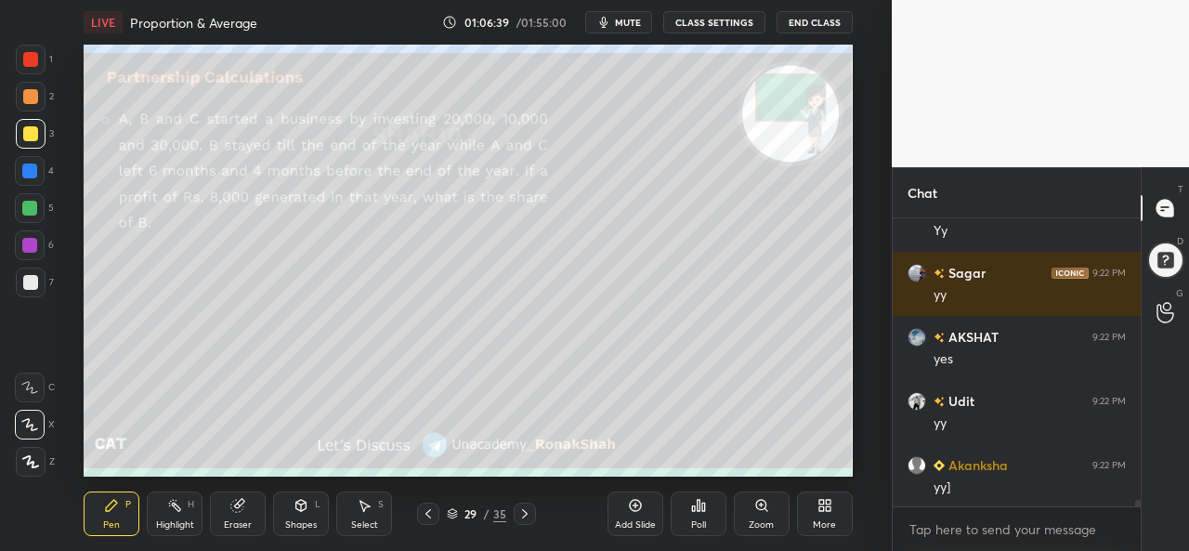
click at [33, 59] on div at bounding box center [30, 59] width 15 height 15
click at [26, 92] on div at bounding box center [30, 96] width 15 height 15
click at [357, 516] on div "Select S" at bounding box center [364, 514] width 56 height 45
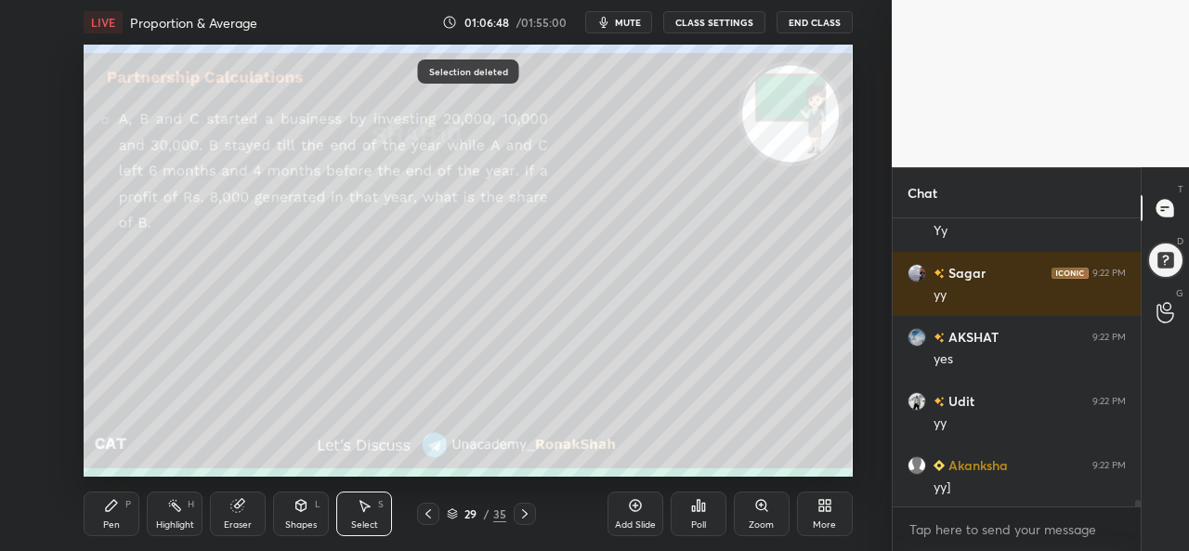
click at [99, 521] on div "Pen P" at bounding box center [112, 514] width 56 height 45
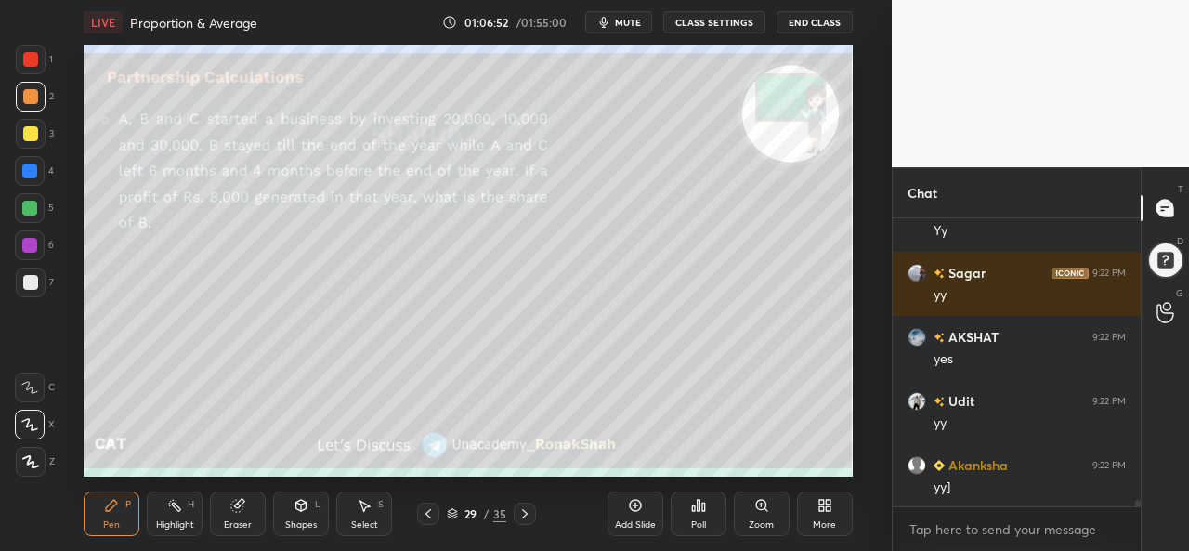
click at [30, 278] on div at bounding box center [30, 282] width 15 height 15
click at [28, 170] on div at bounding box center [29, 171] width 15 height 15
click at [26, 208] on div at bounding box center [29, 208] width 15 height 15
click at [32, 130] on div at bounding box center [30, 133] width 15 height 15
click at [27, 94] on div at bounding box center [30, 96] width 15 height 15
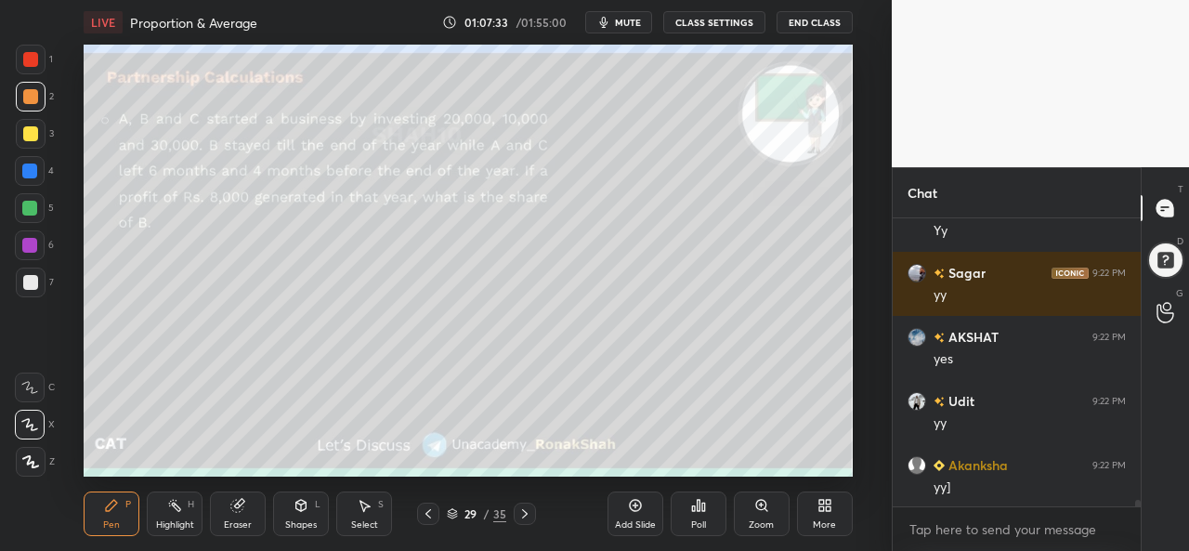
click at [26, 203] on div at bounding box center [29, 208] width 15 height 15
click at [20, 165] on div at bounding box center [30, 171] width 30 height 30
click at [28, 90] on div at bounding box center [30, 96] width 15 height 15
click at [855, 309] on div "Setting up your live class Poll for secs No correct answer Start poll" at bounding box center [468, 261] width 818 height 432
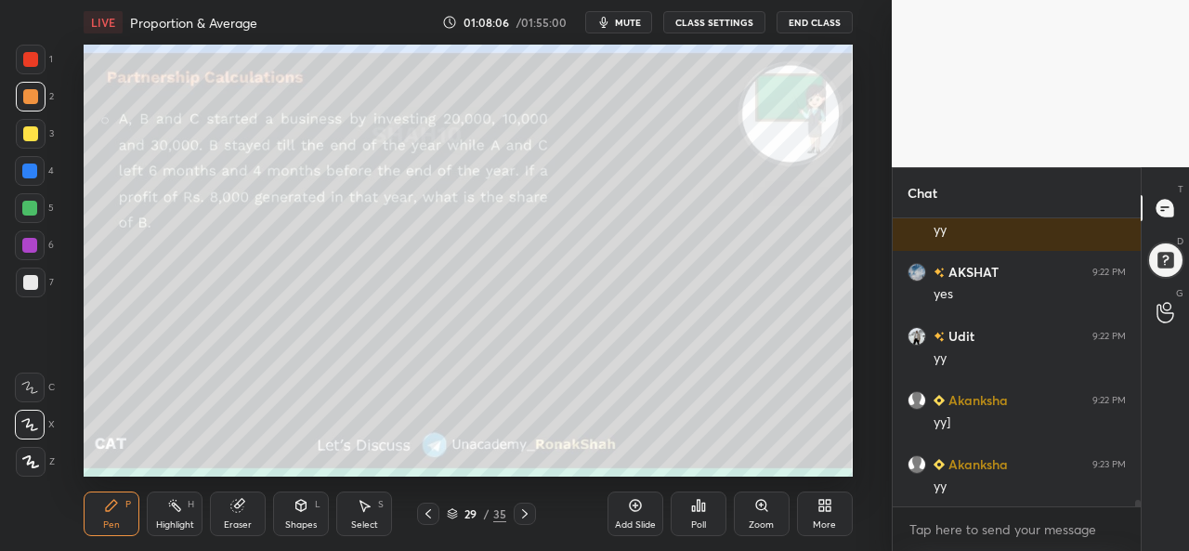
click at [362, 506] on icon at bounding box center [366, 506] width 10 height 11
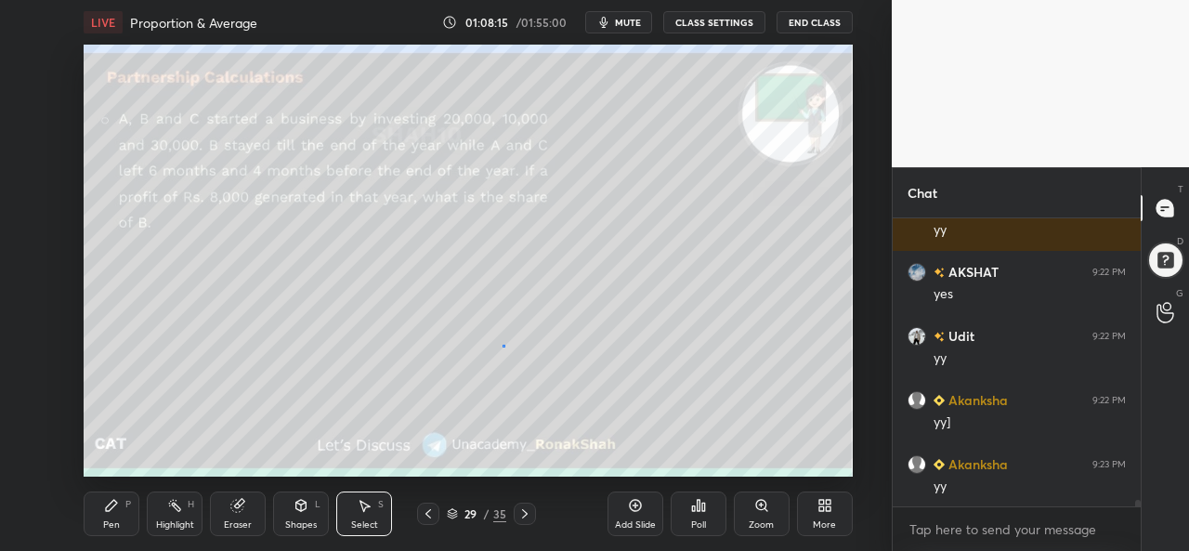
click at [504, 346] on div "0 ° Undo Copy Duplicate Duplicate to new slide Delete" at bounding box center [468, 261] width 768 height 432
click at [116, 517] on div "Pen P" at bounding box center [112, 514] width 56 height 45
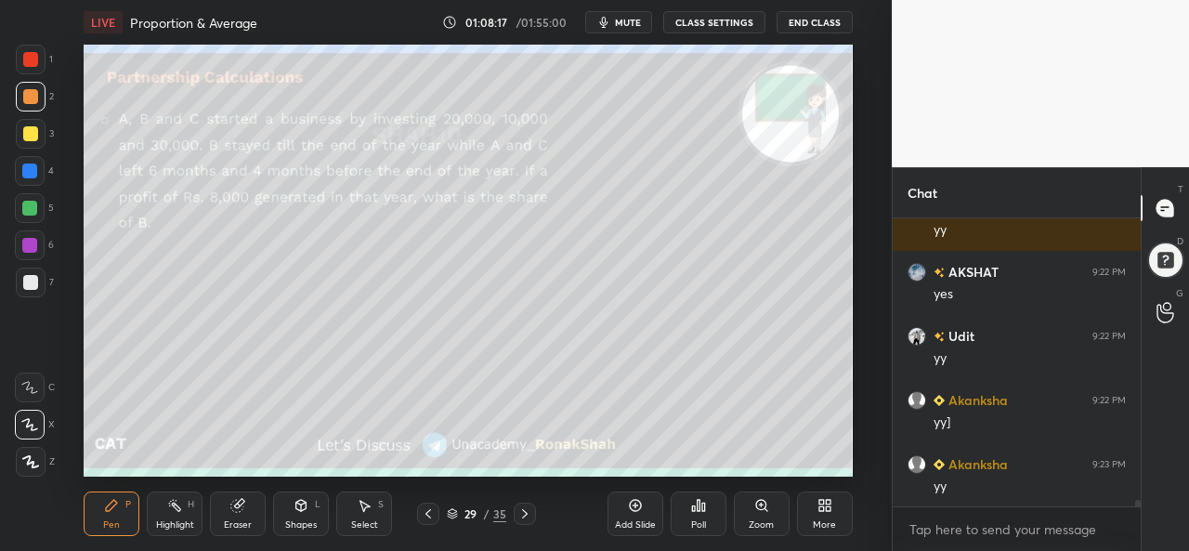
click at [33, 133] on div at bounding box center [30, 133] width 15 height 15
click at [28, 205] on div at bounding box center [29, 208] width 15 height 15
click at [35, 94] on div at bounding box center [30, 96] width 15 height 15
click at [24, 209] on div at bounding box center [29, 208] width 15 height 15
click at [365, 505] on icon at bounding box center [366, 506] width 10 height 11
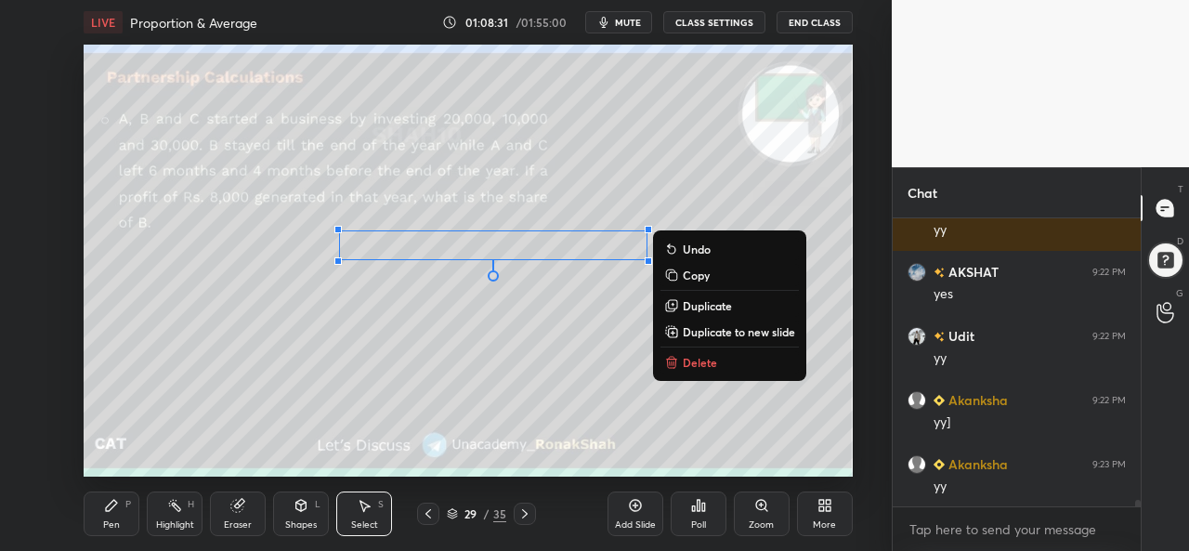
click at [104, 518] on div "Pen P" at bounding box center [112, 514] width 56 height 45
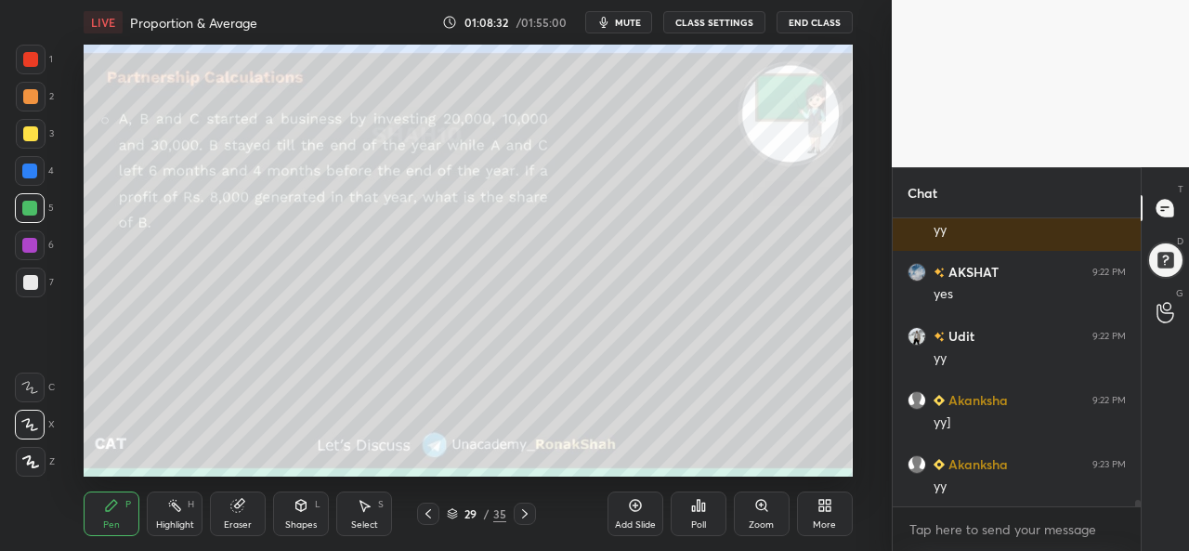
click at [28, 97] on div at bounding box center [30, 96] width 15 height 15
click at [28, 171] on div at bounding box center [29, 171] width 15 height 15
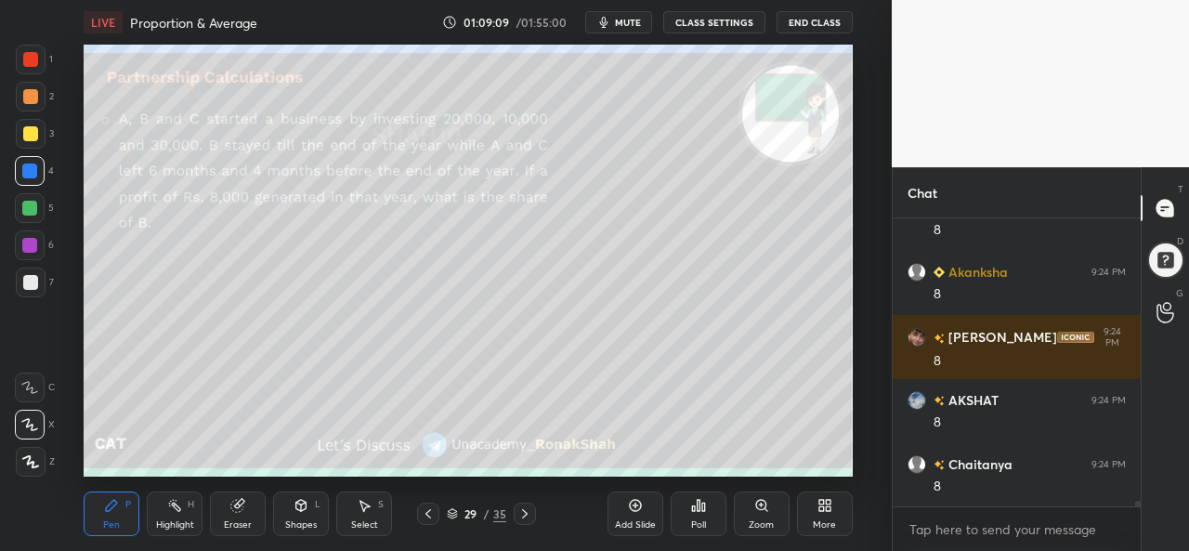
scroll to position [13904, 0]
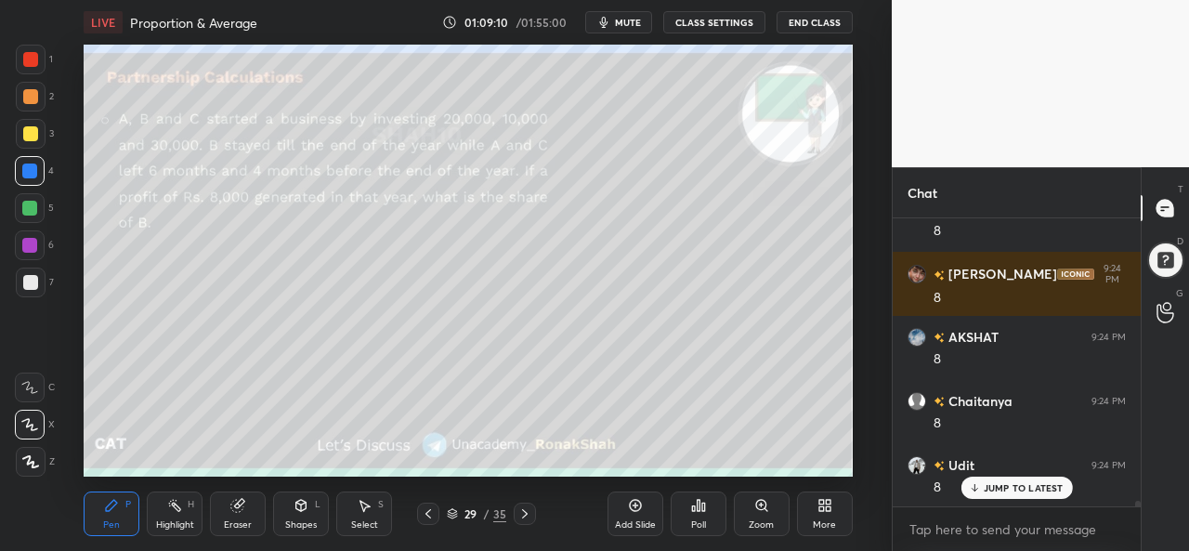
click at [25, 203] on div at bounding box center [29, 208] width 15 height 15
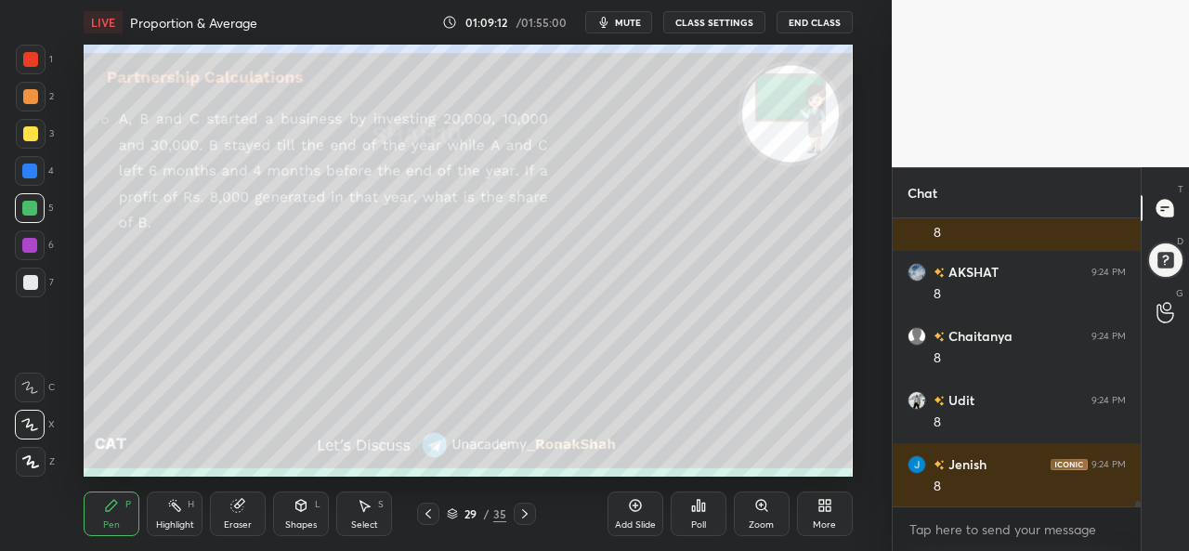
click at [22, 245] on div at bounding box center [29, 245] width 15 height 15
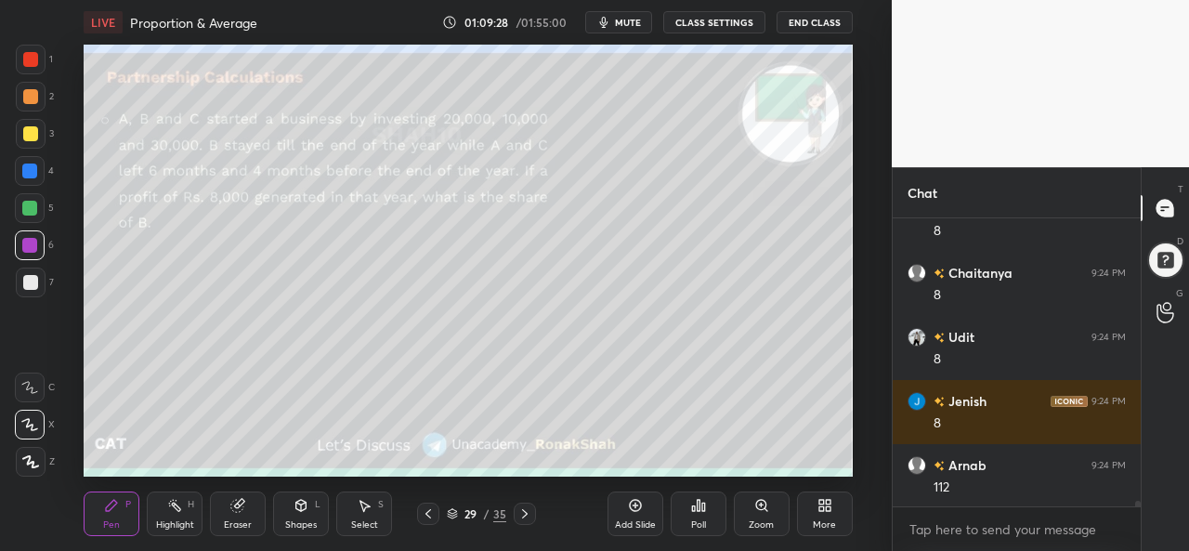
scroll to position [14098, 0]
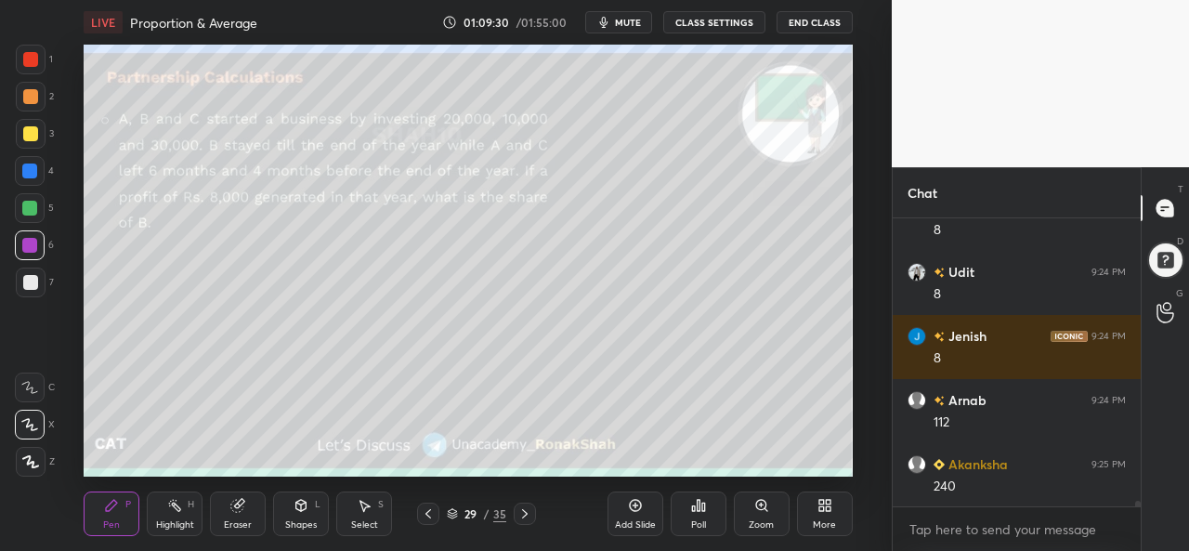
click at [29, 281] on div at bounding box center [30, 282] width 15 height 15
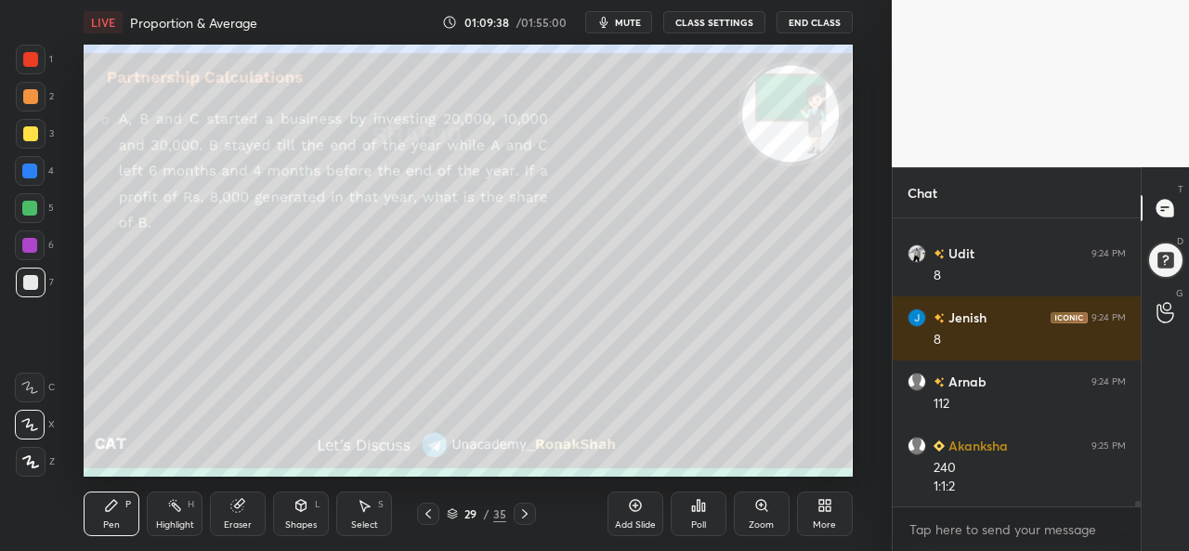
click at [30, 61] on div at bounding box center [30, 59] width 15 height 15
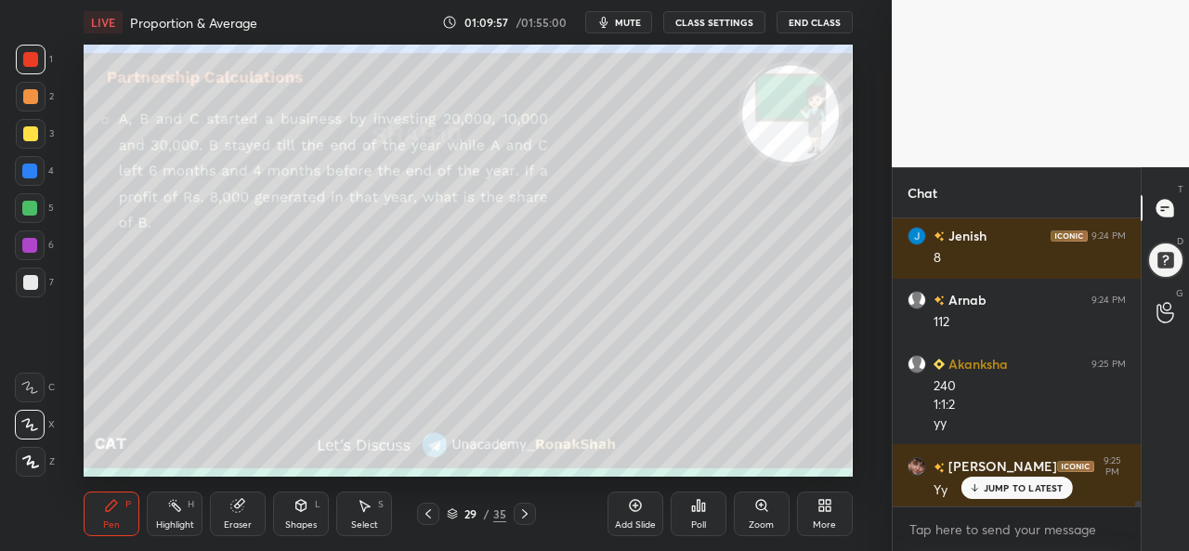
scroll to position [14263, 0]
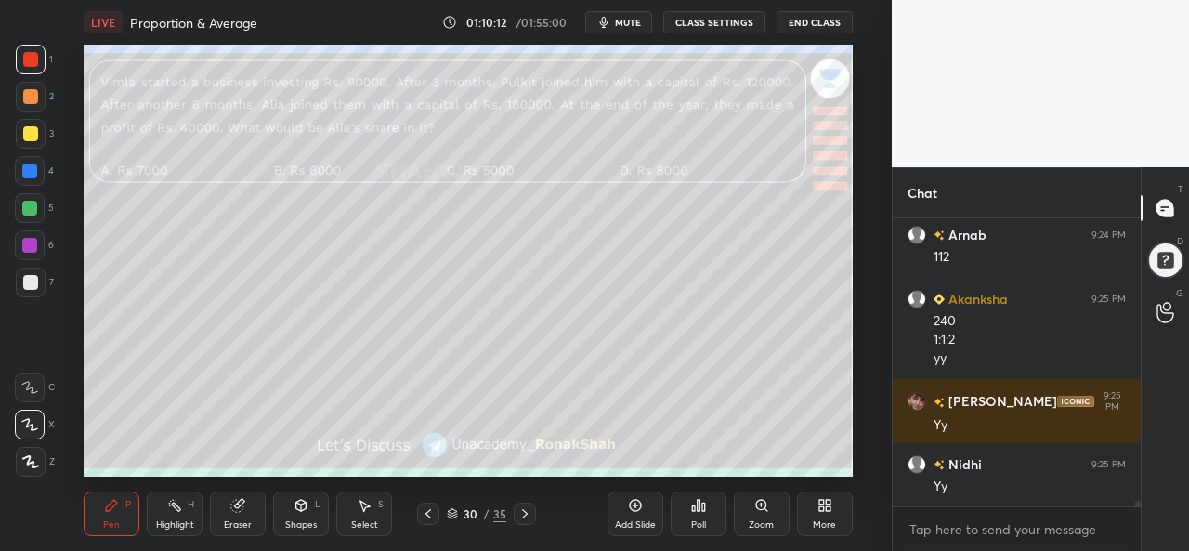
click at [701, 514] on div "Poll" at bounding box center [699, 514] width 56 height 45
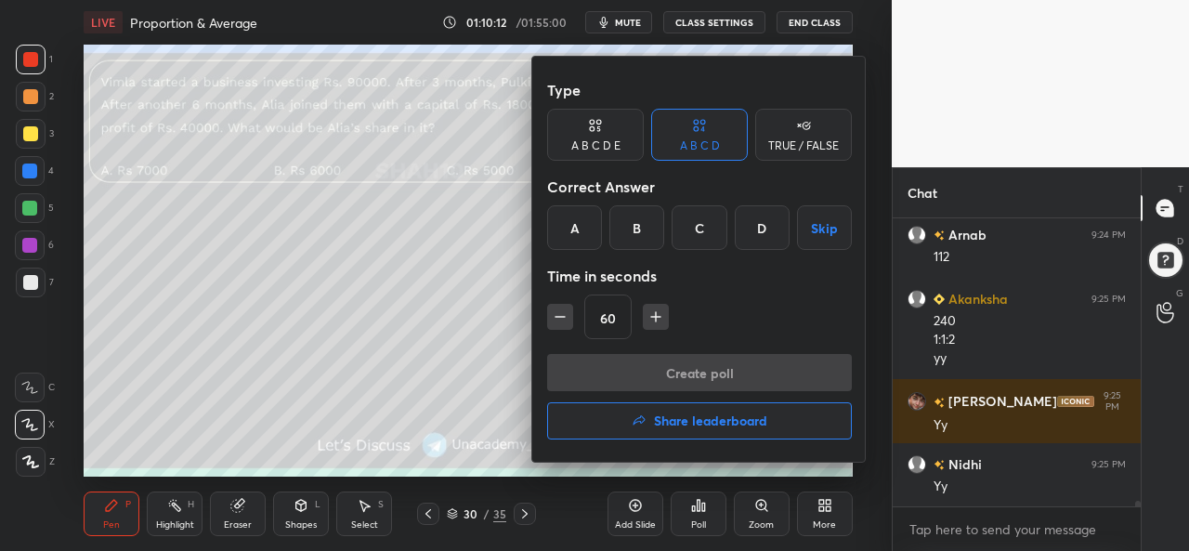
click at [767, 223] on div "D" at bounding box center [762, 227] width 55 height 45
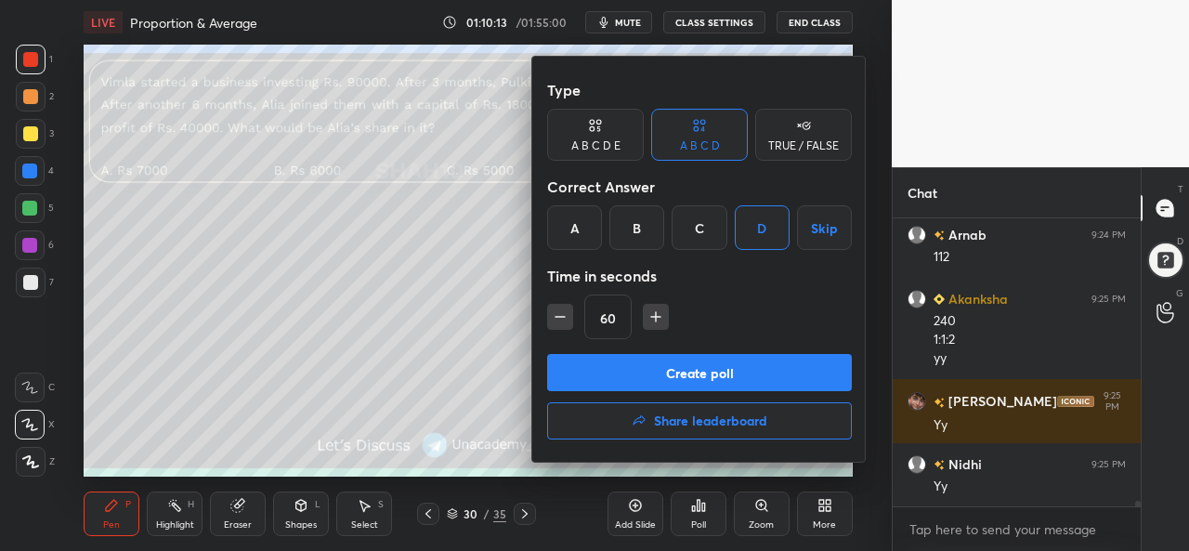
click at [656, 312] on icon "button" at bounding box center [656, 316] width 0 height 9
click at [656, 314] on icon "button" at bounding box center [656, 317] width 19 height 19
click at [659, 313] on icon "button" at bounding box center [664, 317] width 19 height 19
type input "120"
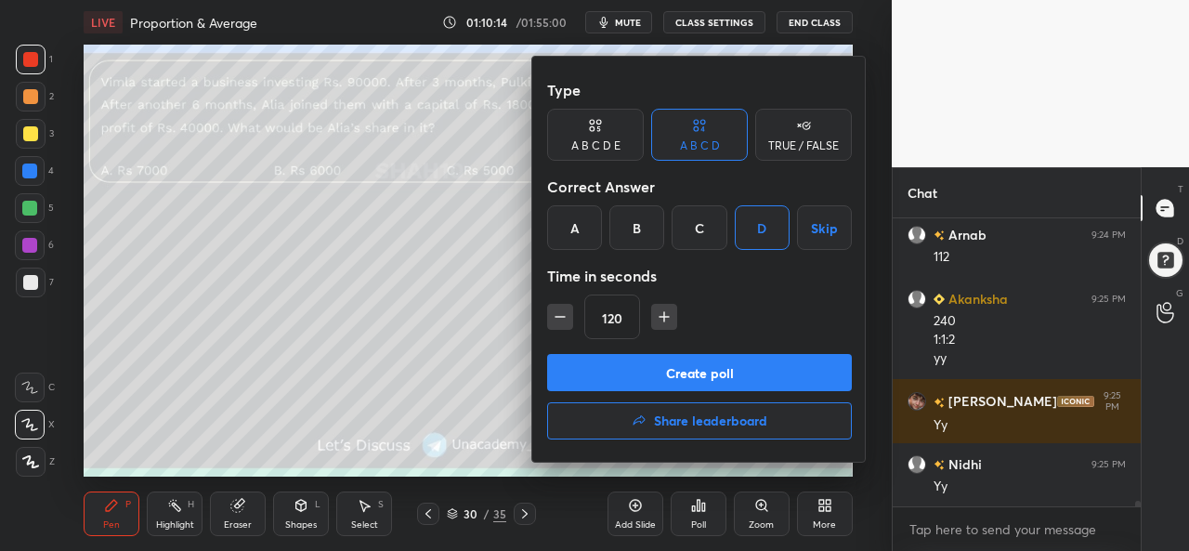
click at [695, 362] on button "Create poll" at bounding box center [699, 372] width 305 height 37
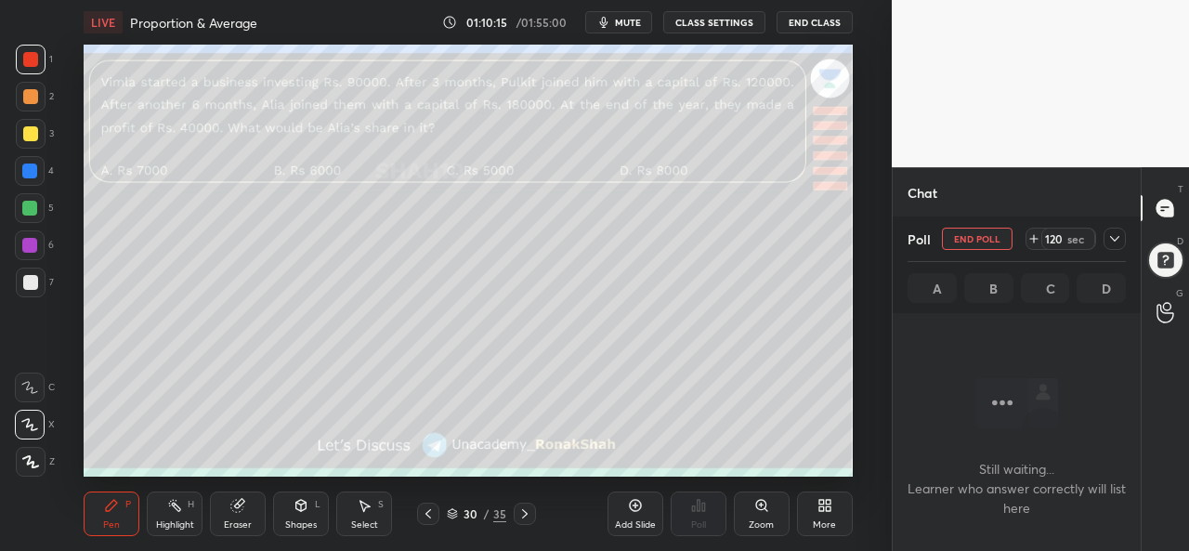
scroll to position [6, 6]
click at [626, 16] on span "mute" at bounding box center [628, 22] width 26 height 13
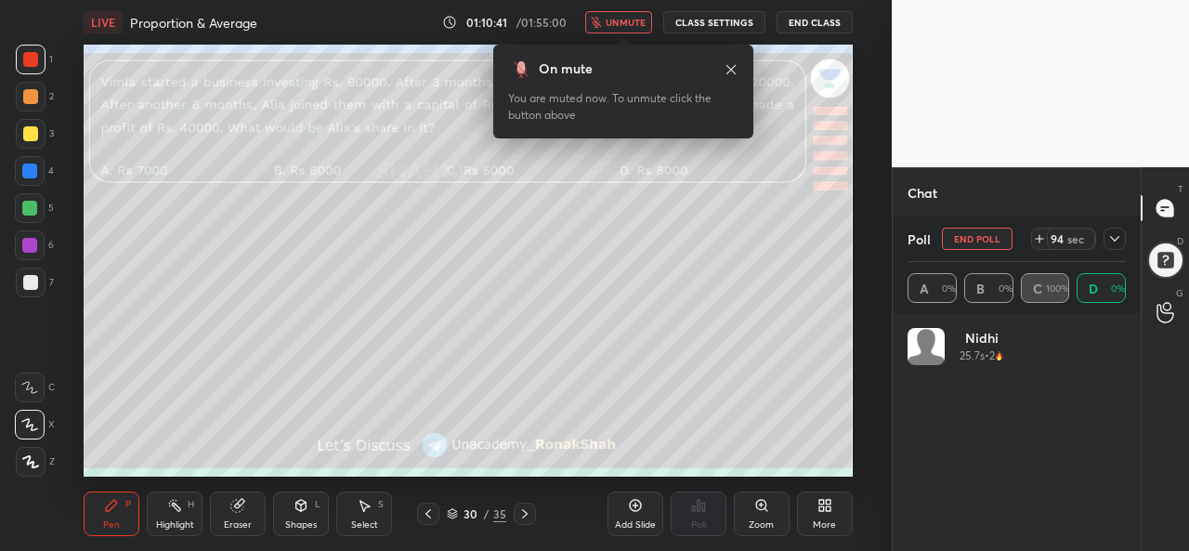
scroll to position [217, 213]
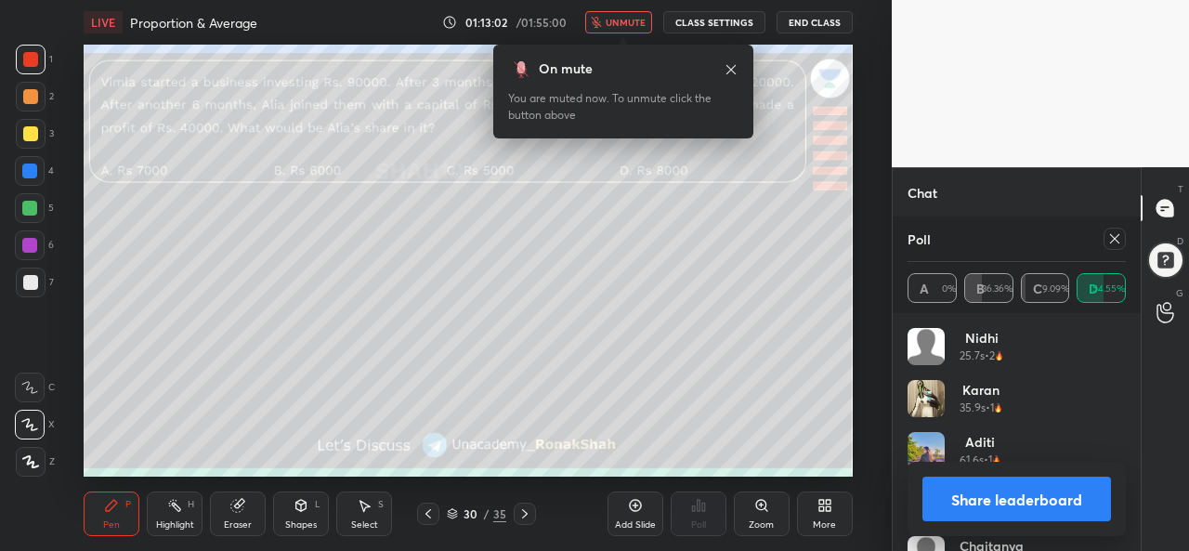
click at [632, 17] on span "unmute" at bounding box center [626, 22] width 40 height 13
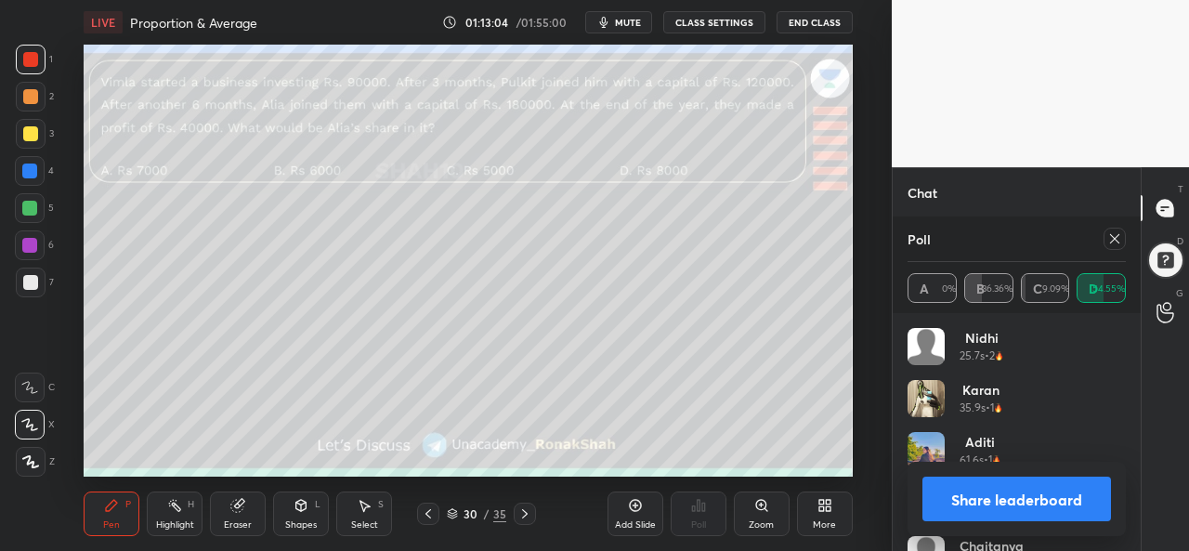
click at [1113, 236] on icon at bounding box center [1115, 238] width 15 height 15
type textarea "x"
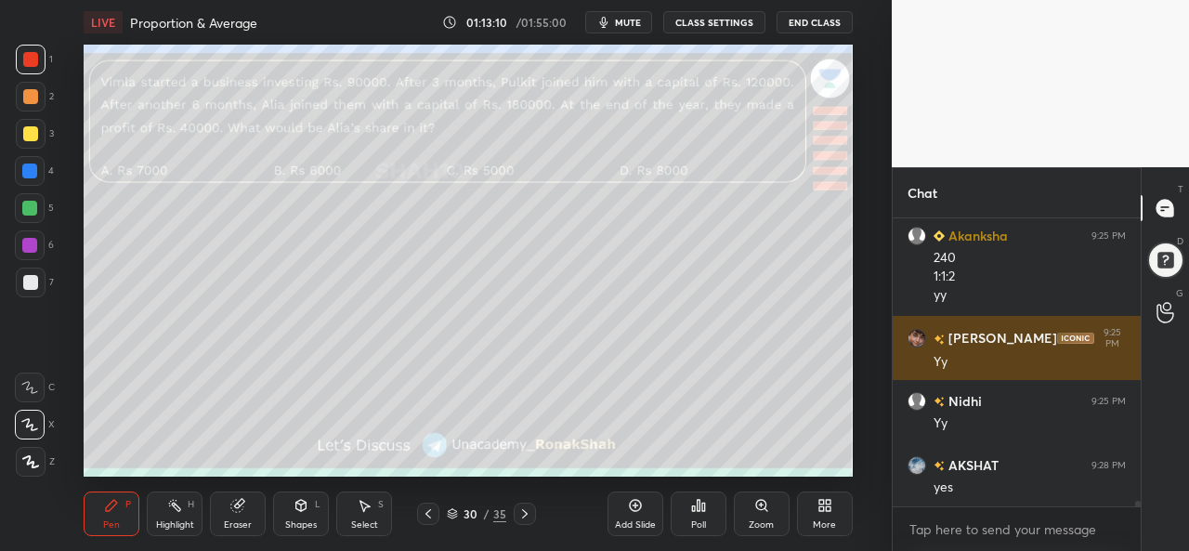
scroll to position [14391, 0]
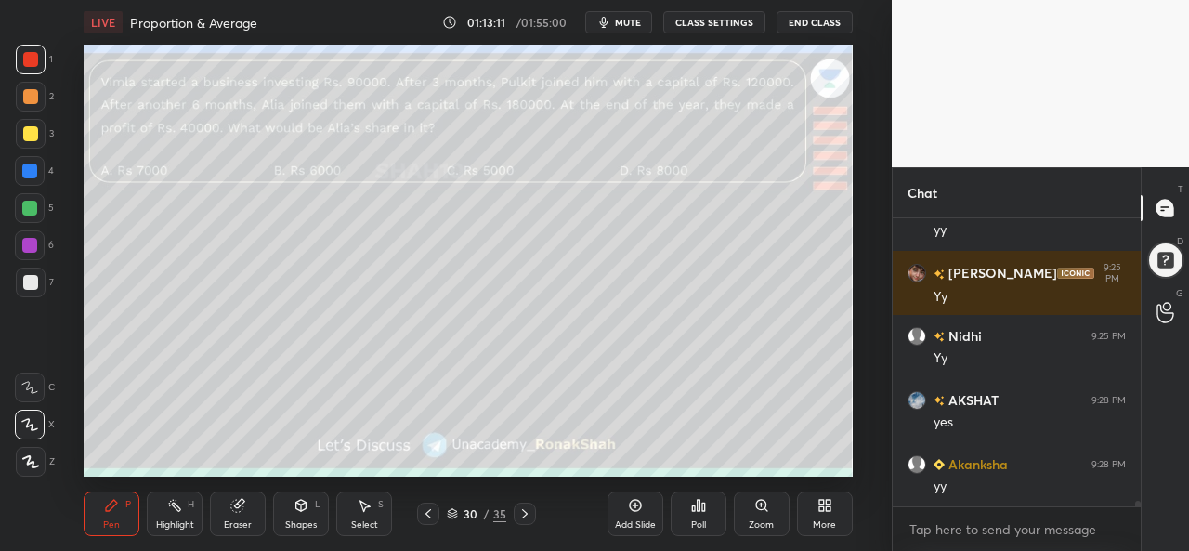
click at [359, 508] on icon at bounding box center [364, 505] width 15 height 15
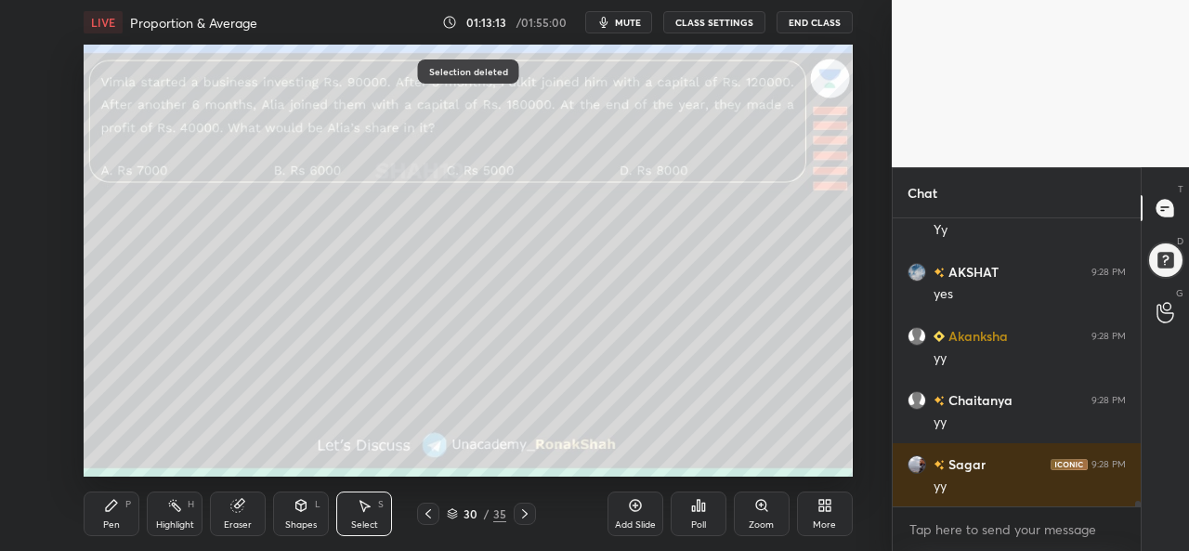
scroll to position [14583, 0]
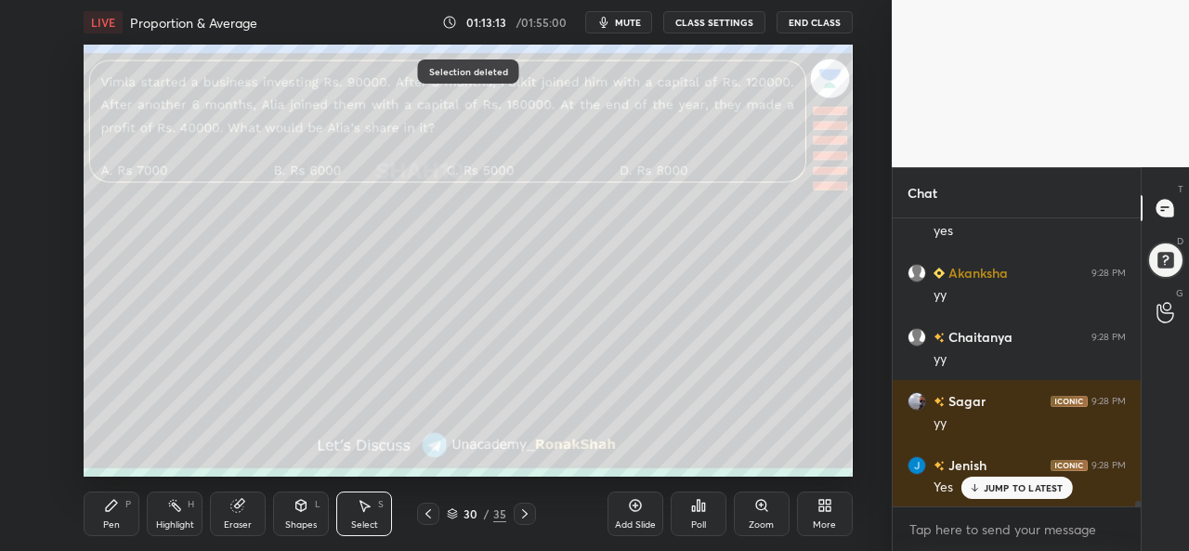
click at [104, 512] on icon at bounding box center [111, 505] width 15 height 15
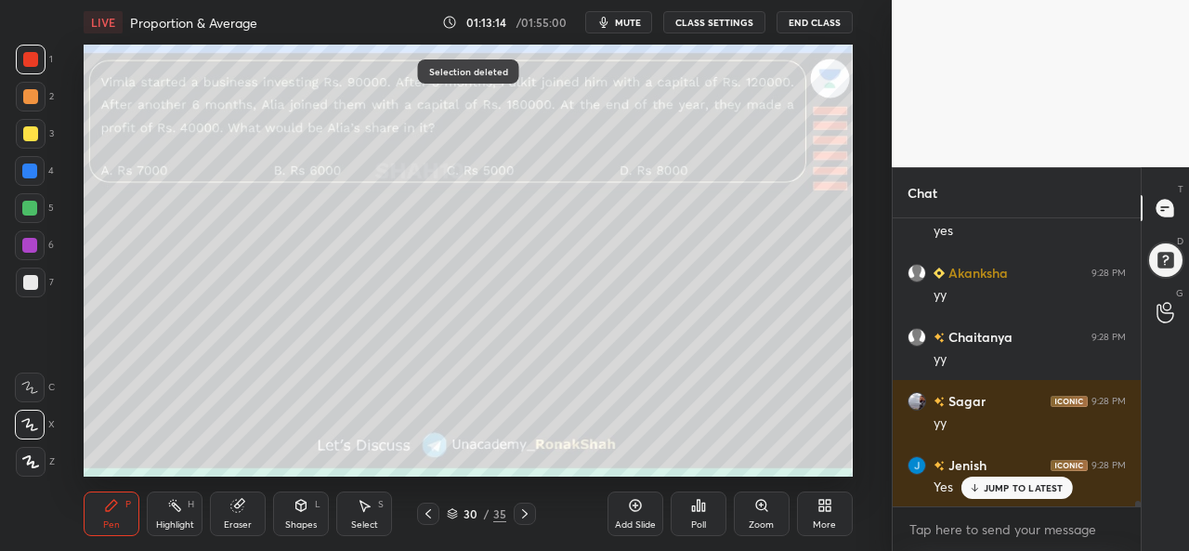
click at [996, 481] on div "JUMP TO LATEST" at bounding box center [1017, 488] width 112 height 22
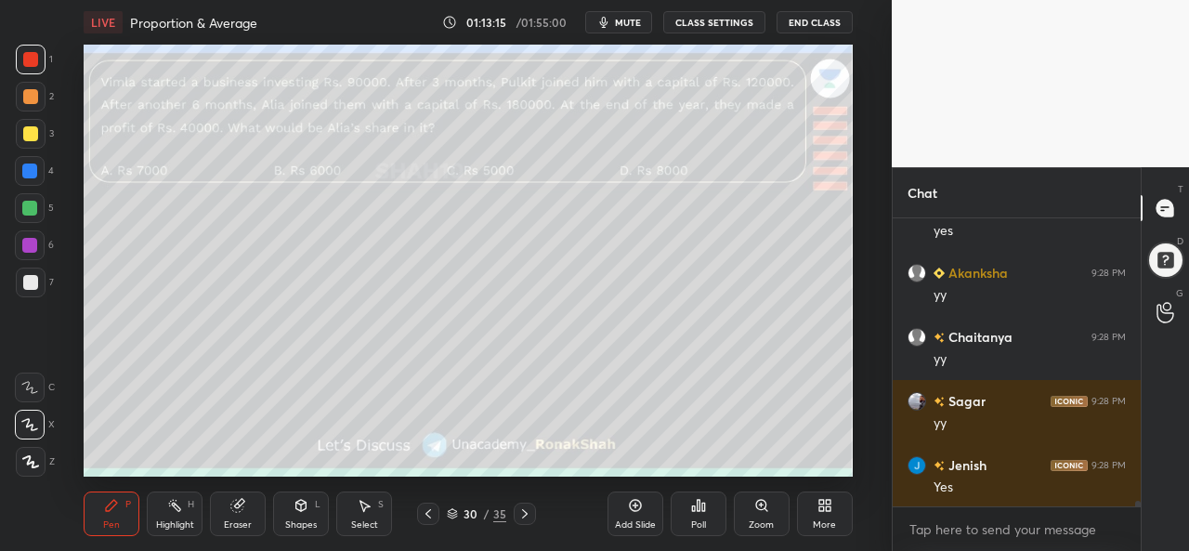
click at [33, 60] on div at bounding box center [30, 59] width 15 height 15
click at [28, 167] on div at bounding box center [29, 171] width 15 height 15
click at [24, 124] on div at bounding box center [31, 134] width 30 height 30
click at [363, 502] on icon at bounding box center [364, 505] width 15 height 15
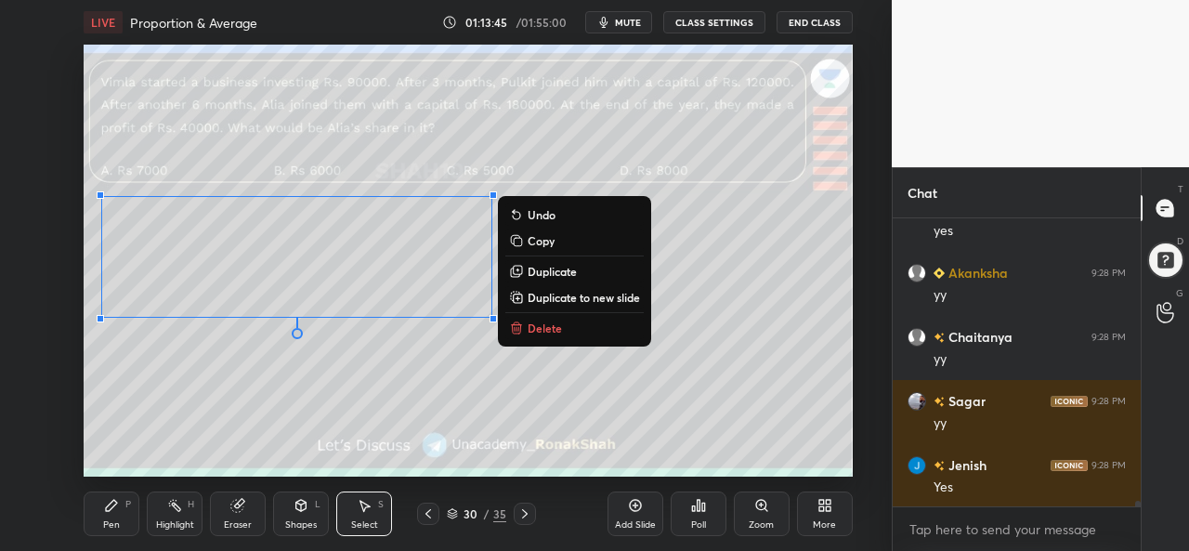
click at [126, 495] on div "Pen P" at bounding box center [112, 514] width 56 height 45
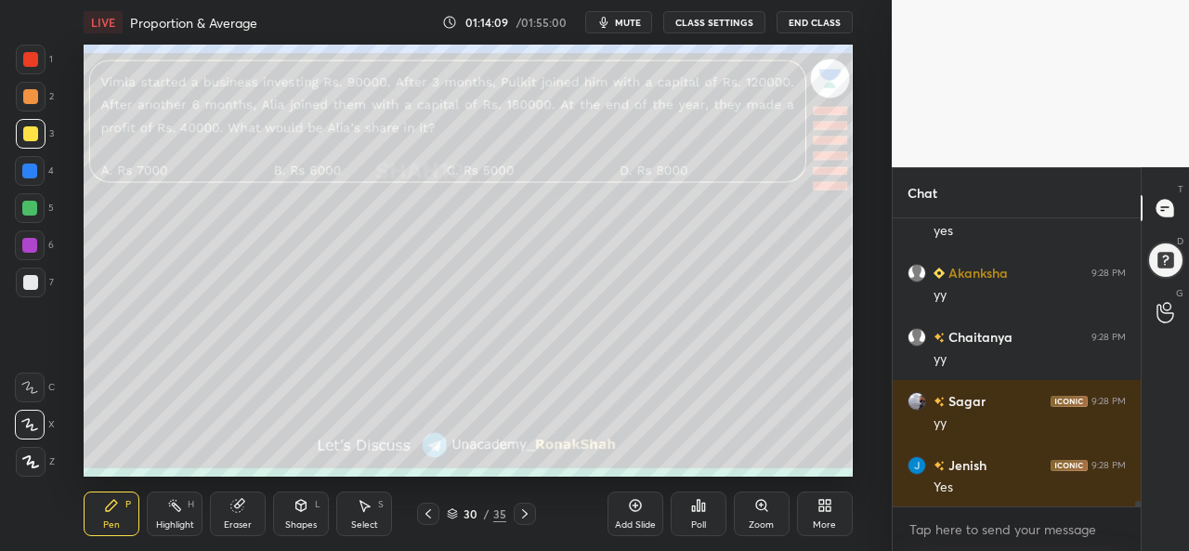
click at [32, 96] on div at bounding box center [30, 96] width 15 height 15
click at [30, 201] on div at bounding box center [29, 208] width 15 height 15
click at [368, 514] on div "Select S" at bounding box center [364, 514] width 56 height 45
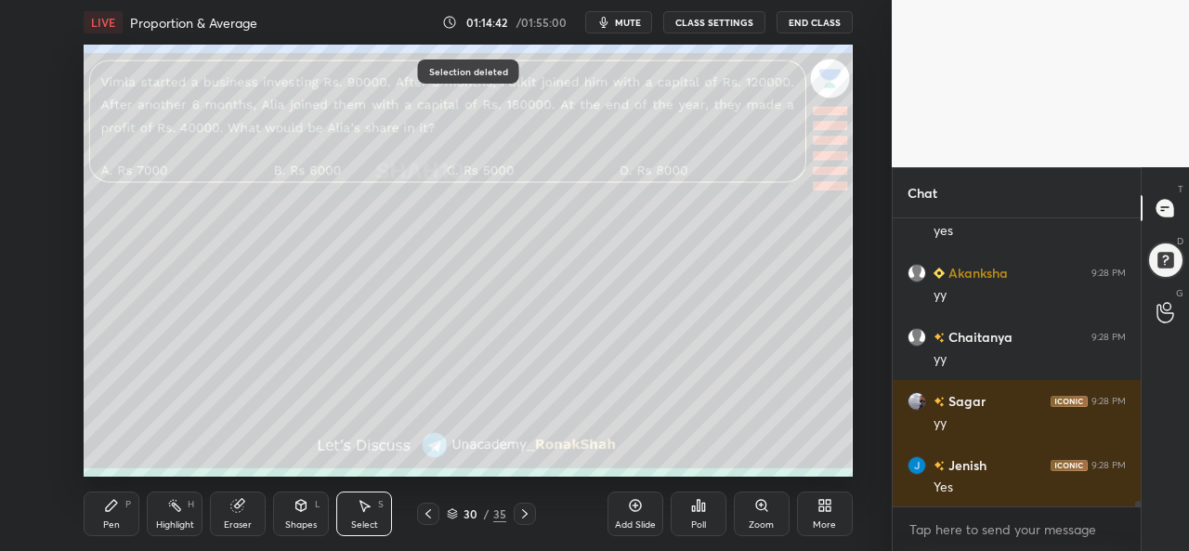
click at [106, 503] on icon at bounding box center [111, 505] width 15 height 15
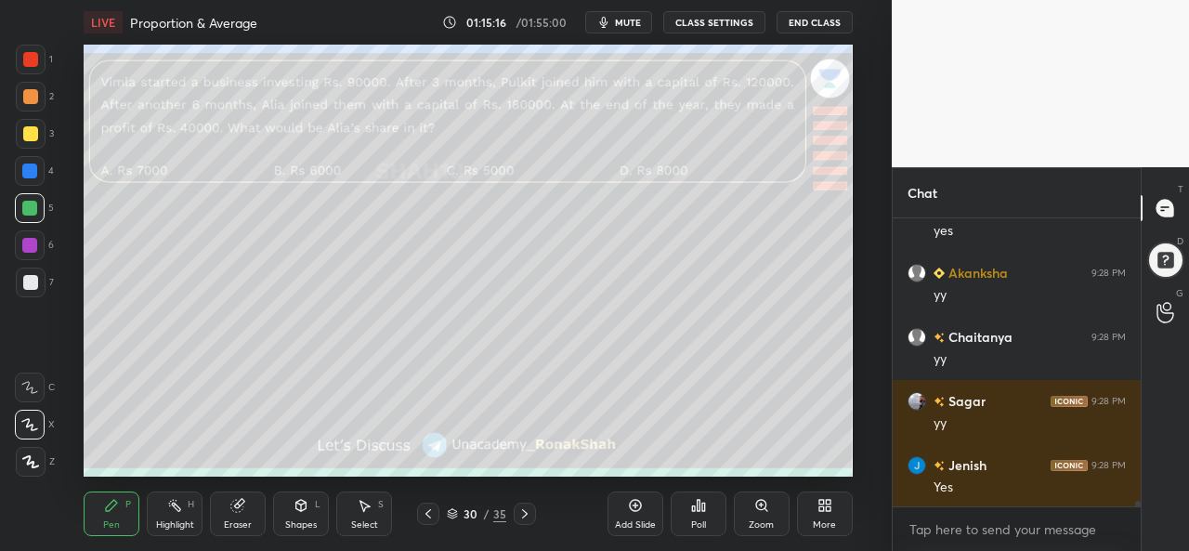
click at [24, 241] on div at bounding box center [29, 245] width 15 height 15
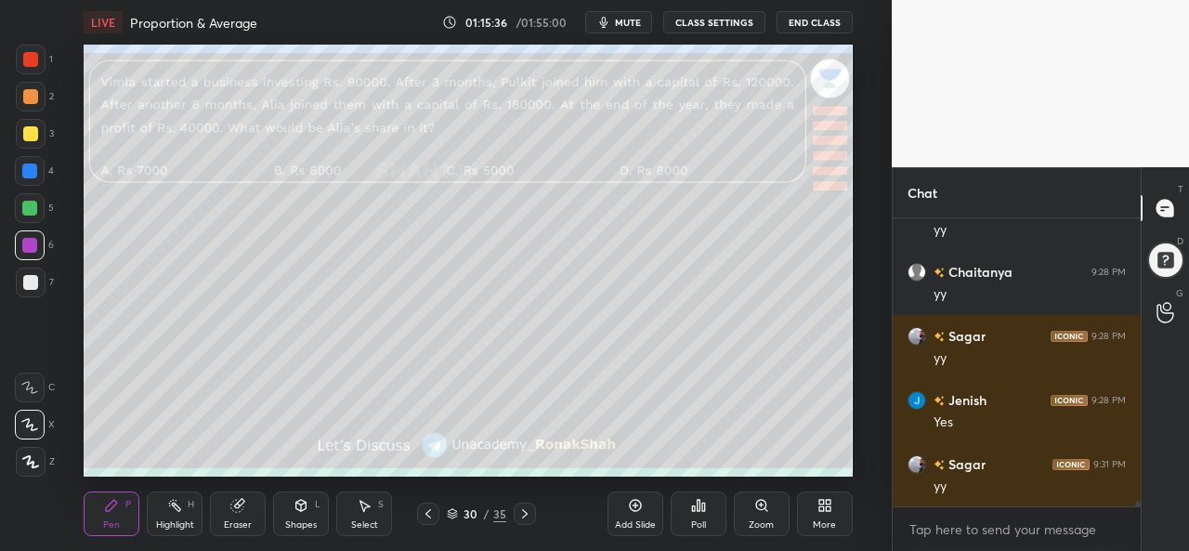
click at [622, 508] on div "Add Slide" at bounding box center [636, 514] width 56 height 45
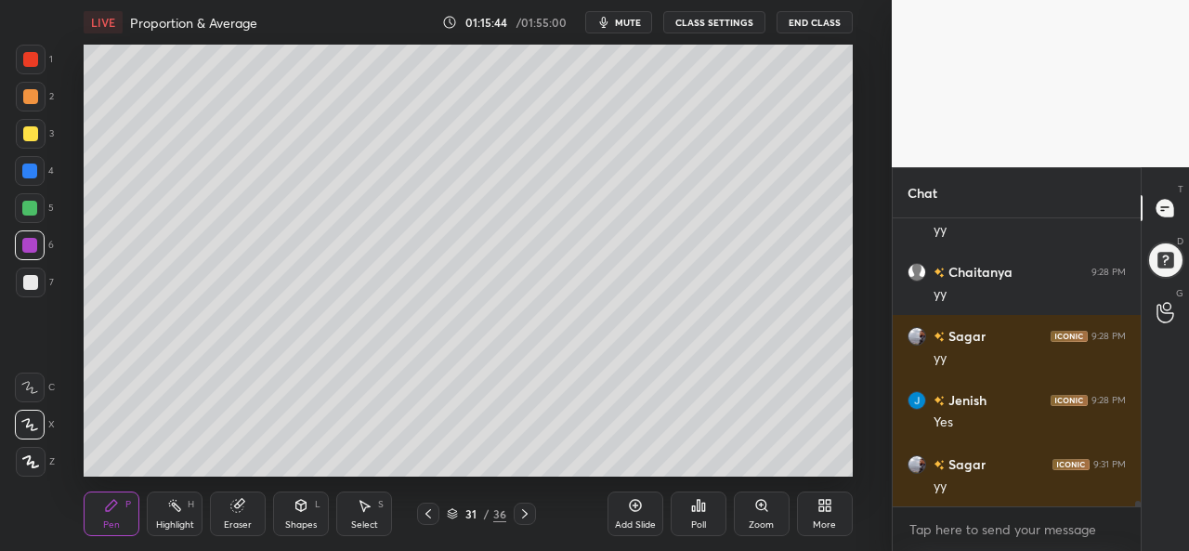
click at [353, 505] on div "Select S" at bounding box center [364, 514] width 56 height 45
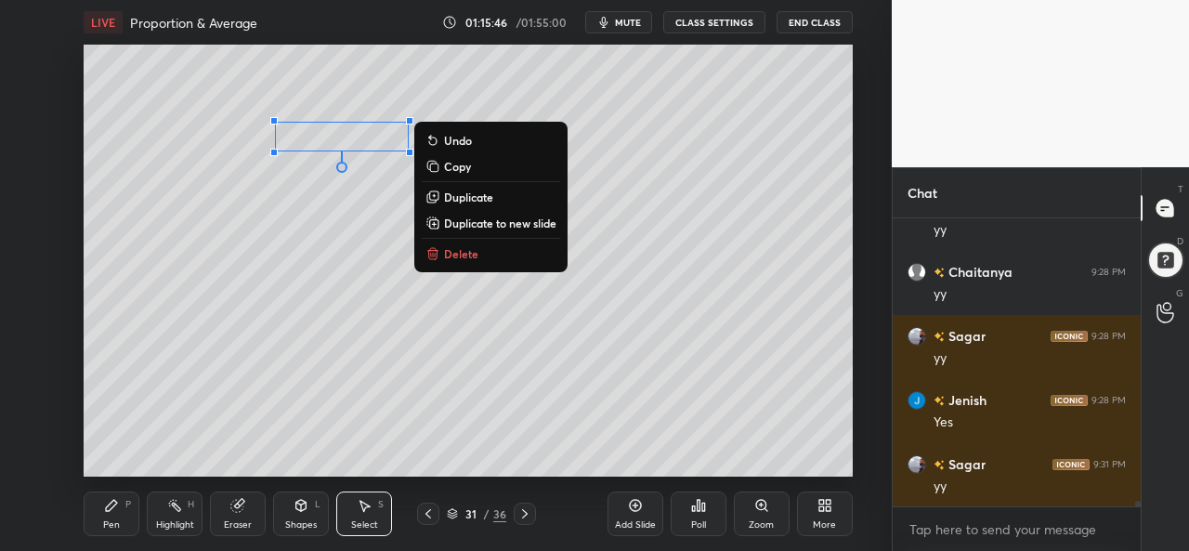
click at [106, 496] on div "Pen P" at bounding box center [112, 514] width 56 height 45
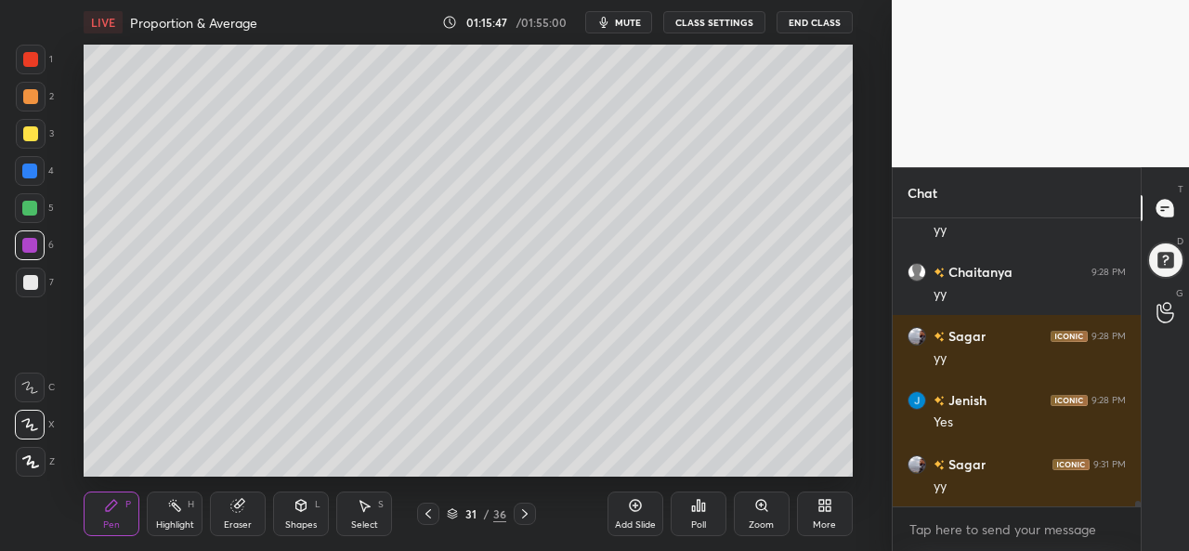
click at [29, 127] on div at bounding box center [30, 133] width 15 height 15
click at [26, 204] on div at bounding box center [29, 208] width 15 height 15
click at [31, 246] on div at bounding box center [29, 245] width 15 height 15
click at [28, 201] on div at bounding box center [29, 208] width 15 height 15
click at [32, 127] on div at bounding box center [30, 133] width 15 height 15
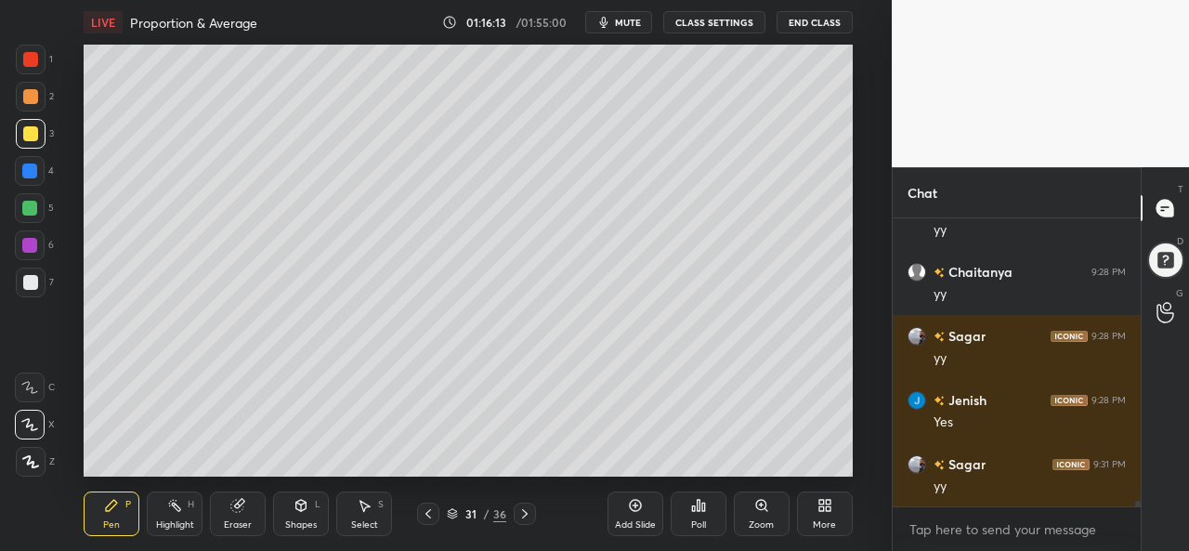
click at [35, 52] on div at bounding box center [30, 59] width 15 height 15
click at [33, 211] on div at bounding box center [29, 208] width 15 height 15
click at [35, 278] on div at bounding box center [30, 282] width 15 height 15
click at [632, 464] on div "Add Slide Poll Zoom More" at bounding box center [730, 514] width 245 height 104
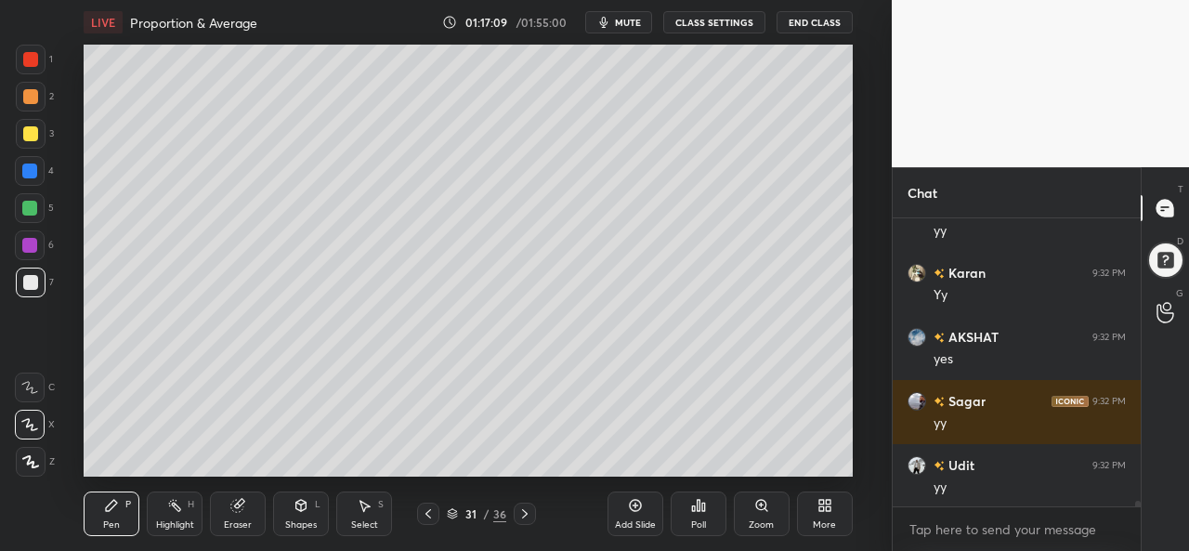
scroll to position [13719, 0]
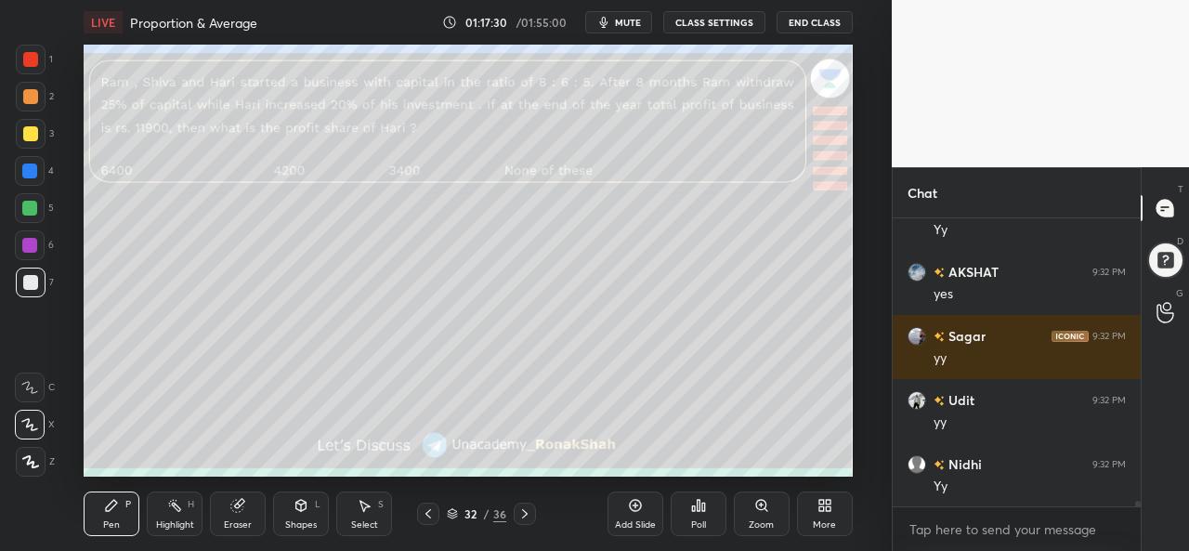
click at [691, 514] on div "Poll" at bounding box center [699, 514] width 56 height 45
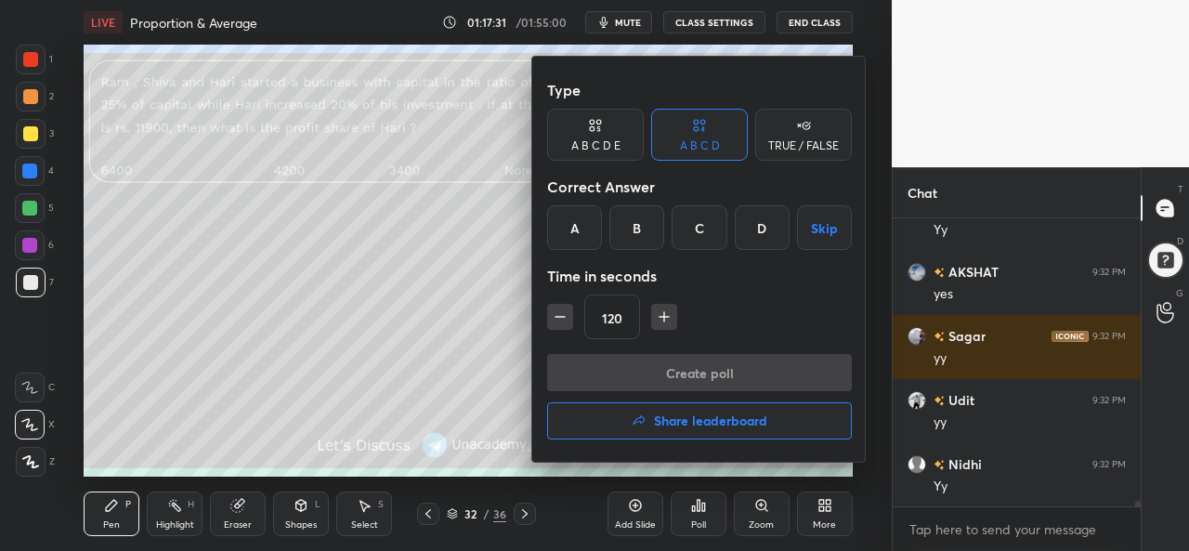
click at [700, 229] on div "C" at bounding box center [699, 227] width 55 height 45
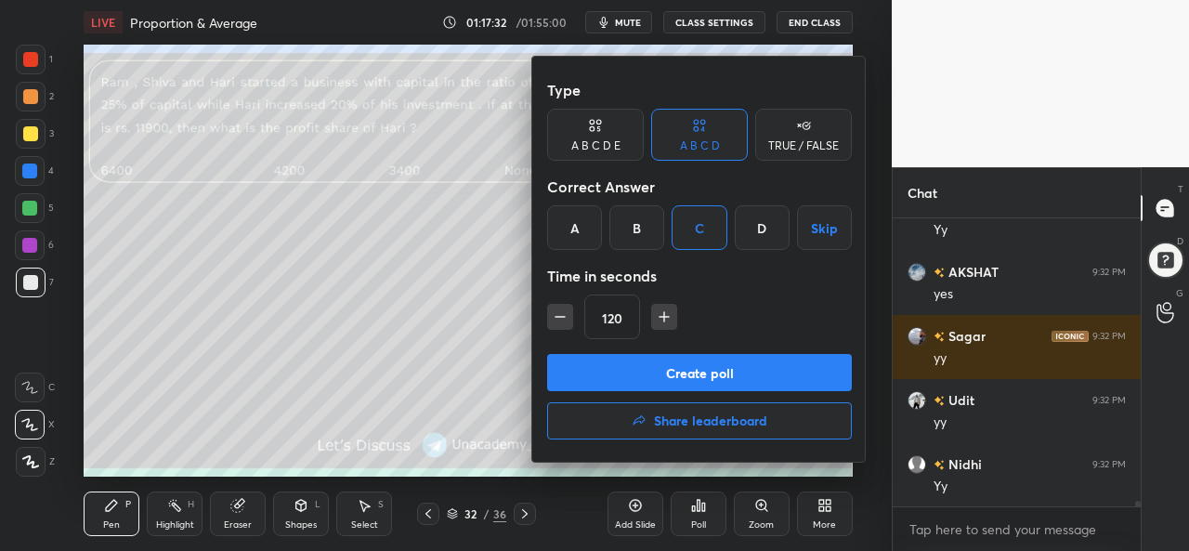
click at [557, 313] on icon "button" at bounding box center [560, 317] width 19 height 19
click at [556, 314] on icon "button" at bounding box center [560, 317] width 19 height 19
click at [557, 315] on icon "button" at bounding box center [560, 317] width 19 height 19
click at [558, 314] on icon "button" at bounding box center [560, 317] width 19 height 19
type input "60"
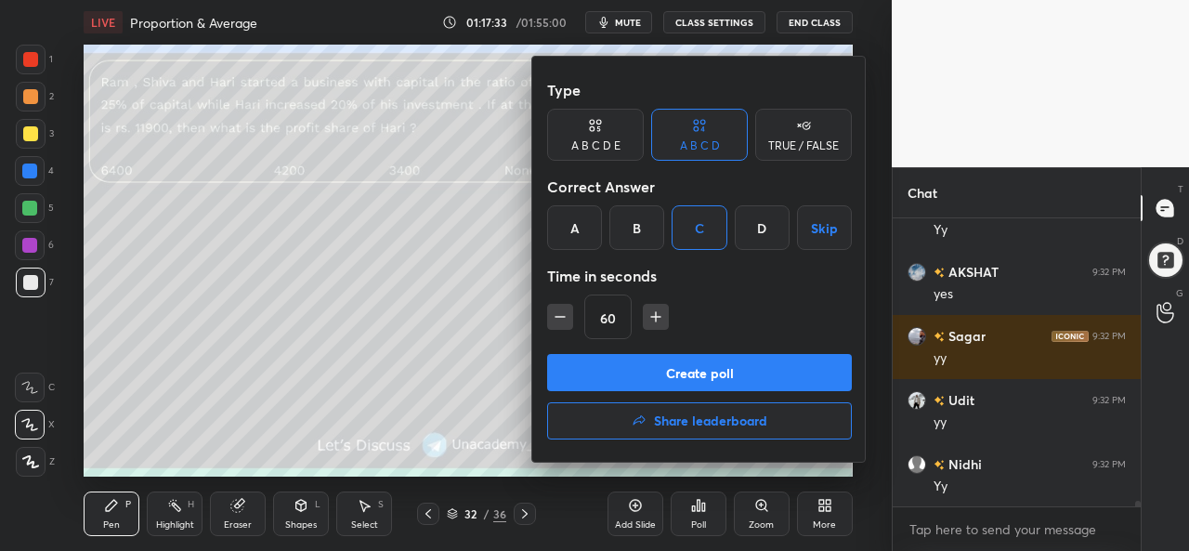
click at [678, 359] on button "Create poll" at bounding box center [699, 372] width 305 height 37
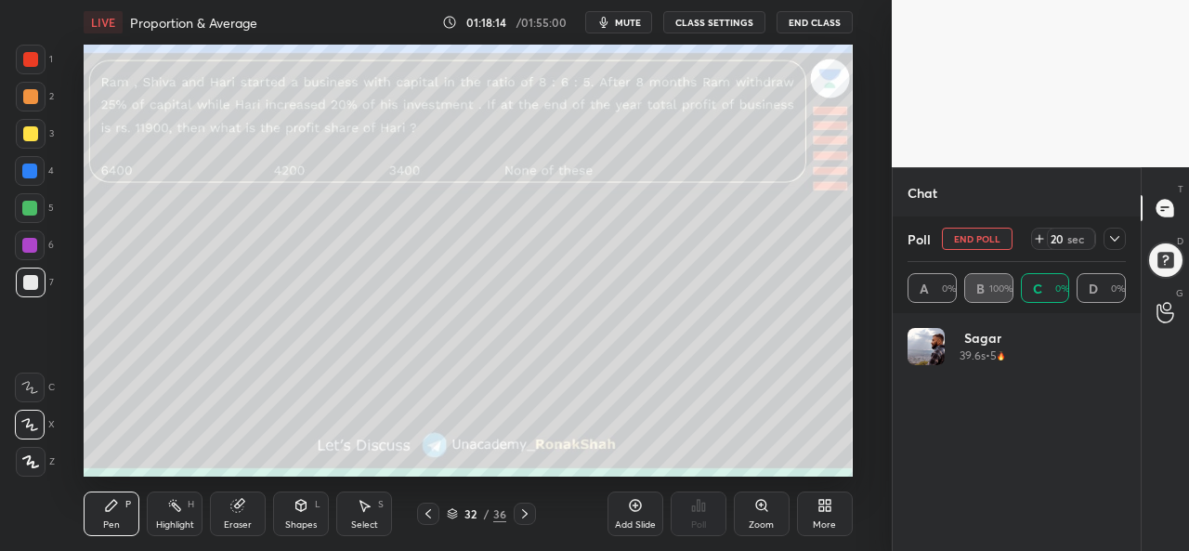
scroll to position [217, 213]
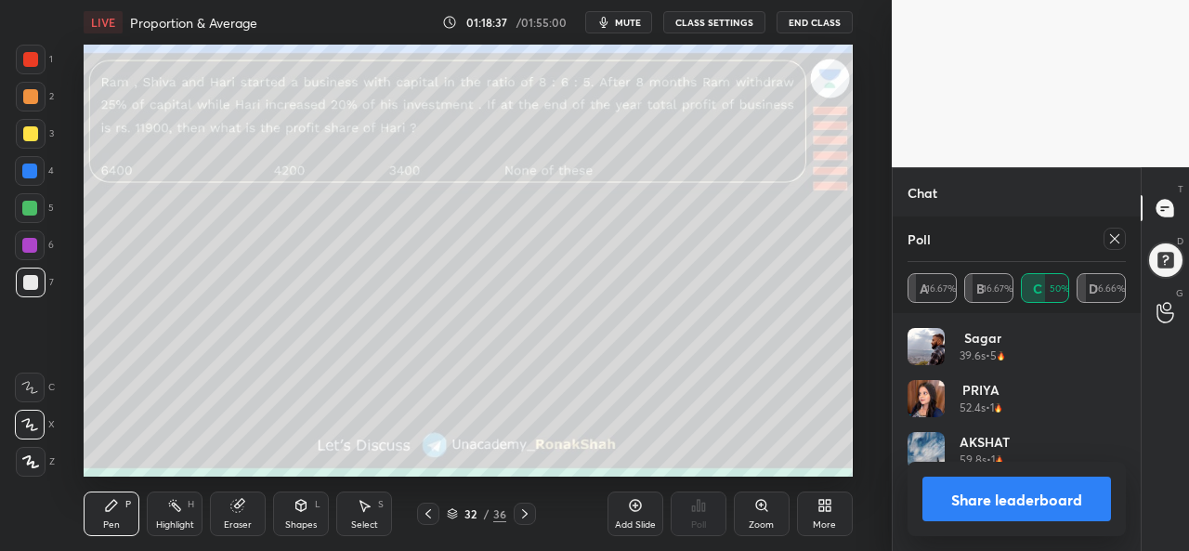
click at [1119, 236] on icon at bounding box center [1114, 238] width 9 height 9
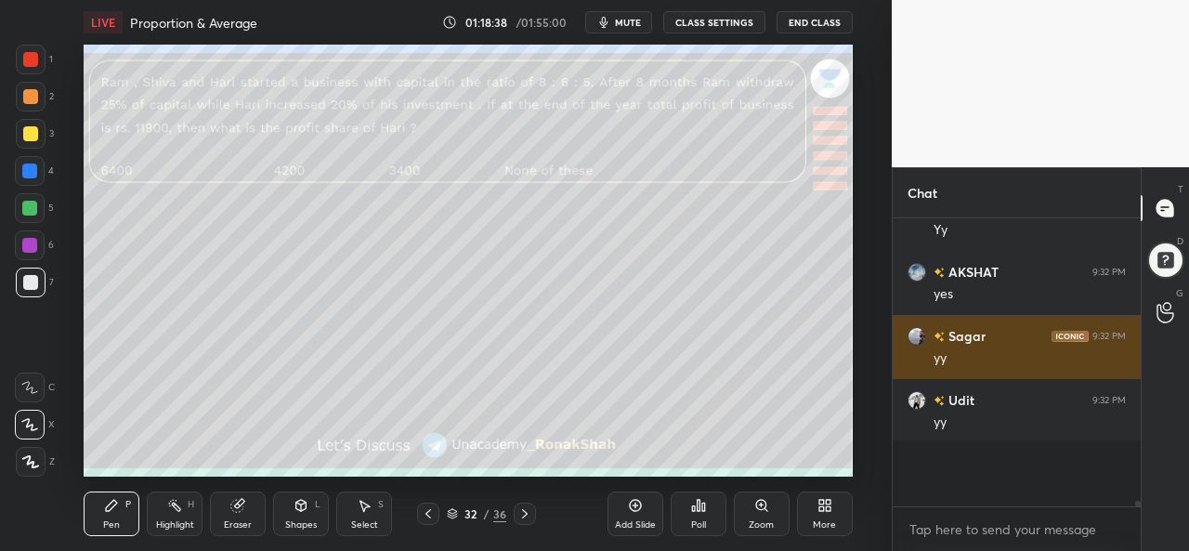
scroll to position [6, 6]
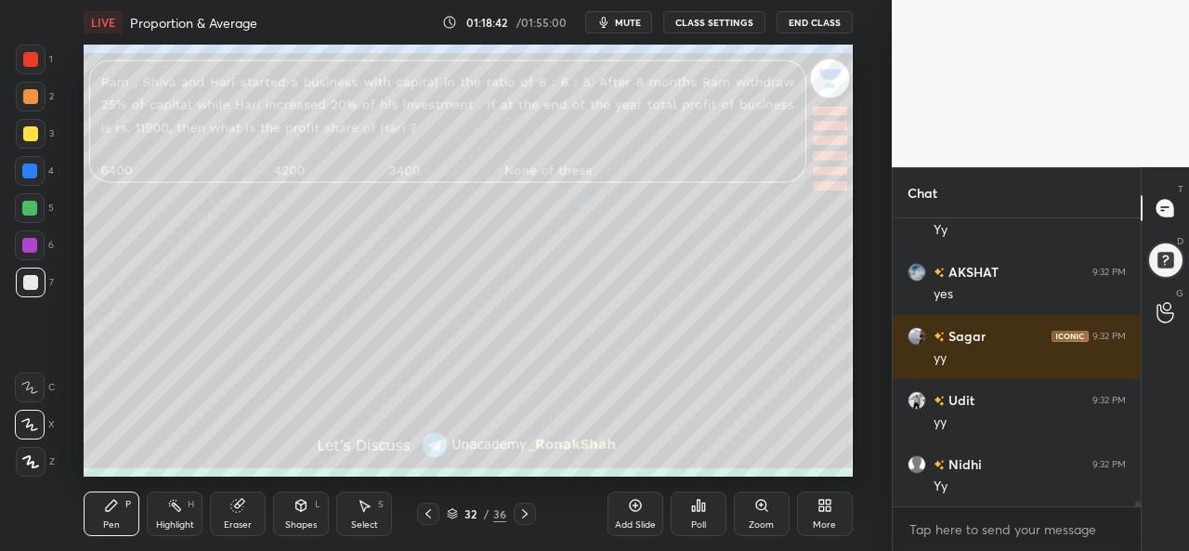
click at [33, 47] on div at bounding box center [31, 60] width 30 height 30
click at [32, 133] on div at bounding box center [30, 133] width 15 height 15
click at [32, 207] on div at bounding box center [29, 208] width 15 height 15
click at [351, 518] on div "Select S" at bounding box center [364, 514] width 56 height 45
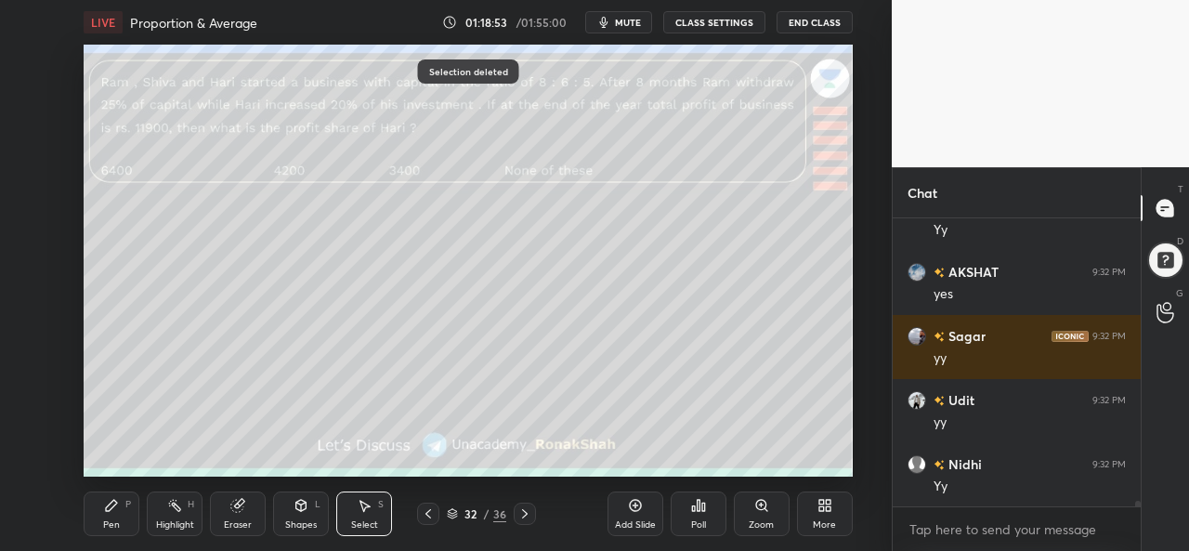
click at [100, 510] on div "Pen P" at bounding box center [112, 514] width 56 height 45
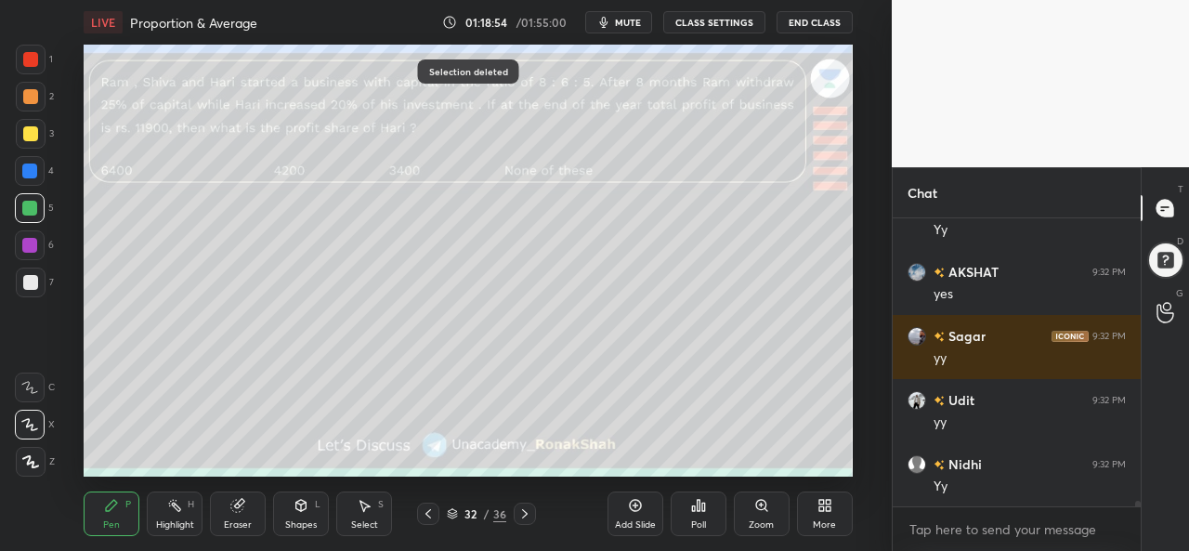
click at [32, 51] on div at bounding box center [31, 60] width 30 height 30
click at [33, 128] on div at bounding box center [30, 133] width 15 height 15
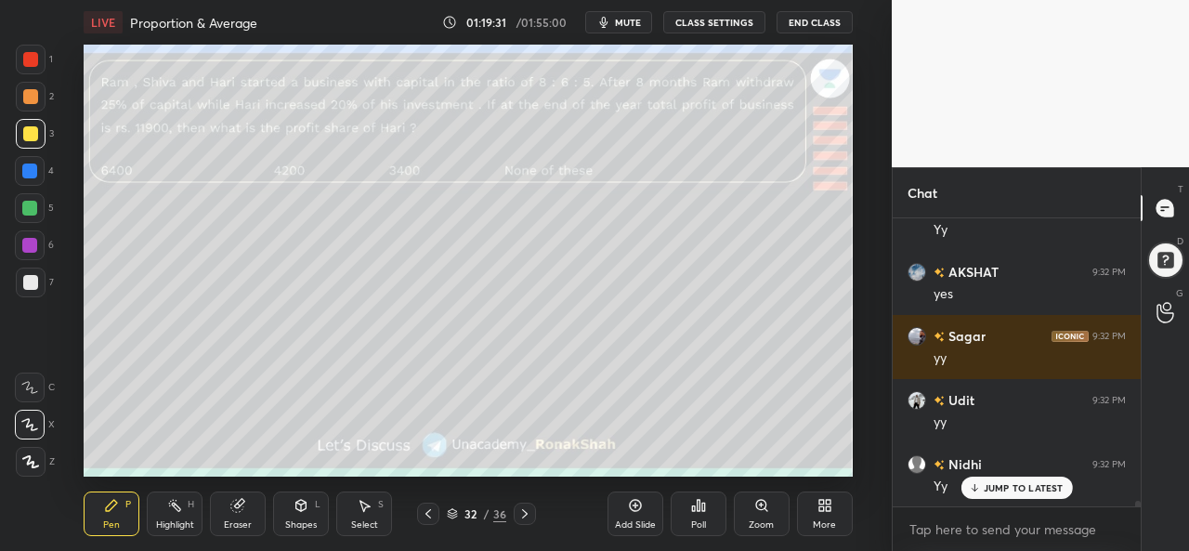
scroll to position [13782, 0]
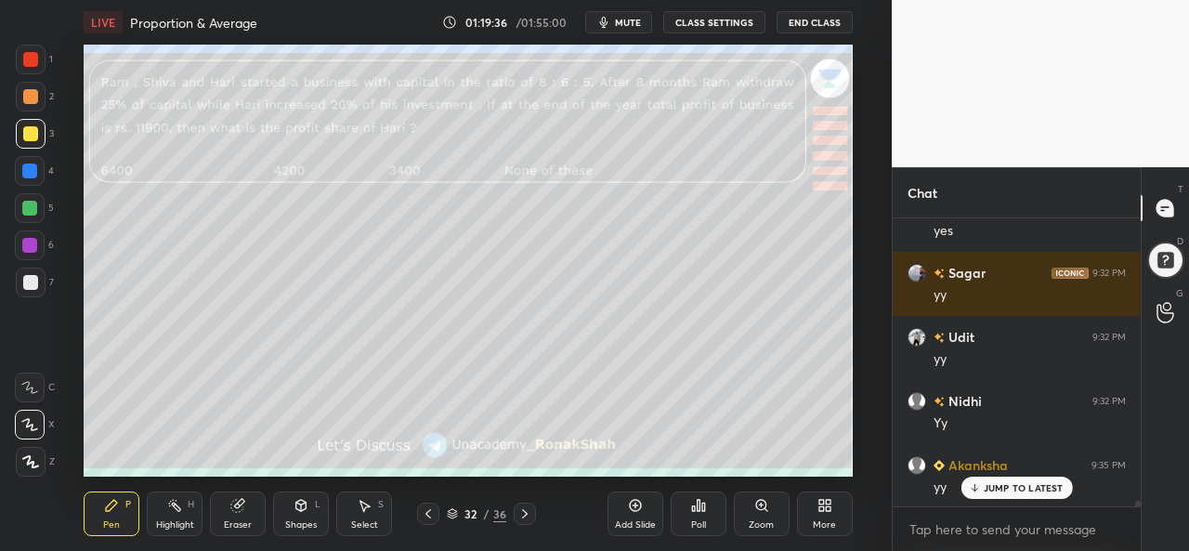
click at [25, 205] on div at bounding box center [29, 208] width 15 height 15
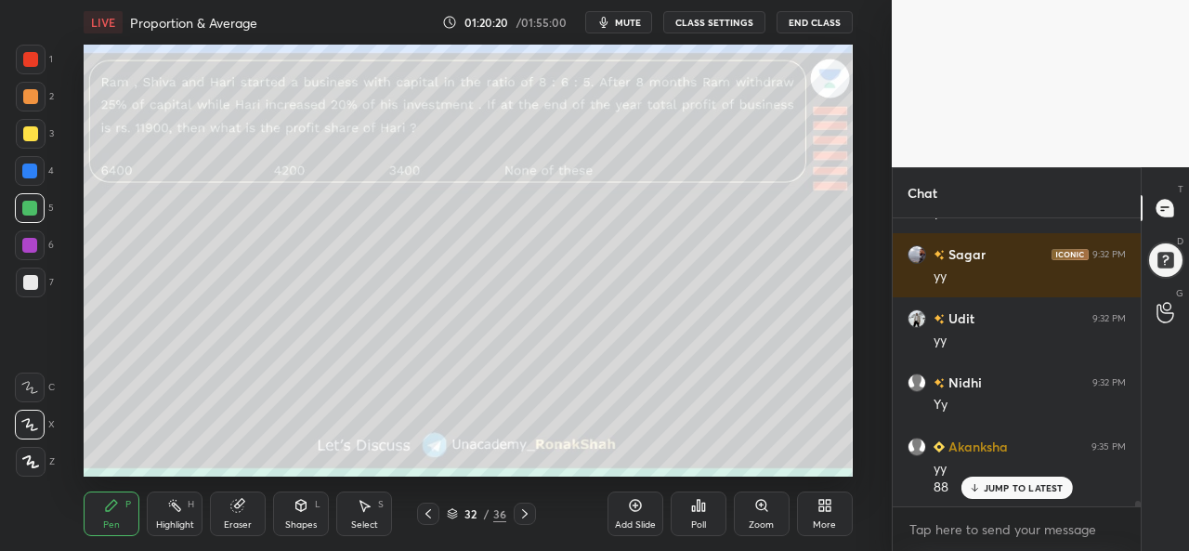
scroll to position [13819, 0]
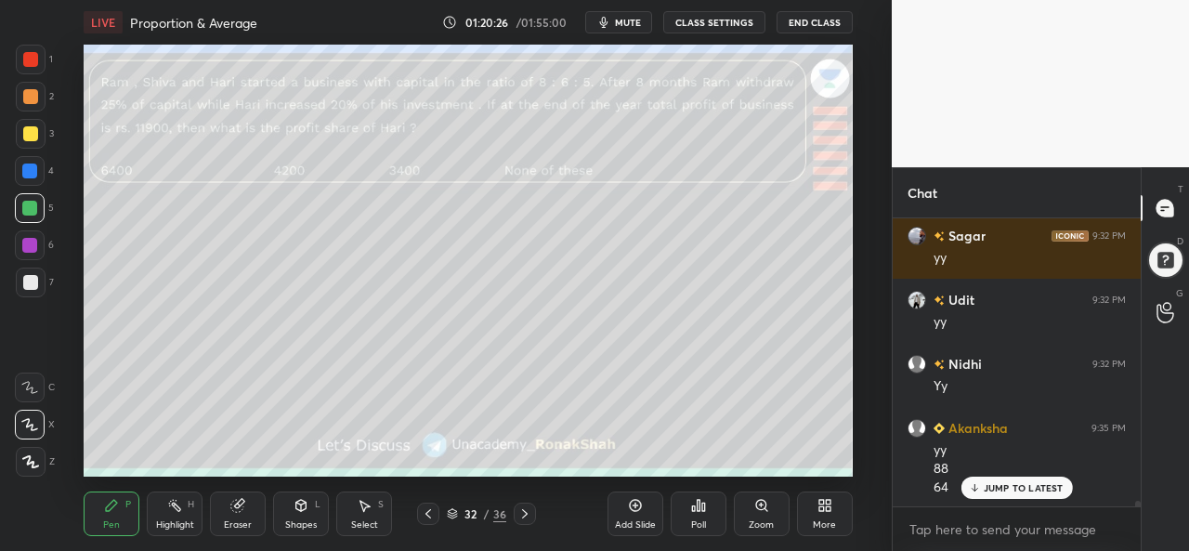
click at [39, 138] on div at bounding box center [31, 134] width 30 height 30
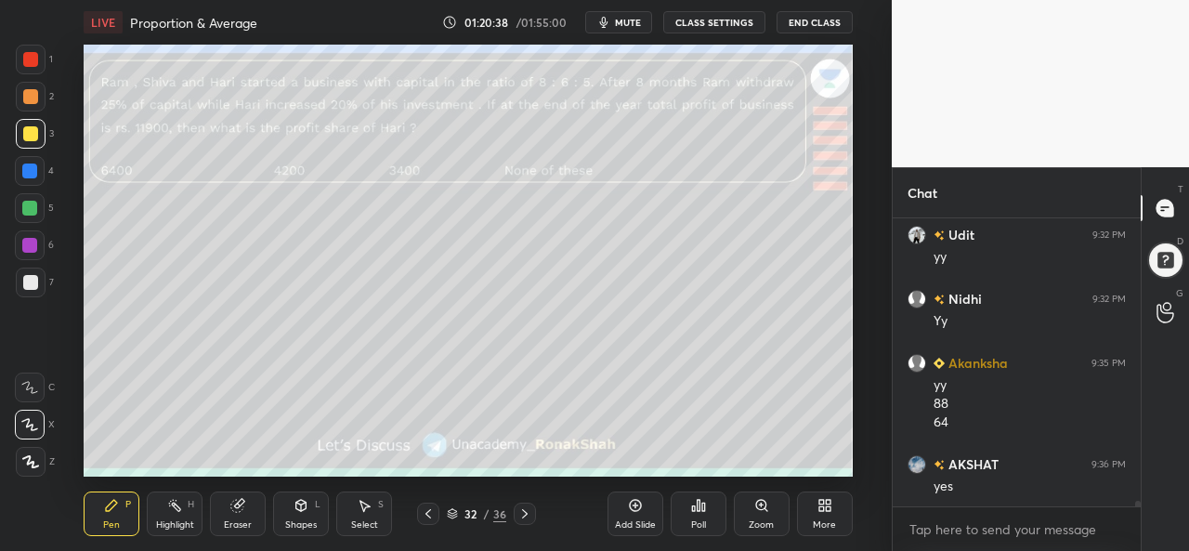
scroll to position [13947, 0]
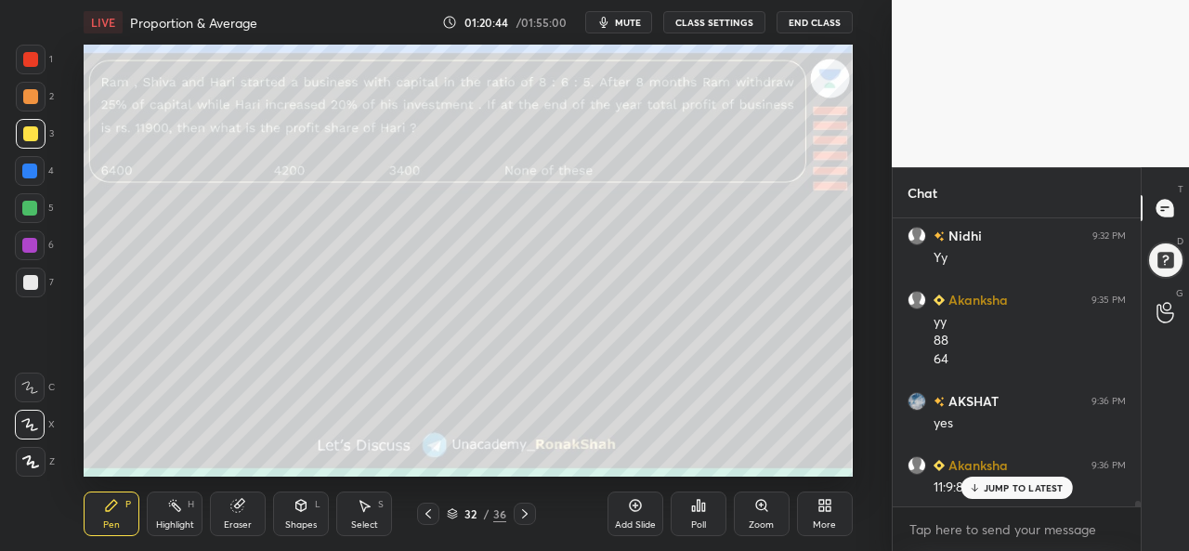
click at [35, 166] on div at bounding box center [29, 171] width 15 height 15
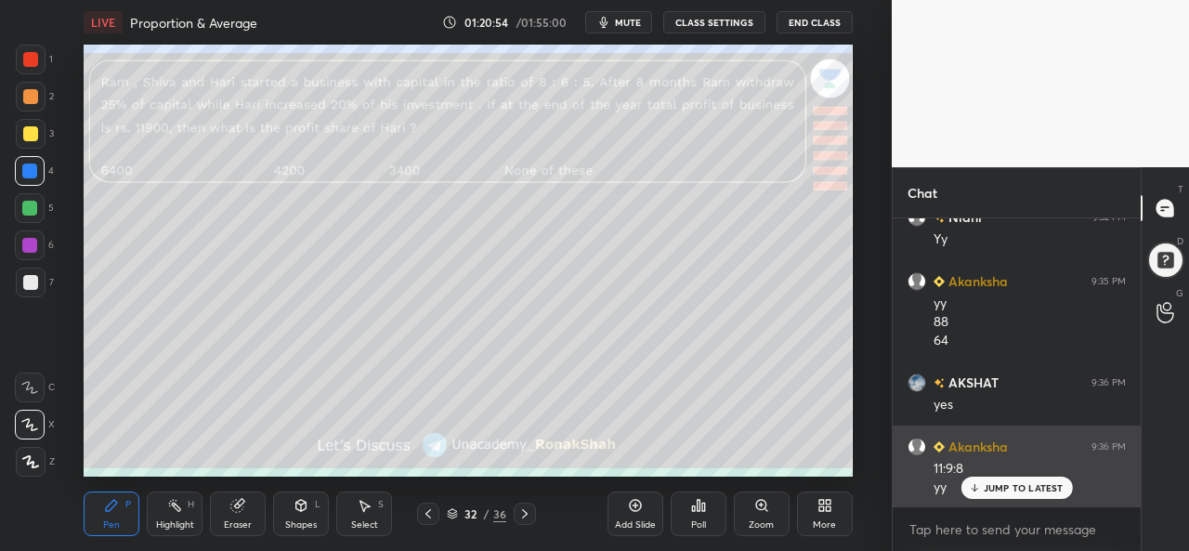
click at [991, 480] on div "JUMP TO LATEST" at bounding box center [1017, 488] width 112 height 22
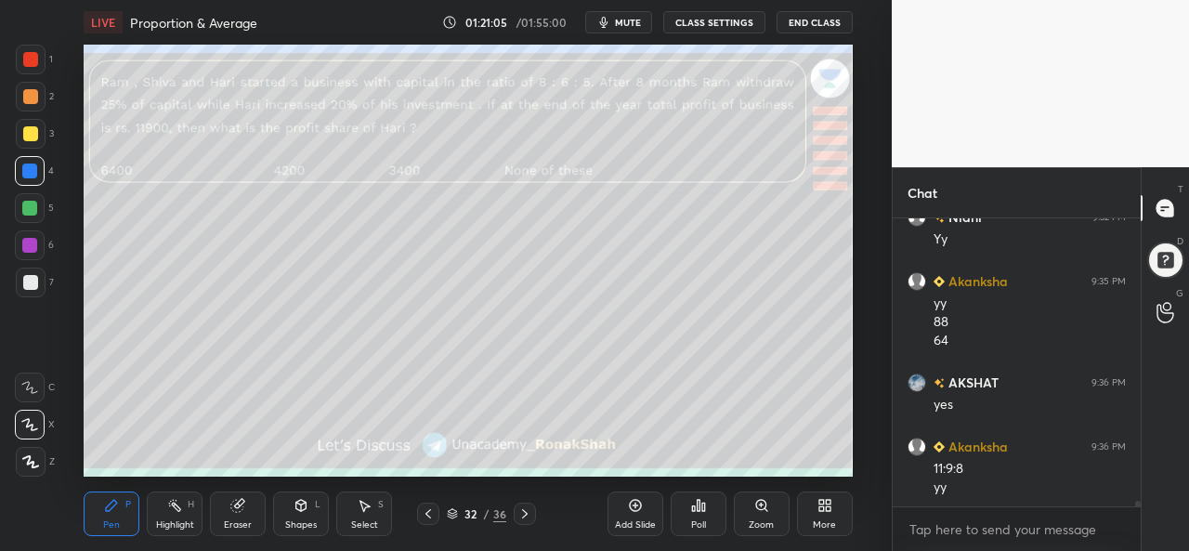
click at [27, 210] on div at bounding box center [29, 208] width 15 height 15
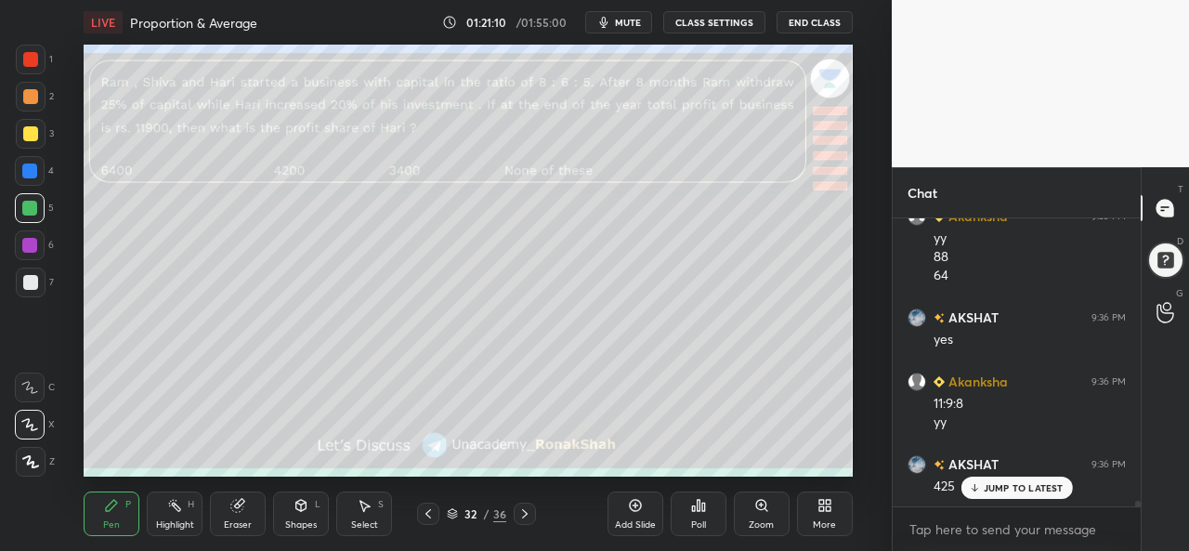
scroll to position [14094, 0]
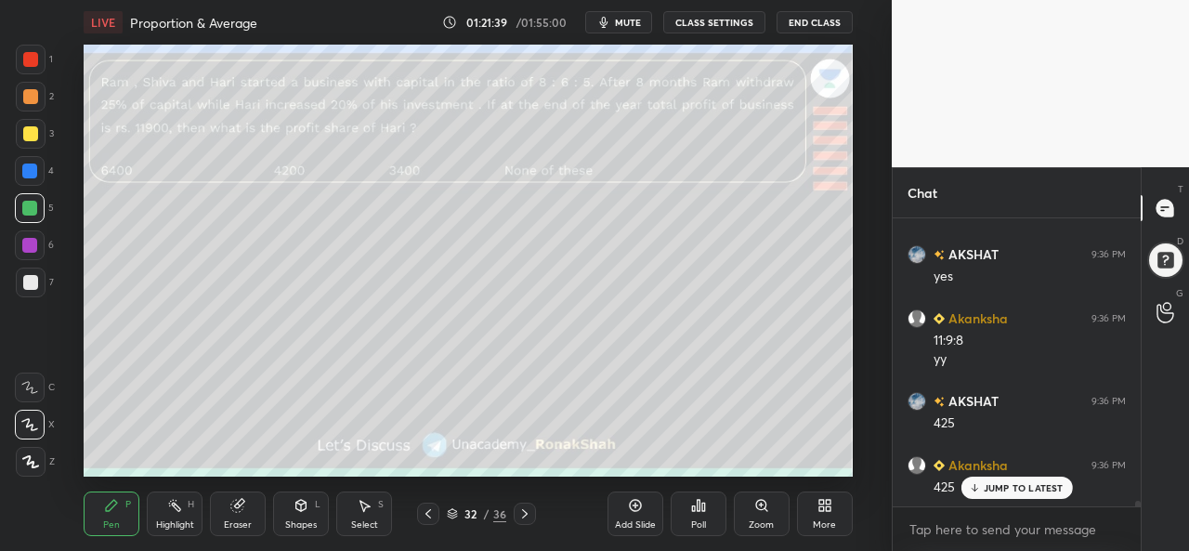
click at [29, 273] on div at bounding box center [31, 283] width 30 height 30
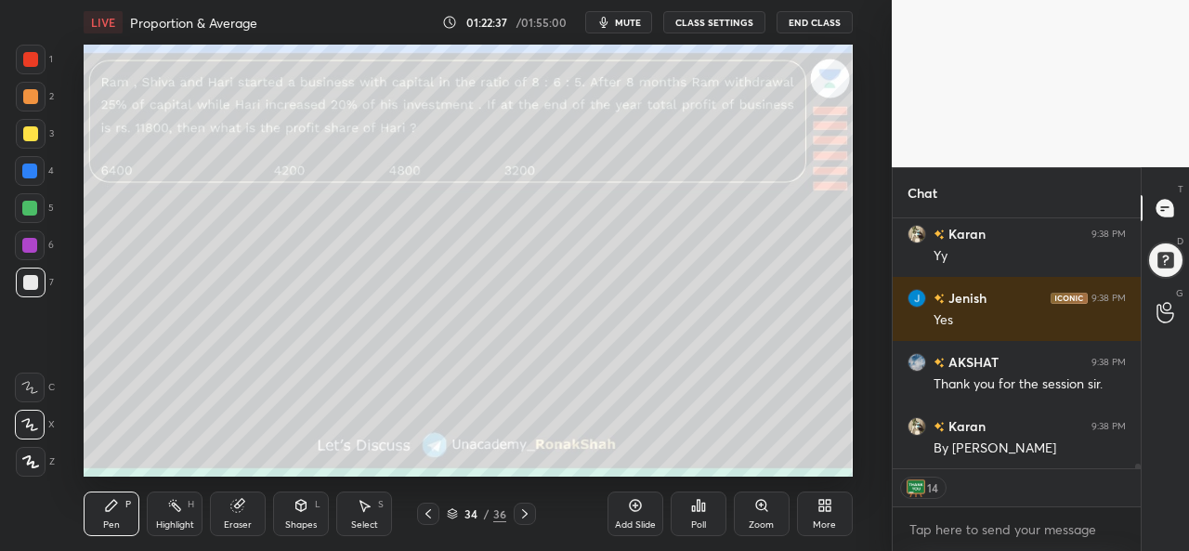
scroll to position [14710, 0]
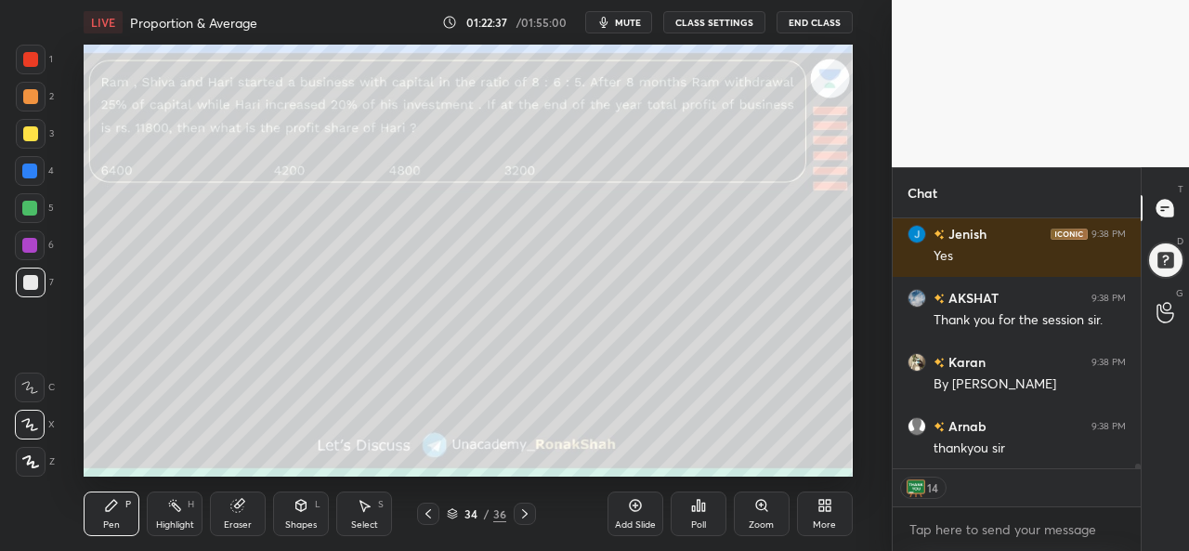
click at [628, 512] on icon at bounding box center [635, 505] width 15 height 15
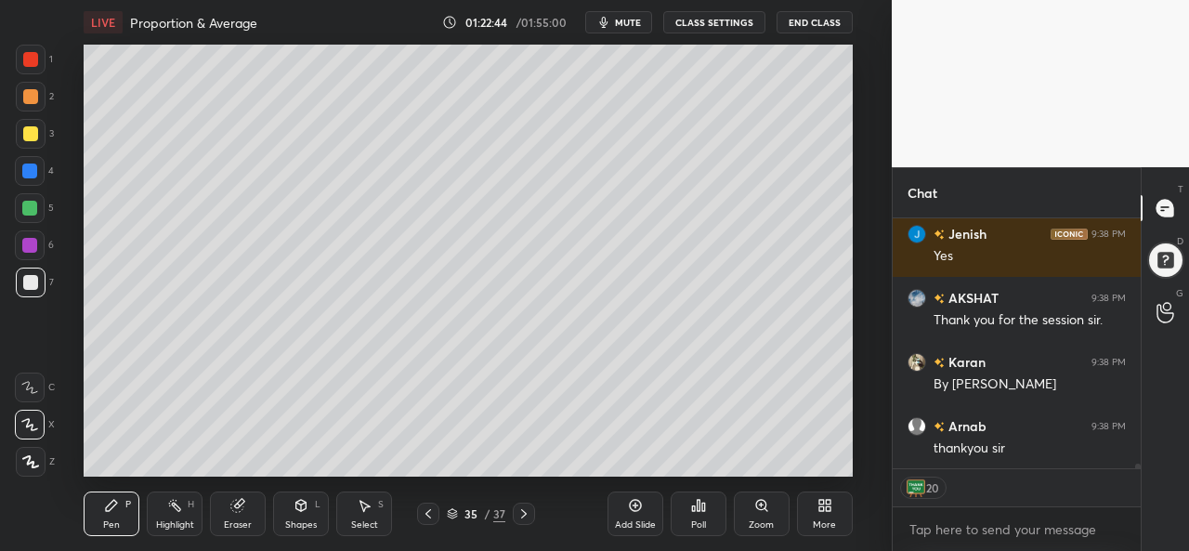
click at [31, 66] on div at bounding box center [30, 59] width 15 height 15
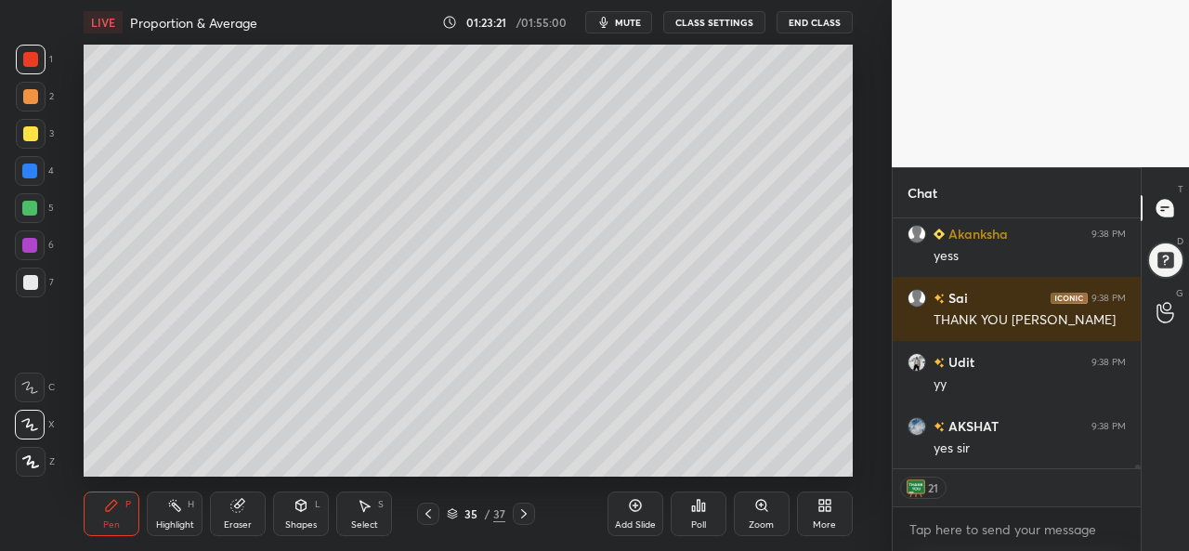
scroll to position [15222, 0]
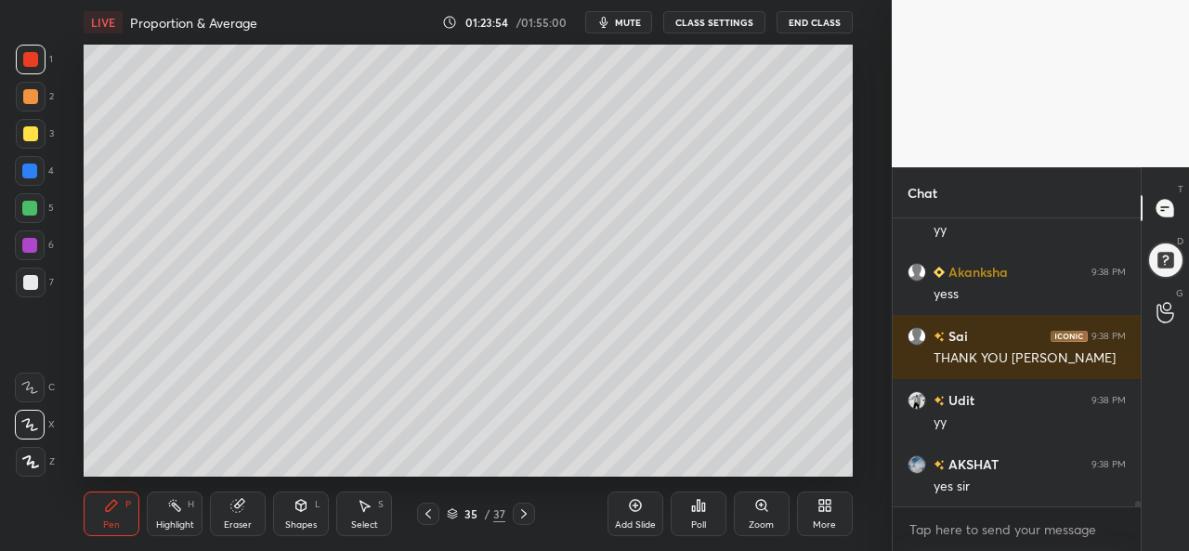
click at [800, 21] on button "End Class" at bounding box center [815, 22] width 76 height 22
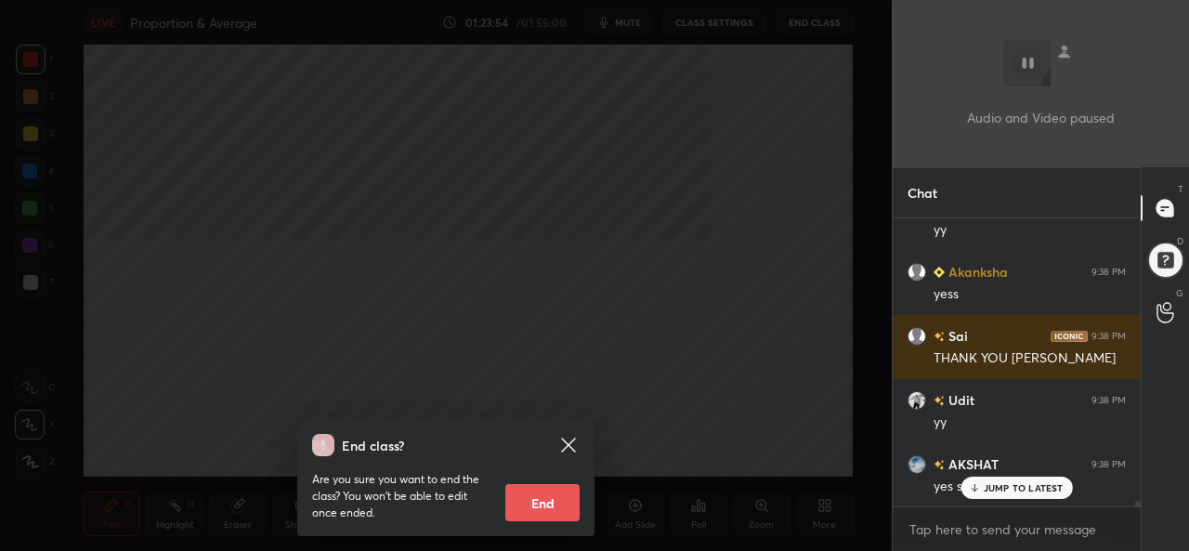
scroll to position [15285, 0]
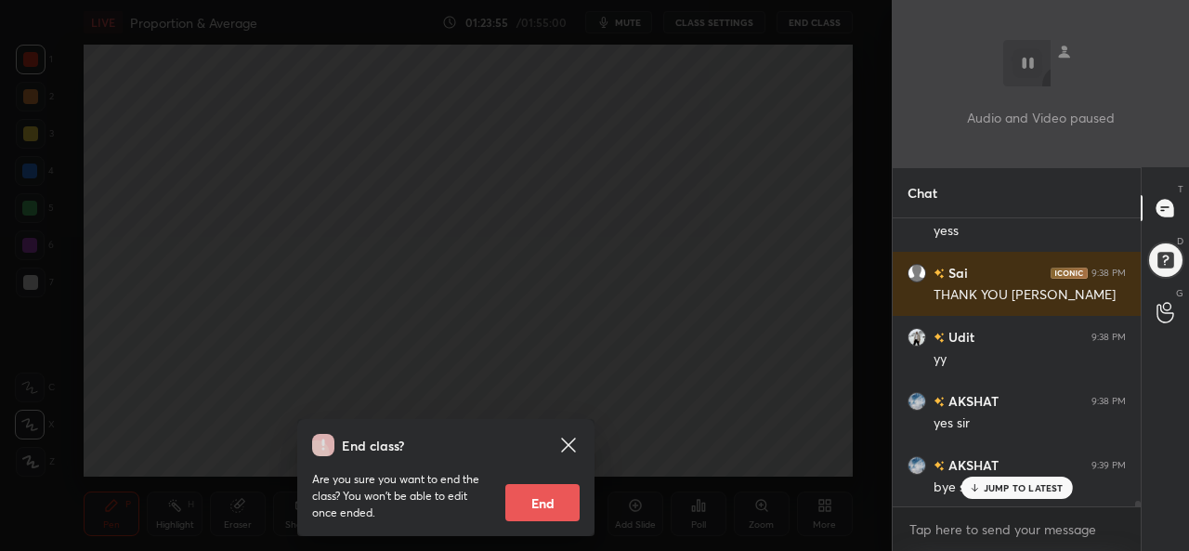
click at [548, 499] on button "End" at bounding box center [542, 502] width 74 height 37
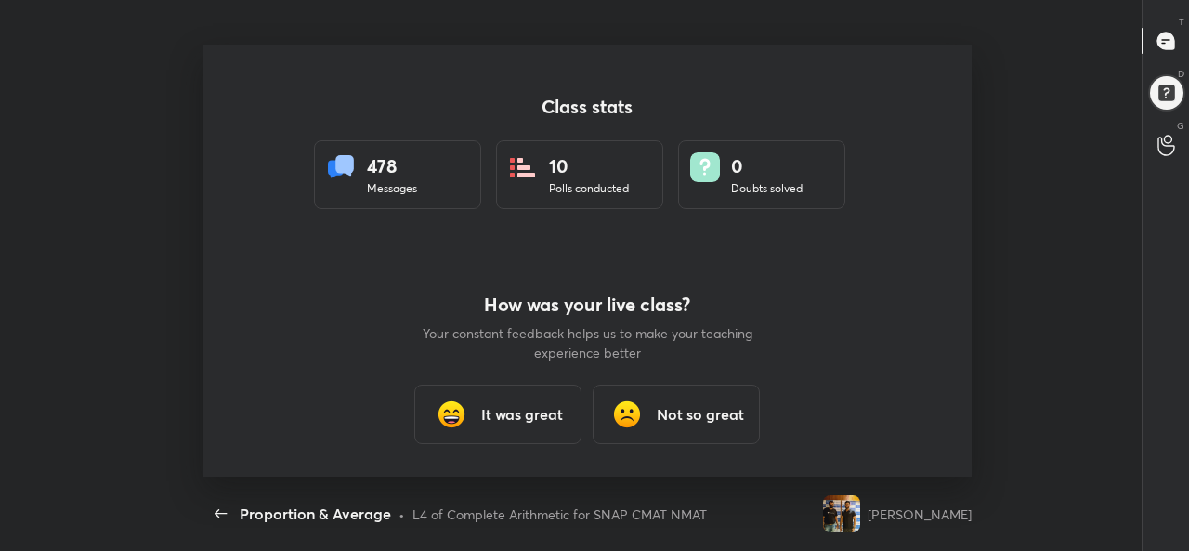
scroll to position [92486, 91788]
click at [499, 418] on h3 "It was great" at bounding box center [522, 414] width 82 height 22
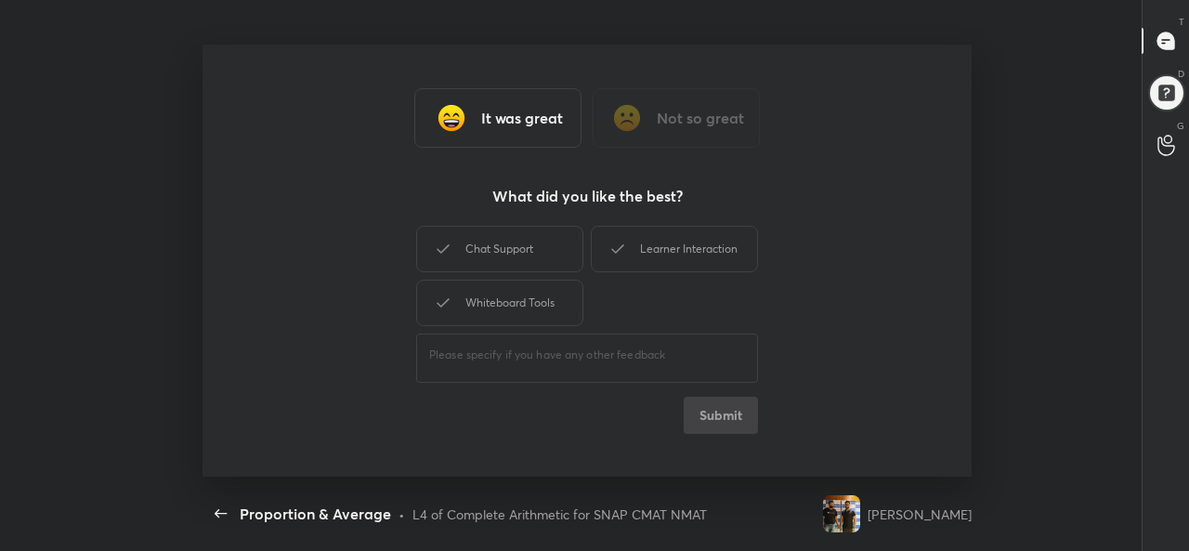
type textarea "x"
click at [476, 233] on div "Chat Support" at bounding box center [499, 249] width 167 height 46
click at [728, 410] on button "Submit" at bounding box center [721, 415] width 74 height 37
